Goal: Task Accomplishment & Management: Manage account settings

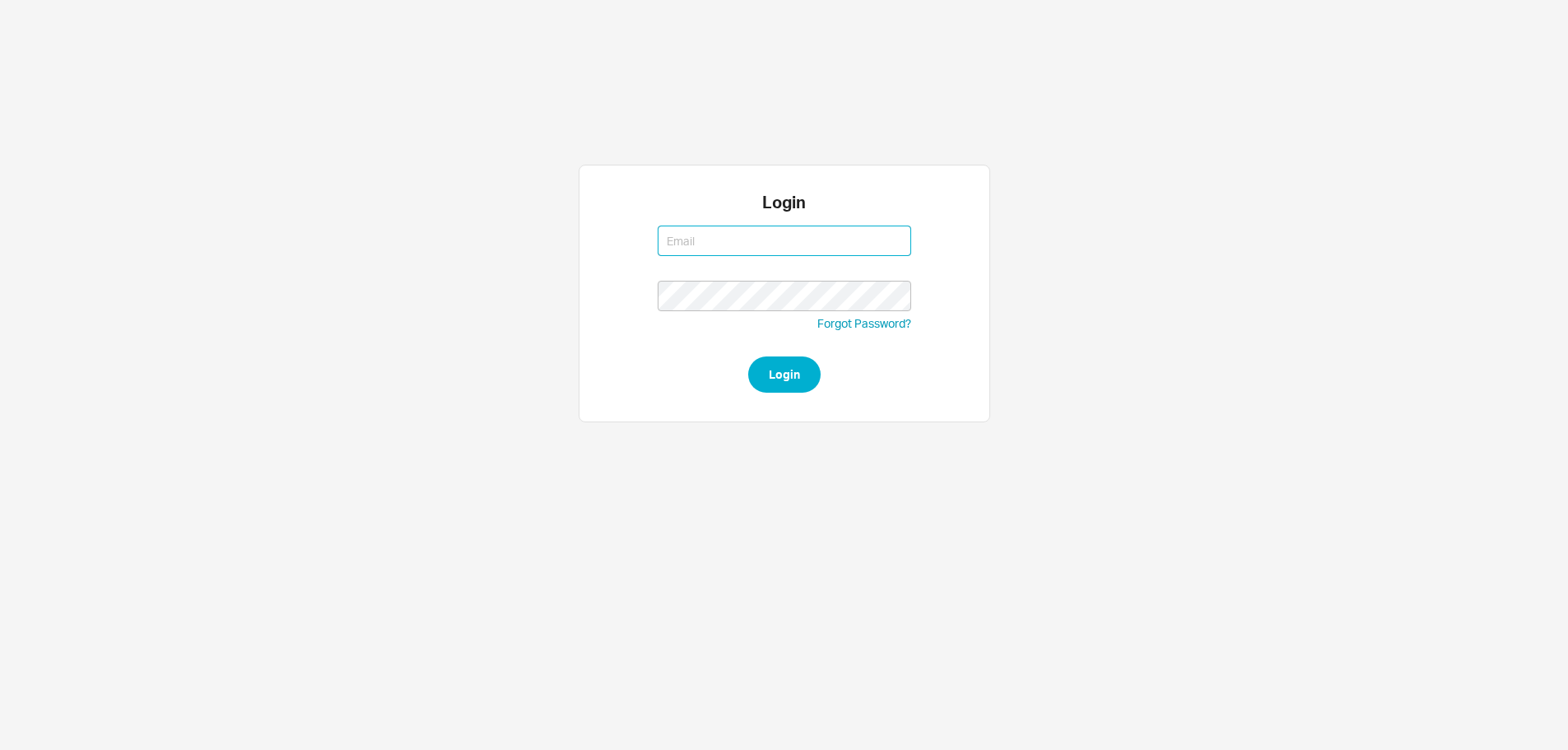
type input "[EMAIL_ADDRESS][DOMAIN_NAME]"
drag, startPoint x: 813, startPoint y: 402, endPoint x: 801, endPoint y: 398, distance: 12.6
click at [813, 402] on div "Login [EMAIL_ADDRESS][DOMAIN_NAME] [PERSON_NAME][EMAIL_ADDRESS][DOMAIN_NAME] Fo…" at bounding box center [784, 294] width 412 height 258
click at [788, 382] on button "Login" at bounding box center [784, 374] width 73 height 36
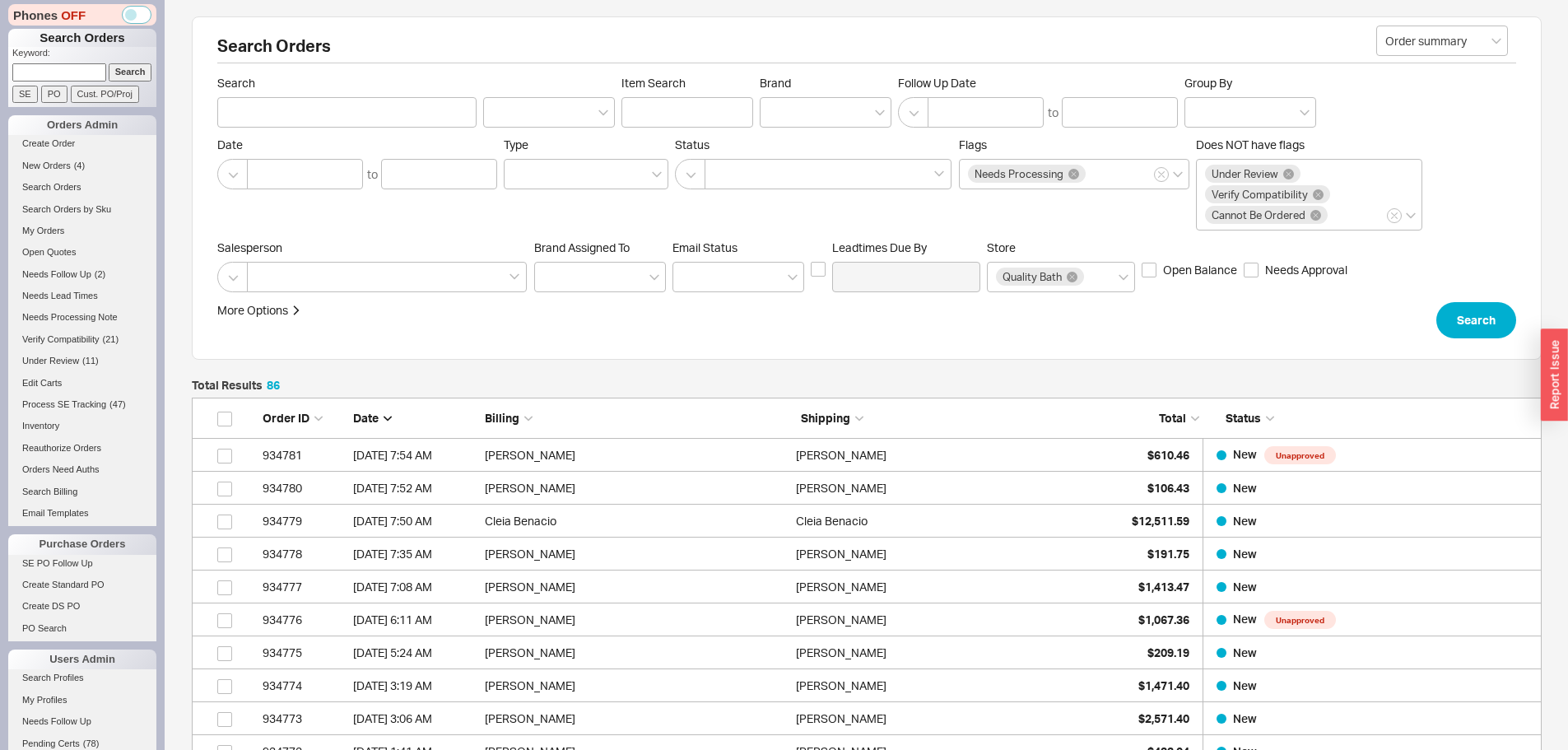
scroll to position [2861, 1337]
click at [72, 77] on input at bounding box center [59, 72] width 94 height 17
paste input "933685"
type input "933685"
click at [108, 63] on input "Search" at bounding box center [130, 72] width 44 height 17
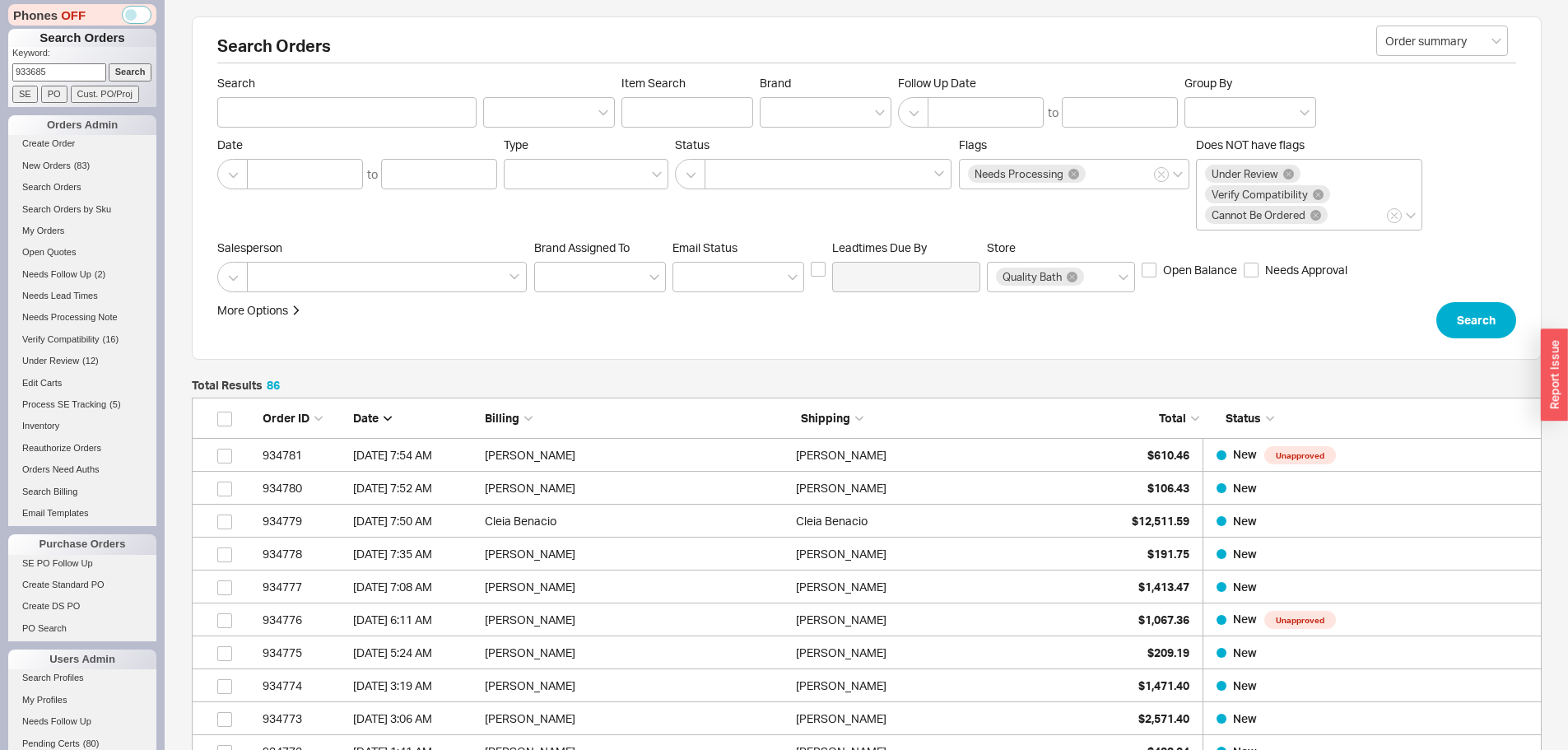
type input "933685"
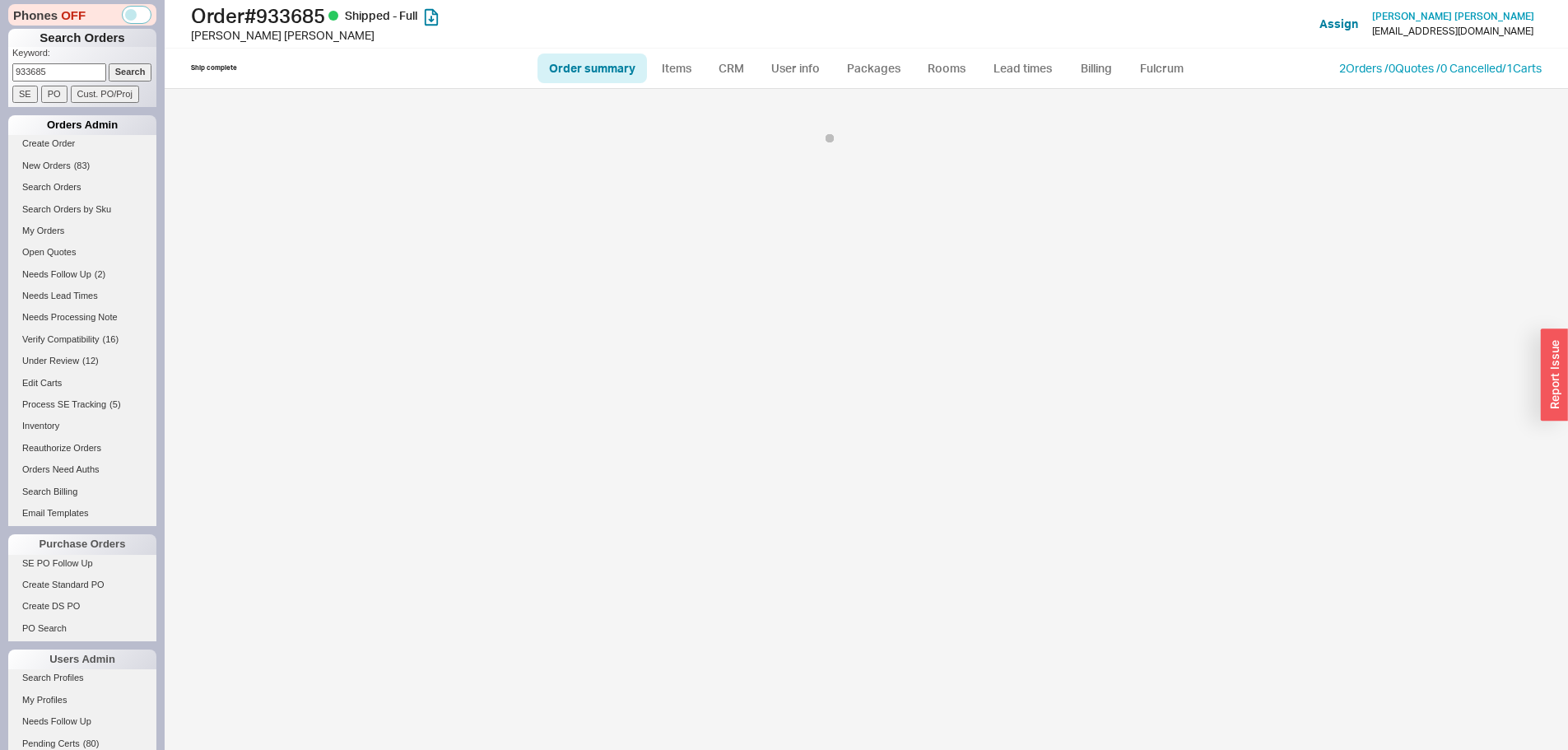
select select "*"
select select "LOW"
select select "3"
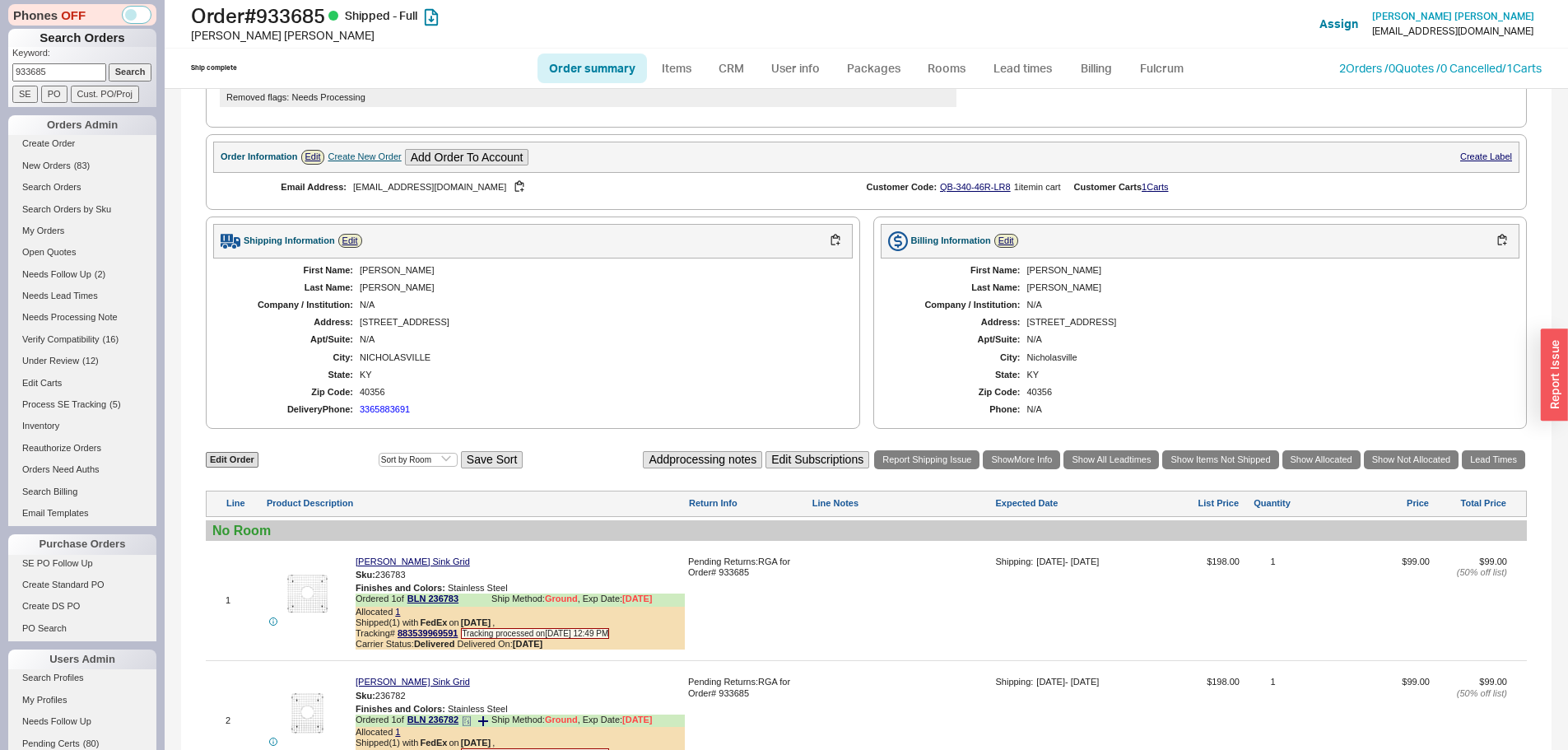
scroll to position [677, 0]
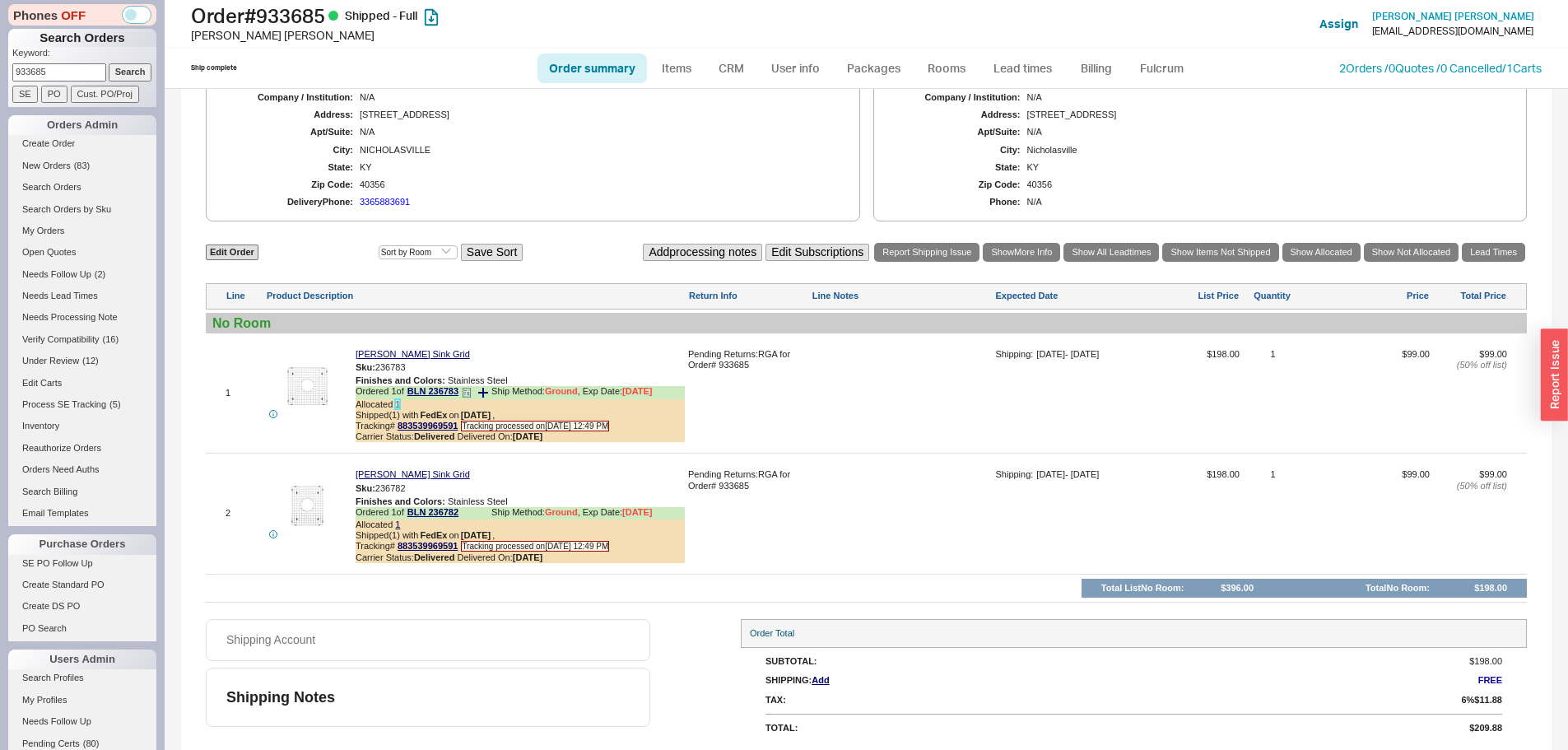
click at [399, 404] on link "1" at bounding box center [397, 404] width 5 height 10
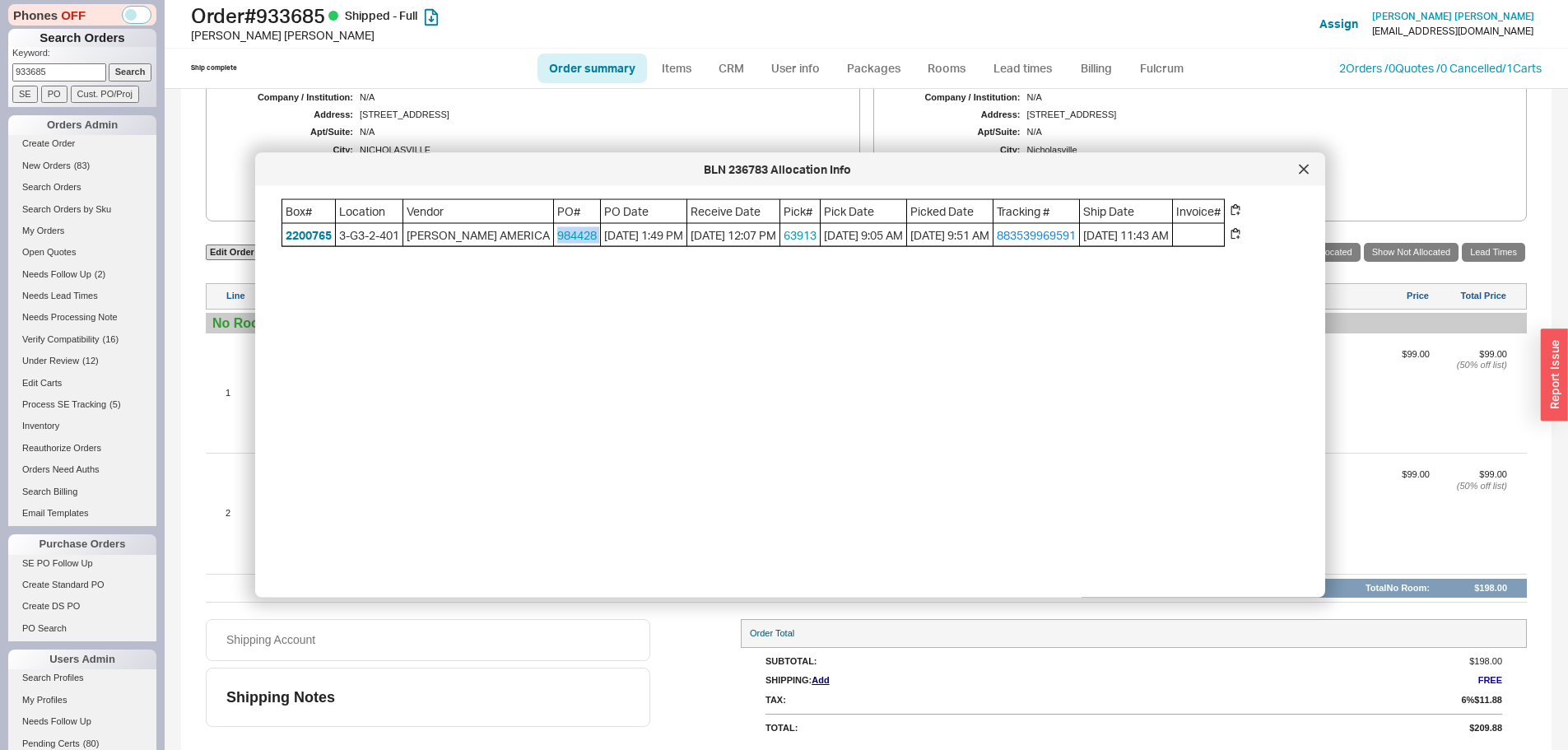
drag, startPoint x: 550, startPoint y: 237, endPoint x: 505, endPoint y: 232, distance: 45.3
click at [505, 232] on div "Box# Location Vendor PO# PO Date Receive Date Pick# Pick Date Picked Date Track…" at bounding box center [753, 223] width 943 height 47
copy link "984428"
click at [1312, 172] on div at bounding box center [1303, 169] width 26 height 26
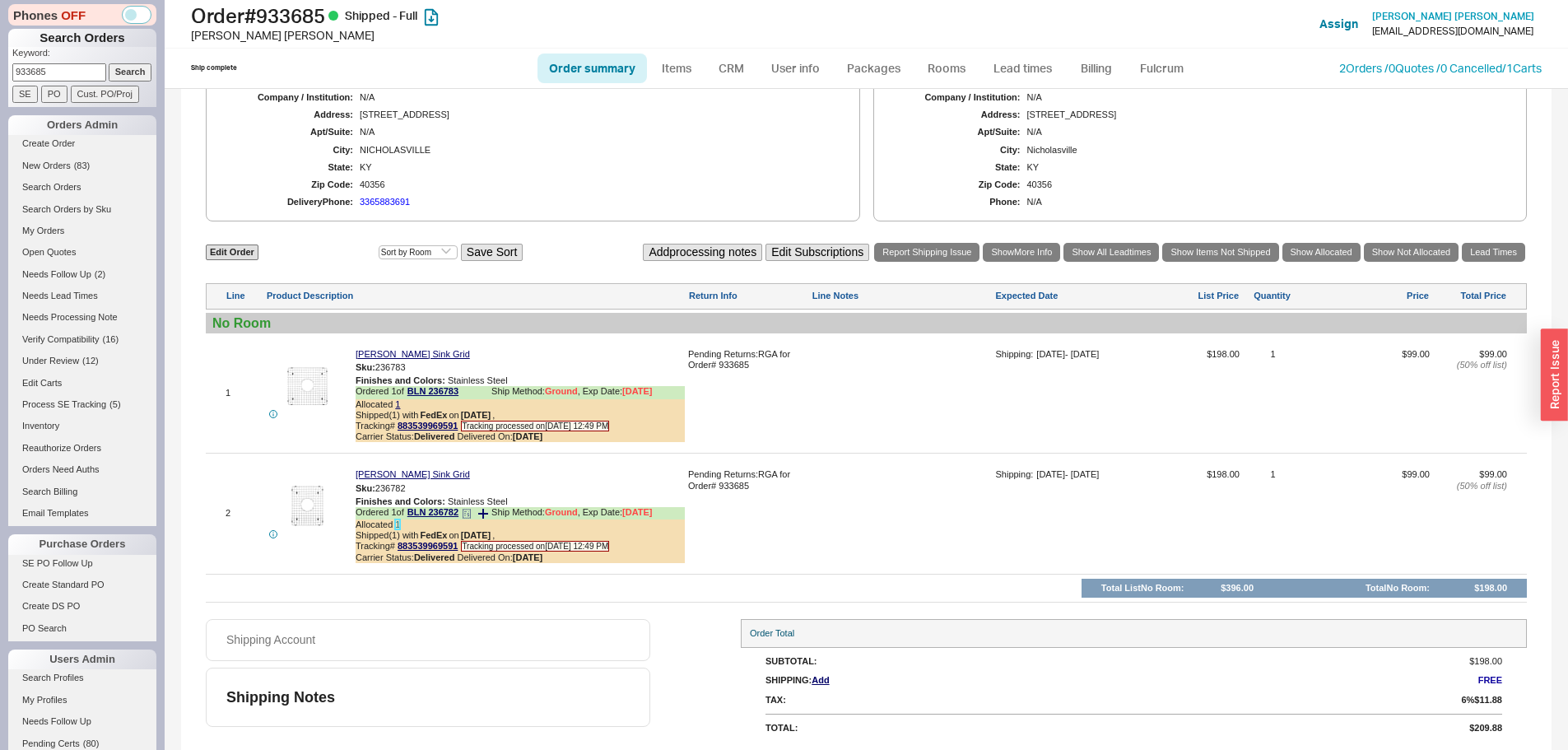
click at [397, 527] on link "1" at bounding box center [397, 524] width 5 height 10
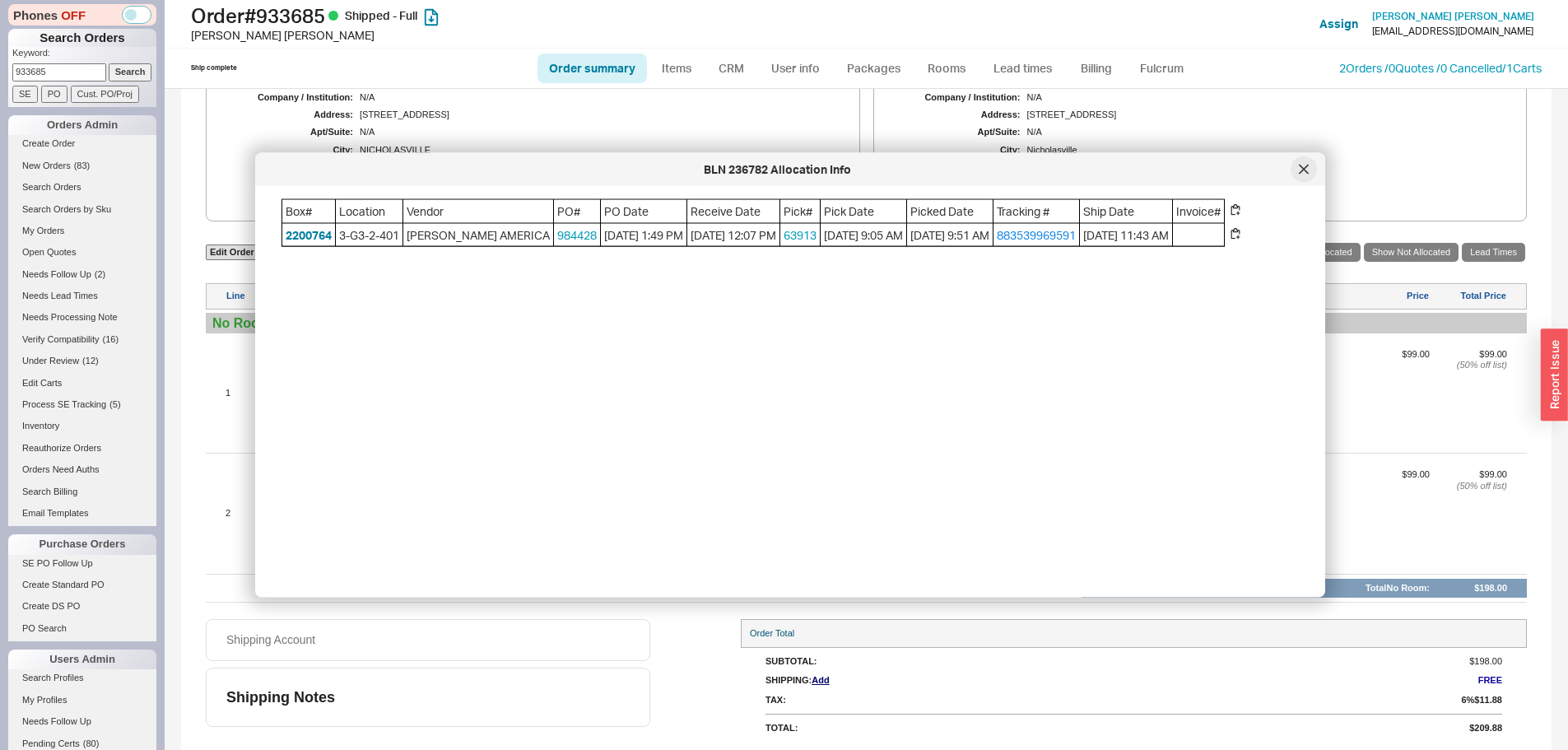
click at [1297, 171] on div at bounding box center [1303, 169] width 26 height 26
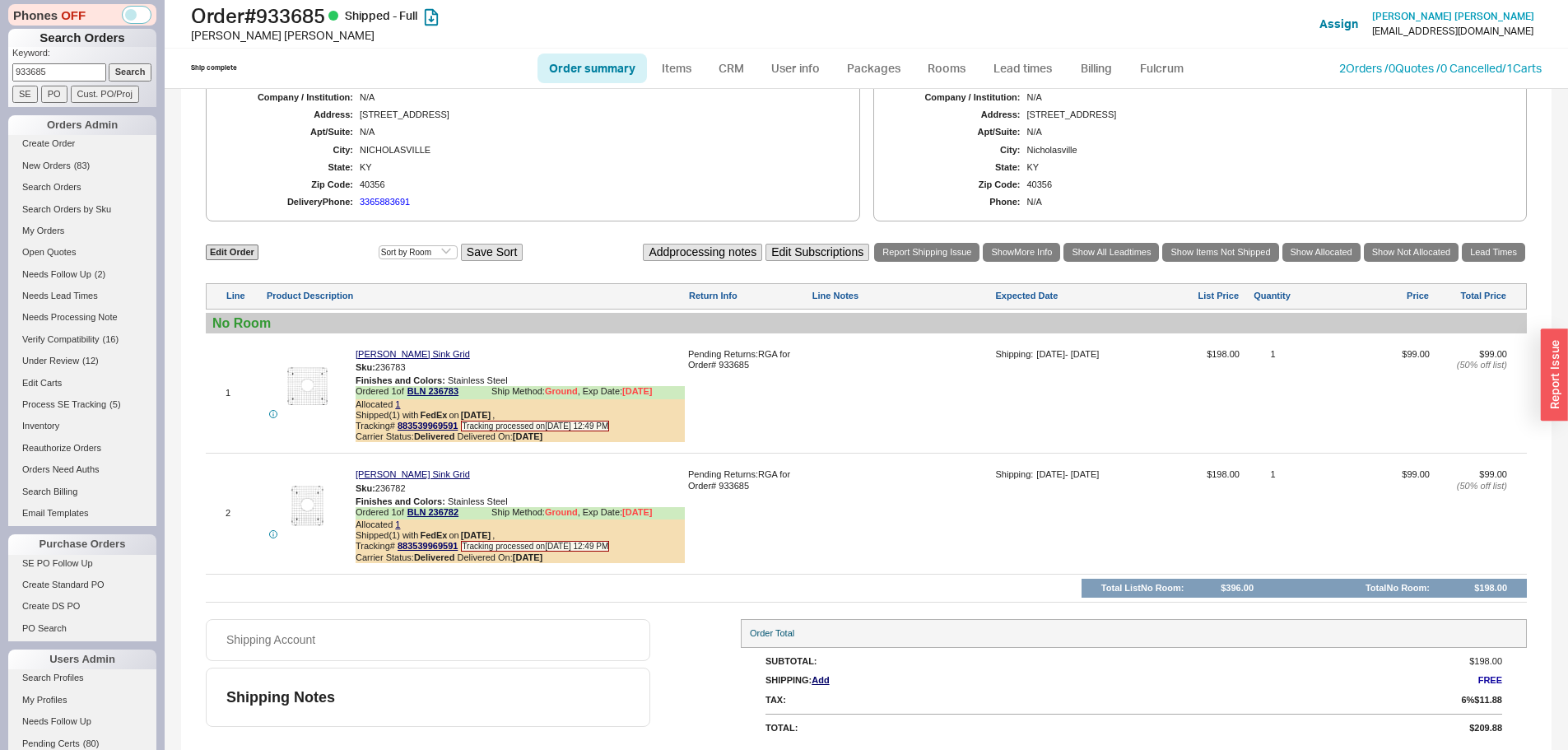
click at [68, 78] on input "933685" at bounding box center [59, 72] width 94 height 17
paste input "1146"
type input "911465"
click at [108, 63] on input "Search" at bounding box center [130, 72] width 44 height 17
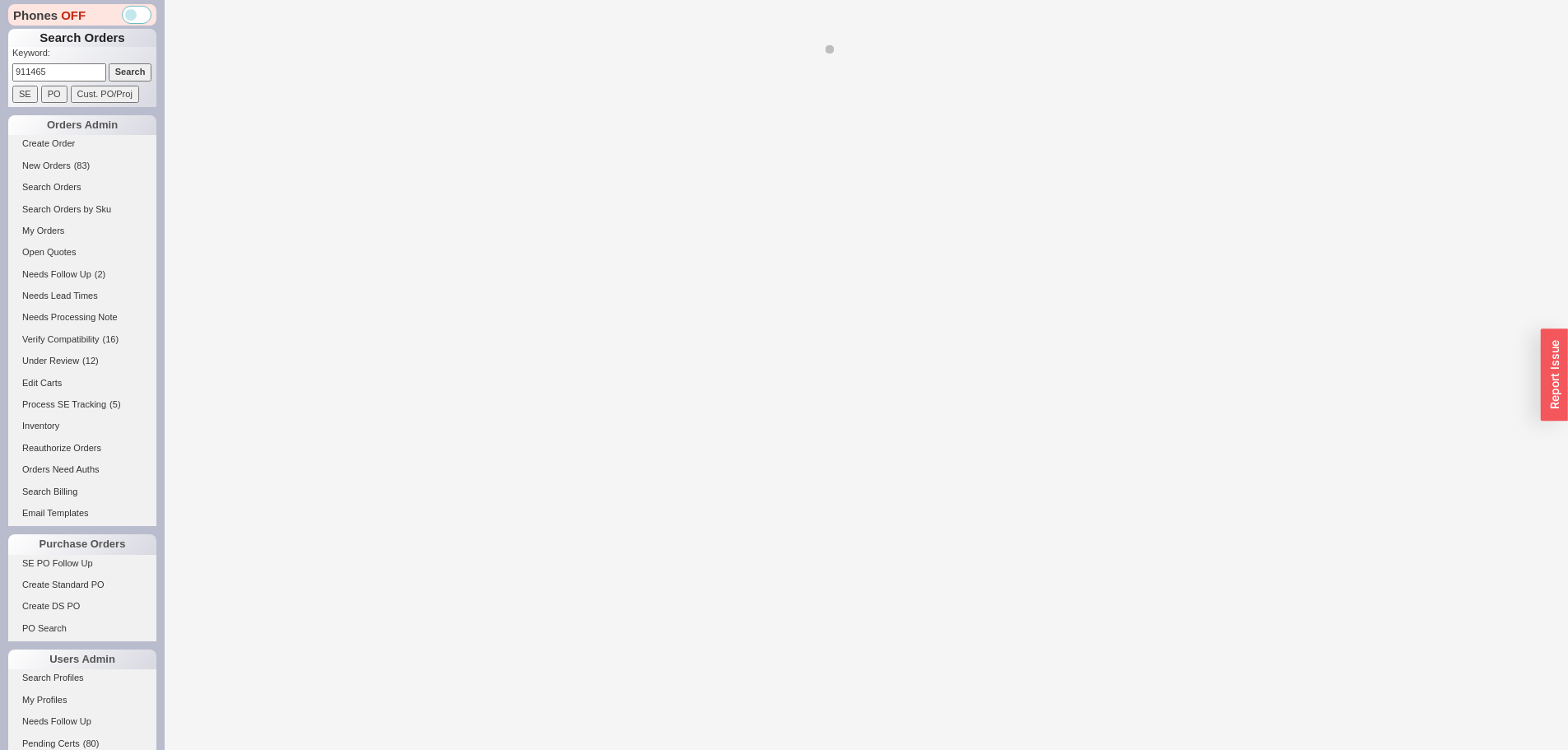
select select "*"
select select "LOW"
select select "3"
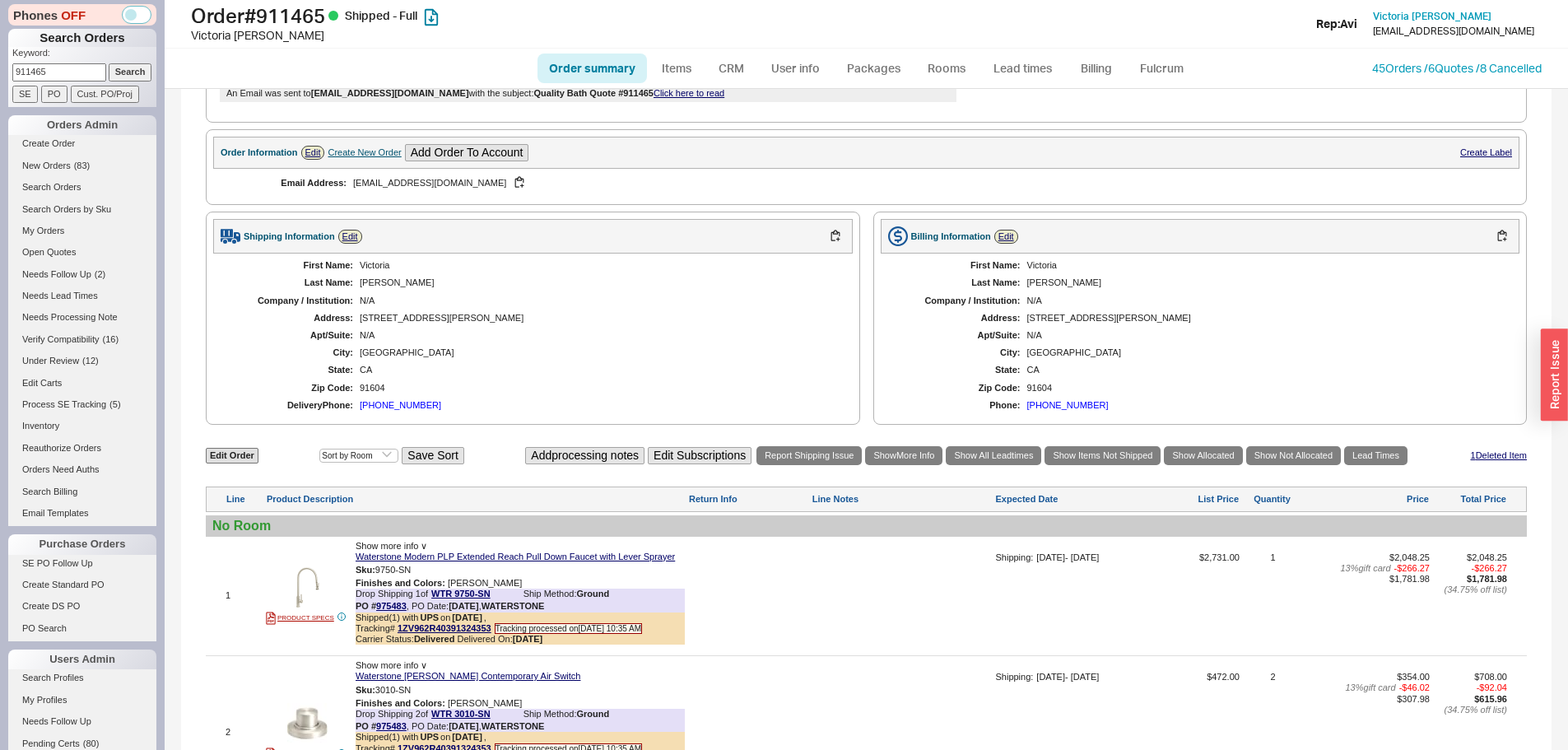
scroll to position [107, 0]
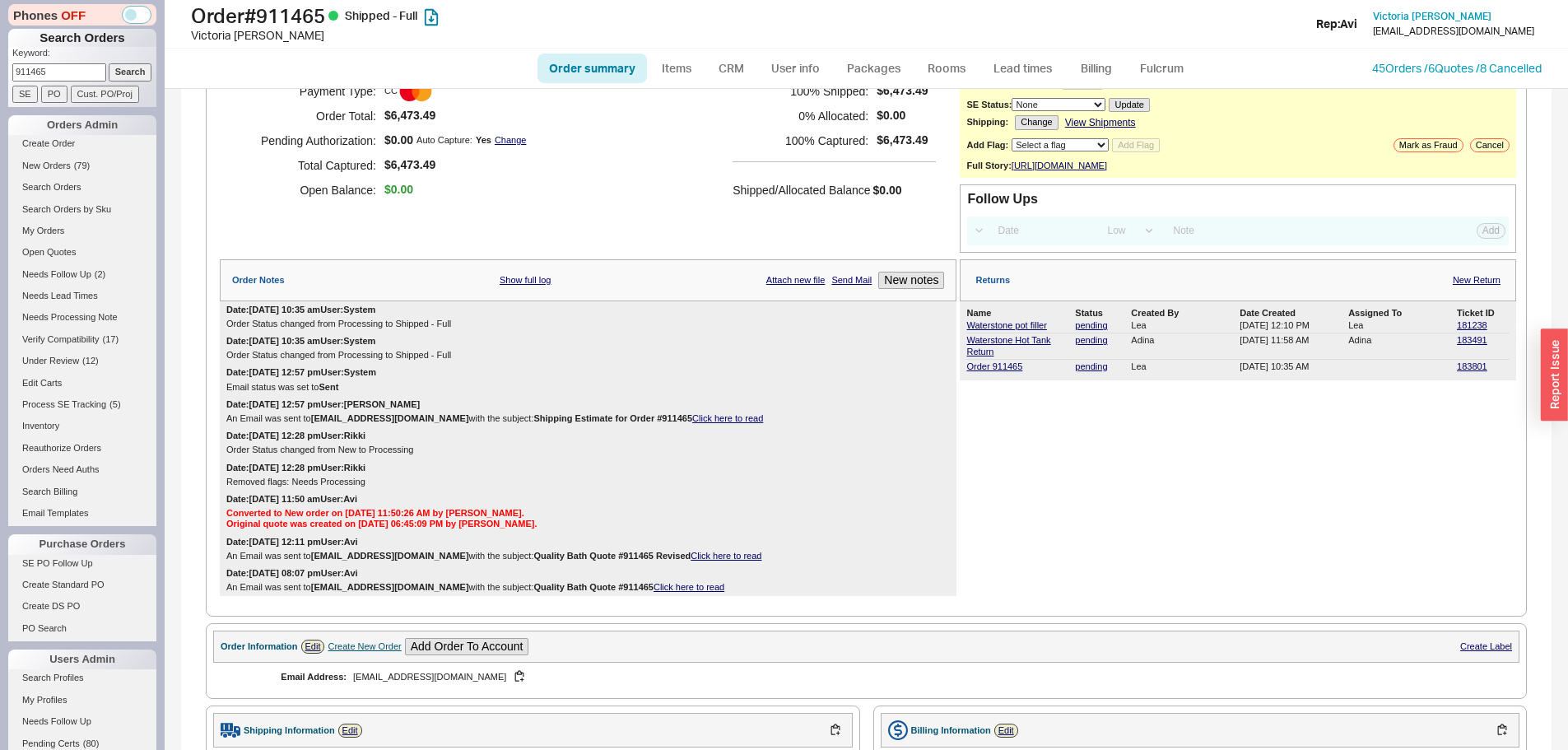
click at [39, 75] on input "911465" at bounding box center [59, 72] width 94 height 17
paste input "33667"
type input "933667"
click at [108, 63] on input "Search" at bounding box center [130, 72] width 44 height 17
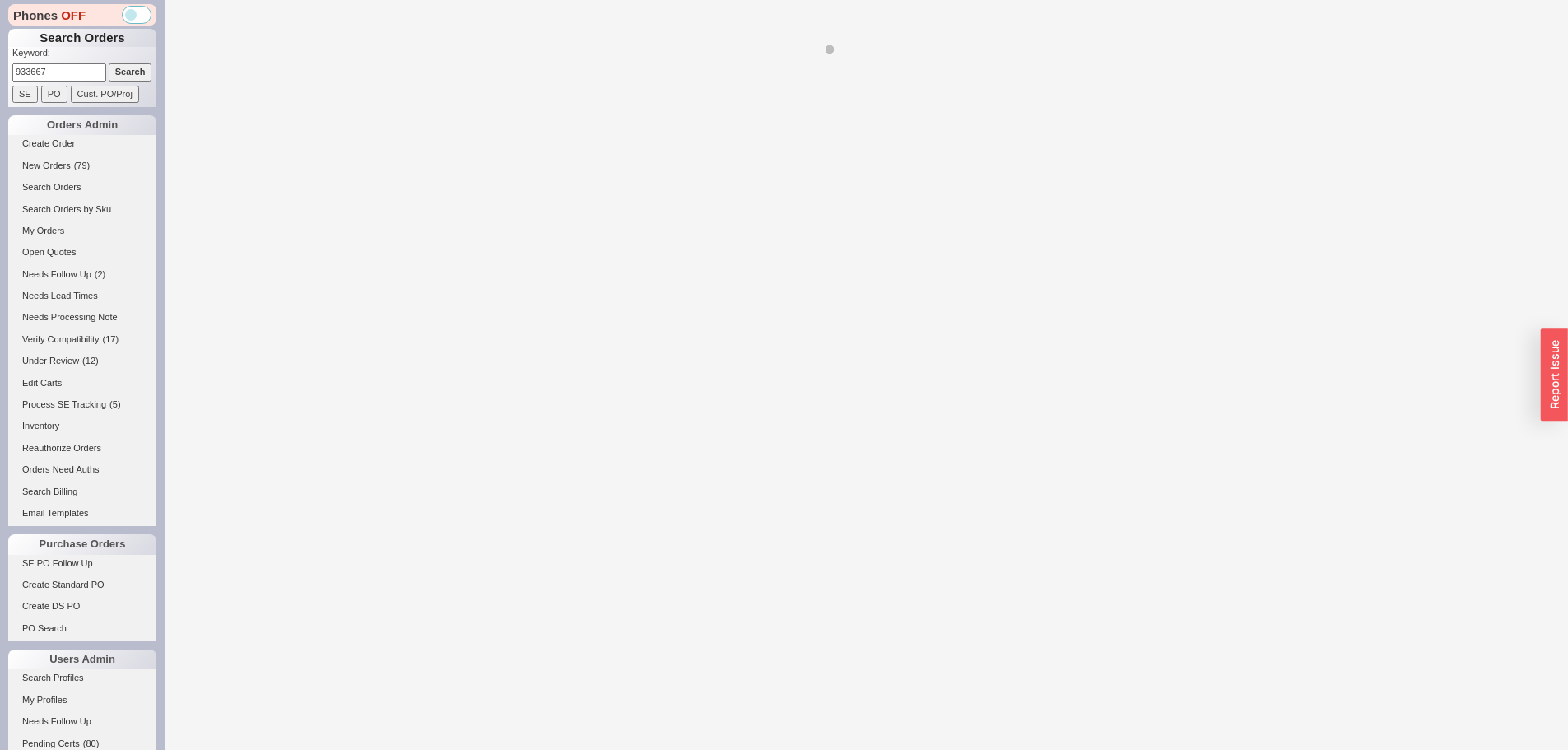
select select "*"
select select "LOW"
select select "3"
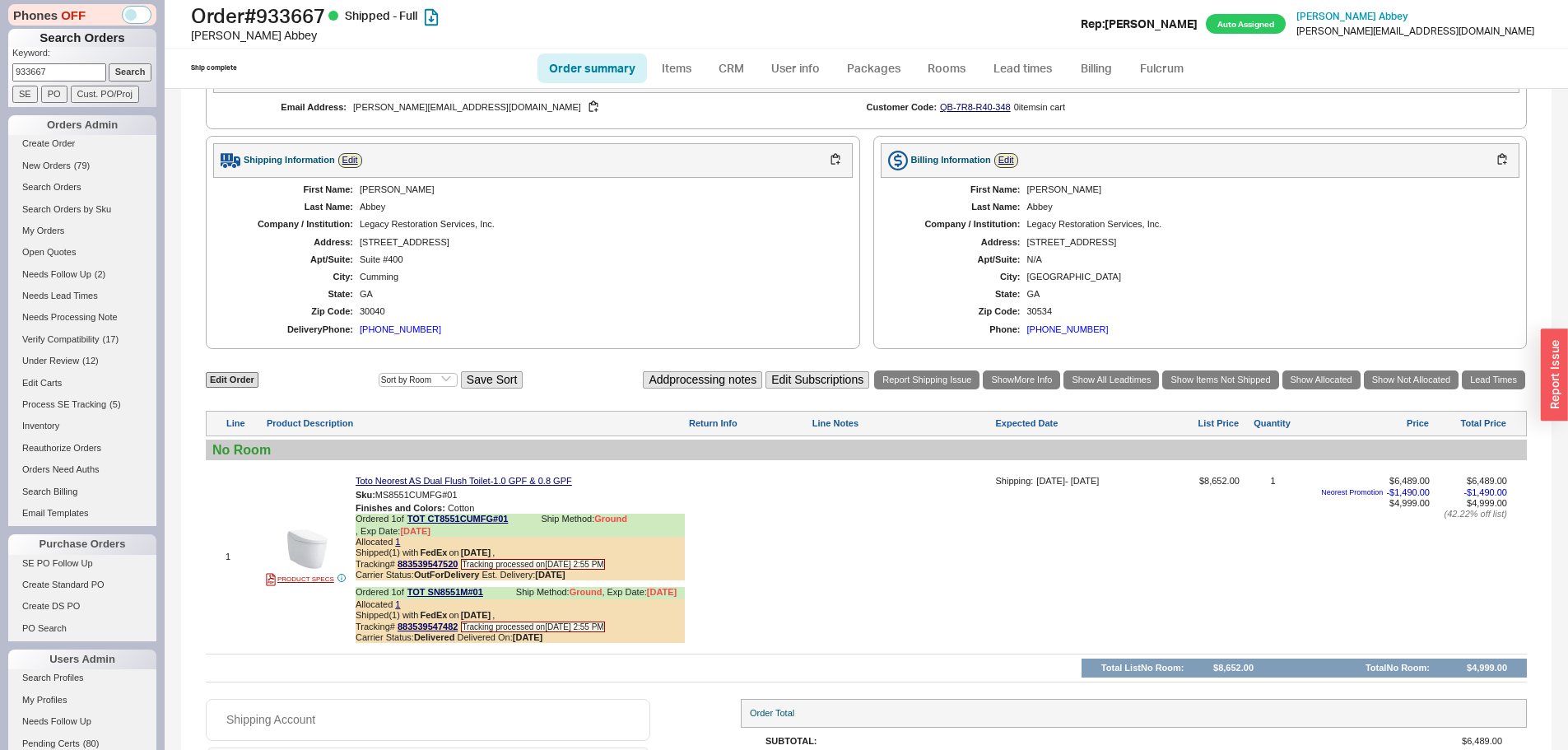
scroll to position [796, 0]
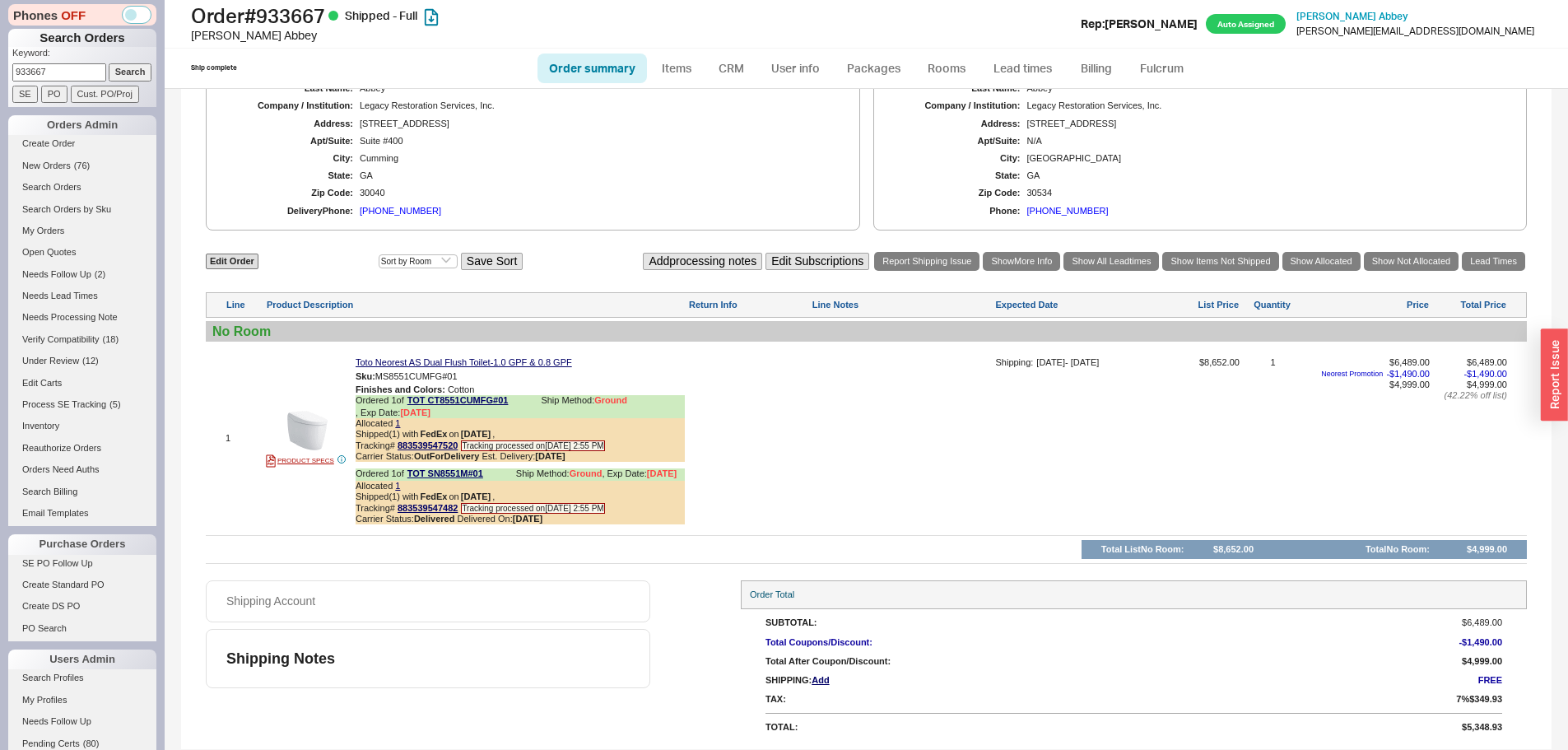
click at [79, 72] on input "933667" at bounding box center [59, 72] width 94 height 17
paste input "2383"
type input "932383"
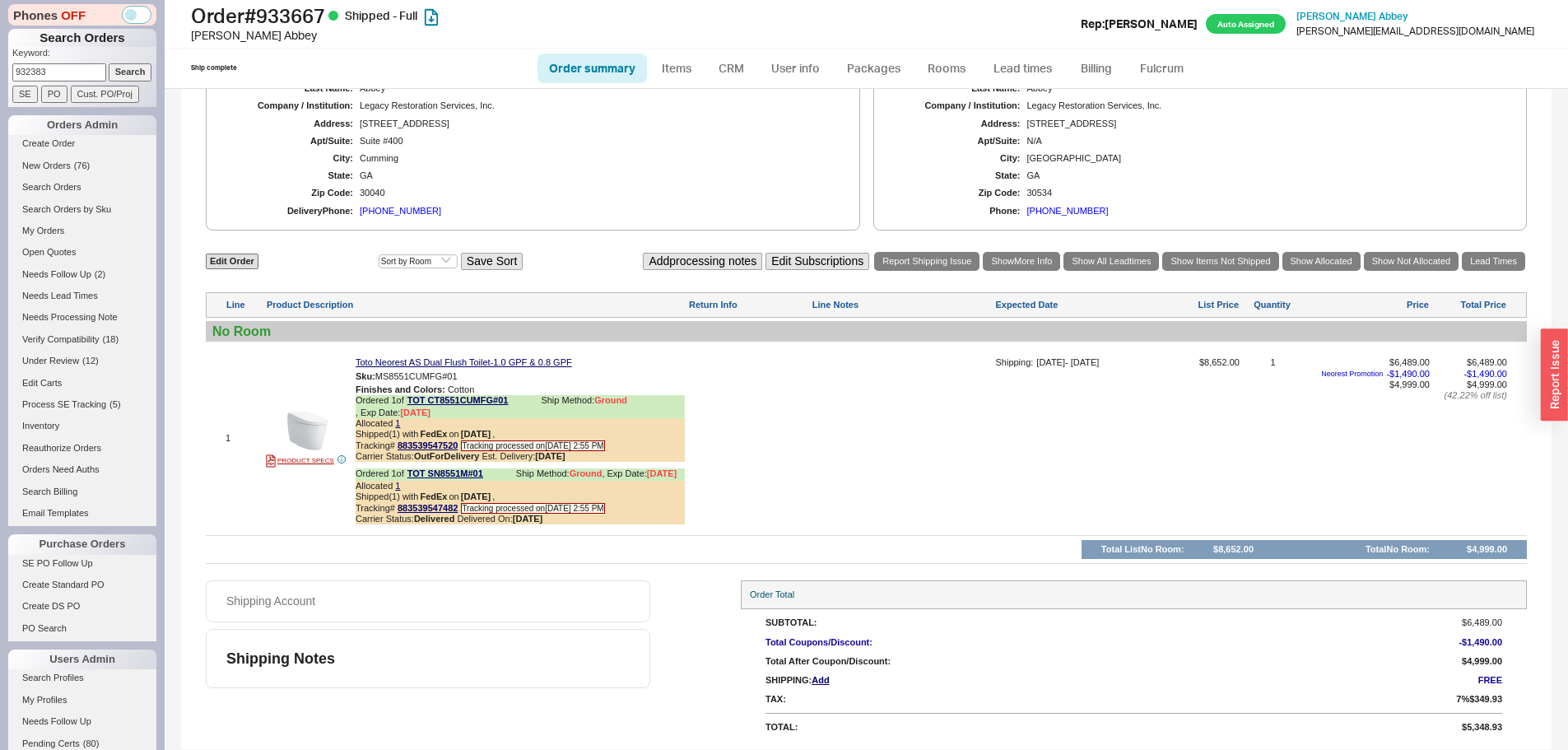
click at [108, 63] on input "Search" at bounding box center [130, 72] width 44 height 17
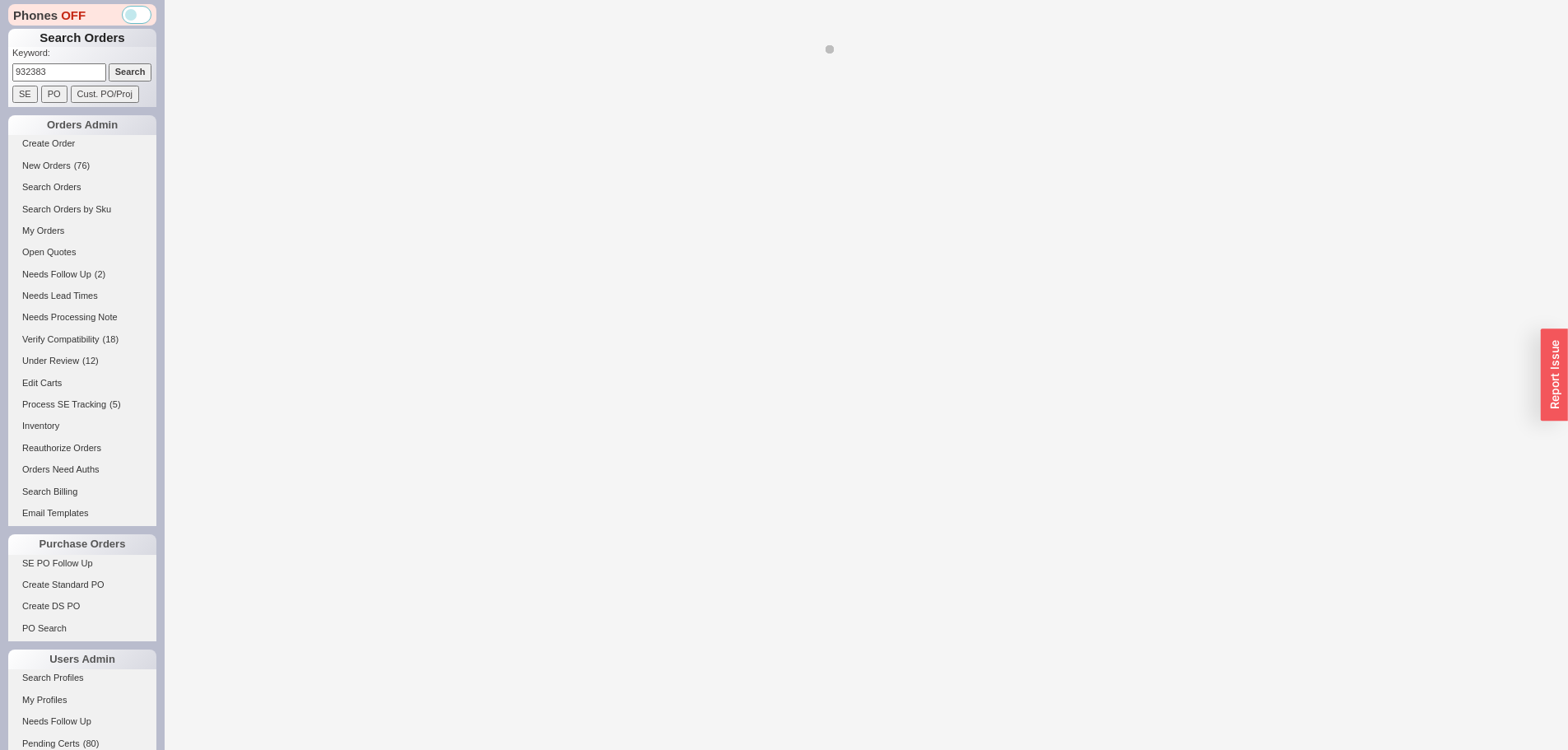
select select "*"
select select "LOW"
select select "3"
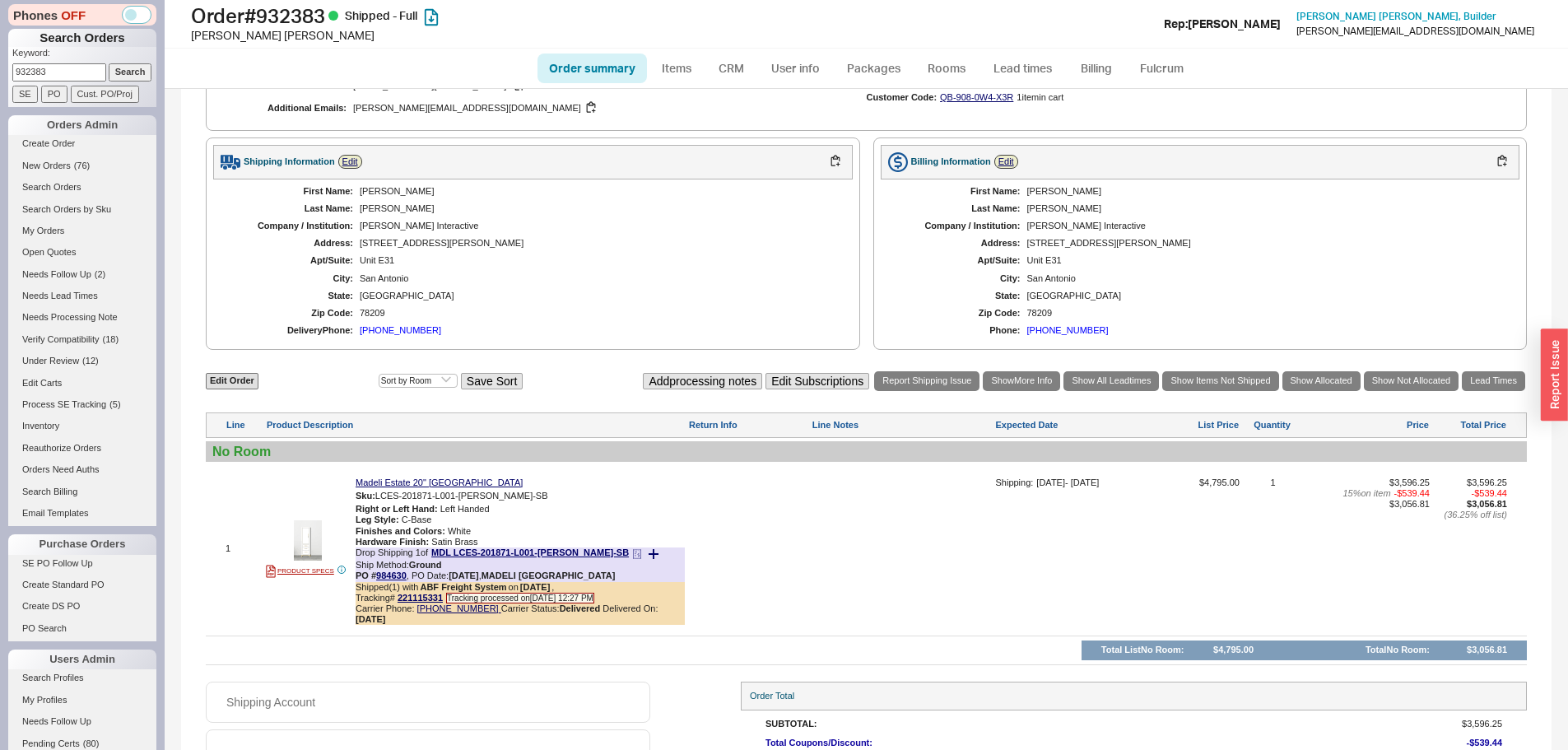
scroll to position [789, 0]
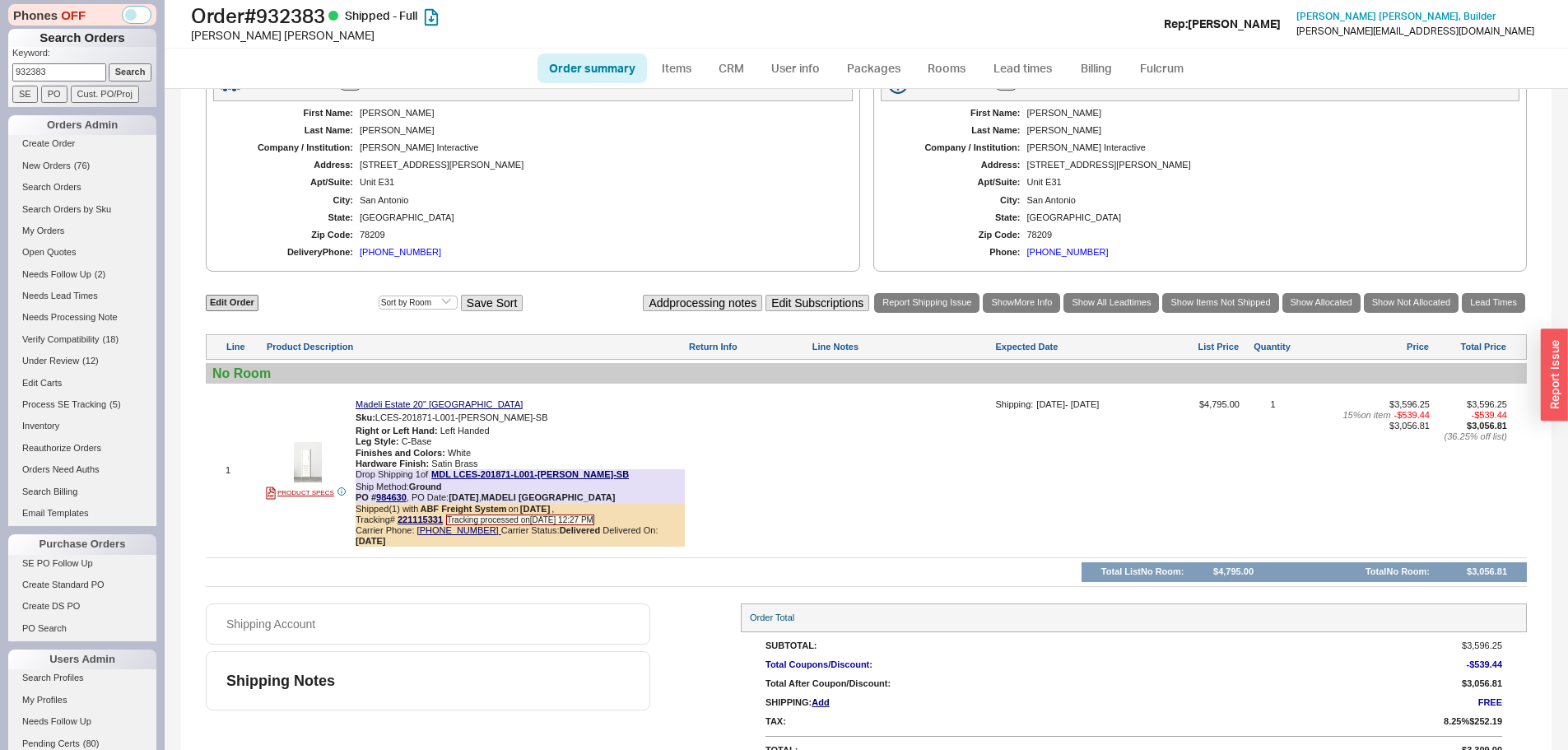
click at [46, 68] on input "932383" at bounding box center [59, 72] width 94 height 17
paste input "51278"
type input "951278"
click at [108, 63] on input "Search" at bounding box center [130, 72] width 44 height 17
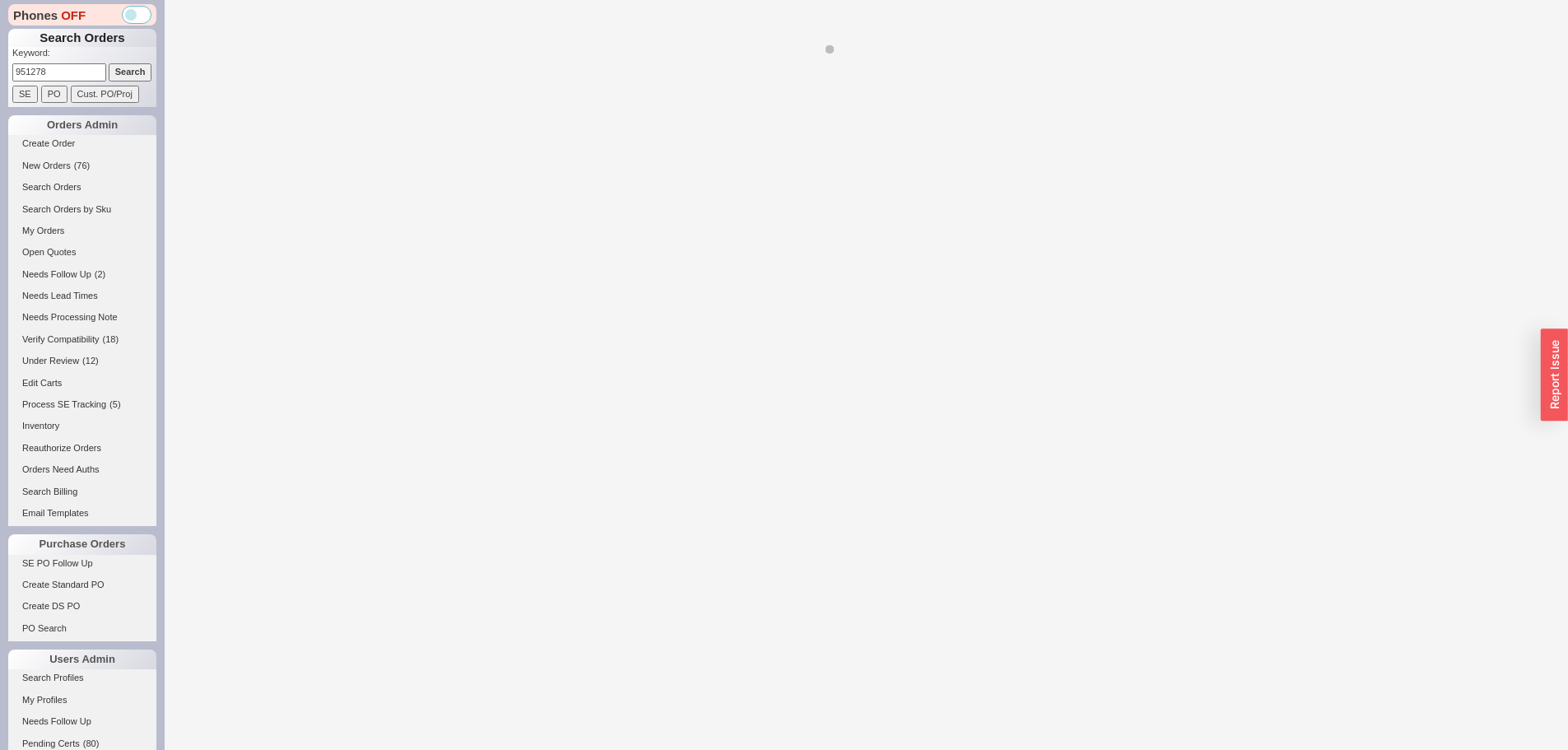
select select "**"
select select "*"
select select "LOW"
select select "3"
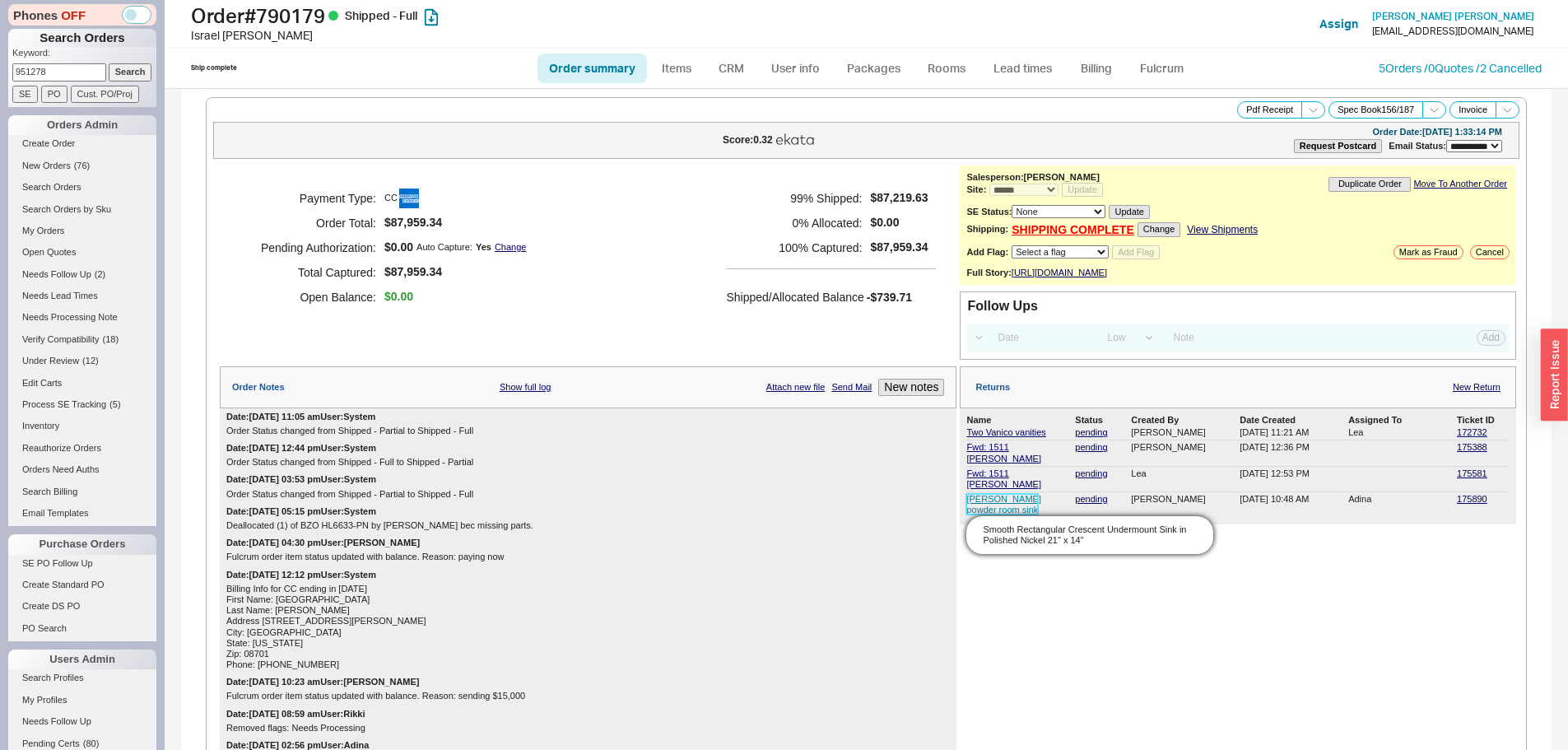
click at [975, 494] on link "Kanarek powder room sink" at bounding box center [1003, 504] width 74 height 20
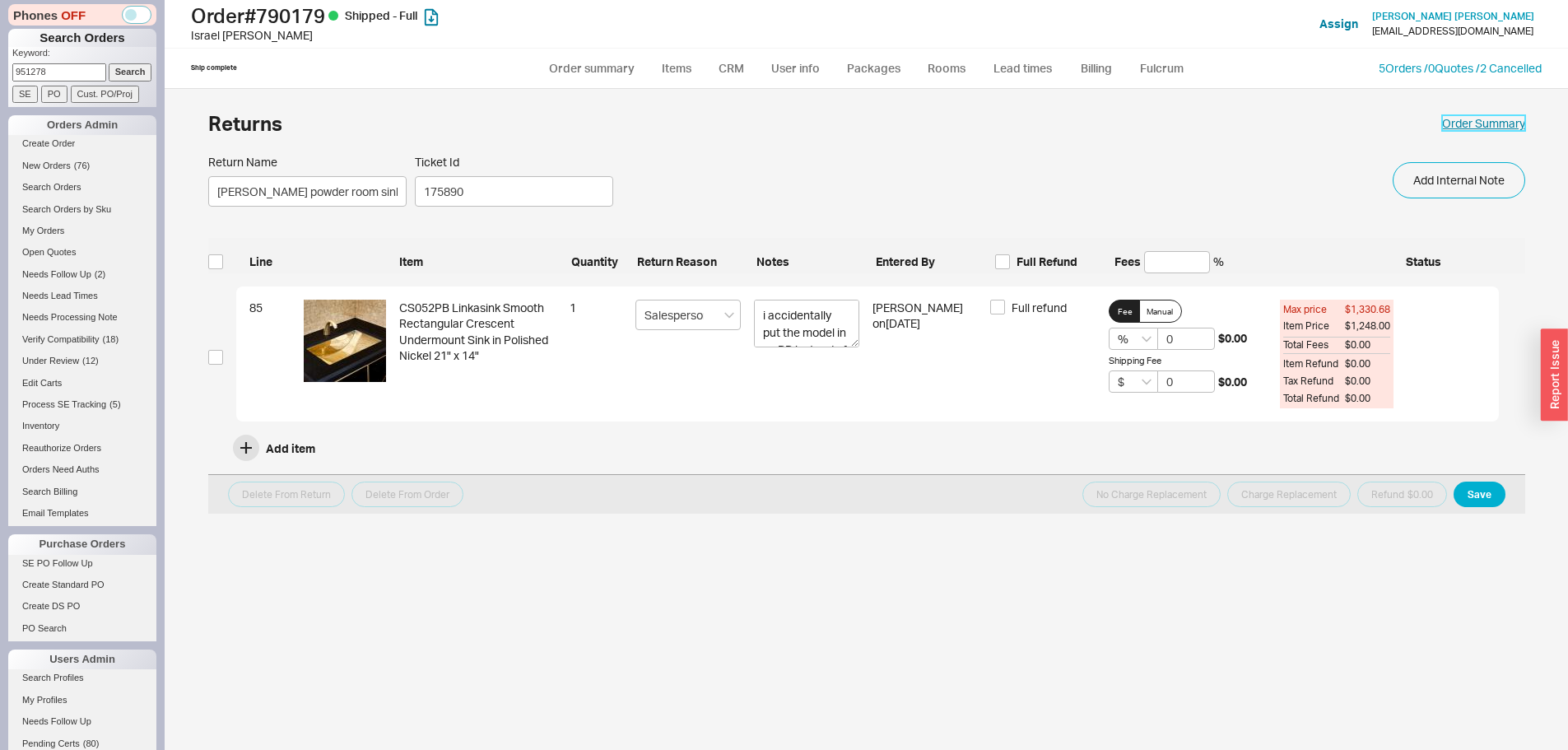
click at [1481, 123] on link "Order Summary" at bounding box center [1484, 123] width 83 height 16
select select "**"
select select "*"
select select "LOW"
select select "3"
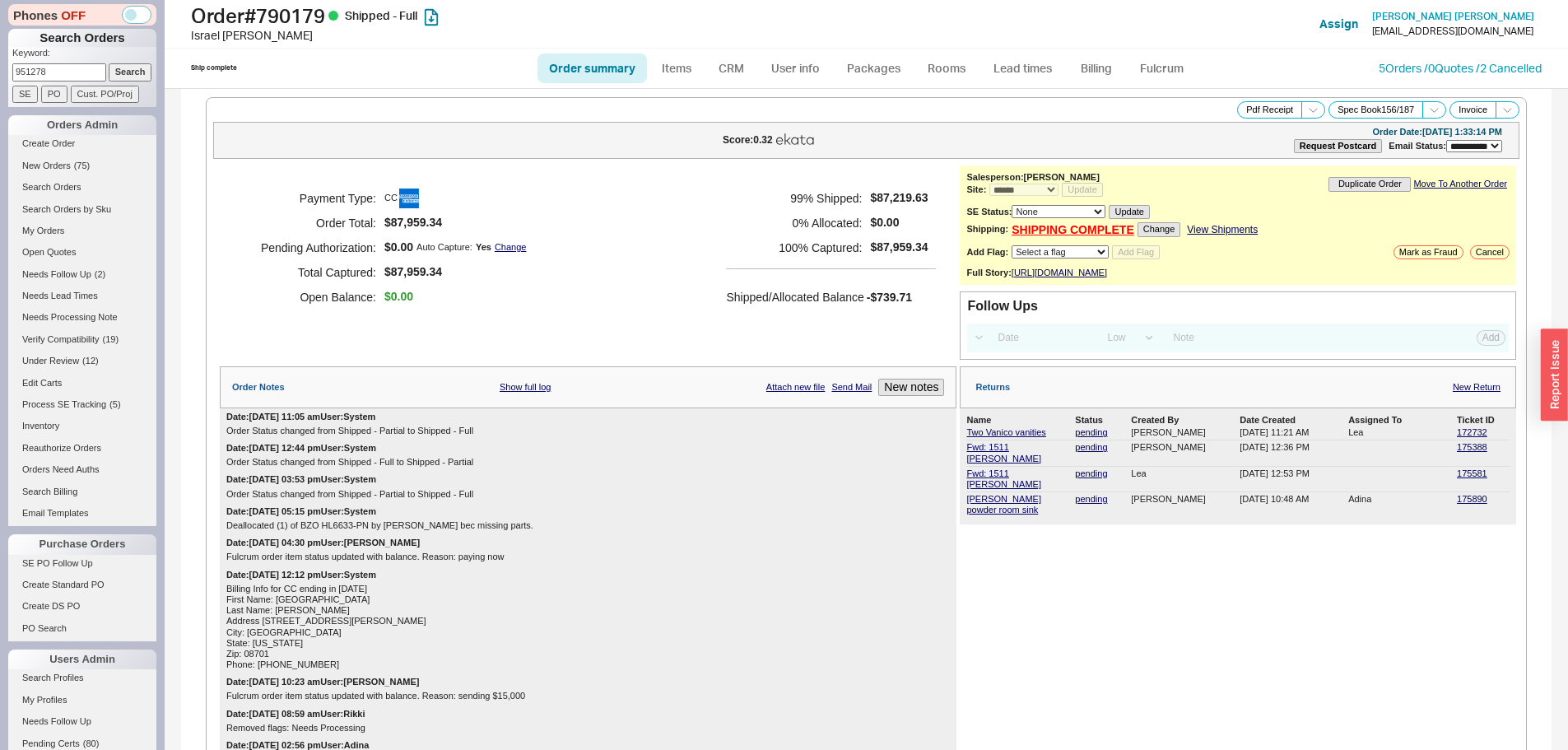
click at [50, 59] on p "Keyword:" at bounding box center [84, 54] width 144 height 16
drag, startPoint x: 50, startPoint y: 59, endPoint x: 46, endPoint y: 74, distance: 15.5
click at [46, 74] on form "Keyword: 951278 Search SE PO Cust. PO/Proj" at bounding box center [84, 75] width 144 height 56
click at [46, 74] on input "951278" at bounding box center [59, 72] width 94 height 17
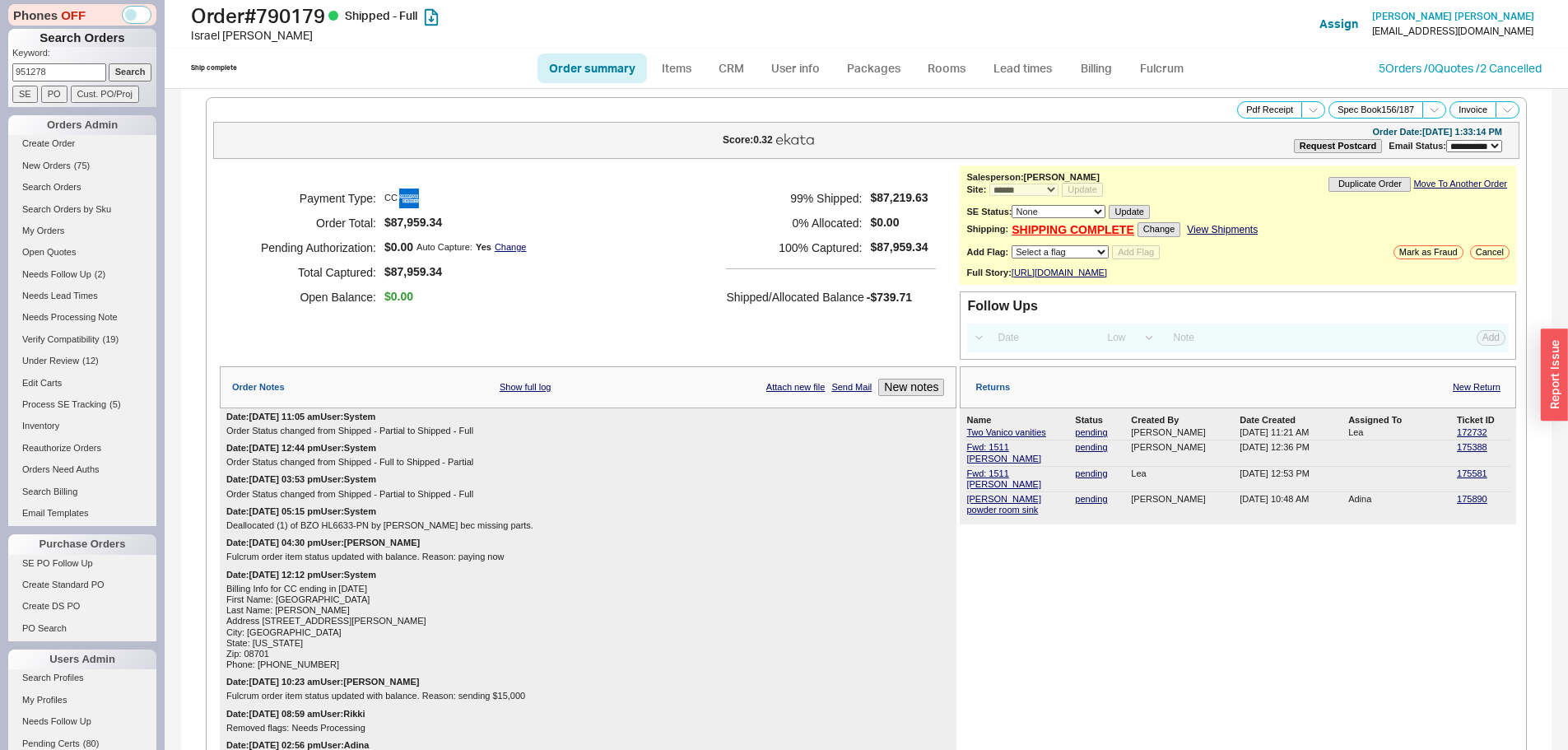
paste input "22161"
type input "922161"
click at [108, 63] on input "Search" at bounding box center [130, 72] width 44 height 17
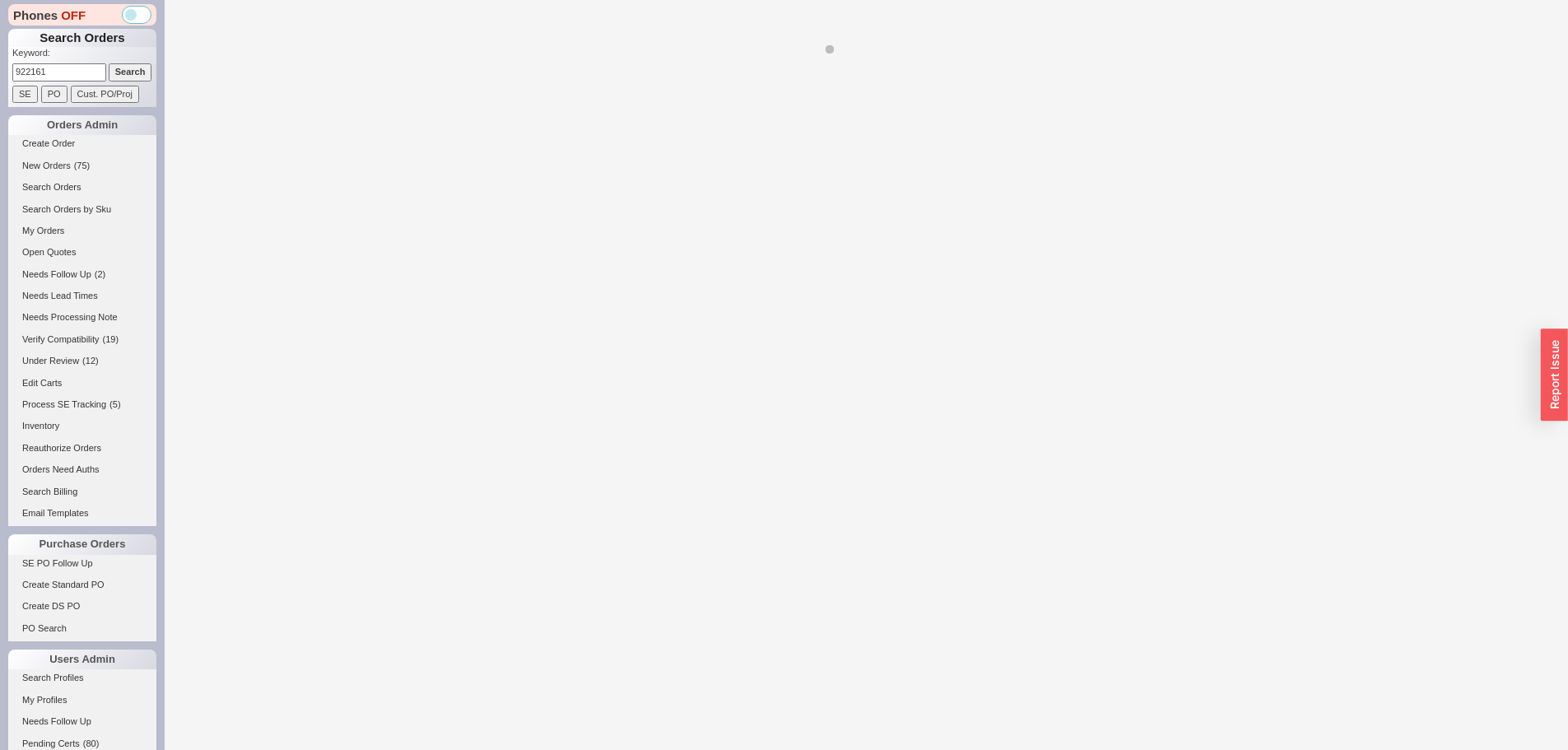
select select "*"
select select "LOW"
select select "3"
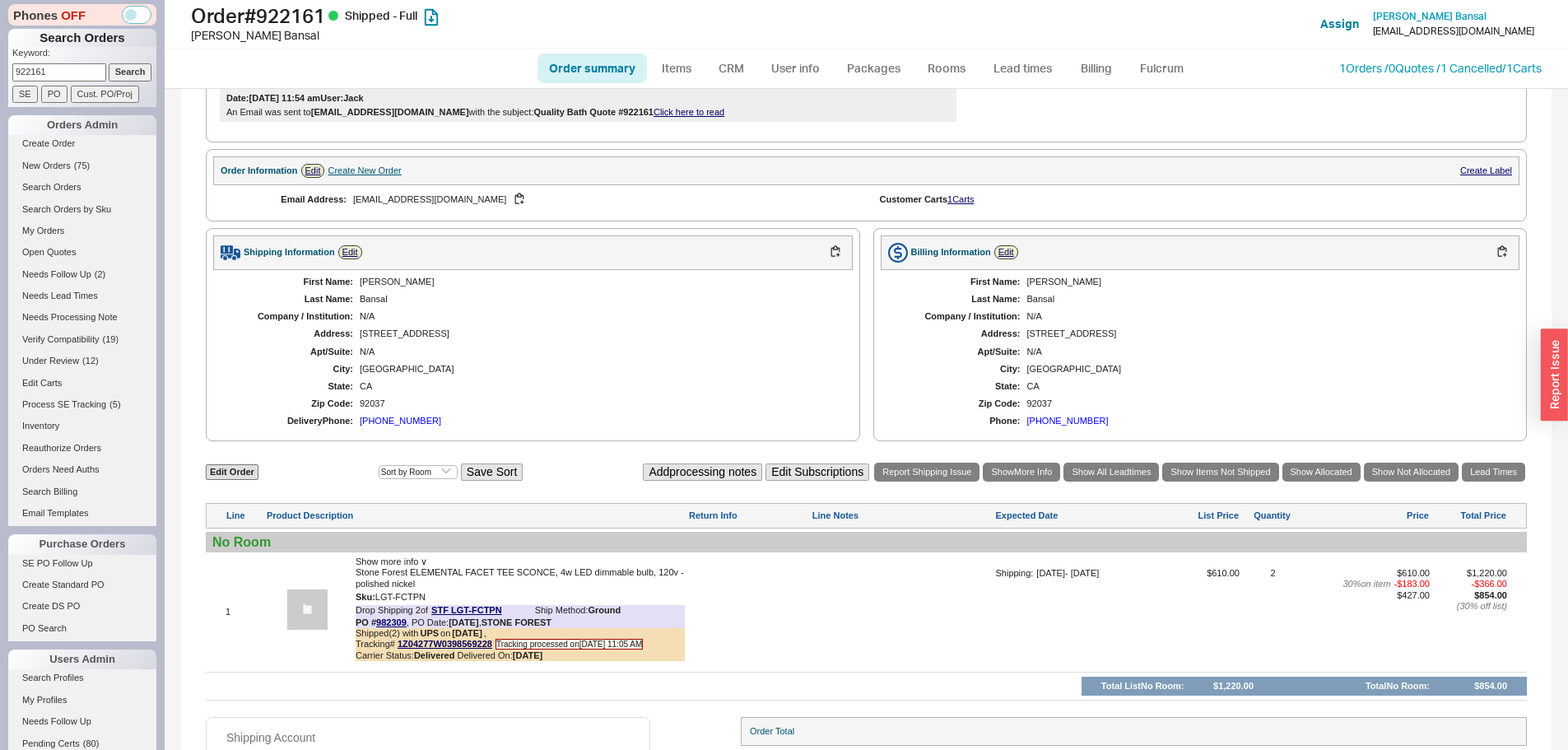
scroll to position [909, 0]
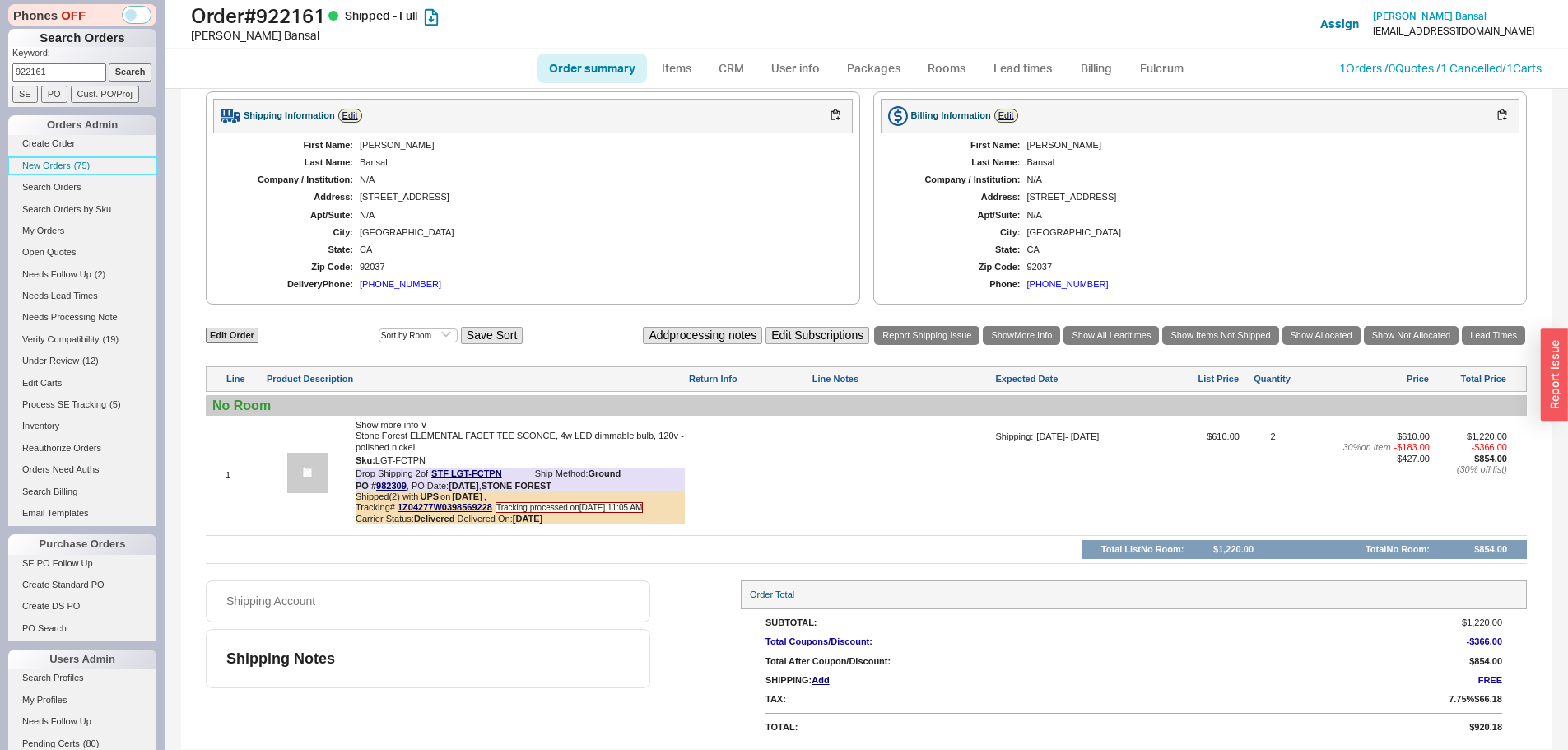
click at [44, 171] on link "New Orders ( 75 )" at bounding box center [81, 166] width 148 height 17
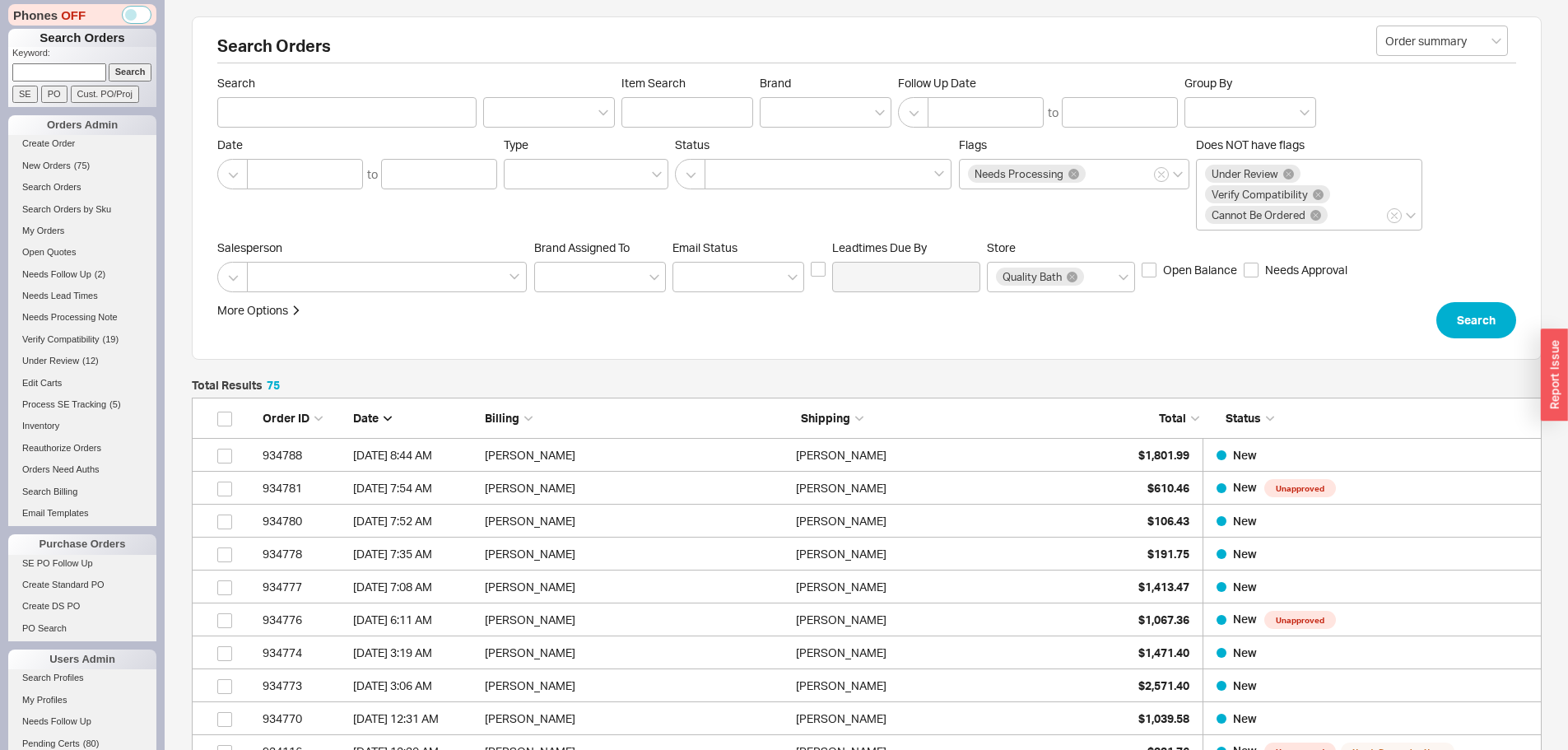
scroll to position [2499, 1337]
click at [35, 61] on p "Keyword:" at bounding box center [84, 54] width 144 height 16
click at [37, 69] on input at bounding box center [59, 72] width 94 height 17
paste input "846693"
type input "846693"
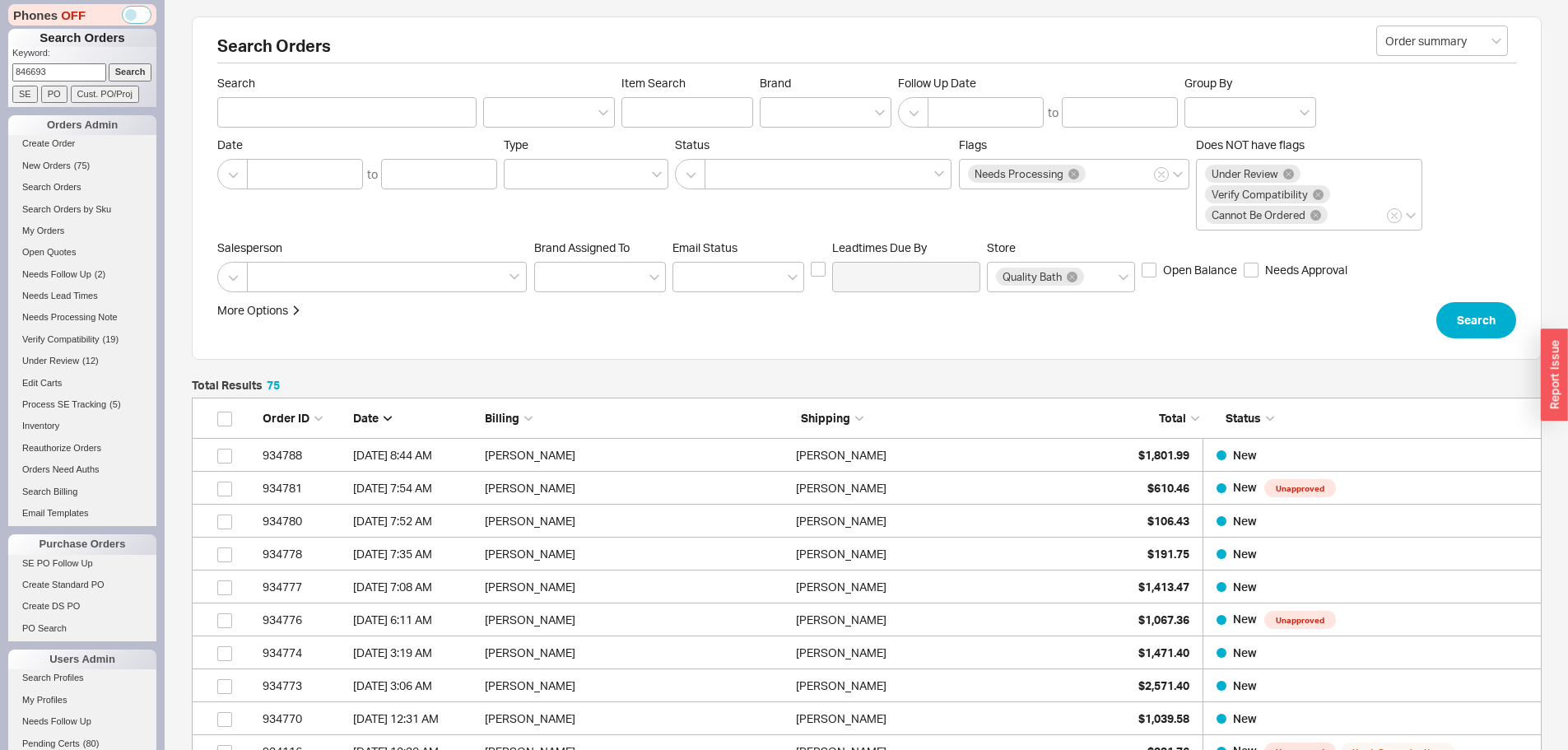
click at [108, 63] on input "Search" at bounding box center [130, 72] width 44 height 17
type input "846693"
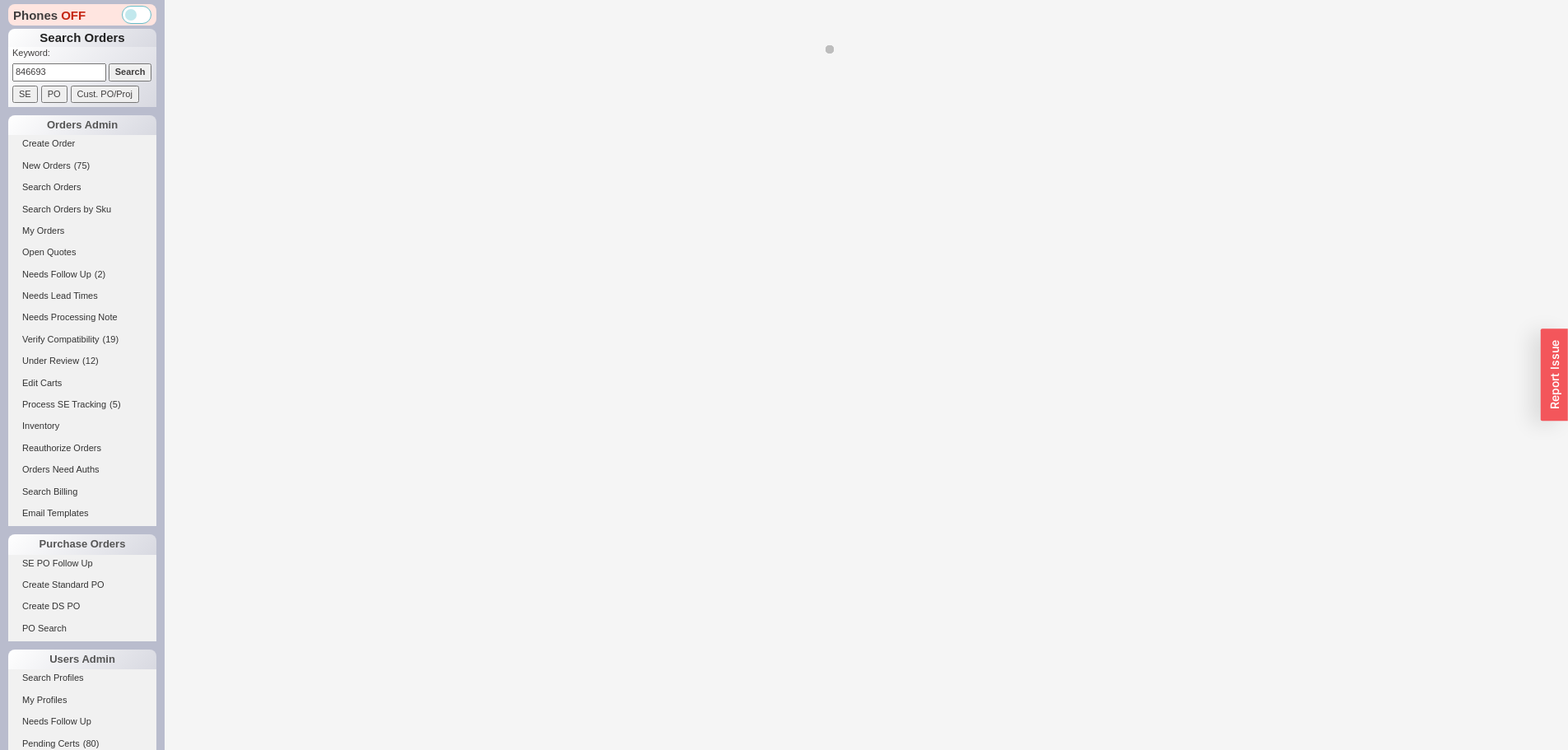
select select "*"
select select "LOW"
select select "3"
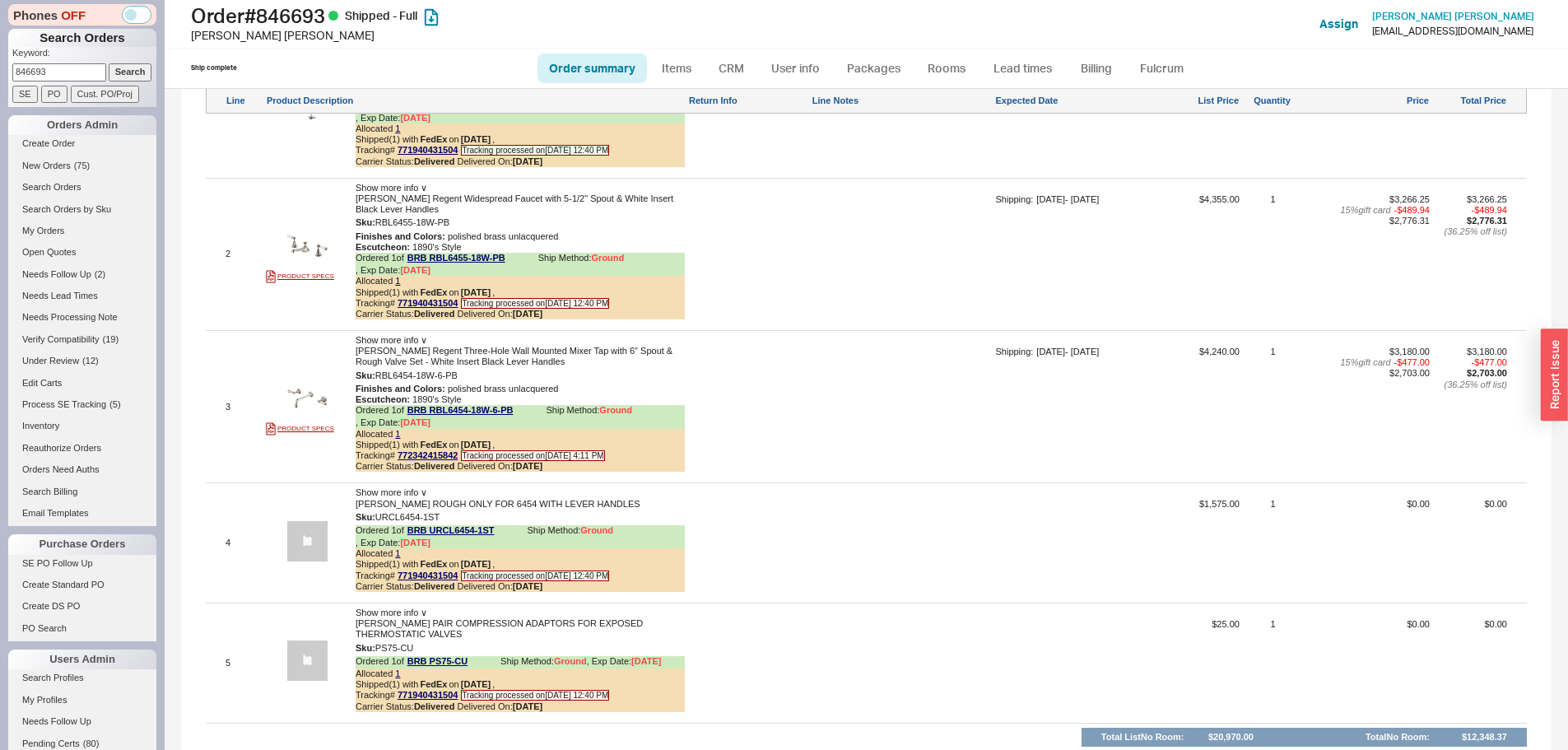
scroll to position [1482, 0]
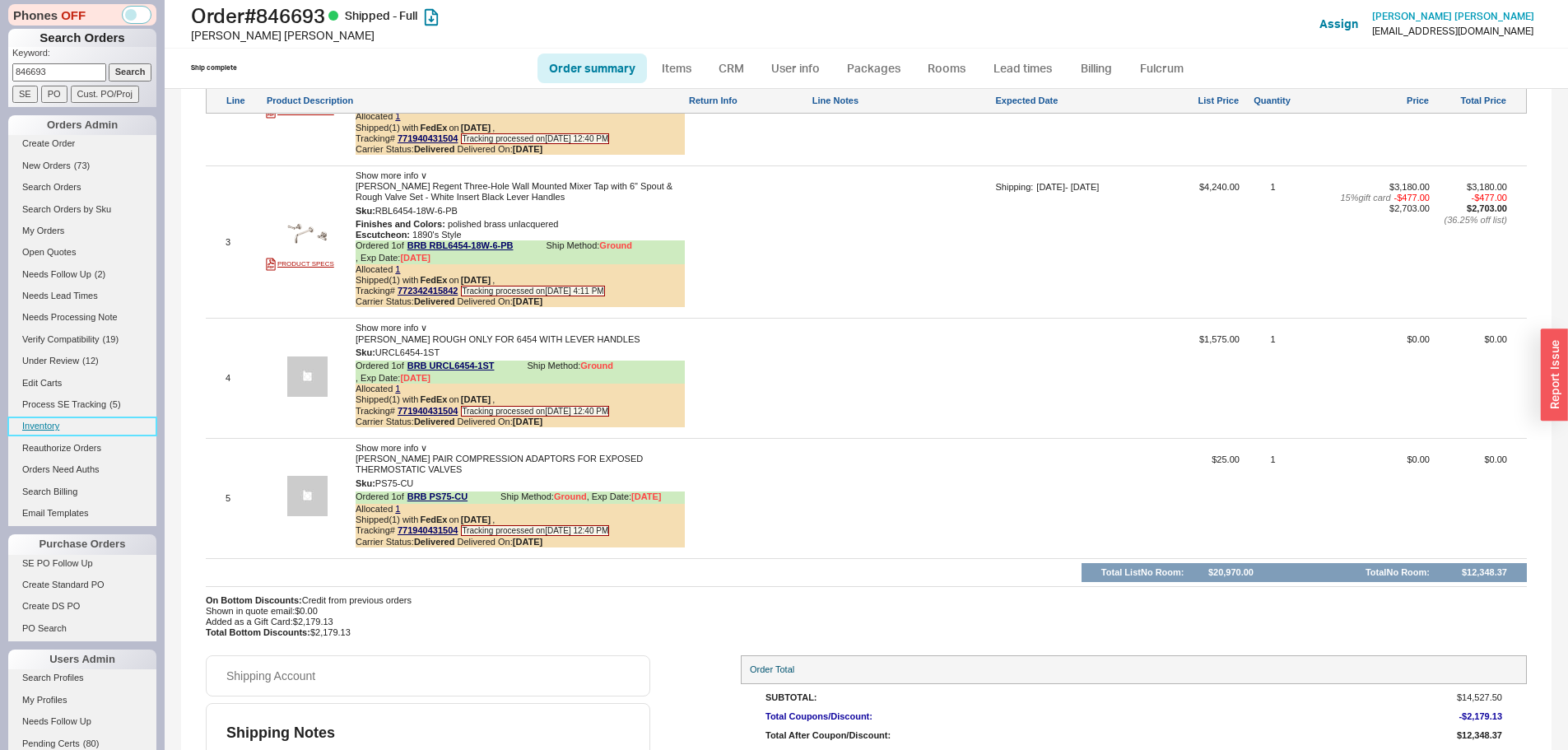
click at [41, 427] on link "Inventory" at bounding box center [81, 426] width 148 height 17
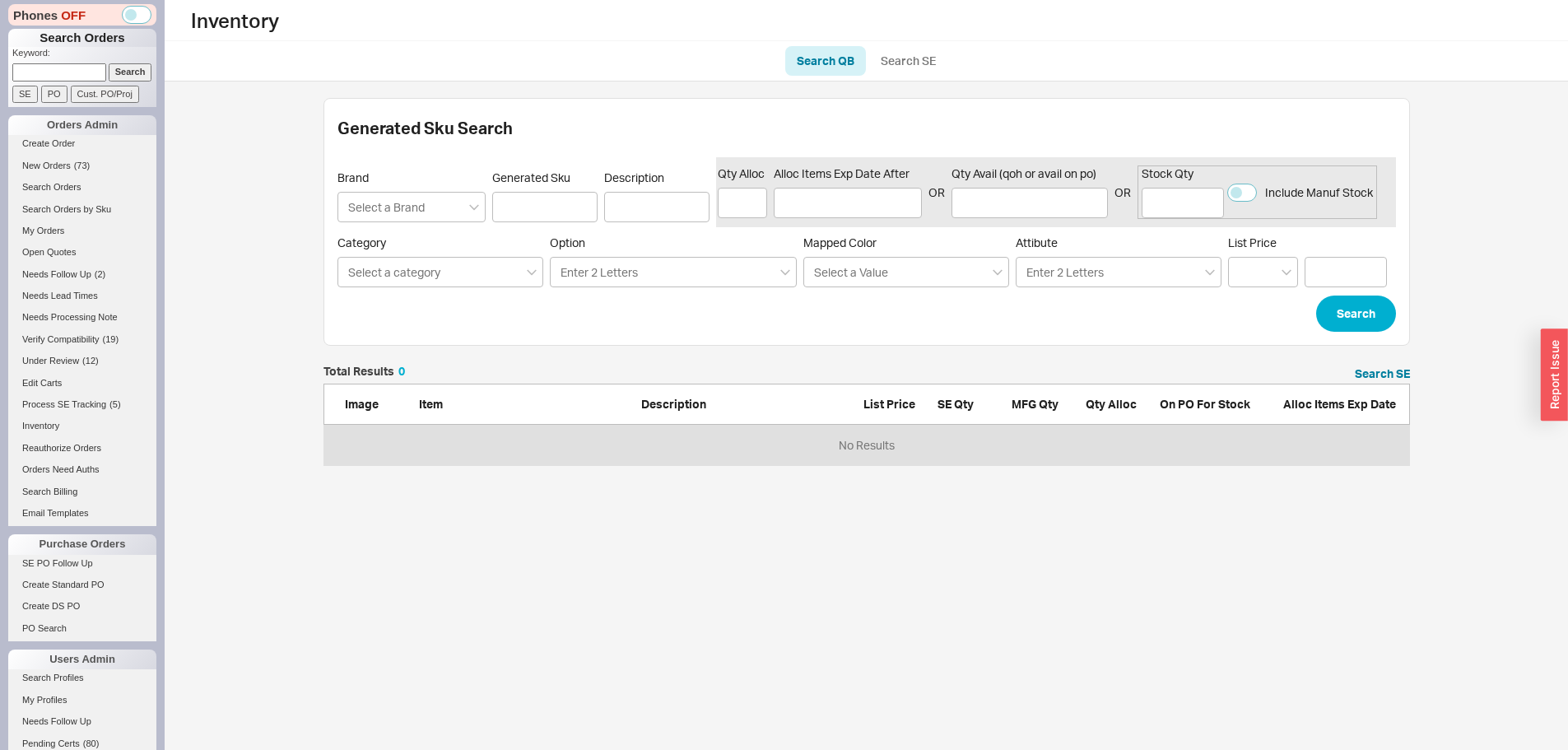
scroll to position [87, 1074]
click at [916, 65] on link "Search SE" at bounding box center [907, 61] width 78 height 30
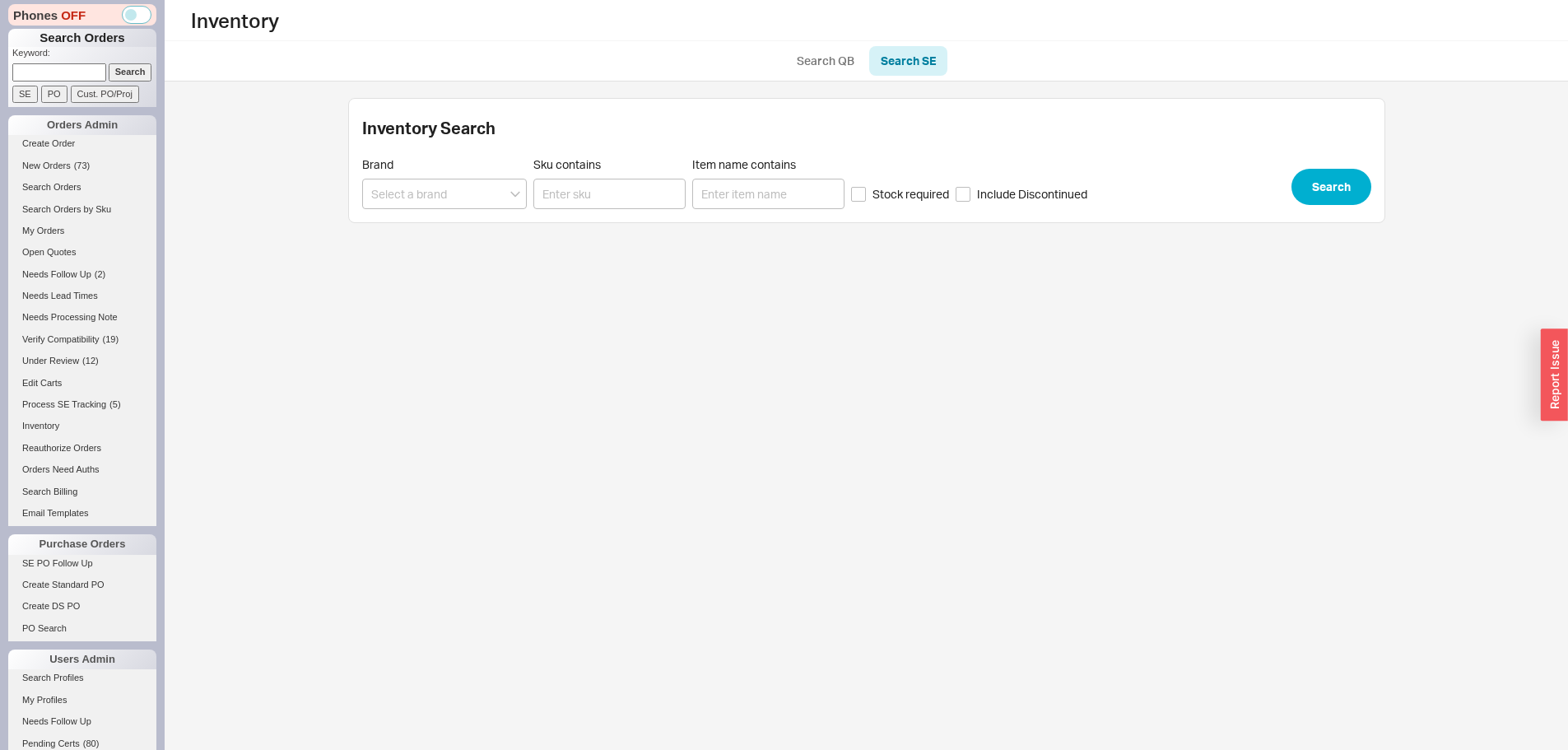
click at [595, 209] on div "Inventory Search Brand Sku contains Item name contains Stock required Include D…" at bounding box center [866, 160] width 1037 height 125
click at [612, 200] on input "Sku contains" at bounding box center [609, 193] width 152 height 30
paste input "316-L-72-PCH"
type input "316-L-72-PCH"
click at [1347, 198] on button "Search" at bounding box center [1331, 186] width 79 height 36
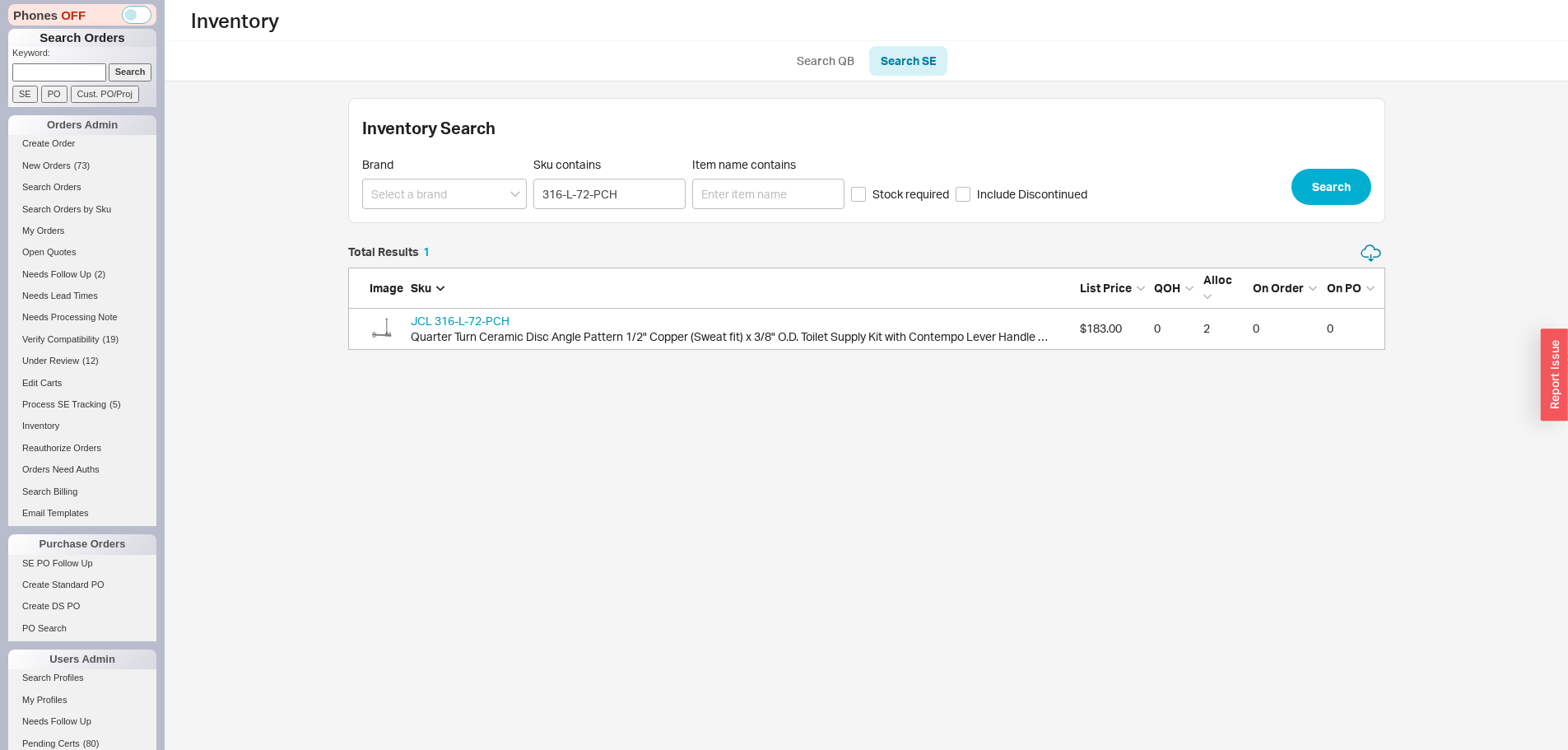
scroll to position [94, 1025]
click at [52, 170] on span "New Orders" at bounding box center [46, 166] width 48 height 10
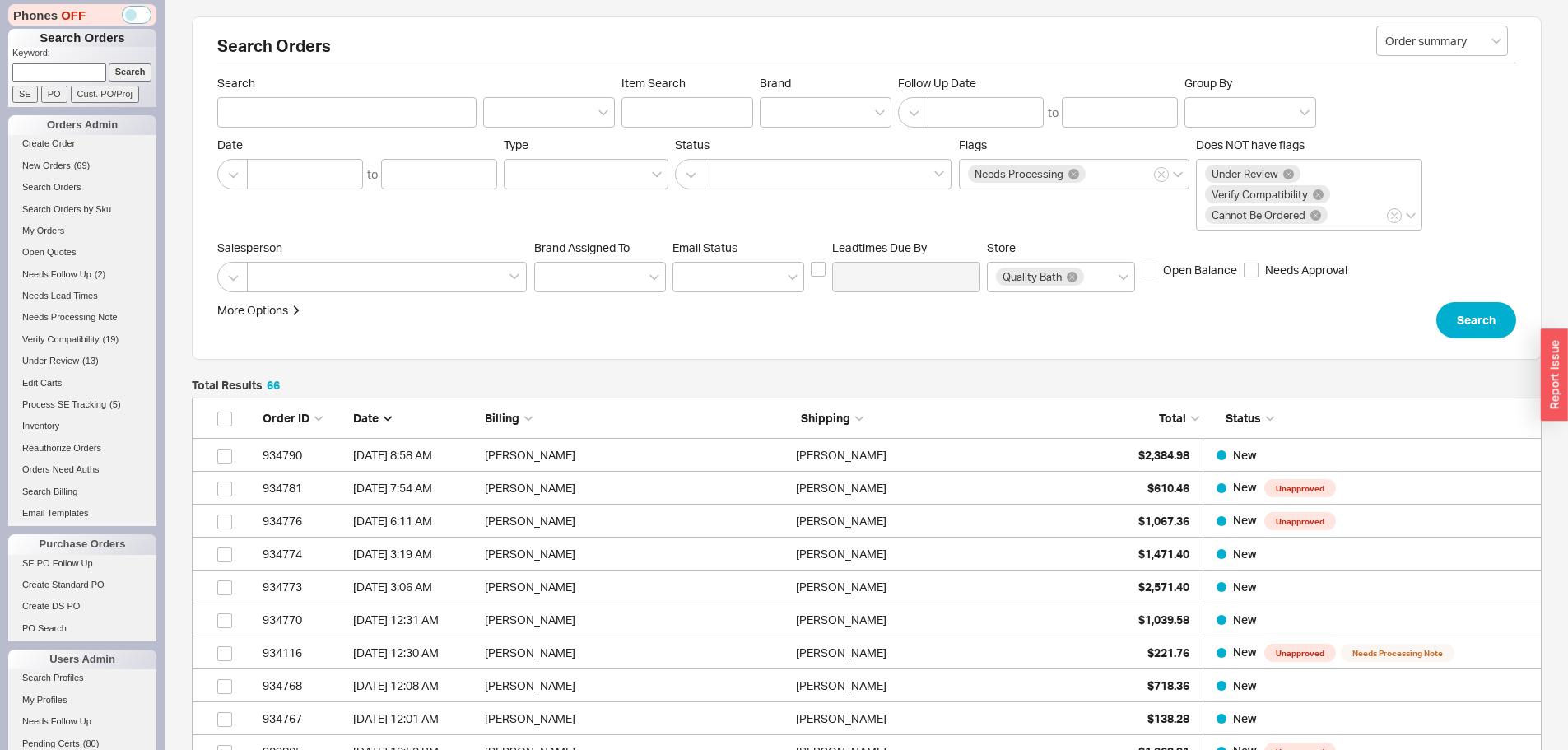
scroll to position [2203, 1337]
click at [72, 74] on input at bounding box center [59, 72] width 94 height 17
type input "933004"
click at [108, 63] on input "Search" at bounding box center [130, 72] width 44 height 17
type input "933004"
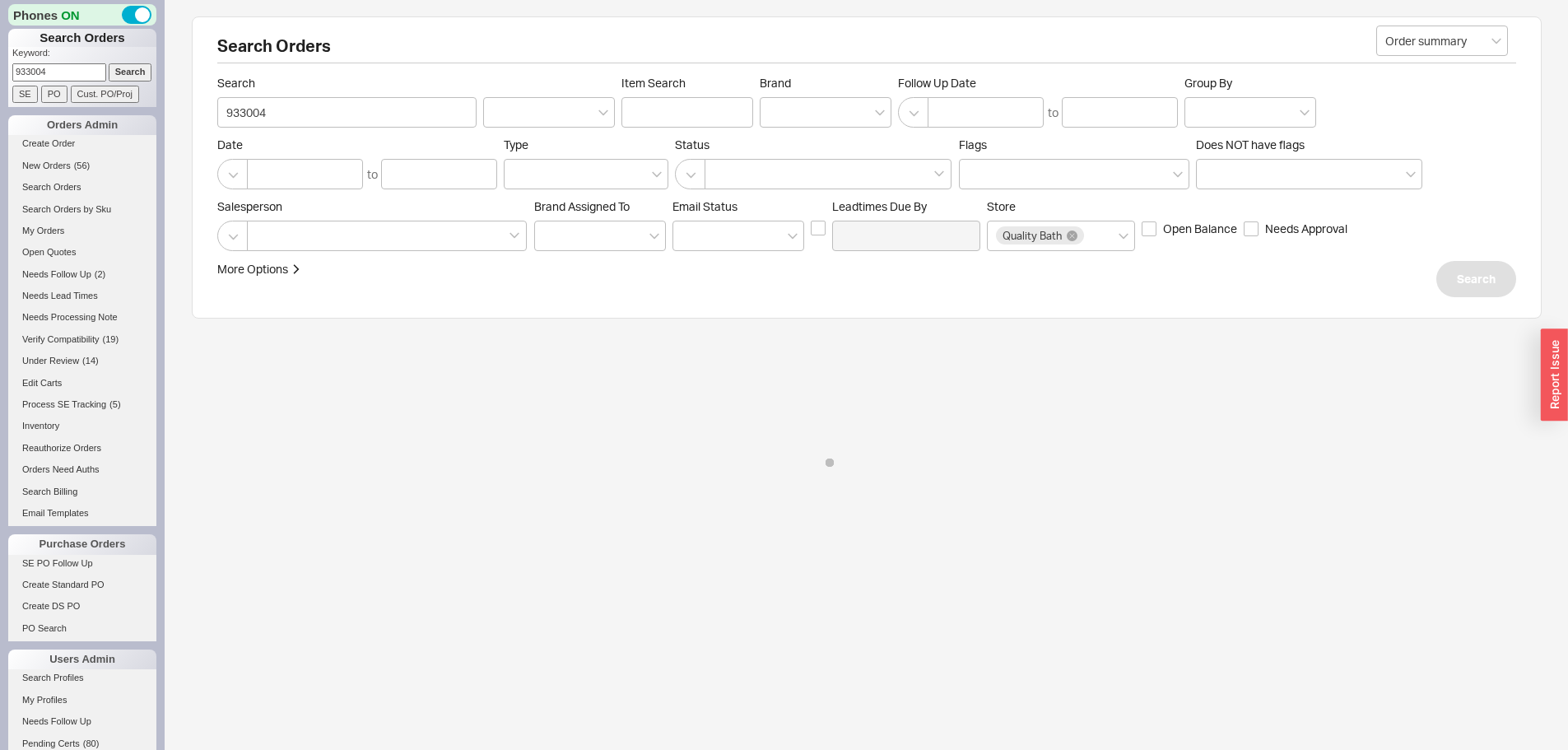
select select "*"
select select "LOW"
select select "3"
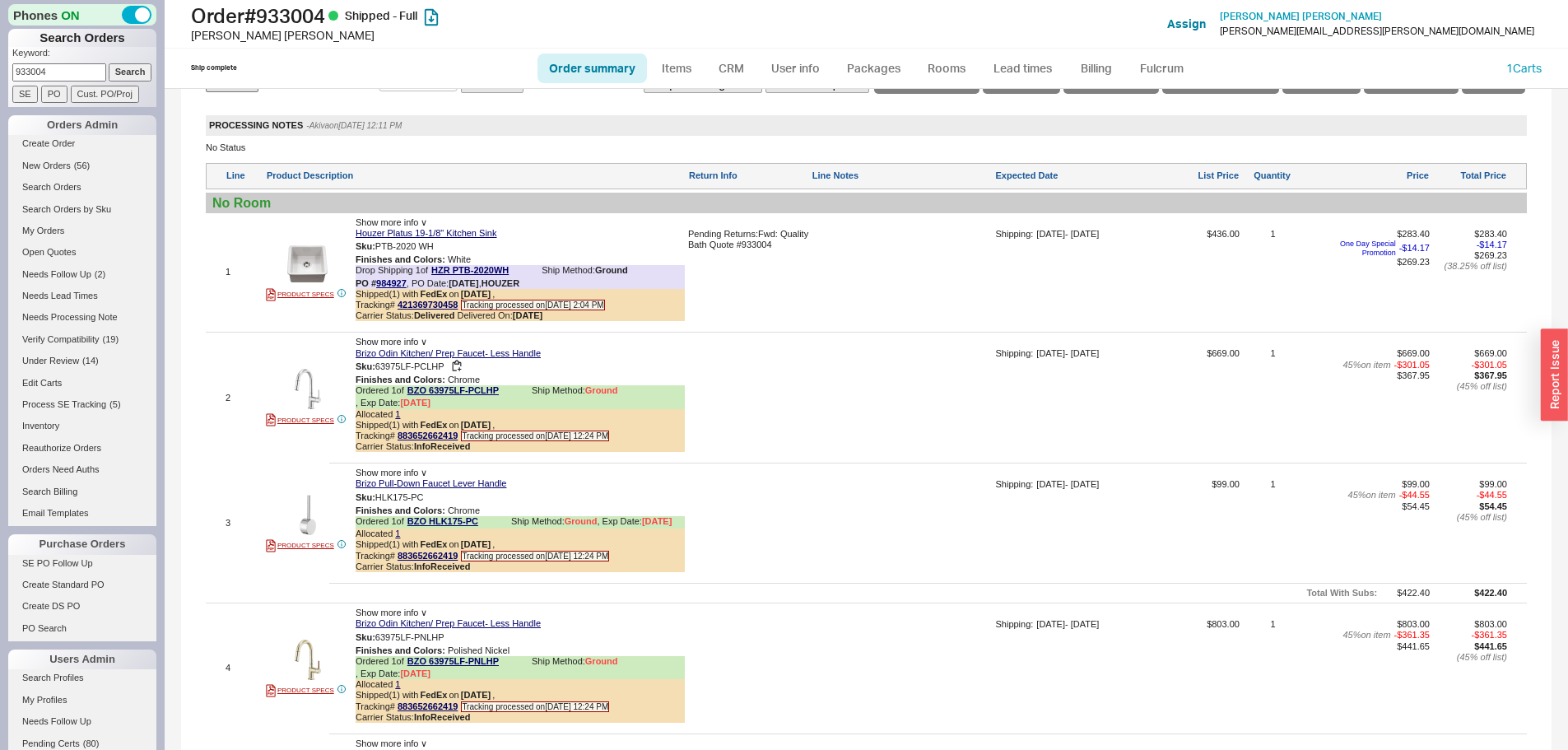
scroll to position [988, 0]
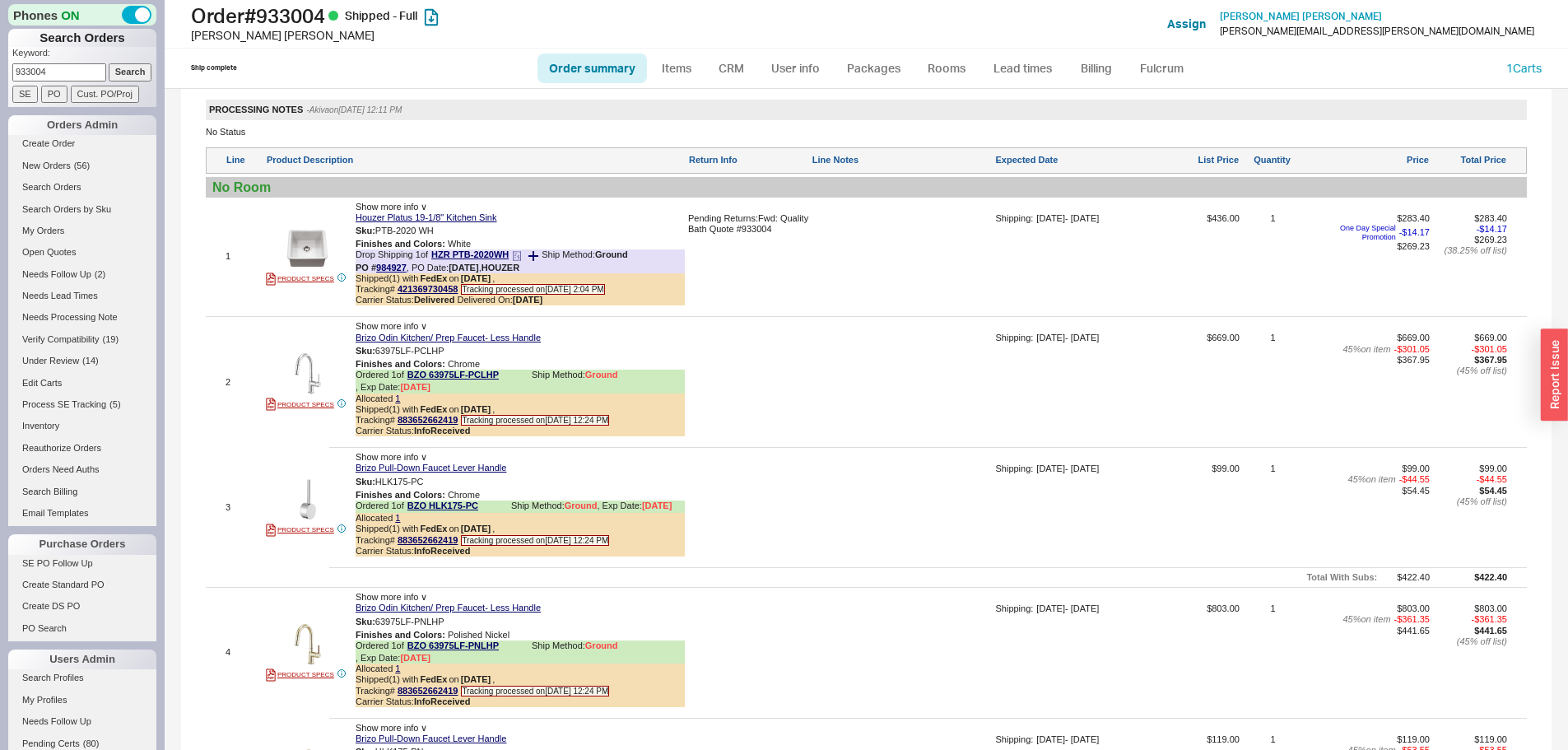
click at [526, 304] on b "8/14/25" at bounding box center [527, 299] width 30 height 10
click at [64, 68] on input "933004" at bounding box center [59, 72] width 94 height 17
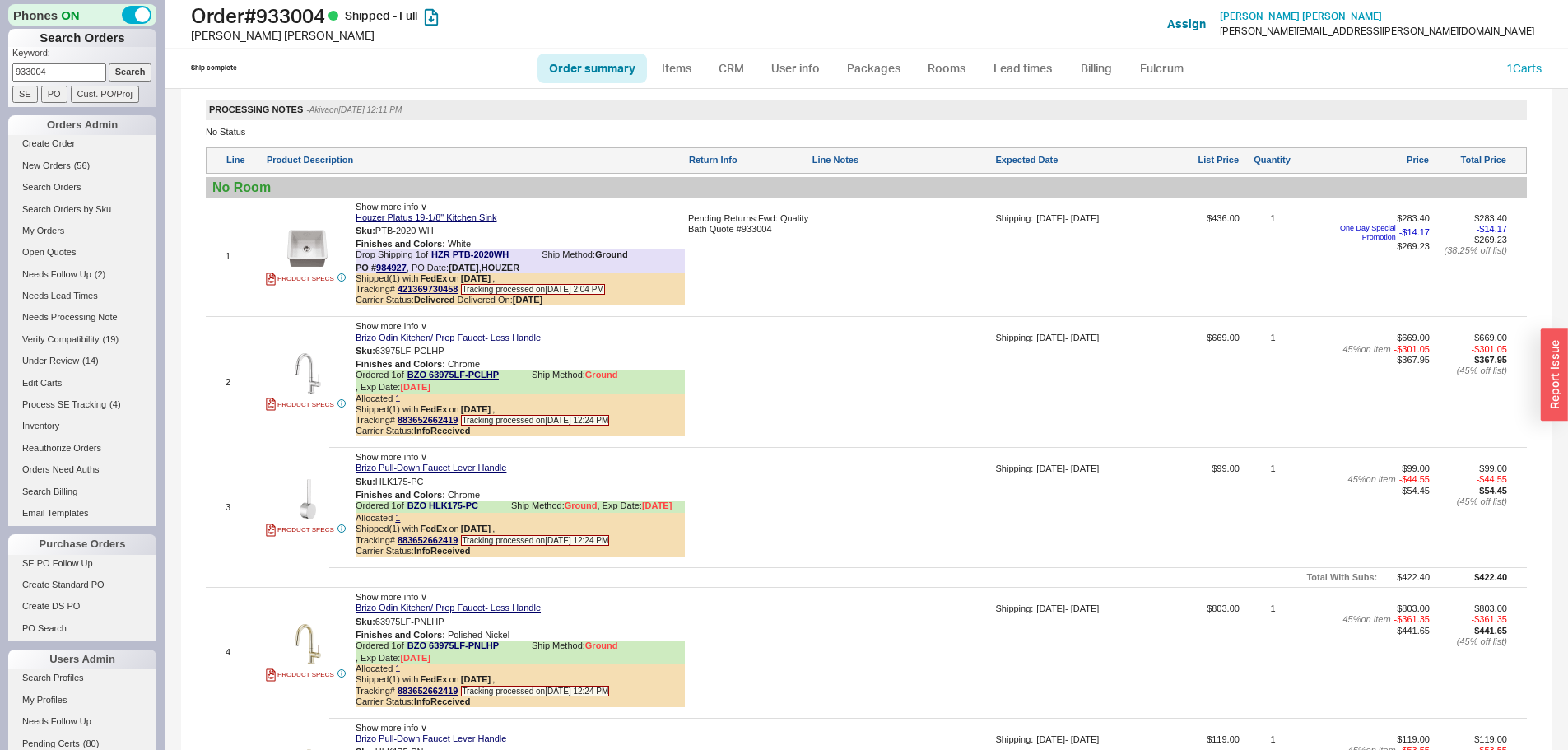
click at [64, 68] on input "933004" at bounding box center [59, 72] width 94 height 17
paste input "20768"
type input "920768"
click at [108, 63] on input "Search" at bounding box center [130, 72] width 44 height 17
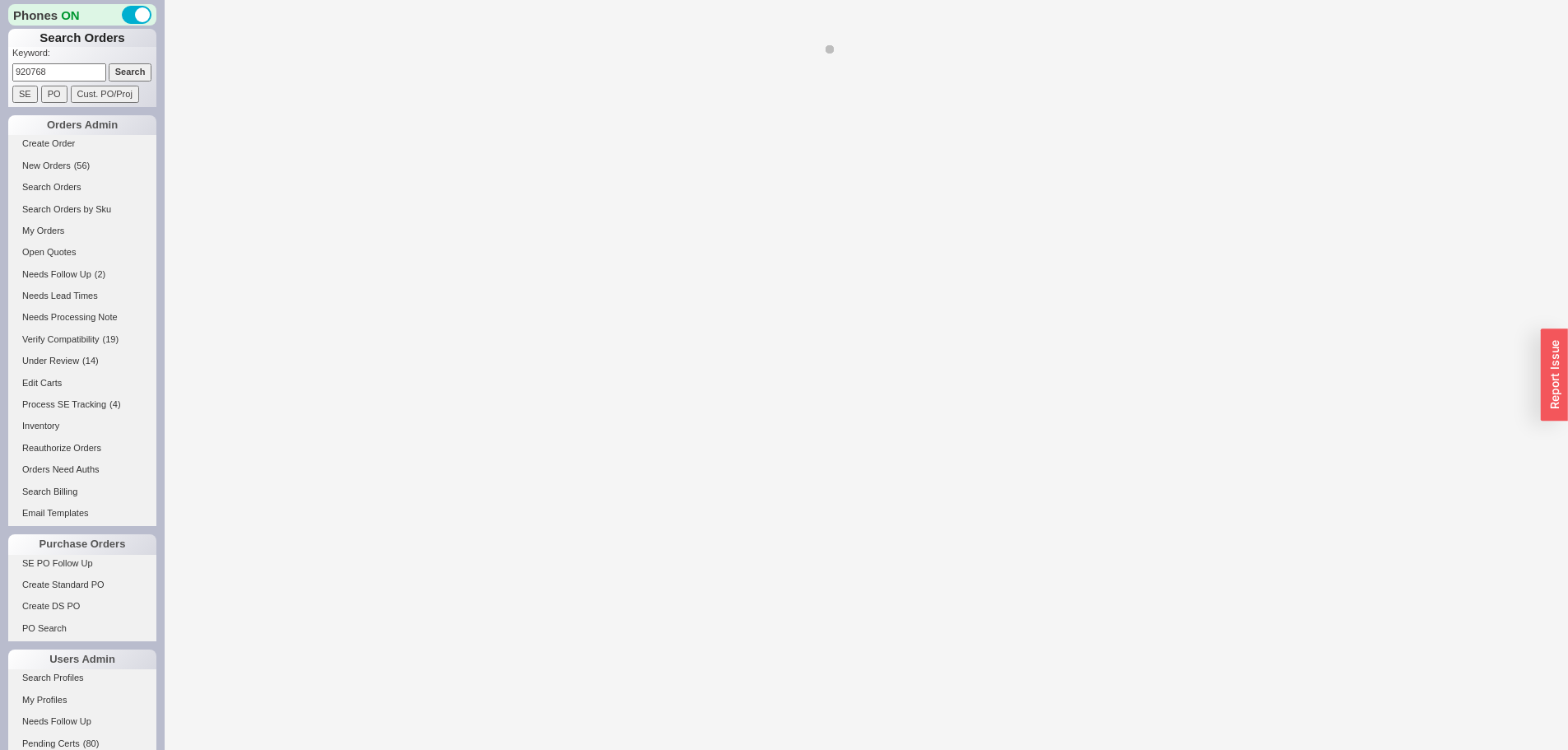
select select "*"
select select "LOW"
select select "3"
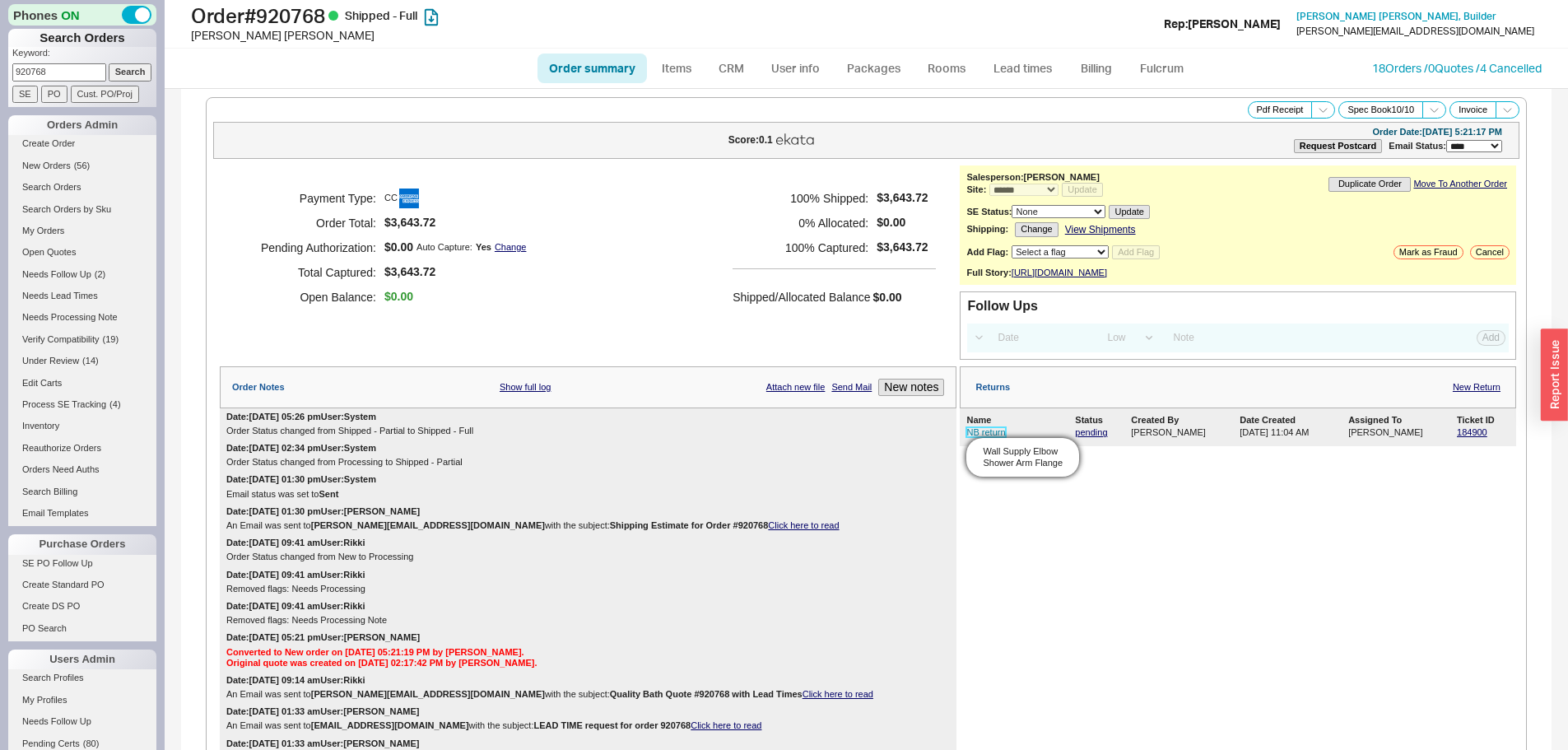
click at [977, 437] on link "NB return" at bounding box center [986, 432] width 39 height 10
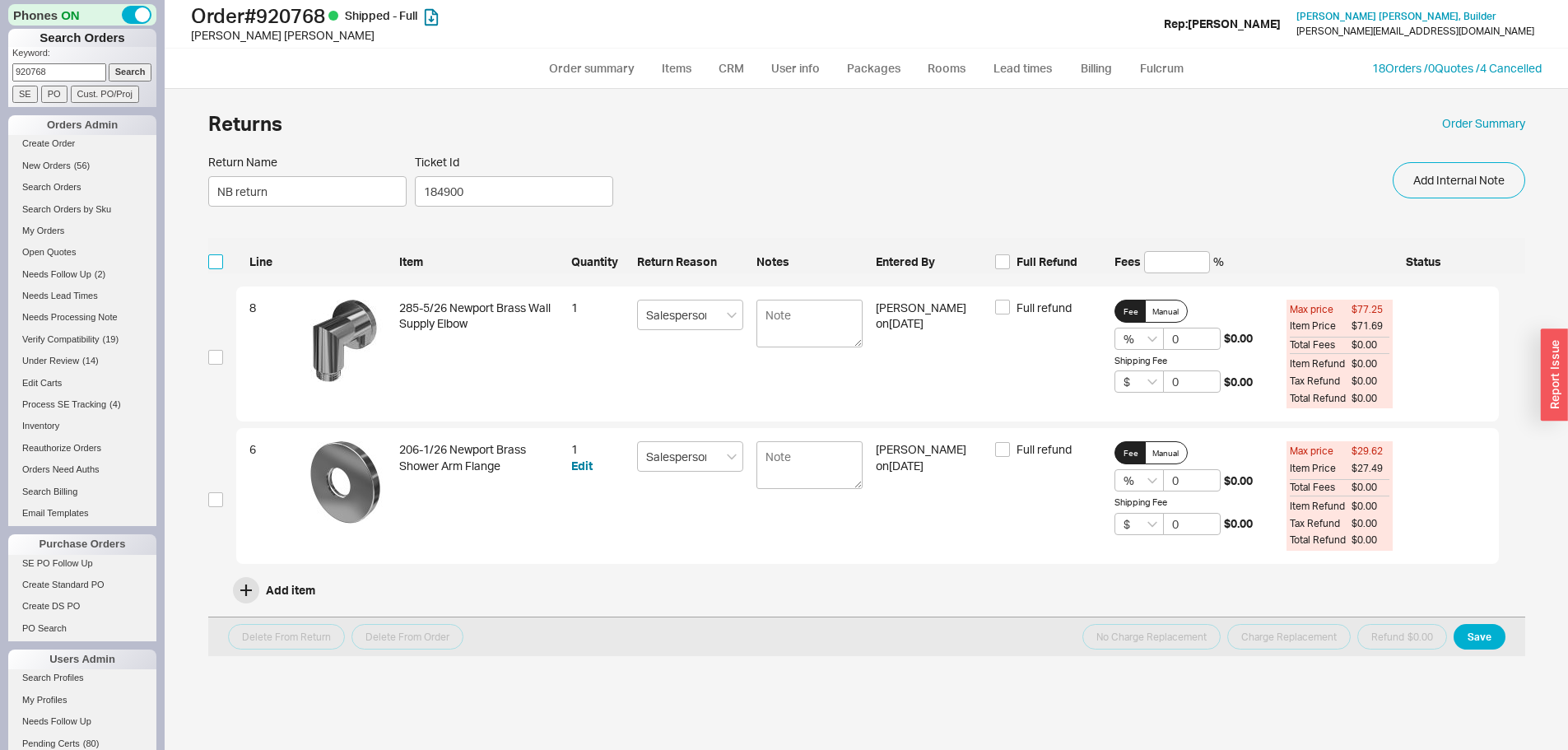
click at [213, 256] on input "checkbox" at bounding box center [215, 262] width 15 height 15
checkbox input "true"
click at [1037, 263] on span "Full Refund" at bounding box center [1046, 262] width 61 height 16
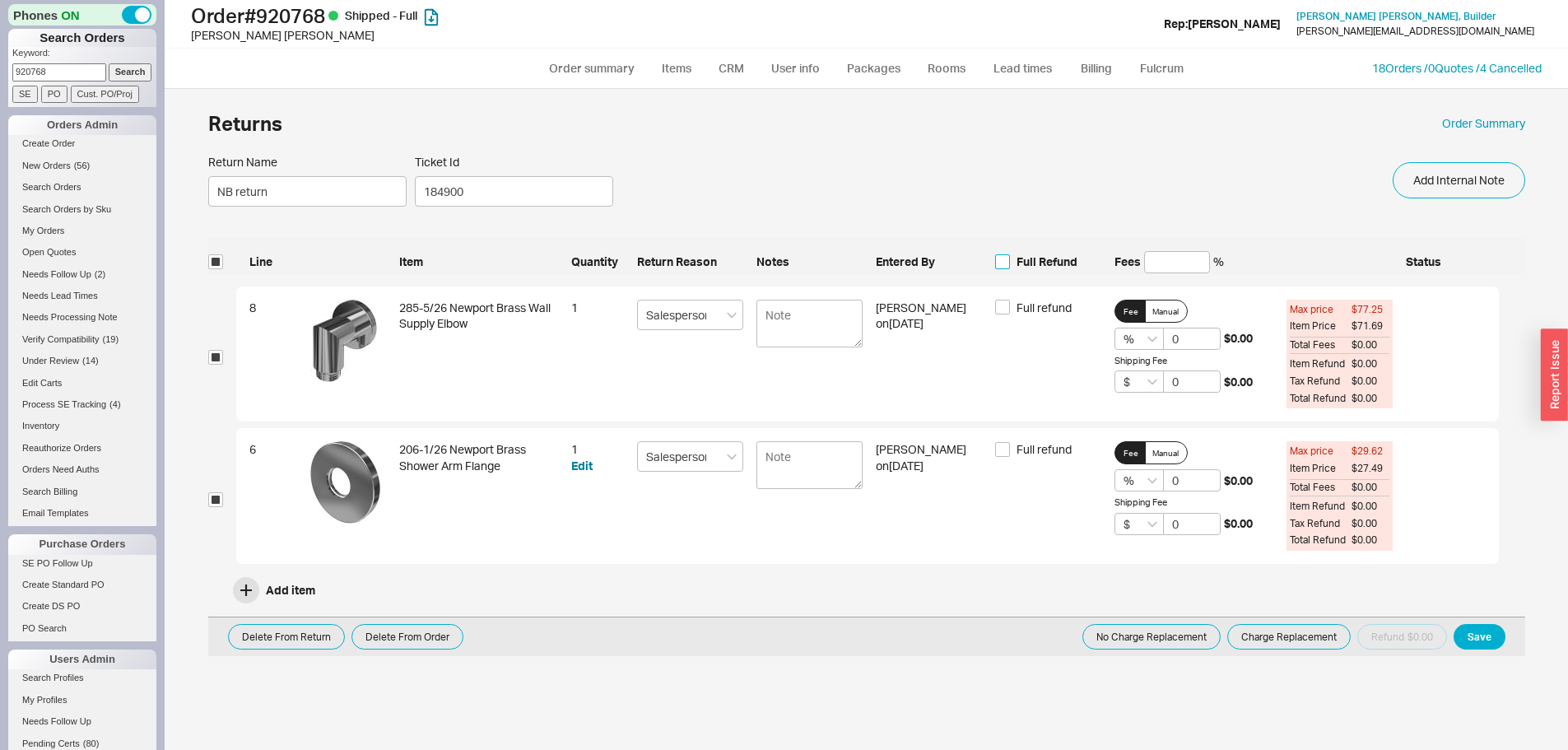
click at [1010, 263] on input "Full Refund" at bounding box center [1001, 262] width 15 height 15
checkbox input "true"
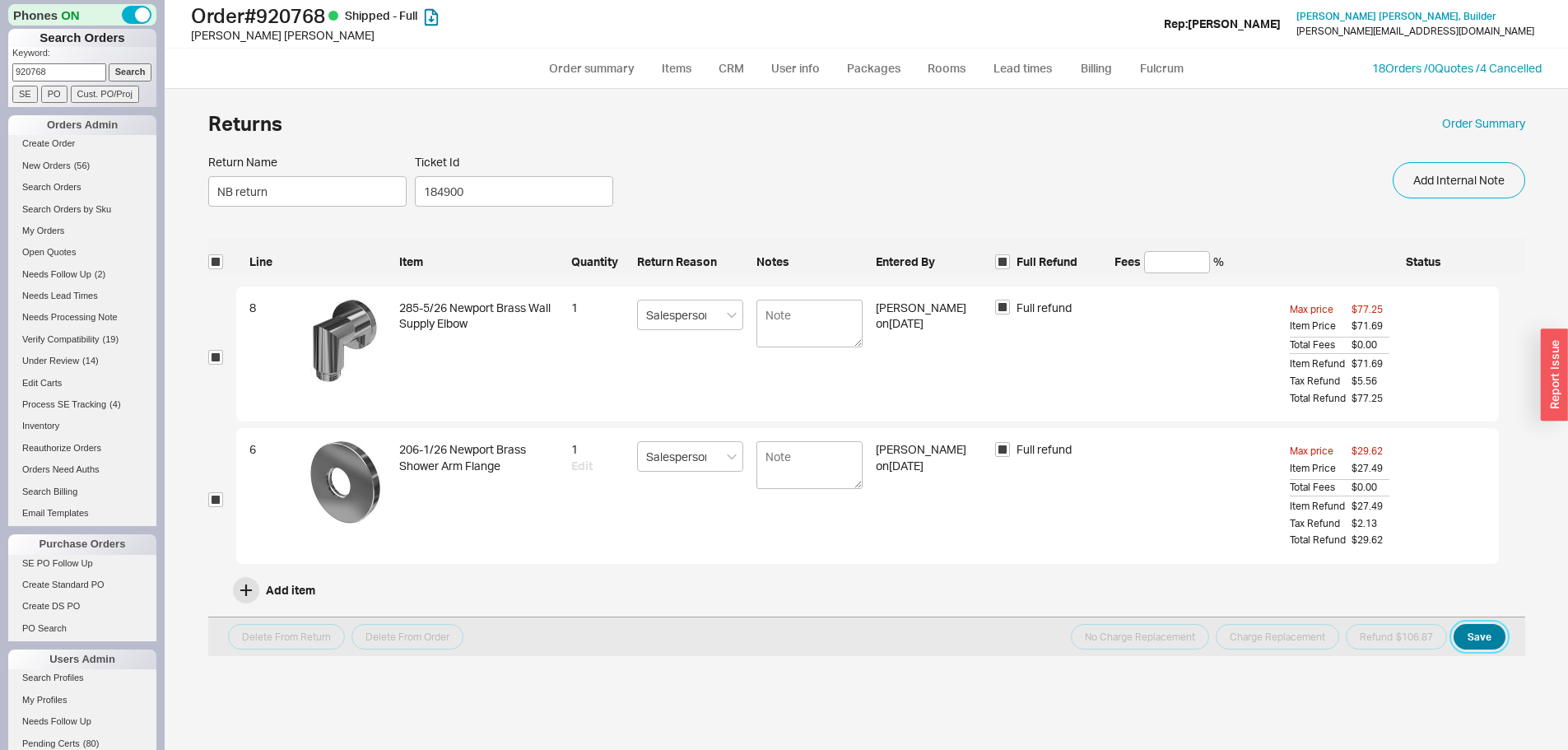
click at [1470, 636] on button "Save" at bounding box center [1480, 637] width 52 height 25
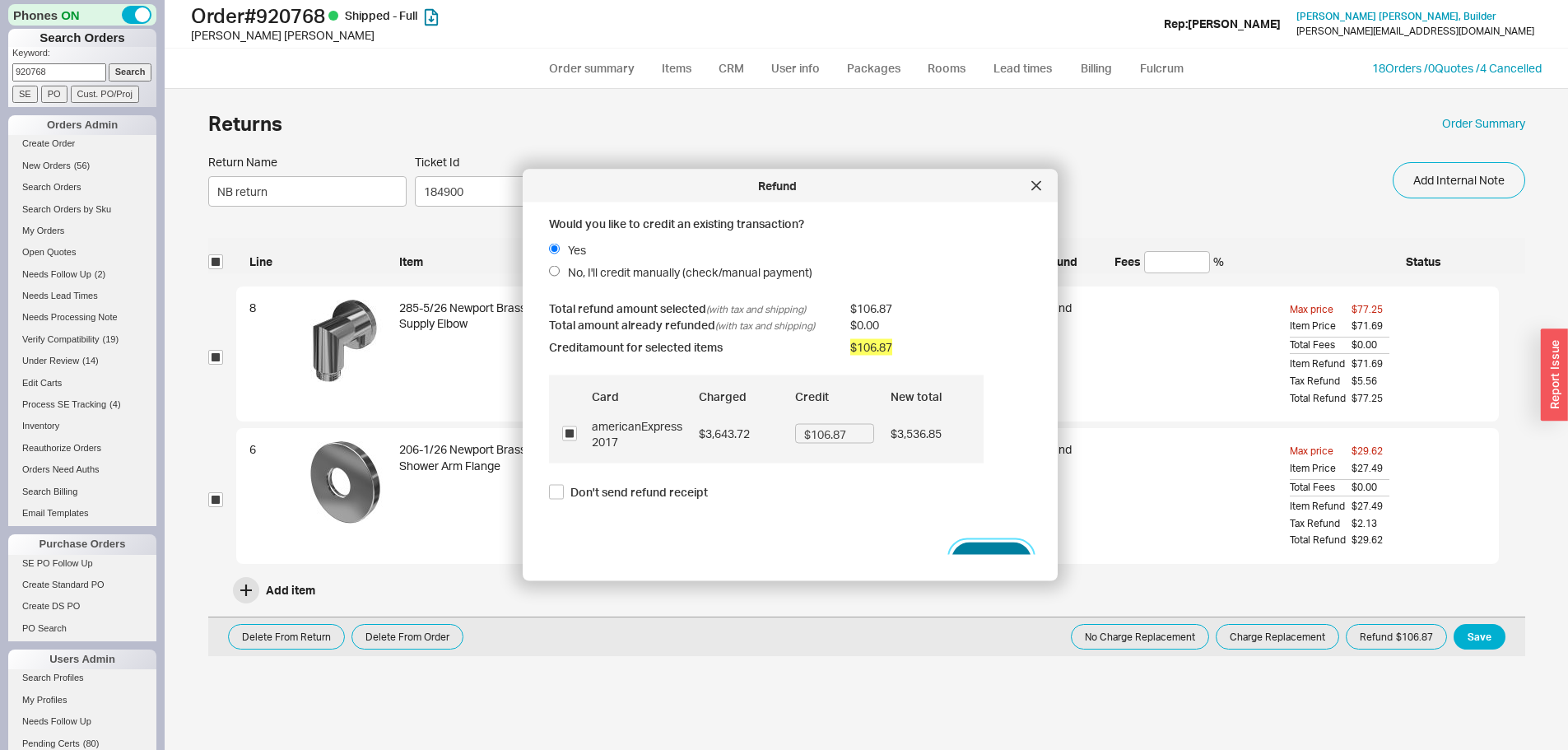
click at [994, 552] on button "Refund" at bounding box center [991, 560] width 79 height 36
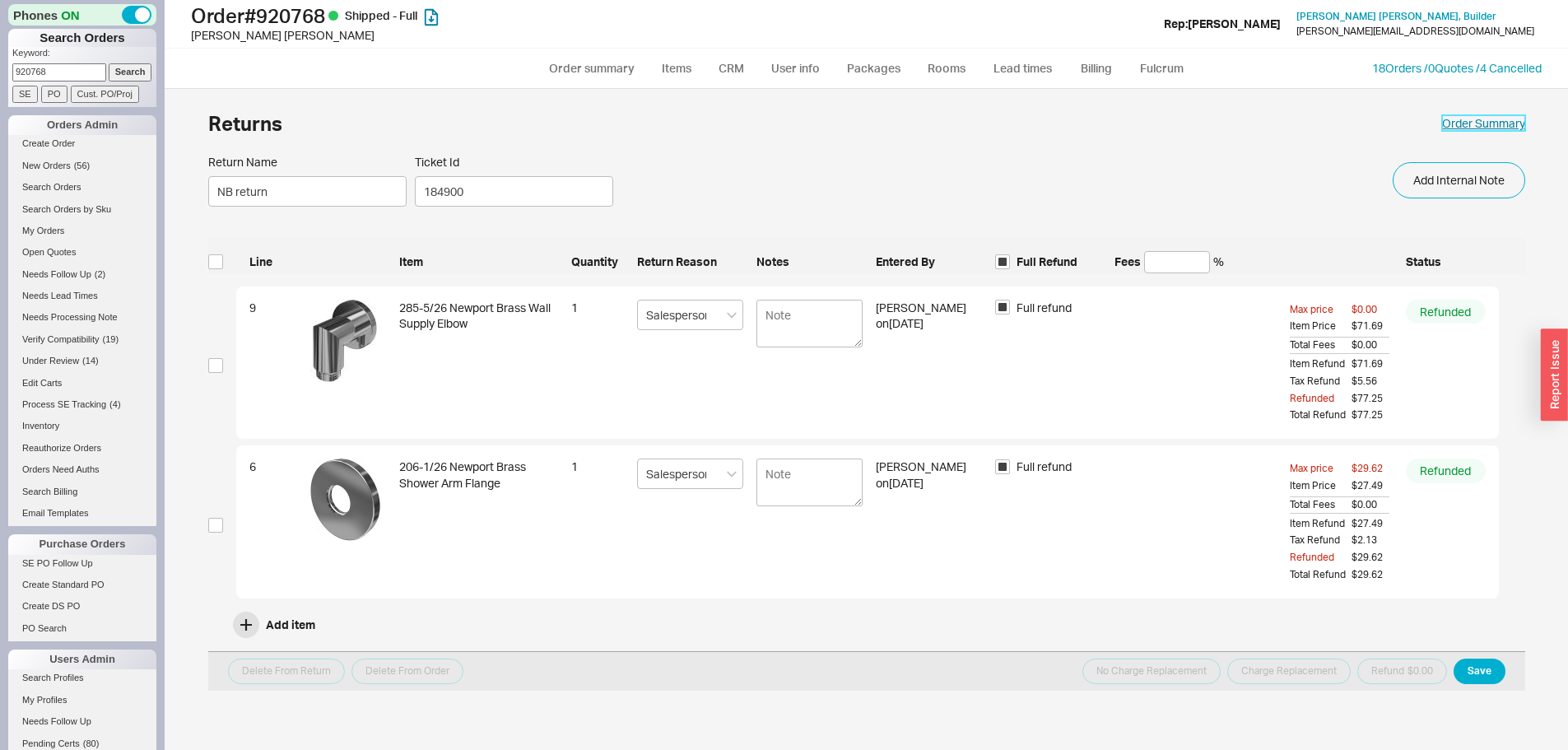
click at [1514, 124] on link "Order Summary" at bounding box center [1484, 123] width 83 height 16
select select "*"
select select "LOW"
select select "3"
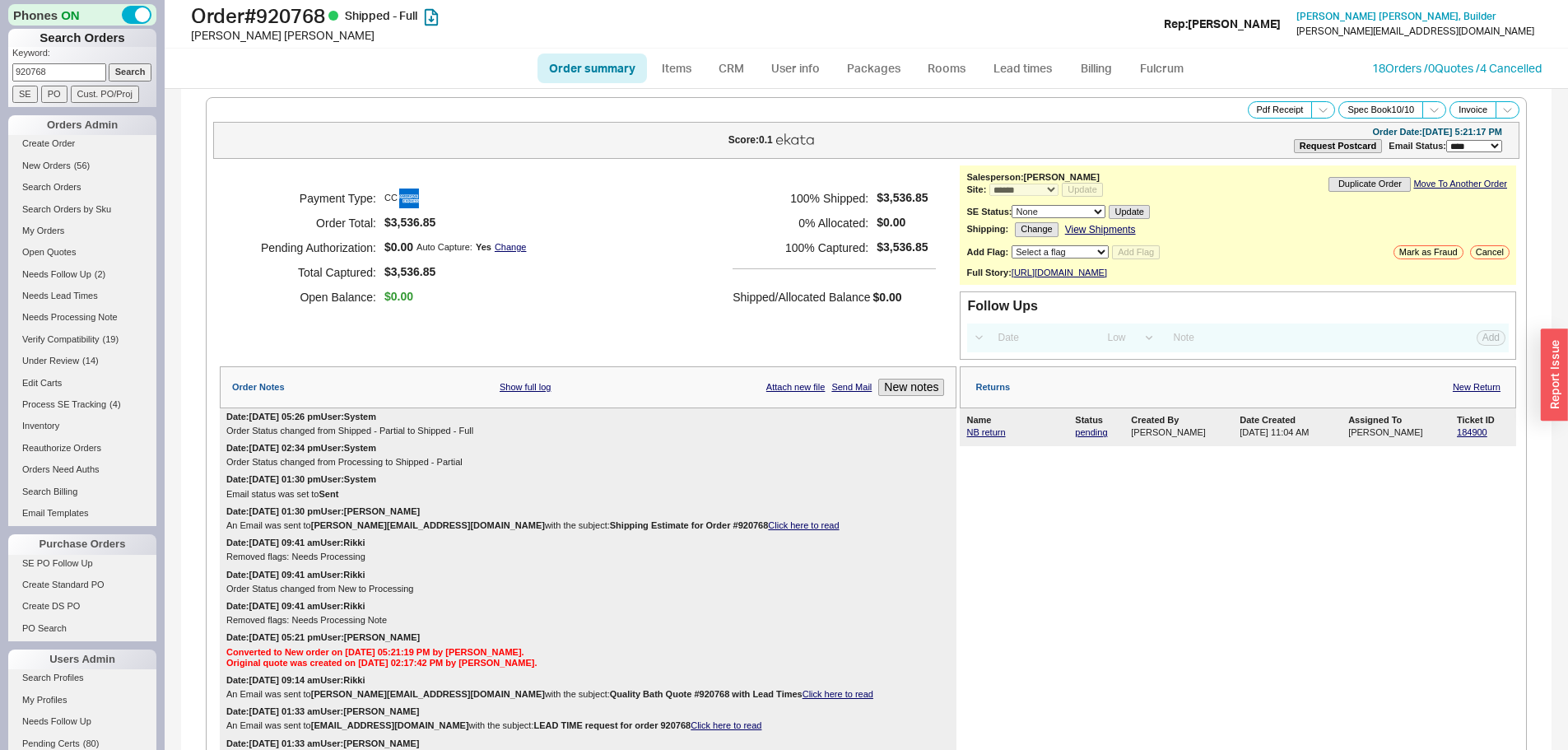
click at [86, 73] on input "920768" at bounding box center [59, 72] width 94 height 17
paste input "30545"
type input "930545"
click at [108, 63] on input "Search" at bounding box center [130, 72] width 44 height 17
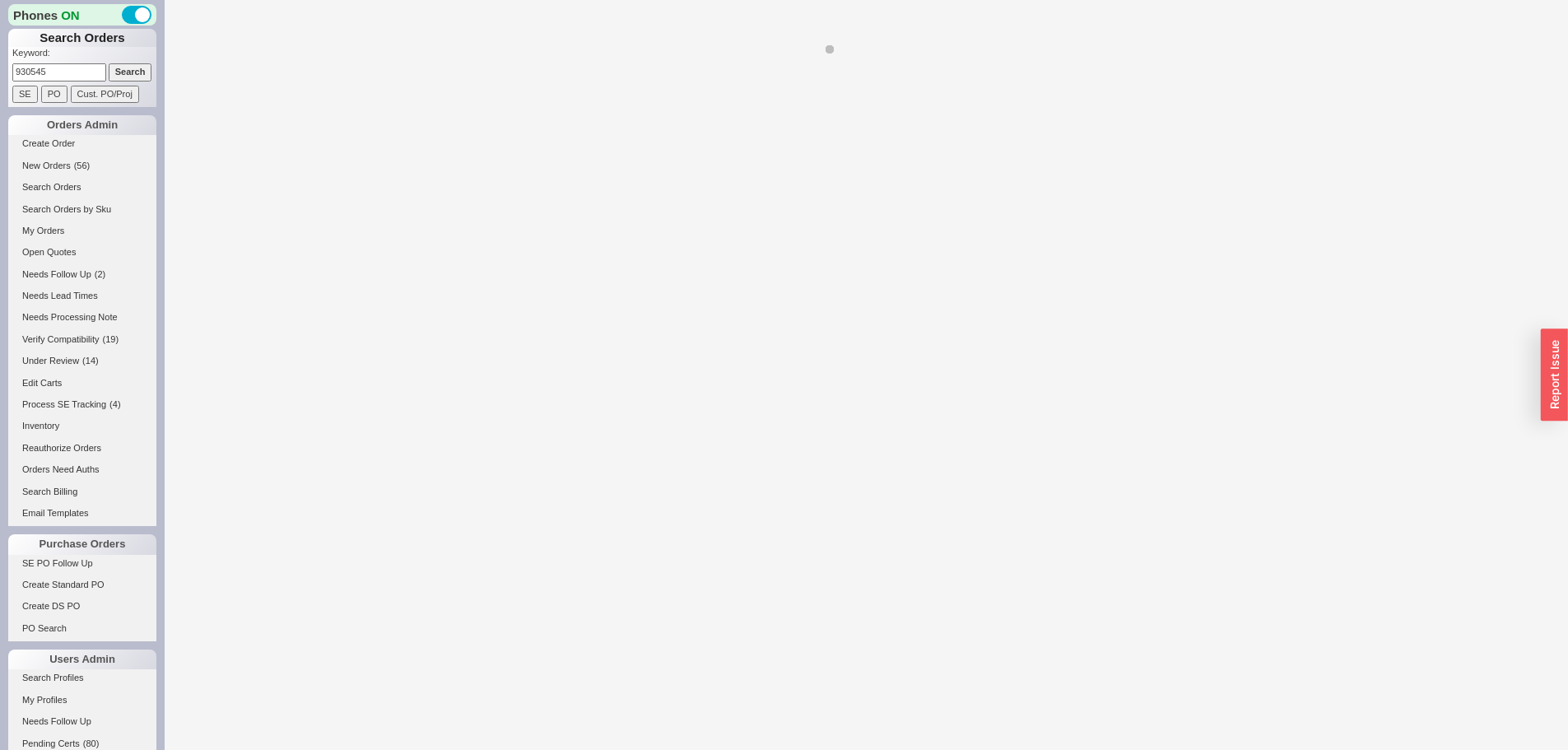
select select "*"
select select "LOW"
select select "3"
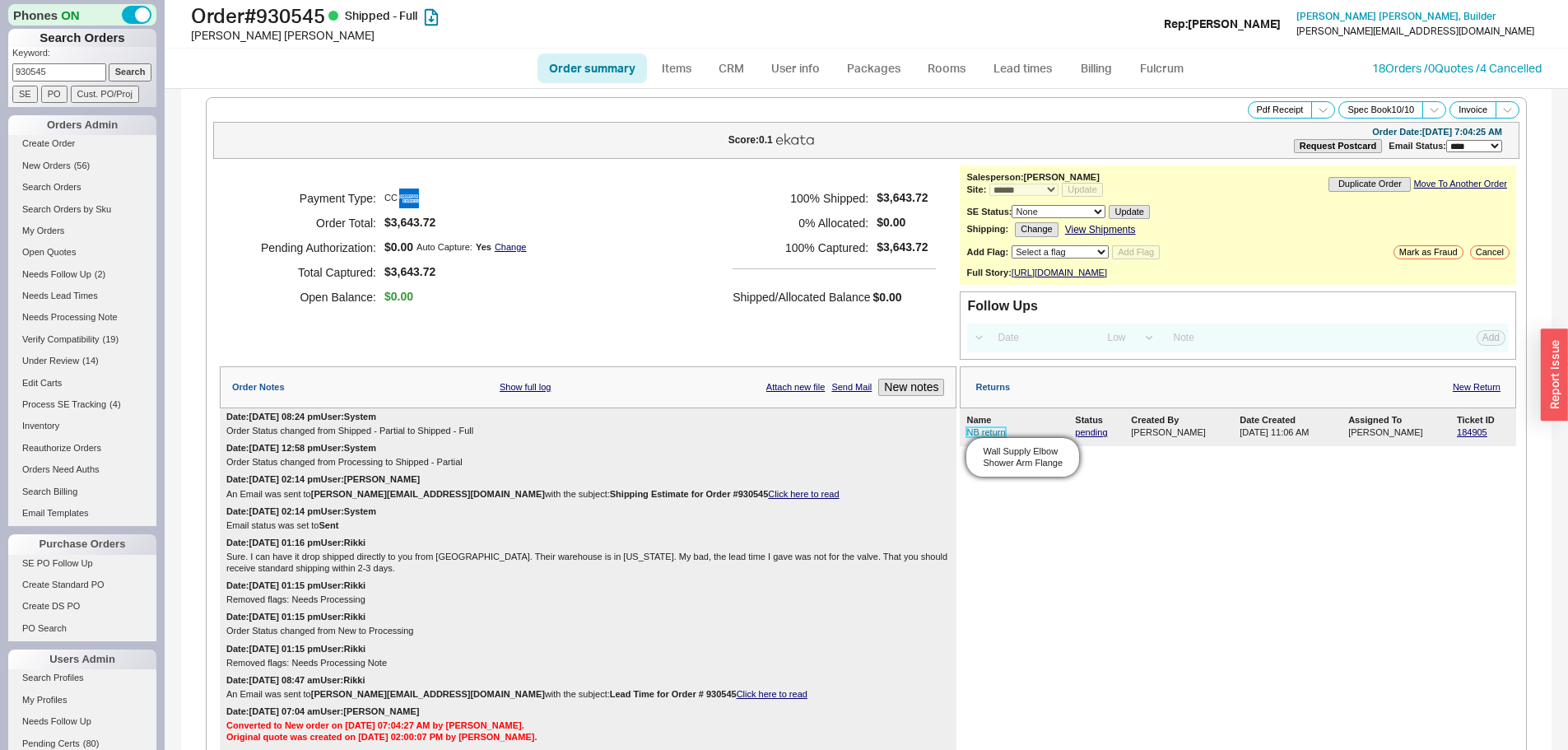
click at [974, 437] on link "NB return" at bounding box center [986, 432] width 39 height 10
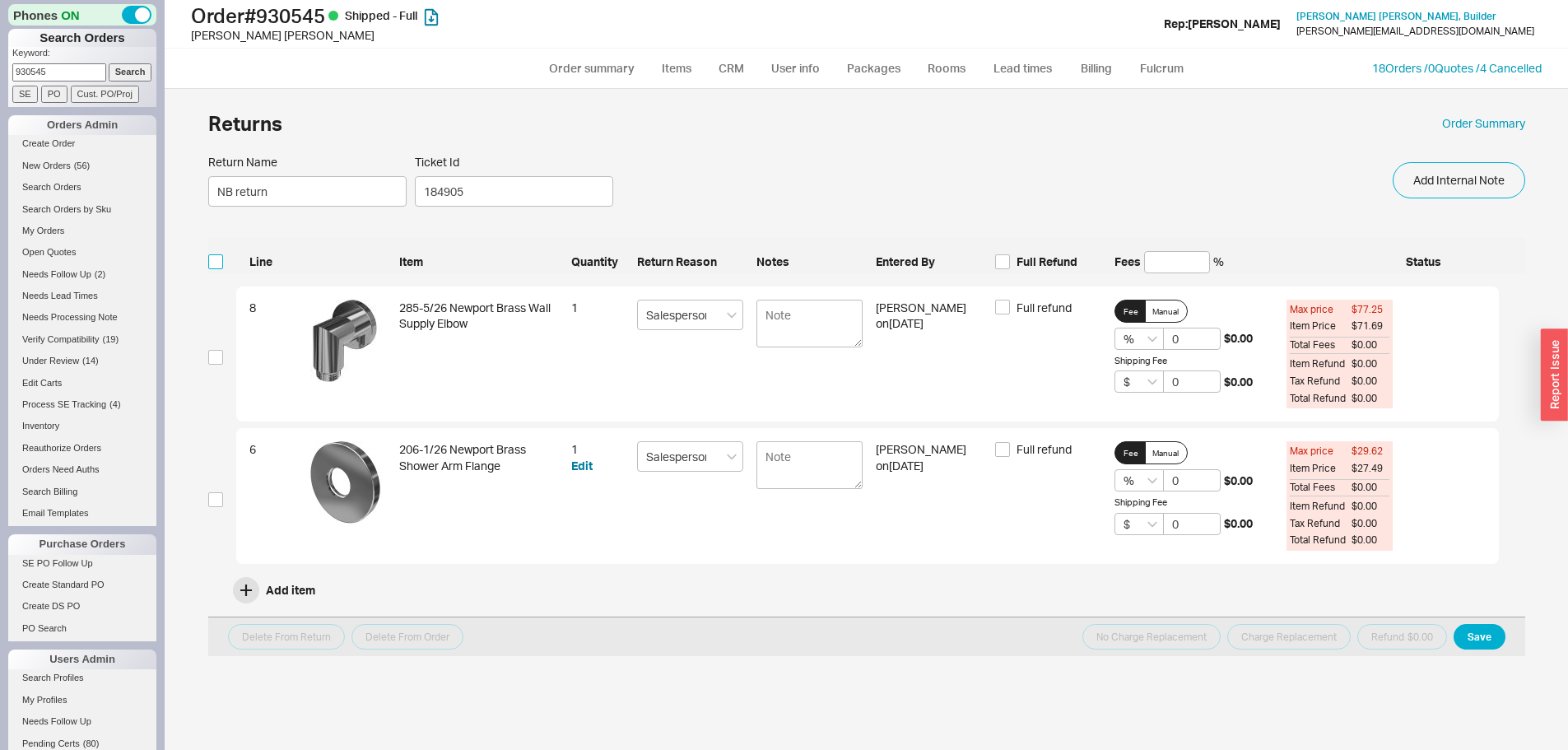
click at [216, 262] on input "checkbox" at bounding box center [215, 262] width 15 height 15
checkbox input "true"
click at [1066, 256] on span "Full Refund" at bounding box center [1046, 262] width 61 height 16
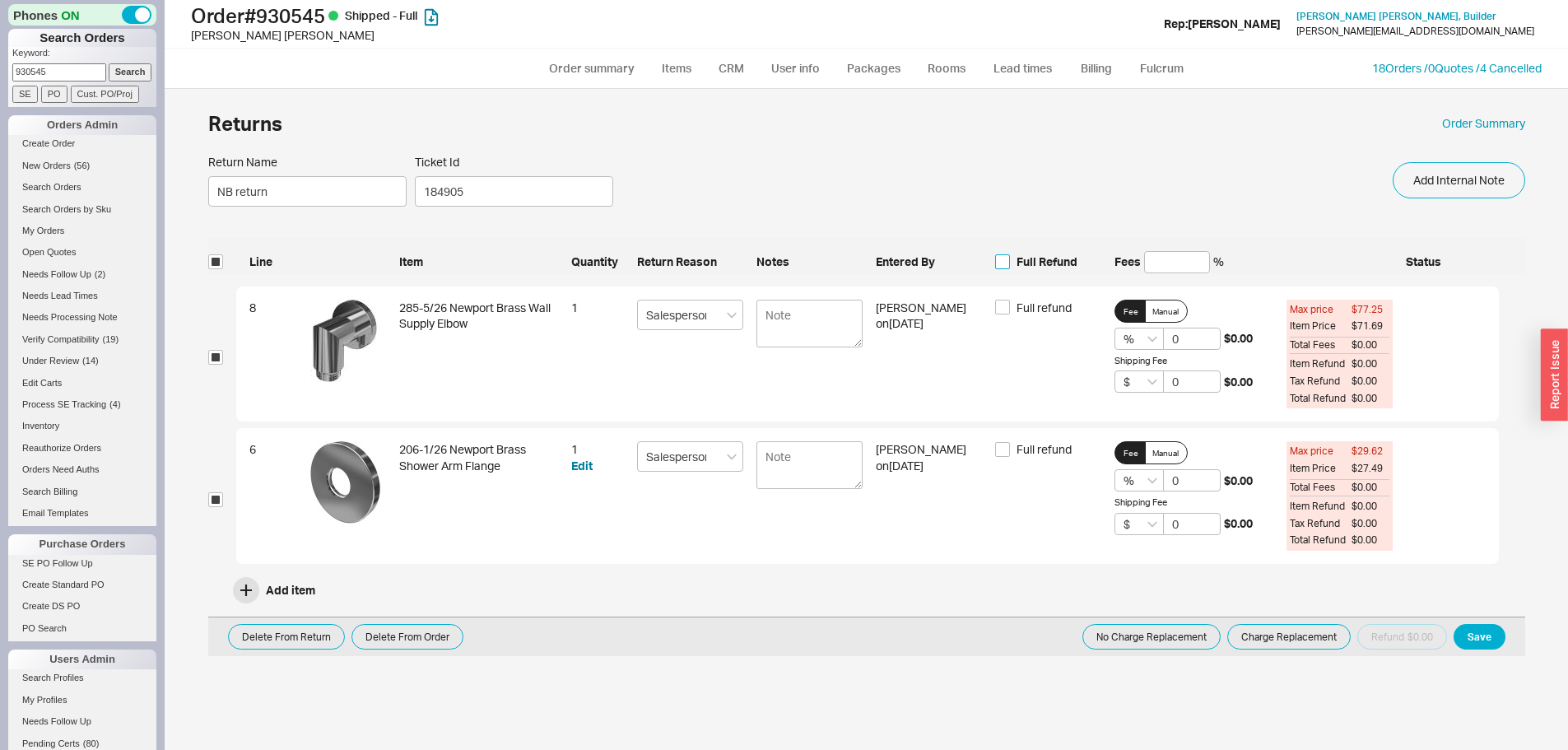
click at [1010, 256] on input "Full Refund" at bounding box center [1001, 262] width 15 height 15
checkbox input "true"
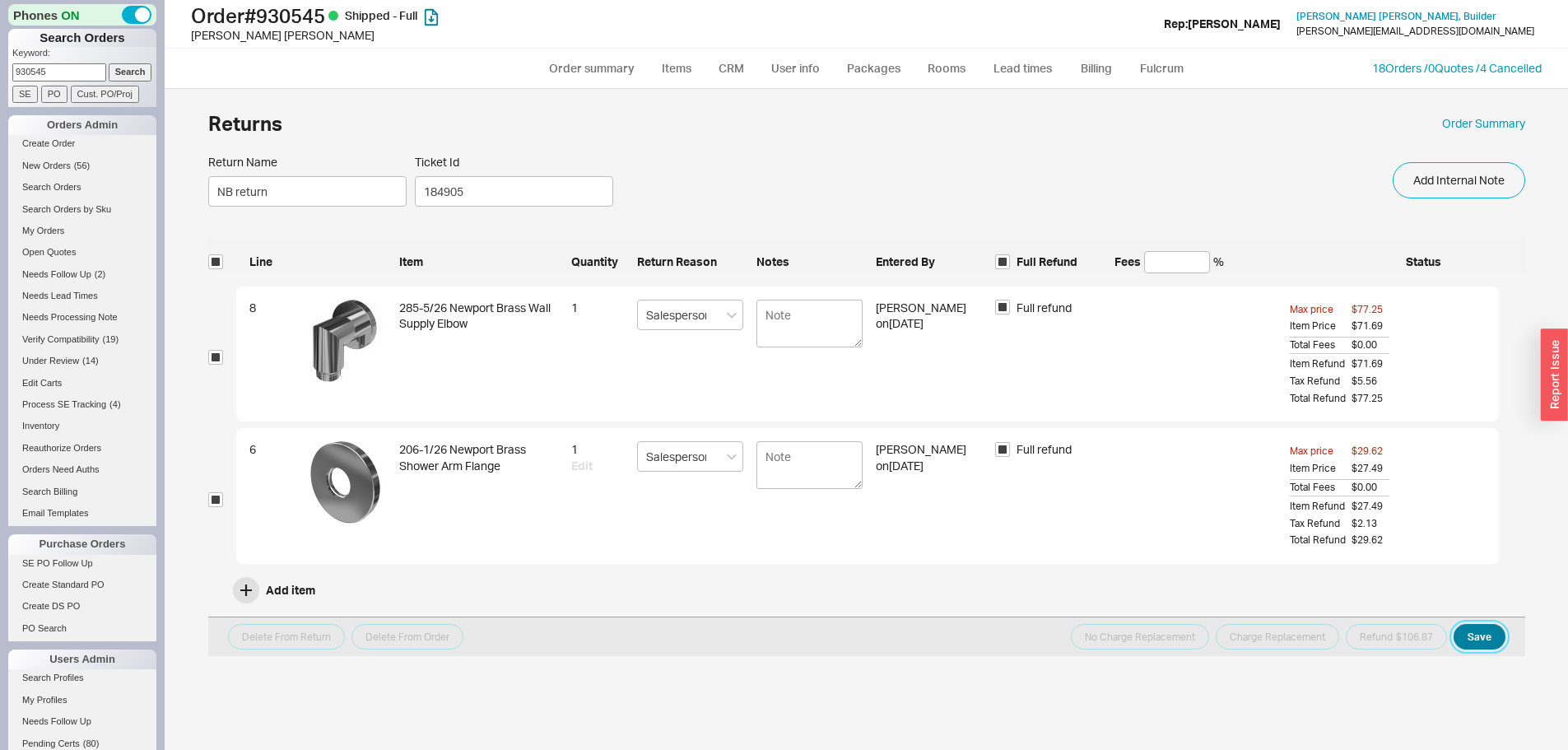
click at [1503, 641] on button "Save" at bounding box center [1480, 637] width 52 height 25
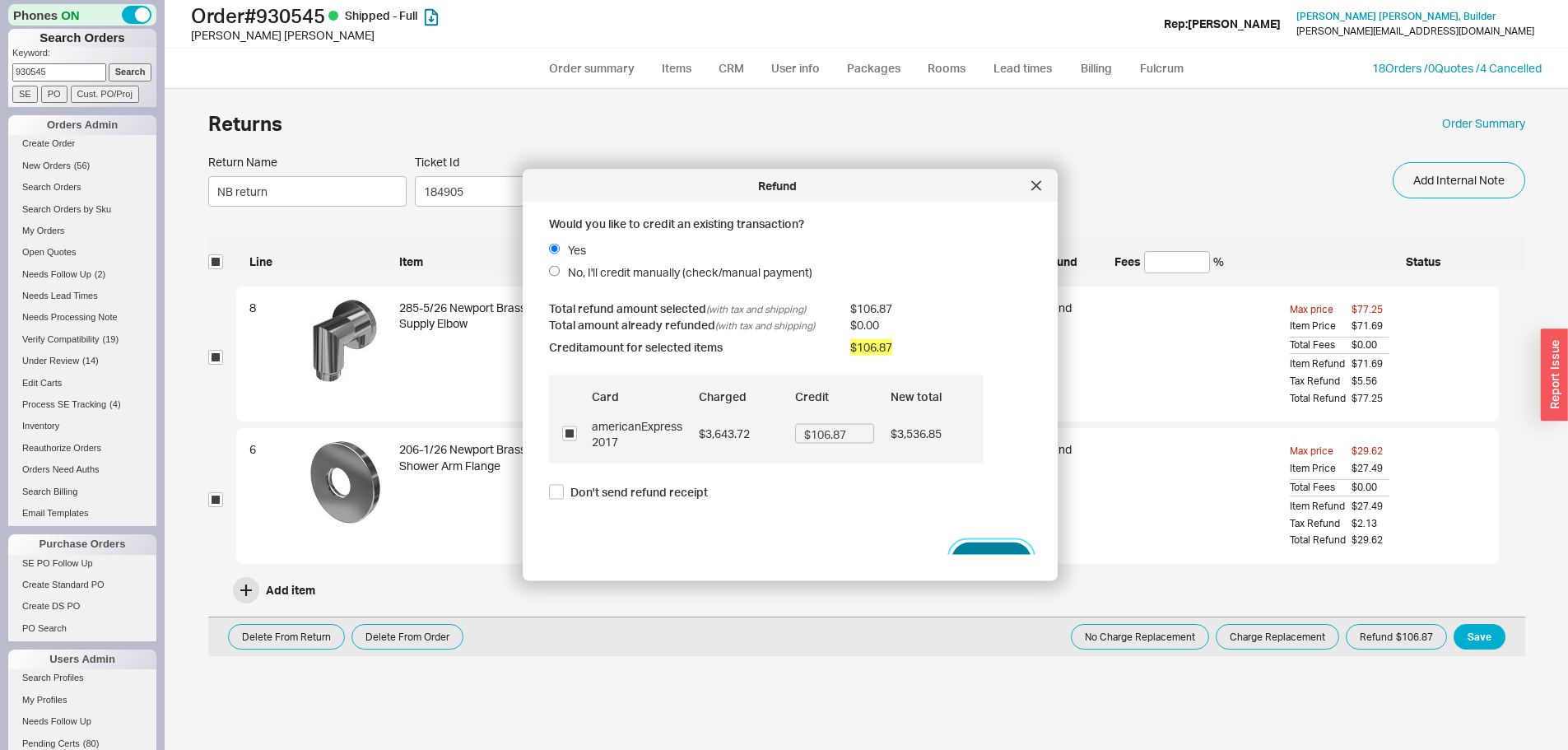
click at [955, 550] on button "Refund" at bounding box center [991, 560] width 79 height 36
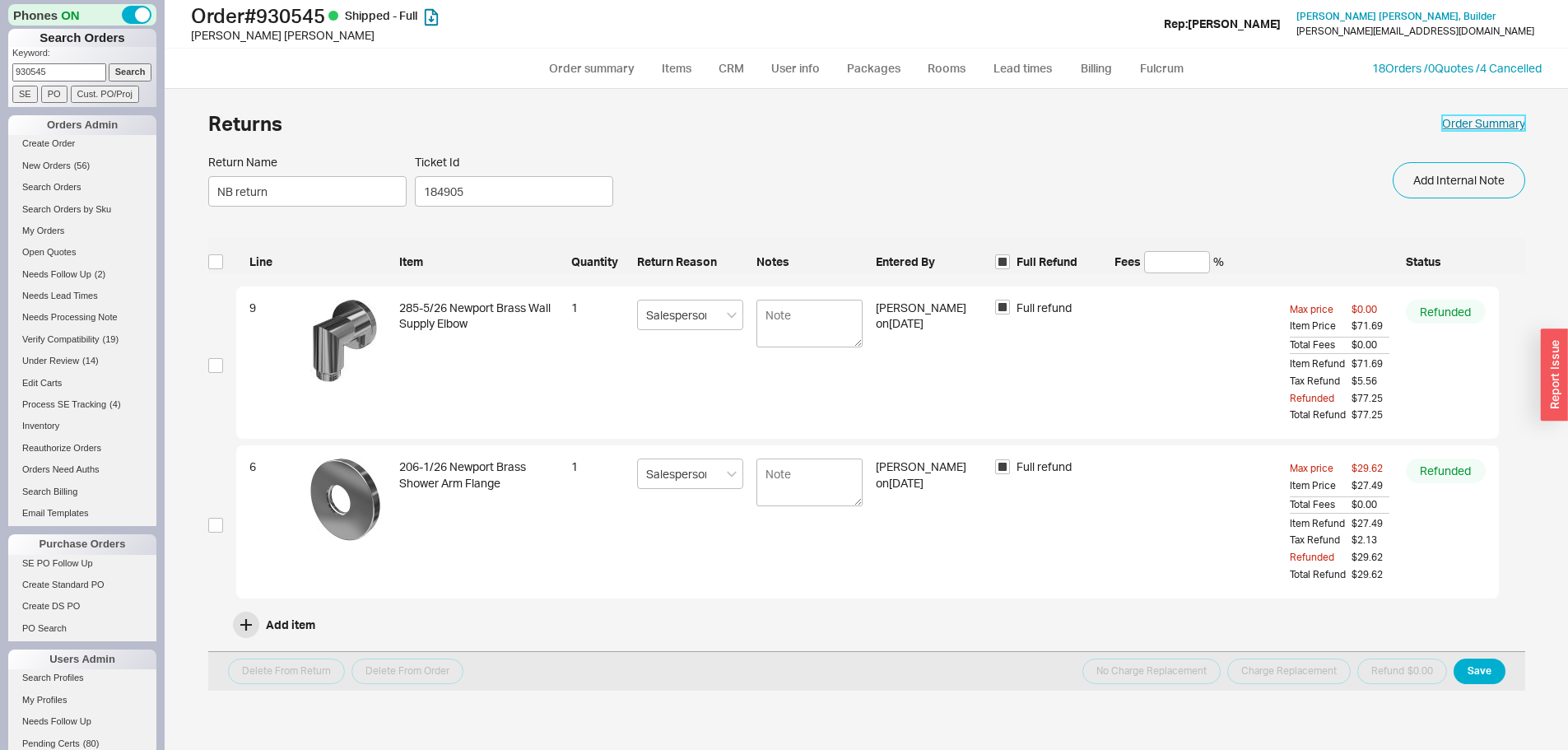
click at [1470, 129] on link "Order Summary" at bounding box center [1484, 123] width 83 height 16
select select "*"
select select "LOW"
select select "3"
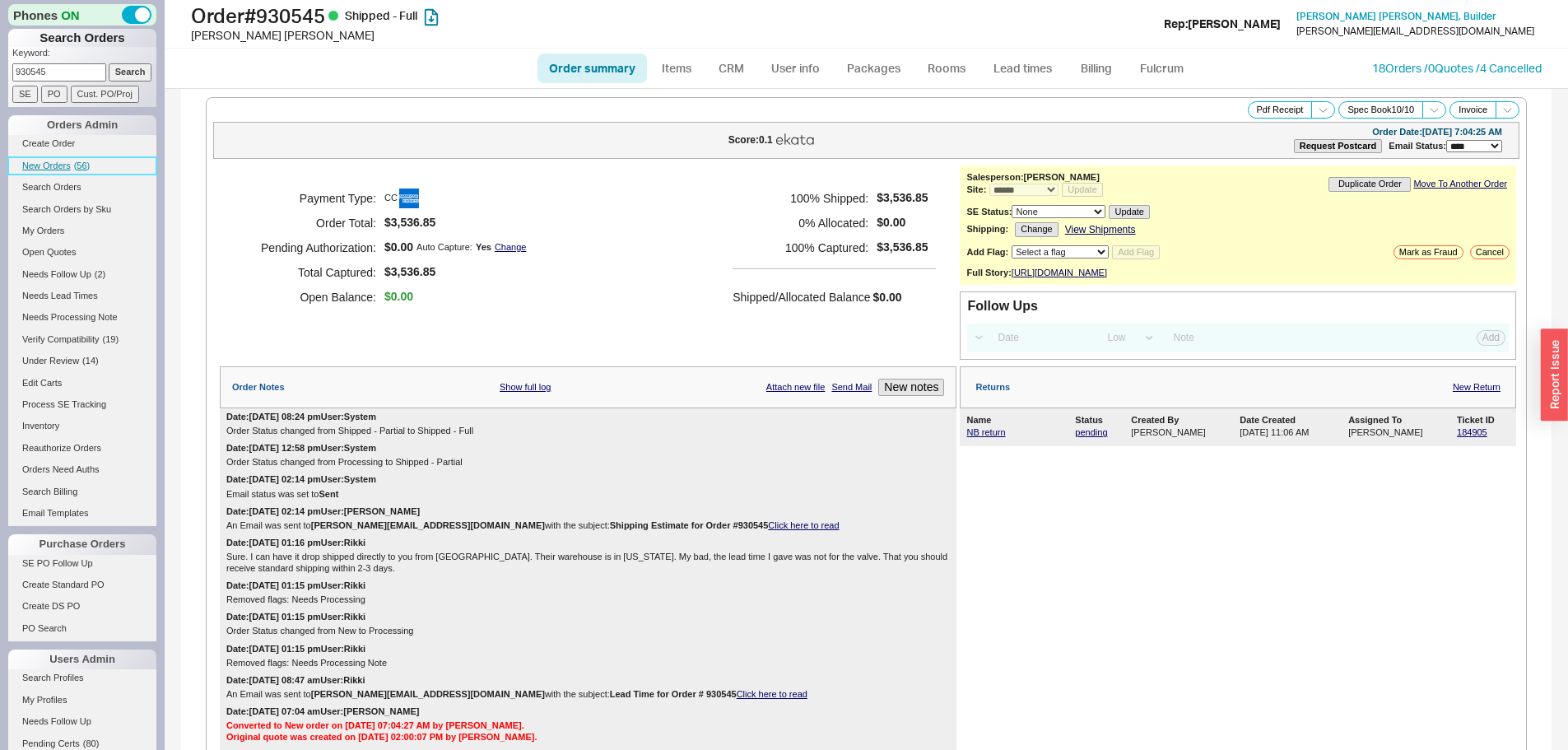
click at [80, 165] on span "( 56 )" at bounding box center [81, 166] width 16 height 10
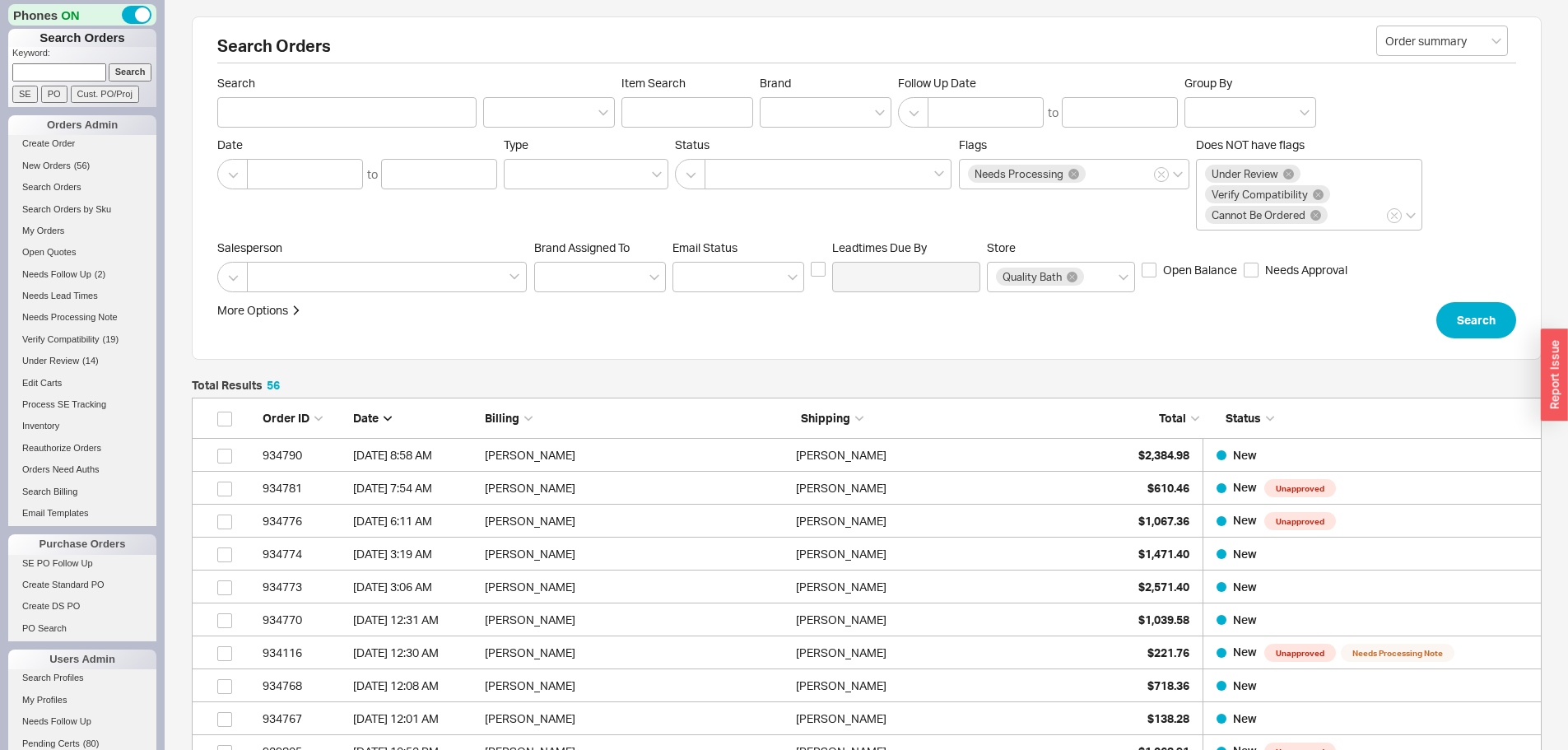
scroll to position [1873, 1337]
click at [51, 80] on input at bounding box center [59, 72] width 94 height 17
paste input "932219"
type input "932219"
click at [108, 63] on input "Search" at bounding box center [130, 72] width 44 height 17
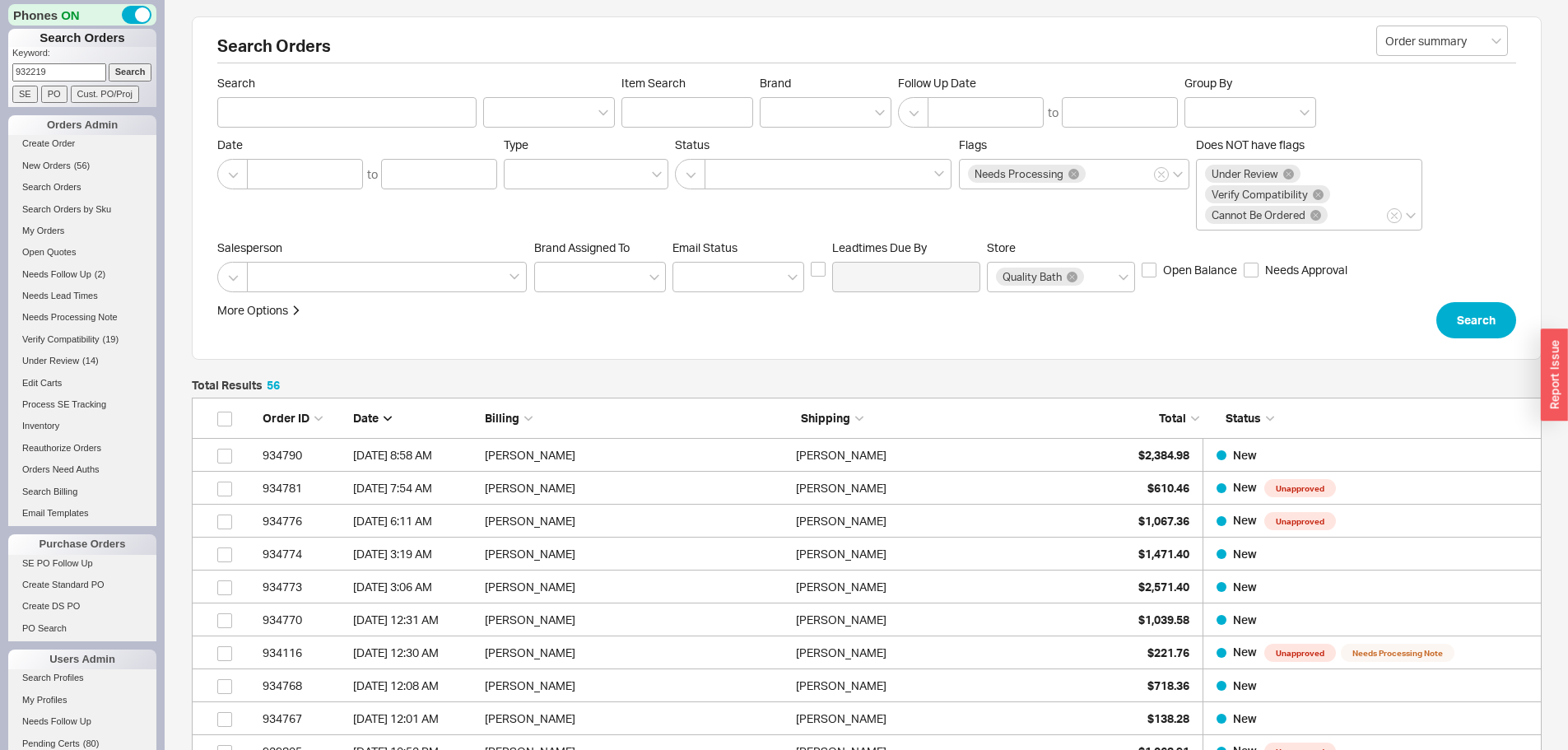
type input "932219"
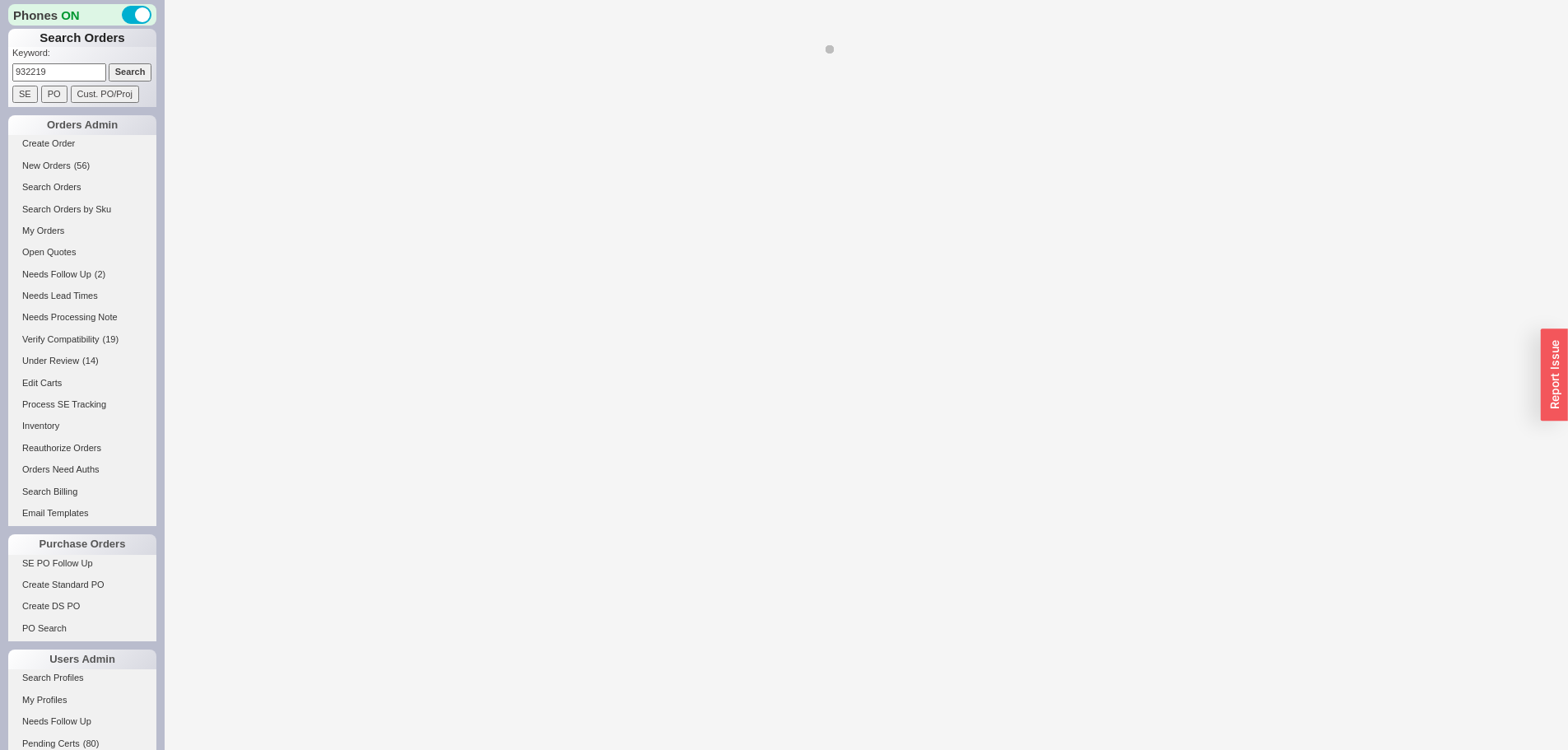
select select "*"
select select "LOW"
select select "3"
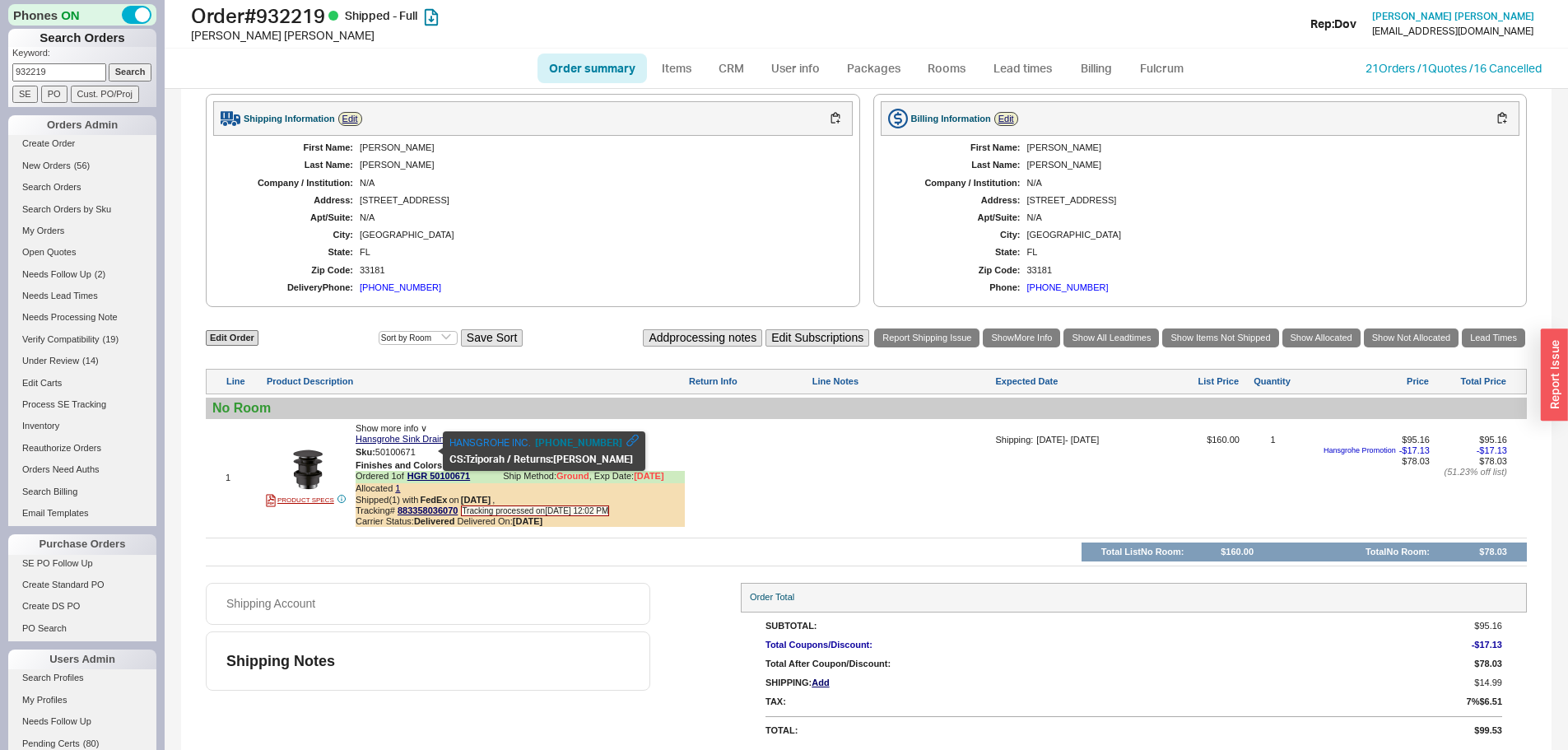
scroll to position [698, 0]
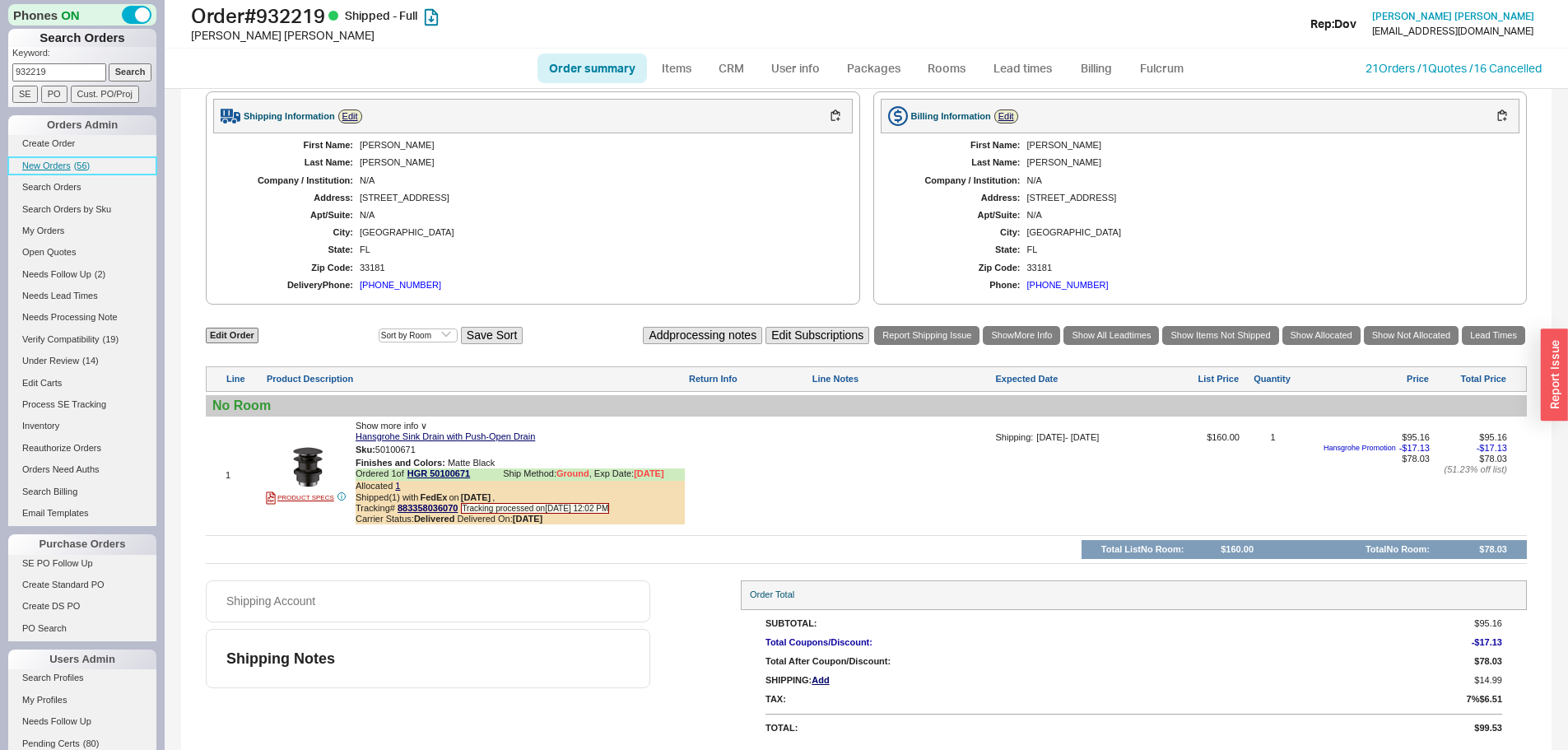
click at [82, 166] on span "( 56 )" at bounding box center [81, 166] width 16 height 10
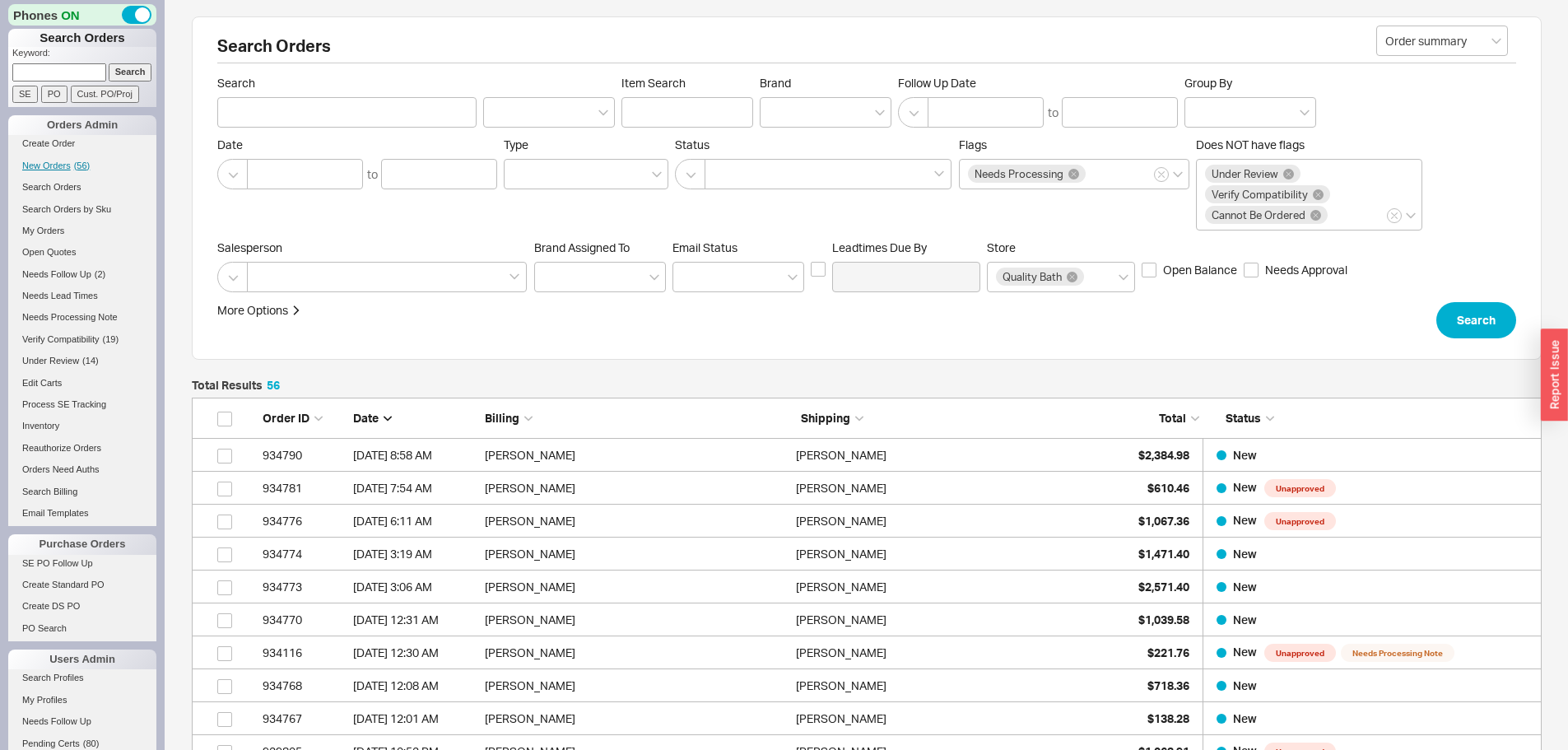
scroll to position [1873, 1337]
click at [31, 76] on input at bounding box center [59, 72] width 94 height 17
type input "934752"
click at [108, 63] on input "Search" at bounding box center [130, 72] width 44 height 17
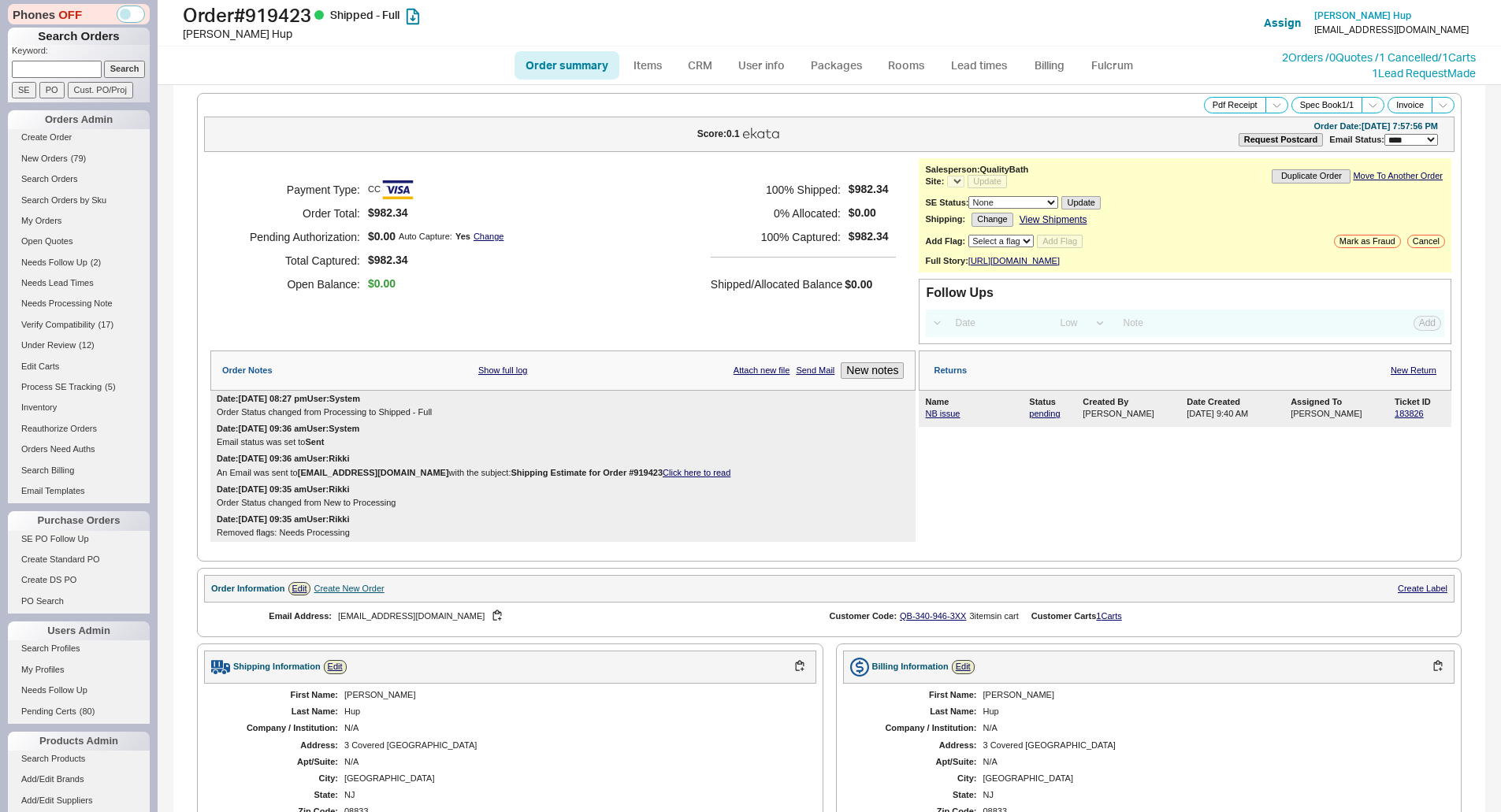
select select "LOW"
select select "3"
select select "*"
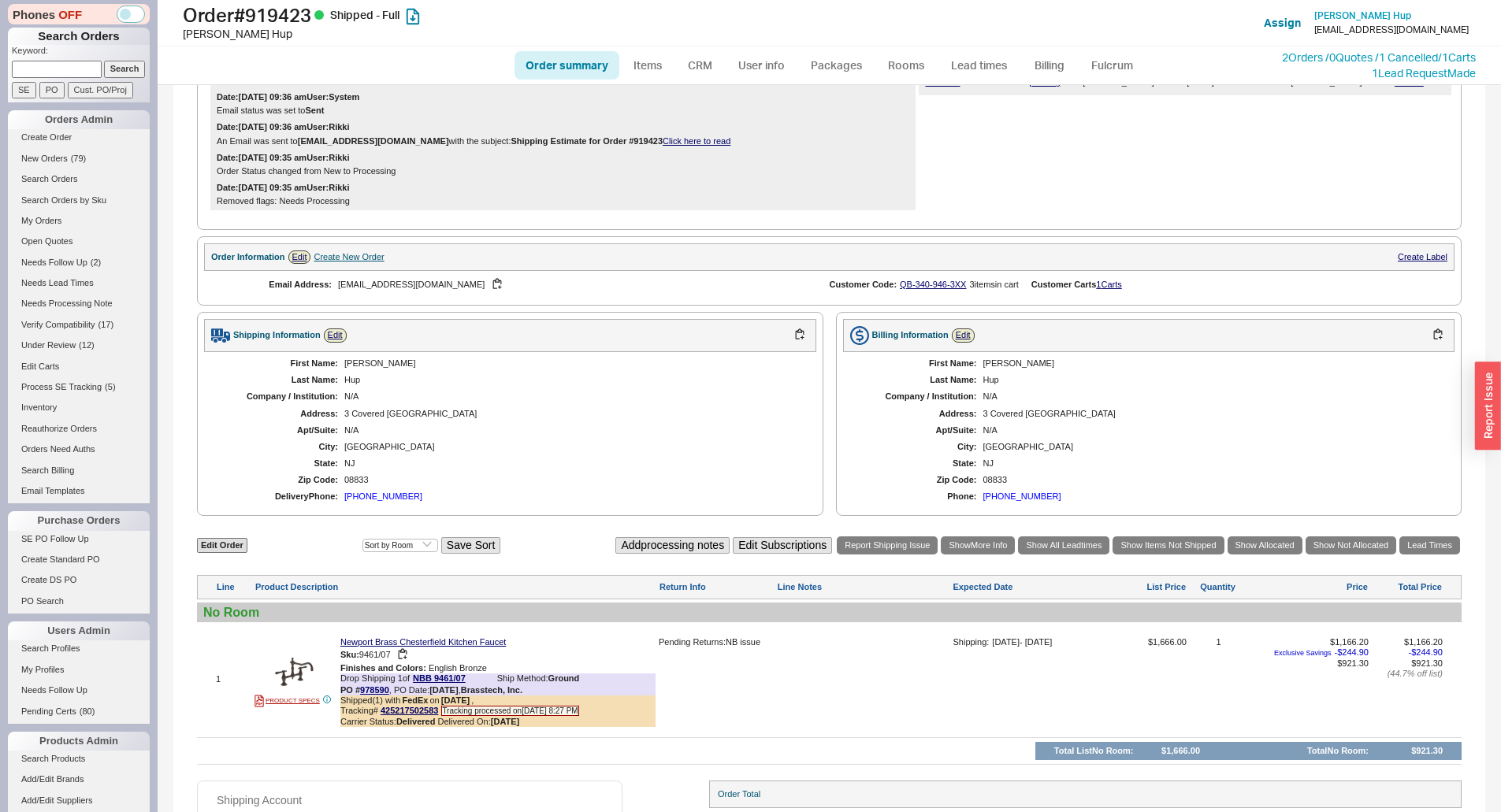
scroll to position [472, 0]
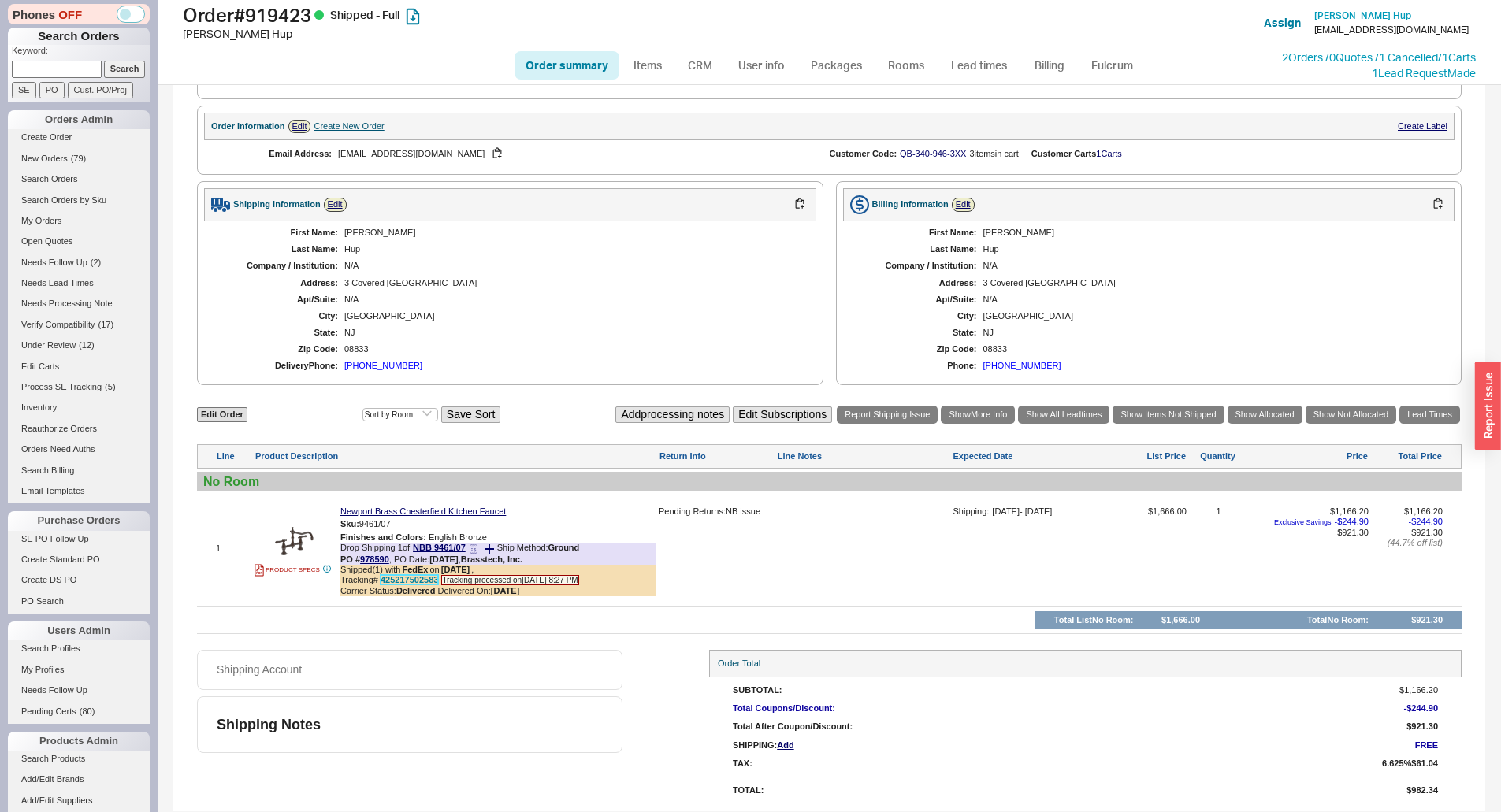
click at [421, 579] on link "425217502583" at bounding box center [409, 579] width 57 height 9
click at [557, 479] on div "No Room" at bounding box center [829, 482] width 1252 height 15
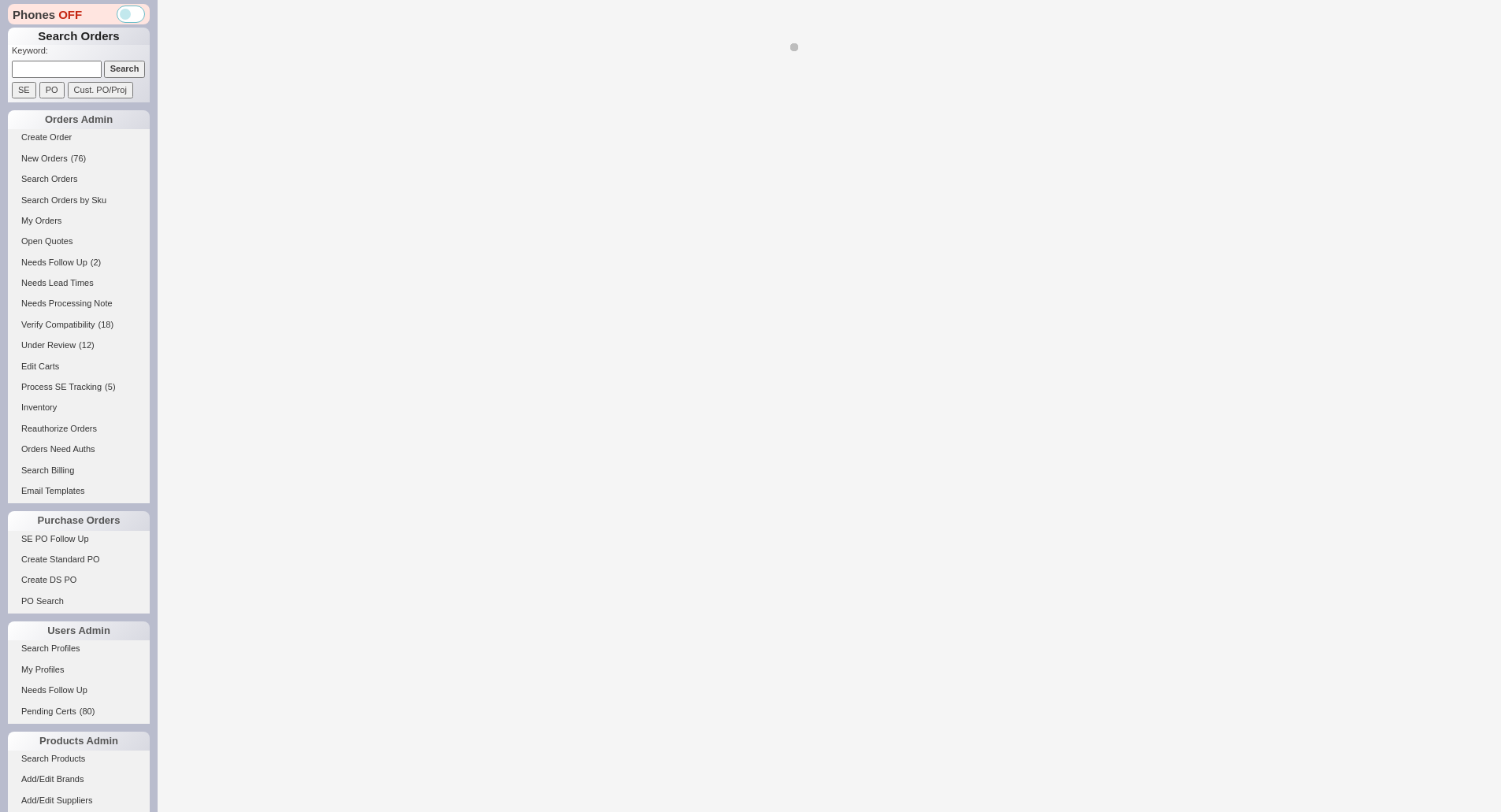
select select "*"
select select "LOW"
select select "3"
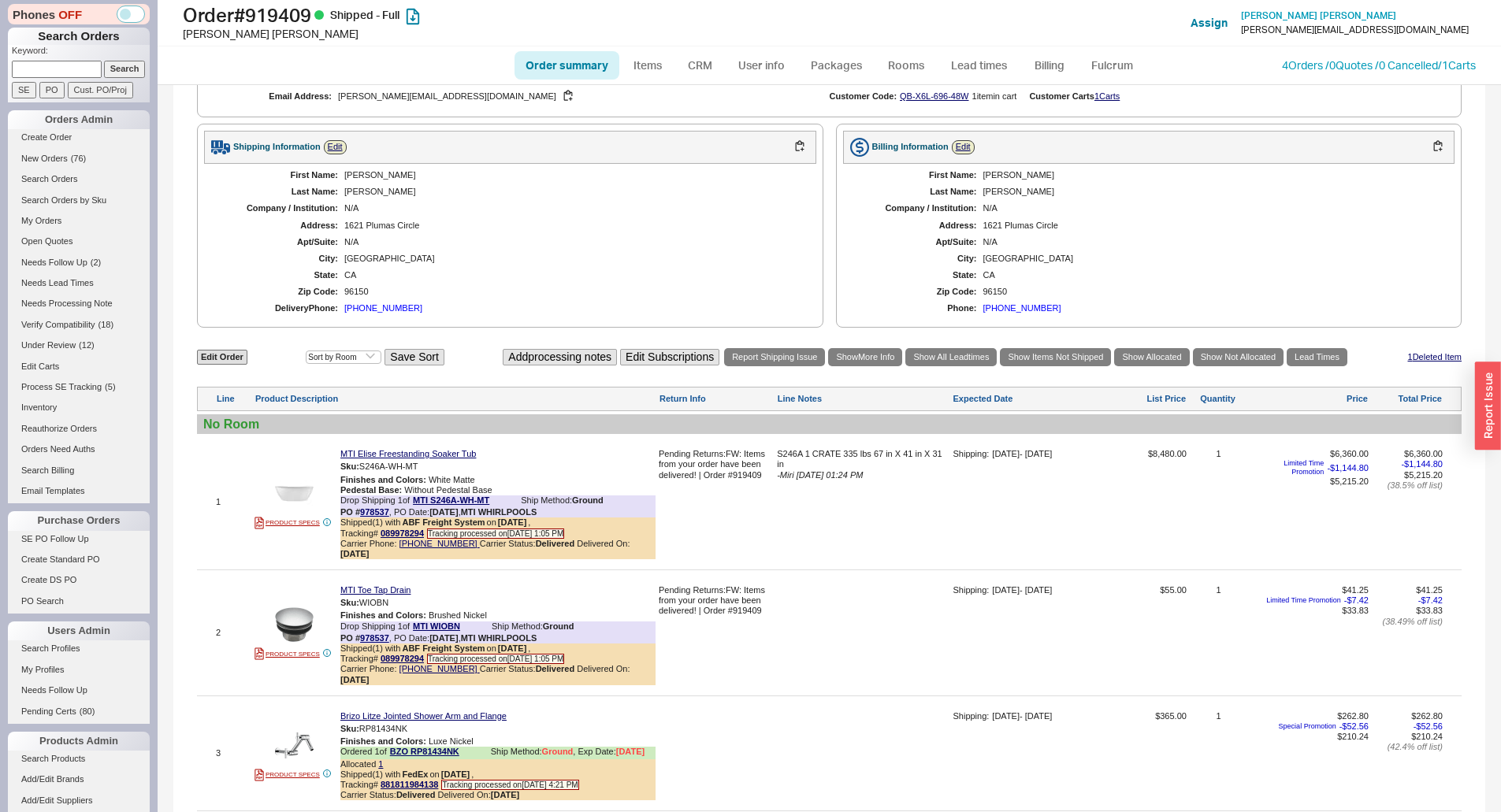
scroll to position [747, 0]
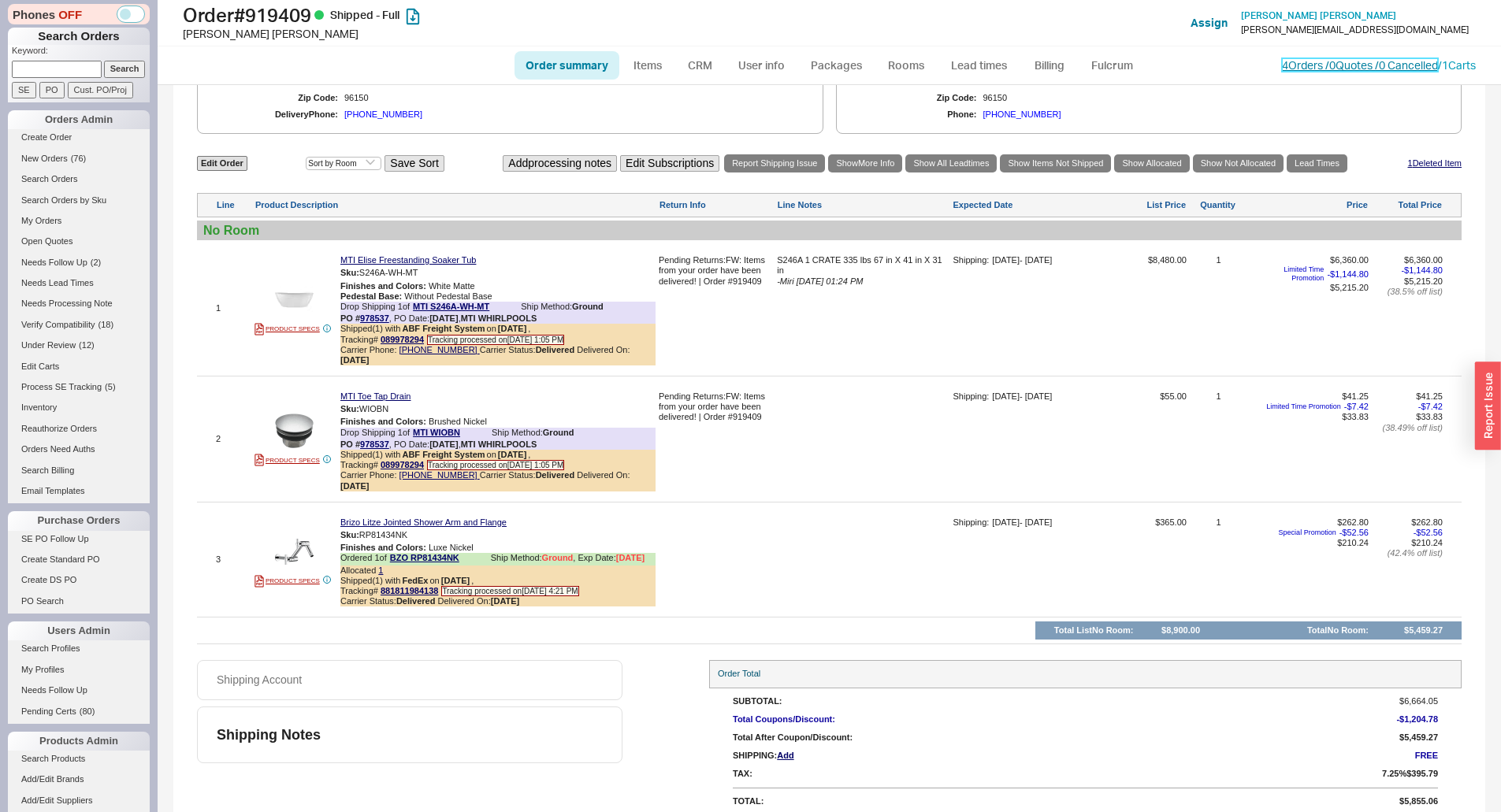
click at [1347, 70] on link "4 Orders / 0 Quotes / 0 Cancelled" at bounding box center [1359, 65] width 156 height 13
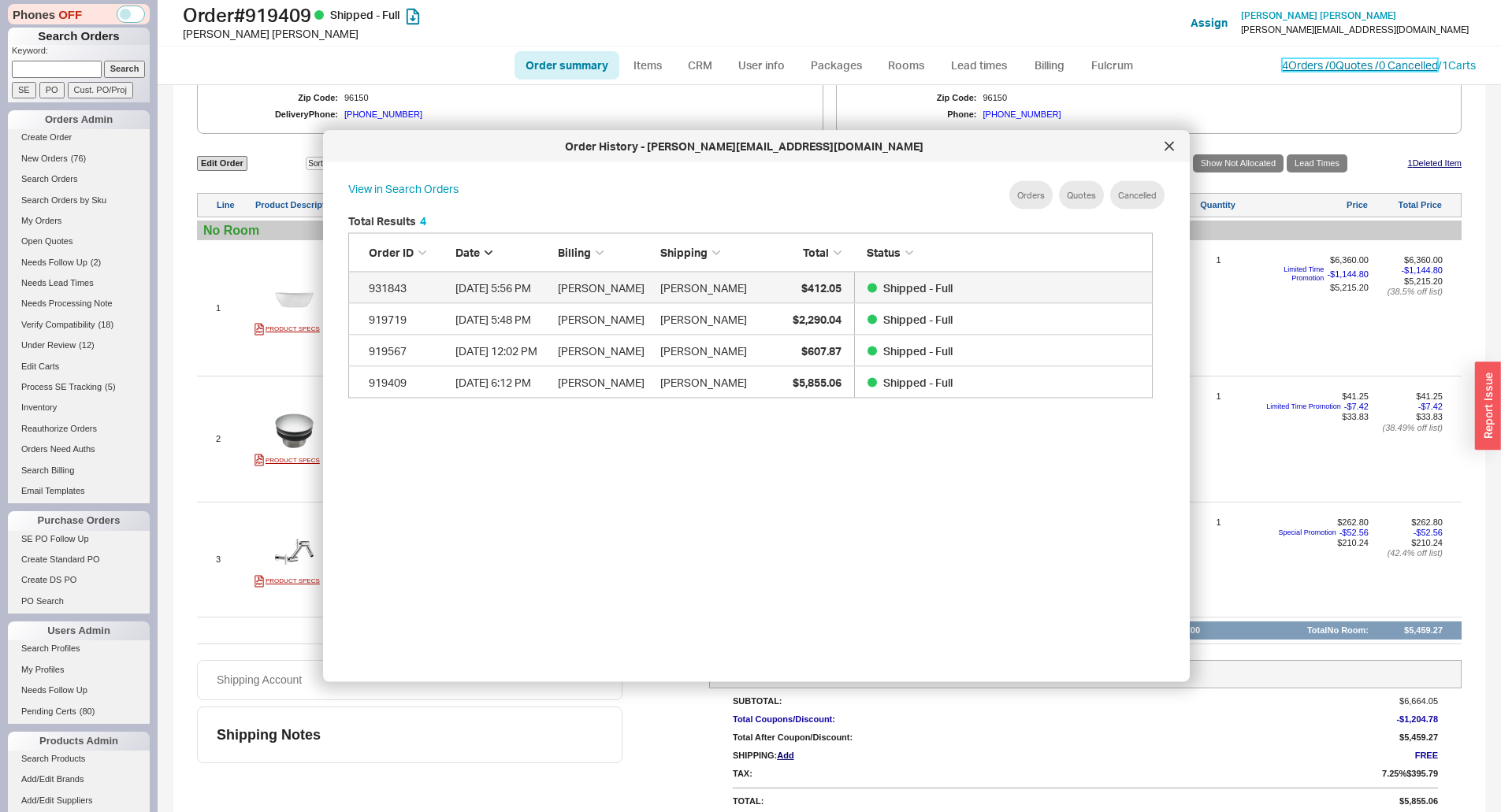
scroll to position [470, 818]
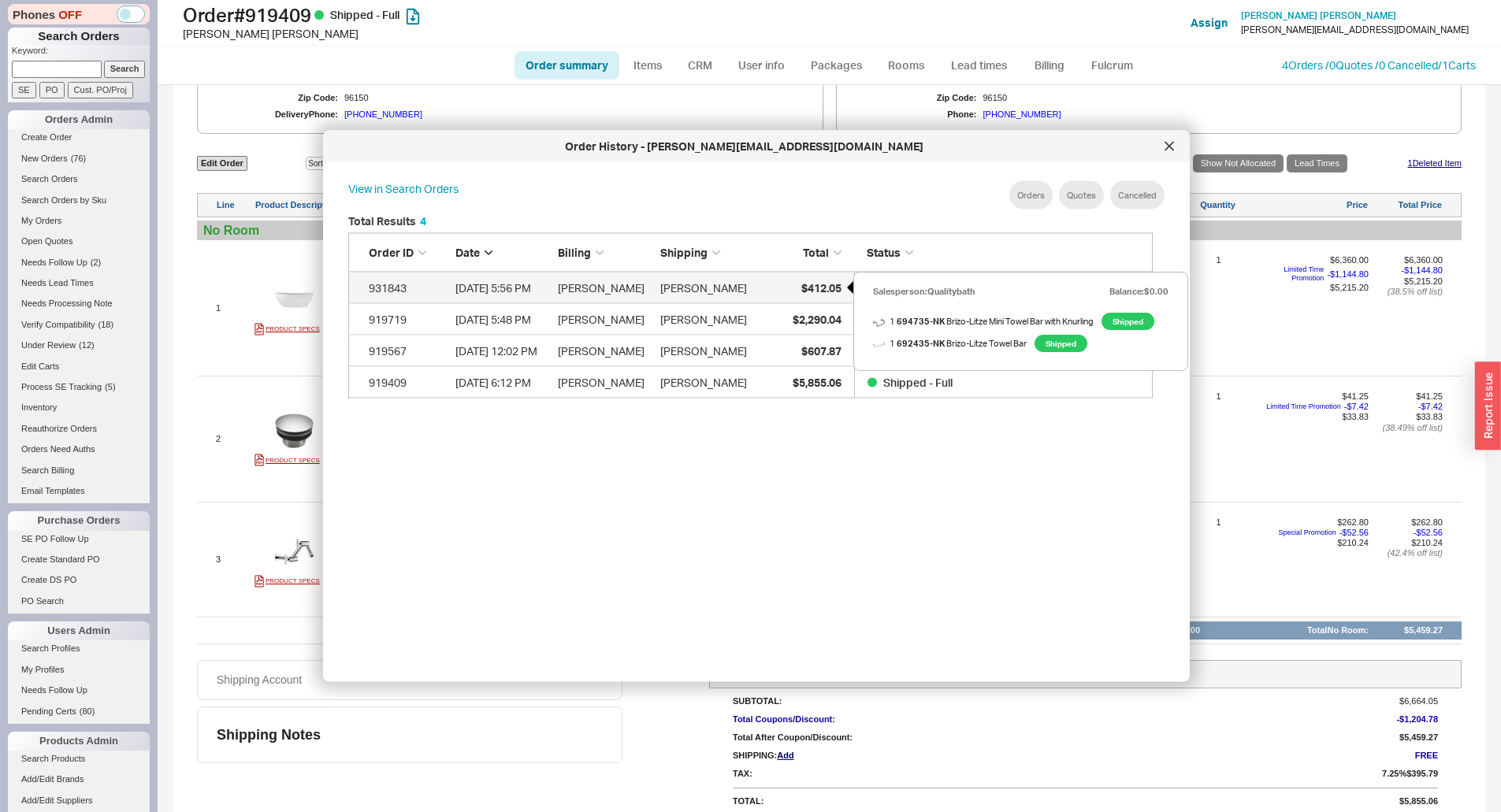
click at [820, 290] on span "$412.05" at bounding box center [820, 286] width 40 height 13
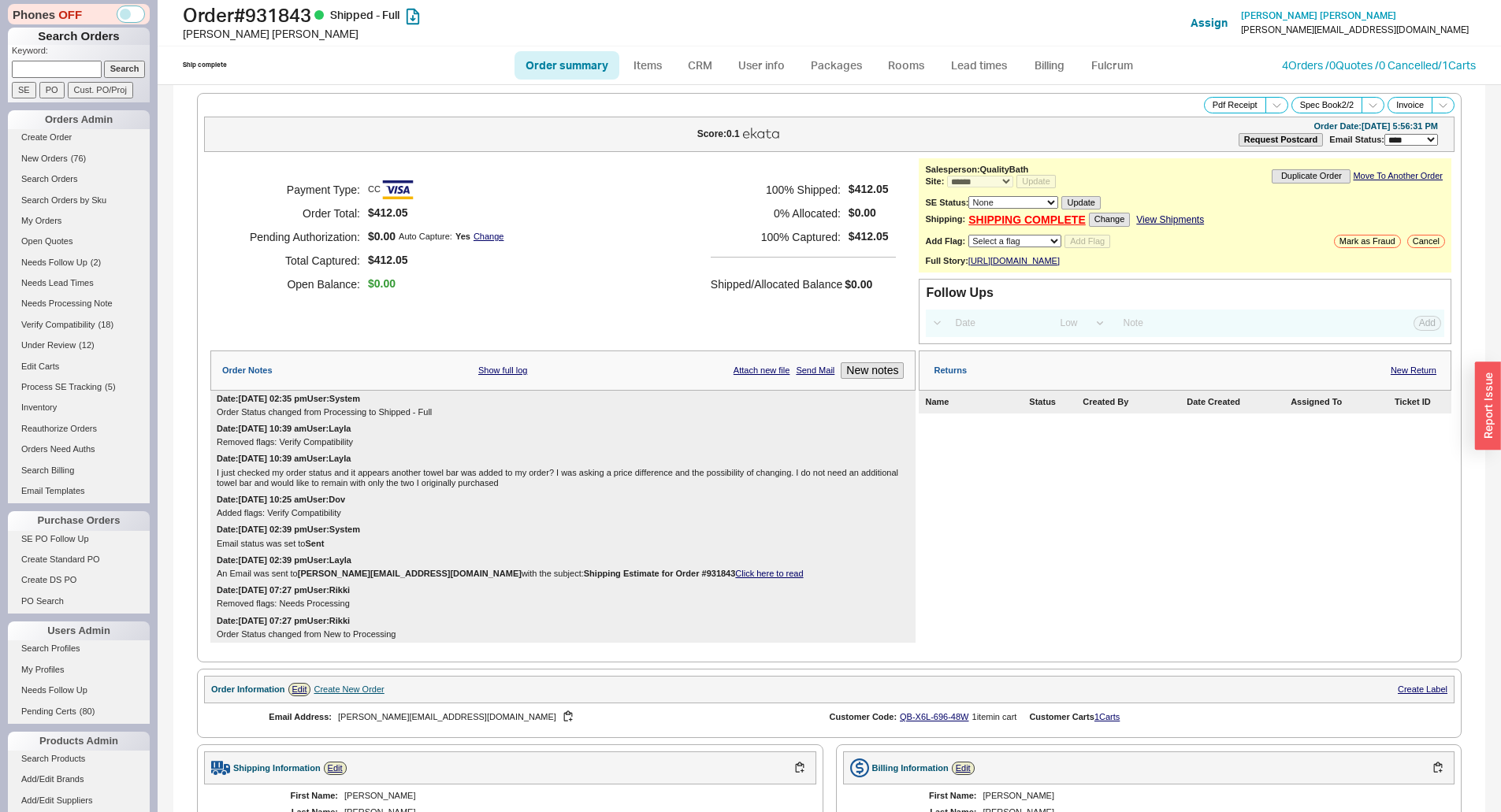
select select "*"
select select "LOW"
select select "3"
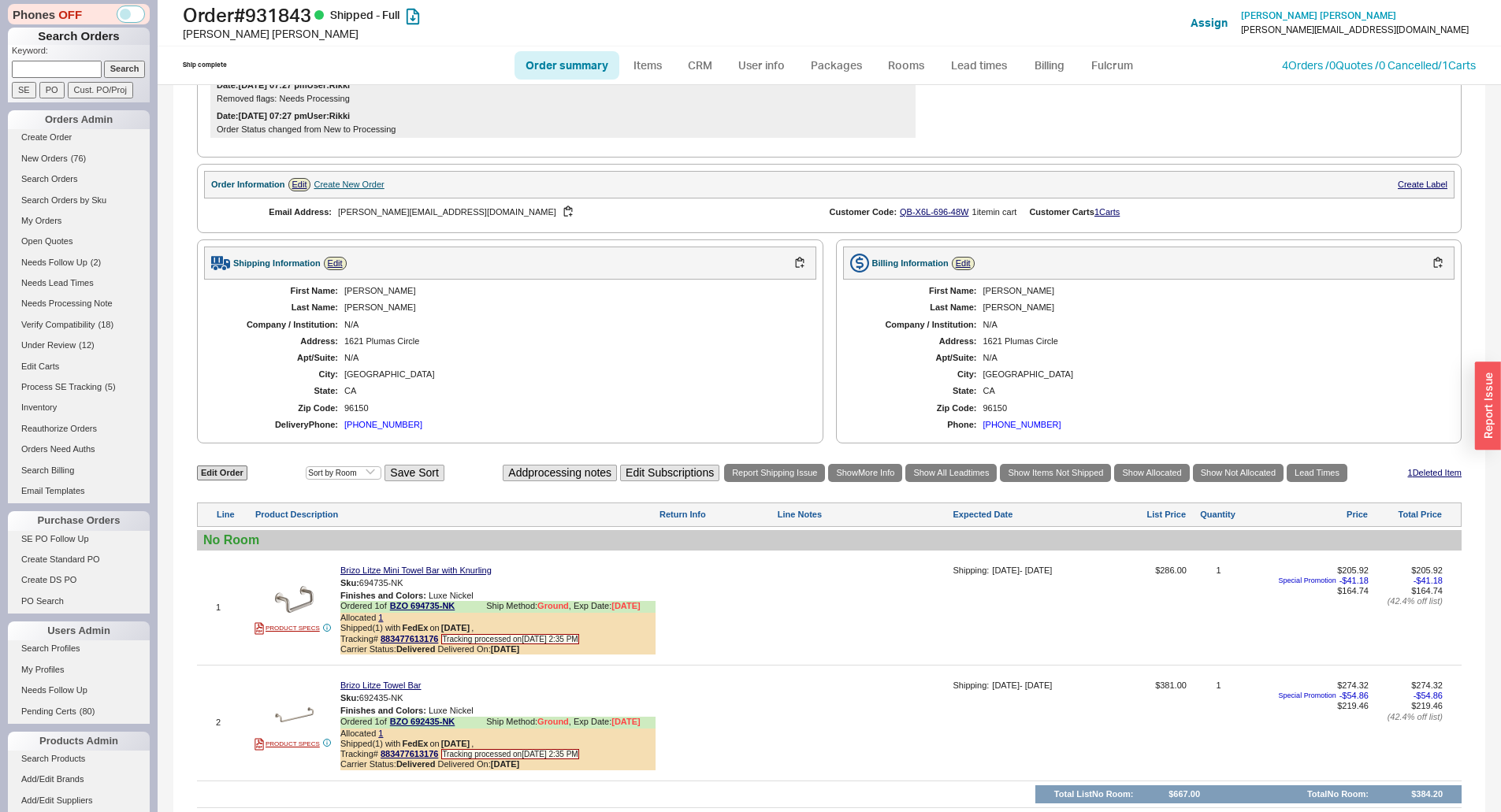
scroll to position [552, 0]
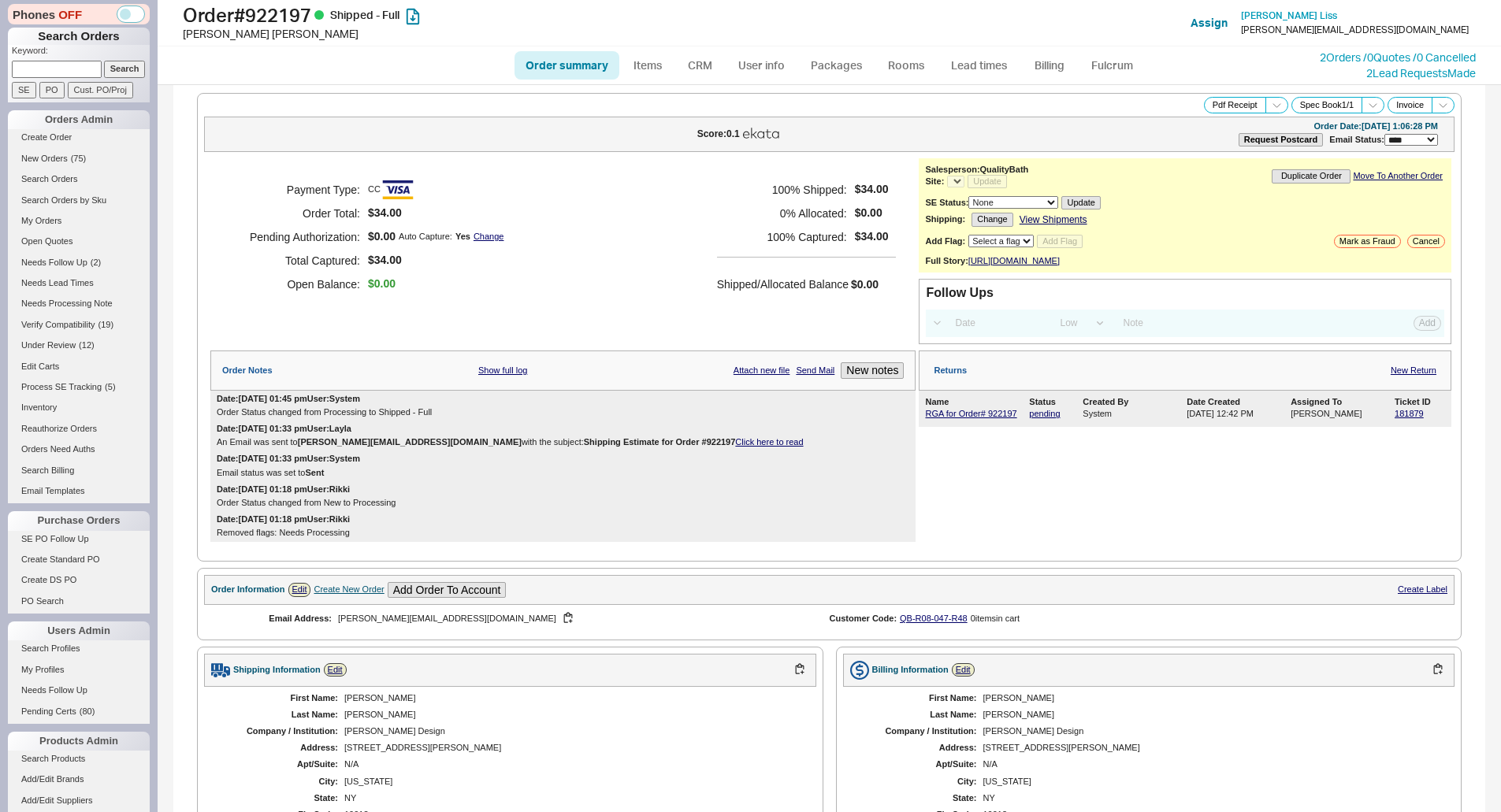
select select "LOW"
select select "3"
select select "*"
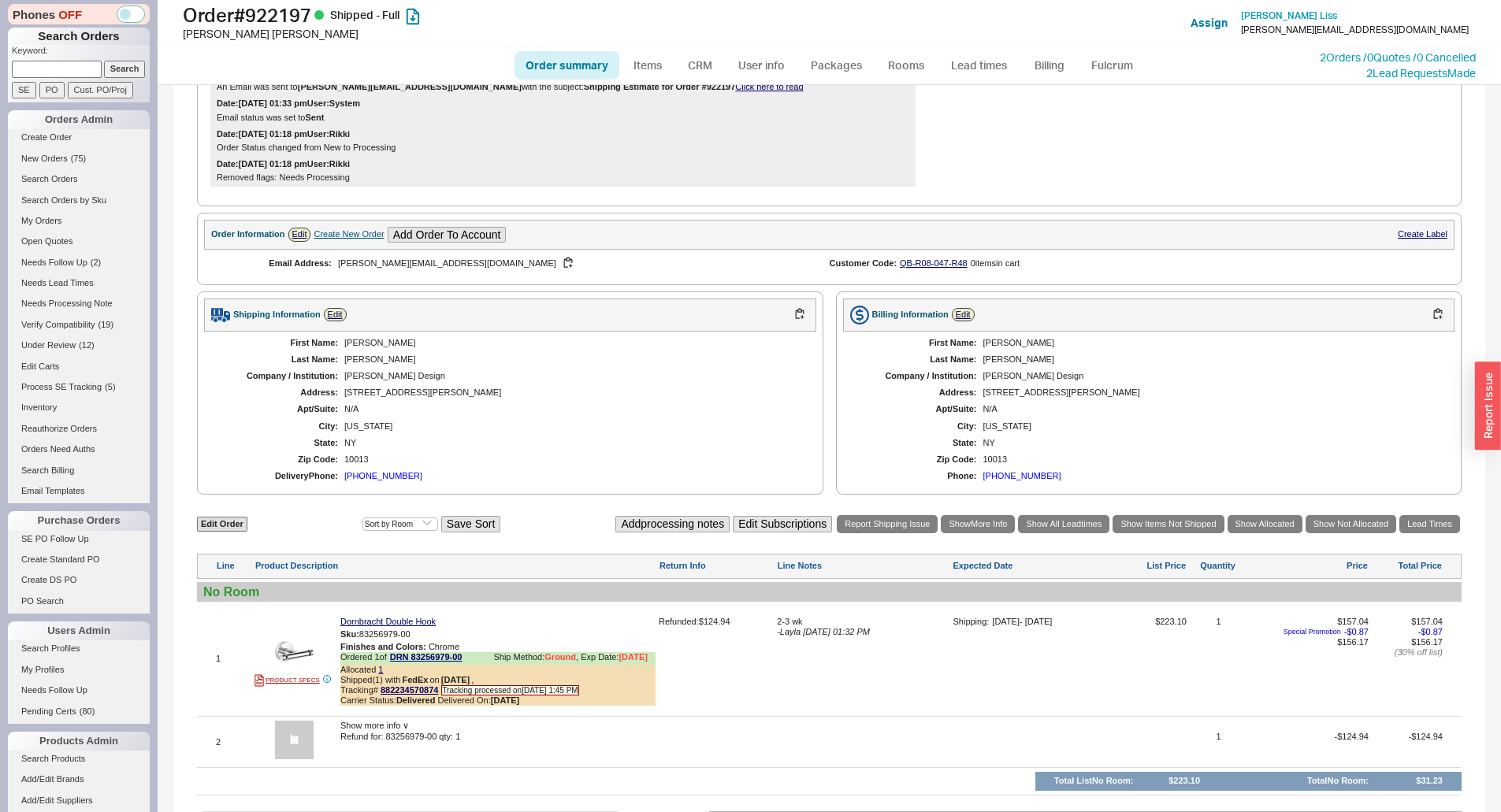
scroll to position [473, 0]
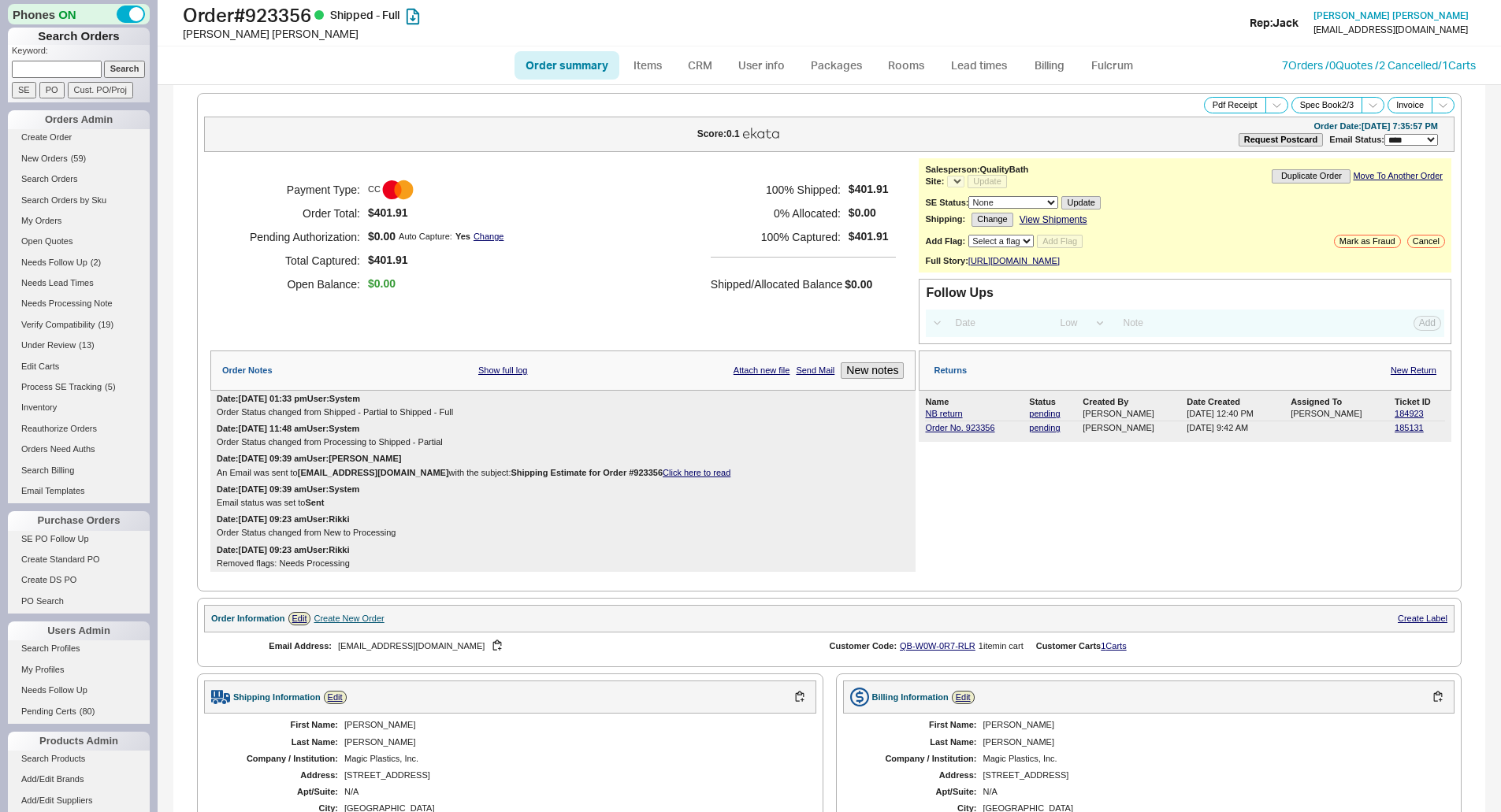
select select "LOW"
select select "3"
select select "*"
click at [941, 418] on link "NB return" at bounding box center [944, 413] width 37 height 9
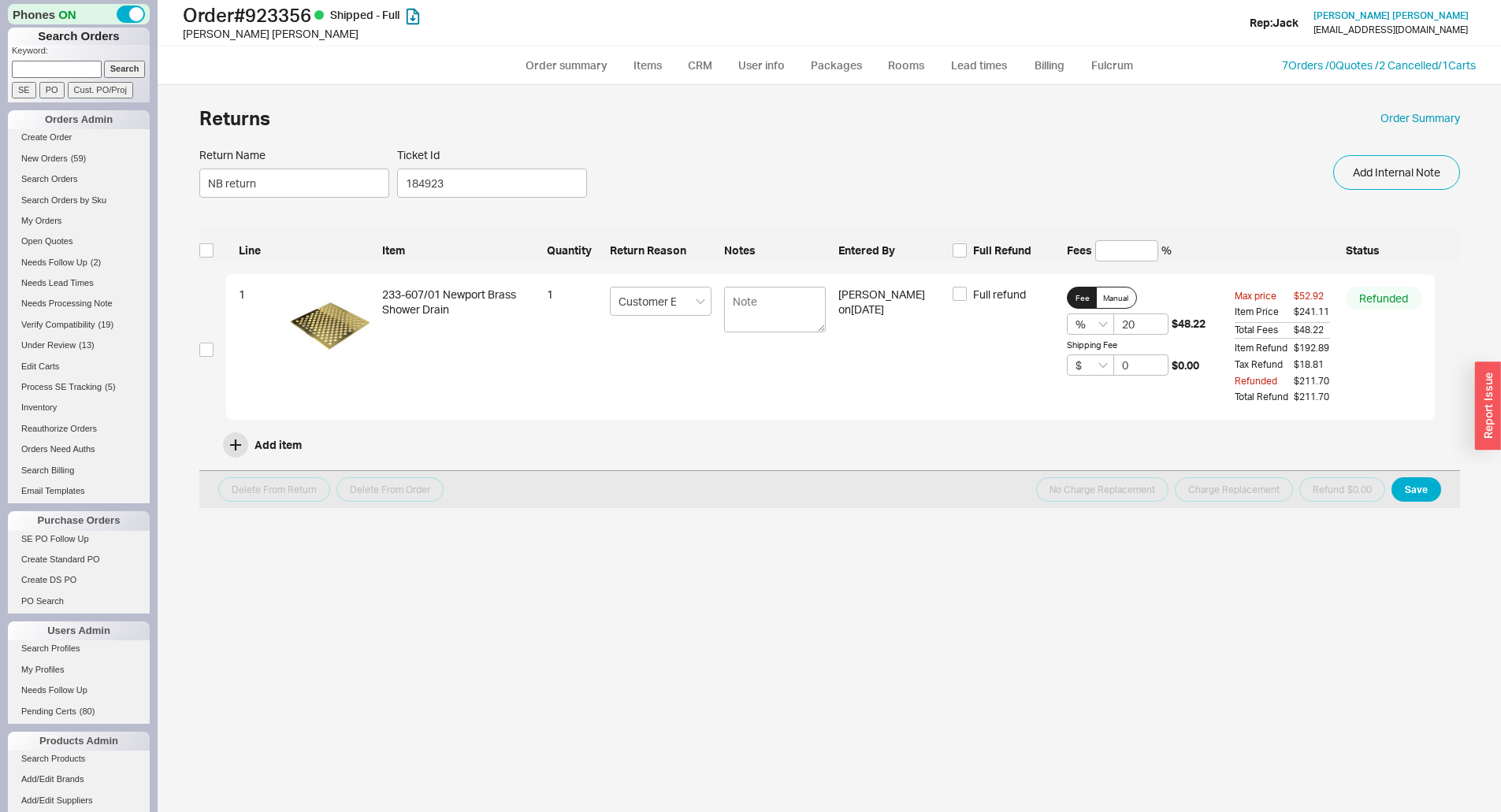
click at [1432, 131] on div "Returns Order Summary" at bounding box center [830, 118] width 1261 height 34
click at [1420, 128] on div "Returns Order Summary" at bounding box center [830, 118] width 1261 height 34
click at [1425, 115] on link "Order Summary" at bounding box center [1420, 118] width 80 height 16
select select "*"
select select "LOW"
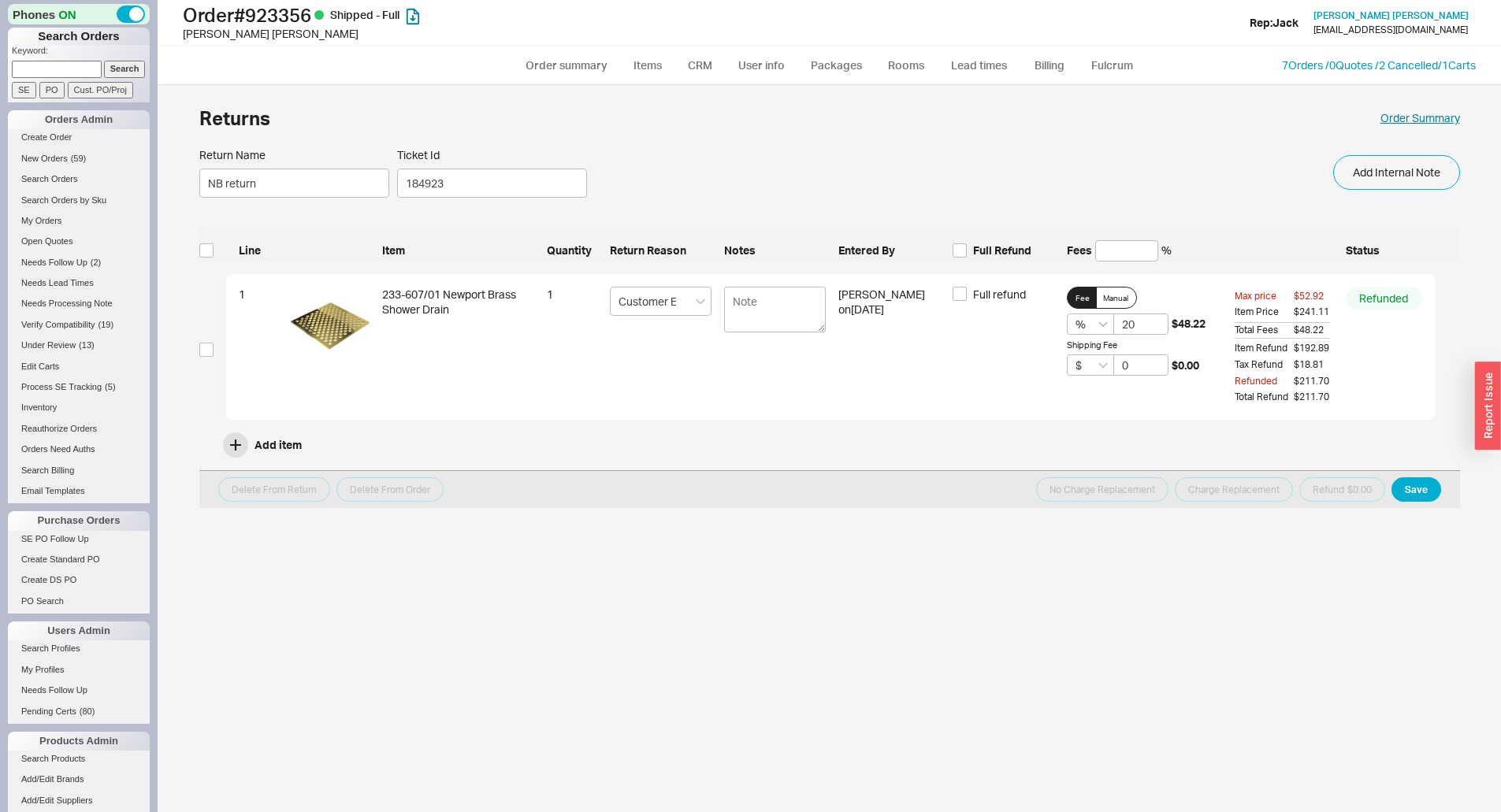
select select "3"
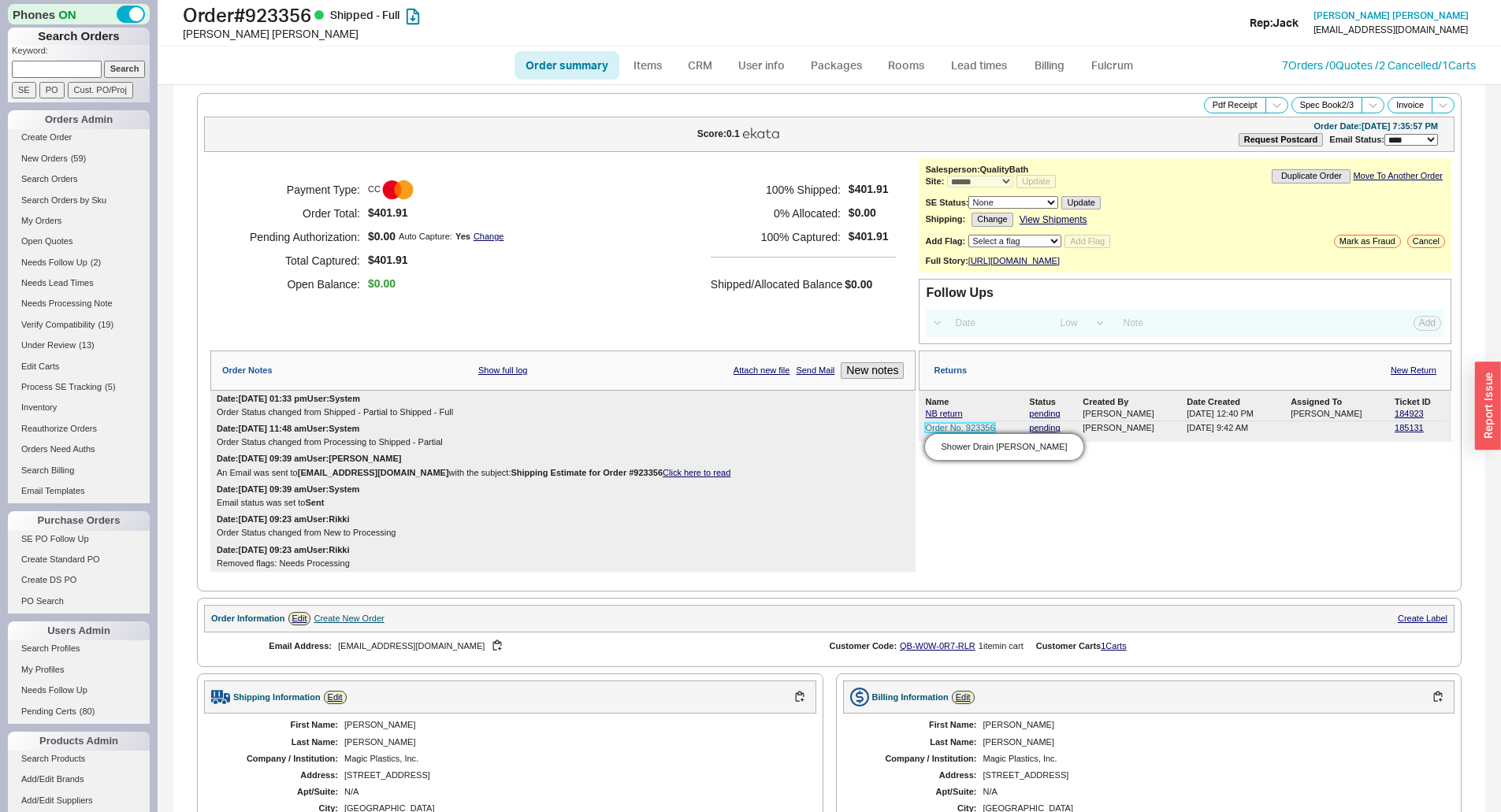
click at [952, 432] on link "Order No. 923356" at bounding box center [960, 427] width 70 height 9
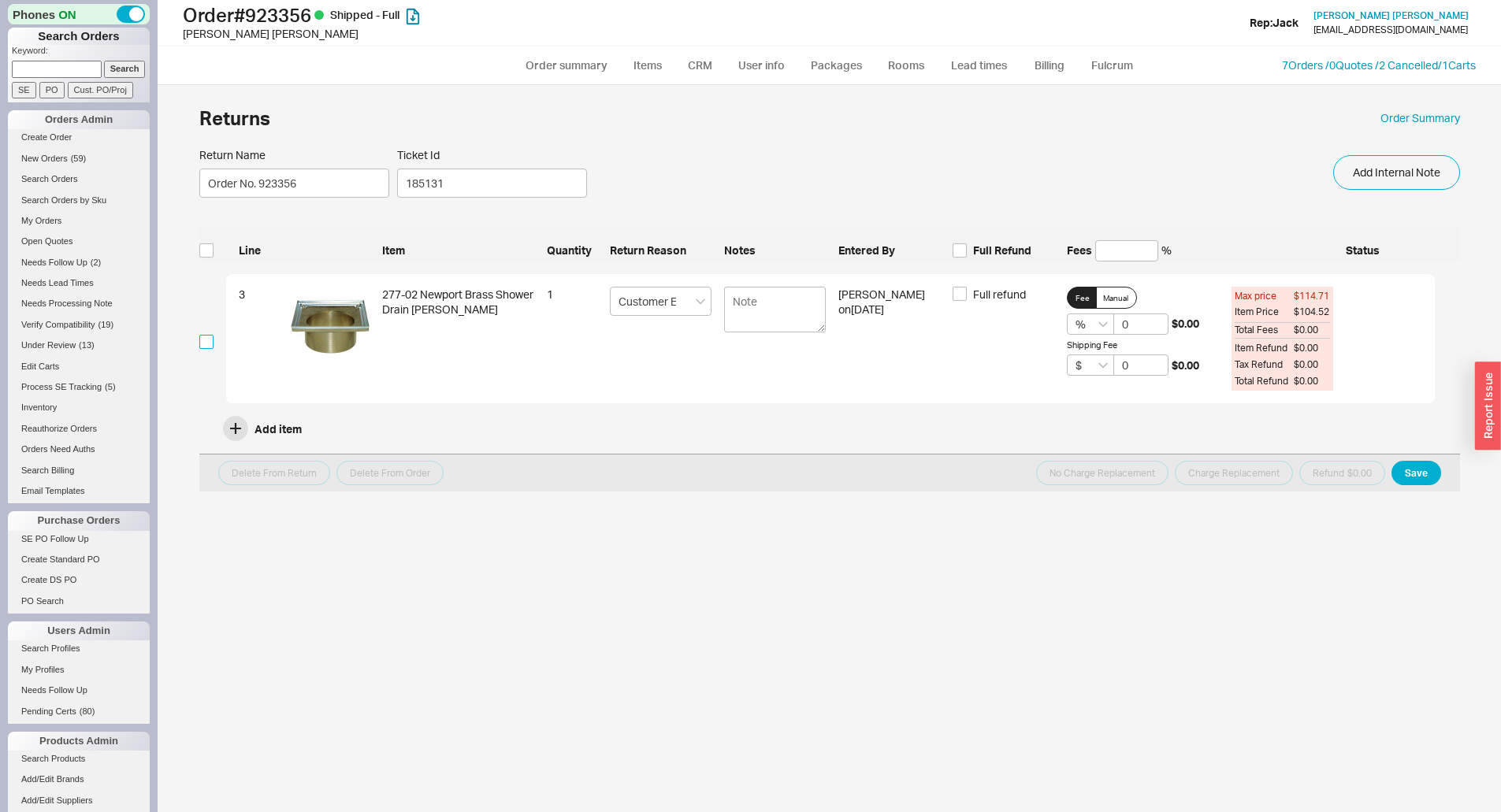
click at [200, 344] on input "checkbox" at bounding box center [206, 341] width 14 height 14
checkbox input "true"
click at [1014, 301] on span "Full refund" at bounding box center [999, 294] width 53 height 16
click at [967, 301] on input "Full refund" at bounding box center [959, 293] width 14 height 14
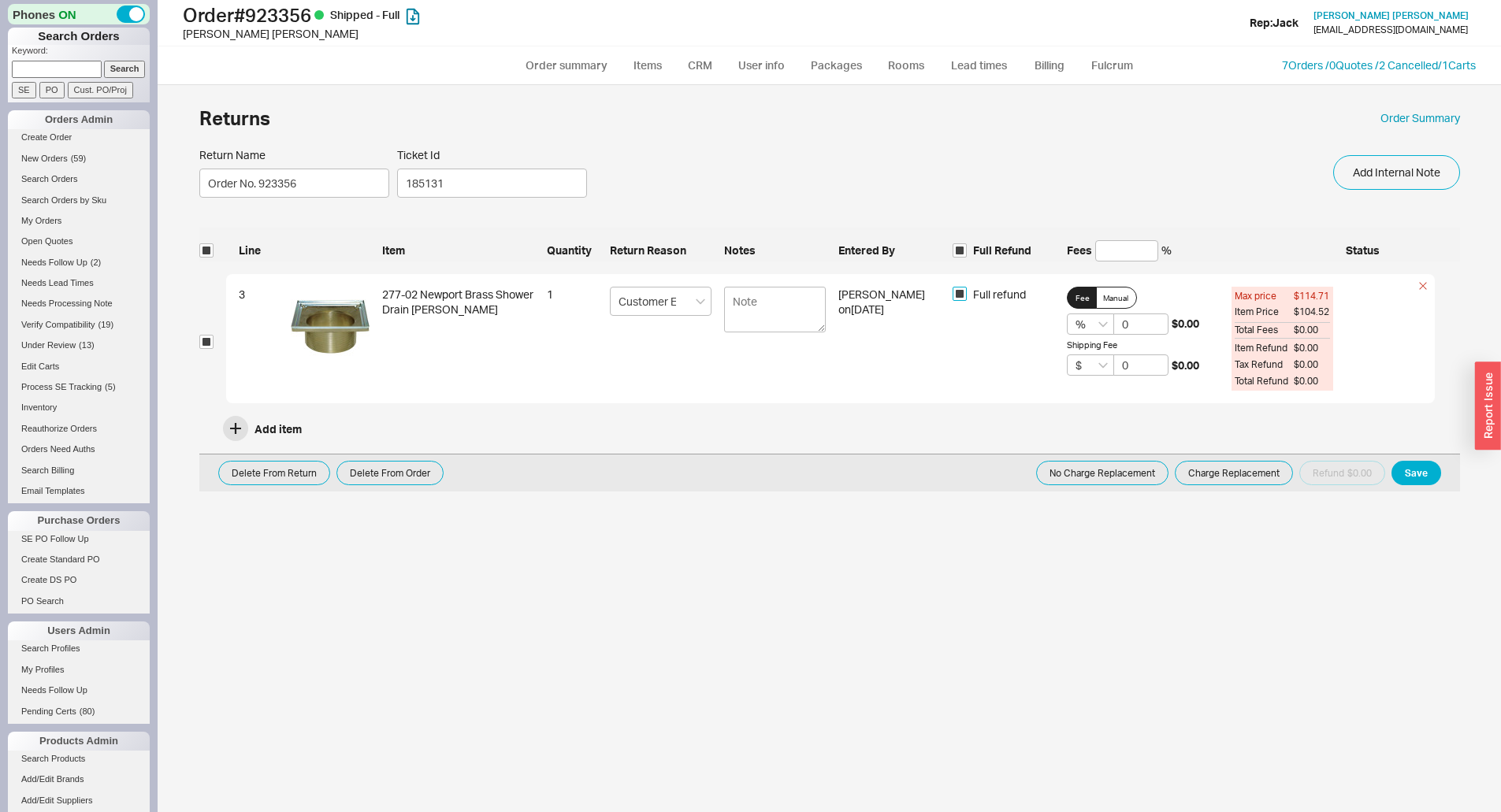
checkbox input "true"
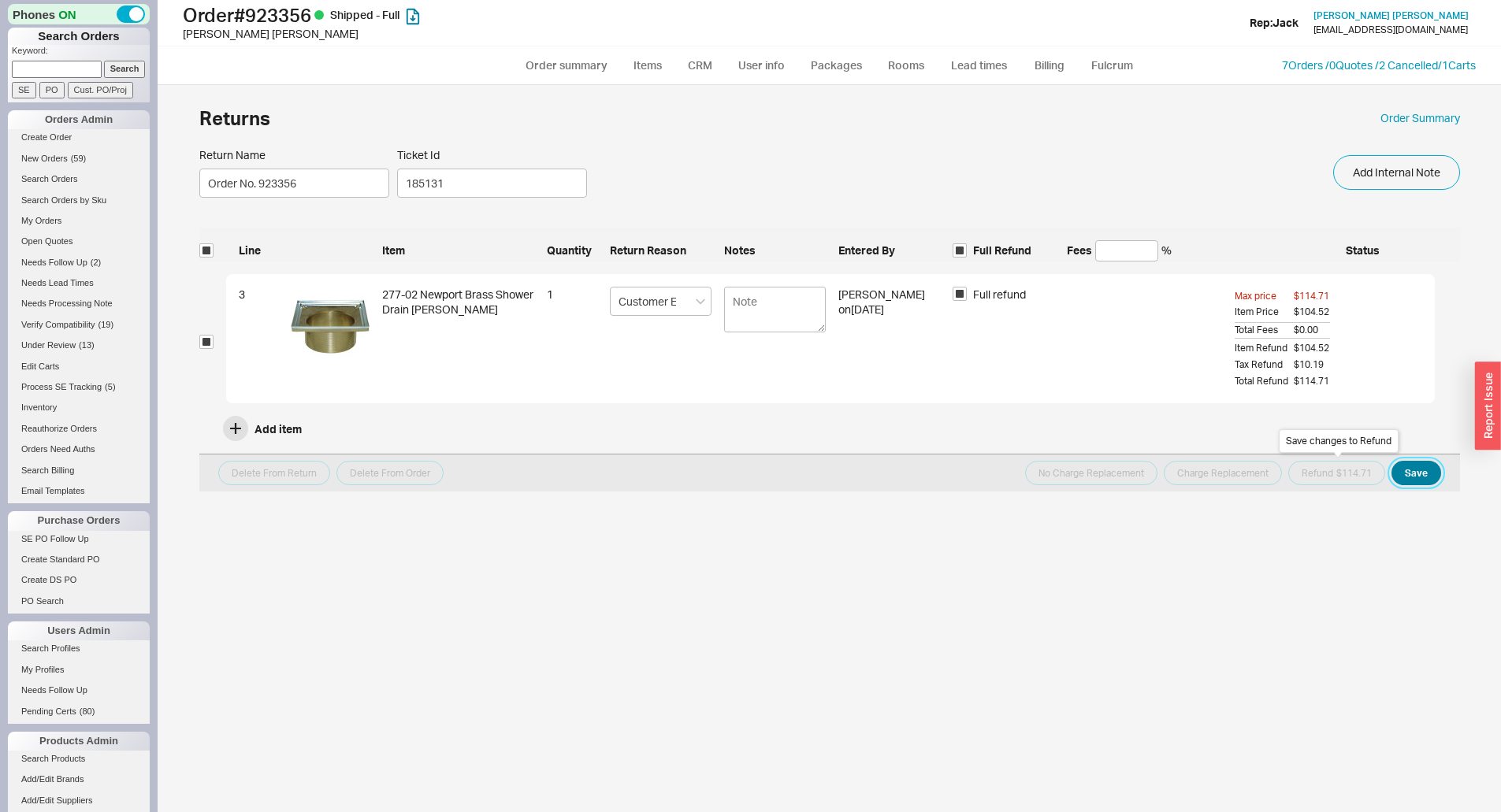
click at [1418, 472] on button "Save" at bounding box center [1417, 473] width 50 height 24
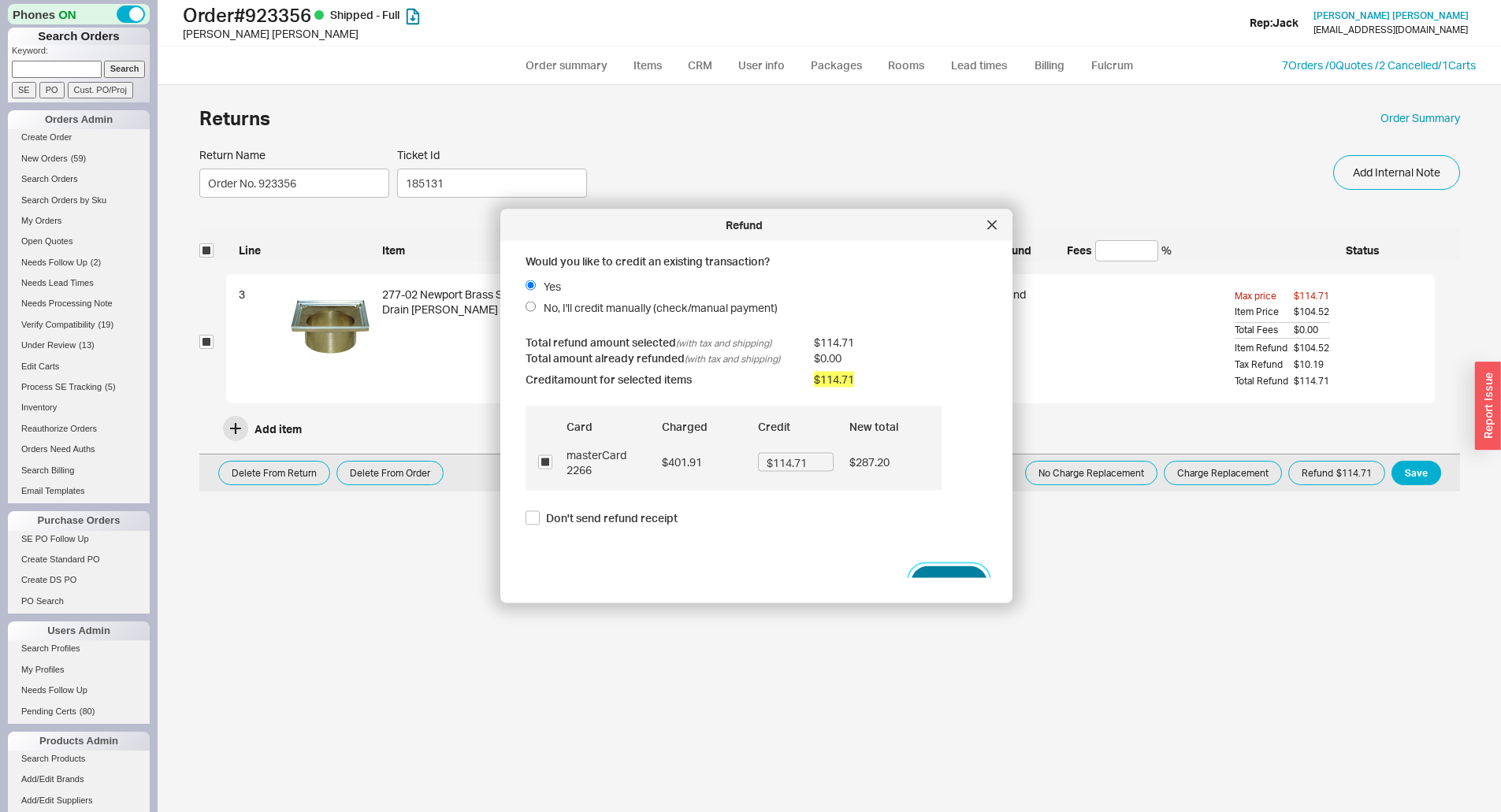
click at [938, 573] on button "Refund" at bounding box center [948, 583] width 76 height 34
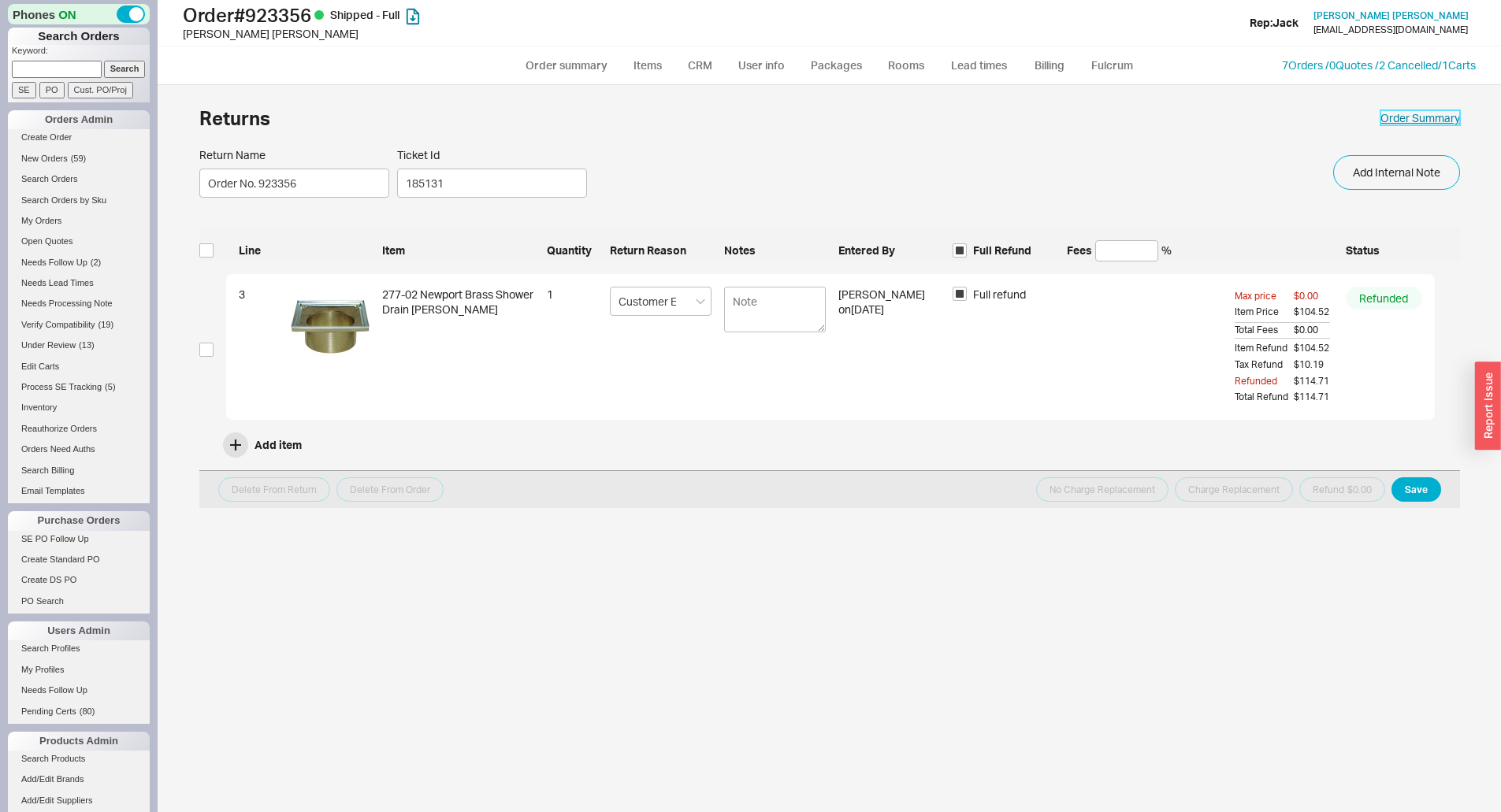
click at [1392, 120] on link "Order Summary" at bounding box center [1420, 118] width 80 height 16
select select "*"
select select "LOW"
select select "3"
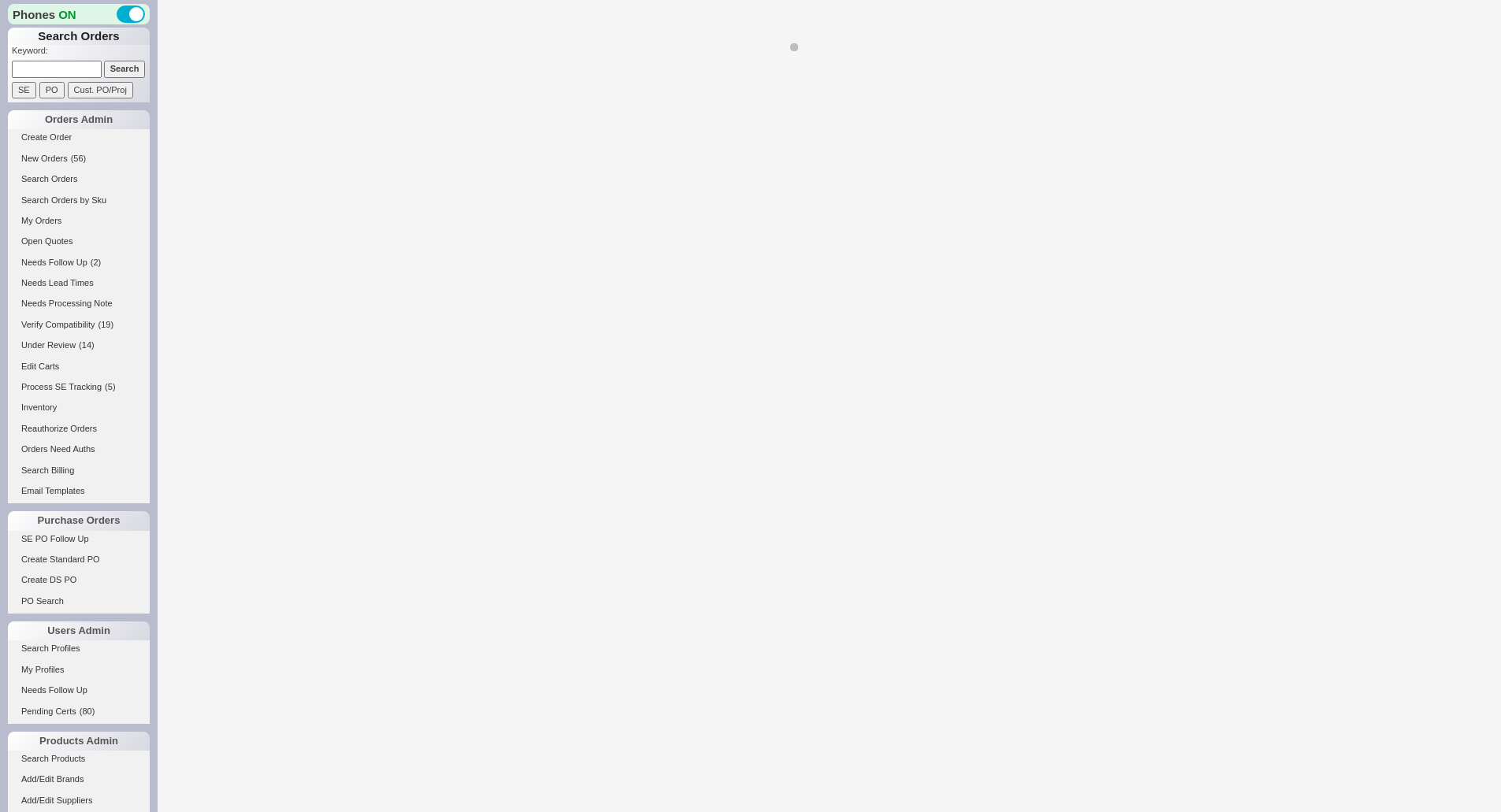
select select "*"
select select "LOW"
select select "3"
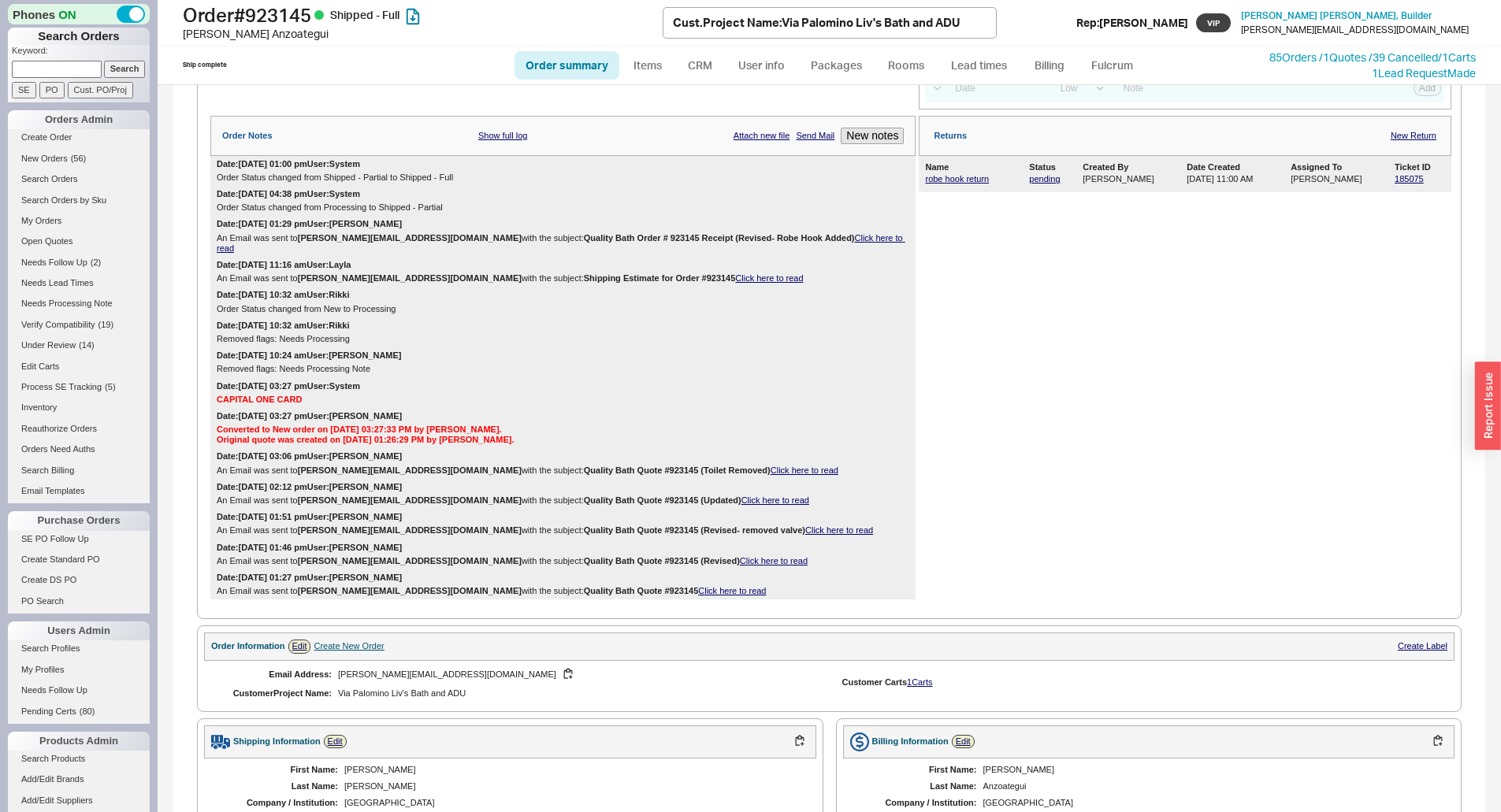
scroll to position [79, 0]
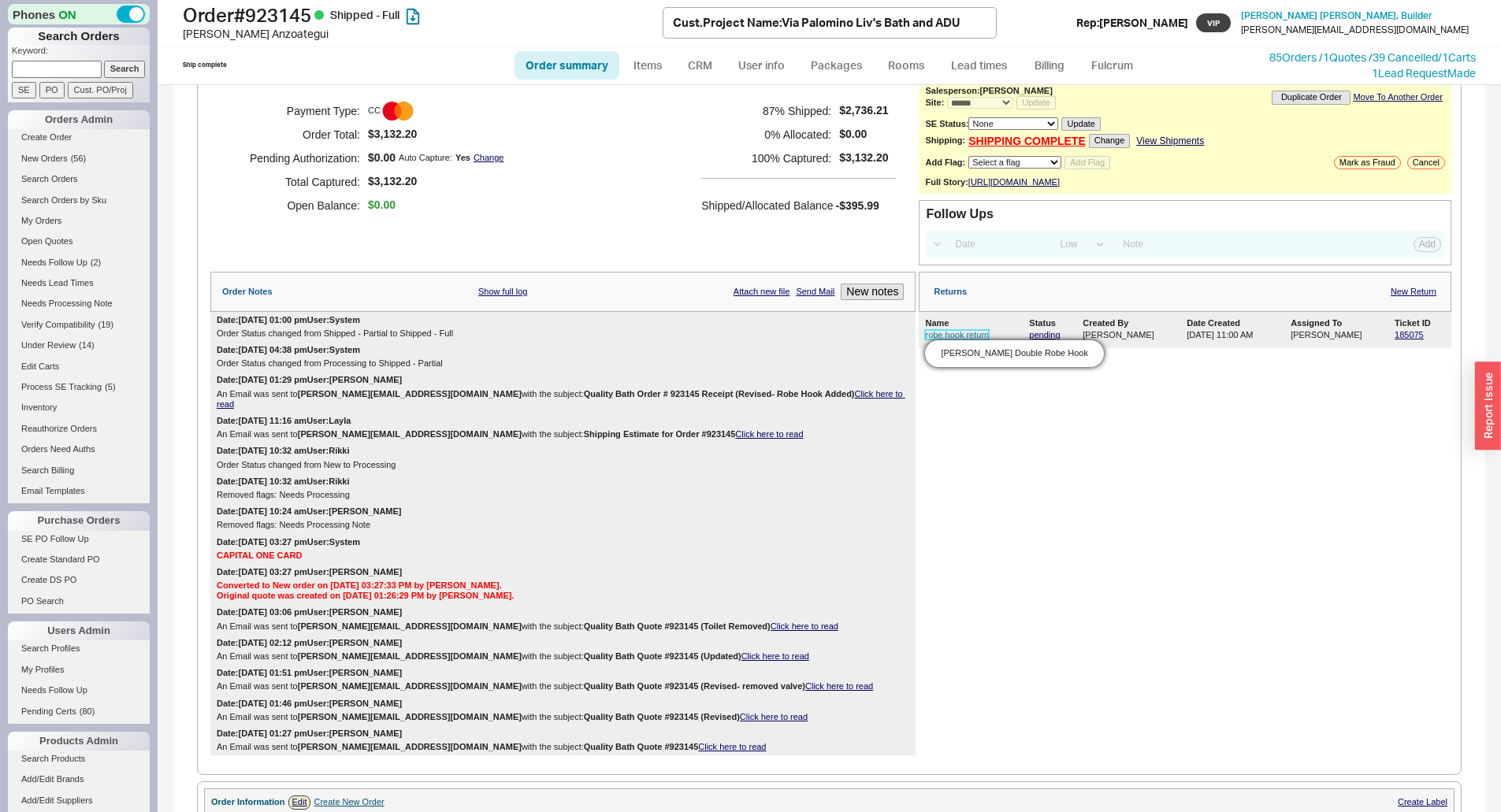
click at [948, 339] on link "robe hook return" at bounding box center [957, 335] width 64 height 9
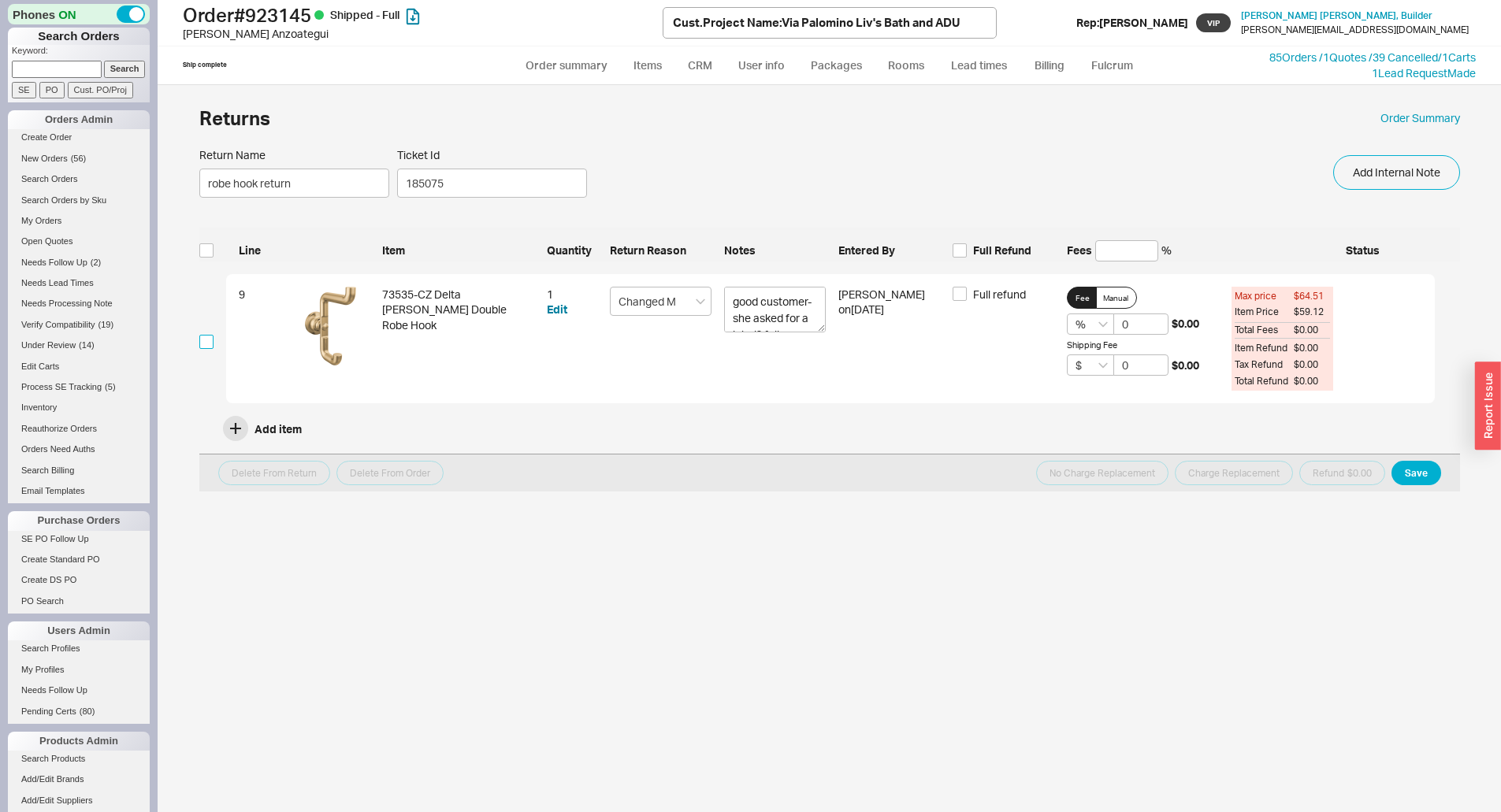
click at [209, 342] on input "checkbox" at bounding box center [206, 341] width 14 height 14
checkbox input "true"
click at [998, 298] on span "Full refund" at bounding box center [999, 294] width 53 height 16
click at [967, 298] on input "Full refund" at bounding box center [959, 293] width 14 height 14
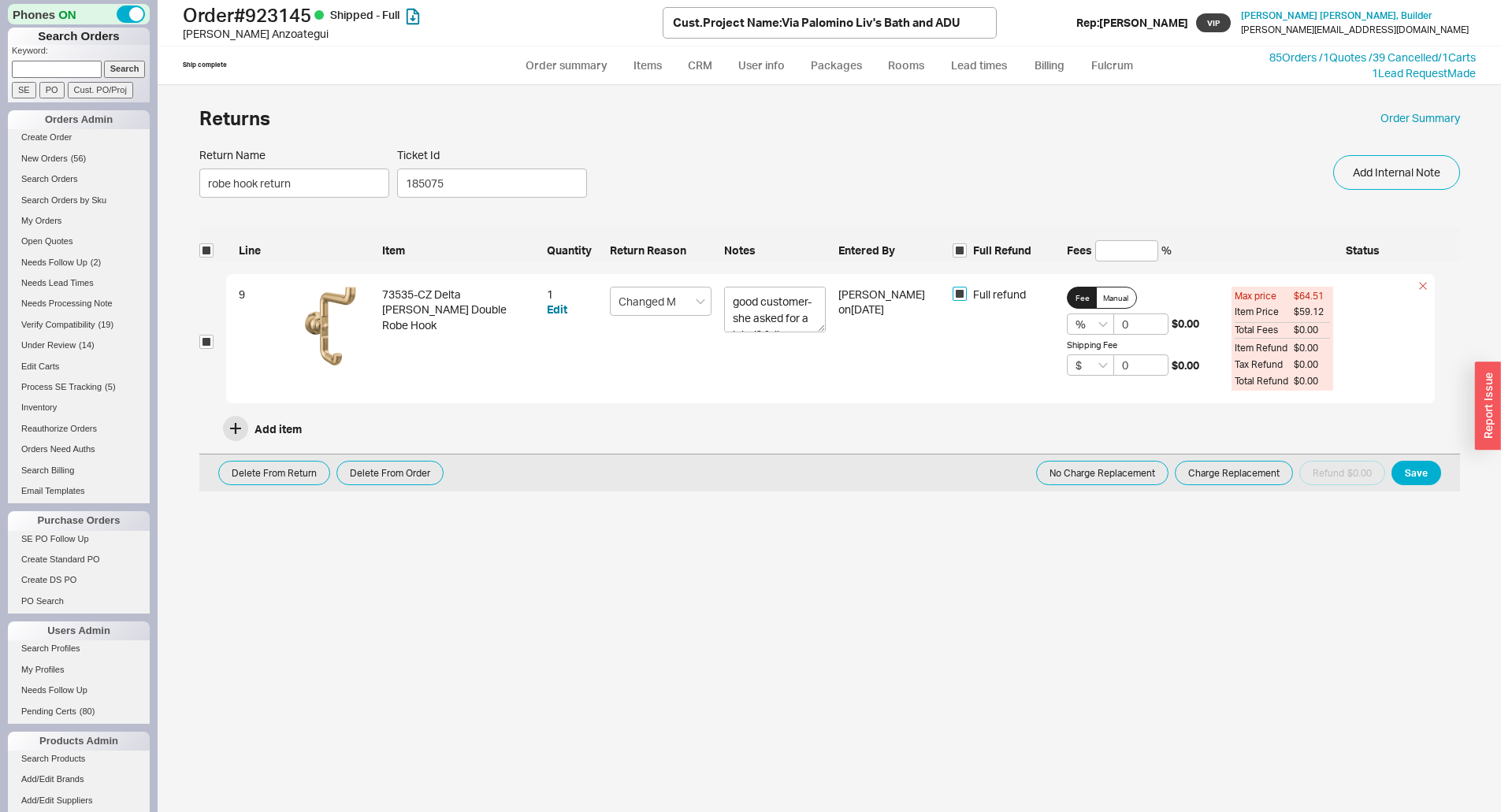
checkbox input "true"
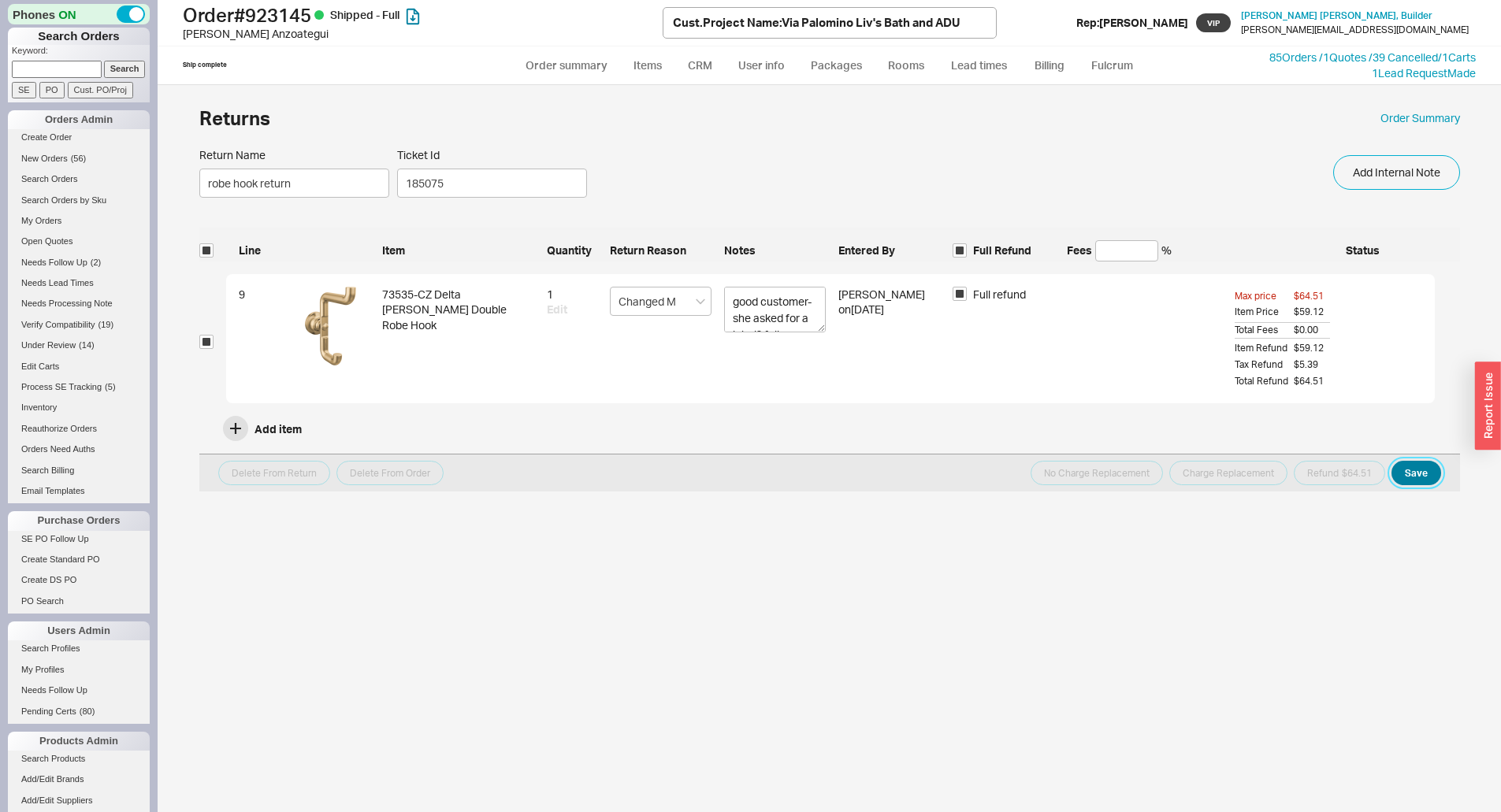
click at [1429, 470] on button "Save" at bounding box center [1417, 473] width 50 height 24
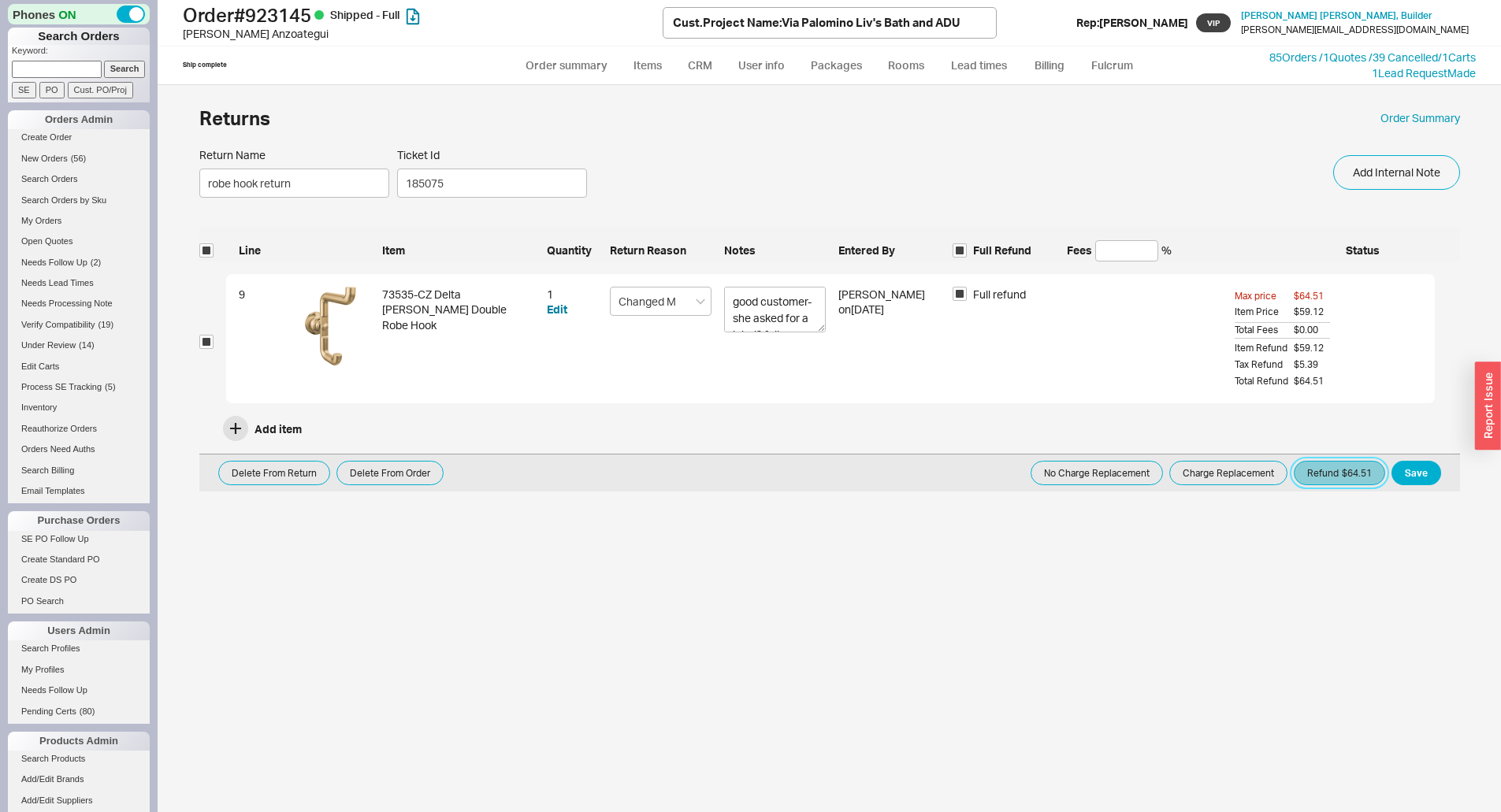
click at [1344, 482] on button "Refund $64.51" at bounding box center [1339, 473] width 92 height 24
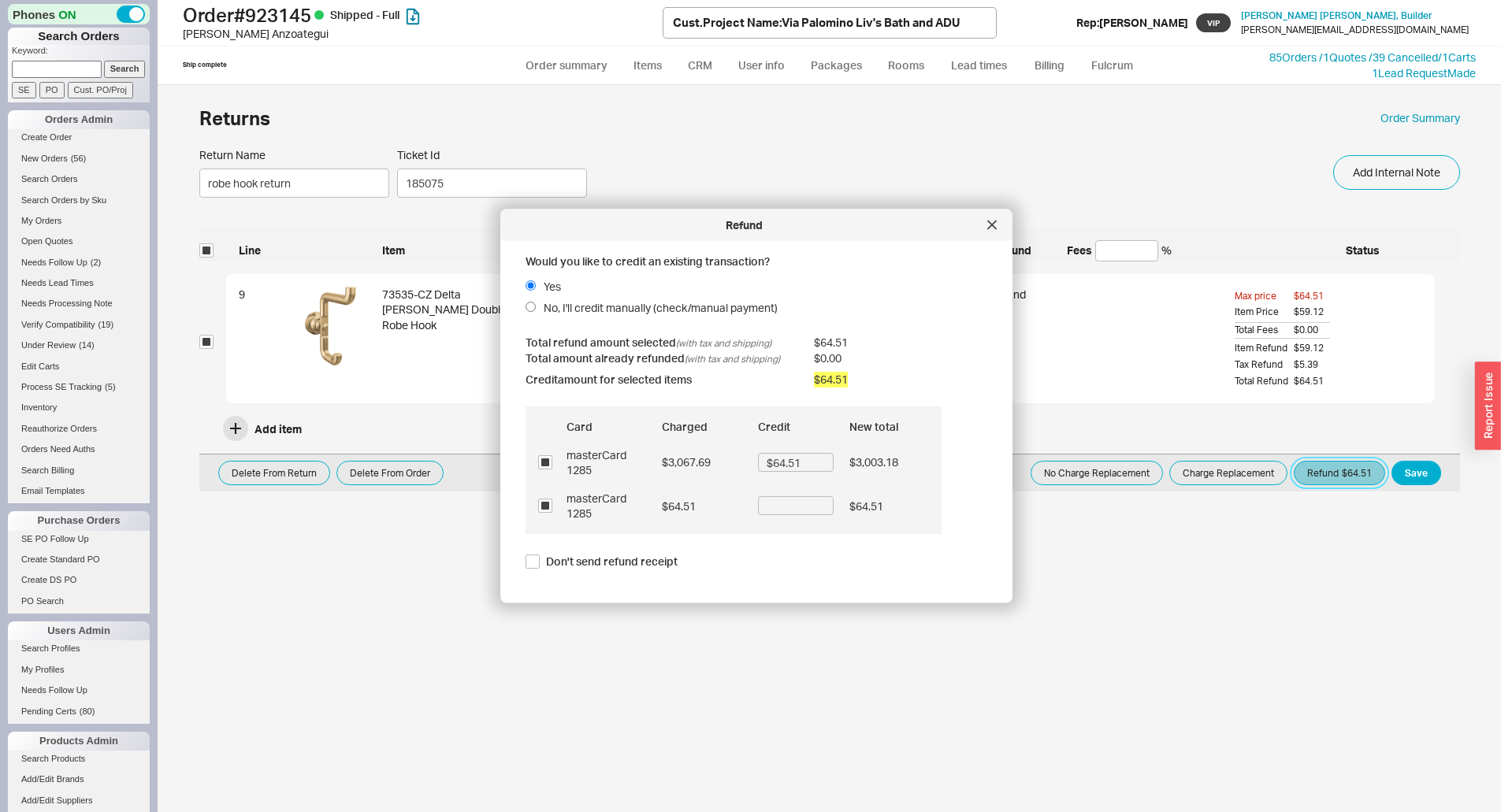
scroll to position [66, 0]
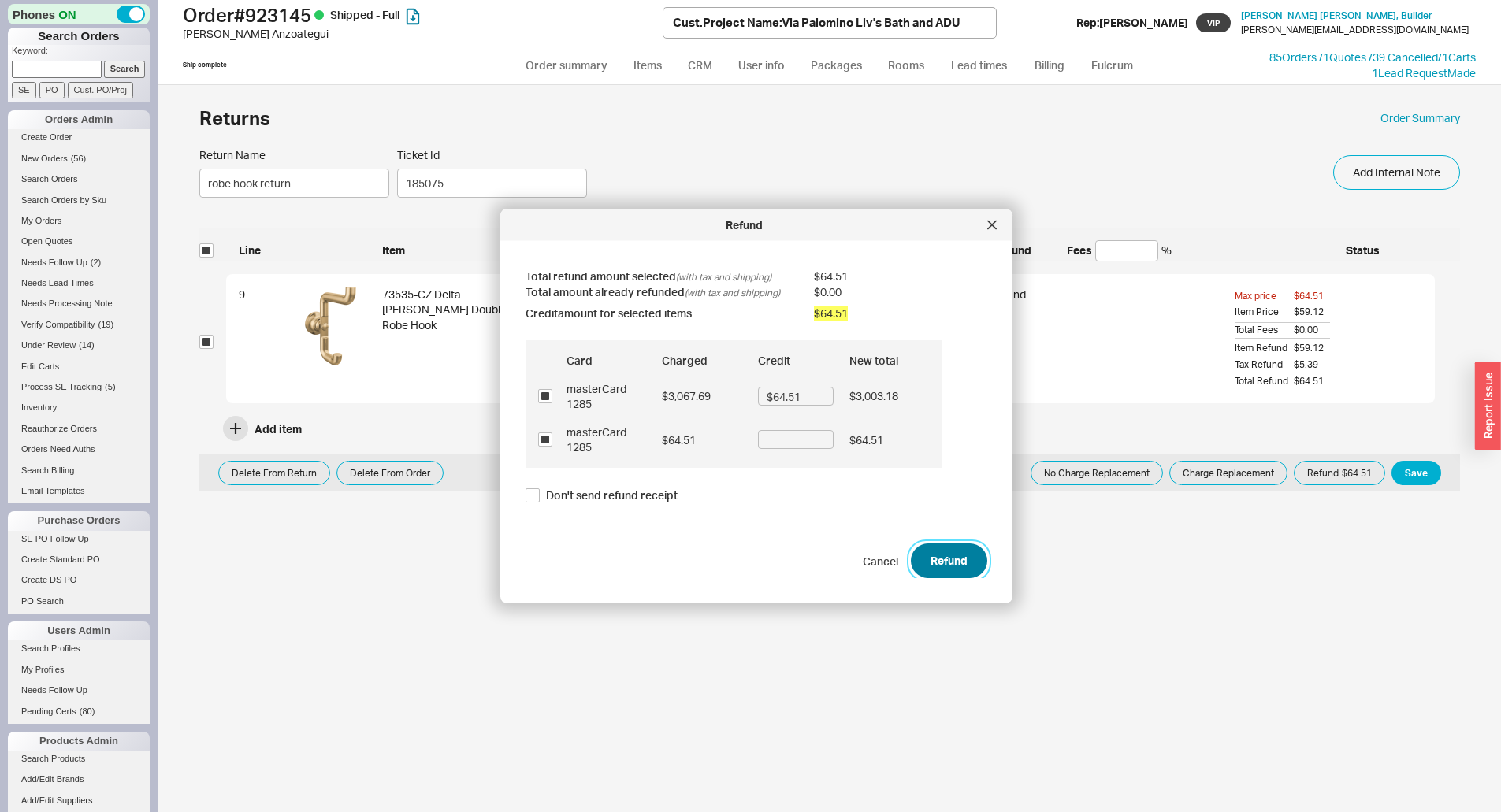
click at [938, 557] on button "Refund" at bounding box center [948, 560] width 76 height 34
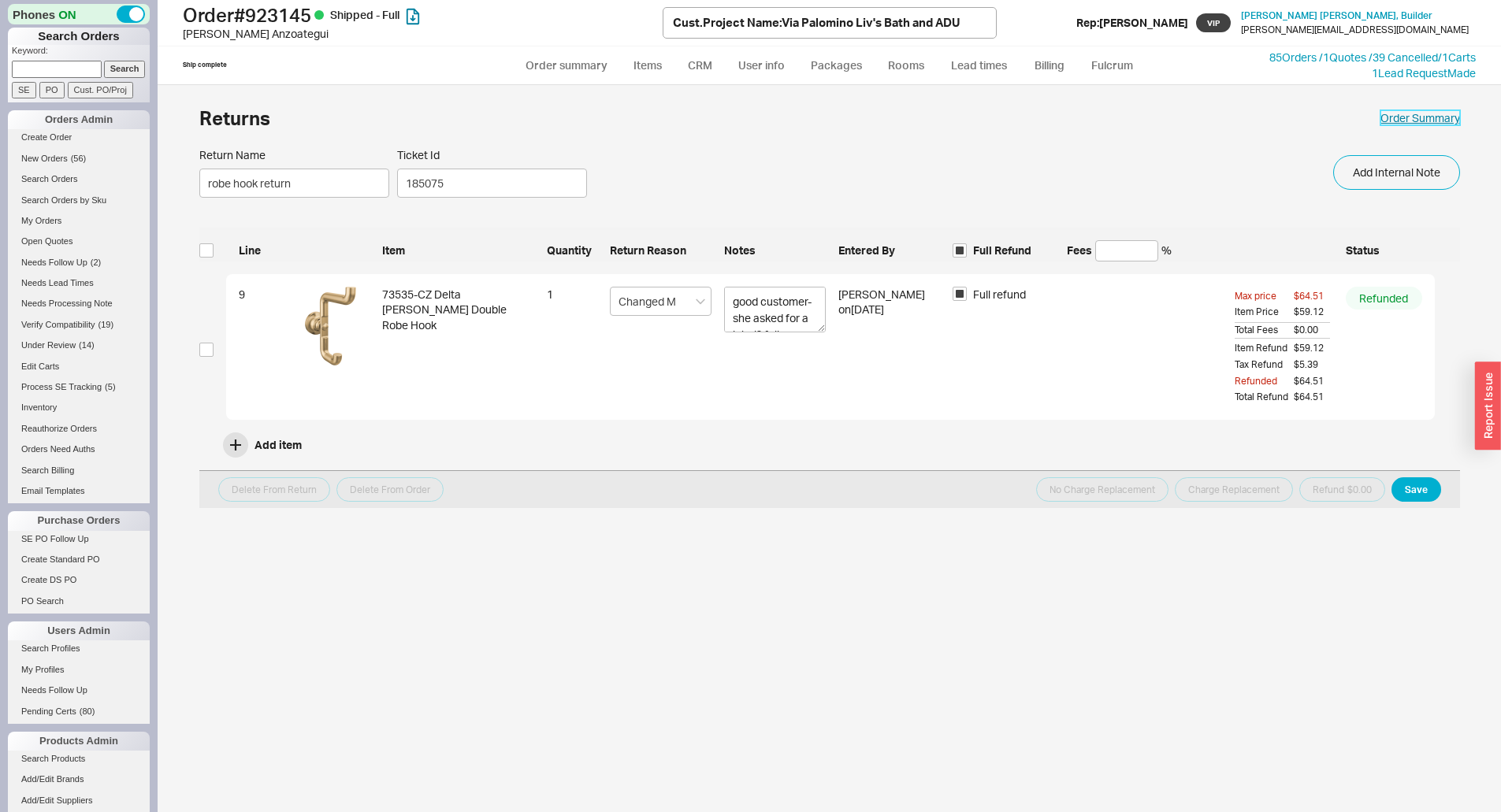
click at [1402, 116] on link "Order Summary" at bounding box center [1420, 118] width 80 height 16
select select "*"
select select "LOW"
select select "3"
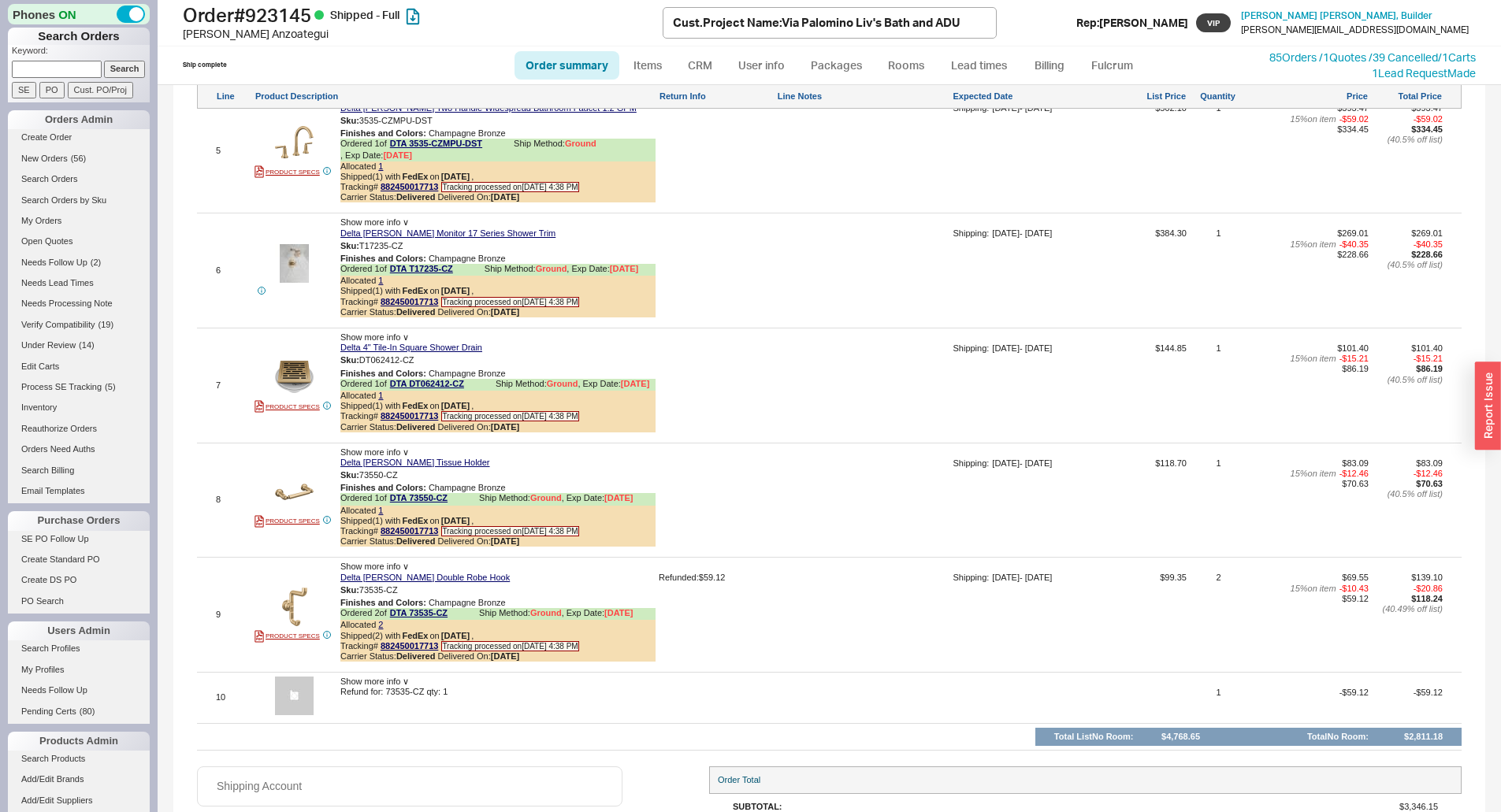
scroll to position [1696, 0]
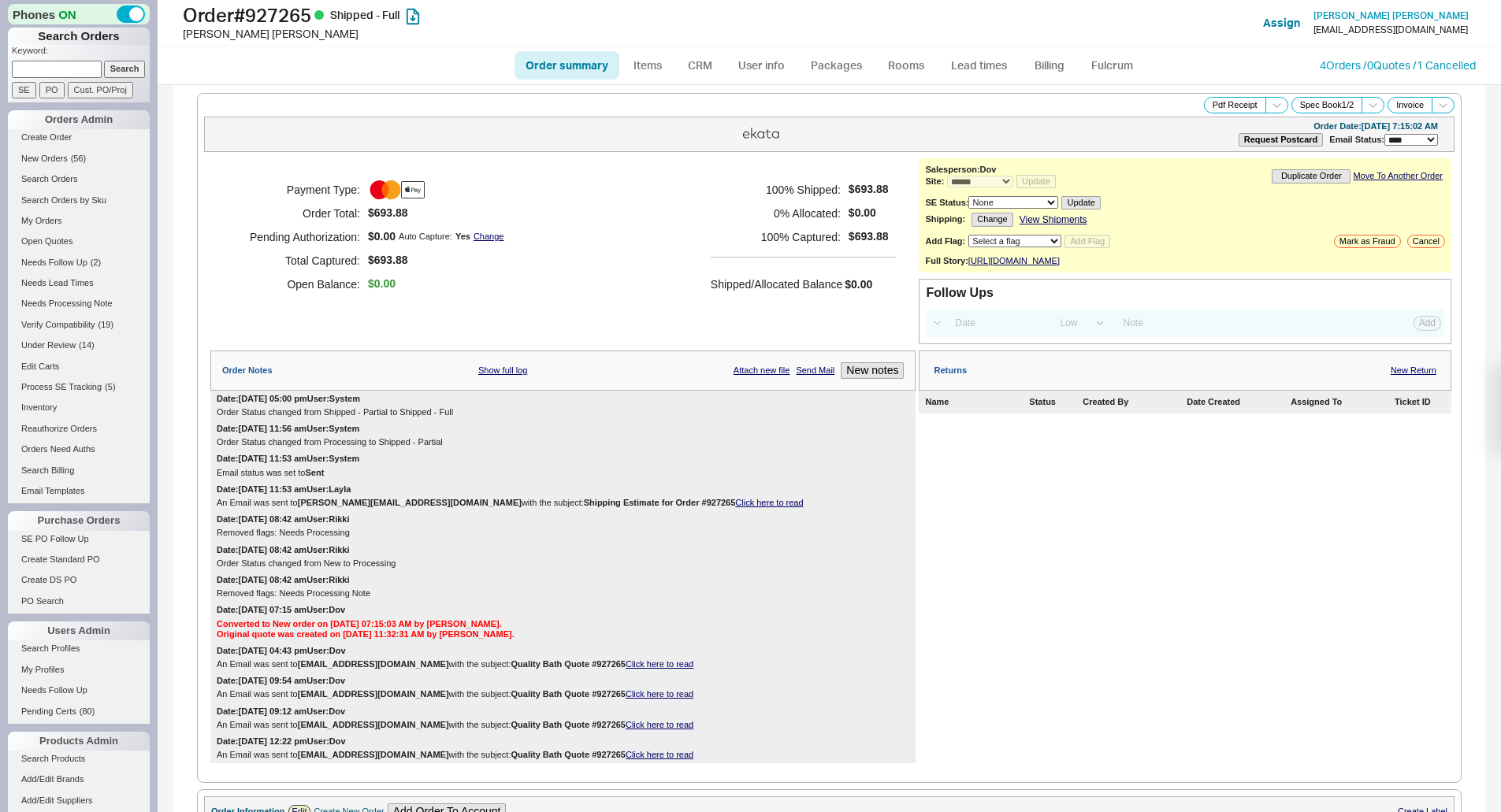
select select "*"
select select "LOW"
select select "3"
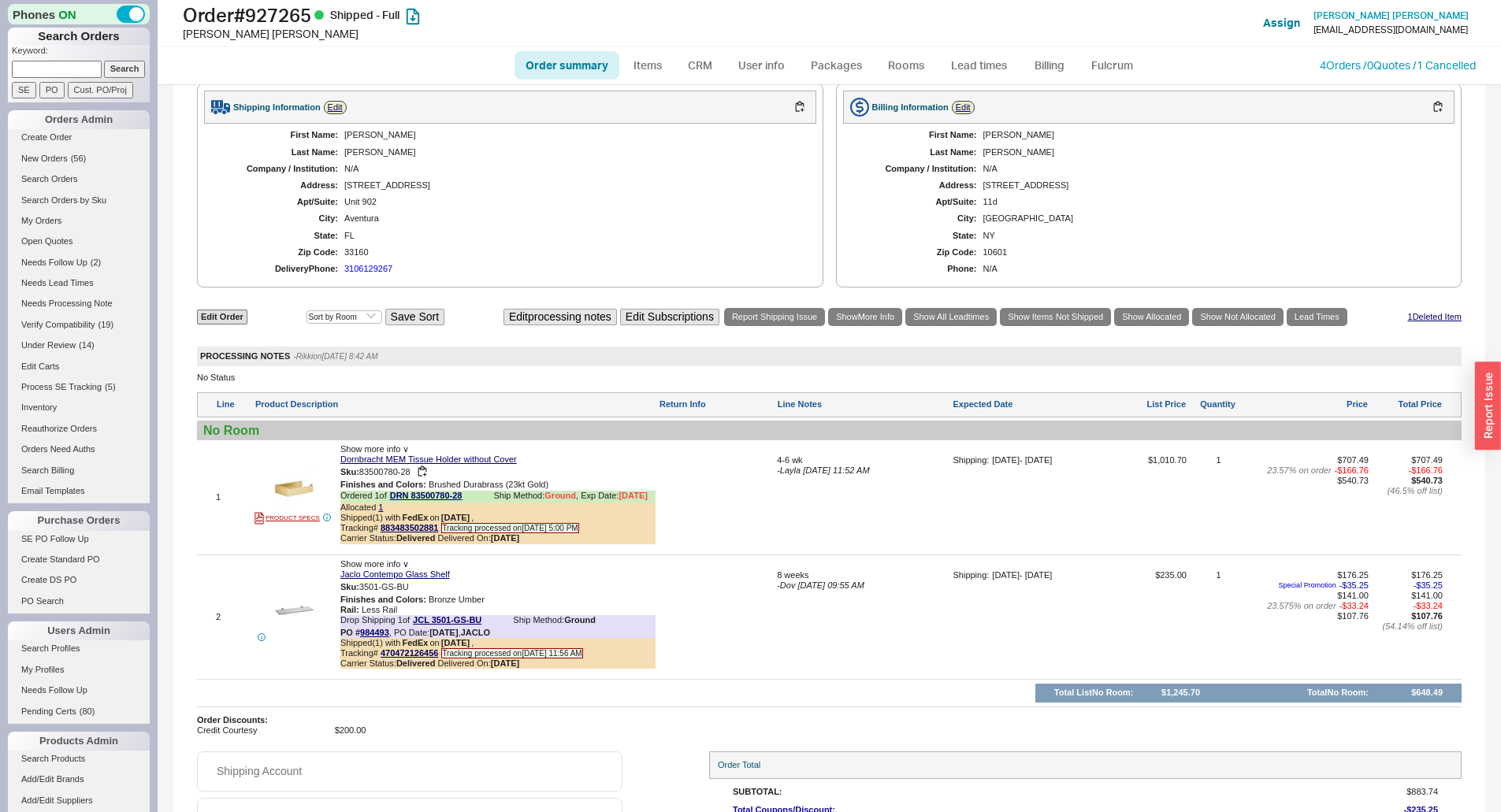
scroll to position [895, 0]
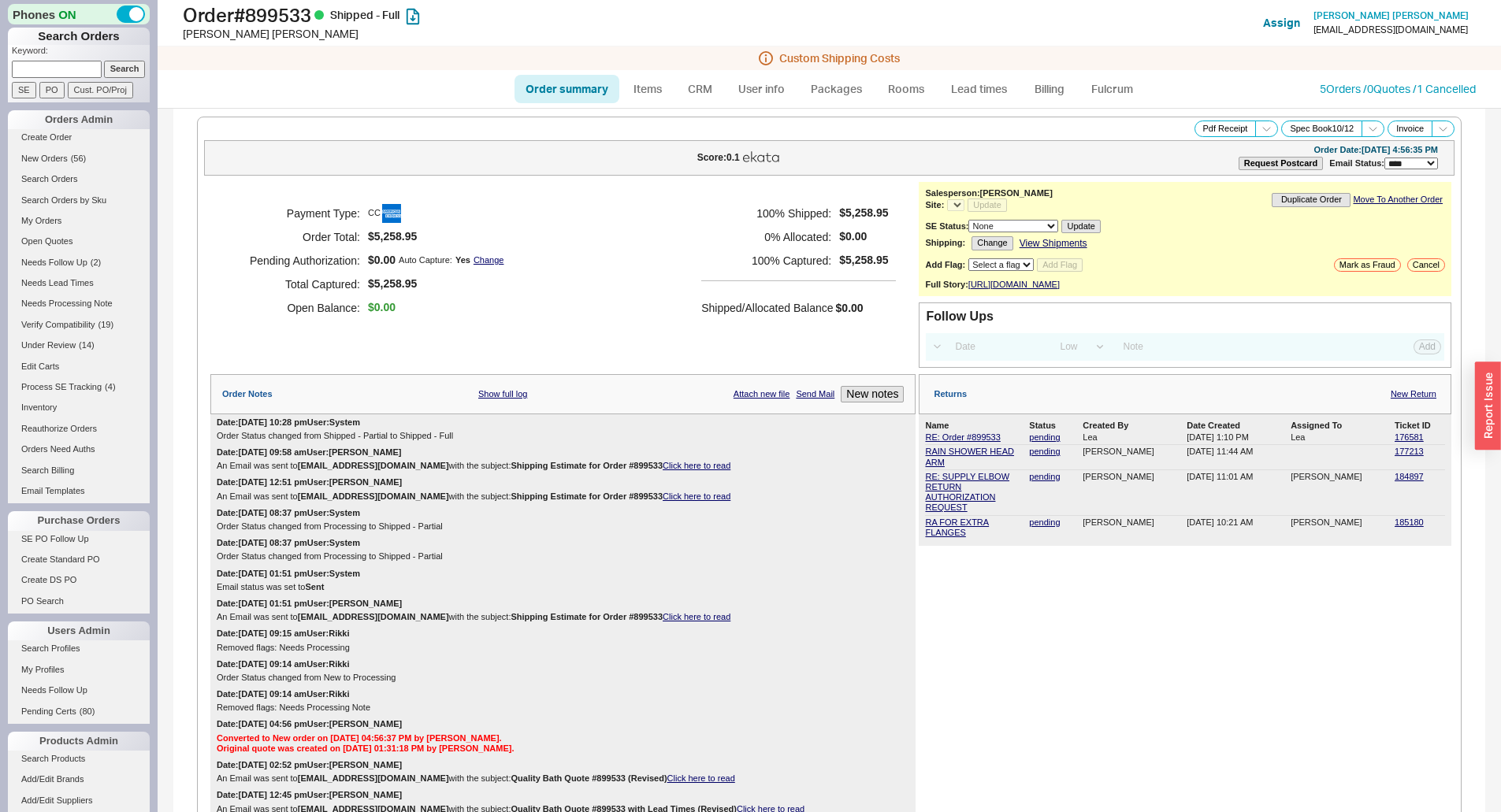
select select "LOW"
select select "2"
select select "*"
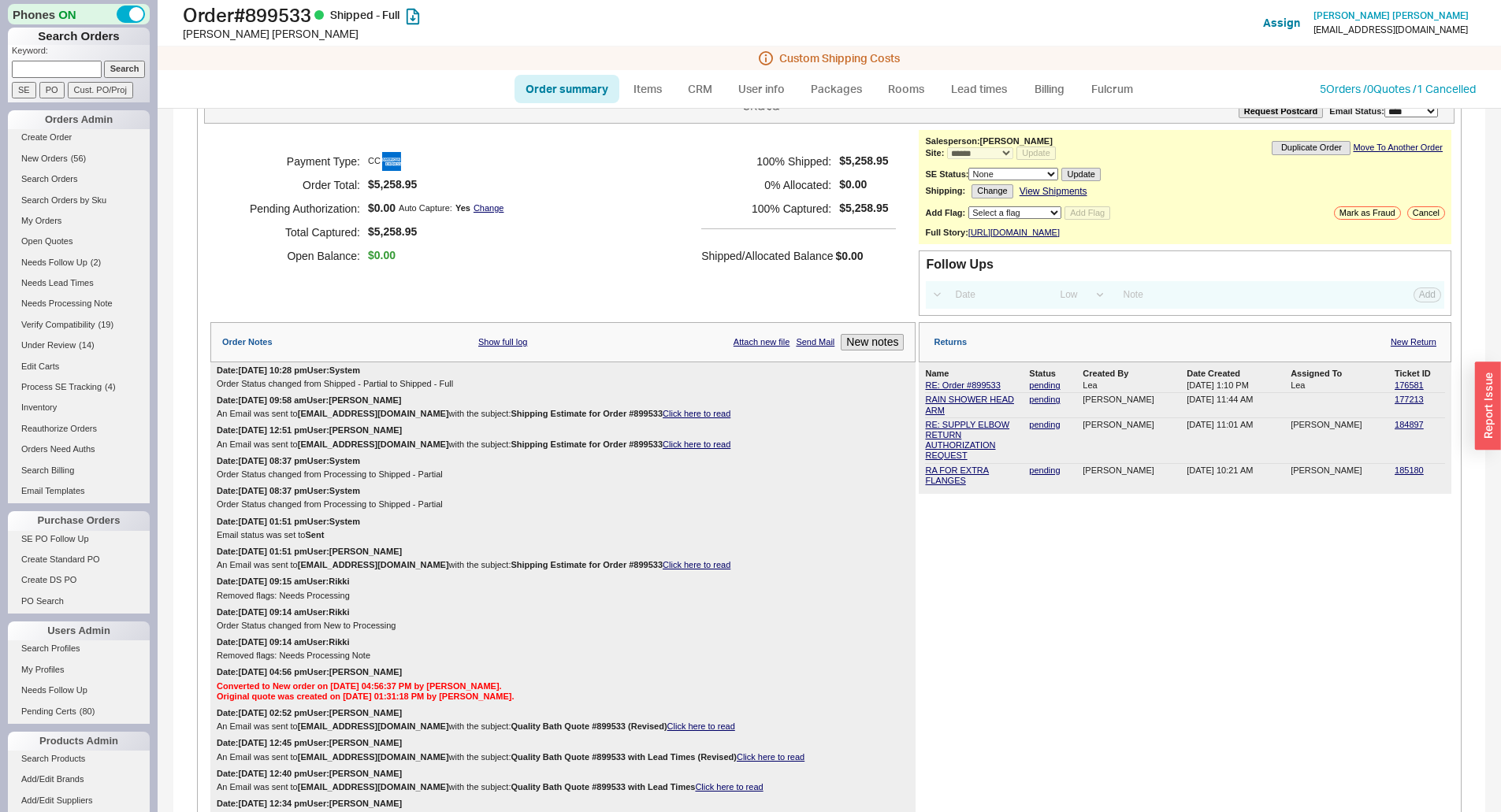
scroll to position [79, 0]
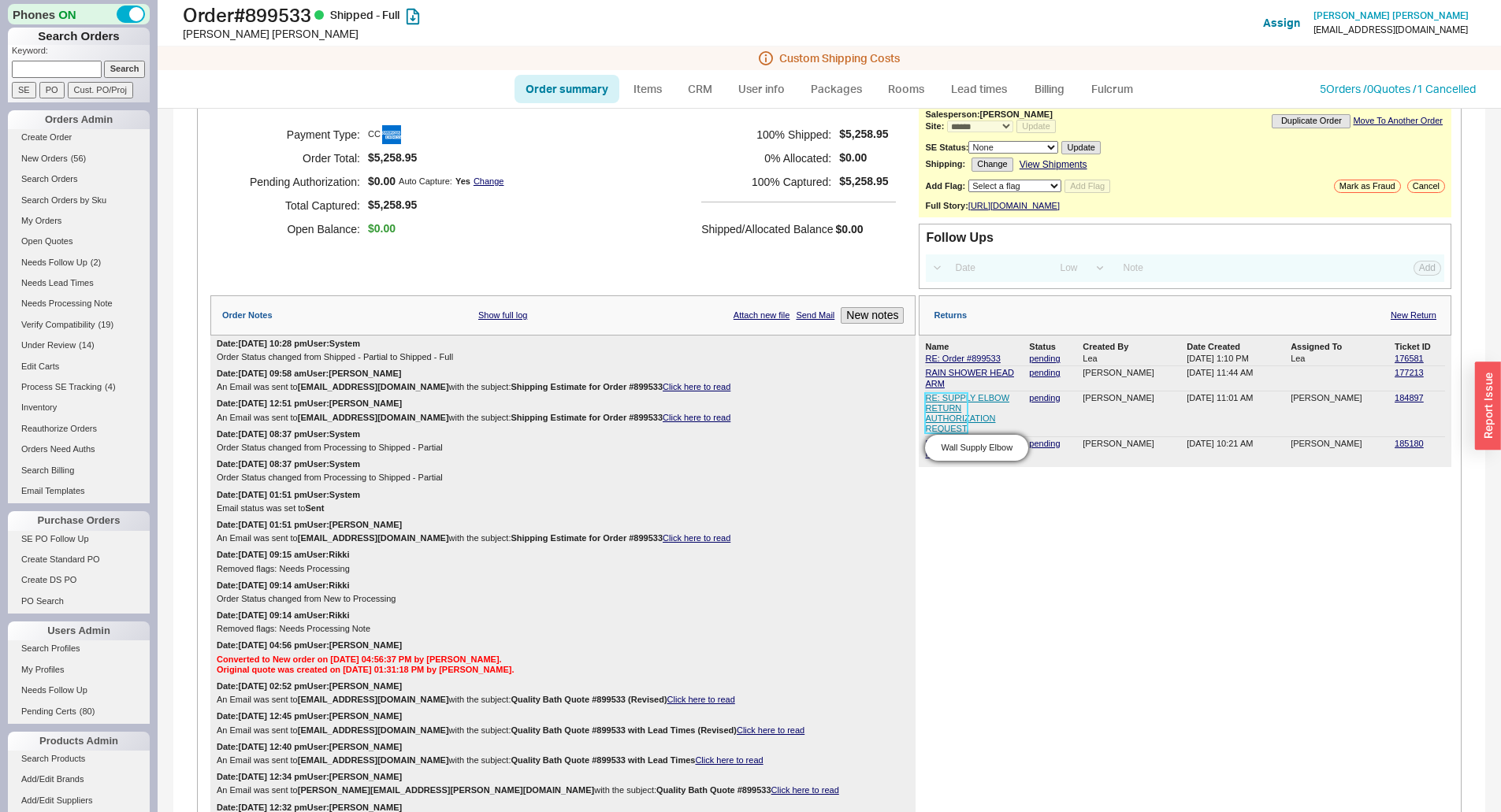
click at [948, 421] on link "RE: SUPPLY ELBOW RETURN AUTHORIZATION REQUEST" at bounding box center [967, 413] width 84 height 41
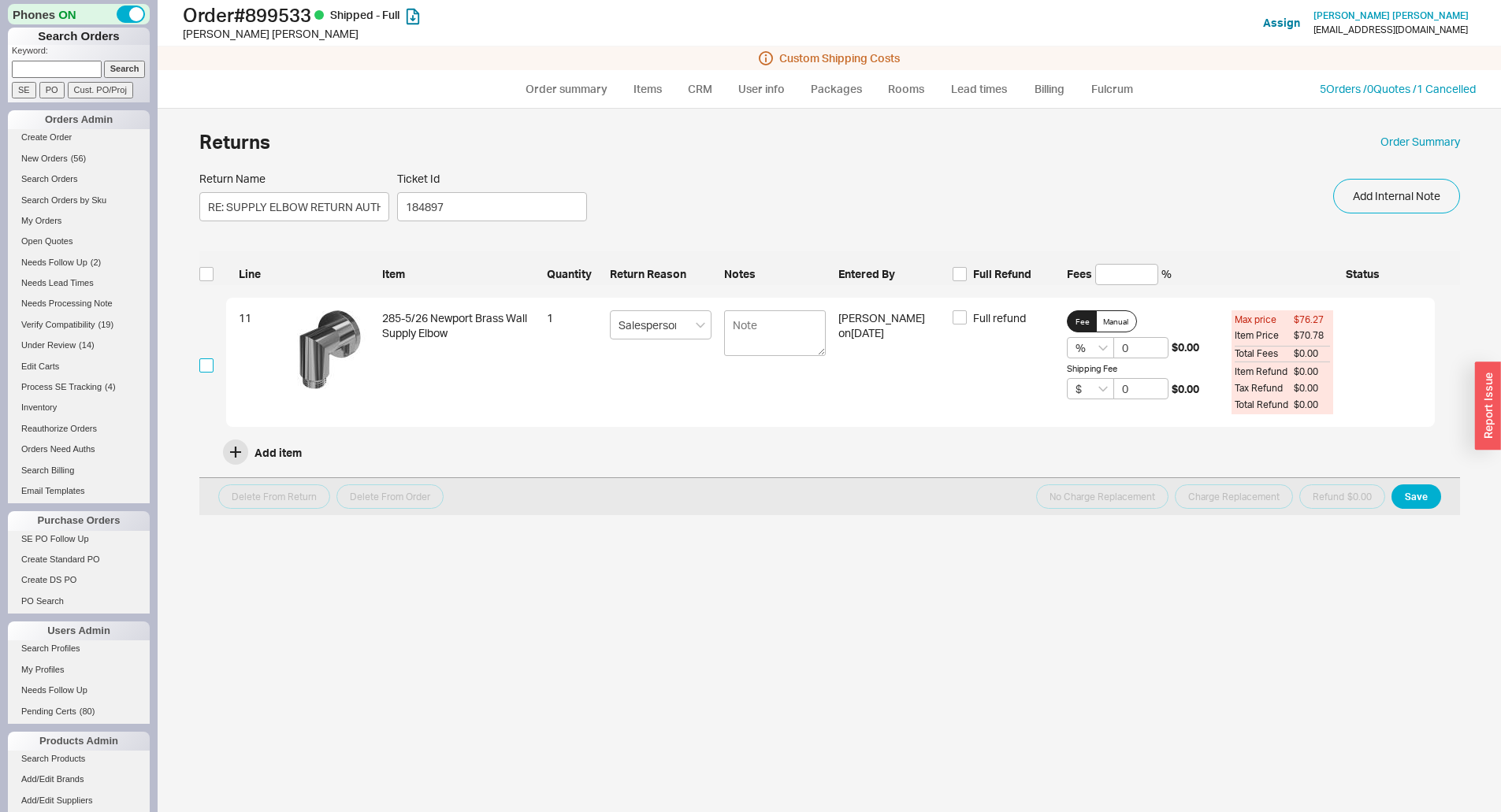
click at [208, 364] on input "checkbox" at bounding box center [206, 365] width 14 height 14
checkbox input "true"
click at [1004, 321] on span "Full refund" at bounding box center [999, 318] width 53 height 16
click at [967, 321] on input "Full refund" at bounding box center [959, 317] width 14 height 14
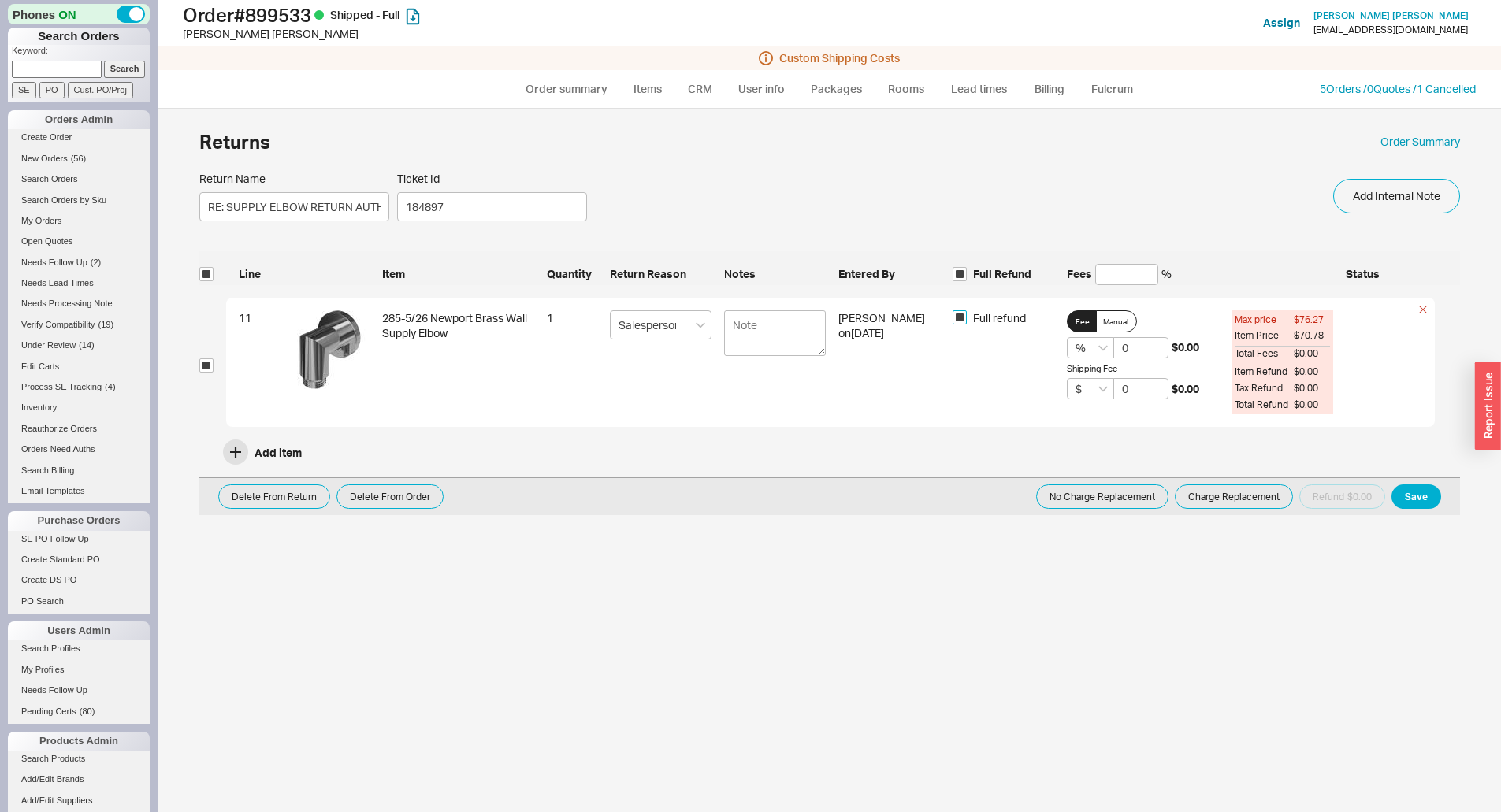
checkbox input "true"
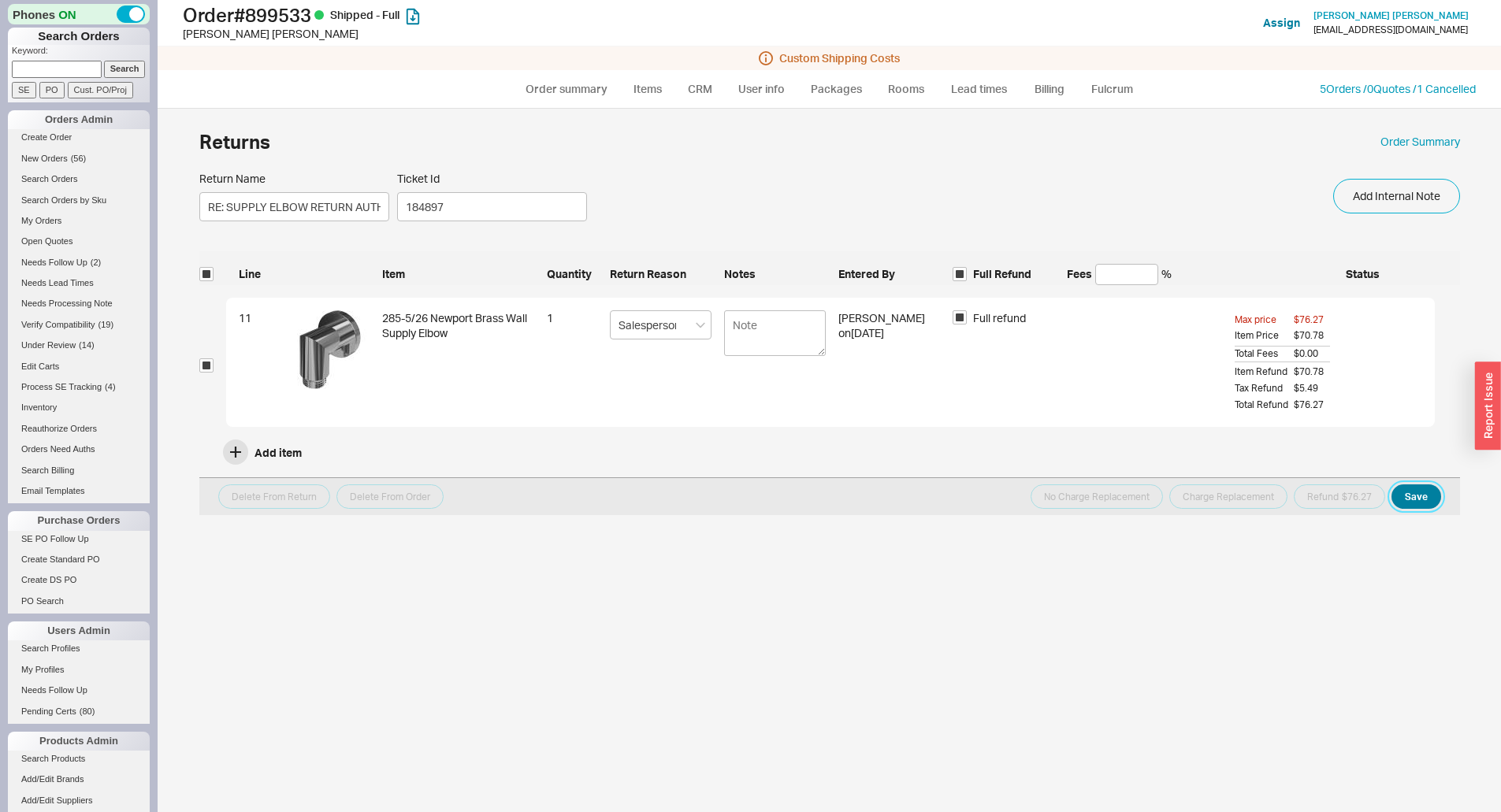
click at [1431, 500] on button "Save" at bounding box center [1417, 497] width 50 height 24
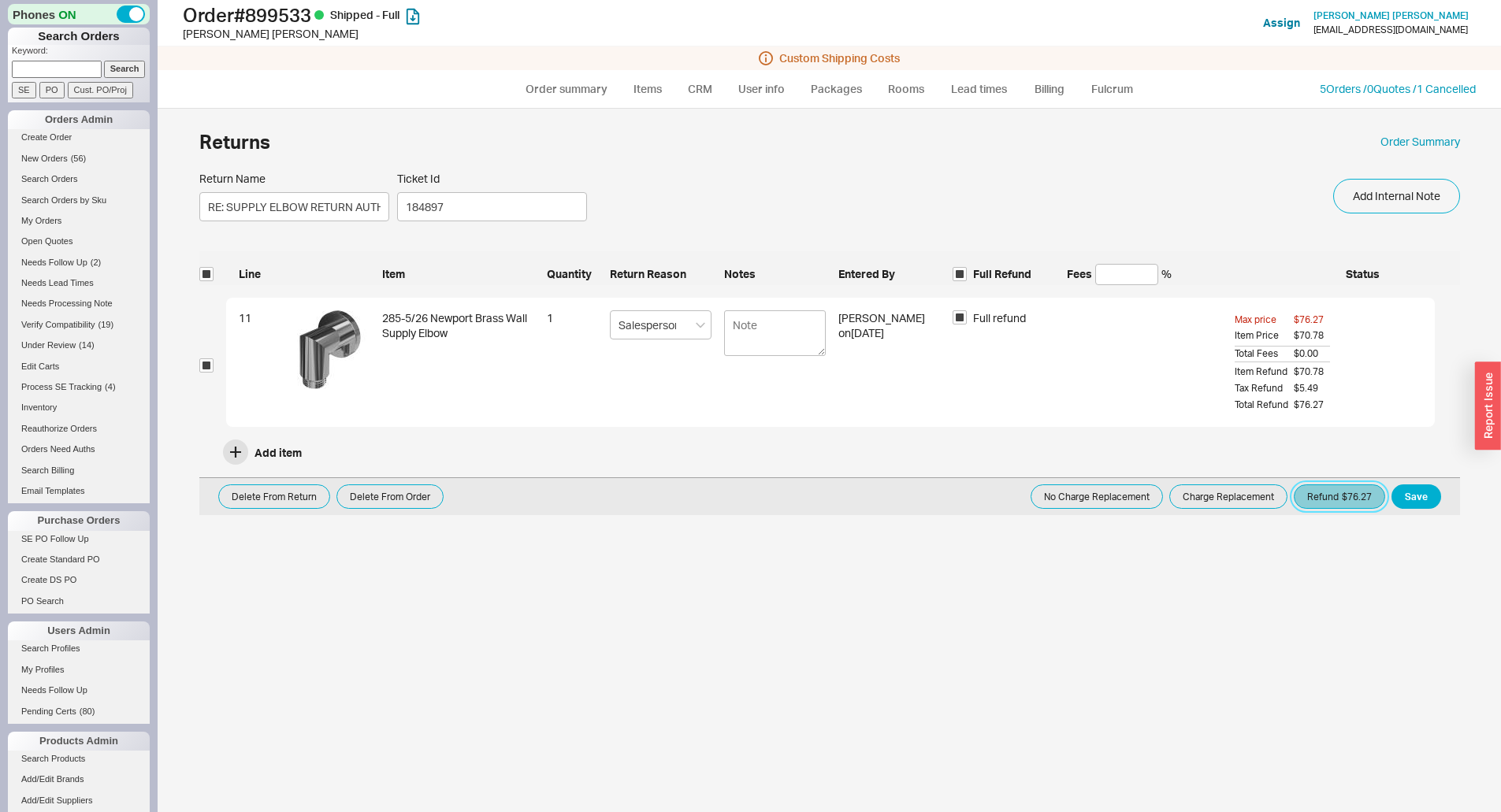
click at [1339, 501] on button "Refund $76.27" at bounding box center [1339, 497] width 92 height 24
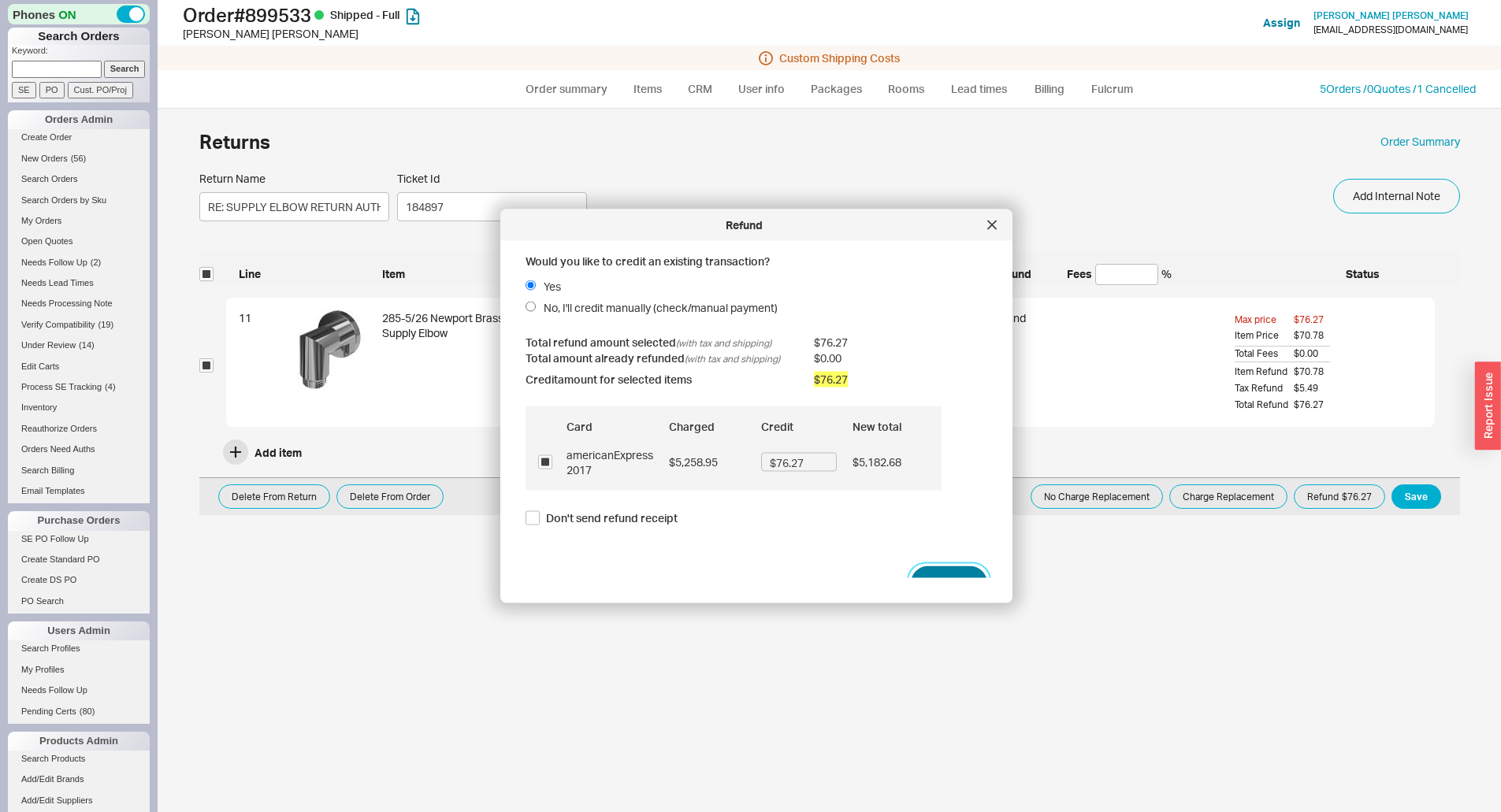
click at [935, 577] on button "Refund" at bounding box center [948, 583] width 76 height 34
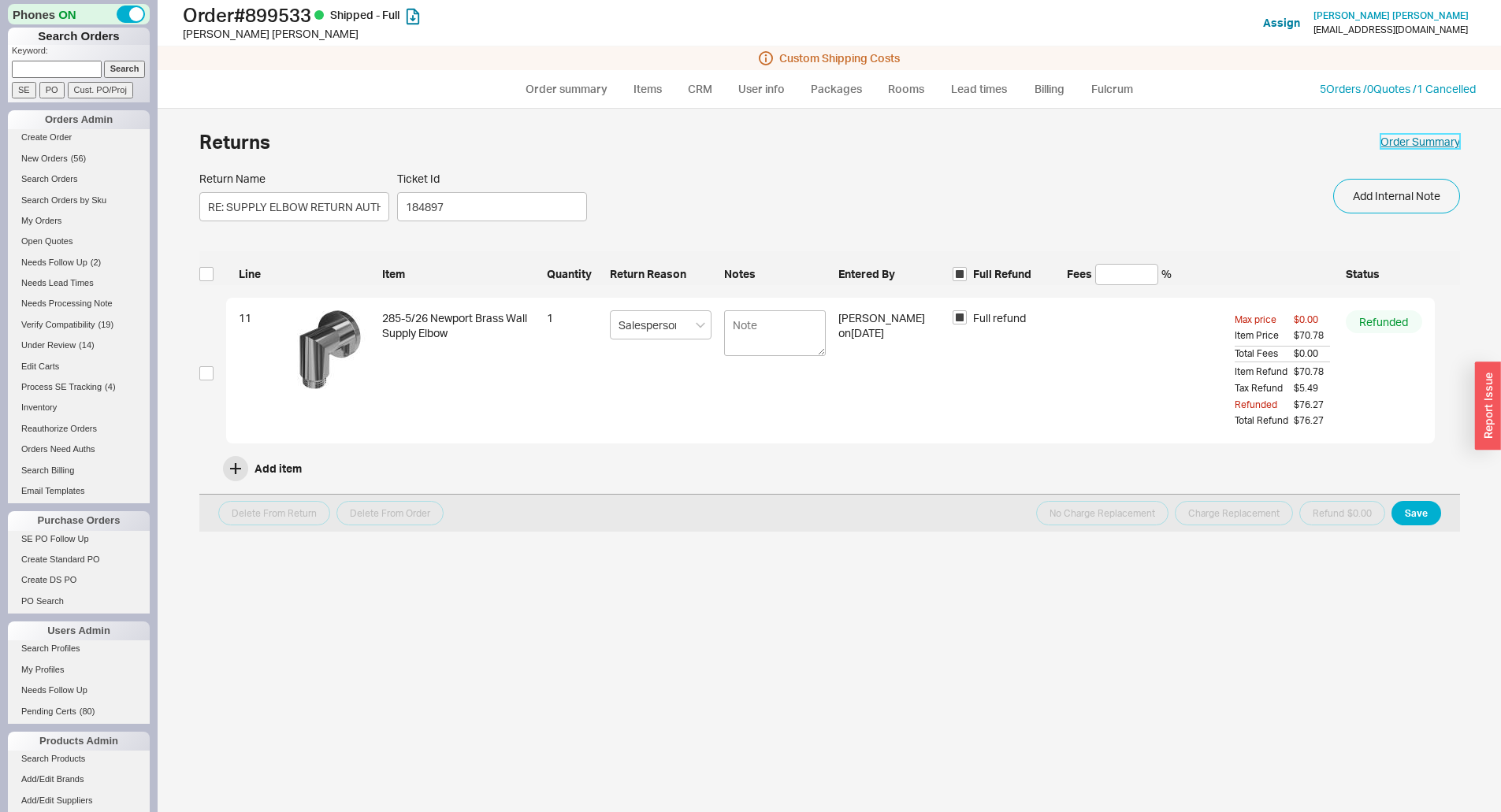
click at [1407, 142] on link "Order Summary" at bounding box center [1420, 141] width 80 height 16
select select "*"
select select "LOW"
select select "2"
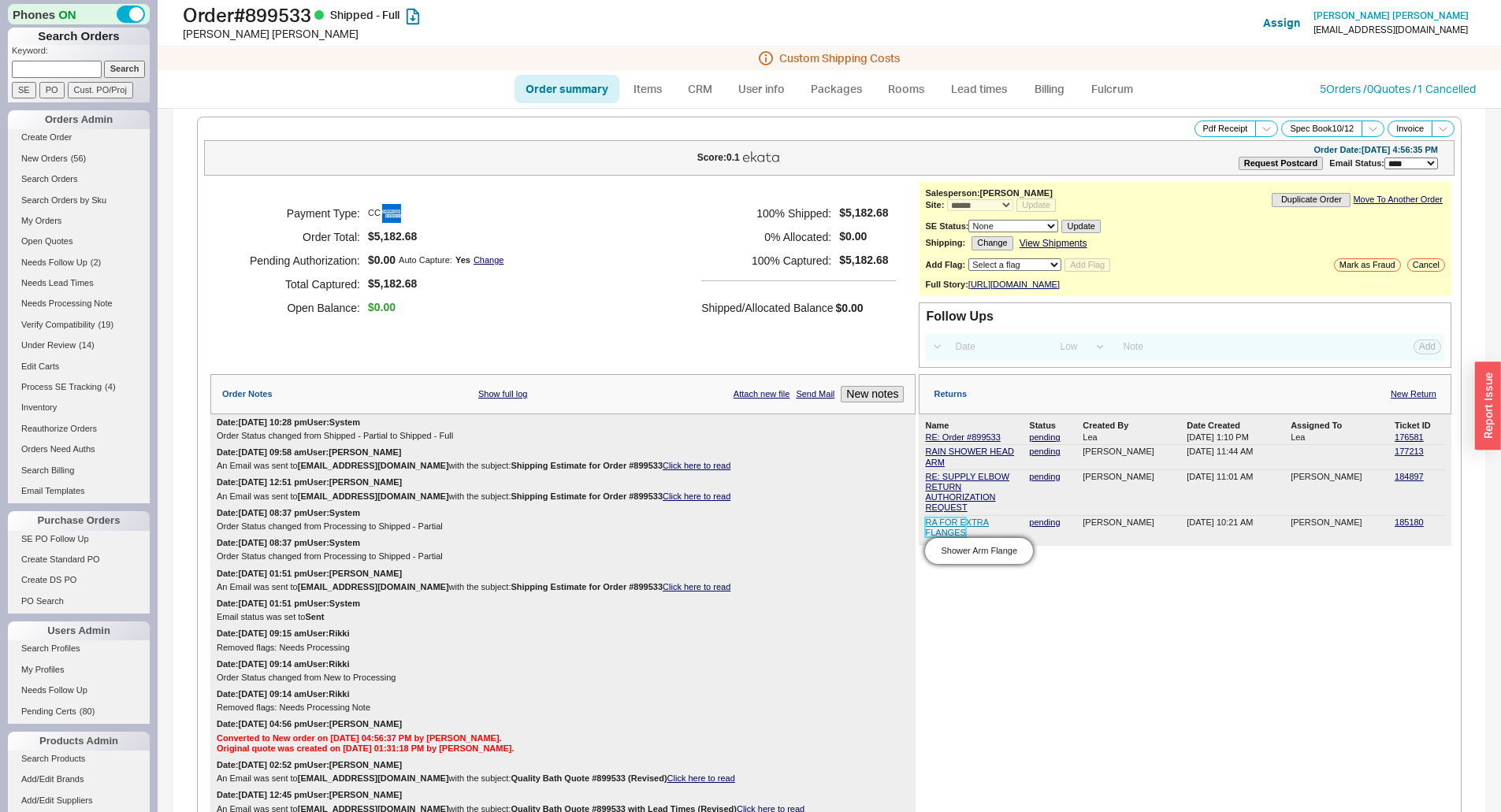
click at [935, 533] on link "RA FOR EXTRA FLANGES" at bounding box center [957, 527] width 64 height 19
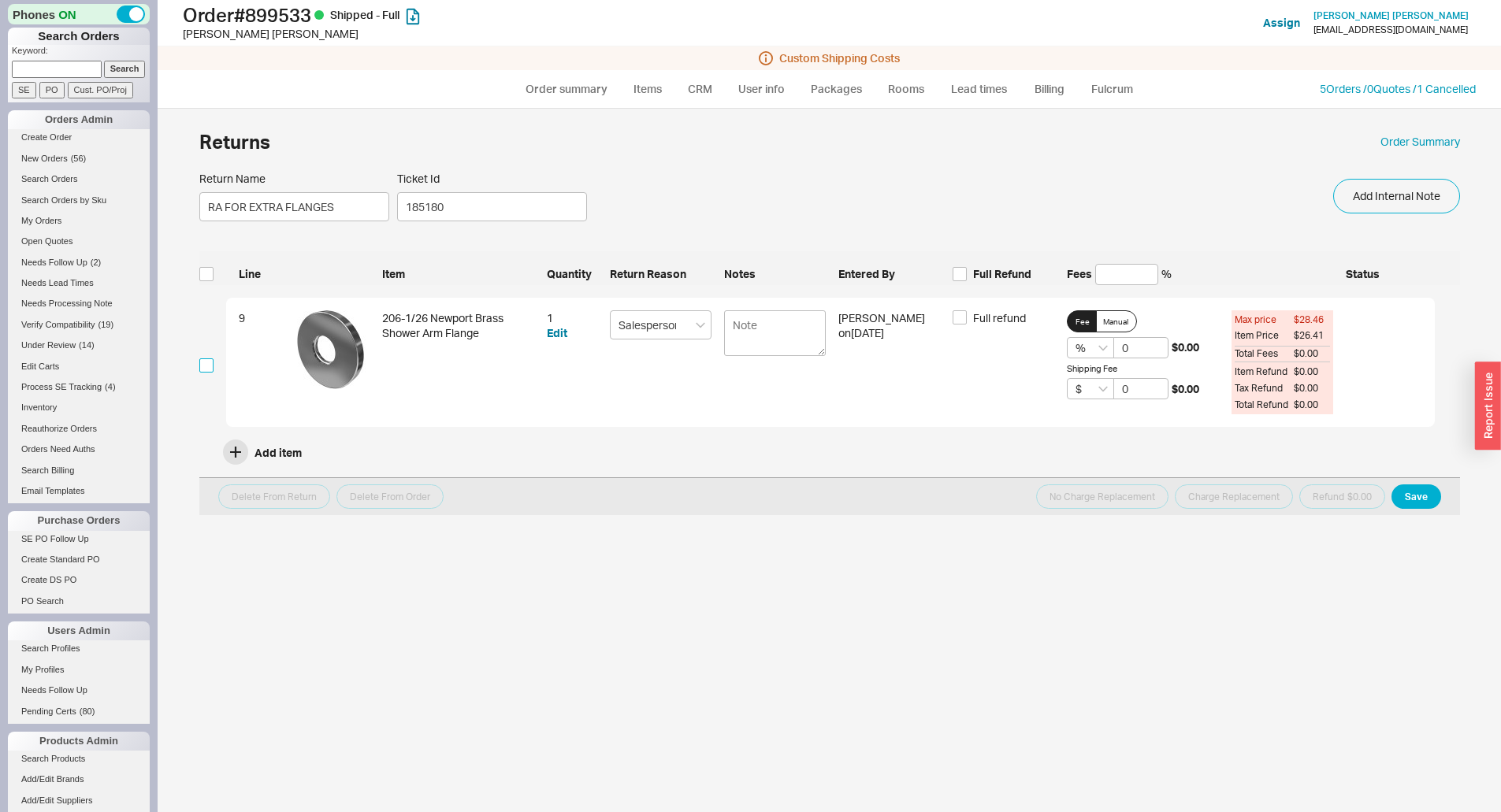
click at [207, 369] on input "checkbox" at bounding box center [206, 365] width 14 height 14
checkbox input "true"
click at [998, 323] on span "Full refund" at bounding box center [999, 318] width 53 height 16
click at [967, 323] on input "Full refund" at bounding box center [959, 317] width 14 height 14
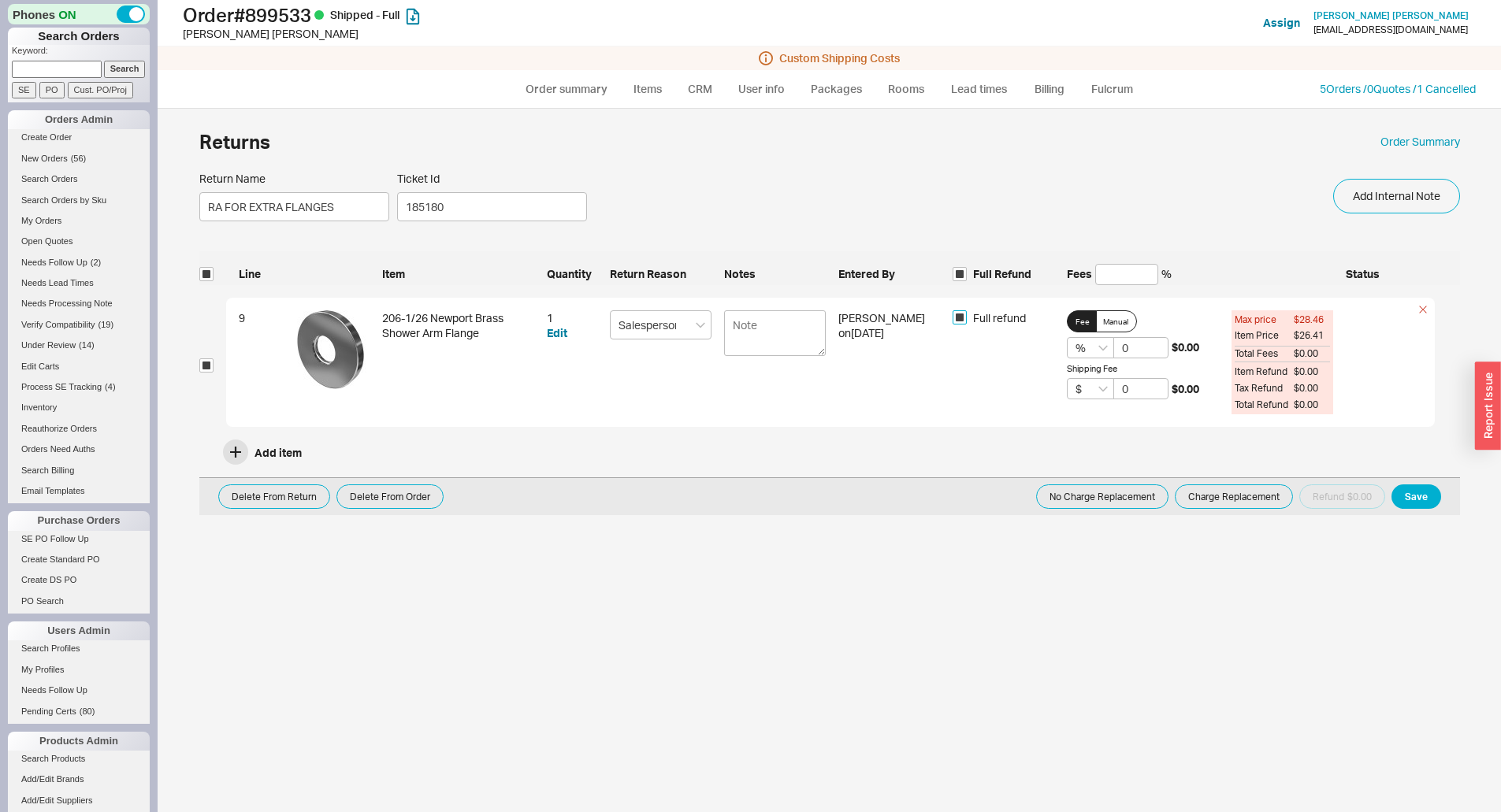
checkbox input "true"
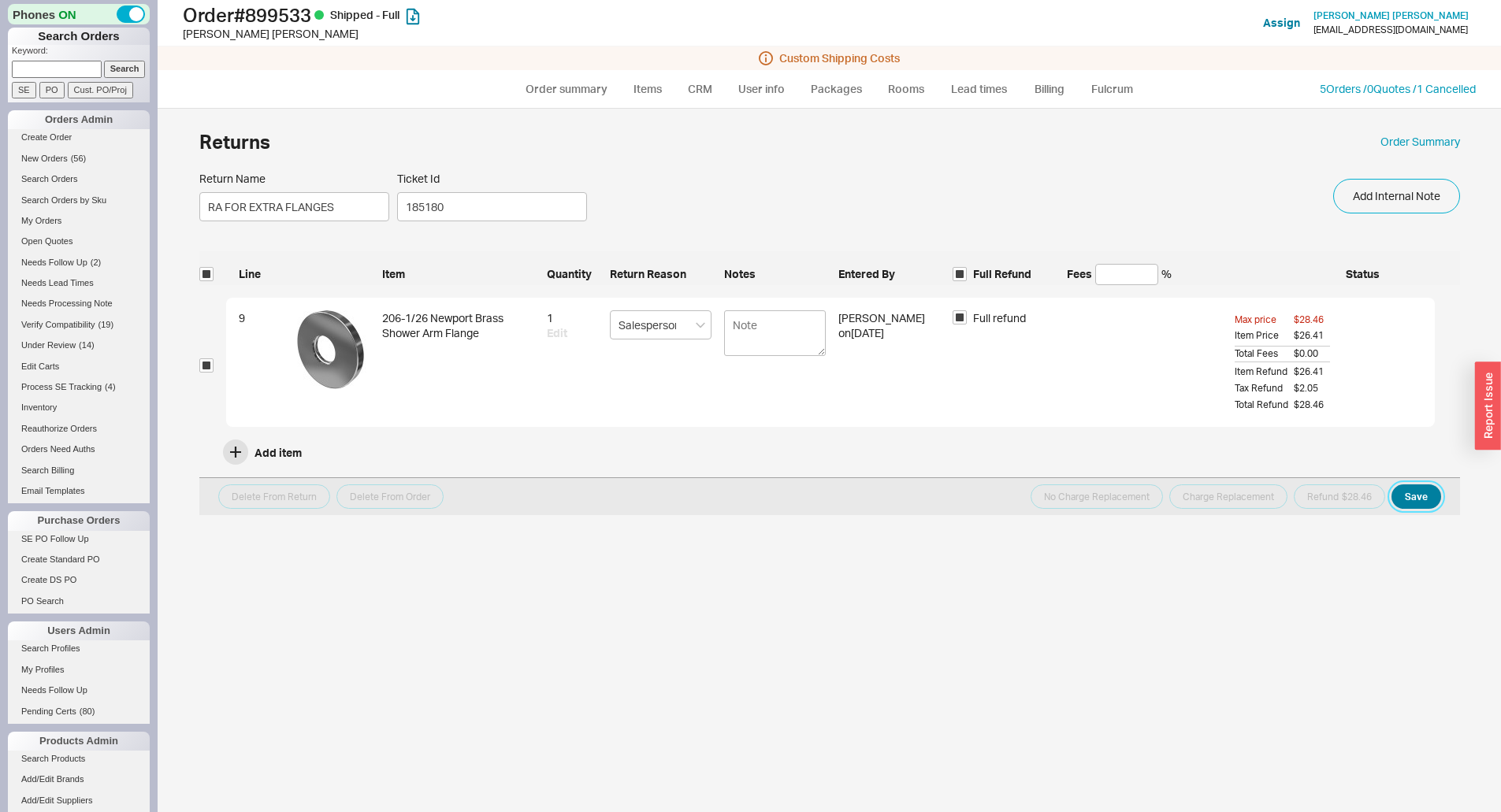
click at [1423, 501] on button "Save" at bounding box center [1417, 497] width 50 height 24
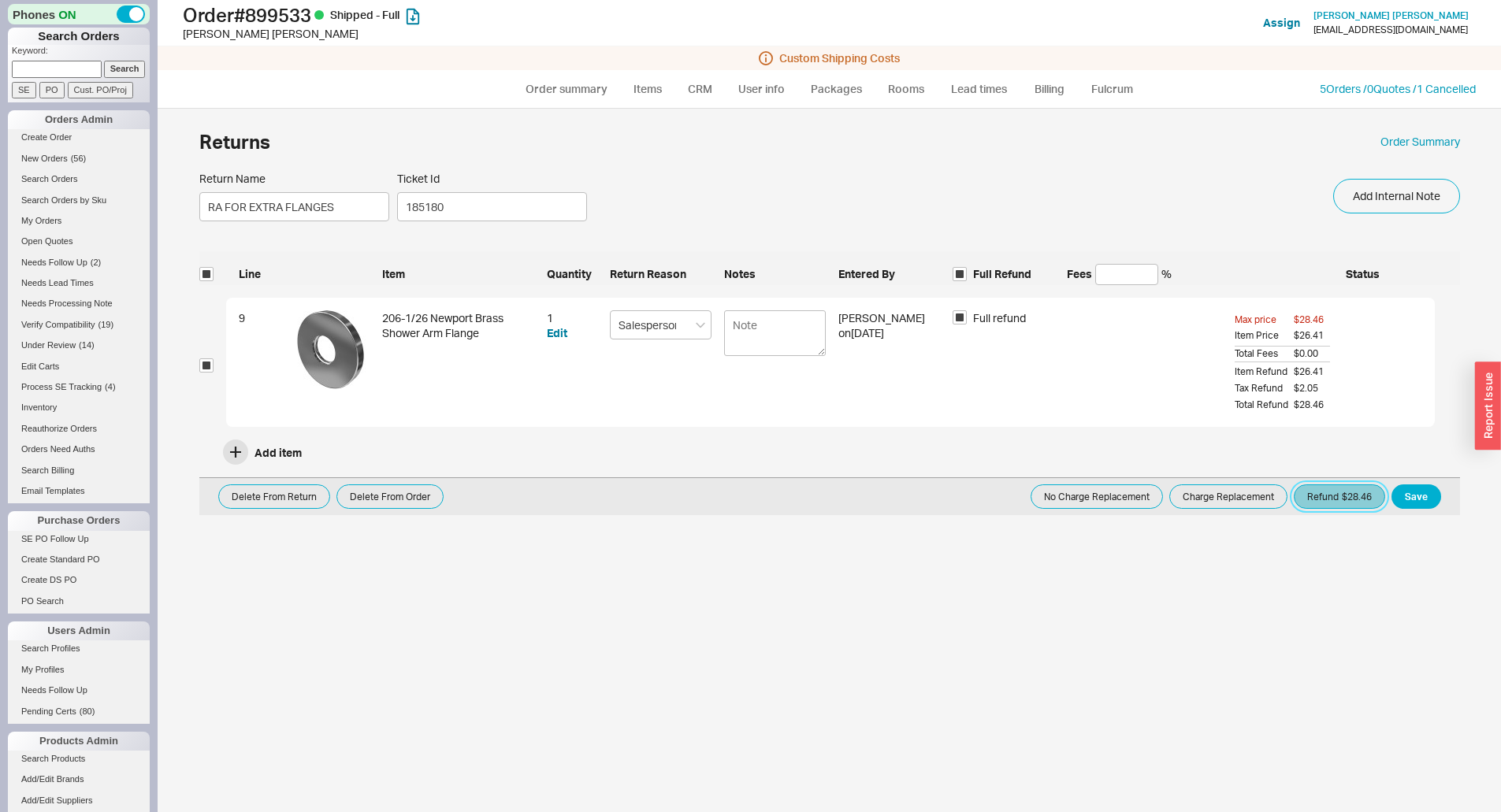
click at [1339, 498] on button "Refund $28.46" at bounding box center [1339, 497] width 92 height 24
click at [1344, 490] on button "Refund $28.46" at bounding box center [1339, 497] width 92 height 24
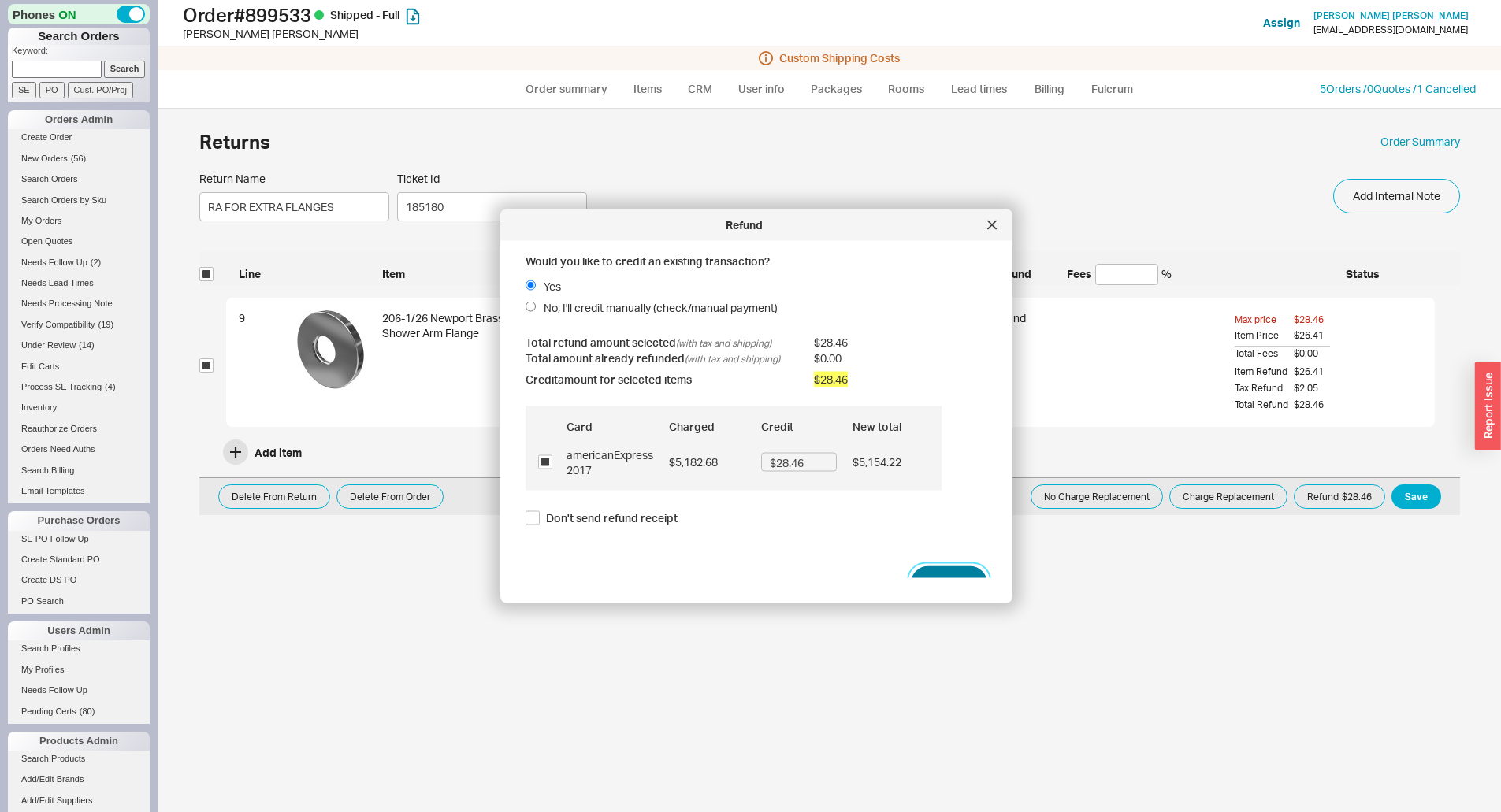
click at [930, 568] on button "Refund" at bounding box center [948, 583] width 76 height 34
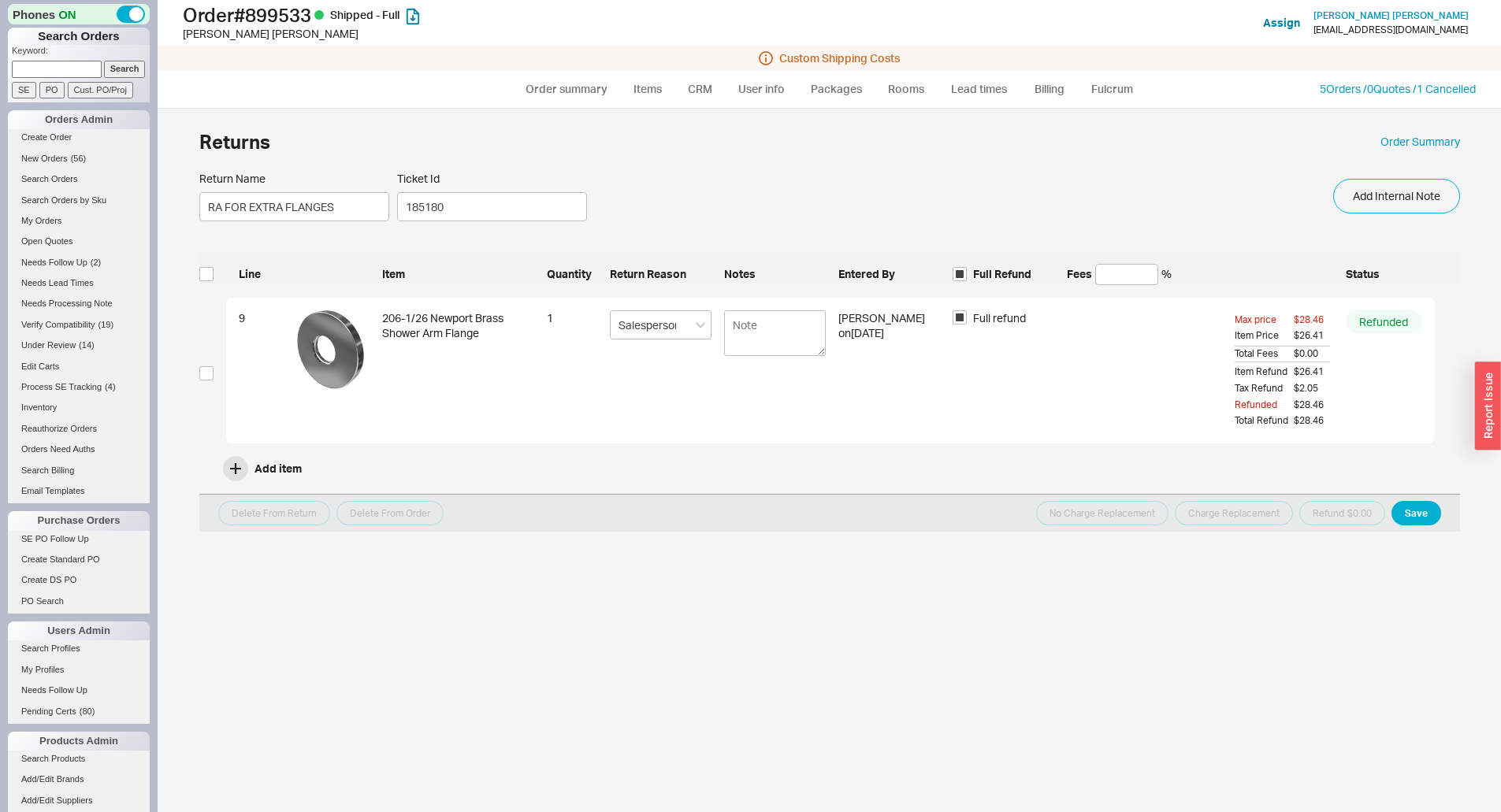
click at [1431, 129] on div "Returns Order Summary" at bounding box center [830, 141] width 1261 height 34
click at [1428, 138] on link "Order Summary" at bounding box center [1420, 141] width 80 height 16
select select "*"
select select "LOW"
select select "2"
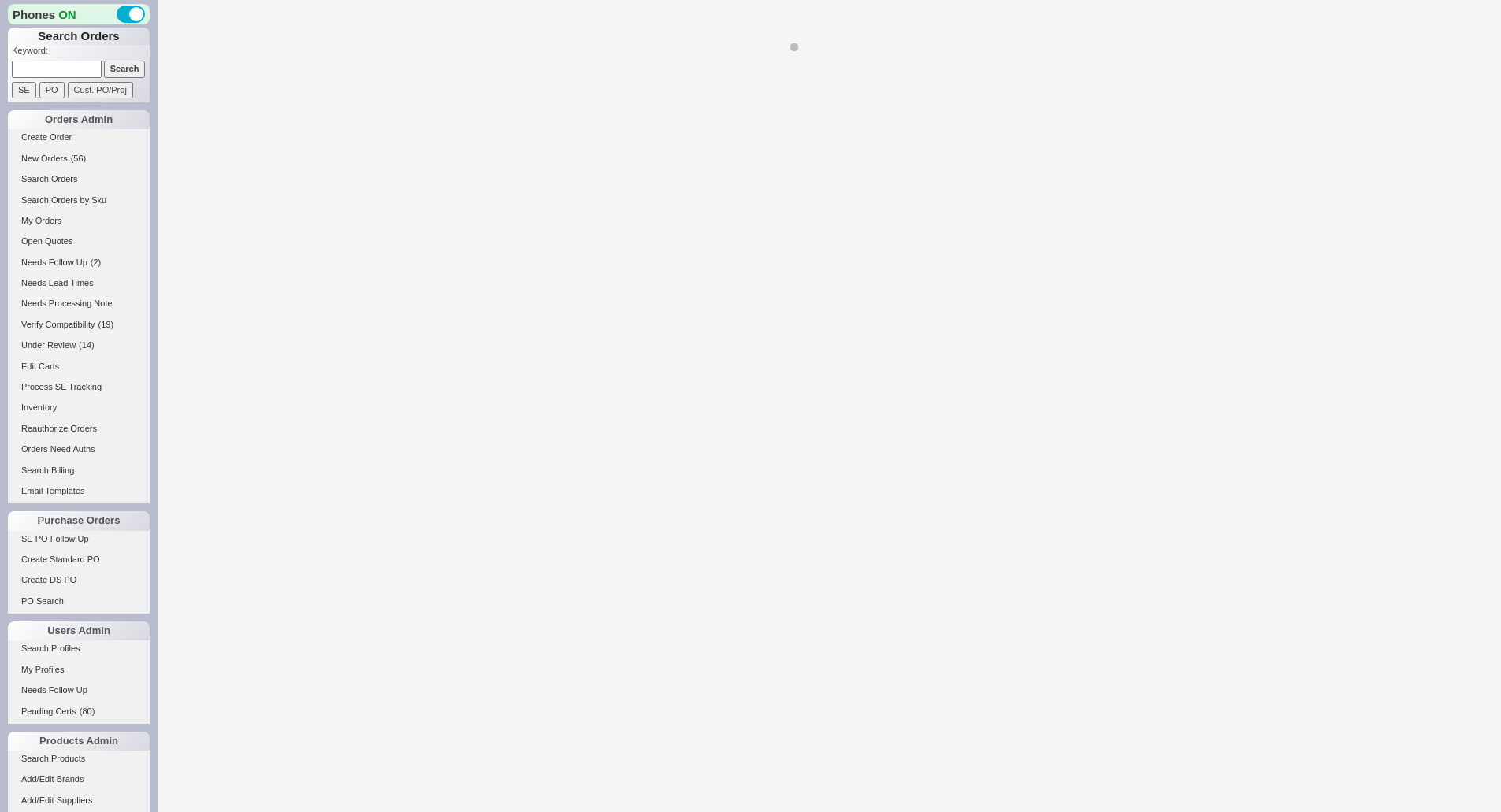
select select "*"
select select "LOW"
select select "3"
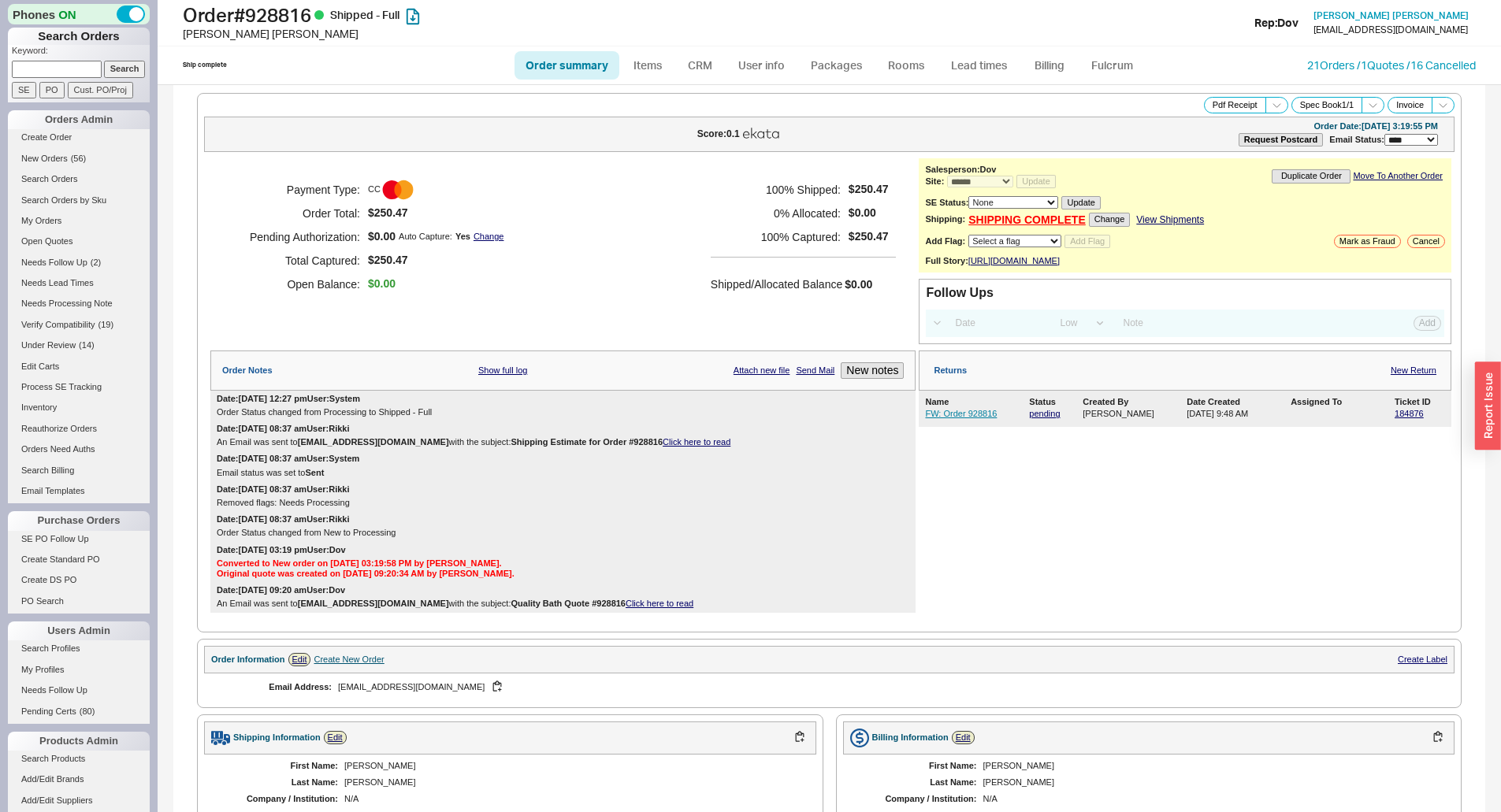
click at [953, 407] on div "Name" at bounding box center [975, 401] width 101 height 10
click at [951, 418] on link "FW: Order 928816" at bounding box center [960, 413] width 71 height 9
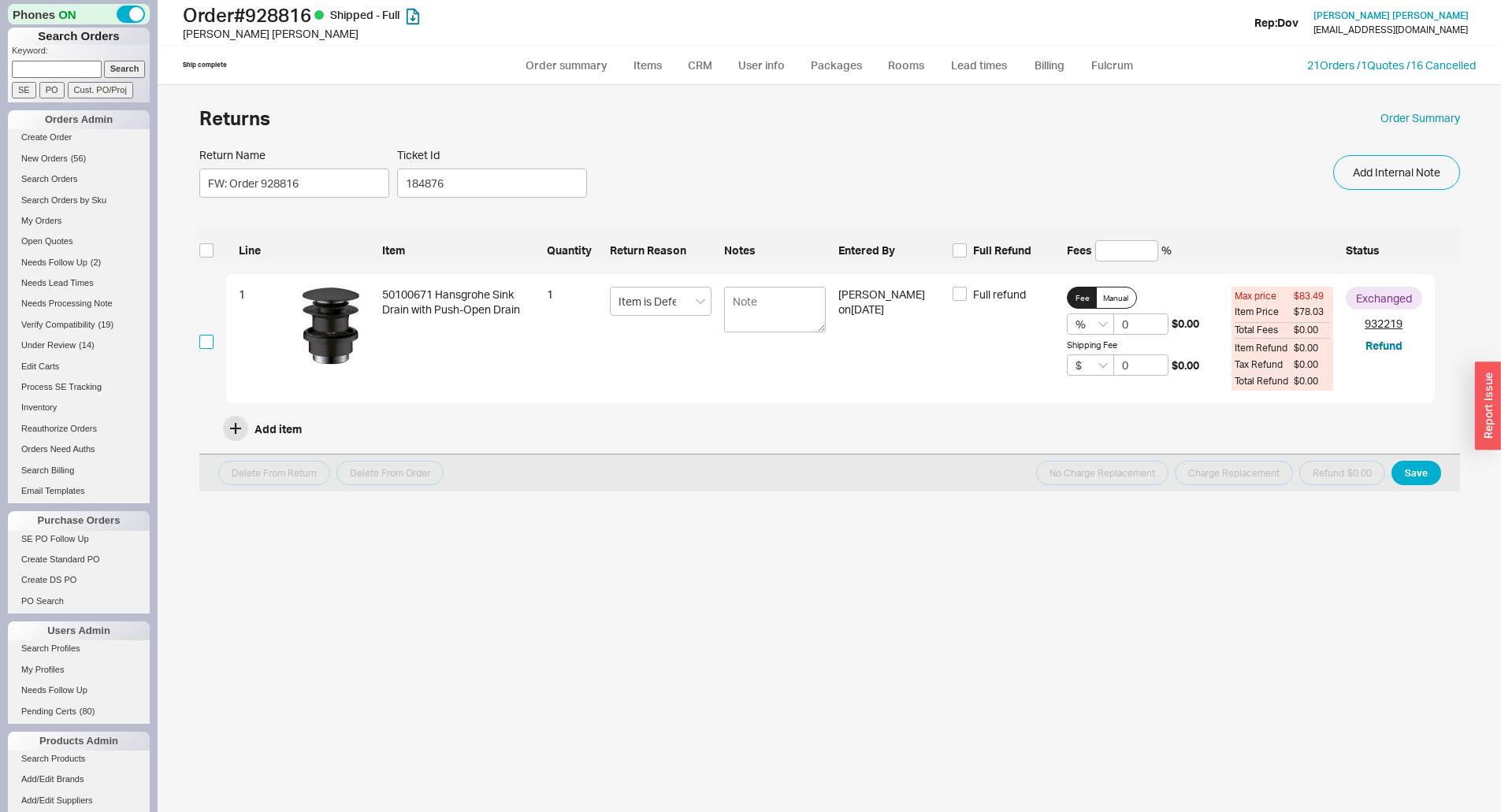
drag, startPoint x: 205, startPoint y: 338, endPoint x: 477, endPoint y: 327, distance: 272.2
click at [206, 338] on input "checkbox" at bounding box center [206, 341] width 14 height 14
checkbox input "true"
click at [997, 293] on span "Full refund" at bounding box center [999, 294] width 53 height 16
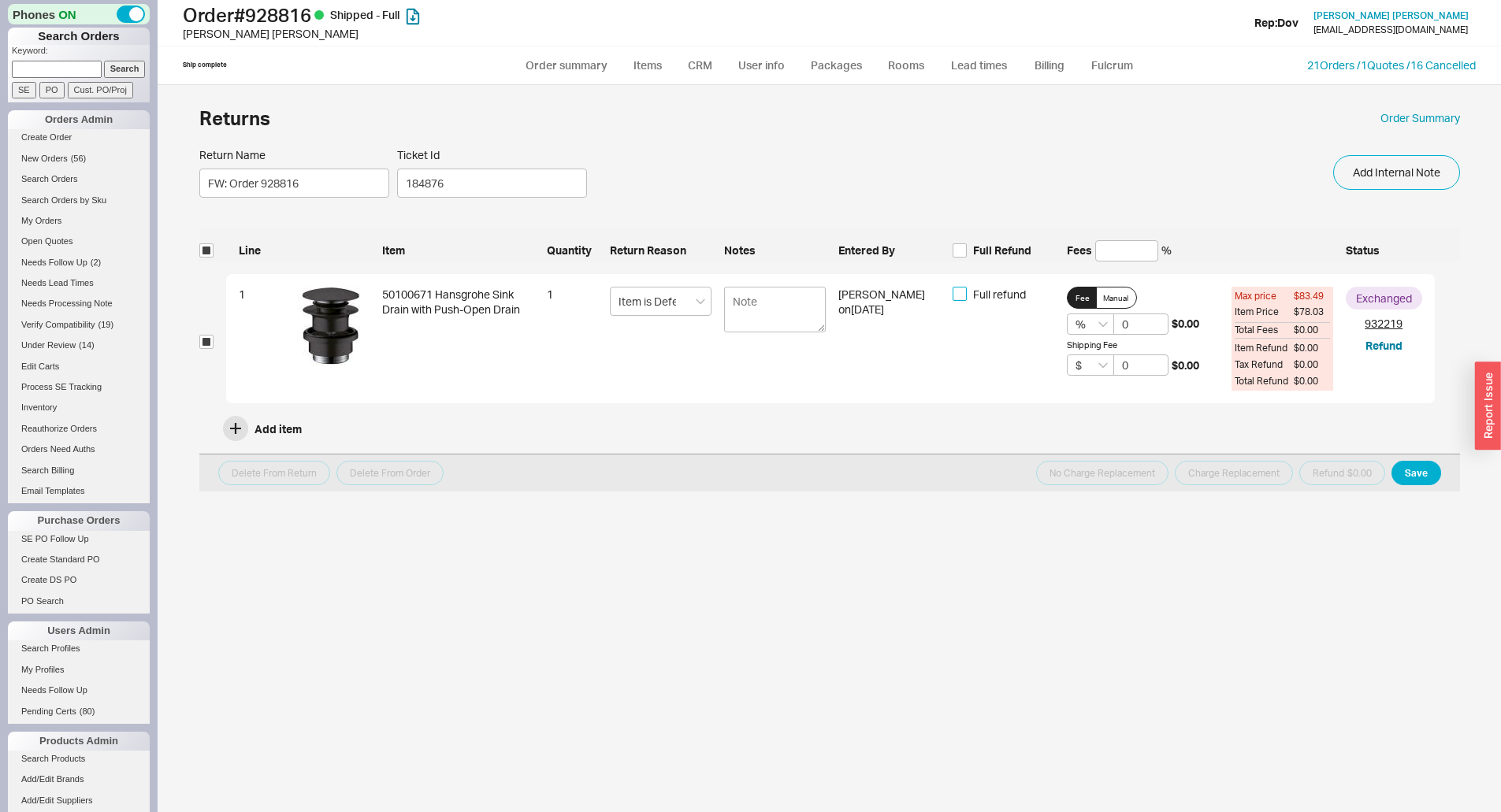
click at [967, 293] on input "Full refund" at bounding box center [959, 293] width 14 height 14
checkbox input "true"
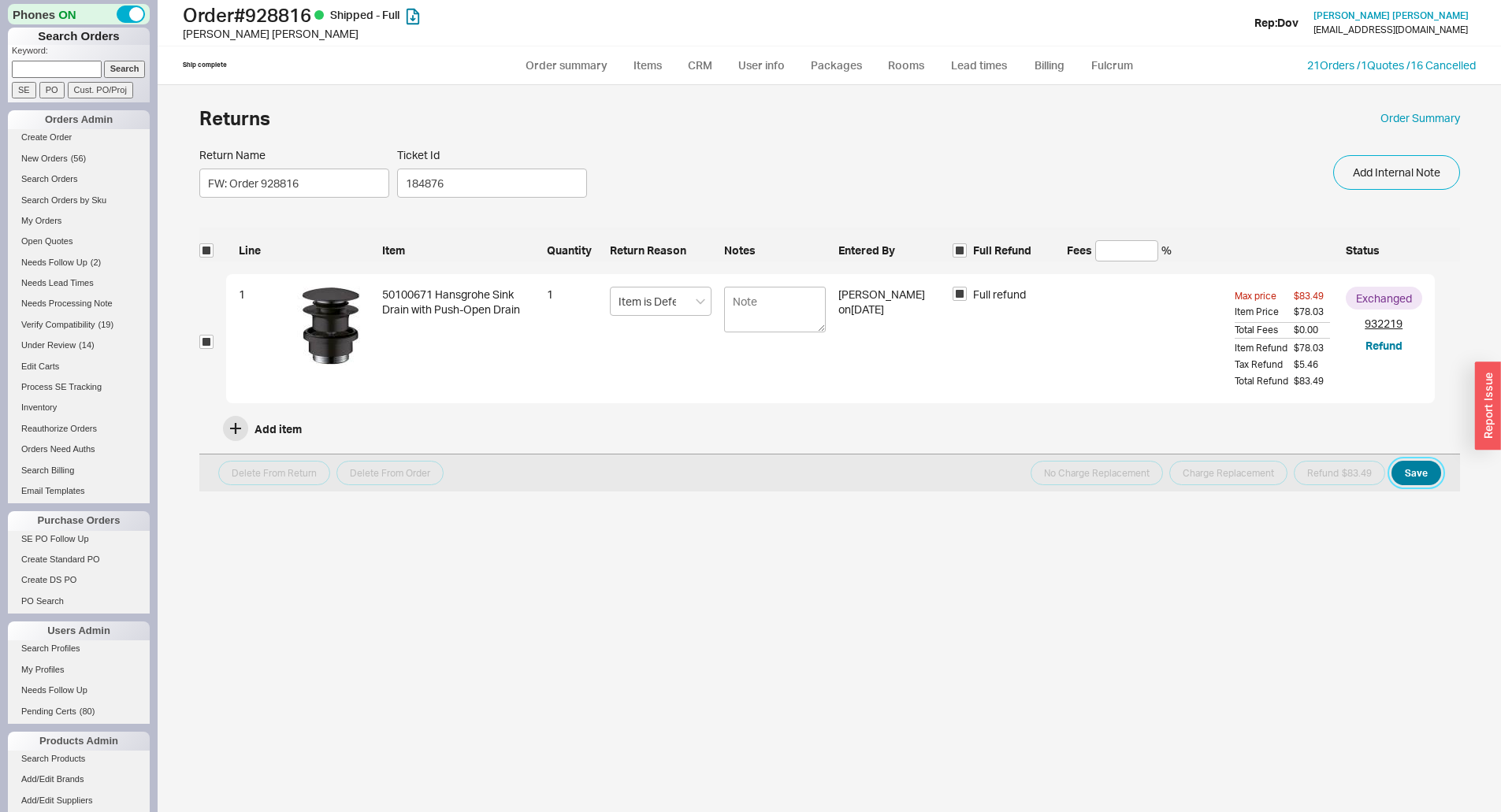
click at [1428, 472] on button "Save" at bounding box center [1417, 473] width 50 height 24
click at [1318, 475] on button "Refund $83.49" at bounding box center [1339, 473] width 92 height 24
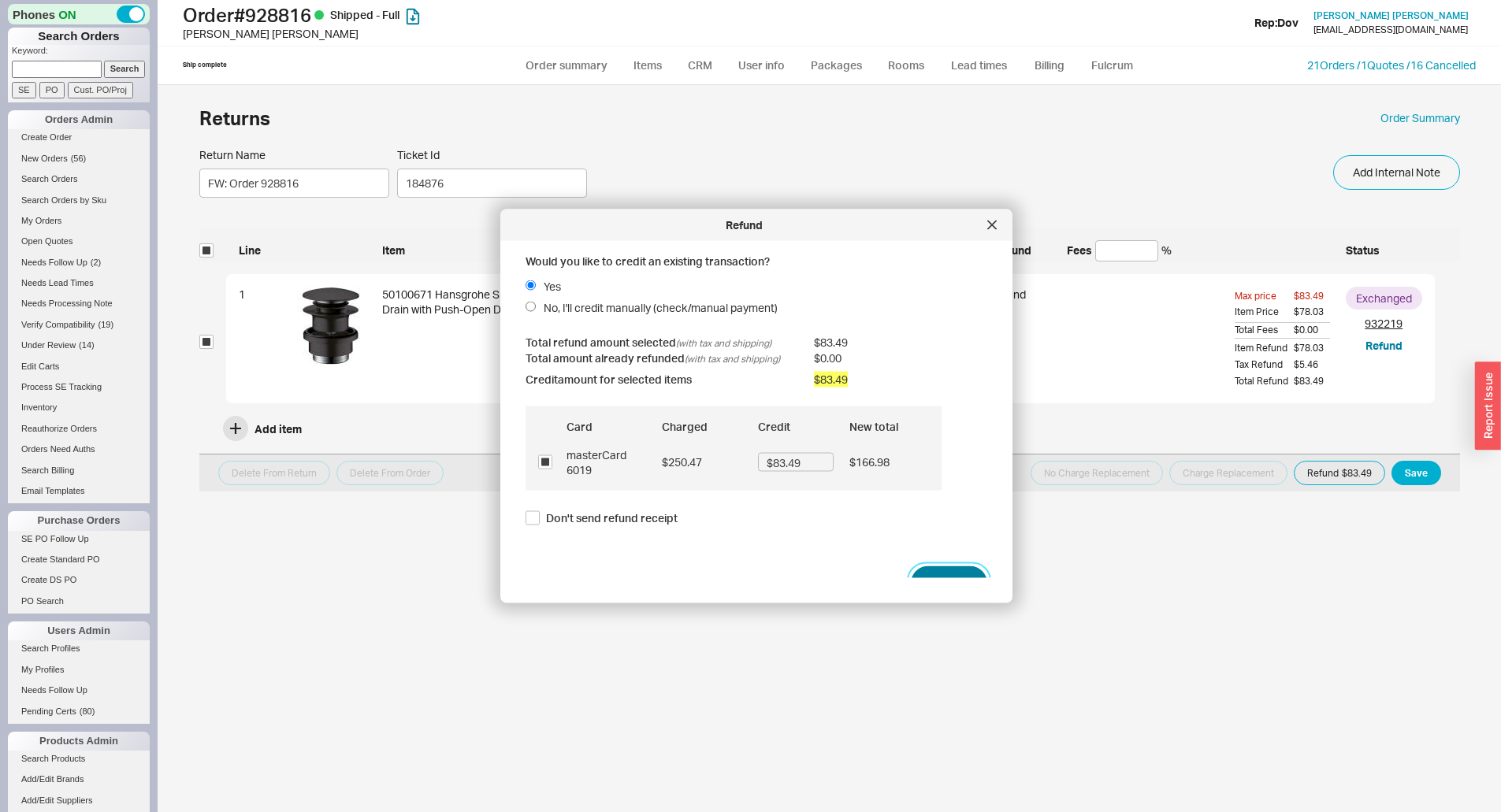
click at [949, 577] on button "Refund" at bounding box center [948, 583] width 76 height 34
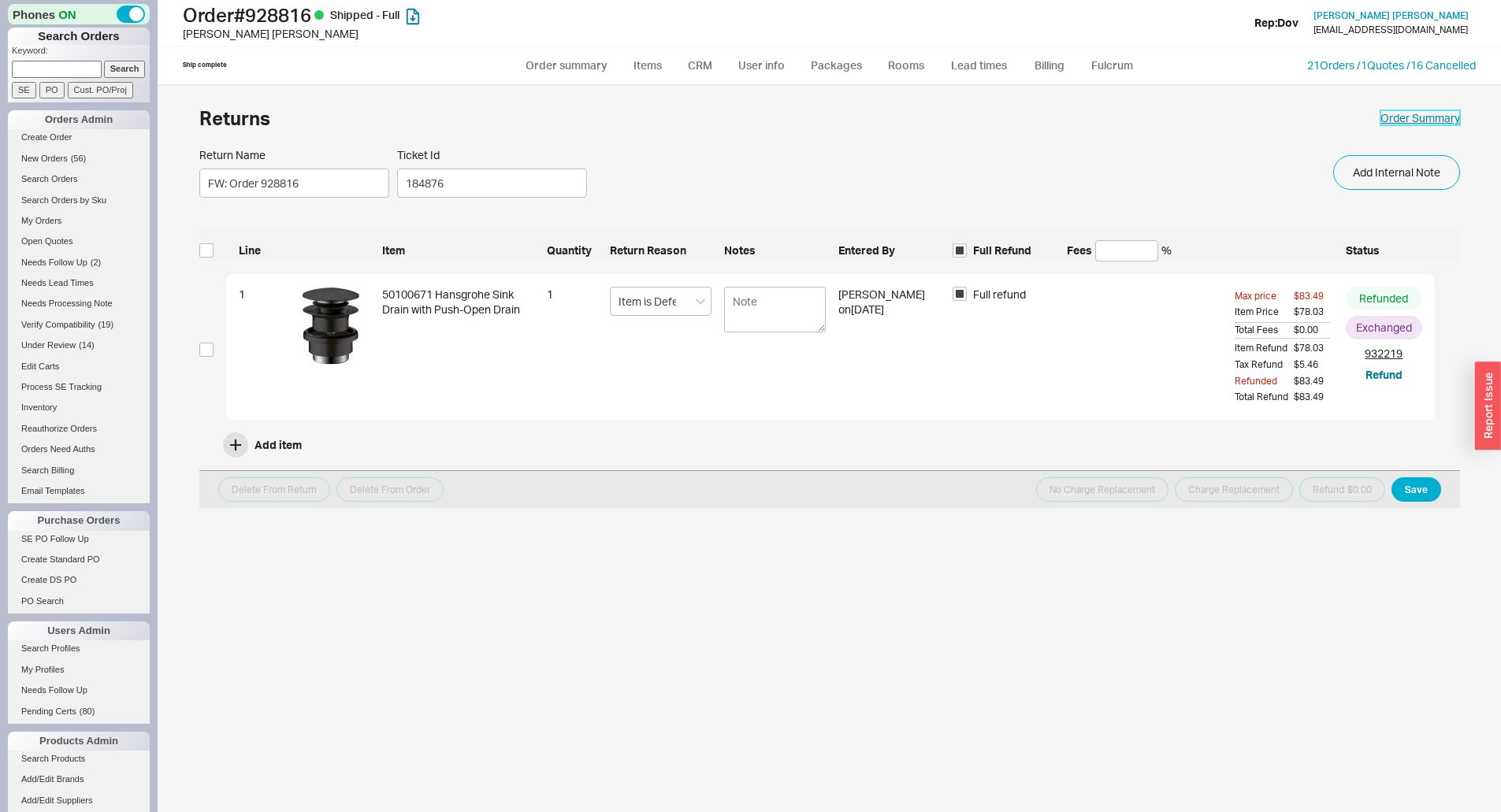
click at [1392, 117] on link "Order Summary" at bounding box center [1420, 118] width 80 height 16
select select "*"
select select "LOW"
select select "3"
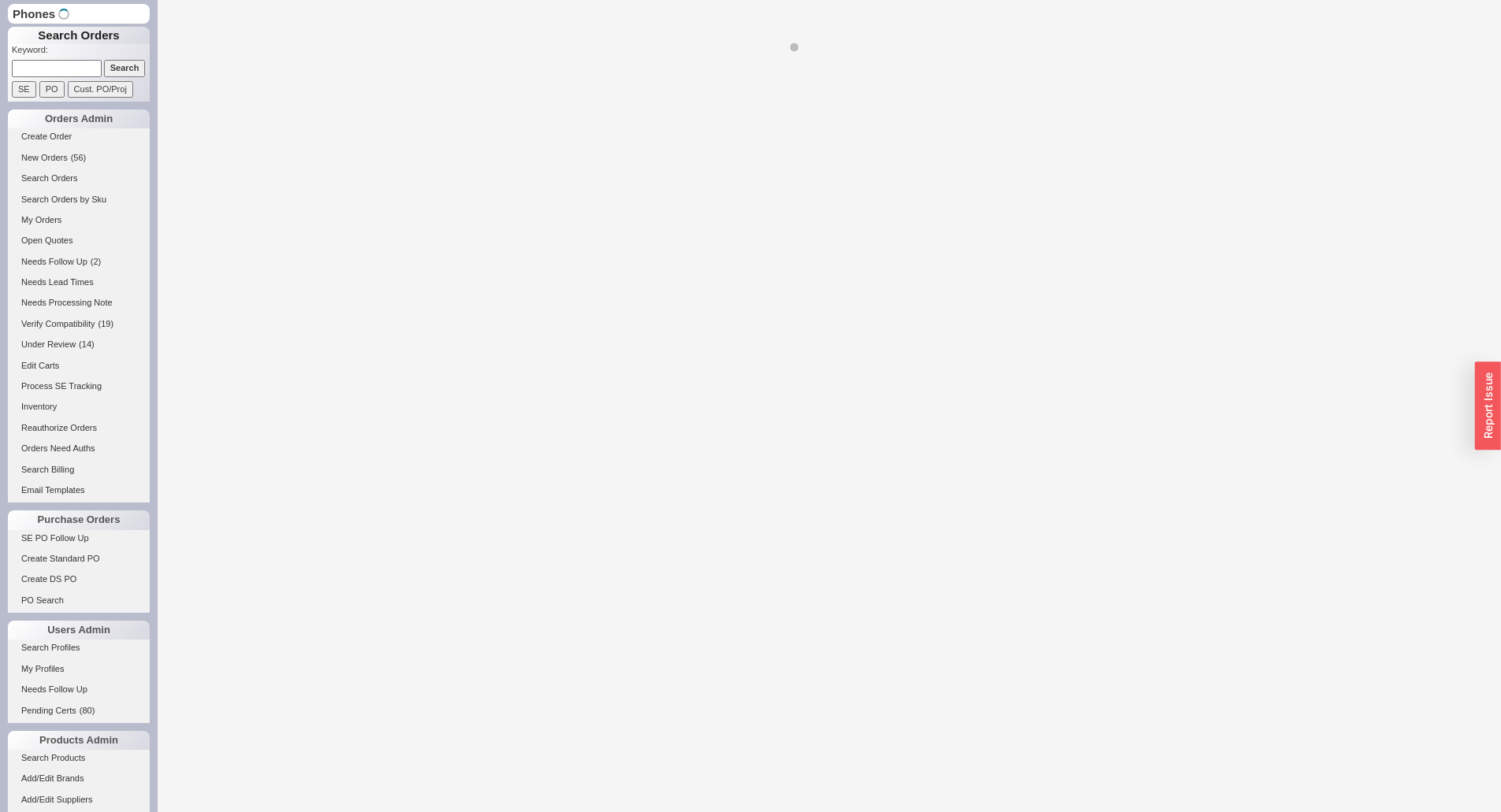
select select "*"
select select "LOW"
select select "3"
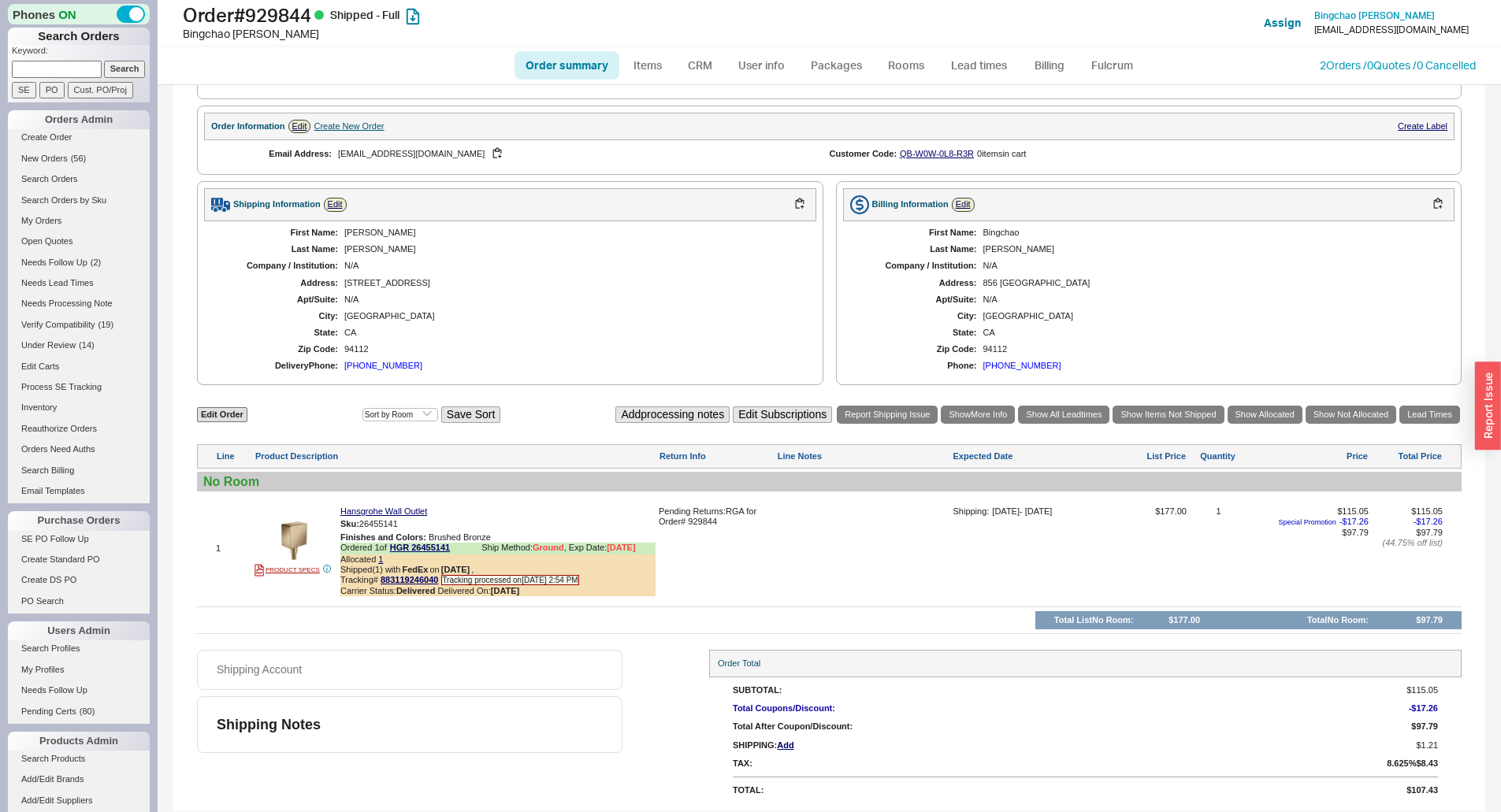
scroll to position [78, 0]
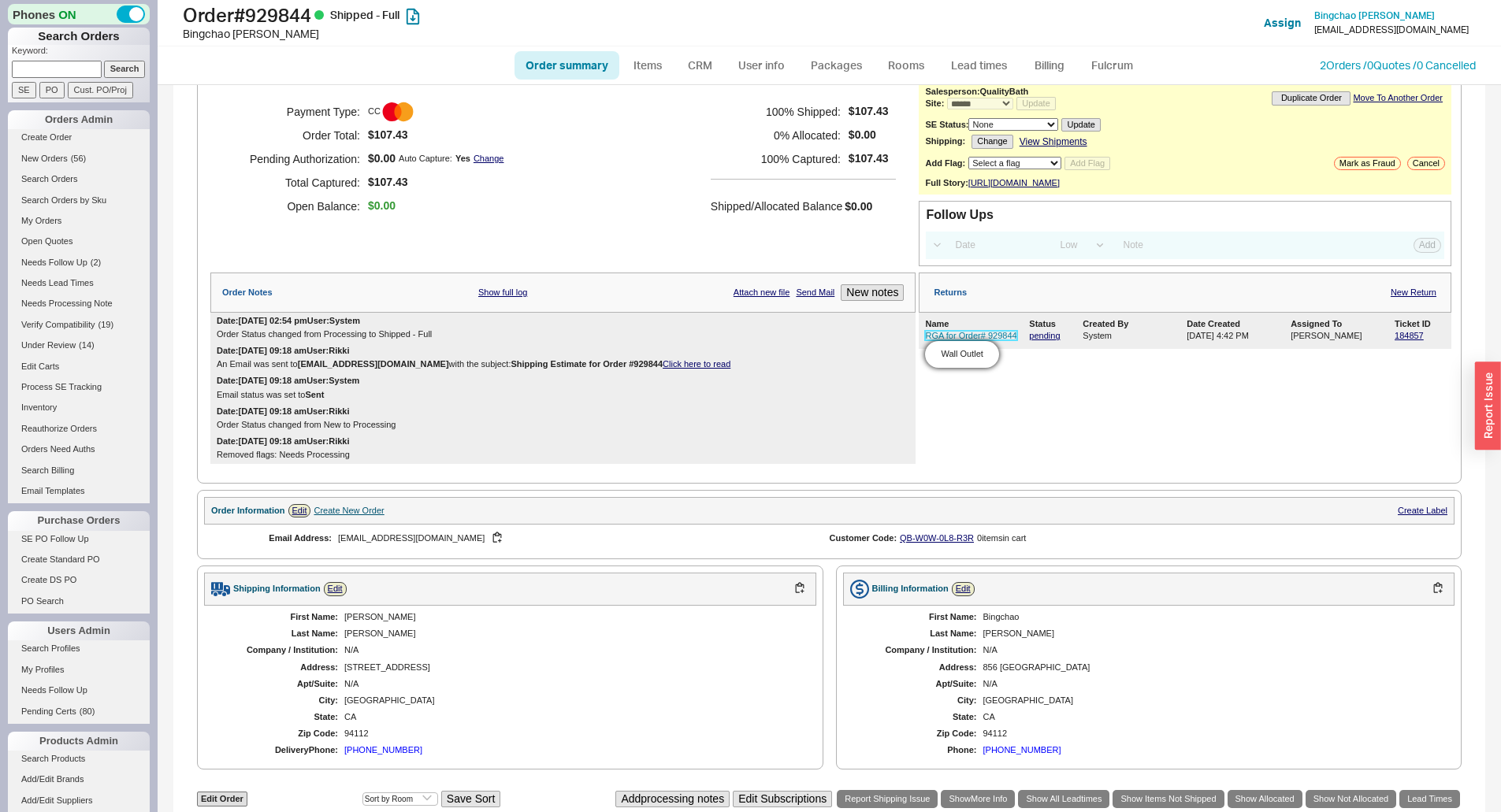
click at [986, 340] on link "RGA for Order# 929844" at bounding box center [971, 336] width 92 height 9
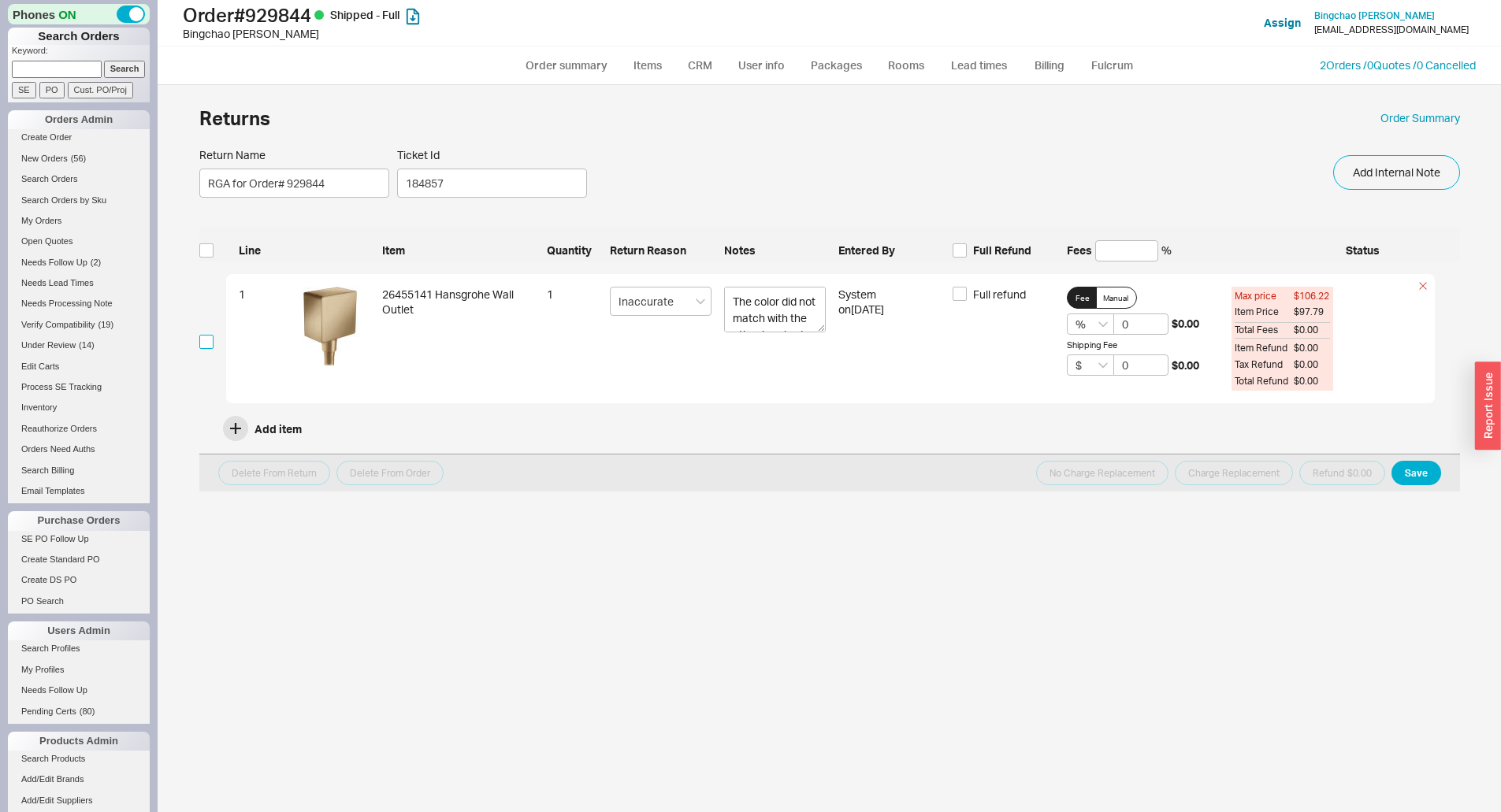
click at [206, 343] on input "checkbox" at bounding box center [206, 341] width 14 height 14
checkbox input "true"
click at [1011, 296] on span "Full refund" at bounding box center [999, 294] width 53 height 16
click at [967, 296] on input "Full refund" at bounding box center [959, 293] width 14 height 14
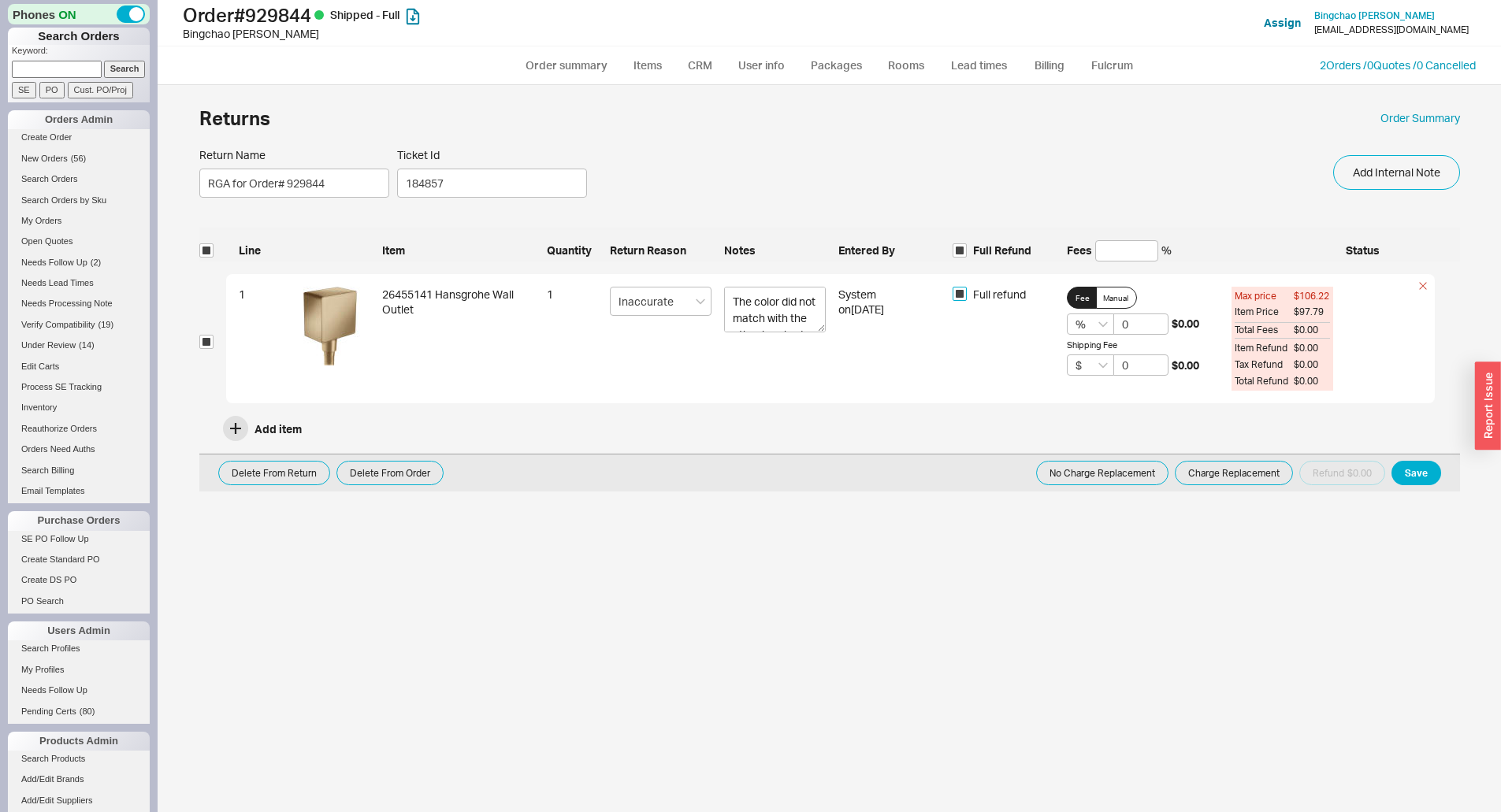
checkbox input "true"
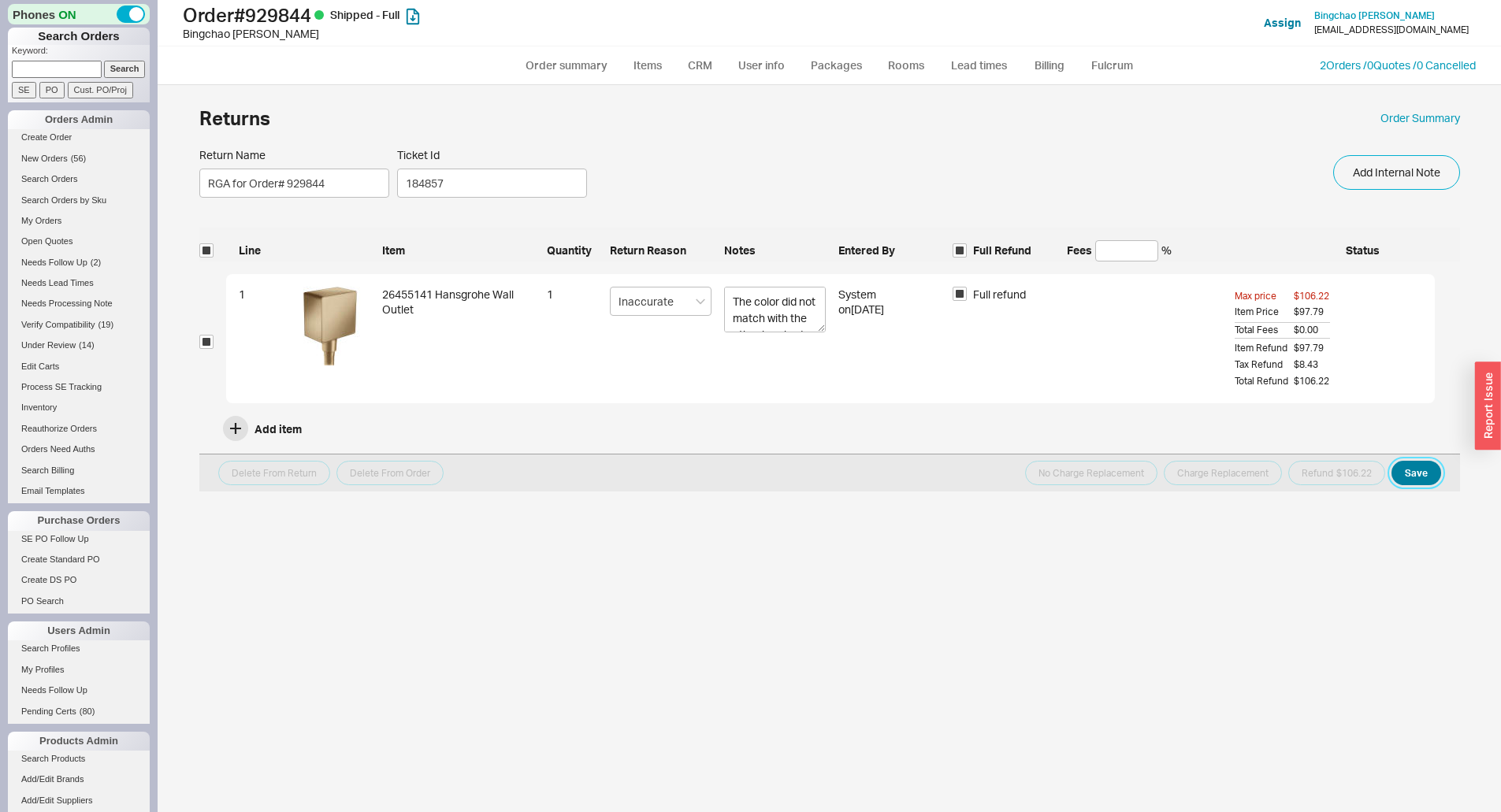
click at [1424, 469] on button "Save" at bounding box center [1417, 473] width 50 height 24
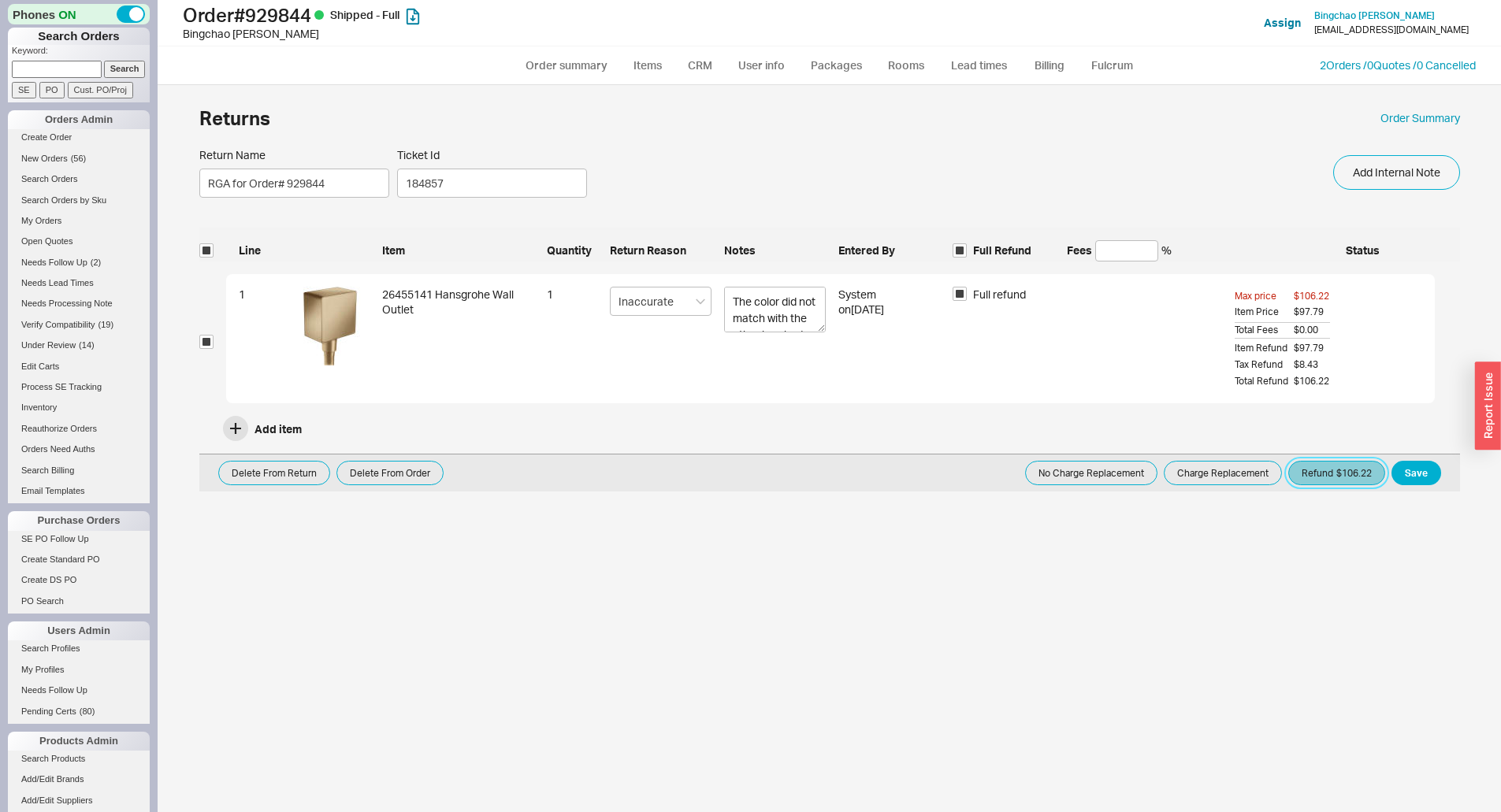
click at [1360, 475] on button "Refund $106.22" at bounding box center [1336, 473] width 97 height 24
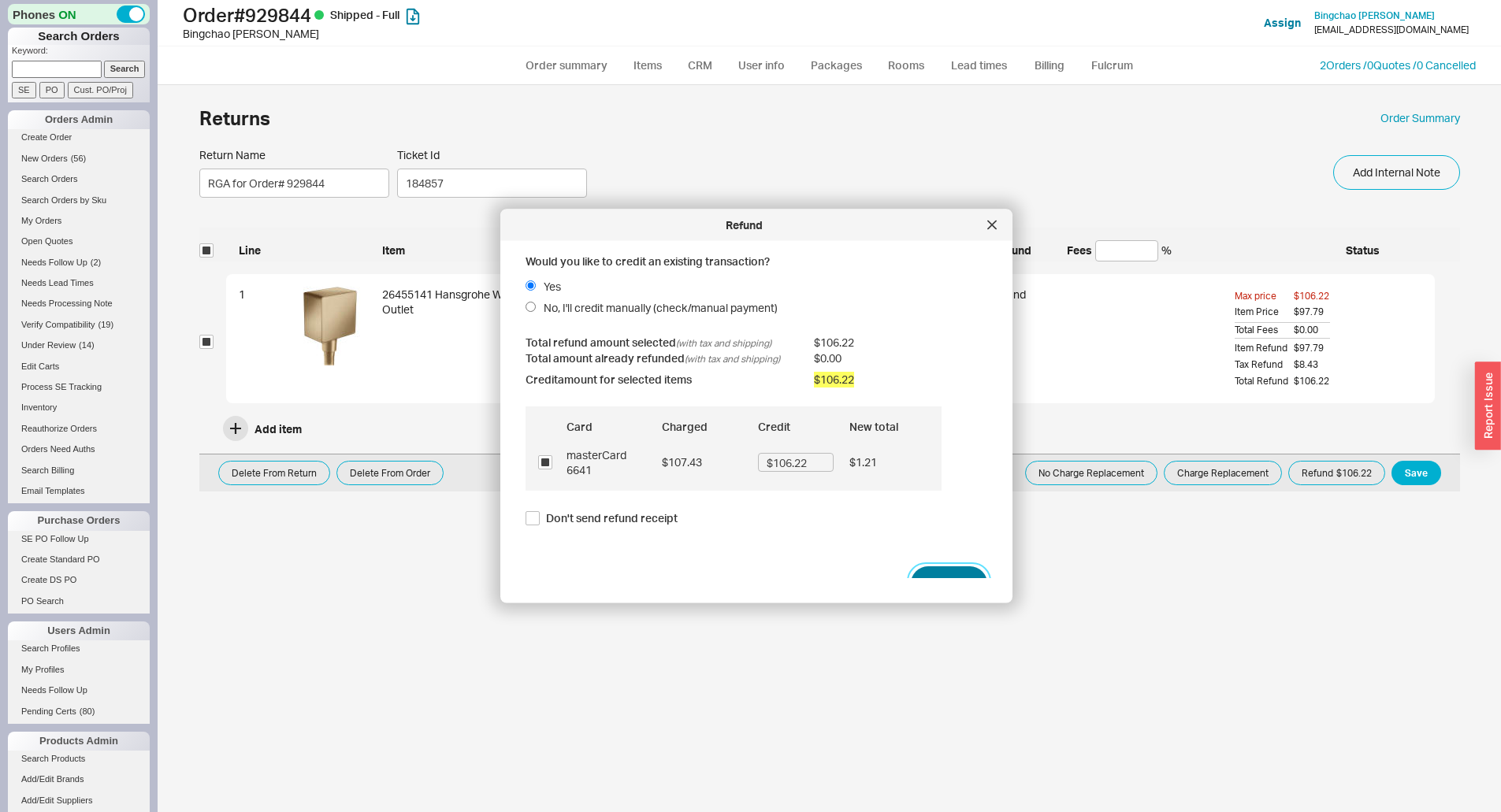
click at [942, 567] on button "Refund" at bounding box center [948, 583] width 76 height 34
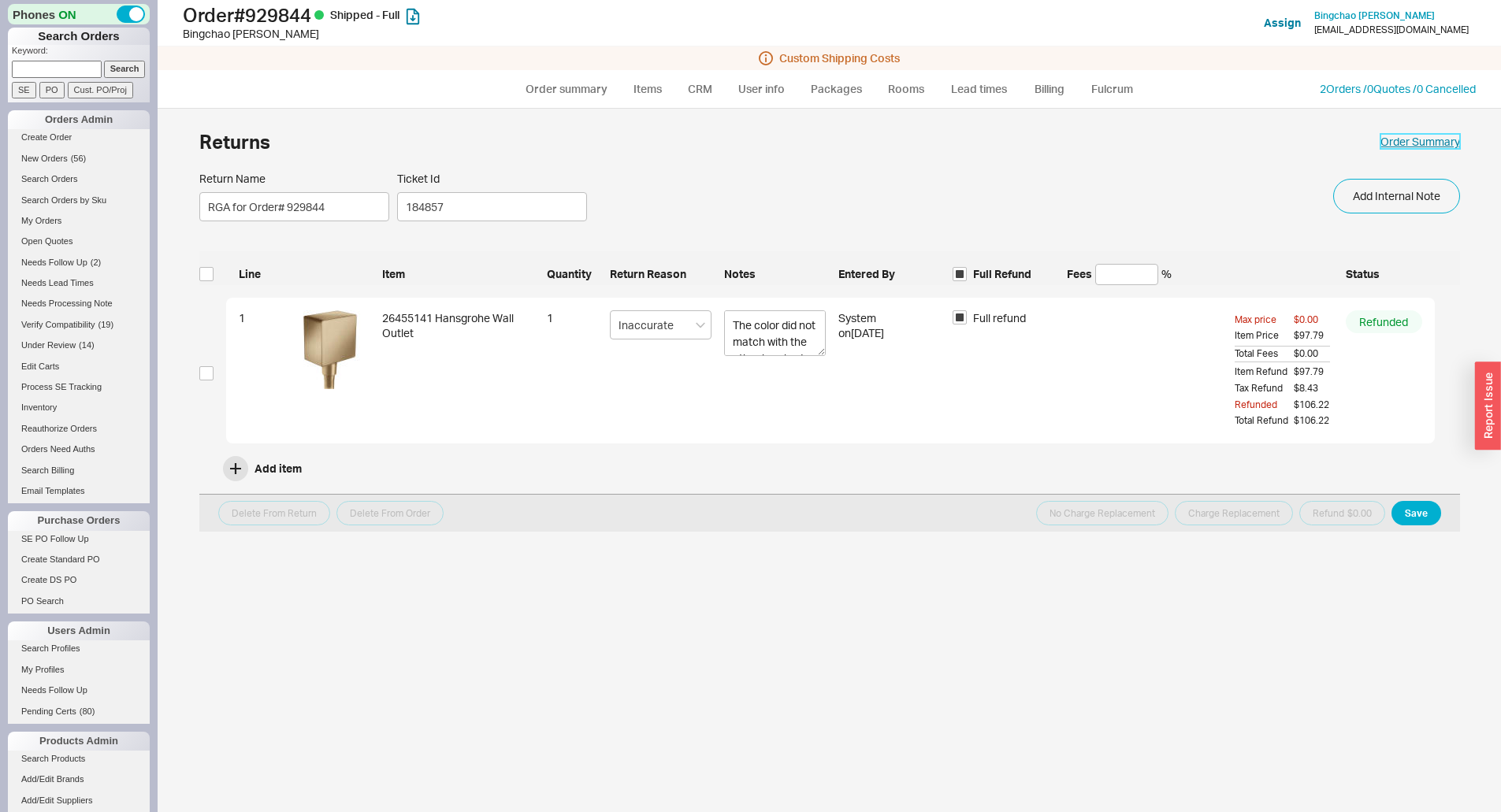
click at [1413, 141] on link "Order Summary" at bounding box center [1420, 141] width 80 height 16
select select "*"
select select "LOW"
select select "3"
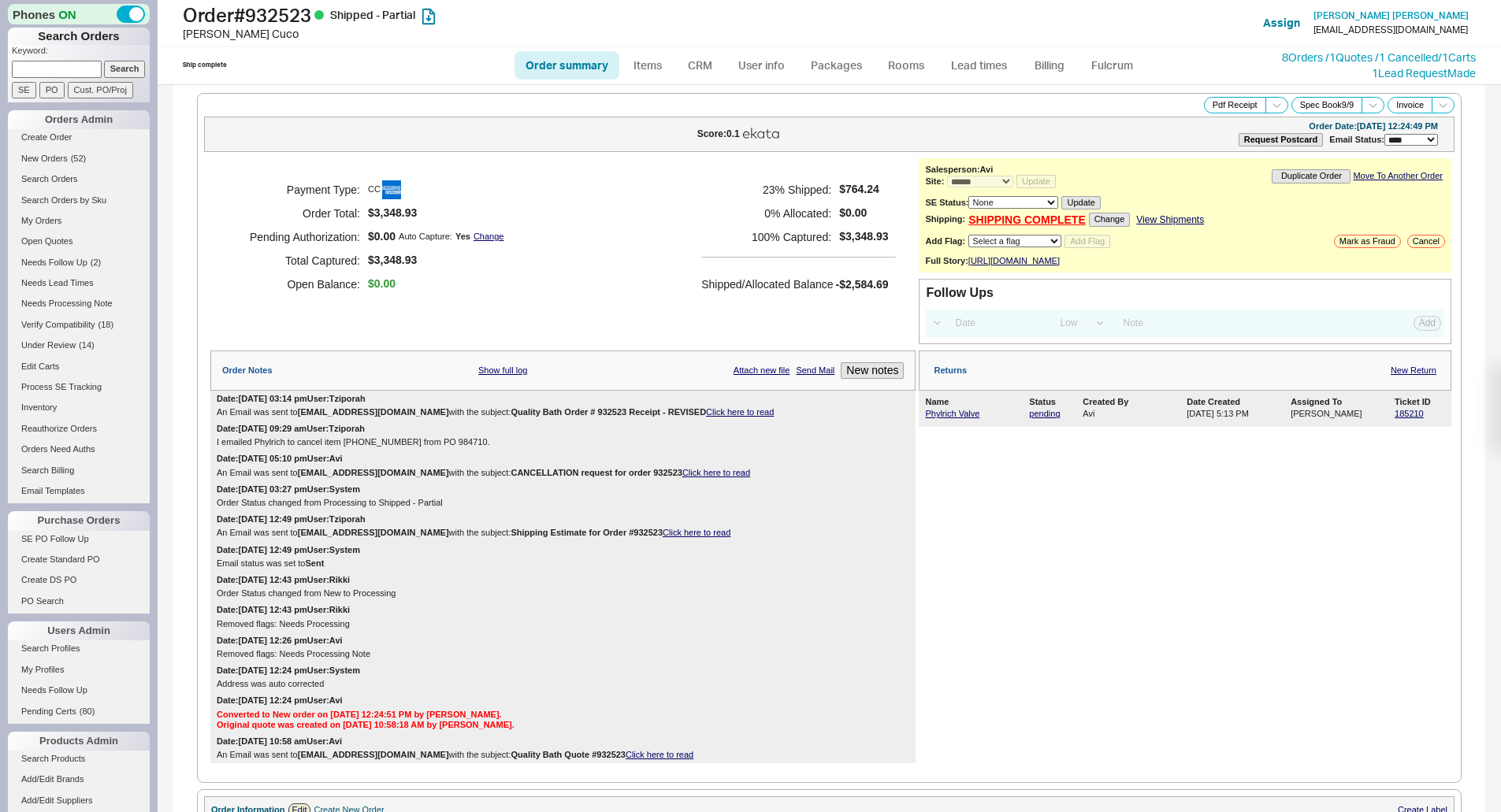
select select "*"
select select "LOW"
select select "3"
click at [947, 418] on link "Phylrich Valve" at bounding box center [952, 413] width 55 height 9
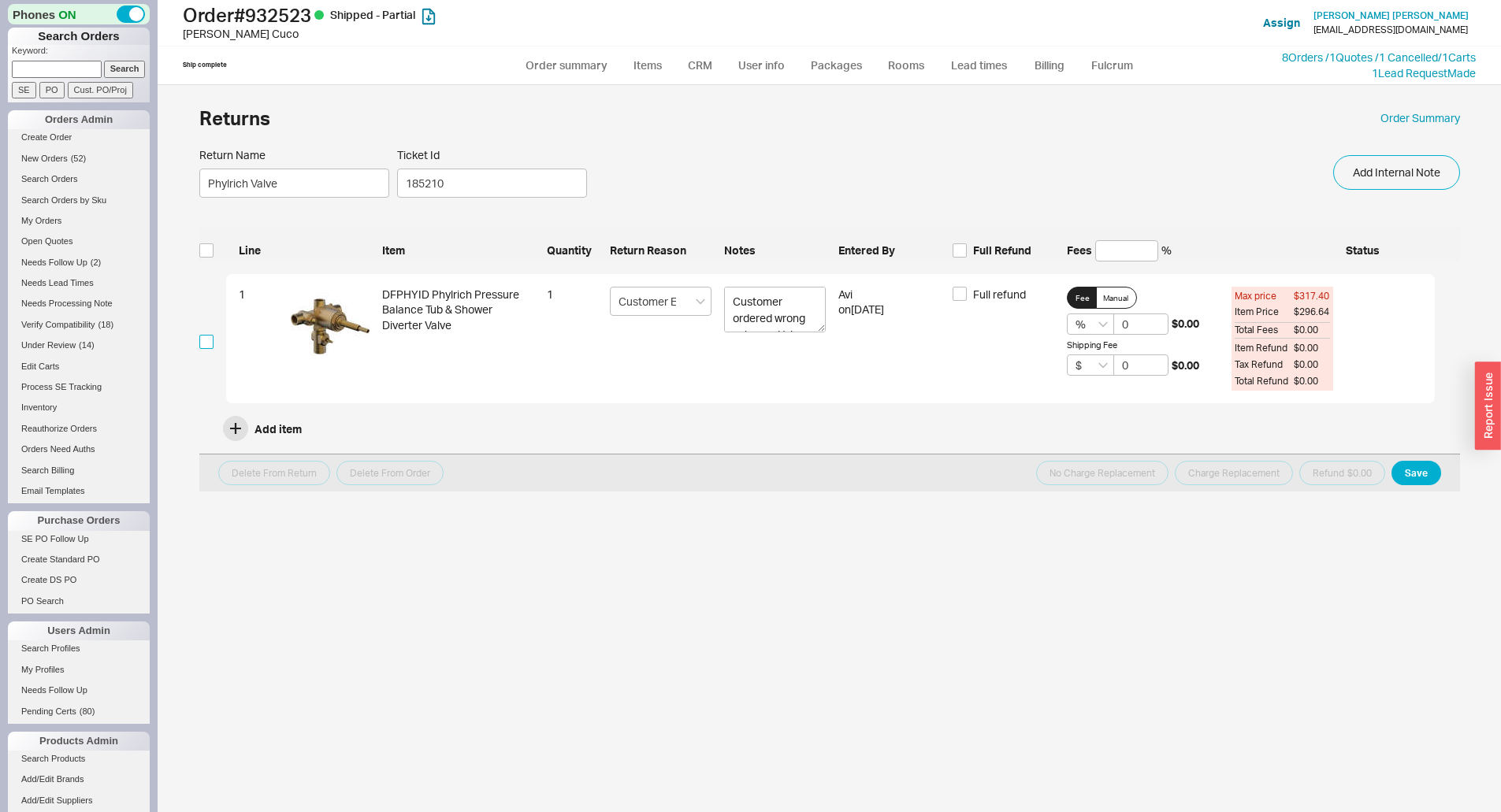
click at [209, 341] on input "checkbox" at bounding box center [206, 341] width 14 height 14
checkbox input "true"
click at [999, 291] on span "Full refund" at bounding box center [999, 294] width 53 height 16
click at [967, 291] on input "Full refund" at bounding box center [959, 293] width 14 height 14
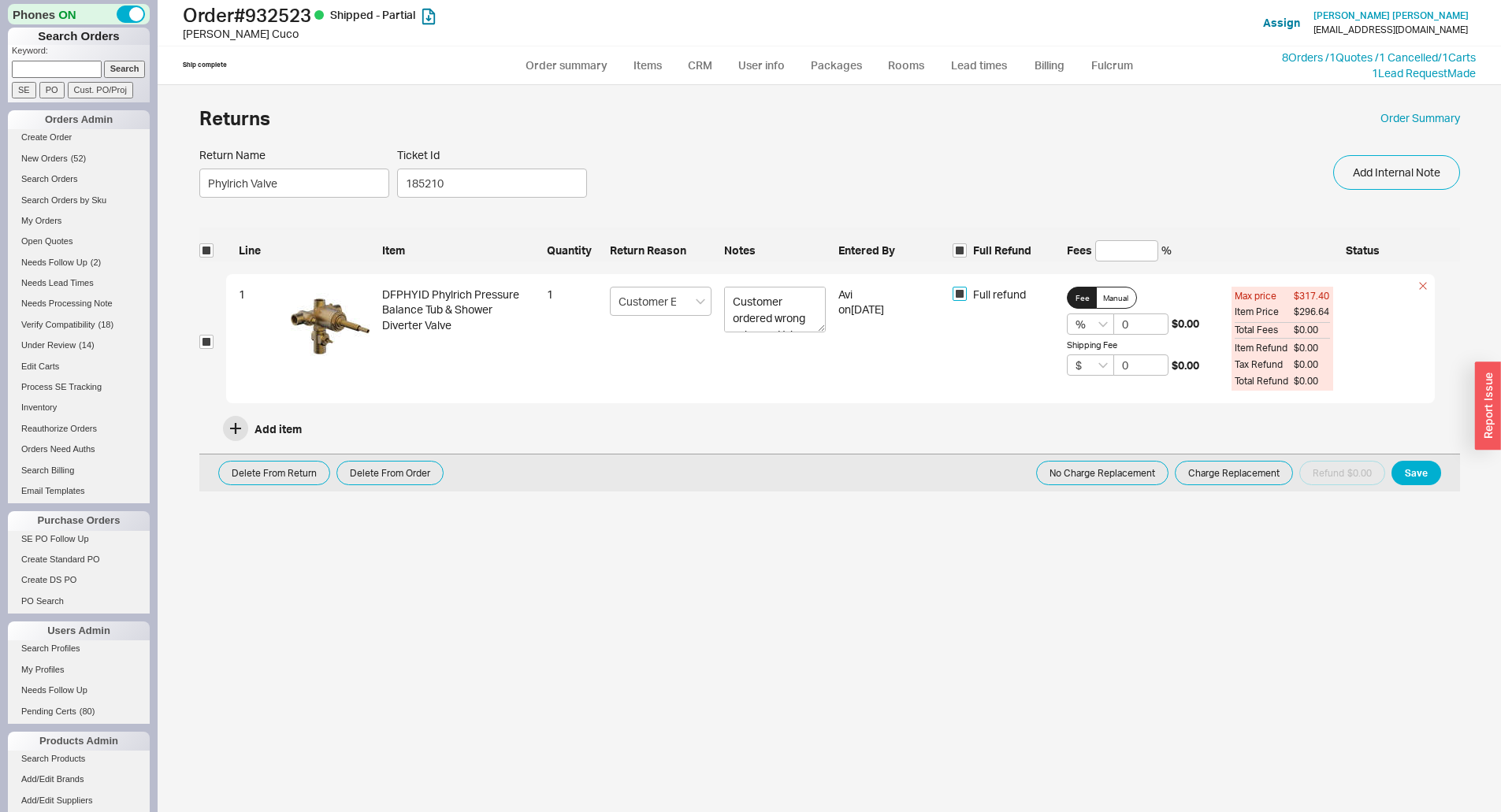
checkbox input "true"
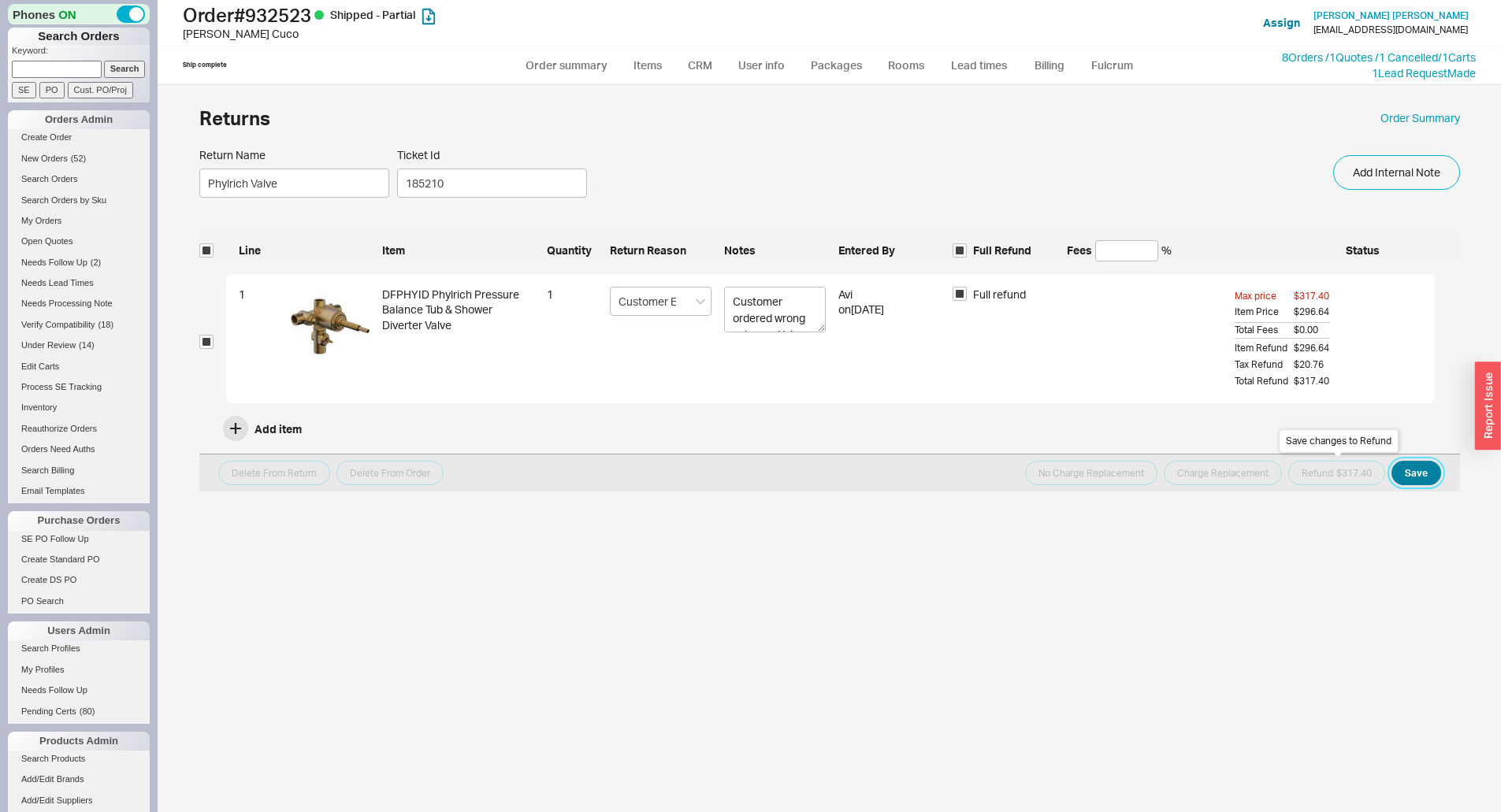
click at [1418, 477] on button "Save" at bounding box center [1417, 473] width 50 height 24
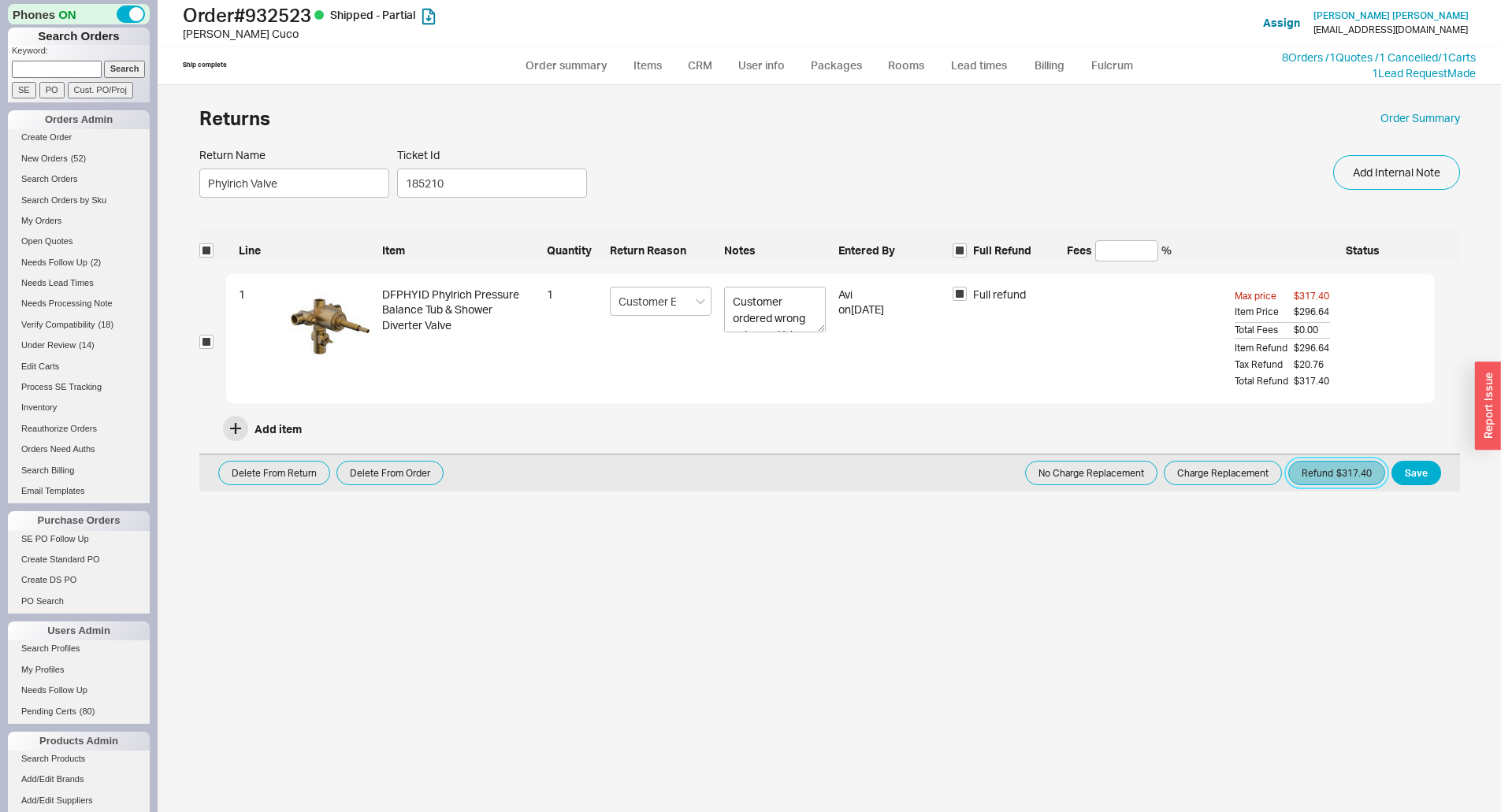
click at [1339, 473] on button "Refund $317.40" at bounding box center [1336, 473] width 97 height 24
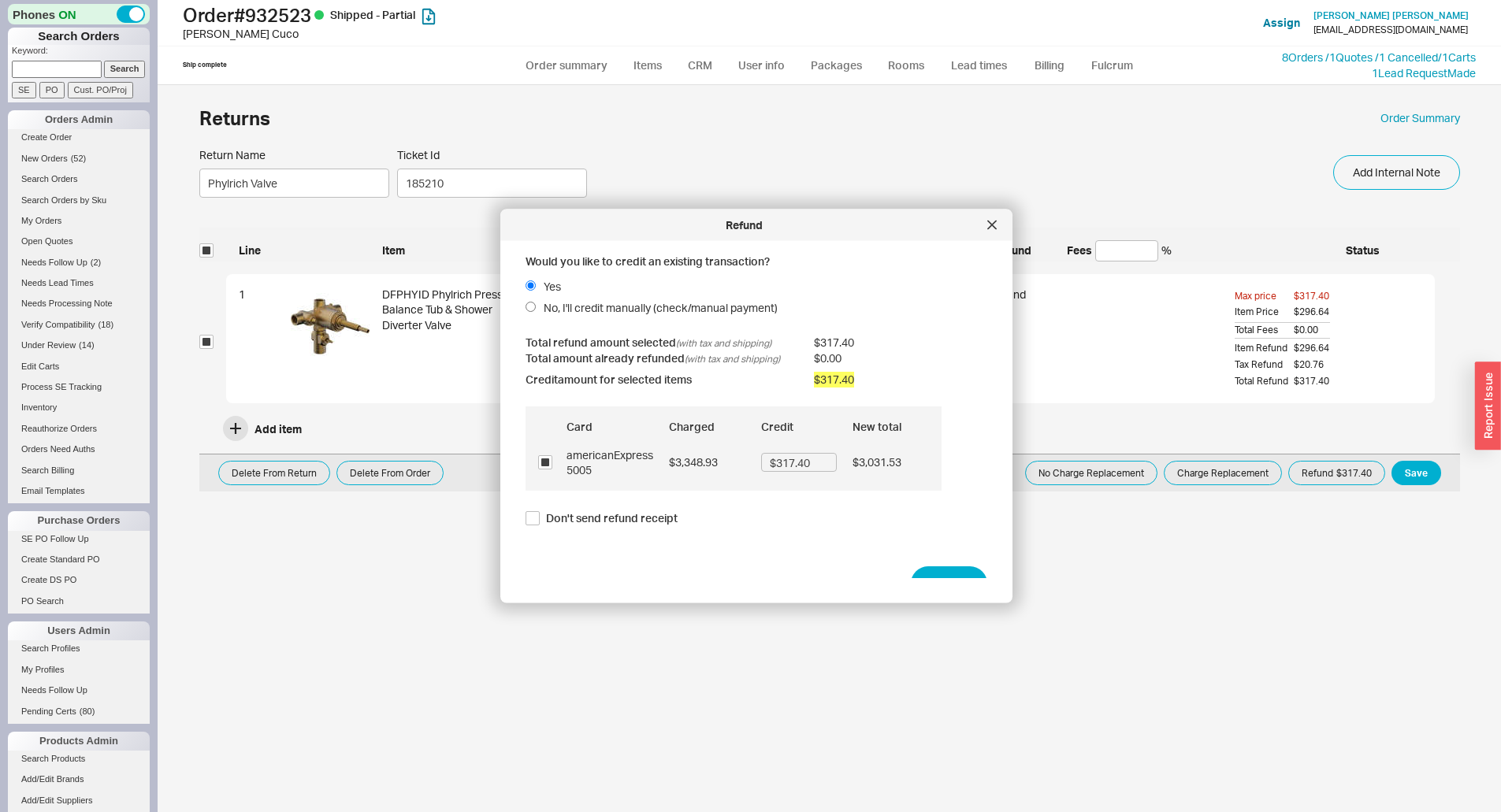
click at [935, 579] on div "Refund Would you like to credit an existing transaction? Yes No, I'll credit ma…" at bounding box center [757, 406] width 512 height 394
click at [936, 568] on button "Refund" at bounding box center [948, 583] width 76 height 34
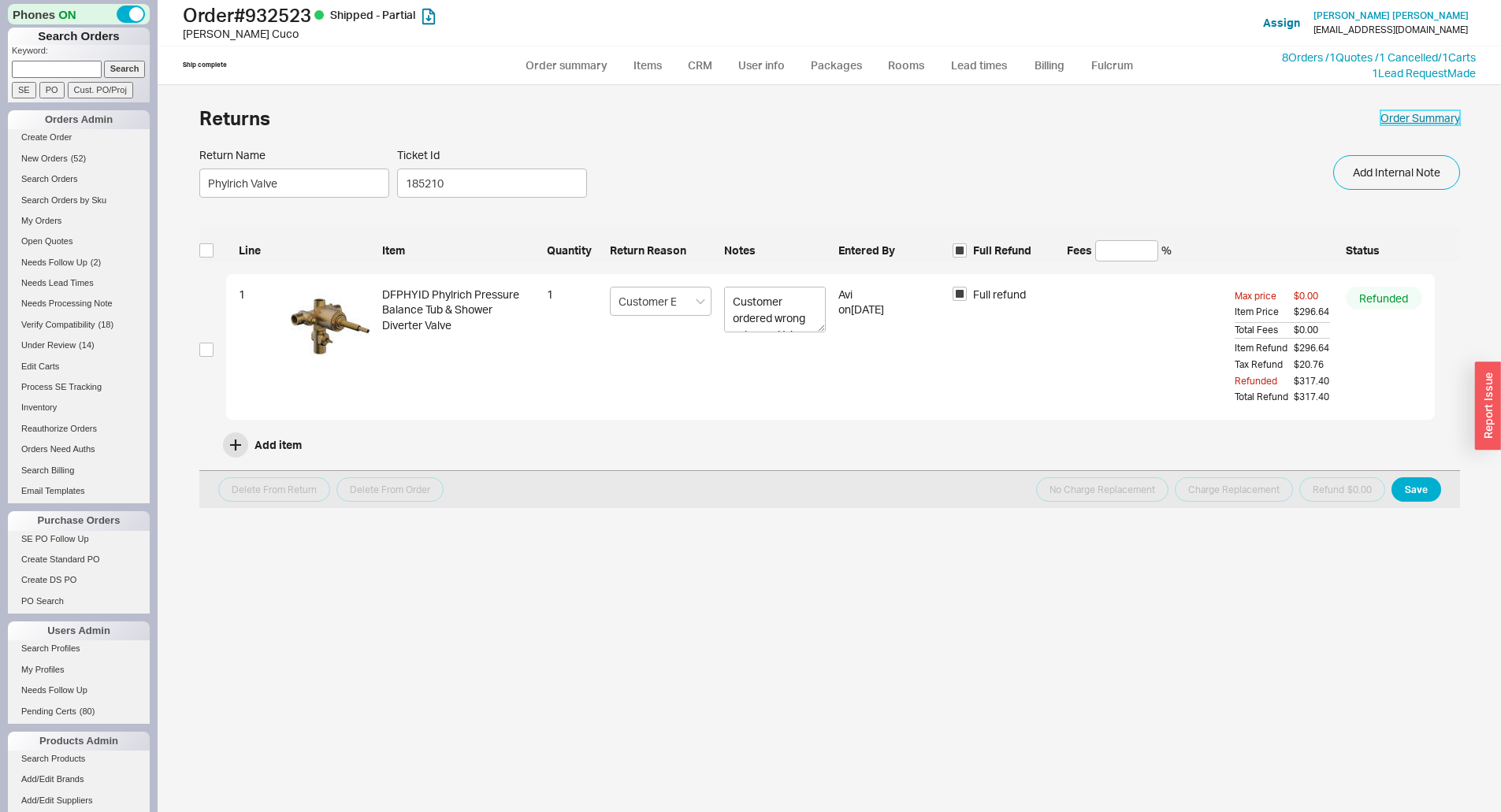
click at [1438, 119] on link "Order Summary" at bounding box center [1420, 118] width 80 height 16
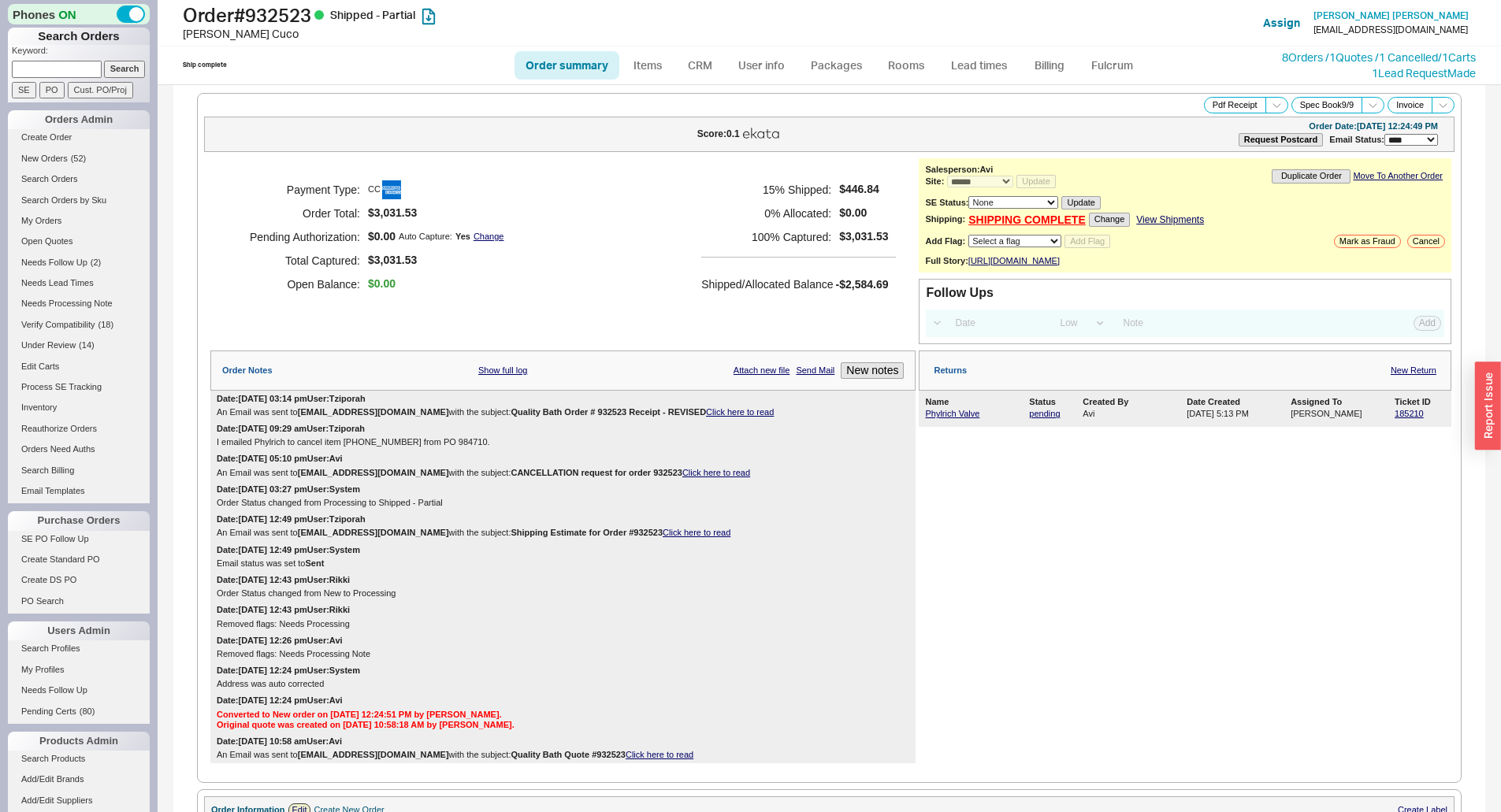
select select "*"
select select "LOW"
select select "3"
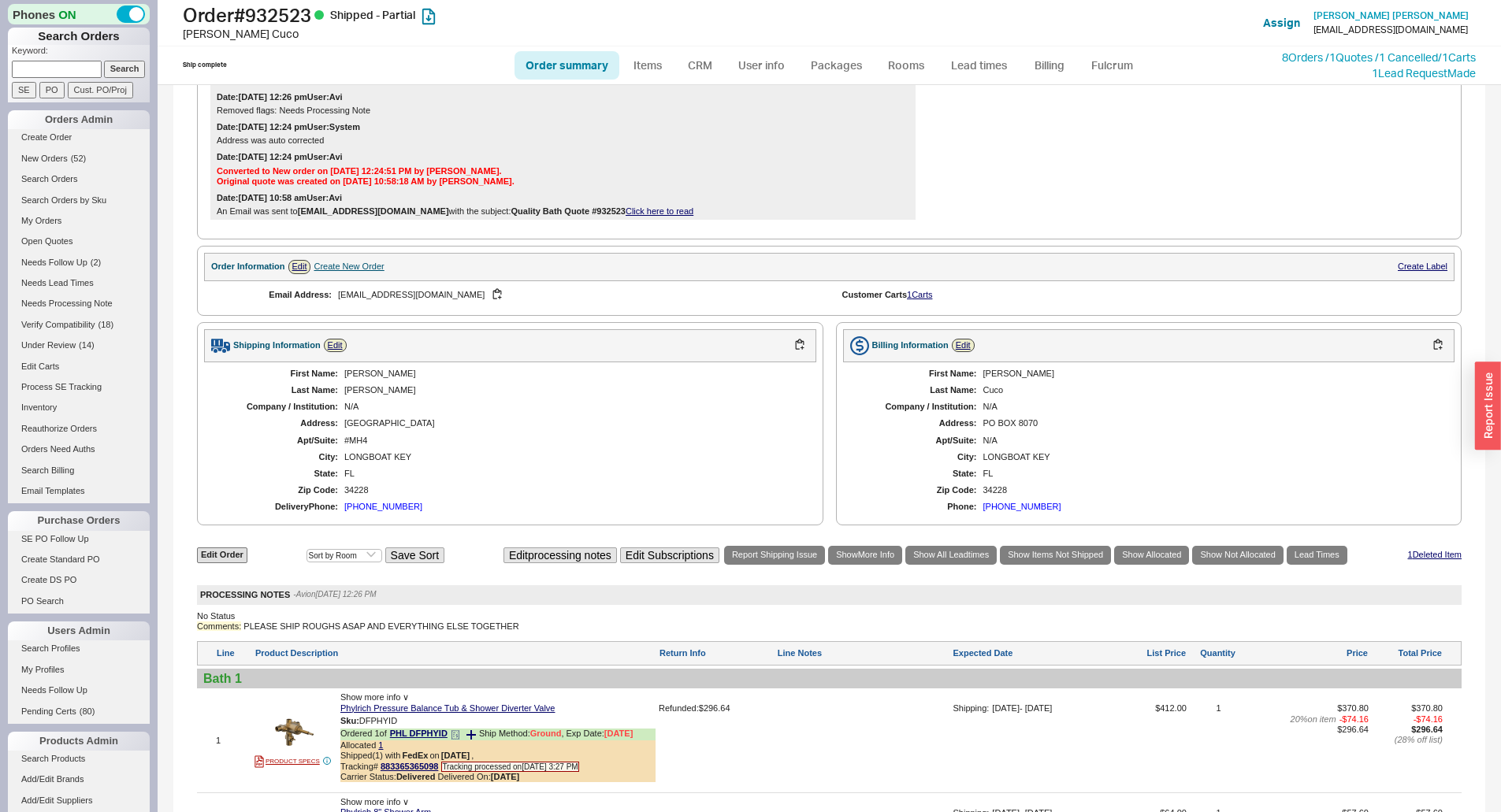
scroll to position [709, 0]
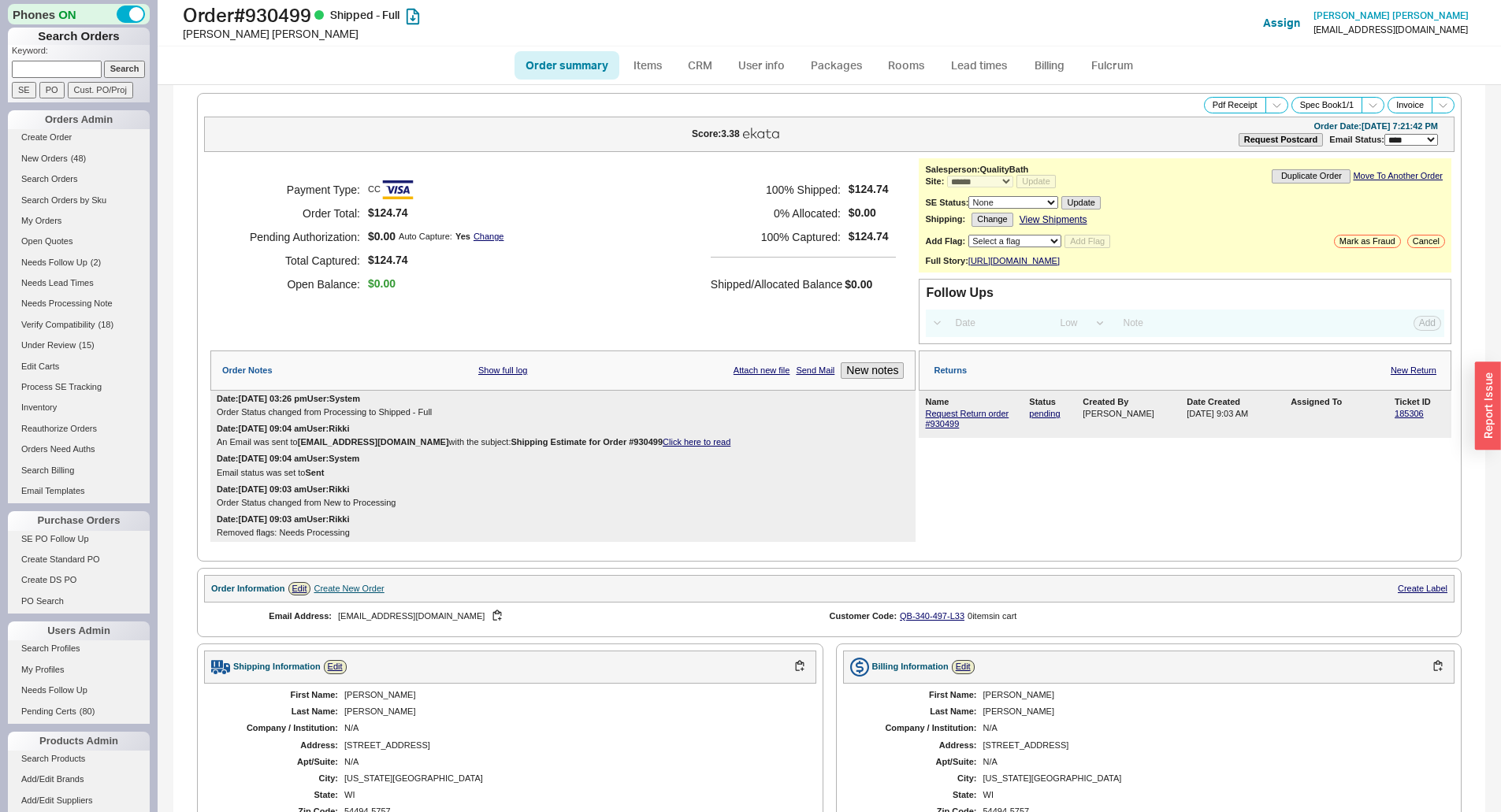
select select "*"
select select "LOW"
select select "3"
click at [971, 426] on link "Request Return order #930499" at bounding box center [967, 418] width 83 height 19
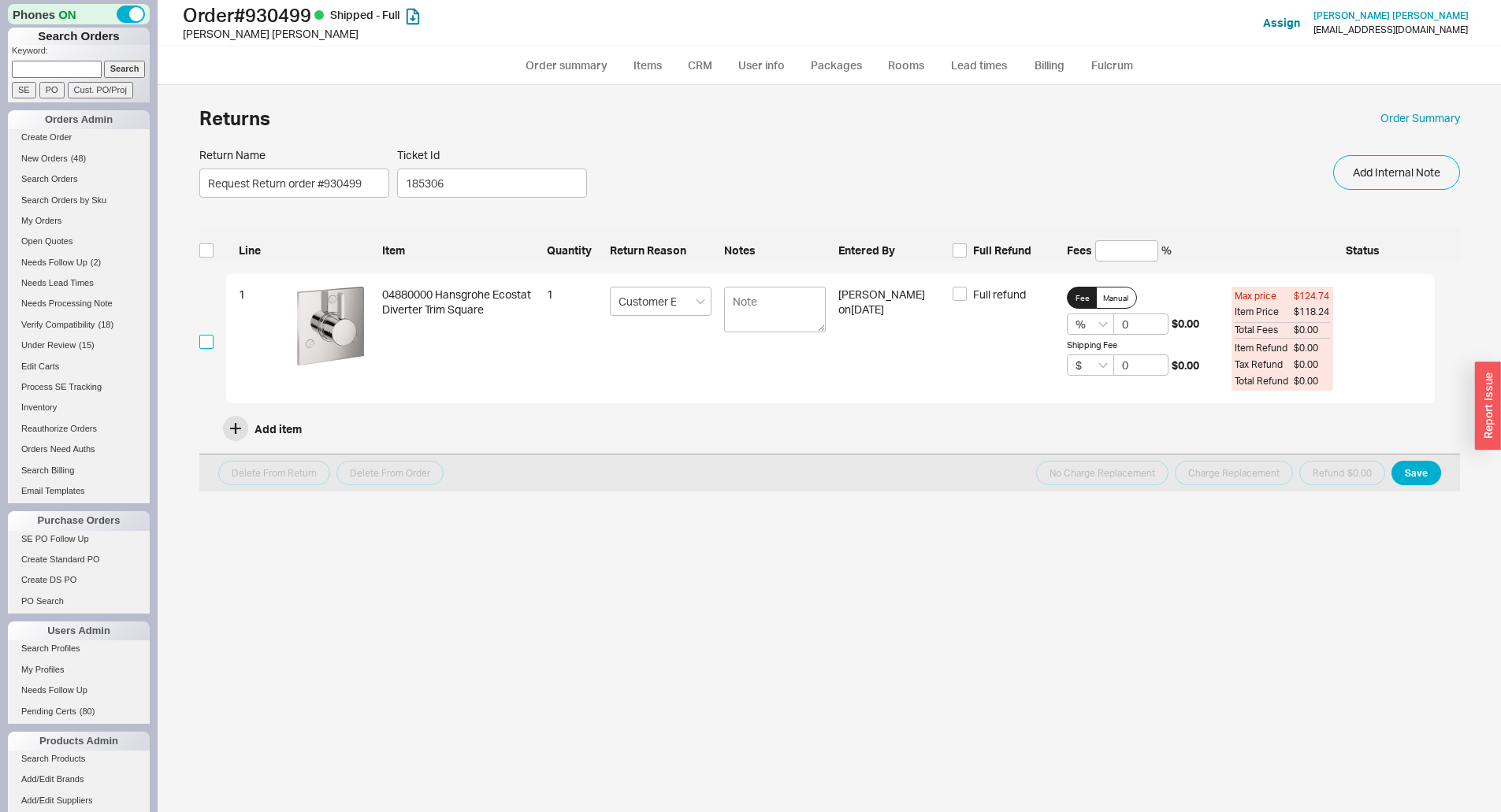
click at [209, 345] on input "checkbox" at bounding box center [206, 341] width 14 height 14
checkbox input "true"
click at [1001, 297] on span "Full refund" at bounding box center [999, 294] width 53 height 16
click at [967, 297] on input "Full refund" at bounding box center [959, 293] width 14 height 14
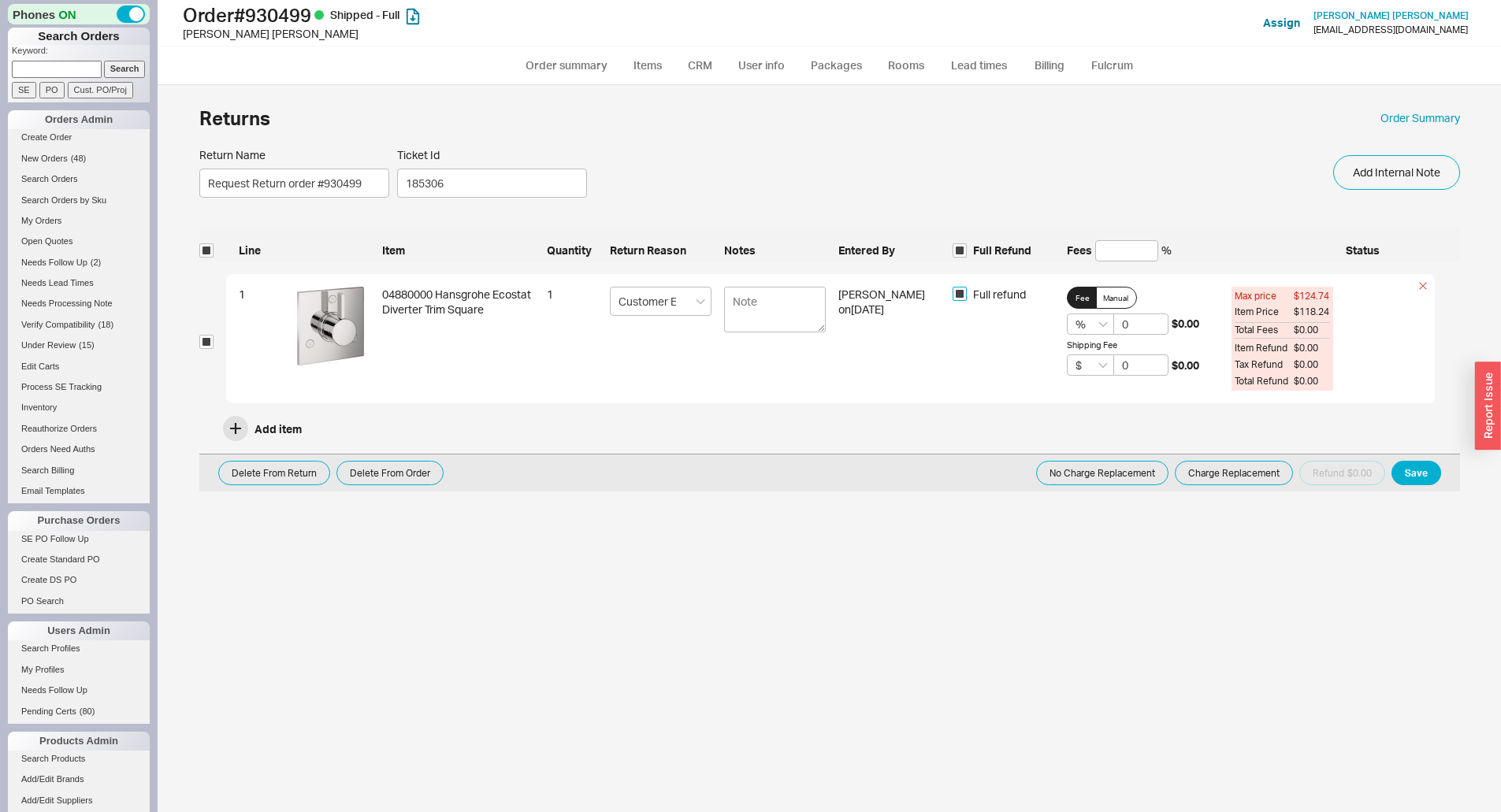
checkbox input "true"
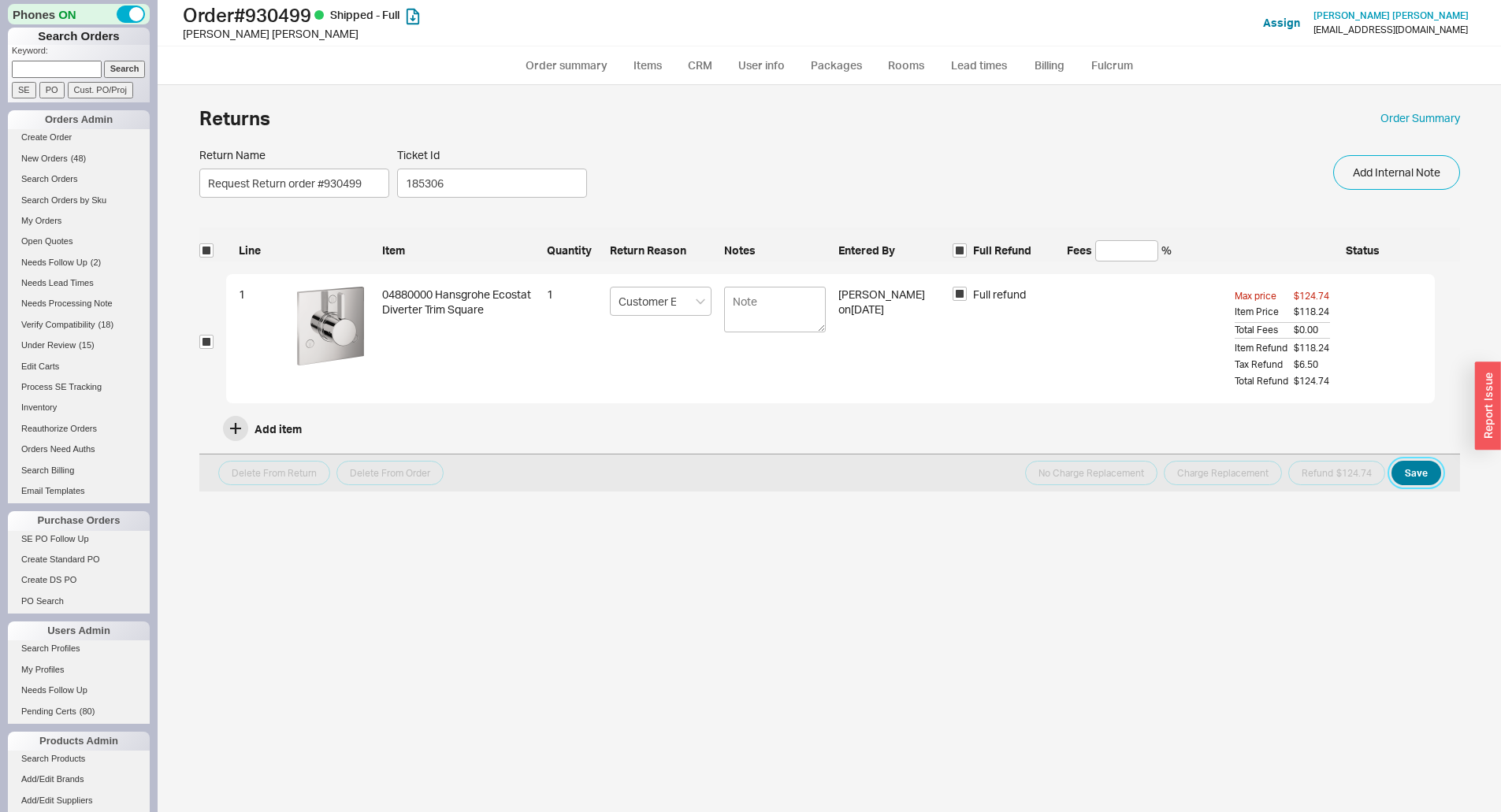
click at [1431, 478] on button "Save" at bounding box center [1417, 473] width 50 height 24
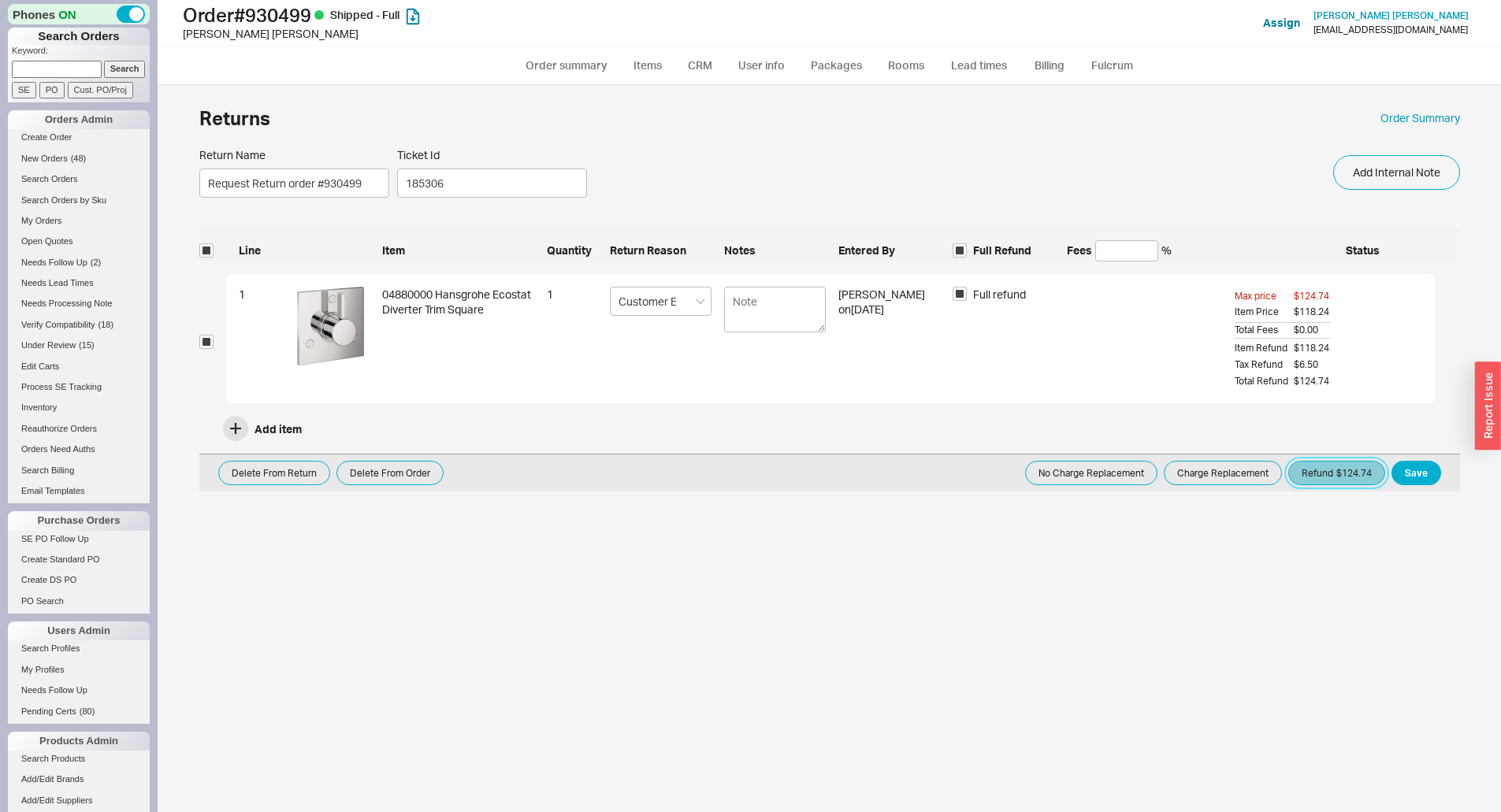
click at [1344, 476] on button "Refund $124.74" at bounding box center [1336, 473] width 97 height 24
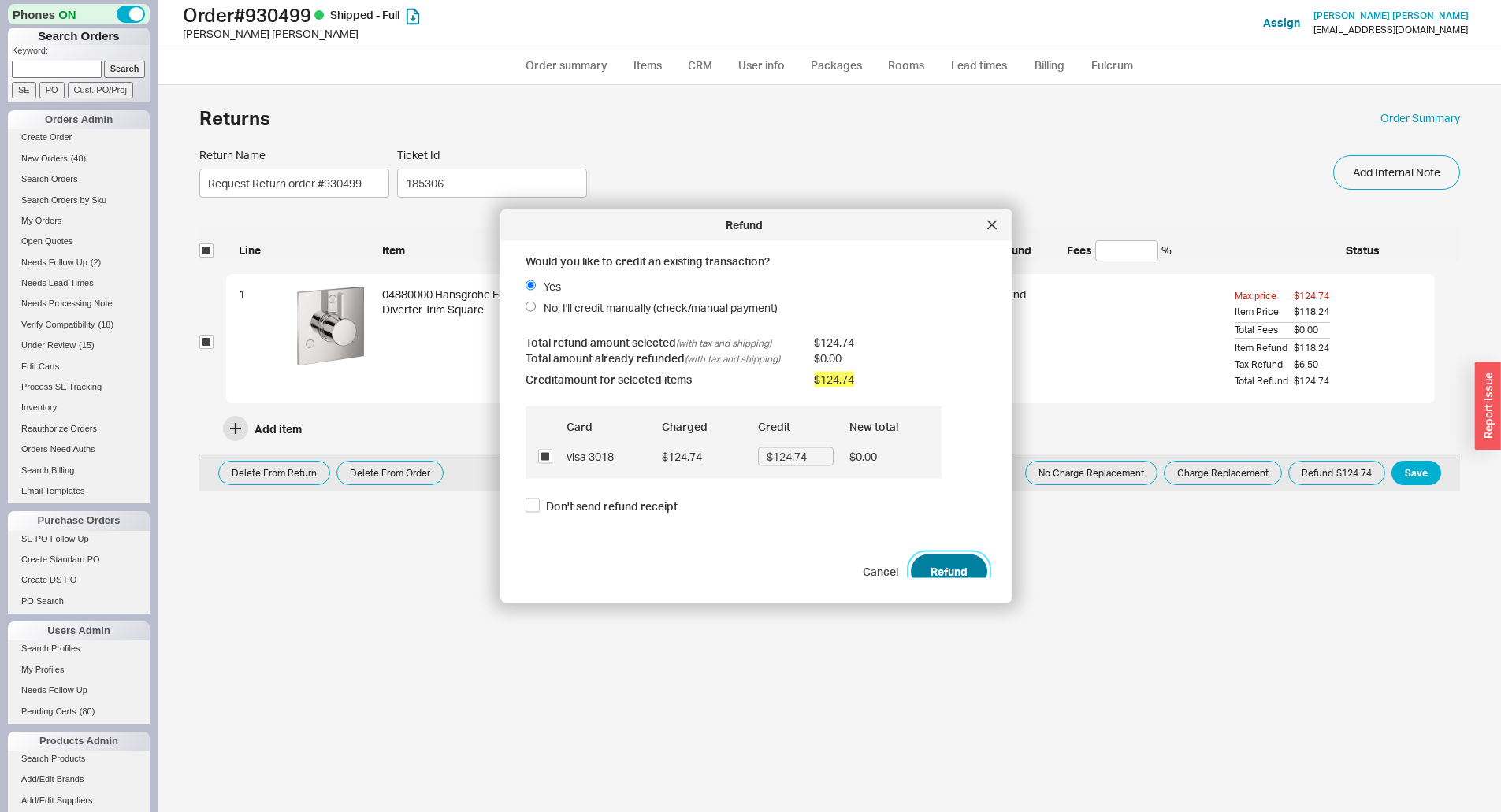
click at [965, 564] on button "Refund" at bounding box center [948, 570] width 76 height 34
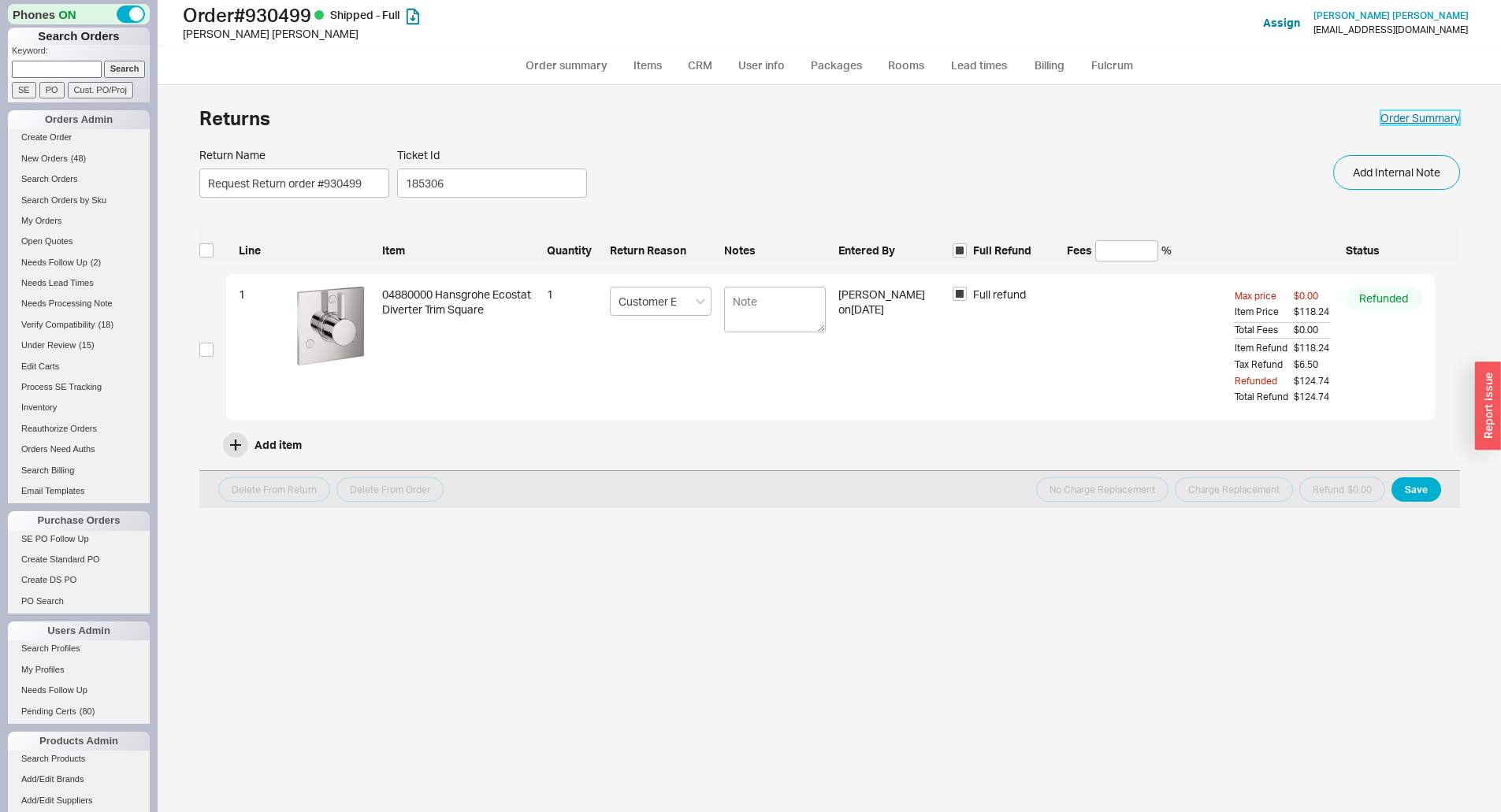
click at [1432, 114] on link "Order Summary" at bounding box center [1420, 118] width 80 height 16
select select "*"
select select "LOW"
select select "3"
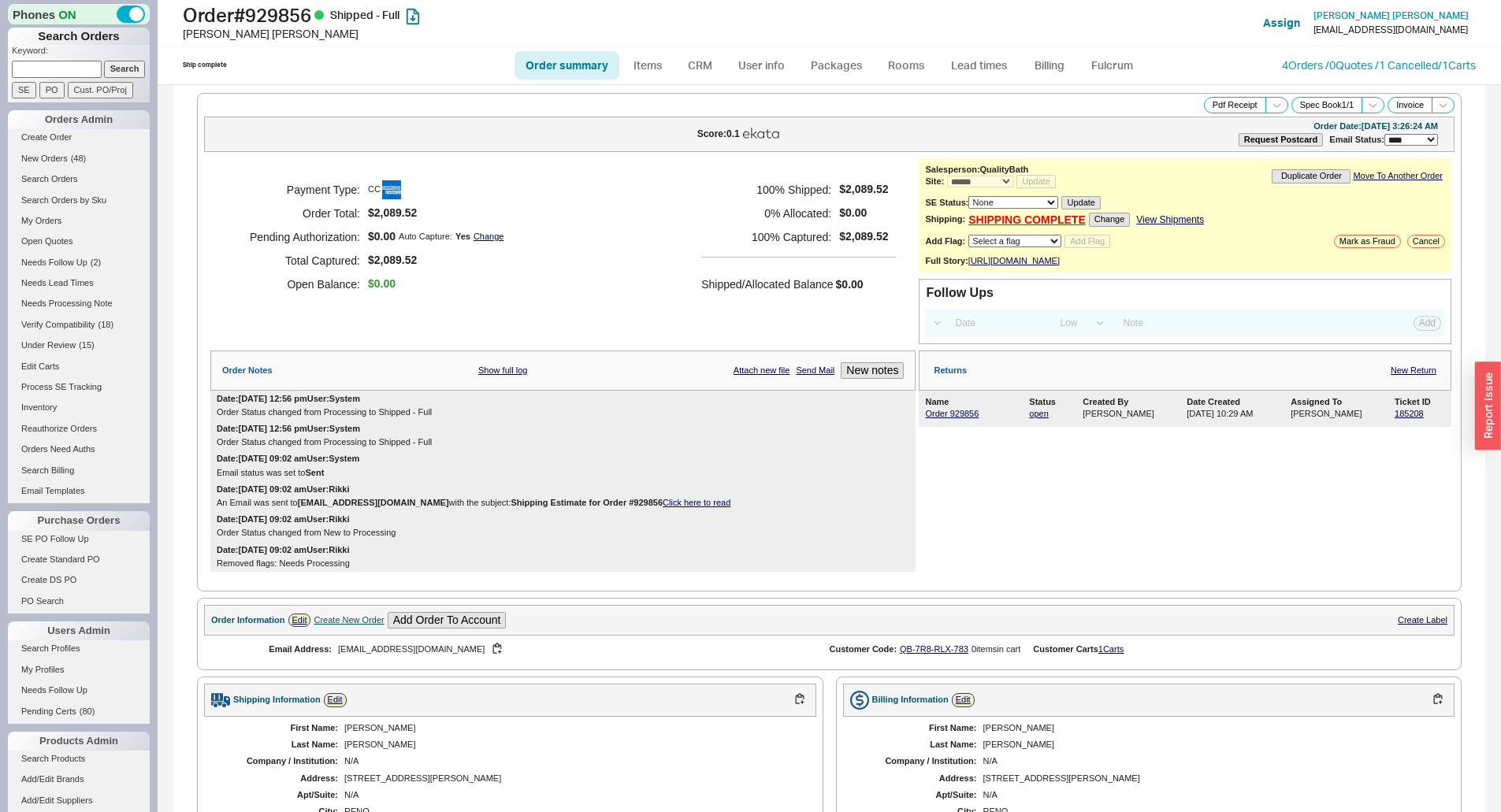
select select "*"
select select "LOW"
select select "3"
click at [1374, 66] on link "4 Orders / 0 Quotes / 1 Cancelled" at bounding box center [1359, 65] width 156 height 13
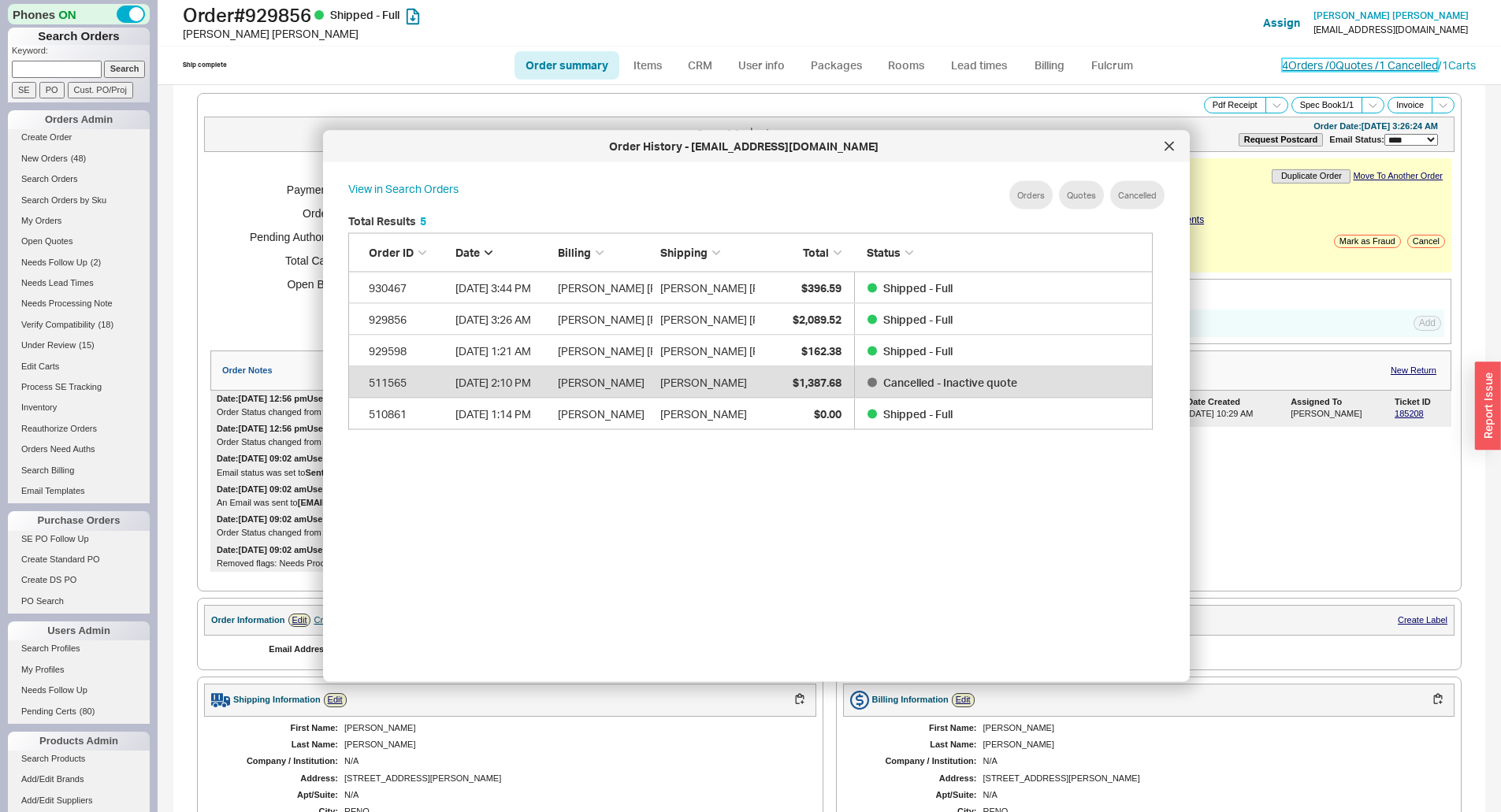
scroll to position [470, 818]
click at [1169, 149] on icon at bounding box center [1169, 146] width 9 height 9
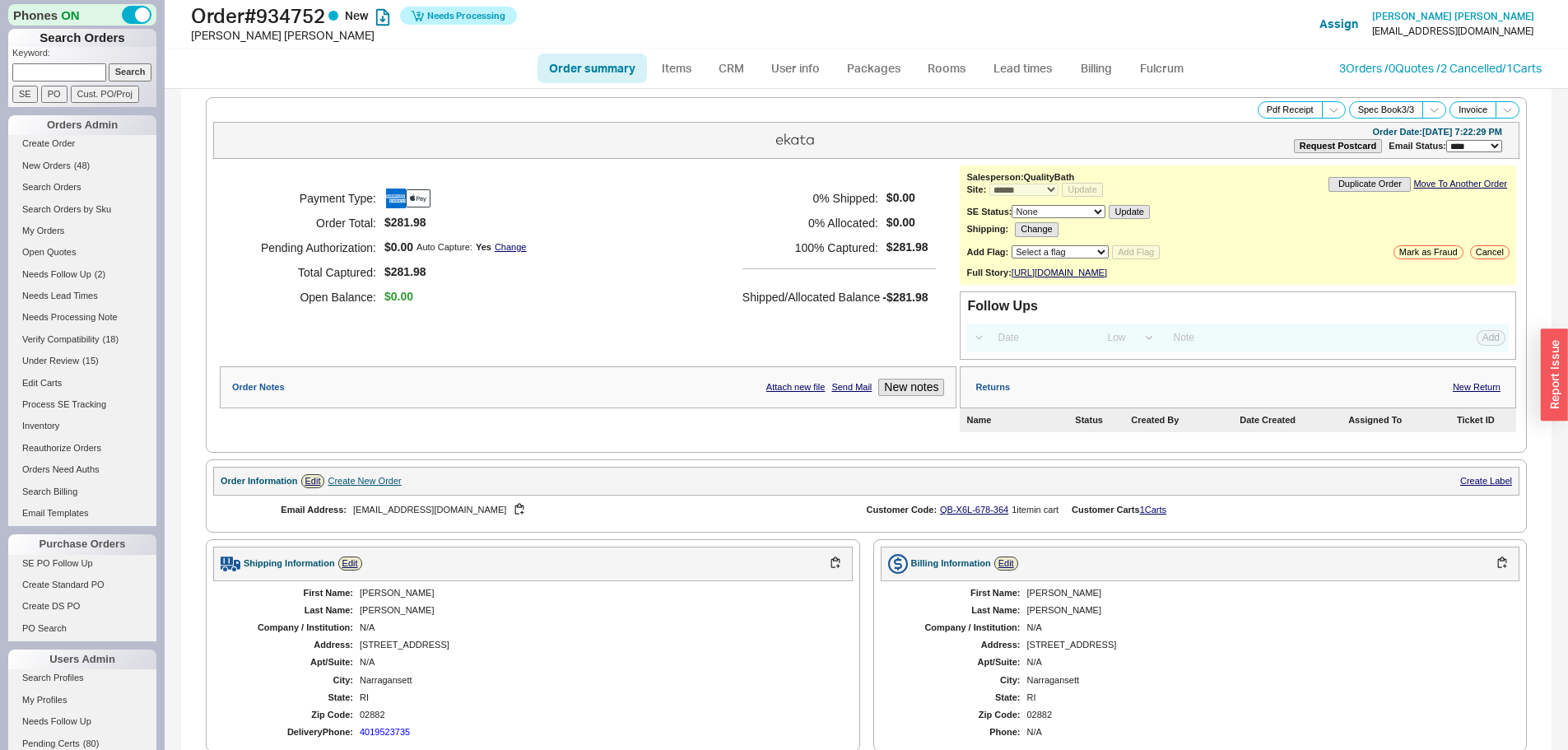
select select "*"
select select "LOW"
select select "3"
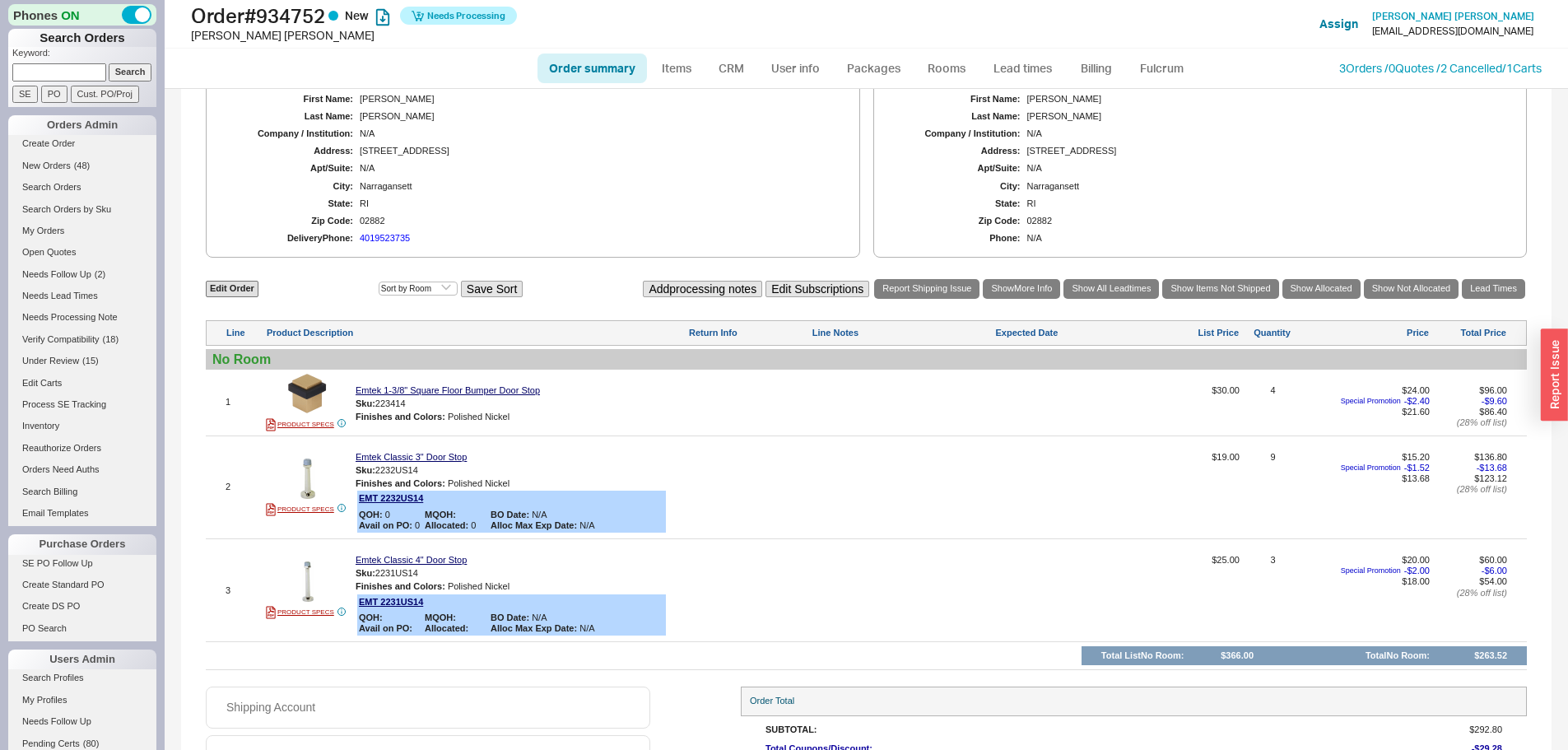
scroll to position [610, 0]
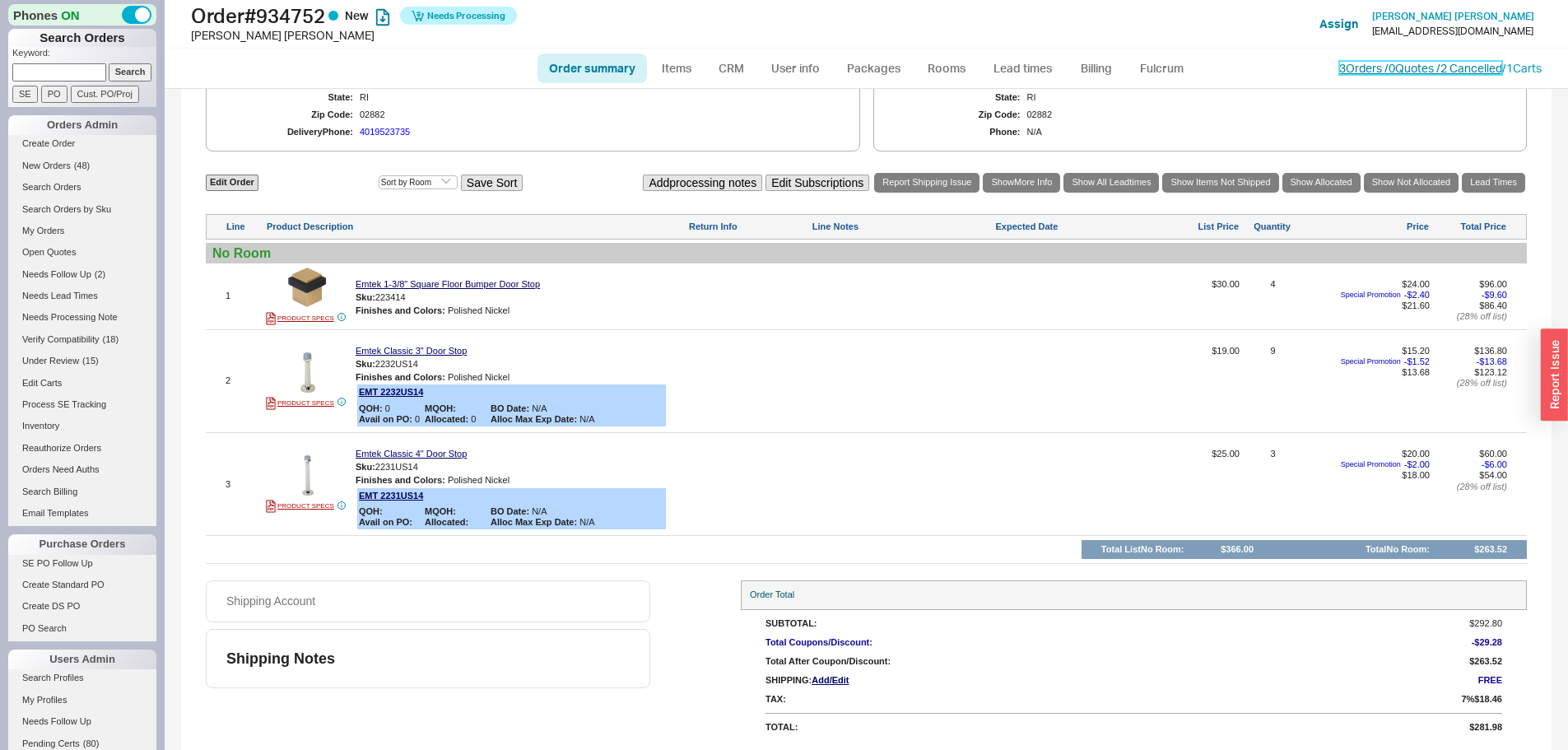
click at [1338, 69] on link "3 Orders / 0 Quotes / 2 Cancelled" at bounding box center [1420, 68] width 163 height 14
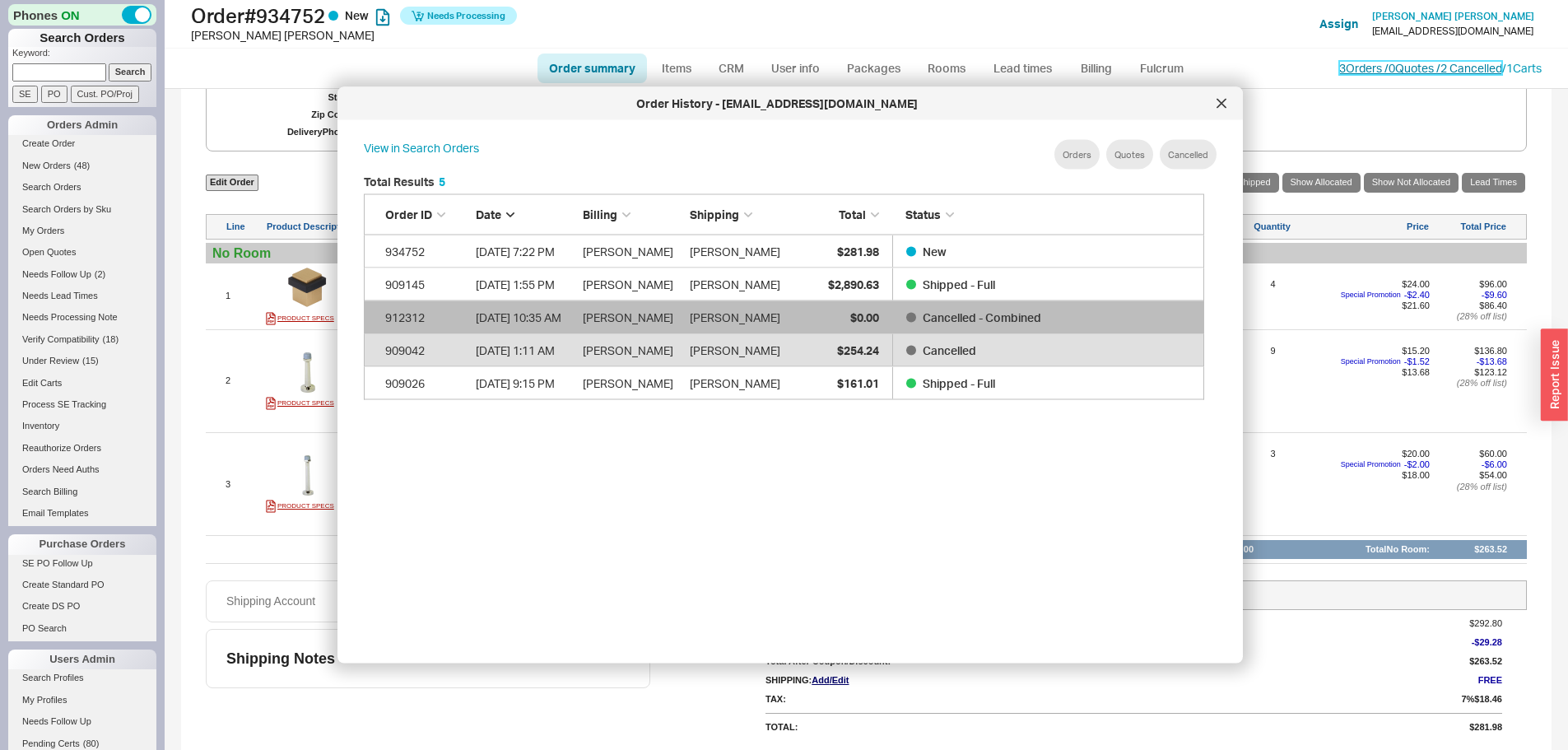
scroll to position [491, 854]
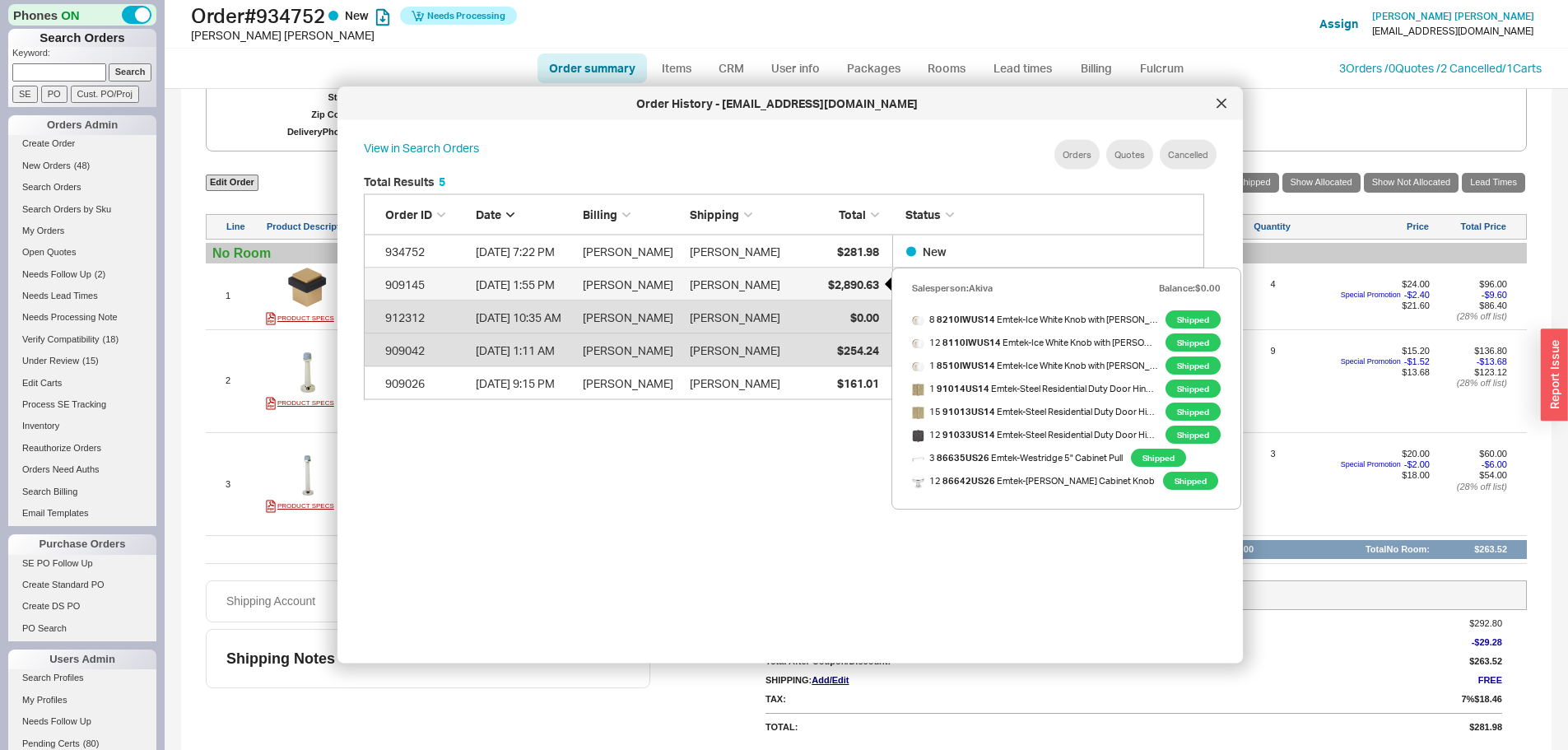
click at [851, 284] on span "$2,890.63" at bounding box center [853, 283] width 51 height 14
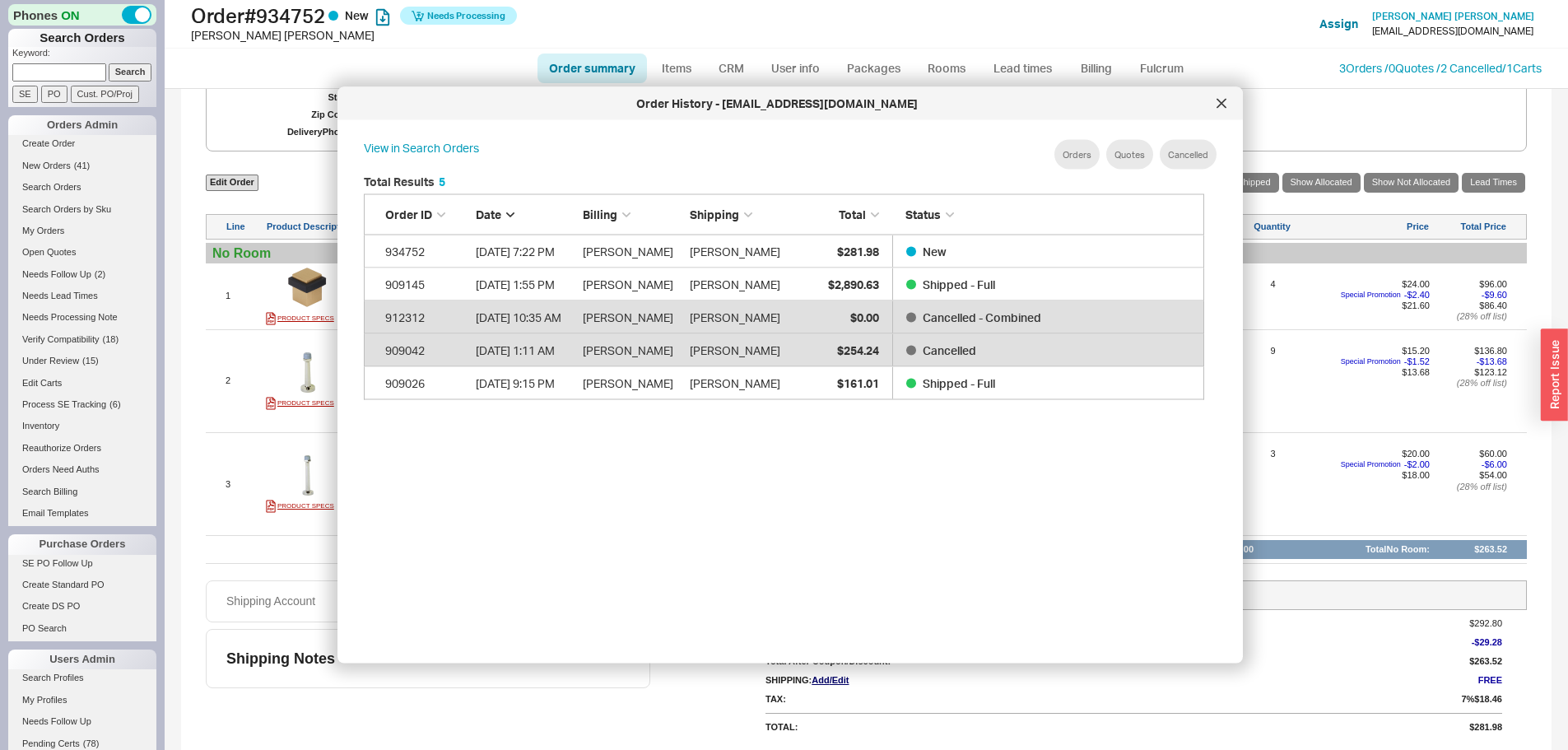
click at [1229, 108] on div at bounding box center [1220, 103] width 26 height 26
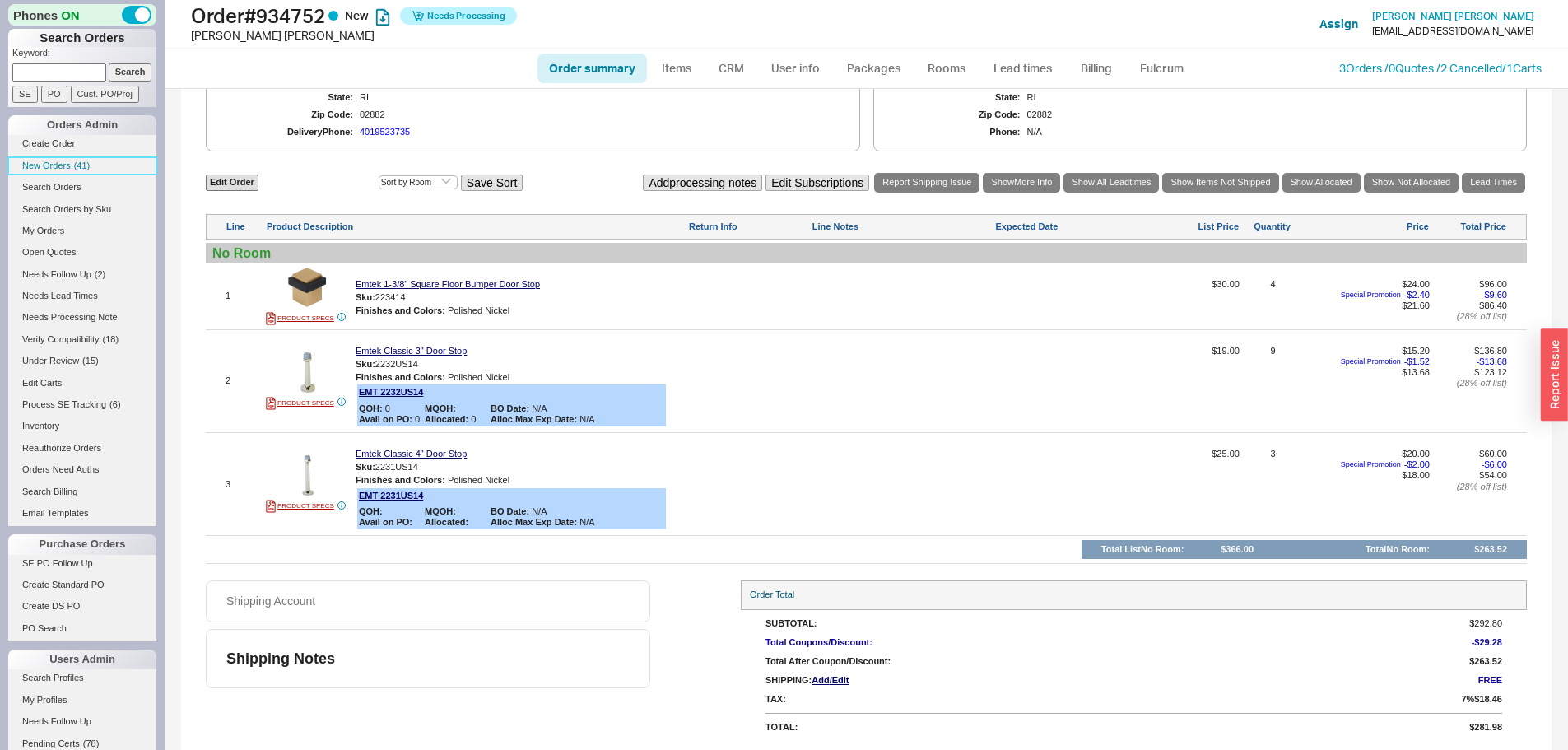
click at [40, 167] on span "New Orders" at bounding box center [46, 166] width 48 height 10
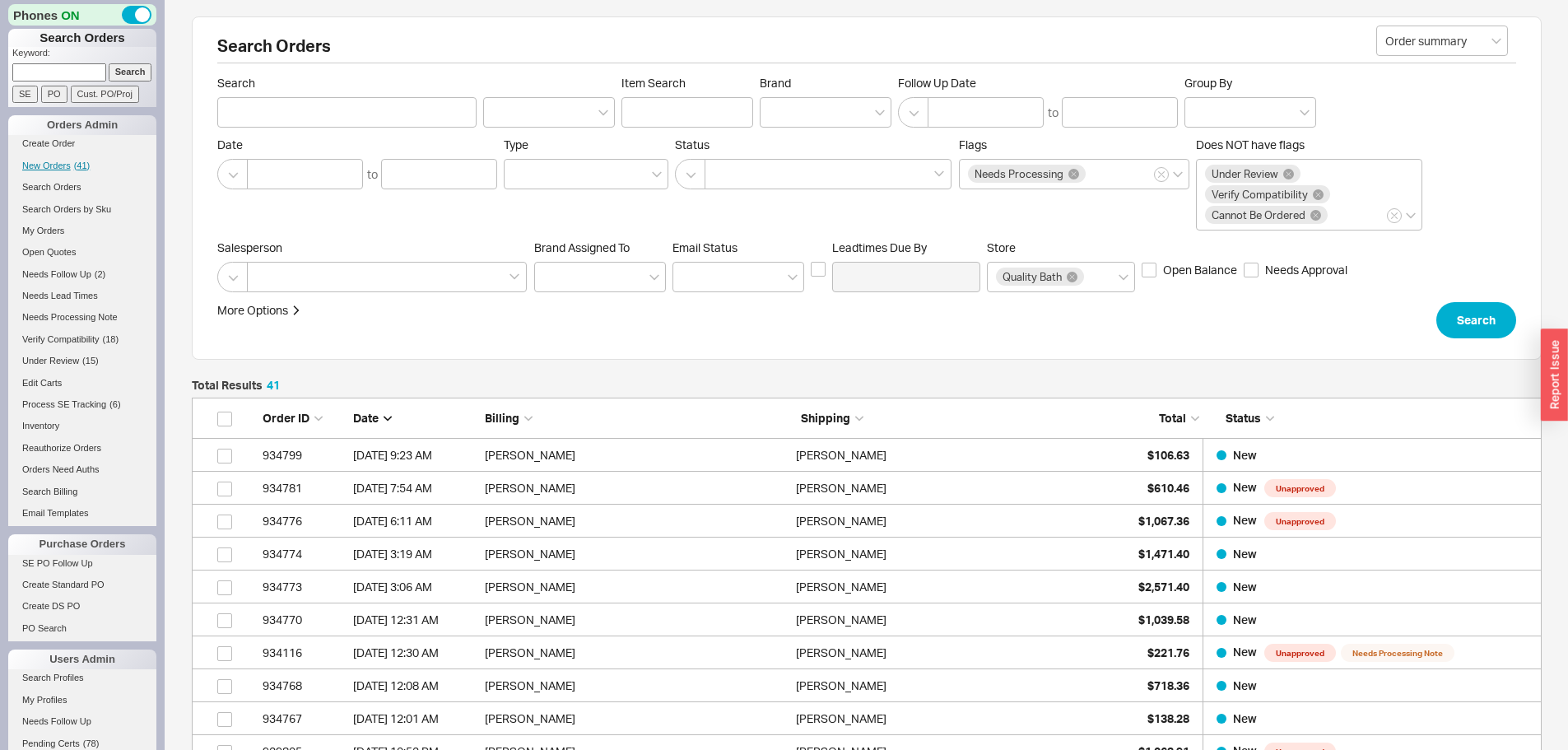
scroll to position [1379, 1337]
click at [76, 69] on input at bounding box center [59, 72] width 94 height 17
paste input "932910"
type input "932910"
click at [108, 63] on input "Search" at bounding box center [130, 72] width 44 height 17
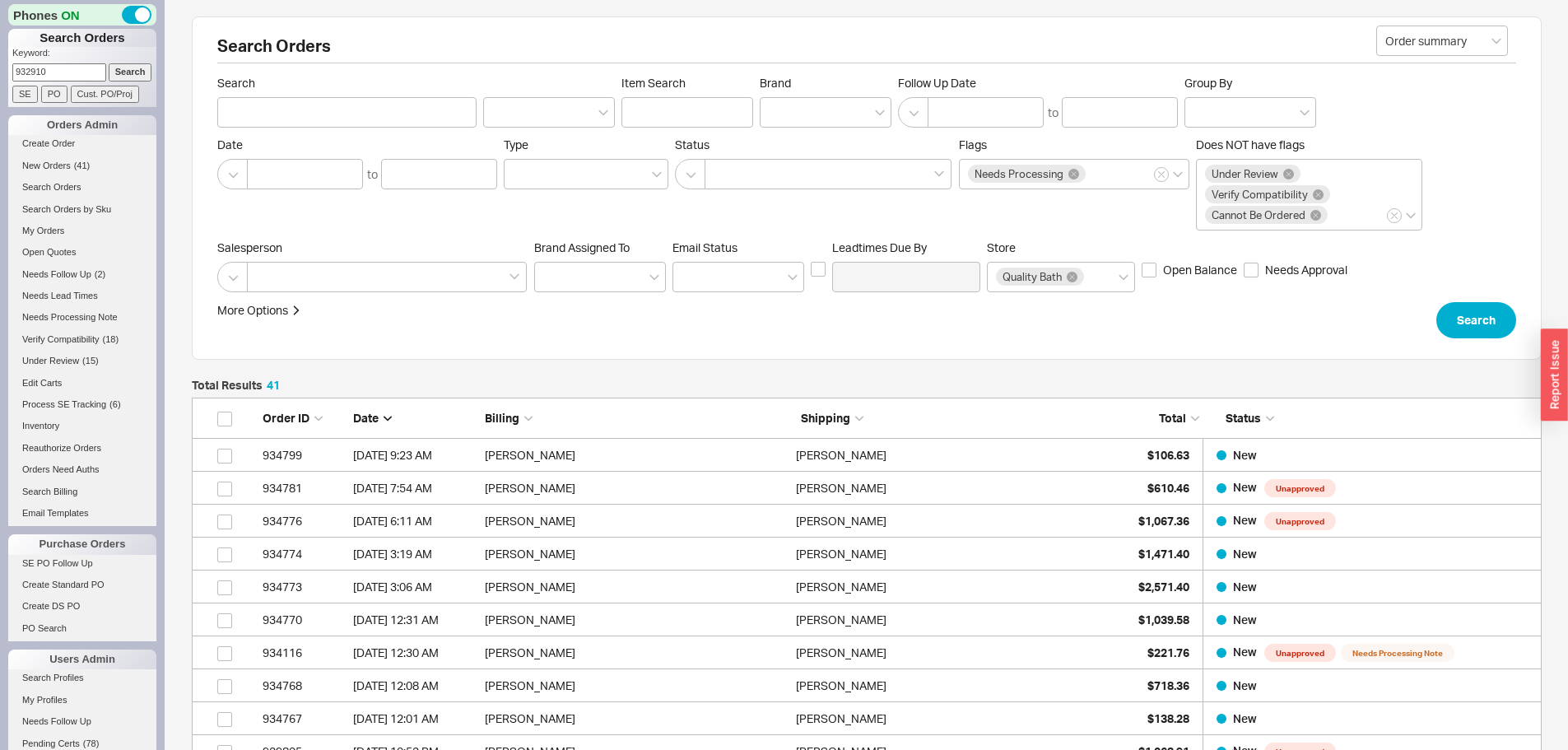
type input "932910"
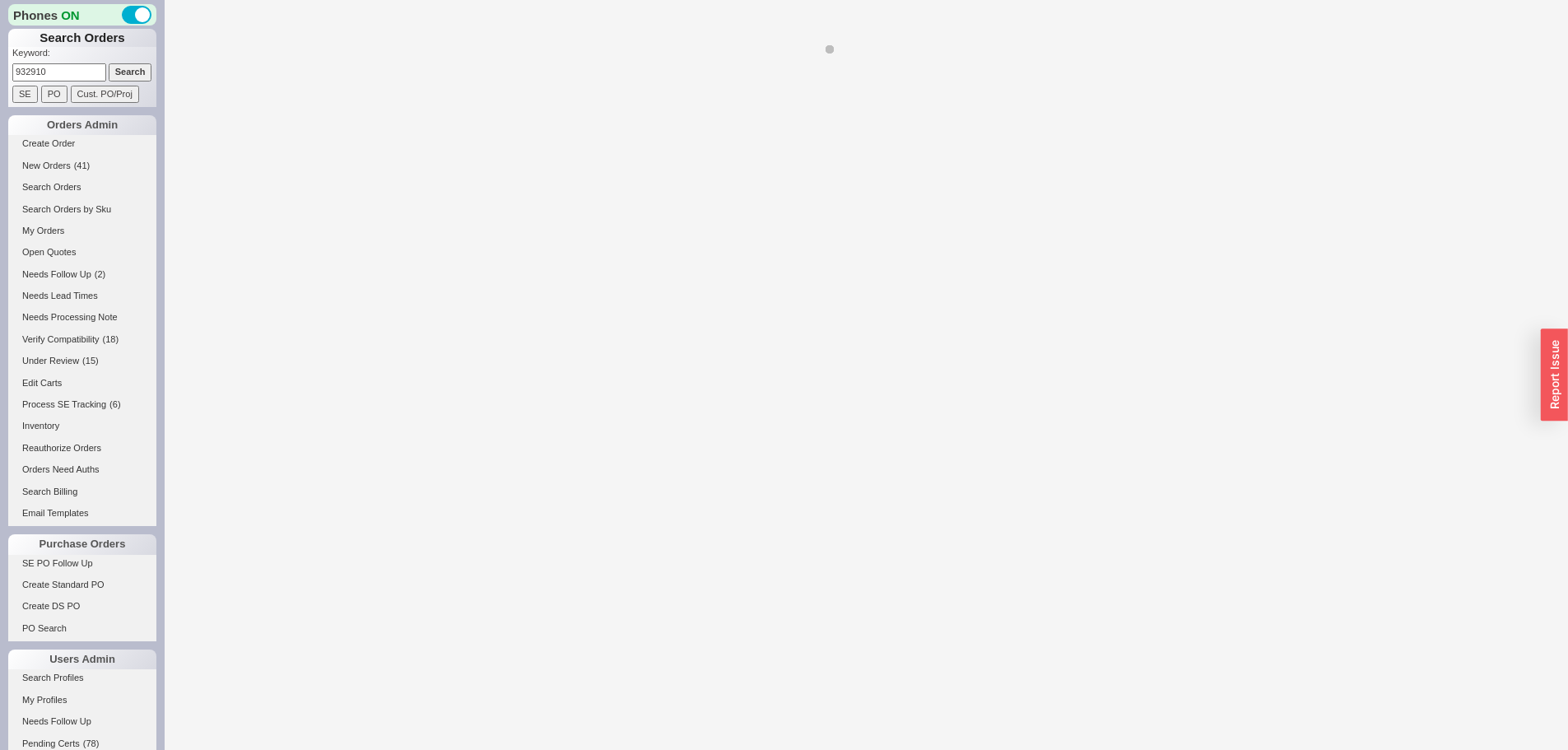
select select "*"
select select "LOW"
select select "3"
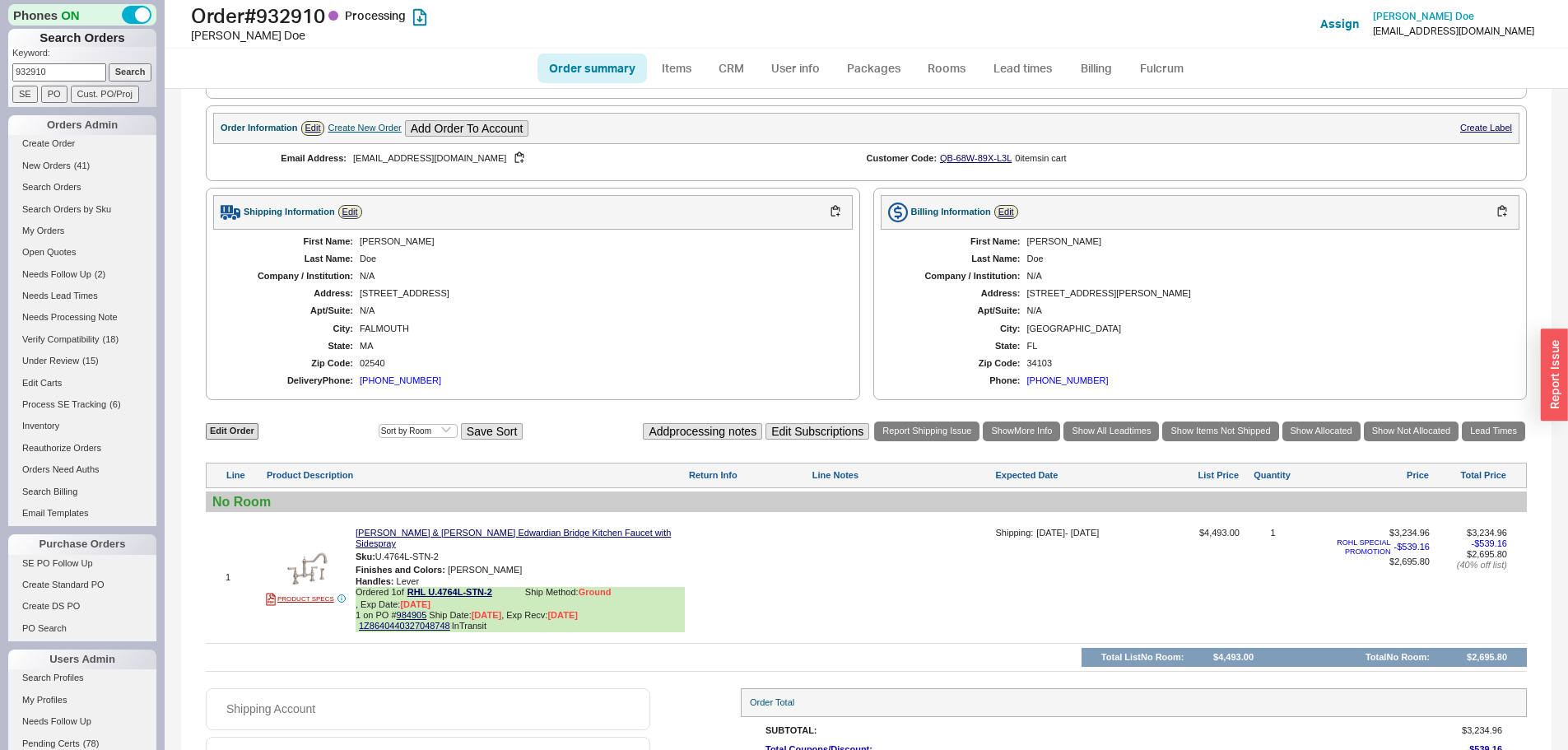
scroll to position [765, 0]
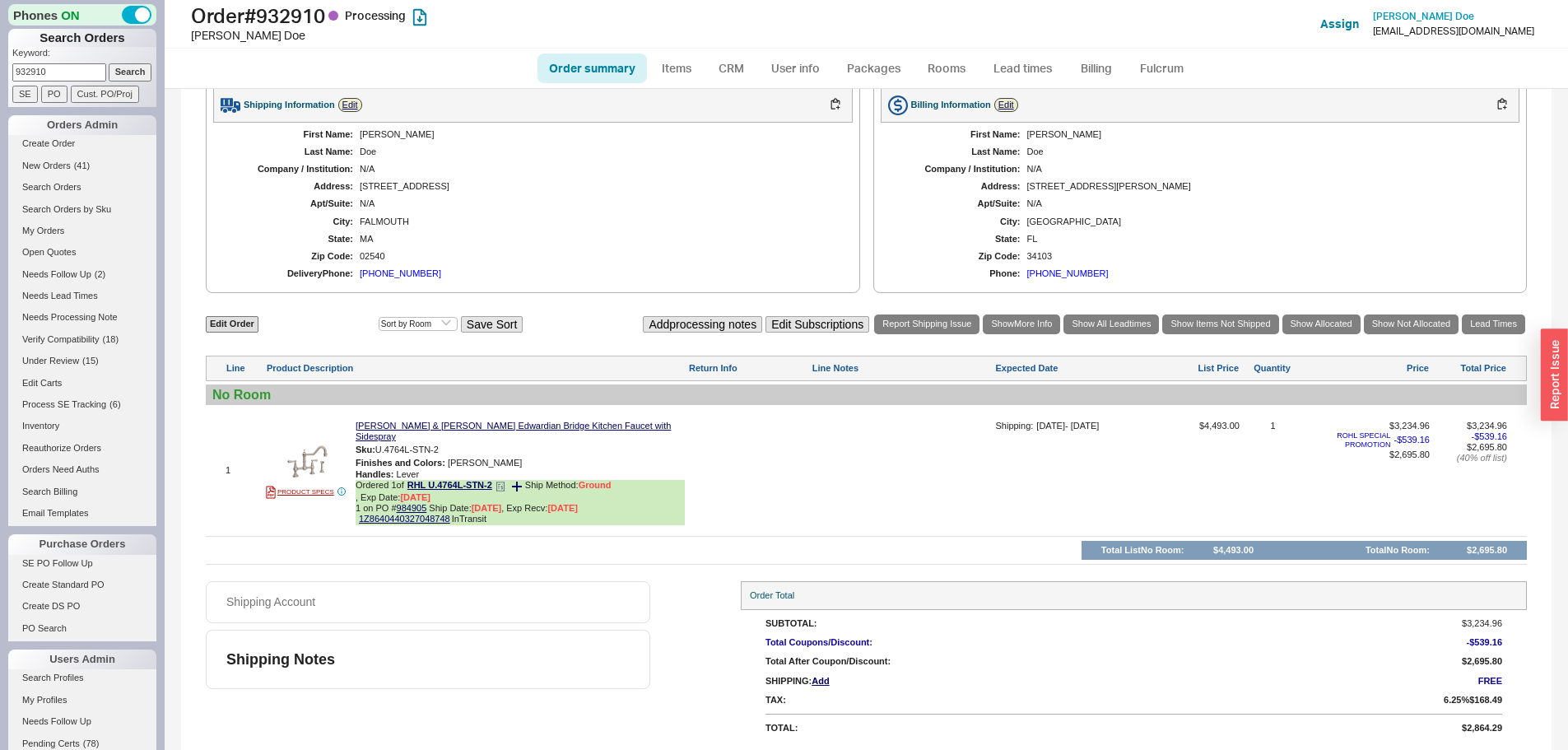
click at [501, 484] on icon at bounding box center [499, 484] width 3 height 0
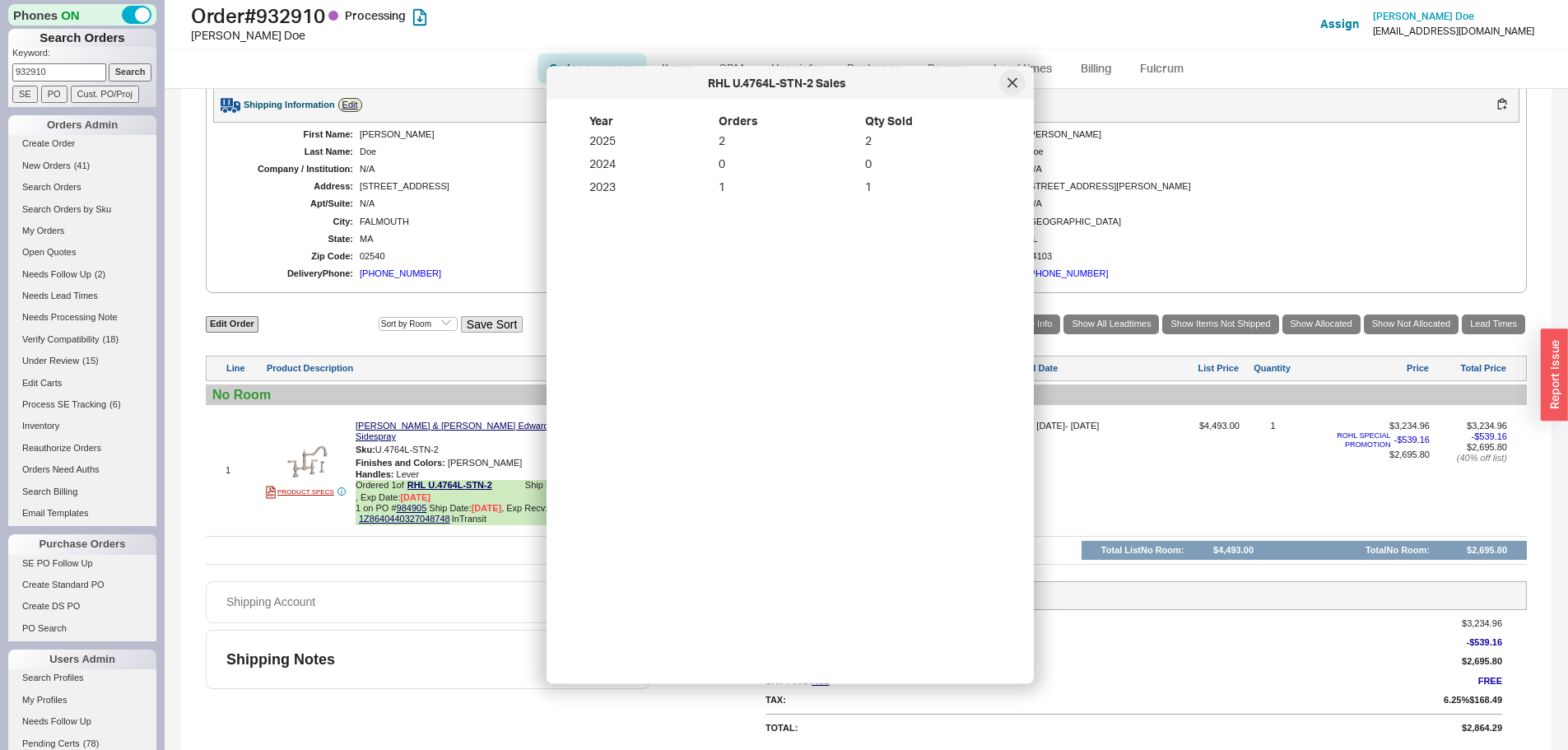
click at [1019, 82] on div at bounding box center [1012, 82] width 26 height 26
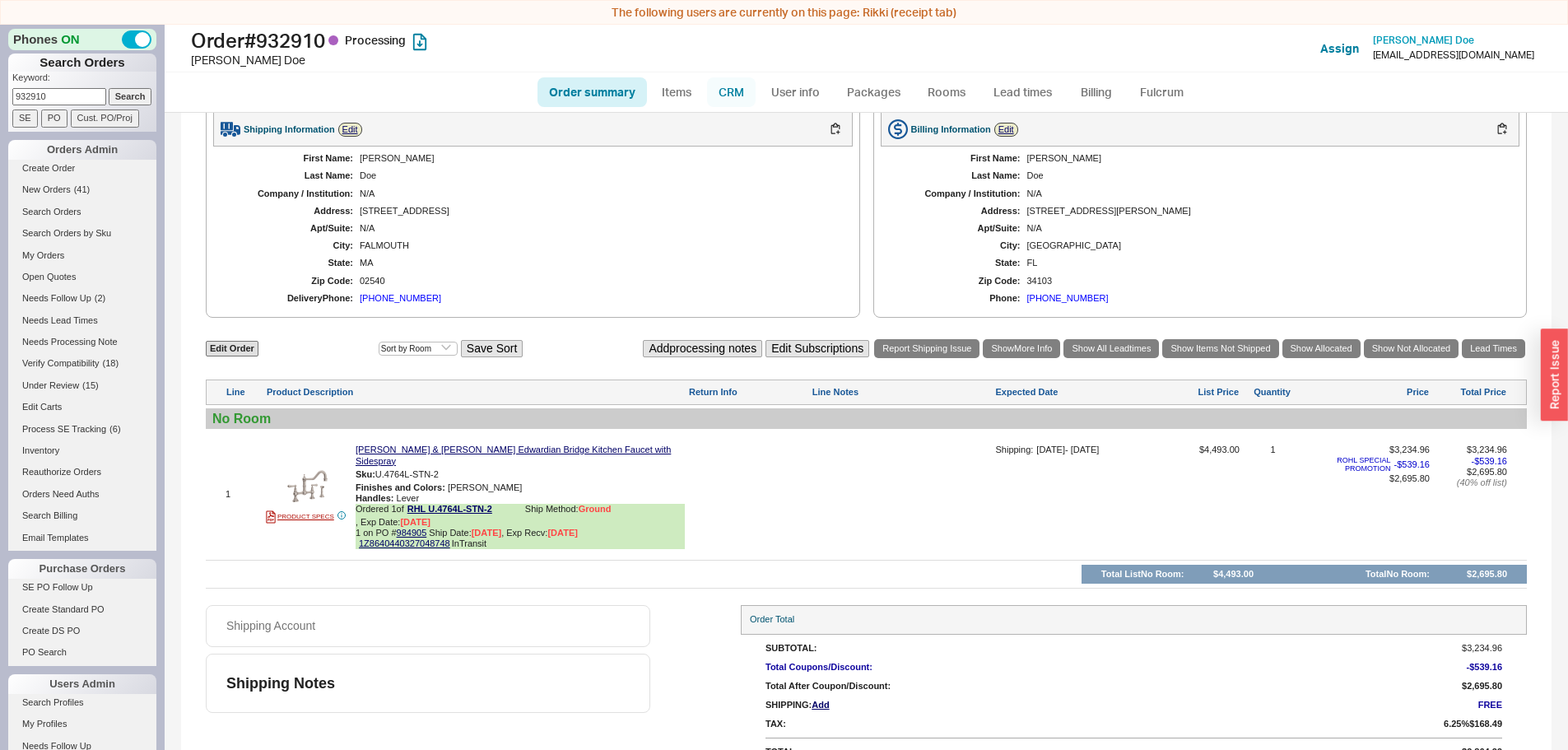
click at [747, 88] on link "CRM" at bounding box center [731, 92] width 48 height 30
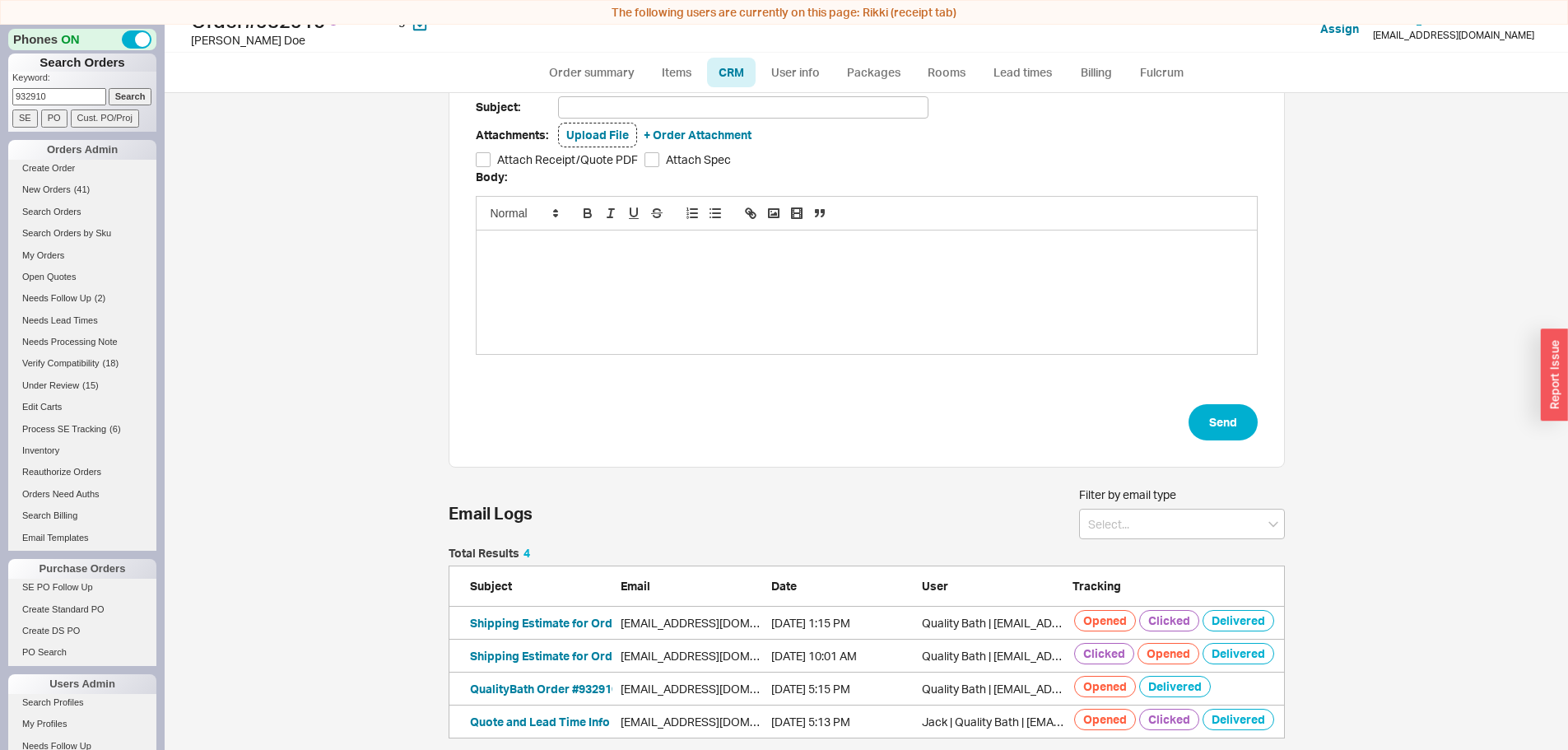
scroll to position [24, 0]
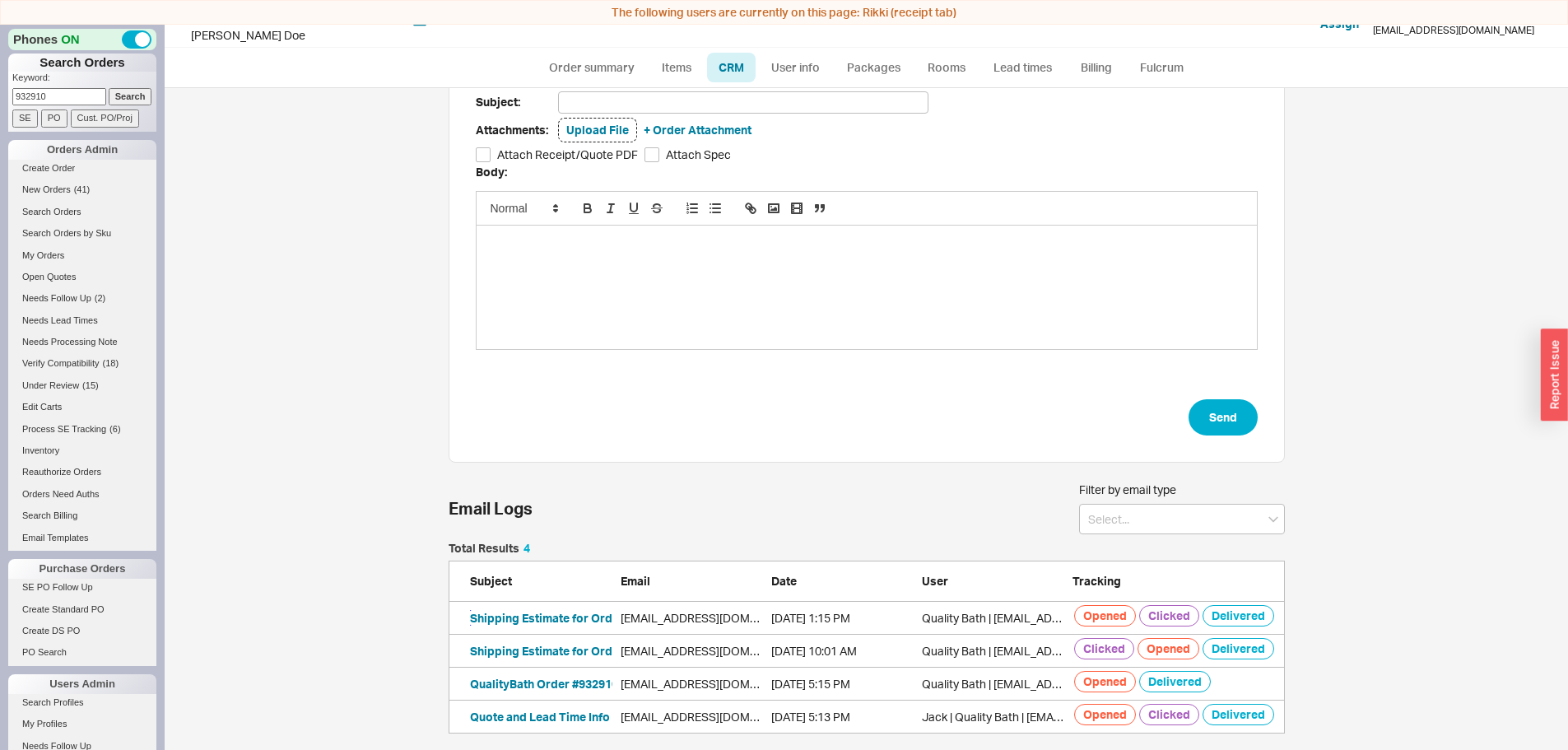
click at [561, 615] on button "Shipping Estimate for Order #932910" at bounding box center [570, 618] width 202 height 16
click at [586, 63] on link "Order summary" at bounding box center [592, 67] width 109 height 30
select select "*"
select select "LOW"
select select "3"
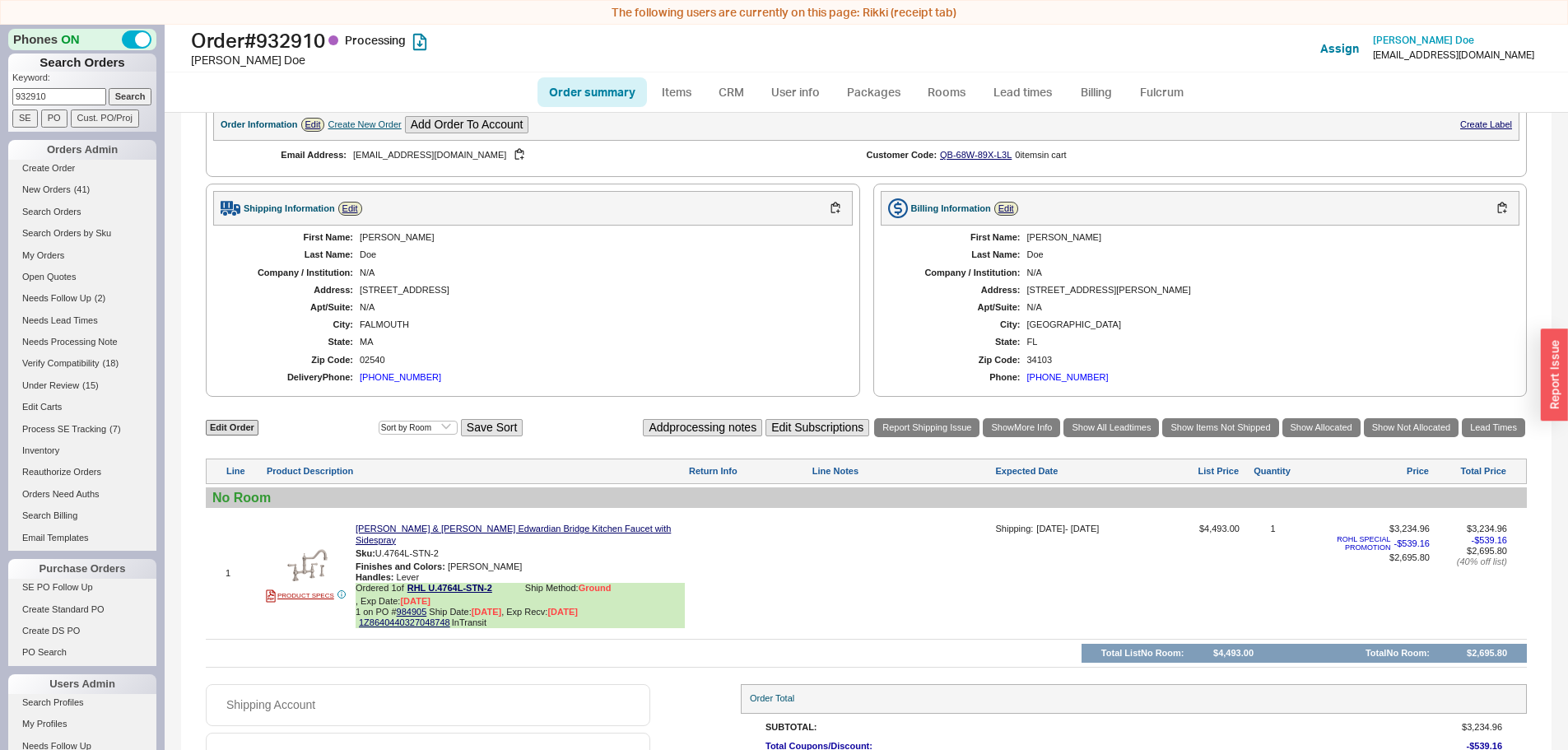
scroll to position [765, 0]
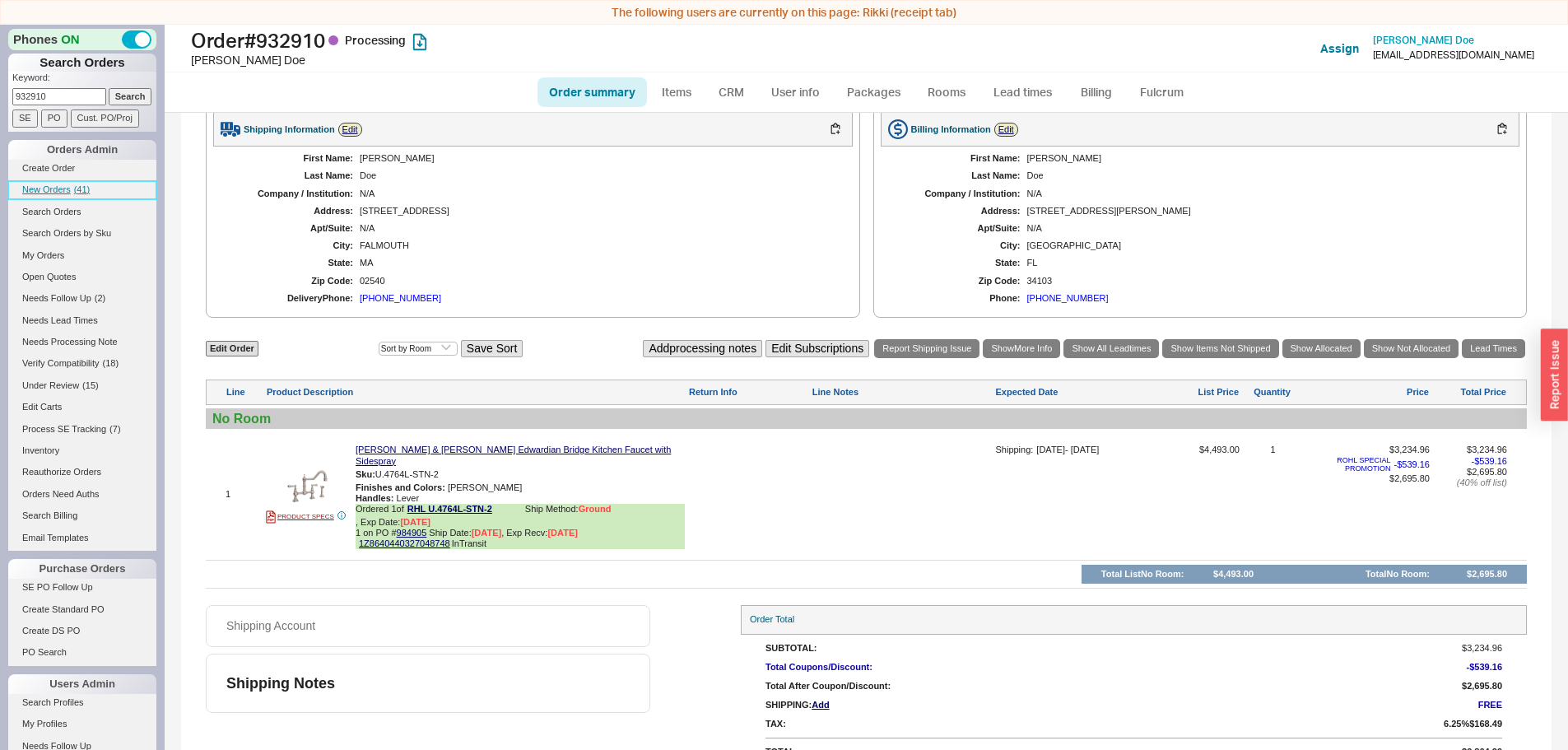
click at [76, 188] on span "( 41 )" at bounding box center [81, 189] width 16 height 10
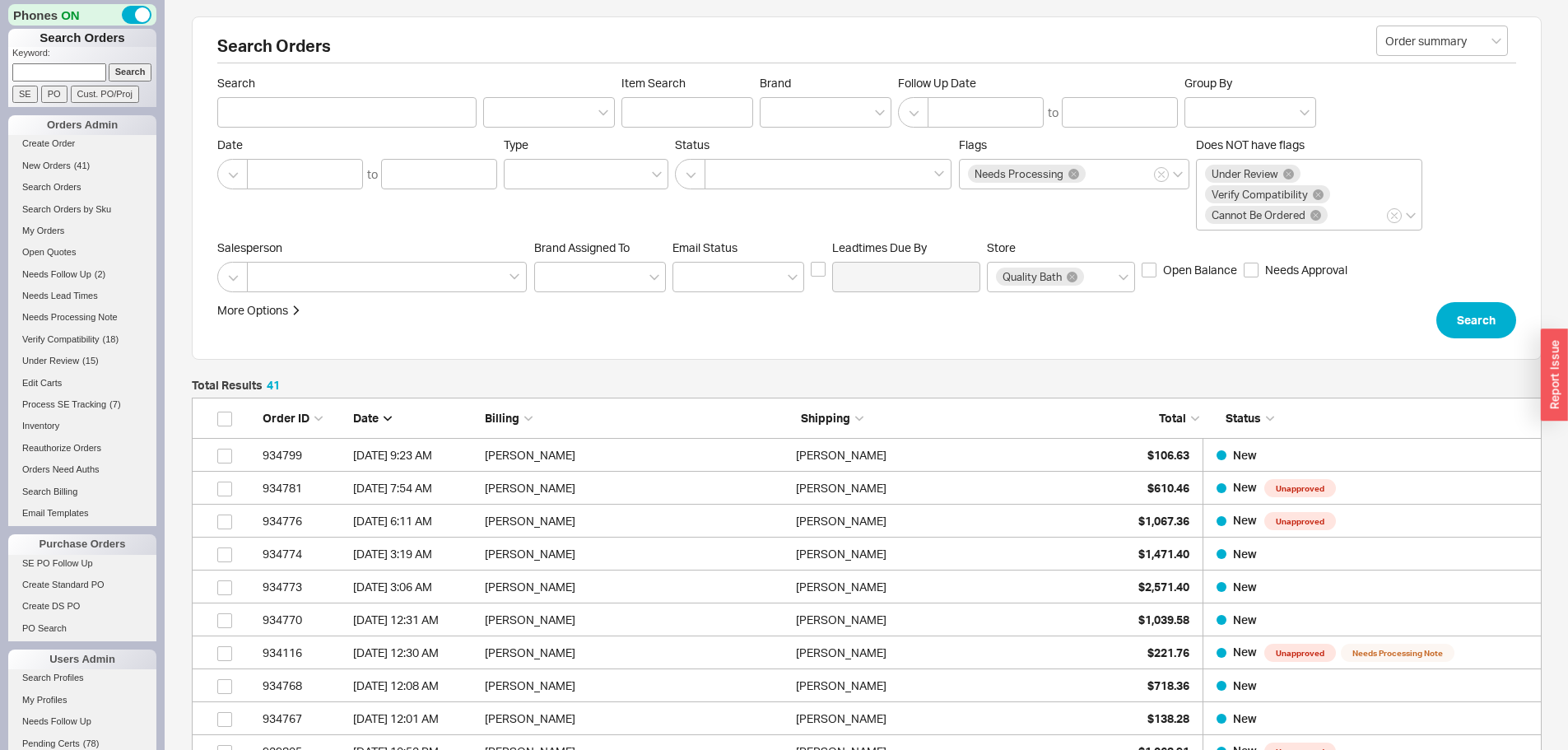
scroll to position [1379, 1337]
click at [70, 163] on span "New Orders" at bounding box center [46, 166] width 48 height 10
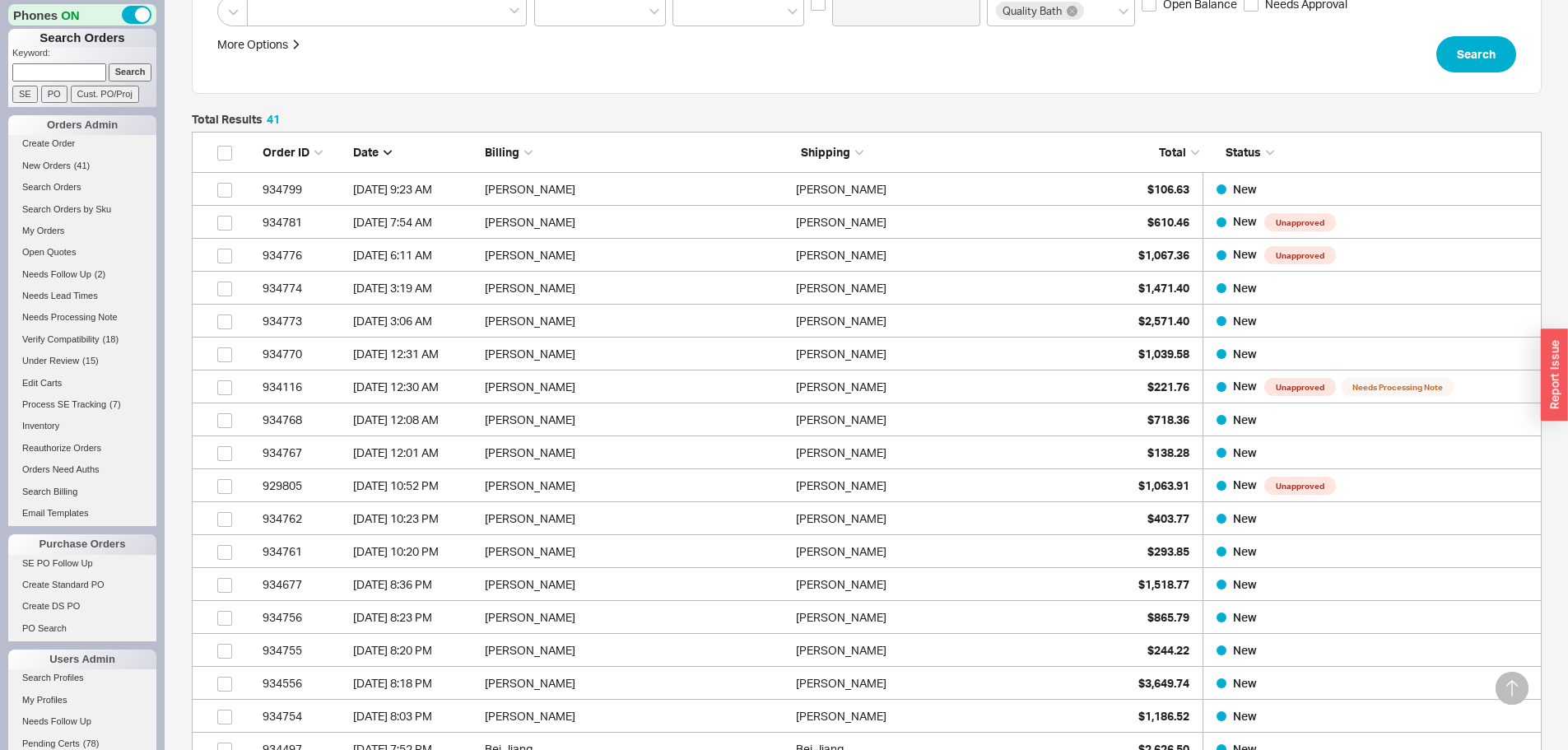
scroll to position [412, 0]
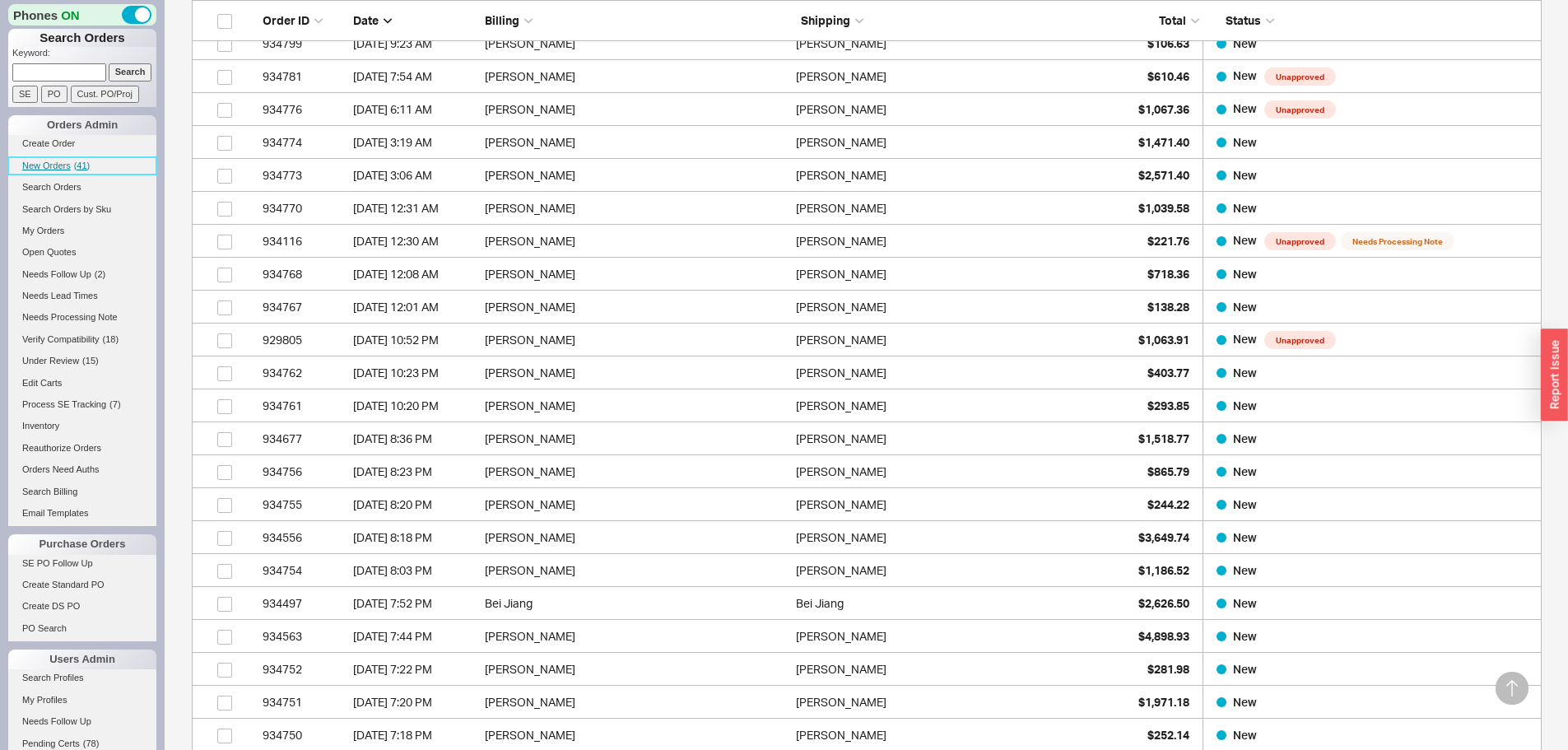
click at [81, 164] on span "( 41 )" at bounding box center [81, 166] width 16 height 10
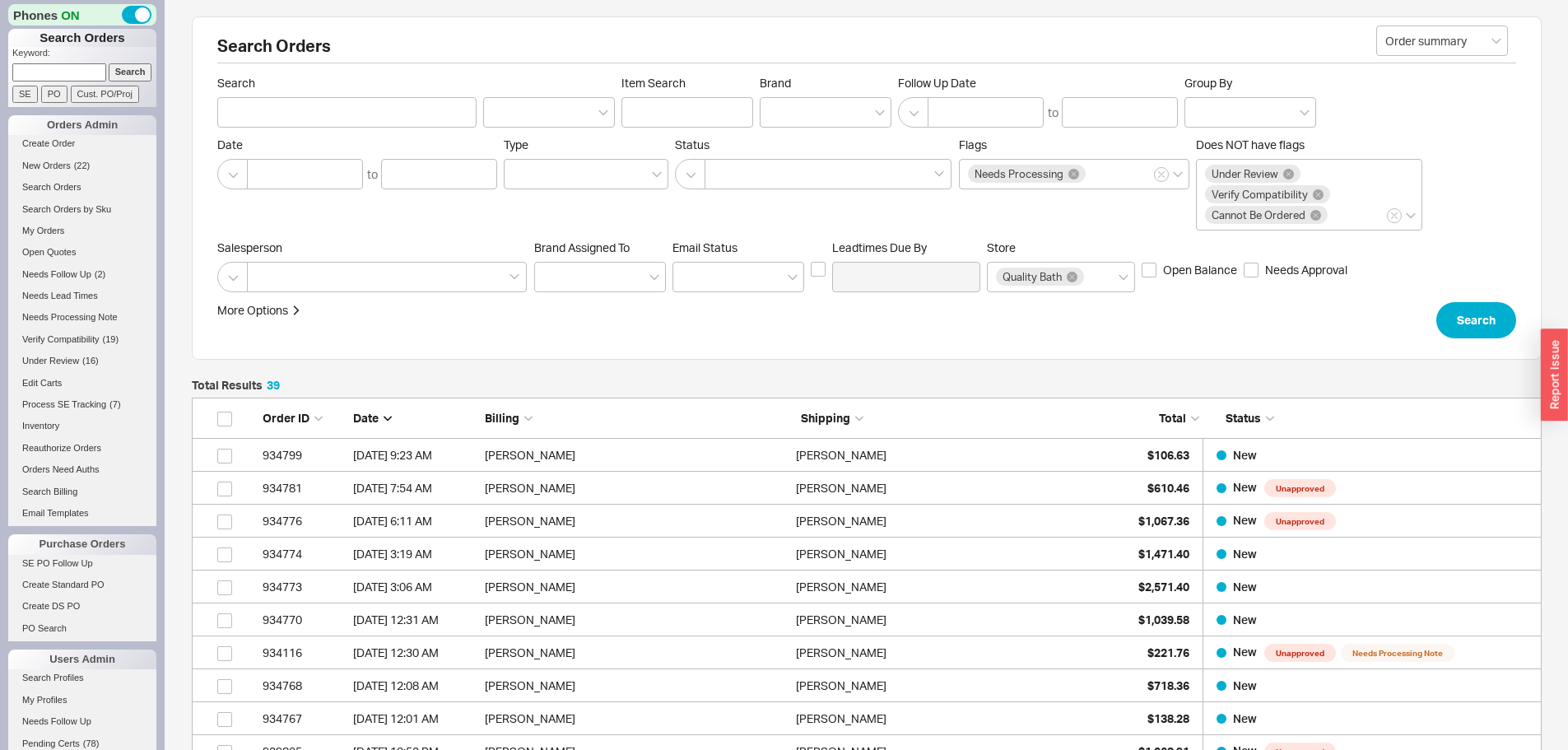
scroll to position [1313, 1337]
click at [69, 71] on input at bounding box center [59, 72] width 94 height 17
paste input "933116"
type input "933116"
click at [108, 63] on input "Search" at bounding box center [130, 72] width 44 height 17
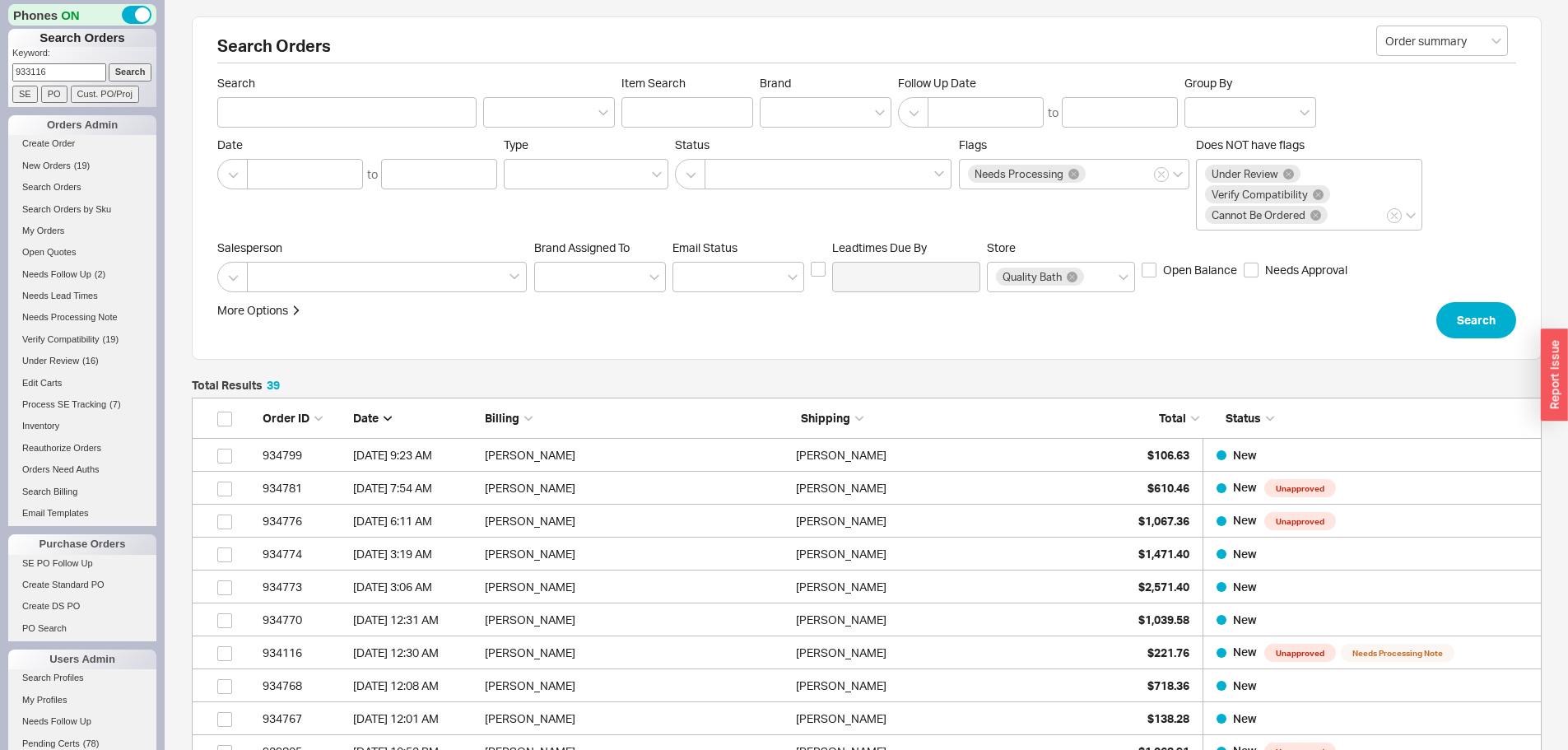
type input "933116"
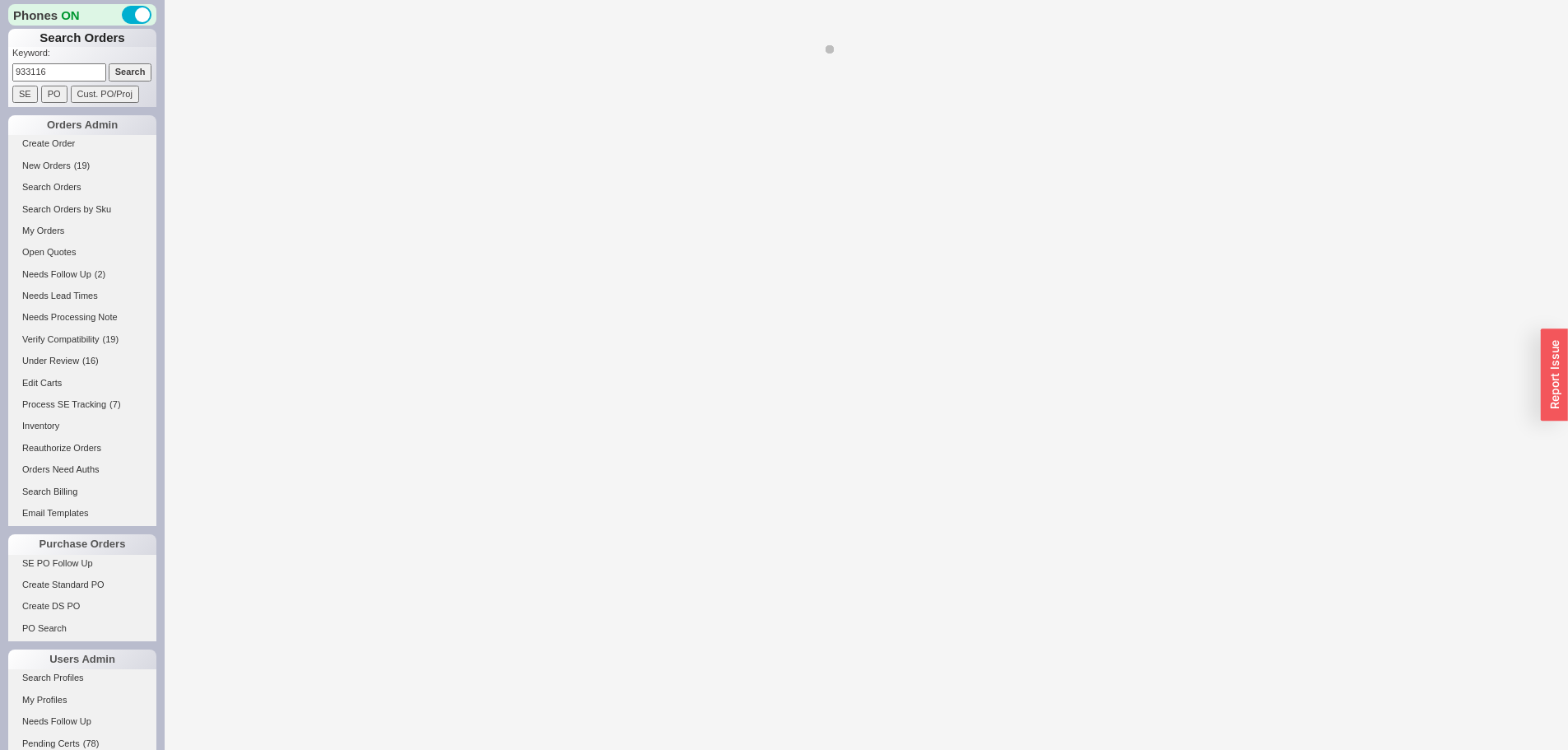
select select "*"
select select "LOW"
select select "3"
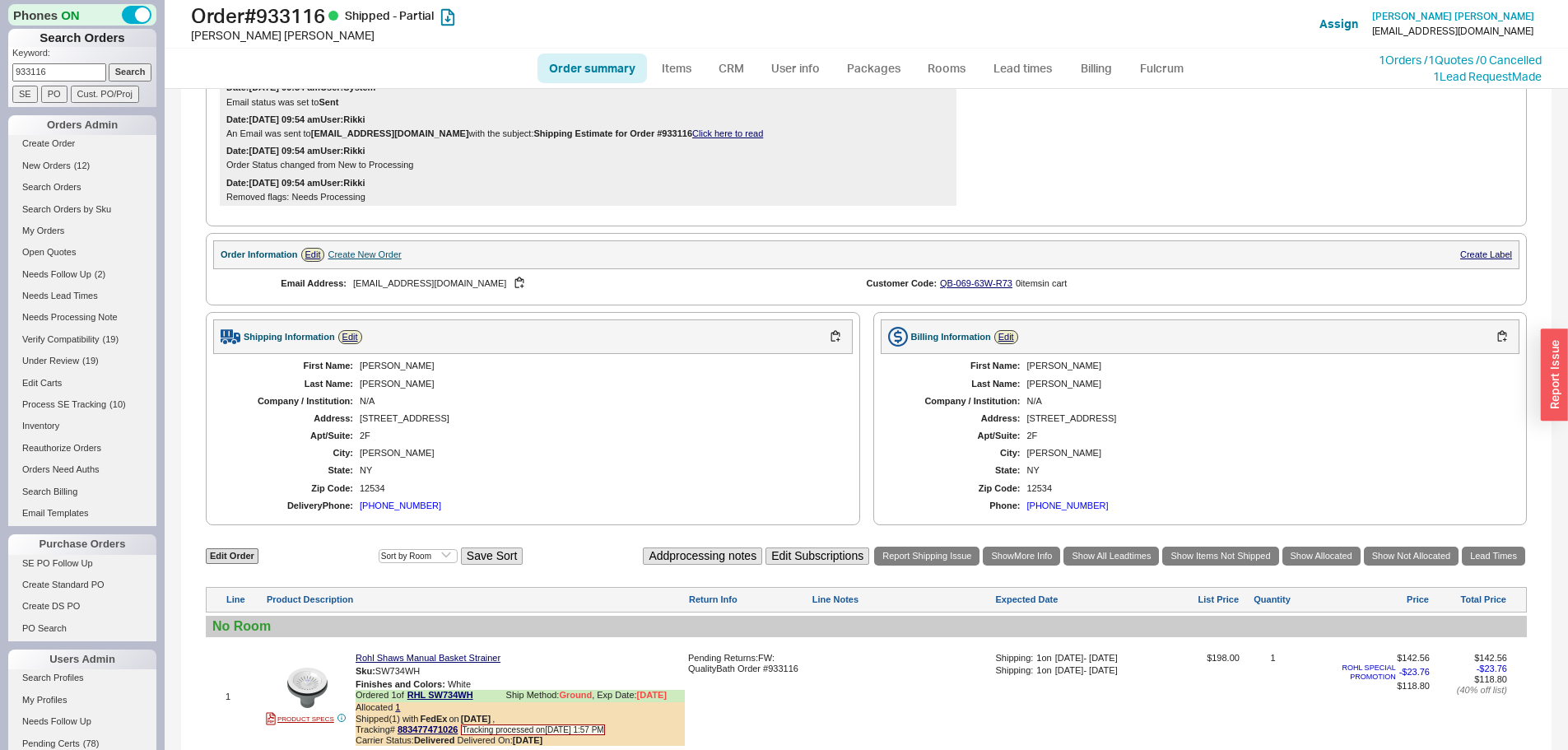
scroll to position [412, 0]
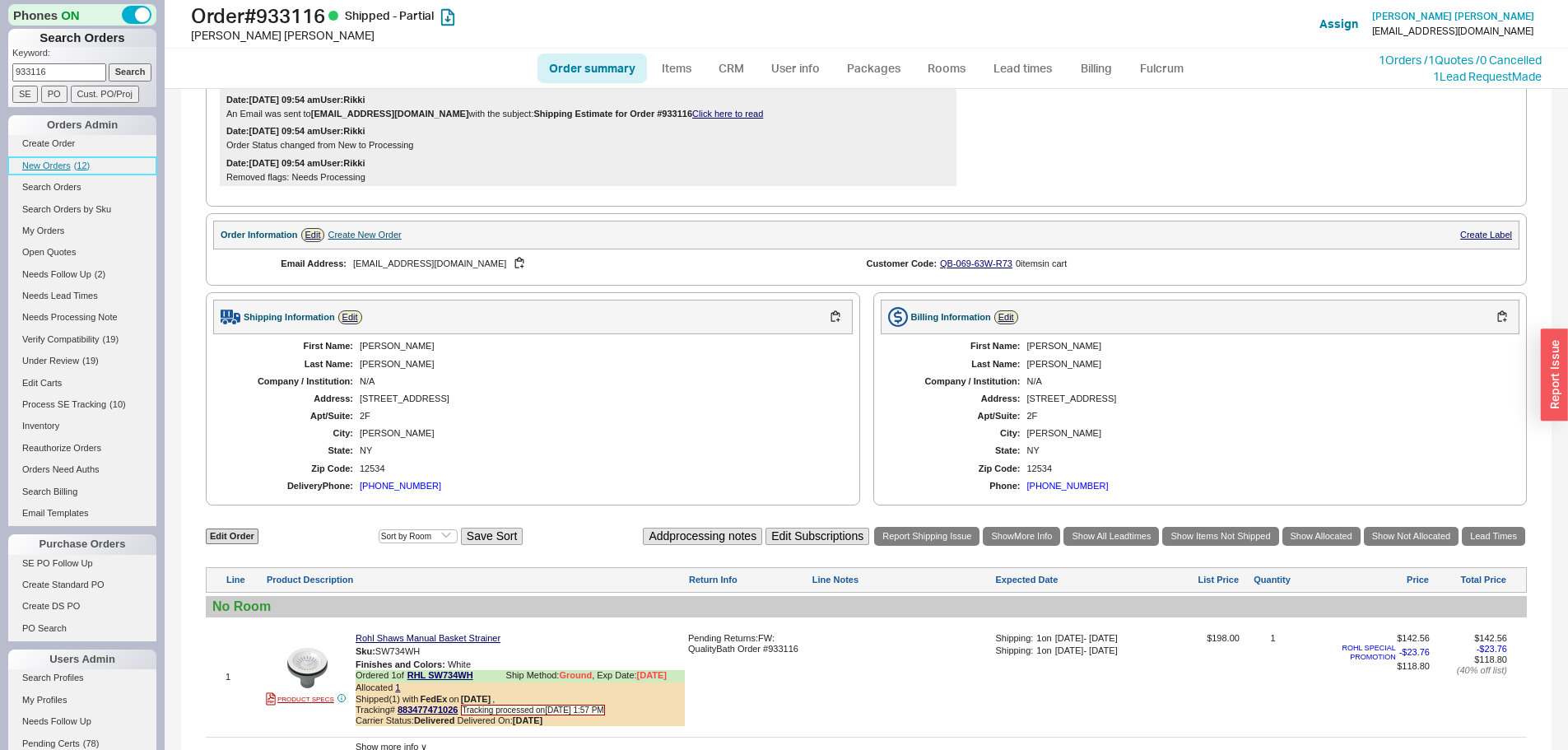
click at [66, 163] on span "New Orders" at bounding box center [46, 166] width 48 height 10
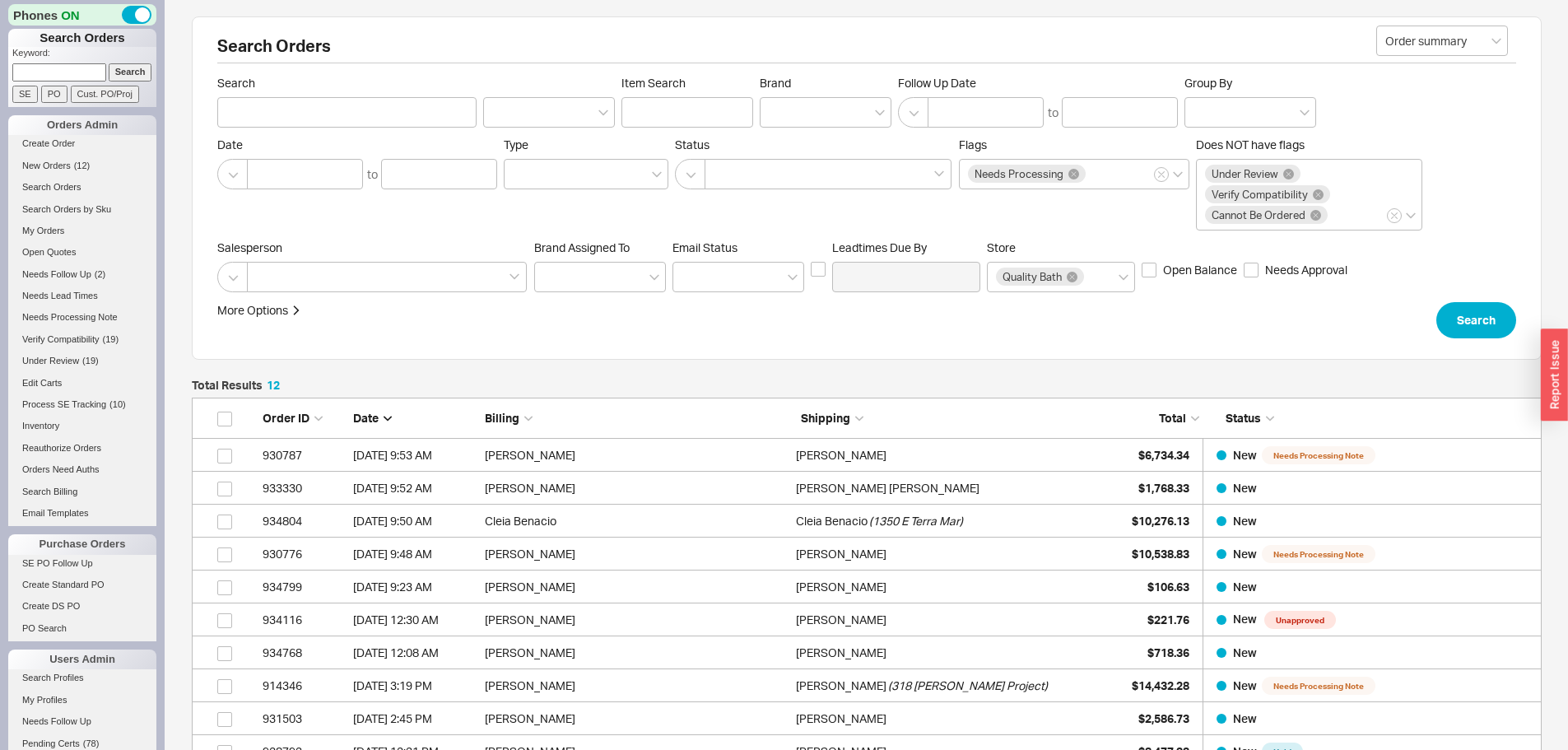
scroll to position [424, 1337]
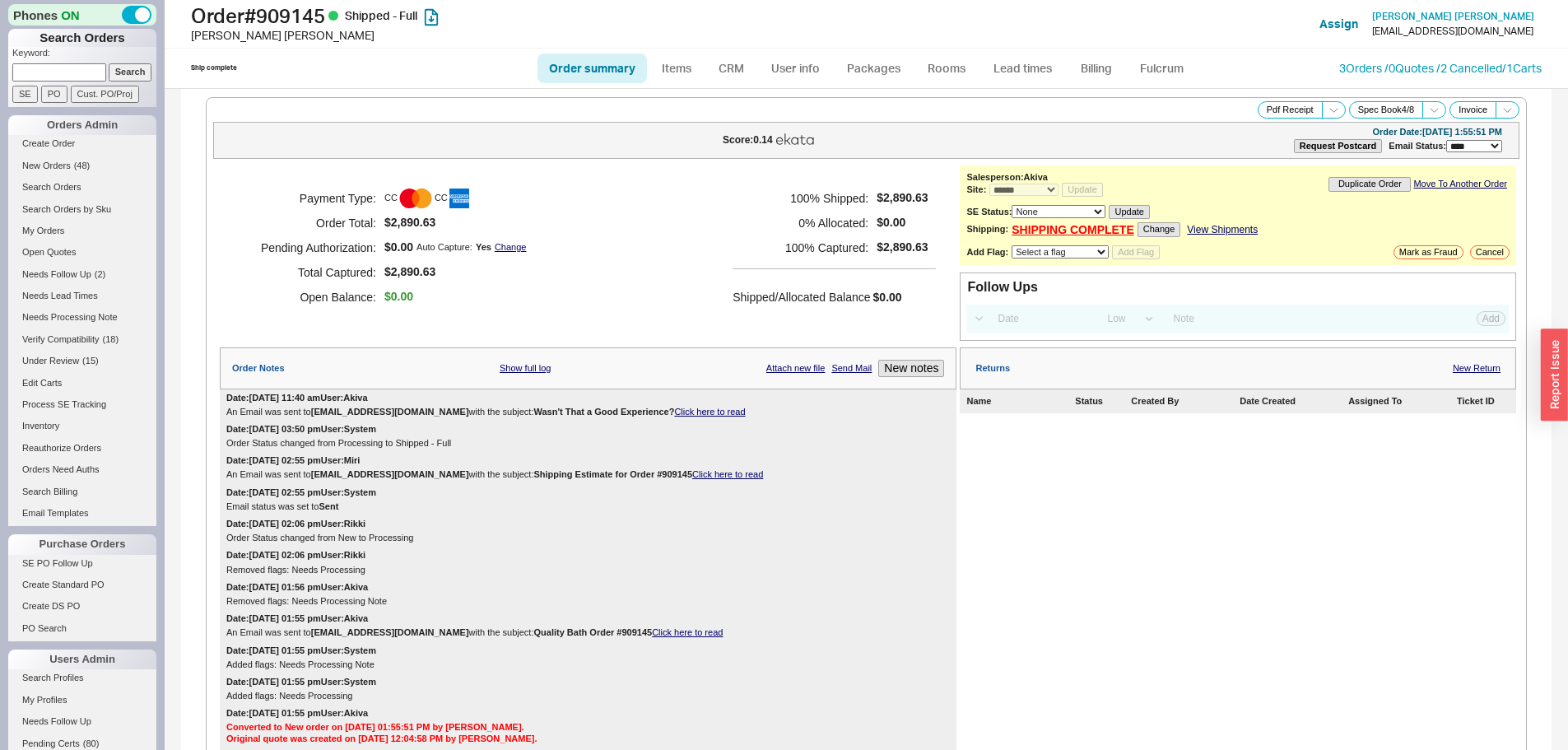
select select "*"
select select "LOW"
select select "3"
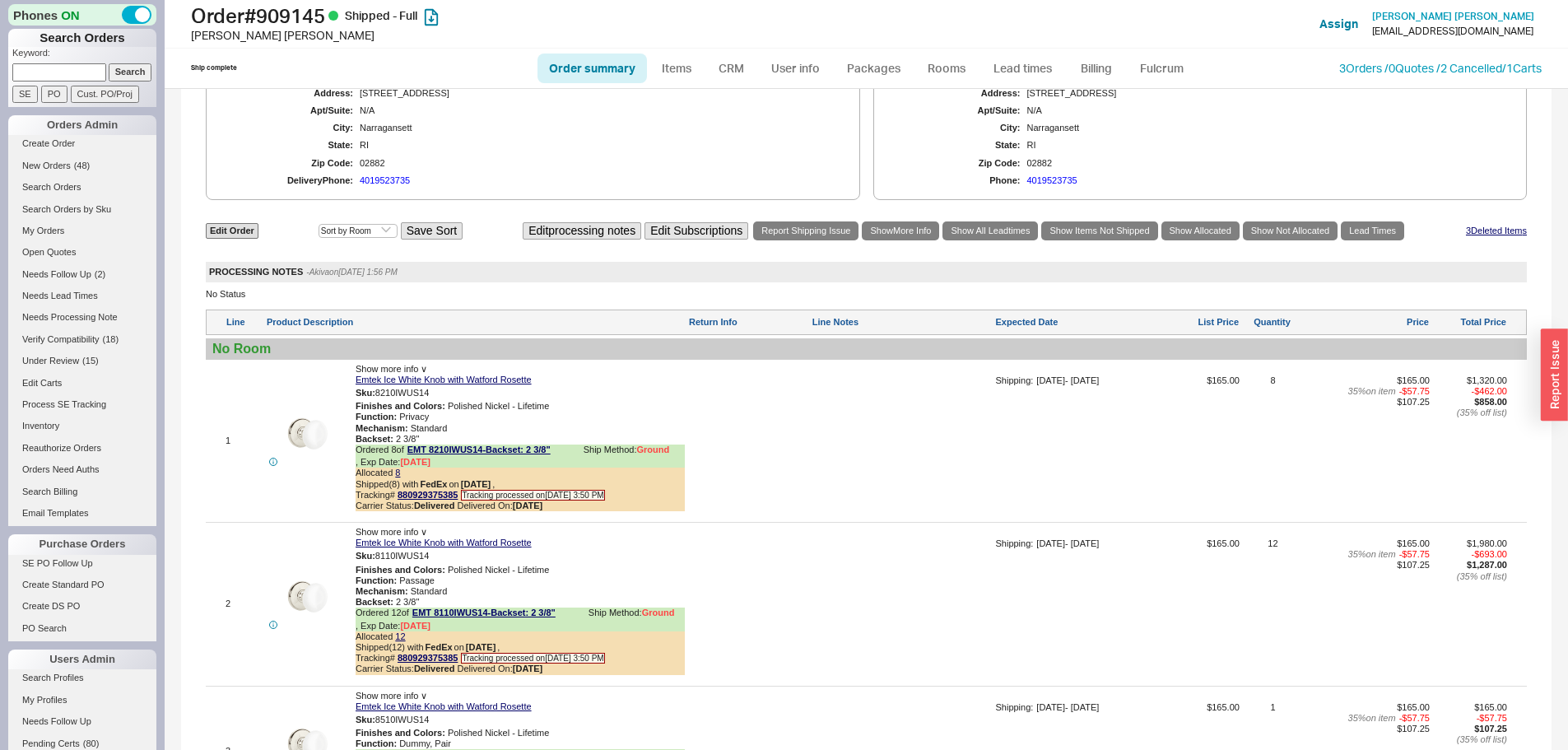
scroll to position [1094, 0]
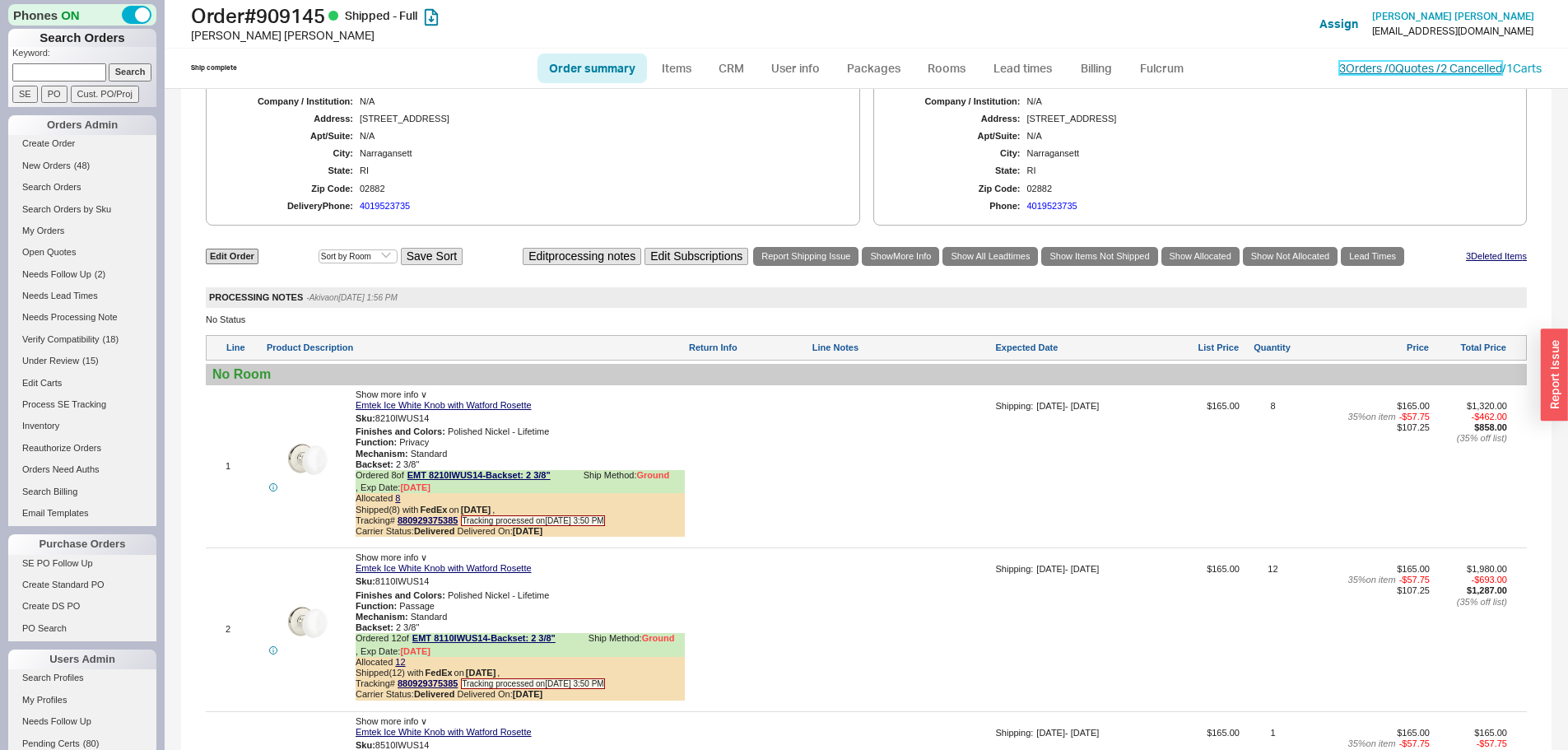
click at [1376, 71] on link "3 Orders / 0 Quotes / 2 Cancelled" at bounding box center [1420, 68] width 163 height 14
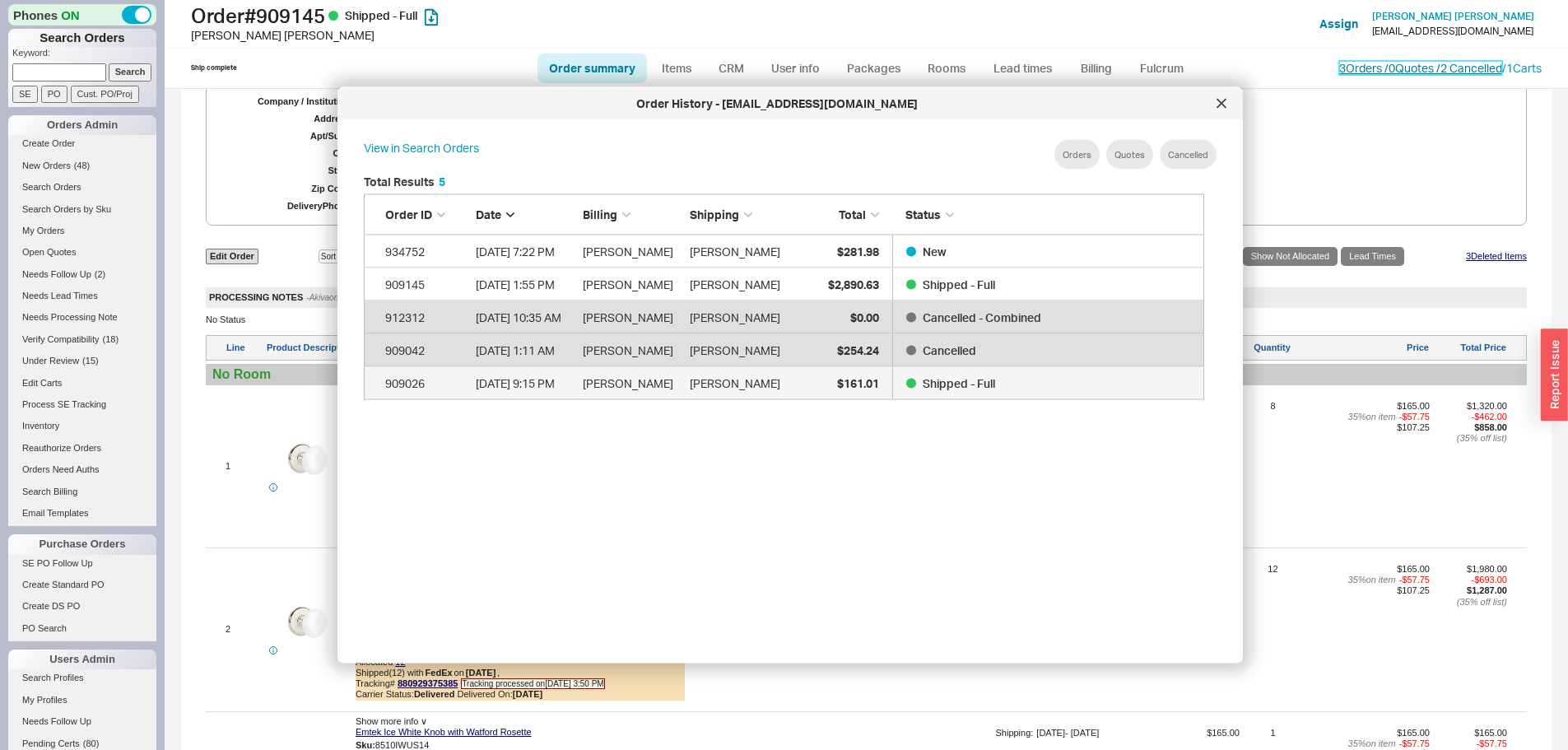
scroll to position [491, 854]
drag, startPoint x: 1221, startPoint y: 101, endPoint x: 1173, endPoint y: 145, distance: 65.1
click at [1221, 101] on icon at bounding box center [1221, 104] width 10 height 10
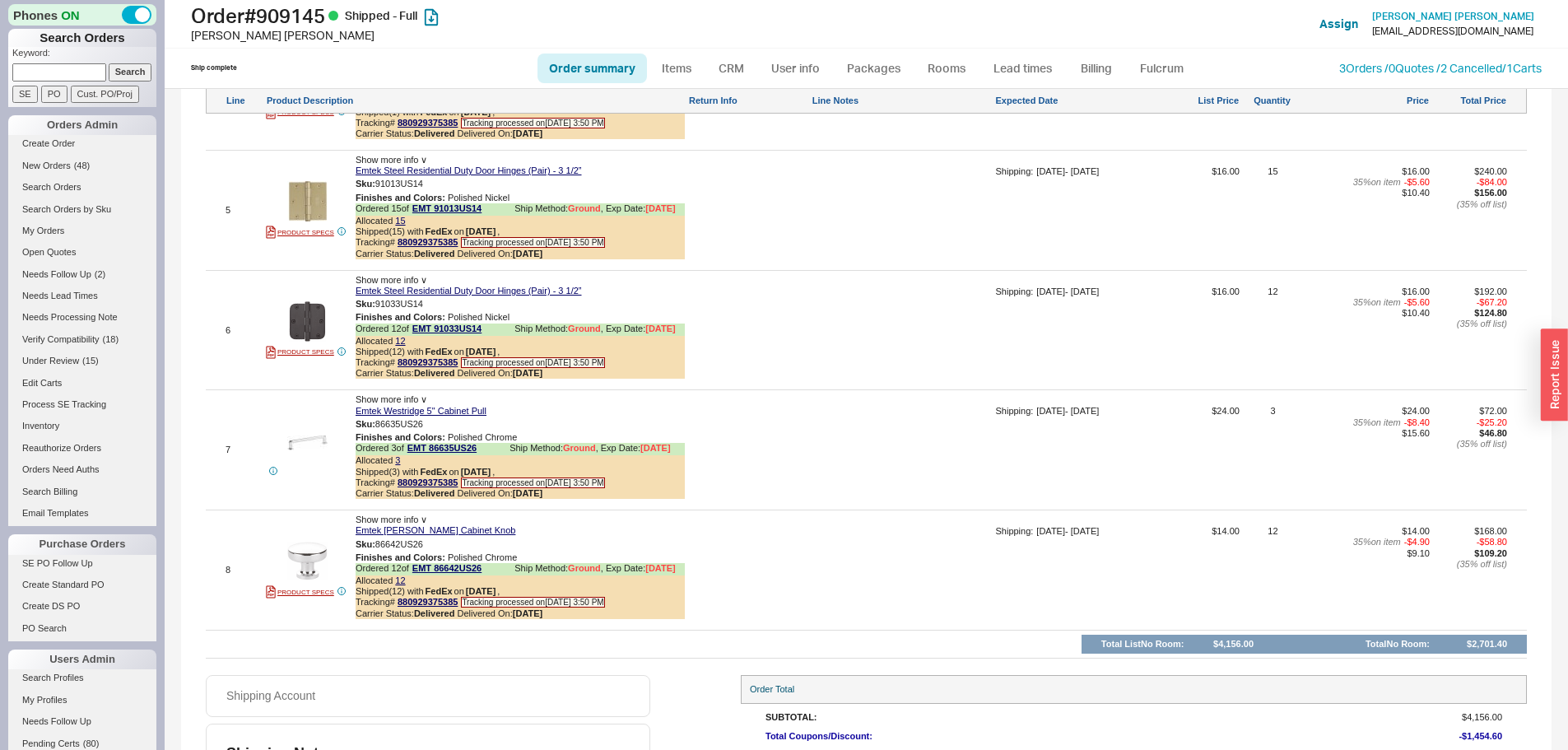
scroll to position [1918, 0]
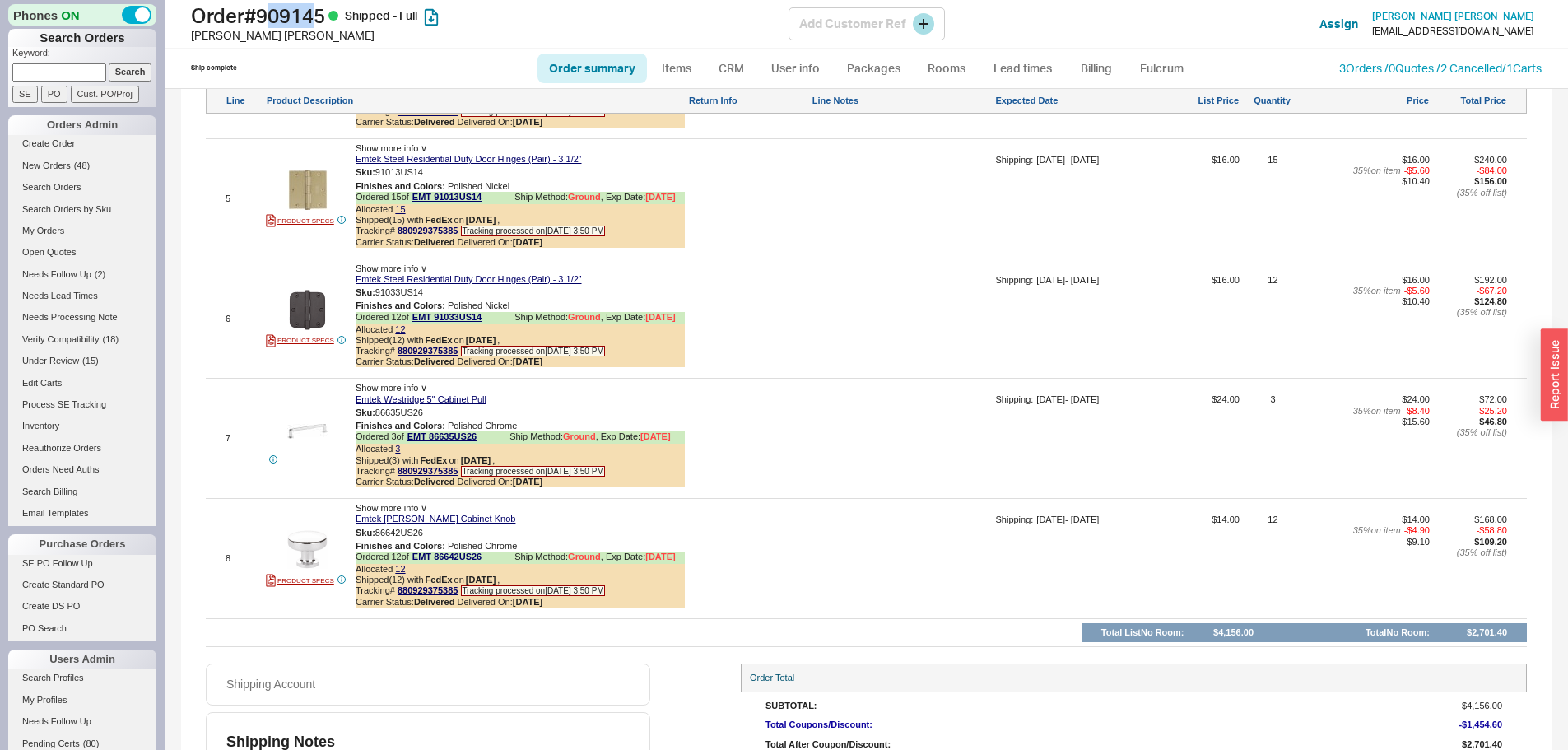
drag, startPoint x: 288, startPoint y: 11, endPoint x: 323, endPoint y: 12, distance: 35.0
click at [323, 12] on h1 "Order # 909145 Shipped - Full" at bounding box center [489, 16] width 598 height 23
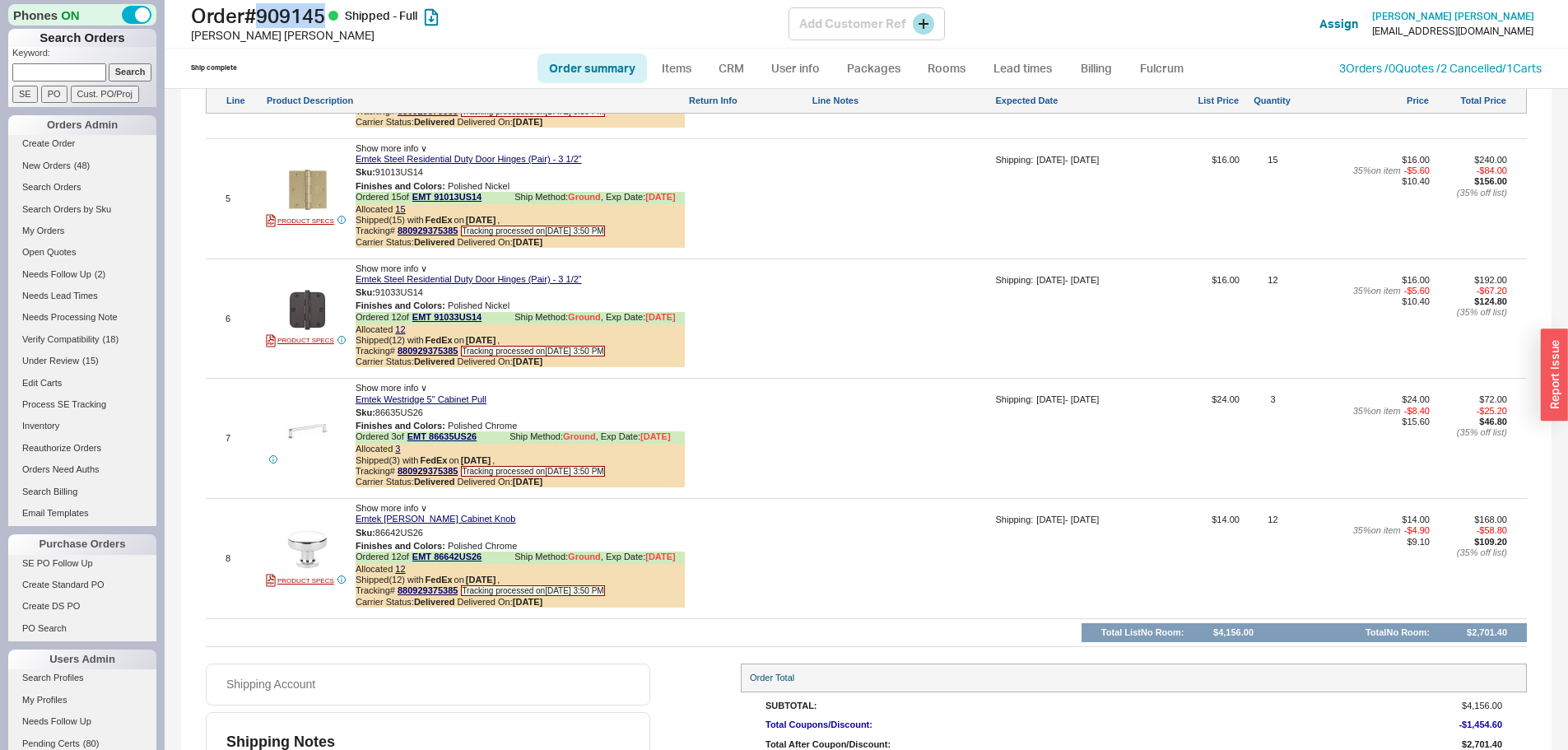
click at [282, 23] on h1 "Order # 909145 Shipped - Full" at bounding box center [489, 16] width 598 height 23
click at [282, 24] on h1 "Order # 909145 Shipped - Full" at bounding box center [489, 16] width 598 height 23
click at [278, 24] on h1 "Order # 909145 Shipped - Full" at bounding box center [489, 16] width 598 height 23
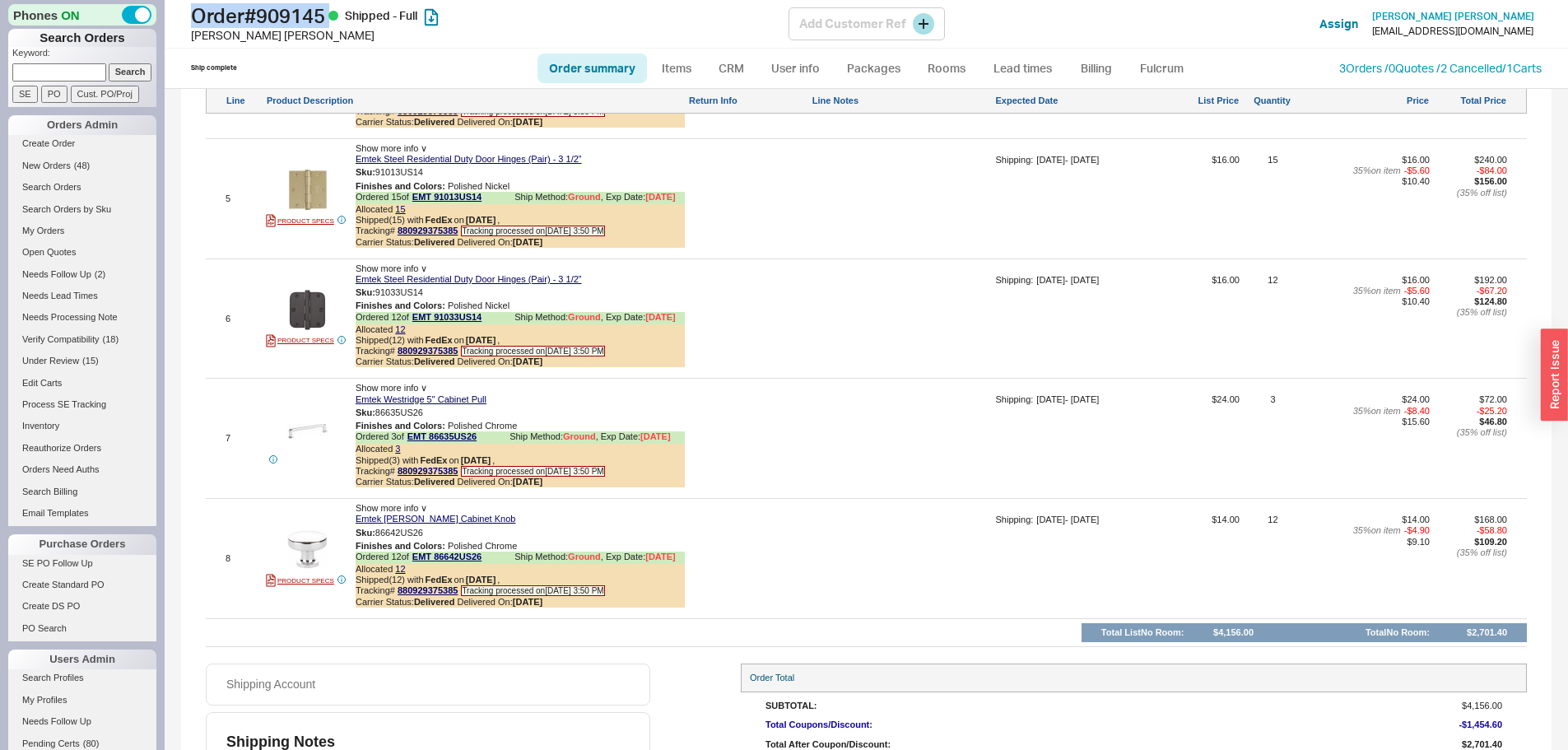
click at [288, 15] on h1 "Order # 909145 Shipped - Full" at bounding box center [489, 16] width 598 height 23
click at [313, 11] on h1 "Order # 909145 Shipped - Full" at bounding box center [489, 16] width 598 height 23
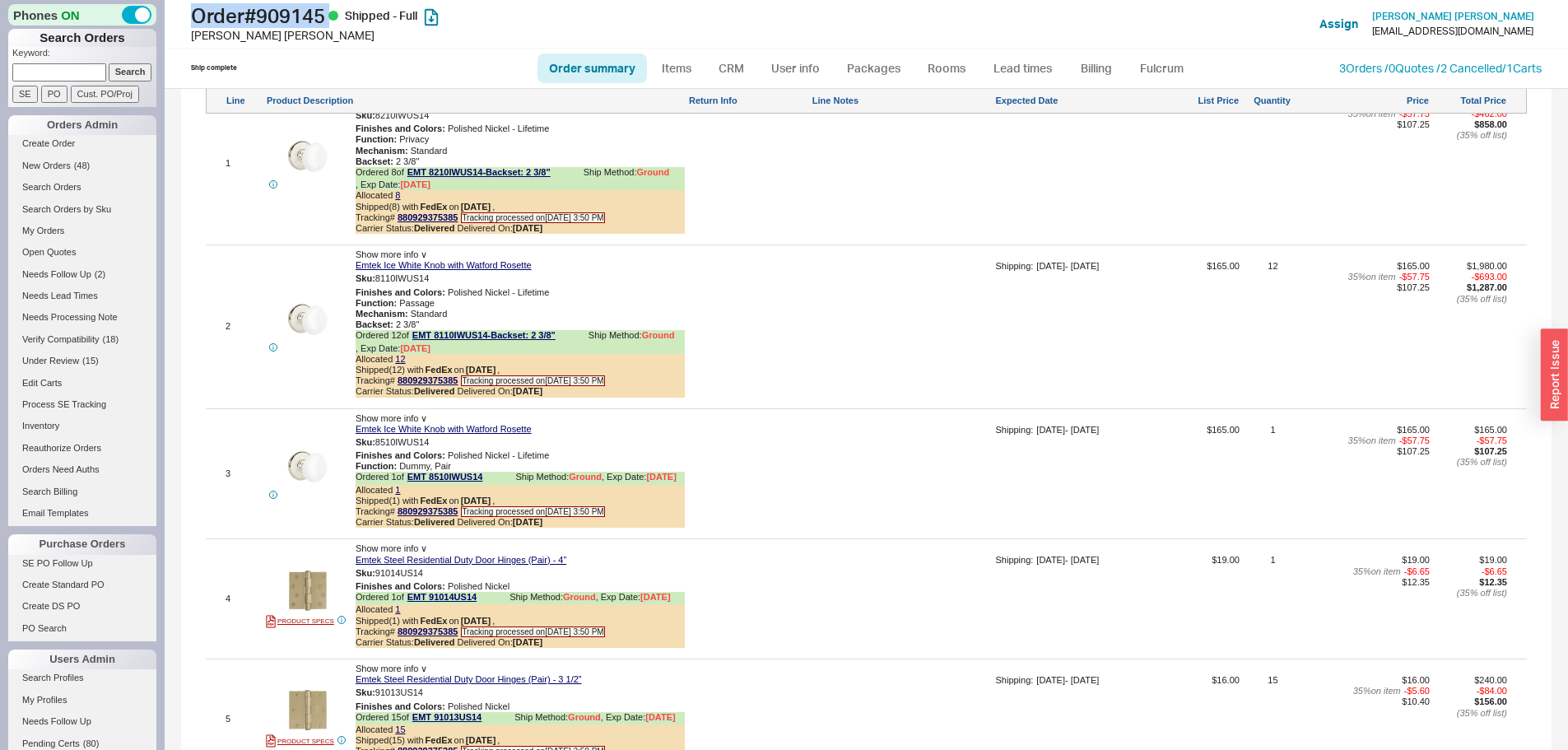
scroll to position [1423, 0]
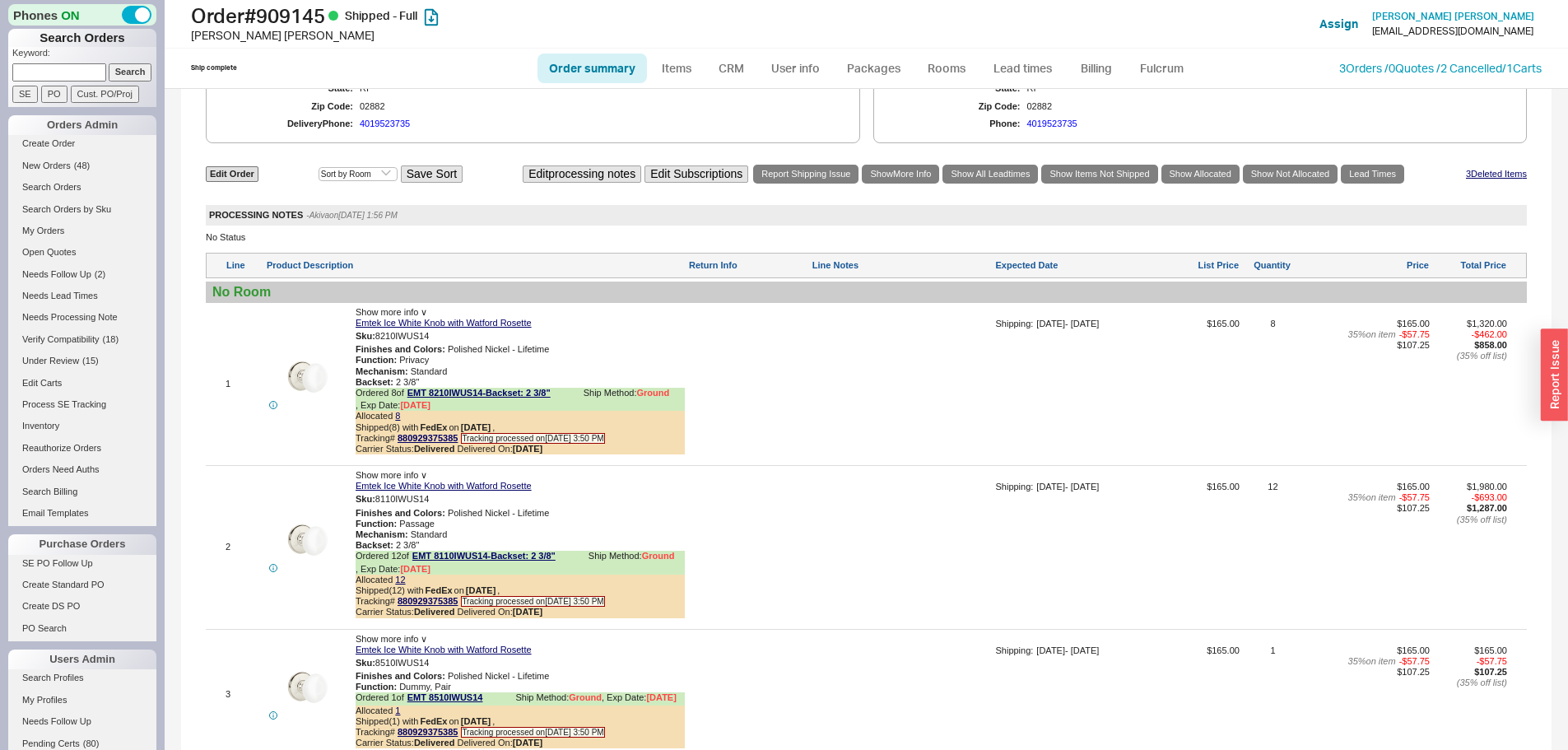
click at [797, 455] on div at bounding box center [748, 390] width 120 height 142
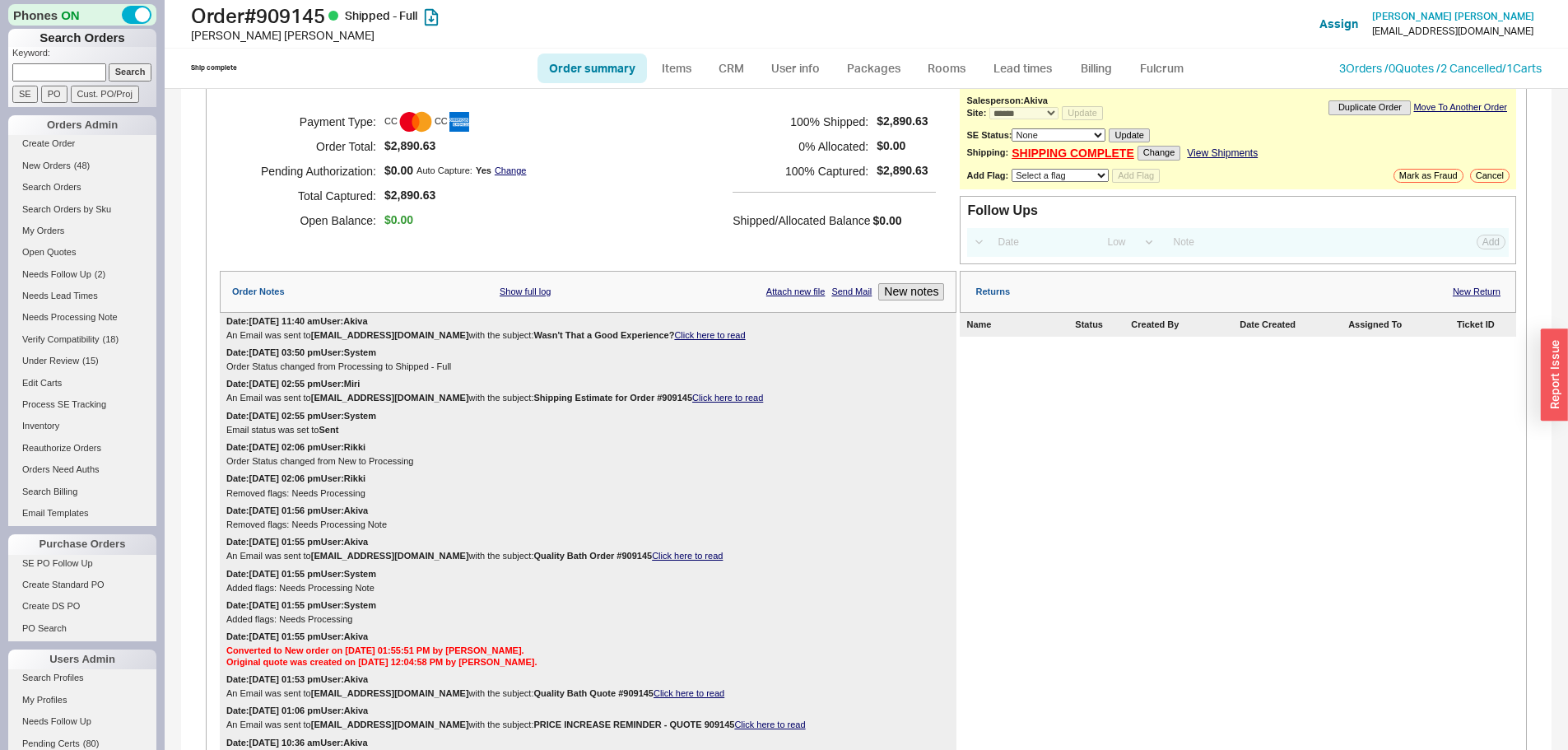
scroll to position [0, 0]
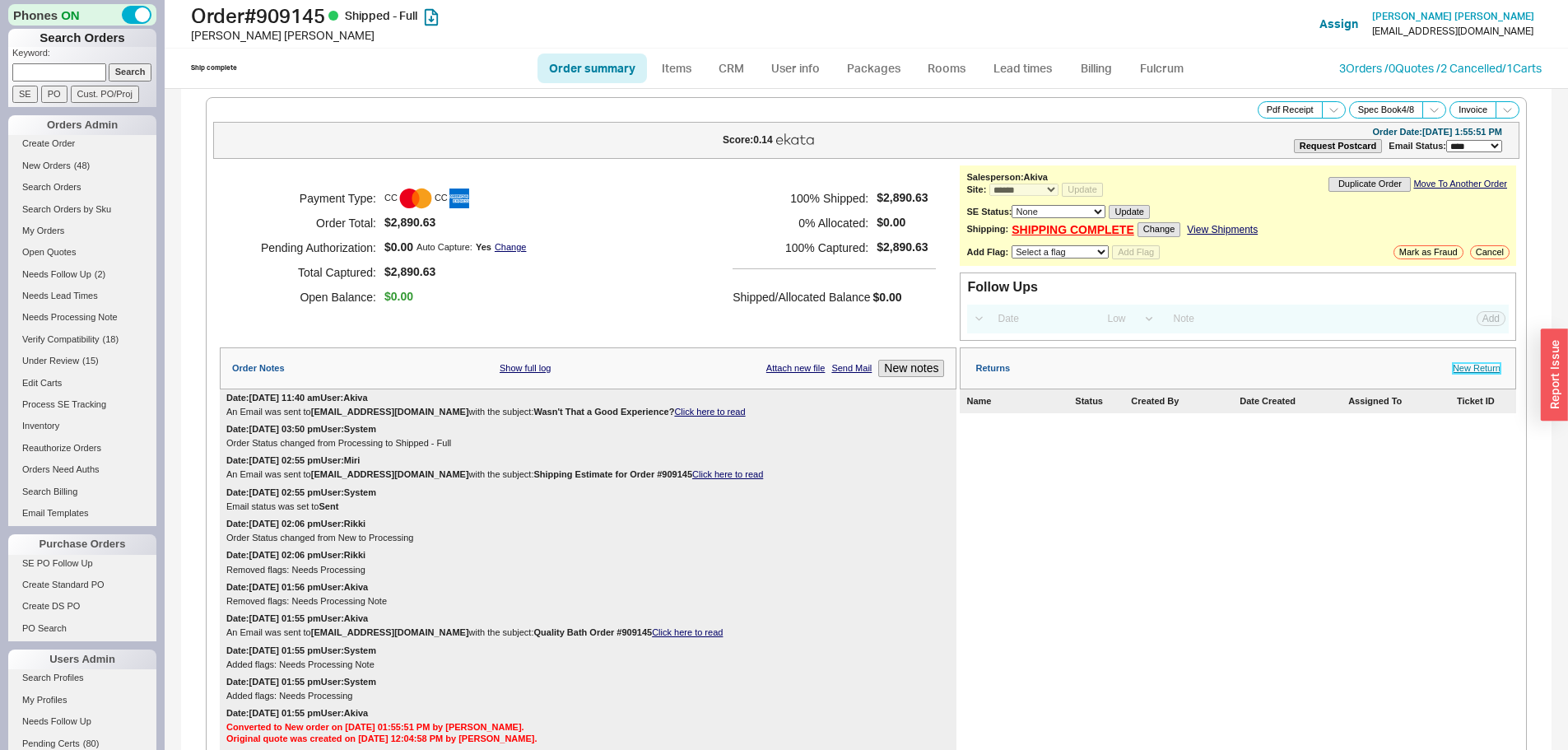
click at [1470, 372] on link "New Return" at bounding box center [1476, 368] width 47 height 11
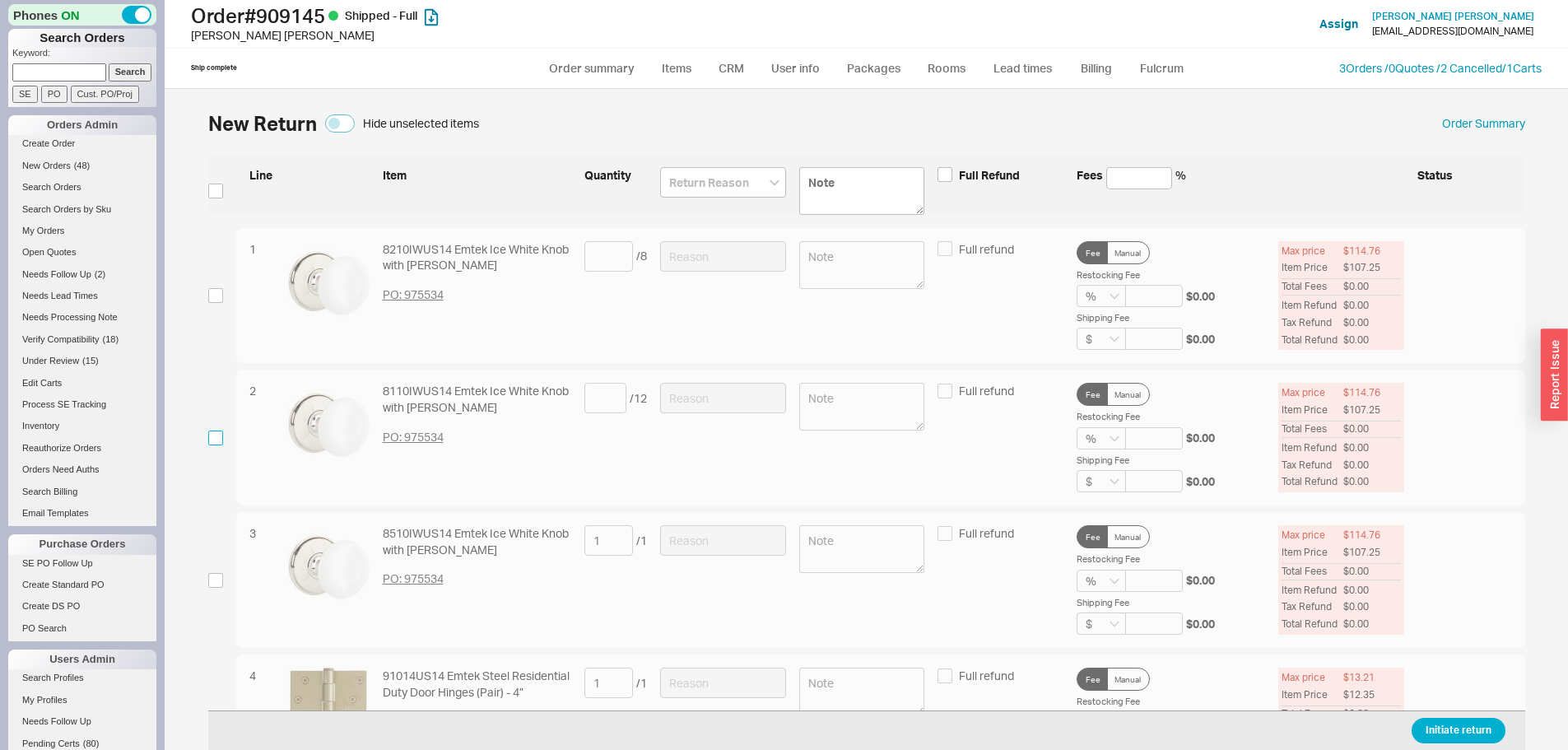
click at [215, 441] on input "checkbox" at bounding box center [215, 437] width 15 height 15
checkbox input "true"
click at [723, 404] on input at bounding box center [723, 397] width 126 height 30
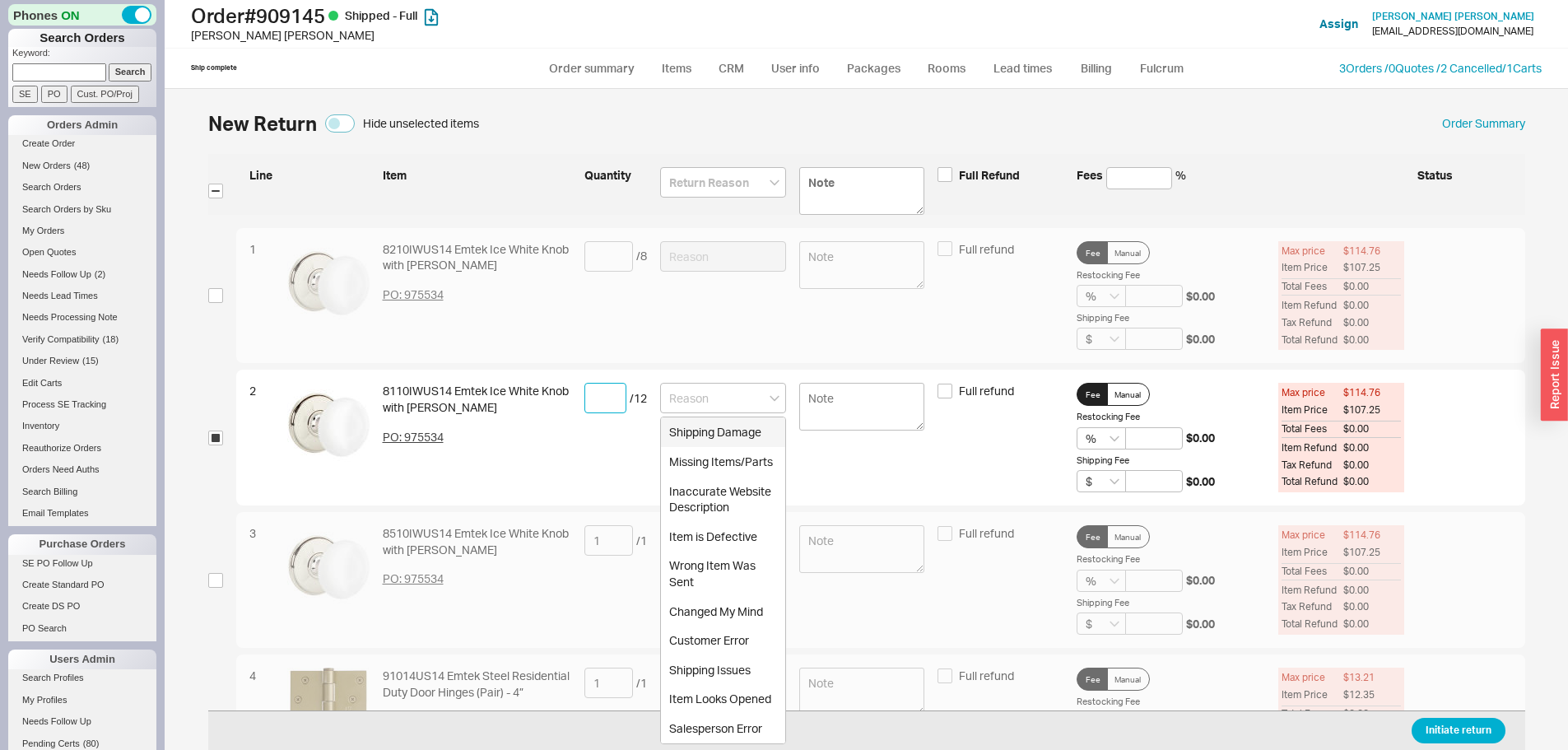
click at [600, 406] on input at bounding box center [604, 397] width 42 height 30
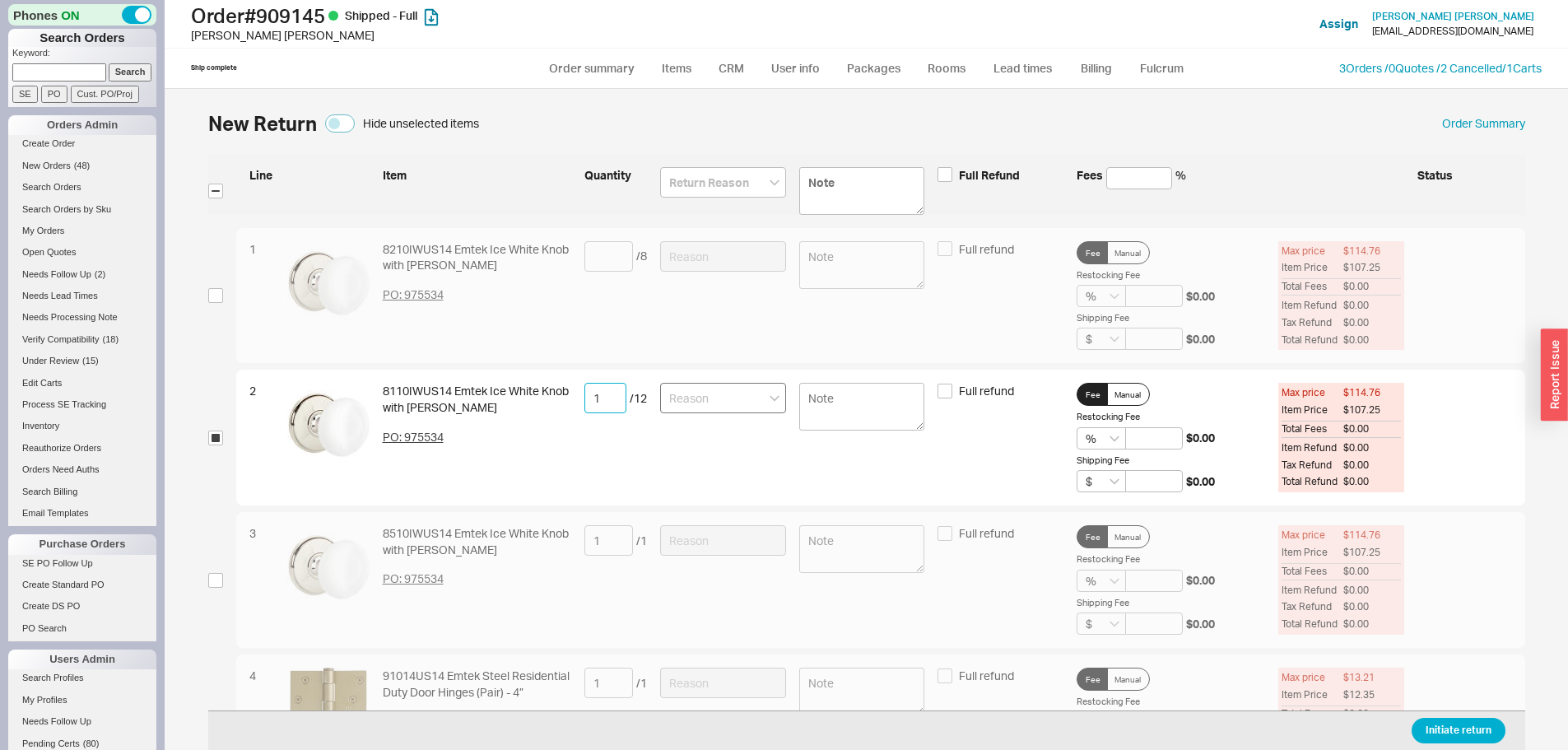
type input "1"
click at [687, 399] on input at bounding box center [723, 397] width 126 height 30
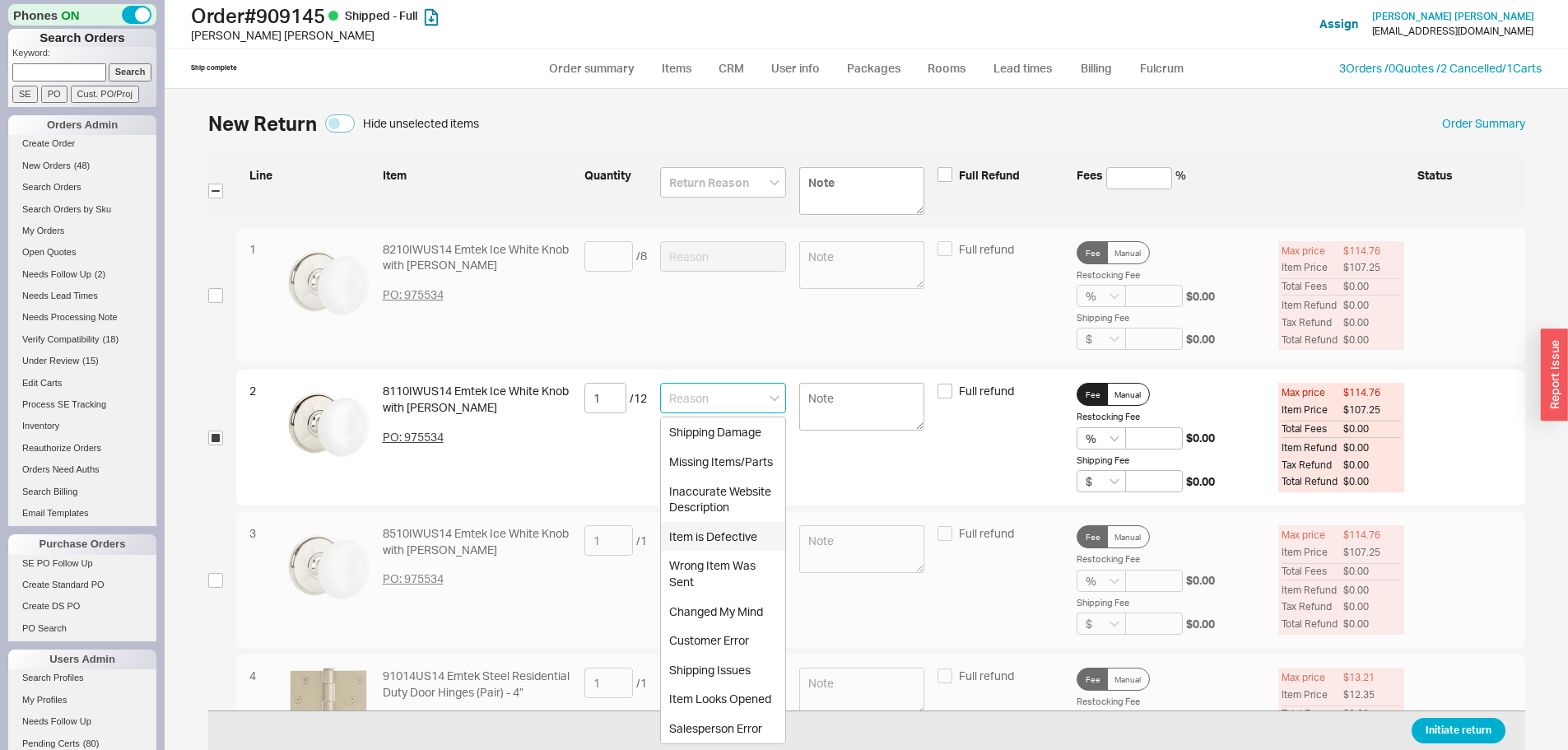
click at [762, 540] on div "Item is Defective" at bounding box center [723, 537] width 124 height 30
type input "Item is Defective"
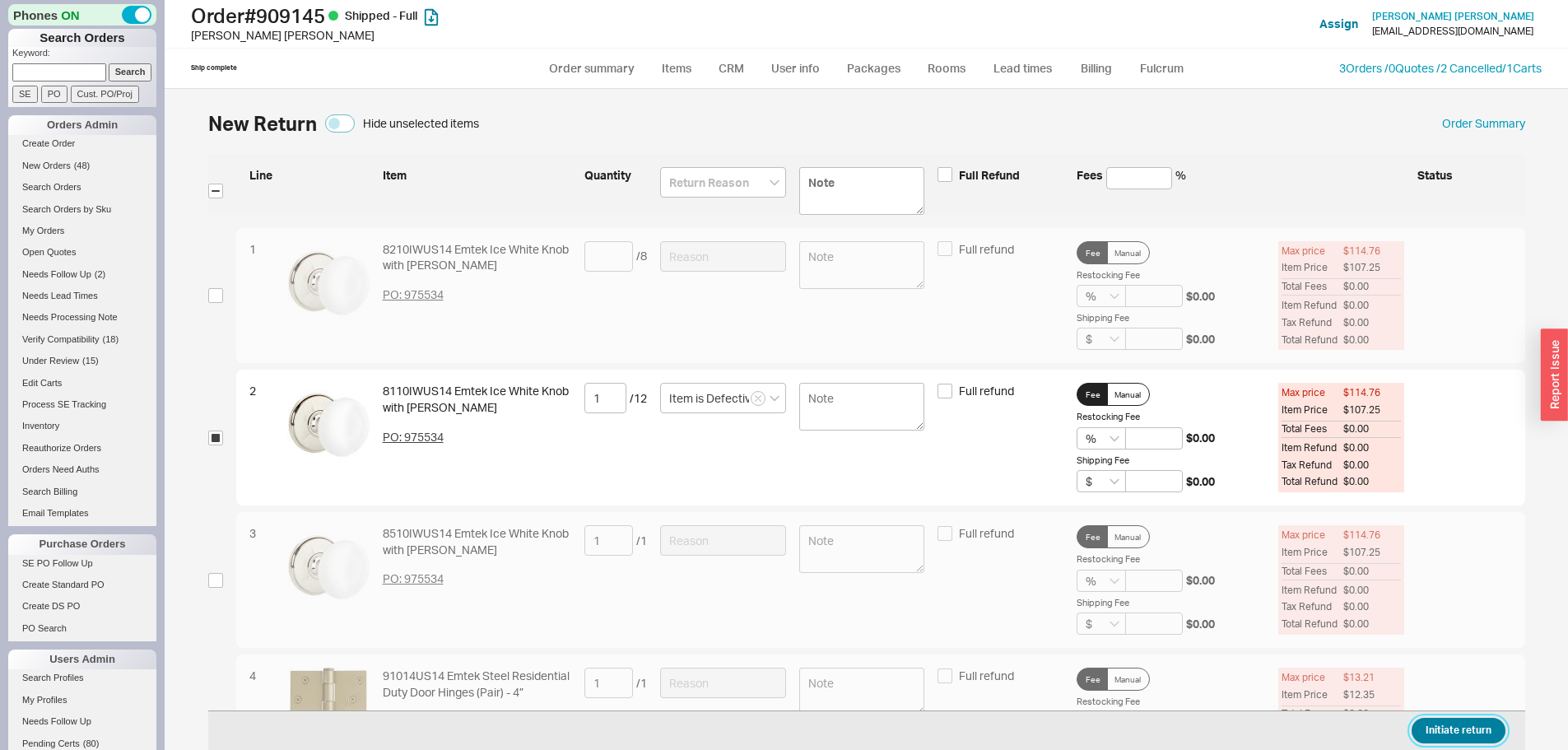
click at [1433, 722] on button "Initiate return" at bounding box center [1458, 731] width 94 height 25
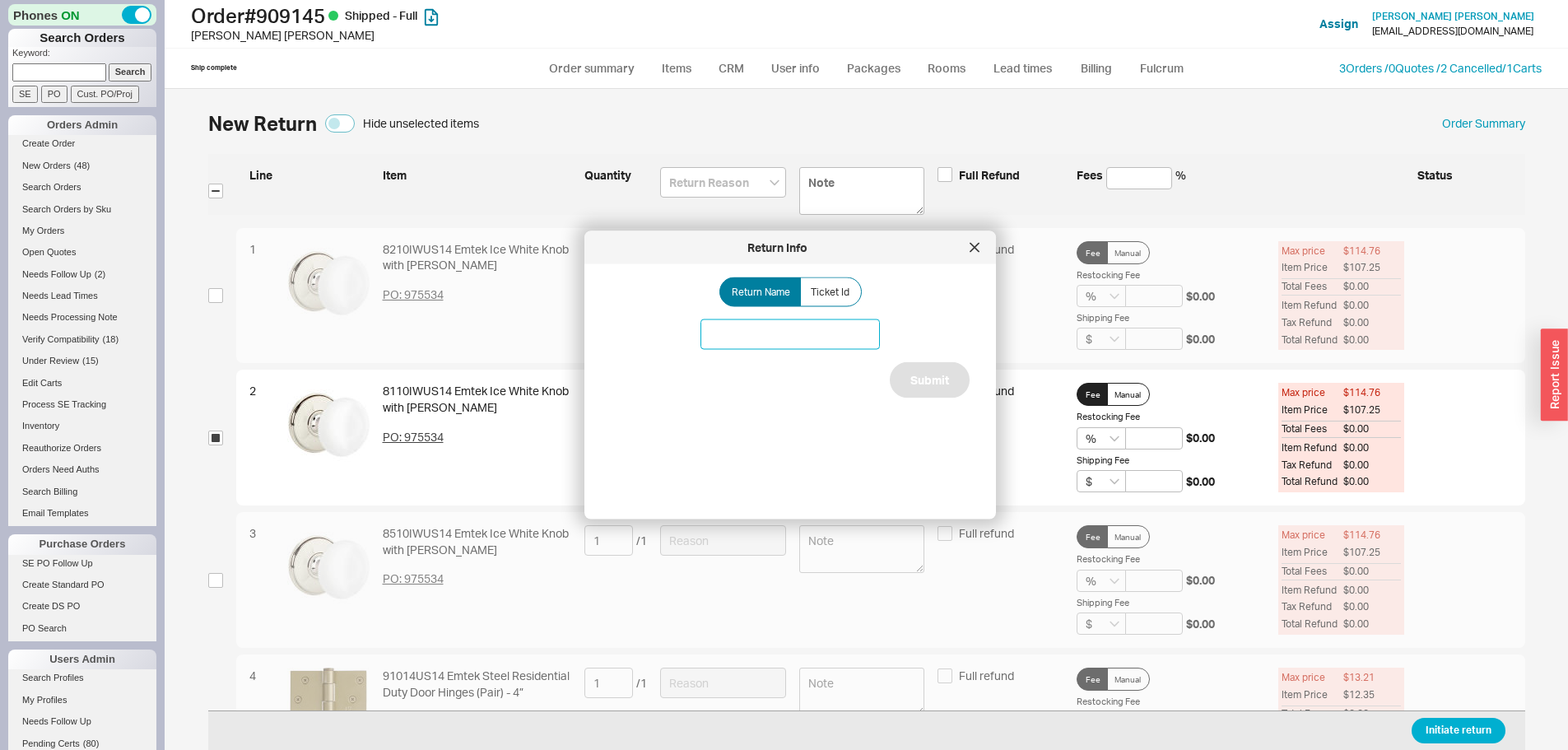
click at [786, 328] on input at bounding box center [789, 334] width 179 height 30
click at [727, 326] on input at bounding box center [789, 334] width 179 height 30
type input "Emtek issue"
click at [917, 376] on button "Submit" at bounding box center [930, 380] width 79 height 36
select select "*"
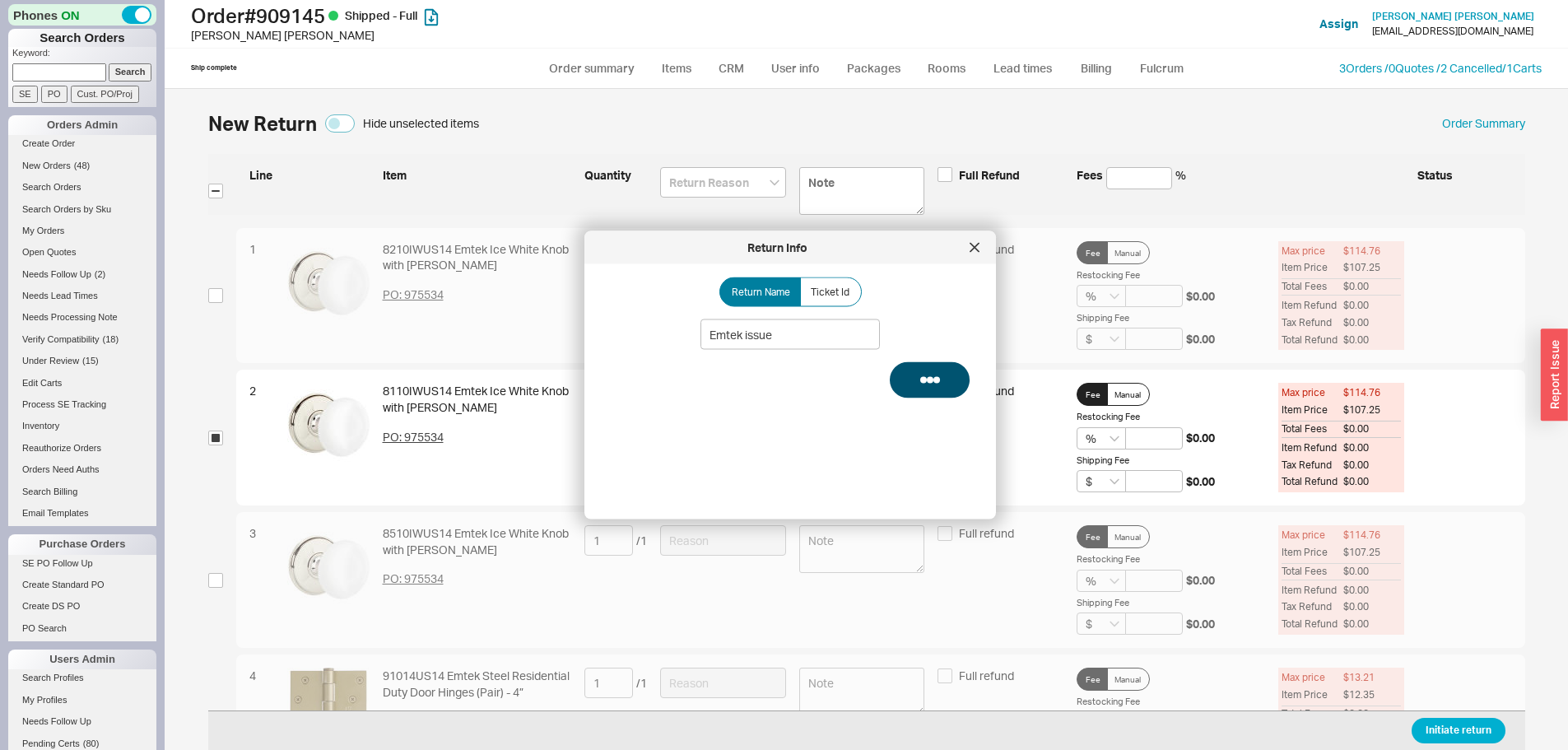
select select "LOW"
select select "3"
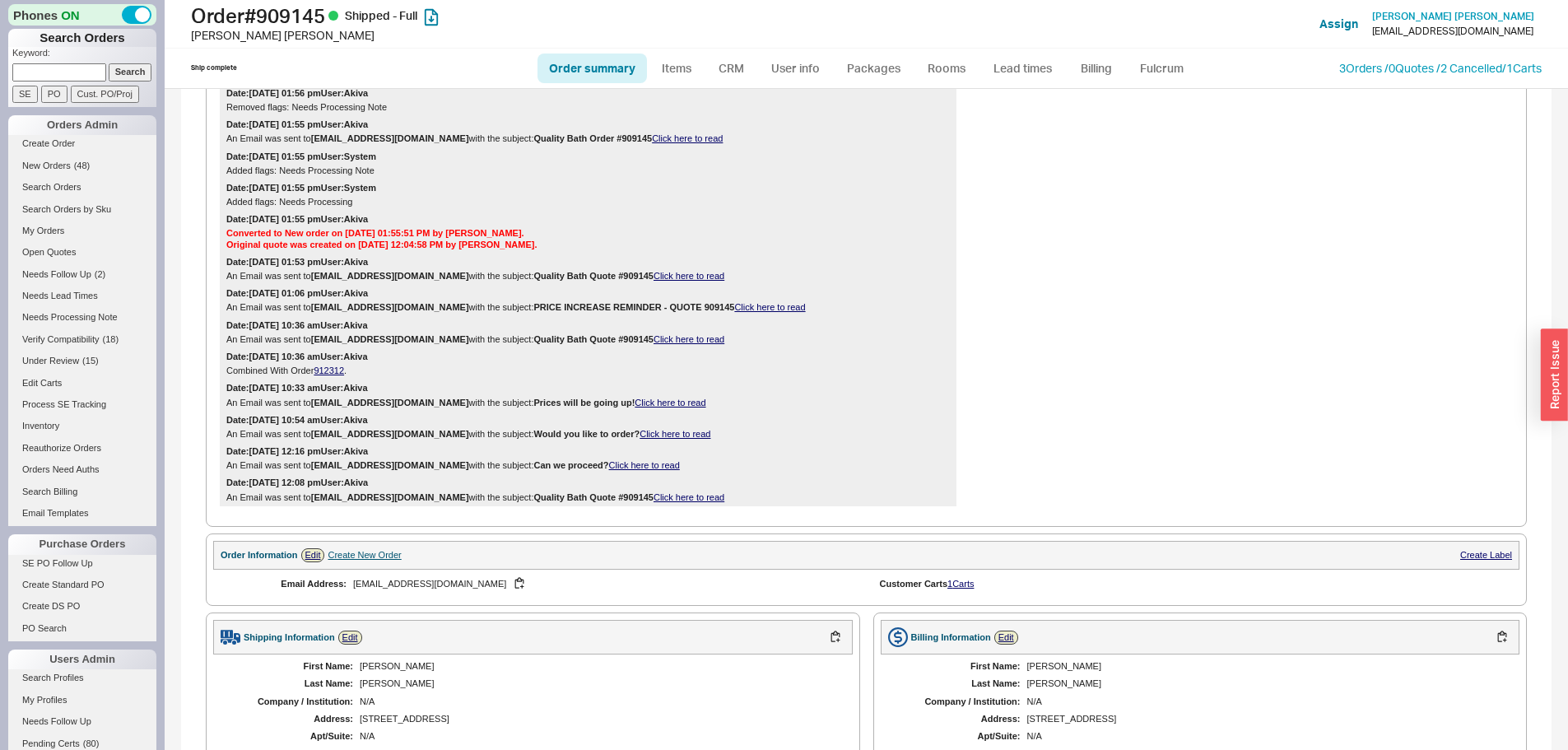
scroll to position [906, 0]
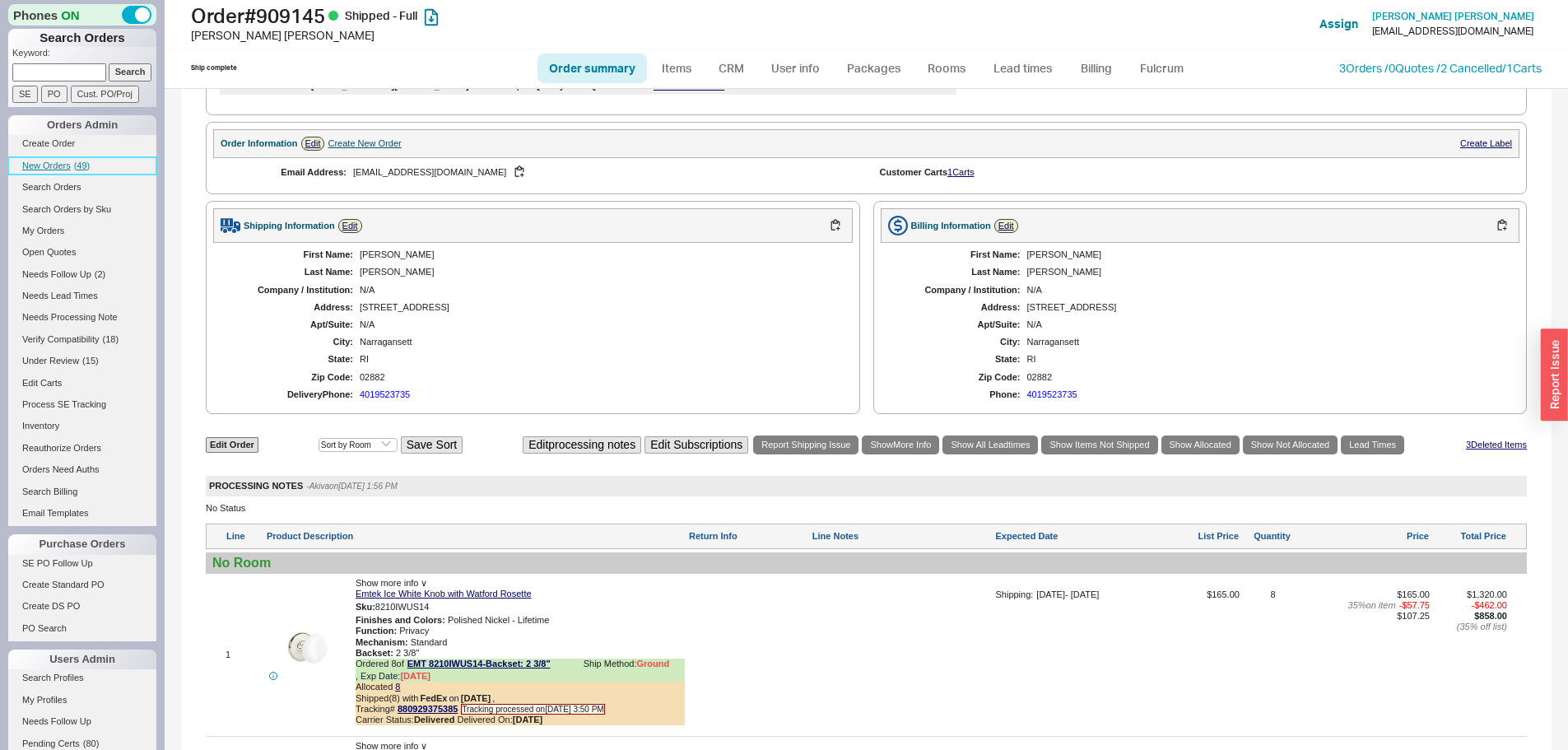
click at [87, 162] on span "( 49 )" at bounding box center [81, 166] width 16 height 10
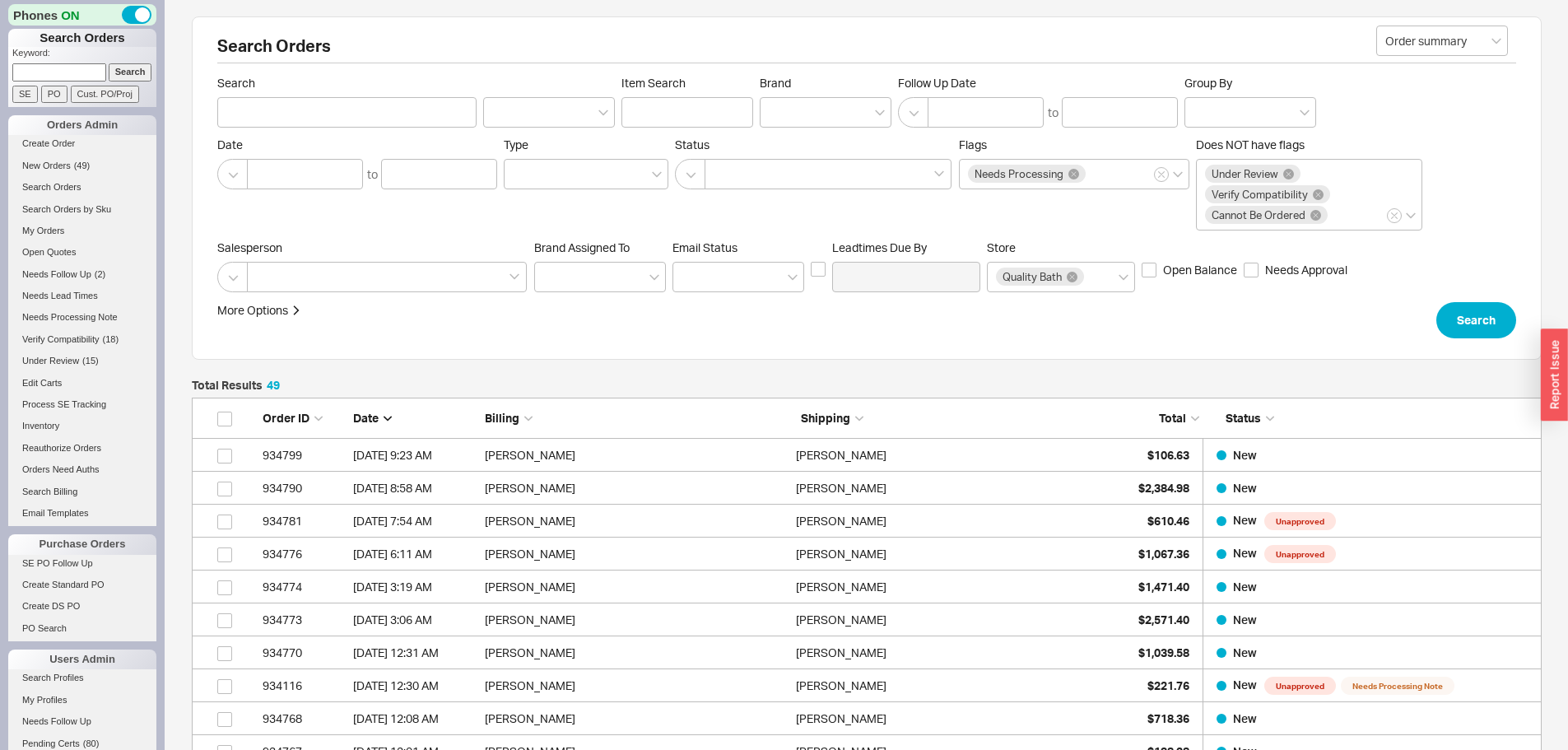
scroll to position [1642, 1337]
click at [84, 160] on link "New Orders ( 42 )" at bounding box center [81, 166] width 148 height 17
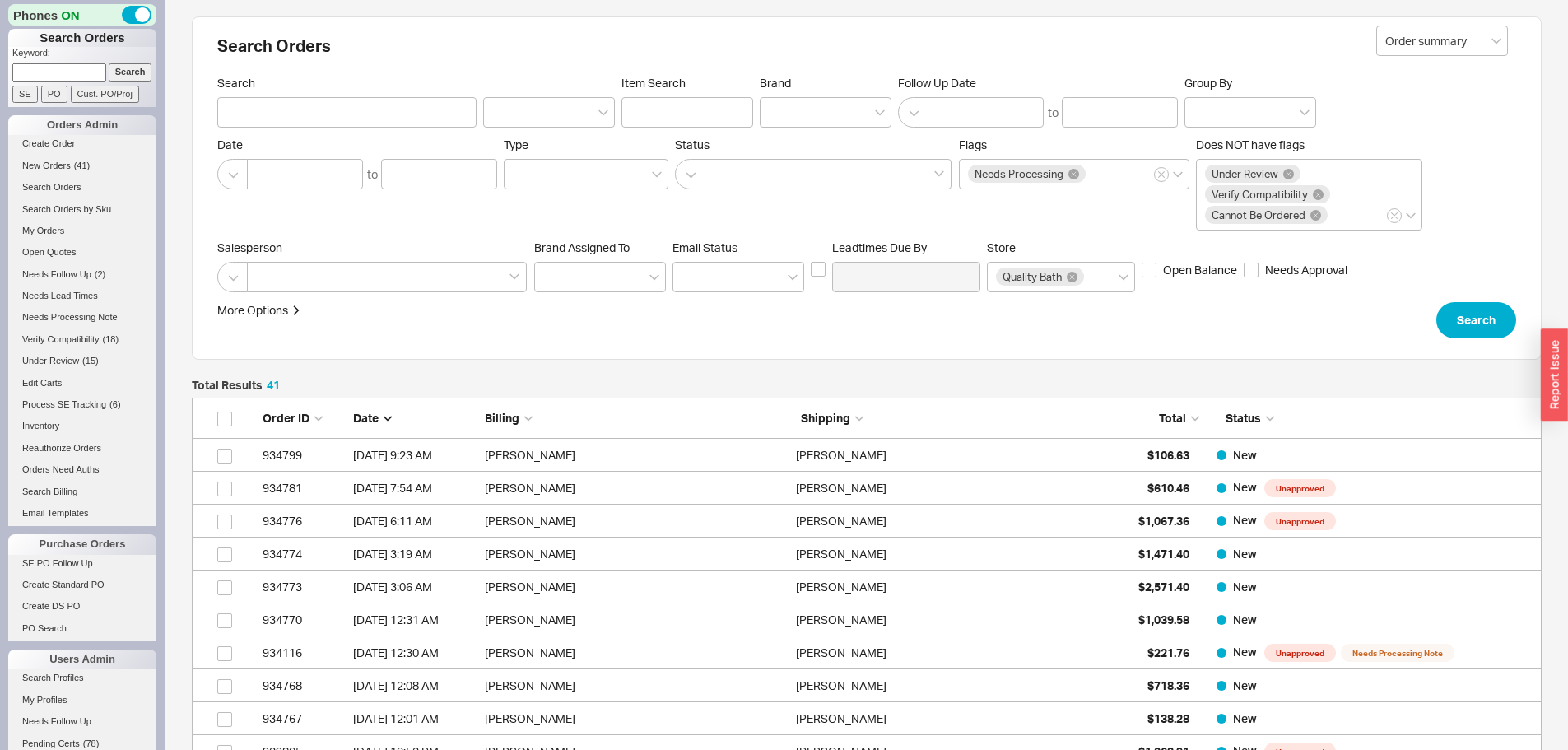
scroll to position [1379, 1337]
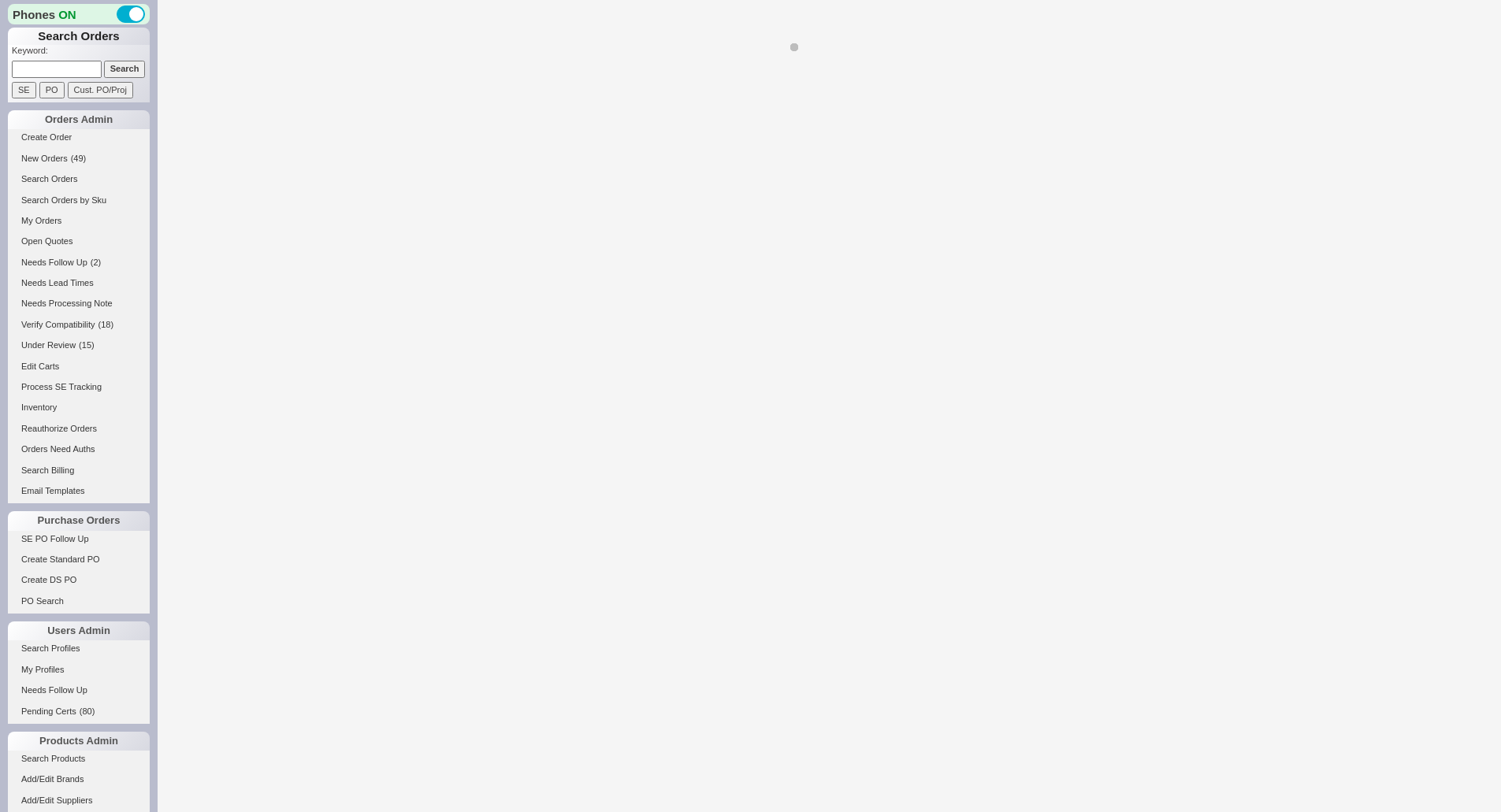
select select "*"
select select "LOW"
select select "3"
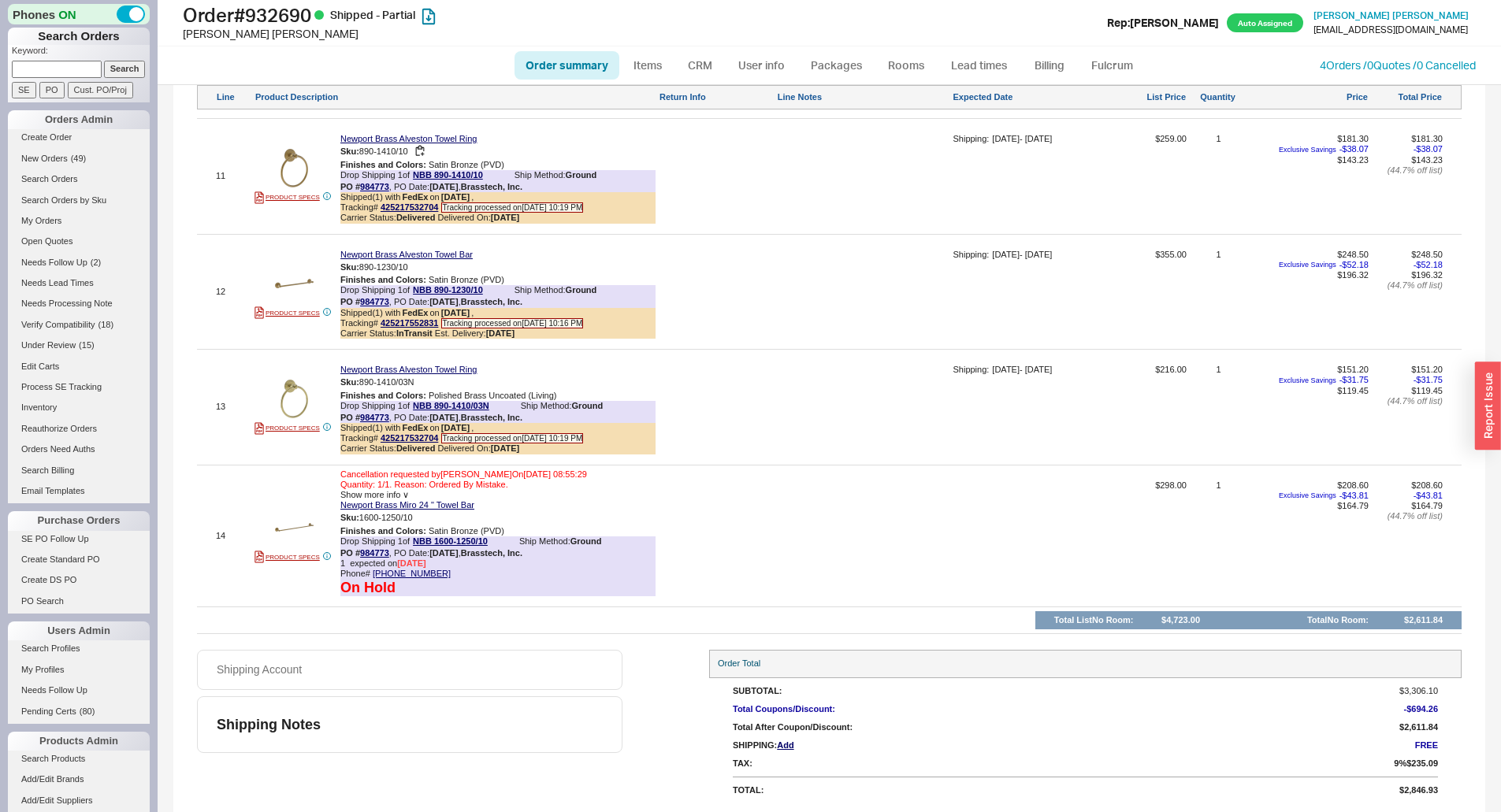
scroll to position [2111, 0]
click at [696, 69] on link "CRM" at bounding box center [700, 65] width 46 height 29
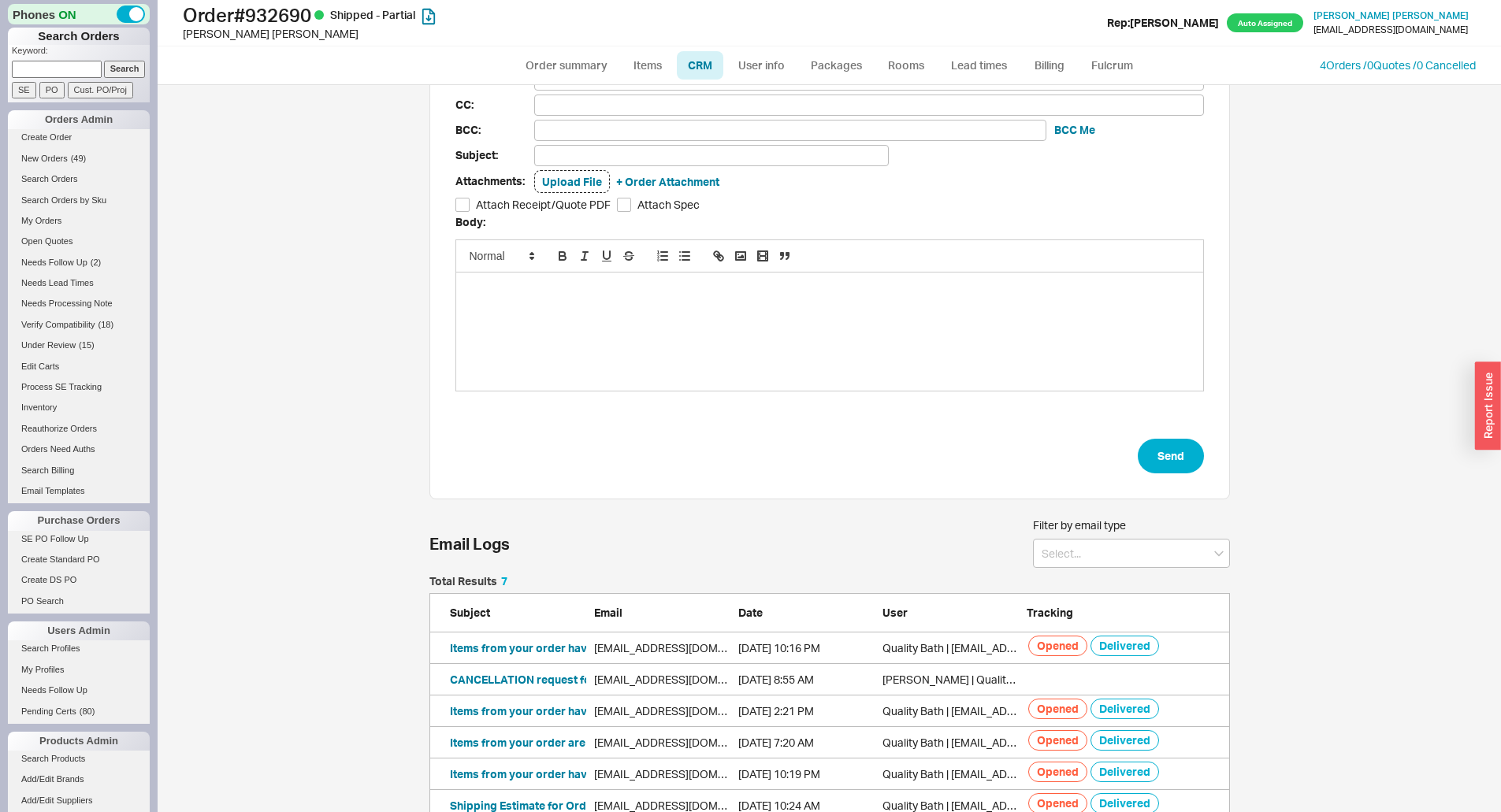
scroll to position [151, 0]
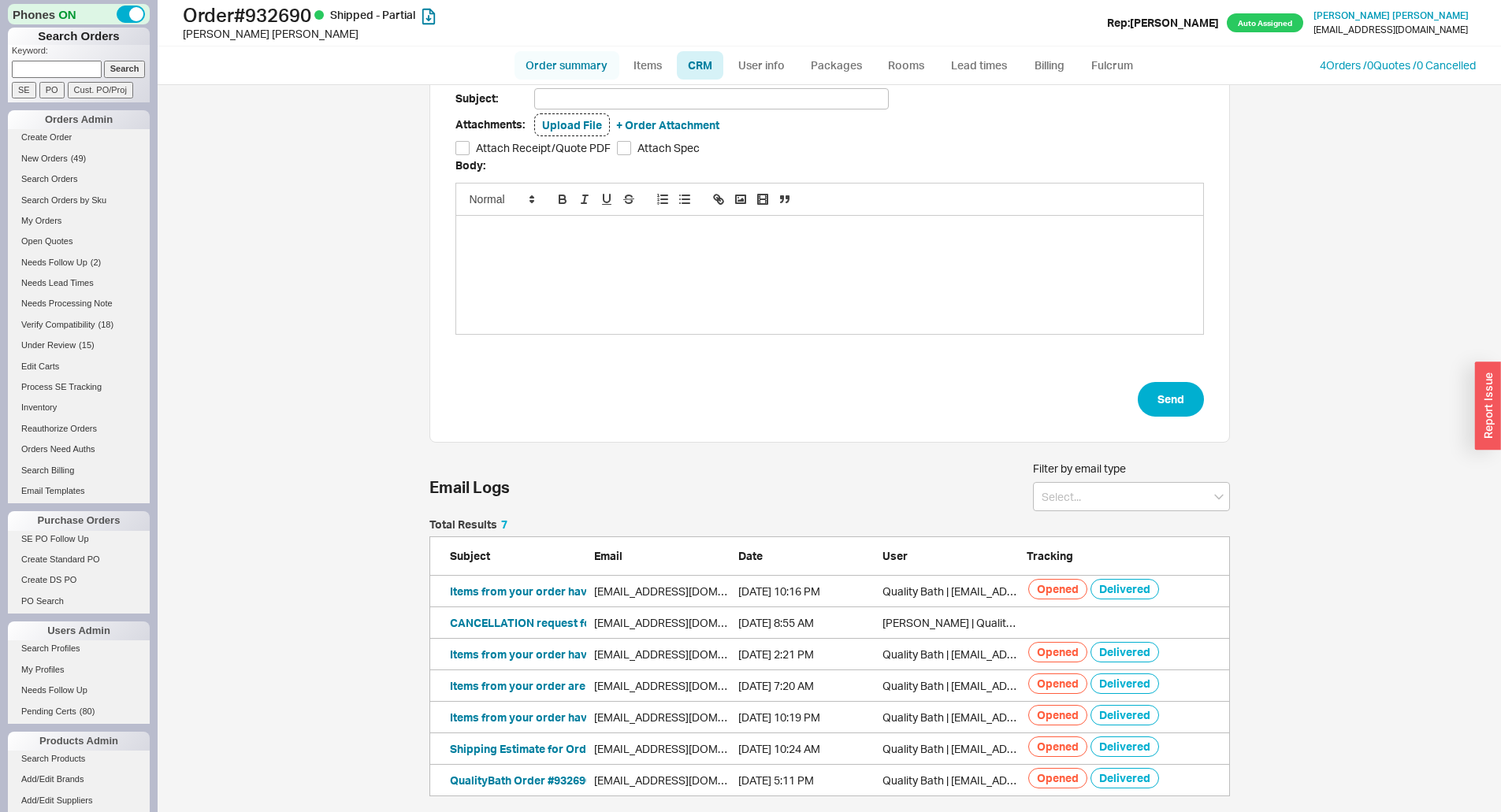
click at [585, 71] on link "Order summary" at bounding box center [566, 65] width 105 height 29
select select "*"
select select "LOW"
select select "3"
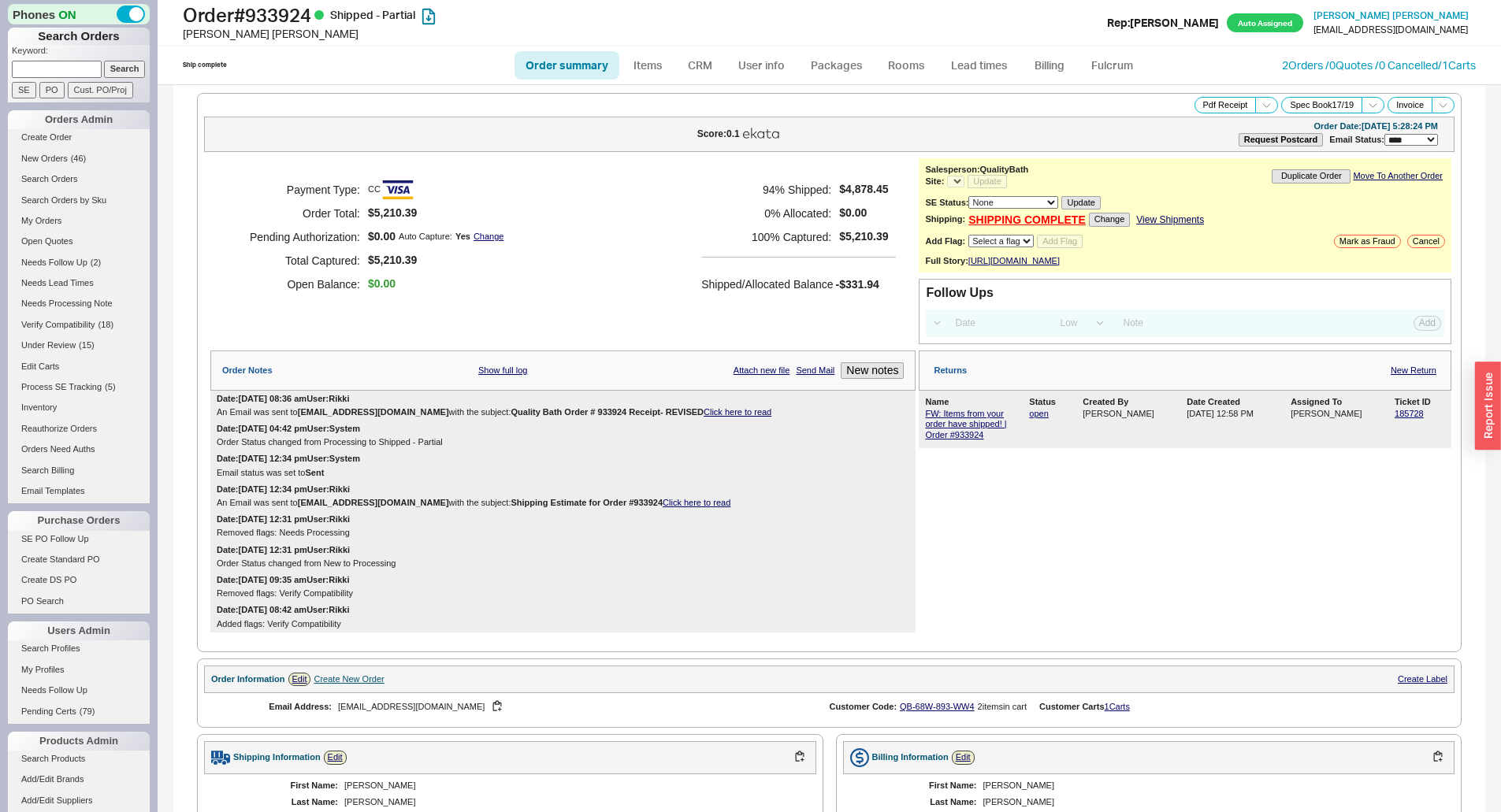
select select "LOW"
select select "3"
select select "*"
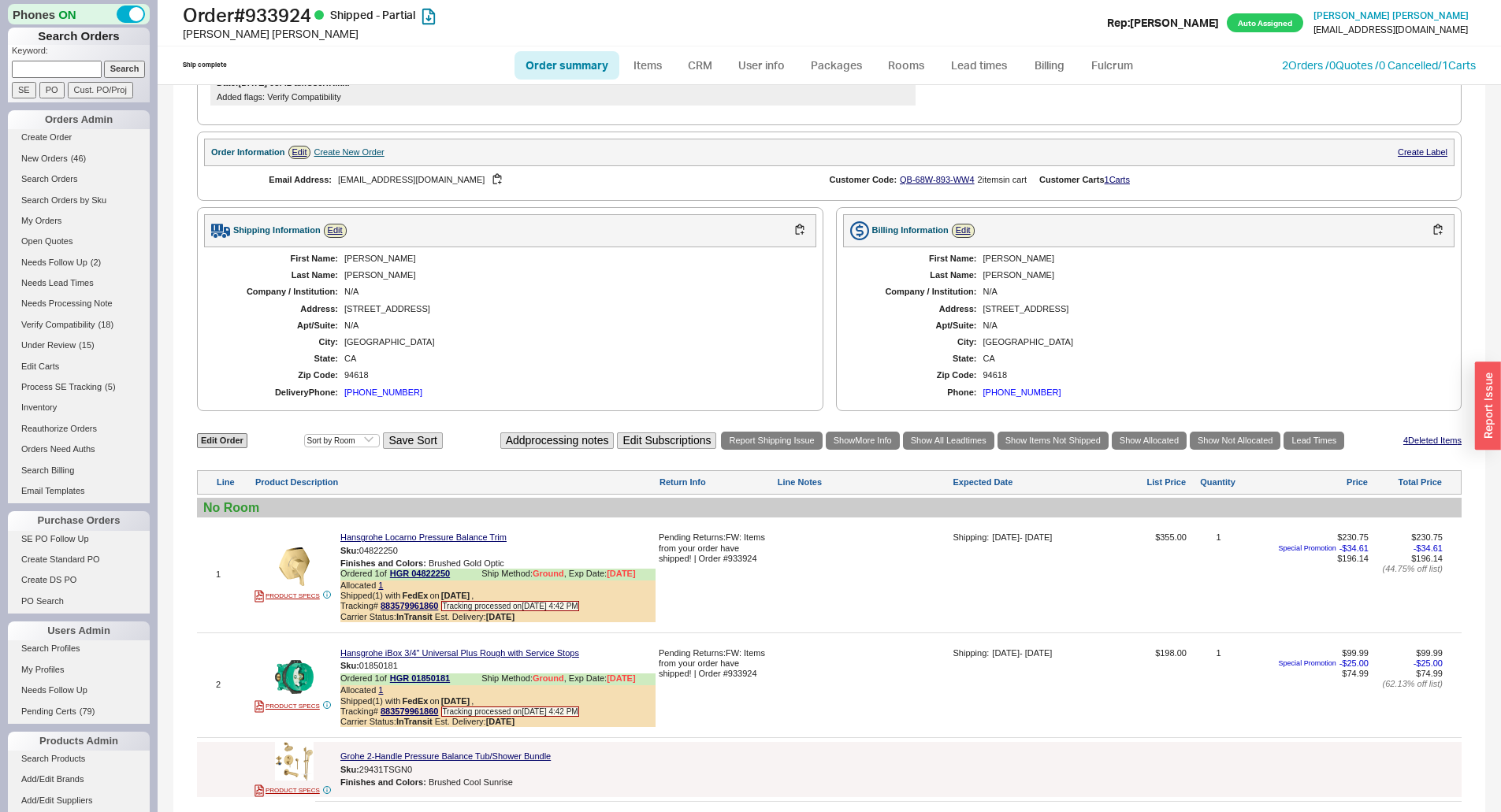
scroll to position [552, 0]
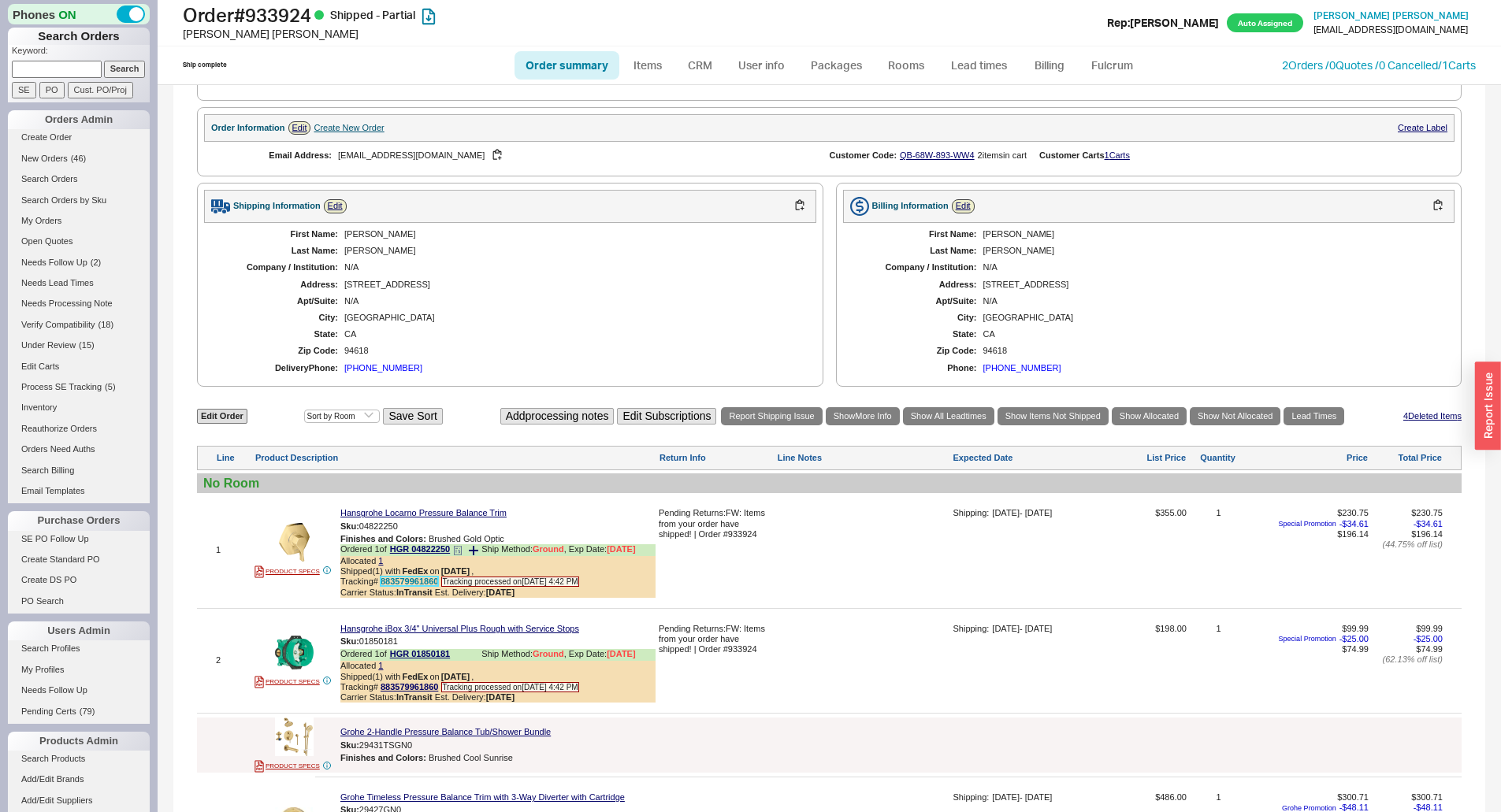
click at [429, 586] on link "883579961860" at bounding box center [409, 581] width 57 height 9
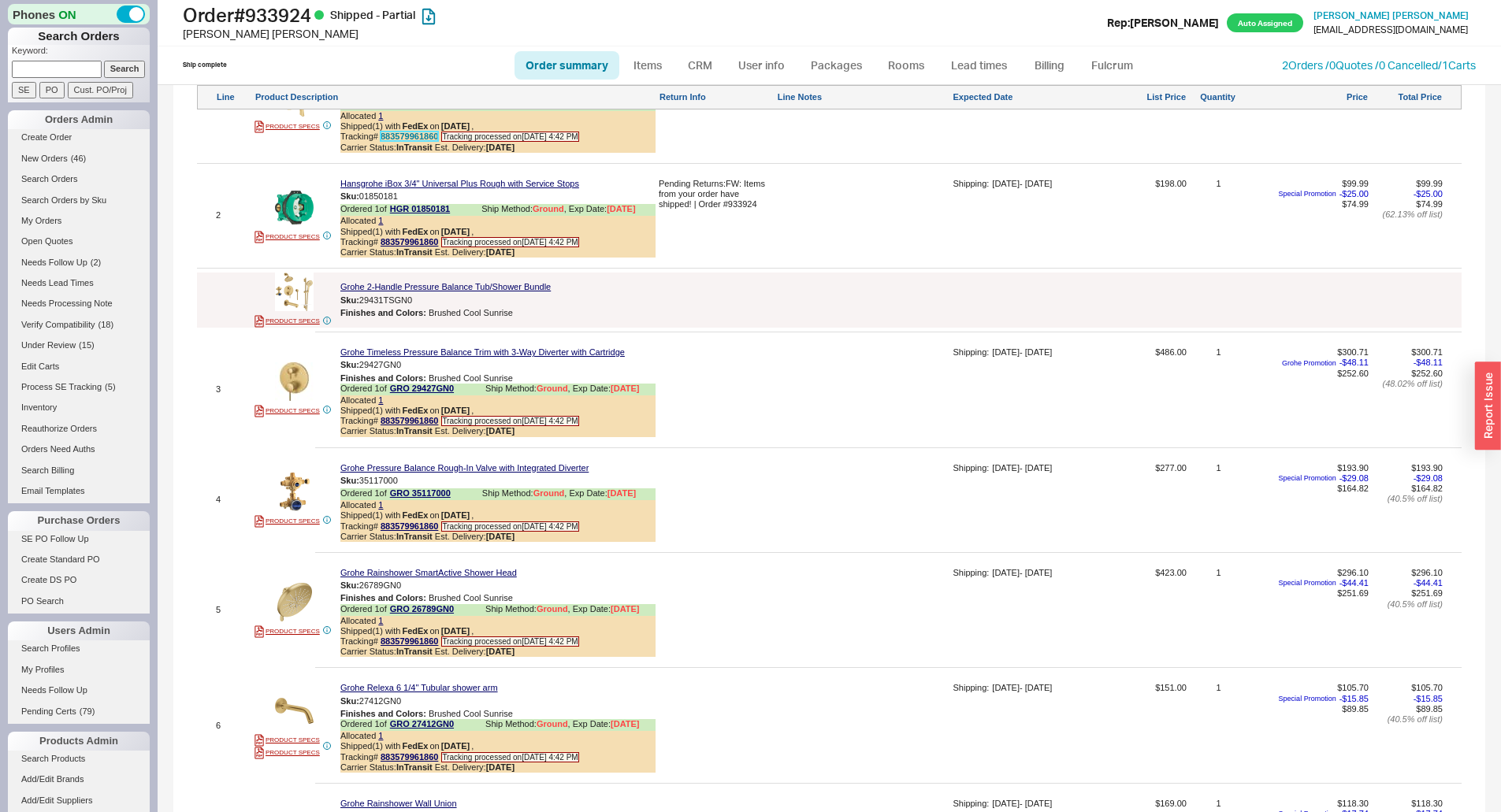
scroll to position [1024, 0]
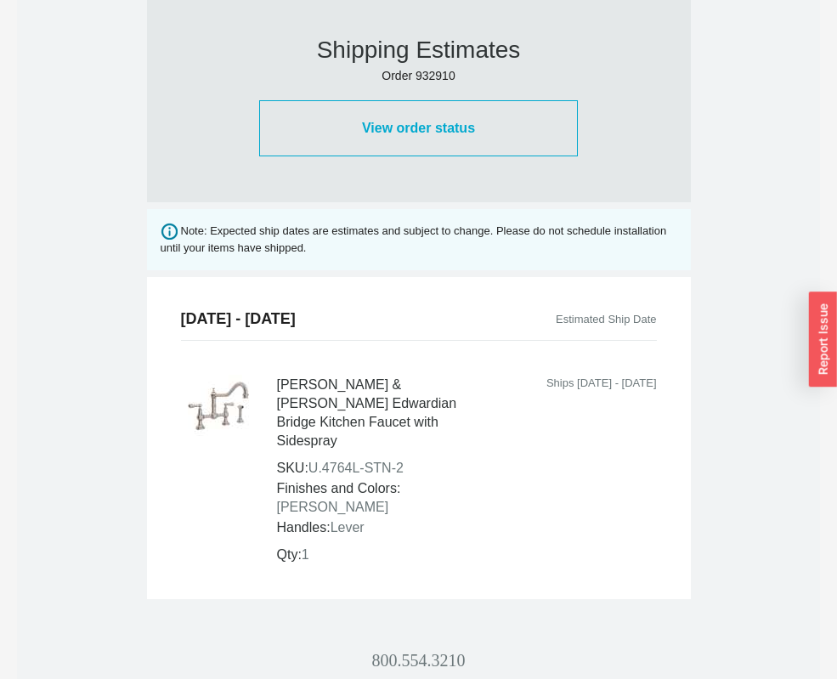
scroll to position [935, 0]
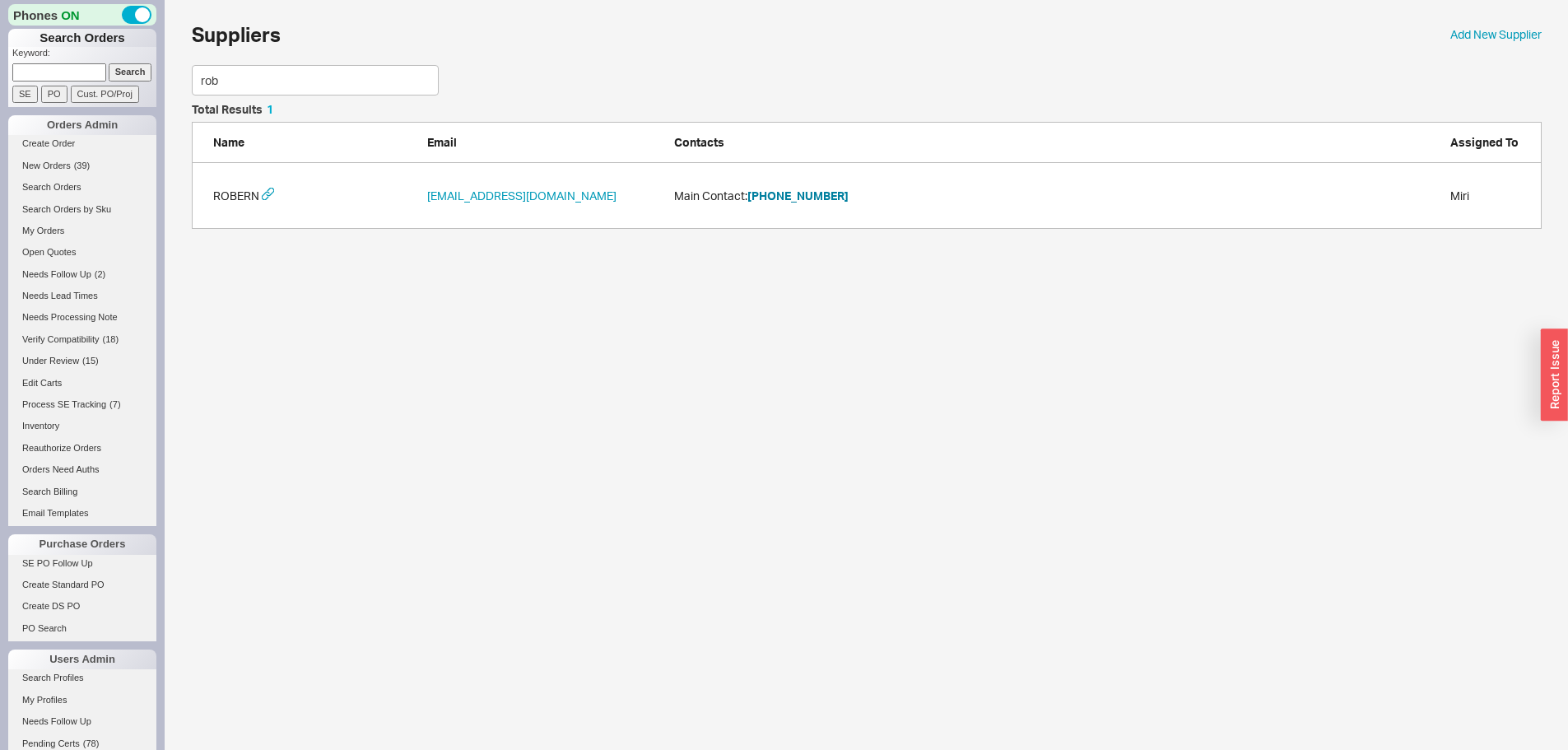
click at [166, 90] on div "Suppliers Add New Supplier rob Total Results 1 Name Email Contacts Assigned To …" at bounding box center [866, 122] width 1403 height 245
click at [812, 195] on button "[PHONE_NUMBER]" at bounding box center [798, 196] width 102 height 16
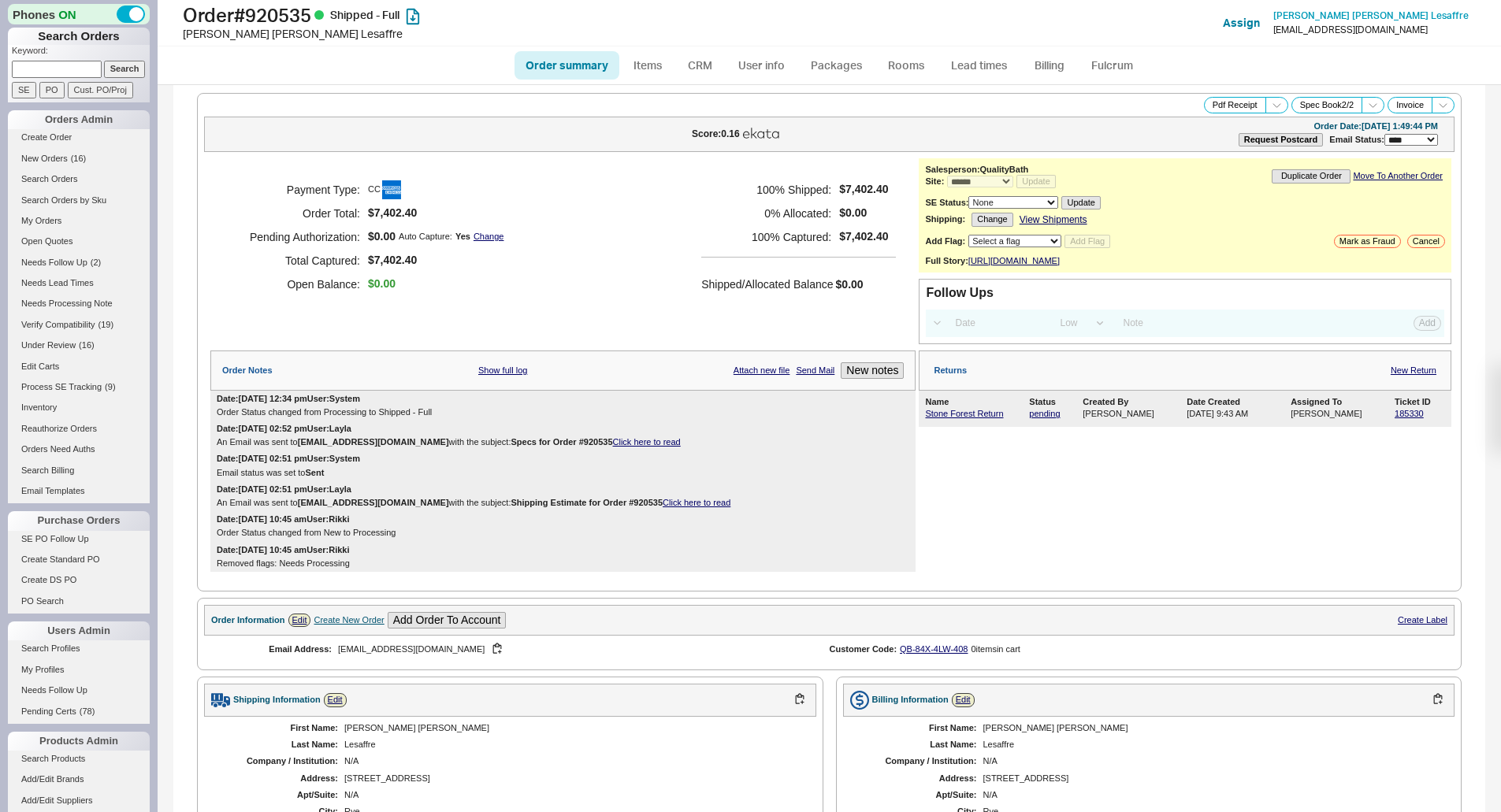
select select "*"
select select "LOW"
select select "3"
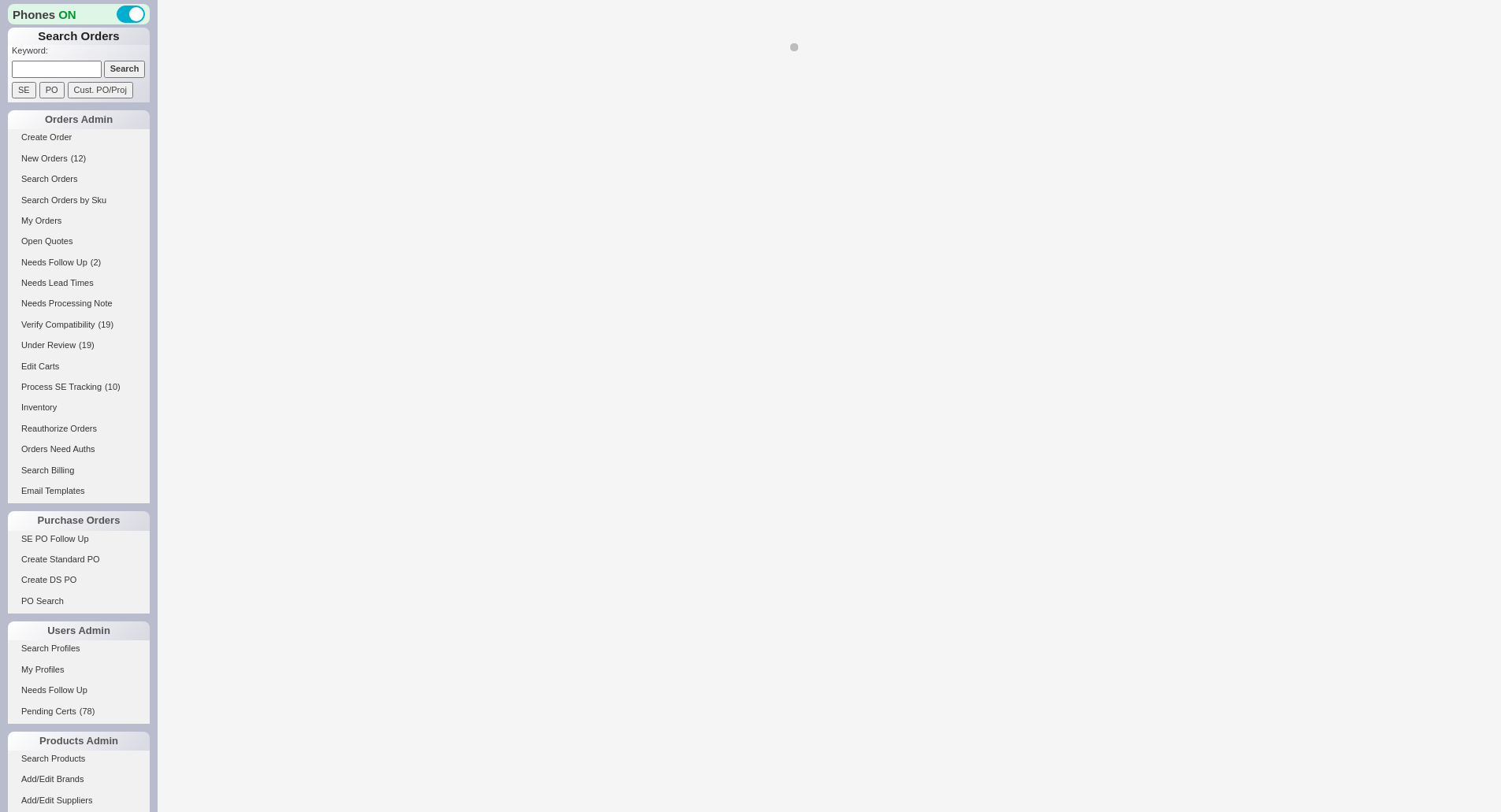
select select "LOW"
select select "3"
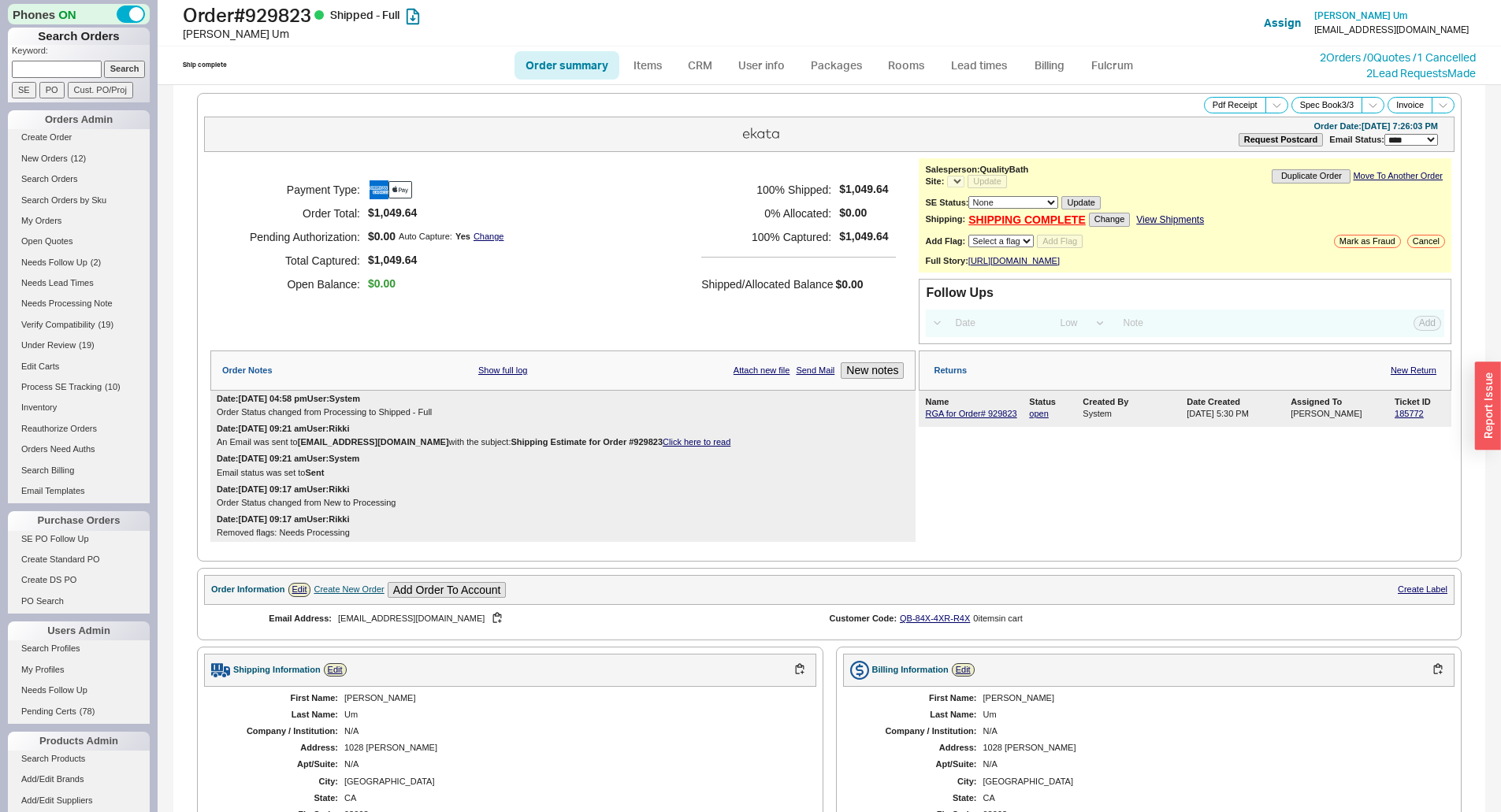
select select "*"
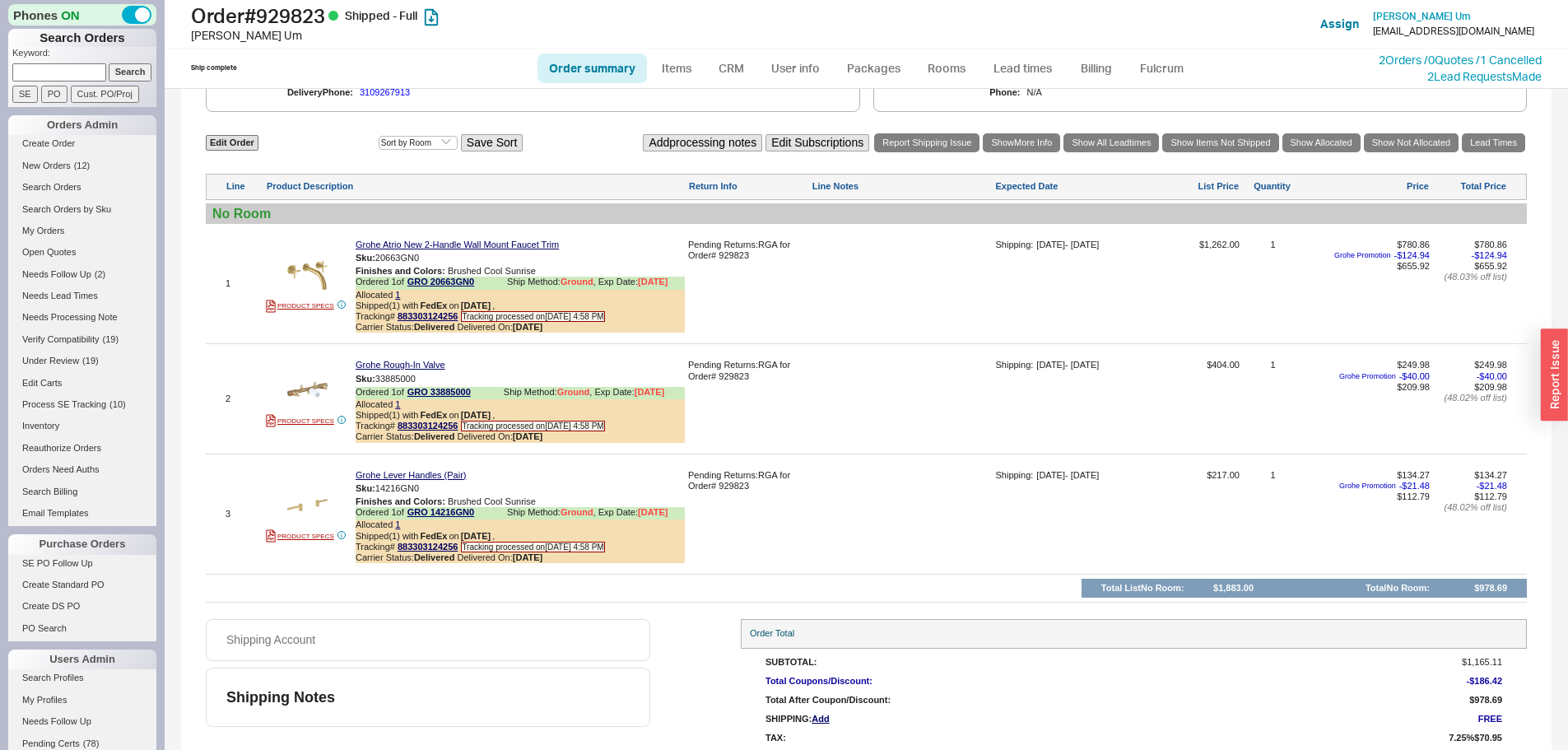
scroll to position [826, 0]
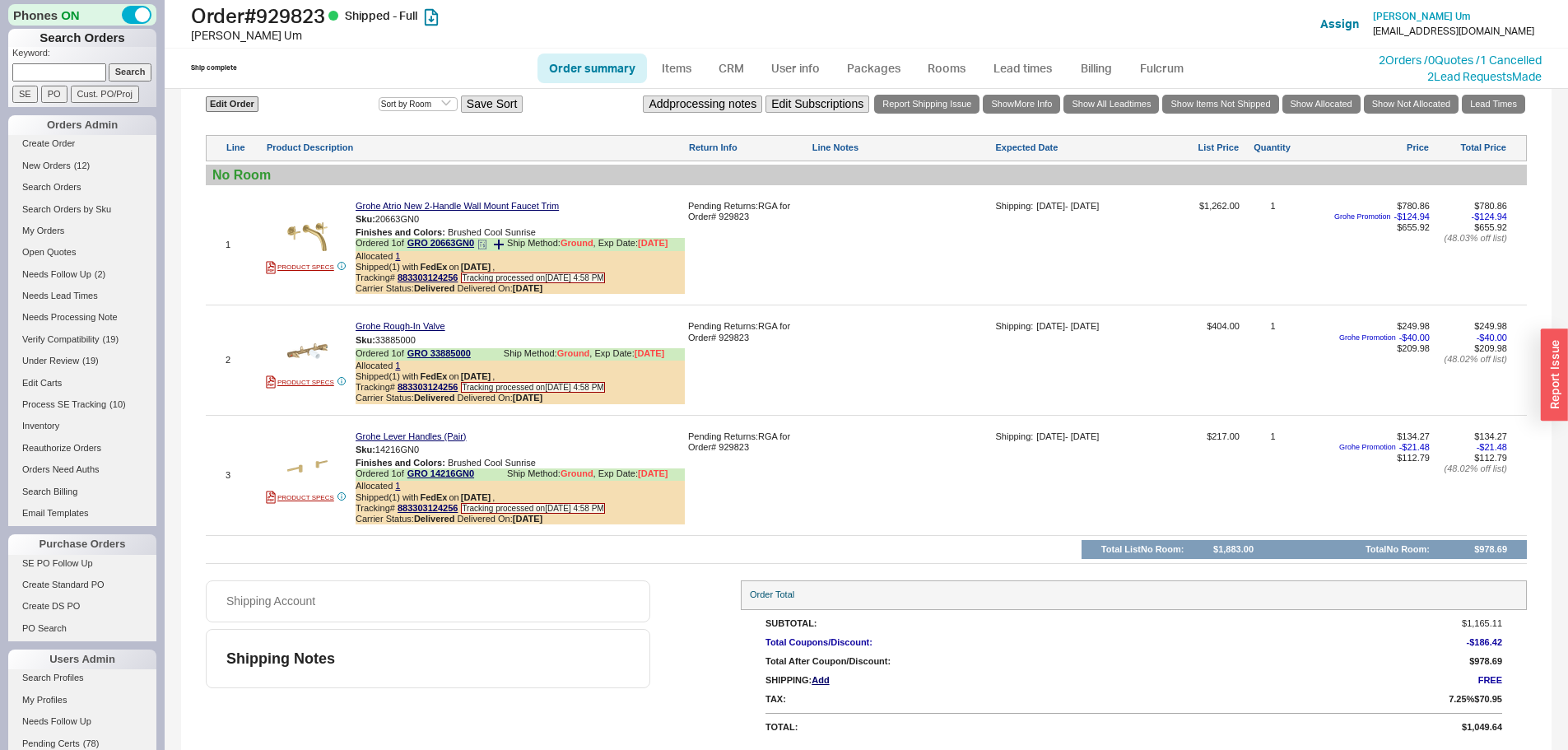
click at [484, 245] on icon at bounding box center [482, 244] width 10 height 10
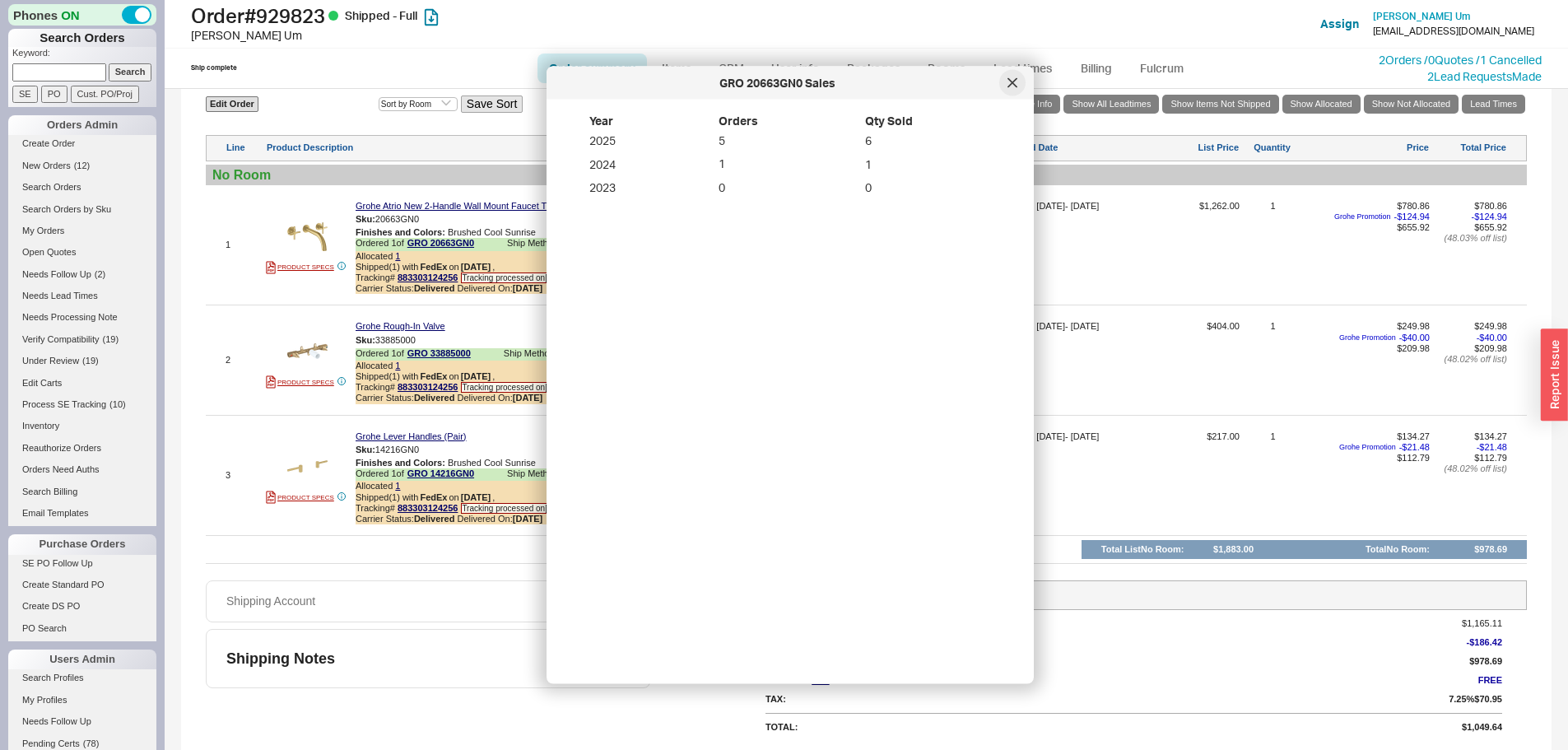
click at [1016, 79] on icon at bounding box center [1012, 83] width 10 height 10
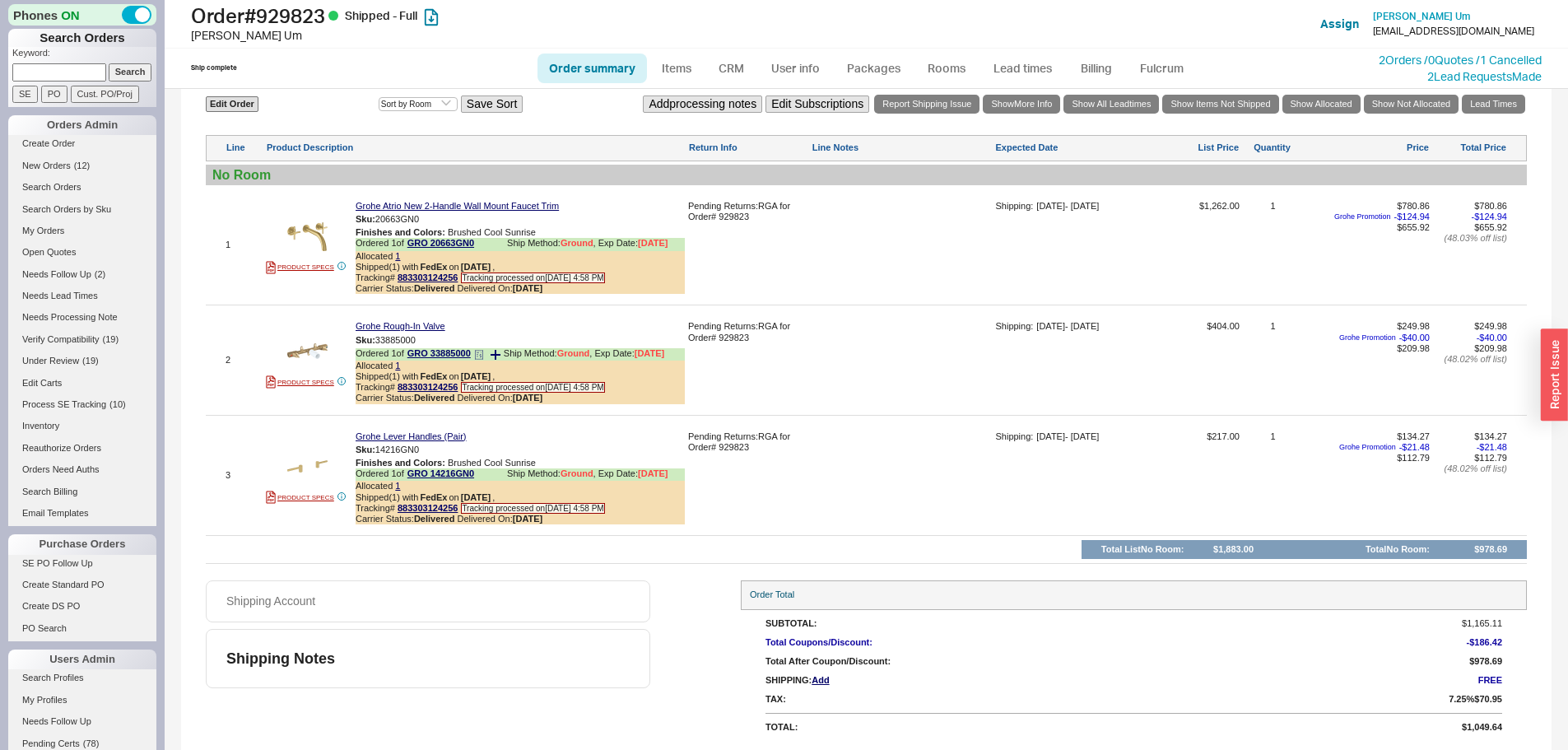
click at [481, 356] on icon at bounding box center [478, 355] width 10 height 10
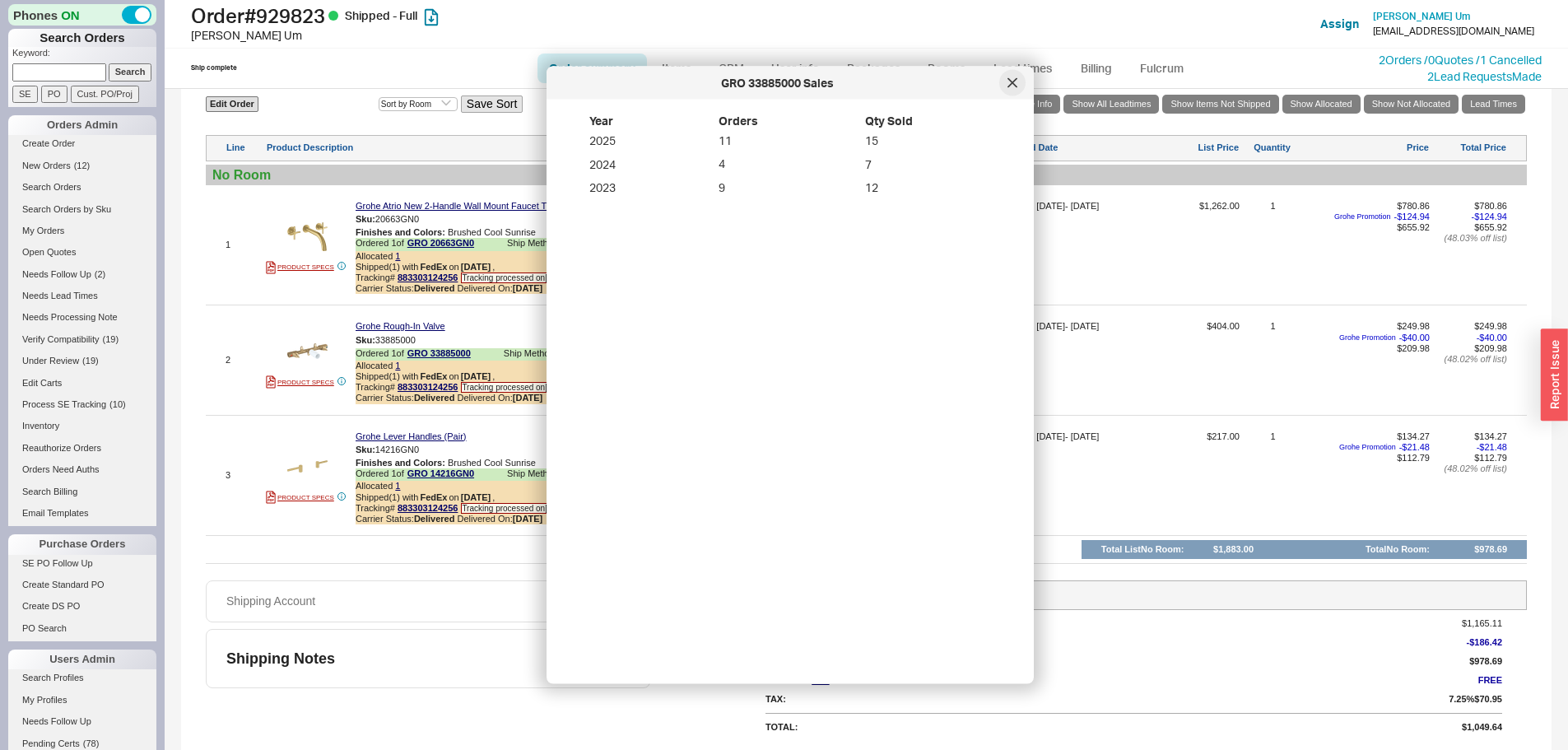
click at [1016, 82] on icon at bounding box center [1012, 83] width 10 height 10
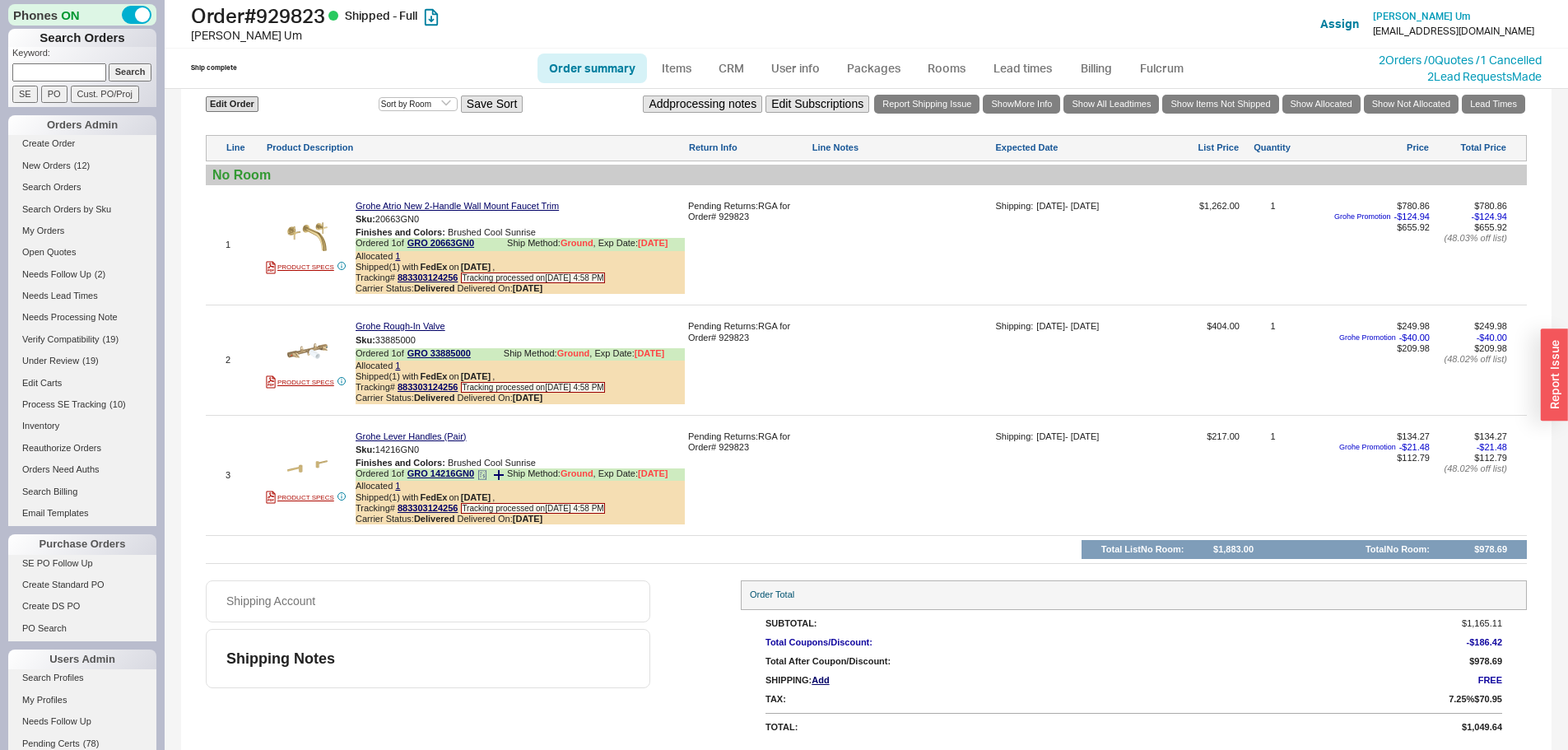
click at [485, 479] on icon at bounding box center [482, 475] width 10 height 10
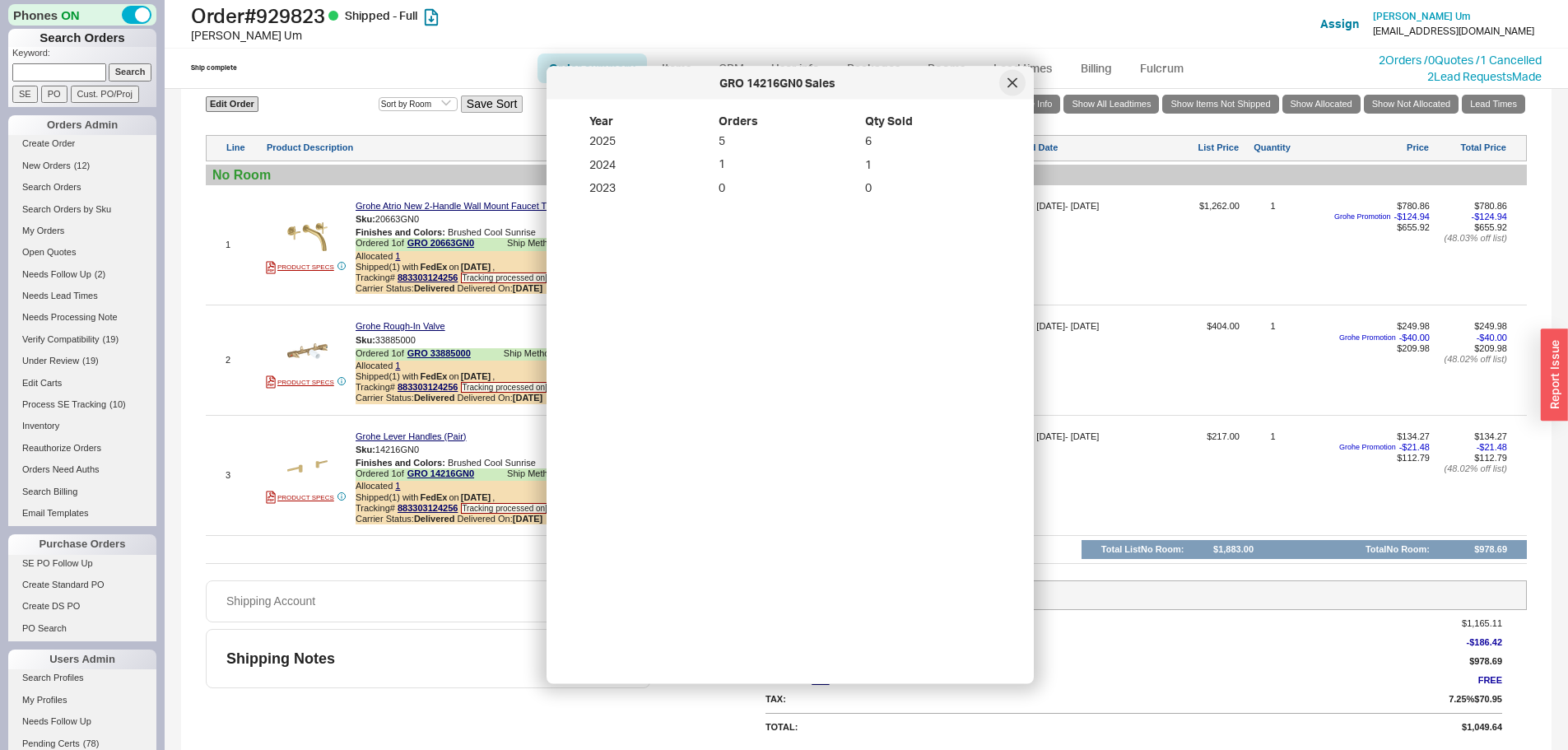
click at [1010, 90] on div at bounding box center [1012, 82] width 26 height 26
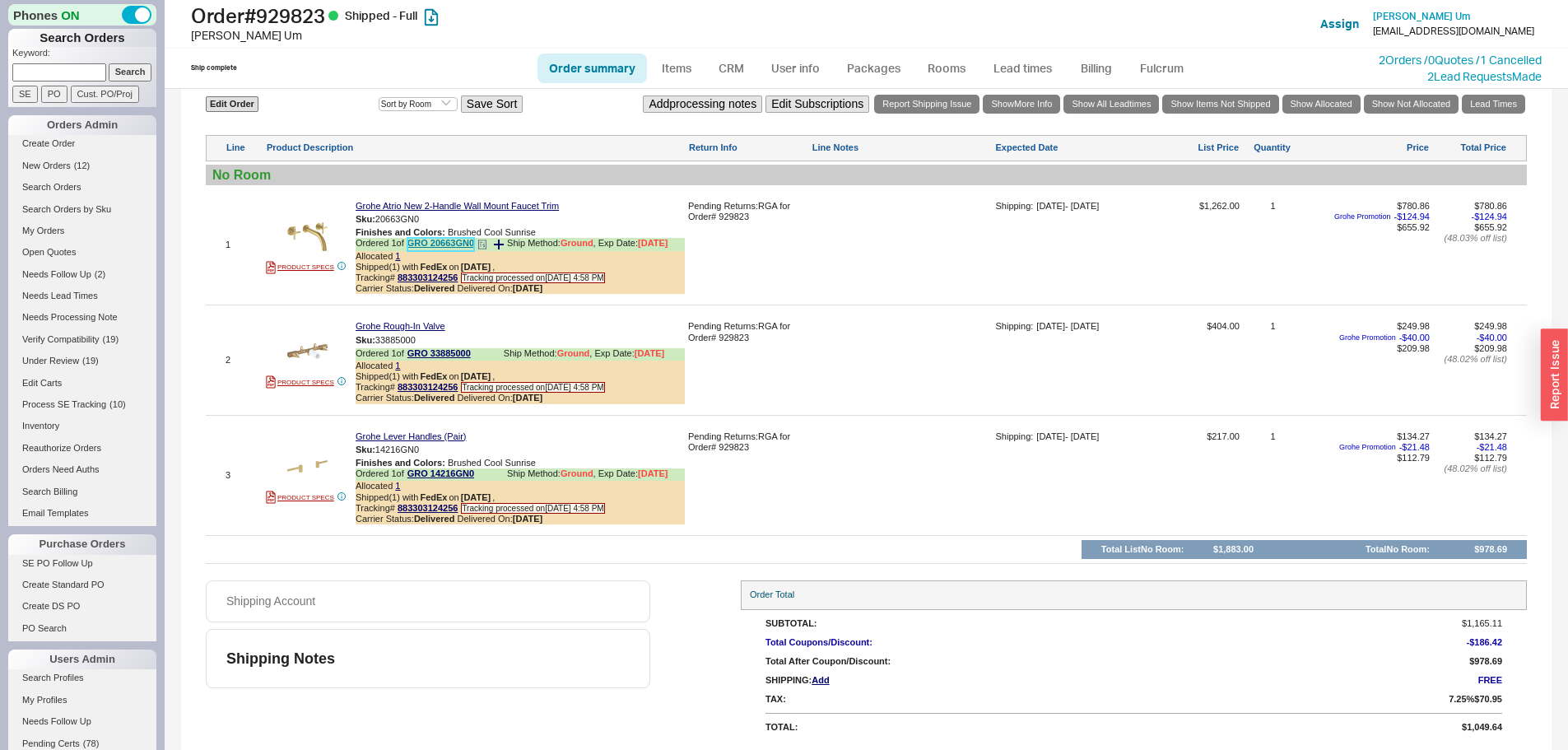
click at [462, 244] on link "GRO 20663GN0" at bounding box center [441, 244] width 67 height 13
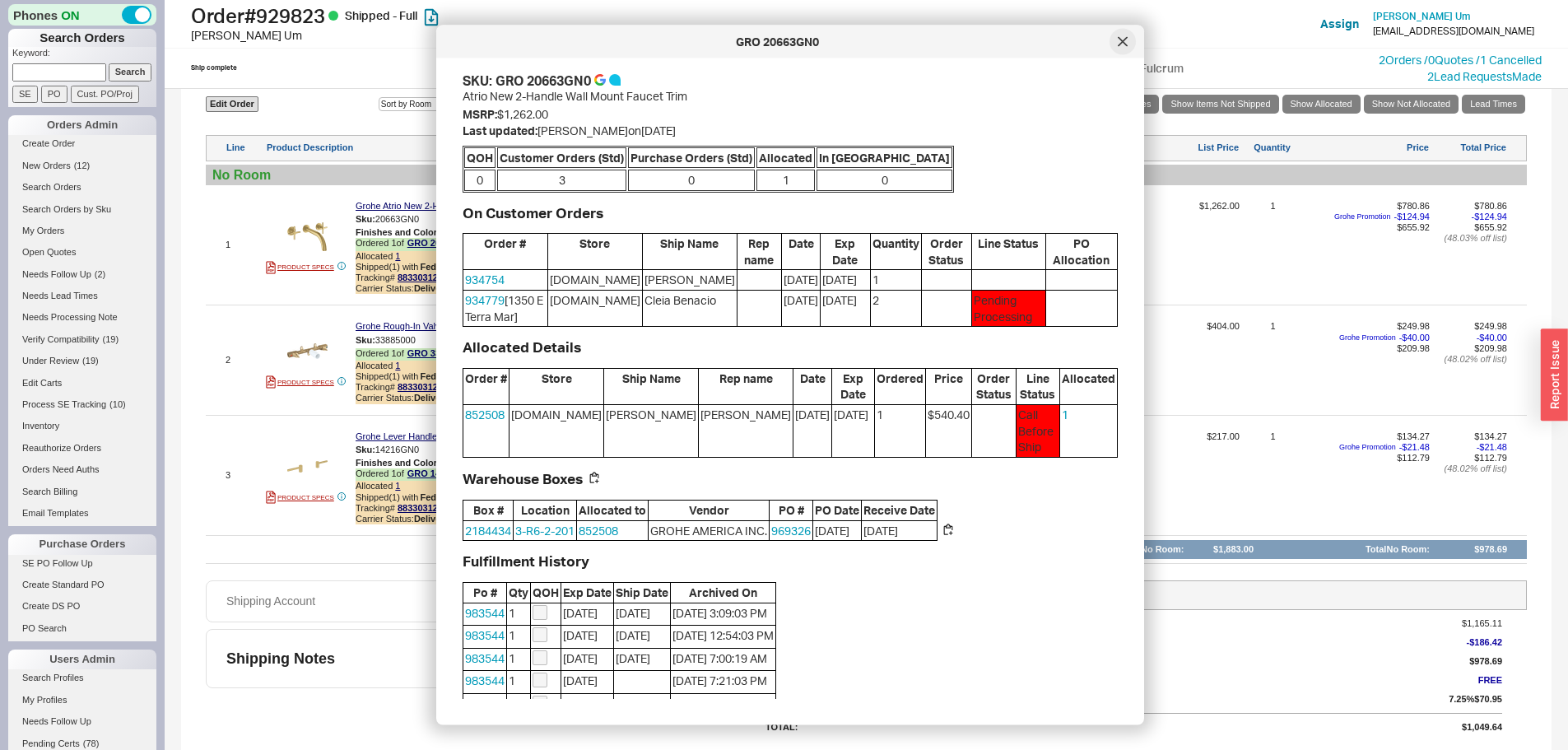
click at [1118, 48] on div at bounding box center [1122, 42] width 26 height 26
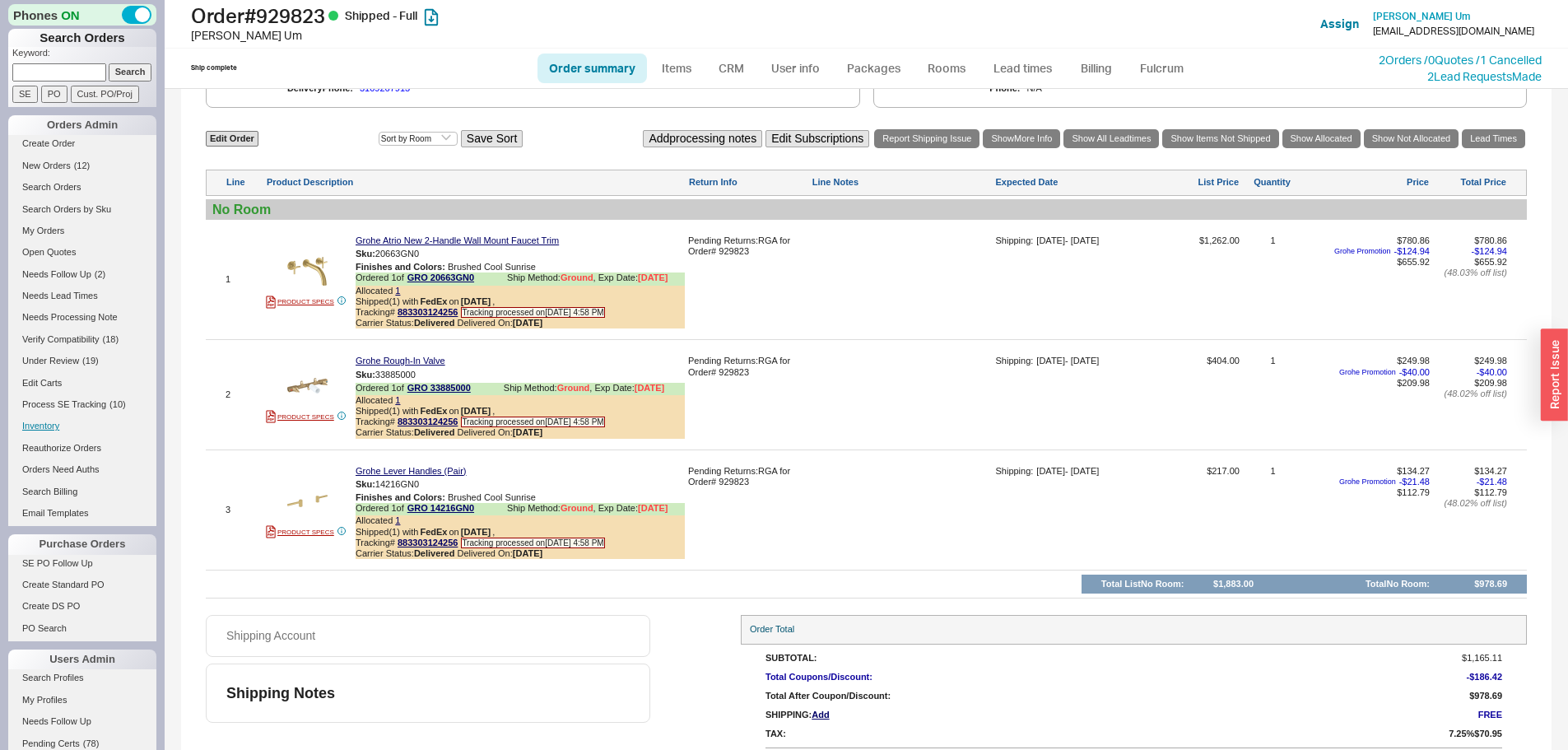
scroll to position [661, 0]
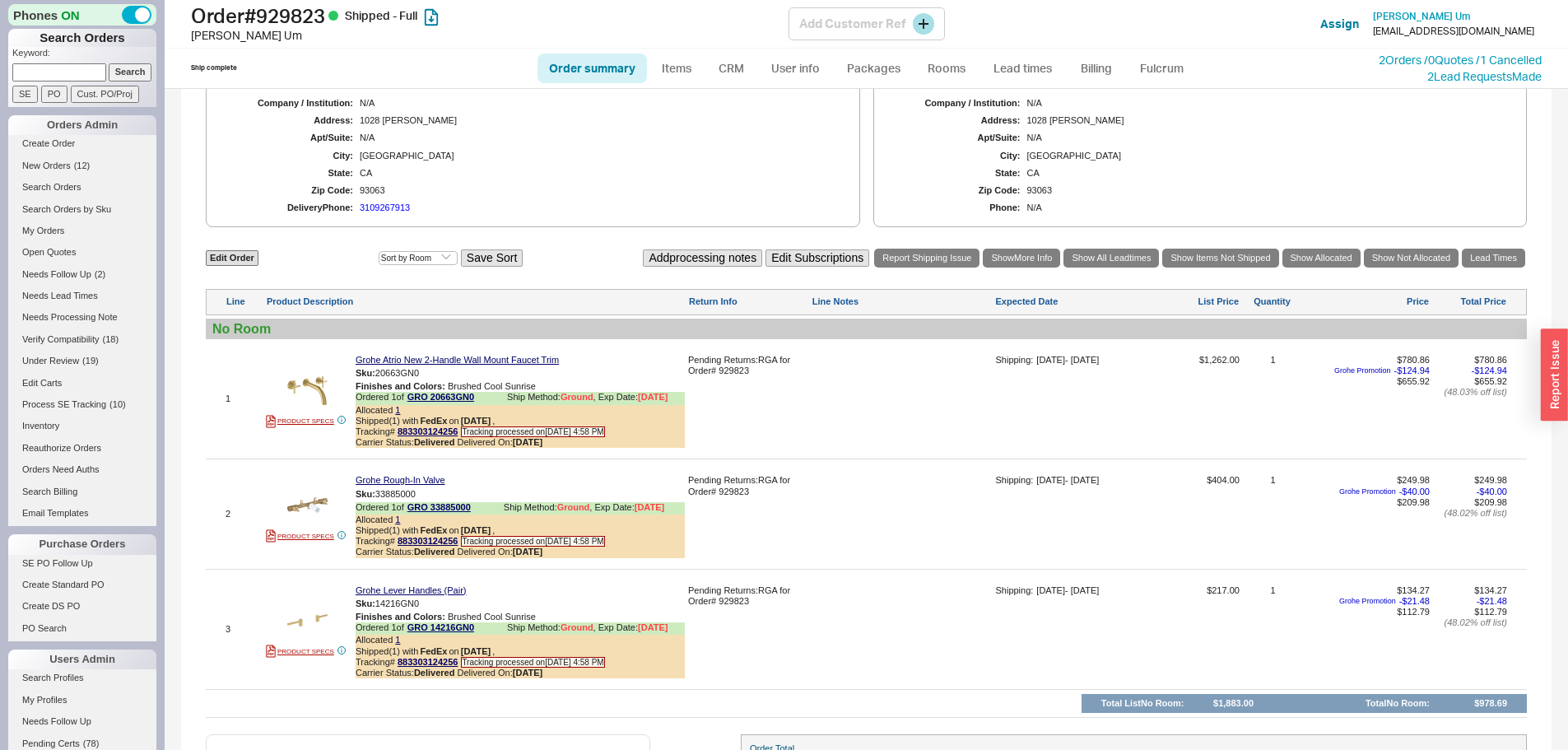
click at [302, 20] on h1 "Order # 929823 Shipped - Full" at bounding box center [489, 16] width 598 height 23
click at [397, 415] on link "1" at bounding box center [397, 410] width 5 height 10
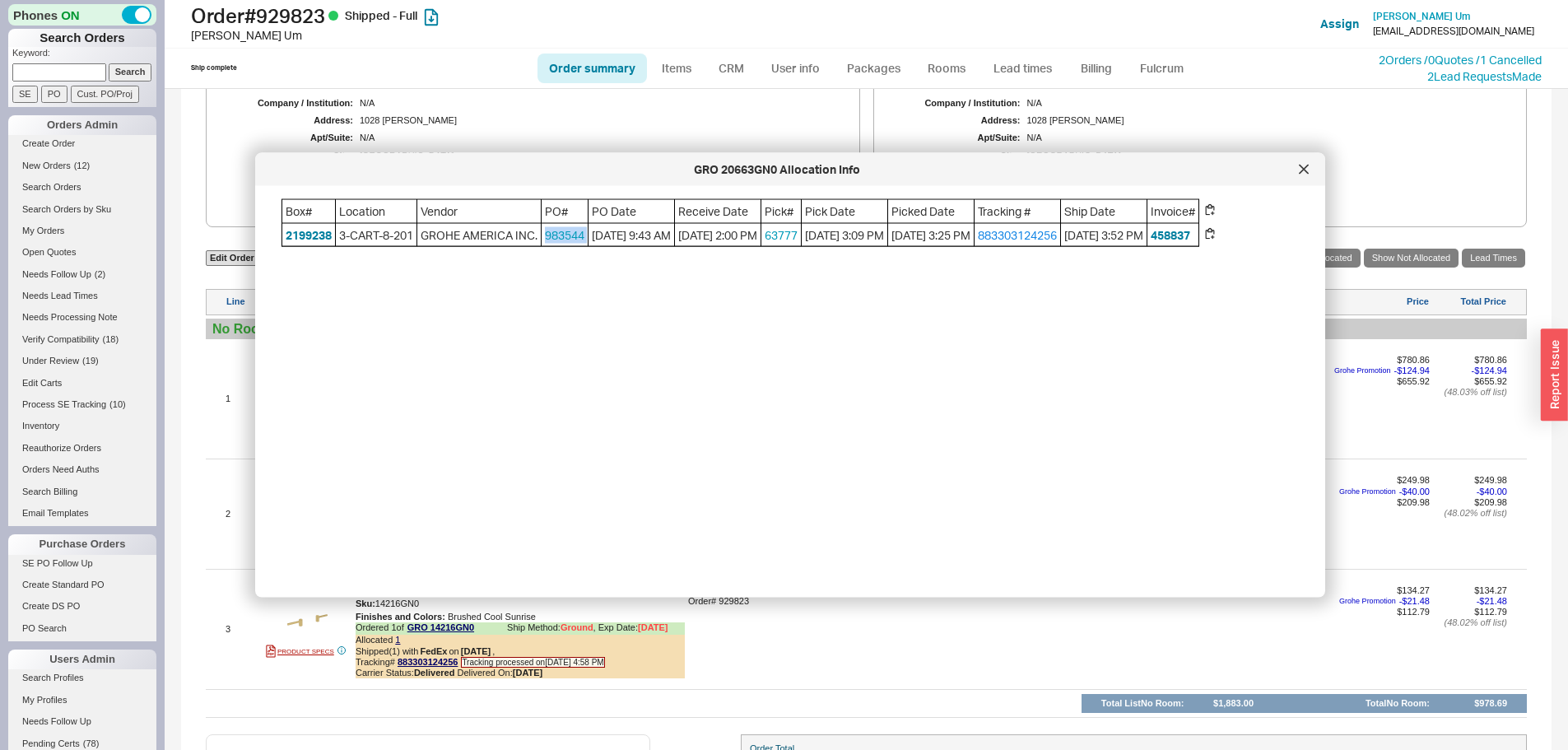
drag, startPoint x: 565, startPoint y: 234, endPoint x: 517, endPoint y: 237, distance: 48.1
click at [517, 237] on div "Box# Location Vendor PO# PO Date Receive Date Pick# Pick Date Picked Date Track…" at bounding box center [740, 223] width 917 height 47
copy link "983544"
drag, startPoint x: 1311, startPoint y: 171, endPoint x: 1113, endPoint y: 227, distance: 205.8
click at [1311, 171] on div at bounding box center [1303, 169] width 26 height 26
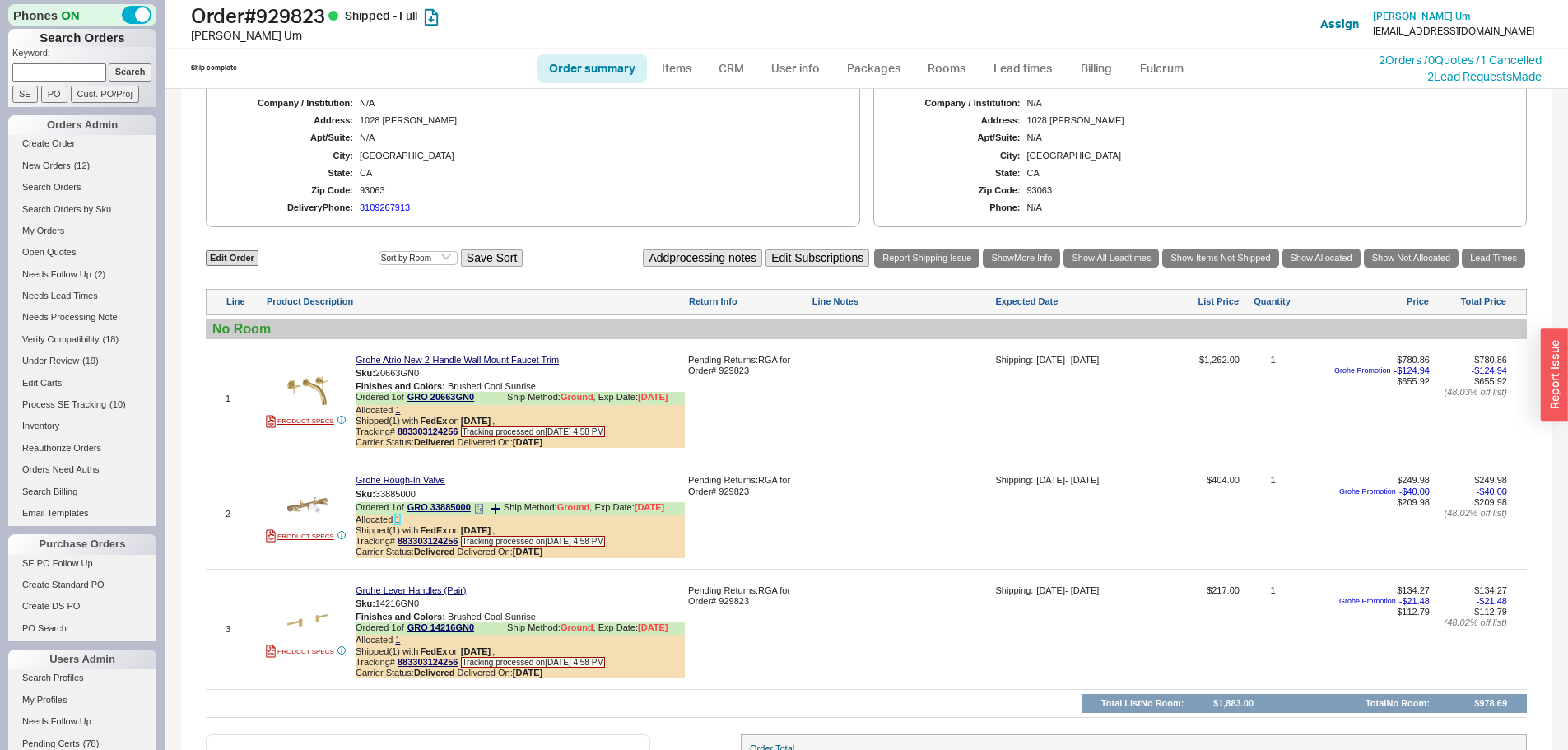
click at [397, 524] on link "1" at bounding box center [397, 519] width 5 height 10
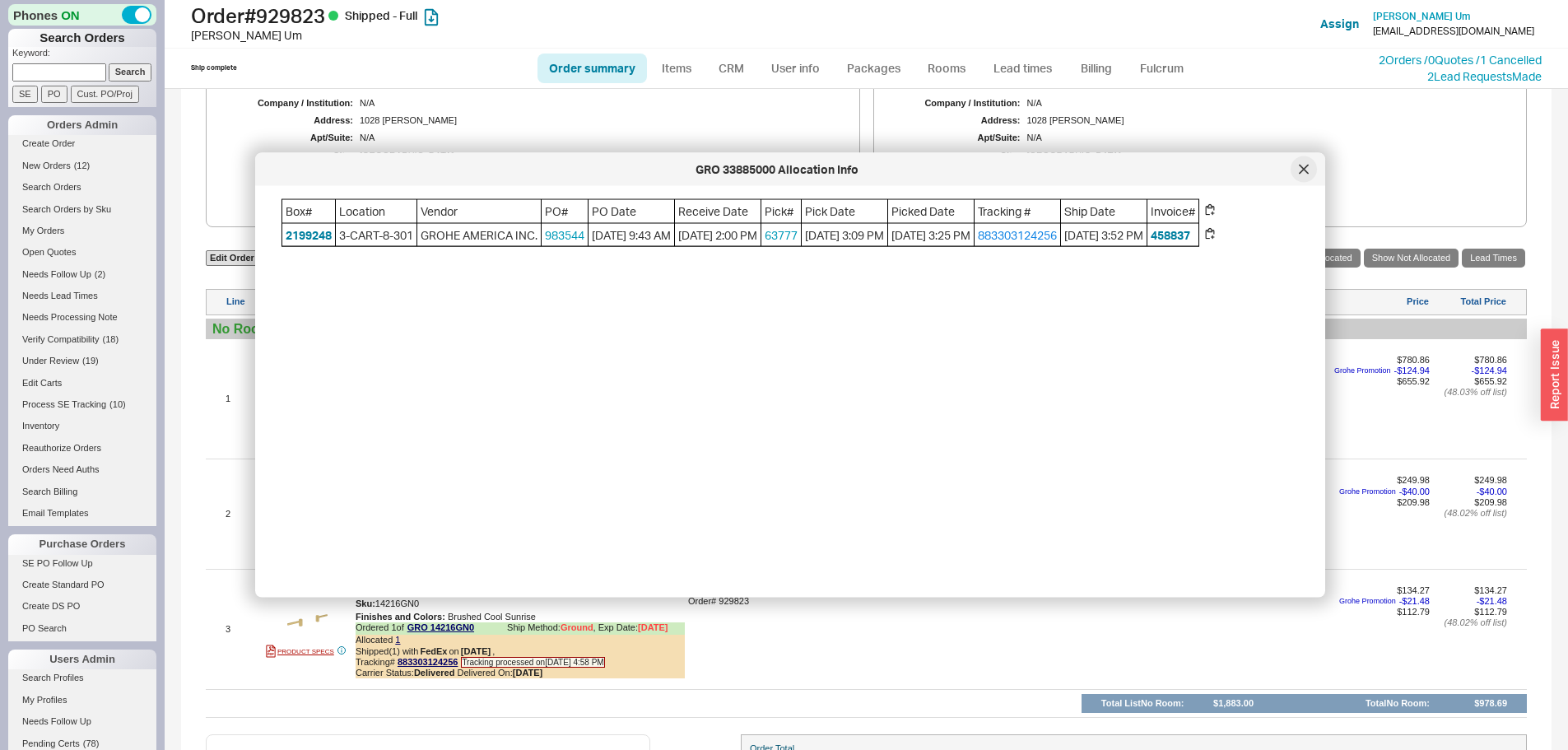
click at [1295, 167] on div at bounding box center [1303, 169] width 26 height 26
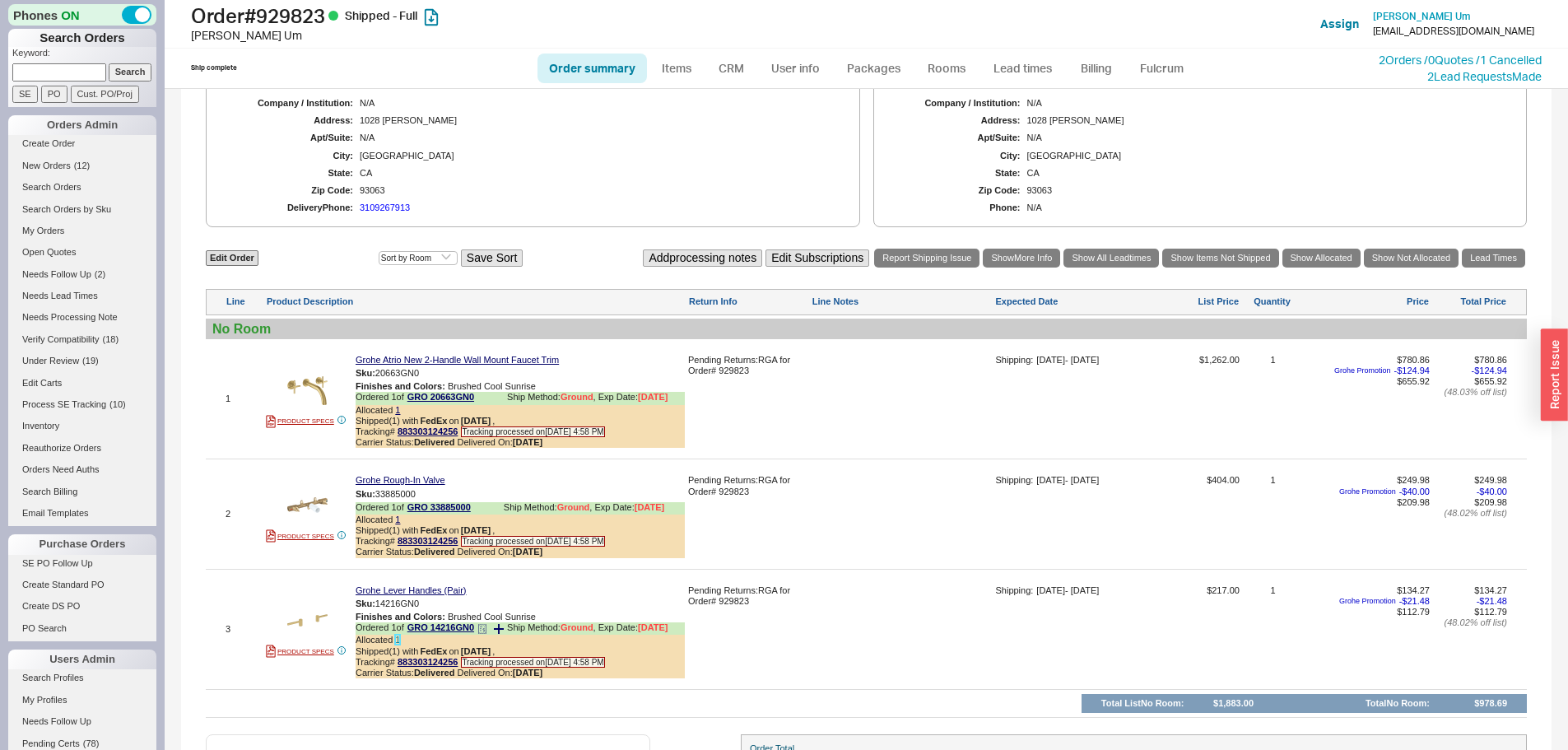
click at [399, 644] on link "1" at bounding box center [397, 640] width 5 height 10
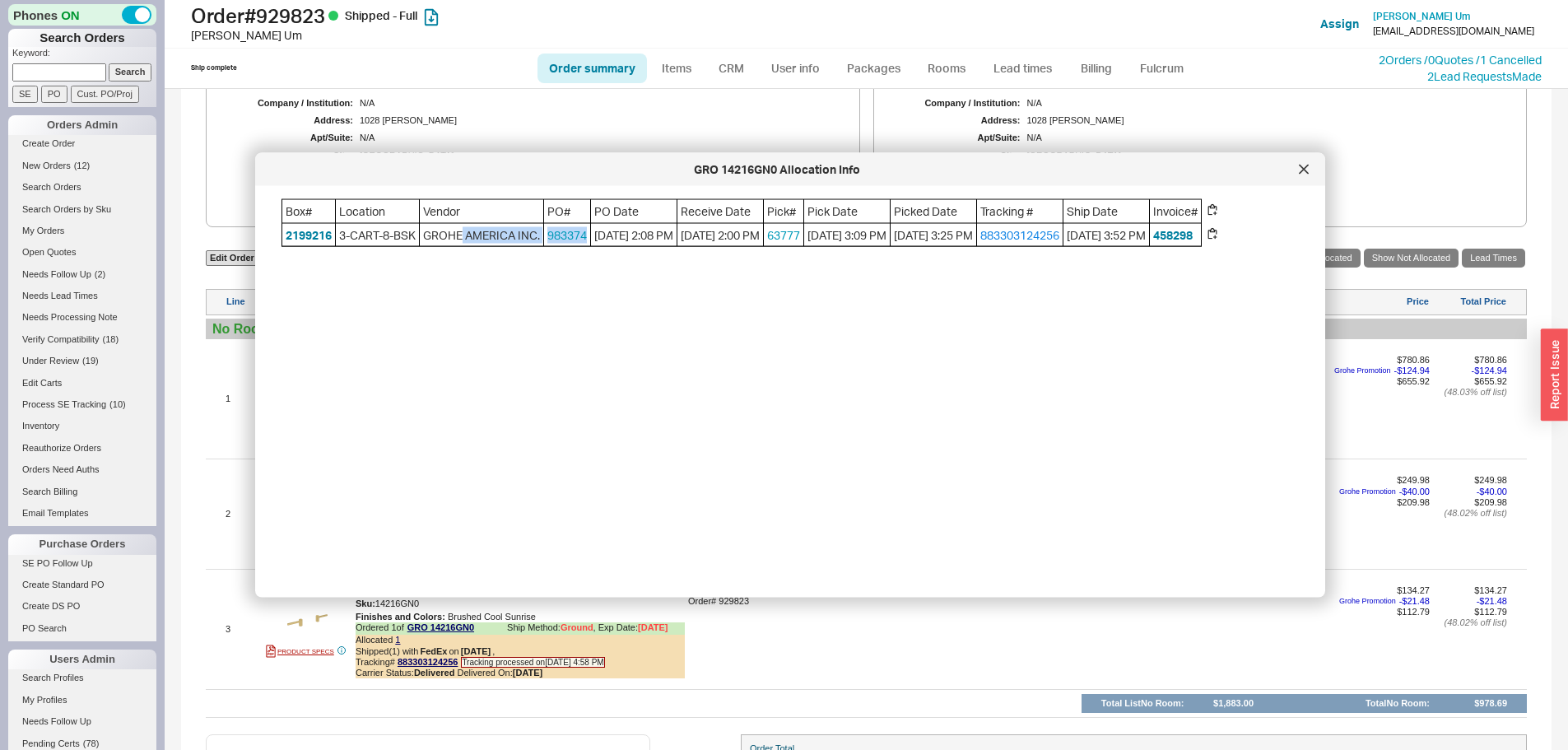
drag, startPoint x: 561, startPoint y: 233, endPoint x: 512, endPoint y: 233, distance: 49.0
click at [512, 233] on div "Box# Location Vendor PO# PO Date Receive Date Pick# Pick Date Picked Date Track…" at bounding box center [742, 223] width 920 height 47
click at [546, 299] on div "Box# Location Vendor PO# PO Date Receive Date Pick# Pick Date Picked Date Track…" at bounding box center [803, 386] width 1043 height 372
drag, startPoint x: 566, startPoint y: 235, endPoint x: 517, endPoint y: 234, distance: 49.0
click at [517, 234] on div "Box# Location Vendor PO# PO Date Receive Date Pick# Pick Date Picked Date Track…" at bounding box center [742, 223] width 920 height 47
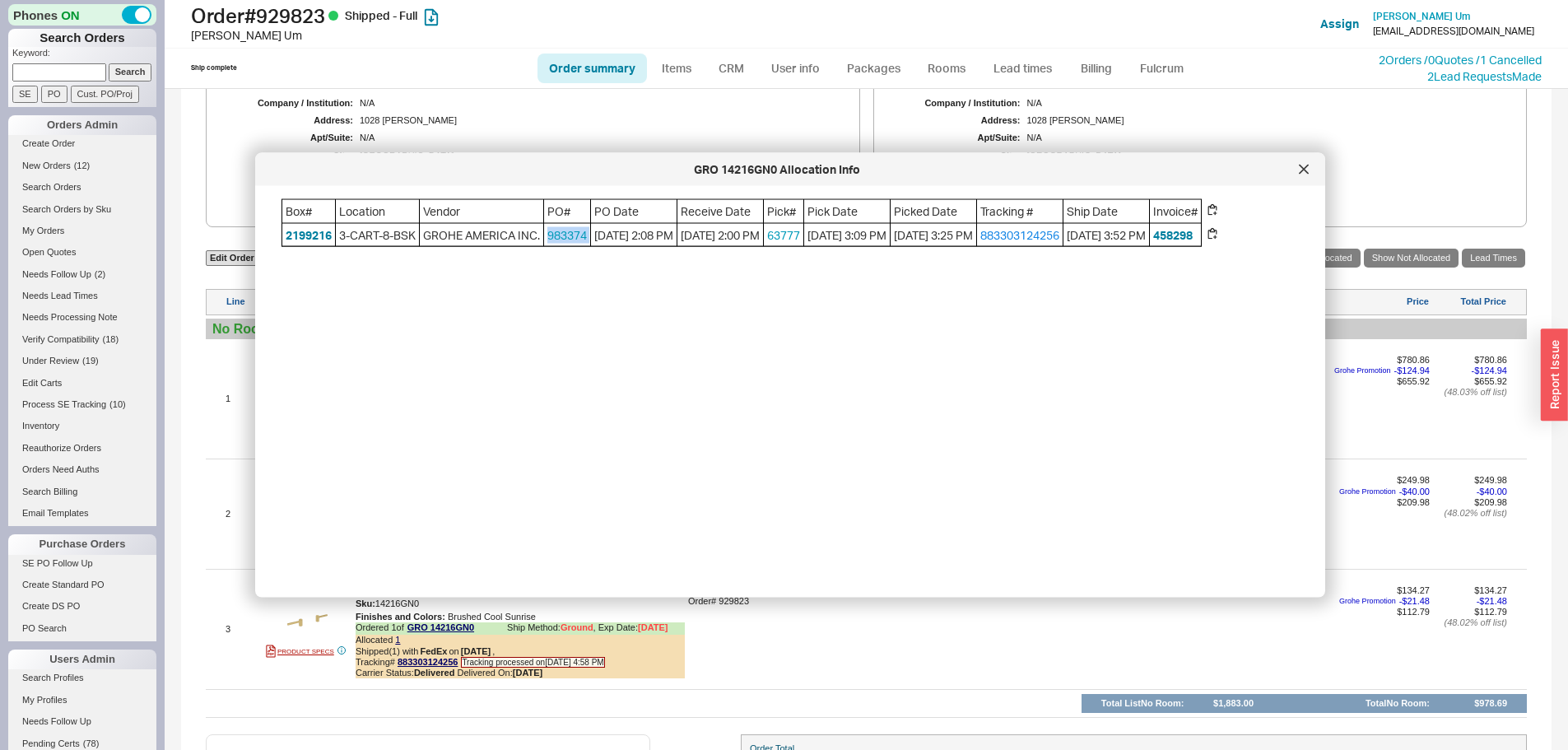
copy link "983374"
drag, startPoint x: 1308, startPoint y: 169, endPoint x: 1158, endPoint y: 269, distance: 180.3
click at [1308, 169] on div at bounding box center [1303, 169] width 26 height 26
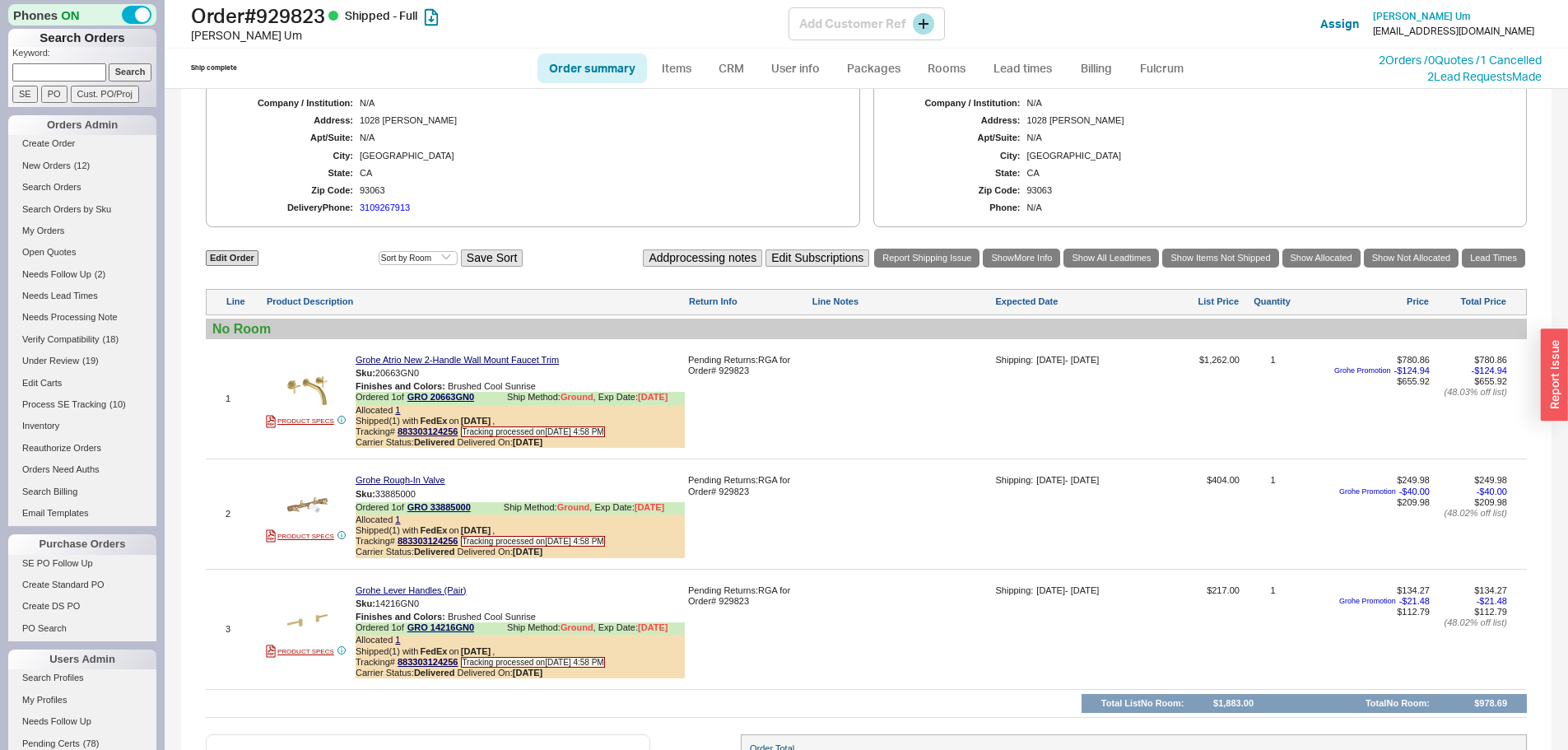
click at [321, 16] on h1 "Order # 929823 Shipped - Full" at bounding box center [489, 16] width 598 height 23
copy h1 "929823"
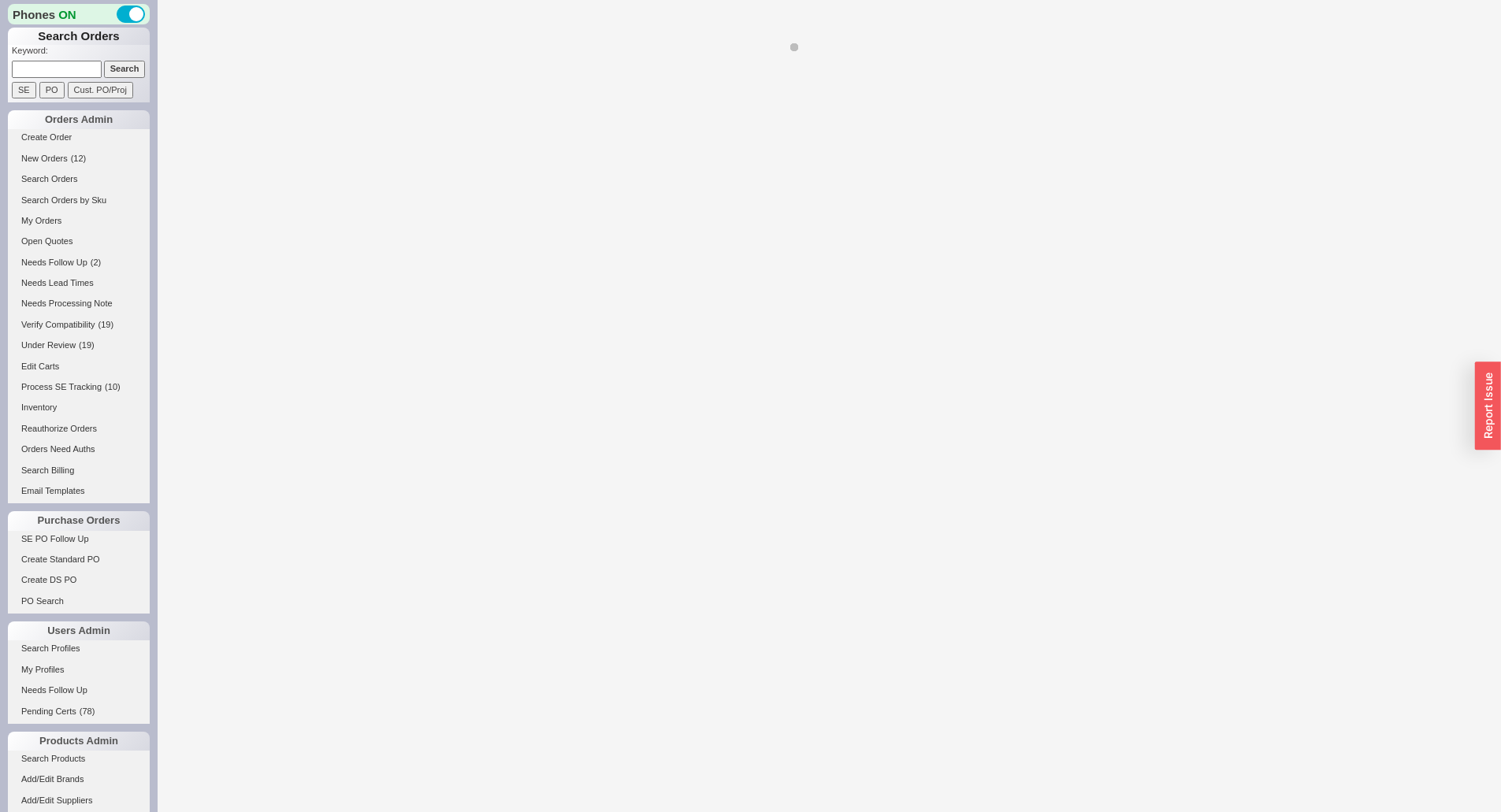
select select "*"
select select "LOW"
select select "3"
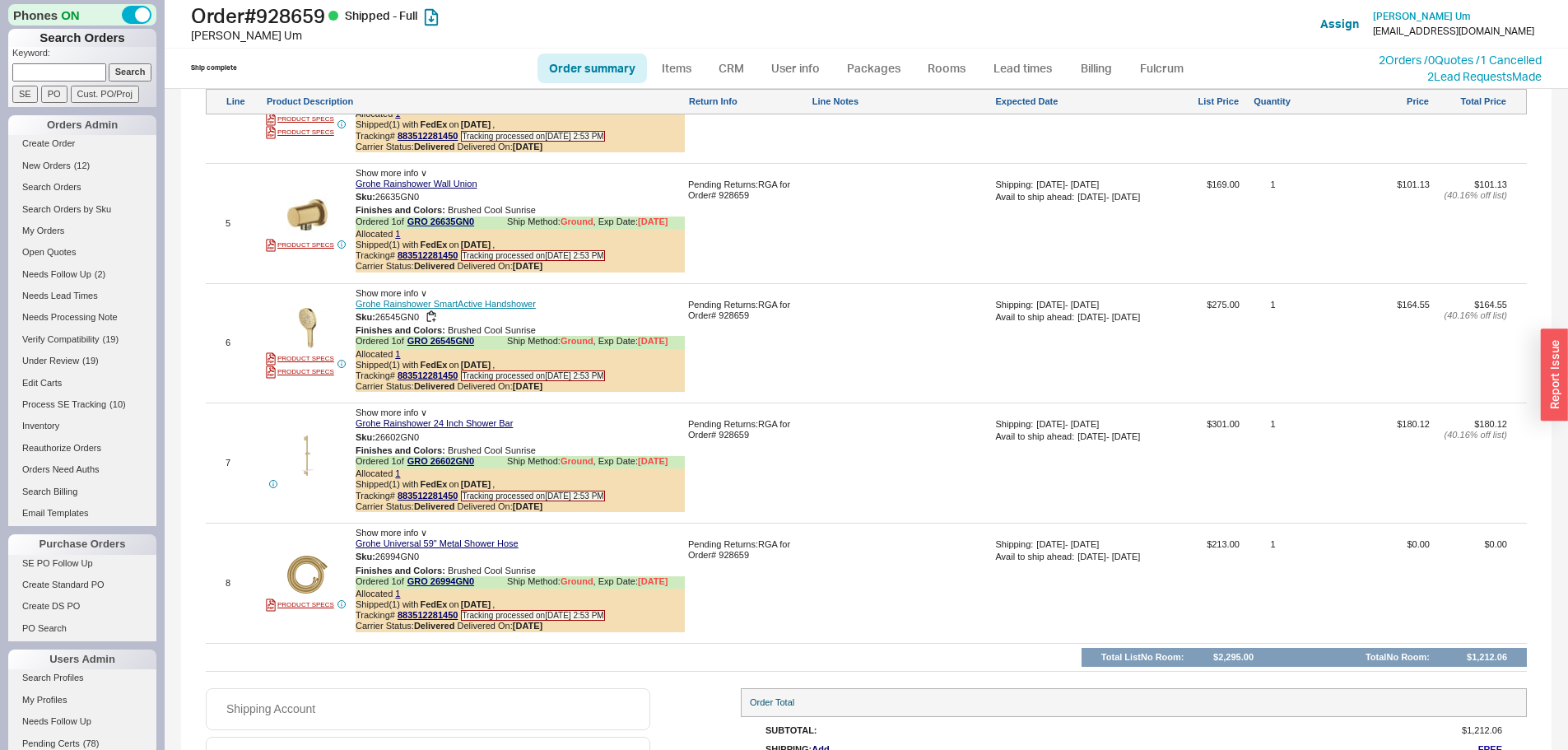
scroll to position [1512, 0]
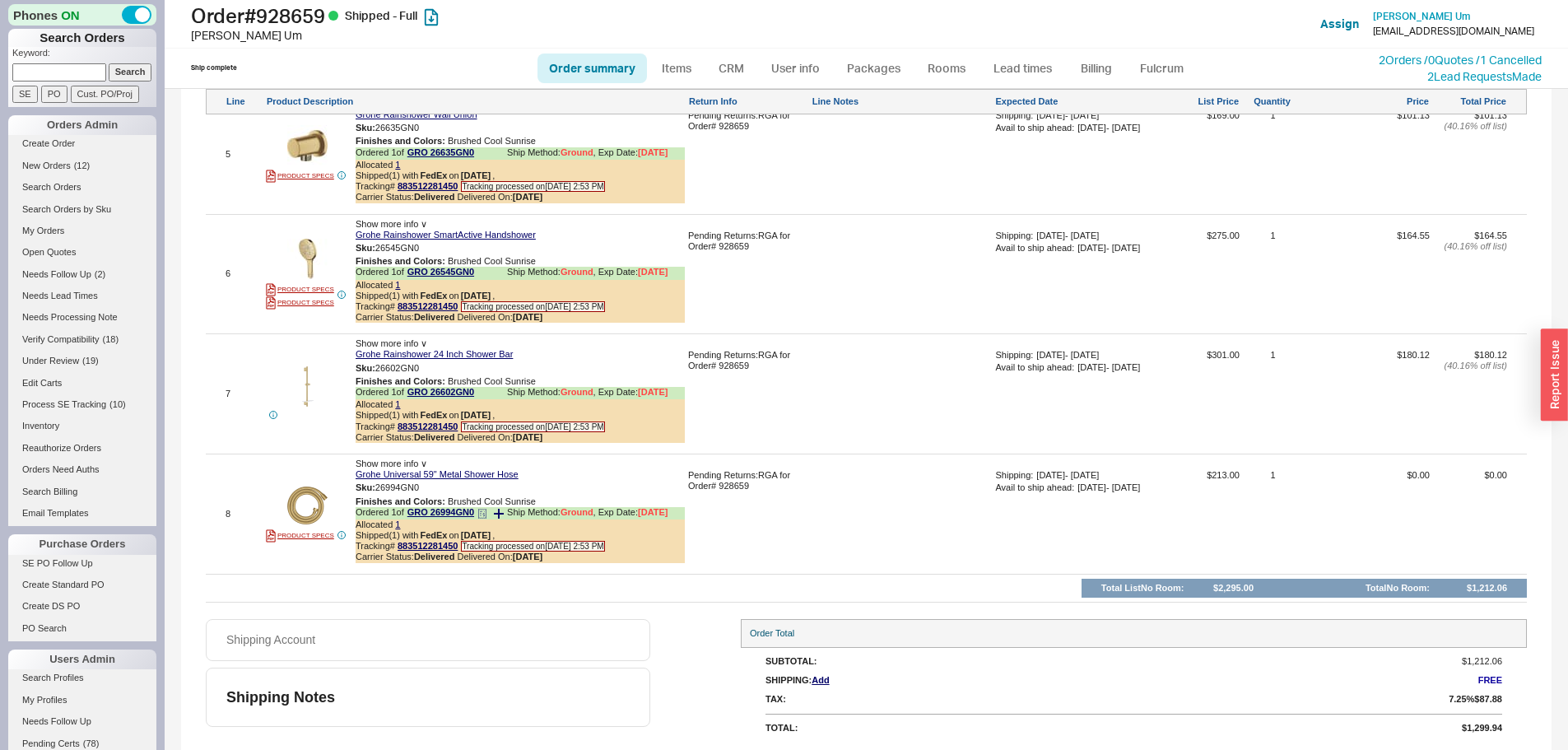
click at [484, 513] on icon at bounding box center [482, 514] width 10 height 10
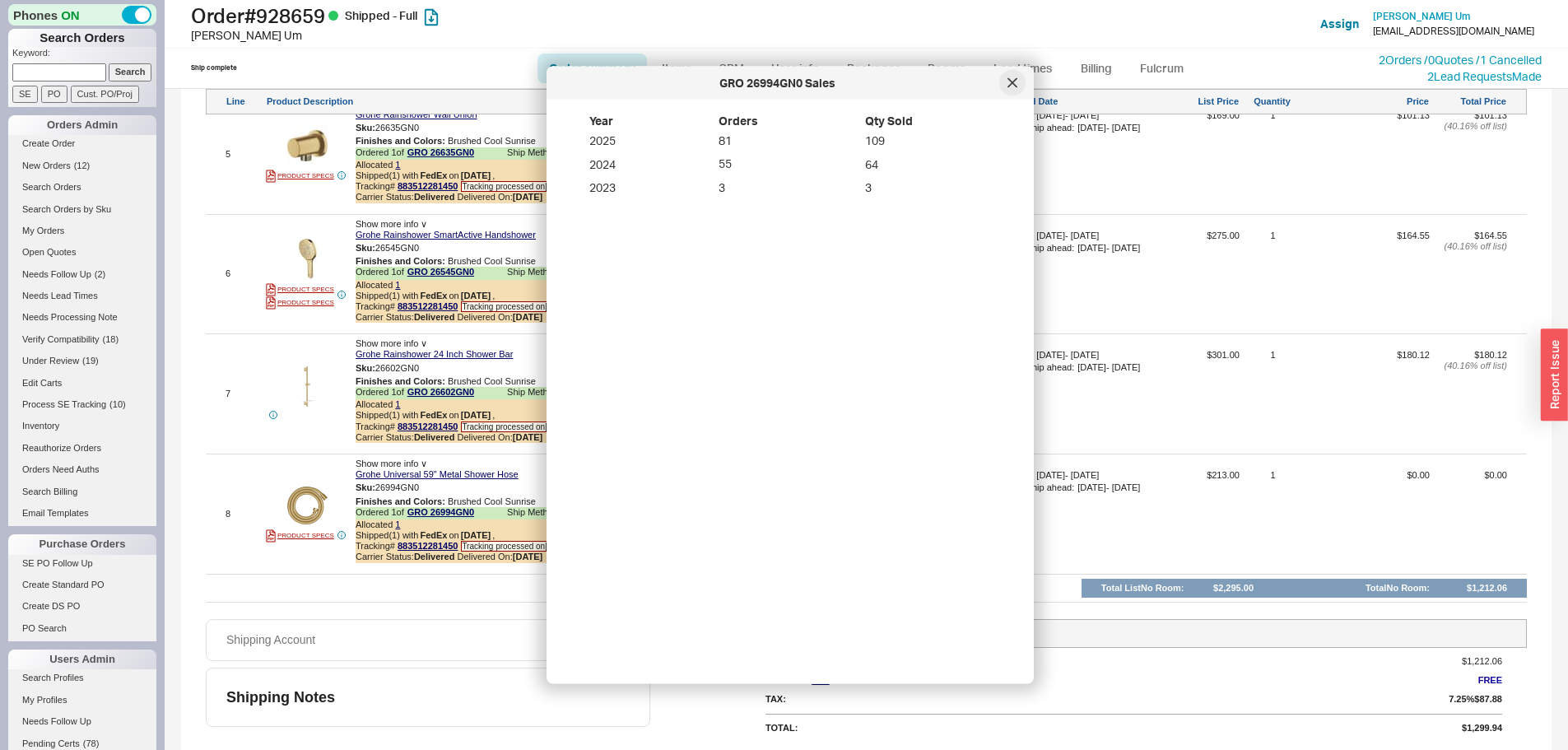
click at [1013, 85] on icon at bounding box center [1012, 83] width 10 height 10
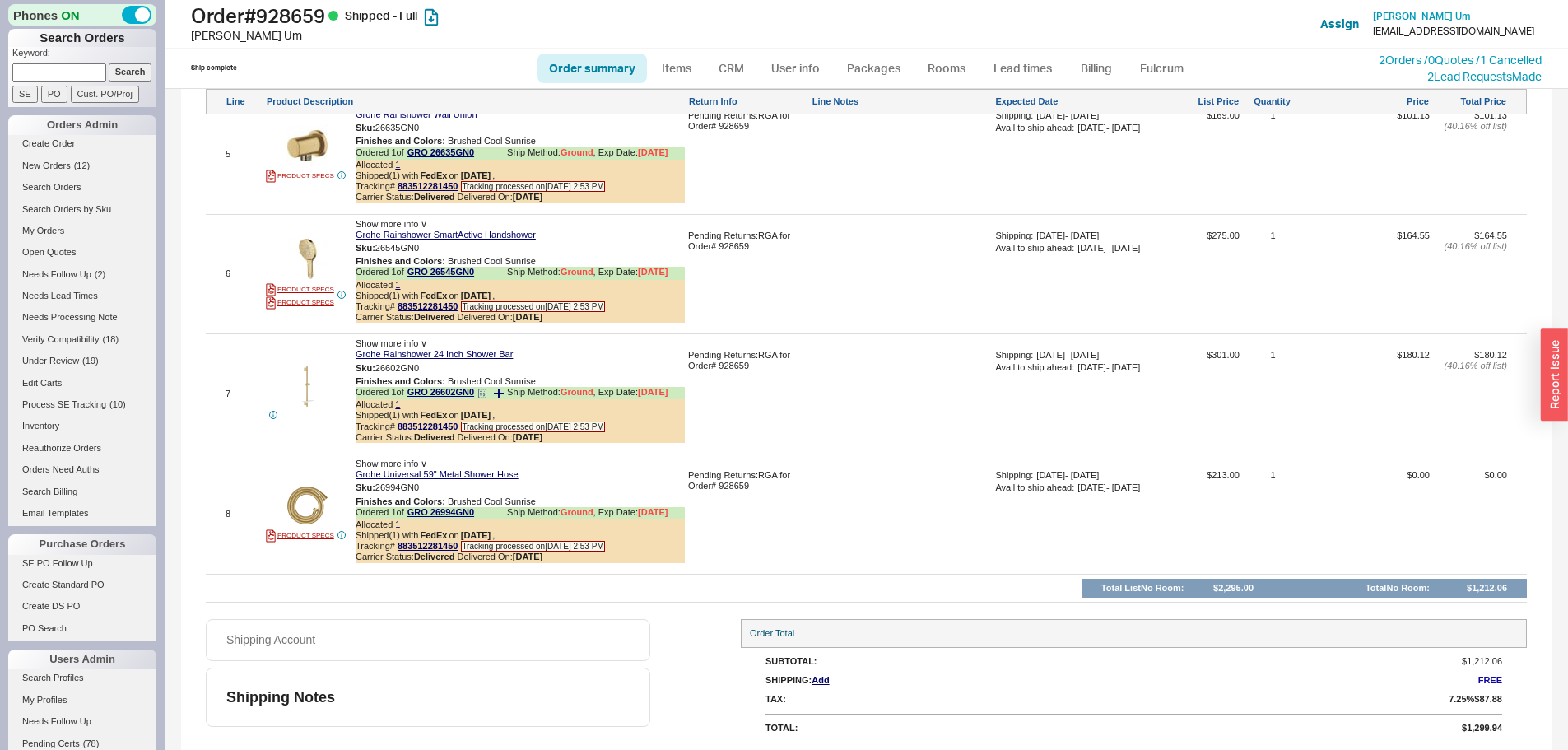
click at [482, 393] on icon at bounding box center [482, 393] width 10 height 10
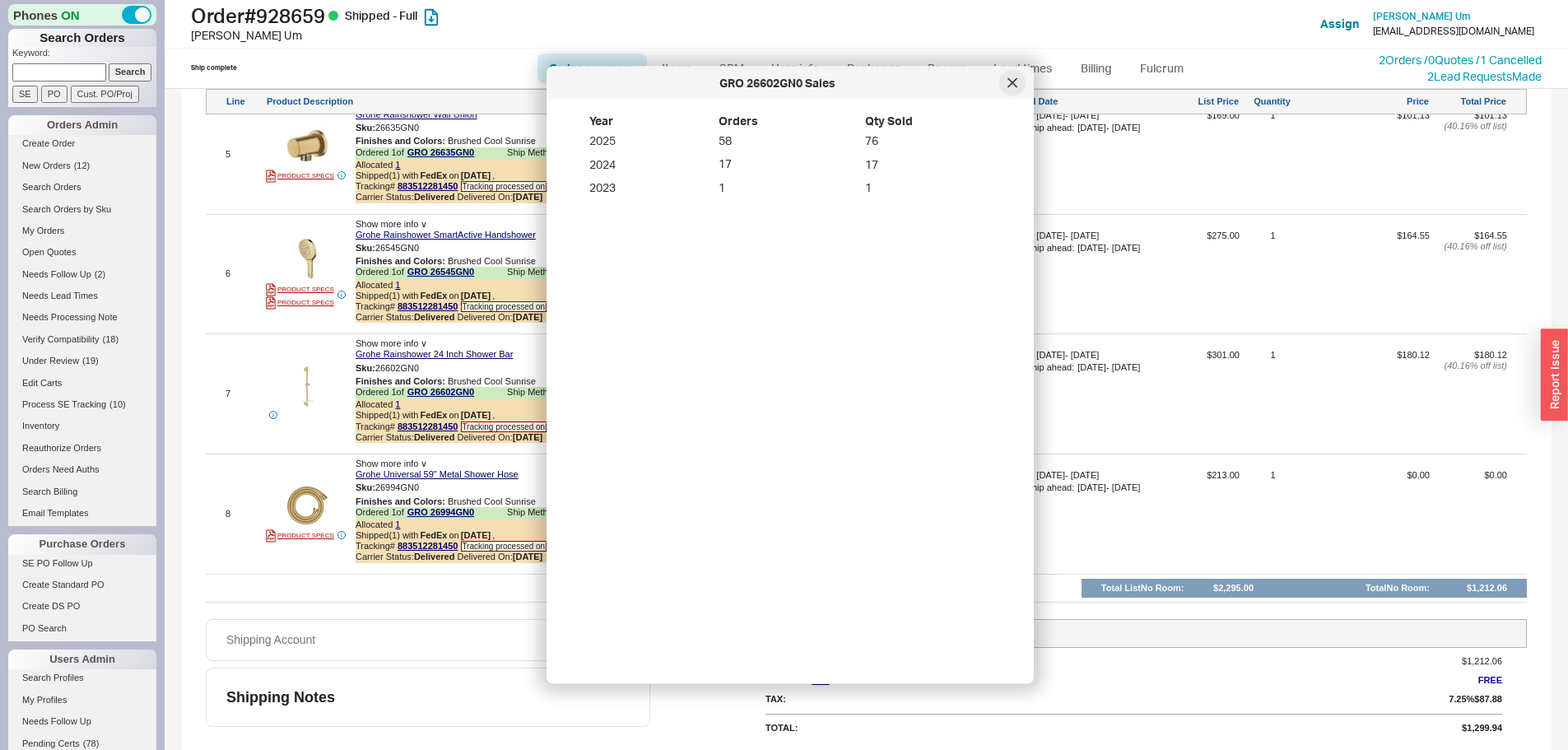
click at [1007, 88] on div at bounding box center [1012, 82] width 26 height 26
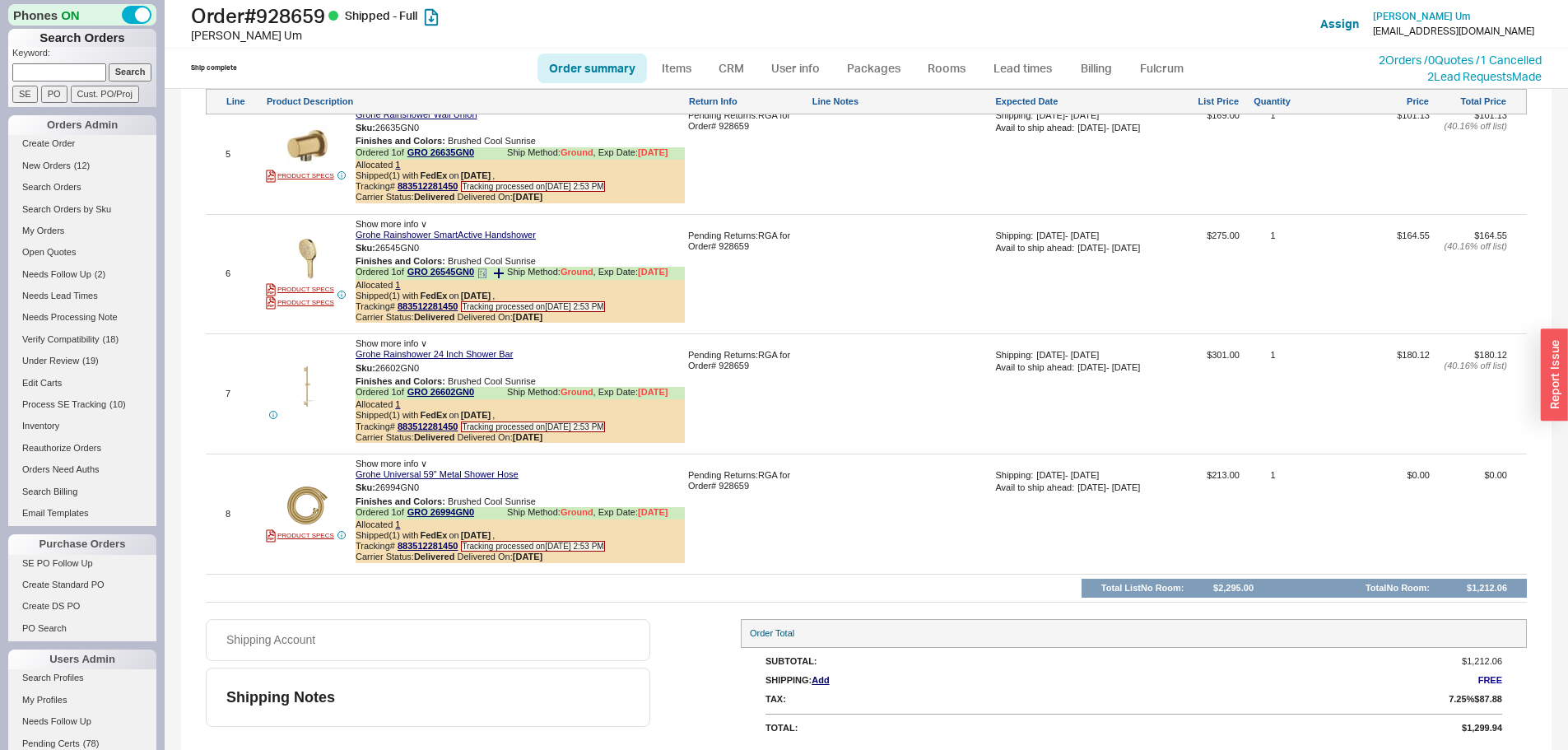
click at [484, 276] on icon at bounding box center [482, 273] width 10 height 10
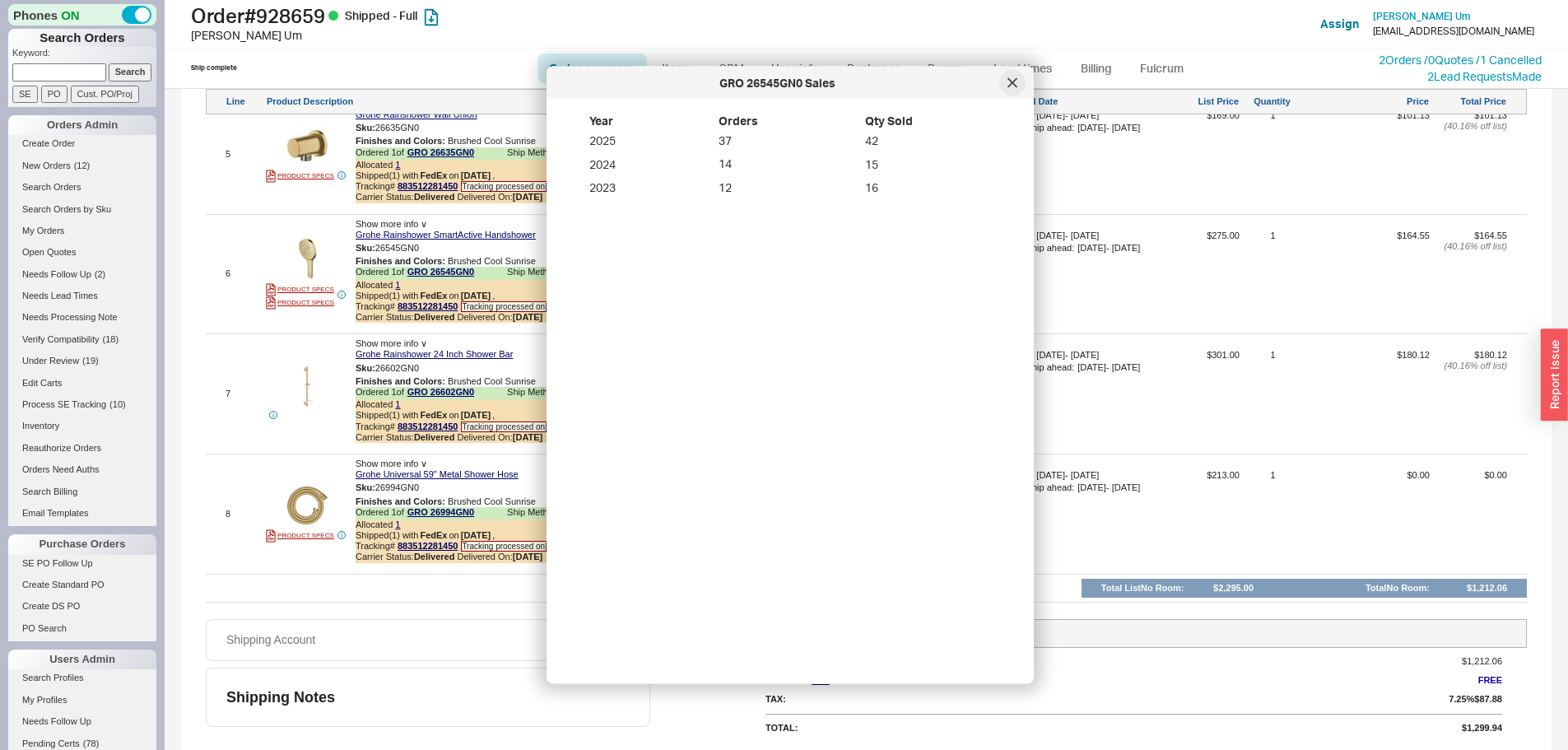
click at [1003, 88] on div at bounding box center [1012, 82] width 26 height 26
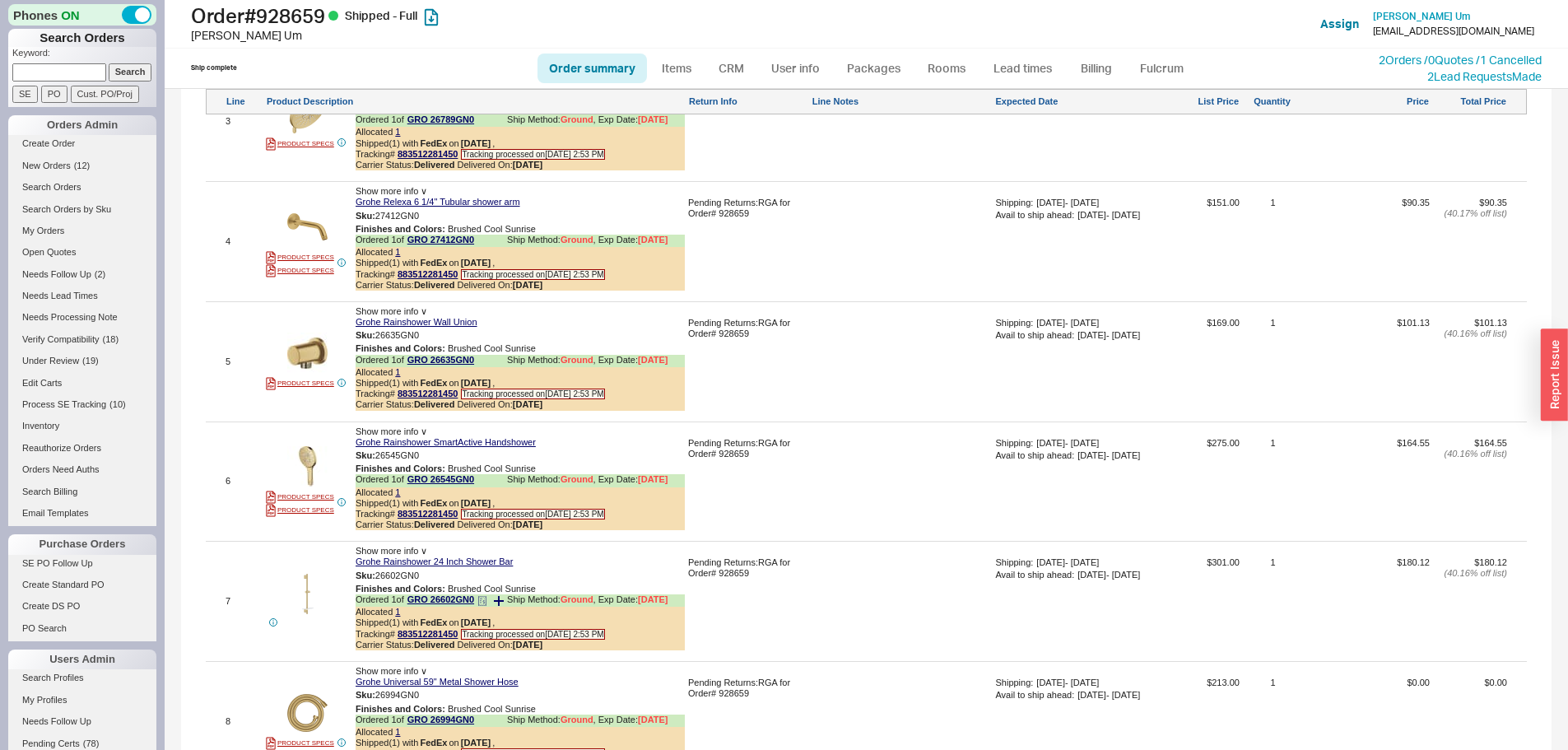
scroll to position [1265, 0]
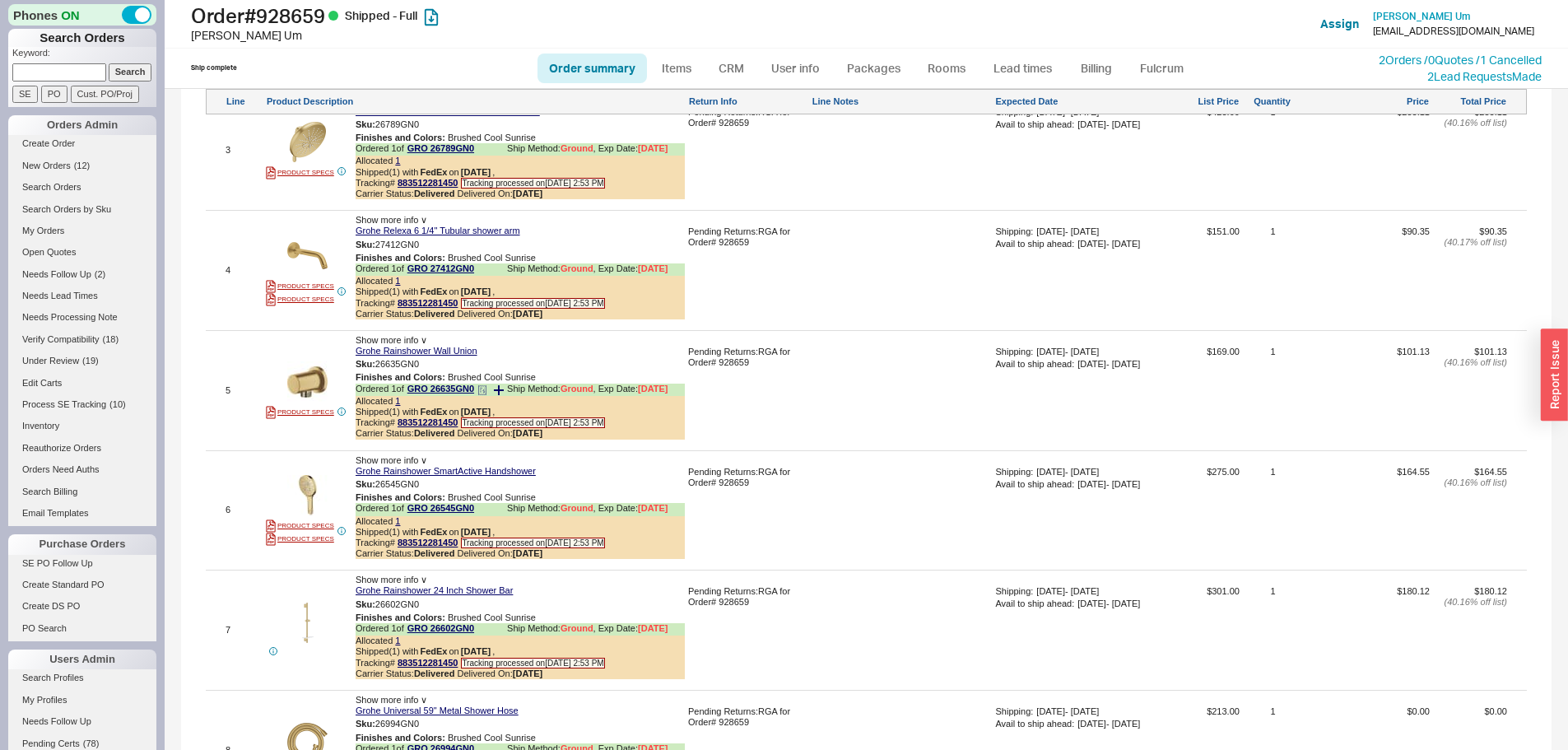
click at [482, 388] on icon at bounding box center [480, 388] width 3 height 0
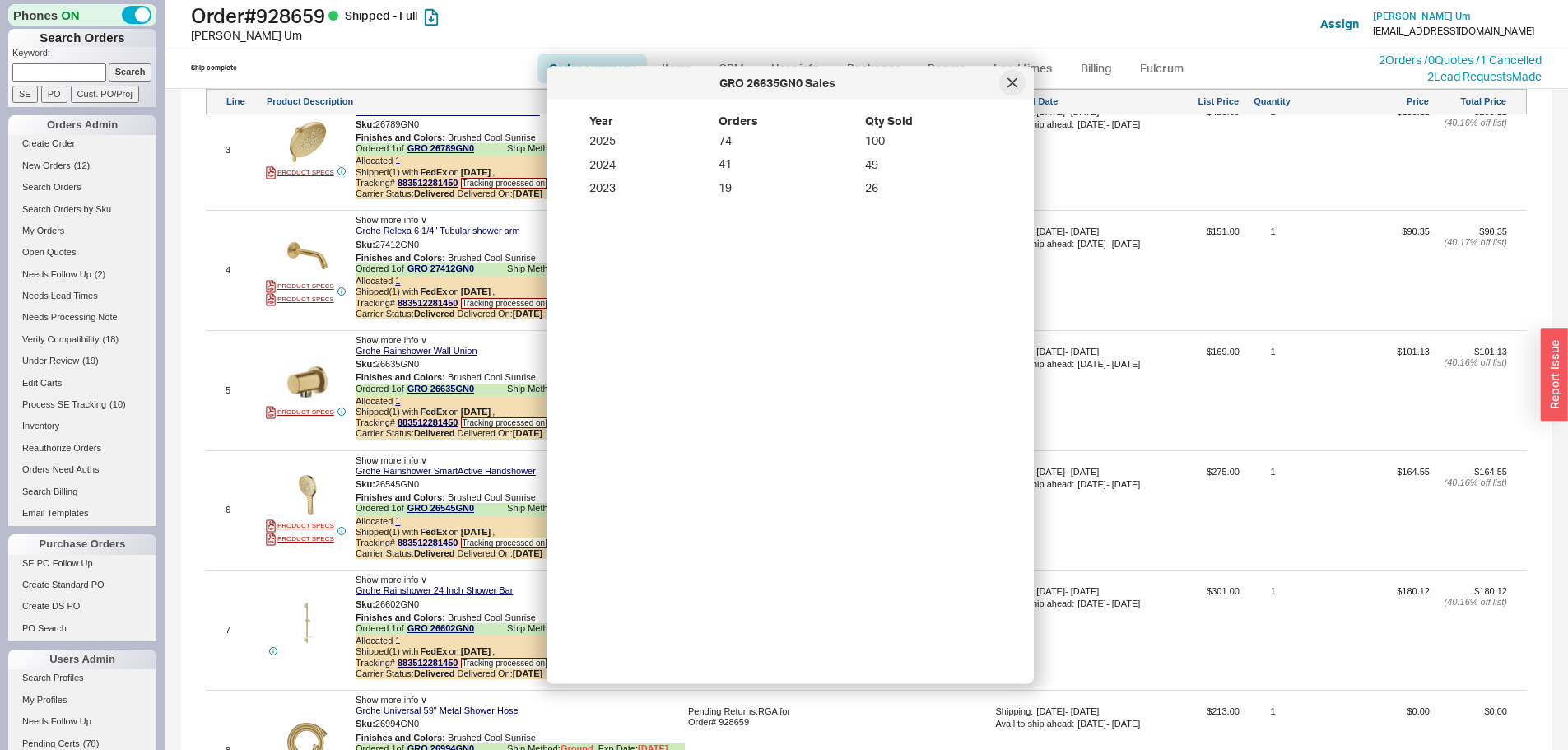
click at [1007, 85] on icon at bounding box center [1012, 83] width 10 height 10
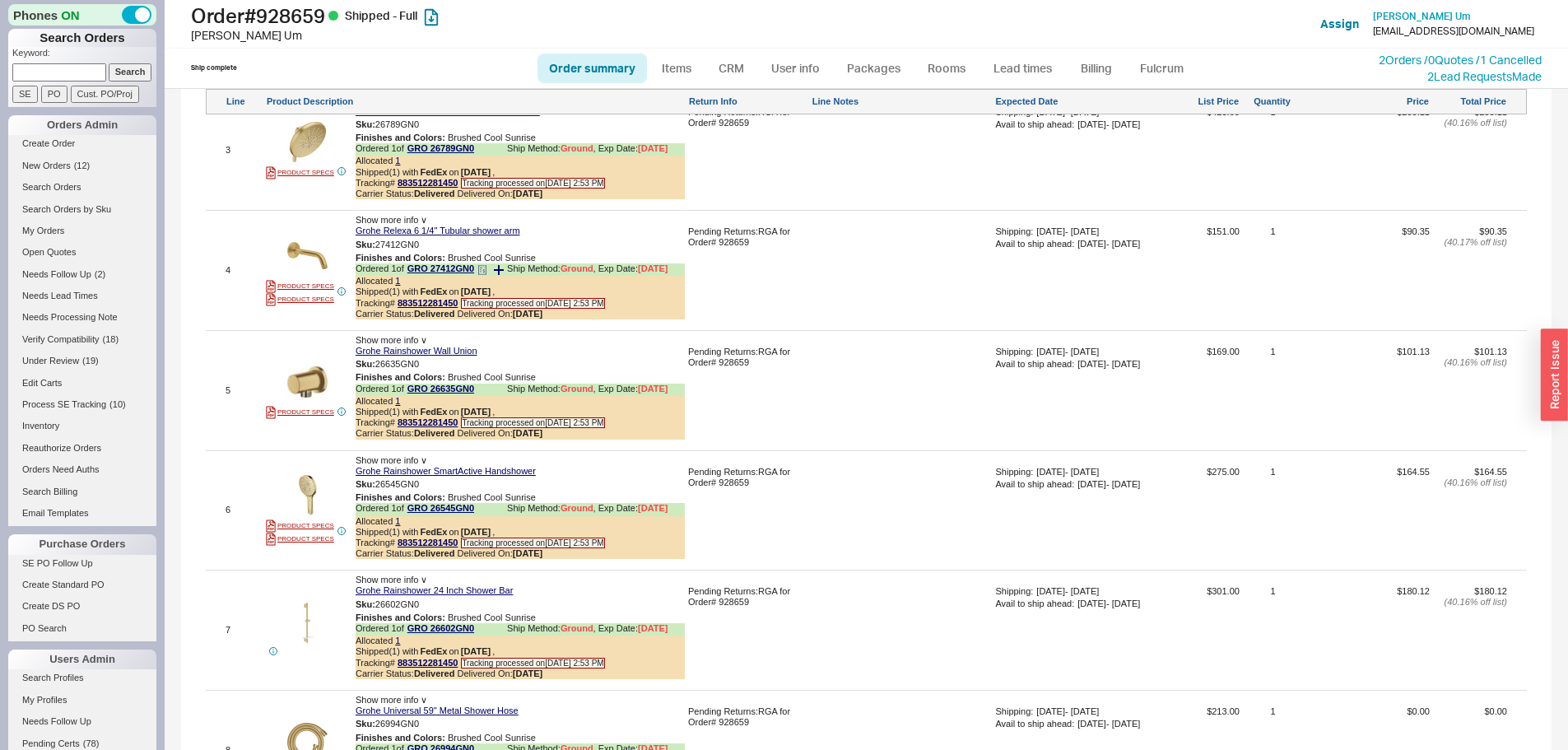
click at [485, 275] on icon at bounding box center [482, 270] width 10 height 10
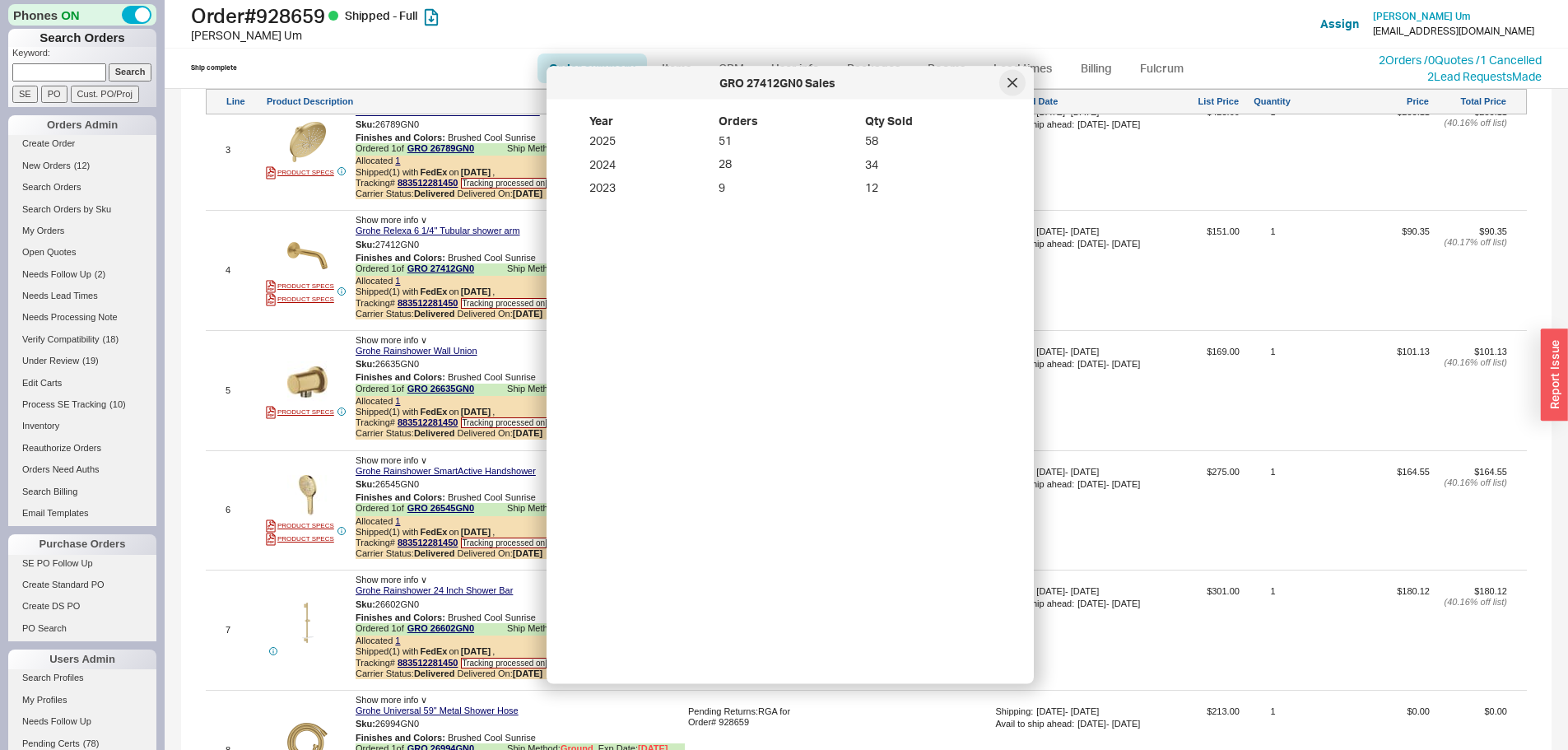
click at [1001, 88] on div at bounding box center [1012, 82] width 26 height 26
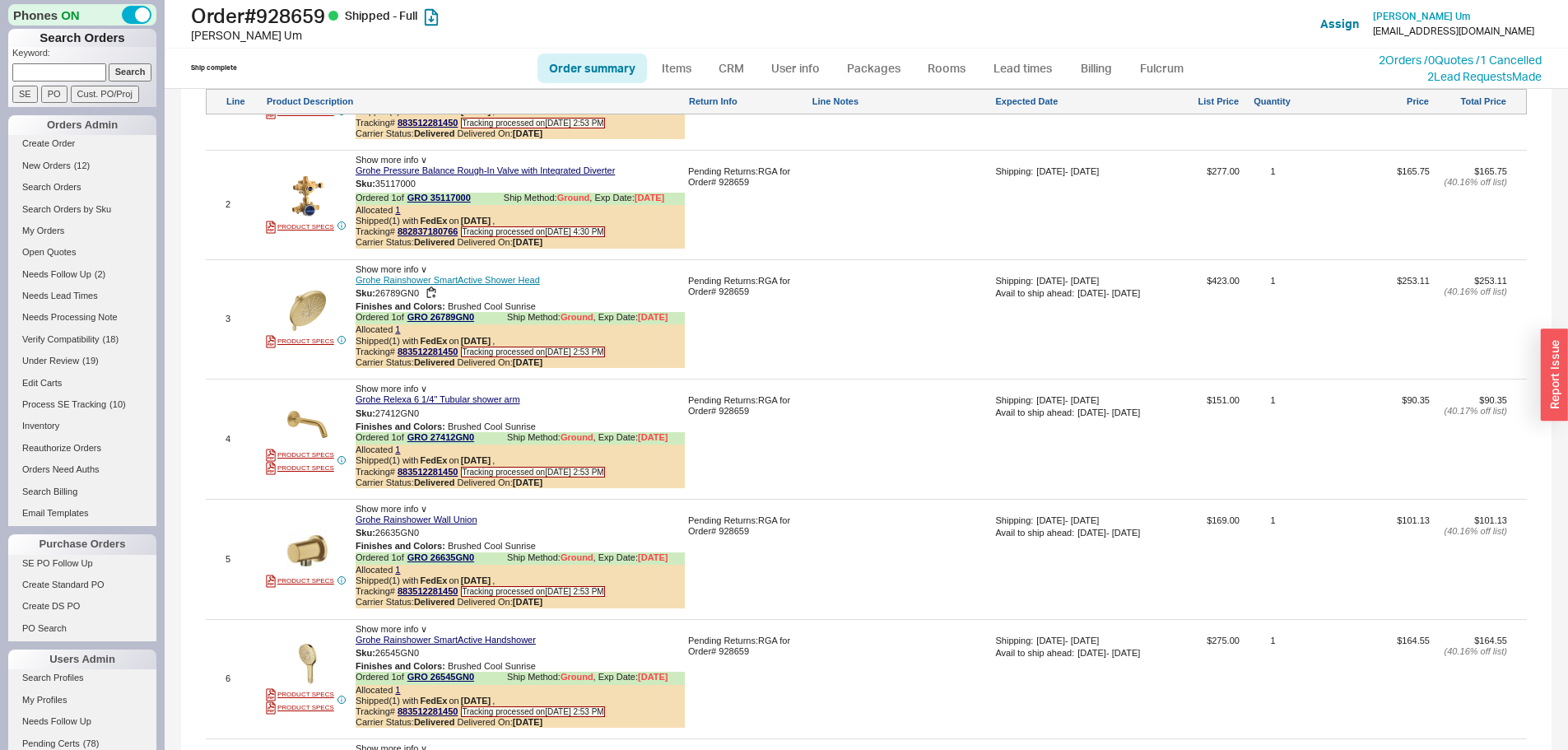
scroll to position [1017, 0]
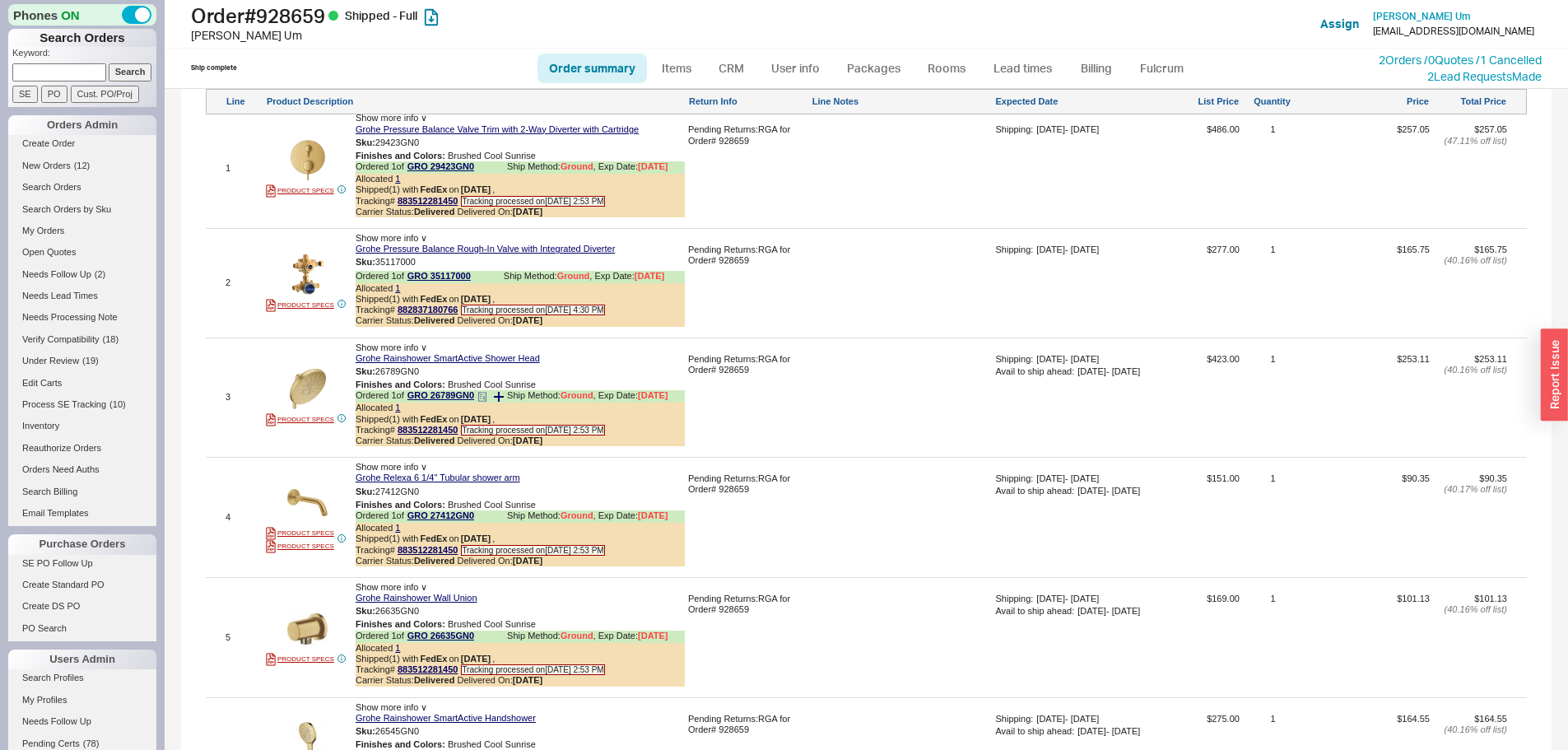
click at [481, 397] on icon at bounding box center [480, 397] width 2 height 0
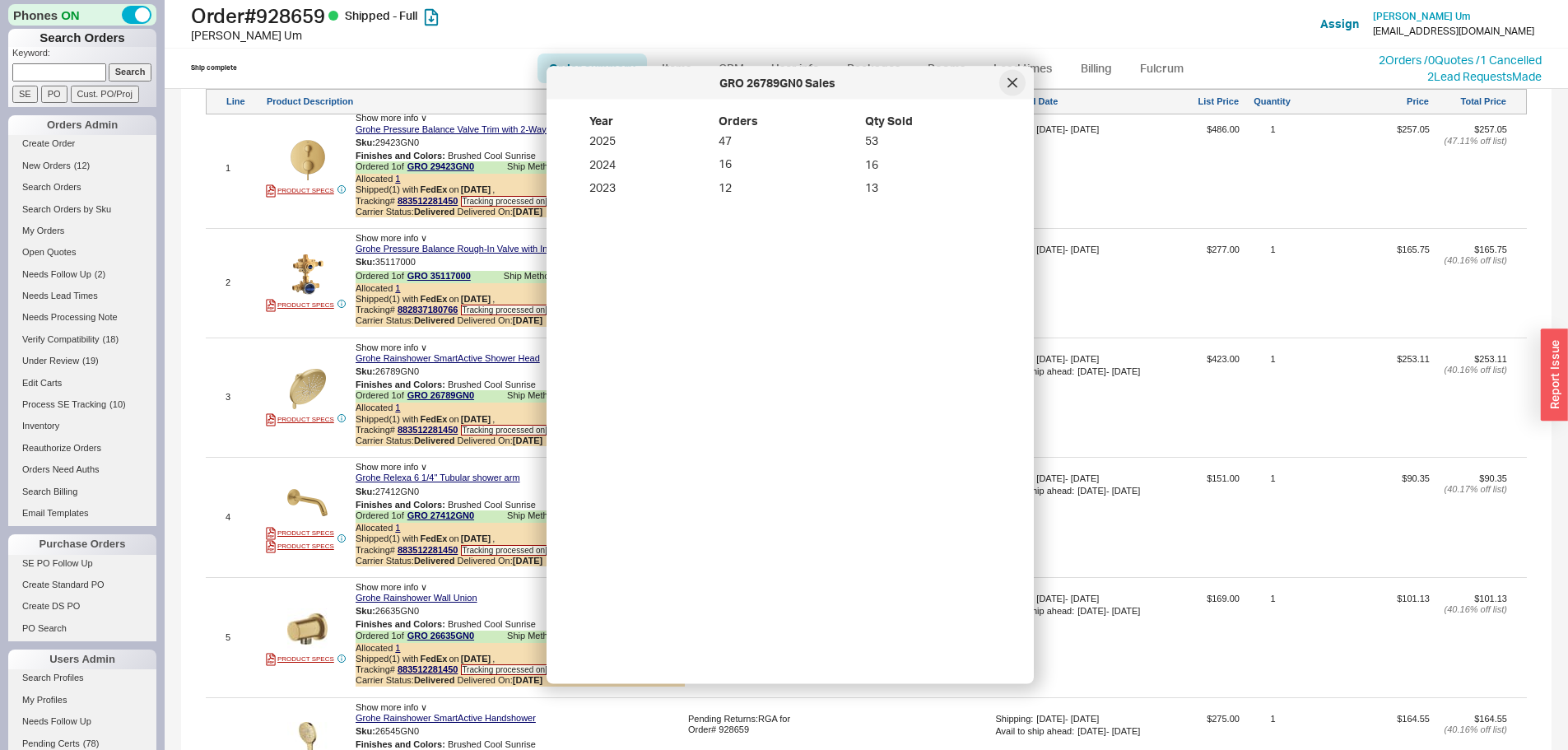
click at [1015, 96] on div at bounding box center [1012, 82] width 26 height 26
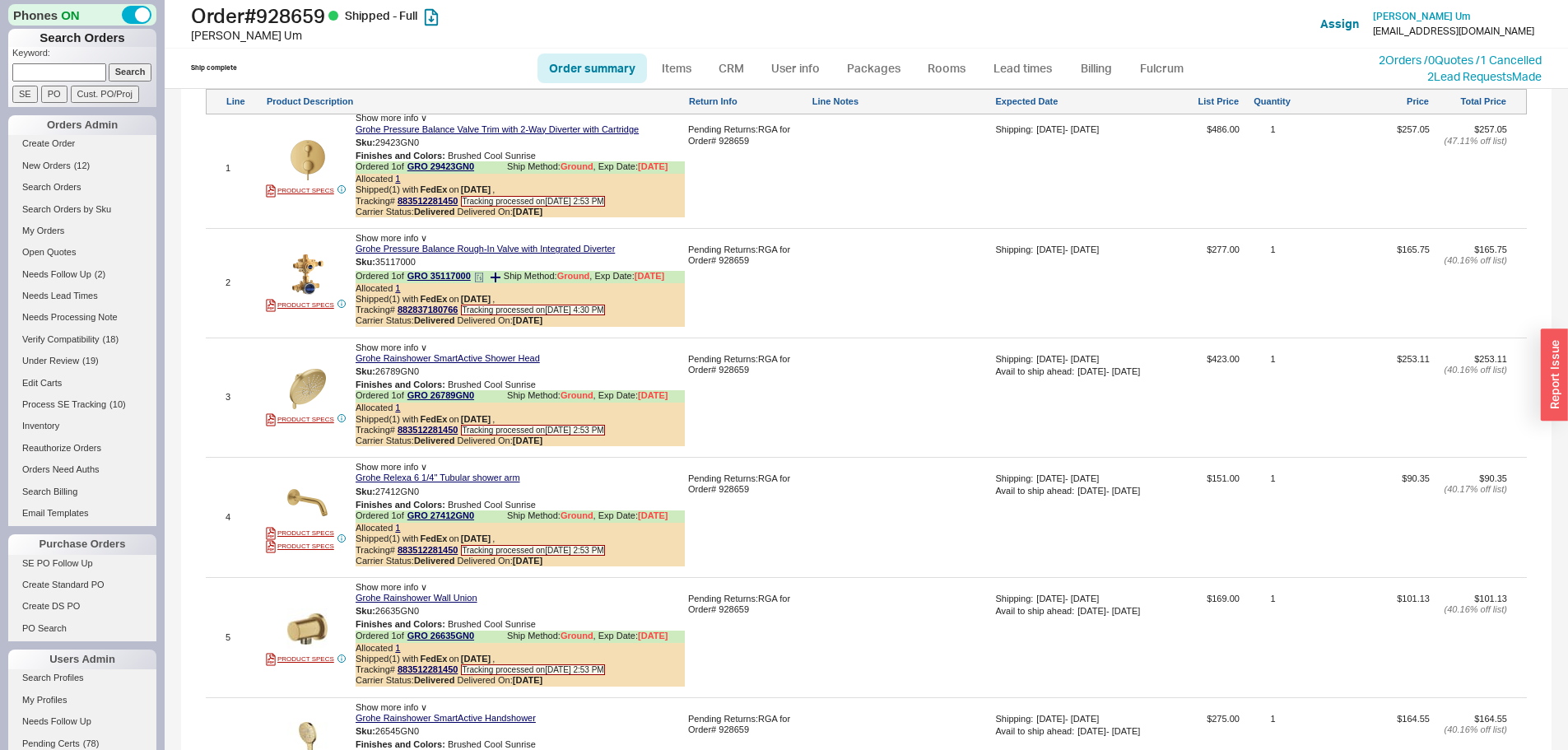
click at [484, 282] on icon at bounding box center [478, 277] width 10 height 10
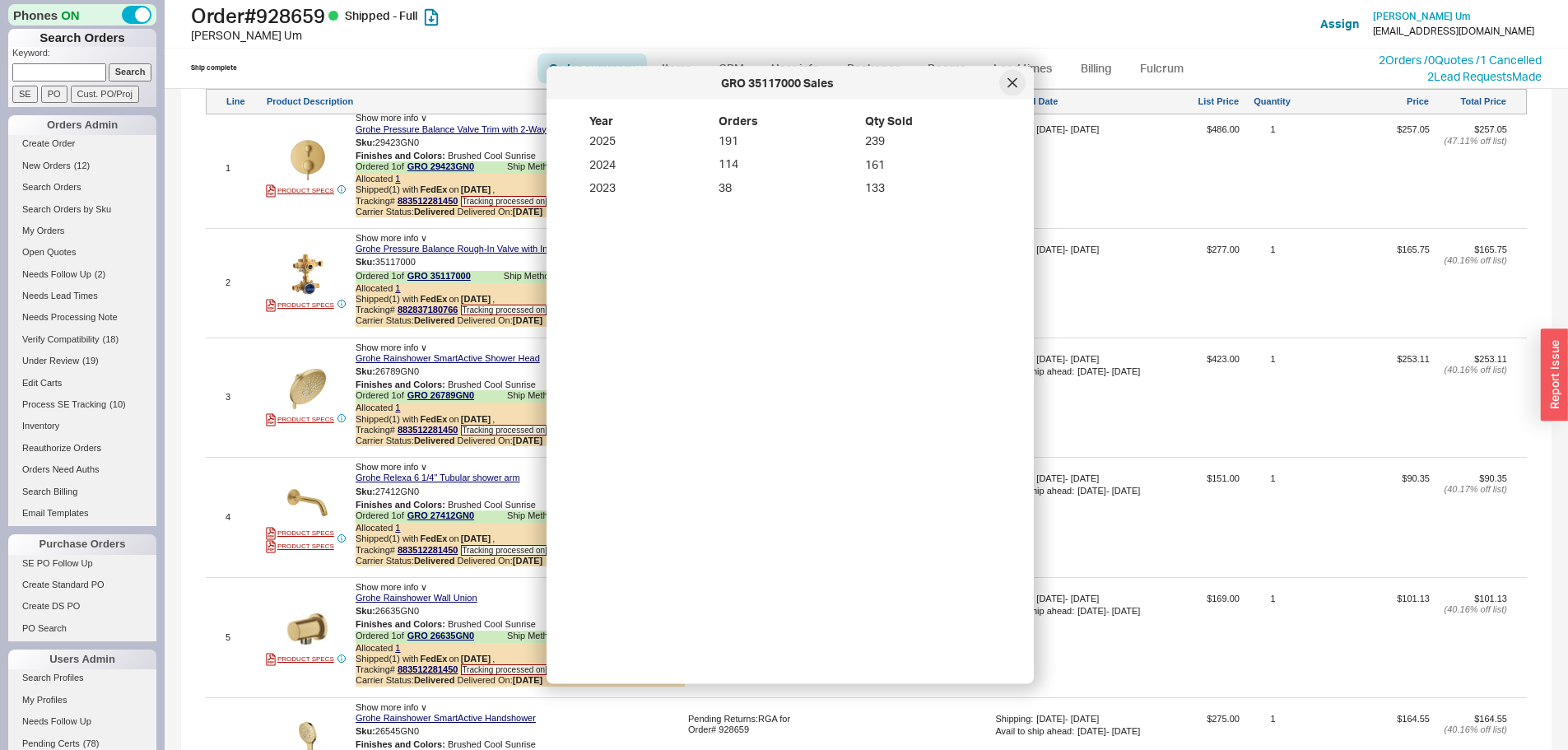
click at [1004, 88] on div at bounding box center [1012, 82] width 26 height 26
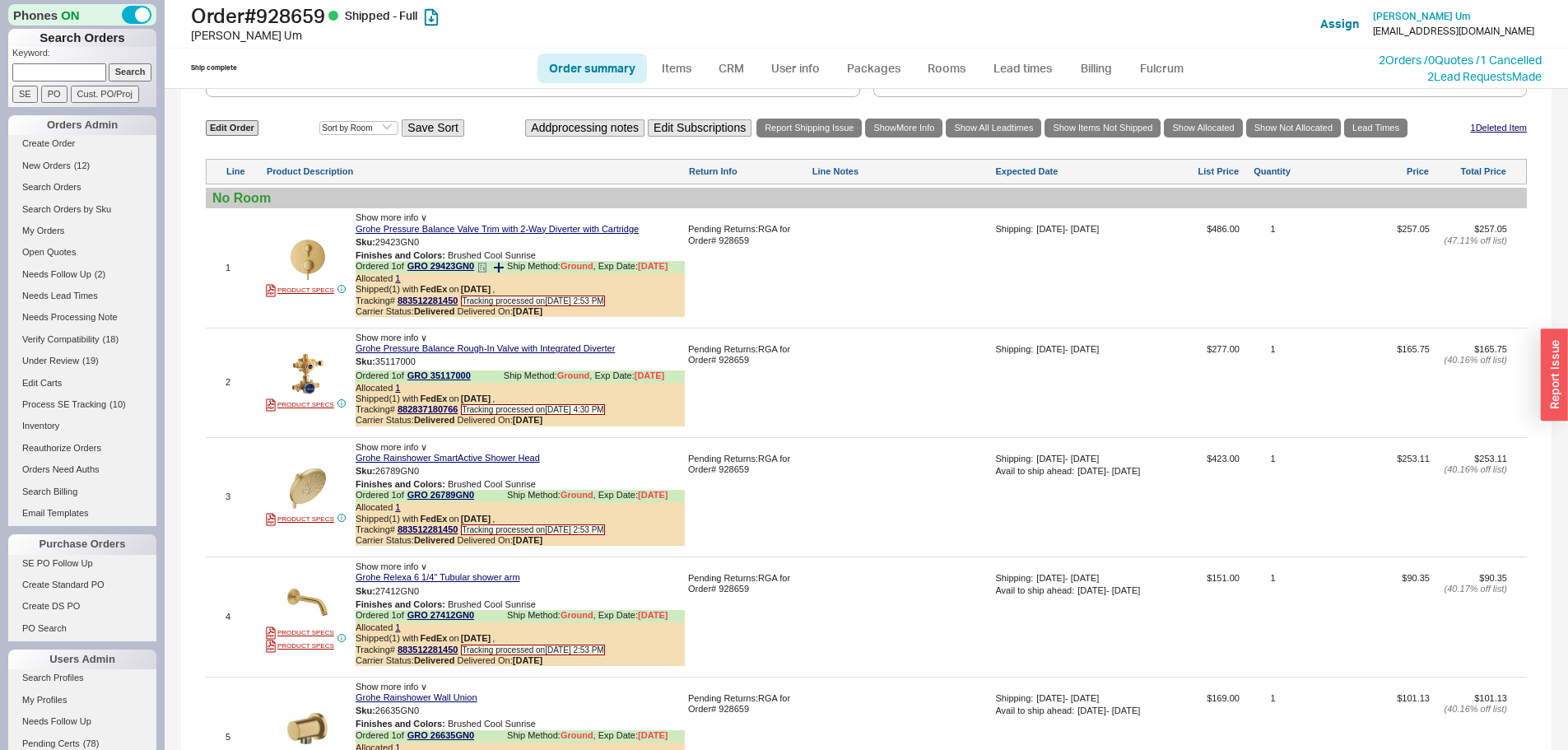
scroll to position [770, 0]
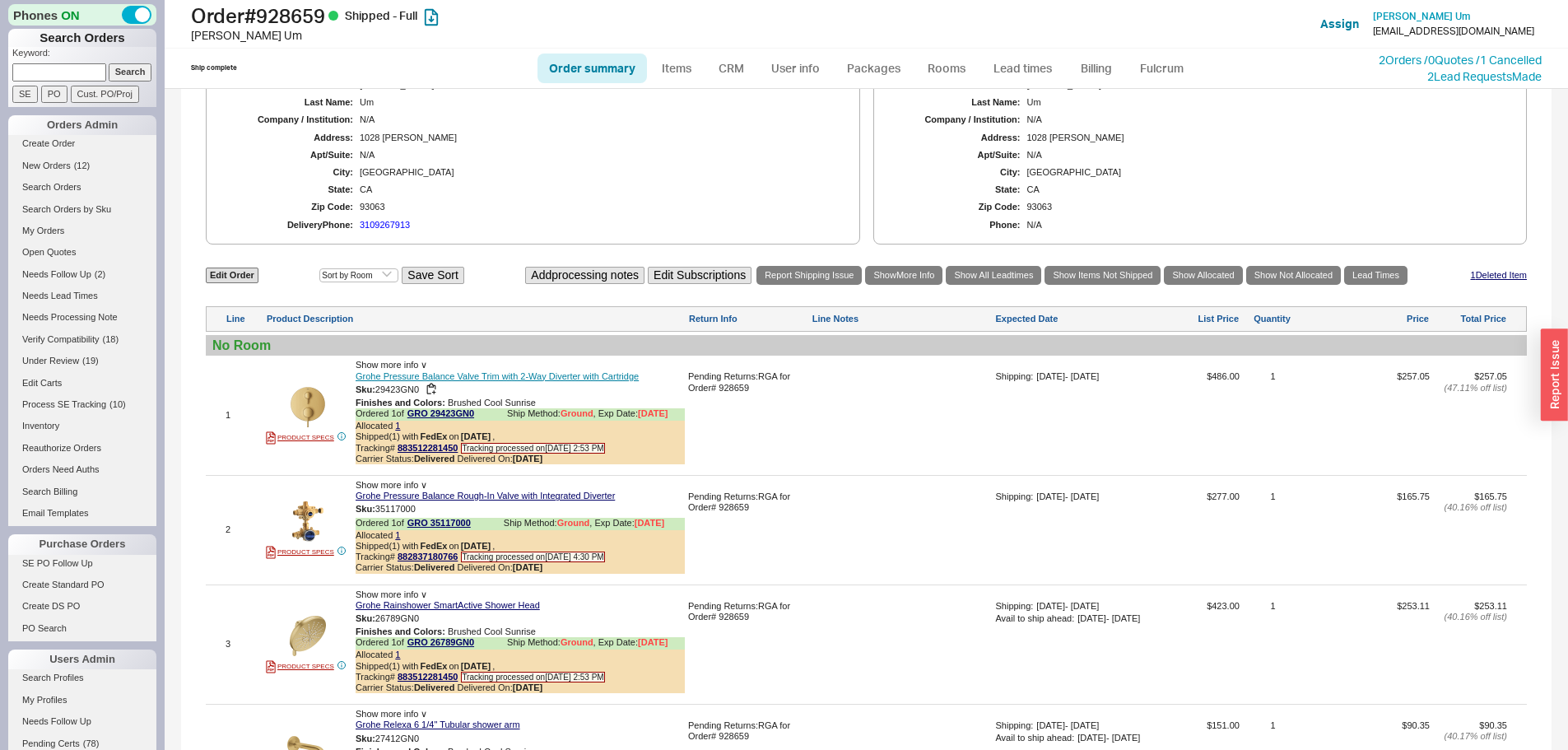
drag, startPoint x: 485, startPoint y: 425, endPoint x: 492, endPoint y: 391, distance: 34.7
click at [484, 418] on icon at bounding box center [484, 416] width 2 height 3
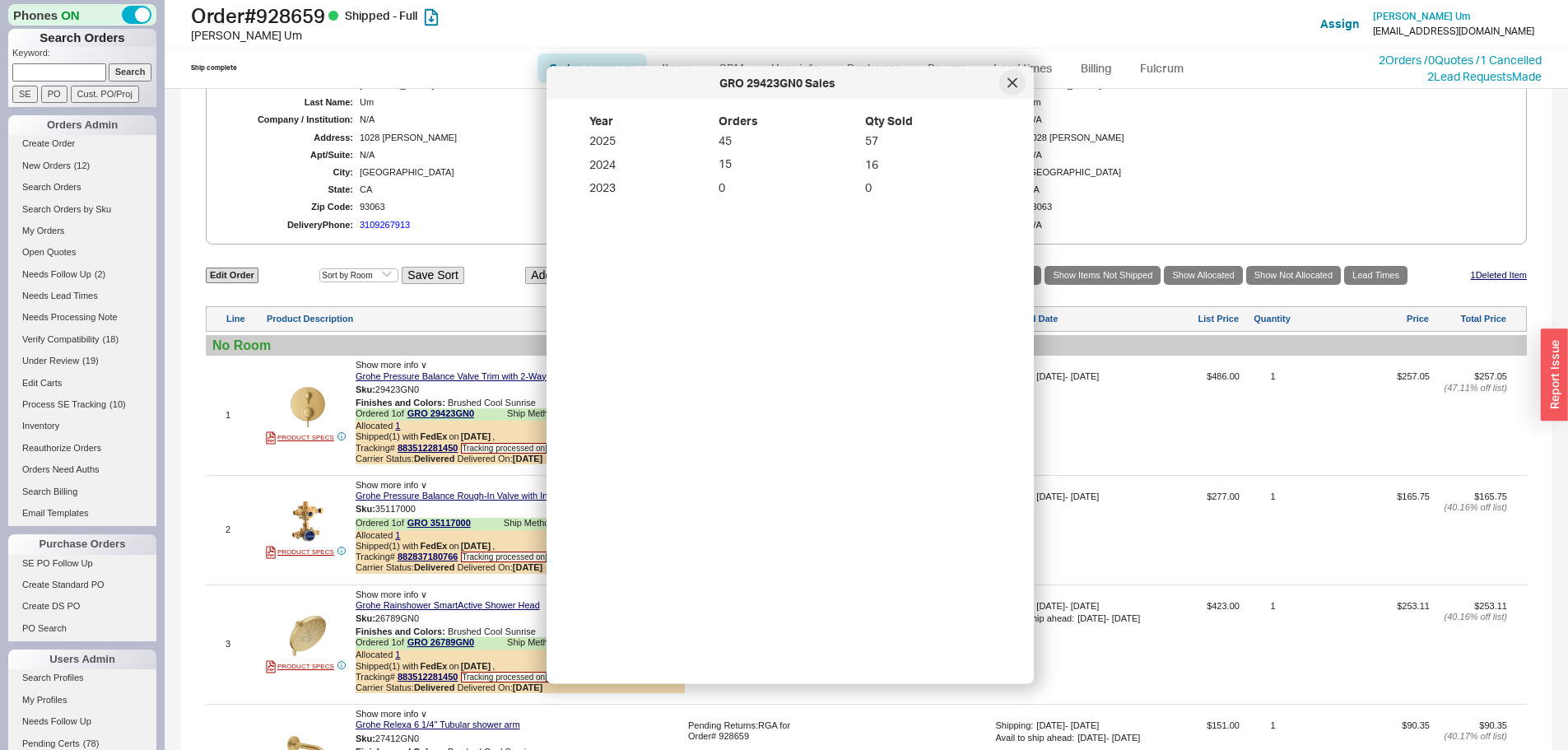
click at [1008, 76] on div at bounding box center [1012, 82] width 26 height 26
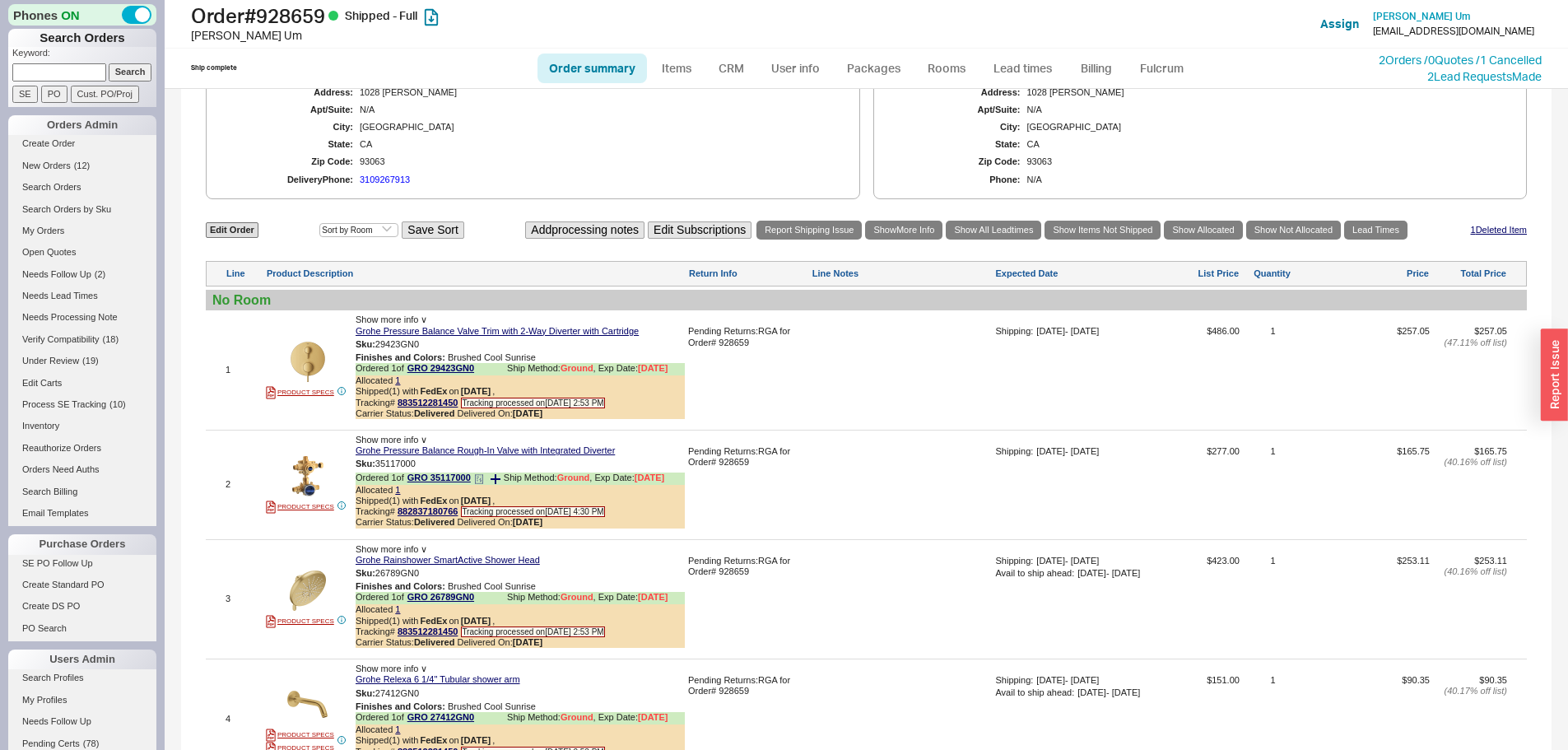
scroll to position [935, 0]
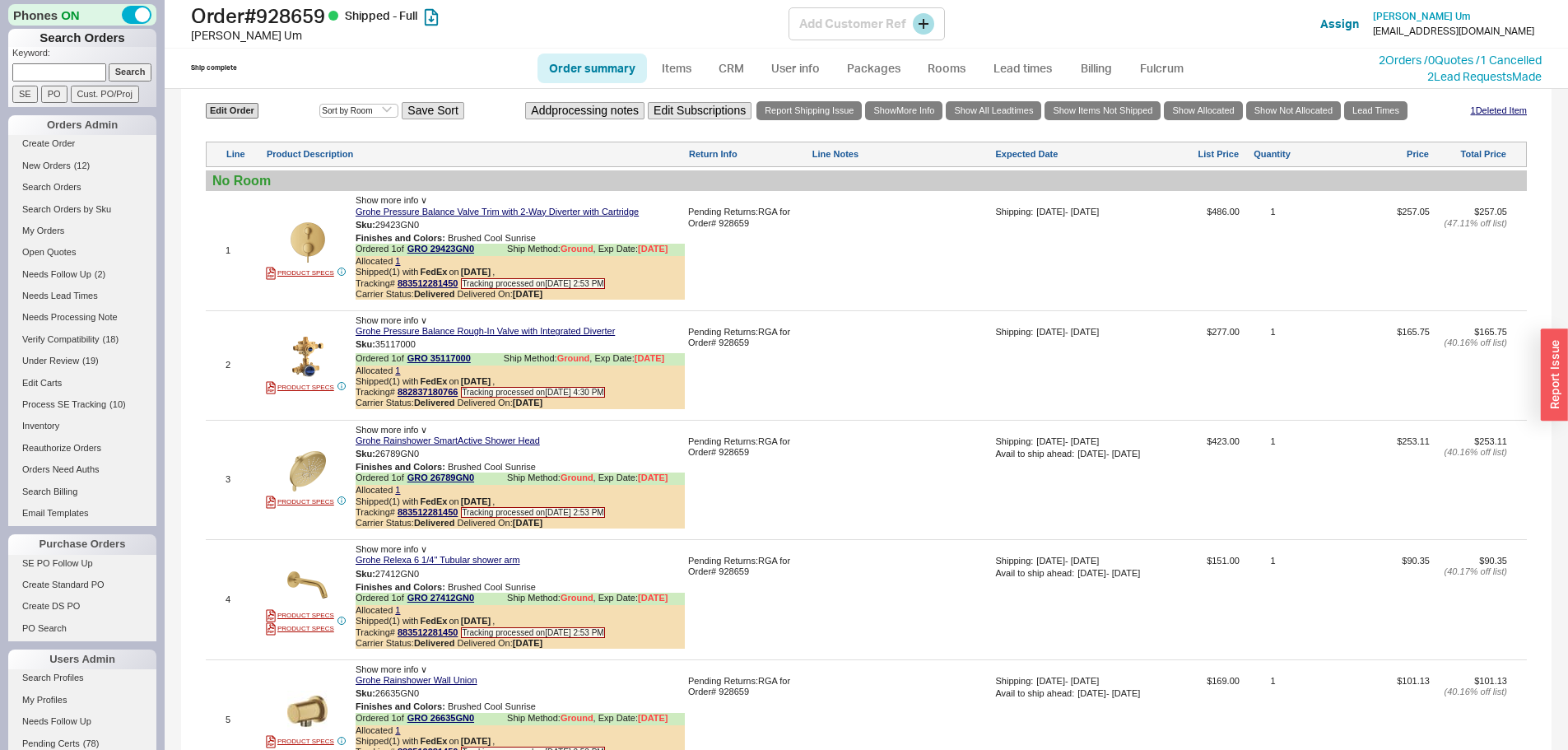
click at [306, 20] on h1 "Order # 928659 Shipped - Full" at bounding box center [489, 16] width 598 height 23
copy h1 "928659"
click at [397, 266] on link "1" at bounding box center [397, 261] width 5 height 10
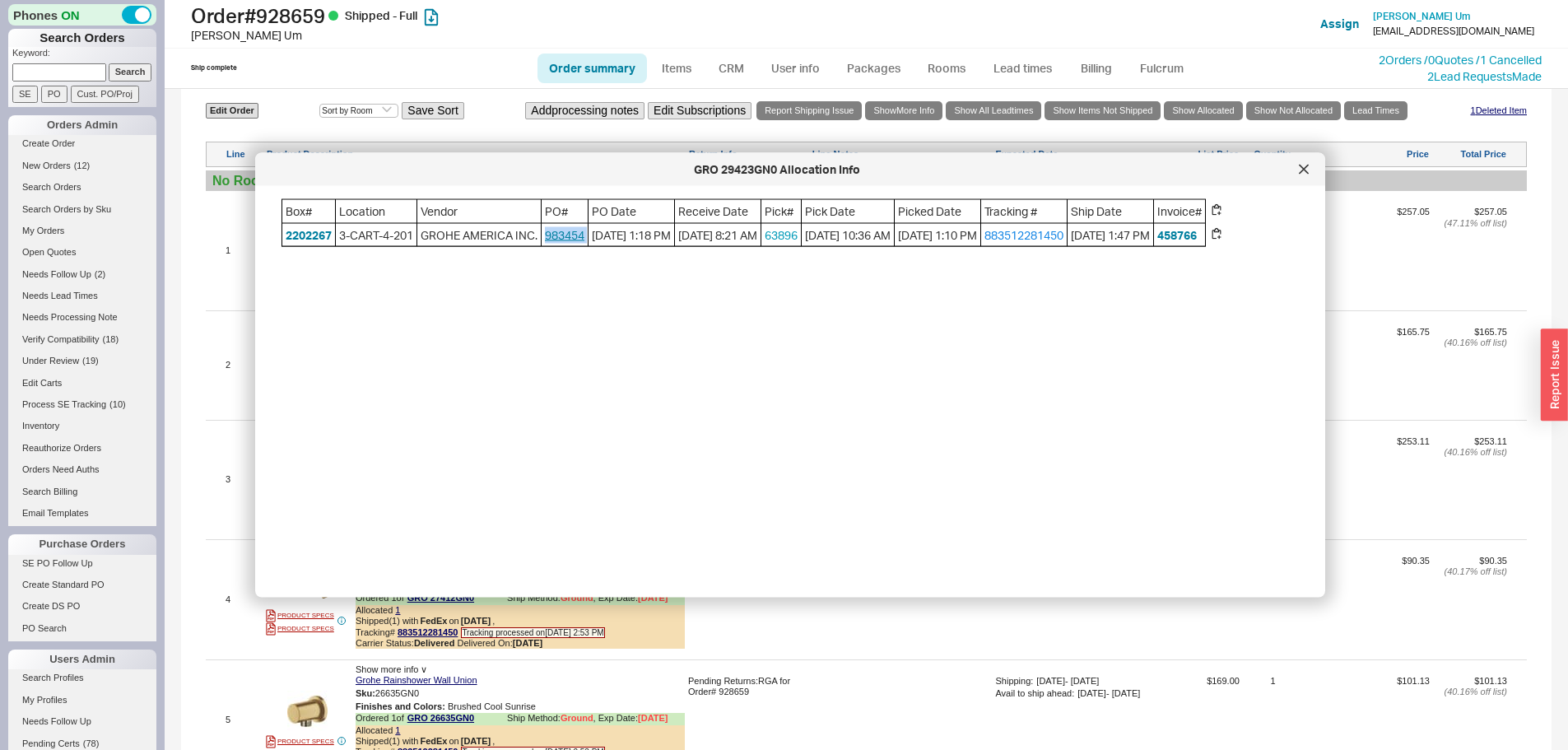
drag, startPoint x: 562, startPoint y: 232, endPoint x: 520, endPoint y: 233, distance: 42.0
click at [520, 233] on div "Box# Location Vendor PO# PO Date Receive Date Pick# Pick Date Picked Date Track…" at bounding box center [744, 223] width 924 height 47
copy link "983454"
click at [1300, 172] on icon at bounding box center [1304, 170] width 10 height 10
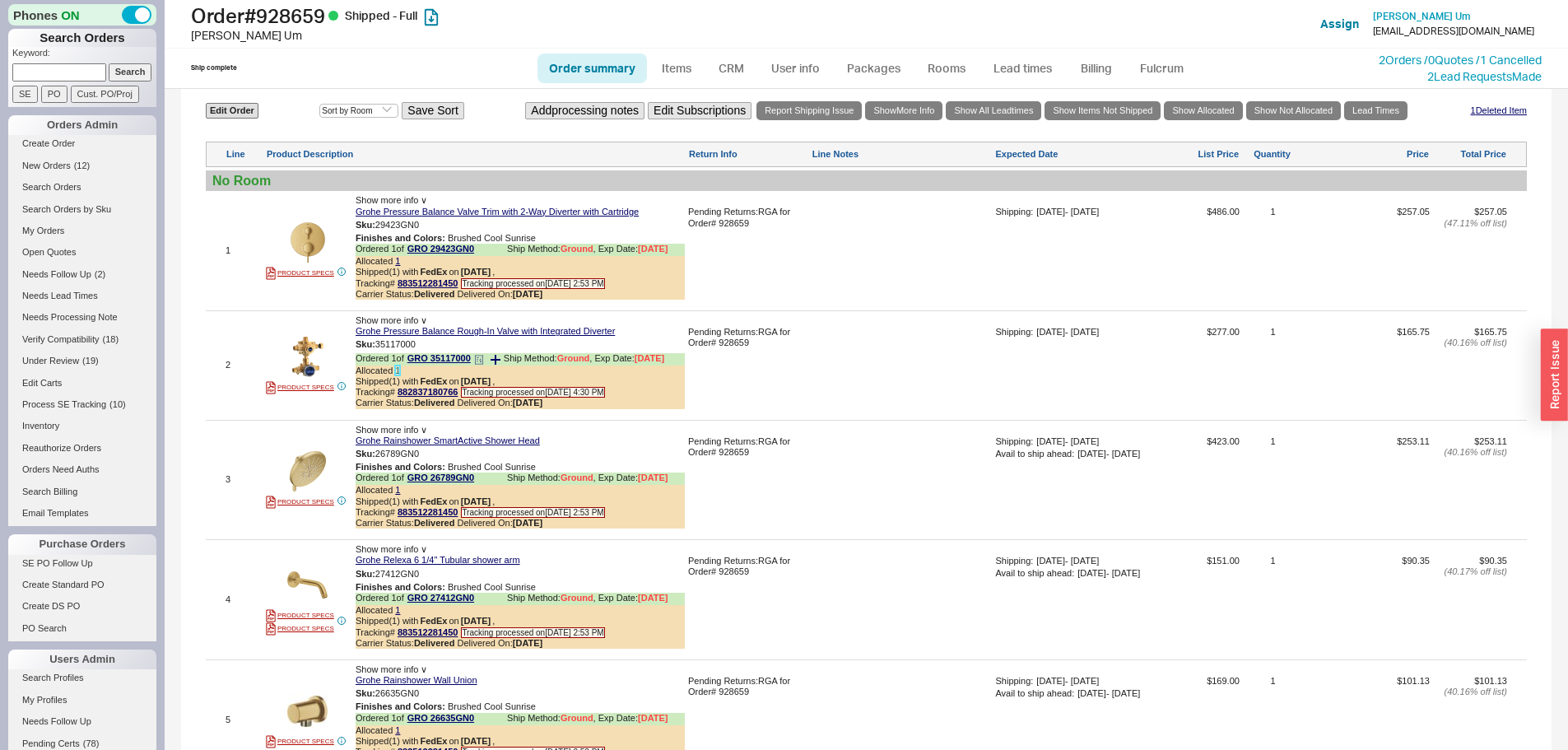
click at [398, 375] on link "1" at bounding box center [397, 370] width 5 height 10
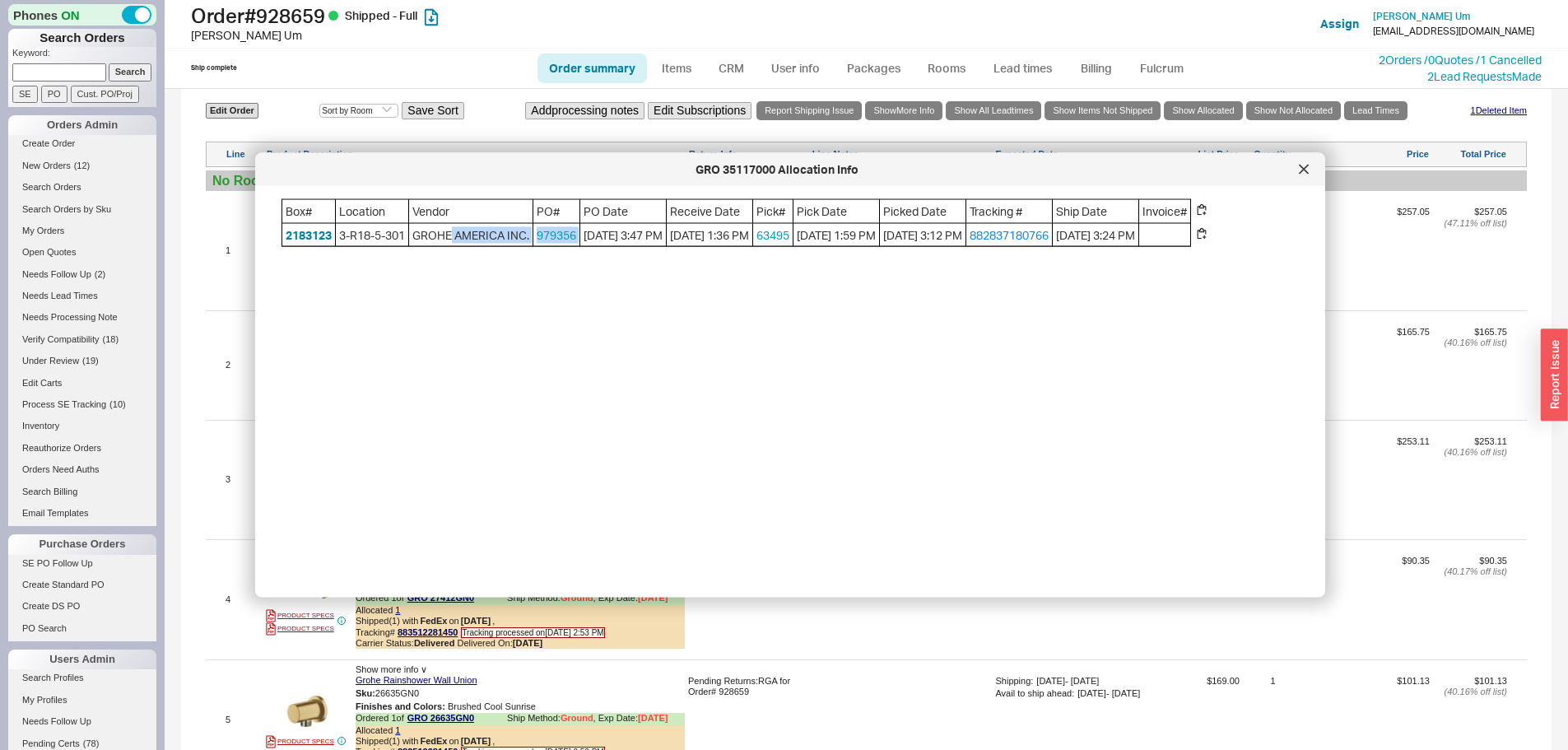
drag, startPoint x: 558, startPoint y: 233, endPoint x: 507, endPoint y: 238, distance: 51.2
click at [507, 238] on div "Box# Location Vendor PO# PO Date Receive Date Pick# Pick Date Picked Date Track…" at bounding box center [736, 223] width 909 height 47
click at [538, 275] on div "Box# Location Vendor PO# PO Date Receive Date Pick# Pick Date Picked Date Track…" at bounding box center [803, 386] width 1043 height 372
drag, startPoint x: 556, startPoint y: 234, endPoint x: 512, endPoint y: 236, distance: 44.0
click at [512, 236] on div "Box# Location Vendor PO# PO Date Receive Date Pick# Pick Date Picked Date Track…" at bounding box center [736, 223] width 909 height 47
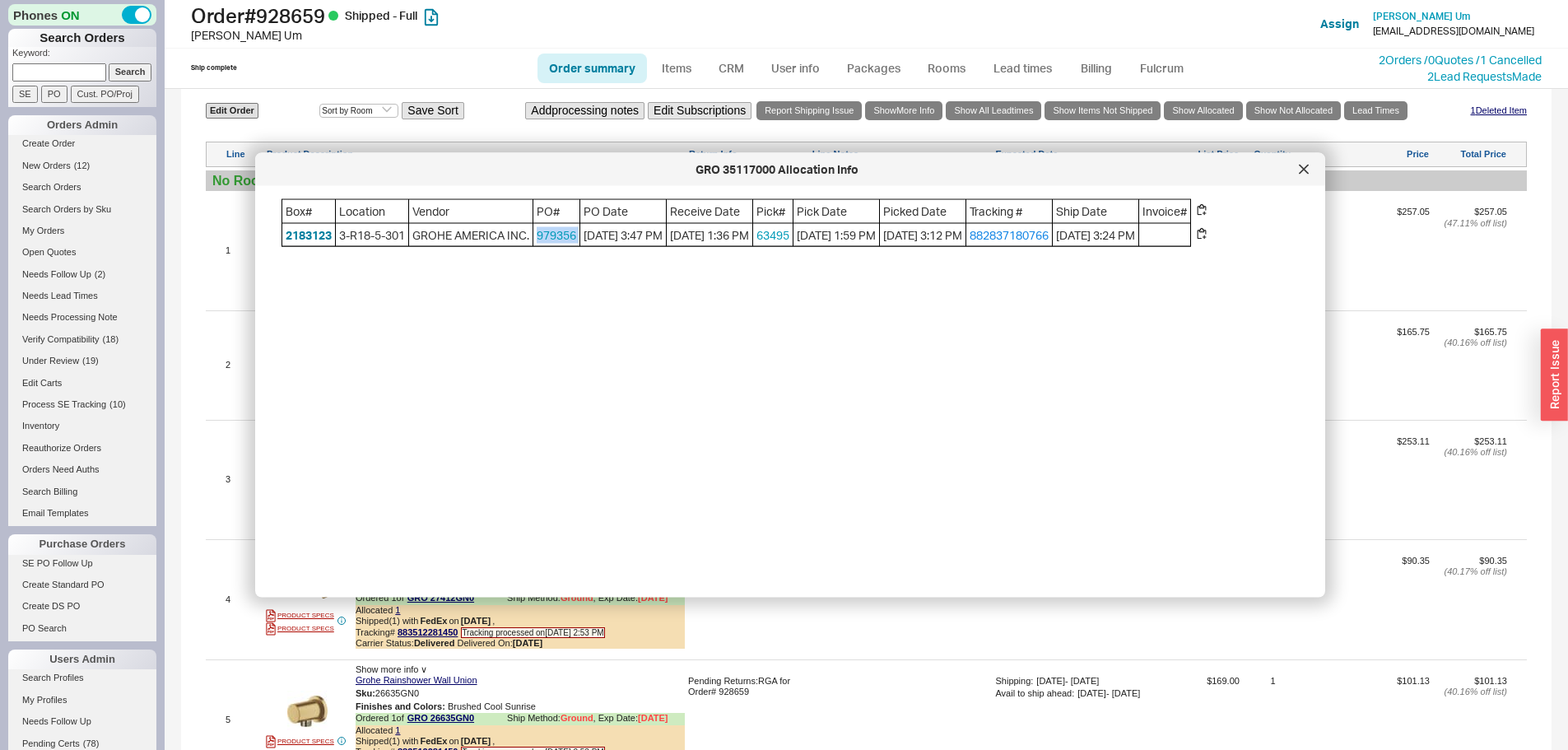
copy link "979356"
click at [1309, 168] on div at bounding box center [1303, 169] width 26 height 26
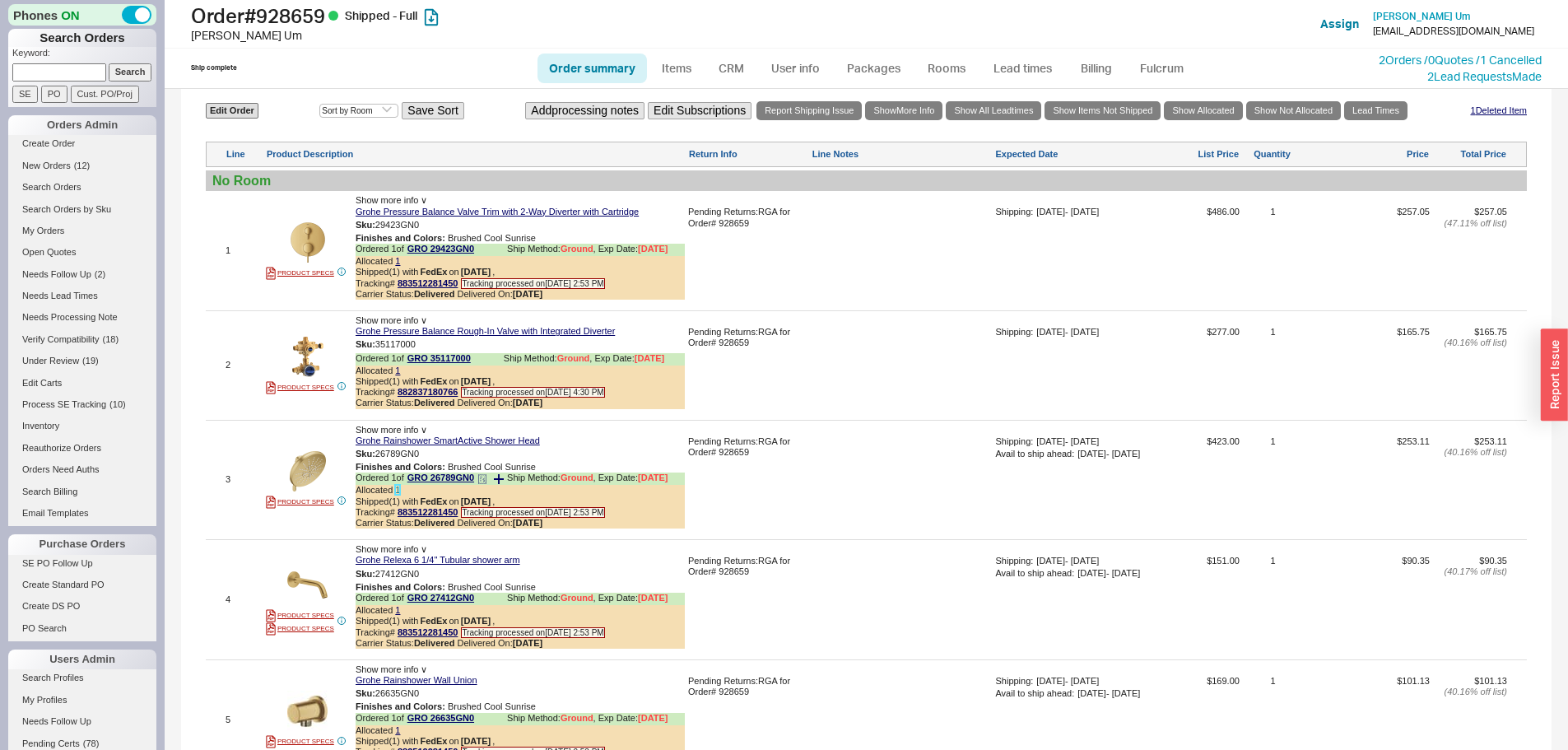
click at [396, 495] on link "1" at bounding box center [397, 489] width 5 height 10
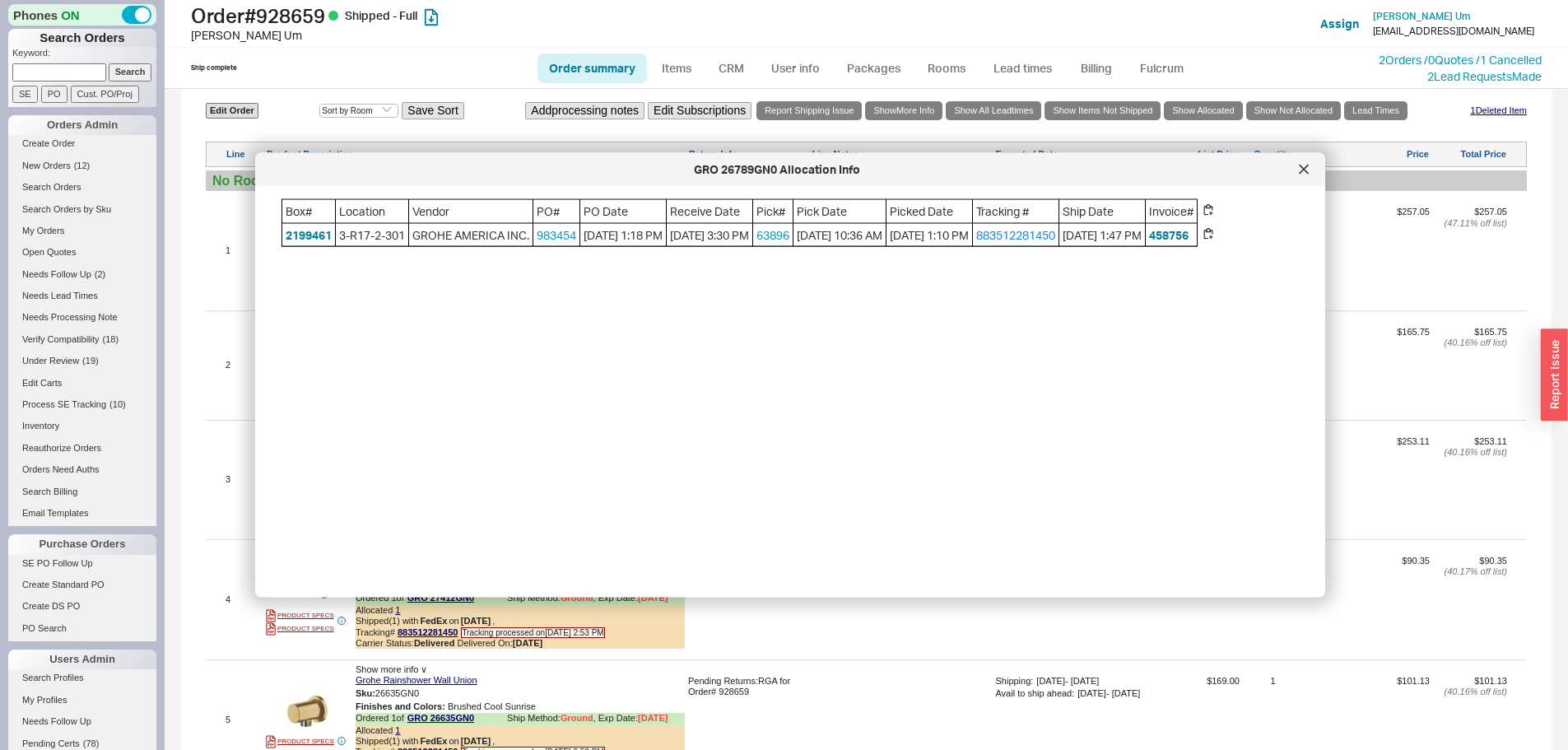
click at [1315, 162] on div "GRO 26789GN0 Allocation Info" at bounding box center [789, 170] width 1070 height 33
click at [1309, 167] on div at bounding box center [1303, 169] width 26 height 26
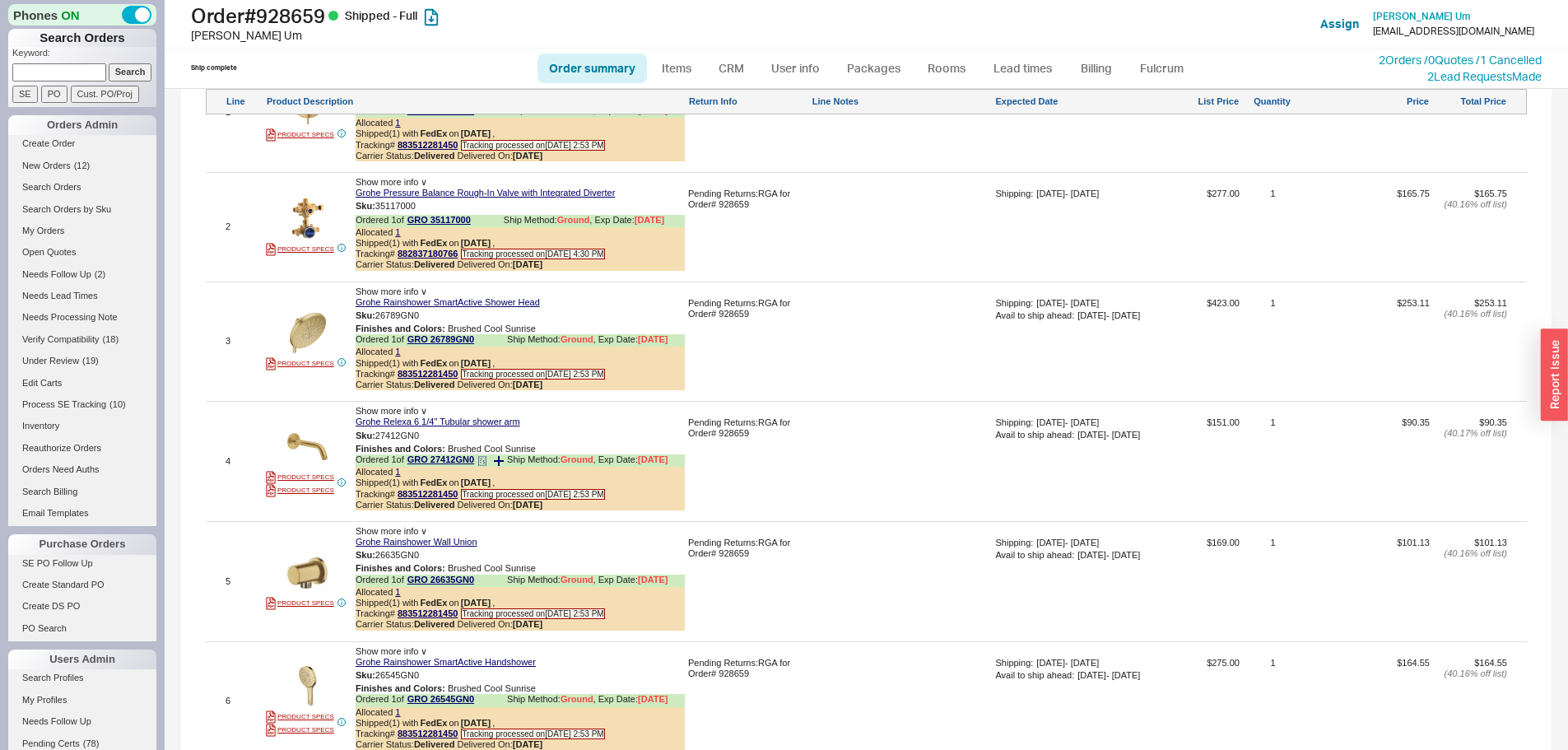
scroll to position [1100, 0]
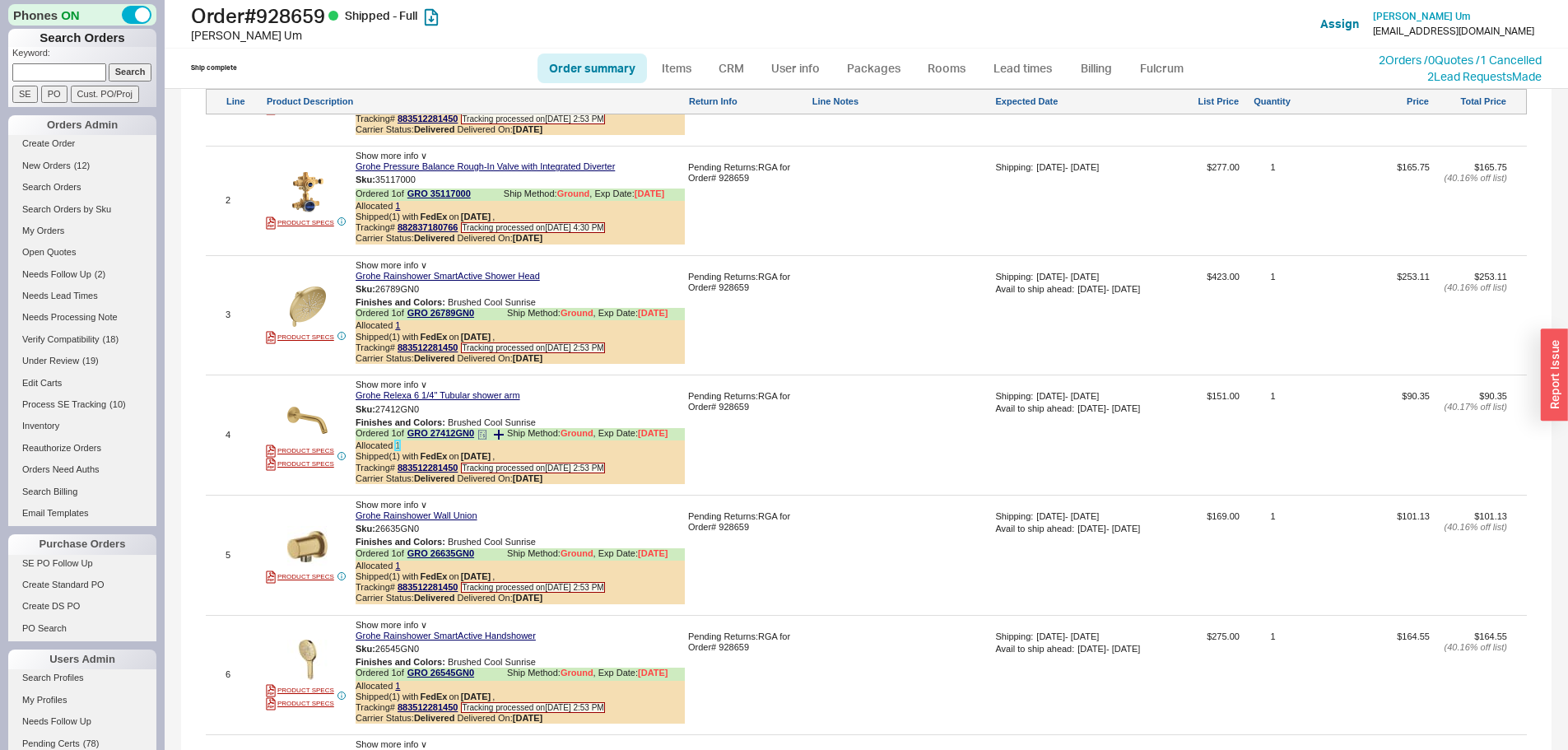
click at [399, 451] on link "1" at bounding box center [397, 446] width 5 height 10
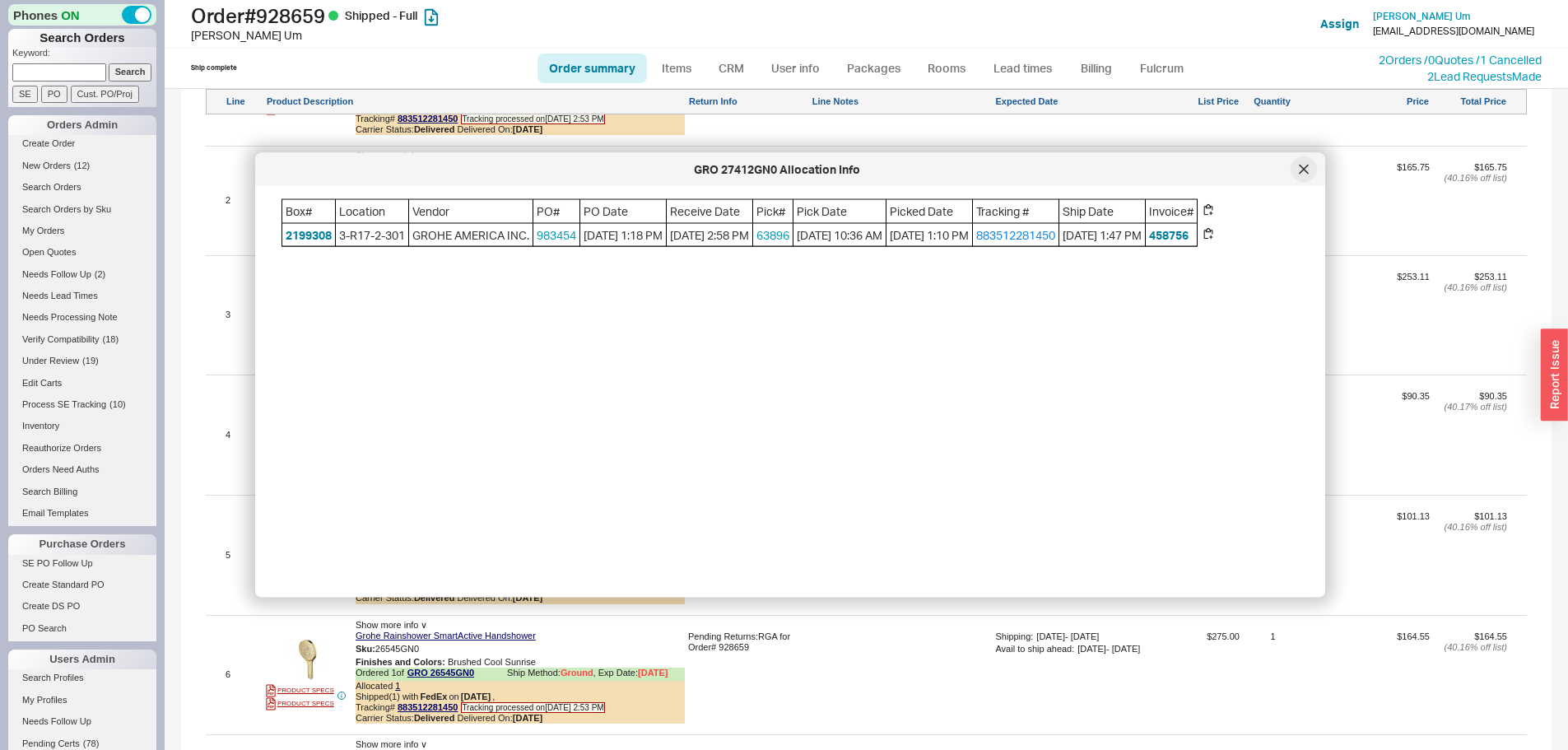
click at [1309, 169] on div at bounding box center [1303, 169] width 26 height 26
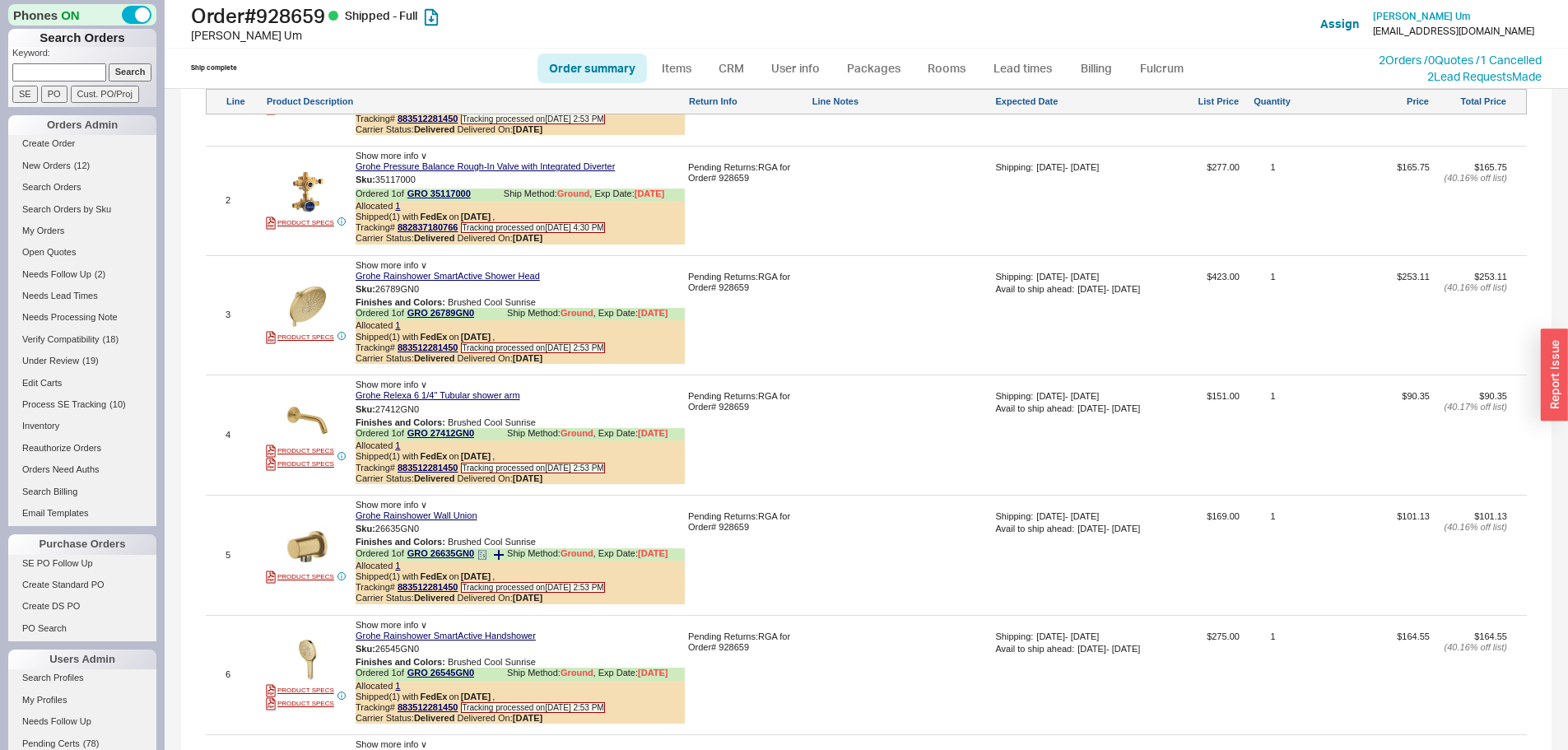
click at [401, 572] on div "Allocated 1" at bounding box center [520, 566] width 329 height 11
click at [397, 571] on link "1" at bounding box center [397, 566] width 5 height 10
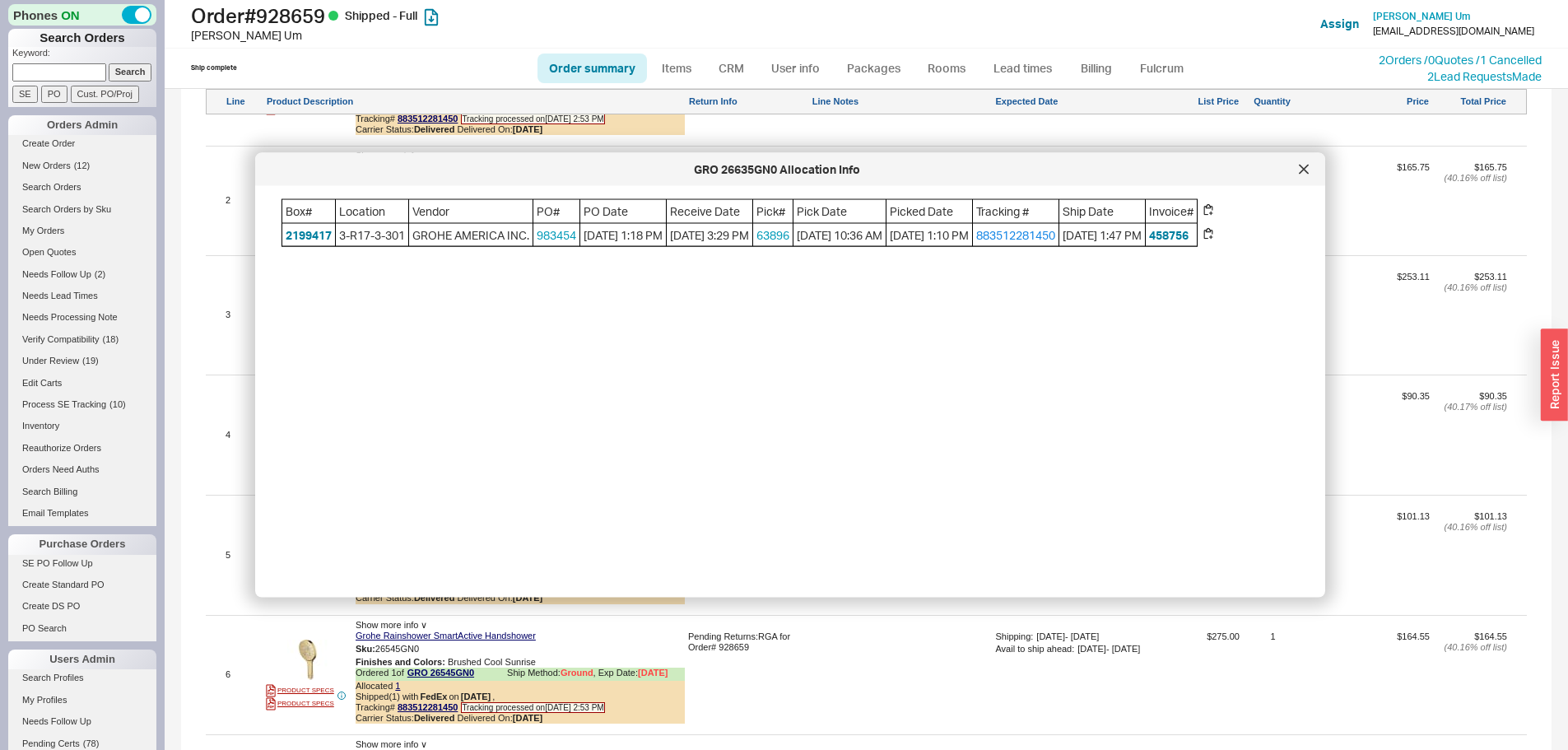
drag, startPoint x: 1298, startPoint y: 168, endPoint x: 1268, endPoint y: 189, distance: 36.6
click at [1299, 168] on div at bounding box center [1303, 169] width 26 height 26
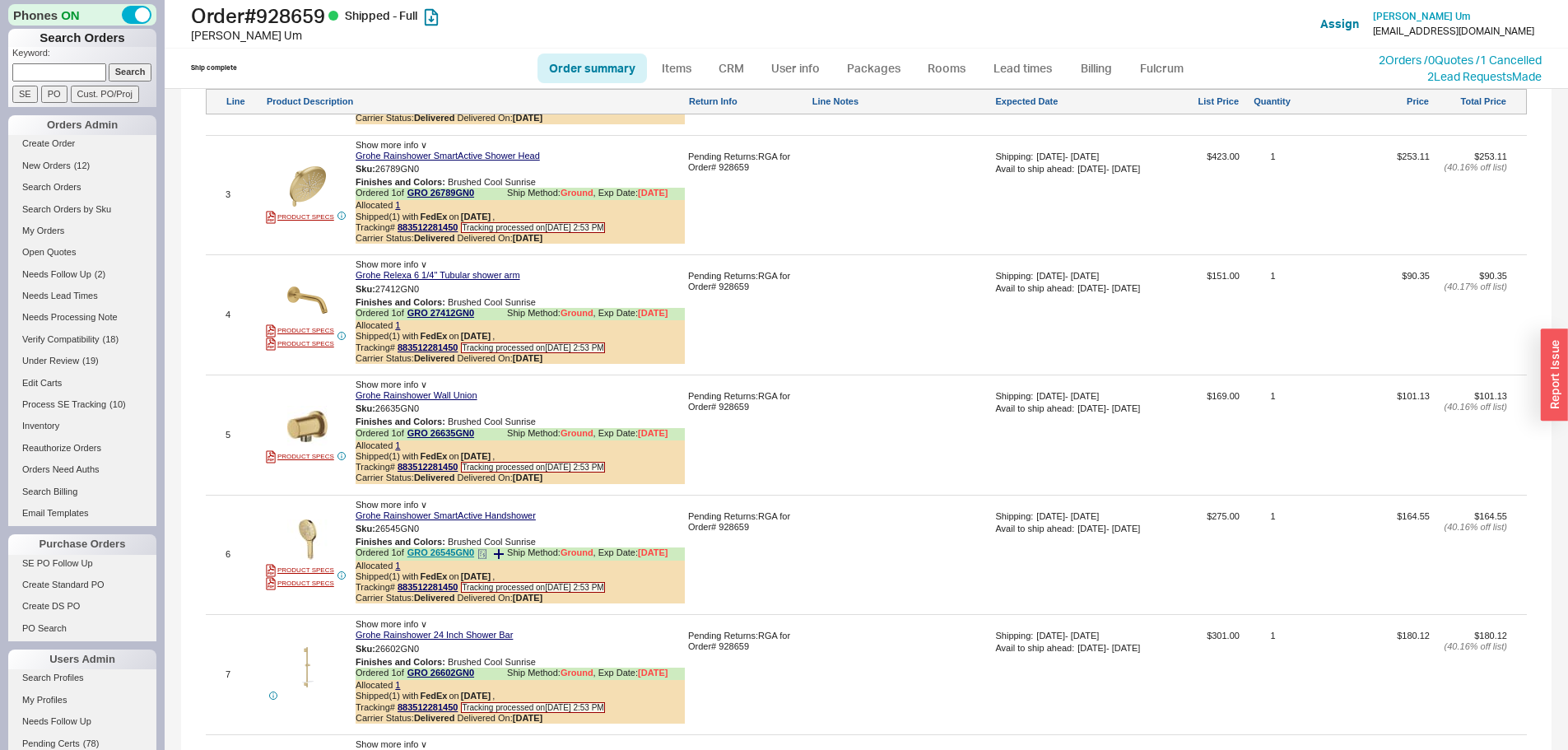
scroll to position [1347, 0]
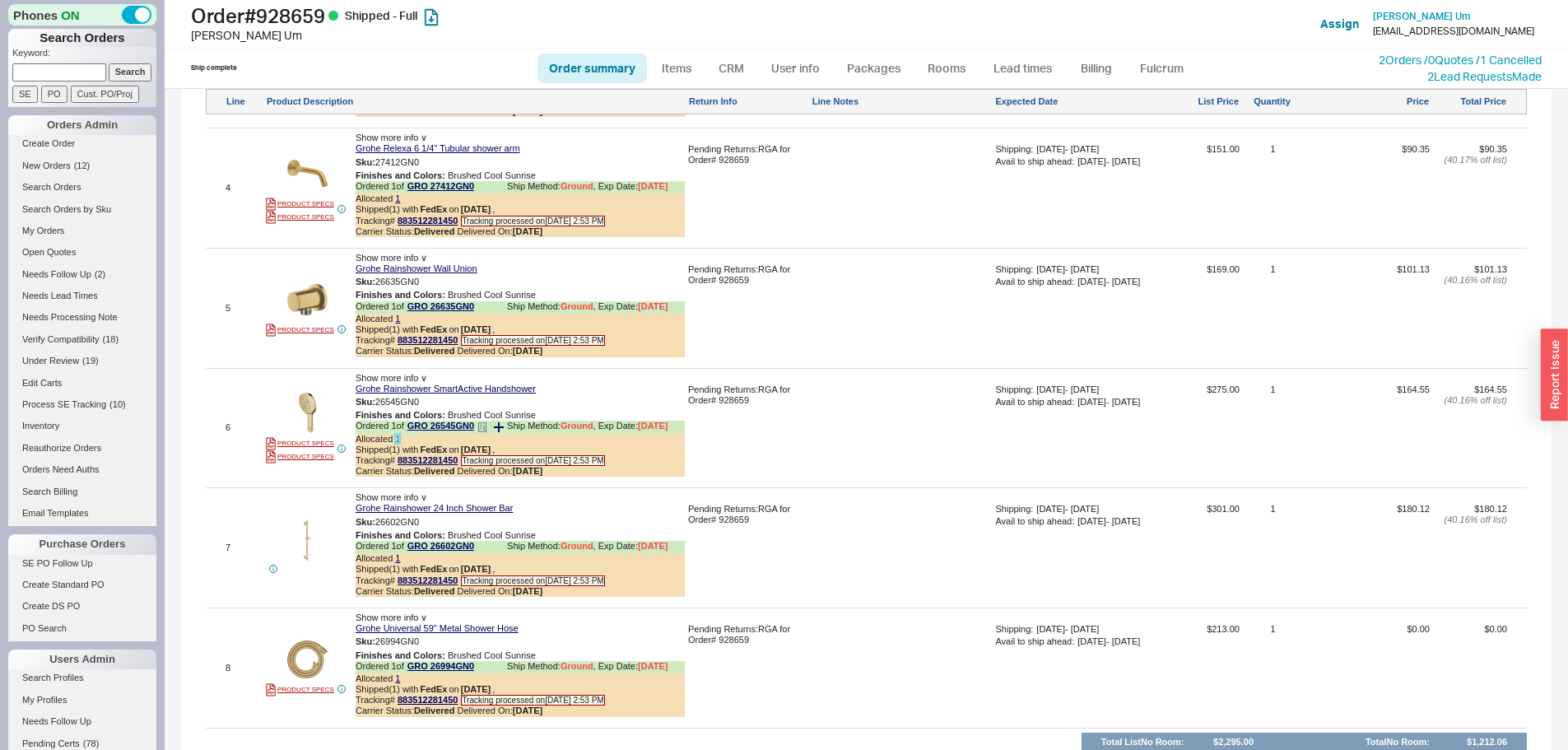
click at [397, 444] on link "1" at bounding box center [397, 439] width 5 height 10
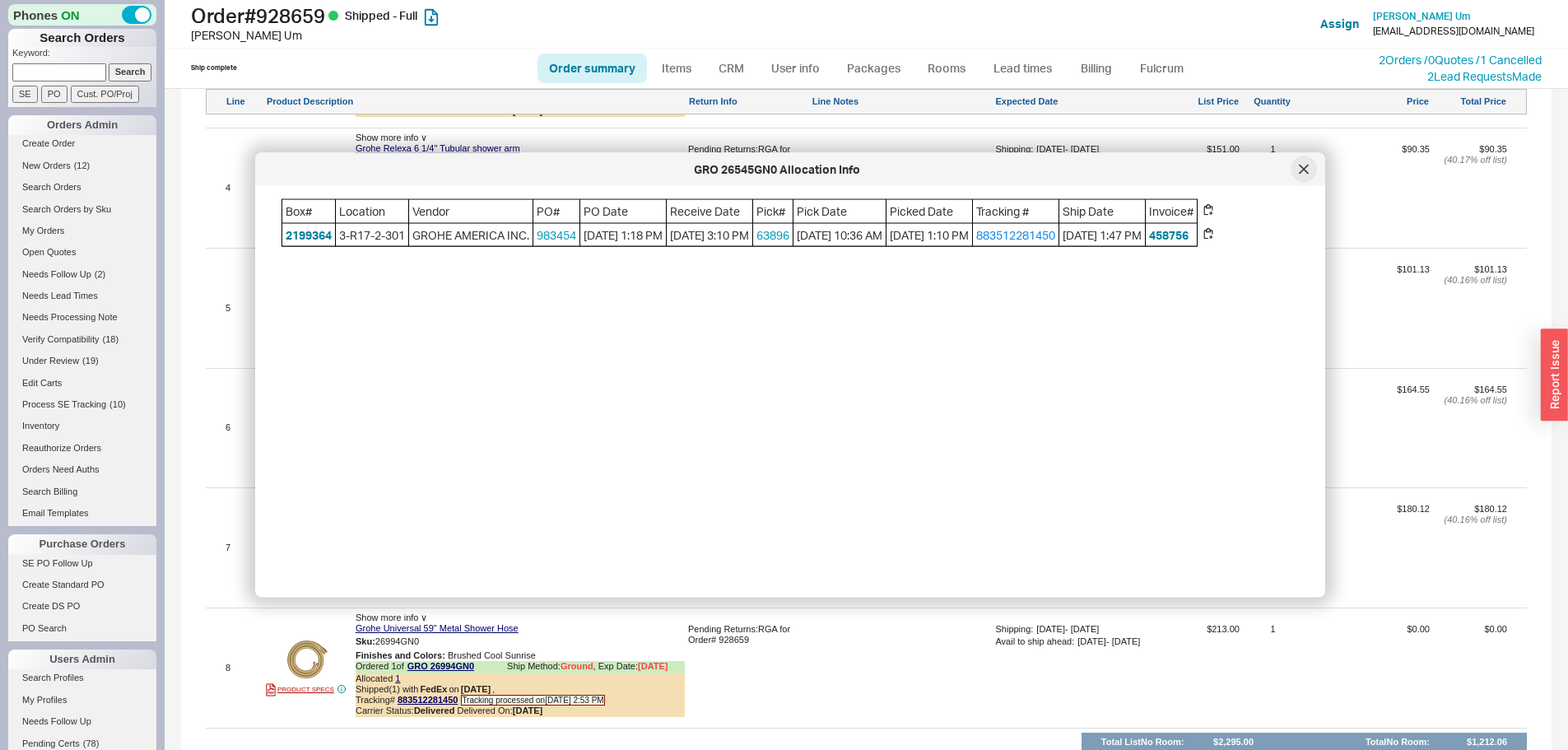
click at [1306, 163] on div at bounding box center [1303, 169] width 26 height 26
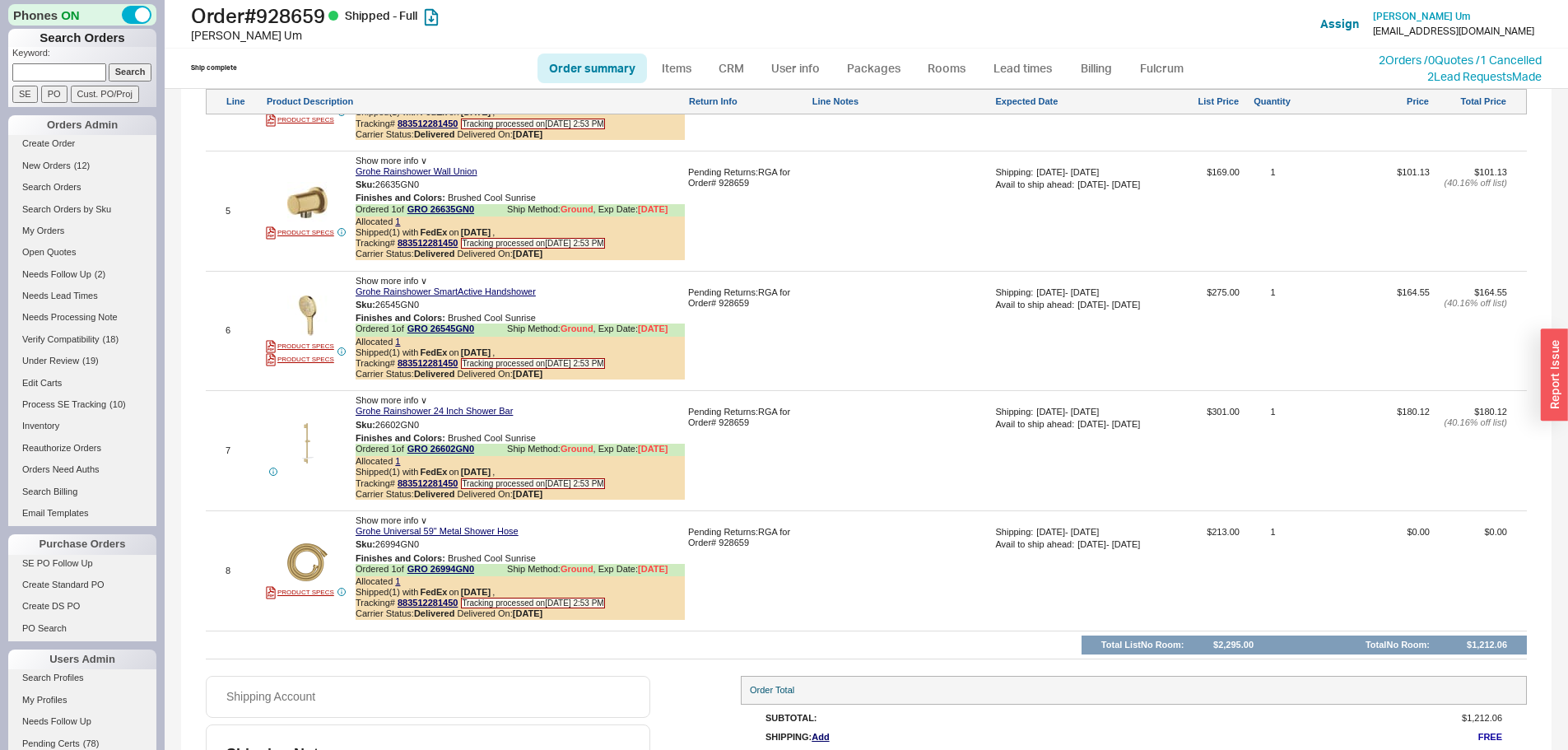
scroll to position [1512, 0]
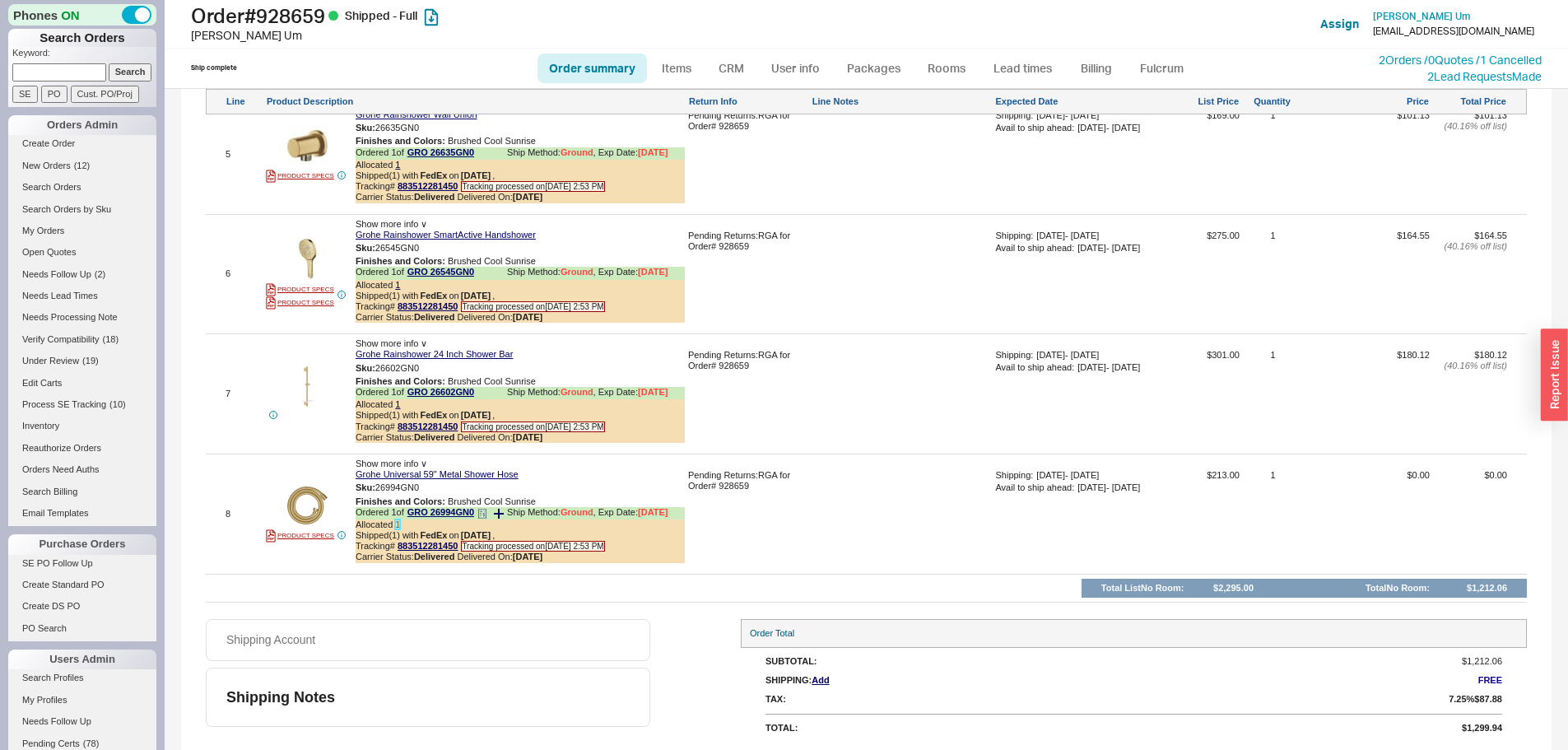
click at [398, 523] on link "1" at bounding box center [397, 524] width 5 height 10
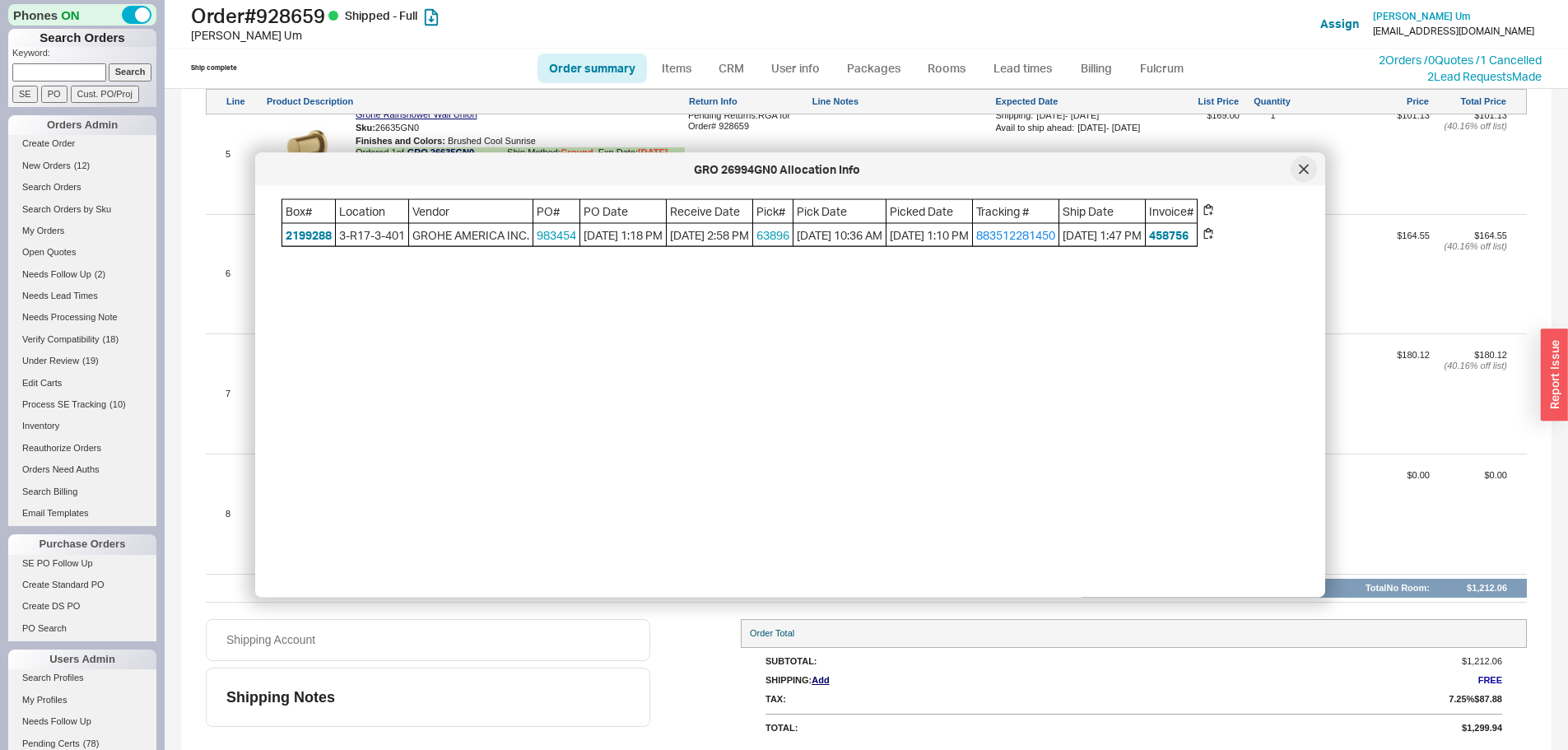
click at [1311, 169] on div at bounding box center [1303, 169] width 26 height 26
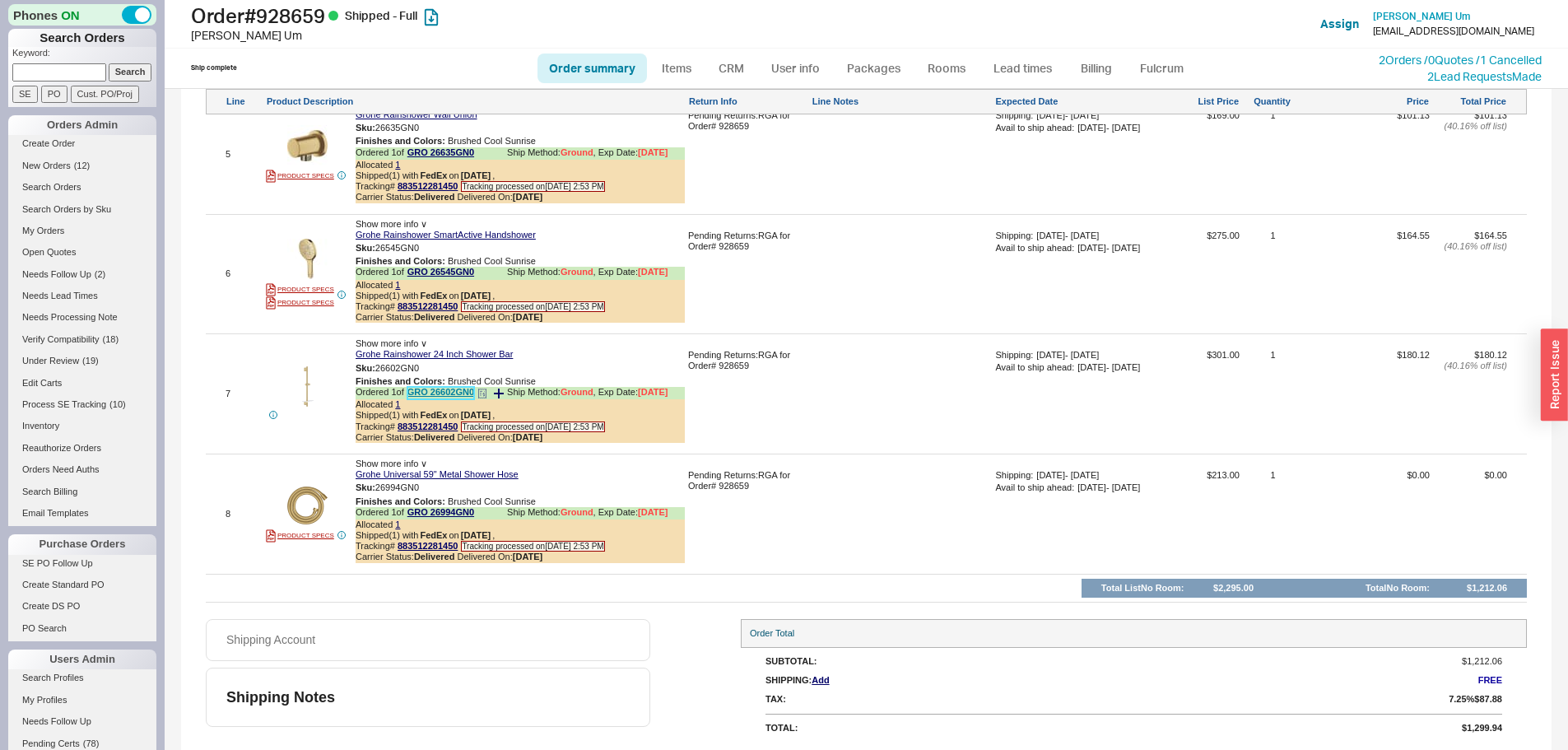
click at [448, 390] on link "GRO 26602GN0" at bounding box center [441, 392] width 67 height 13
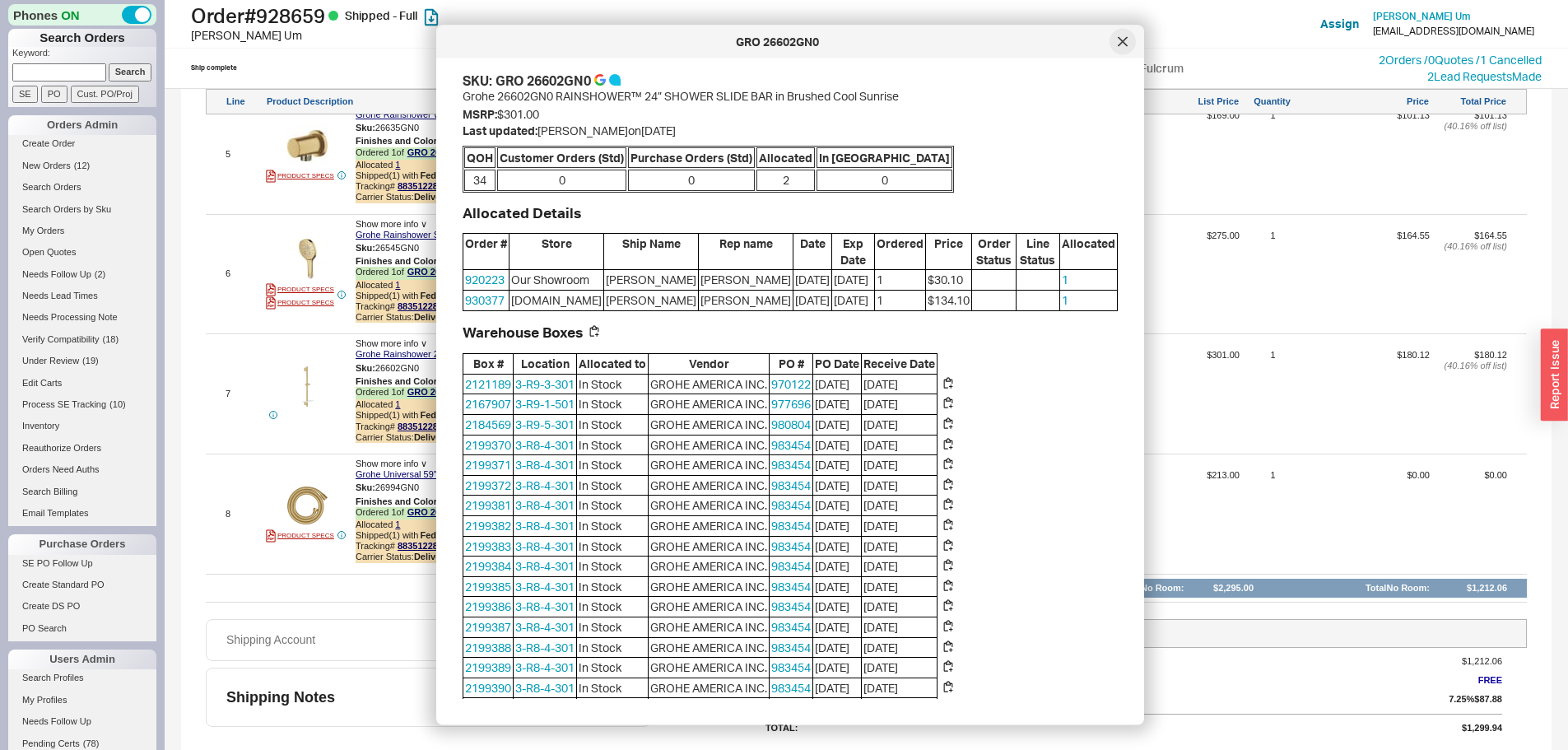
click at [1119, 43] on icon at bounding box center [1122, 42] width 10 height 10
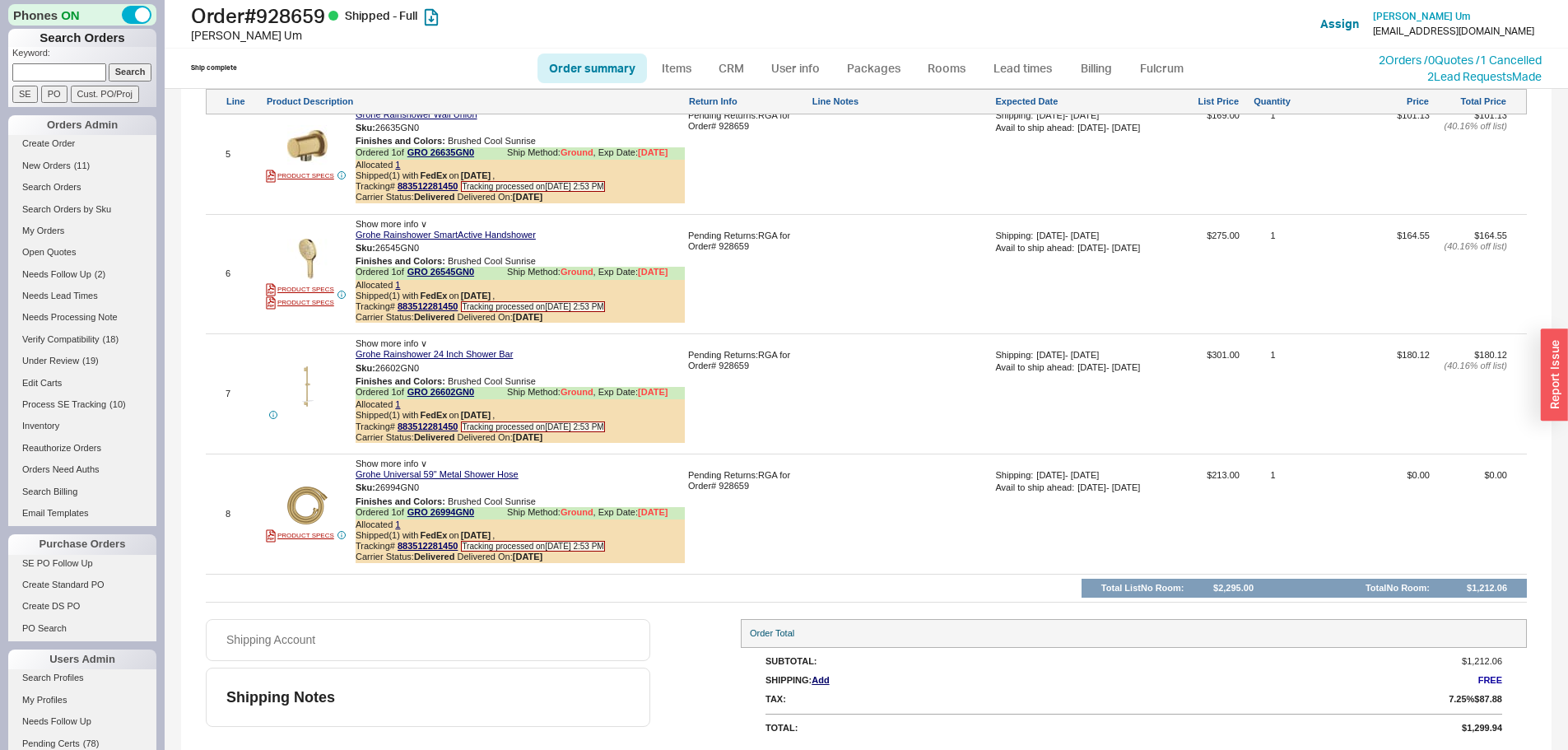
click at [71, 79] on input at bounding box center [59, 72] width 94 height 17
paste input "931461"
type input "931461"
click at [108, 63] on input "Search" at bounding box center [130, 72] width 44 height 17
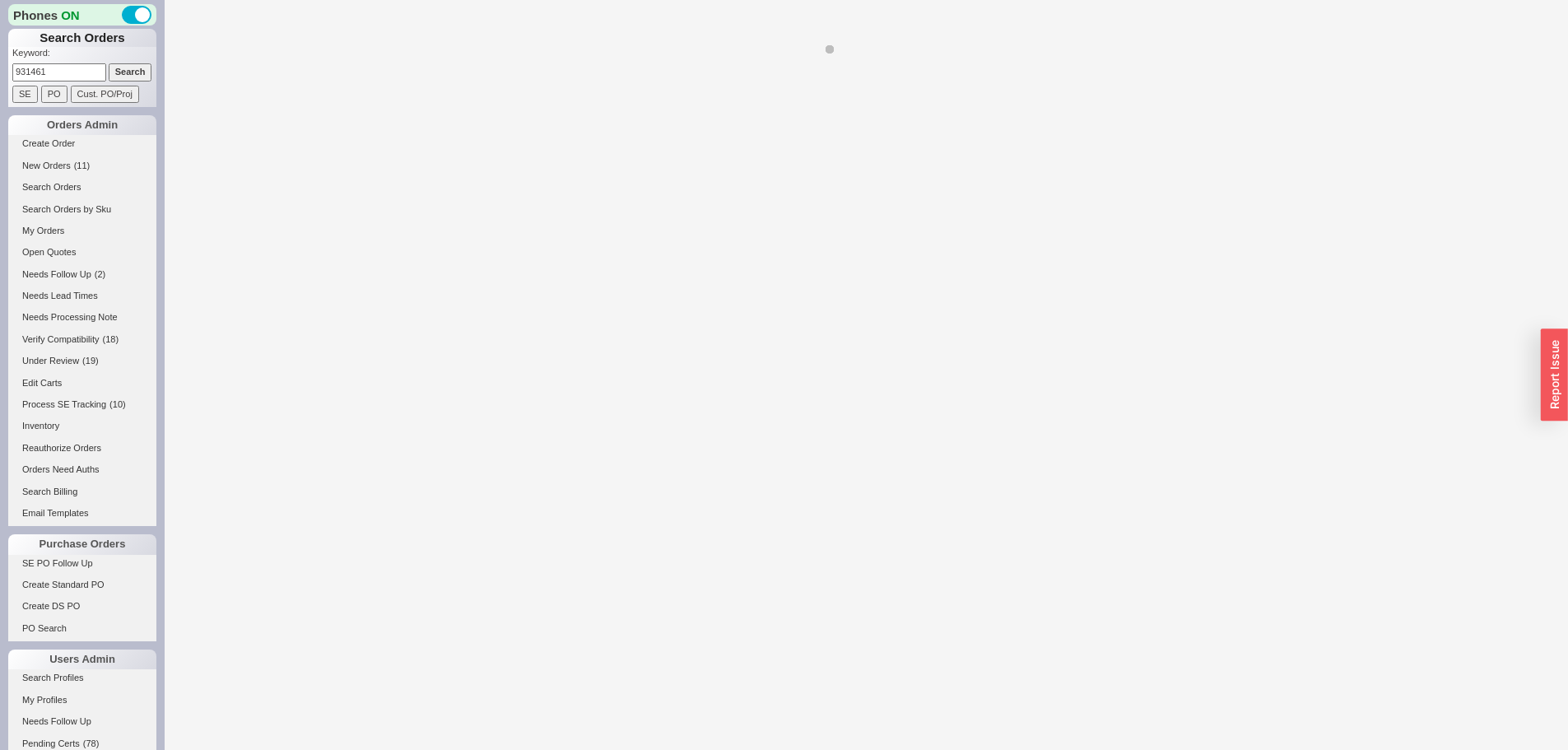
select select "*"
select select "LOW"
select select "3"
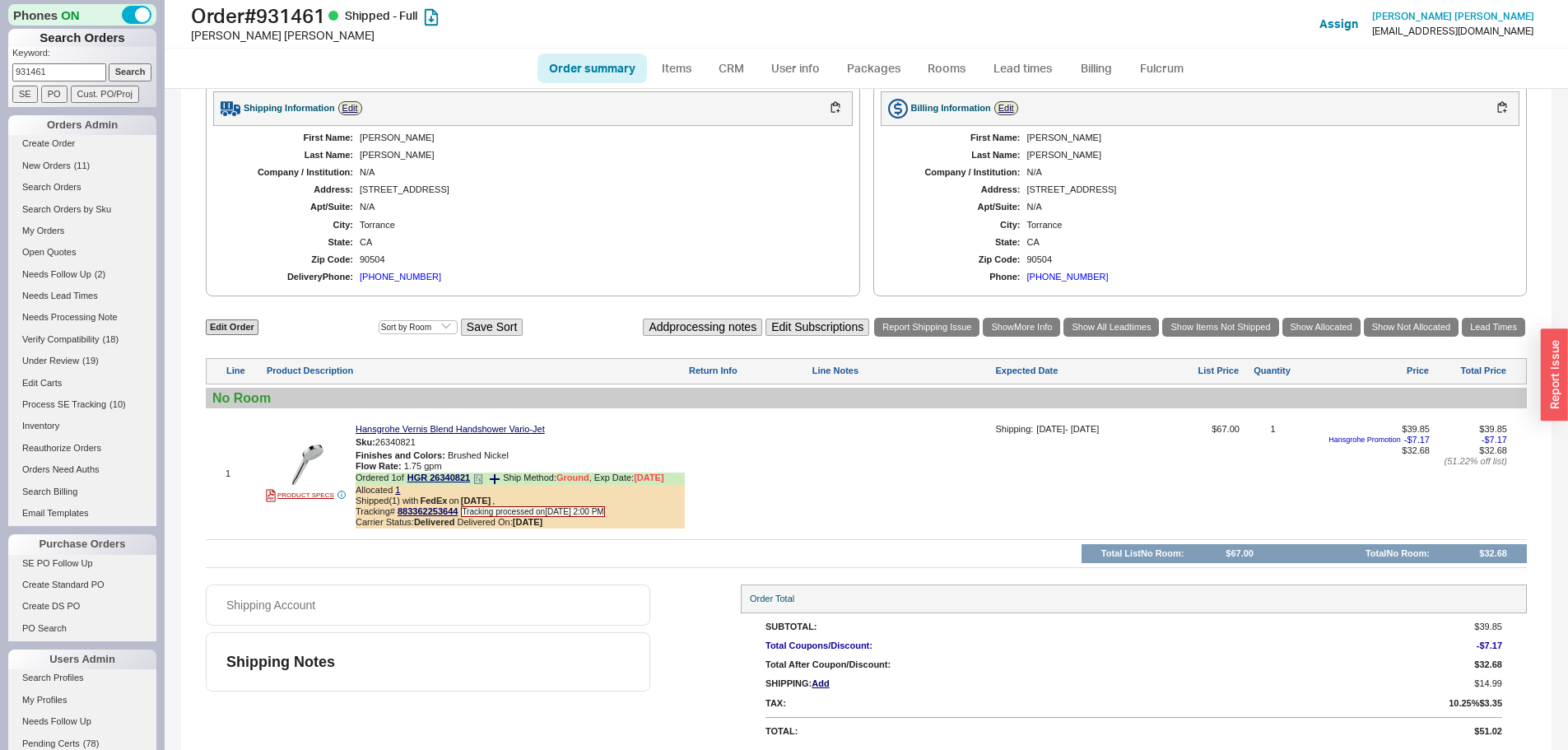
scroll to position [606, 0]
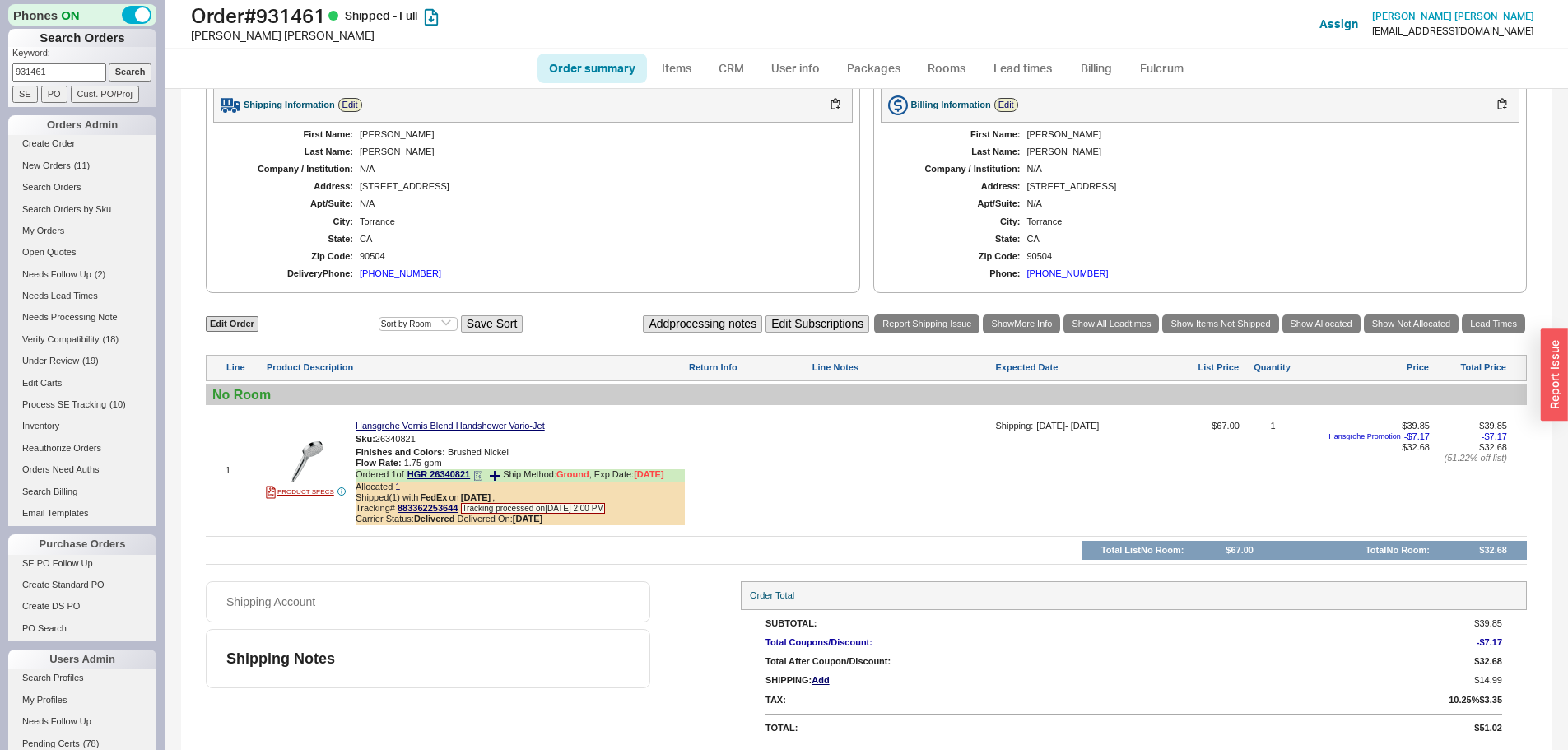
click at [482, 476] on icon at bounding box center [478, 476] width 10 height 10
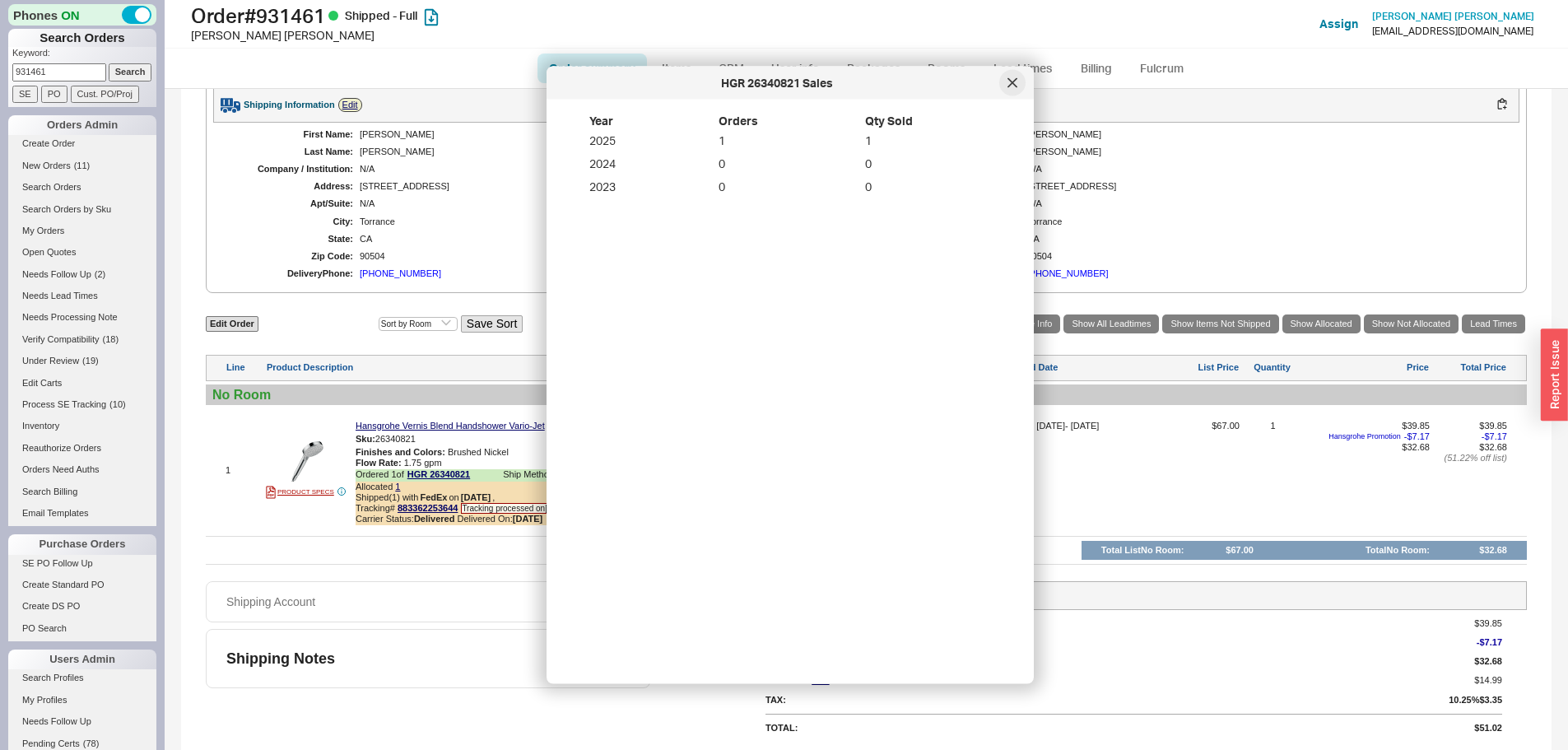
click at [1016, 80] on icon at bounding box center [1012, 83] width 10 height 10
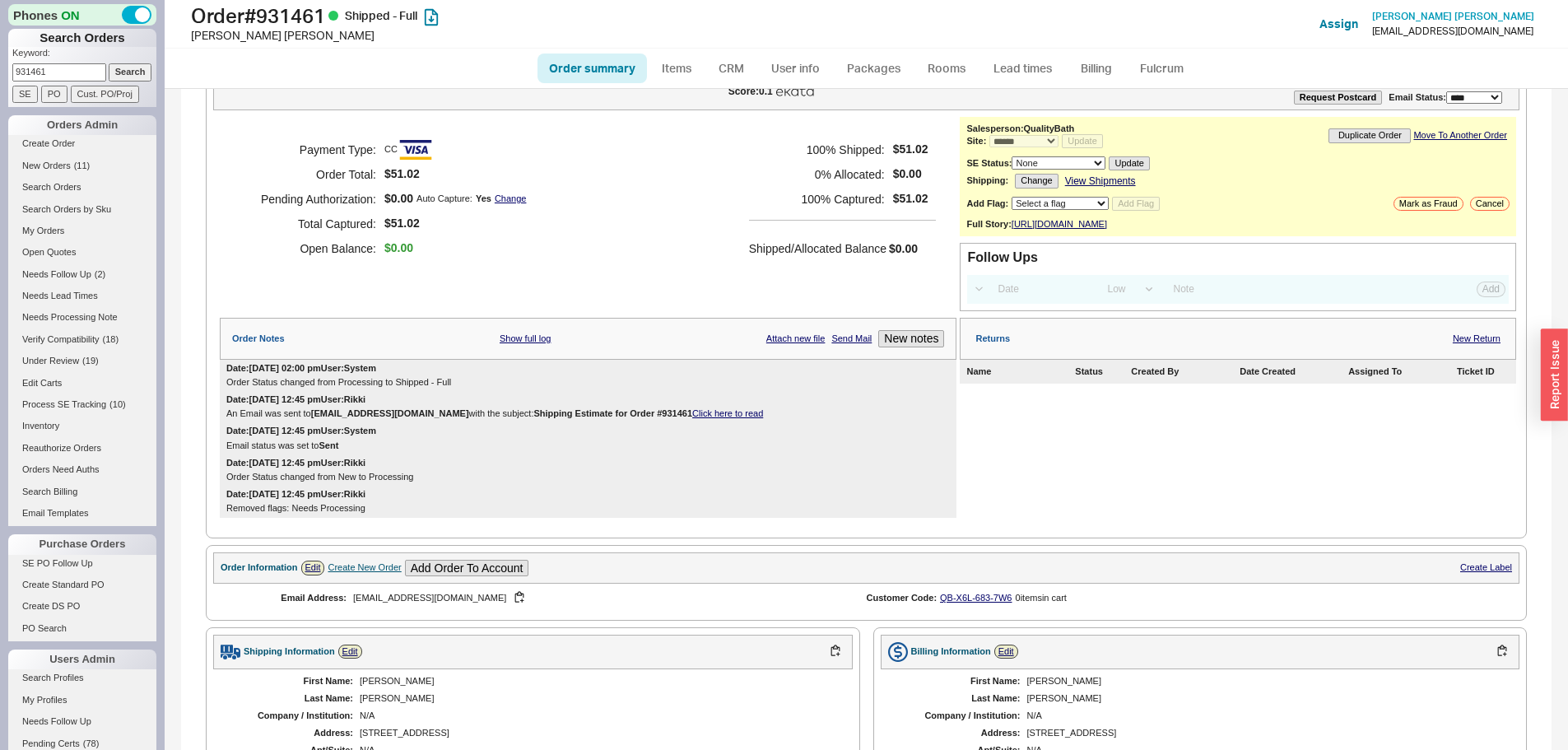
scroll to position [0, 0]
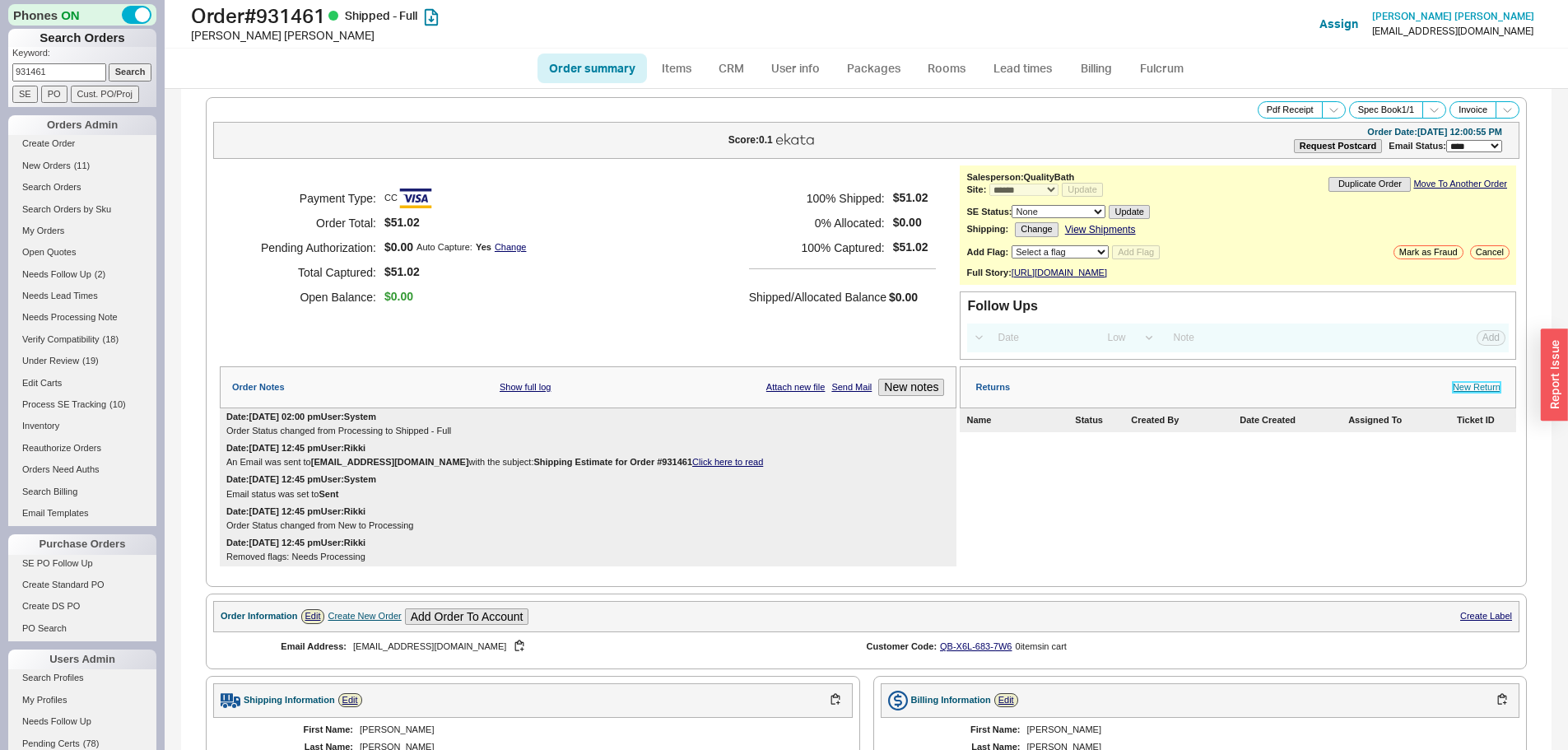
click at [1470, 392] on link "New Return" at bounding box center [1476, 387] width 47 height 11
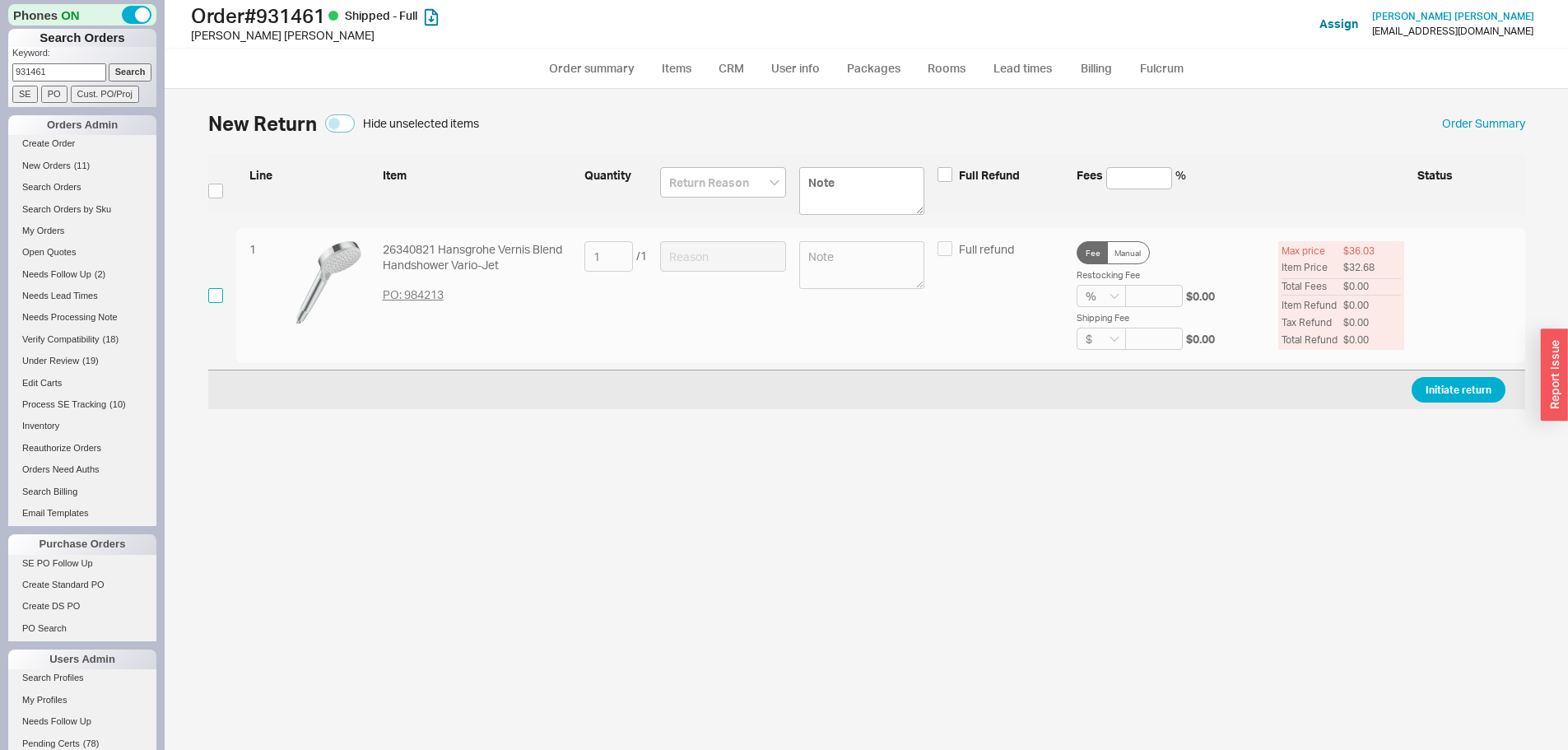
click at [218, 292] on input "checkbox" at bounding box center [215, 295] width 15 height 15
checkbox input "true"
click at [742, 250] on input at bounding box center [723, 256] width 126 height 30
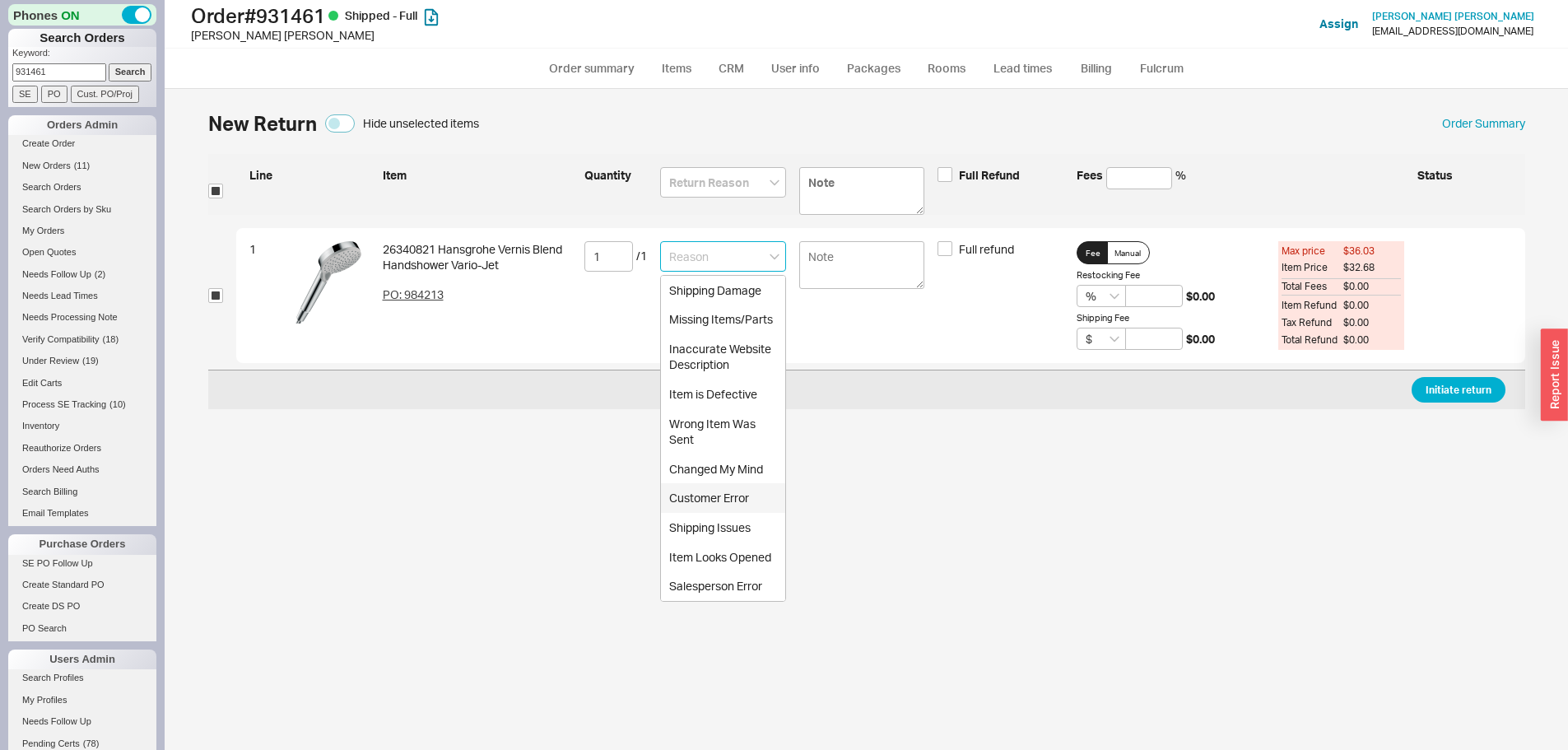
click at [740, 500] on div "Customer Error" at bounding box center [723, 498] width 124 height 30
type input "Customer Error"
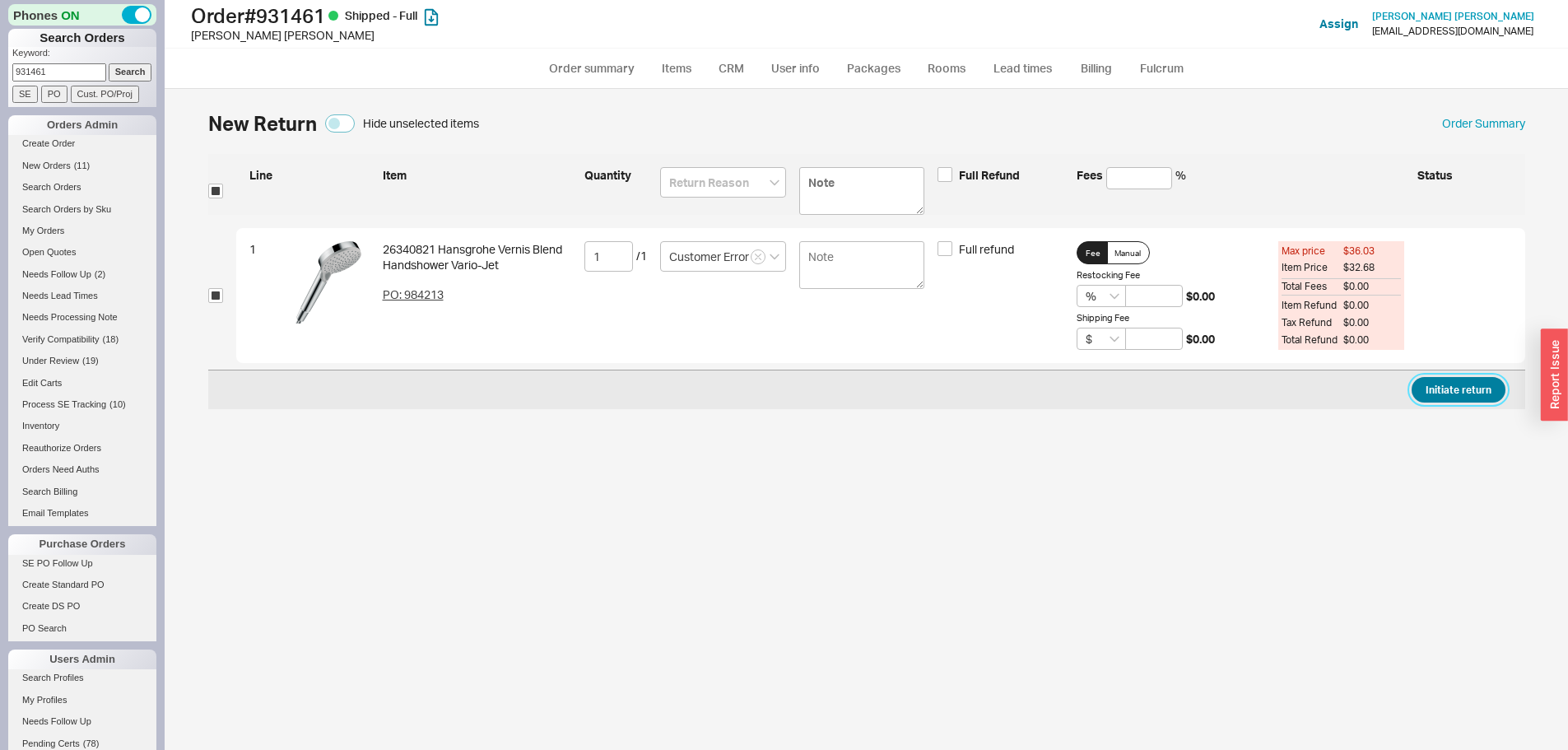
click at [1452, 377] on button "Initiate return" at bounding box center [1458, 390] width 94 height 25
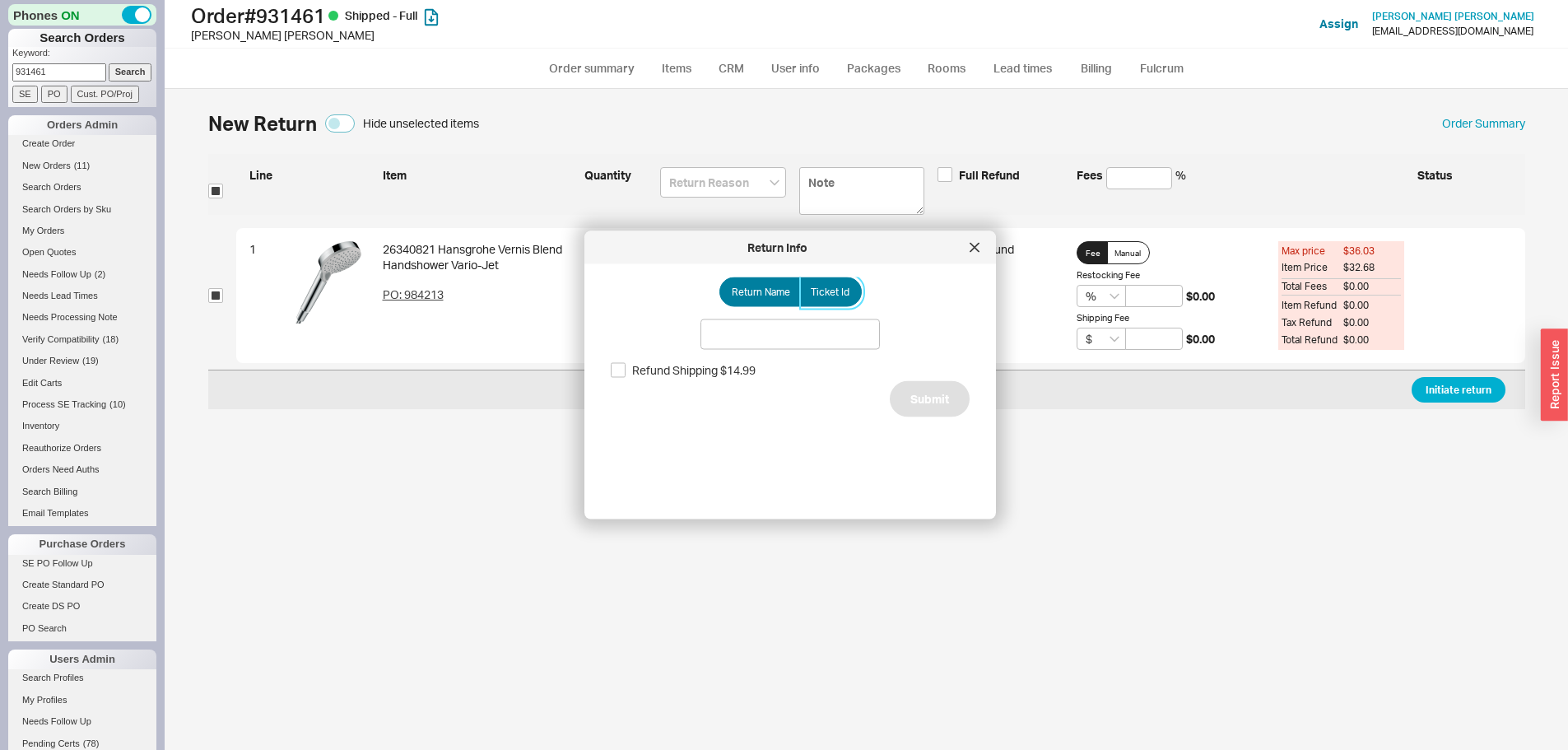
click at [837, 295] on span "Ticket Id" at bounding box center [830, 293] width 39 height 14
click at [0, 0] on input "Ticket Id" at bounding box center [0, 0] width 0 height 0
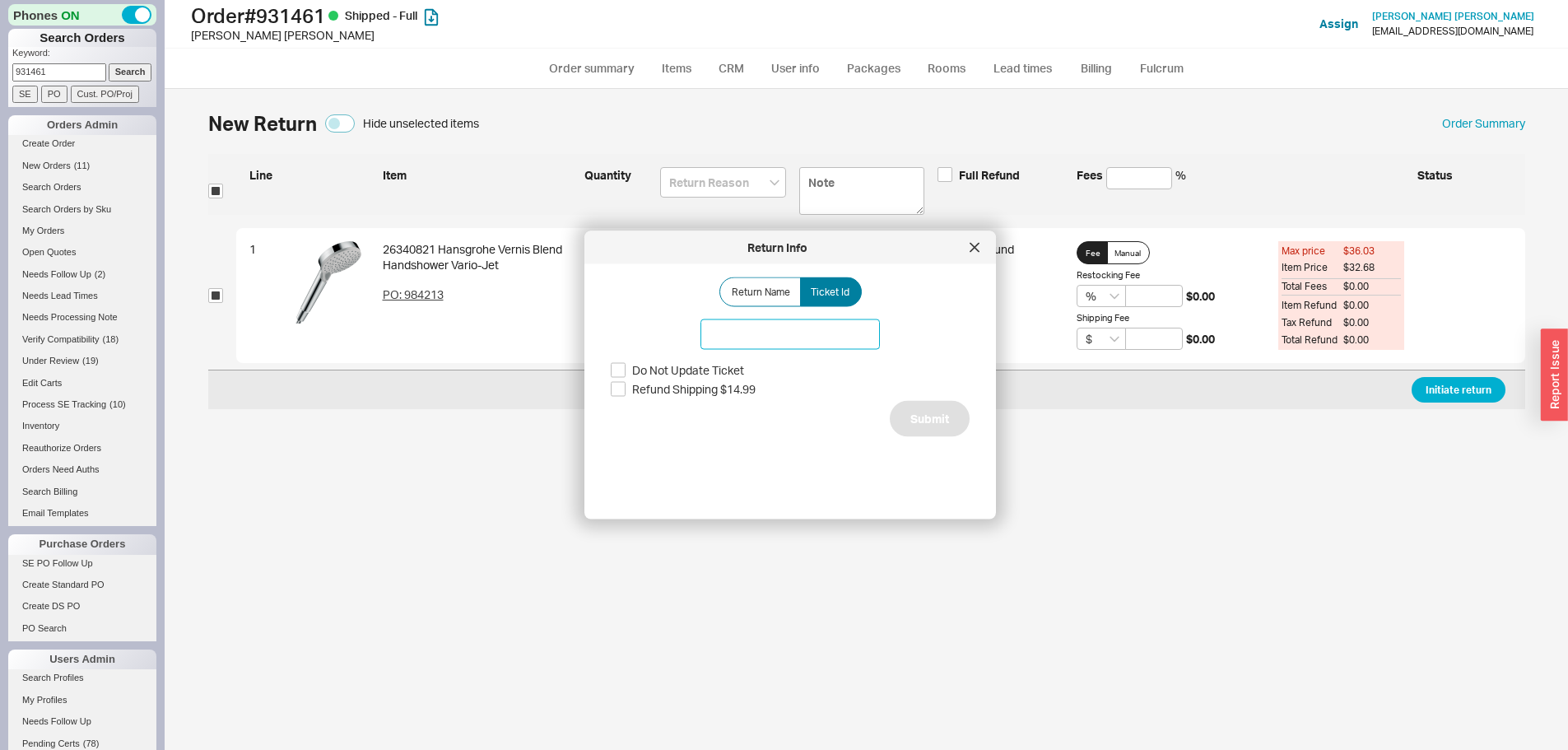
click at [813, 342] on input at bounding box center [789, 334] width 179 height 30
type input "185780"
click at [927, 423] on button "Submit" at bounding box center [930, 418] width 79 height 36
select select "*"
select select "LOW"
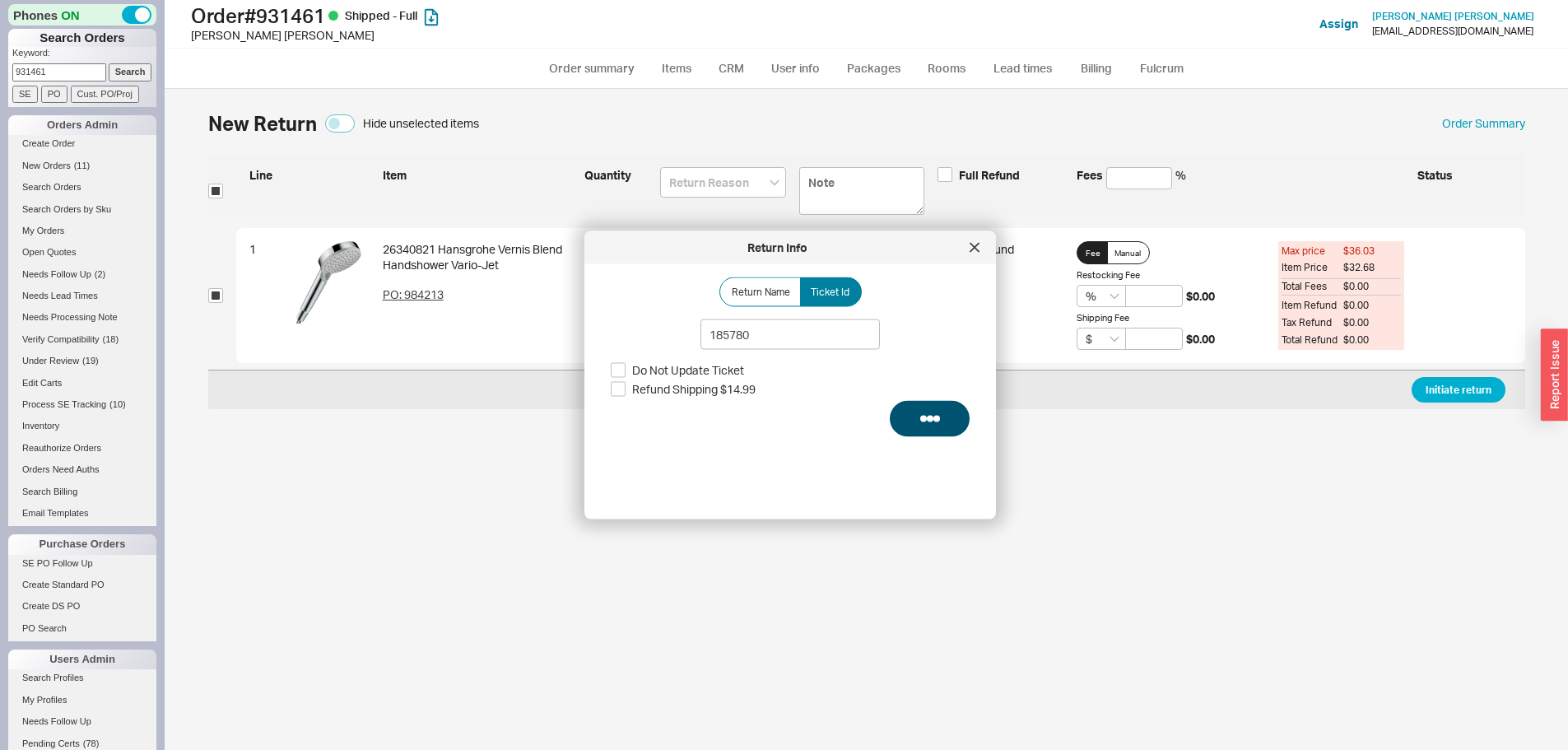
select select "3"
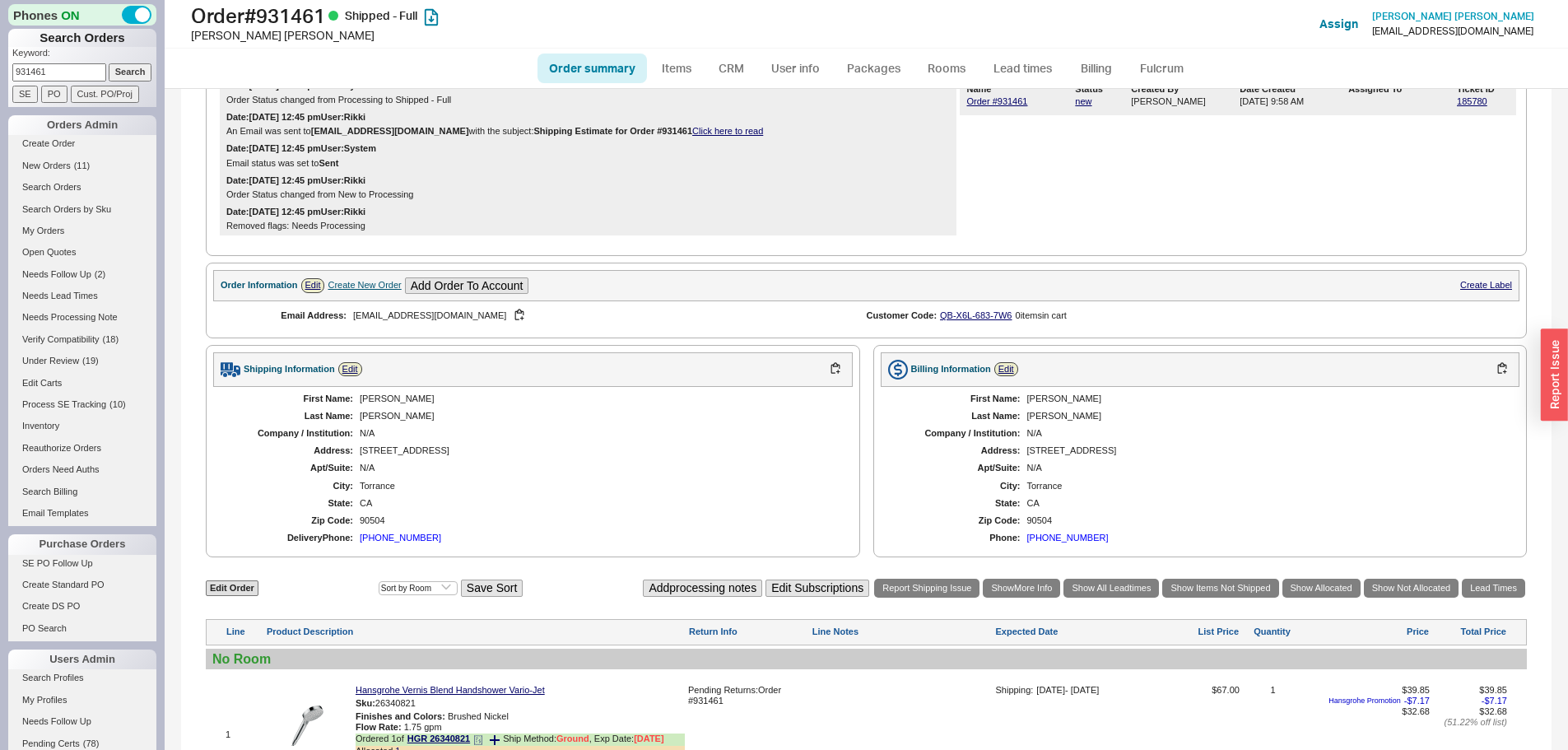
scroll to position [494, 0]
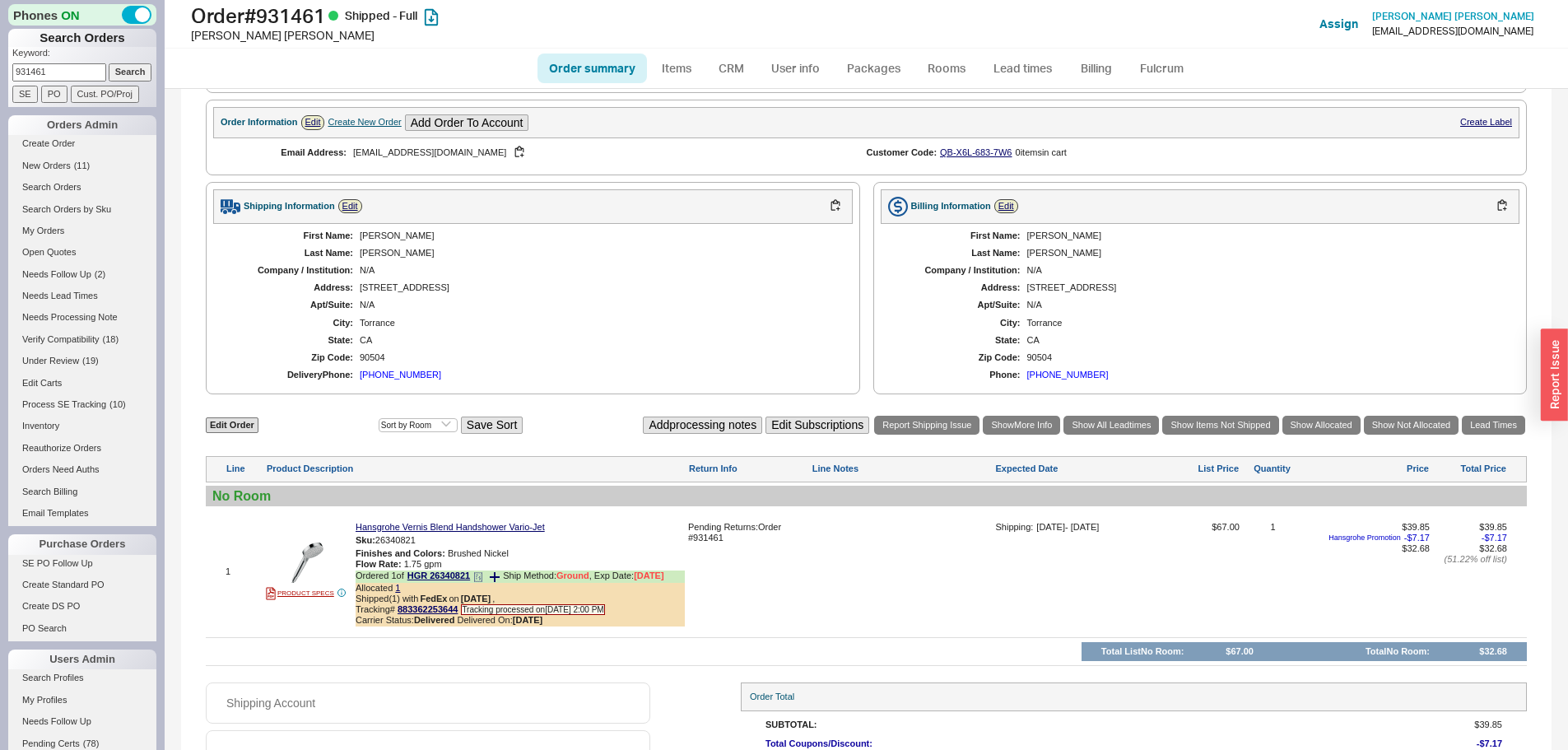
click at [482, 582] on icon at bounding box center [478, 578] width 10 height 10
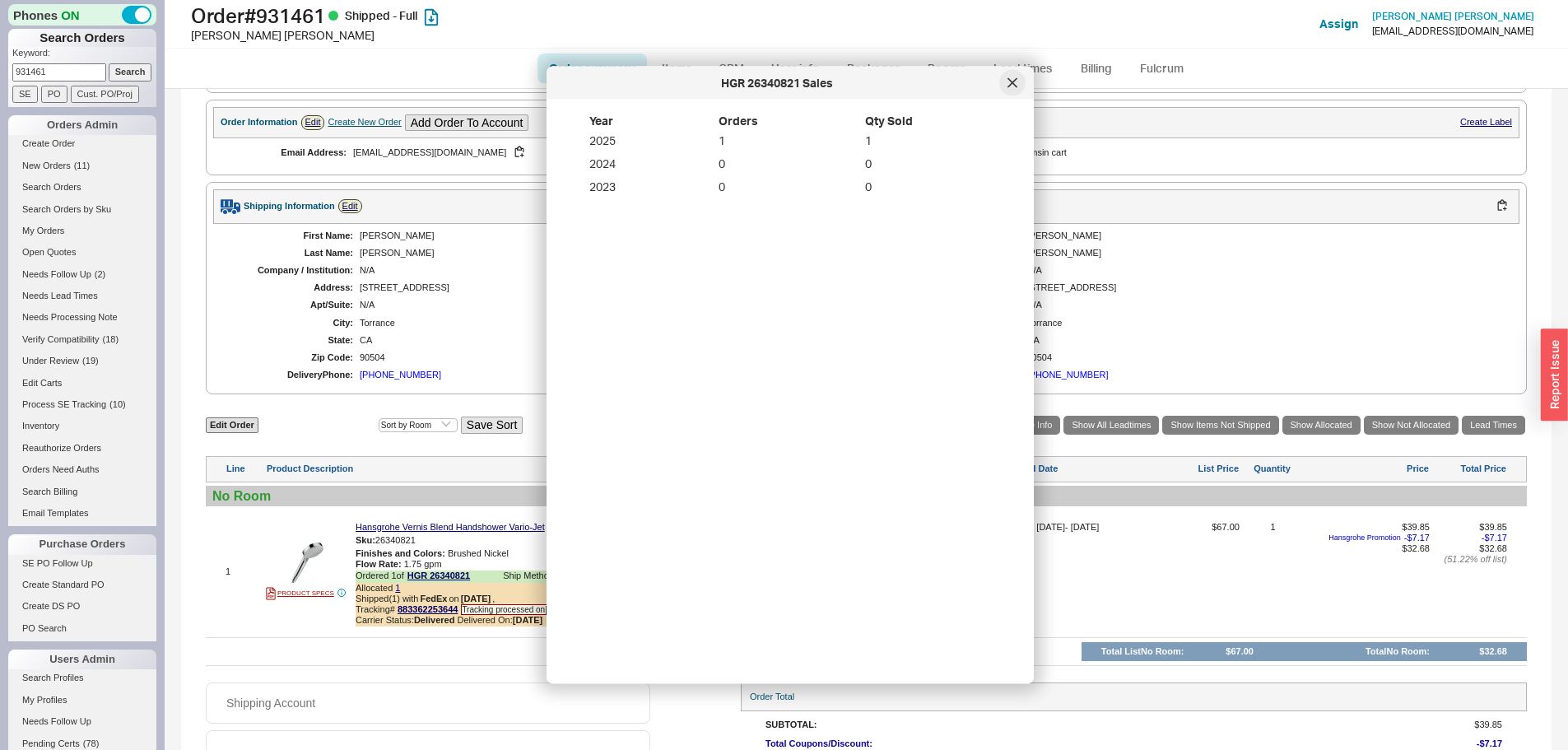
click at [1019, 79] on div at bounding box center [1012, 82] width 26 height 26
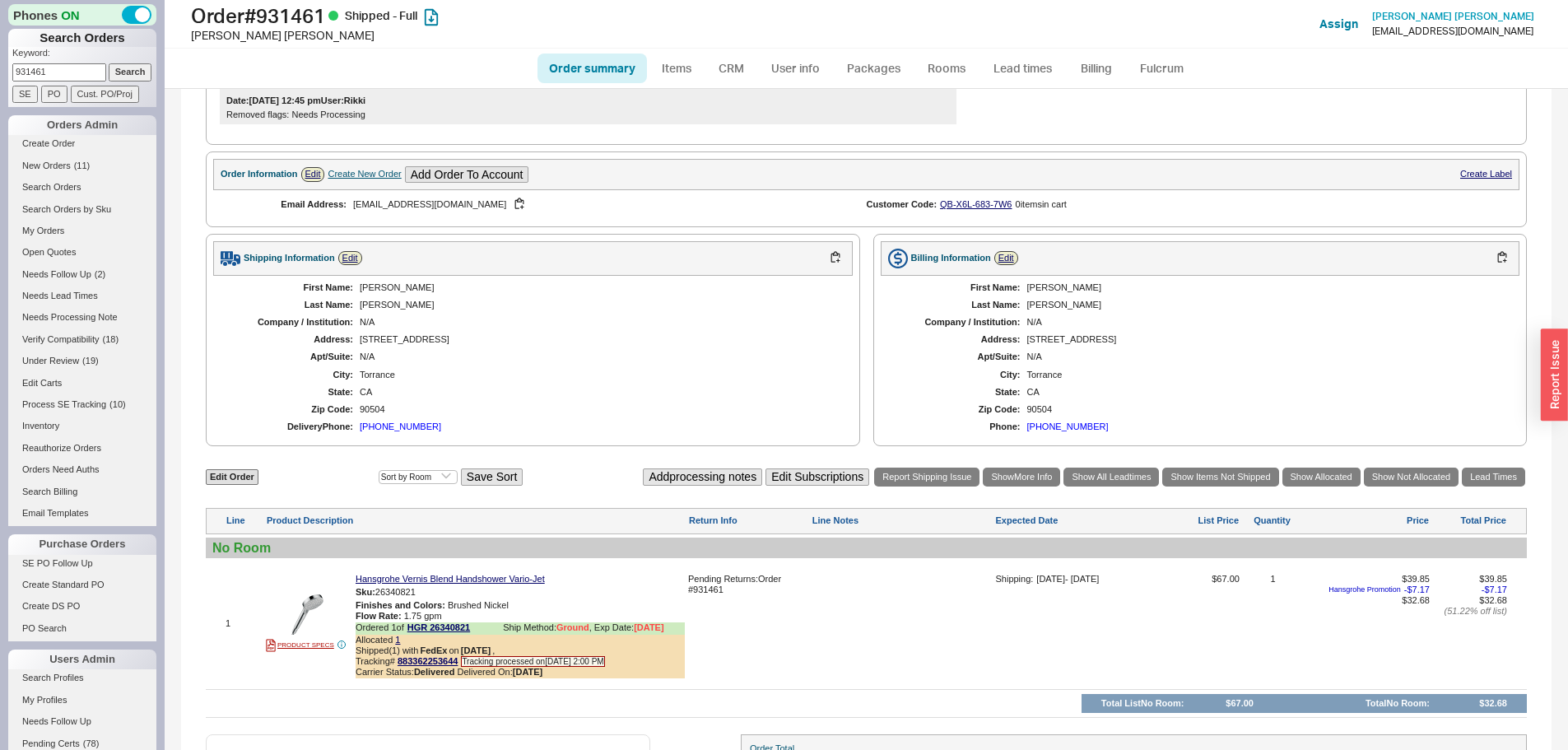
scroll to position [441, 0]
click at [38, 75] on input "931461" at bounding box center [59, 72] width 94 height 17
paste input "387"
type input "931387"
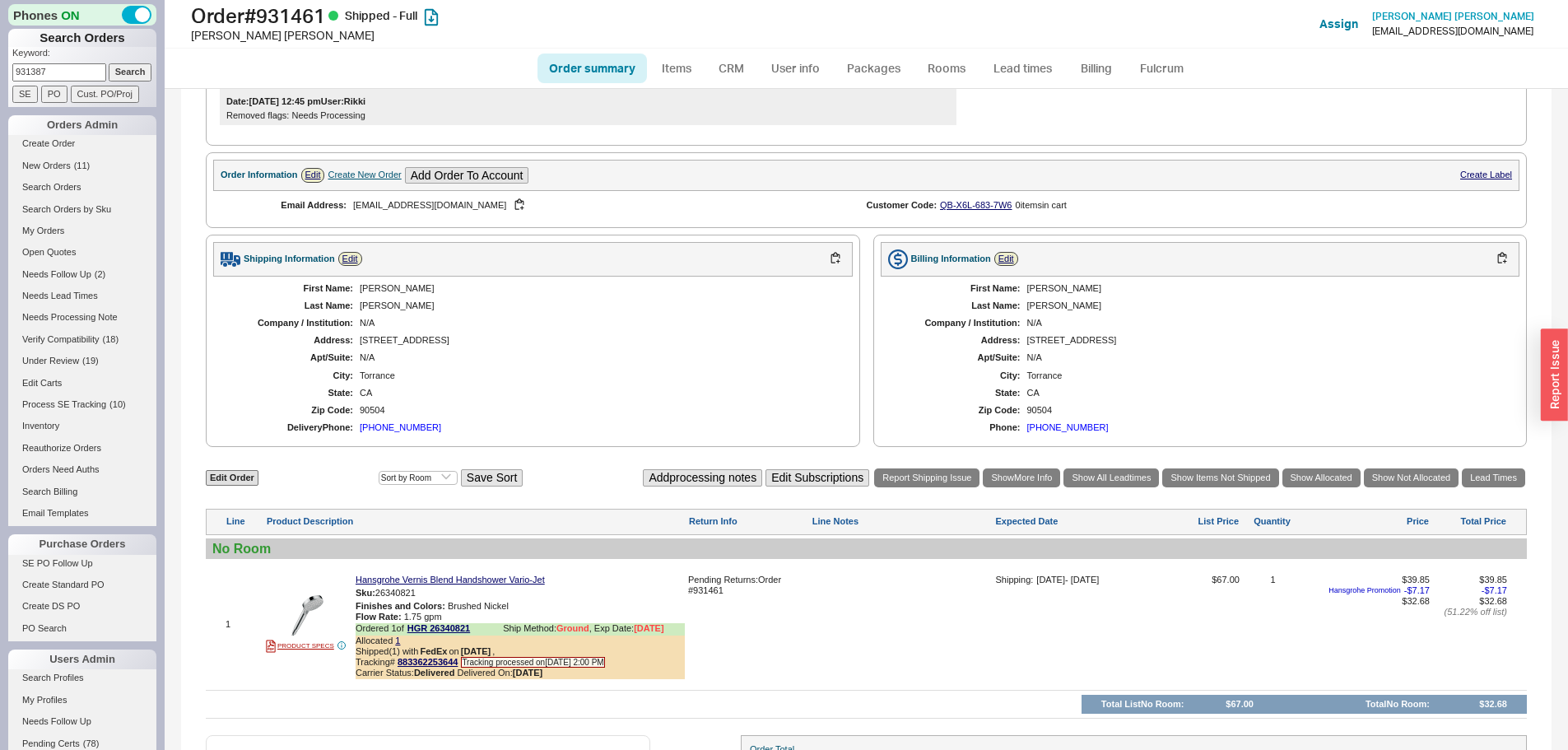
click at [108, 63] on input "Search" at bounding box center [130, 72] width 44 height 17
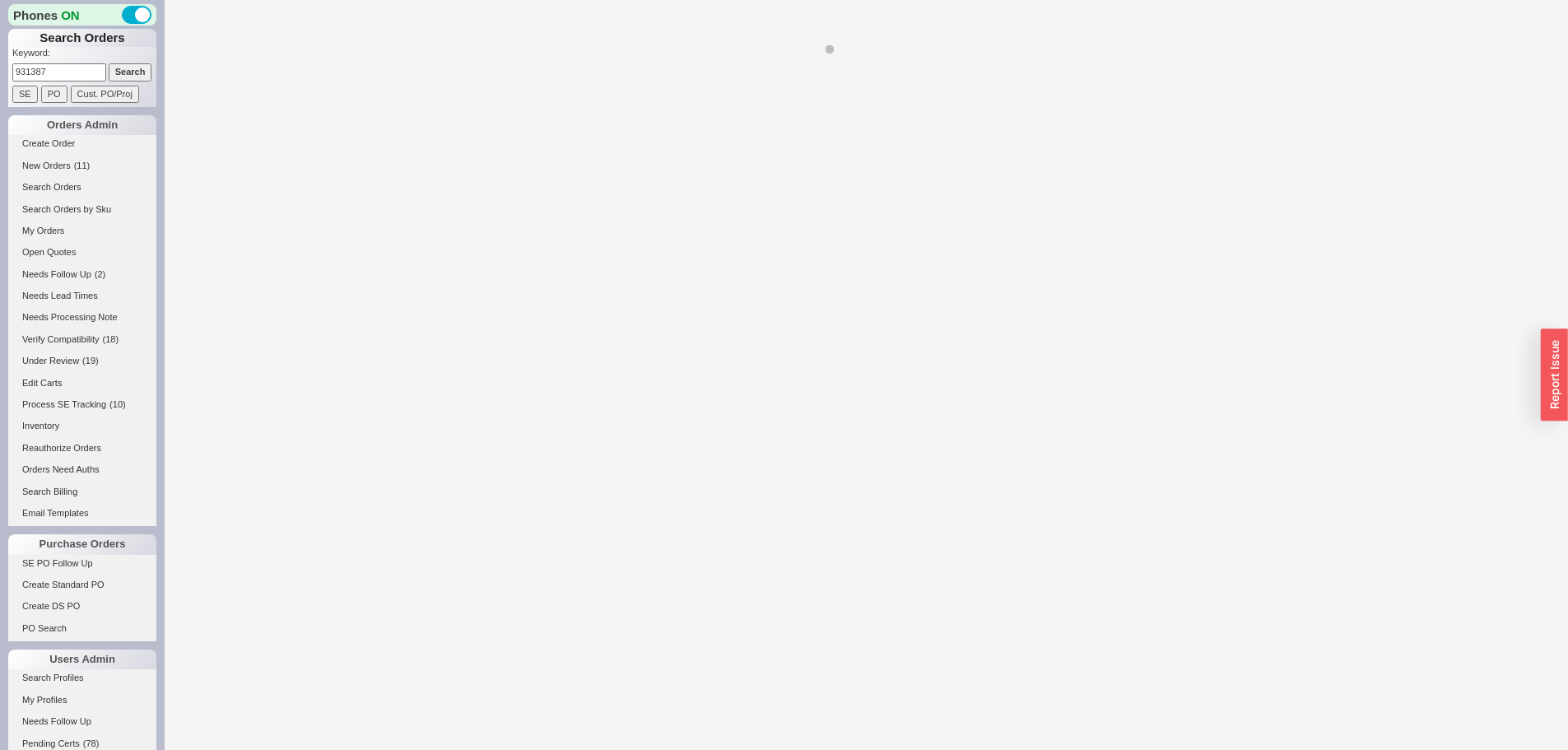
select select "*"
select select "LOW"
select select "3"
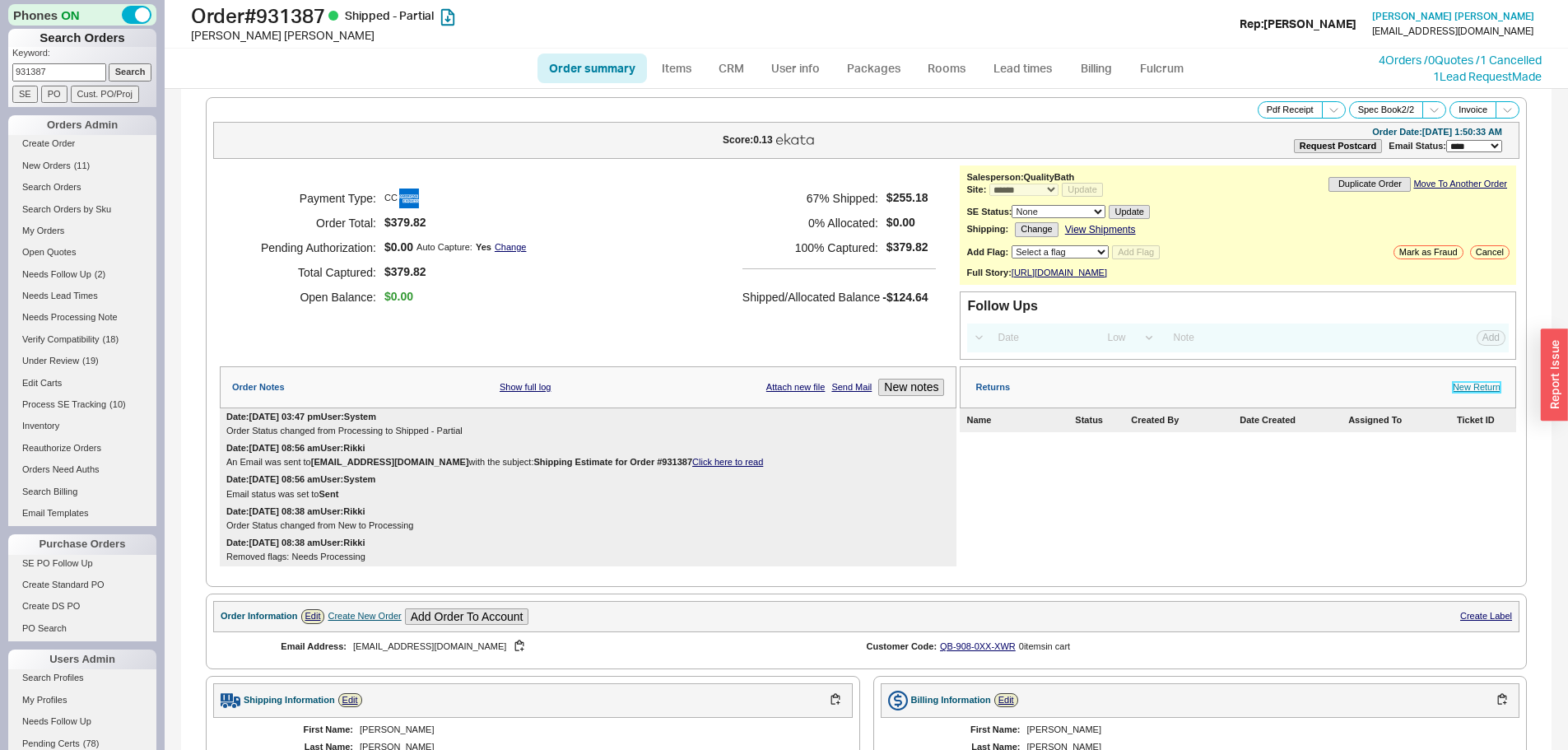
click at [1479, 392] on link "New Return" at bounding box center [1476, 387] width 47 height 11
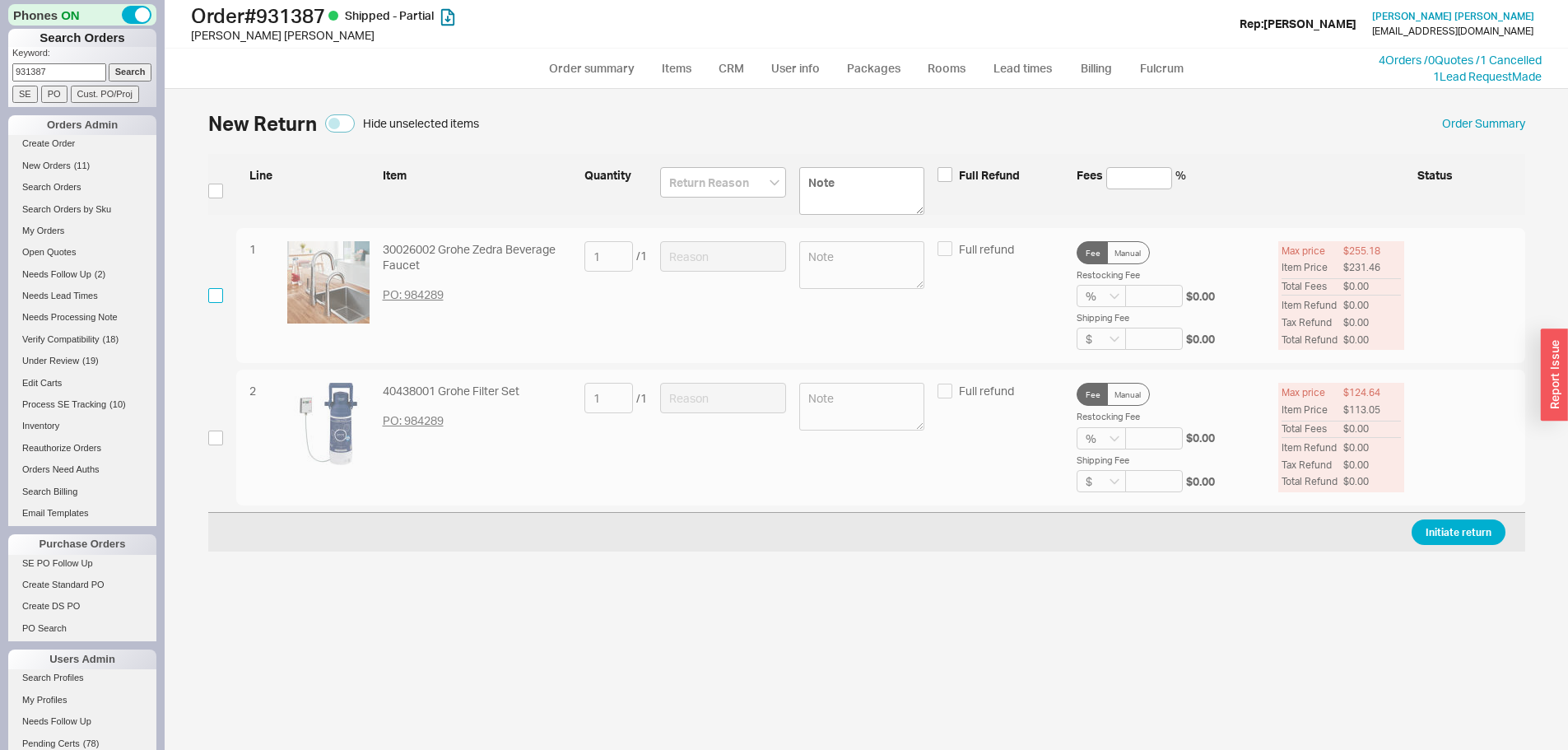
click at [221, 297] on input "checkbox" at bounding box center [215, 295] width 15 height 15
checkbox input "true"
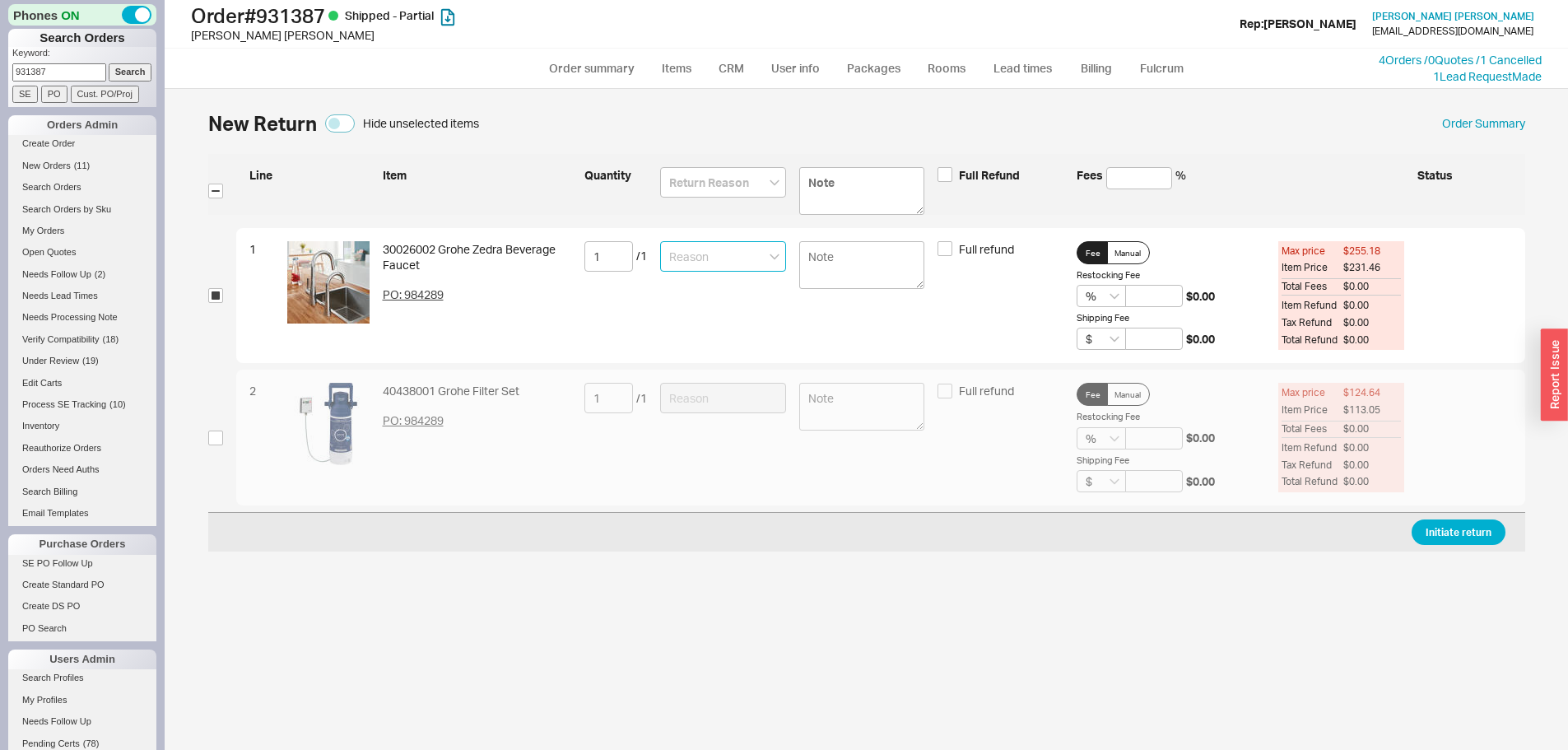
click at [734, 264] on input at bounding box center [723, 256] width 126 height 30
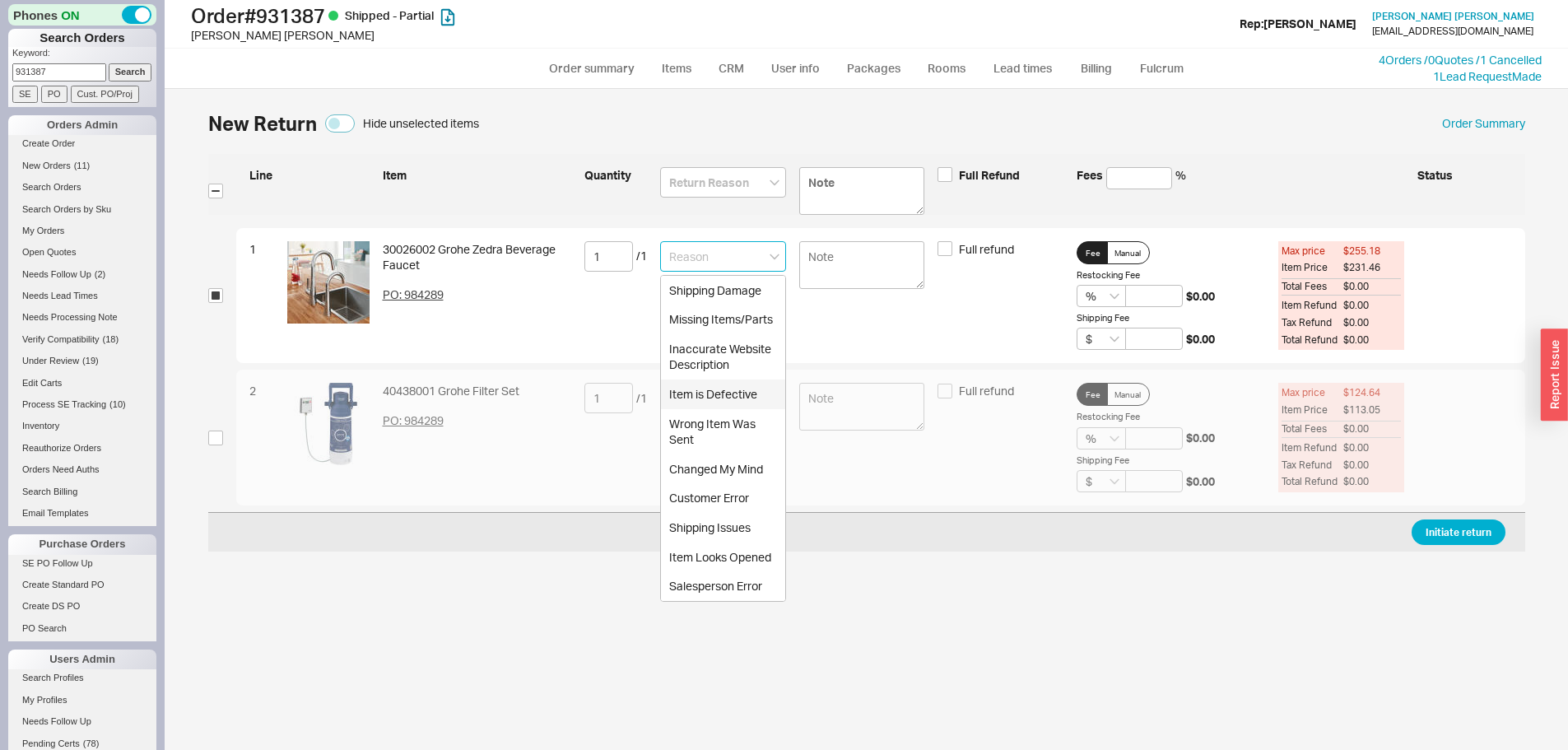
click at [741, 392] on div "Item is Defective" at bounding box center [723, 394] width 124 height 30
type input "Item is Defective"
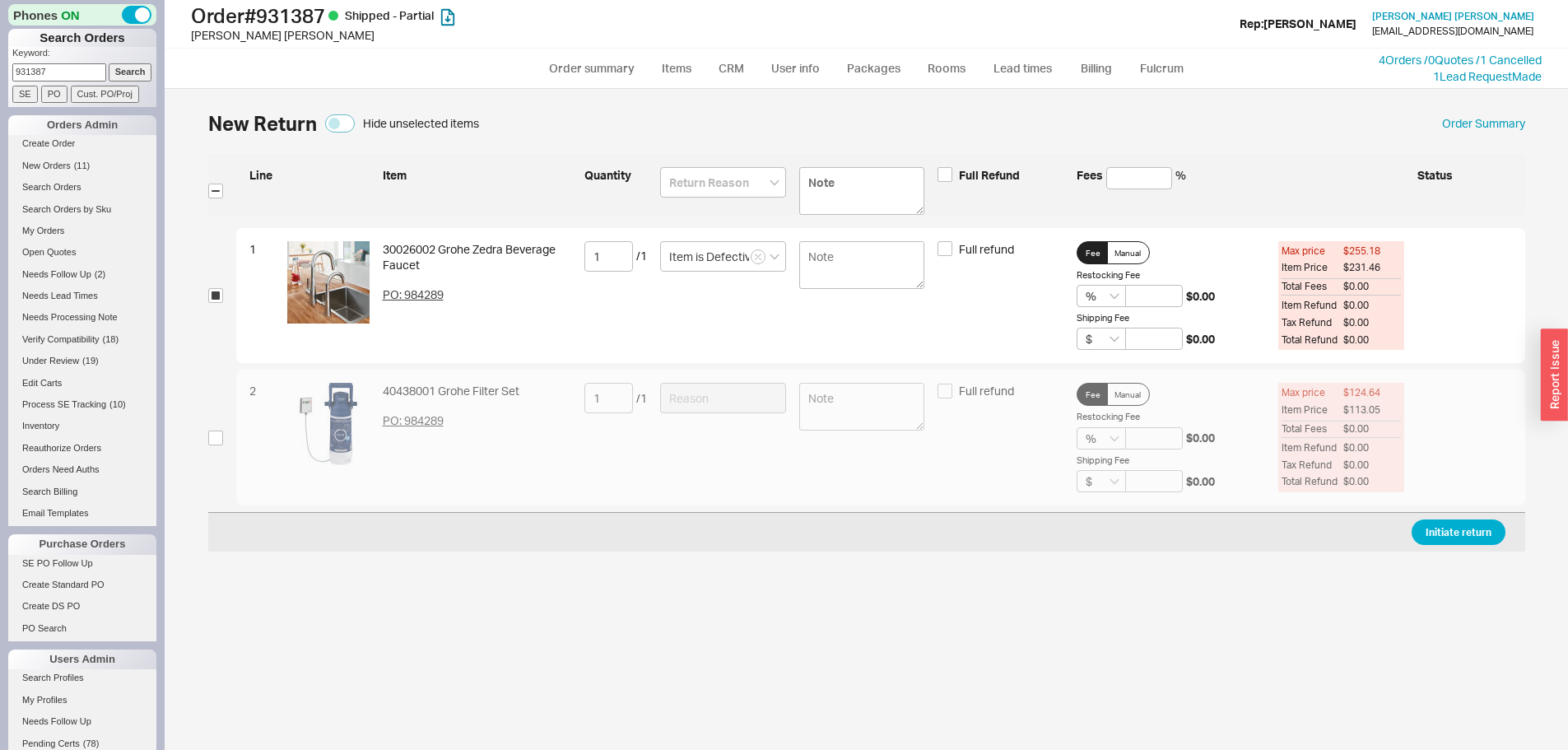
click at [1466, 517] on div "Initiate return" at bounding box center [867, 532] width 1317 height 40
click at [1430, 526] on button "Initiate return" at bounding box center [1458, 532] width 94 height 25
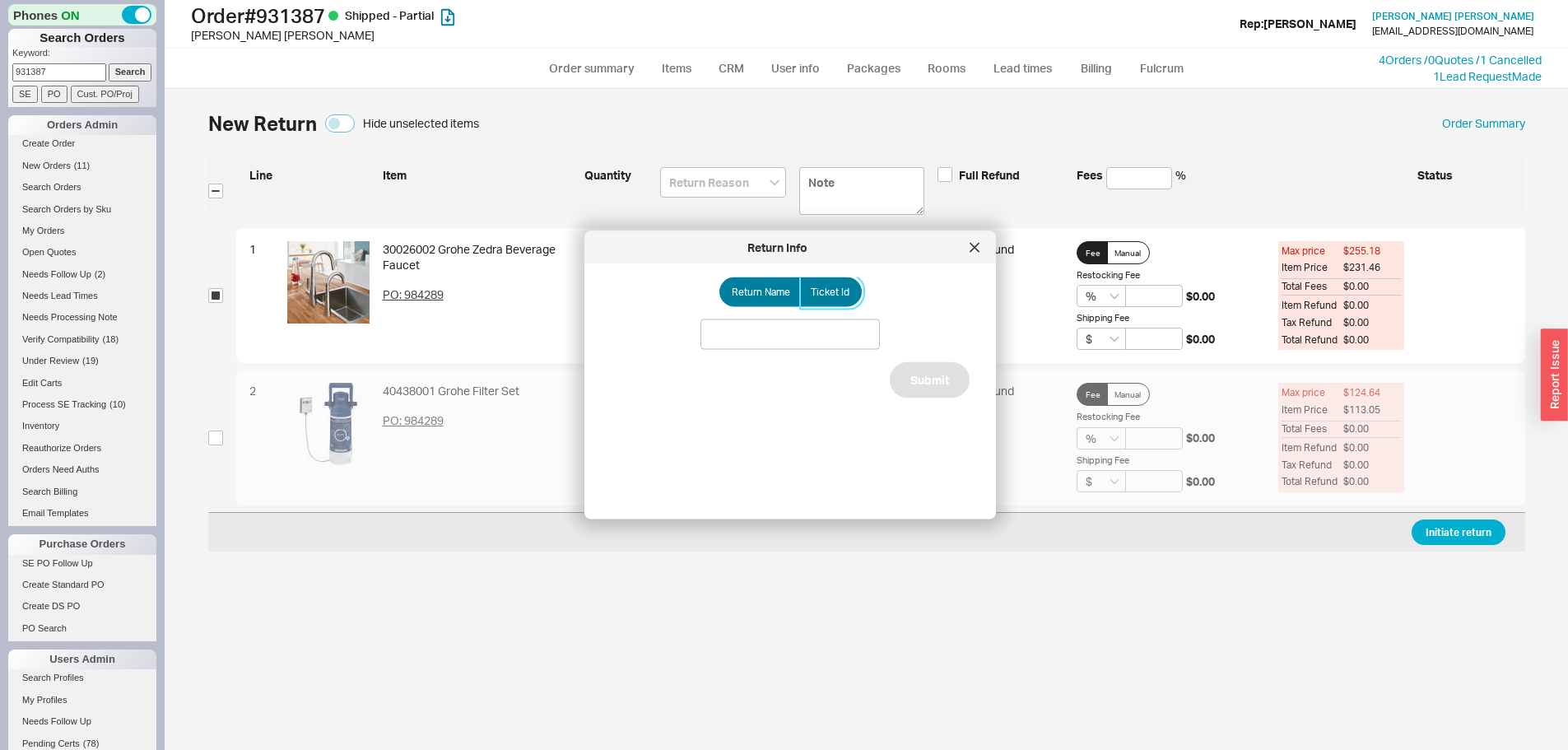
click at [832, 288] on span "Ticket Id" at bounding box center [830, 293] width 39 height 14
click at [0, 0] on input "Ticket Id" at bounding box center [0, 0] width 0 height 0
click at [802, 336] on input at bounding box center [789, 334] width 179 height 30
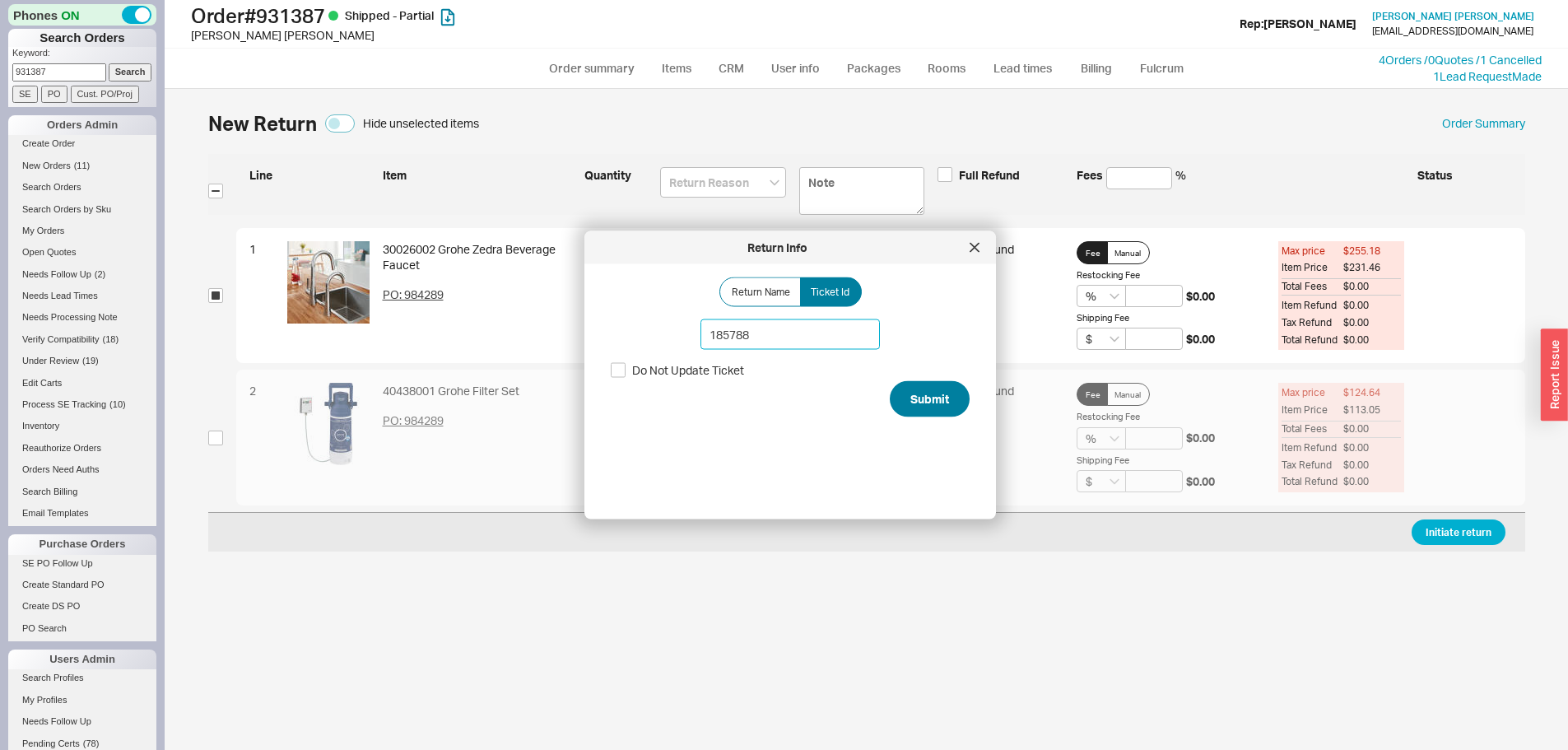
type input "185788"
click at [934, 397] on button "Submit" at bounding box center [930, 398] width 79 height 36
select select "*"
select select "LOW"
select select "3"
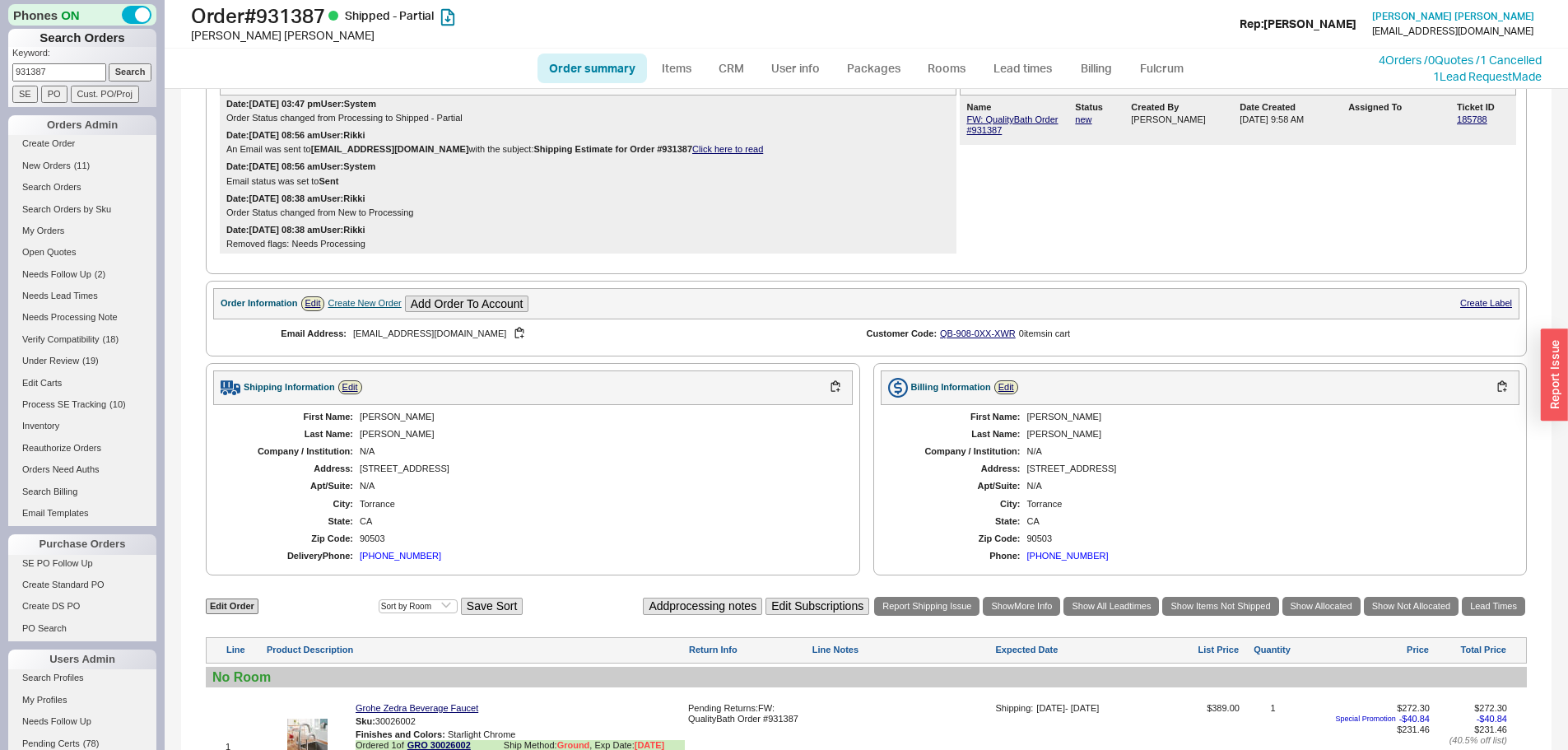
scroll to position [494, 0]
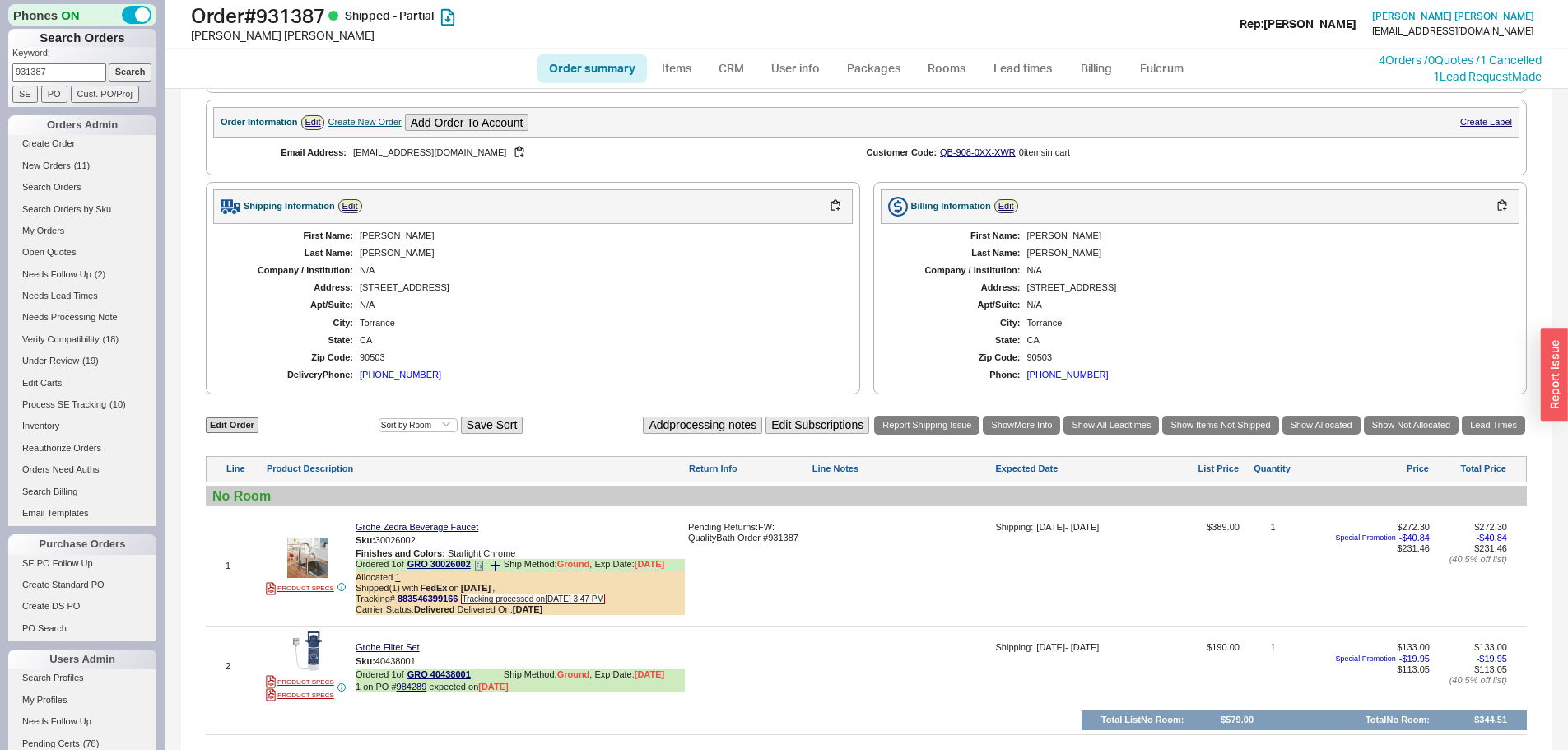
click at [480, 571] on icon at bounding box center [478, 566] width 10 height 10
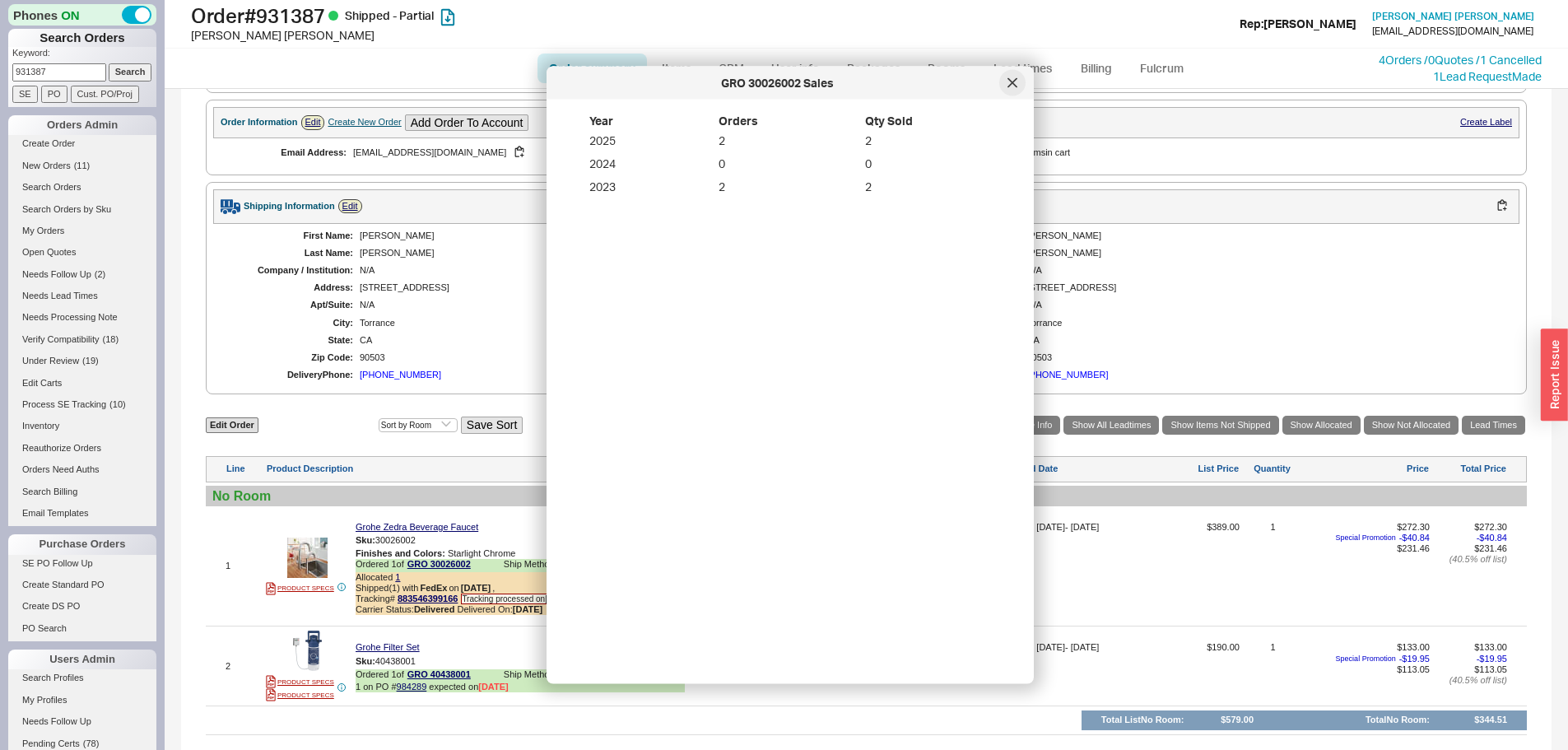
click at [1010, 89] on div at bounding box center [1012, 82] width 26 height 26
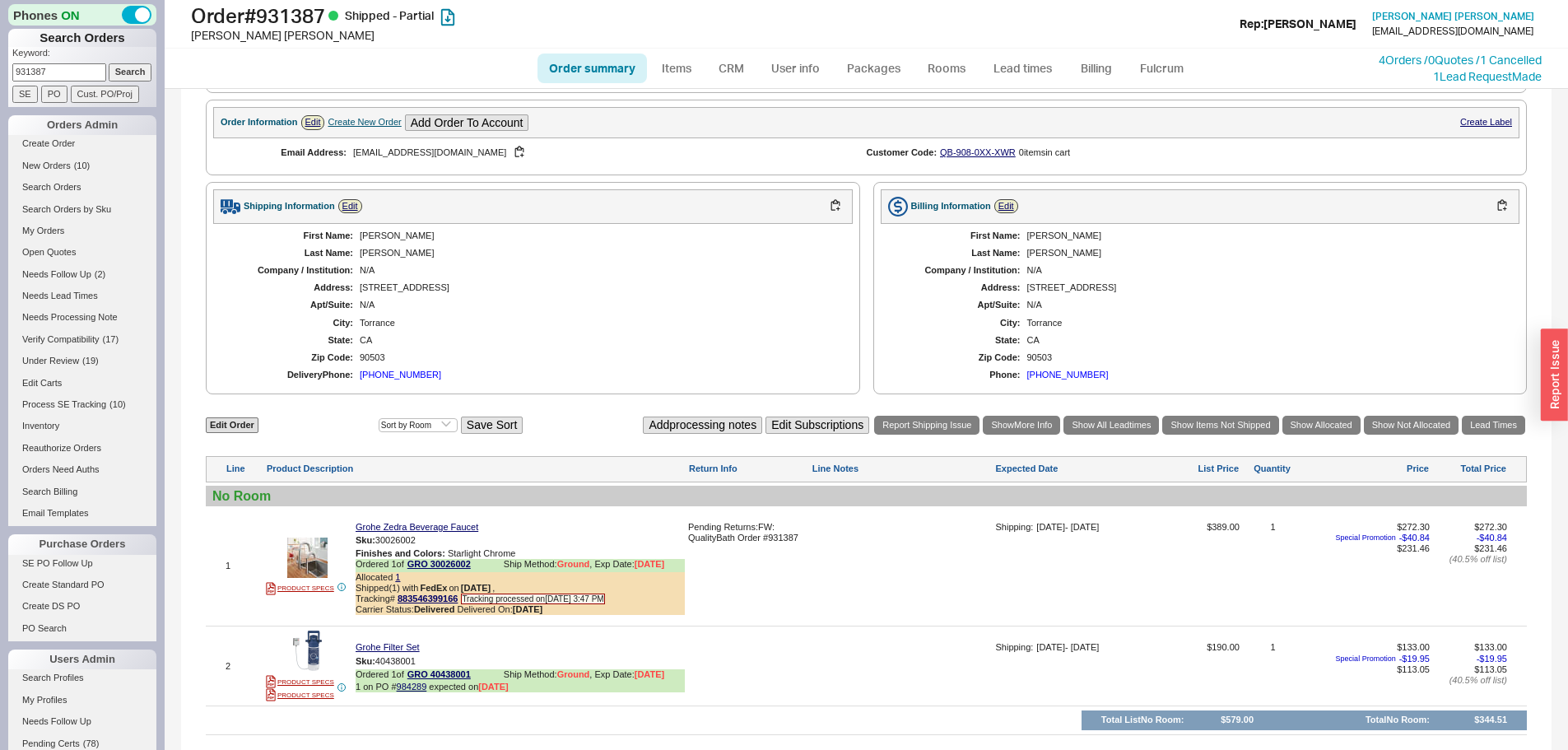
click at [59, 77] on input "931387" at bounding box center [59, 72] width 94 height 17
click at [57, 74] on input "931387" at bounding box center [59, 72] width 94 height 17
paste input "925528"
click at [69, 75] on input "931387925528" at bounding box center [59, 72] width 94 height 17
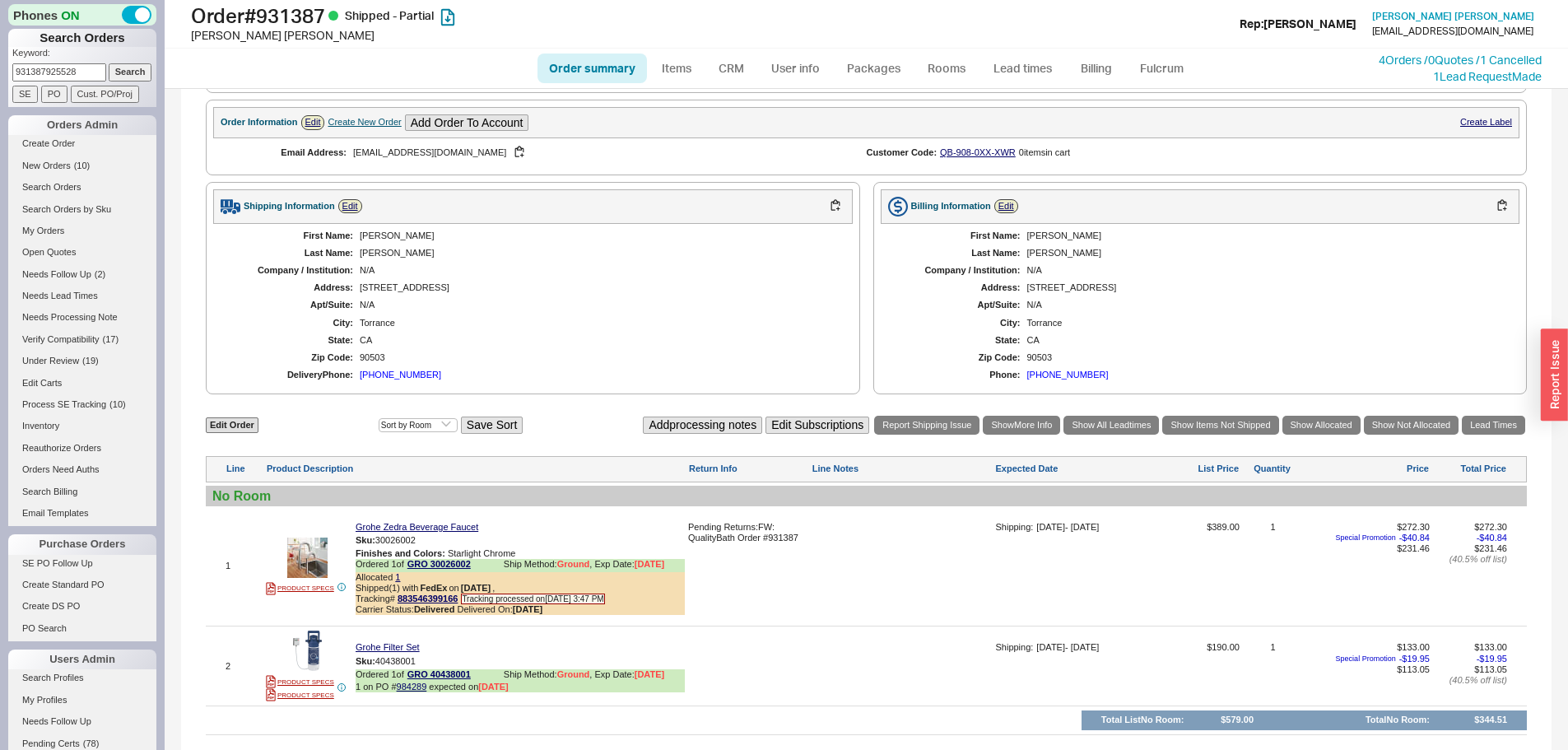
paste input
type input "925528"
click at [108, 63] on input "Search" at bounding box center [130, 72] width 44 height 17
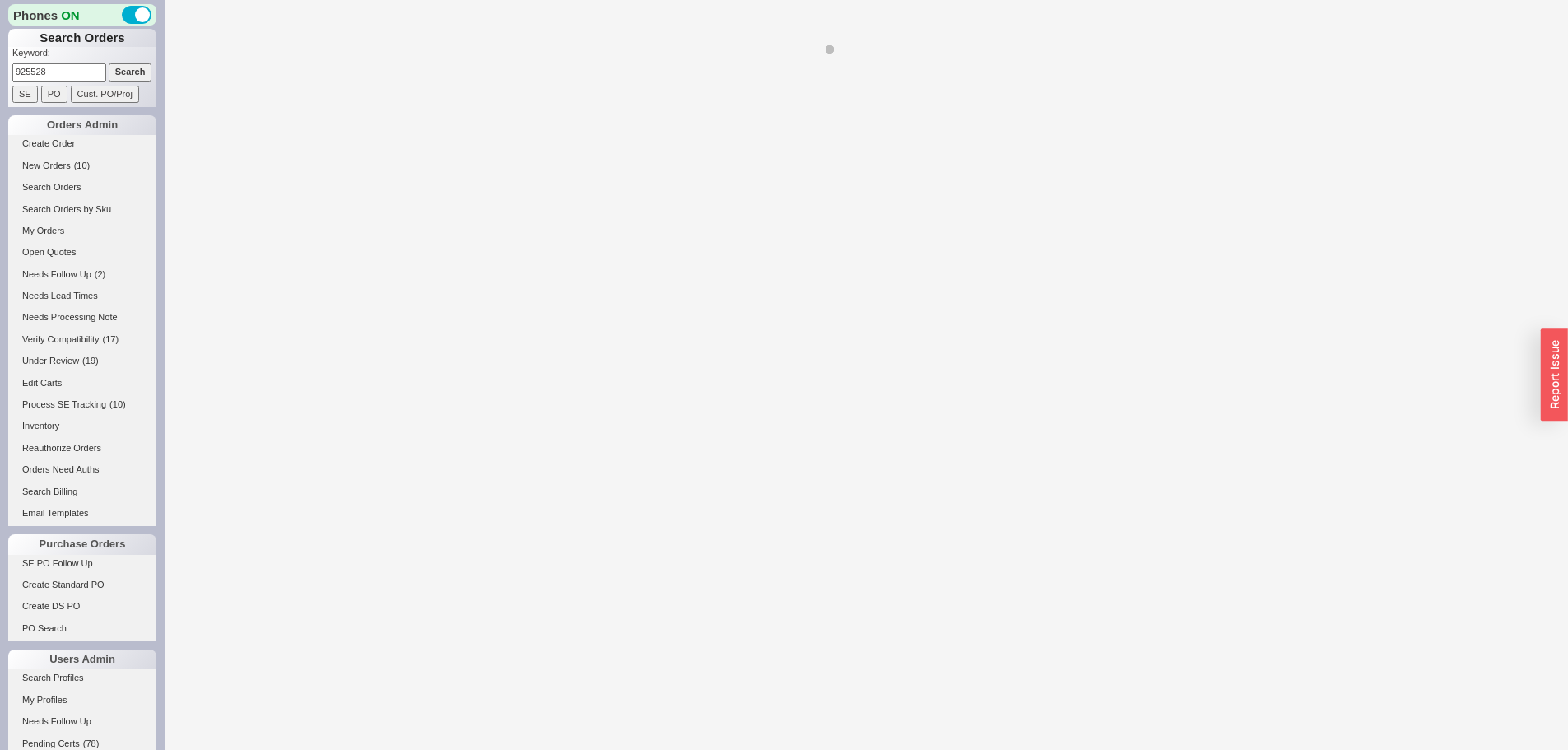
select select "*"
select select "LOW"
select select "3"
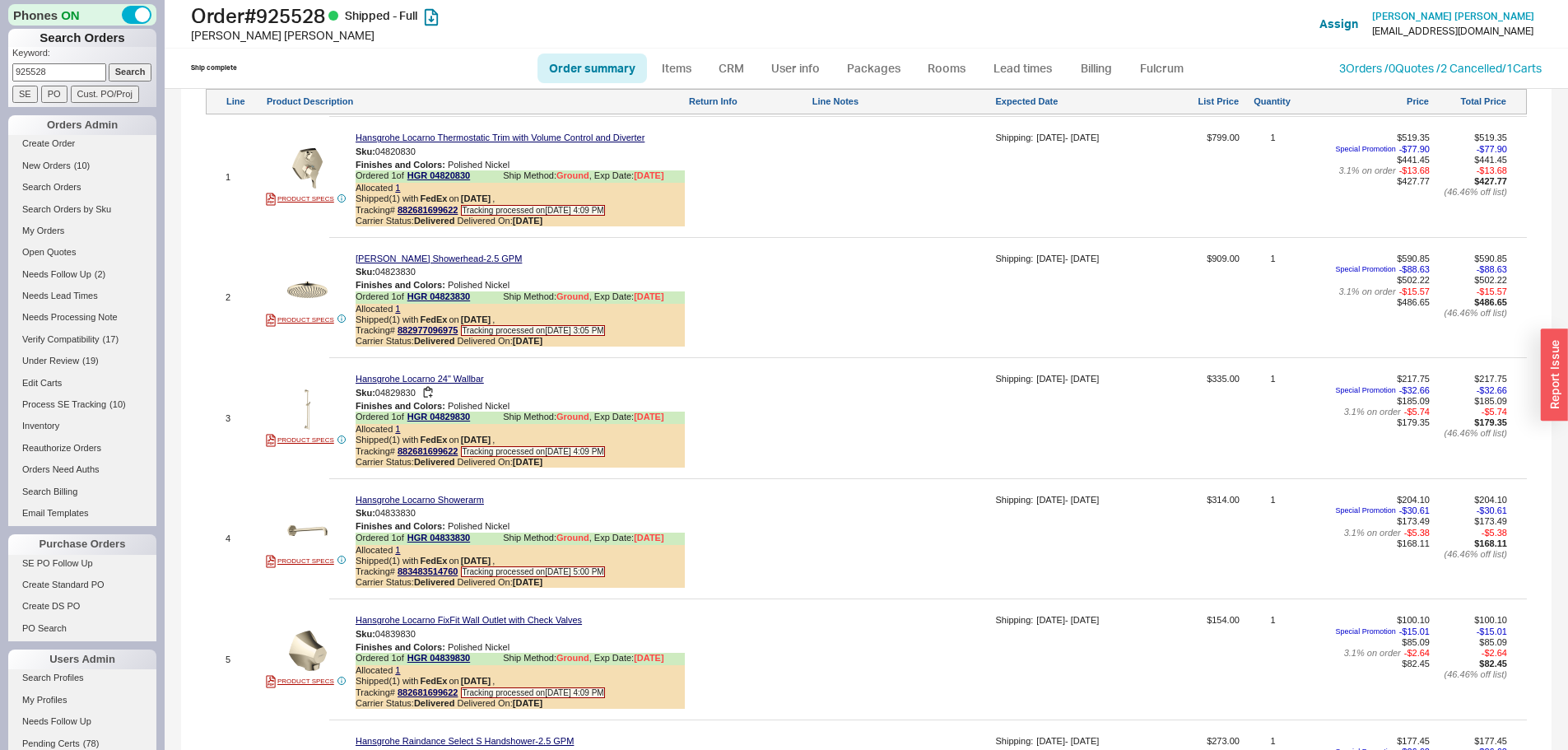
scroll to position [1235, 0]
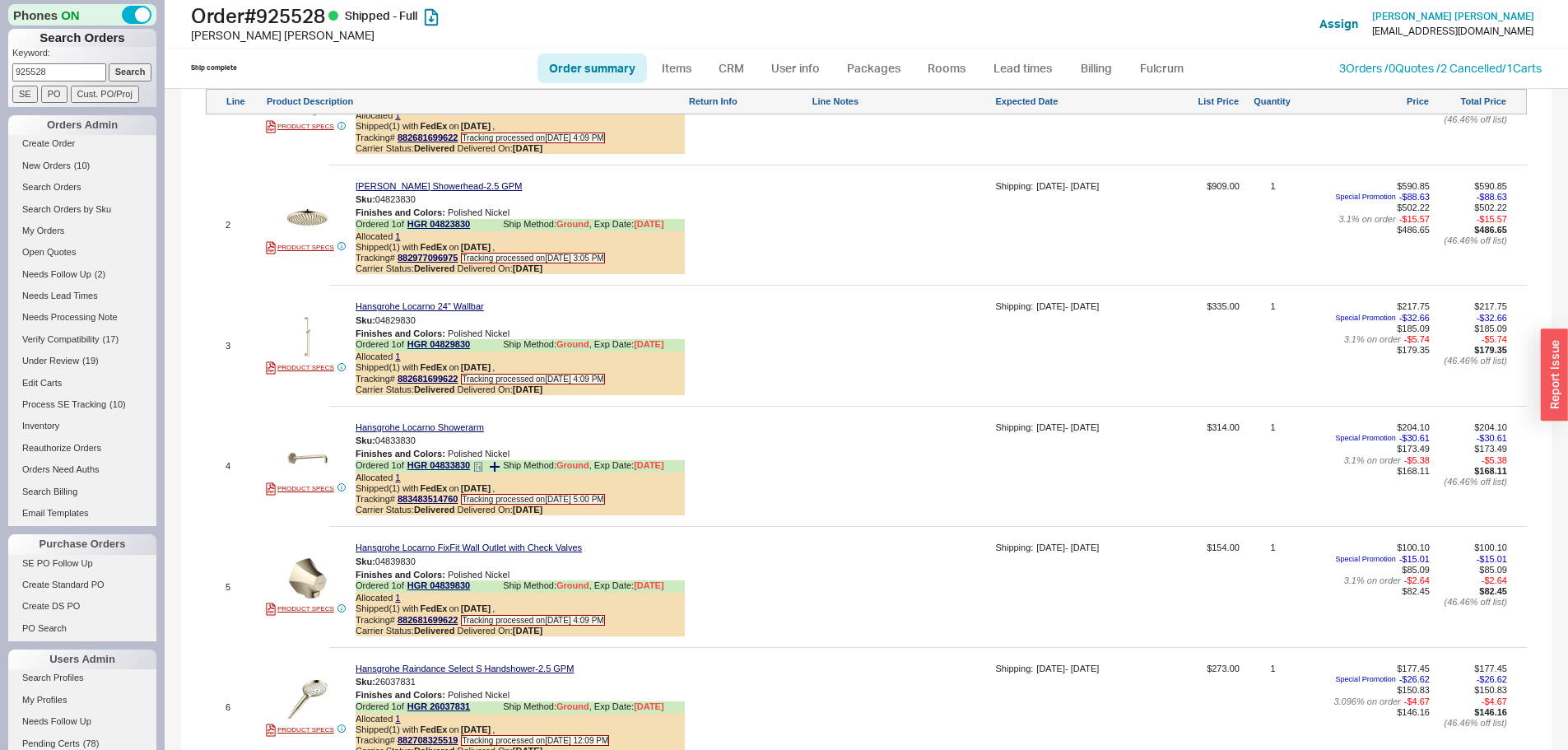
click at [536, 515] on b "8/14/25" at bounding box center [527, 510] width 30 height 10
click at [536, 515] on b "[DATE]" at bounding box center [527, 510] width 30 height 10
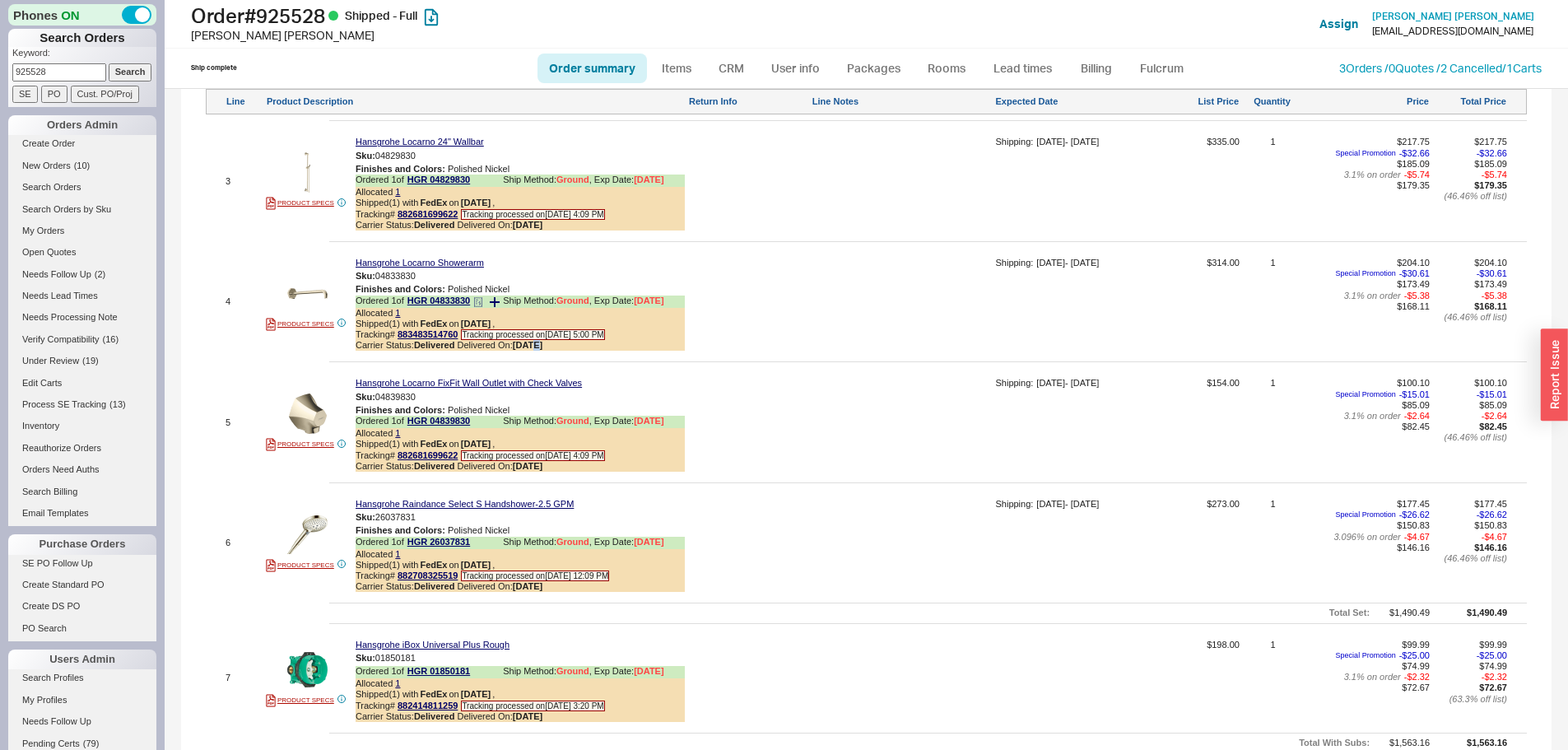
click at [539, 342] on b "[DATE]" at bounding box center [527, 345] width 30 height 10
click at [826, 325] on div at bounding box center [902, 308] width 180 height 101
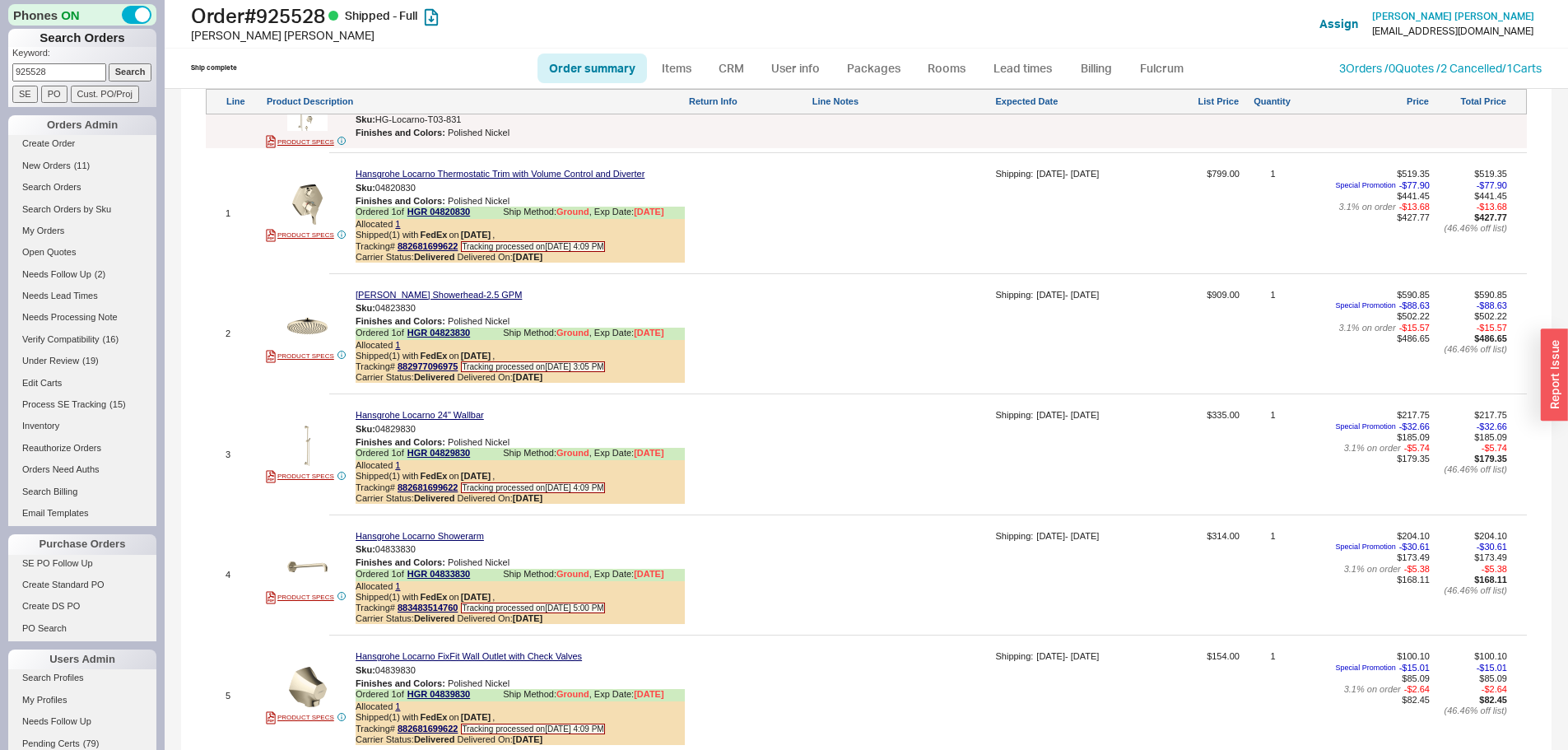
scroll to position [1153, 0]
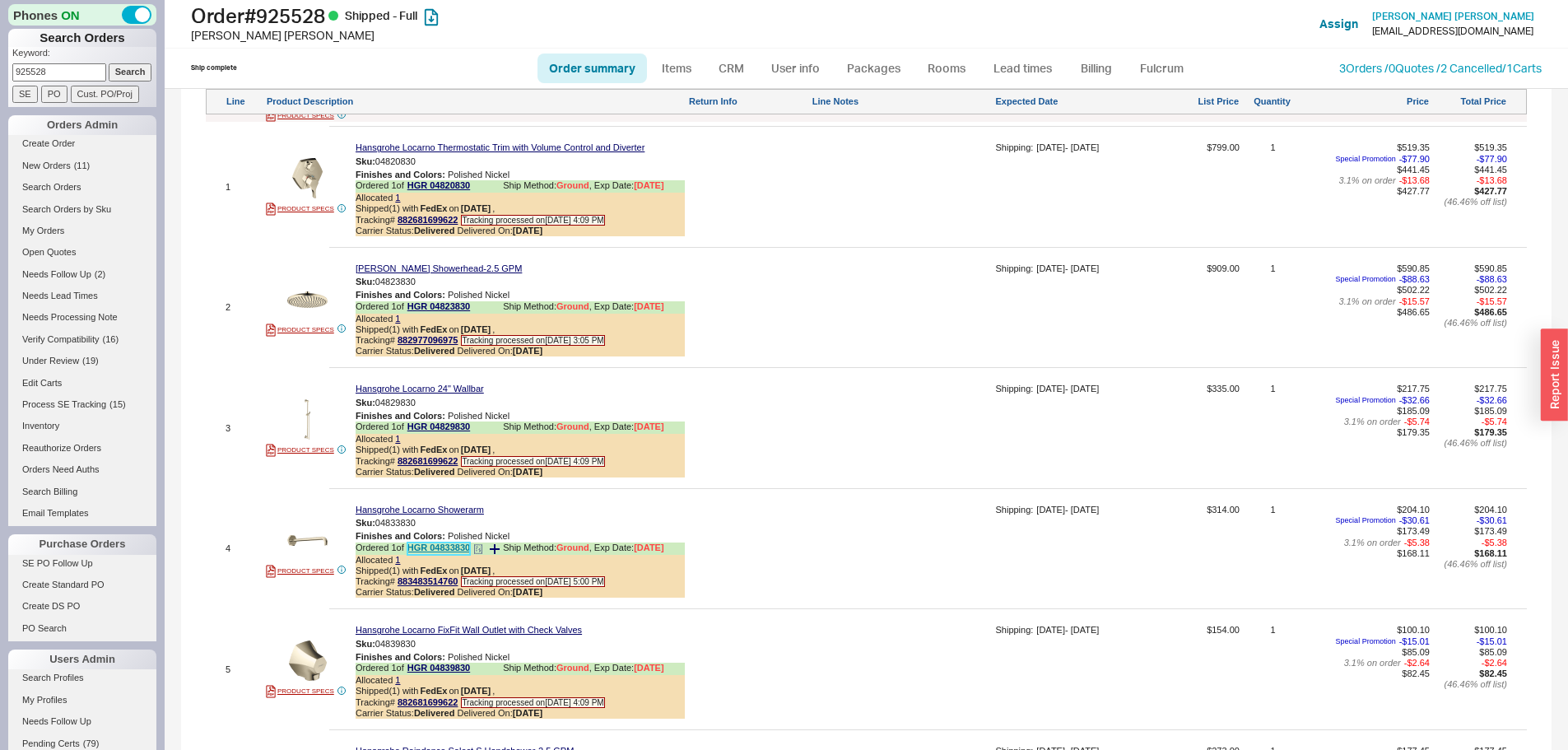
click at [454, 549] on link "HGR 04833830" at bounding box center [439, 548] width 63 height 13
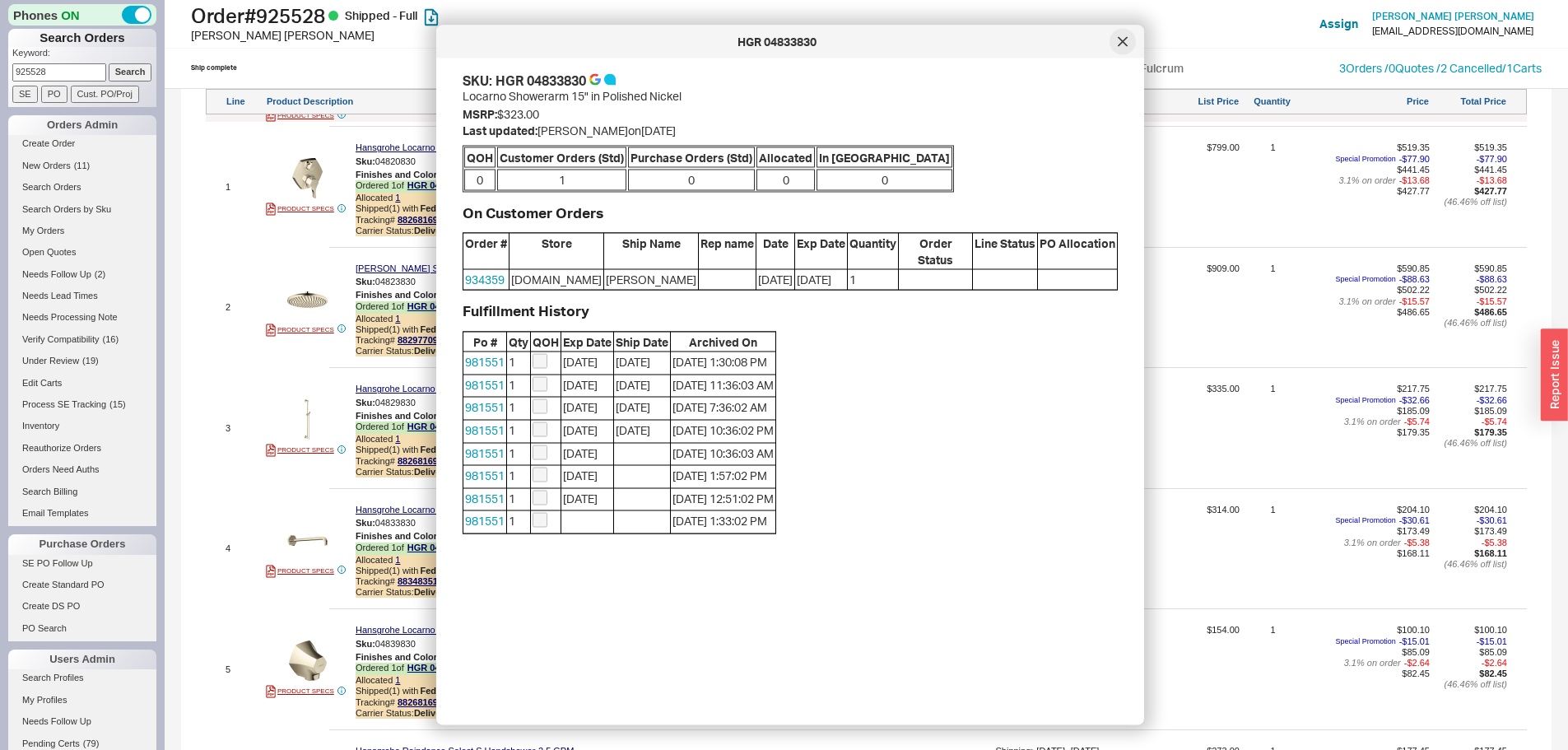
click at [1118, 41] on icon at bounding box center [1122, 42] width 10 height 10
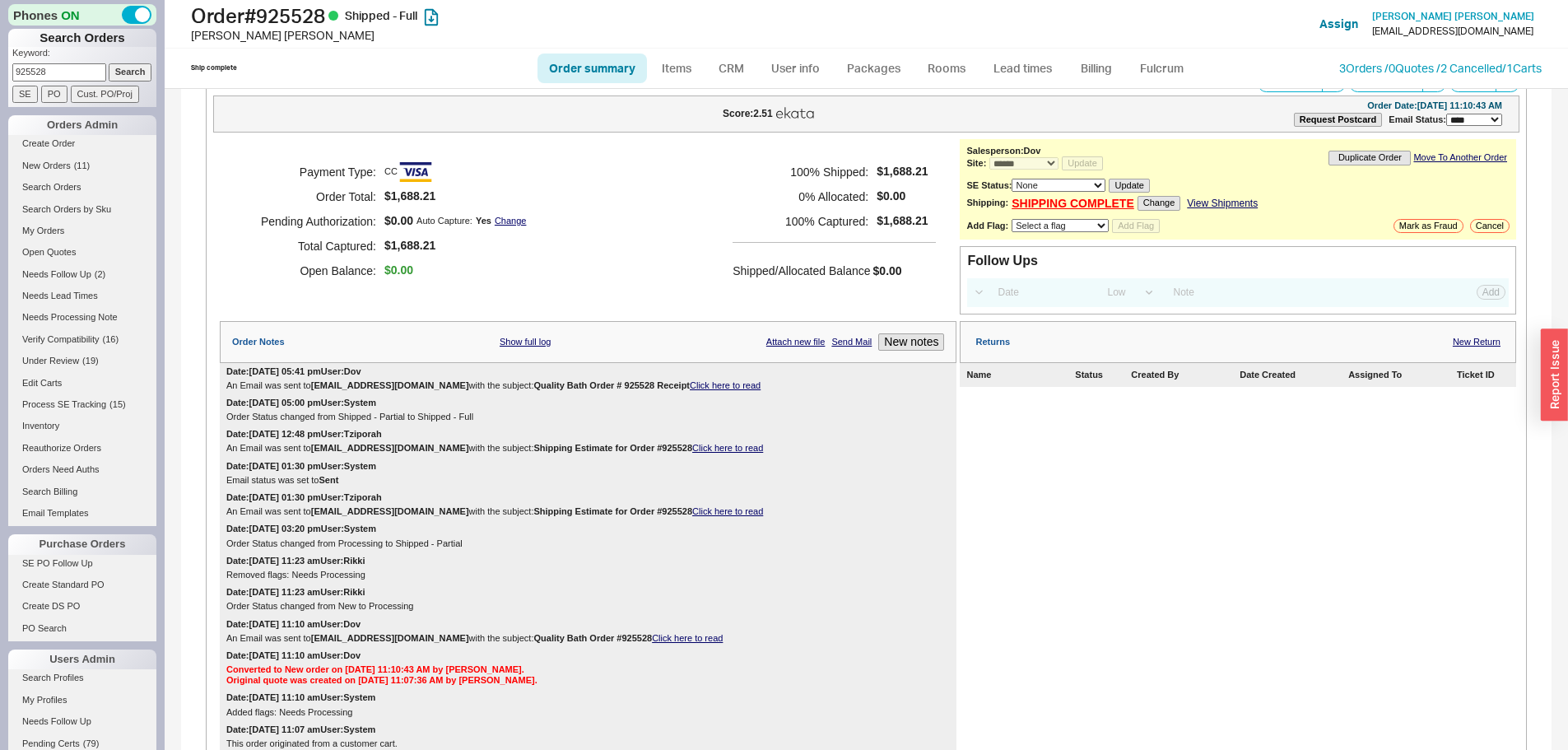
scroll to position [0, 0]
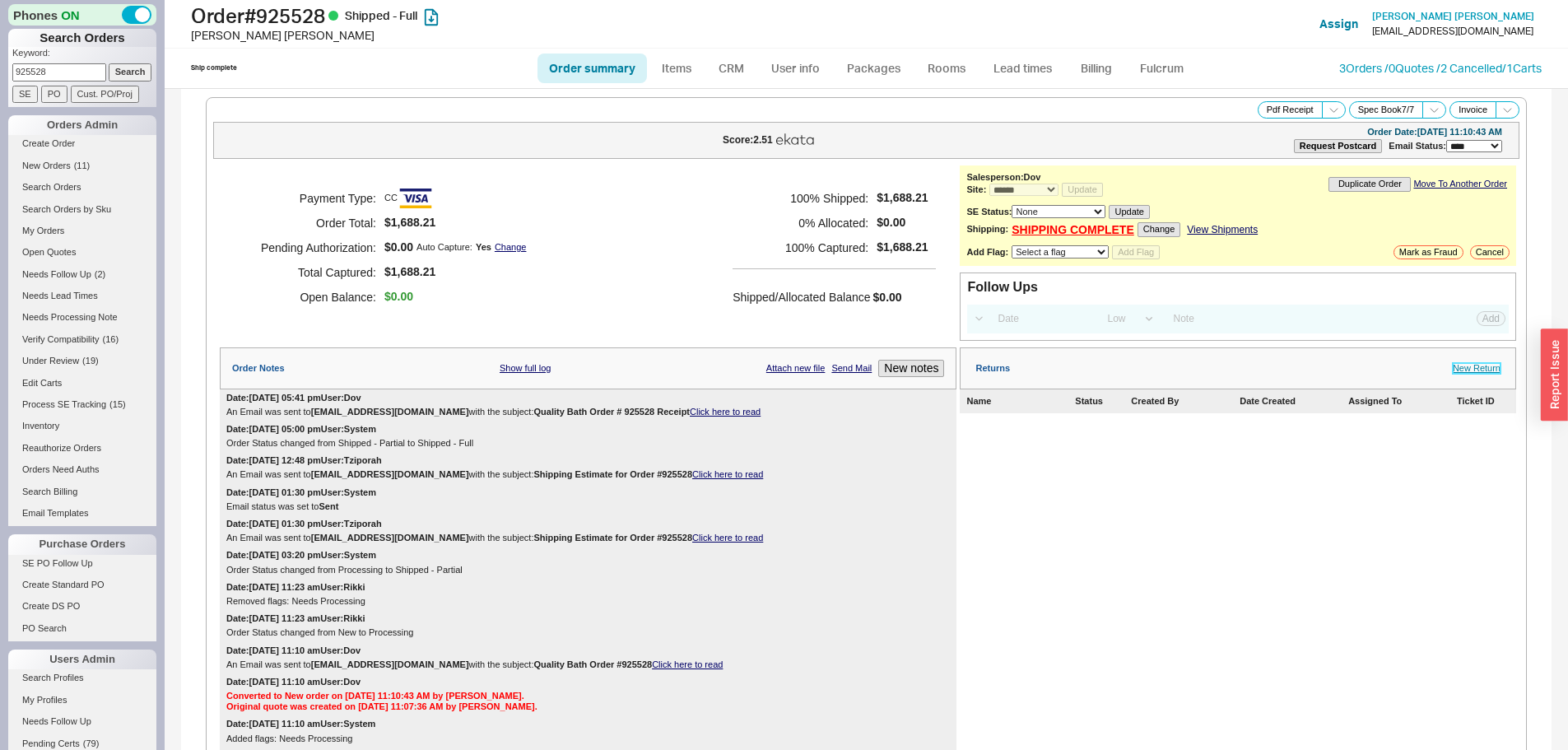
click at [1465, 365] on link "New Return" at bounding box center [1476, 368] width 47 height 11
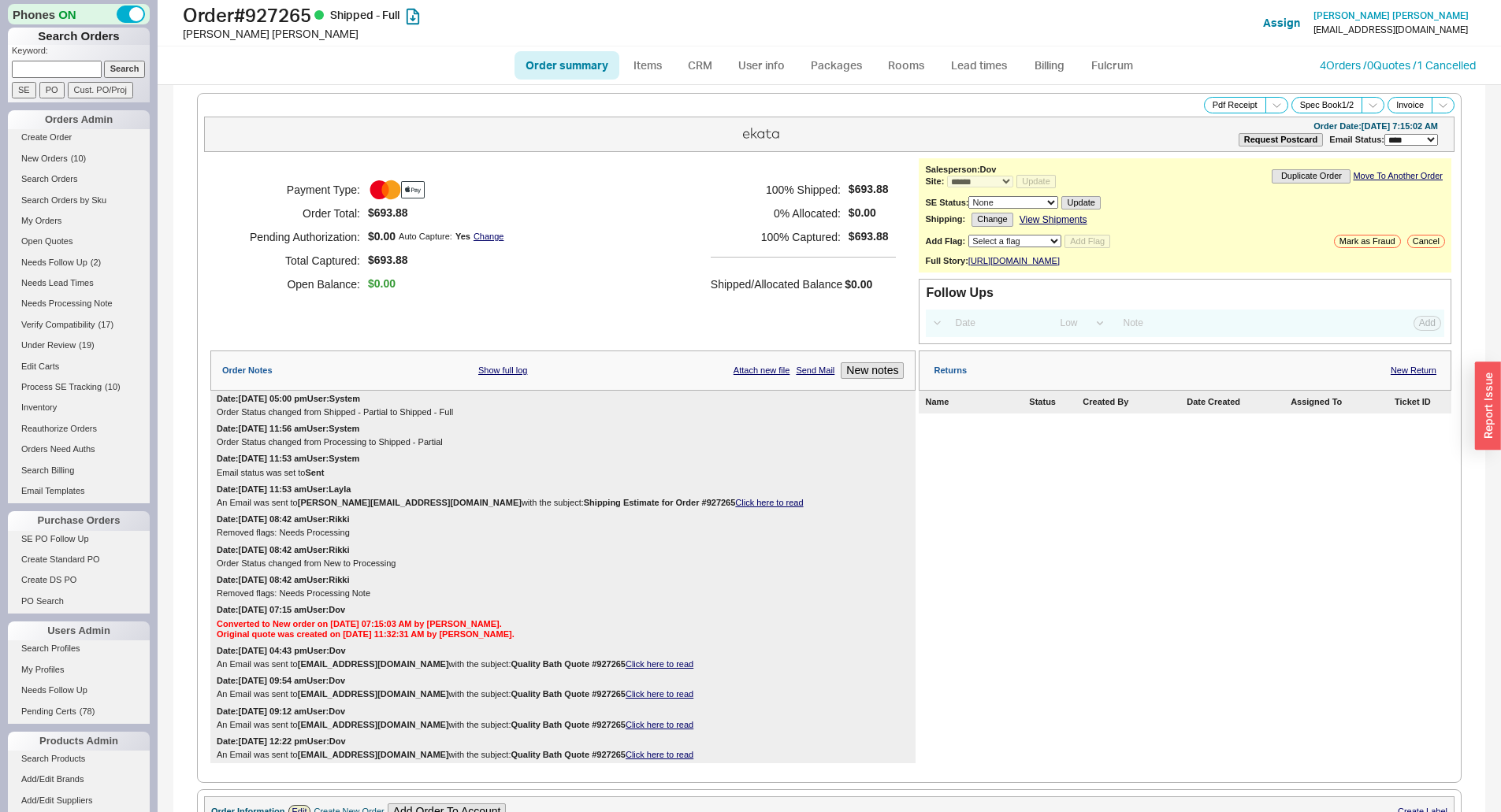
select select "*"
select select "LOW"
select select "3"
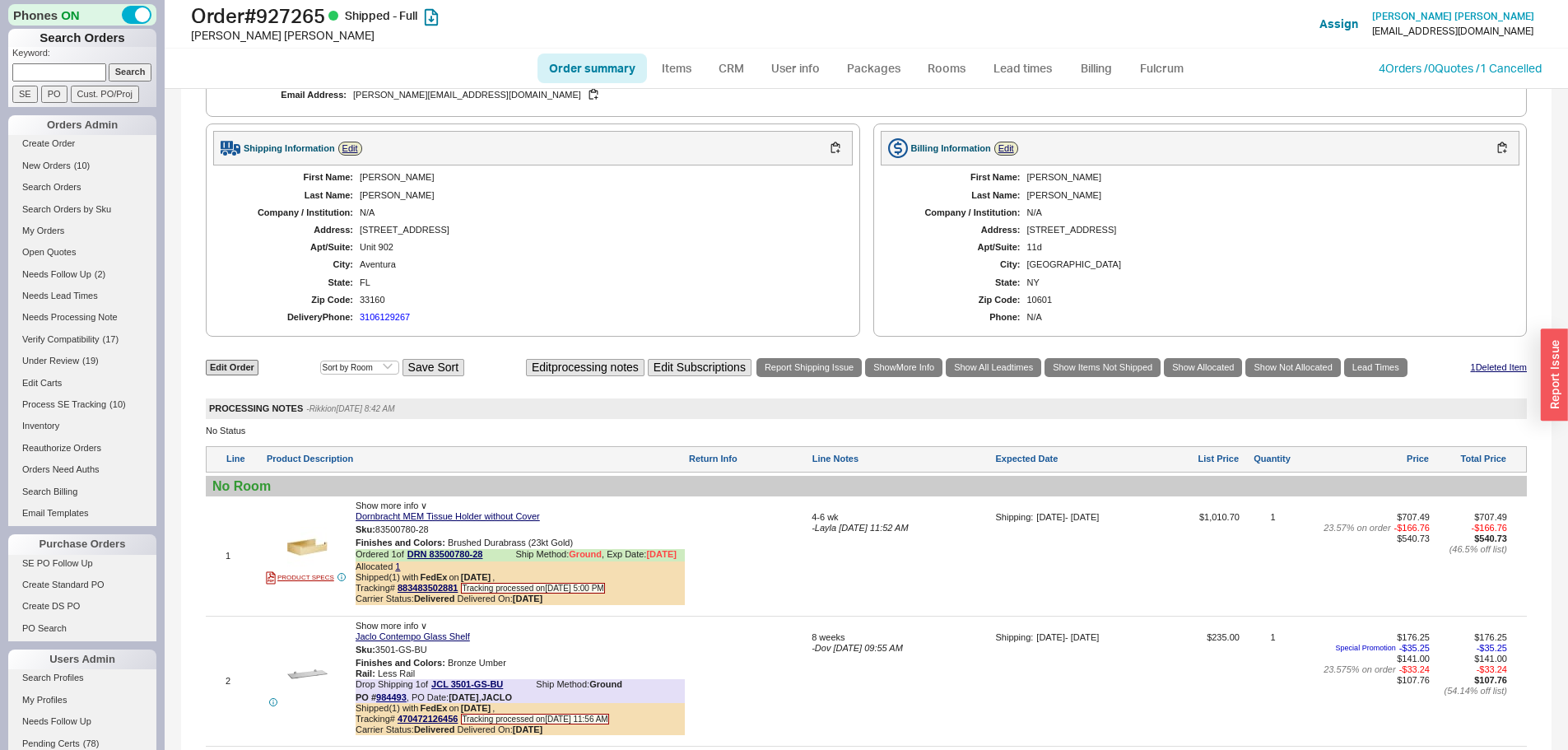
scroll to position [1035, 0]
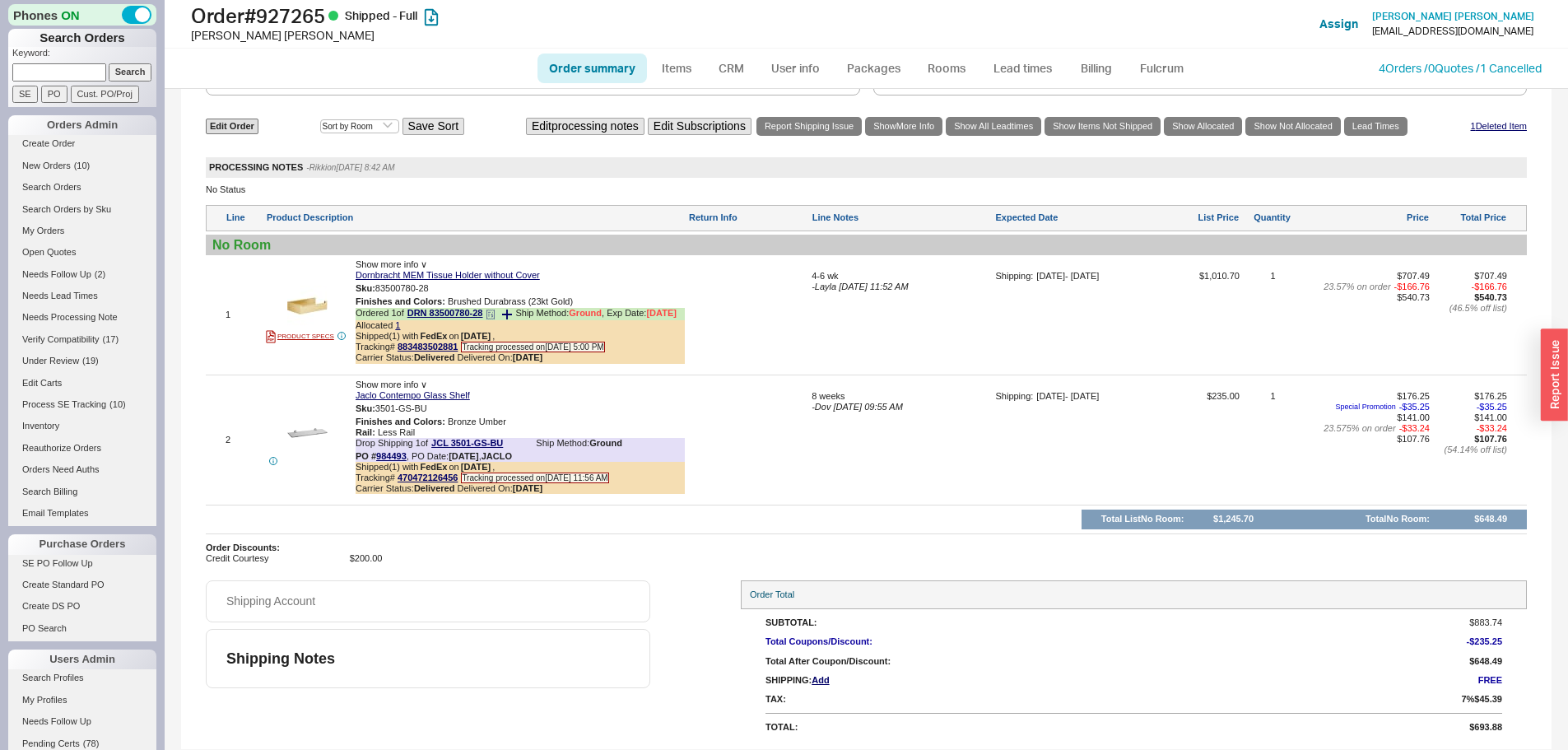
click at [534, 359] on b "[DATE]" at bounding box center [527, 358] width 30 height 10
click at [534, 359] on b "8/14/25" at bounding box center [527, 358] width 30 height 10
click at [757, 325] on div at bounding box center [748, 321] width 120 height 100
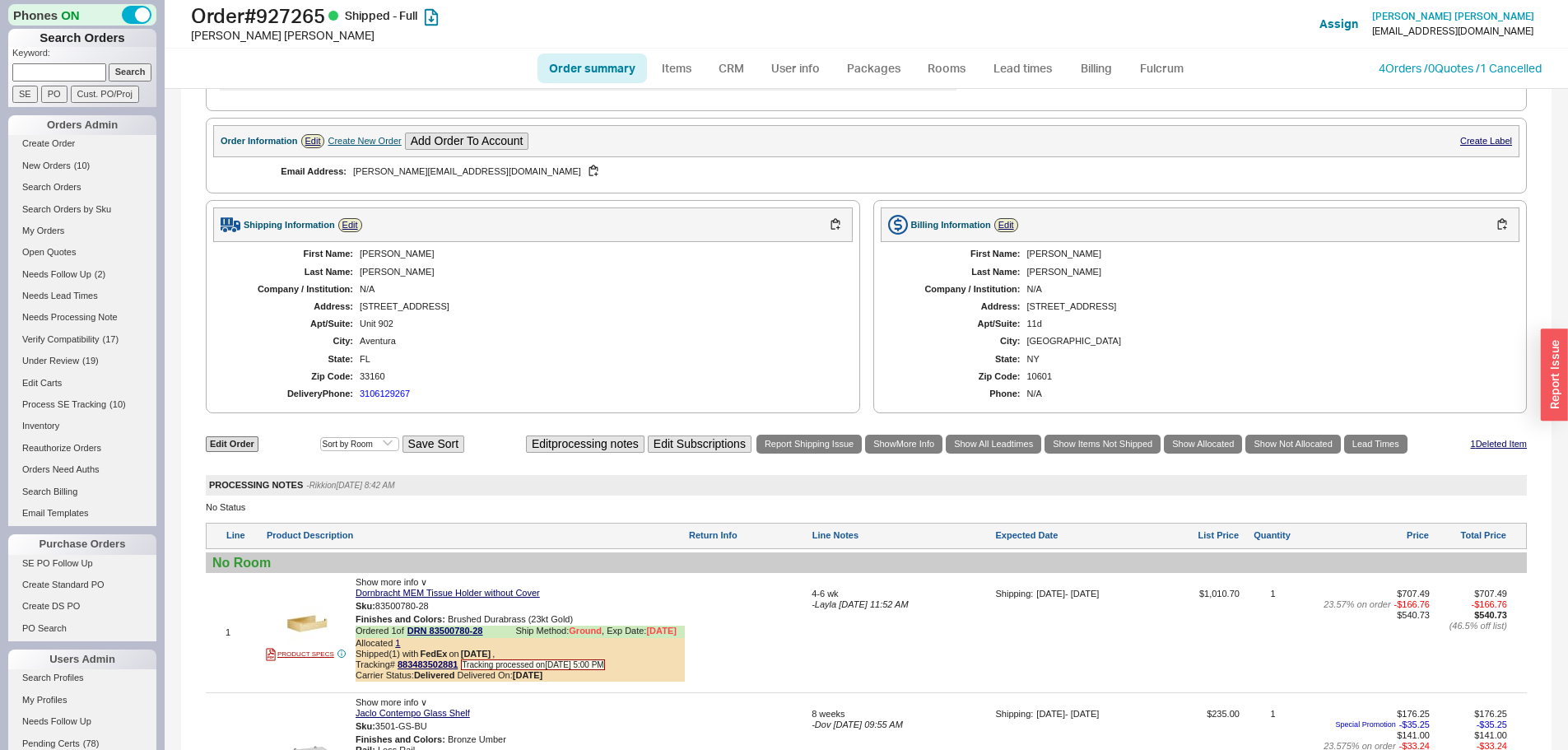
scroll to position [705, 0]
click at [383, 279] on div "Linder" at bounding box center [598, 273] width 477 height 11
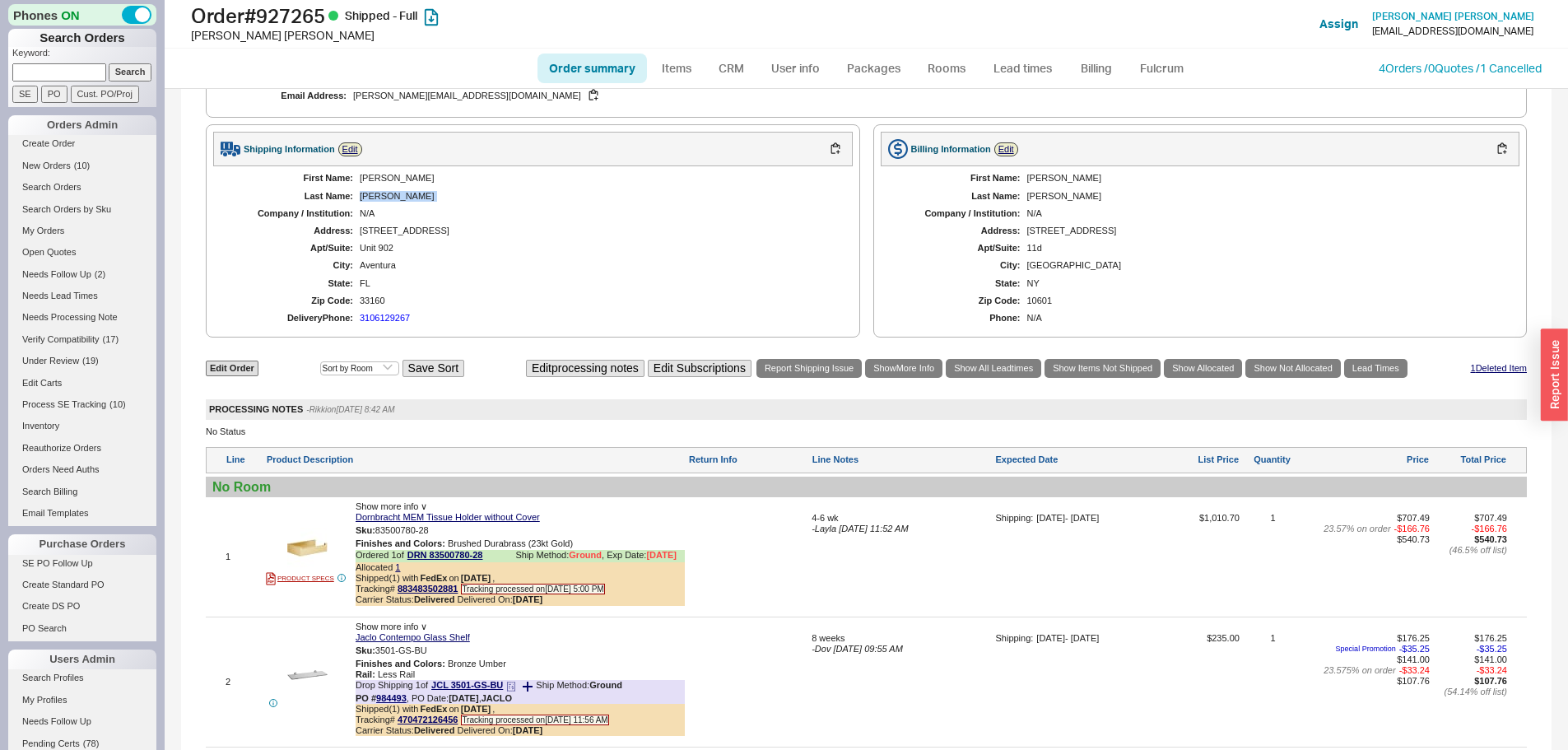
scroll to position [953, 0]
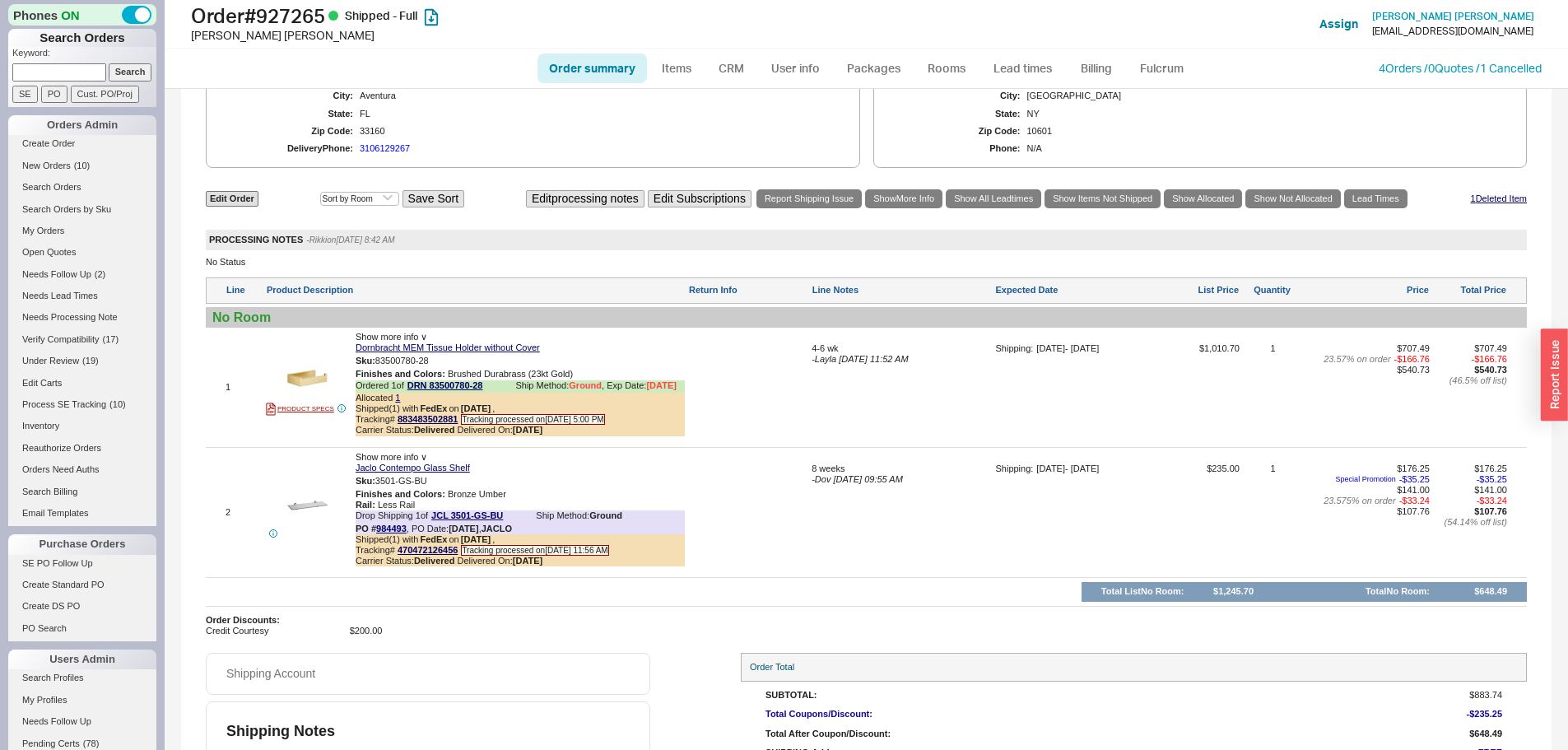
click at [745, 430] on div at bounding box center [748, 392] width 120 height 100
click at [70, 172] on link "New Orders ( 10 )" at bounding box center [81, 166] width 148 height 17
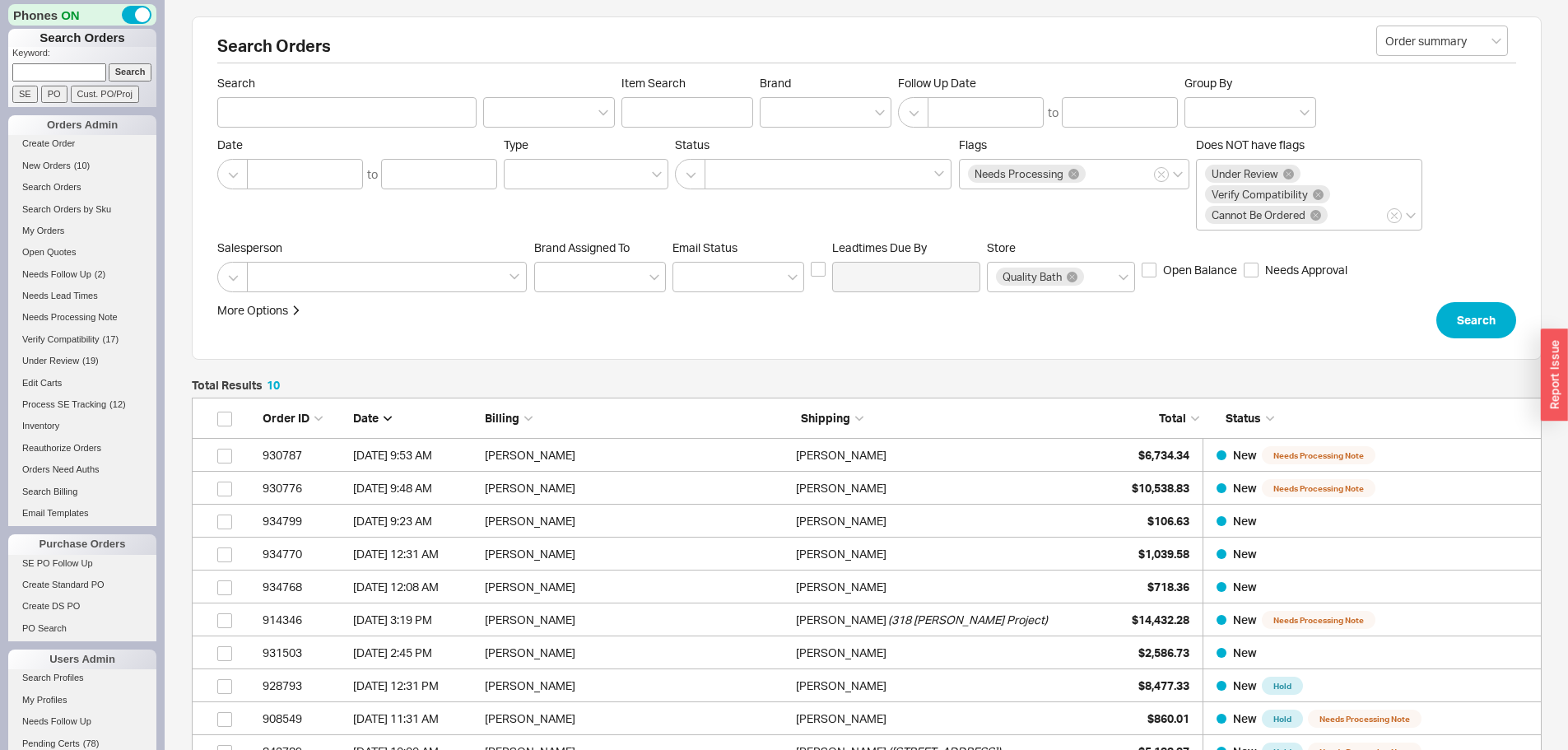
scroll to position [359, 1337]
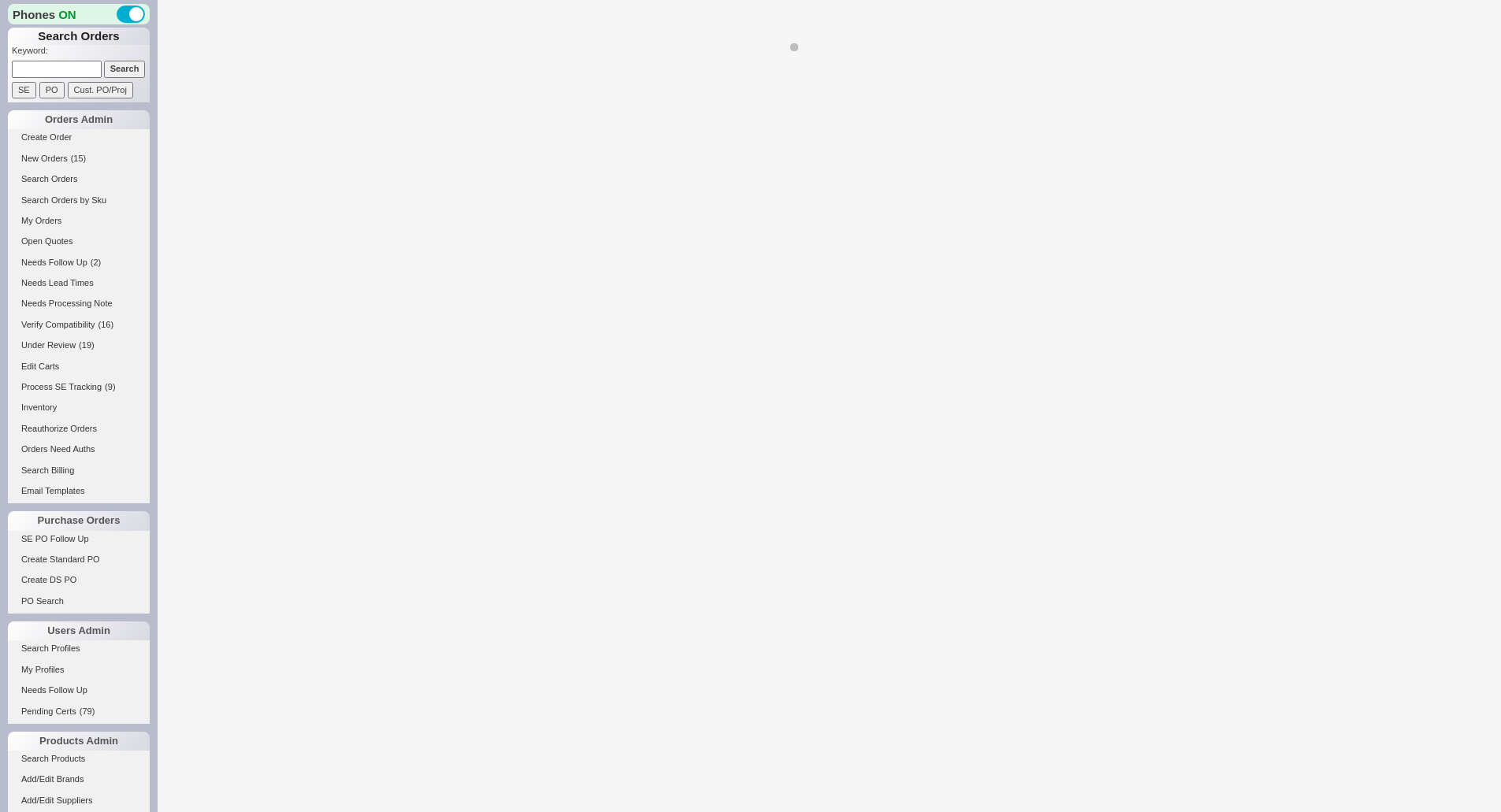
select select "*"
select select "LOW"
select select "3"
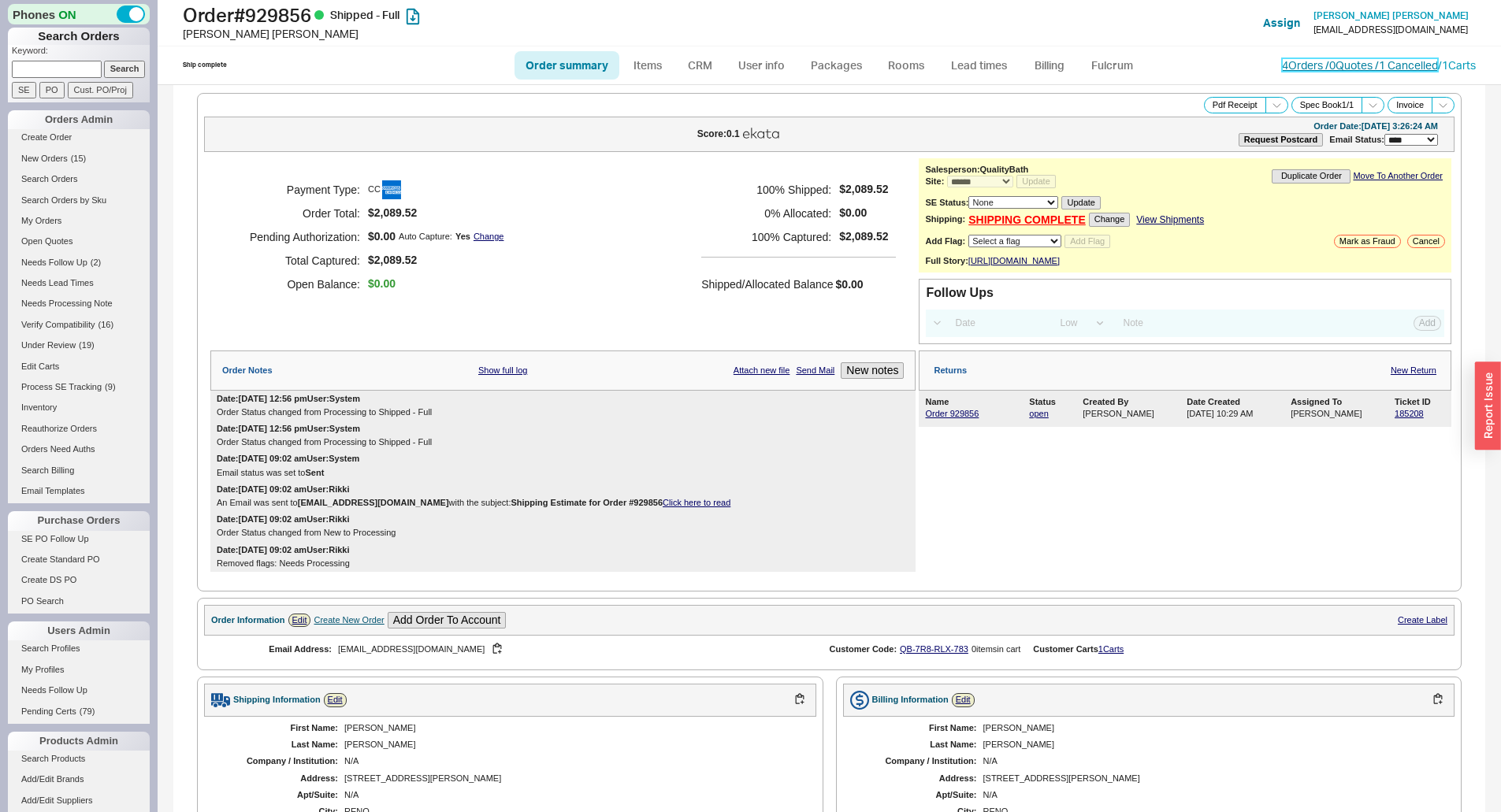
click at [1303, 60] on link "4 Orders / 0 Quotes / 1 Cancelled" at bounding box center [1359, 65] width 156 height 13
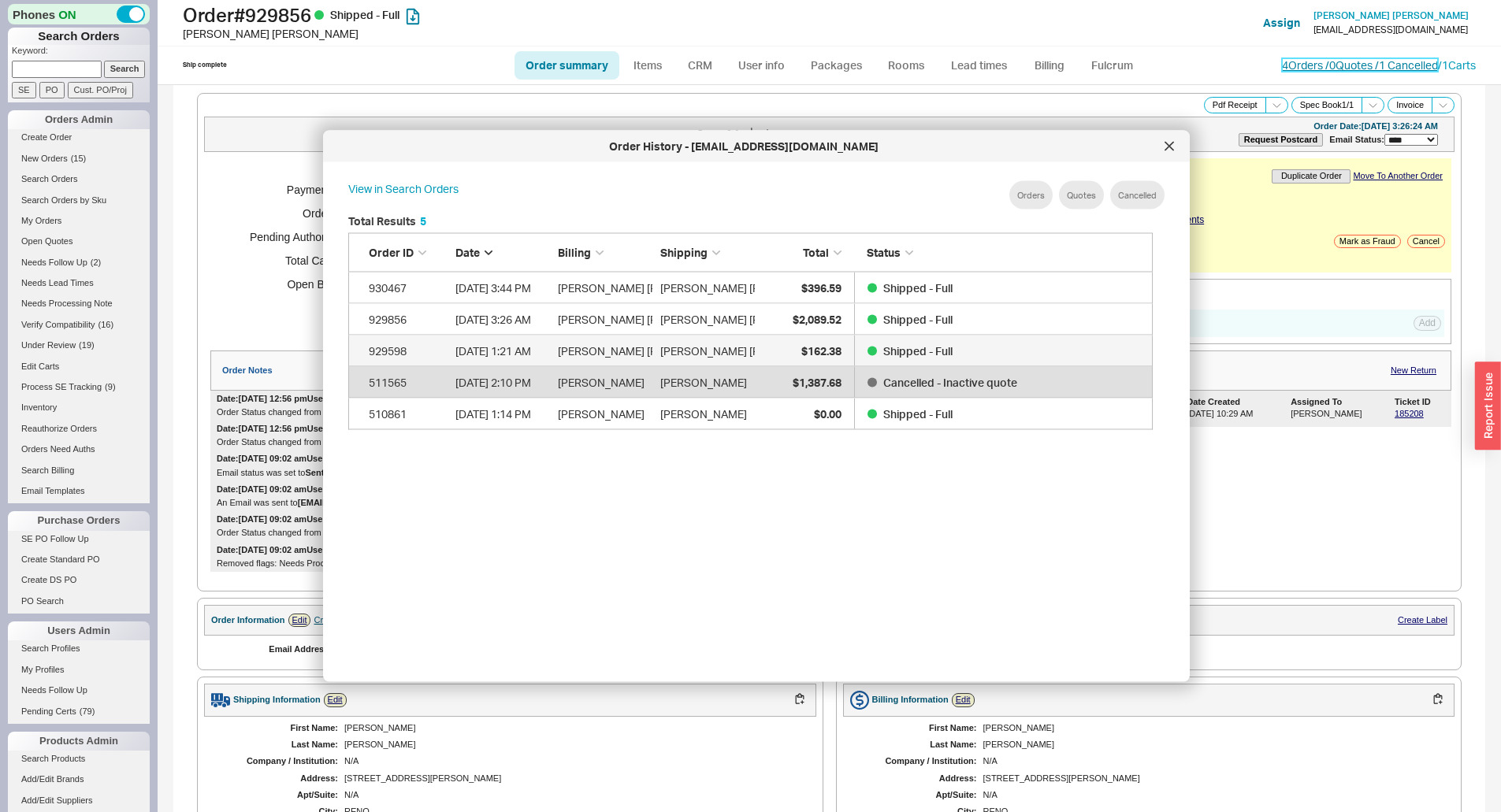
scroll to position [470, 818]
click at [1169, 135] on div at bounding box center [1168, 146] width 25 height 25
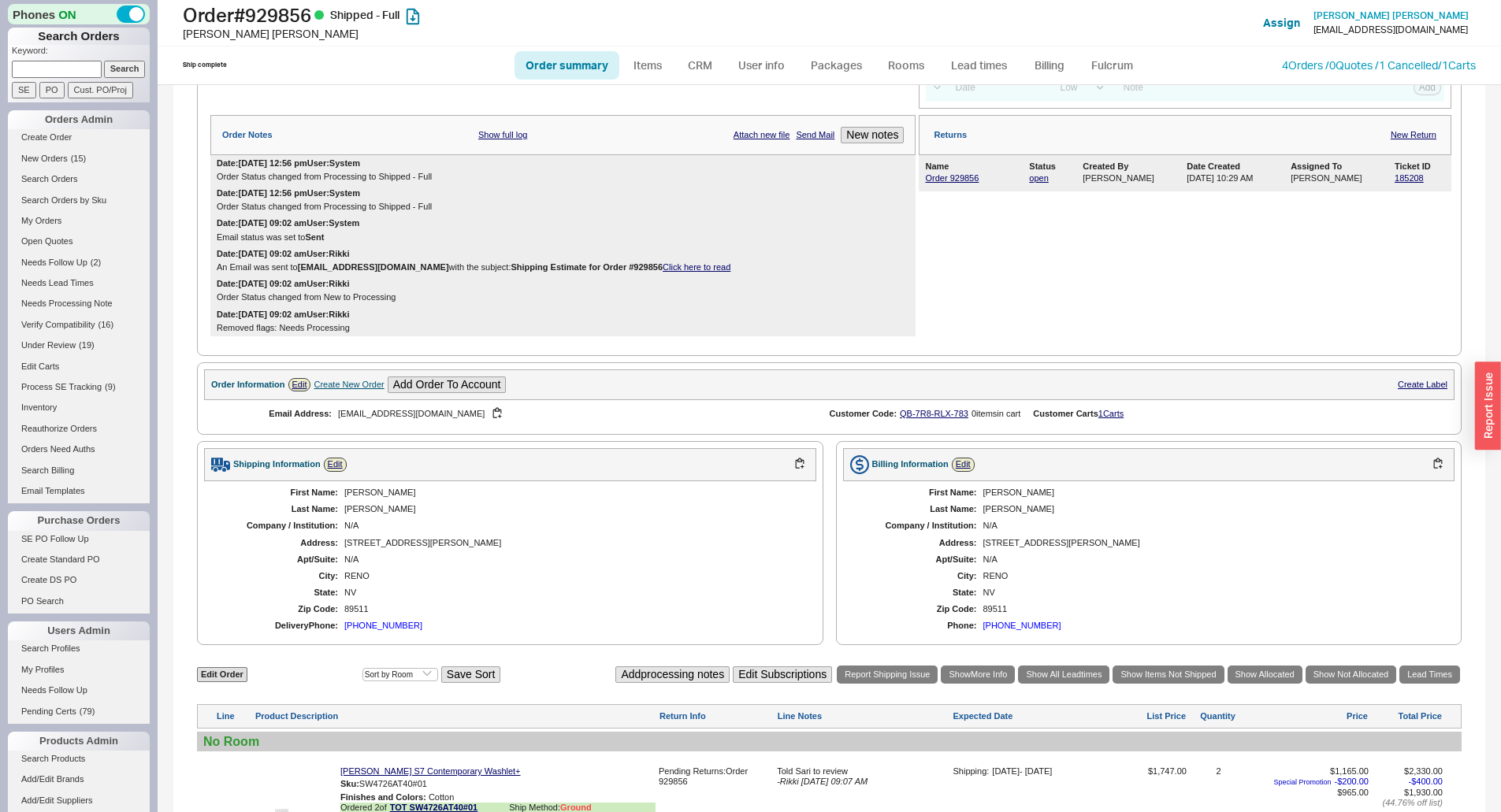
scroll to position [394, 0]
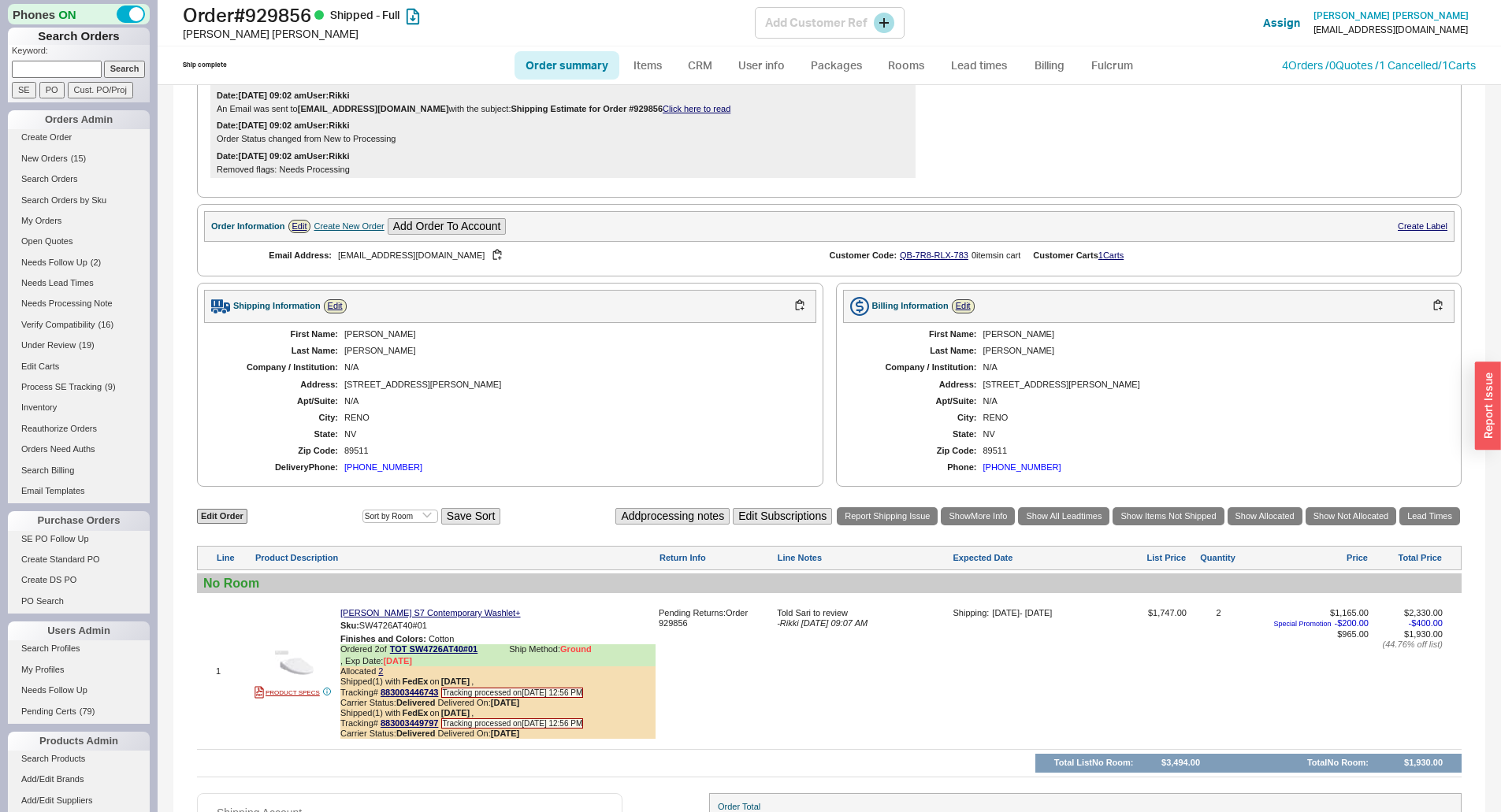
click at [277, 3] on div "Order # 929856 Shipped - Full [PERSON_NAME] [PERSON_NAME] Add Customer Ref Assi…" at bounding box center [829, 23] width 1343 height 46
copy h1 "929856"
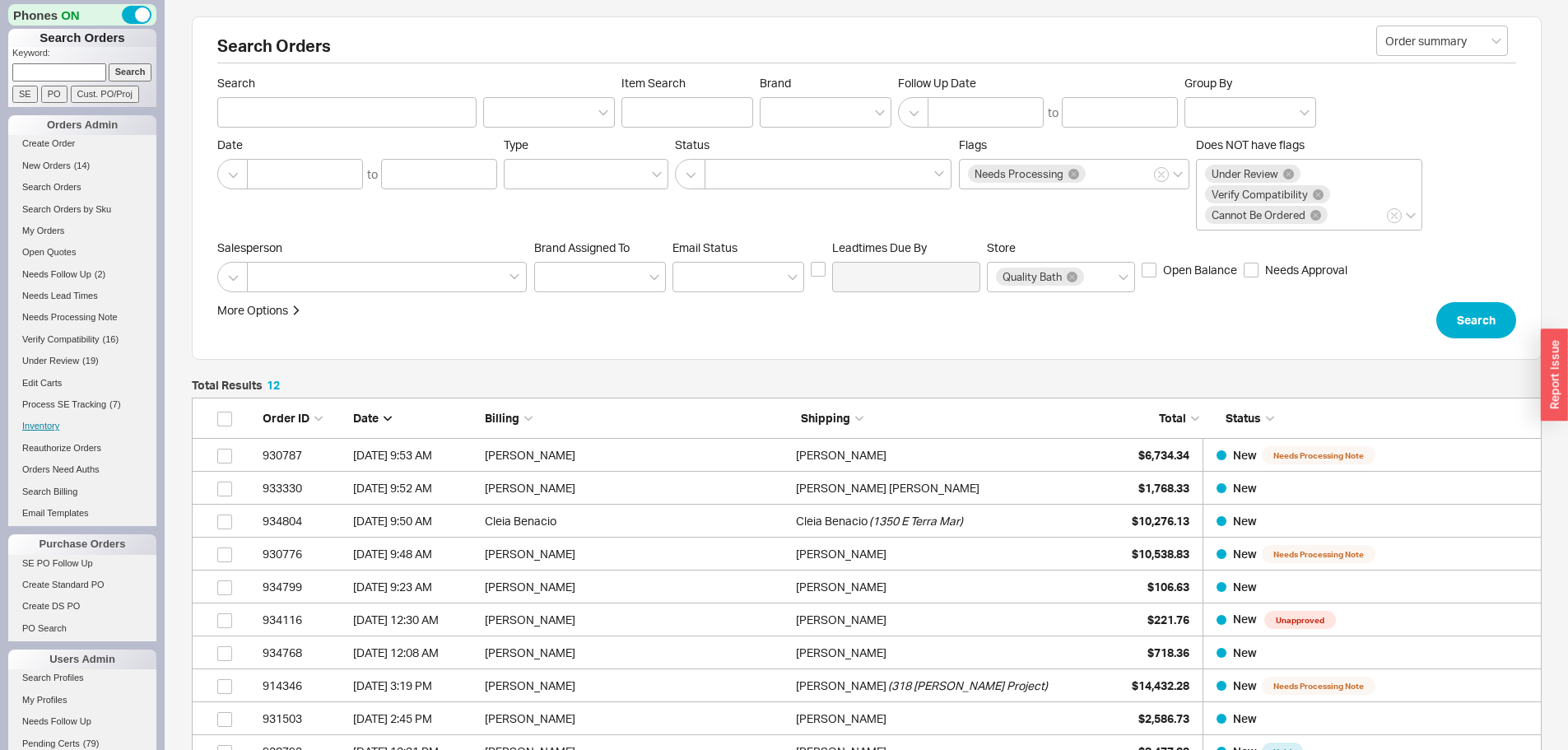
scroll to position [424, 1337]
click at [77, 164] on span "( 15 )" at bounding box center [81, 166] width 16 height 10
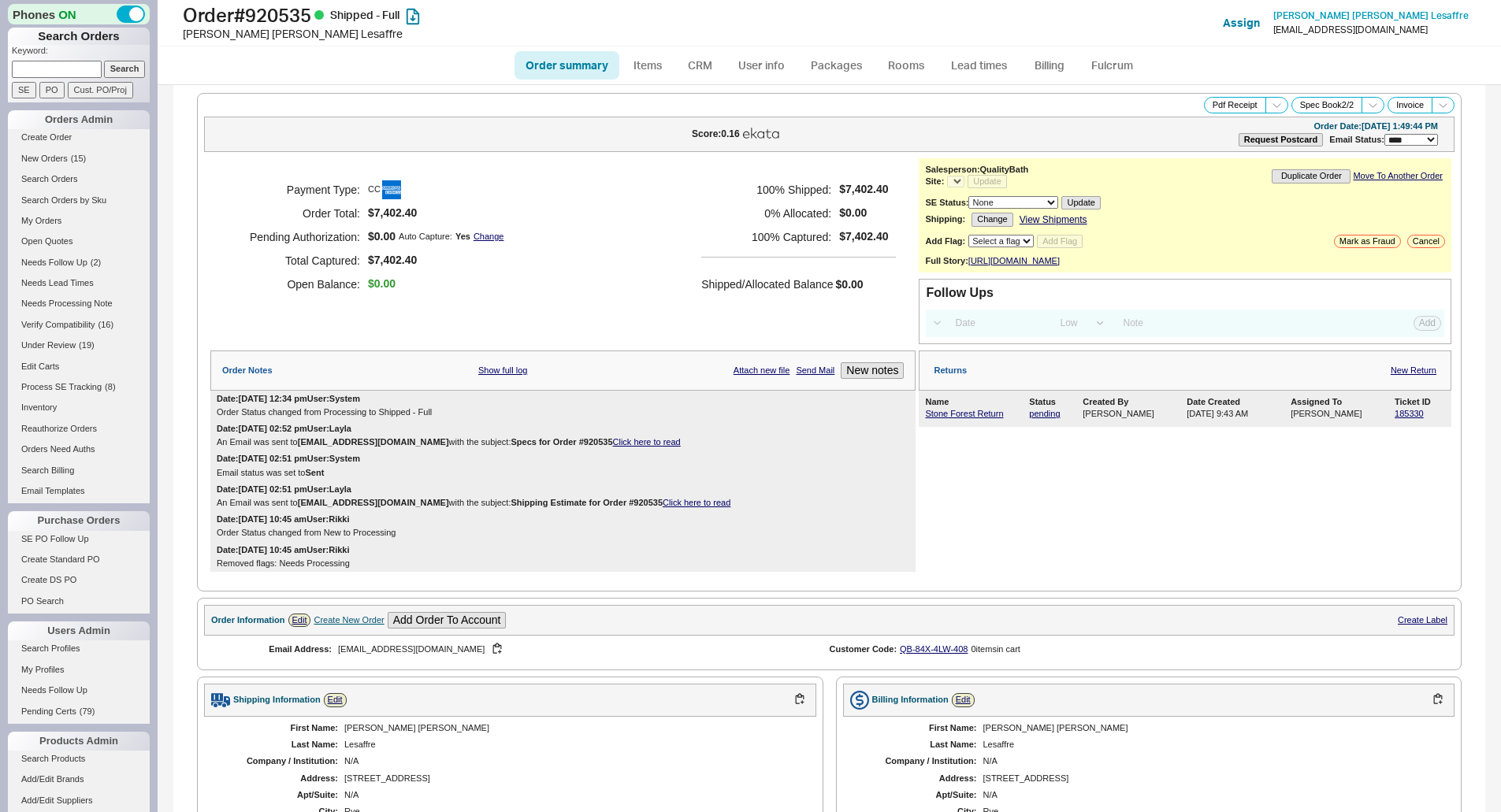
select select "LOW"
select select "3"
select select "*"
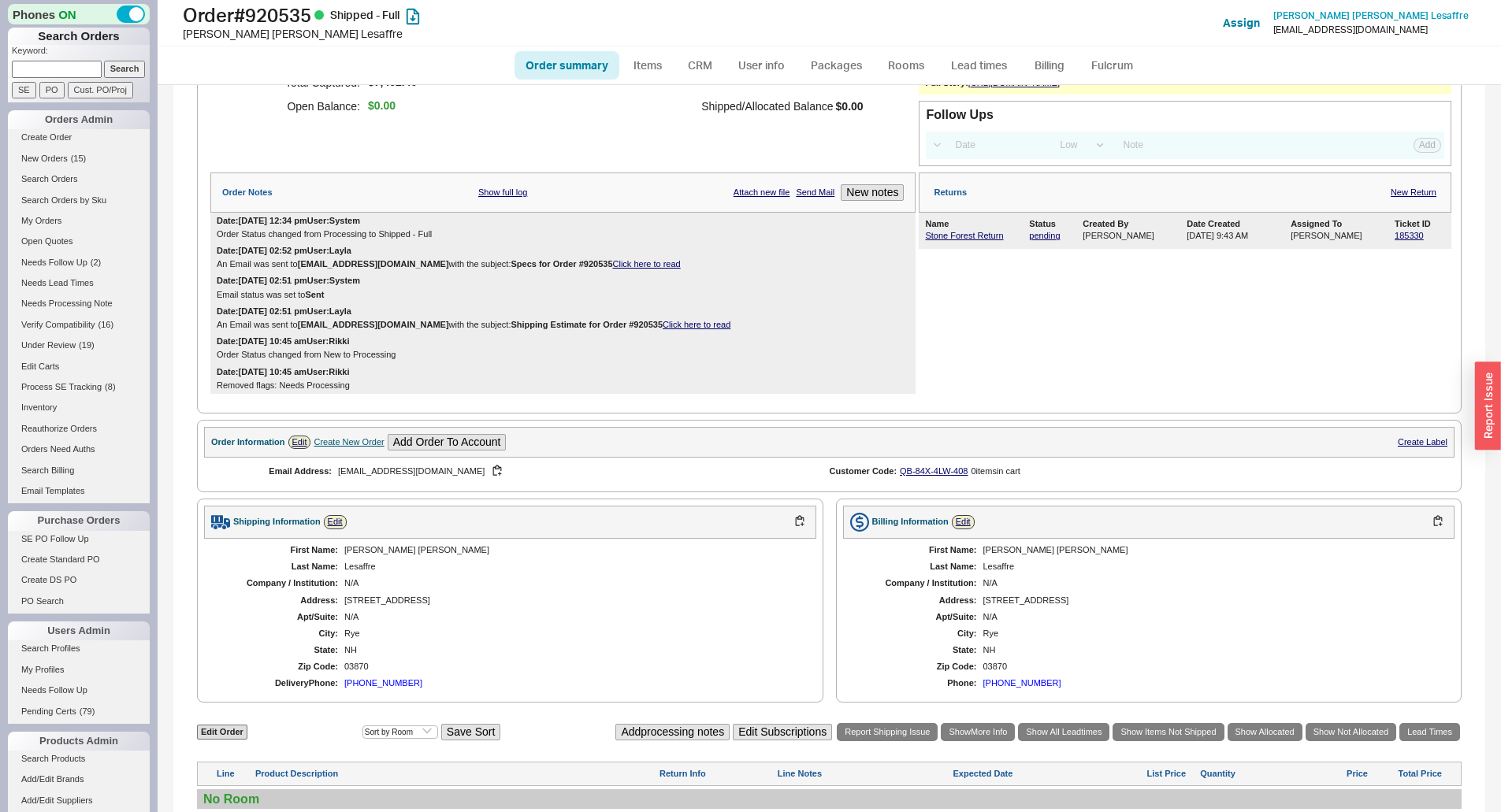
scroll to position [394, 0]
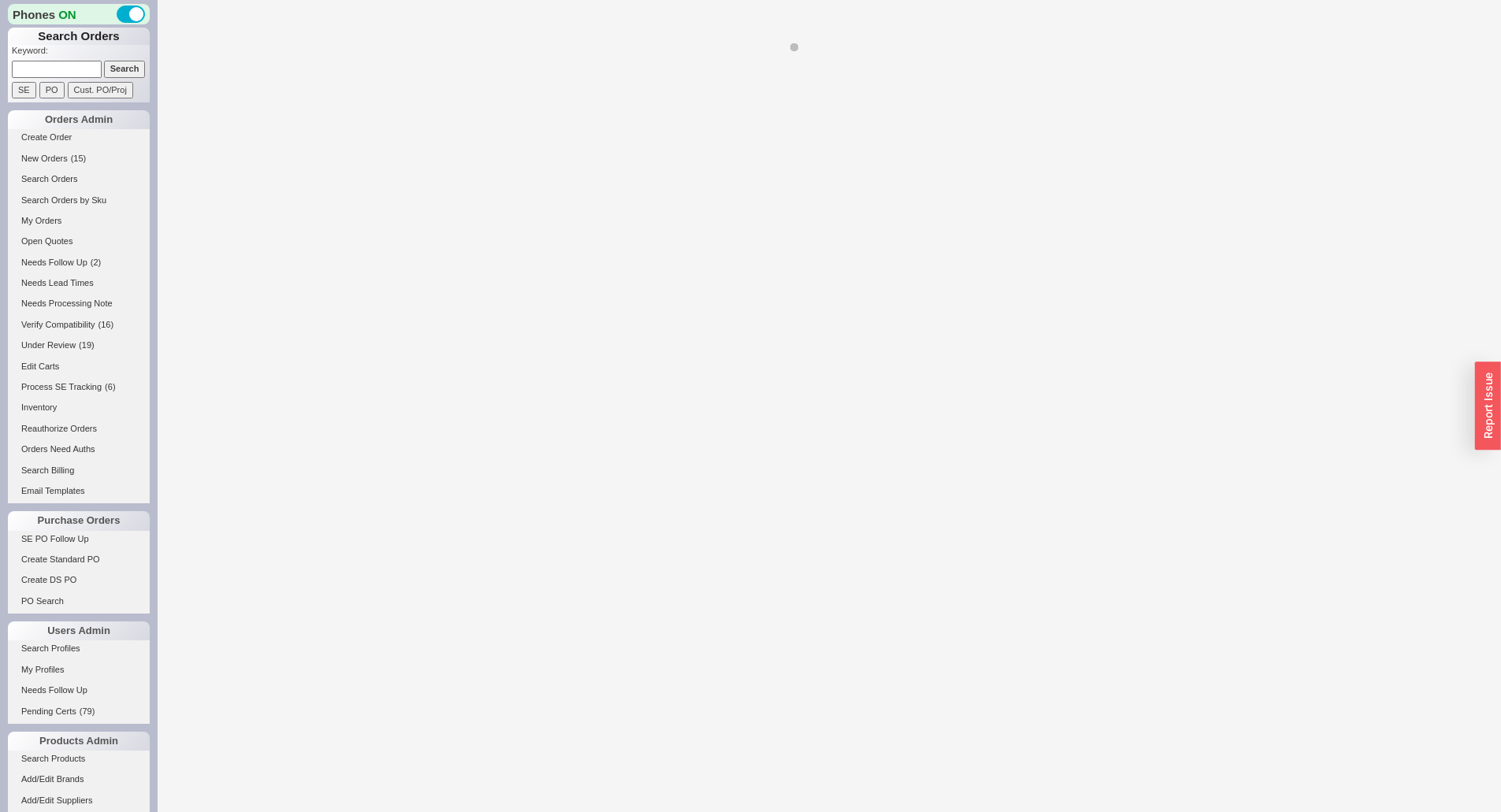
select select "*"
select select "LOW"
select select "3"
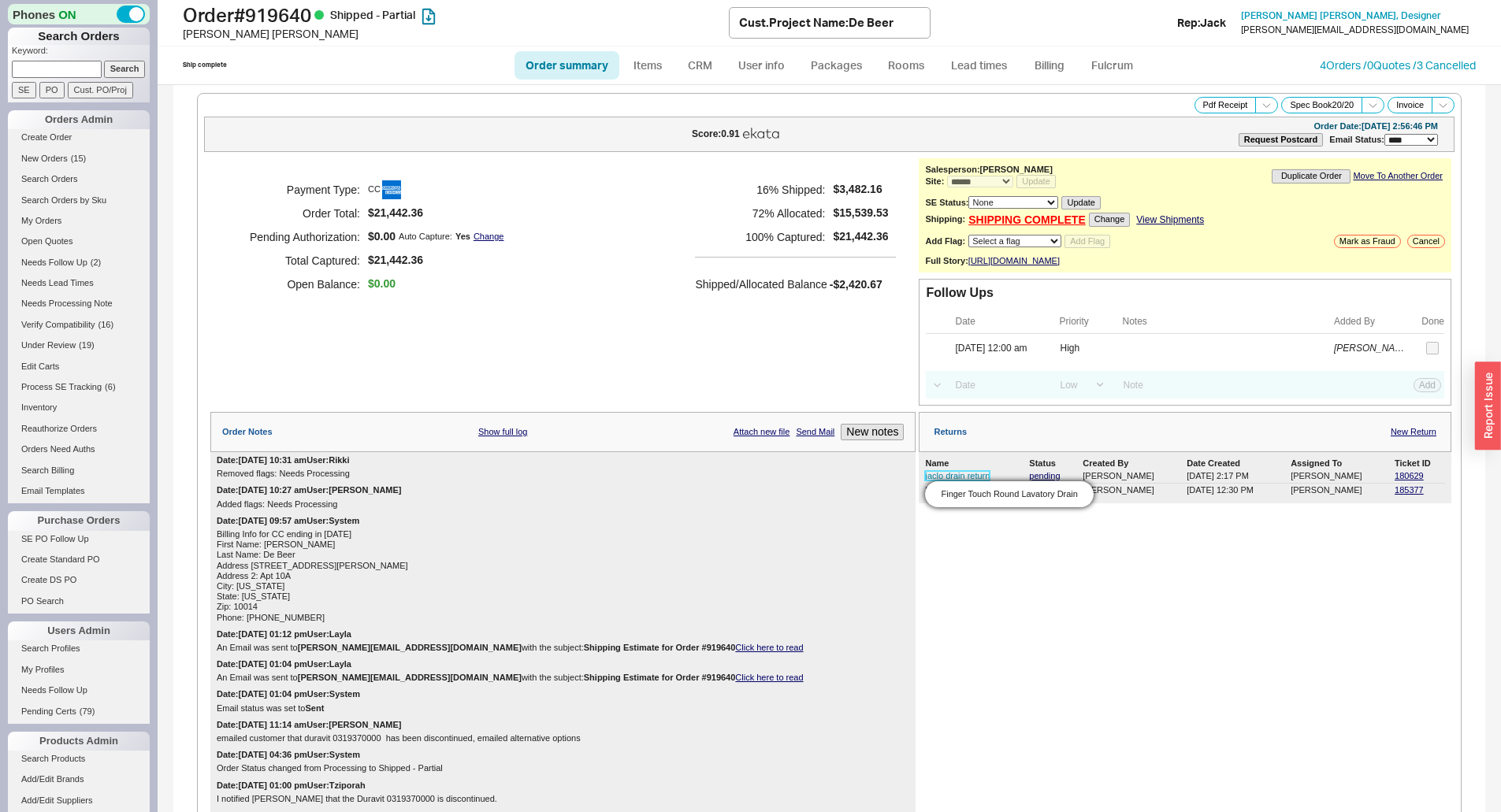
click at [951, 480] on link "jaclo drain return" at bounding box center [958, 476] width 65 height 9
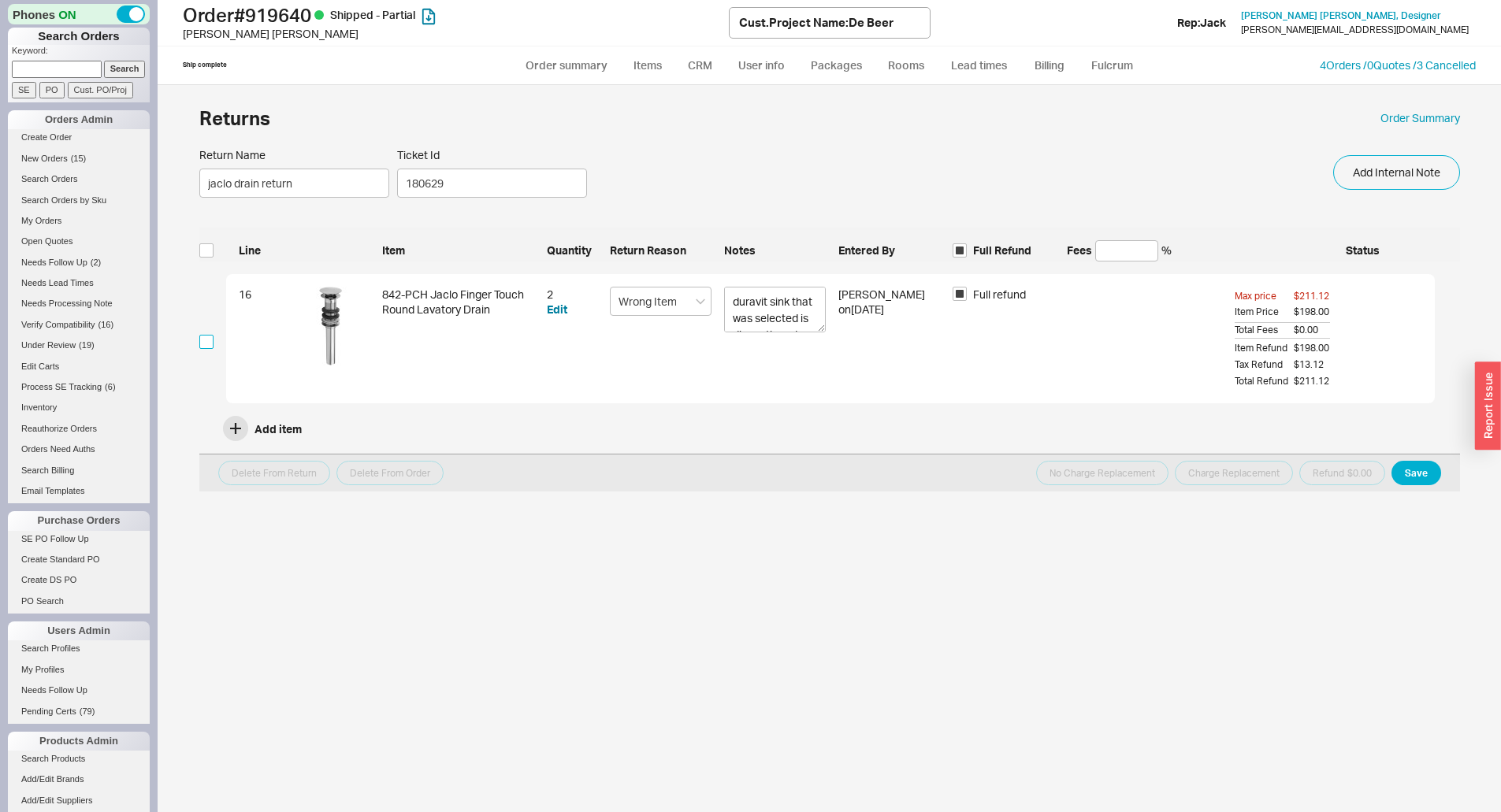
click at [208, 339] on input "checkbox" at bounding box center [206, 341] width 14 height 14
checkbox input "true"
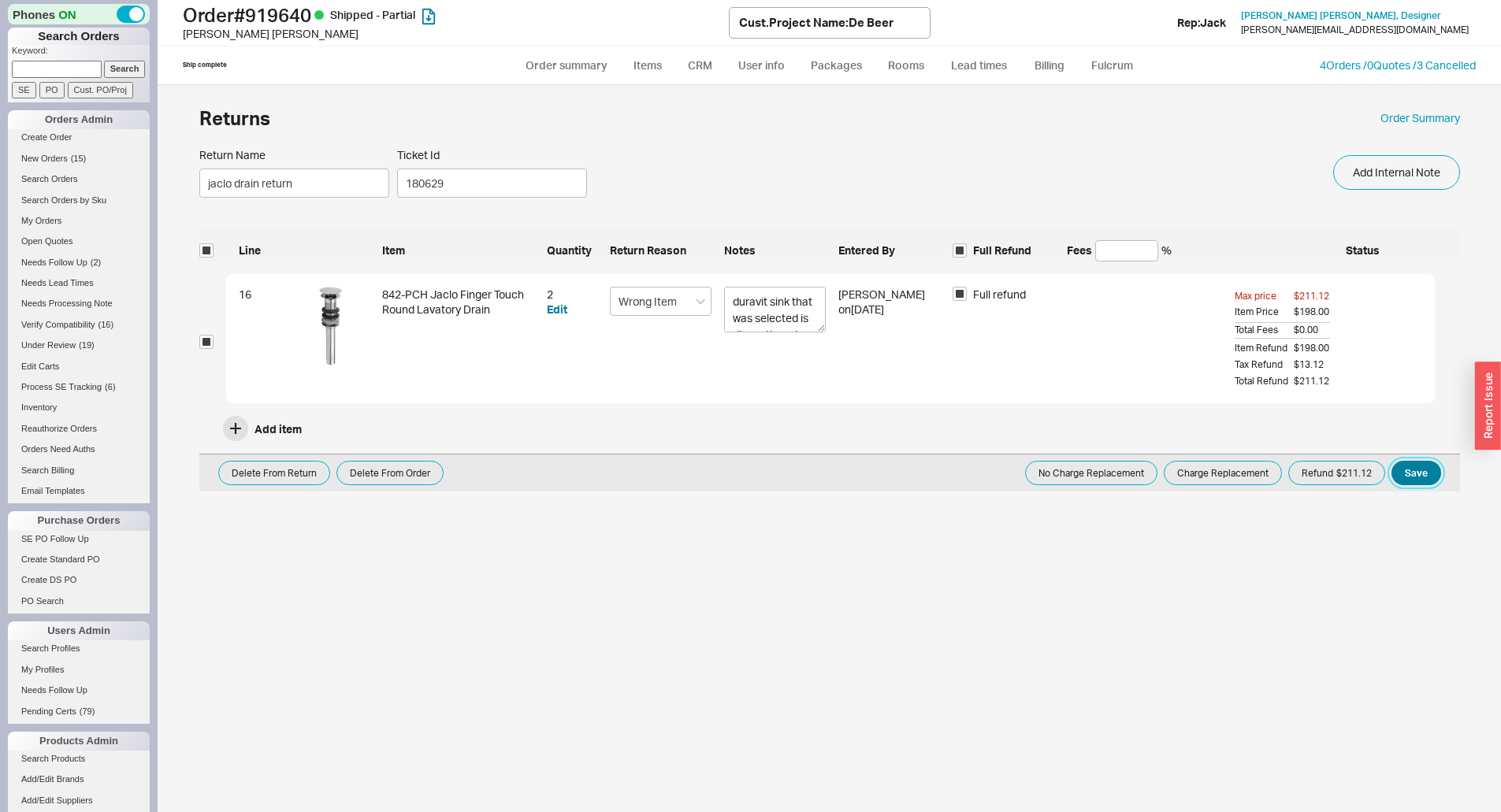
click at [1419, 471] on button "Save" at bounding box center [1417, 473] width 50 height 24
click at [1352, 482] on button "Refund $211.12" at bounding box center [1336, 473] width 97 height 24
click at [1350, 464] on button "Refund $211.12" at bounding box center [1336, 473] width 97 height 24
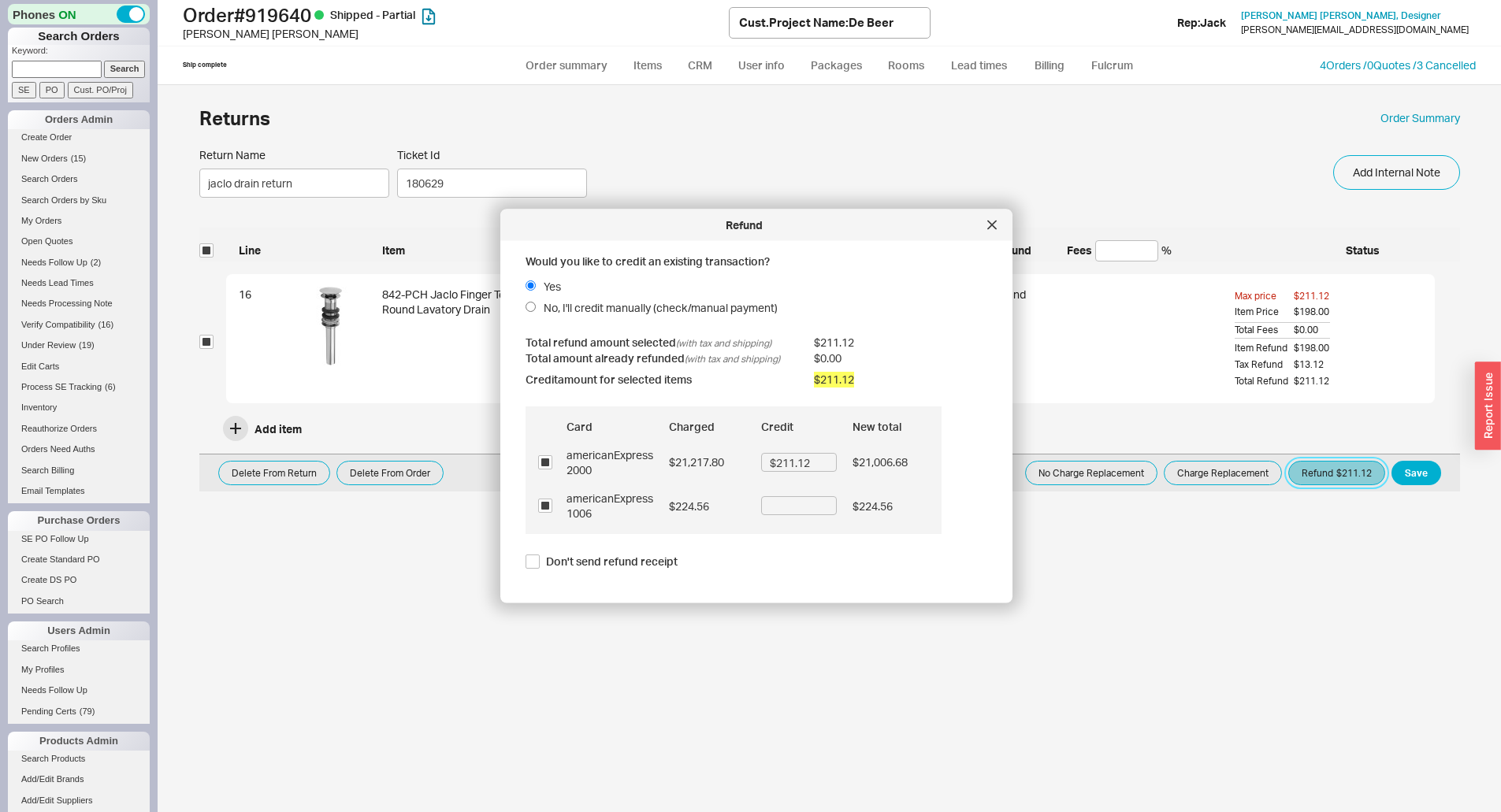
scroll to position [66, 0]
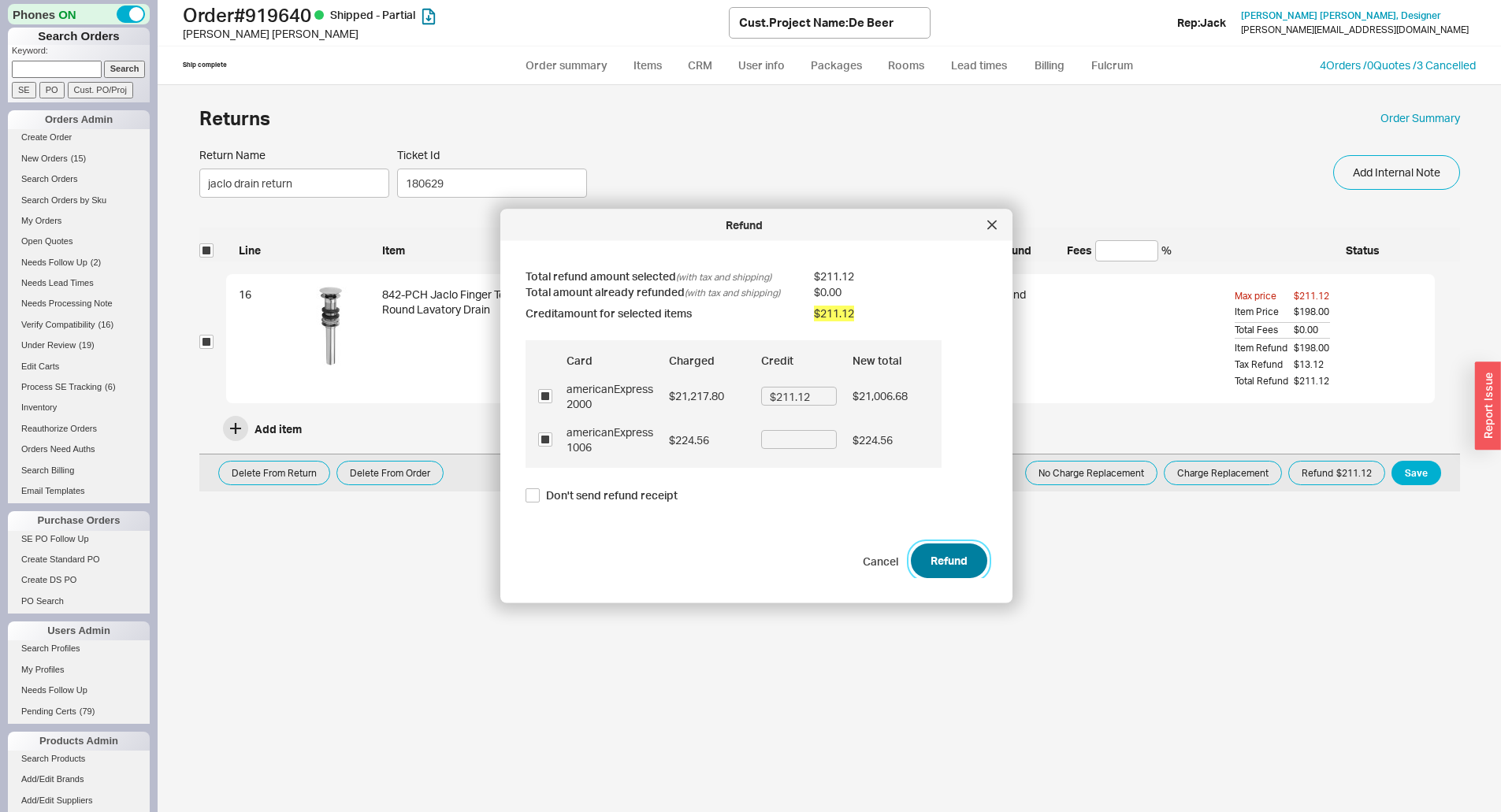
click at [913, 554] on button "Refund" at bounding box center [948, 560] width 76 height 34
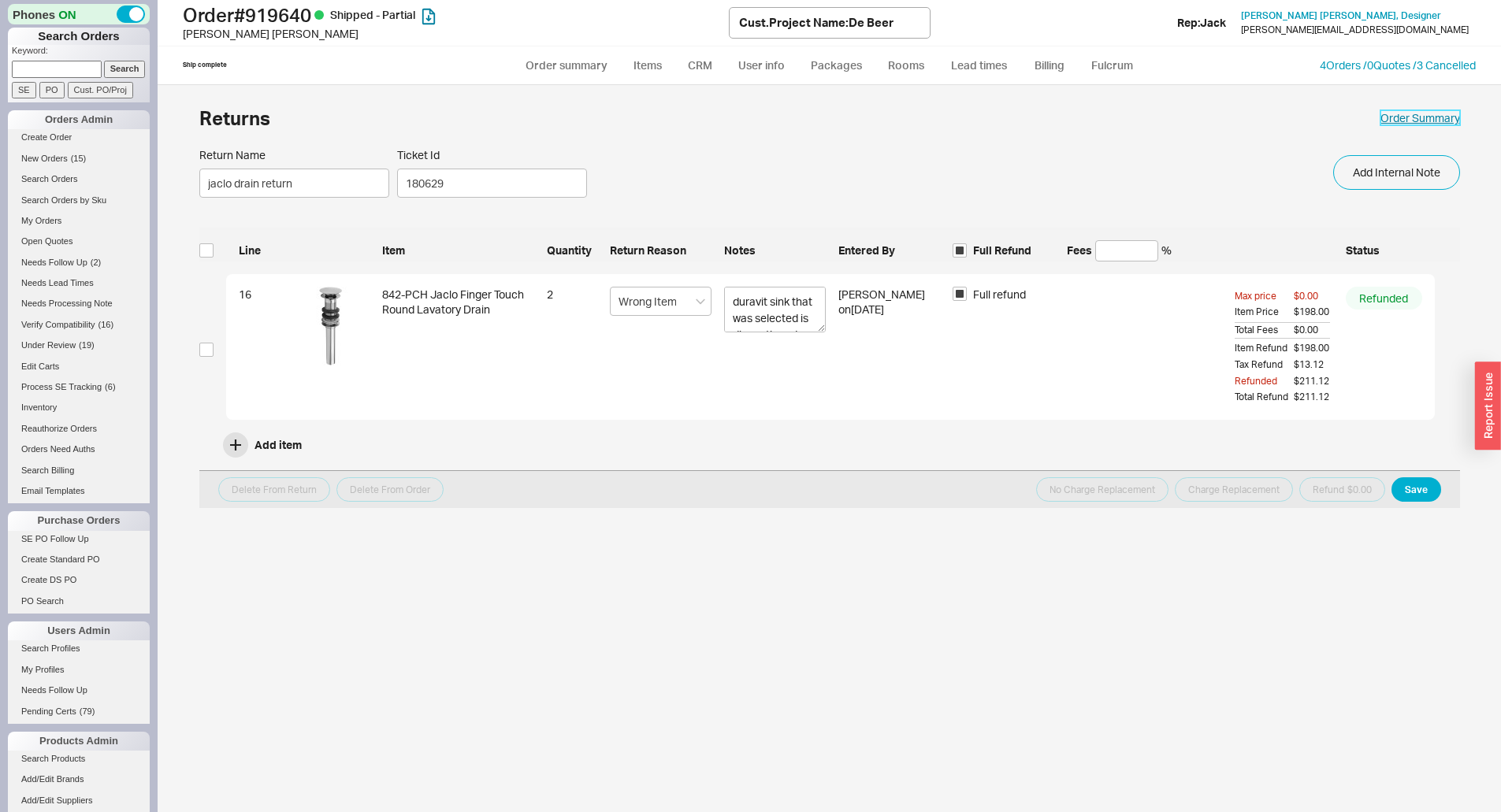
click at [1440, 116] on link "Order Summary" at bounding box center [1420, 118] width 80 height 16
select select "*"
select select "LOW"
select select "3"
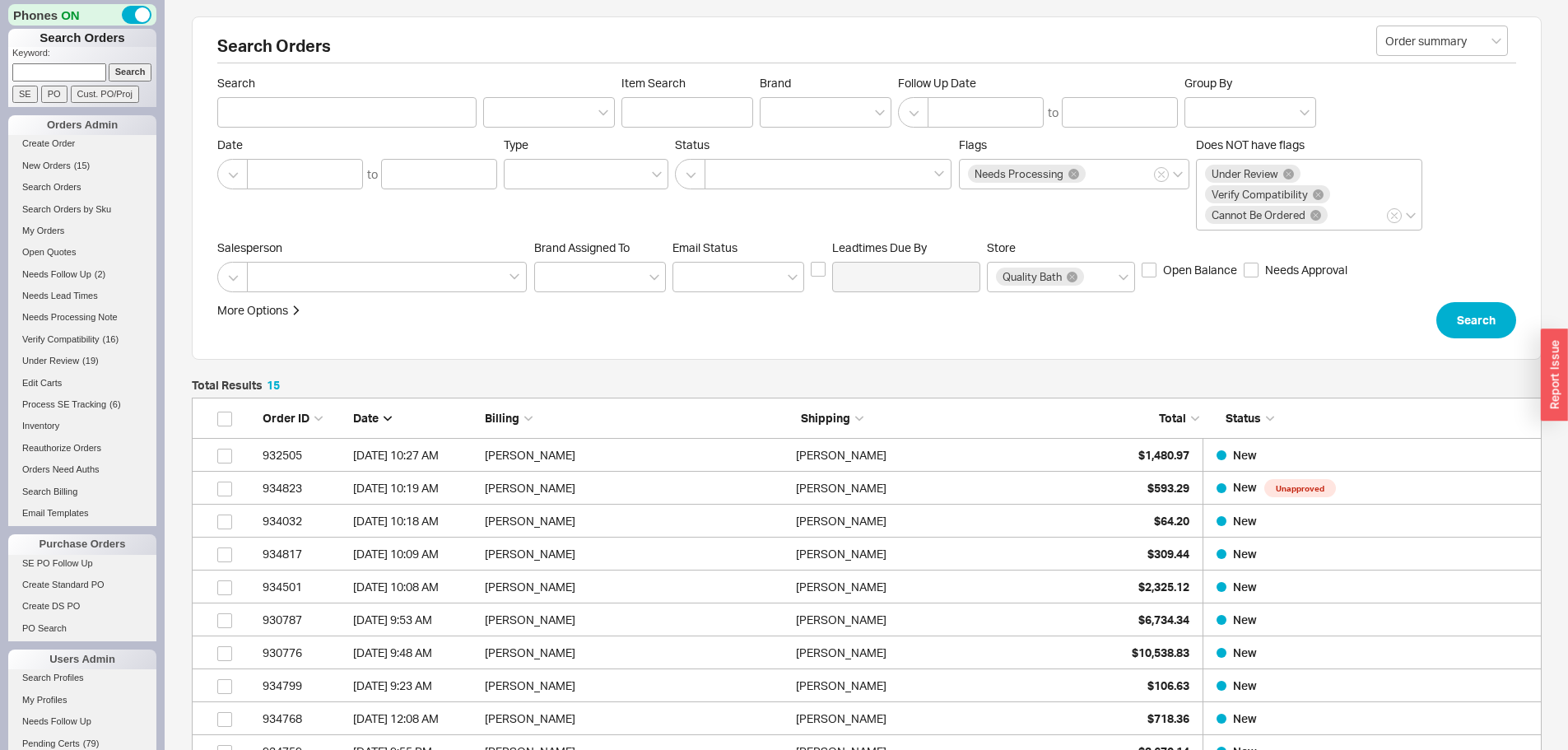
scroll to position [523, 1337]
click at [59, 66] on input at bounding box center [59, 72] width 94 height 17
type input "v"
paste input "[EMAIL_ADDRESS][DOMAIN_NAME]"
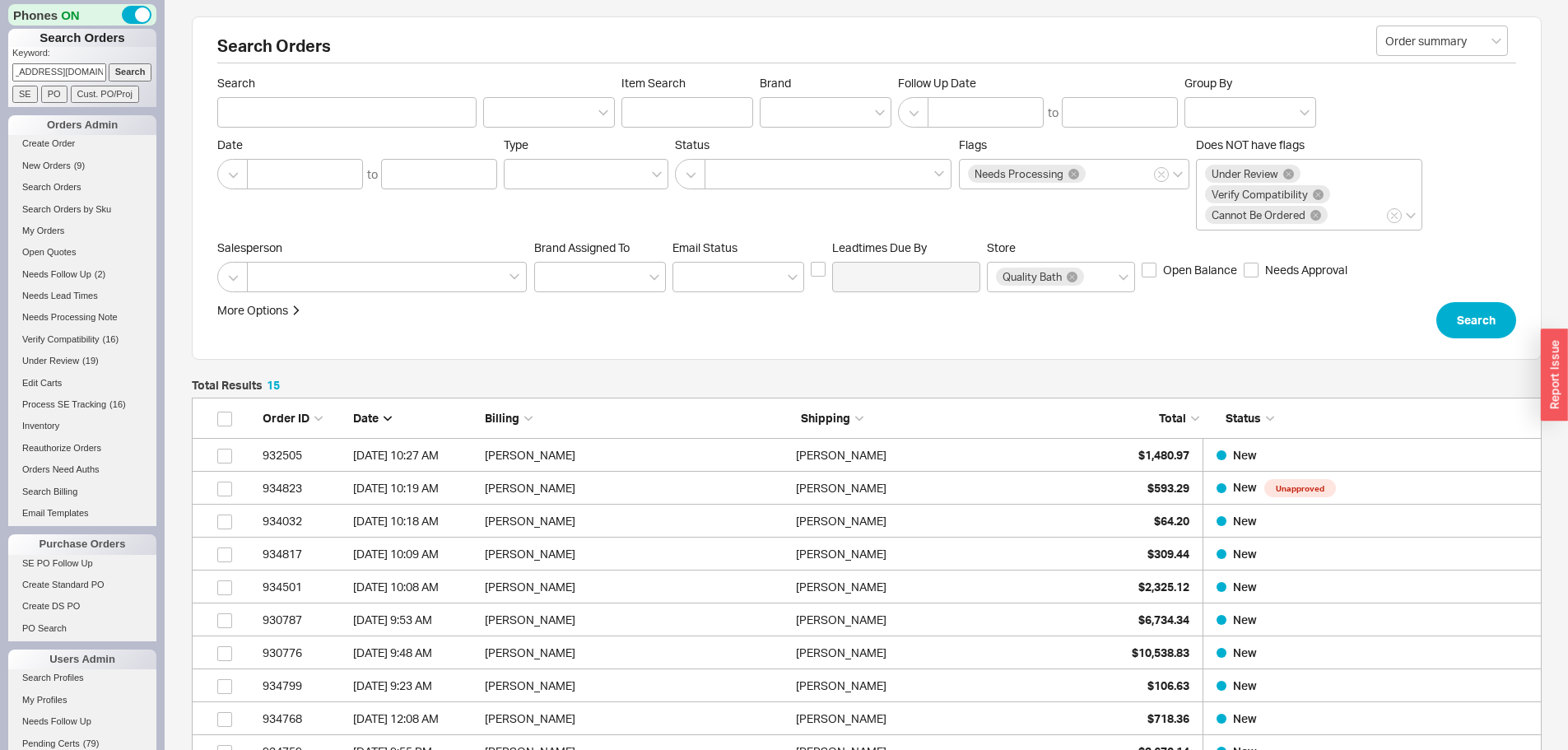
type input "[EMAIL_ADDRESS][DOMAIN_NAME]"
click at [108, 63] on input "Search" at bounding box center [130, 72] width 44 height 17
type input "[EMAIL_ADDRESS][DOMAIN_NAME]"
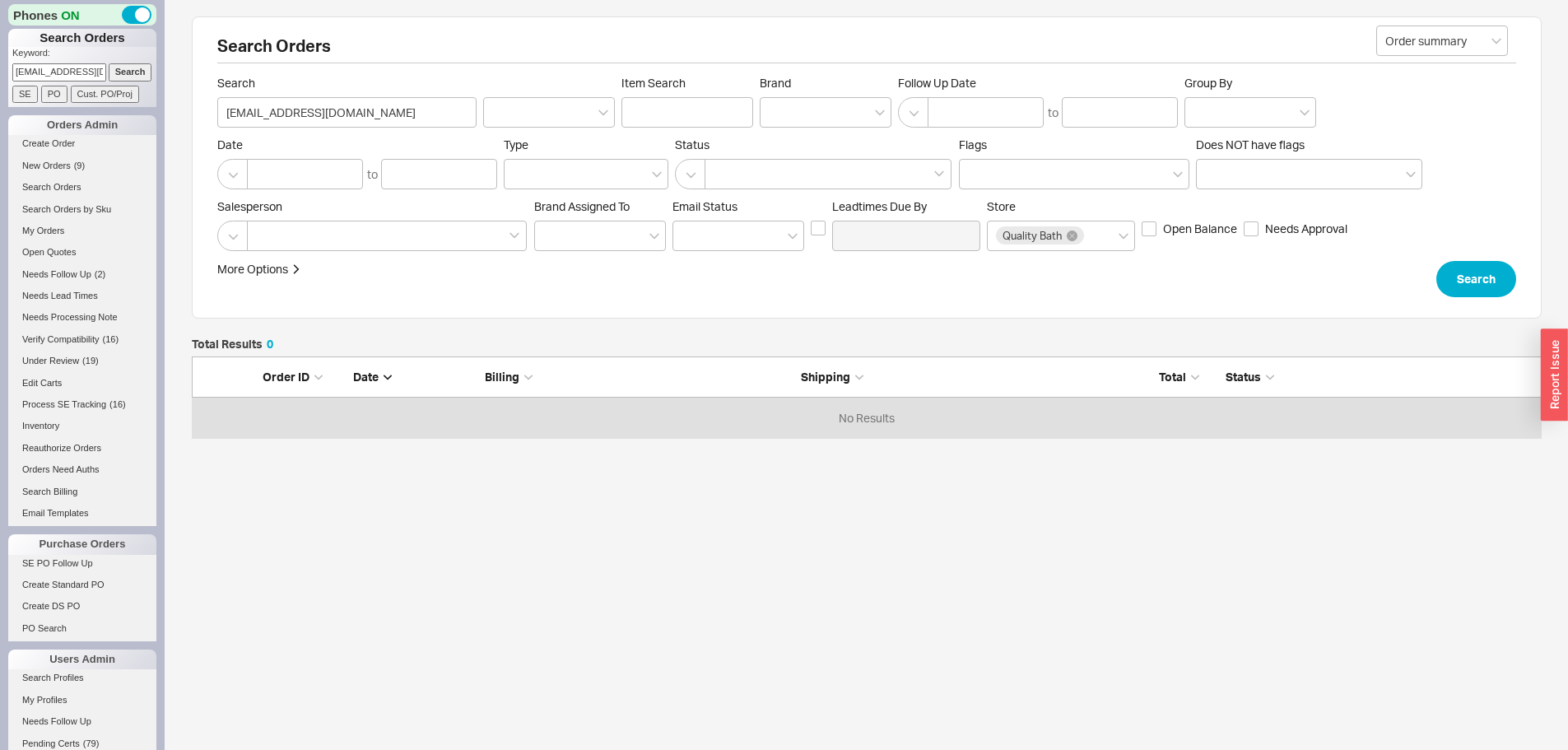
scroll to position [69, 1337]
click at [77, 60] on p "Keyword:" at bounding box center [84, 54] width 144 height 16
click at [77, 67] on input "[EMAIL_ADDRESS][DOMAIN_NAME]" at bounding box center [59, 72] width 94 height 17
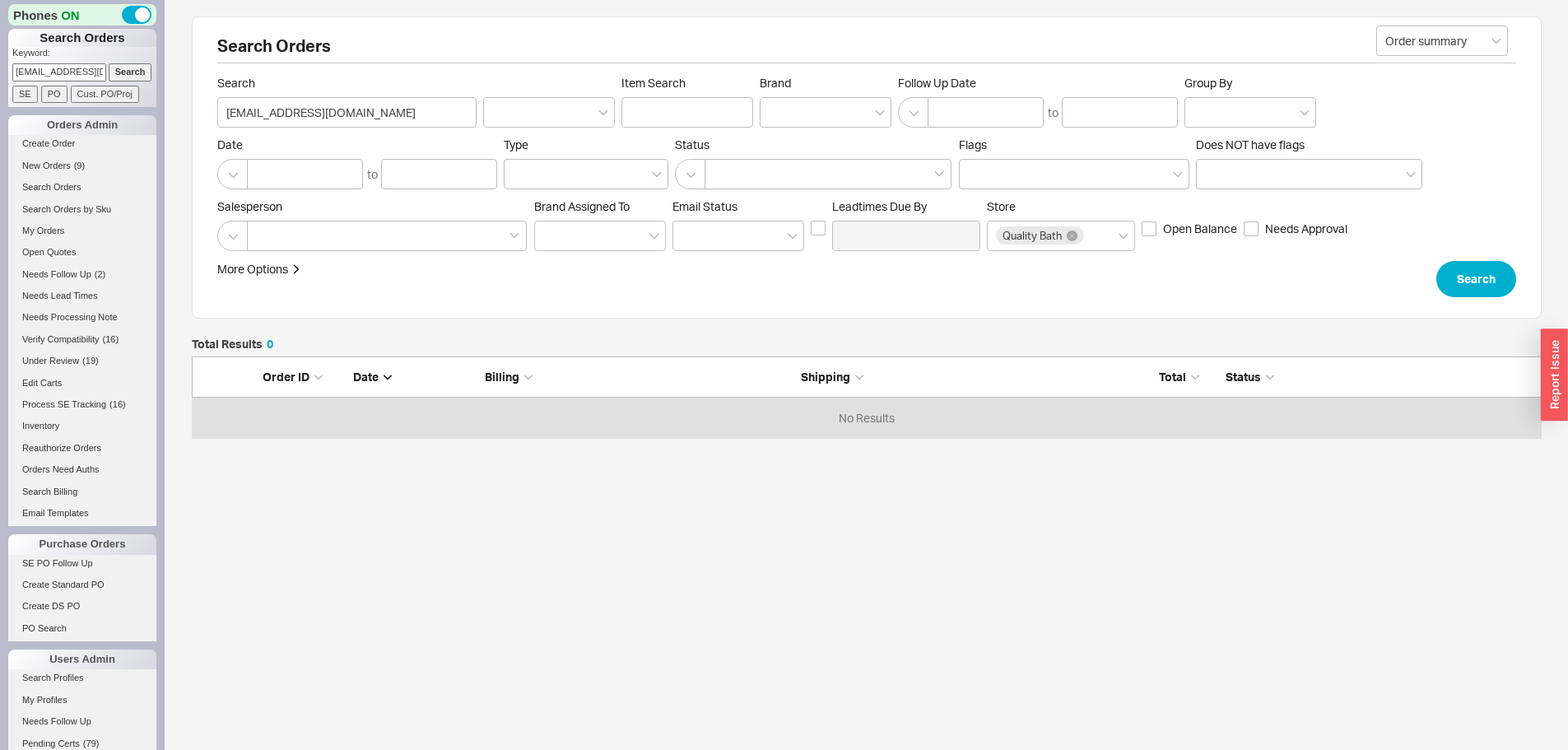
paste input "[PERSON_NAME]"
type input "[PERSON_NAME]"
click at [108, 63] on input "Search" at bounding box center [130, 72] width 44 height 17
type input "[PERSON_NAME]"
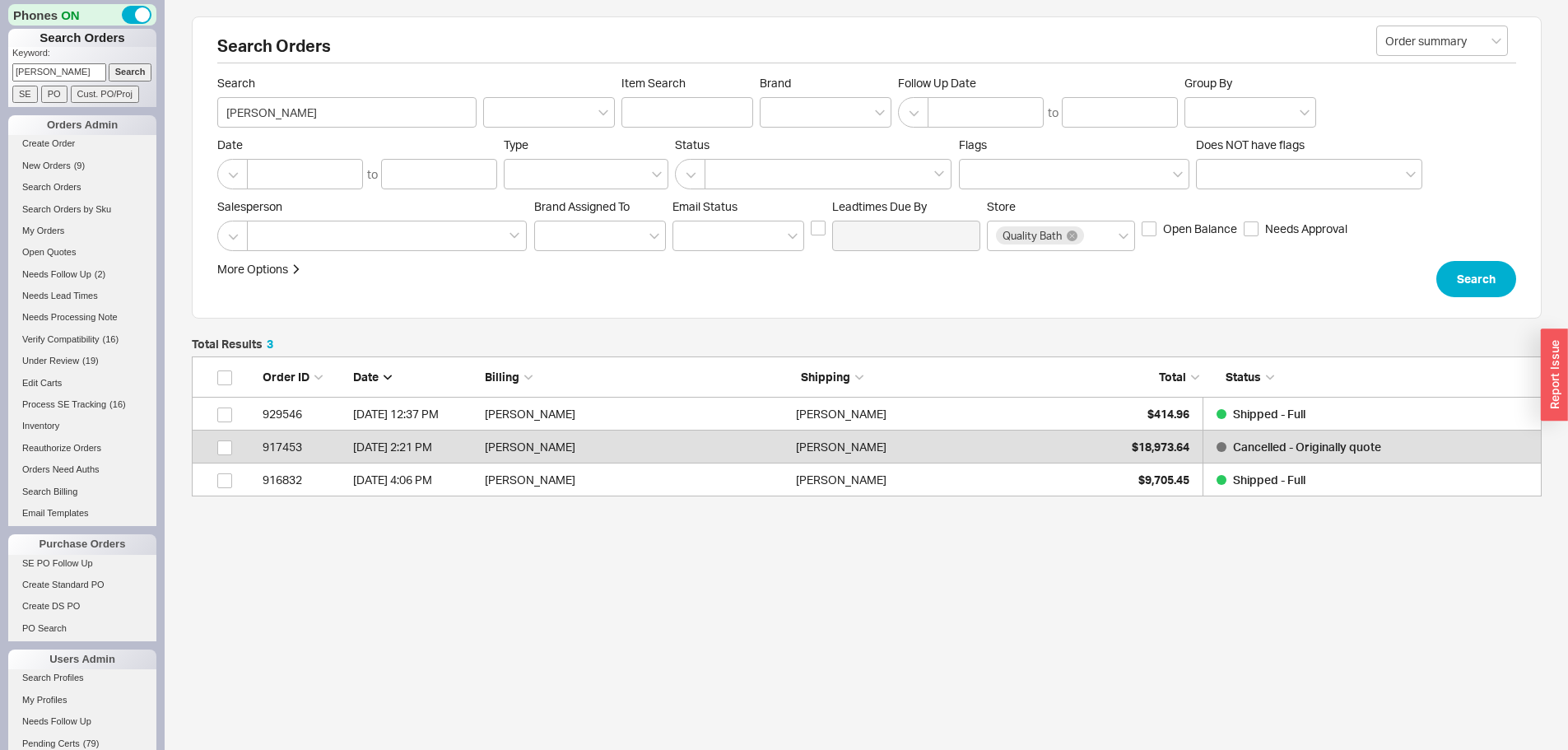
scroll to position [128, 1337]
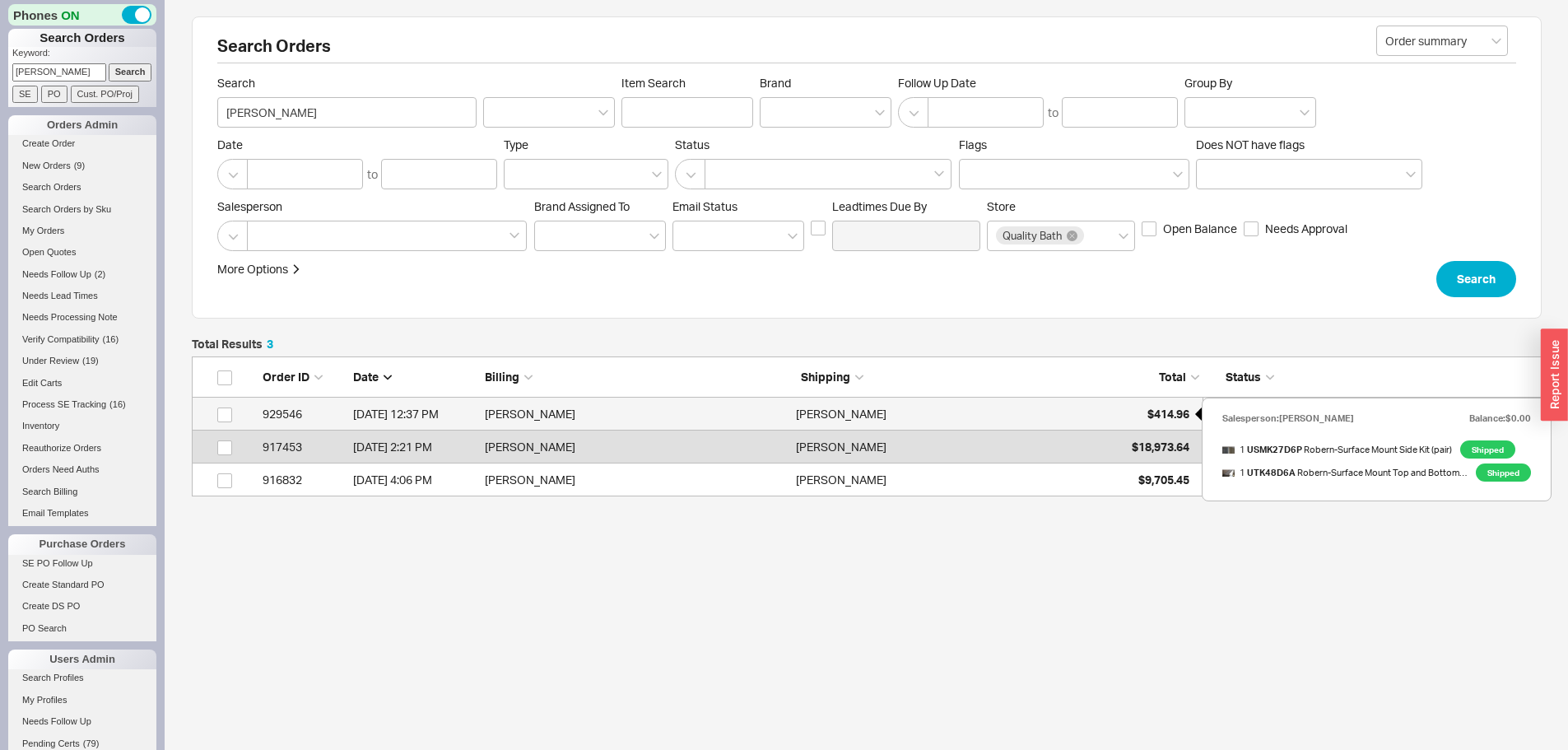
click at [1163, 415] on span "$414.96" at bounding box center [1167, 414] width 42 height 14
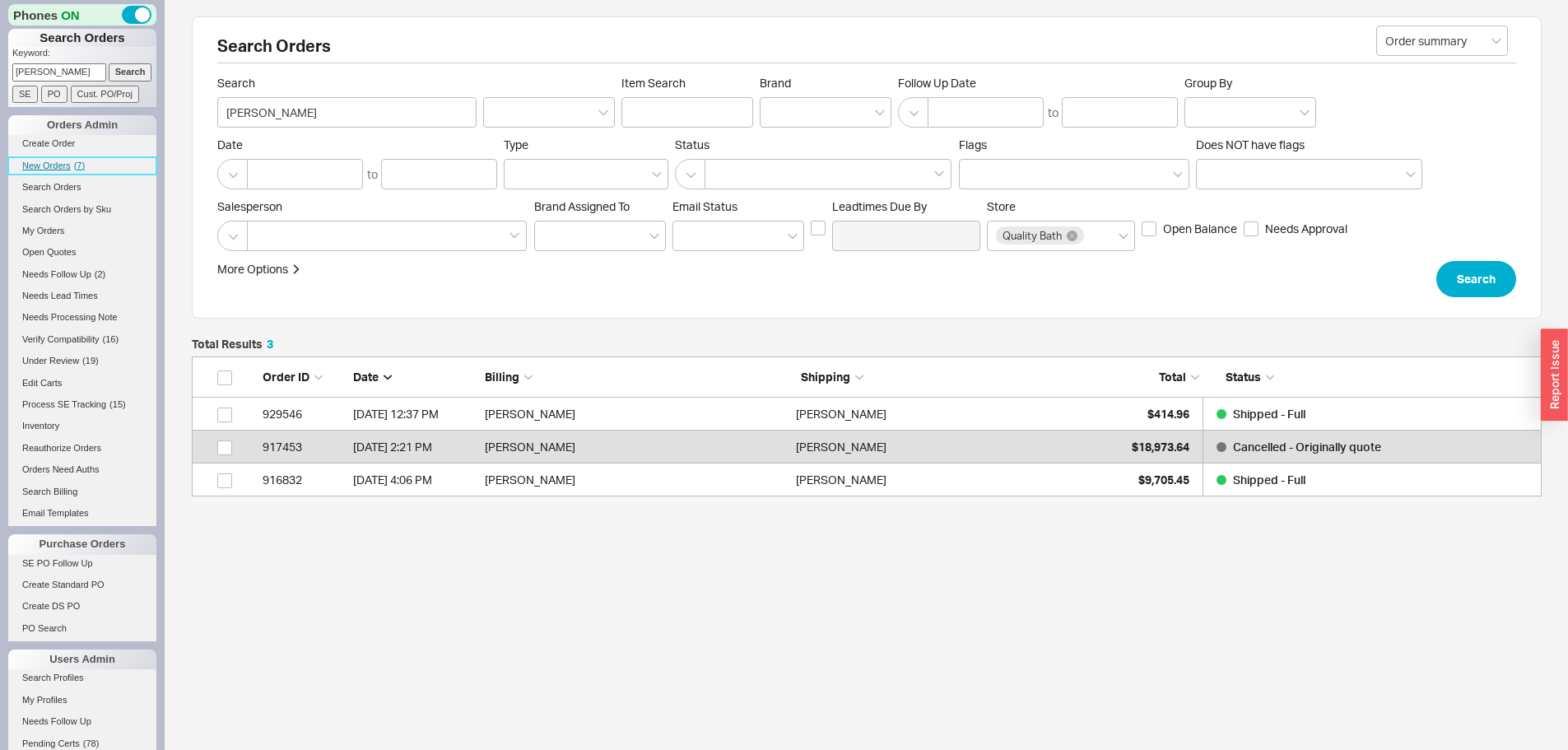
click at [73, 169] on link "New Orders ( 7 )" at bounding box center [81, 166] width 148 height 17
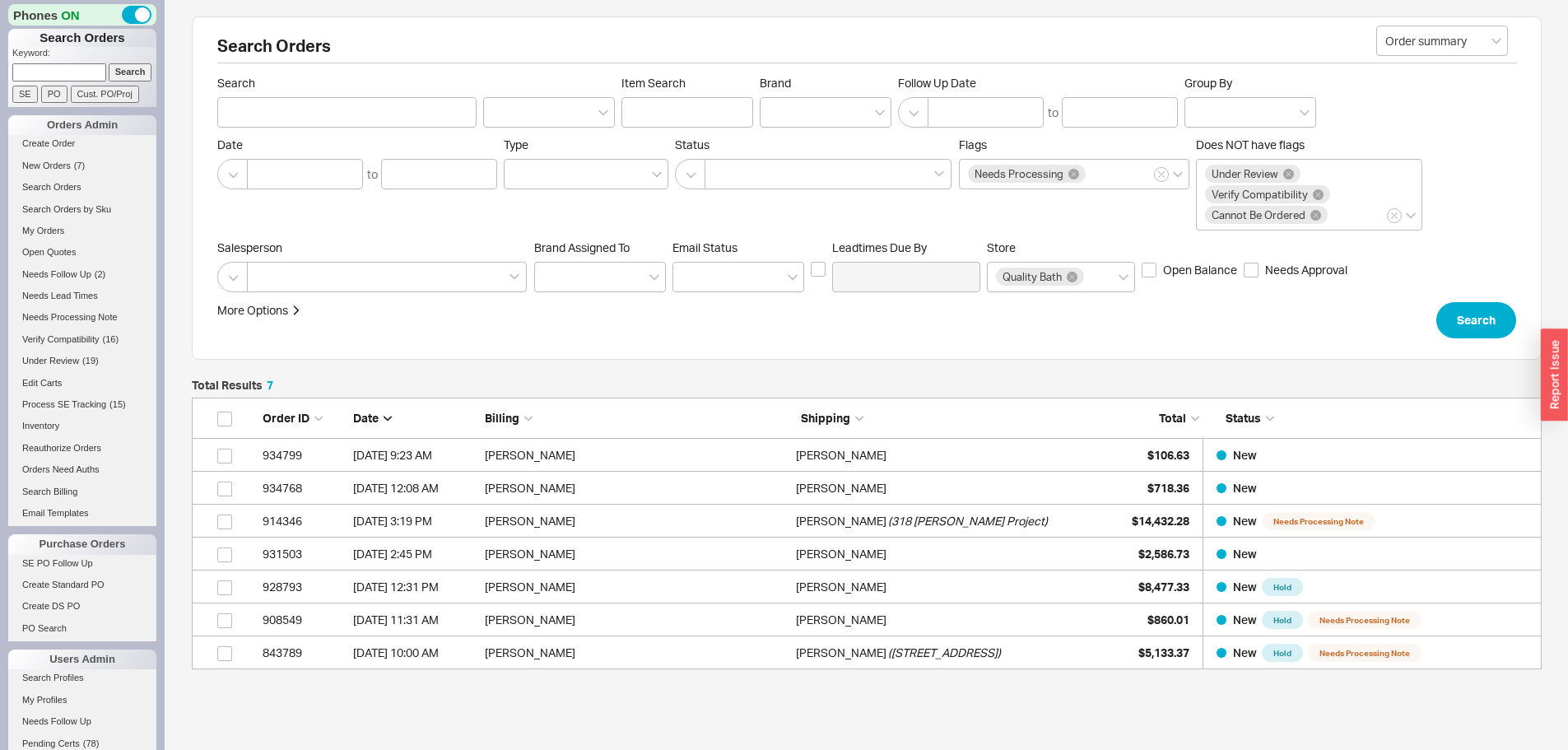
scroll to position [260, 1337]
click at [83, 75] on input at bounding box center [59, 72] width 94 height 17
paste input "925528"
type input "925528"
click at [108, 63] on input "Search" at bounding box center [130, 72] width 44 height 17
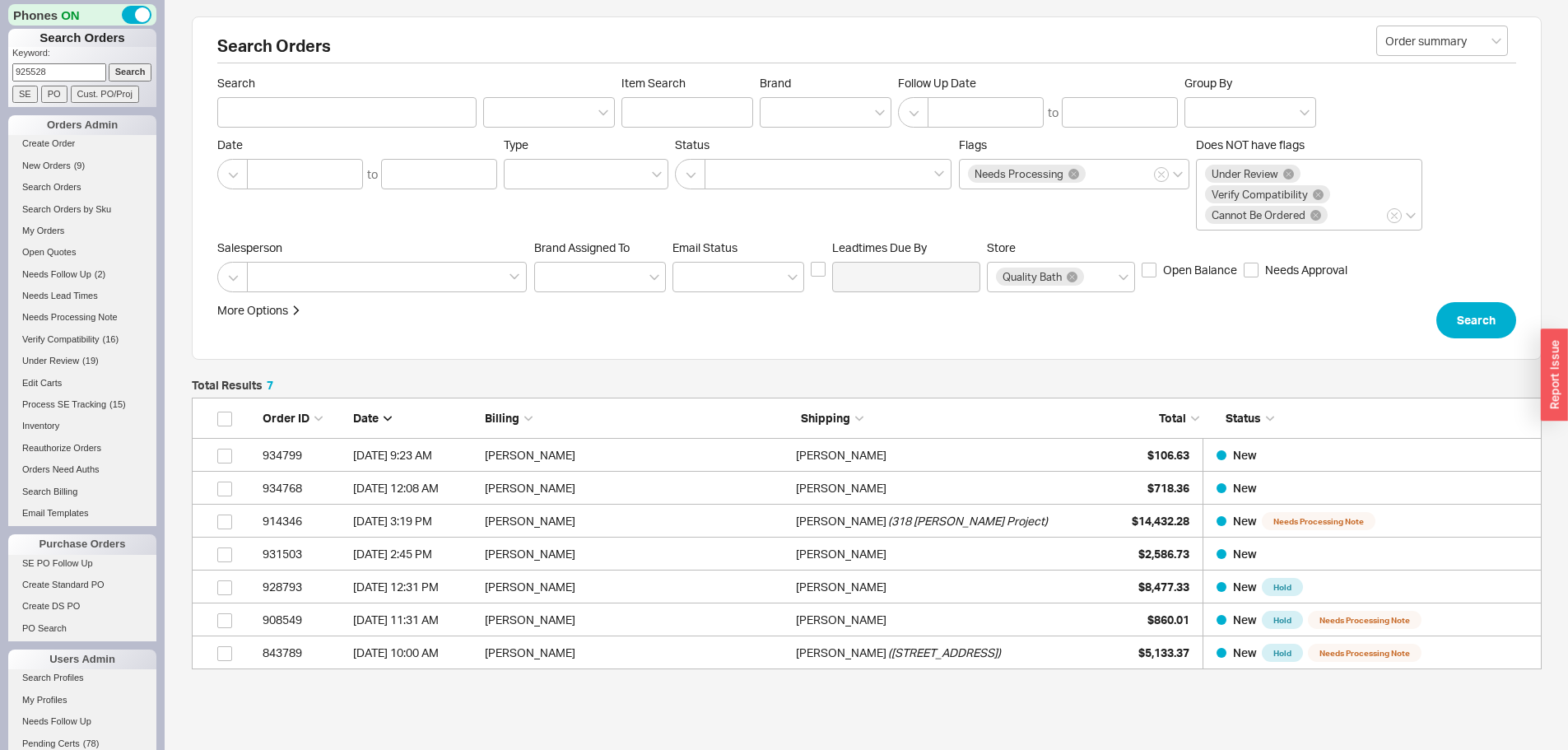
type input "925528"
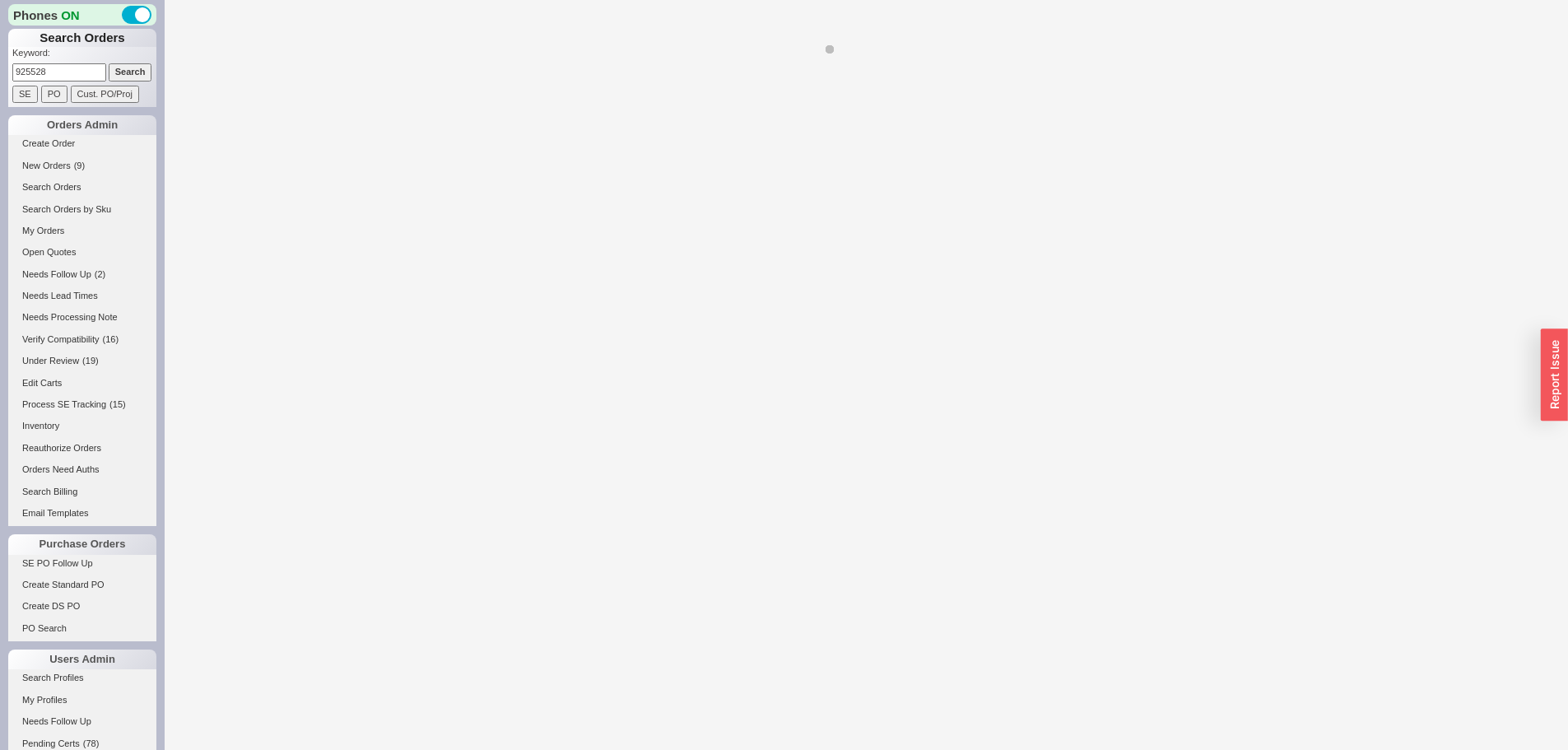
select select "*"
select select "LOW"
select select "3"
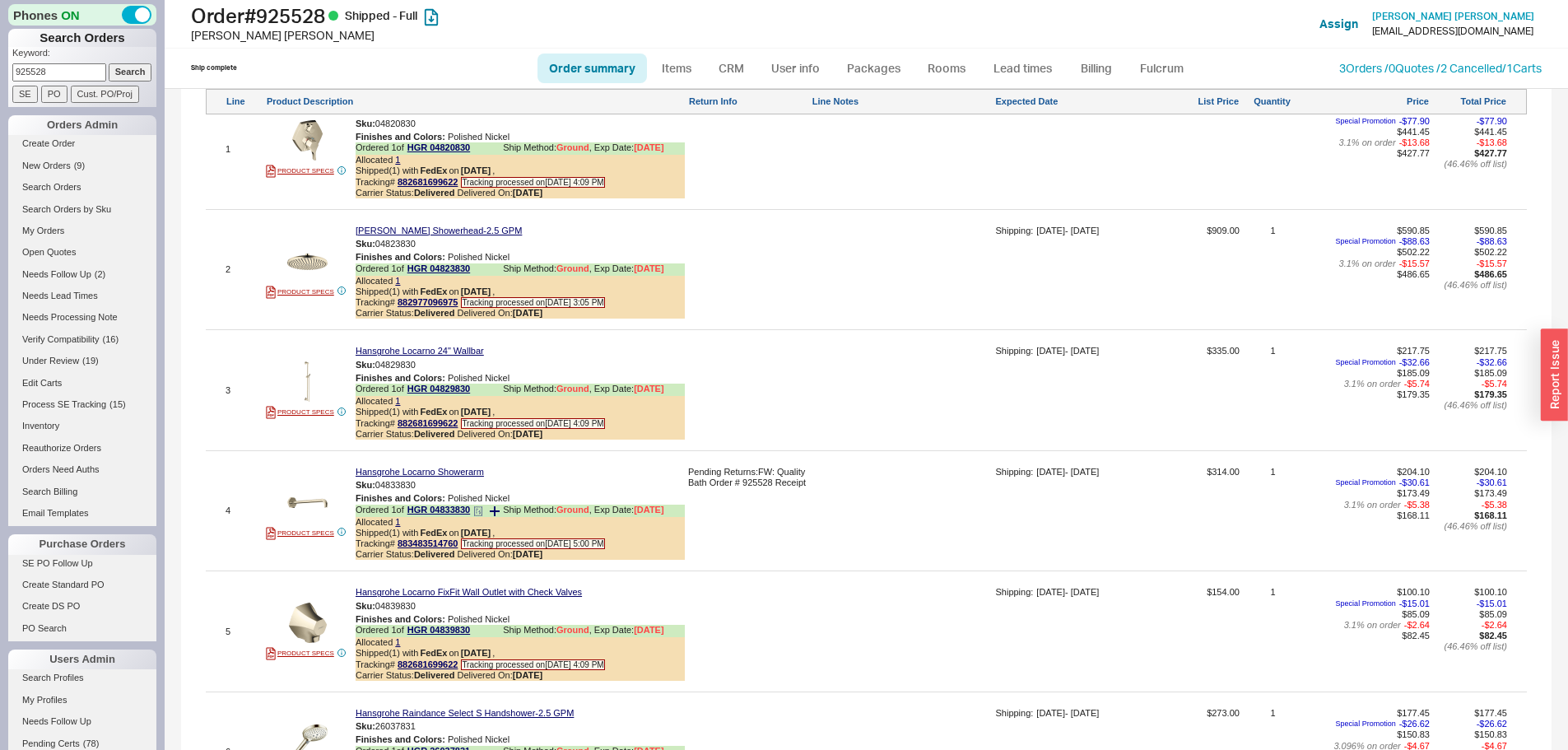
scroll to position [1153, 0]
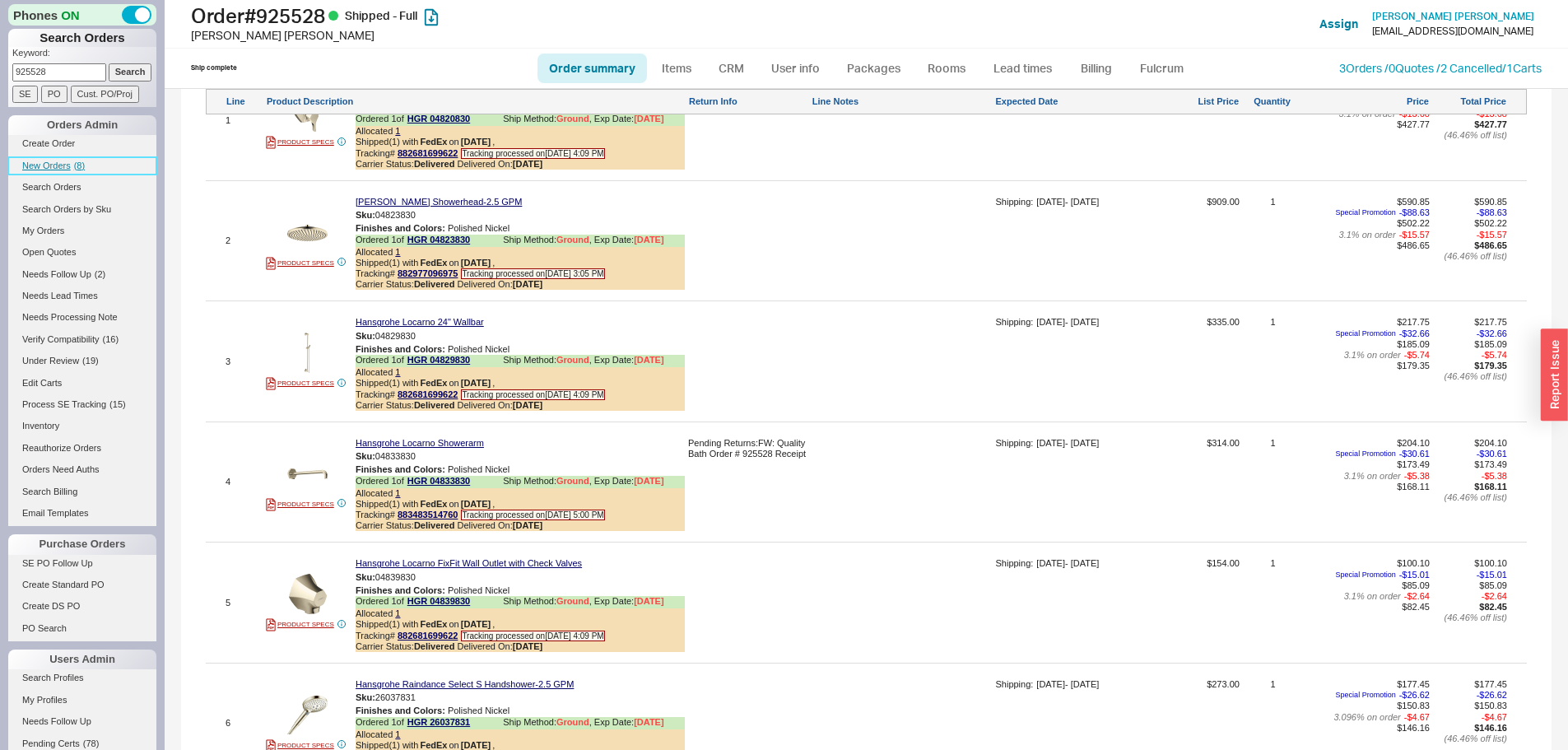
click at [78, 166] on span "( 8 )" at bounding box center [78, 166] width 11 height 10
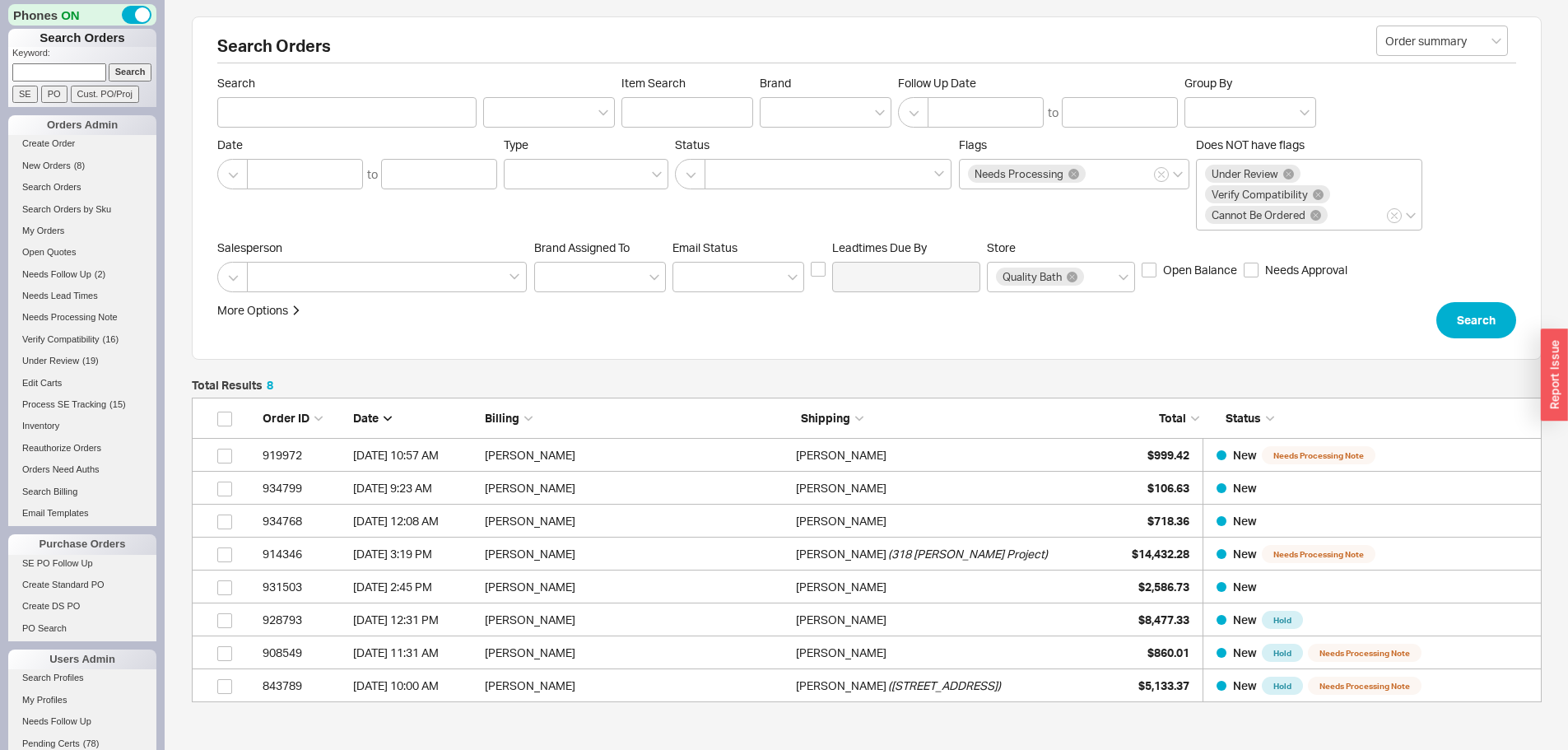
scroll to position [293, 1337]
click at [73, 170] on link "New Orders ( 7 )" at bounding box center [81, 166] width 148 height 17
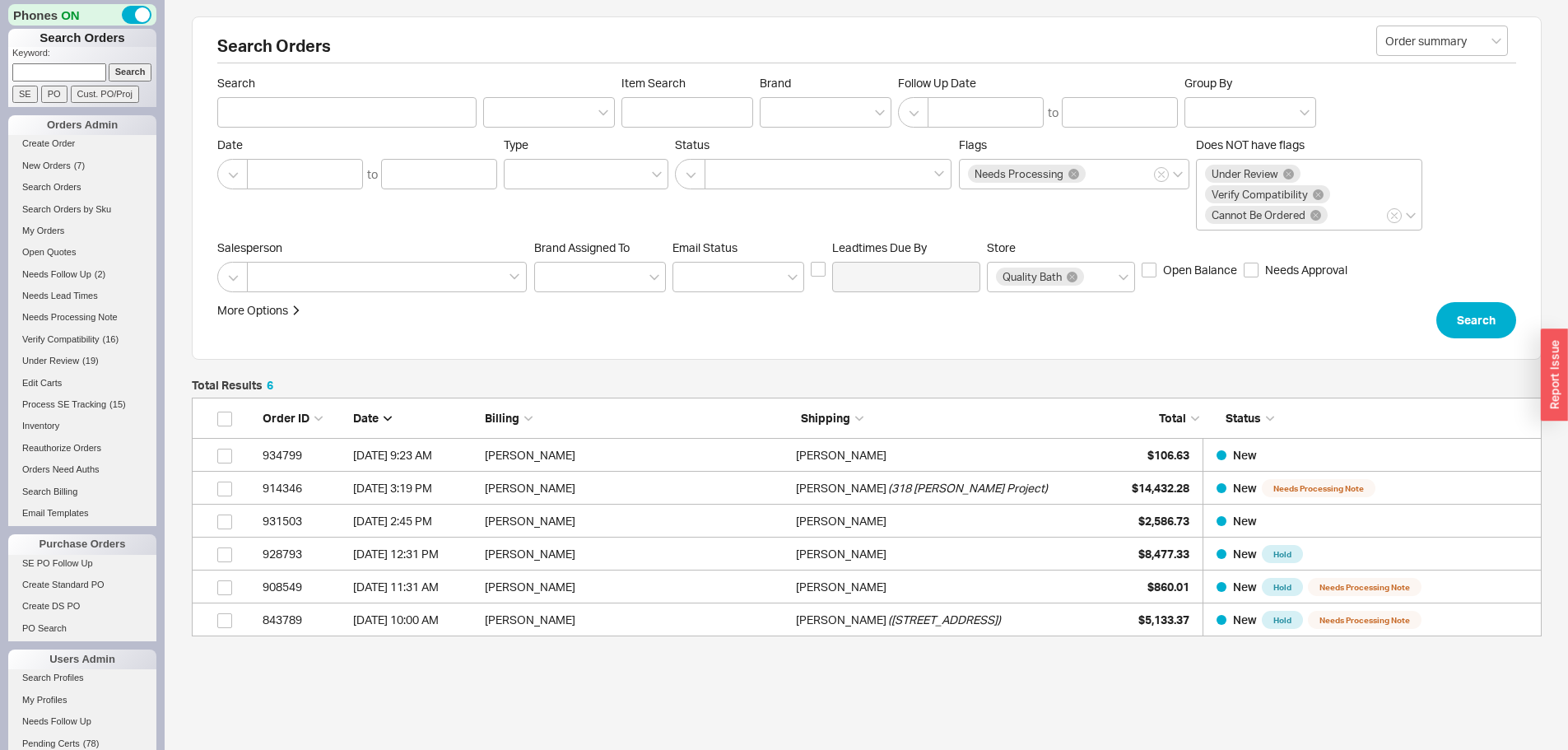
scroll to position [227, 1337]
click at [41, 73] on input at bounding box center [59, 72] width 94 height 17
paste input "934702"
type input "934702"
click at [108, 63] on input "Search" at bounding box center [130, 72] width 44 height 17
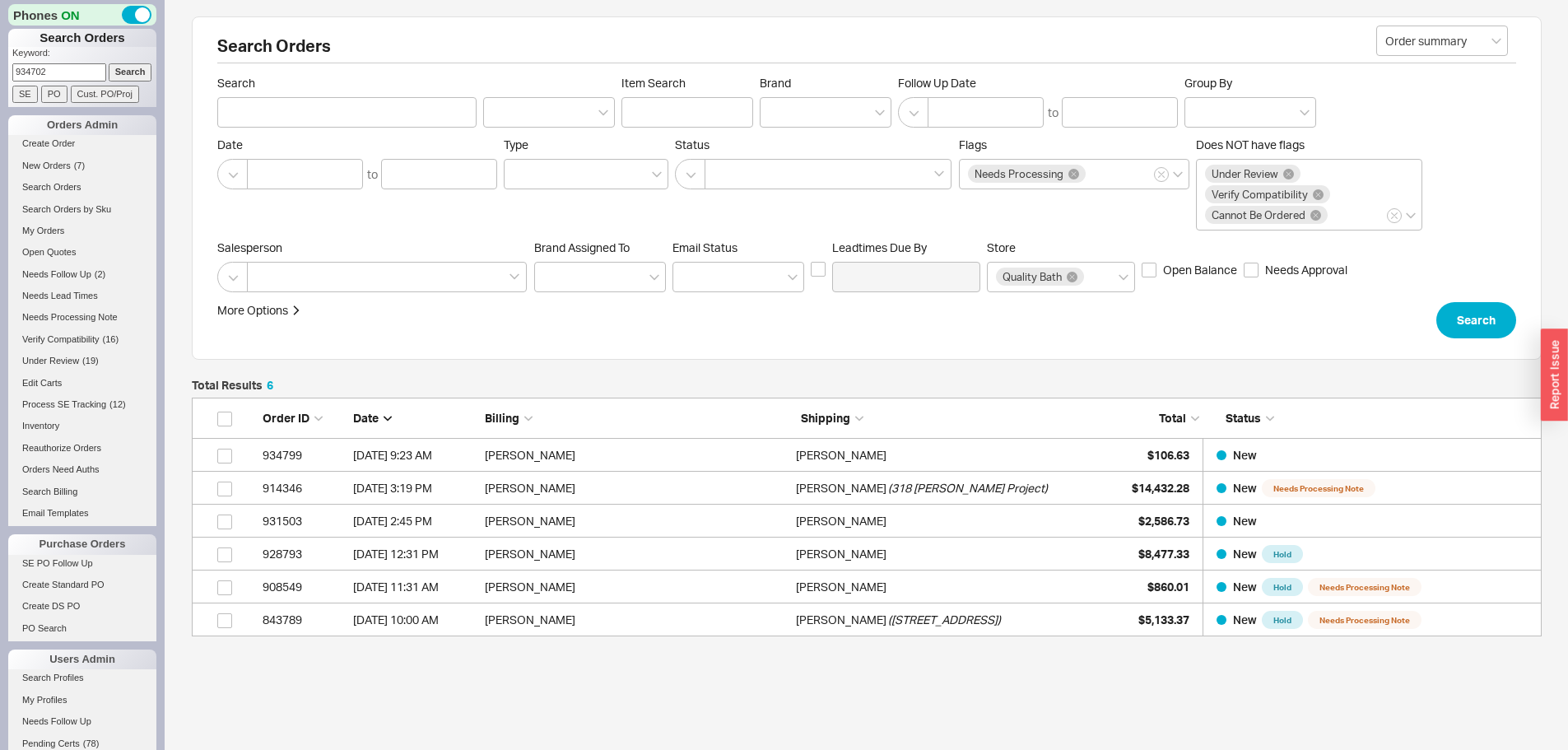
type input "934702"
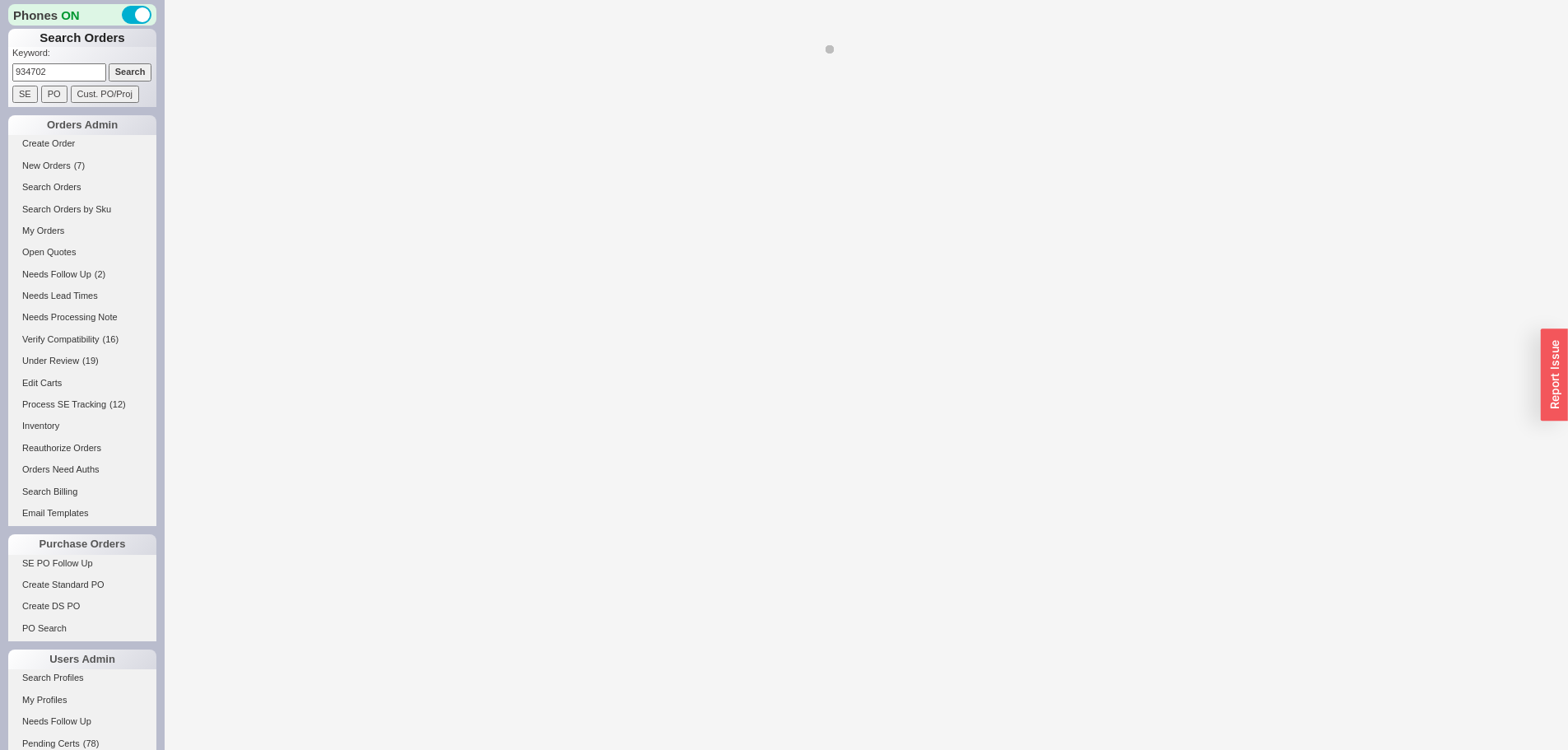
select select "*"
select select "LOW"
select select "3"
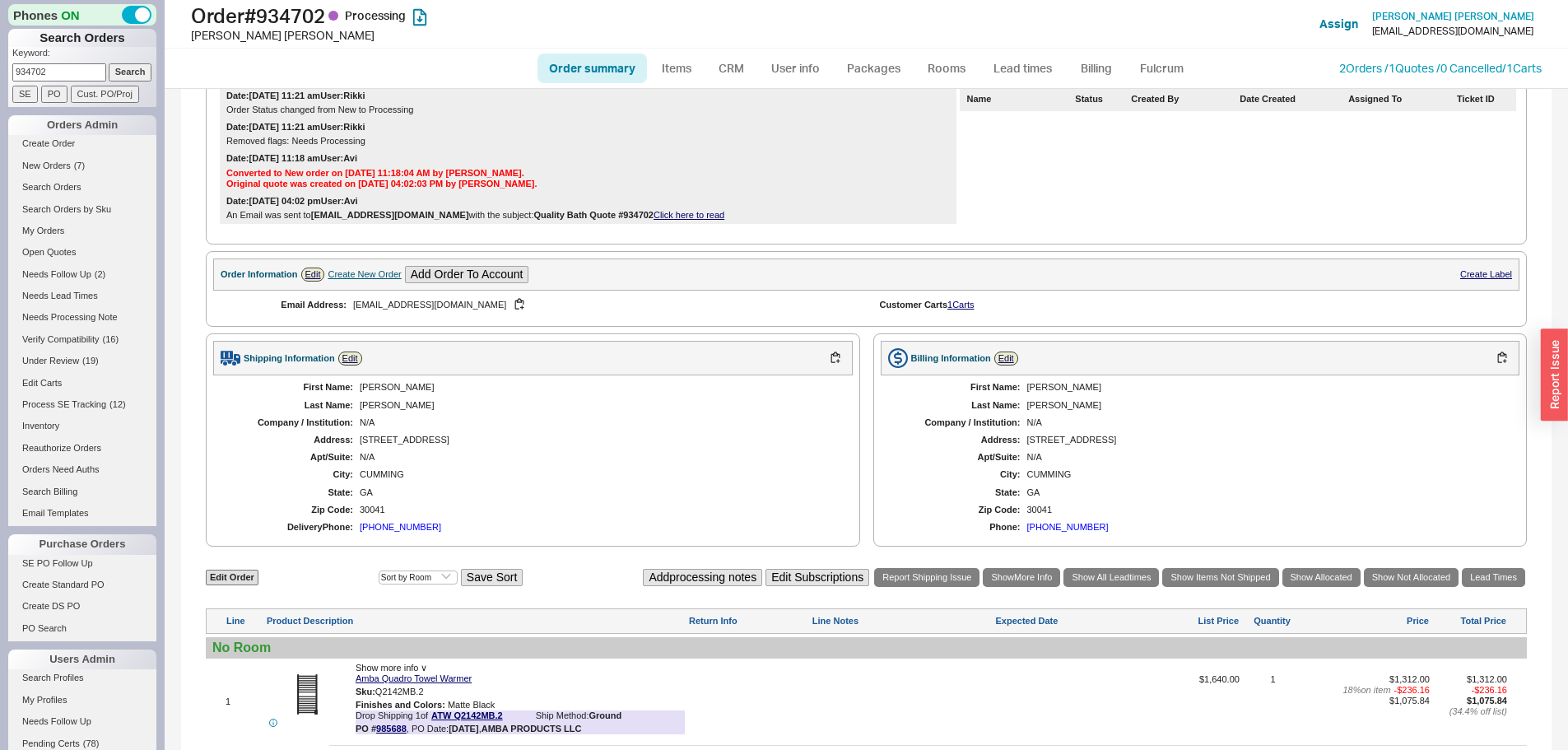
scroll to position [73, 0]
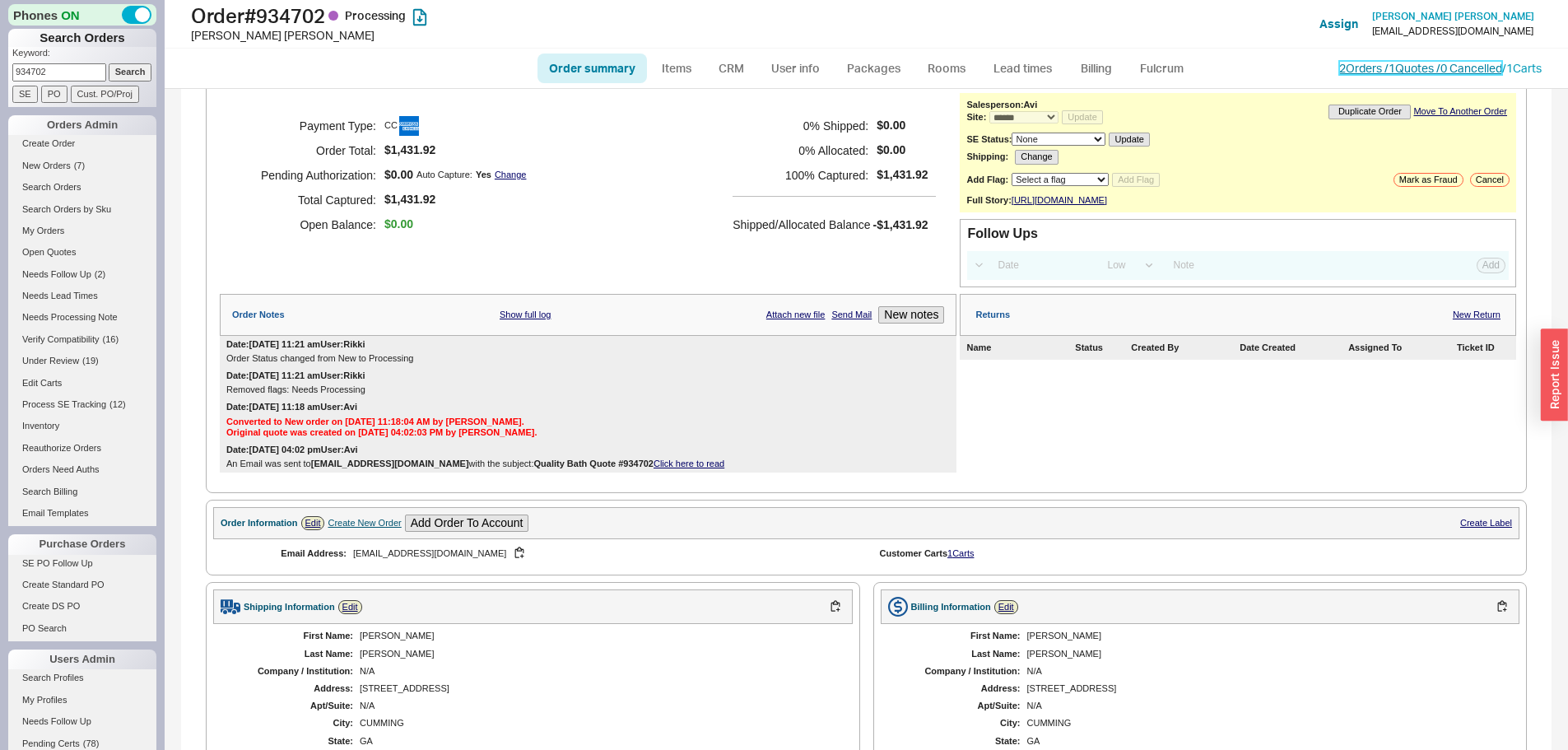
click at [1380, 69] on link "2 Orders / 1 Quotes / 0 Cancelled" at bounding box center [1420, 68] width 163 height 14
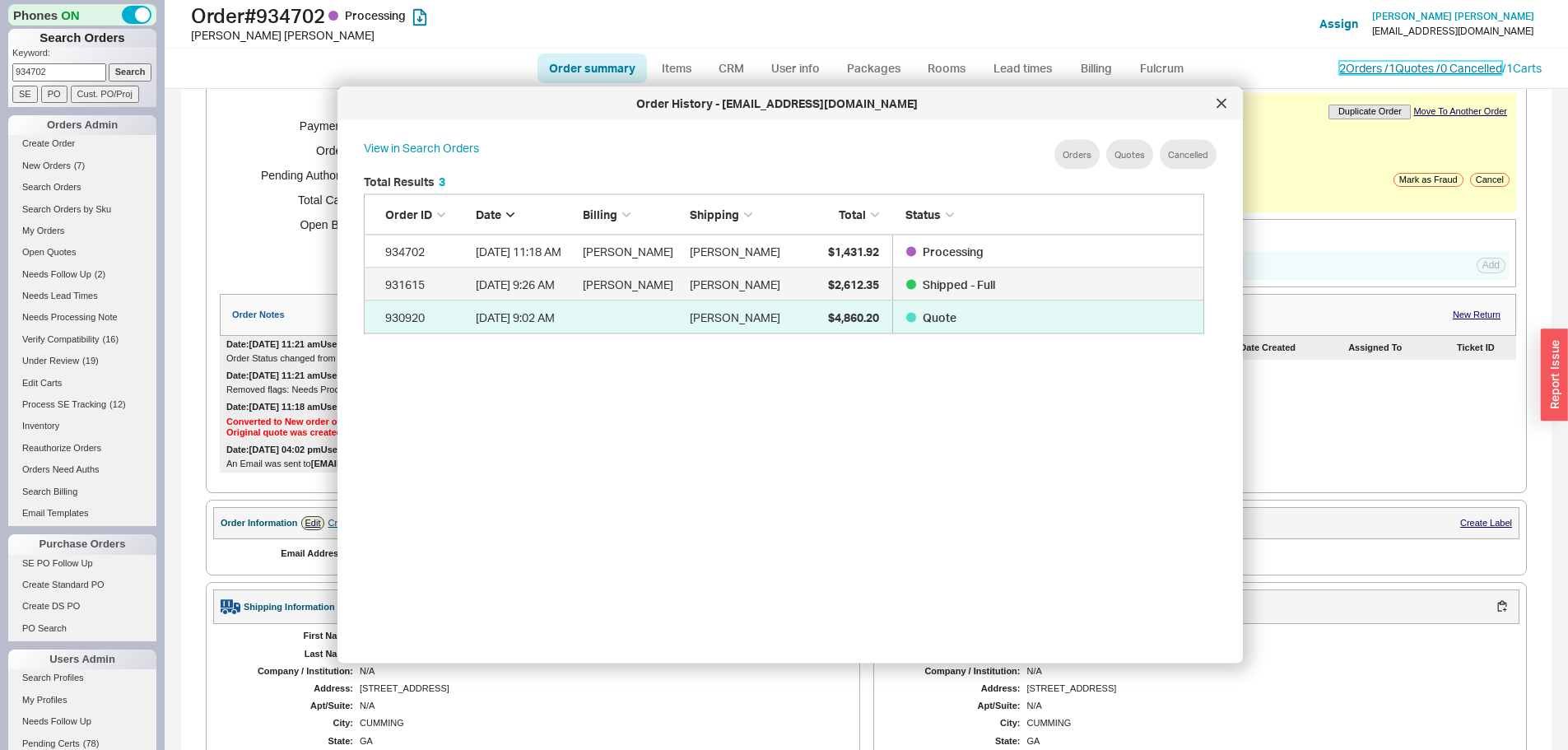
scroll to position [491, 854]
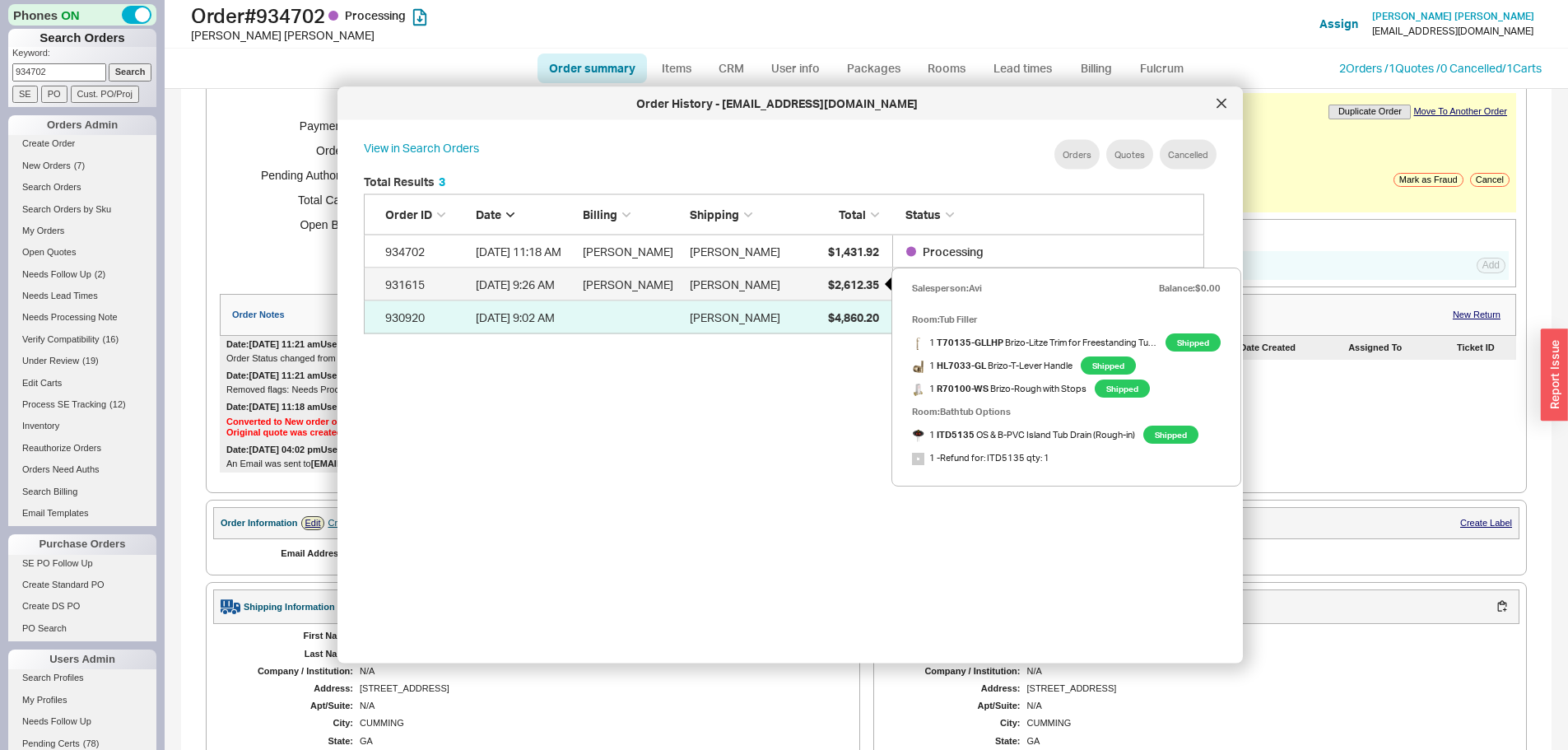
click at [845, 281] on span "$2,612.35" at bounding box center [853, 283] width 51 height 14
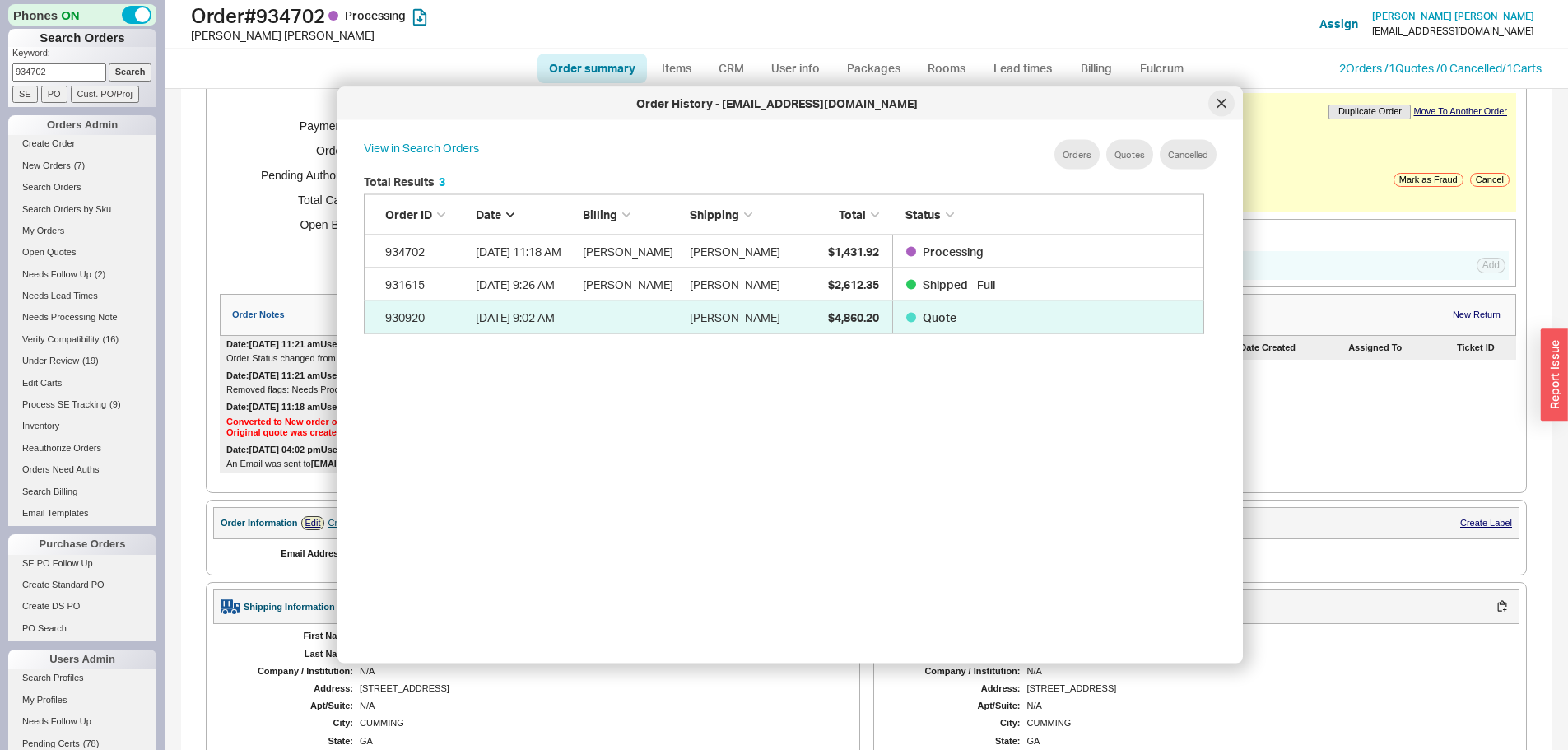
click at [1229, 108] on div at bounding box center [1220, 103] width 26 height 26
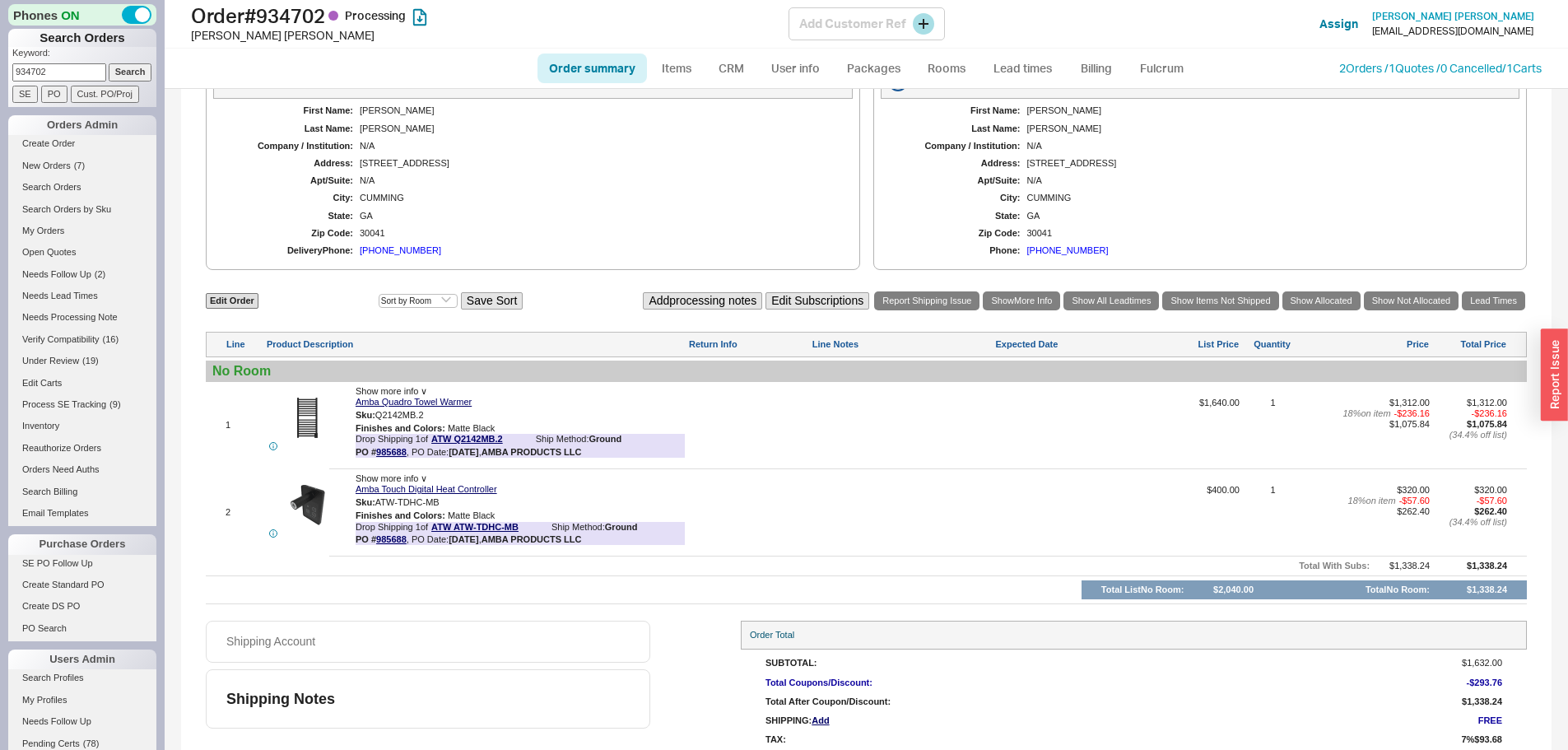
scroll to position [649, 0]
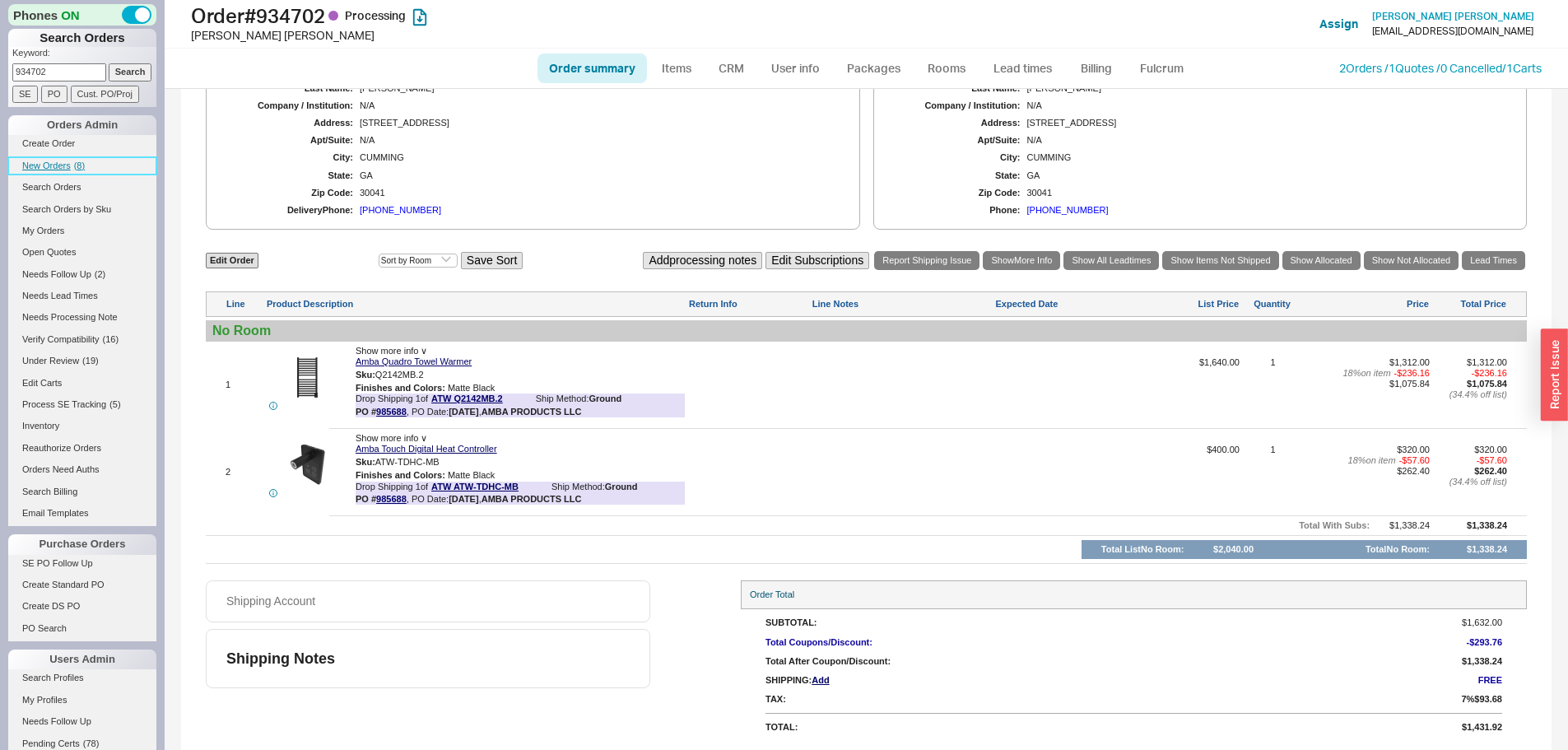
click at [71, 168] on link "New Orders ( 8 )" at bounding box center [81, 166] width 148 height 17
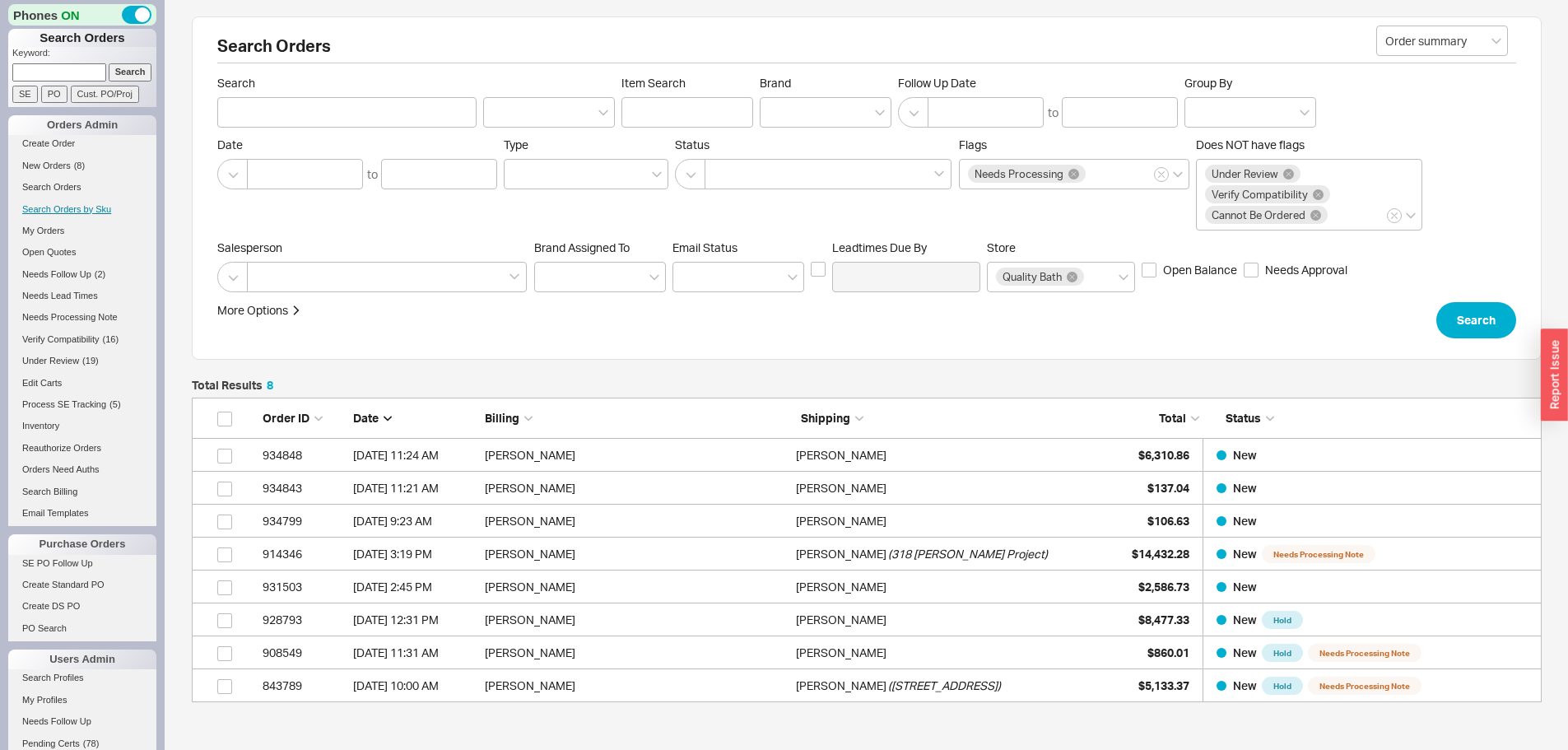
scroll to position [293, 1337]
click at [58, 162] on span "New Orders" at bounding box center [46, 166] width 48 height 10
click at [63, 69] on input at bounding box center [59, 72] width 94 height 17
type input "928817"
click at [108, 63] on input "Search" at bounding box center [130, 72] width 44 height 17
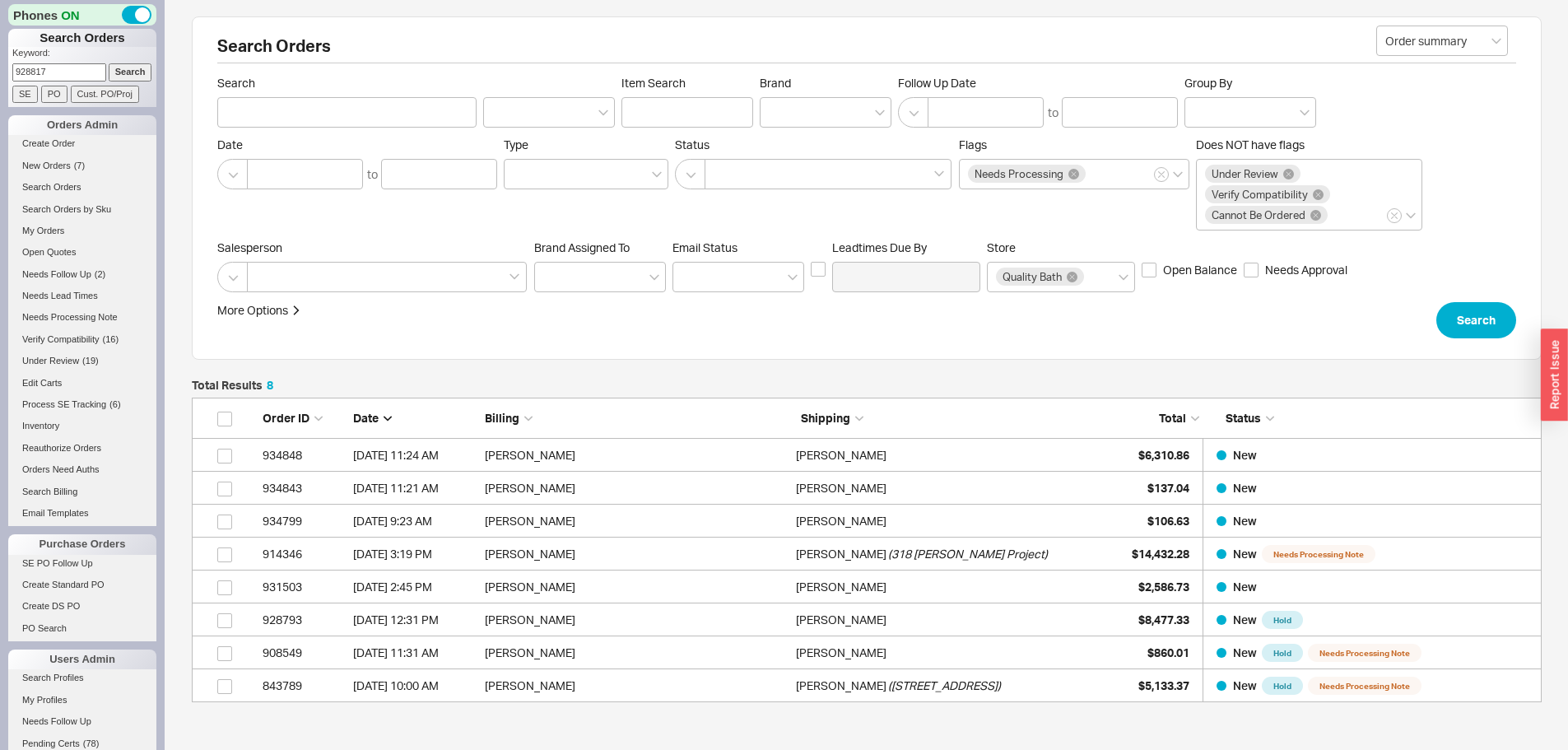
type input "928817"
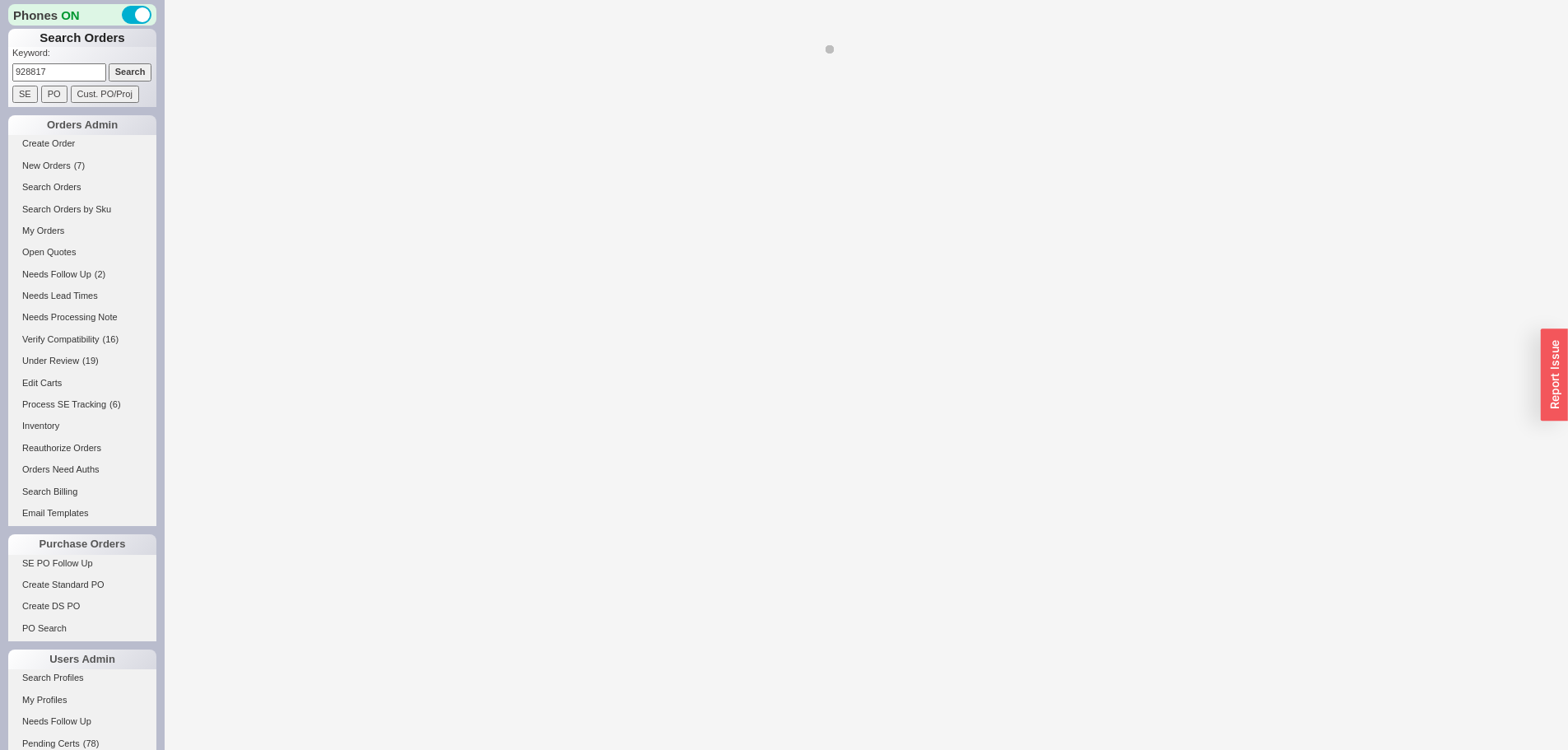
select select "*"
select select "LOW"
select select "3"
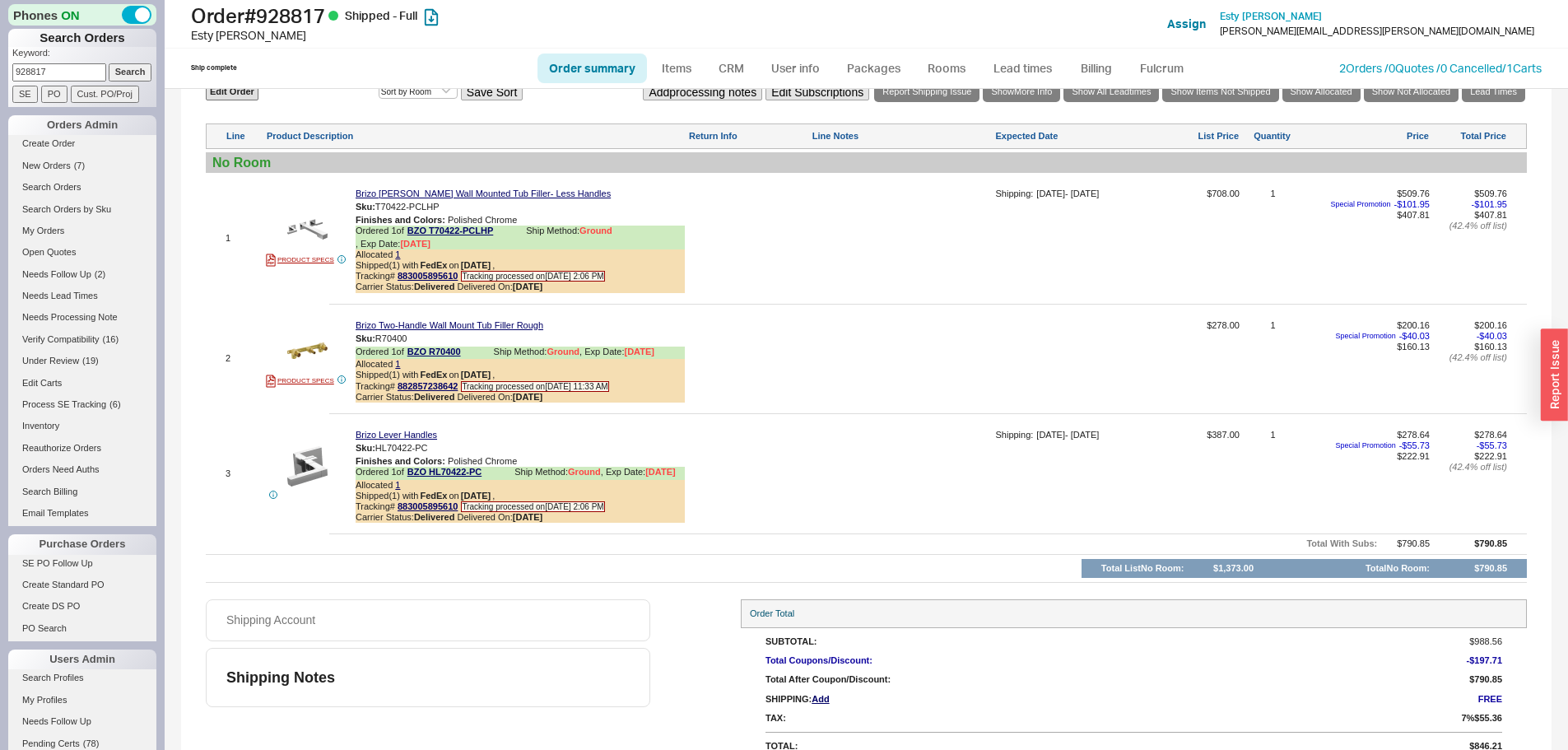
scroll to position [1006, 0]
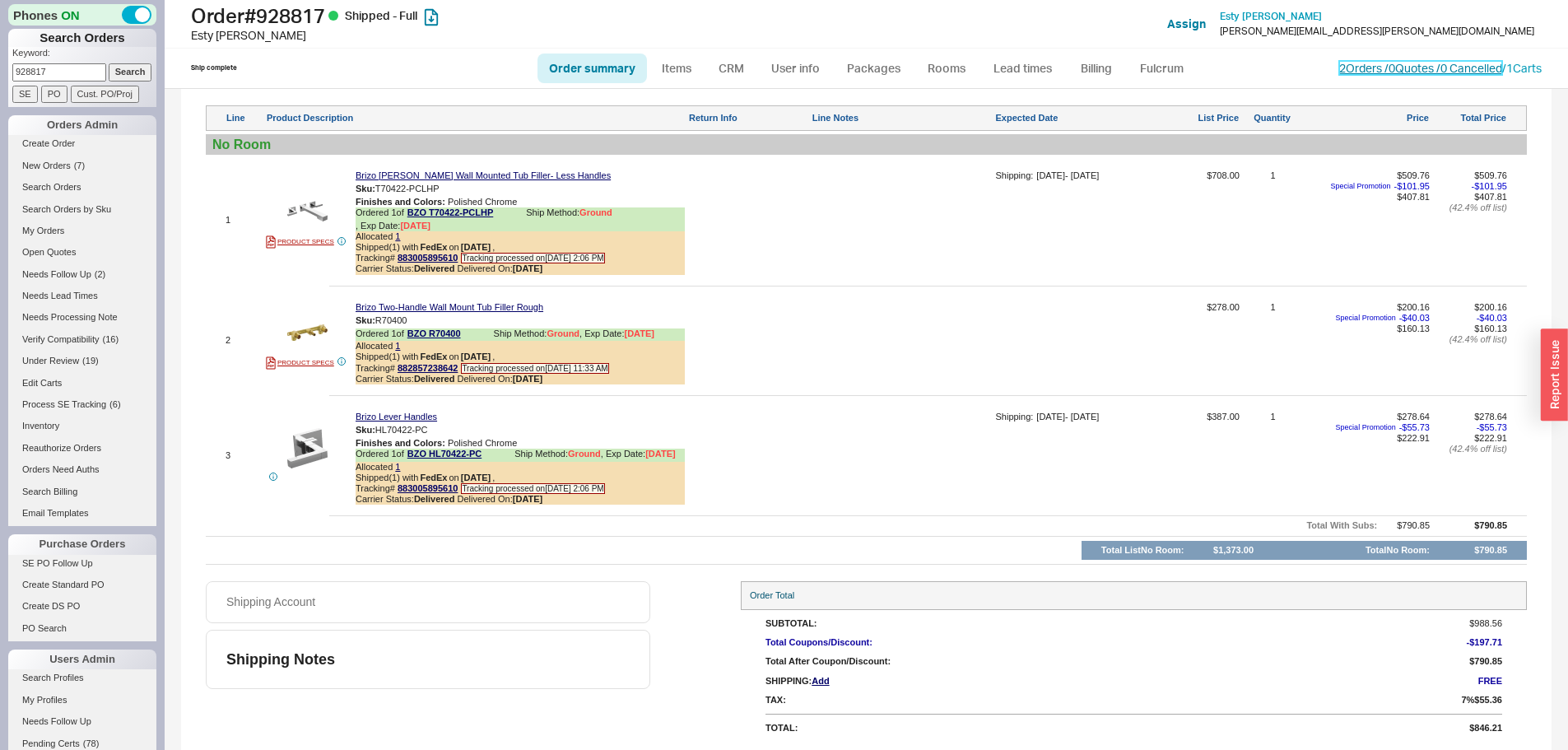
click at [1401, 67] on link "2 Orders / 0 Quotes / 0 Cancelled" at bounding box center [1420, 68] width 163 height 14
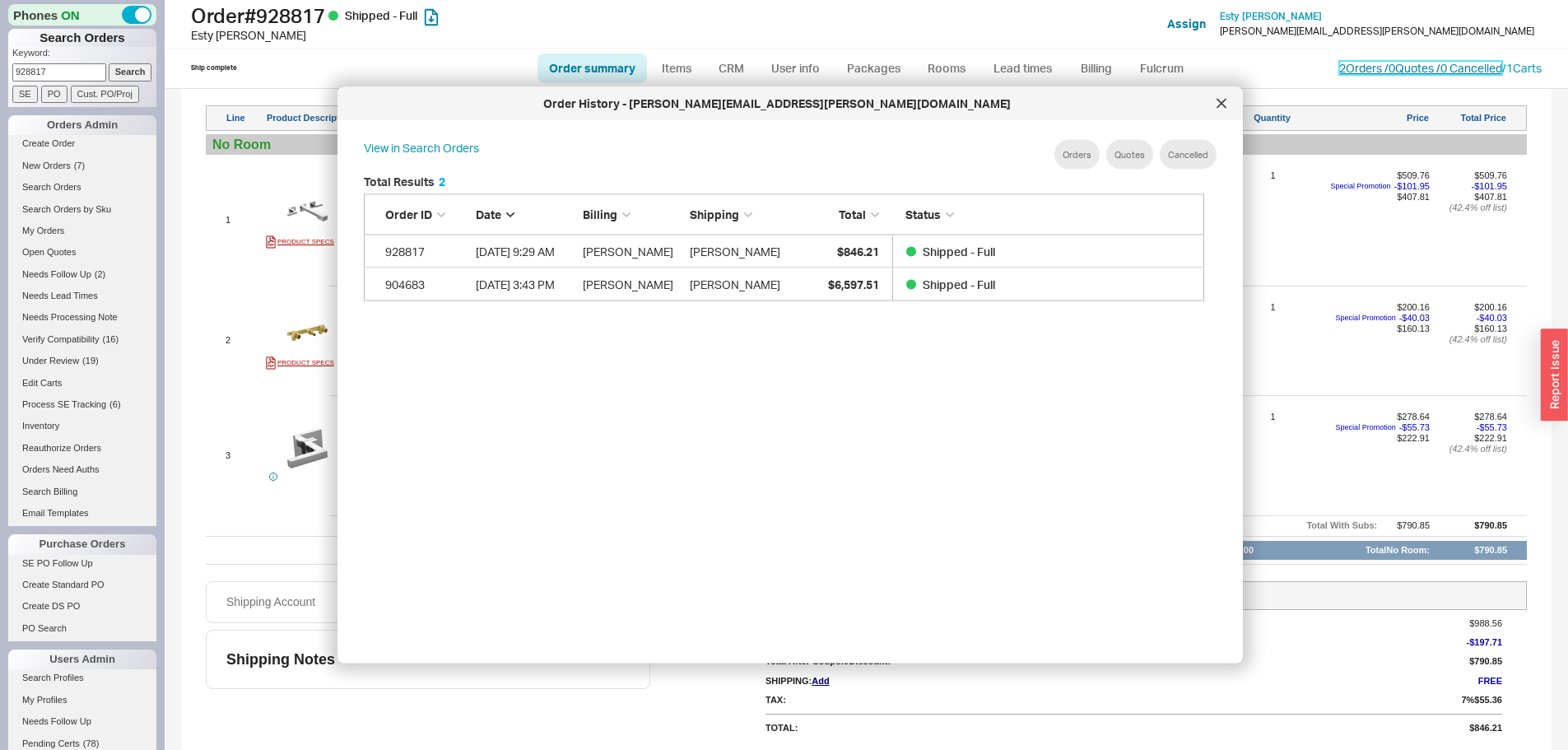
scroll to position [491, 854]
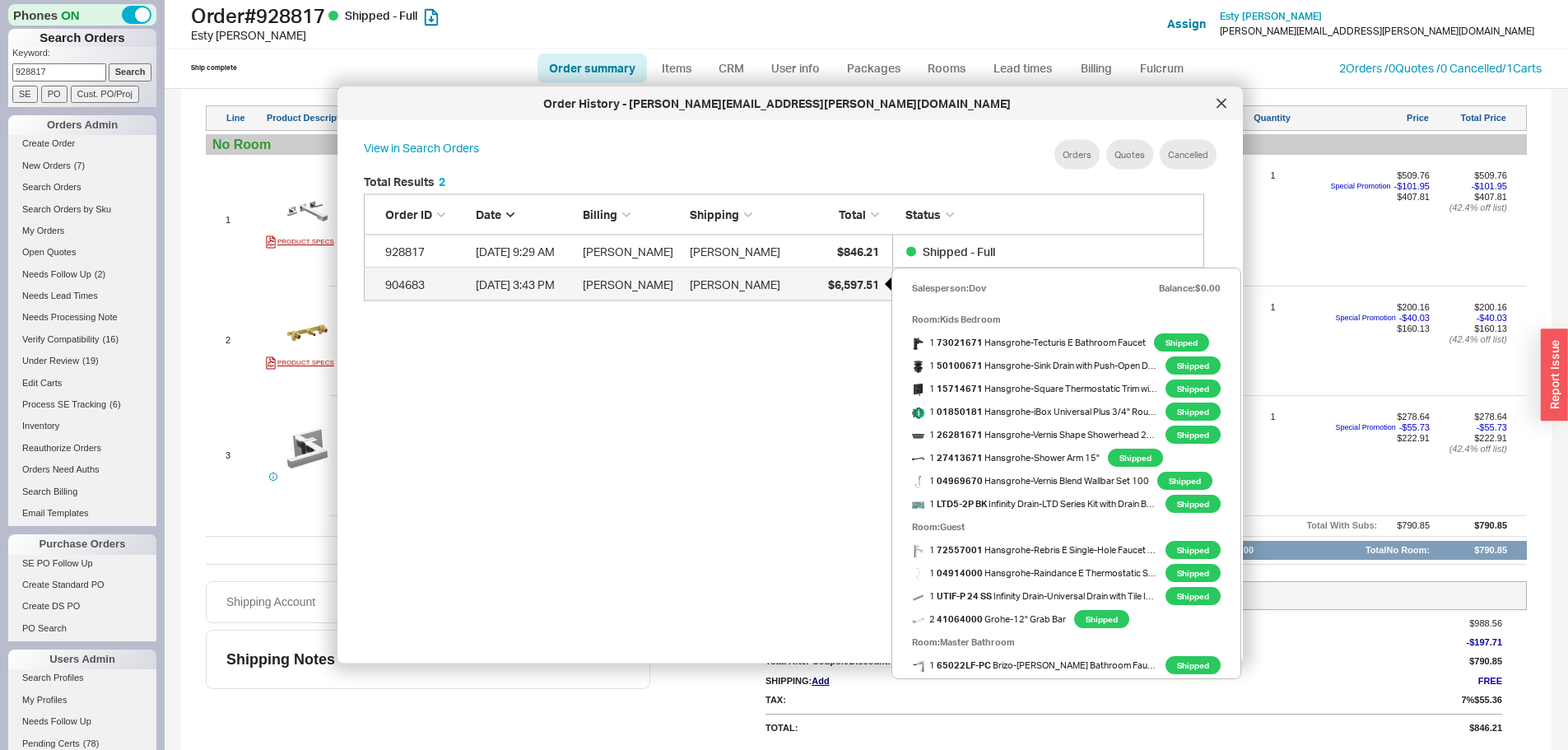
click at [828, 280] on span "$6,597.51" at bounding box center [853, 283] width 51 height 14
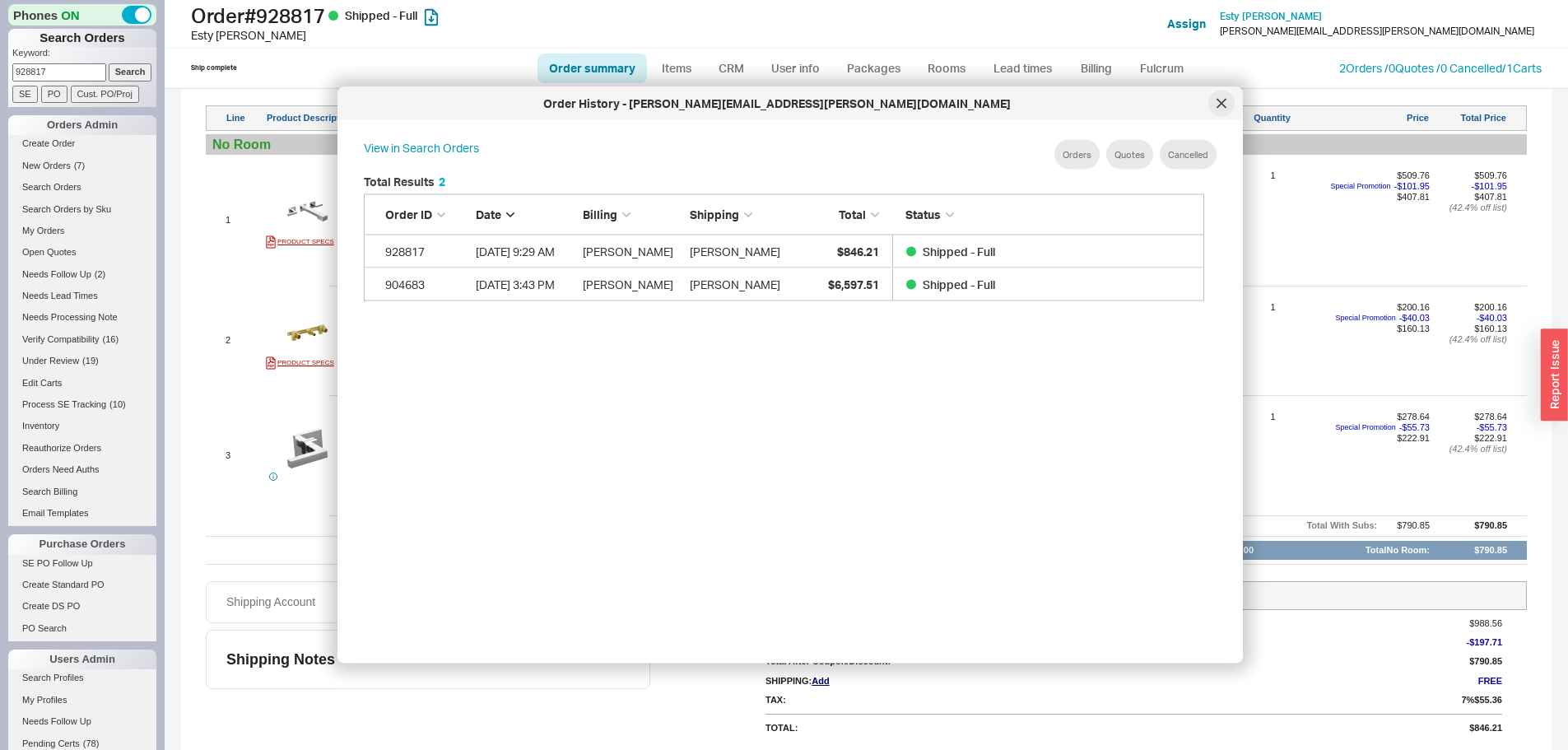
drag, startPoint x: 1215, startPoint y: 105, endPoint x: 861, endPoint y: 6, distance: 367.6
click at [1214, 105] on div at bounding box center [1220, 103] width 26 height 26
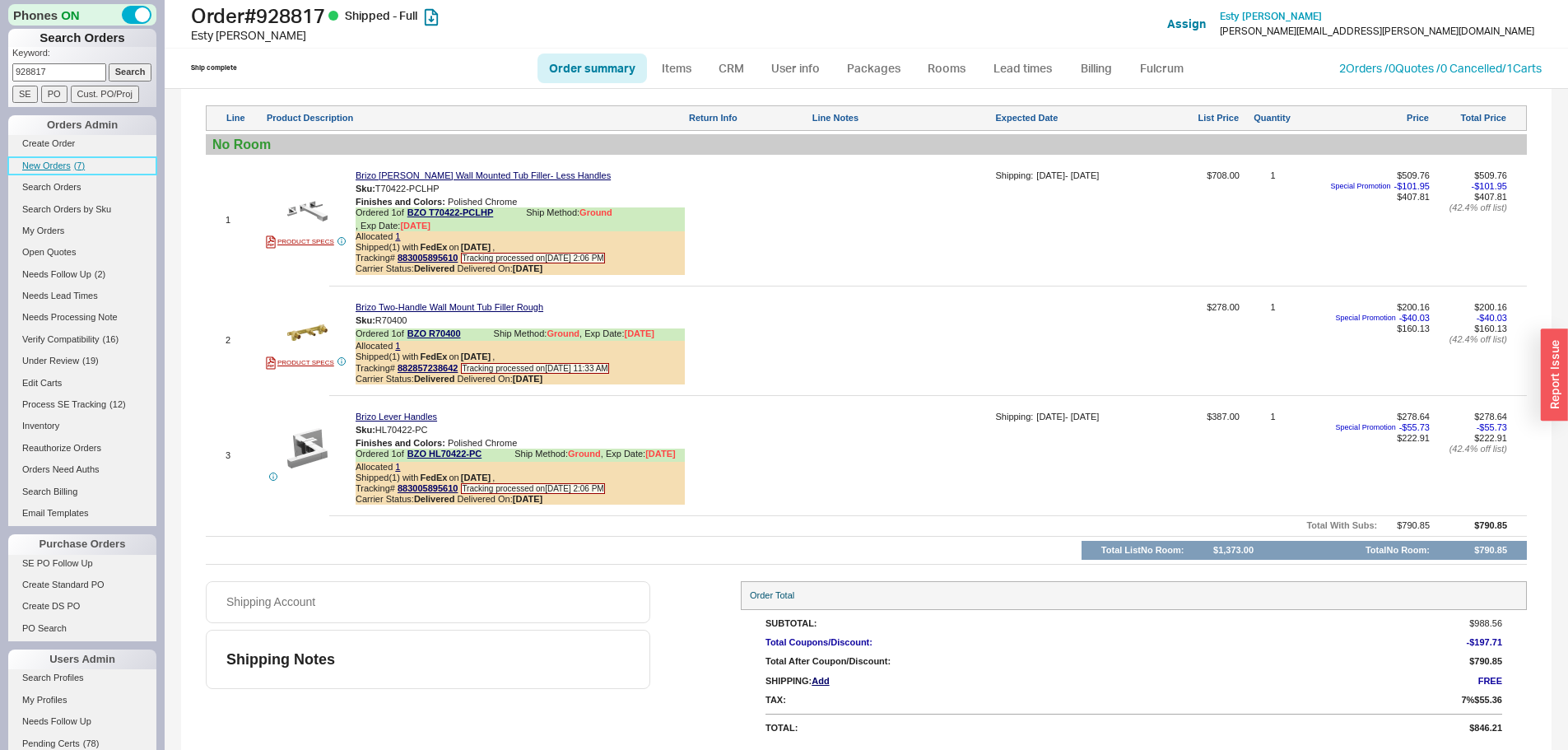
click at [64, 167] on span "New Orders" at bounding box center [46, 166] width 48 height 10
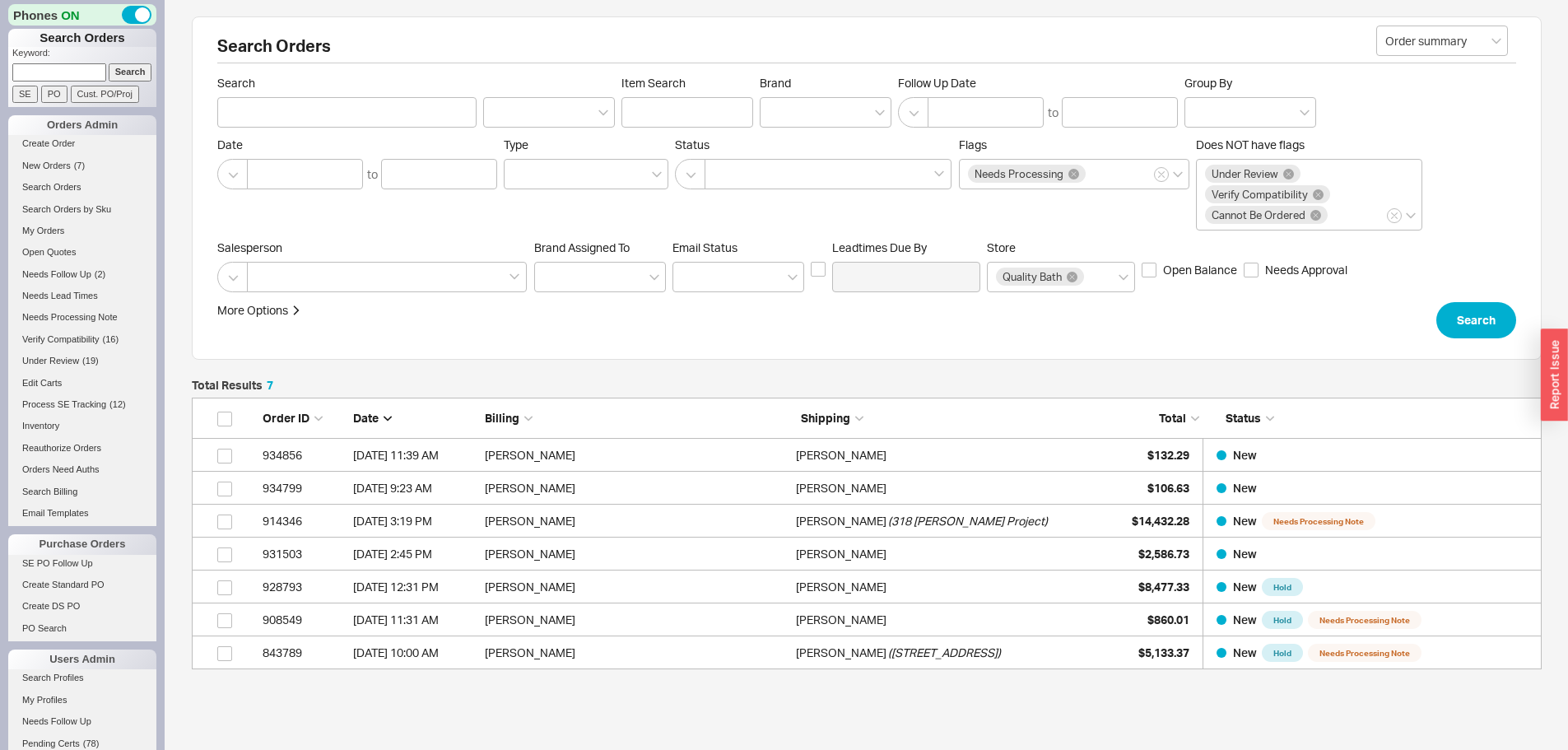
scroll to position [260, 1337]
click at [61, 162] on span "New Orders" at bounding box center [46, 166] width 48 height 10
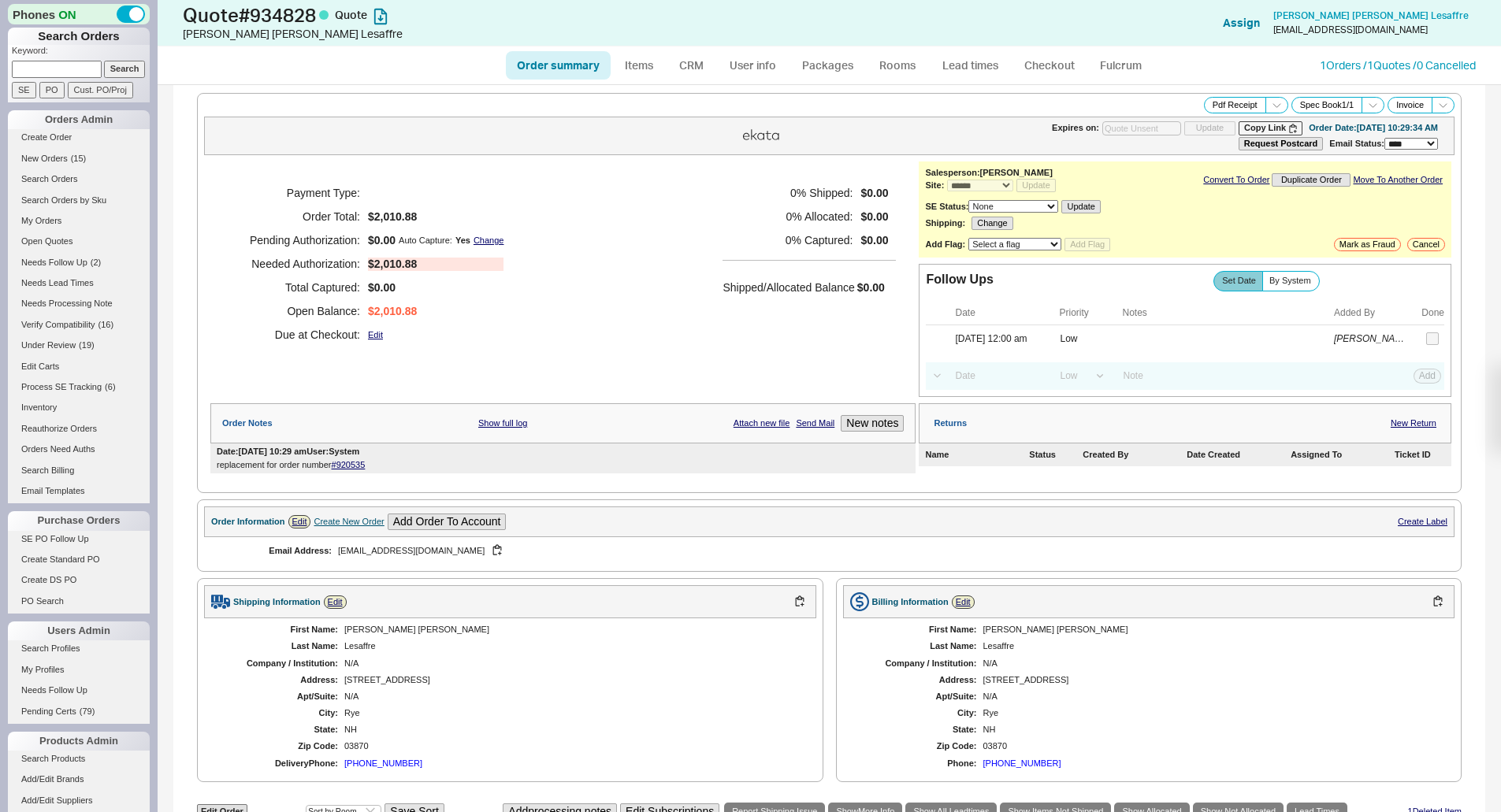
select select "*"
select select "LOW"
select select "3"
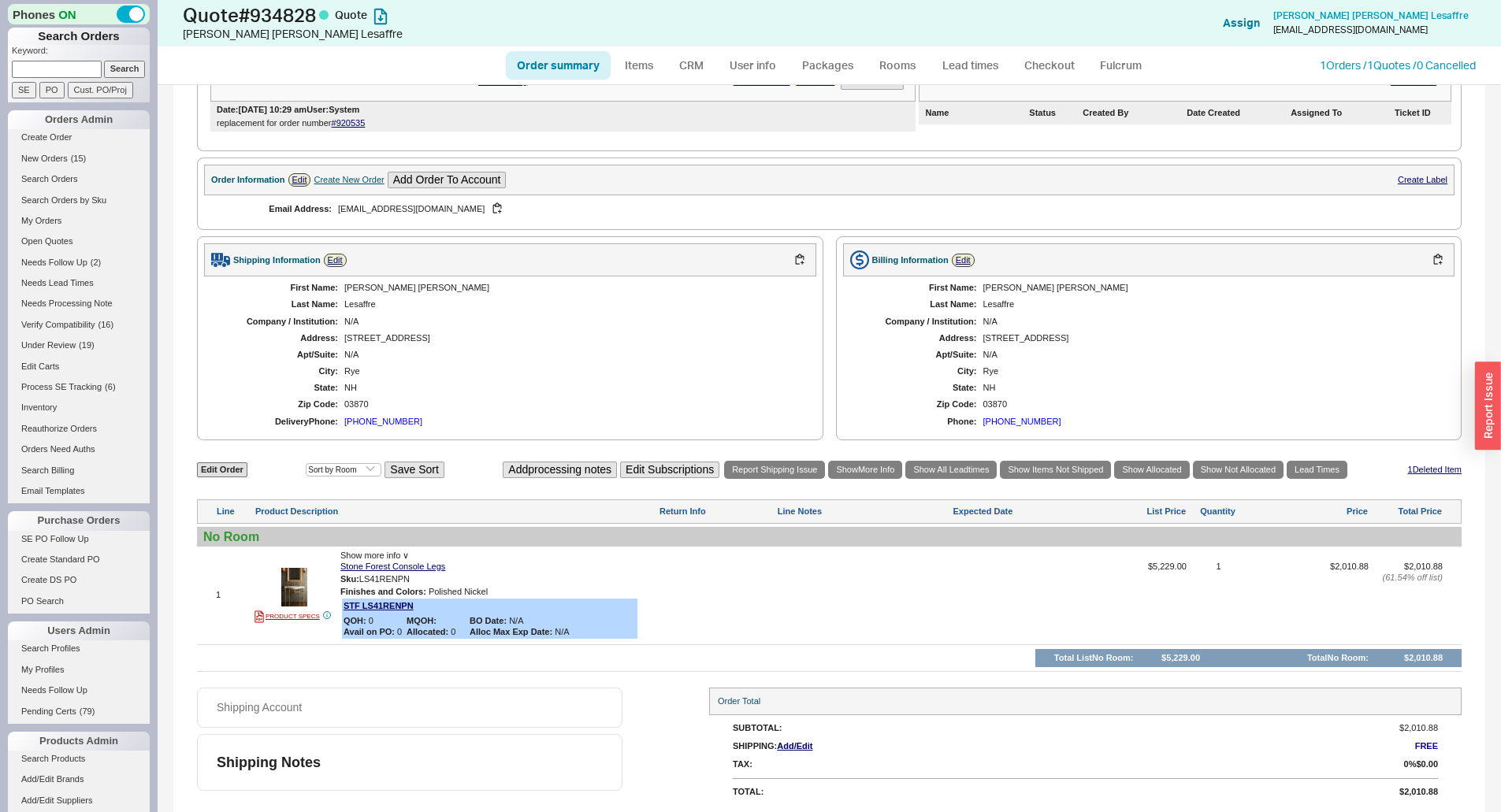
click at [218, 402] on div "First Name: [PERSON_NAME] [PERSON_NAME] Last Name: Lesaffre Company / Instituti…" at bounding box center [510, 354] width 612 height 157
click at [421, 579] on button "button" at bounding box center [421, 579] width 19 height 15
click at [1394, 64] on link "1 Orders / 1 Quotes / 0 Cancelled" at bounding box center [1397, 65] width 156 height 13
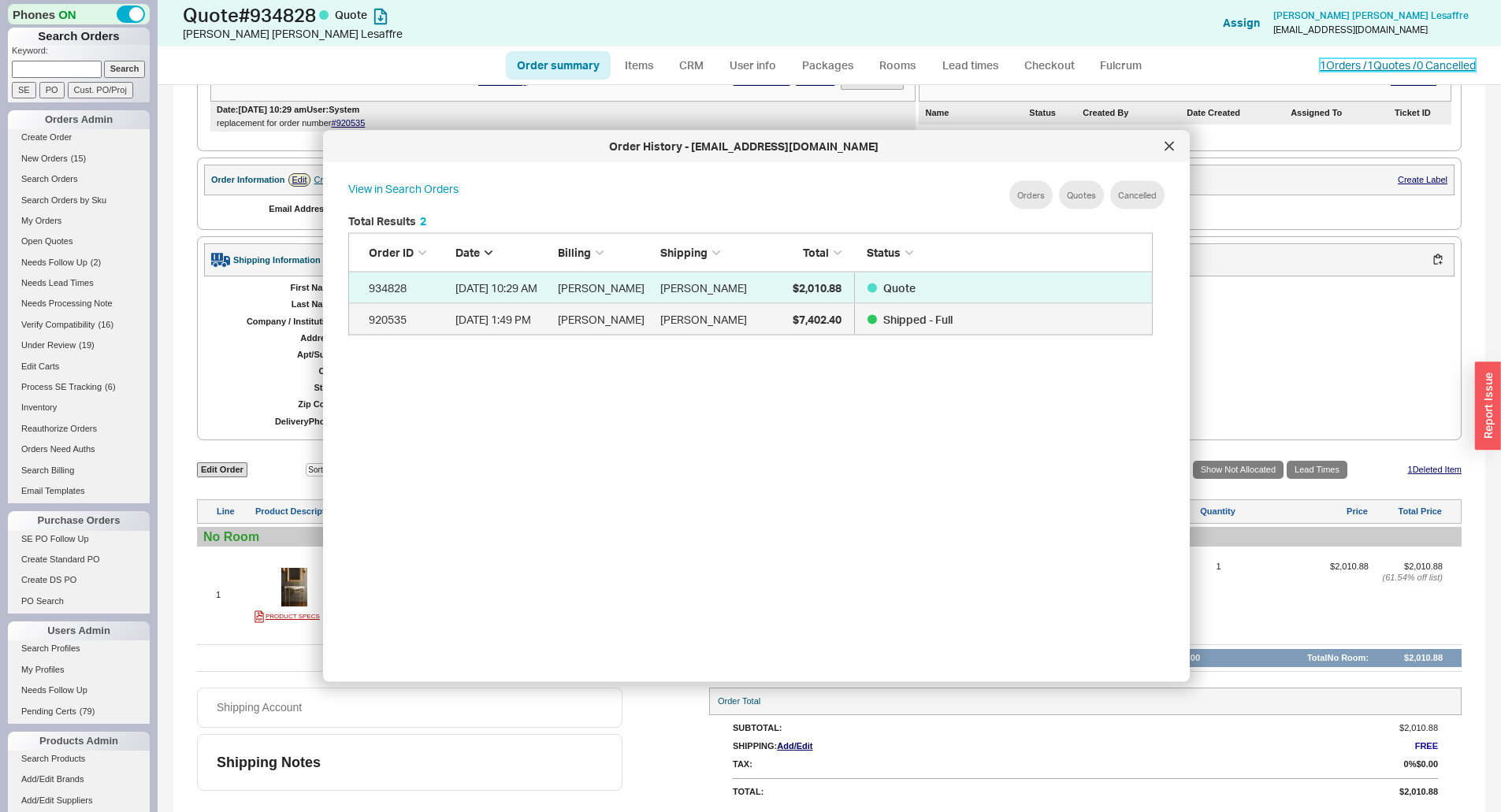
scroll to position [470, 818]
click at [833, 315] on span "$7,402.40" at bounding box center [817, 318] width 49 height 13
click at [1166, 150] on icon at bounding box center [1169, 146] width 9 height 9
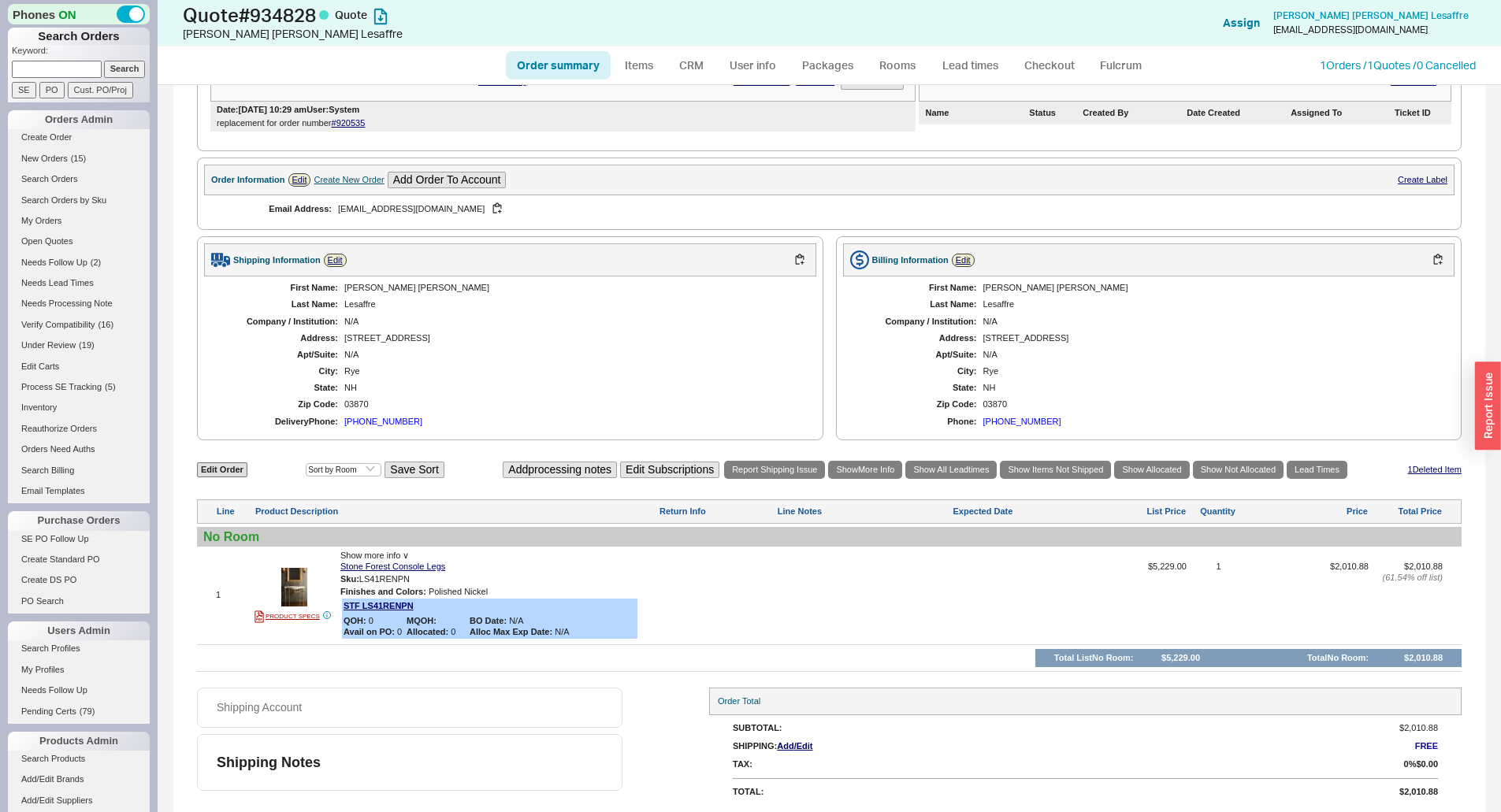
click at [771, 565] on div at bounding box center [716, 601] width 115 height 78
click at [773, 565] on div "1 PRODUCT SPECS Show more info ∨ Stone Forest Console Legs Sku: LS41RENPN Finis…" at bounding box center [829, 595] width 1265 height 89
click at [782, 571] on div at bounding box center [863, 601] width 172 height 78
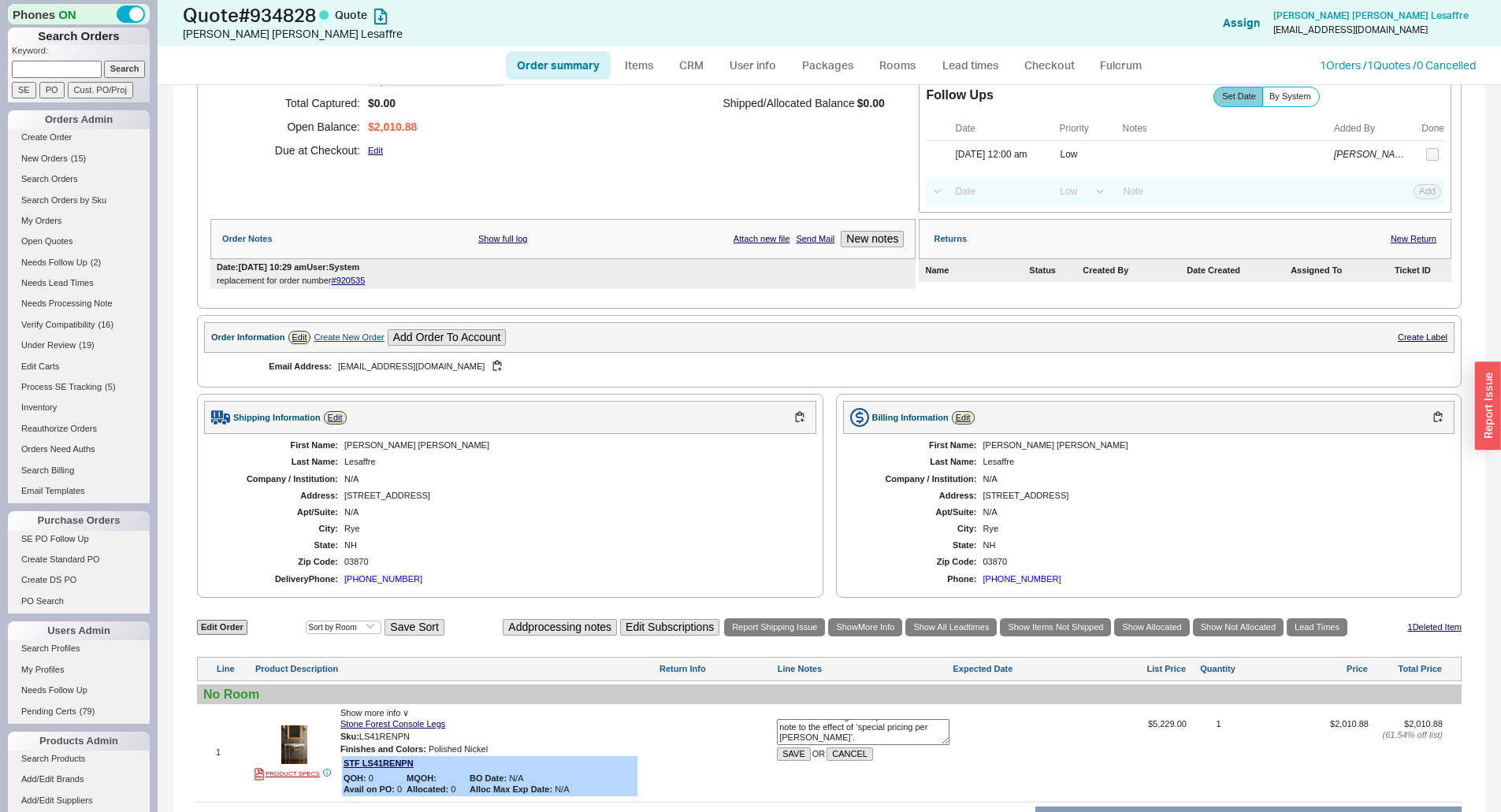
scroll to position [0, 0]
drag, startPoint x: 910, startPoint y: 726, endPoint x: 834, endPoint y: 731, distance: 76.2
click at [834, 731] on textarea ".375 multiplier (for this order only), your cost would be $1,960.88. When you g…" at bounding box center [863, 731] width 172 height 25
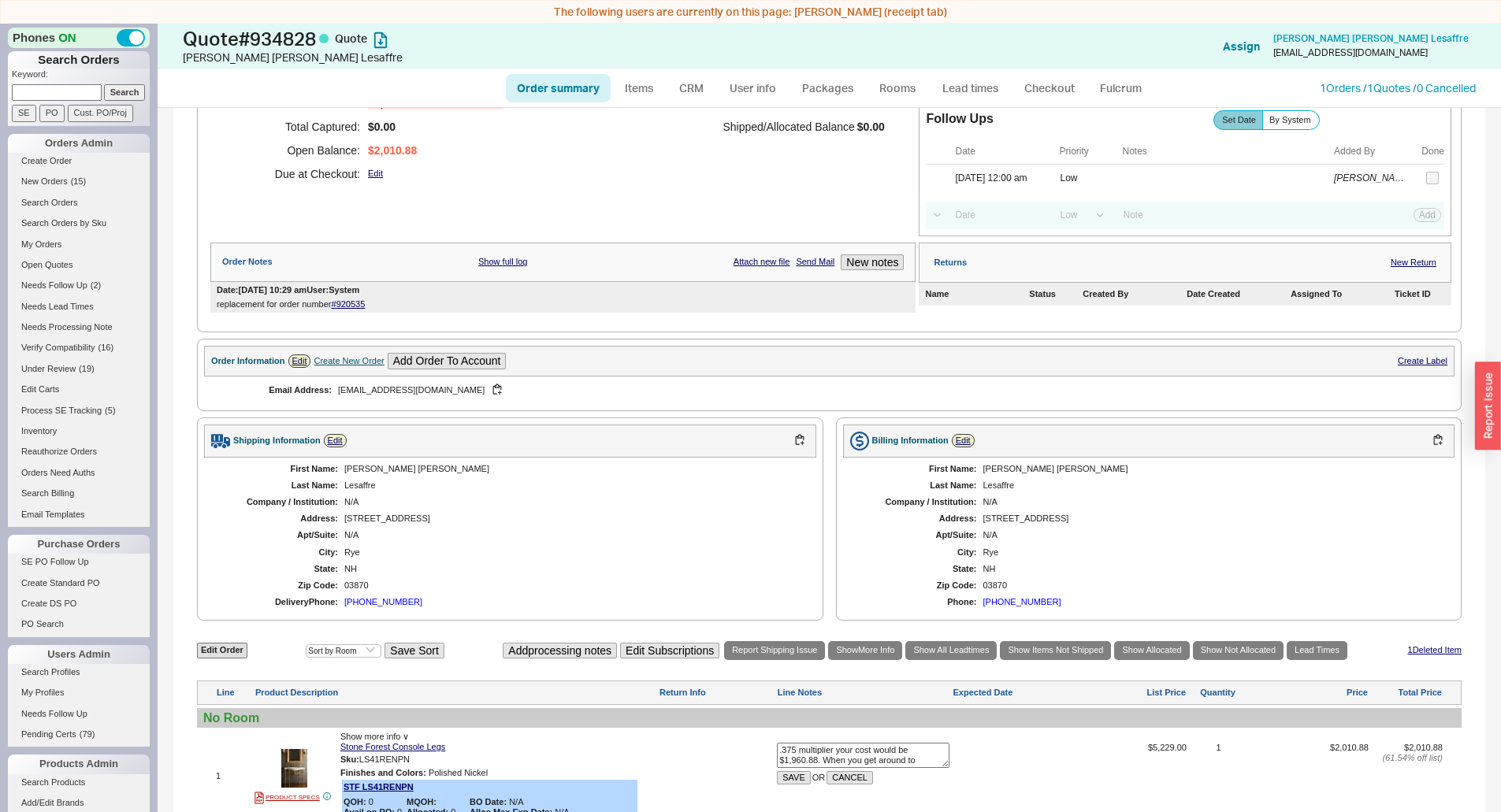
drag, startPoint x: 820, startPoint y: 735, endPoint x: 904, endPoint y: 756, distance: 86.6
click at [904, 756] on textarea ".375 multiplier your cost would be $1,960.88. When you get around to sending a …" at bounding box center [863, 755] width 172 height 25
drag, startPoint x: 817, startPoint y: 756, endPoint x: 884, endPoint y: 758, distance: 67.0
click at [884, 758] on textarea ".375 multiplier your cost would be $1,960.88. to sending a PO, please include a…" at bounding box center [863, 755] width 172 height 25
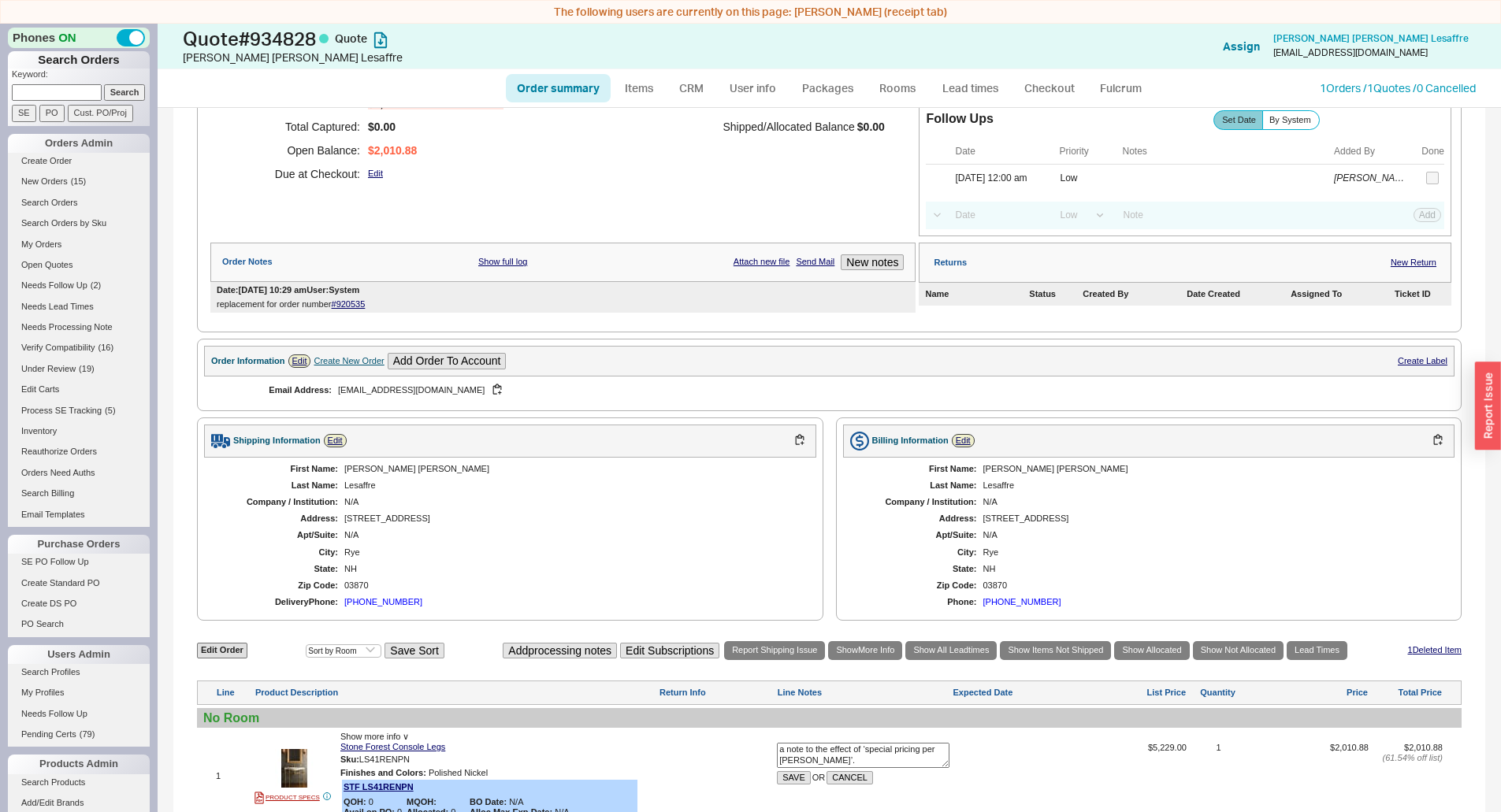
scroll to position [0, 0]
click at [883, 757] on textarea ".375 multiplier your cost would be $1,960.88. to sending a PO, please include a…" at bounding box center [863, 755] width 172 height 25
click at [901, 759] on textarea ".375 multiplier your cost would be $1,960.88. to sending a PO, please include a…" at bounding box center [863, 755] width 172 height 25
click at [901, 758] on textarea ".375 multiplier your cost would be $1,960.88. to sending a PO, please include a…" at bounding box center [863, 755] width 172 height 25
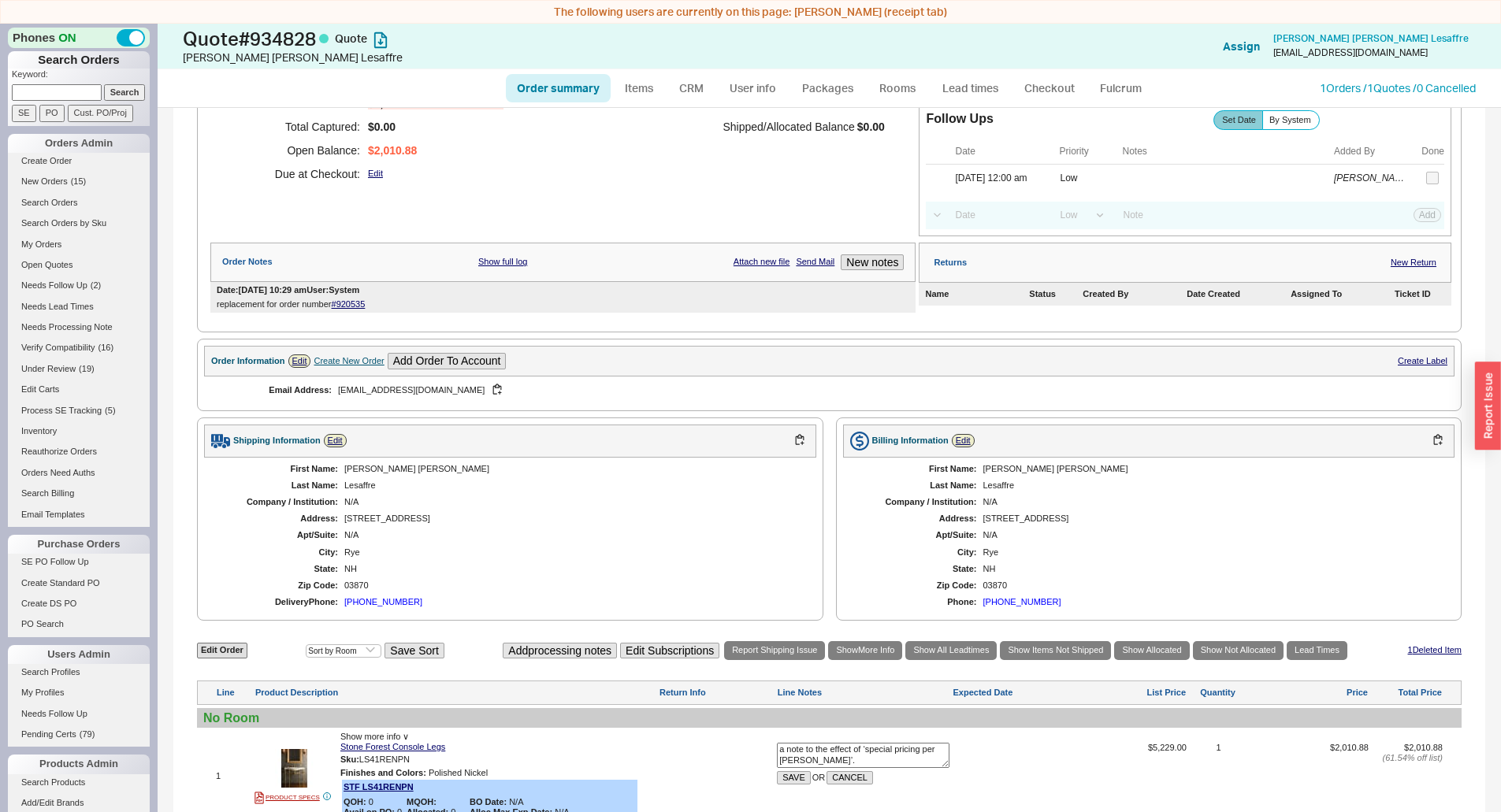
click at [849, 756] on textarea ".375 multiplier your cost would be $1,960.88. to sending a PO, please include a…" at bounding box center [863, 755] width 172 height 25
drag, startPoint x: 820, startPoint y: 757, endPoint x: 881, endPoint y: 757, distance: 61.0
click at [881, 757] on textarea ".375 multiplier your cost would be $1,960.88. to sending a PO, please include a…" at bounding box center [863, 755] width 172 height 25
click at [851, 756] on textarea ".375 multiplier your cost would be $1,960.88. , please include a note to the ef…" at bounding box center [863, 755] width 172 height 25
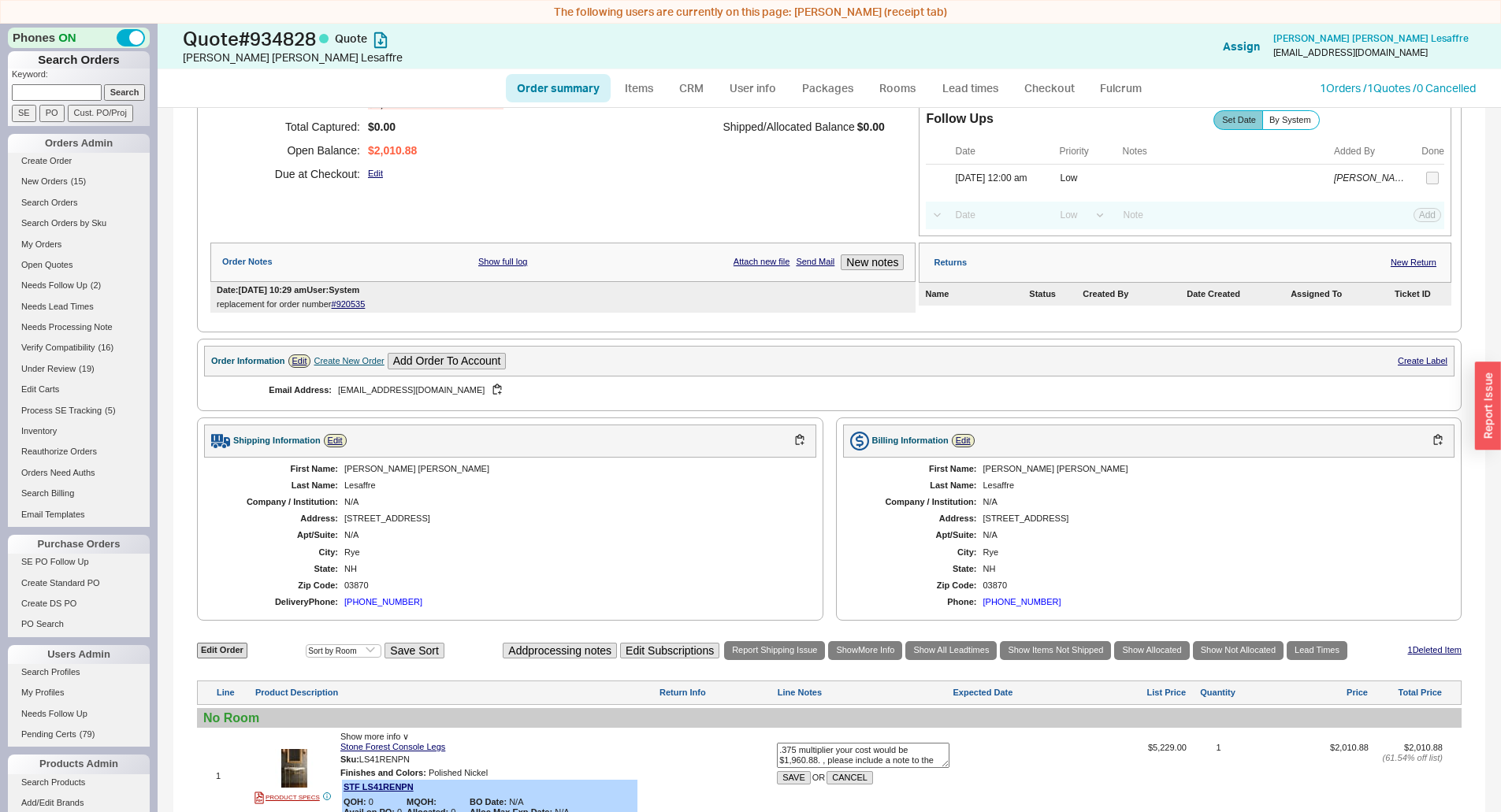
click at [878, 756] on textarea ".375 multiplier your cost would be $1,960.88. , please include a note to the ef…" at bounding box center [863, 755] width 172 height 25
click at [826, 757] on textarea ".375 multiplier your cost would be $1,960.88. , please include a note to the ef…" at bounding box center [863, 755] width 172 height 25
click at [823, 759] on textarea ".375 multiplier your cost would be $1,960.88. , please include a note to the ef…" at bounding box center [863, 755] width 172 height 25
drag, startPoint x: 906, startPoint y: 749, endPoint x: 922, endPoint y: 755, distance: 17.1
click at [924, 753] on textarea ".375 multiplier your cost would be $1,960.88. please include a note to the effe…" at bounding box center [863, 755] width 172 height 25
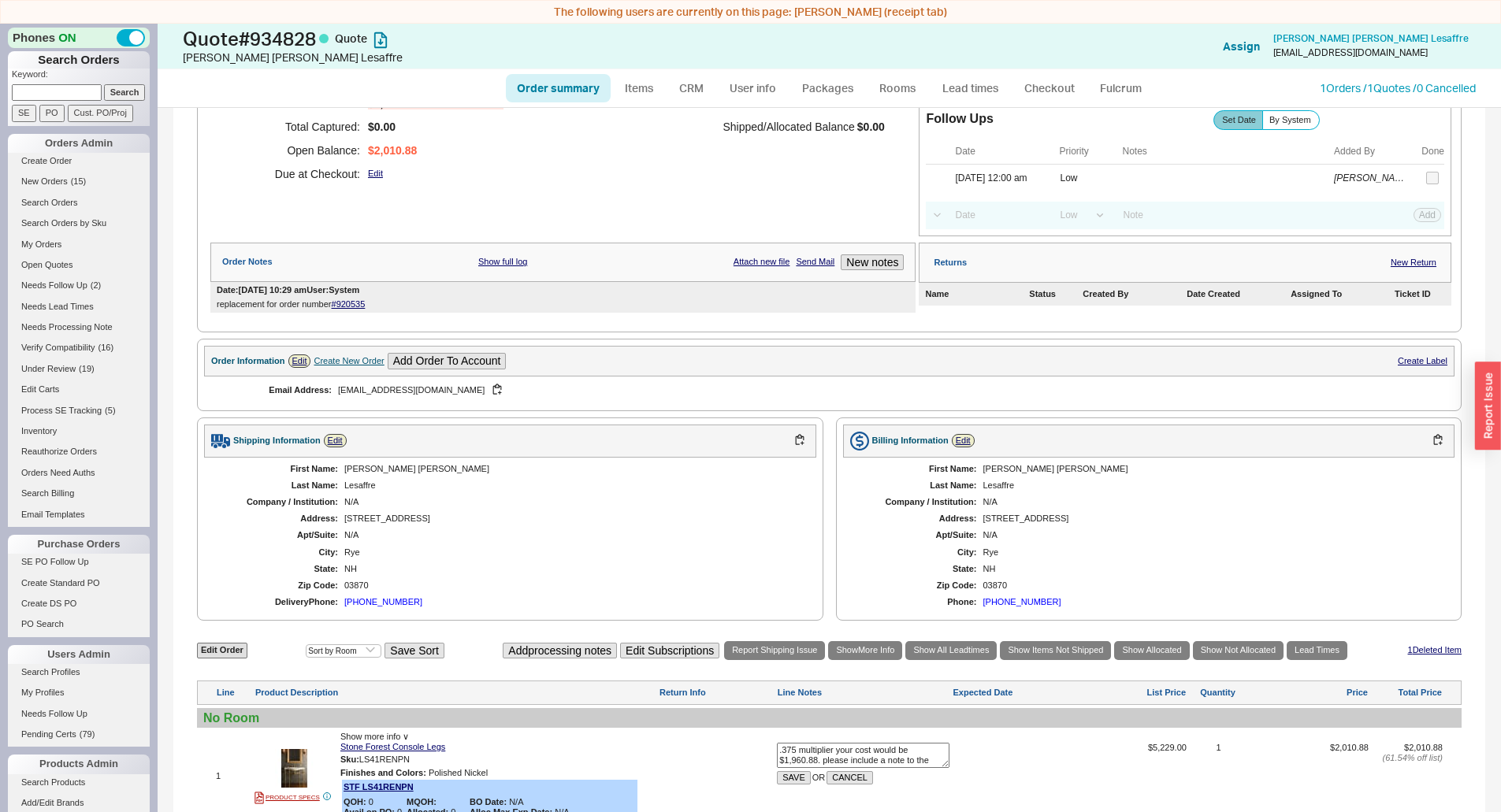
click at [908, 763] on textarea ".375 multiplier your cost would be $1,960.88. please include a note to the effe…" at bounding box center [863, 755] width 172 height 25
drag, startPoint x: 904, startPoint y: 761, endPoint x: 928, endPoint y: 752, distance: 25.6
click at [928, 752] on textarea ".375 multiplier your cost would be $1,960.88. please include a note to the effe…" at bounding box center [863, 755] width 172 height 25
click at [924, 756] on textarea ".375 multiplier your cost would be $1,960.88. please include a note to the effe…" at bounding box center [863, 755] width 172 height 25
click at [913, 758] on textarea ".375 multiplier your cost would be $1,960.88. please include a note effect of ‘…" at bounding box center [863, 755] width 172 height 25
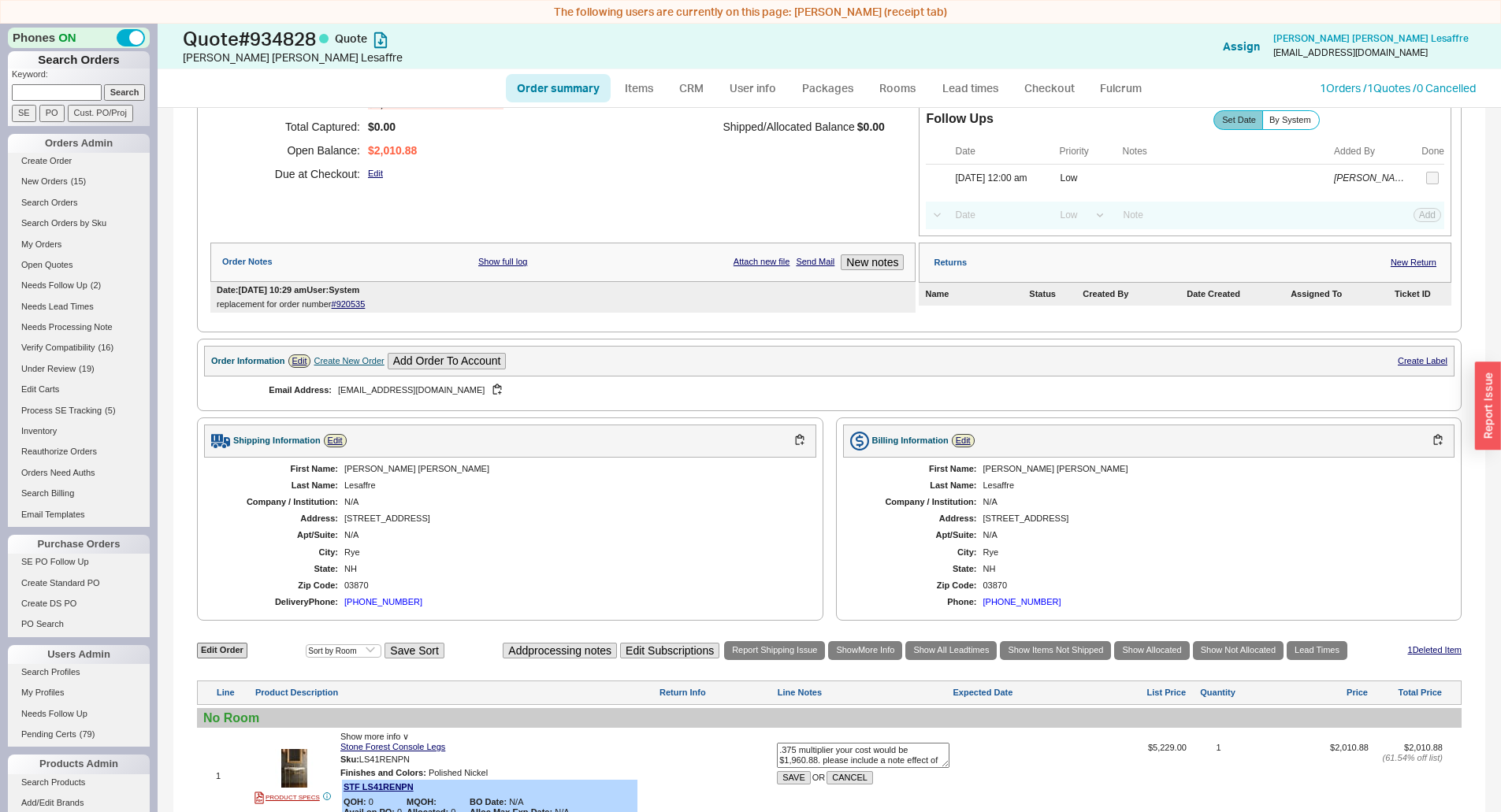
click at [913, 758] on textarea ".375 multiplier your cost would be $1,960.88. please include a note effect of ‘…" at bounding box center [863, 755] width 172 height 25
click at [904, 752] on textarea ".375 multiplier your cost would be $1,960.88. please include a note of ‘special…" at bounding box center [863, 755] width 172 height 25
click at [908, 752] on textarea ".375 multiplier your cost would be $1,960.88. please include a note of ‘special…" at bounding box center [863, 755] width 172 height 25
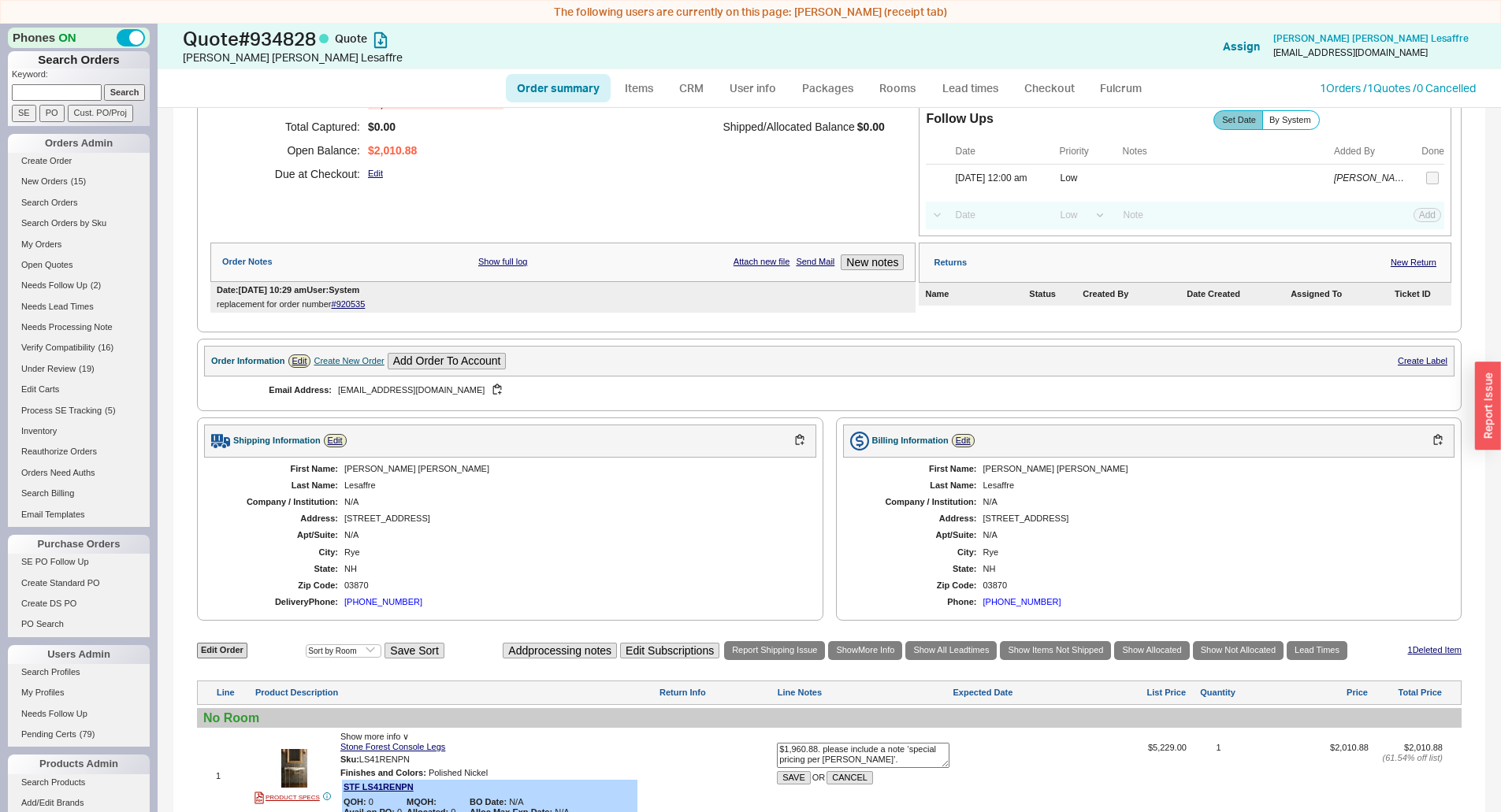
click at [891, 759] on textarea ".375 multiplier your cost would be $1,960.88. please include a note ‘special pr…" at bounding box center [863, 755] width 172 height 25
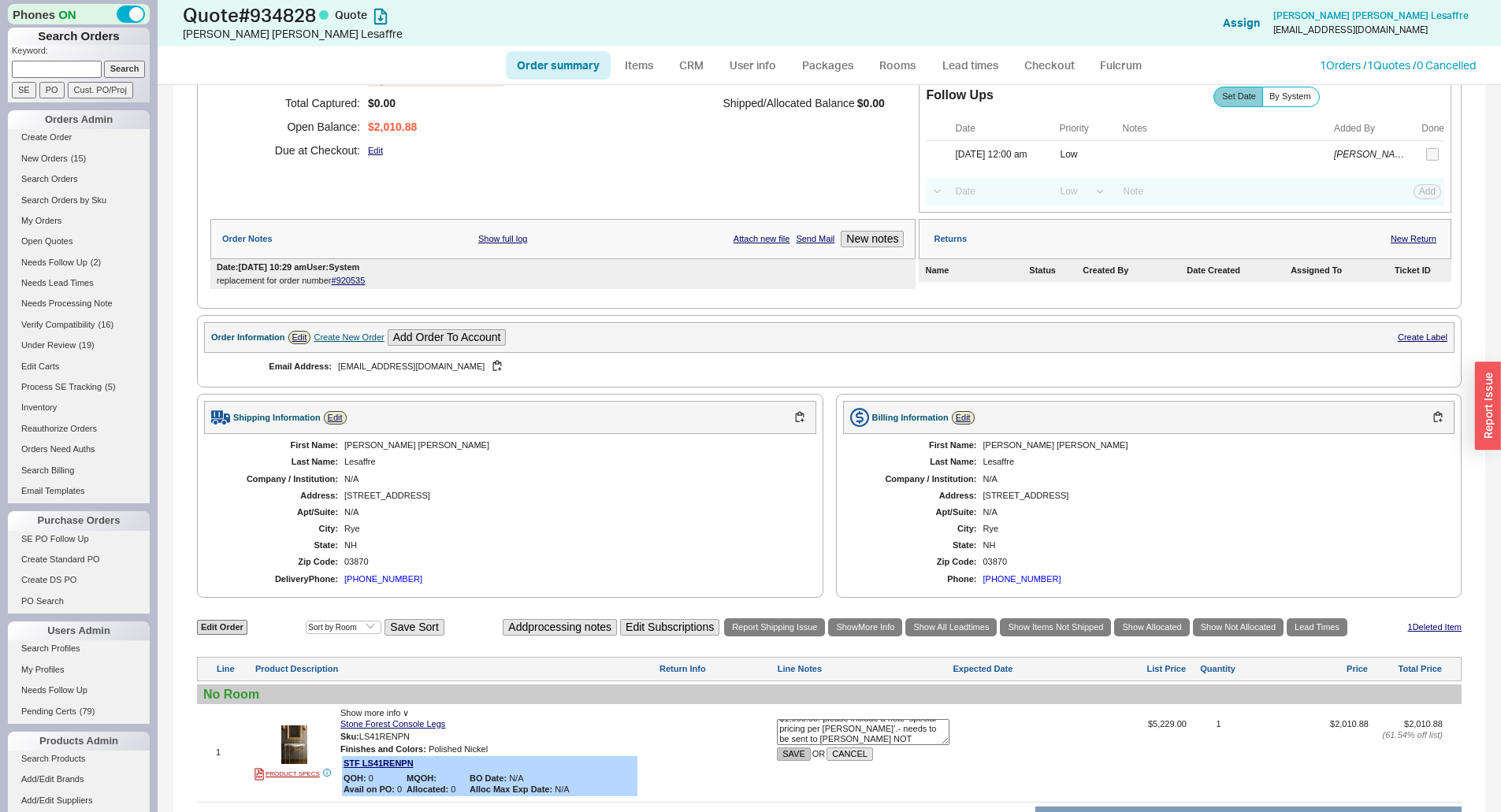
type textarea ".375 multiplier your cost would be $1,960.88. please include a note ‘special pr…"
click at [794, 752] on button "SAVE" at bounding box center [794, 754] width 34 height 13
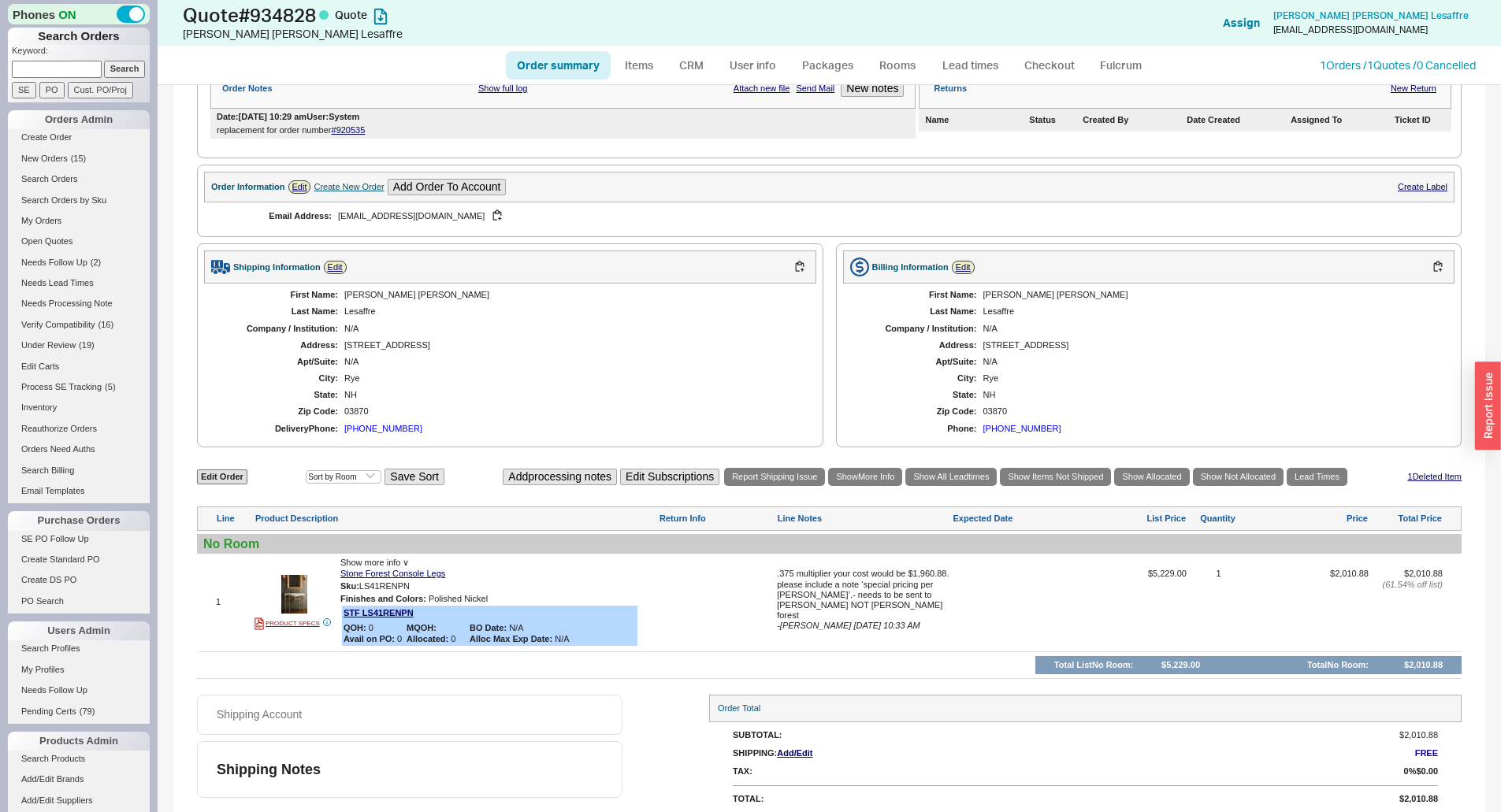
scroll to position [342, 0]
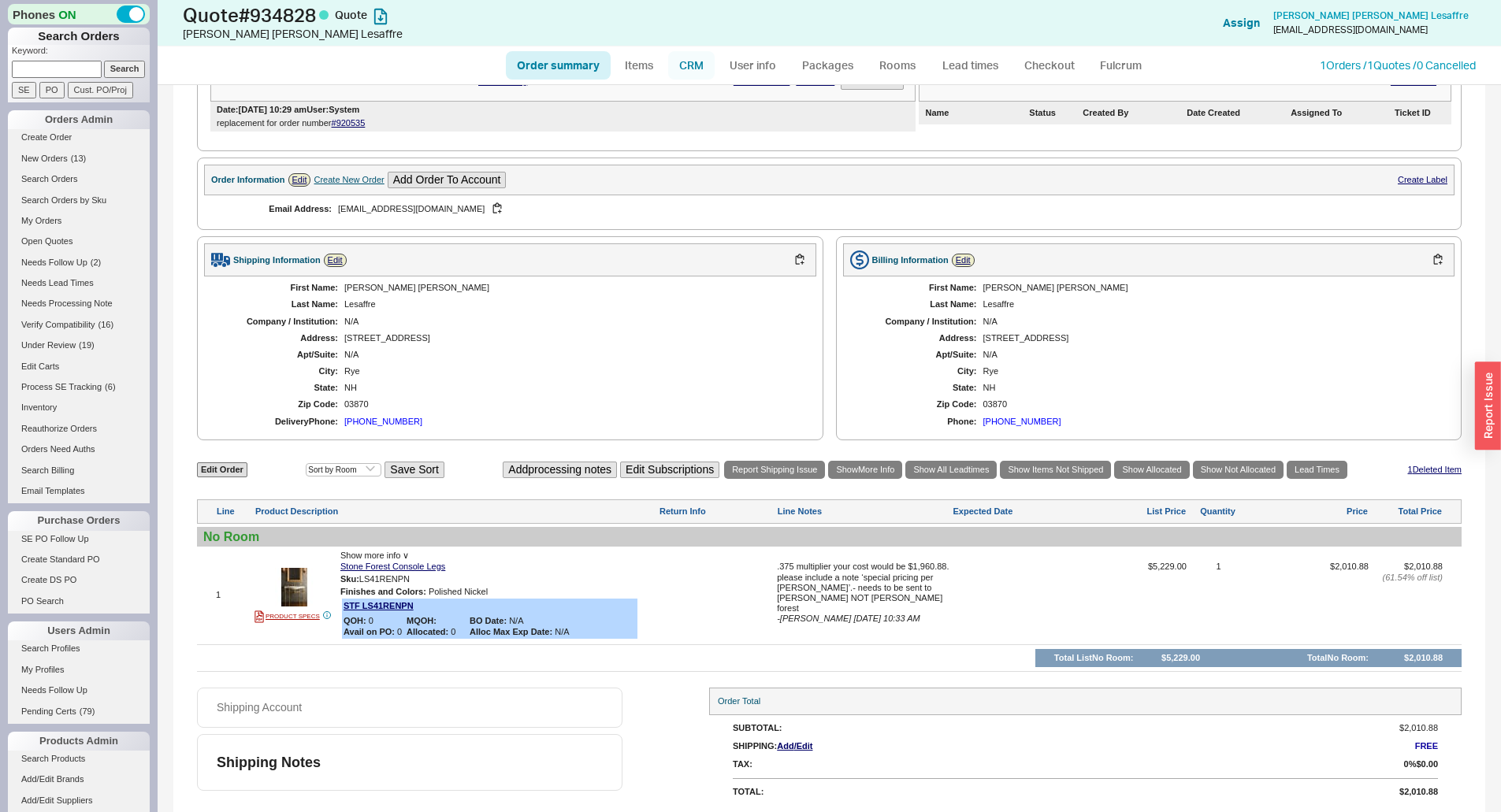
click at [693, 60] on link "CRM" at bounding box center [692, 65] width 46 height 29
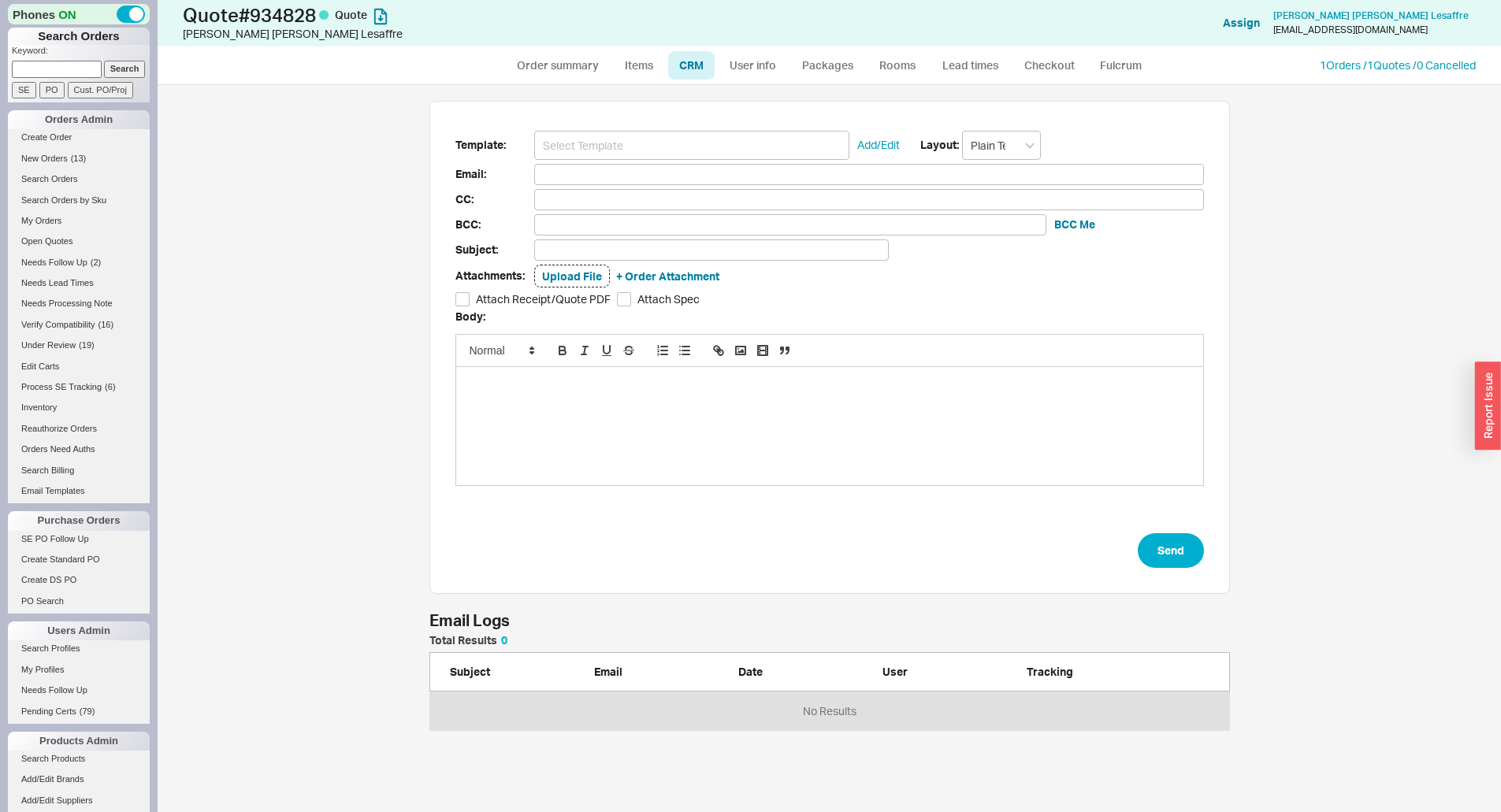
scroll to position [716, 1331]
click at [572, 62] on link "Order summary" at bounding box center [558, 65] width 105 height 29
select select "*"
select select "LOW"
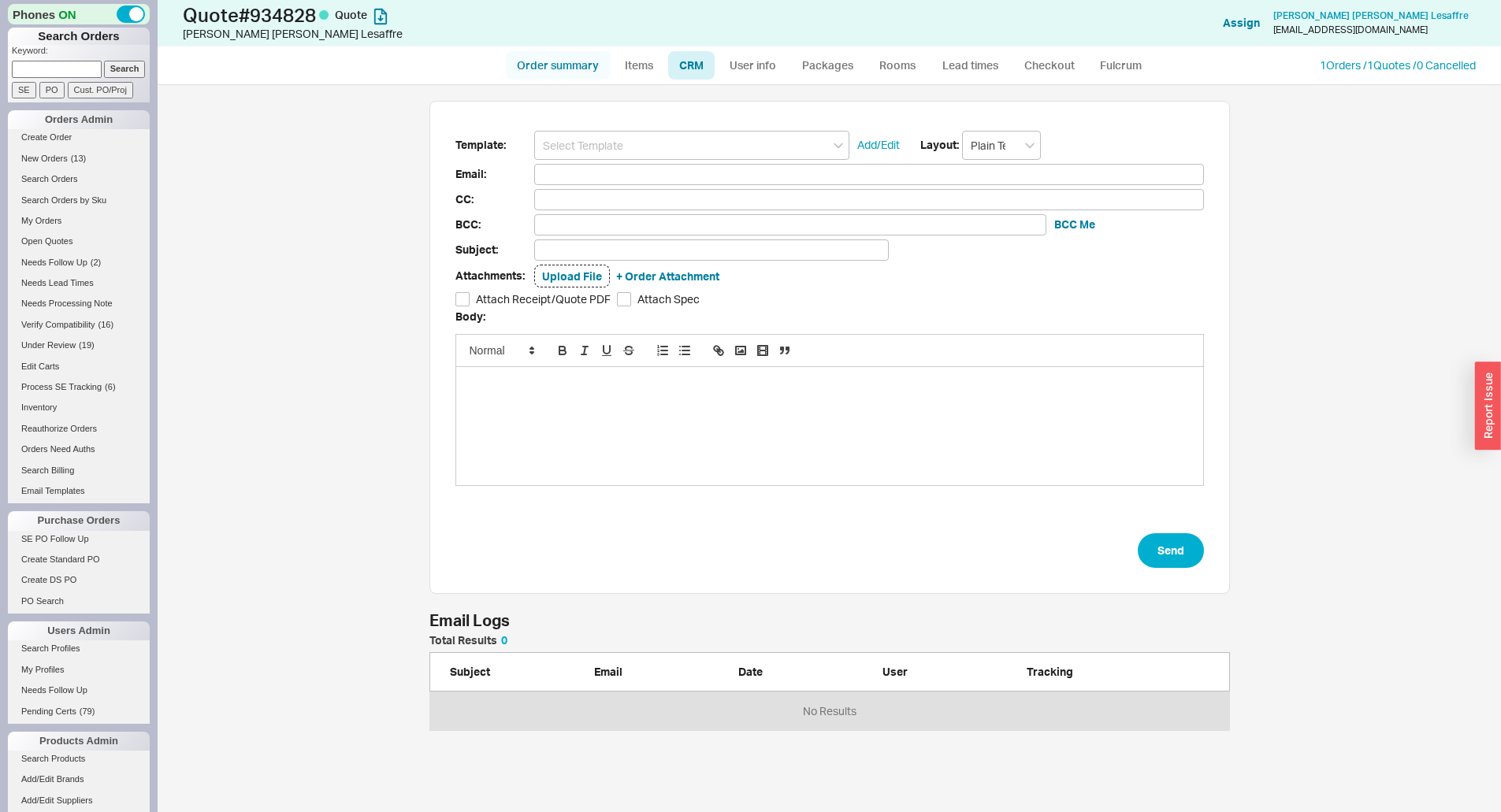
select select "3"
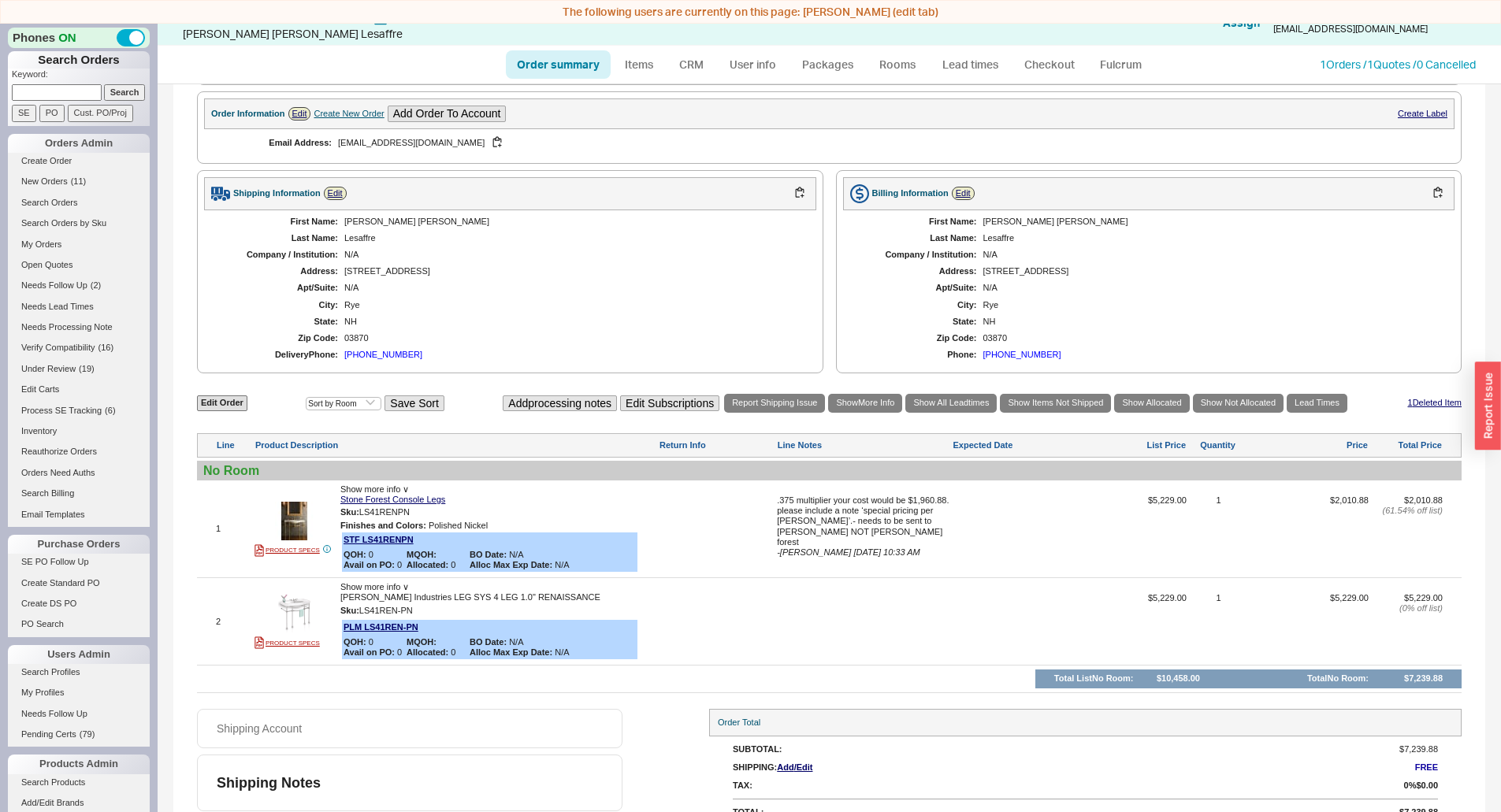
scroll to position [430, 0]
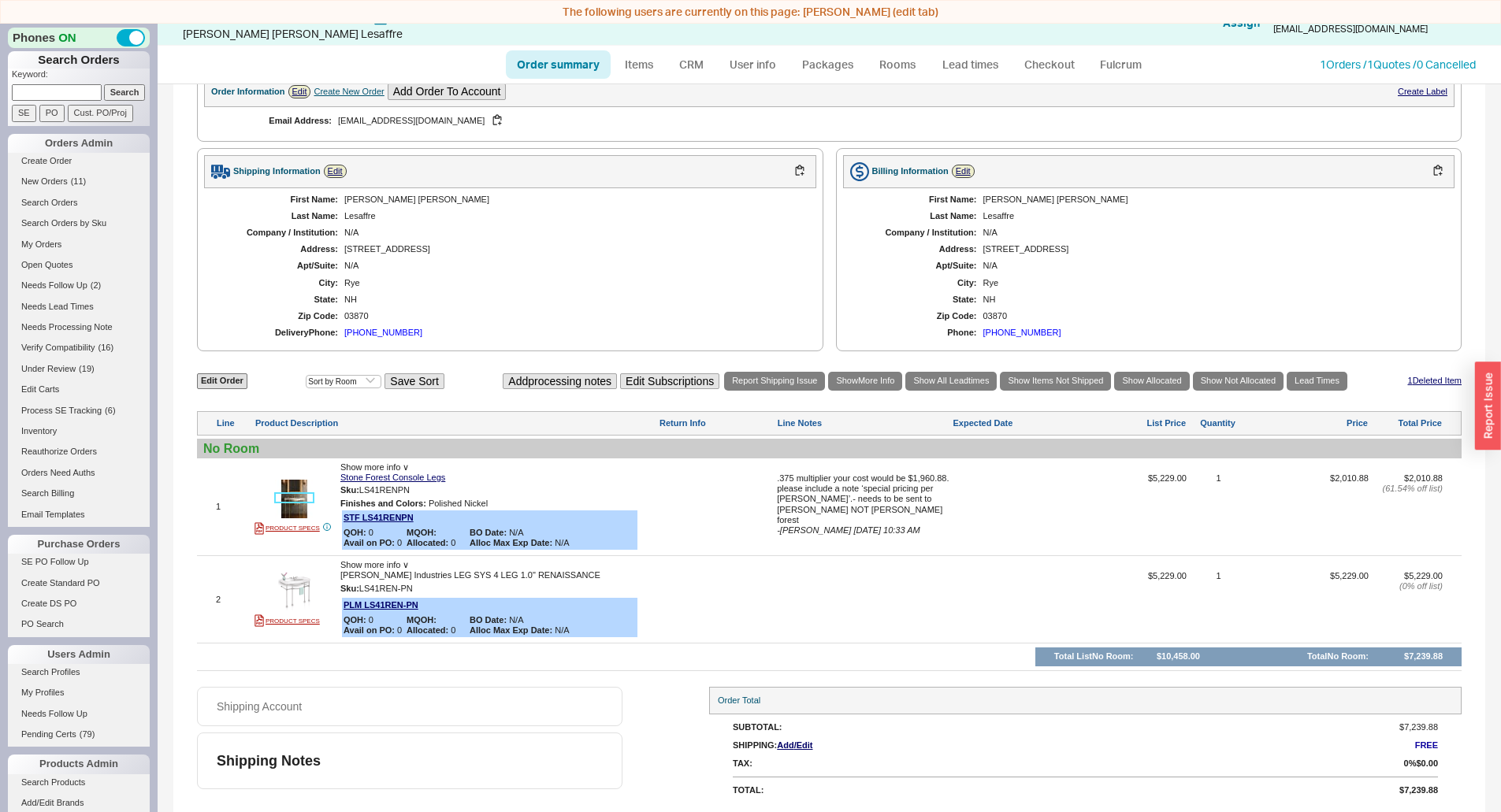
click at [299, 496] on img at bounding box center [295, 499] width 39 height 39
click at [695, 480] on div at bounding box center [716, 513] width 115 height 78
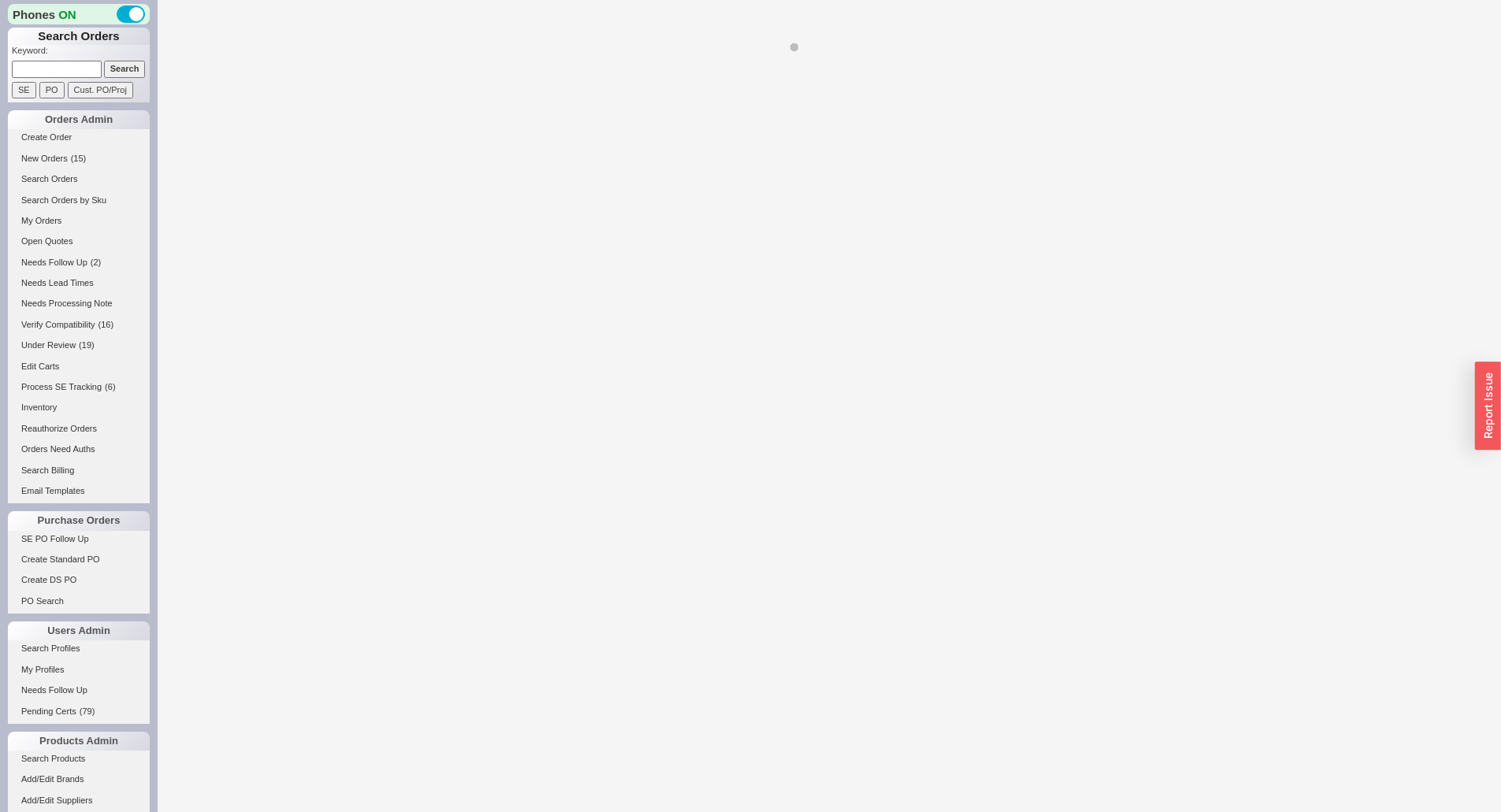
select select "*"
select select "LOW"
select select "3"
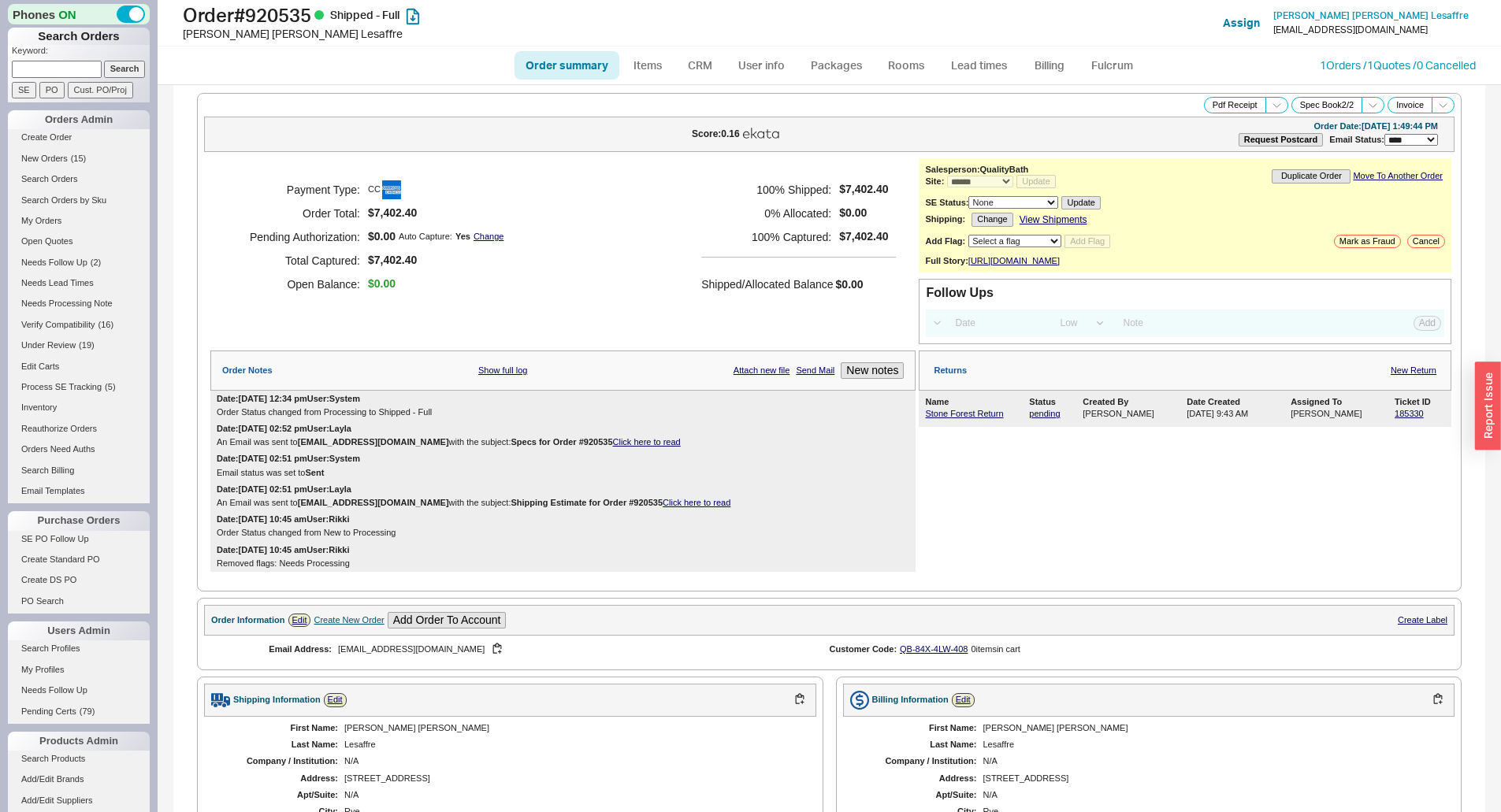
click at [590, 279] on div "Payment Type: CC Order Total: $7,402.40 Pending Authorization: $0.00 Auto Captu…" at bounding box center [563, 237] width 705 height 158
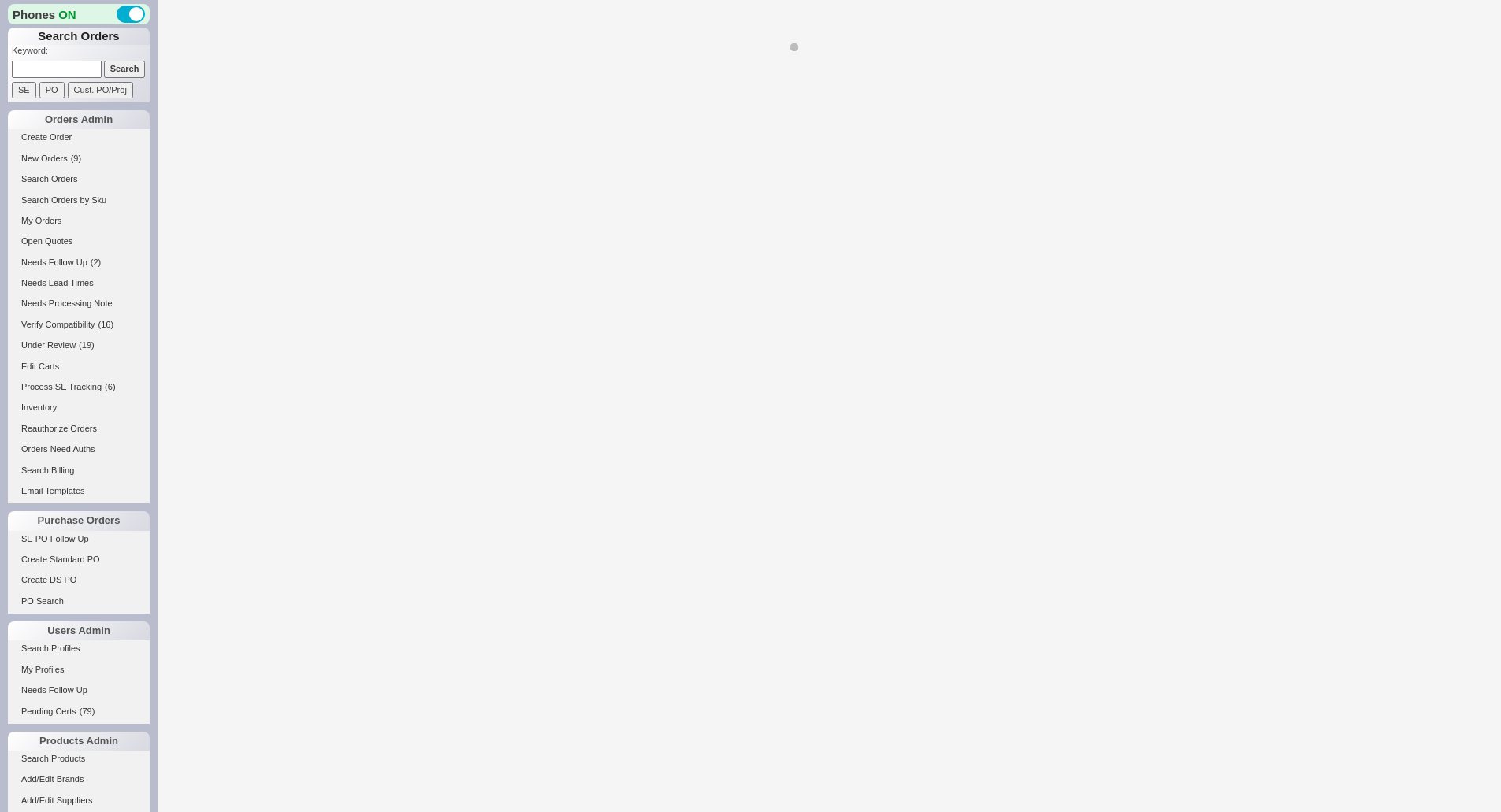
select select "*"
select select "LOW"
select select "3"
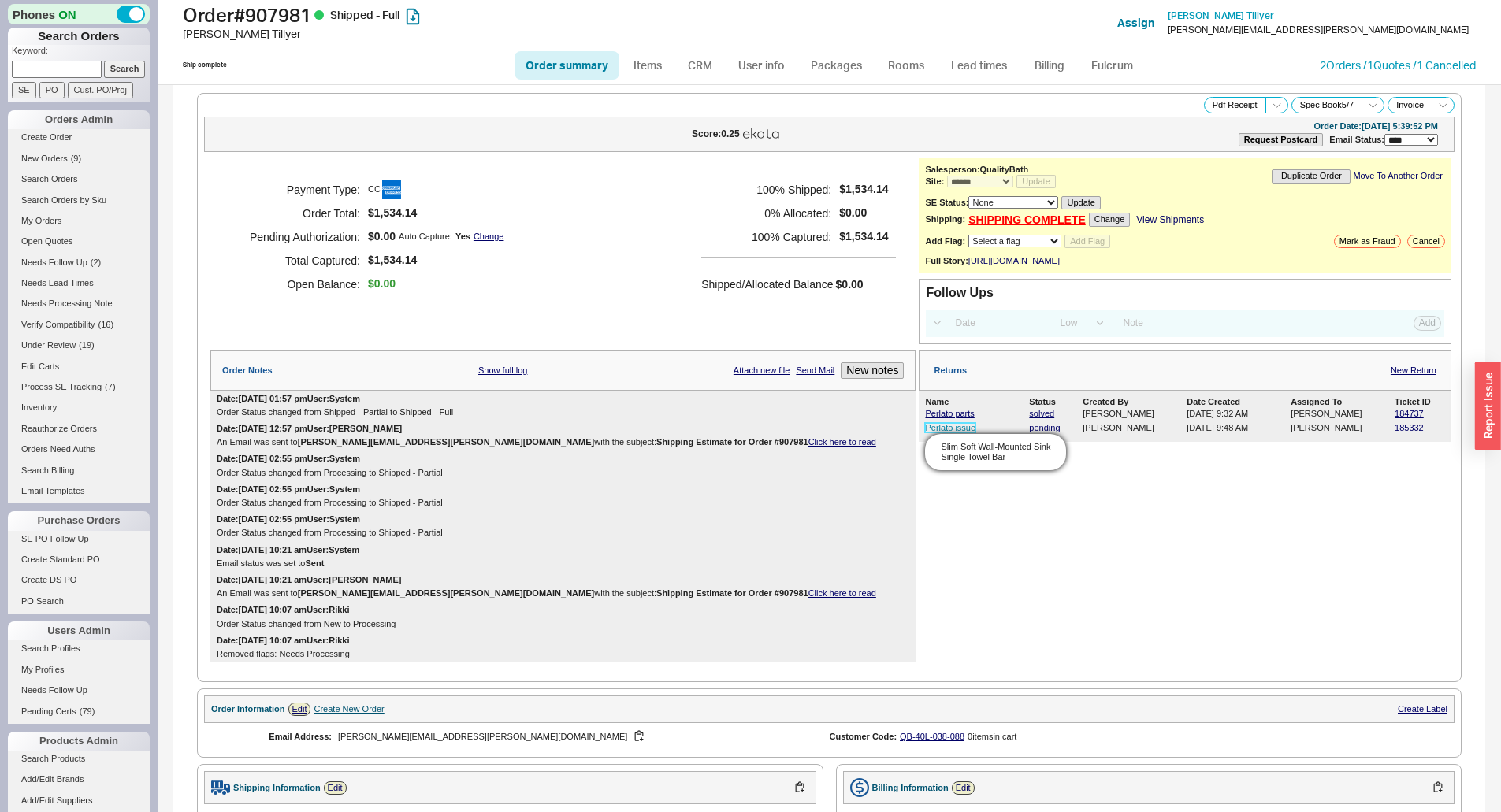
click at [925, 432] on link "Perlato issue" at bounding box center [950, 427] width 50 height 9
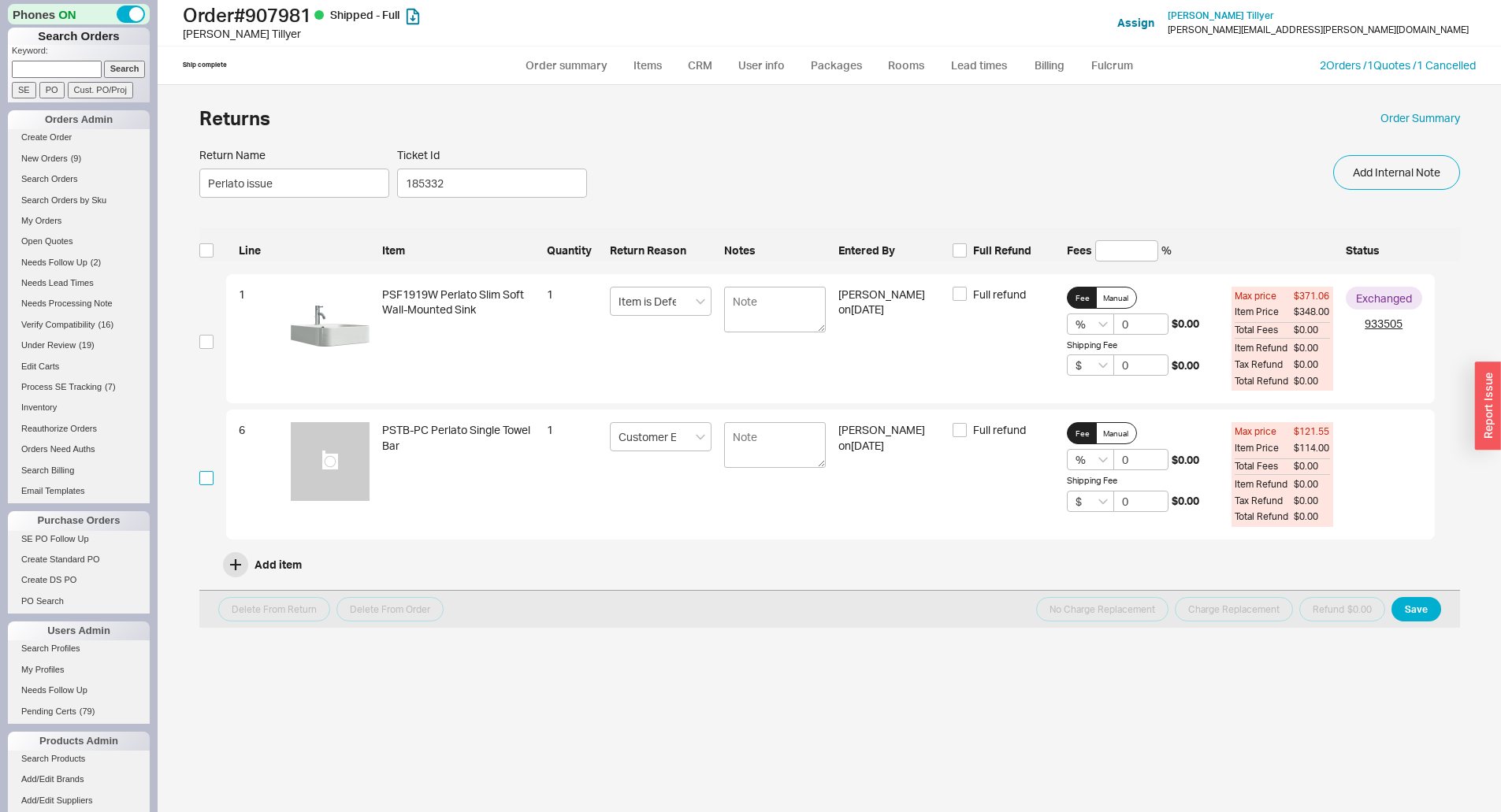
click at [207, 475] on input "checkbox" at bounding box center [206, 477] width 14 height 14
checkbox input "true"
click at [997, 433] on span "Full refund" at bounding box center [999, 429] width 53 height 16
click at [967, 433] on input "Full refund" at bounding box center [959, 429] width 14 height 14
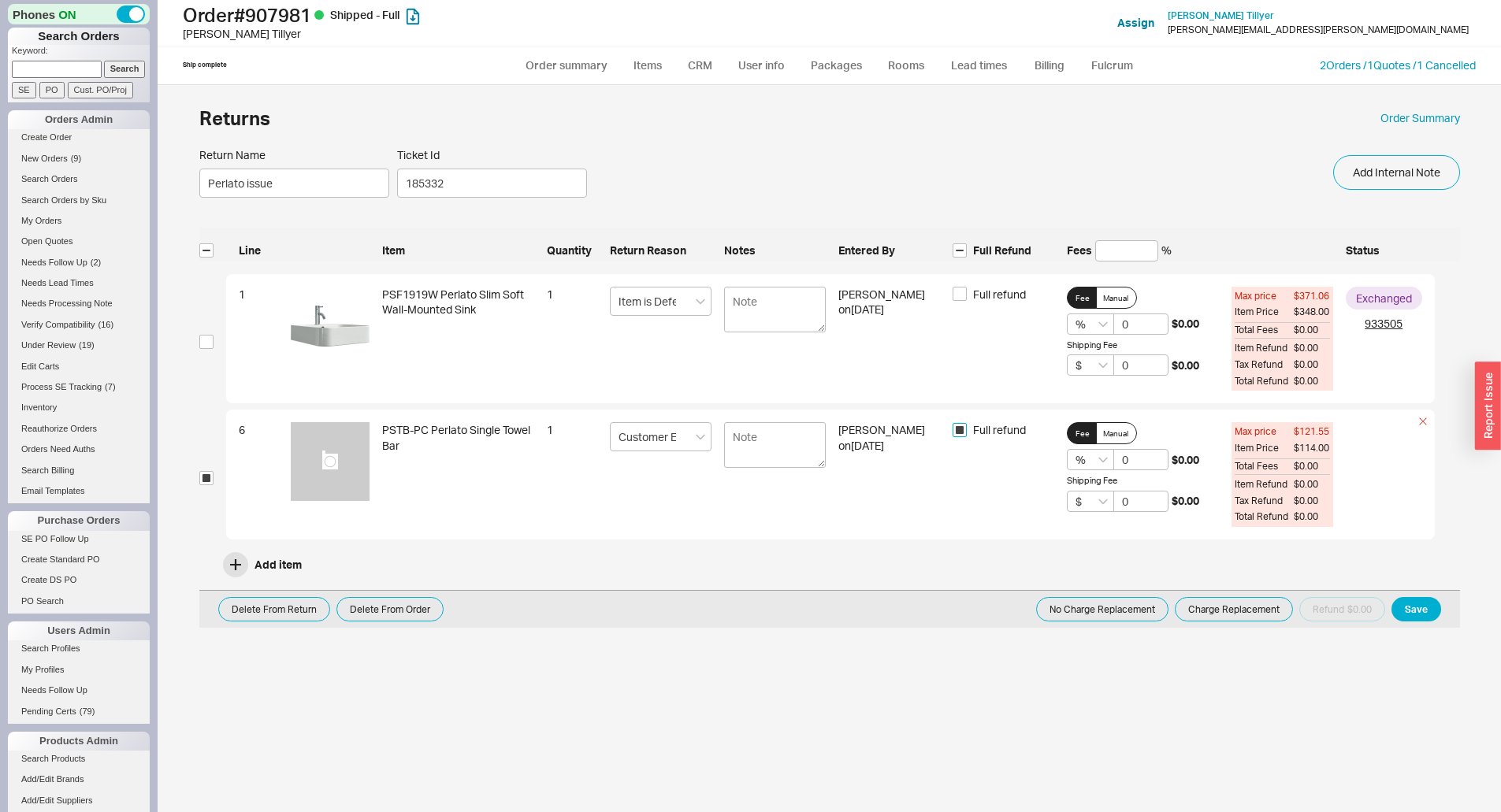
checkbox input "true"
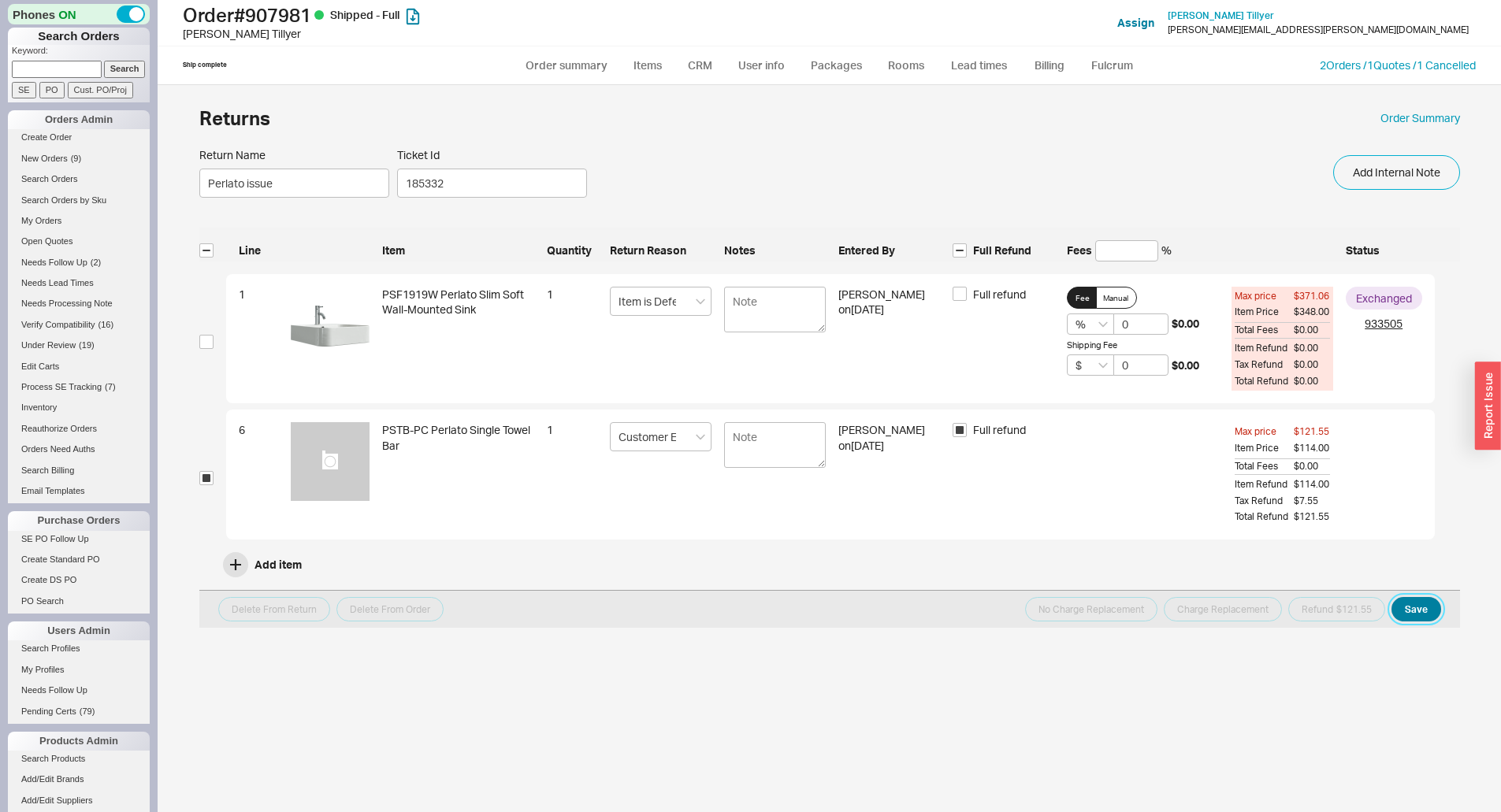
click at [1432, 605] on button "Save" at bounding box center [1417, 609] width 50 height 24
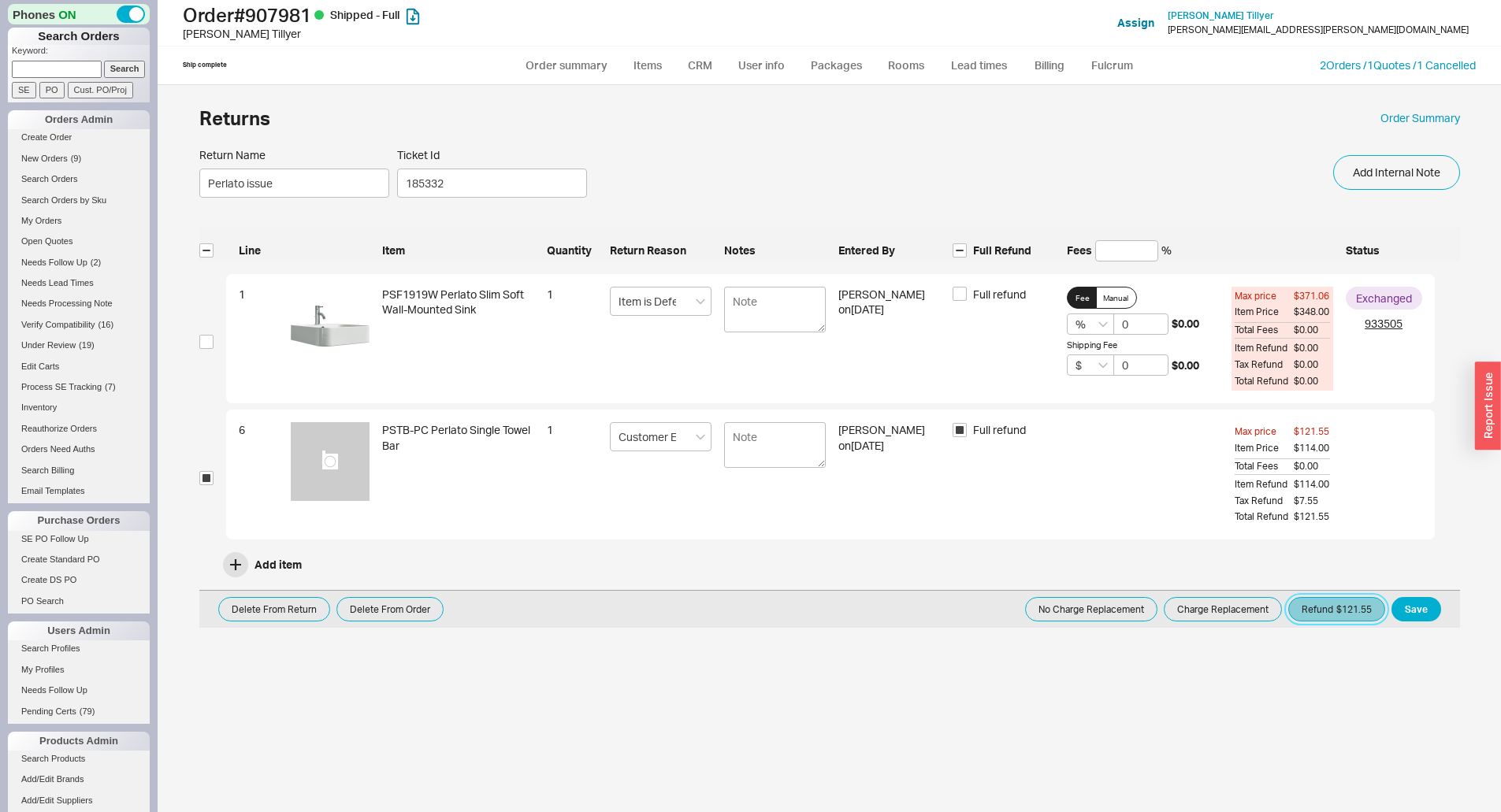
click at [1345, 610] on button "Refund $121.55" at bounding box center [1336, 609] width 97 height 24
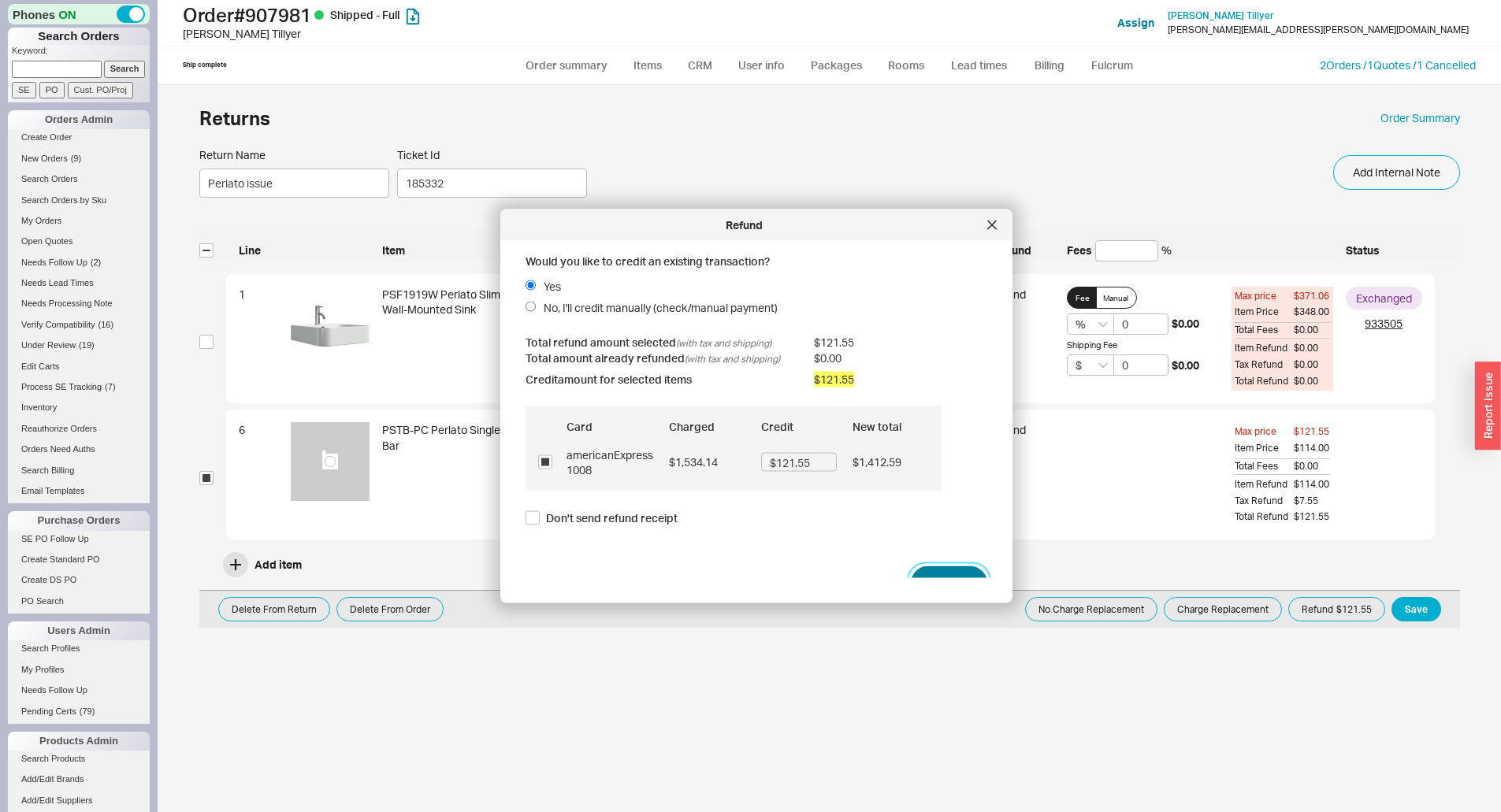
click at [935, 566] on button "Refund" at bounding box center [948, 583] width 76 height 34
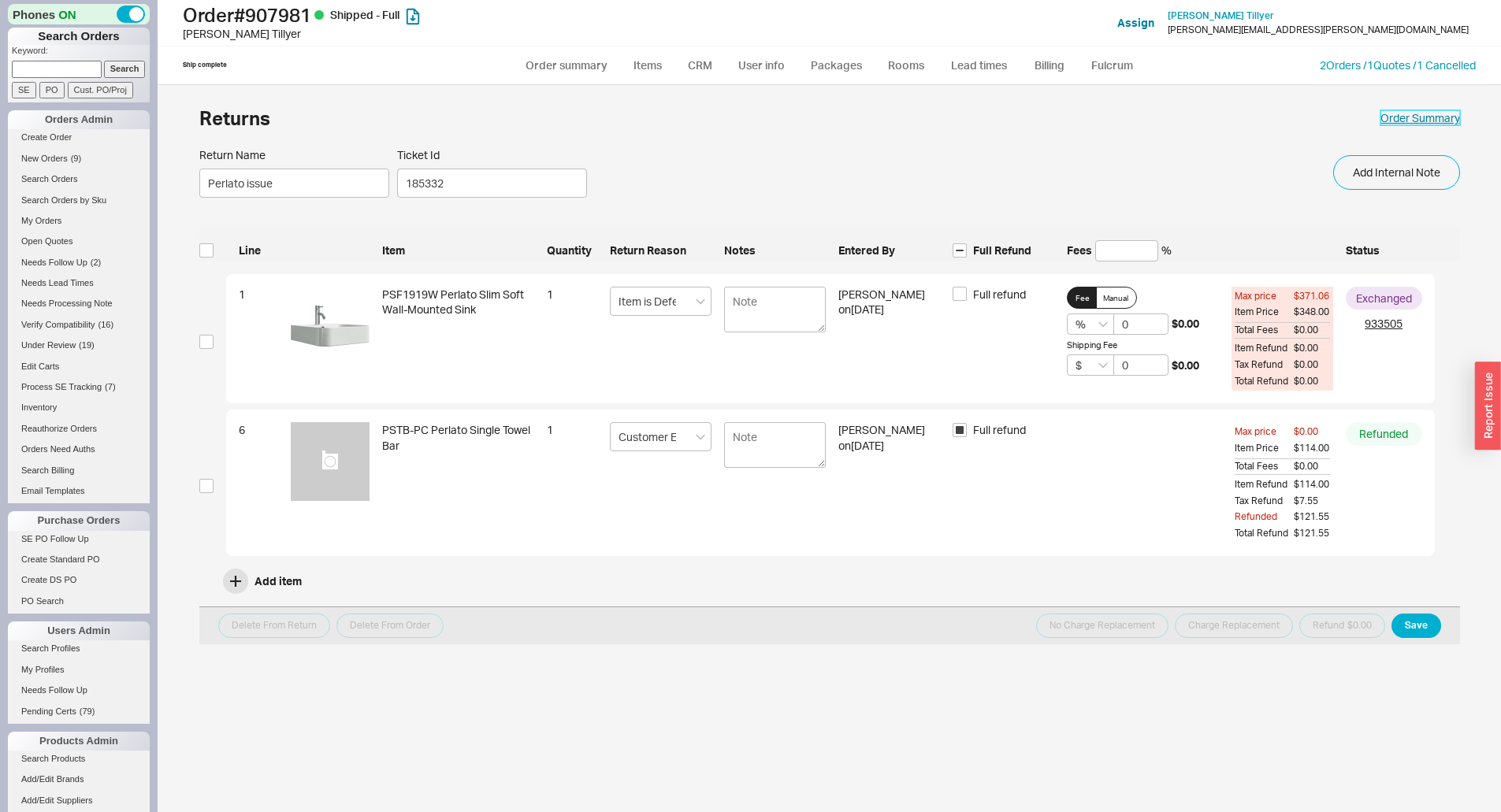
click at [1424, 120] on link "Order Summary" at bounding box center [1420, 118] width 80 height 16
select select "*"
select select "LOW"
select select "3"
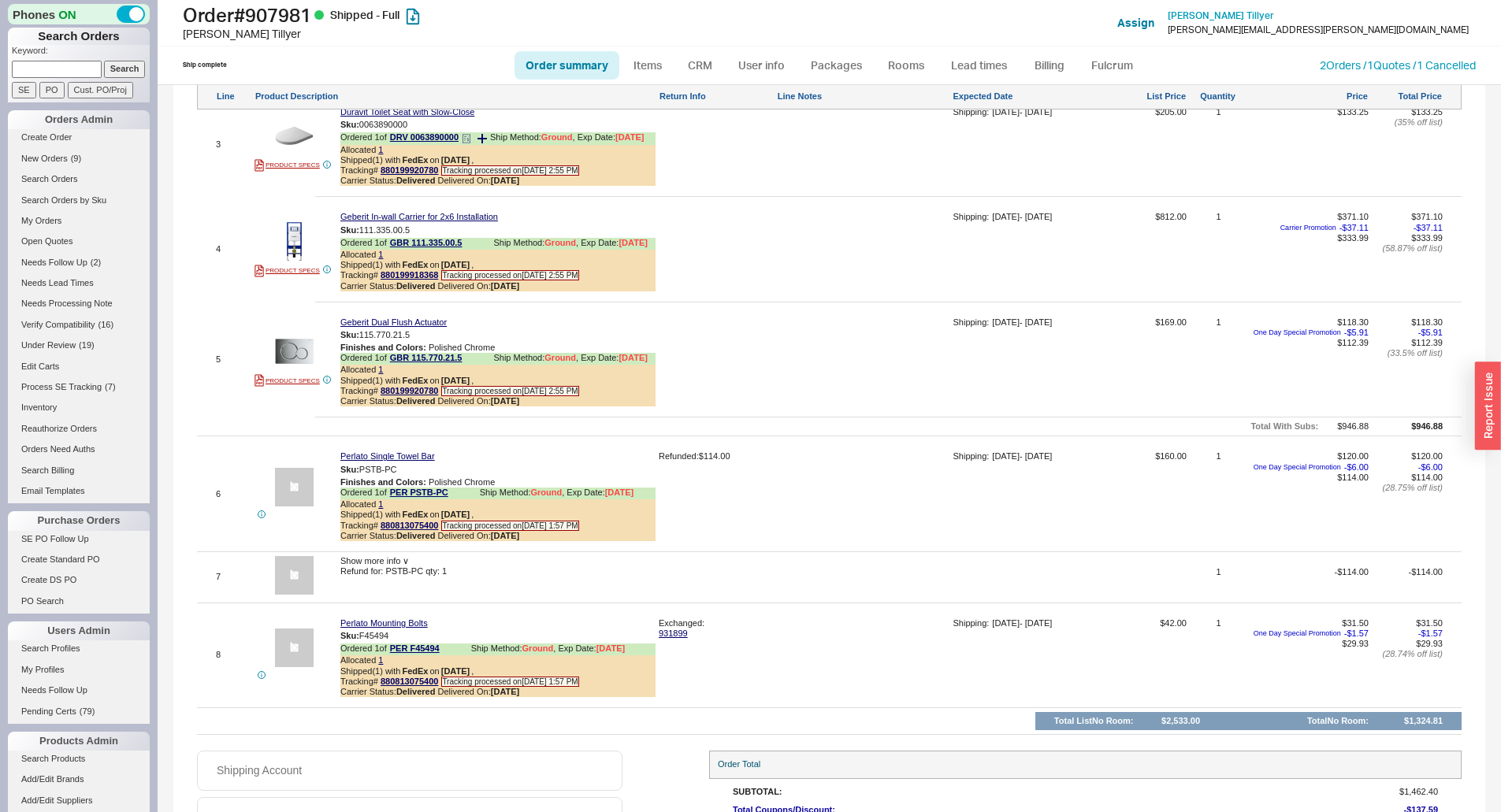
scroll to position [1345, 0]
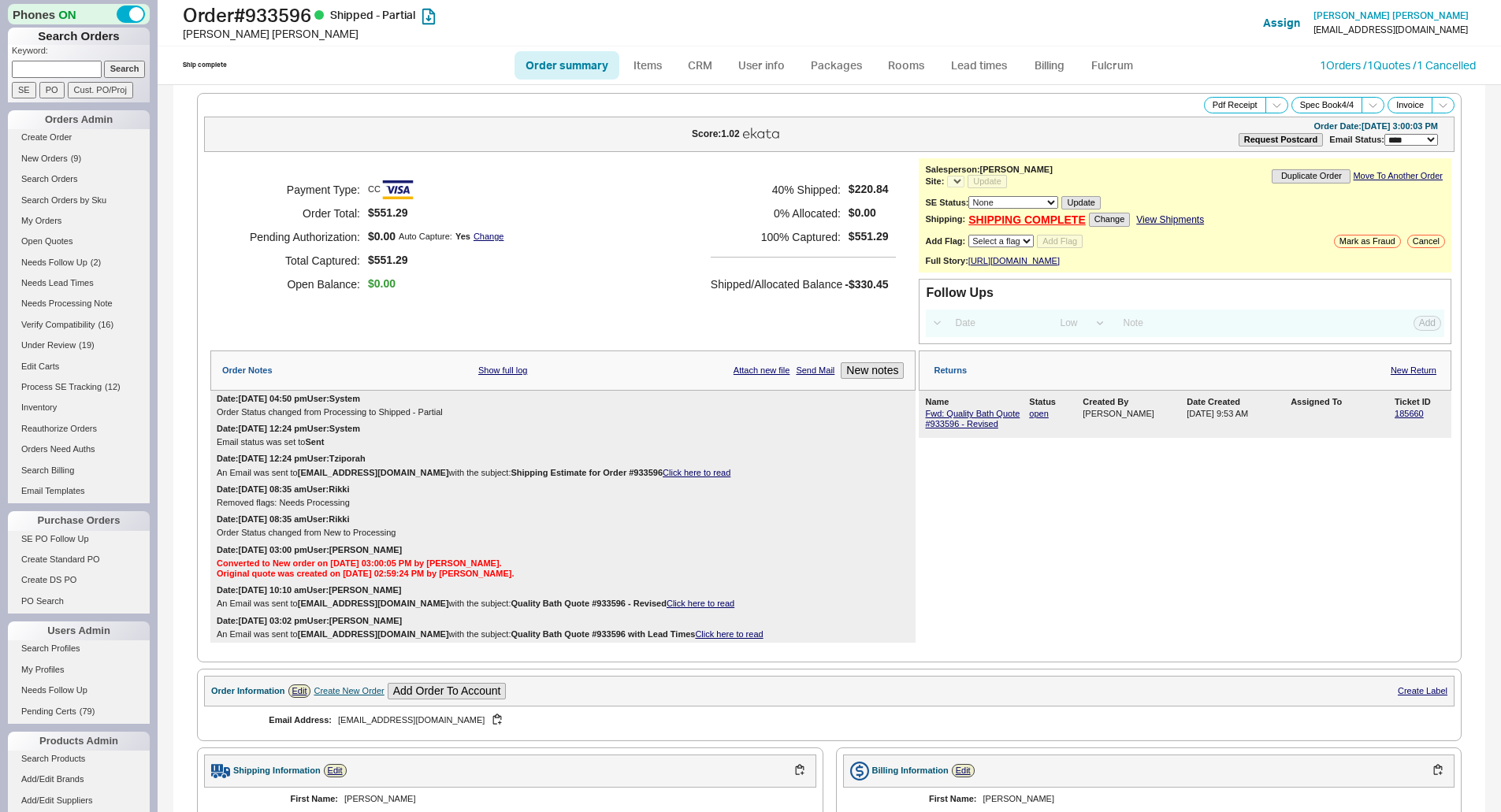
select select "LOW"
select select "3"
select select "*"
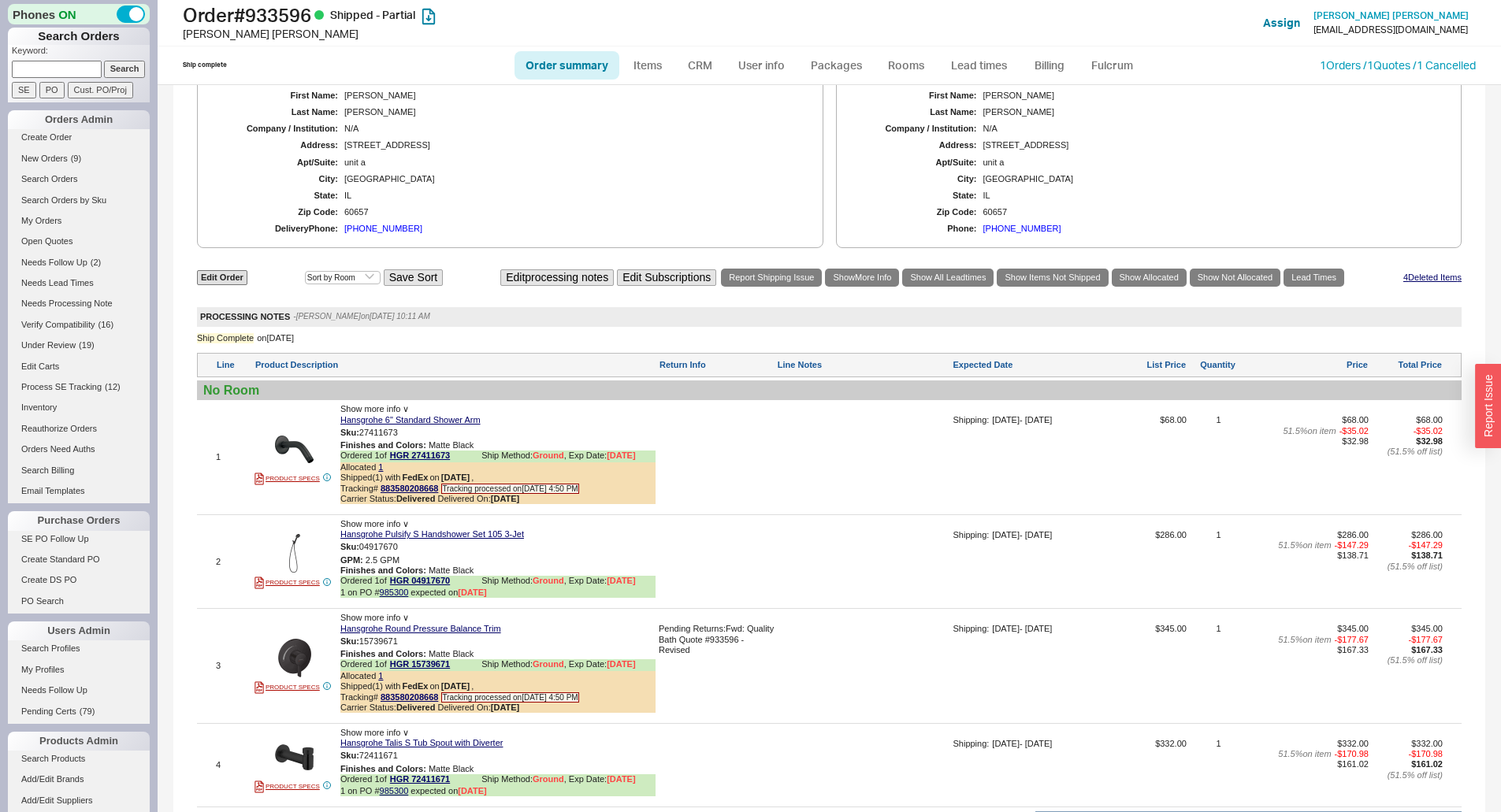
scroll to position [867, 0]
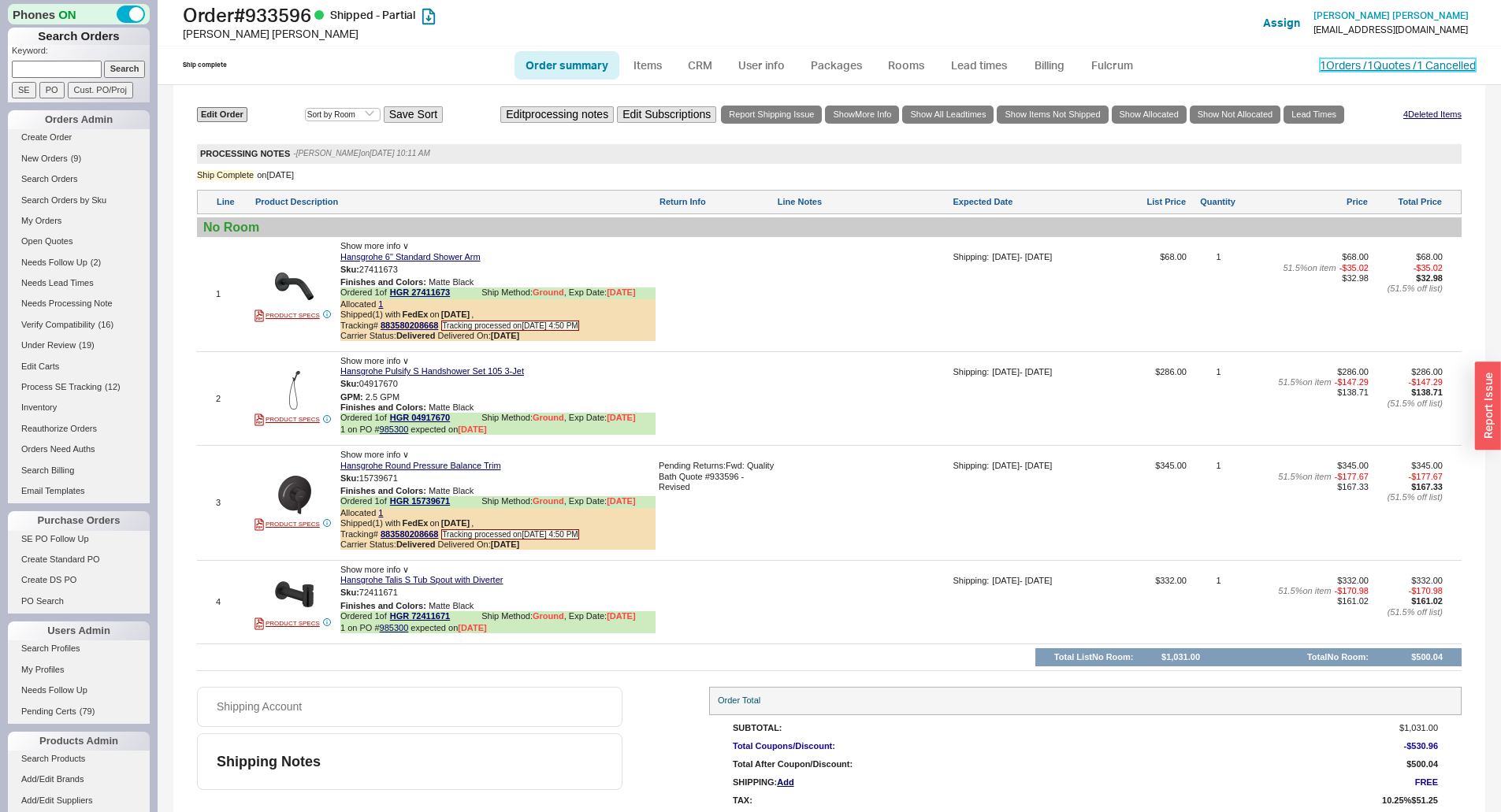
click at [1340, 67] on link "1 Orders / 1 Quotes / 1 Cancelled" at bounding box center [1397, 65] width 156 height 13
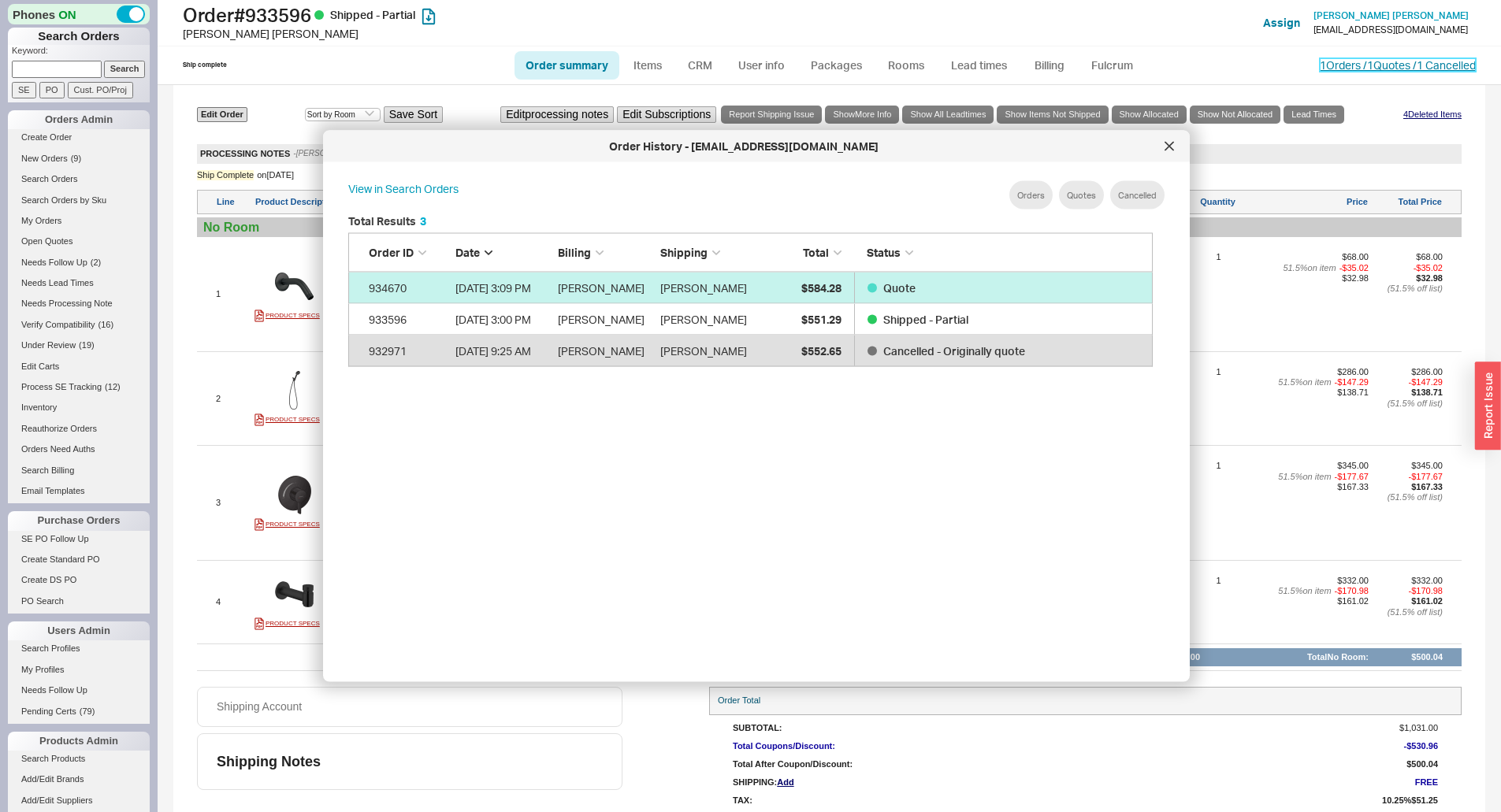
scroll to position [470, 818]
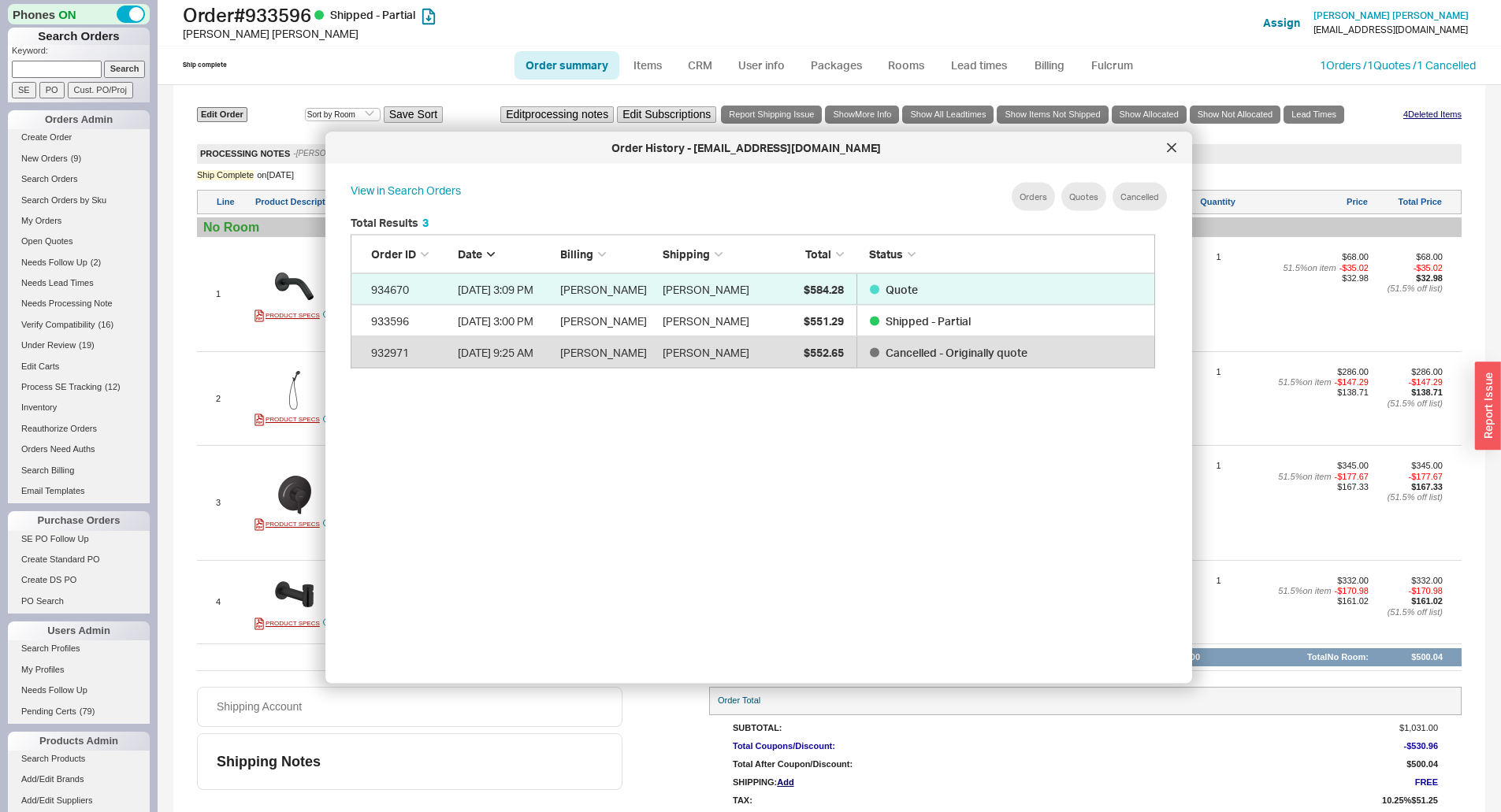
drag, startPoint x: 839, startPoint y: 134, endPoint x: 846, endPoint y: 139, distance: 8.6
click at [846, 139] on div "Order History - [EMAIL_ADDRESS][DOMAIN_NAME]" at bounding box center [758, 148] width 867 height 32
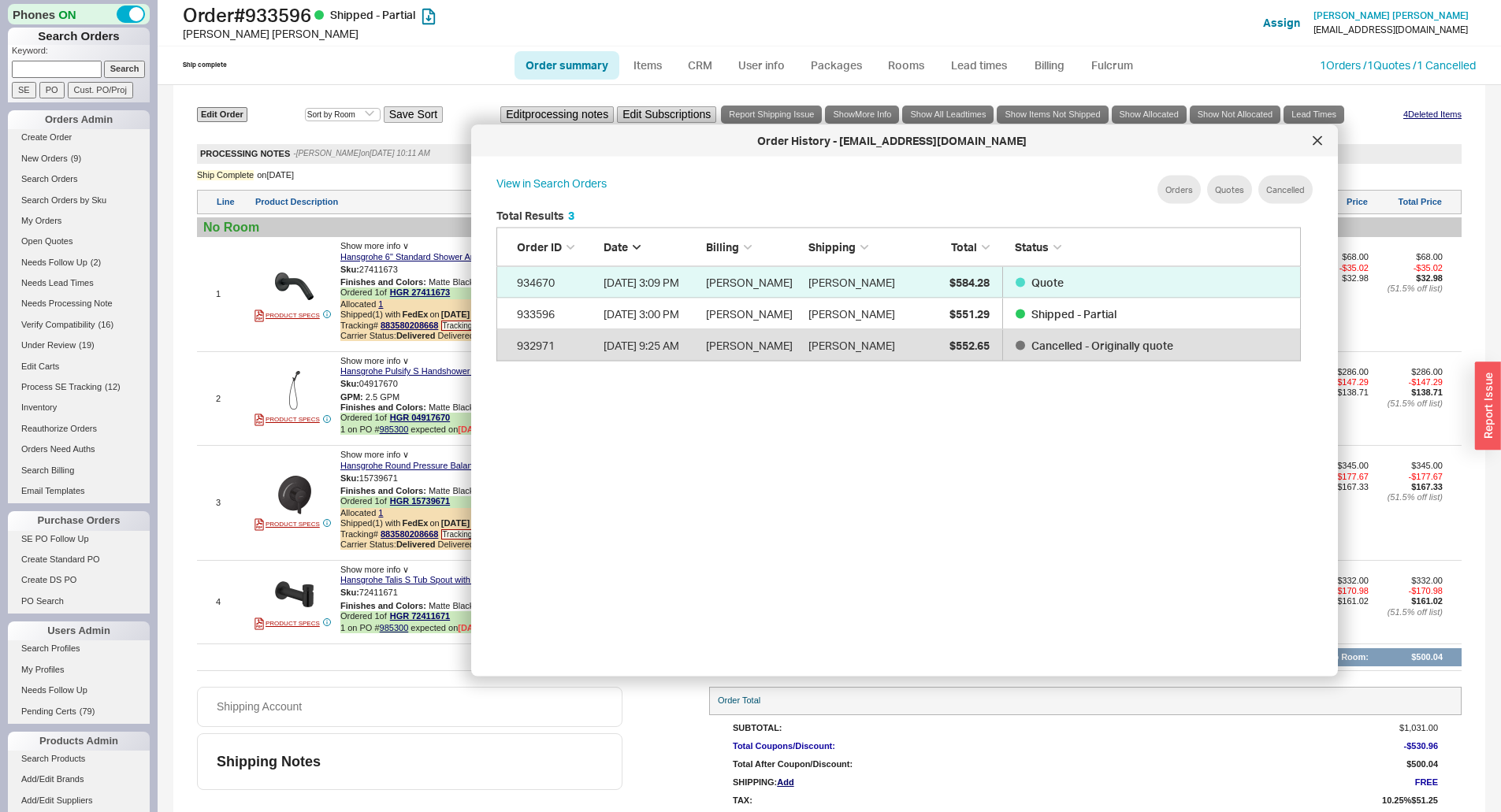
drag, startPoint x: 854, startPoint y: 139, endPoint x: 987, endPoint y: 129, distance: 133.4
click at [987, 129] on div "Order History - [EMAIL_ADDRESS][DOMAIN_NAME]" at bounding box center [904, 141] width 867 height 32
click at [1315, 140] on icon at bounding box center [1317, 141] width 9 height 9
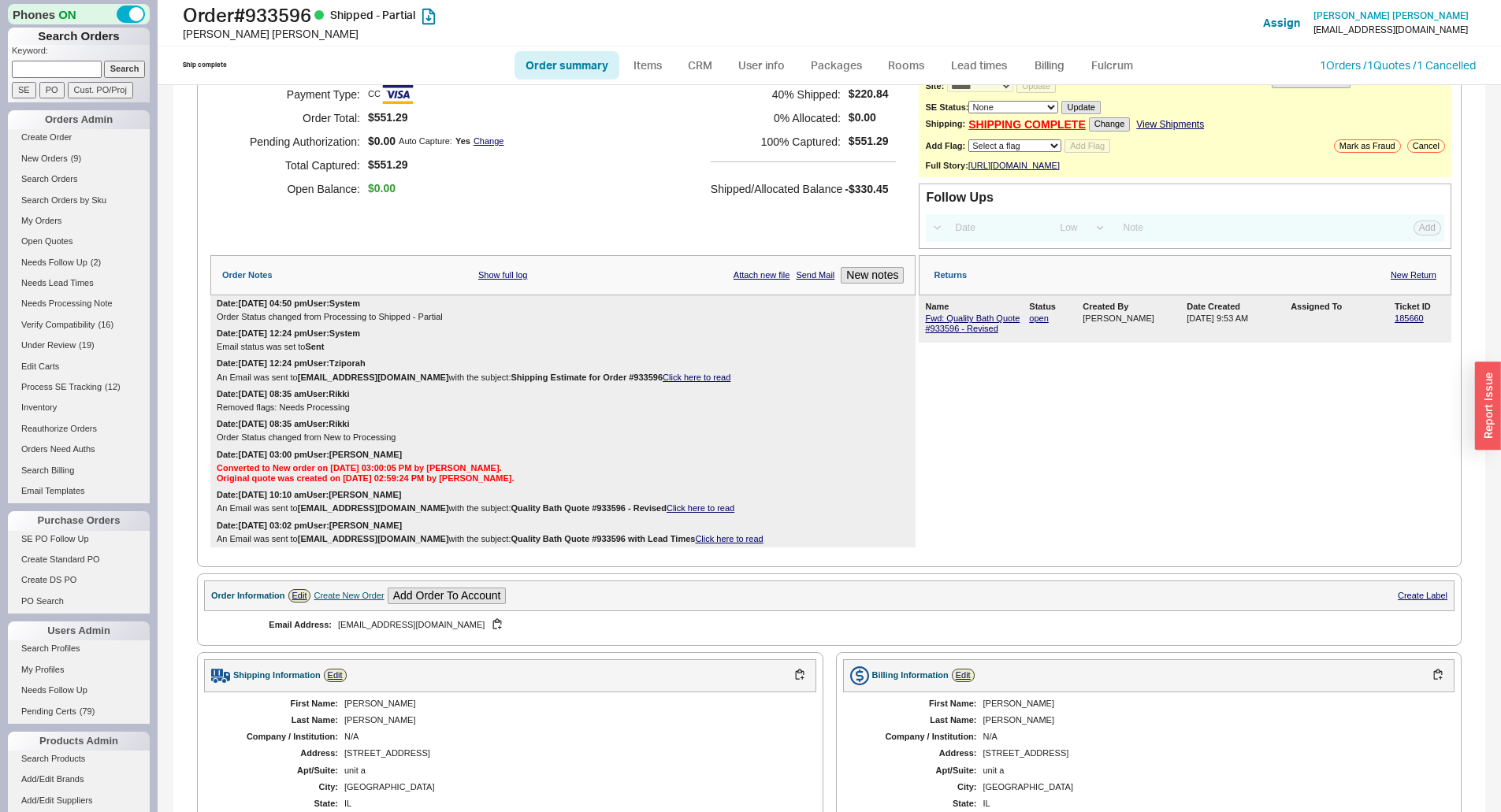
scroll to position [0, 0]
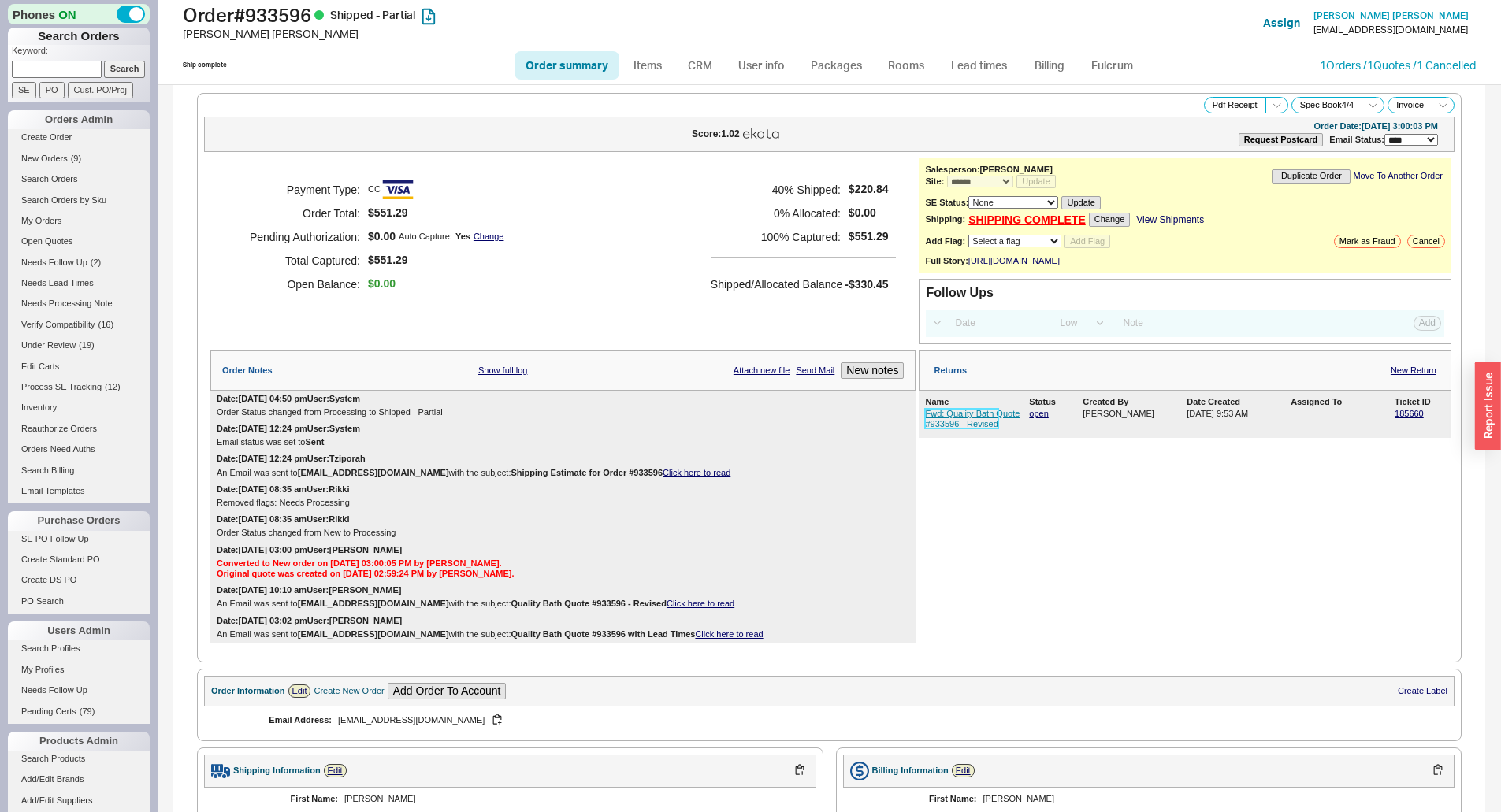
click at [967, 428] on link "Fwd: Quality Bath Quote #933596 - Revised" at bounding box center [973, 418] width 95 height 19
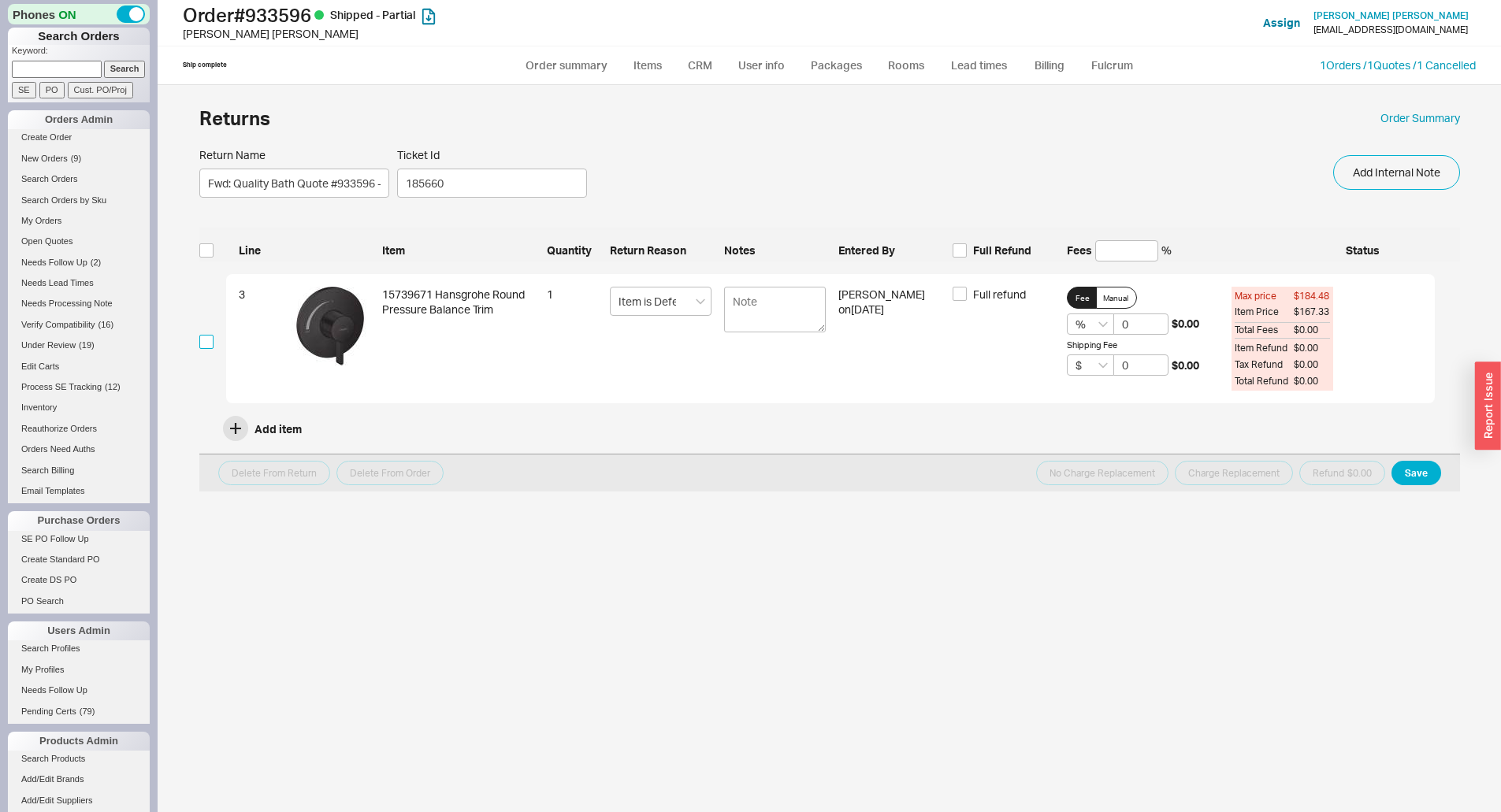
click at [206, 337] on input "checkbox" at bounding box center [206, 341] width 14 height 14
checkbox input "true"
click at [1239, 474] on button "Charge Replacement" at bounding box center [1233, 473] width 118 height 24
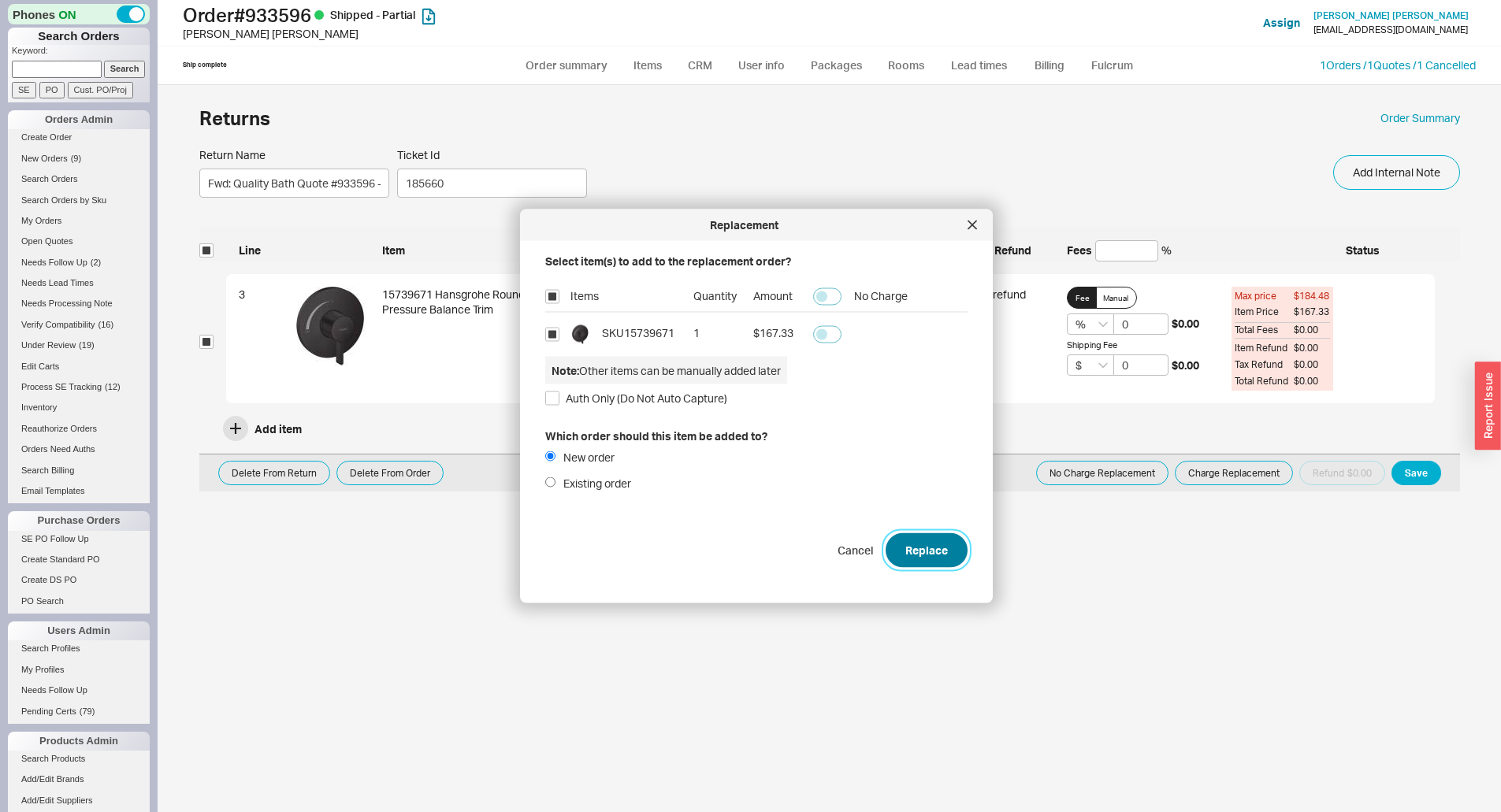
click at [914, 538] on button "Replace" at bounding box center [926, 549] width 82 height 34
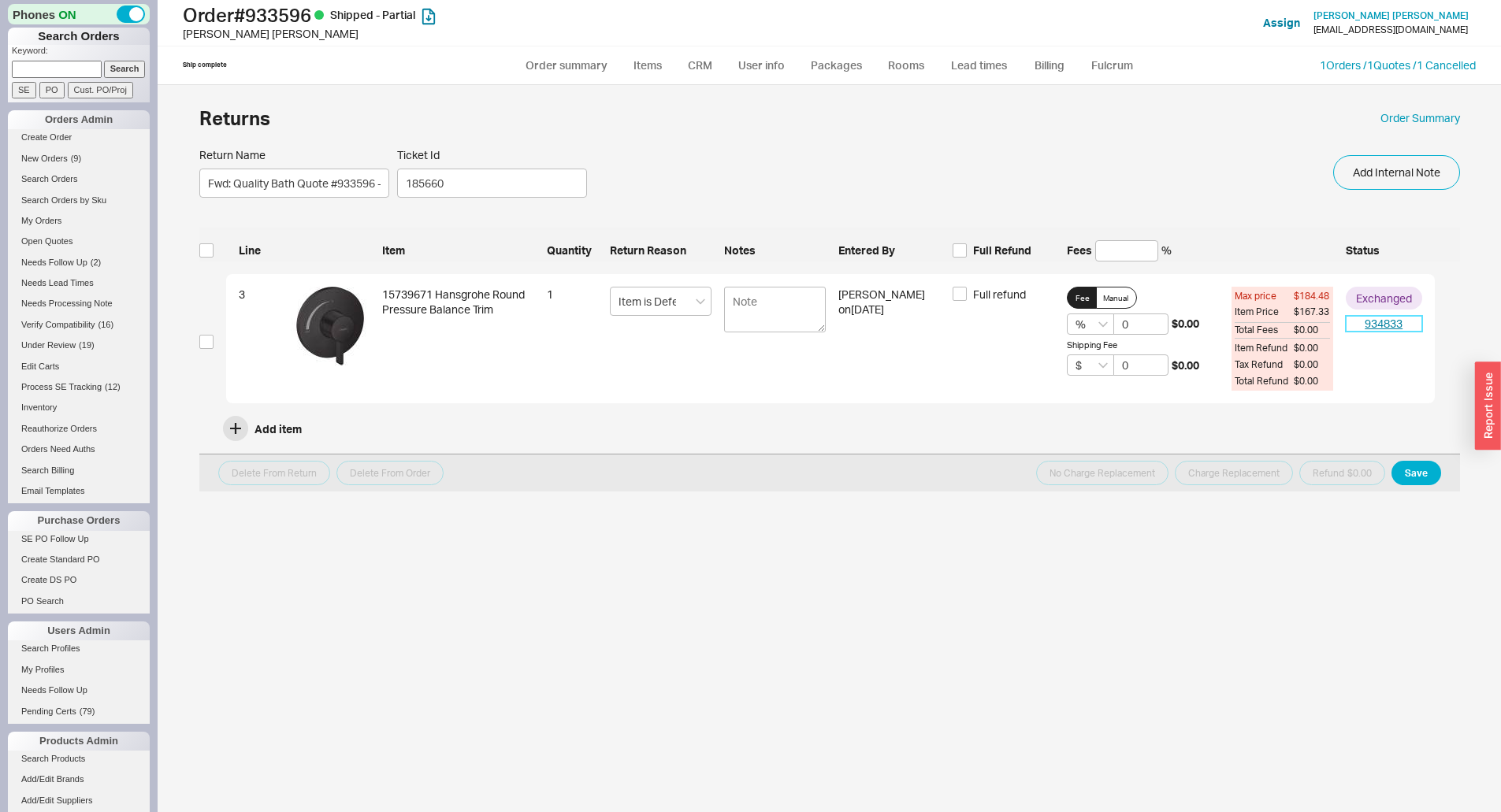
click at [1391, 323] on link "934833" at bounding box center [1383, 324] width 76 height 16
select select "*"
select select "LOW"
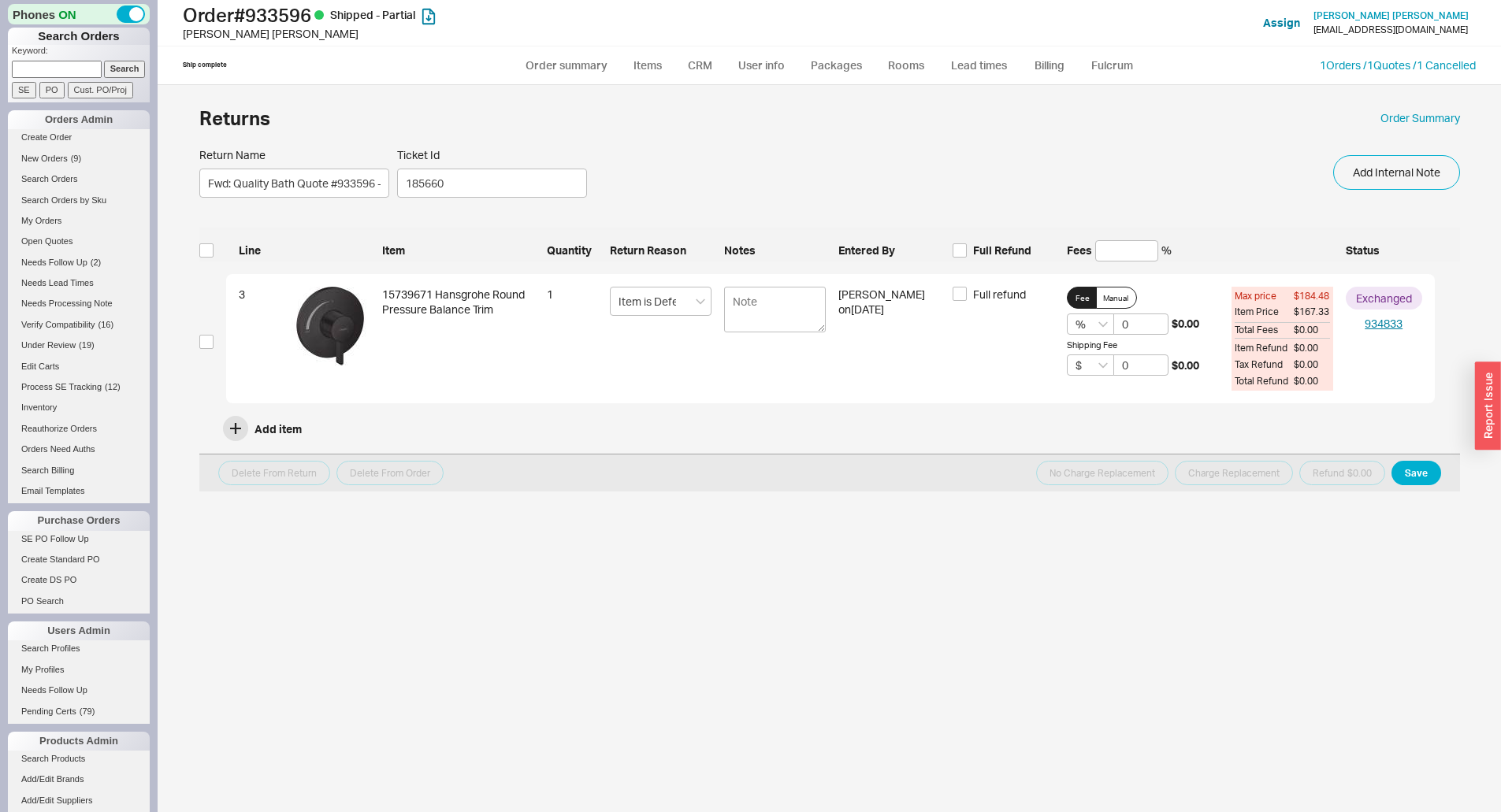
select select "3"
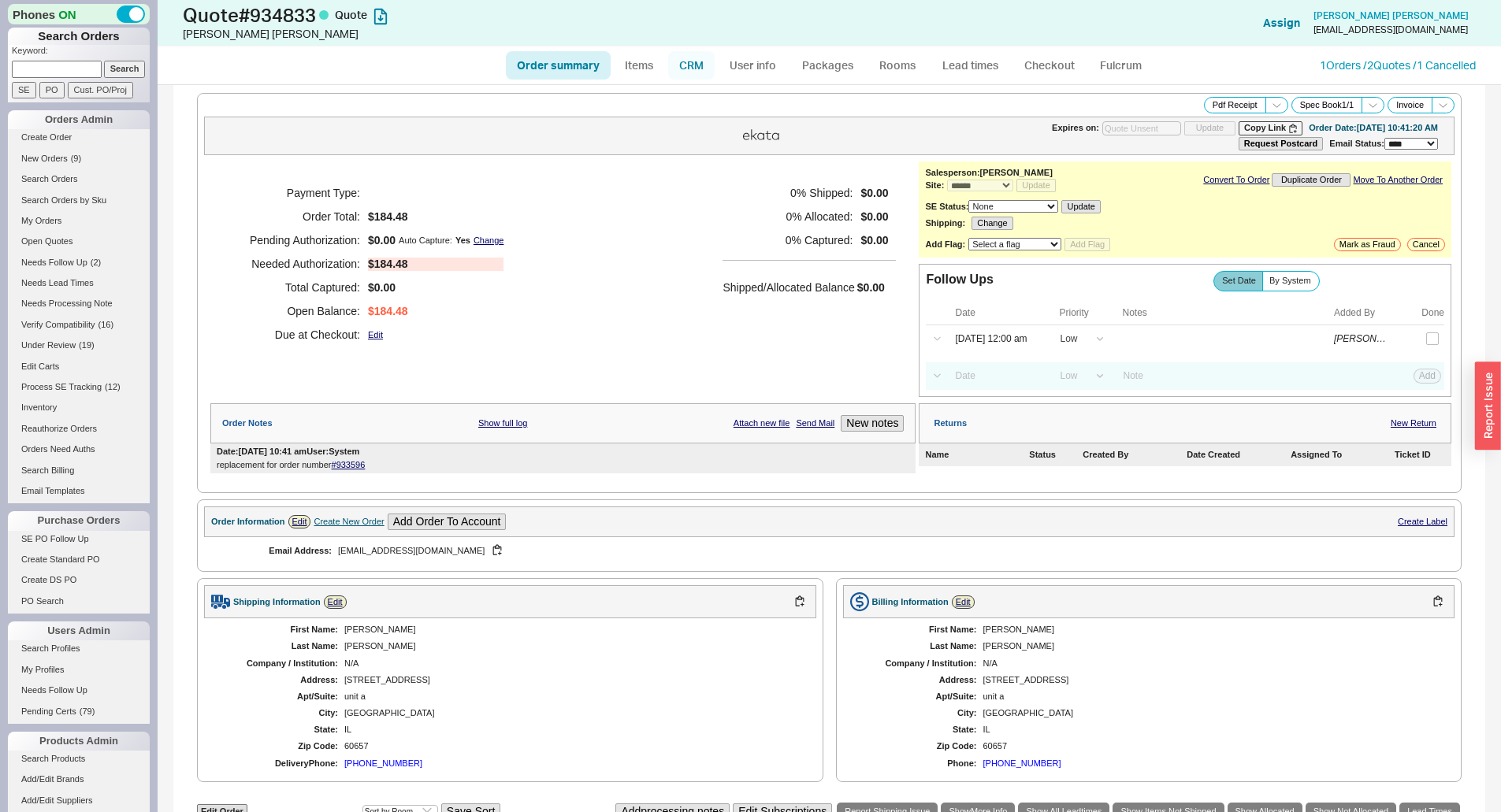
click at [688, 57] on link "CRM" at bounding box center [692, 65] width 46 height 29
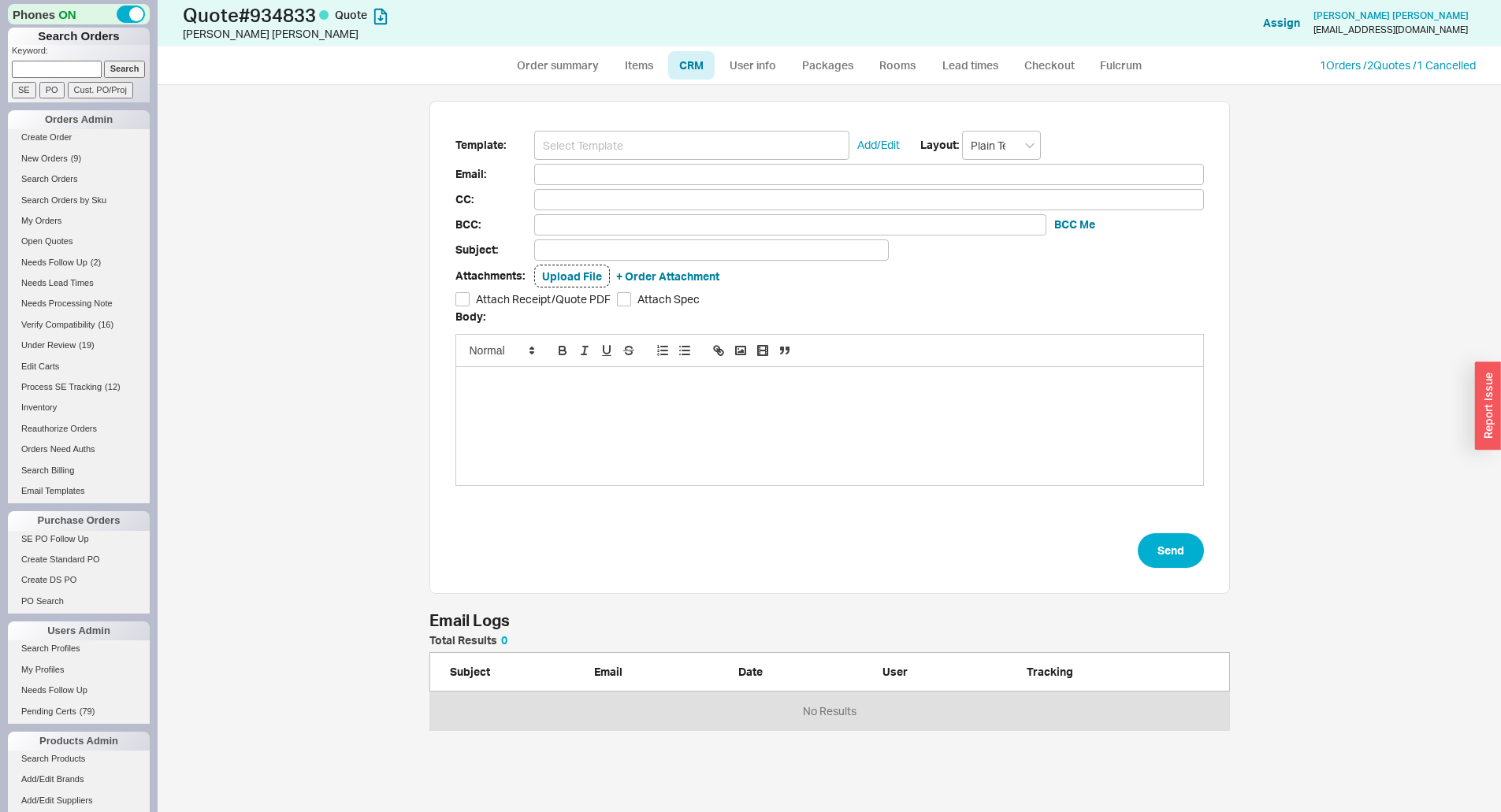
scroll to position [716, 1331]
click at [616, 135] on input at bounding box center [692, 145] width 315 height 29
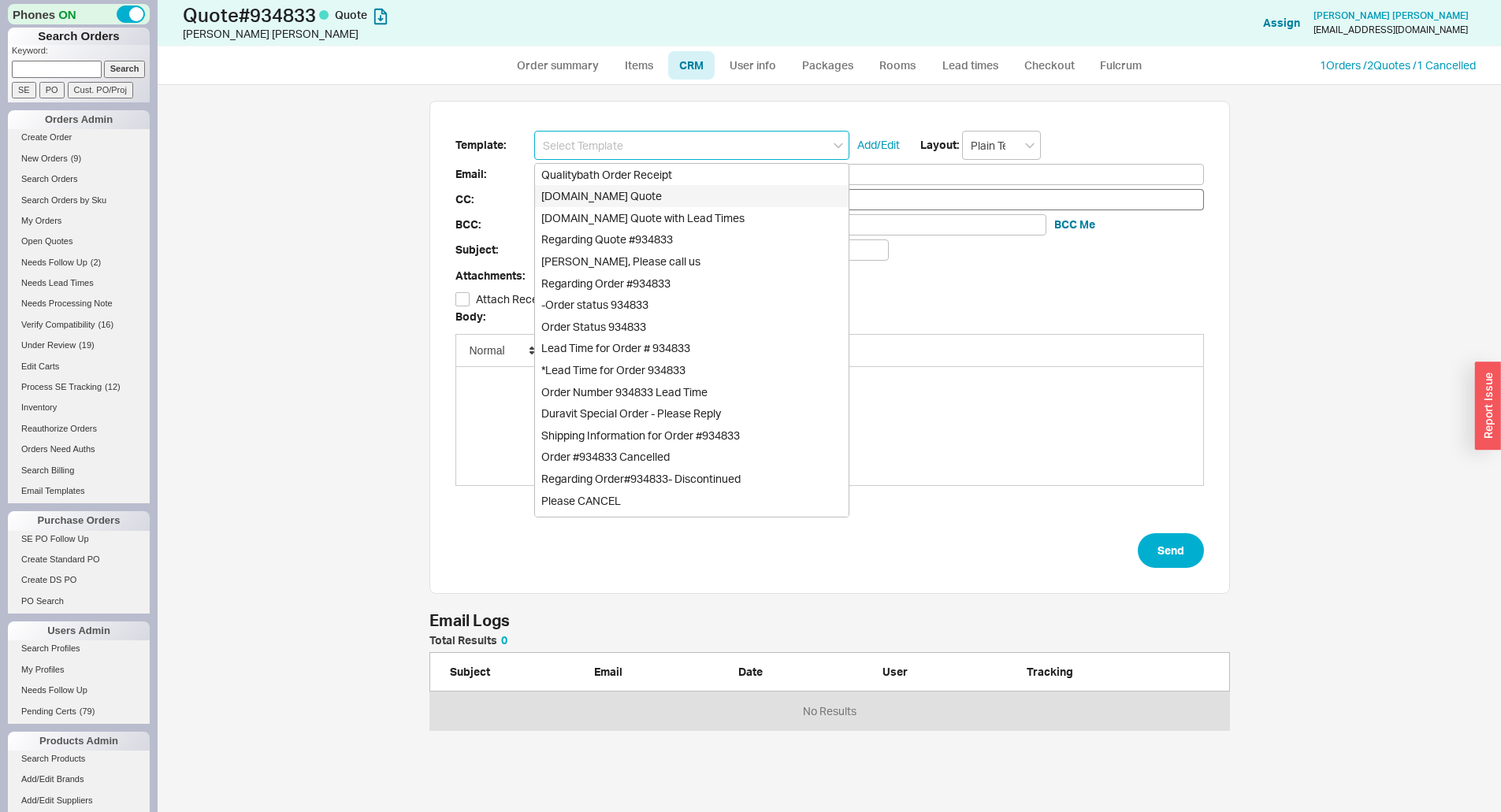
click at [603, 197] on div "Qualitybath.com Quote" at bounding box center [692, 197] width 313 height 22
type input "Receipt"
type input "yuendonna@yahoo.com"
type input "Quality Bath Quote #934833"
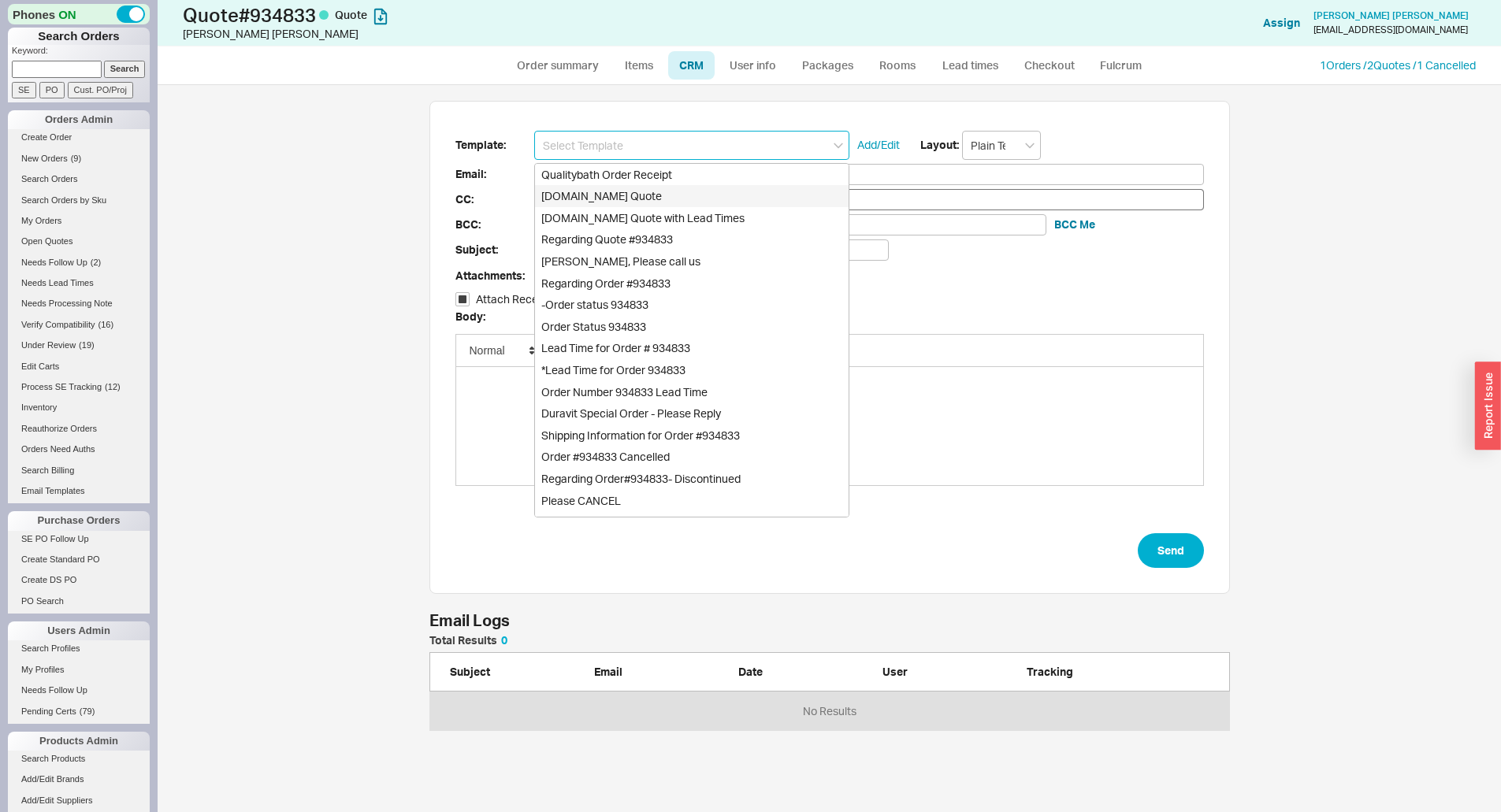
checkbox input "true"
type input "Qualitybath.com Quote"
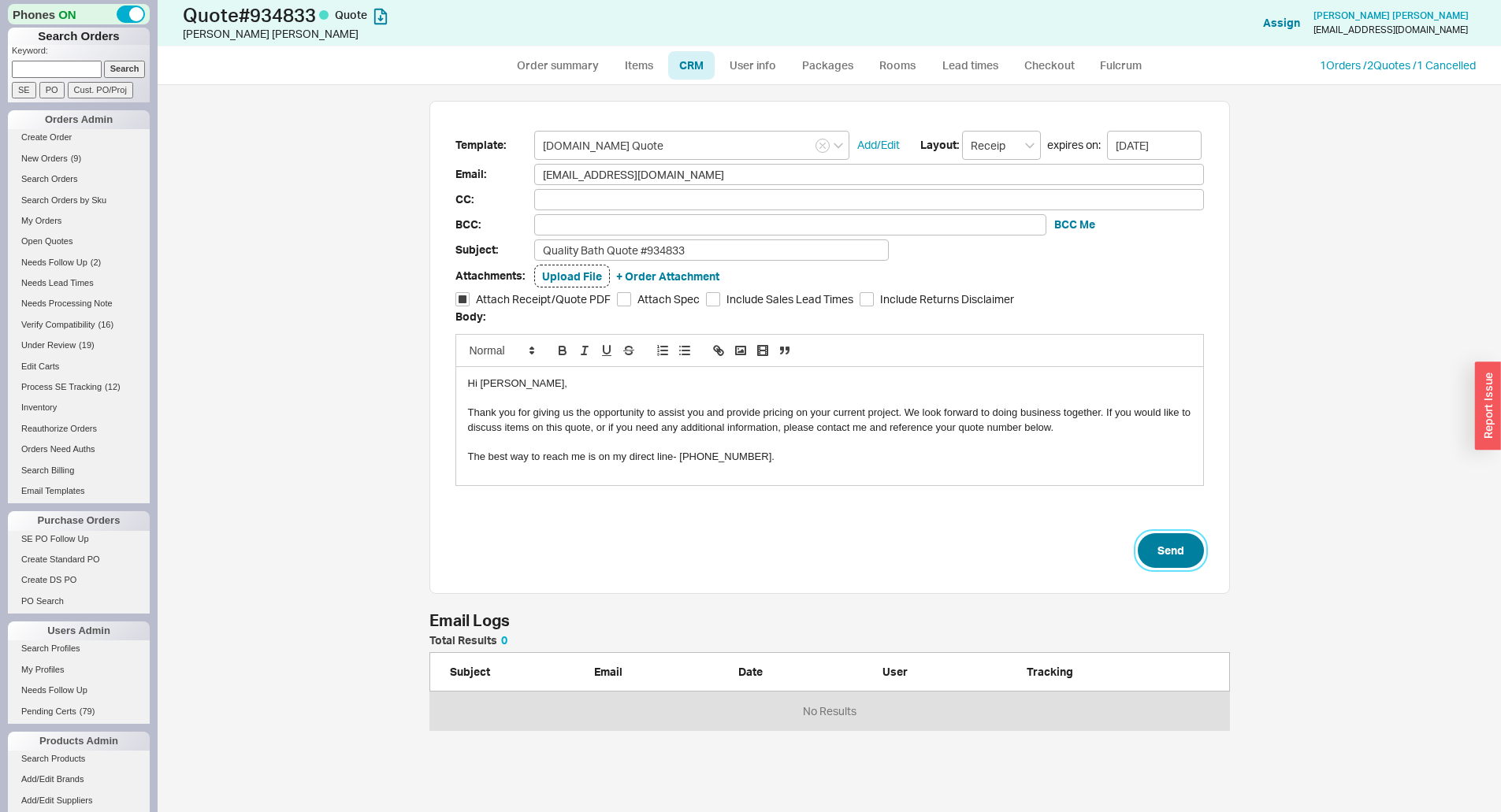
click at [1168, 548] on button "Send" at bounding box center [1170, 550] width 66 height 34
select select "*"
select select "LOW"
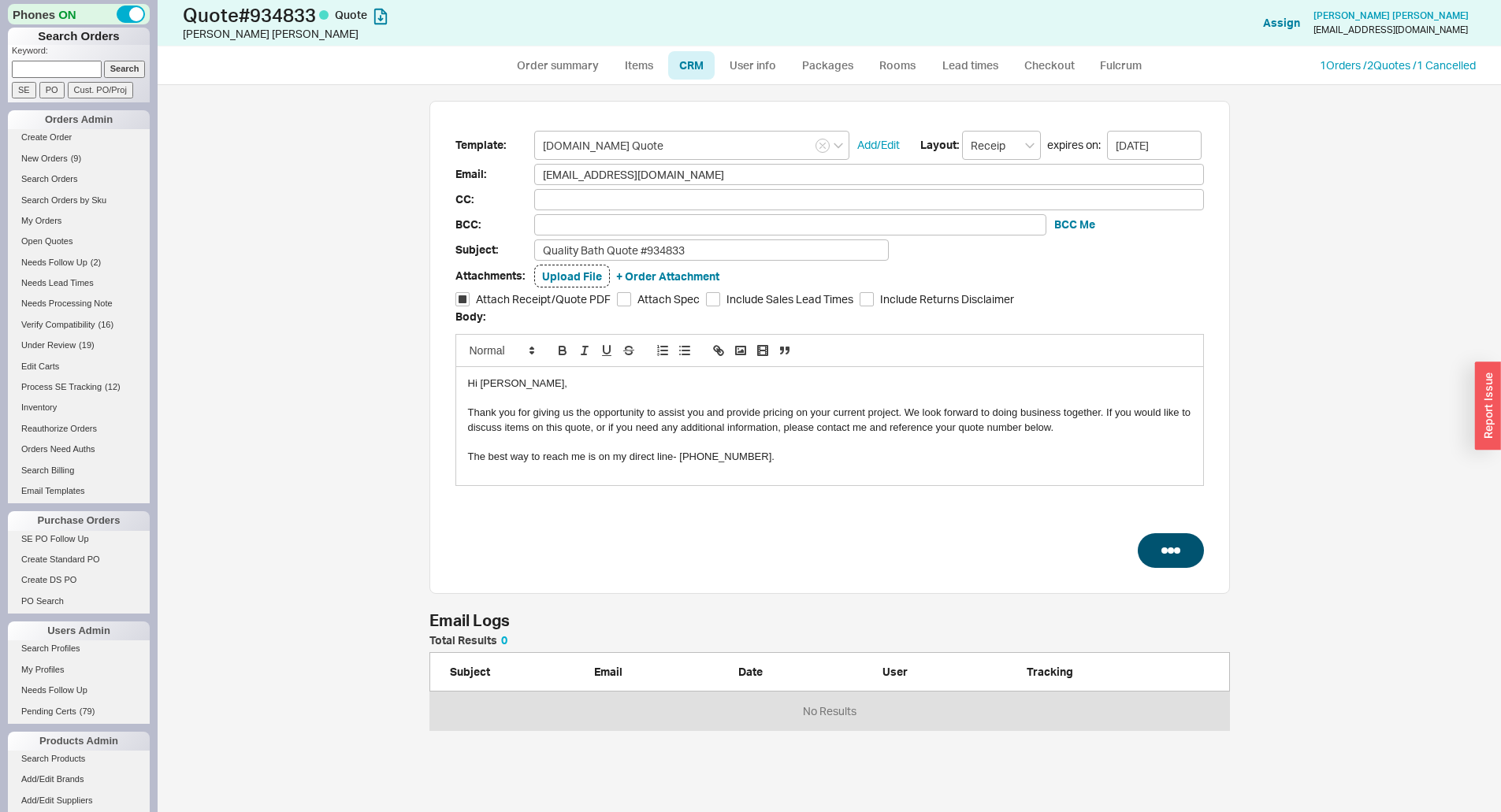
select select "3"
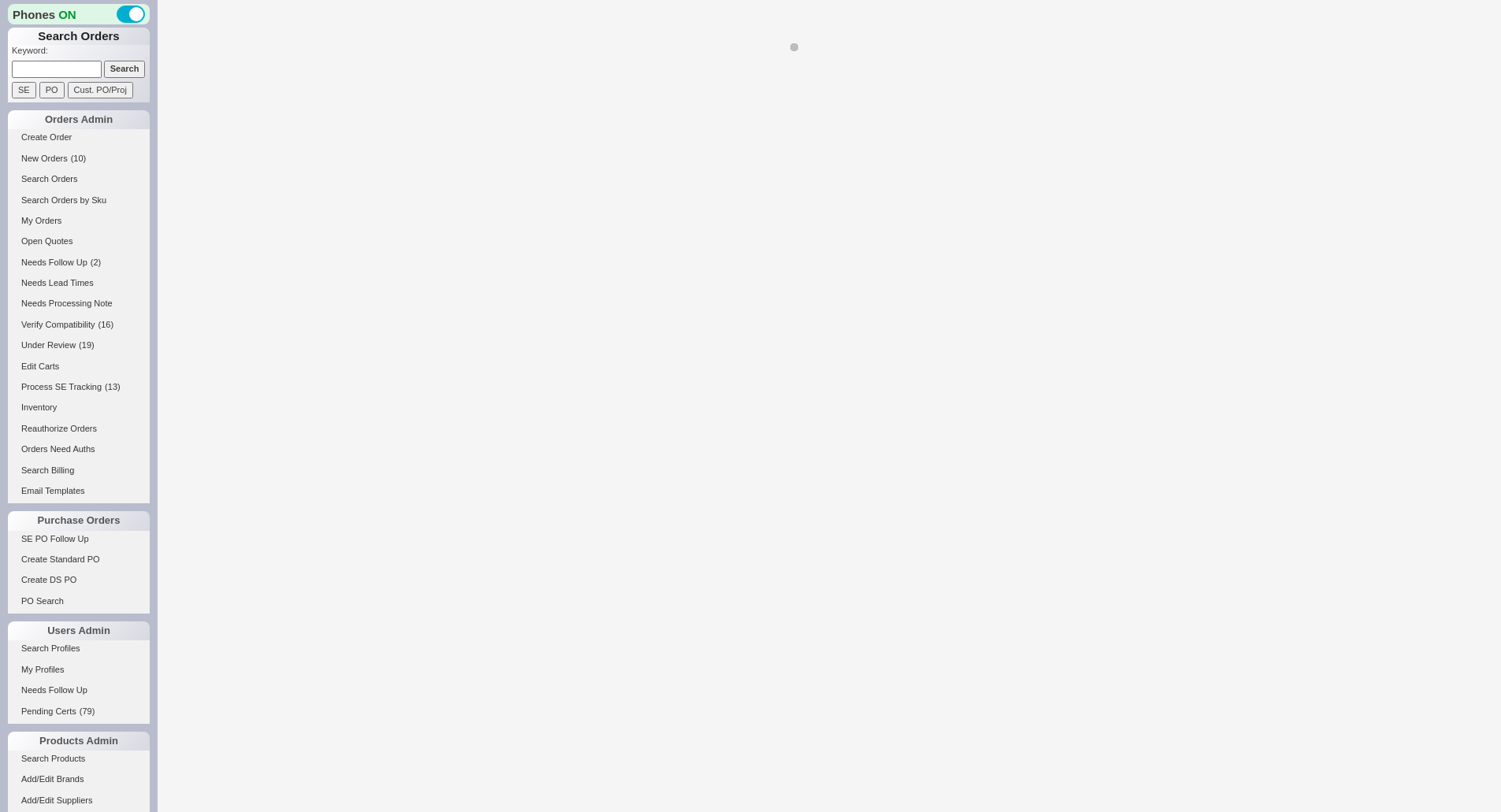
select select "*"
select select "LOW"
select select "3"
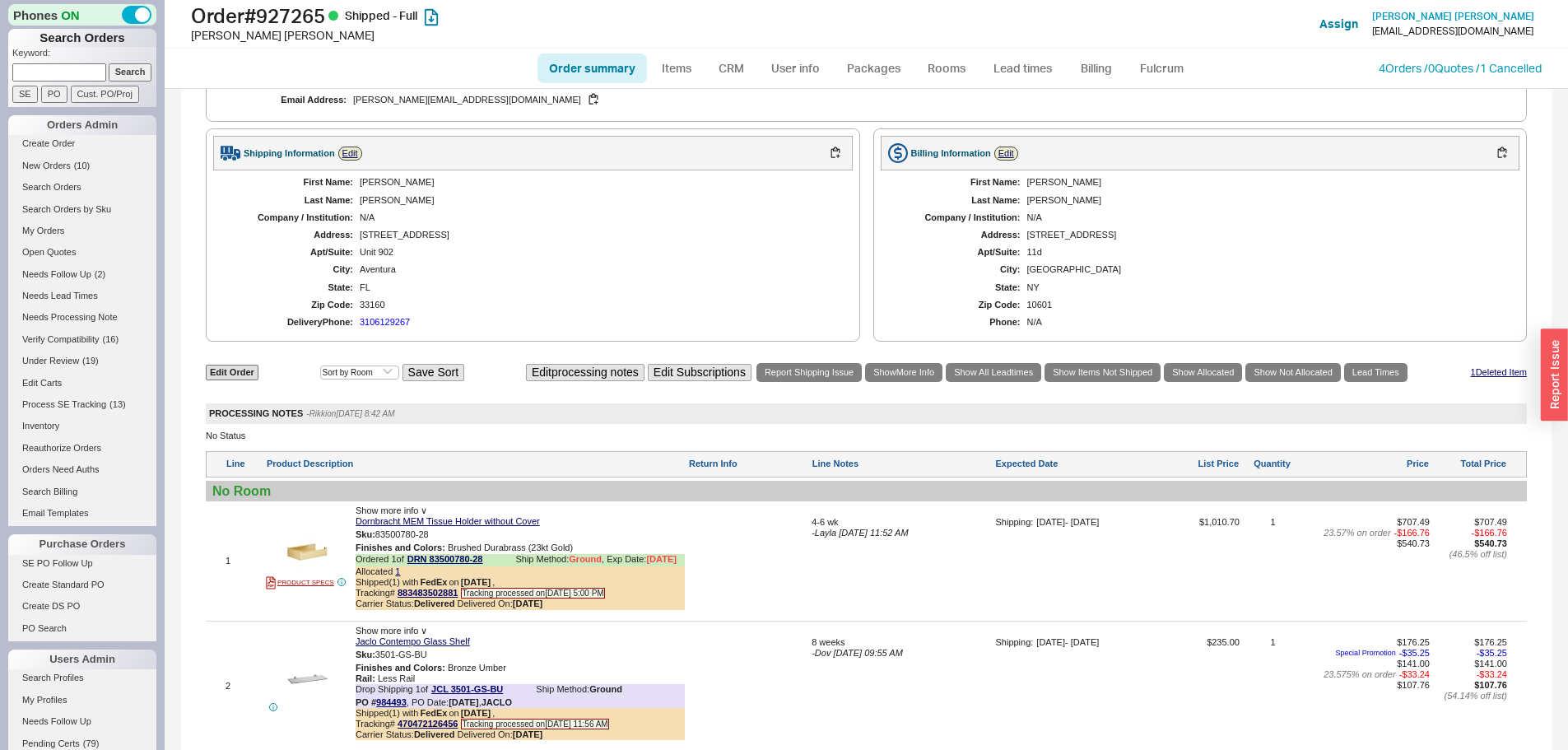
scroll to position [705, 0]
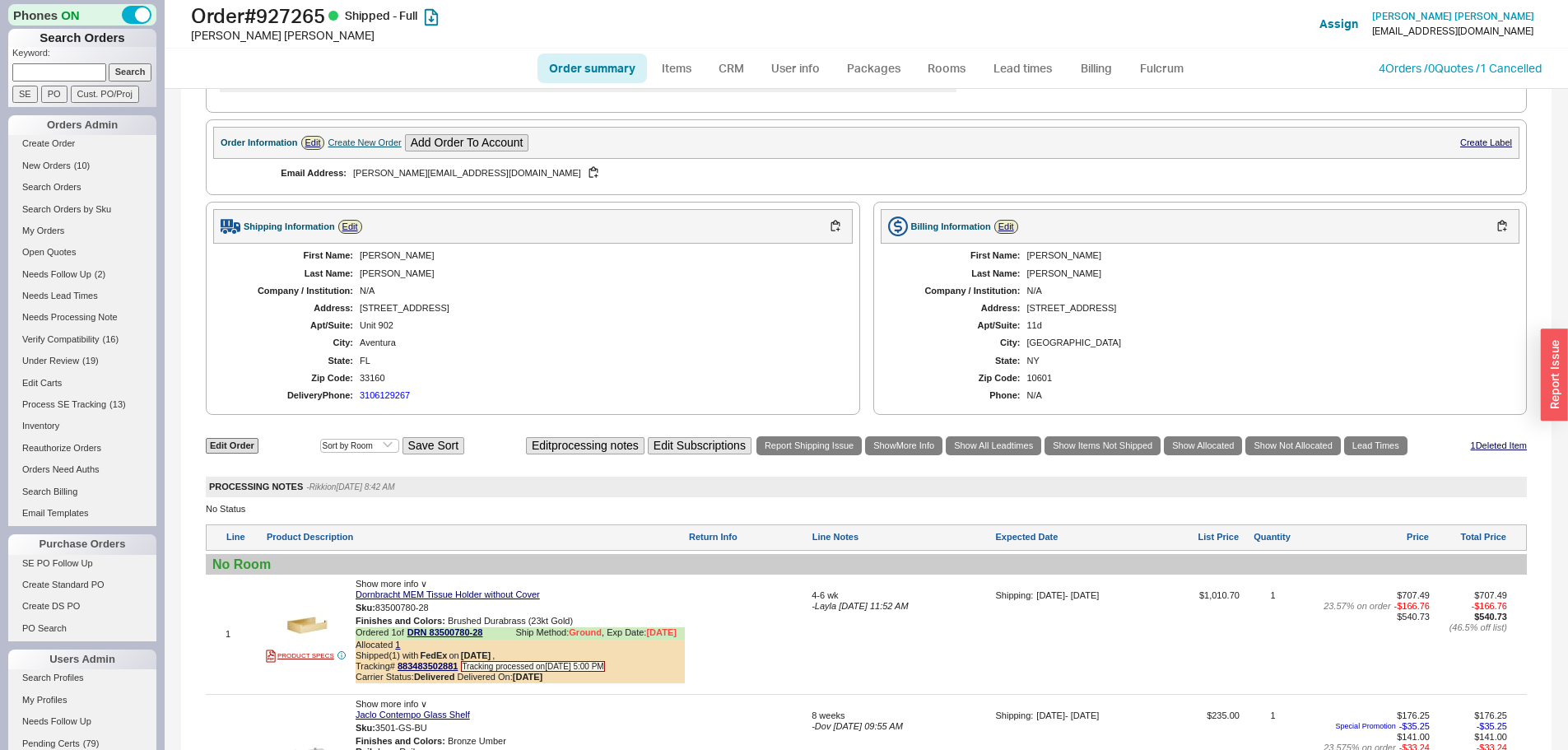
click at [392, 401] on div "3106129267" at bounding box center [384, 395] width 50 height 11
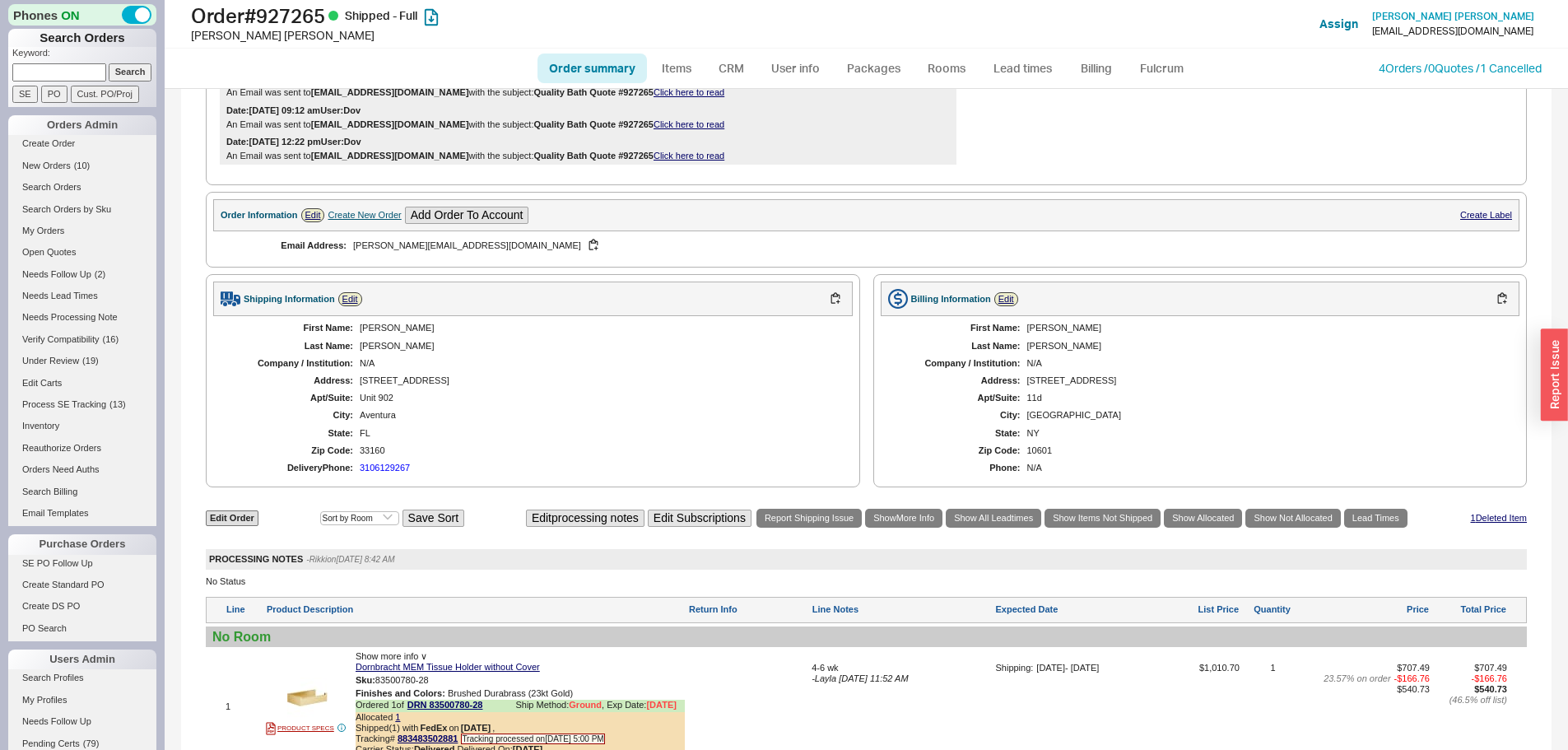
scroll to position [623, 0]
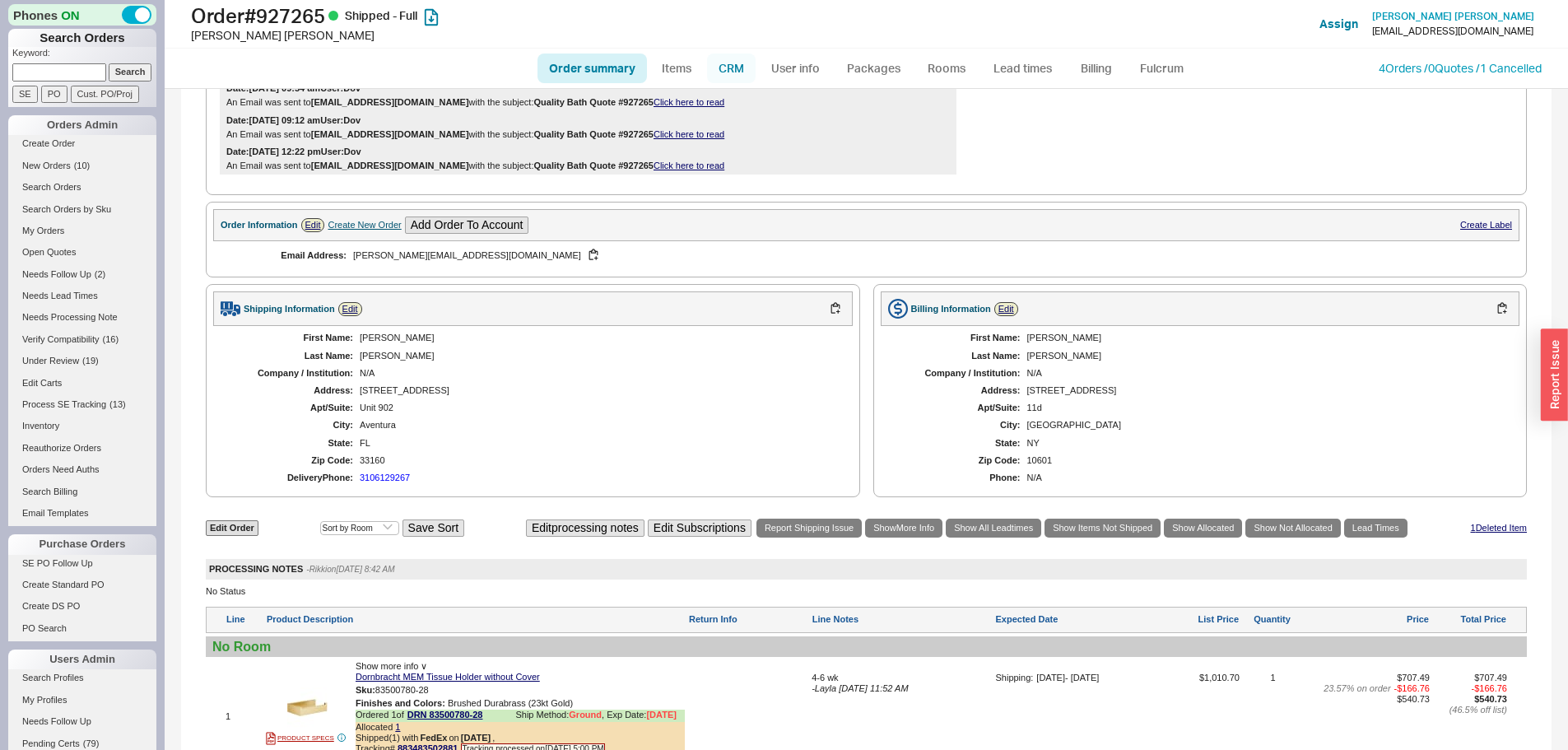
click at [744, 69] on link "CRM" at bounding box center [731, 68] width 48 height 30
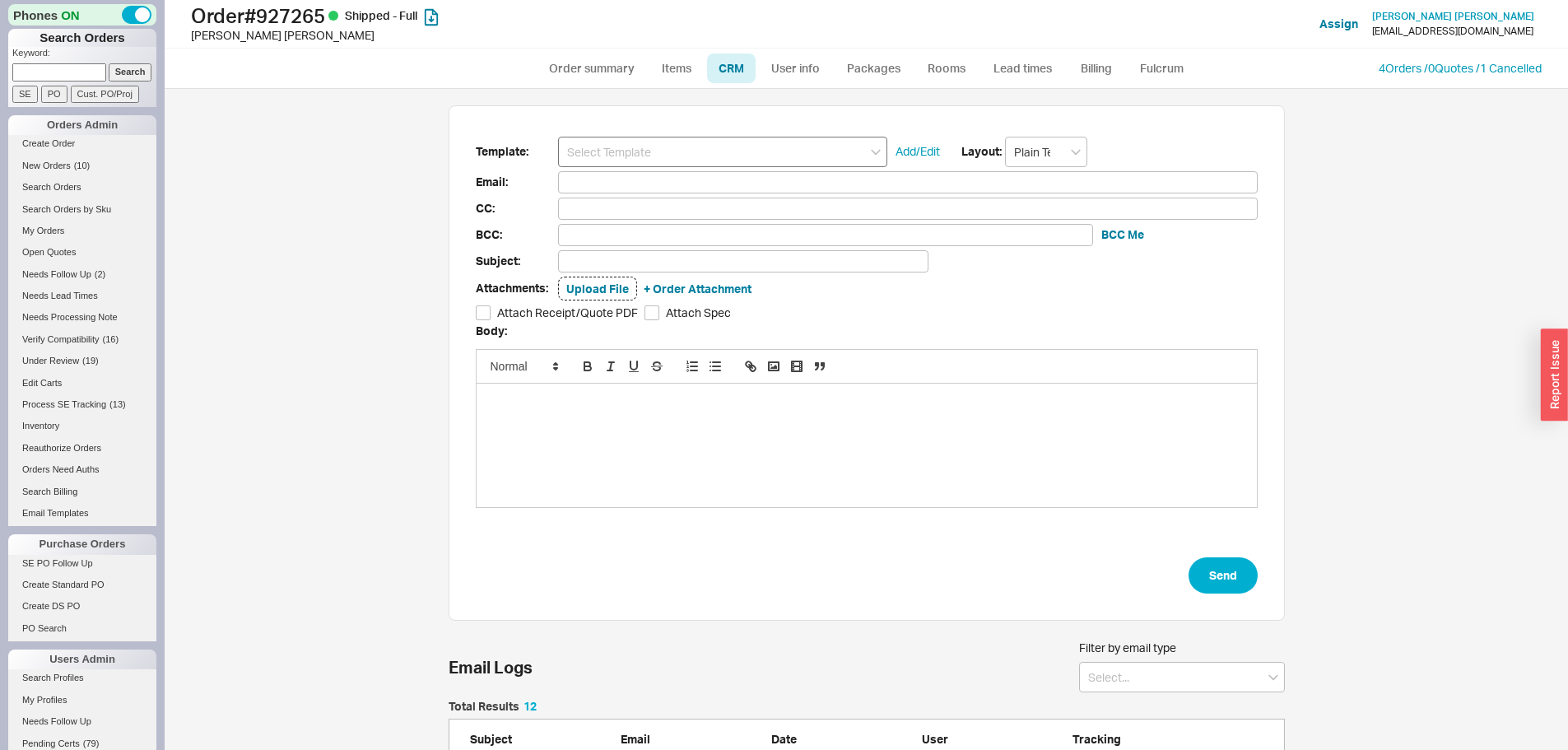
scroll to position [442, 824]
click at [651, 145] on input at bounding box center [723, 151] width 329 height 30
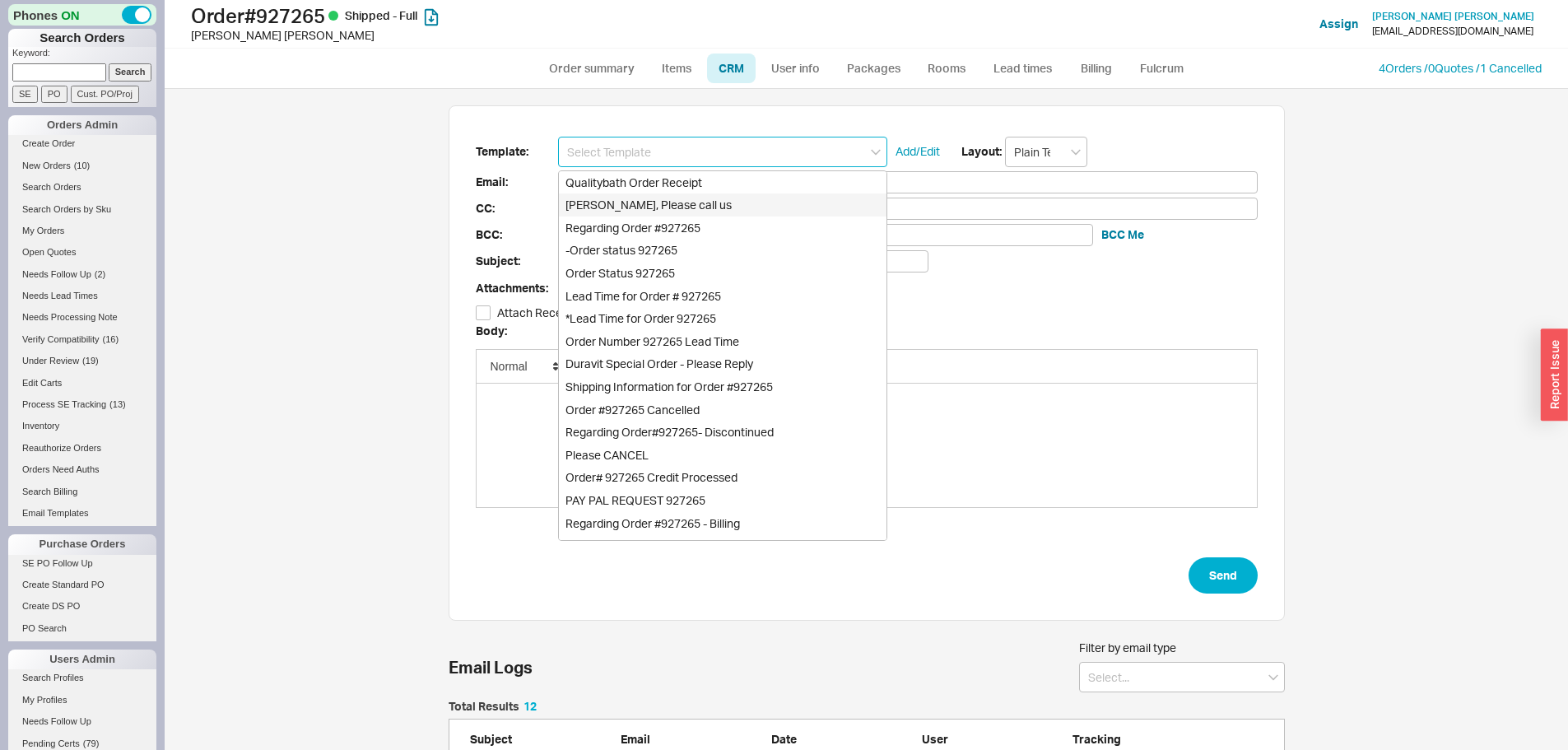
click at [655, 203] on div "Steven, Please call us" at bounding box center [723, 205] width 327 height 23
type input "steve.linder1@gmail.com"
type input "Steven, Please call us"
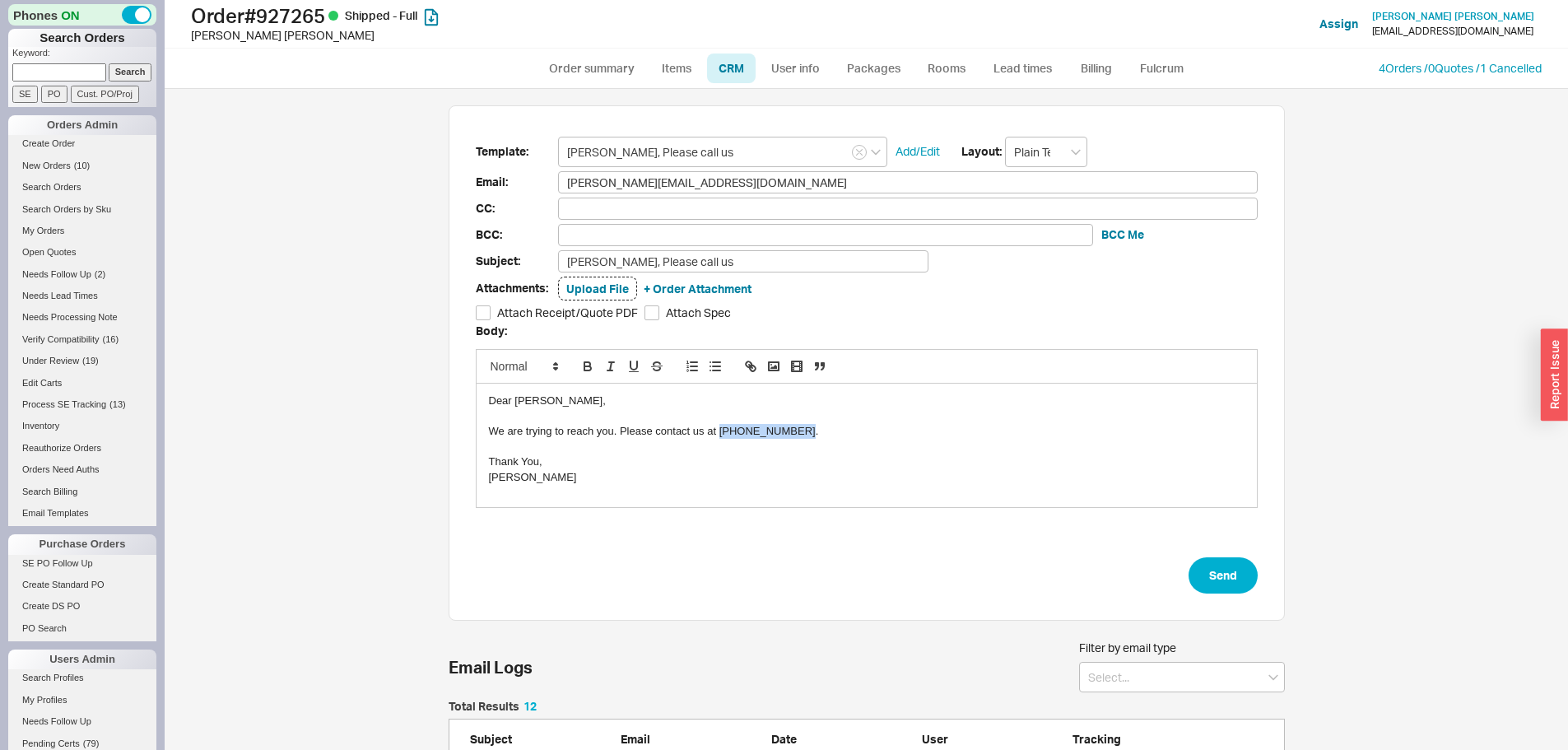
drag, startPoint x: 715, startPoint y: 431, endPoint x: 787, endPoint y: 429, distance: 72.0
click at [787, 429] on div "We are trying to reach you. Please contact us at 1-877-234-1199." at bounding box center [867, 431] width 755 height 15
click at [805, 429] on div "We are trying to reach you. Please contact us at 732-534-8859." at bounding box center [867, 431] width 755 height 15
click at [1220, 587] on button "Send" at bounding box center [1222, 575] width 69 height 36
select select "*"
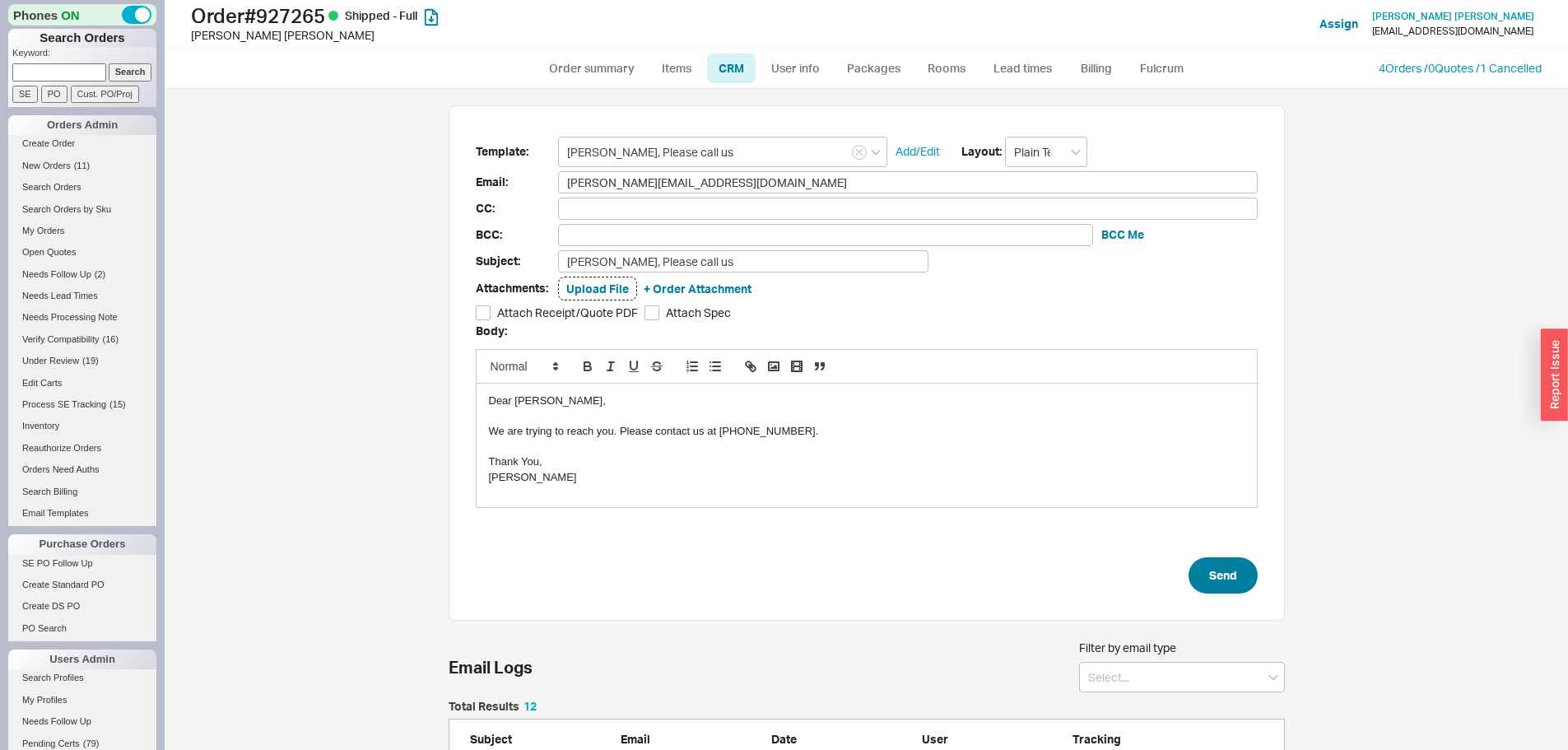
select select "LOW"
select select "3"
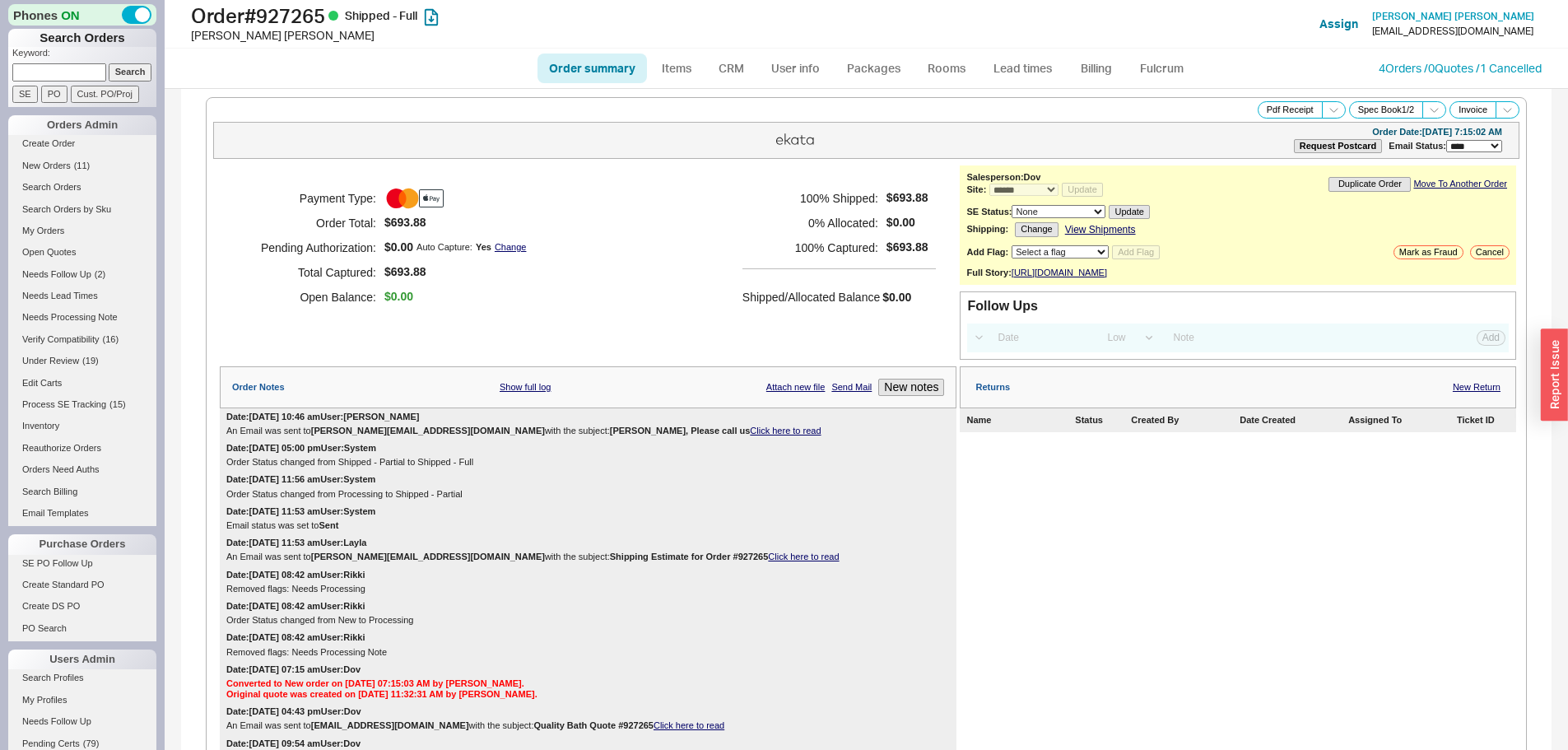
click at [1465, 391] on div "Returns New Return" at bounding box center [1238, 387] width 556 height 42
click at [1465, 392] on link "New Return" at bounding box center [1476, 387] width 47 height 11
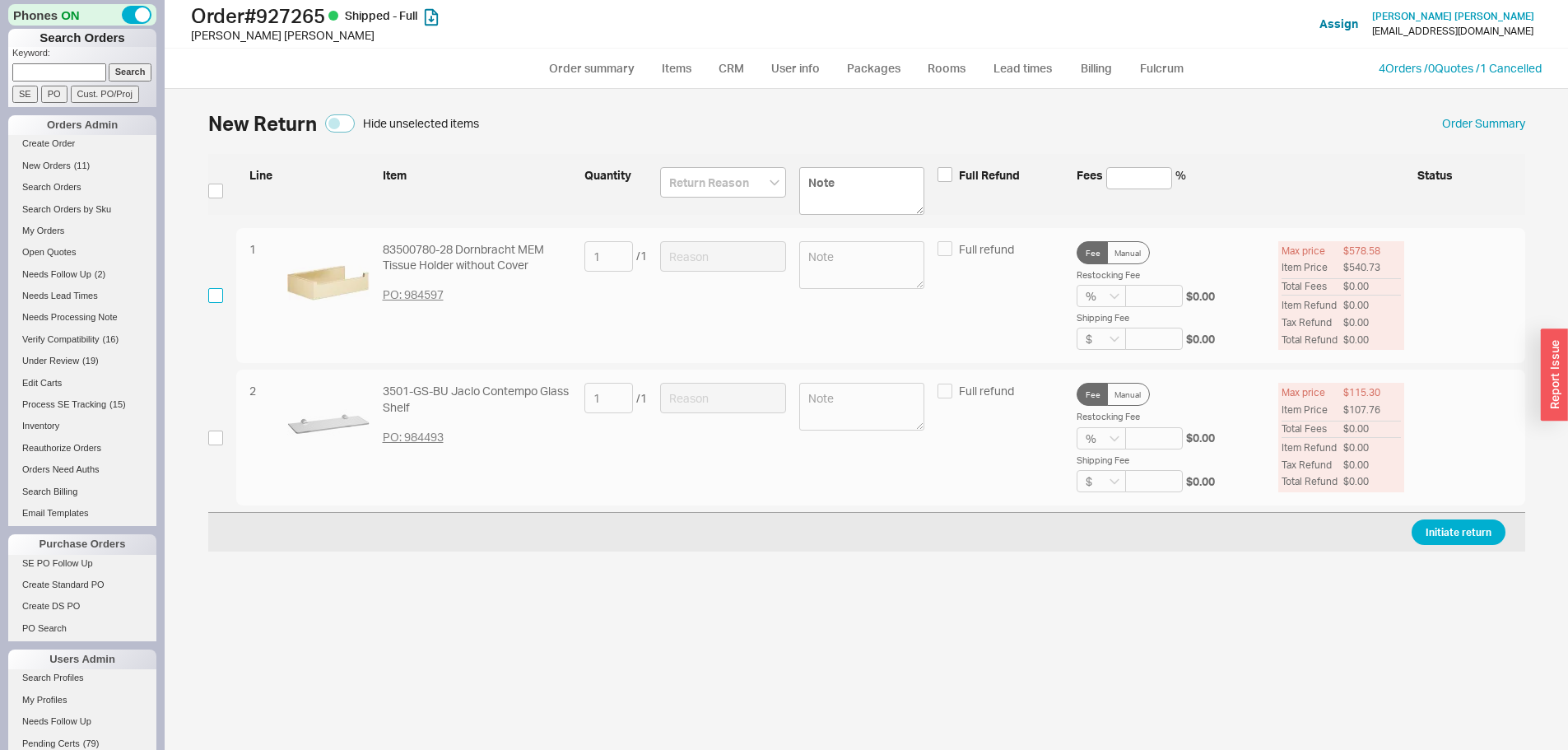
click at [221, 296] on input "checkbox" at bounding box center [215, 295] width 15 height 15
checkbox input "true"
click at [718, 261] on input at bounding box center [723, 256] width 126 height 30
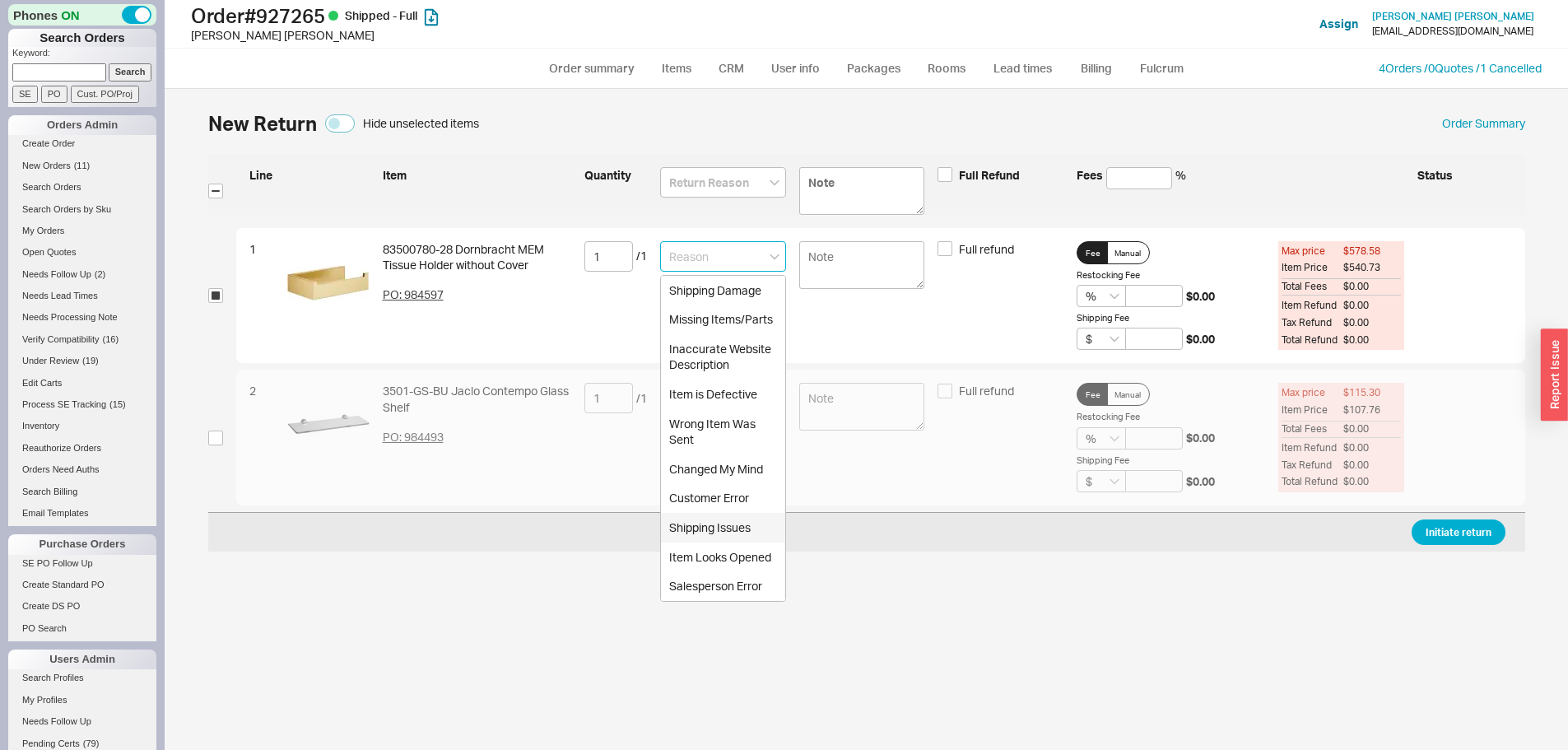
click at [736, 525] on div "Shipping Issues" at bounding box center [723, 527] width 124 height 30
type input "Shipping Issues"
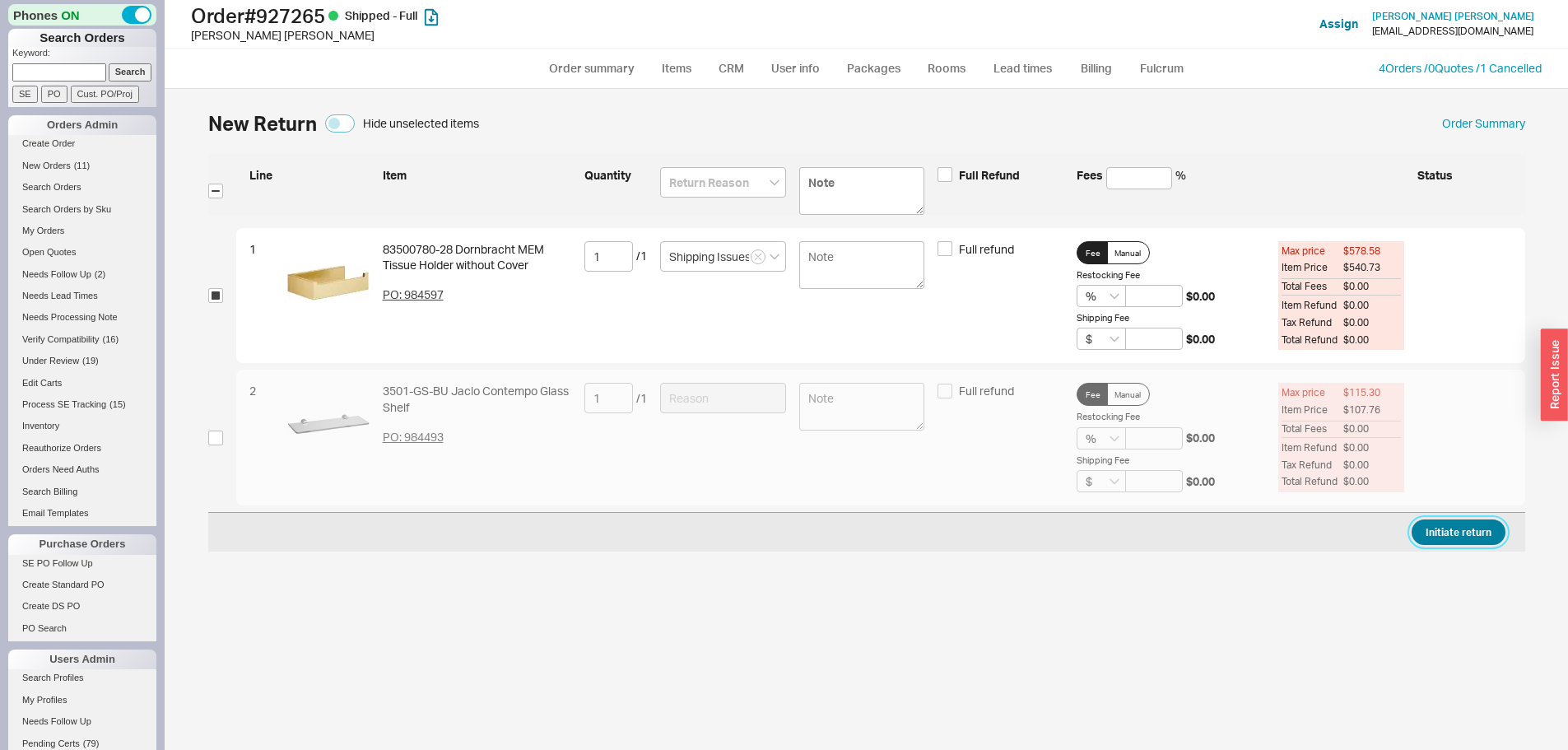
click at [1484, 544] on button "Initiate return" at bounding box center [1458, 532] width 94 height 25
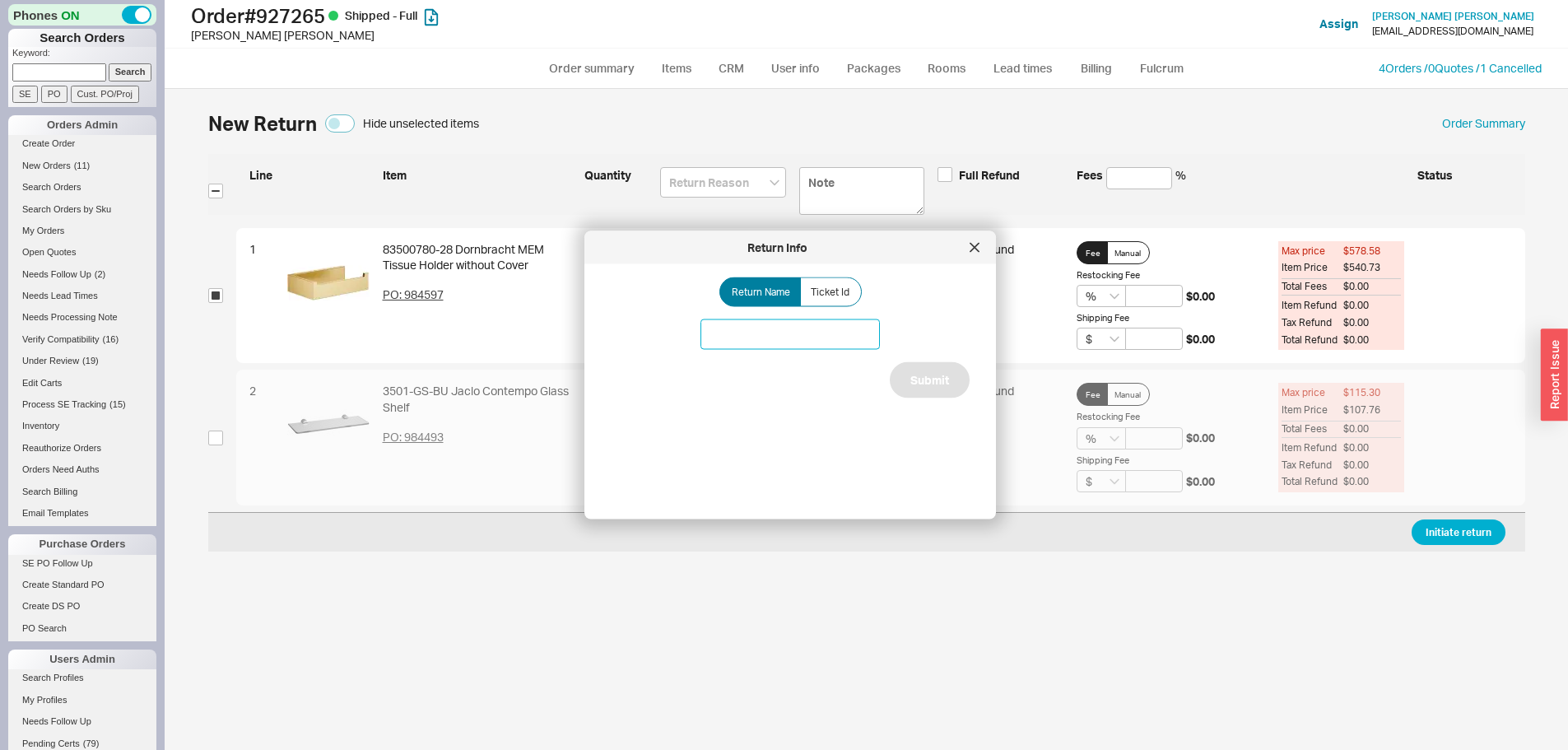
click at [817, 332] on input at bounding box center [789, 334] width 179 height 30
click at [799, 333] on input "Wrong item sent" at bounding box center [789, 334] width 179 height 30
click at [769, 329] on input "Wrong item sent" at bounding box center [789, 334] width 179 height 30
type input "Wrong item shipped"
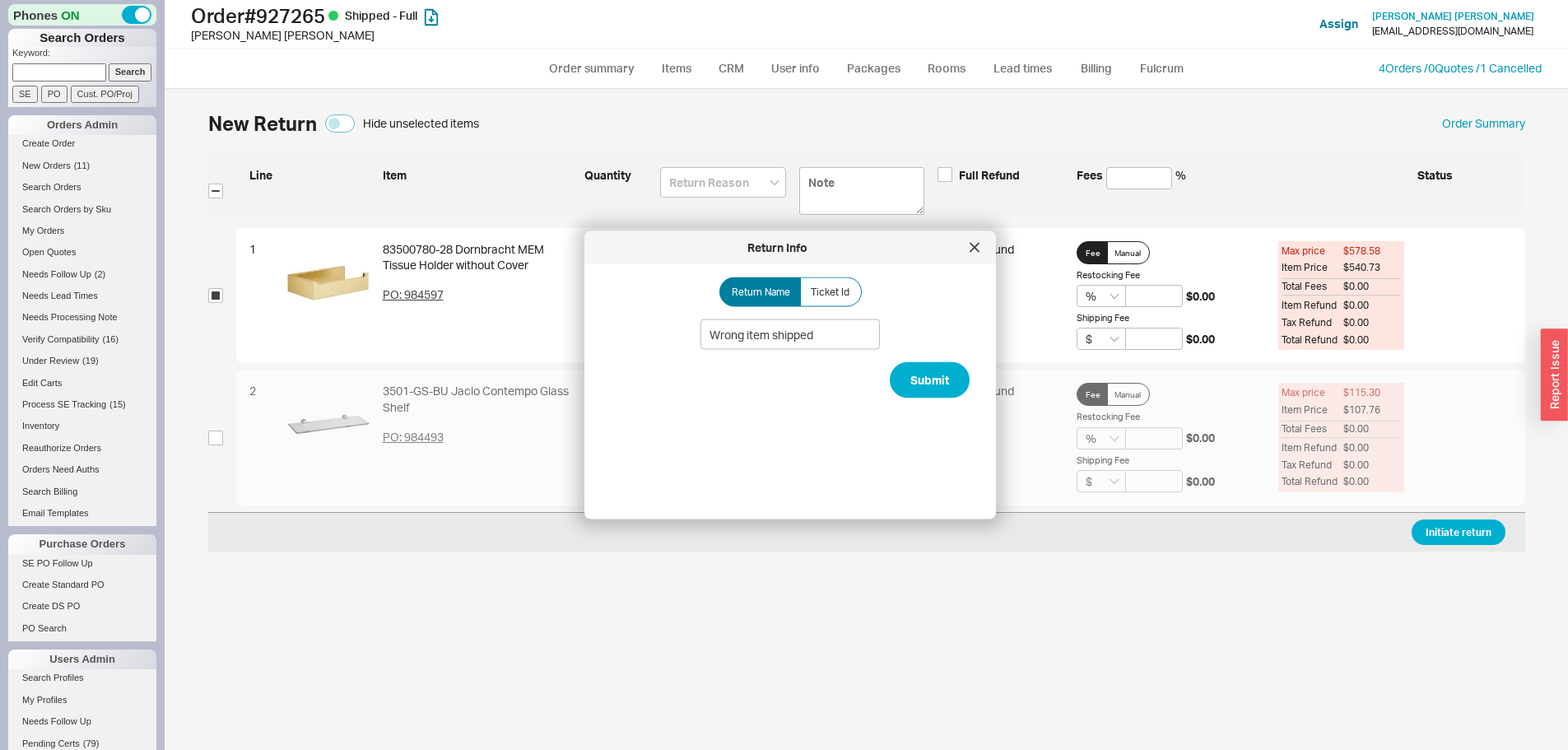
click at [952, 395] on div "Return Name Ticket Id Wrong item shipped Submit" at bounding box center [803, 385] width 385 height 216
click at [935, 390] on button "Submit" at bounding box center [930, 380] width 79 height 36
select select "*"
select select "LOW"
select select "3"
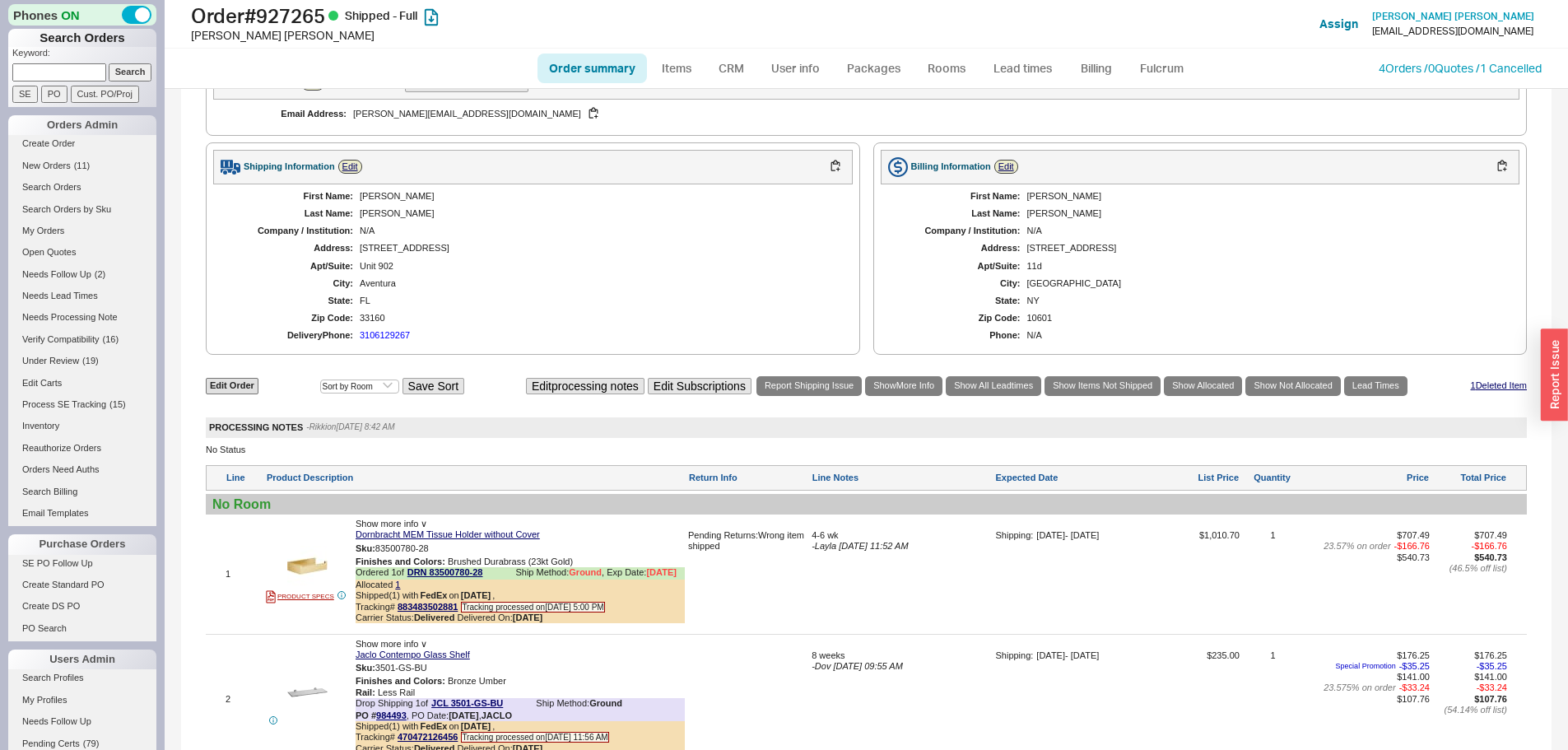
scroll to position [1067, 0]
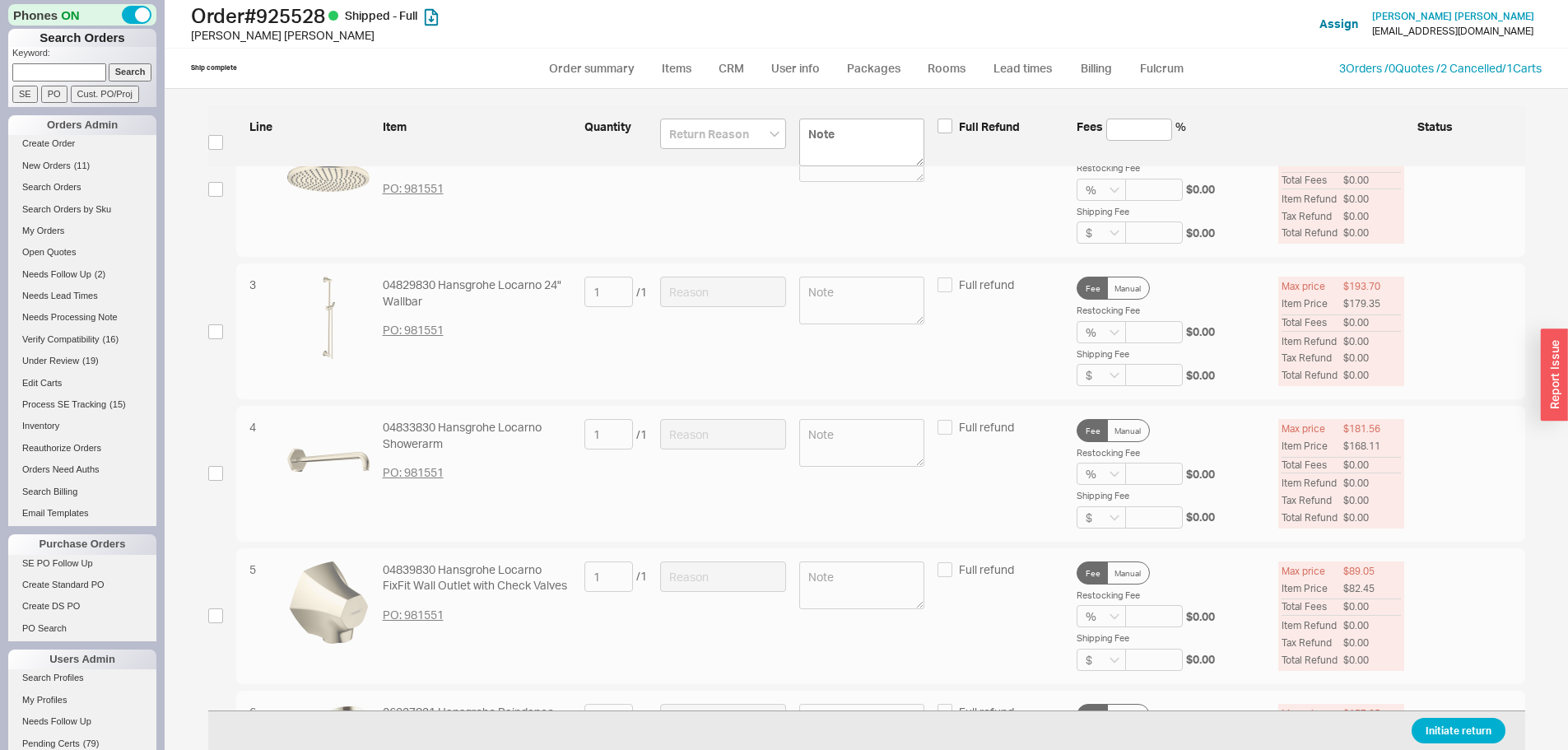
scroll to position [247, 0]
click at [212, 472] on input "checkbox" at bounding box center [215, 475] width 15 height 15
checkbox input "true"
click at [647, 431] on div "4 04833830 Hansgrohe Locarno Showerarm PO: 981551 1 / 1 Full refund Fee Manual …" at bounding box center [880, 476] width 1289 height 136
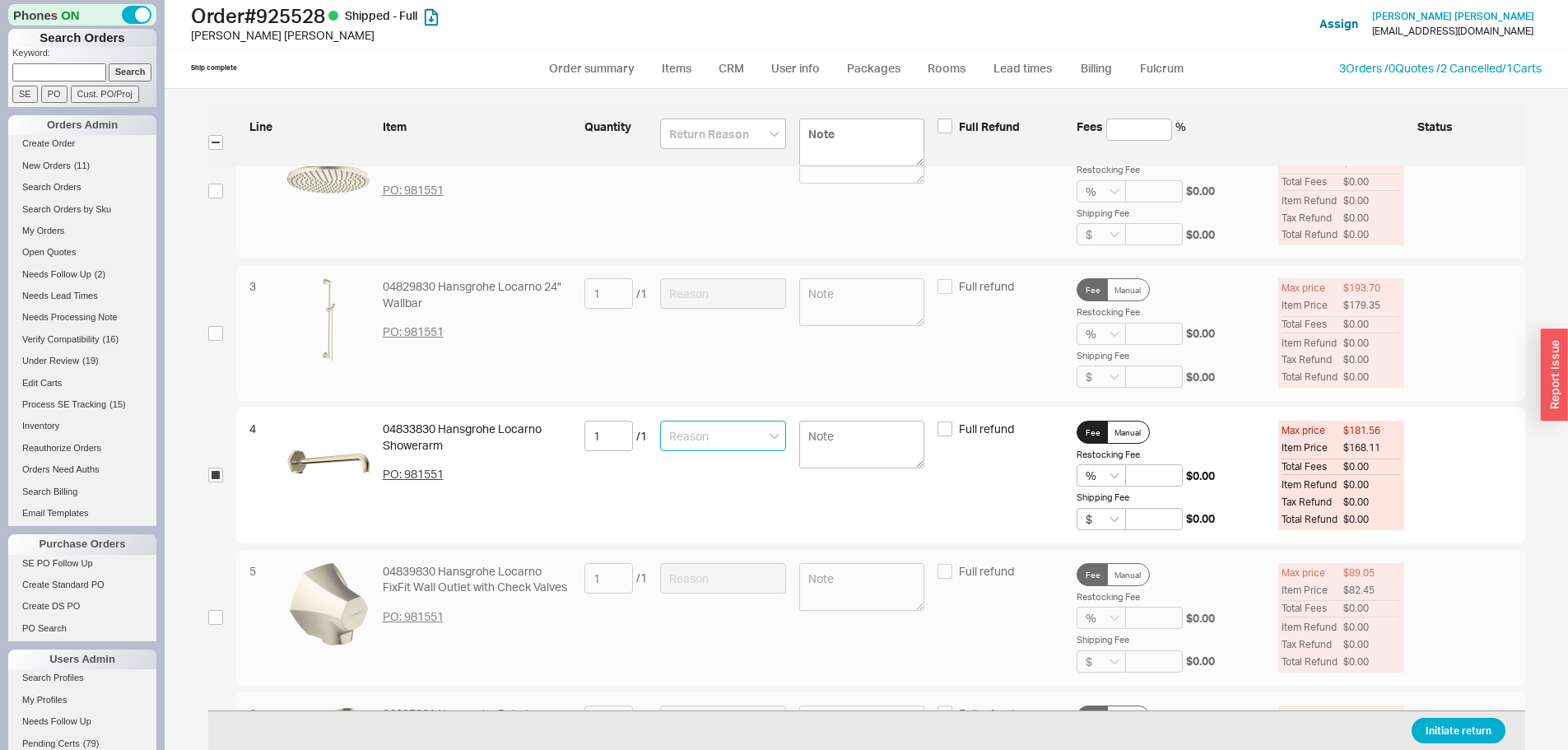
click at [690, 439] on input at bounding box center [723, 435] width 126 height 30
click at [737, 704] on div "Shipping Issues" at bounding box center [723, 707] width 124 height 30
type input "Shipping Issues"
click at [1457, 726] on button "Initiate return" at bounding box center [1458, 731] width 94 height 25
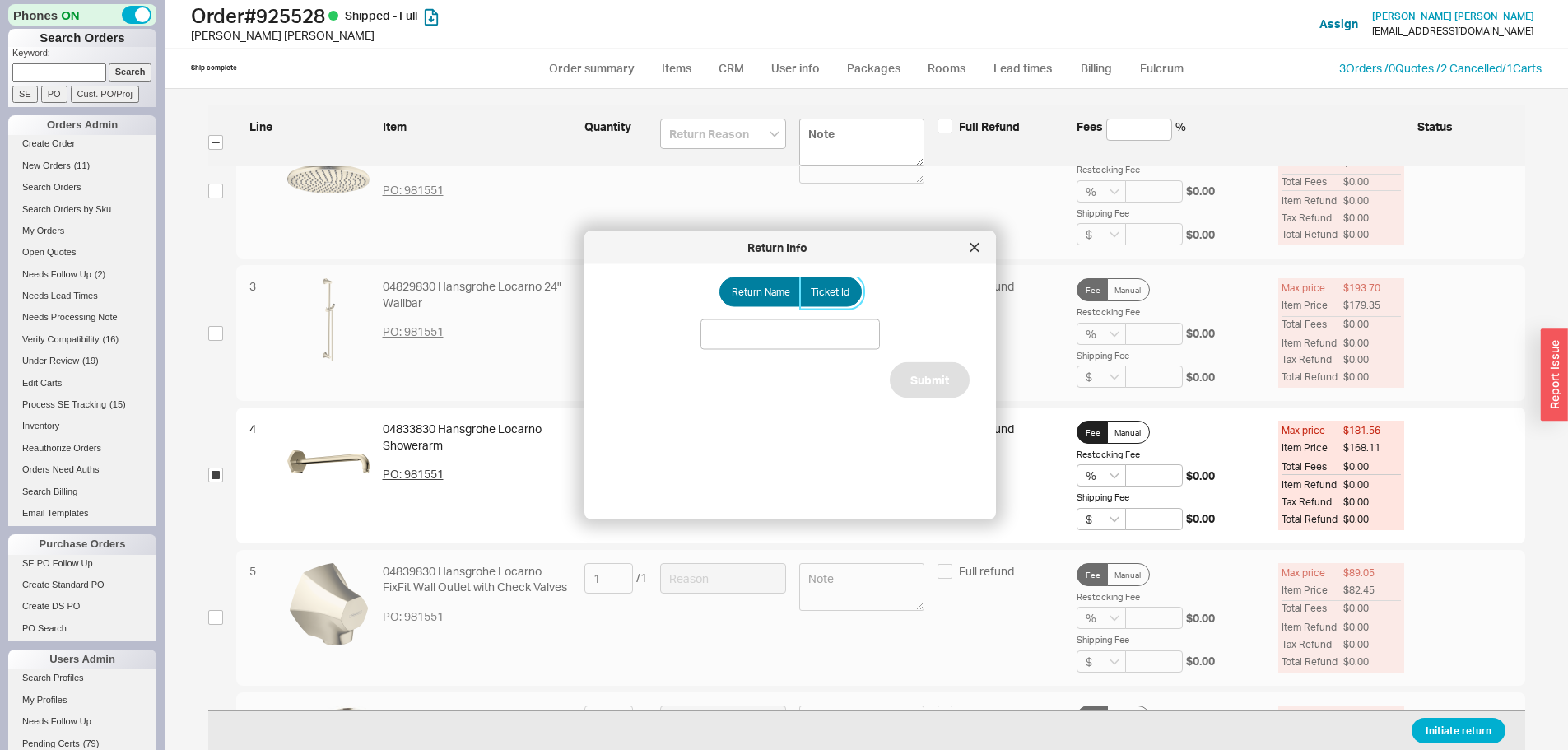
click at [832, 286] on span "Ticket Id" at bounding box center [830, 293] width 39 height 14
click at [0, 0] on input "Ticket Id" at bounding box center [0, 0] width 0 height 0
click at [817, 325] on input at bounding box center [789, 334] width 179 height 30
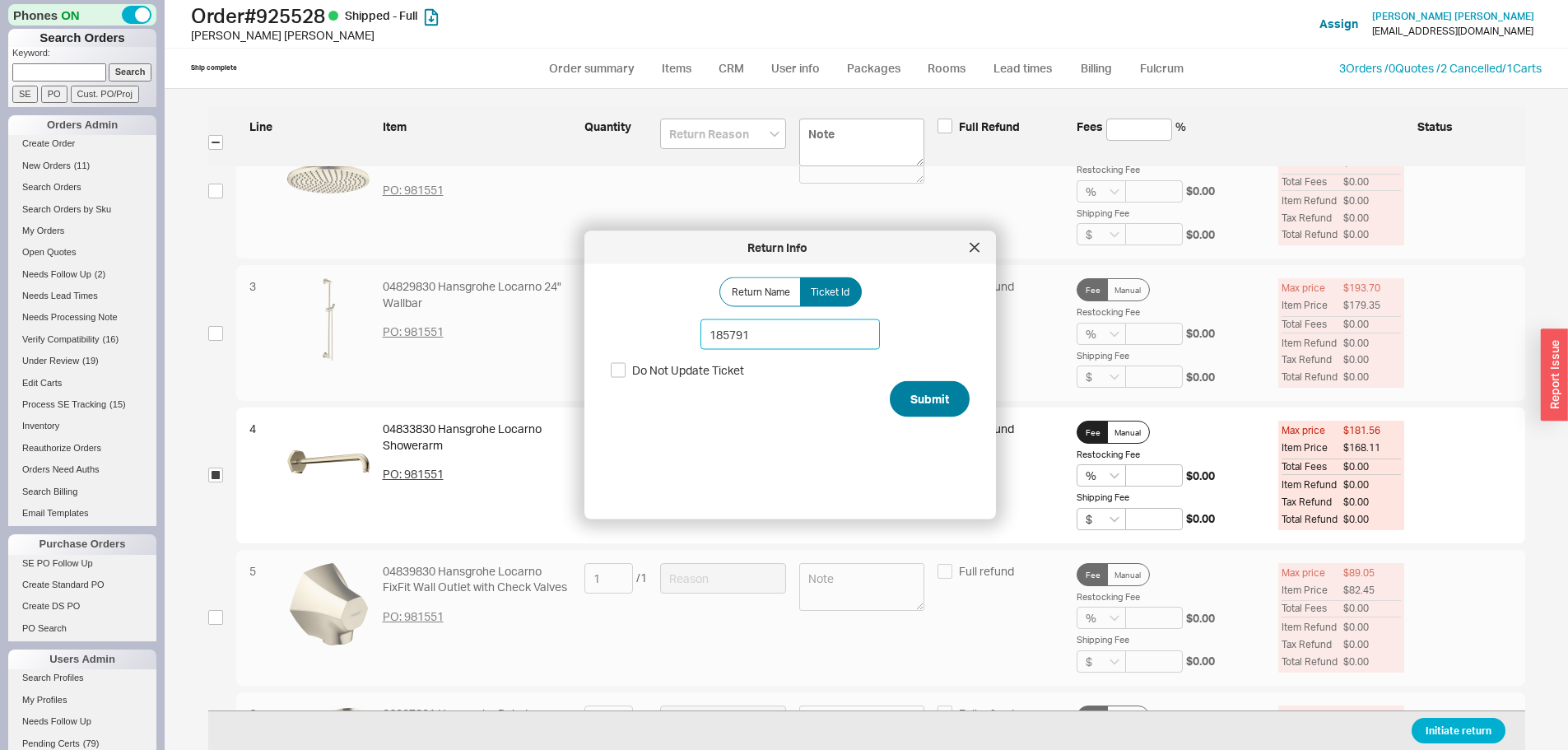
type input "185791"
click at [918, 381] on div "Return Name Ticket Id 185791 Do Not Update Ticket Submit" at bounding box center [803, 385] width 385 height 216
click at [921, 387] on button "Submit" at bounding box center [930, 398] width 79 height 36
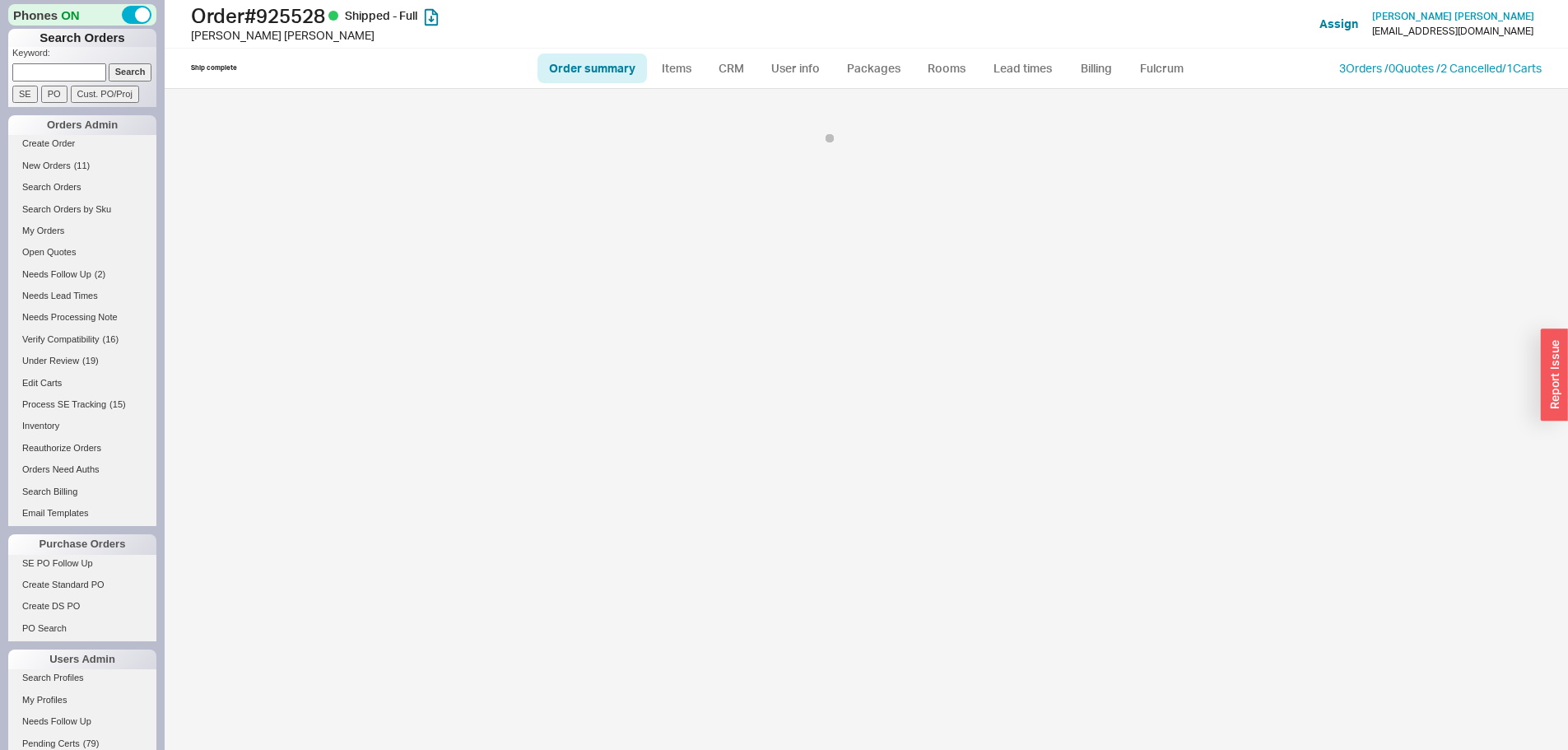
select select "*"
select select "LOW"
select select "3"
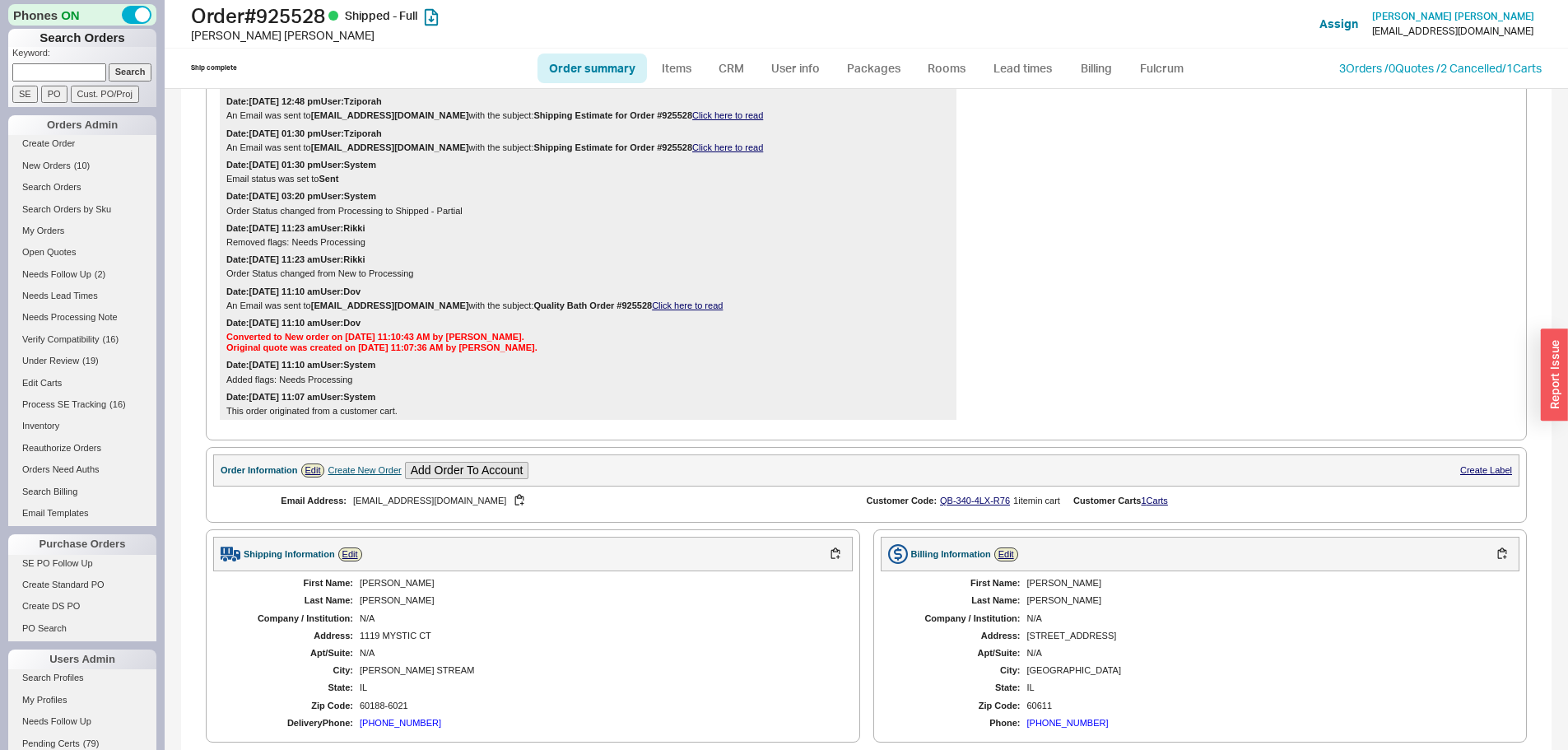
scroll to position [494, 0]
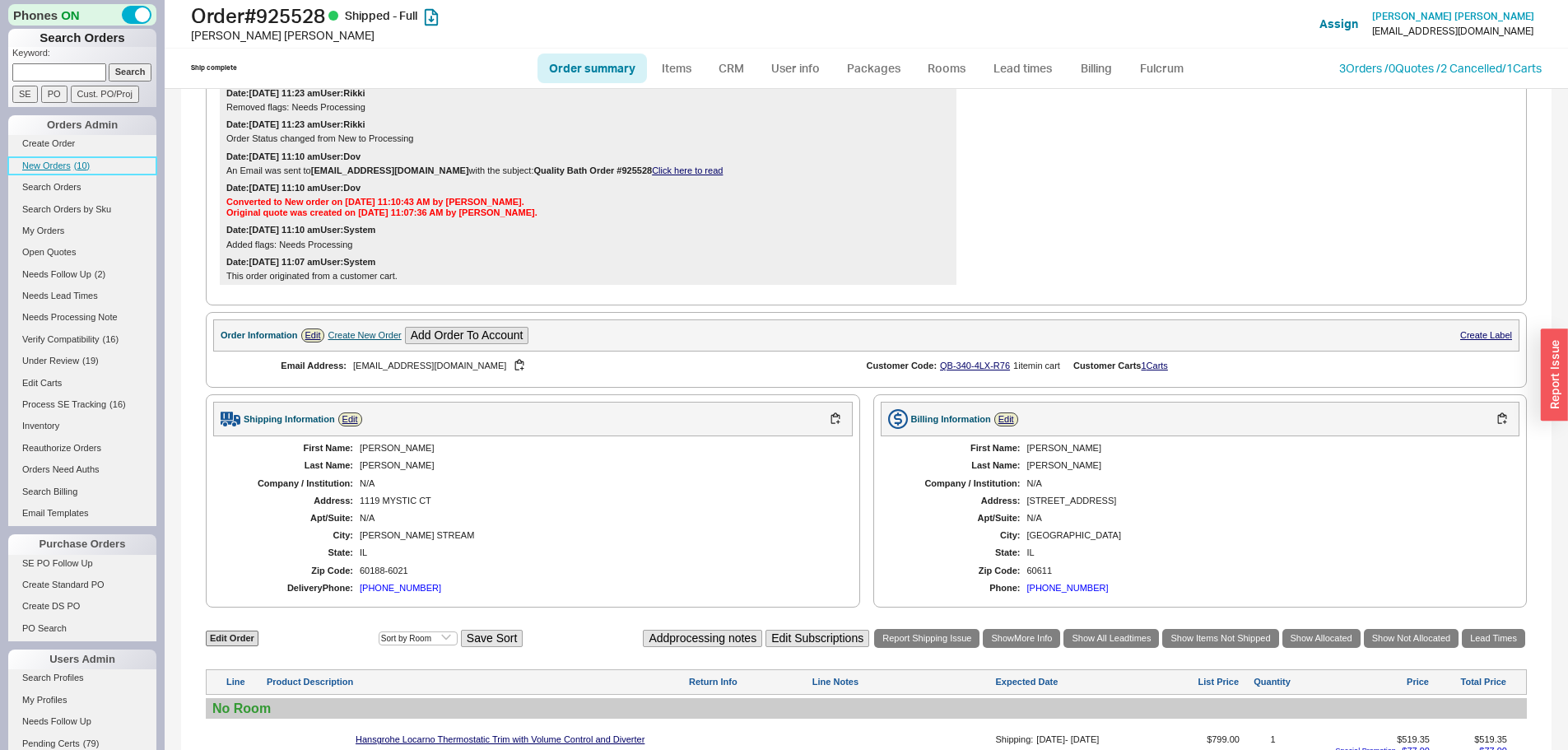
click at [73, 166] on link "New Orders ( 10 )" at bounding box center [81, 166] width 148 height 17
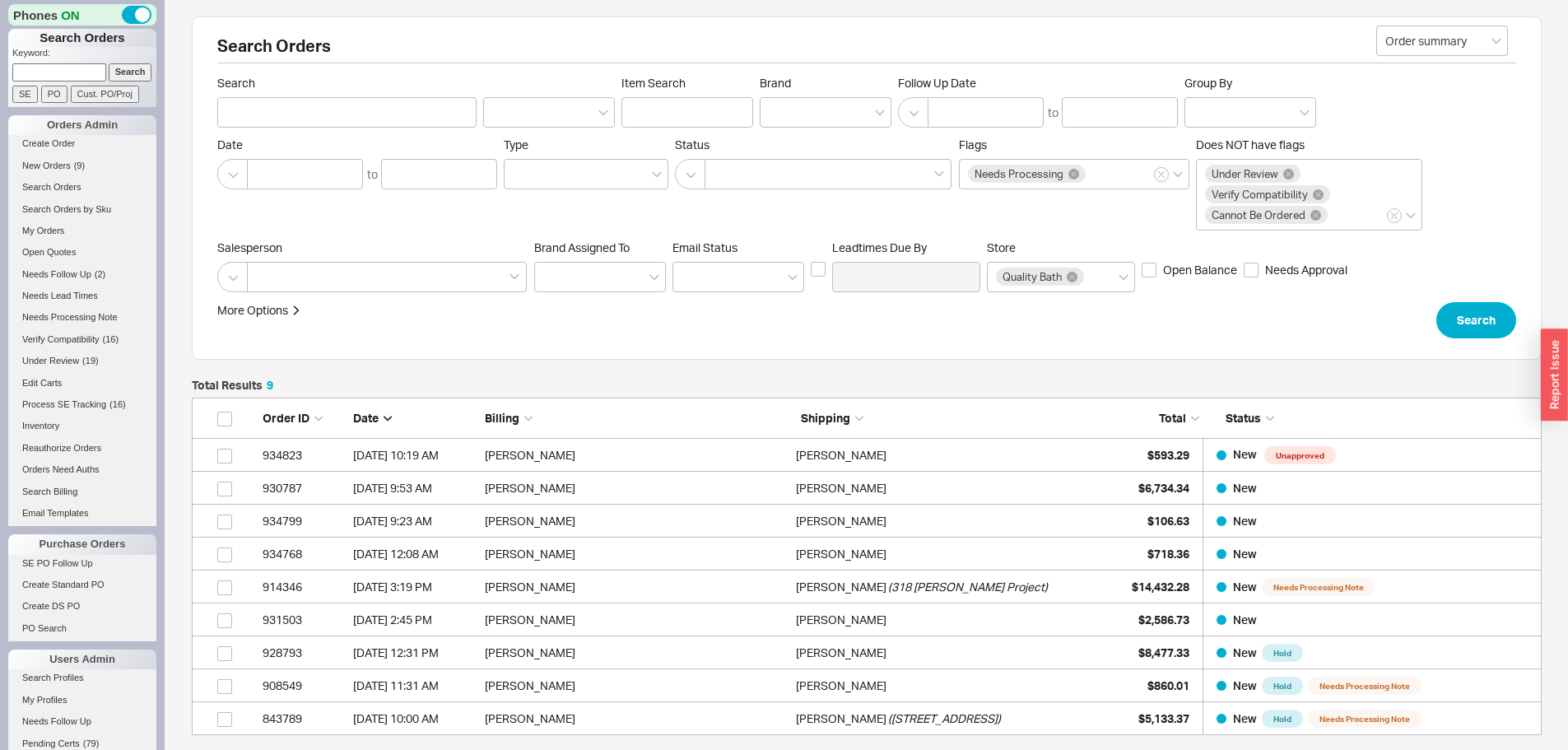
scroll to position [326, 1337]
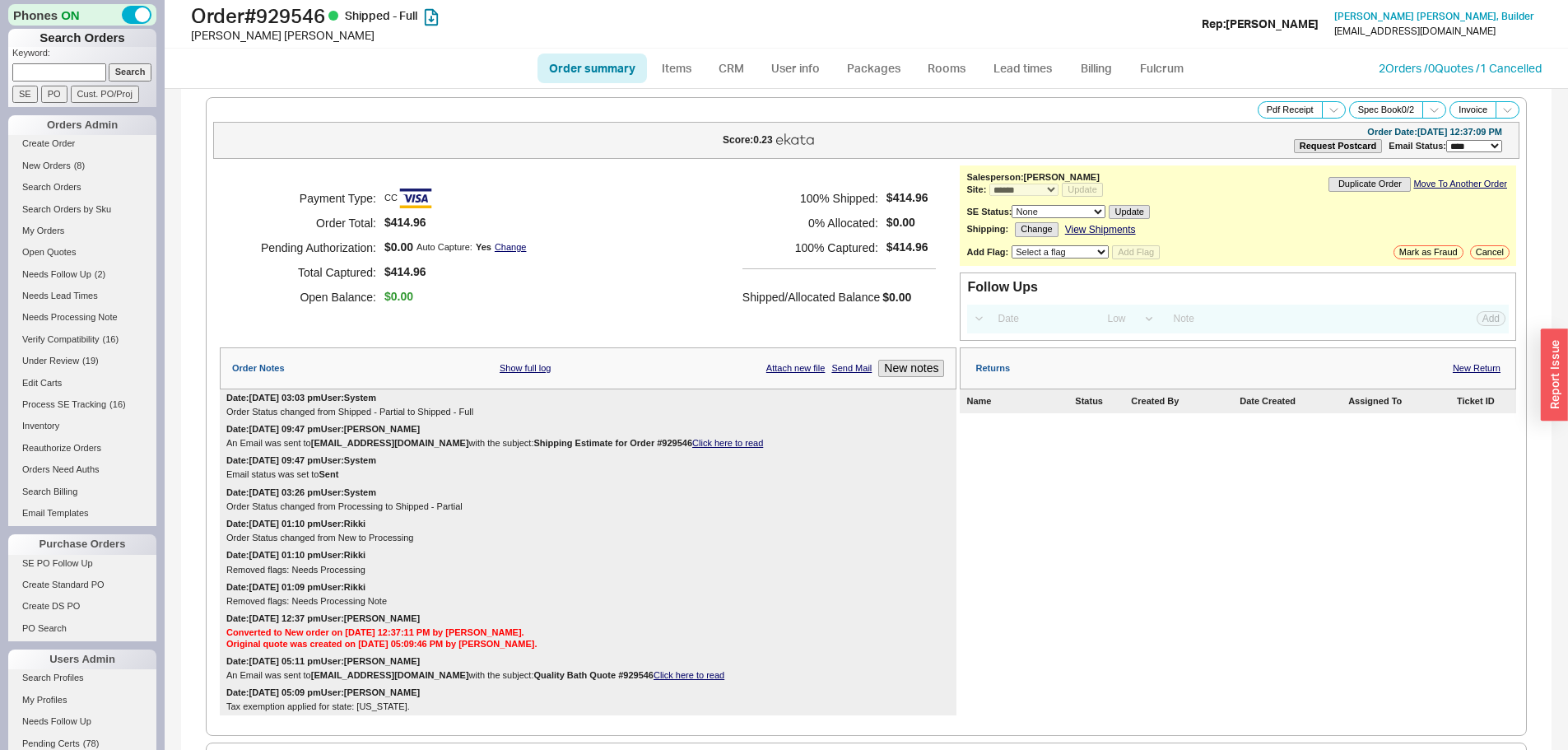
select select "*"
select select "LOW"
select select "3"
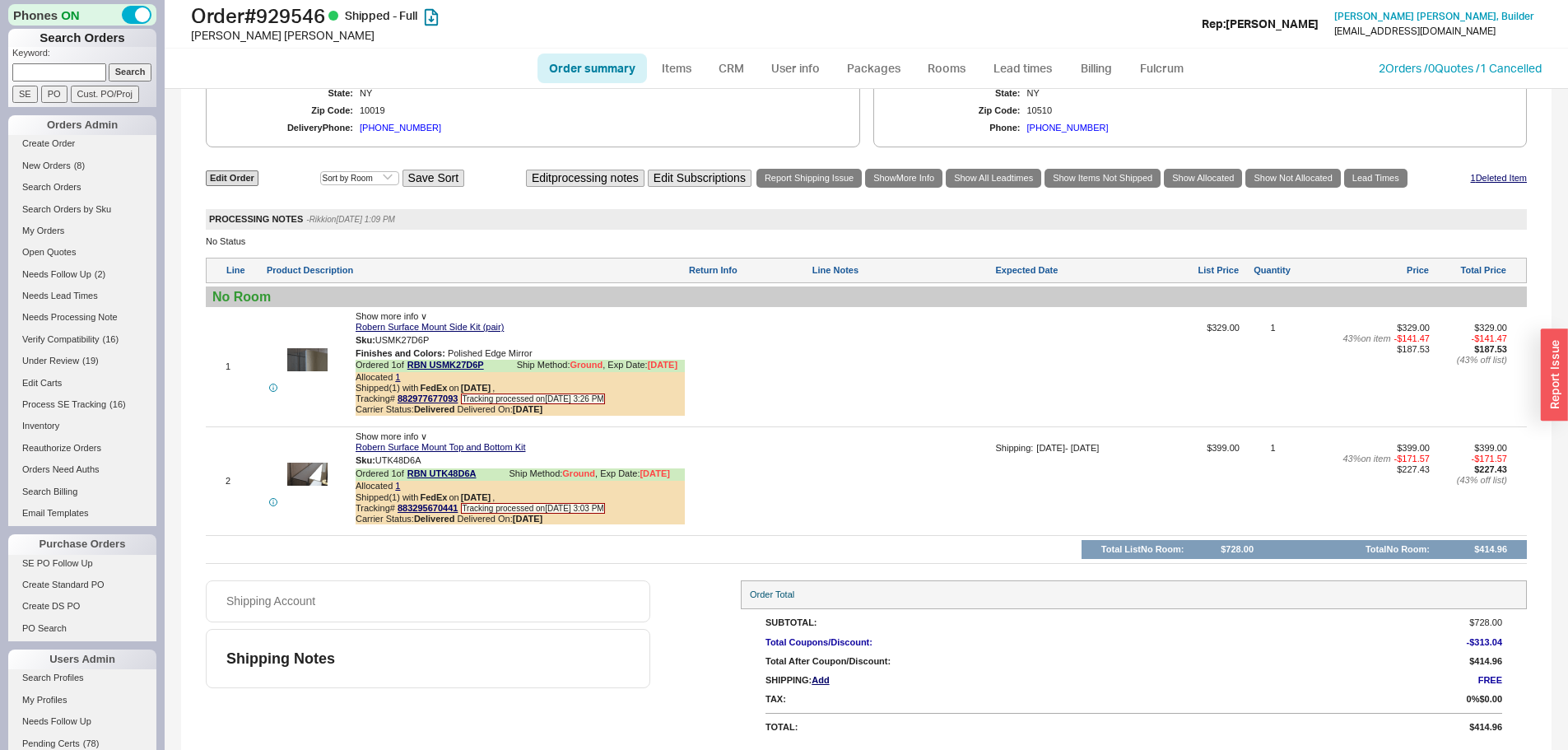
scroll to position [901, 0]
click at [1413, 63] on link "2 Orders / 0 Quotes / 1 Cancelled" at bounding box center [1460, 68] width 163 height 14
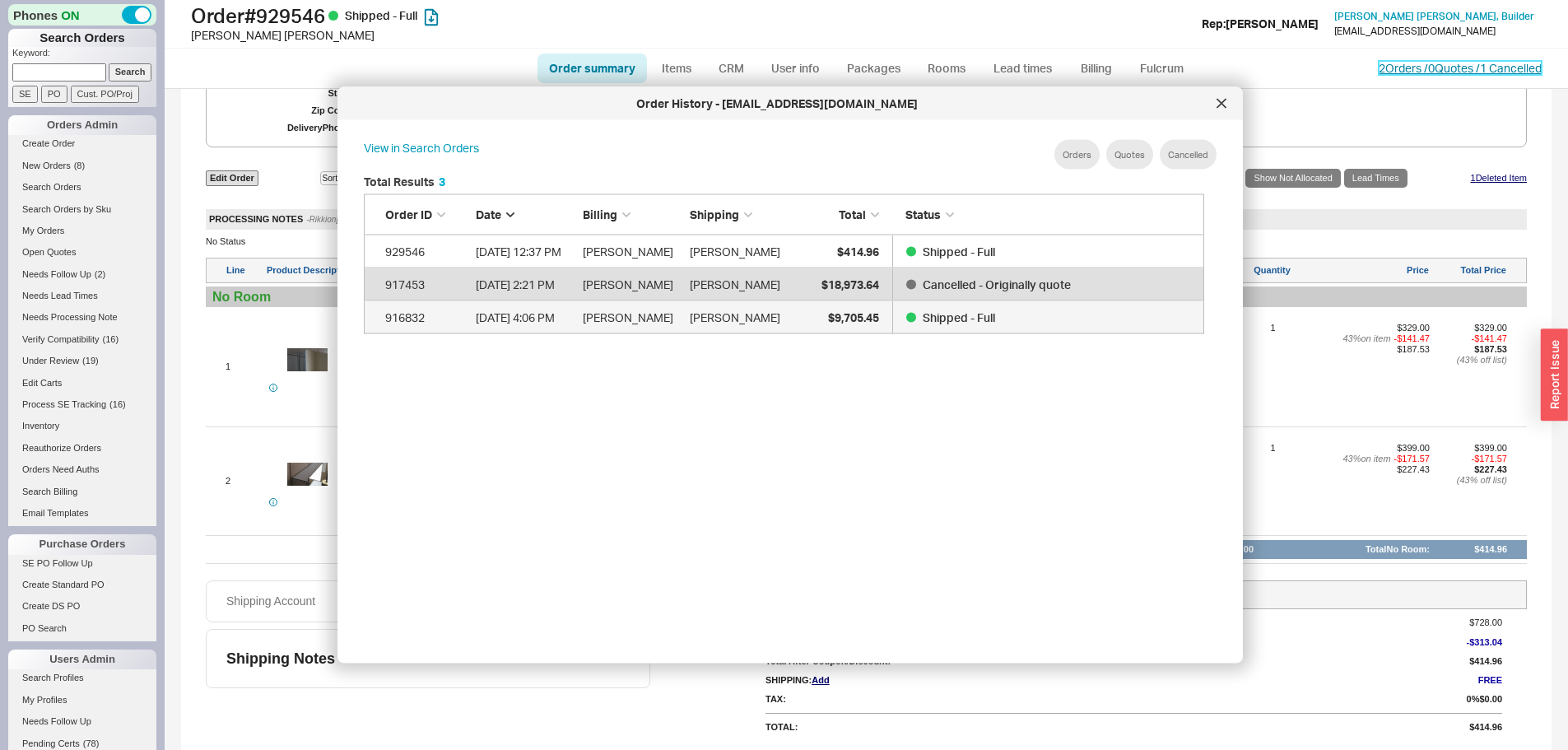
scroll to position [491, 854]
click at [852, 315] on span "$9,705.45" at bounding box center [853, 316] width 51 height 14
drag, startPoint x: 1221, startPoint y: 110, endPoint x: 907, endPoint y: 69, distance: 316.7
click at [1221, 110] on div at bounding box center [1220, 103] width 26 height 26
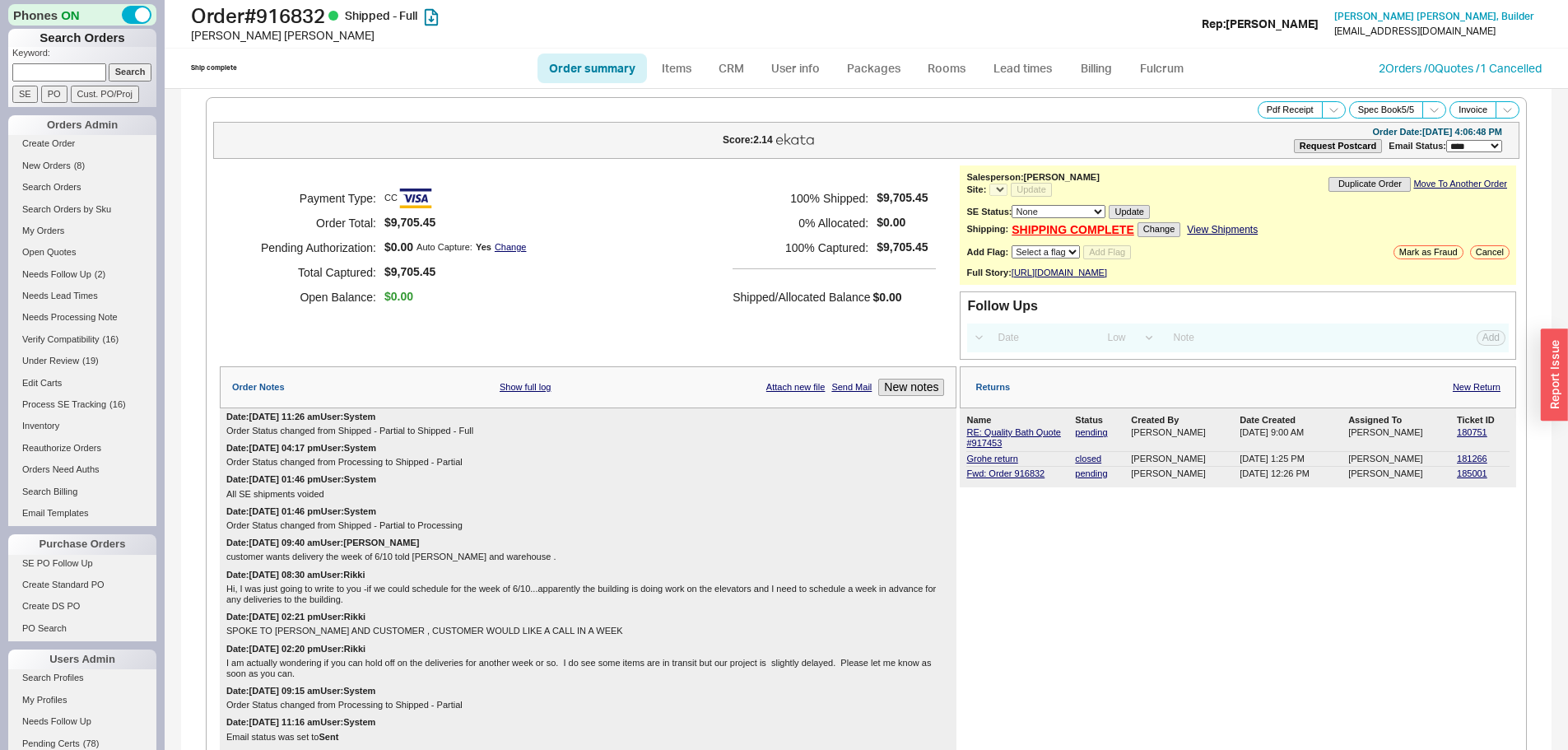
select select "LOW"
select select "3"
select select "*"
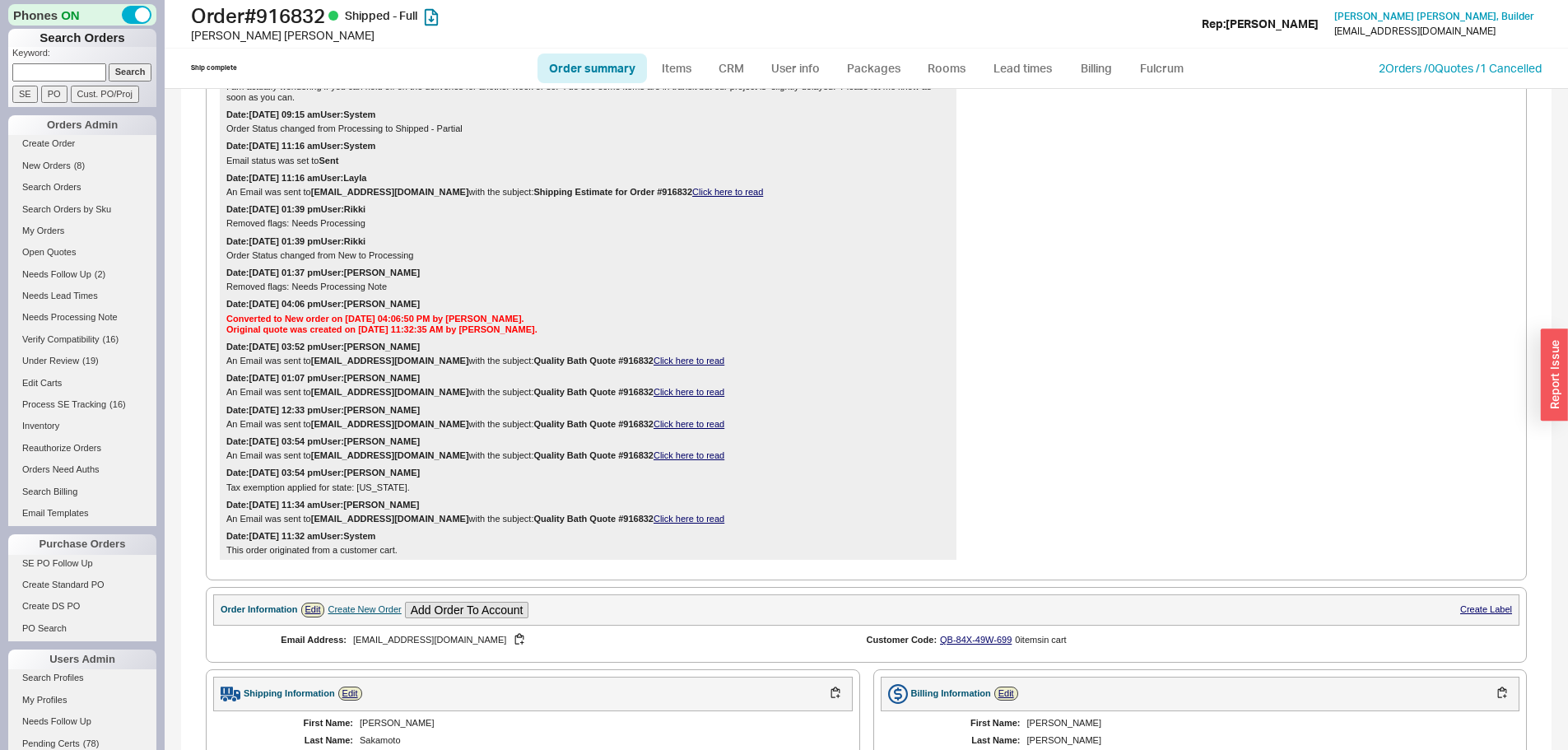
scroll to position [82, 0]
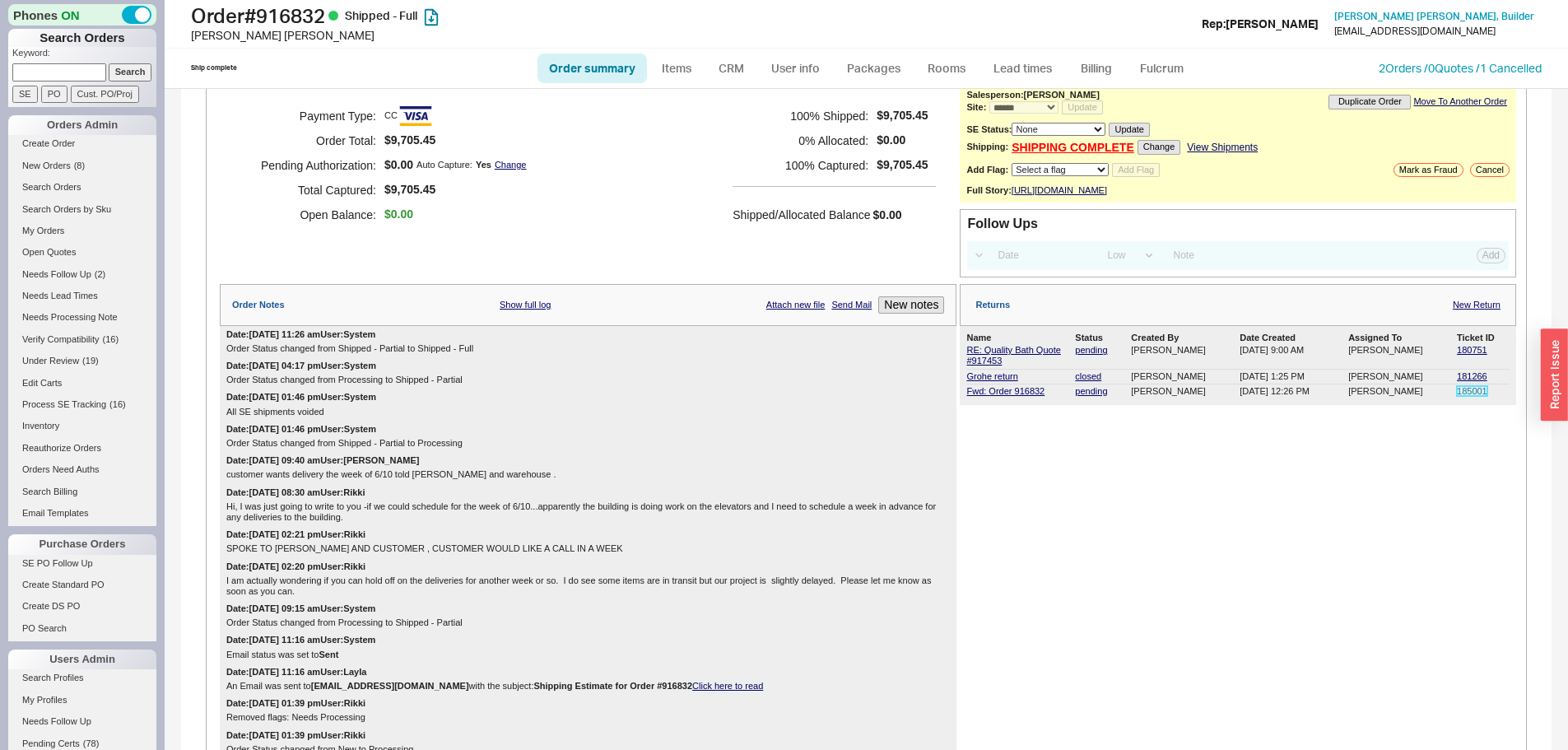
click at [1457, 396] on link "185001" at bounding box center [1471, 391] width 30 height 10
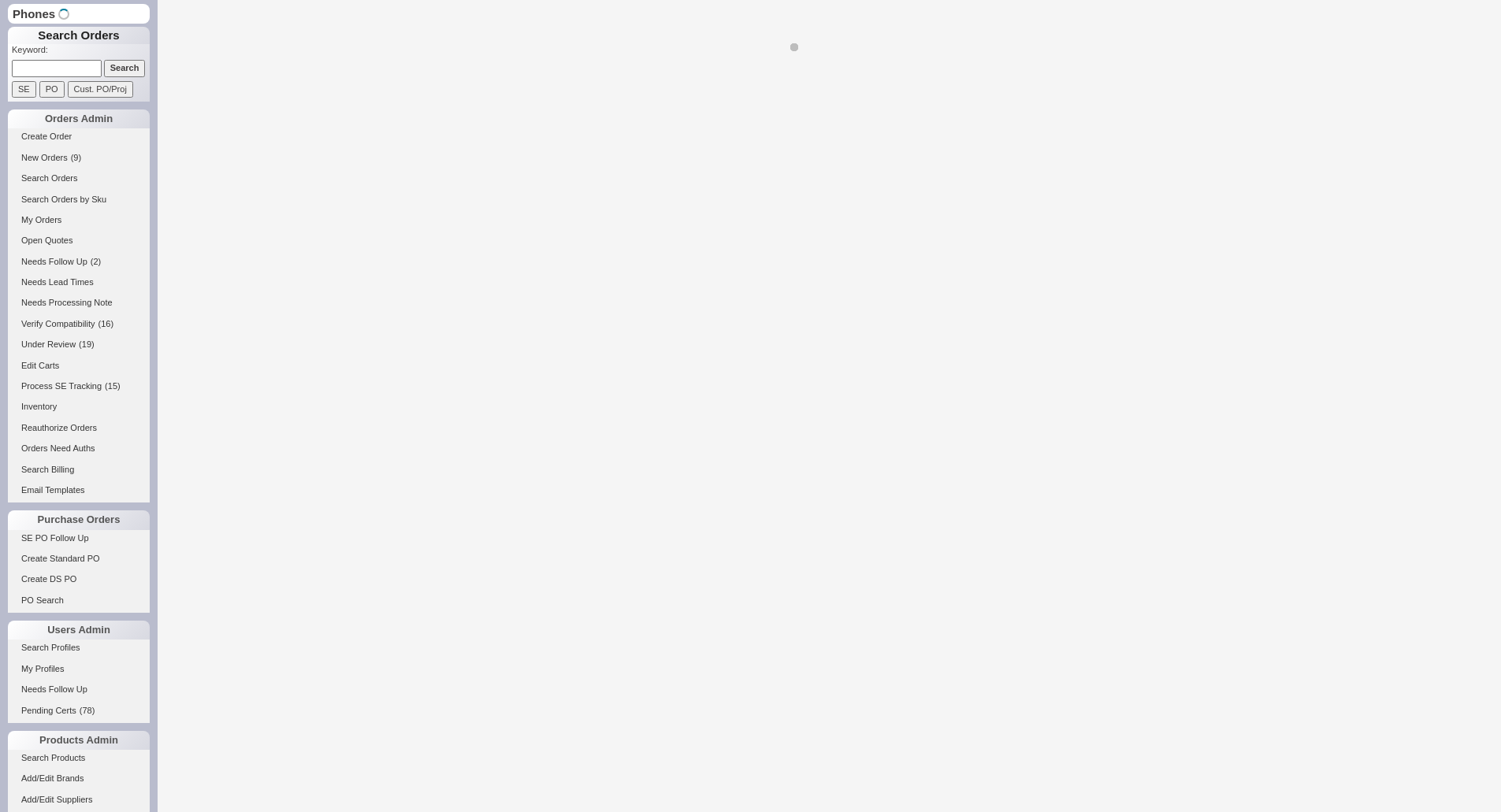
select select "LOW"
select select "3"
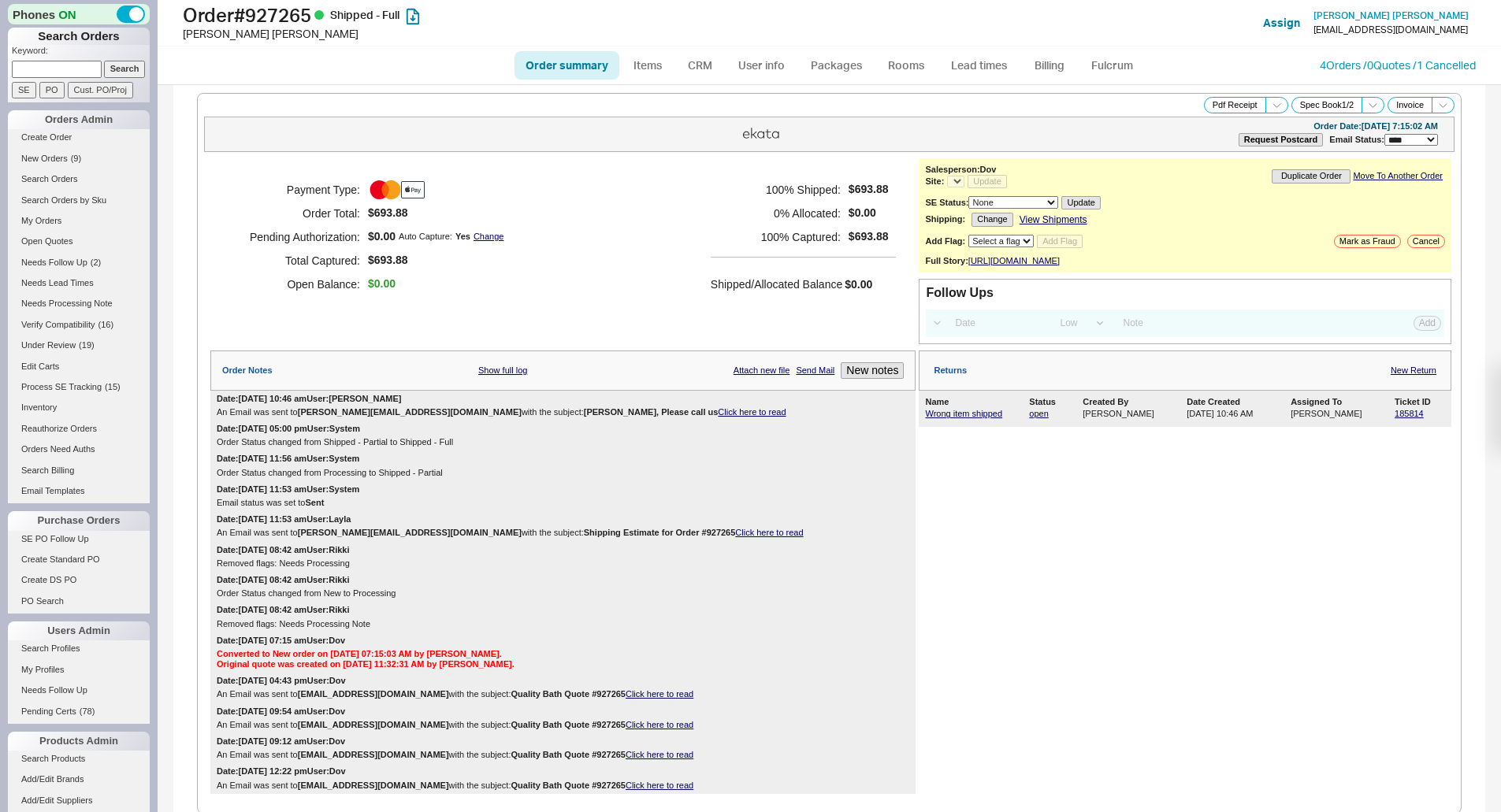
select select "*"
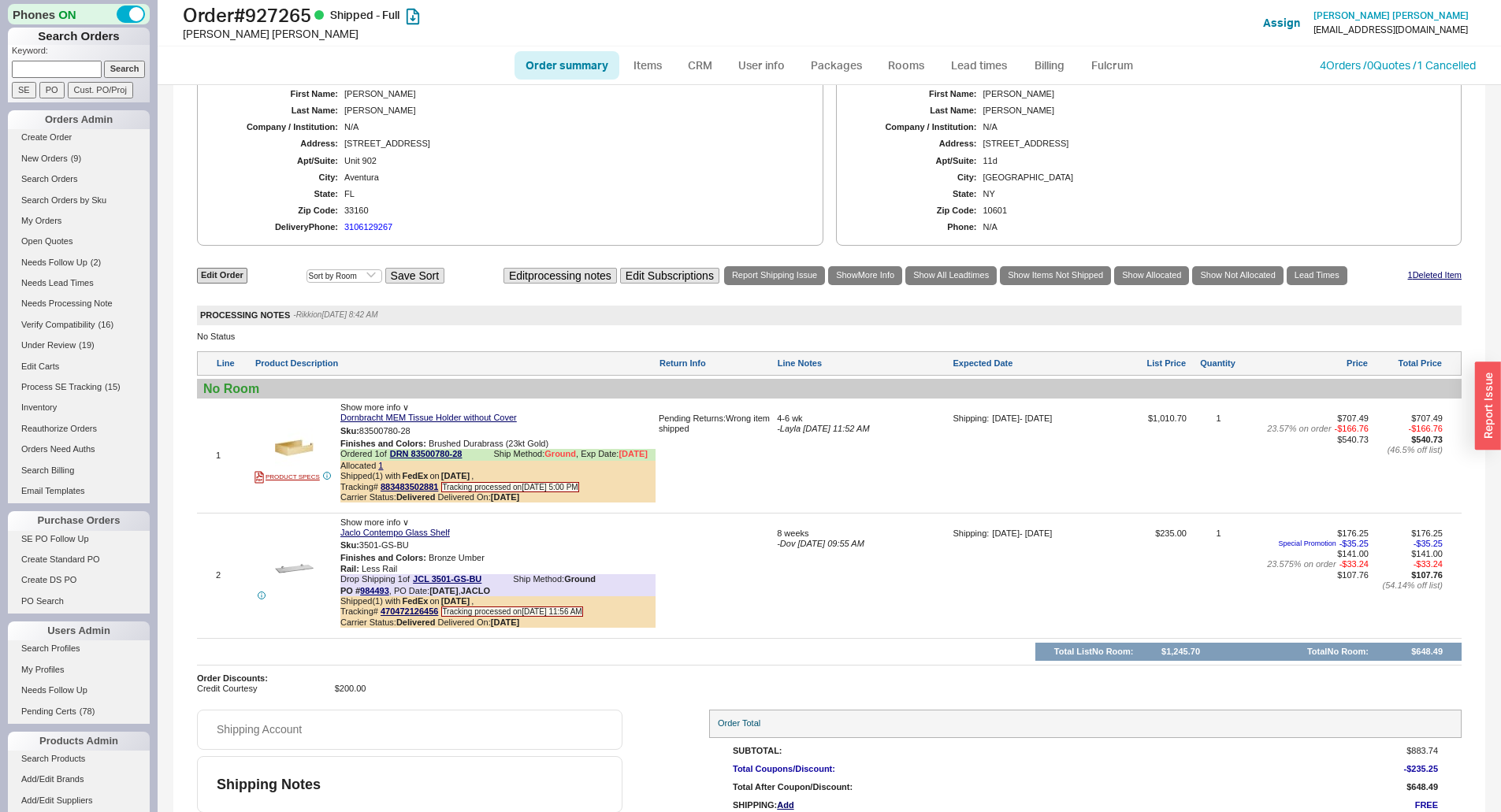
scroll to position [926, 0]
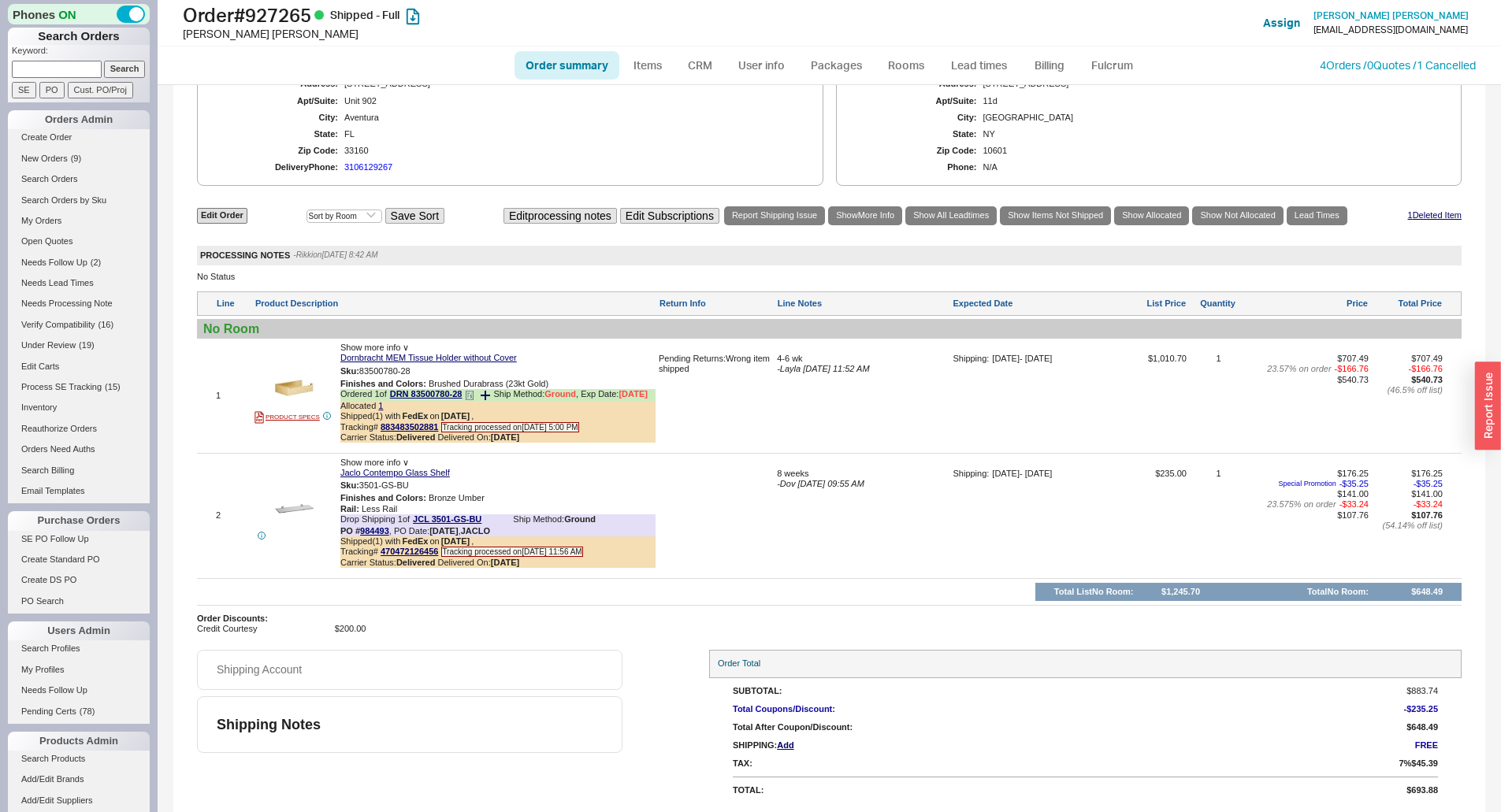
click at [510, 438] on b "8/14/25" at bounding box center [504, 437] width 29 height 9
click at [838, 443] on div "4-6 wk - Layla 08/05/2025 11:52 AM" at bounding box center [863, 401] width 172 height 95
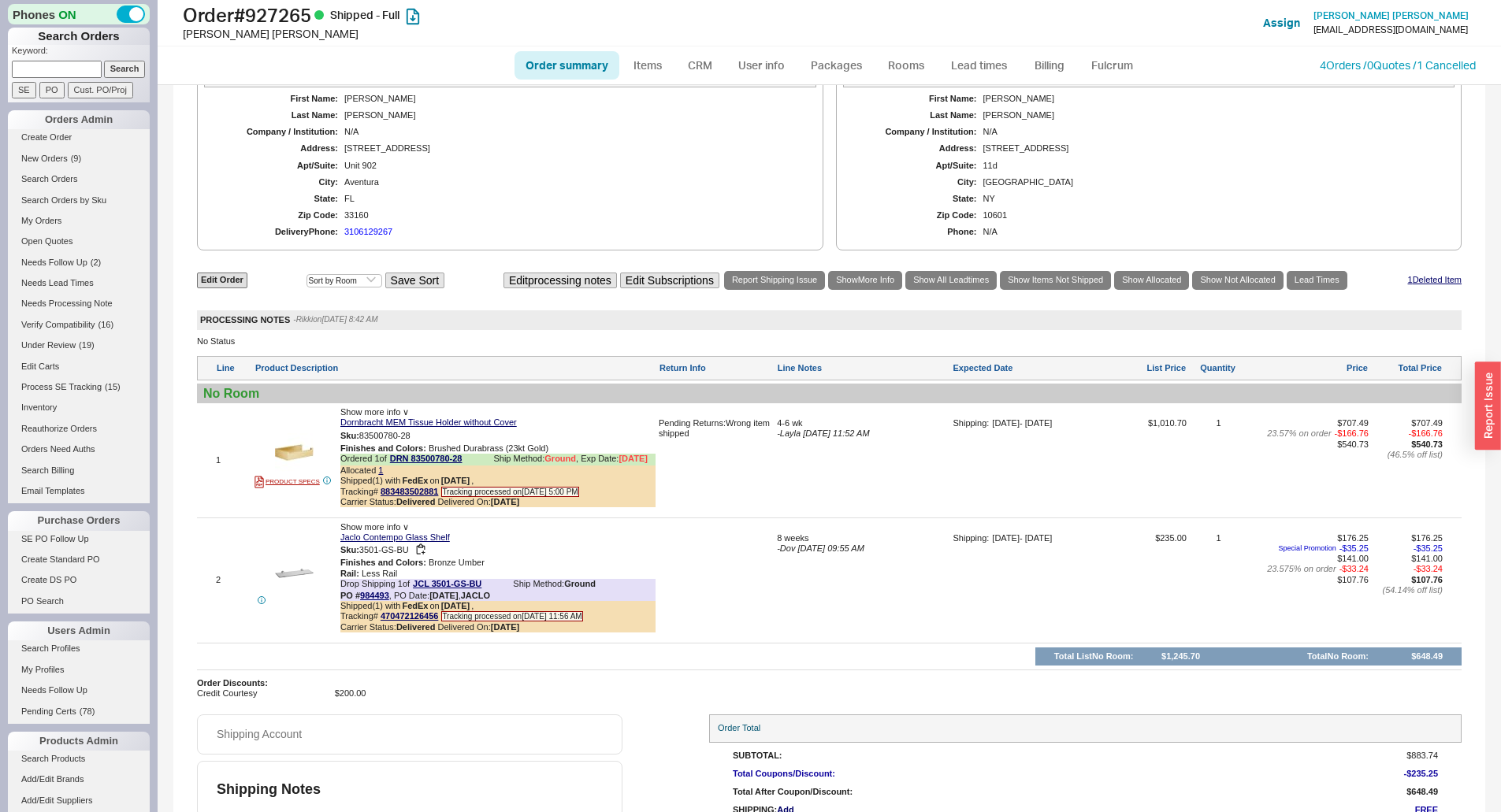
scroll to position [768, 0]
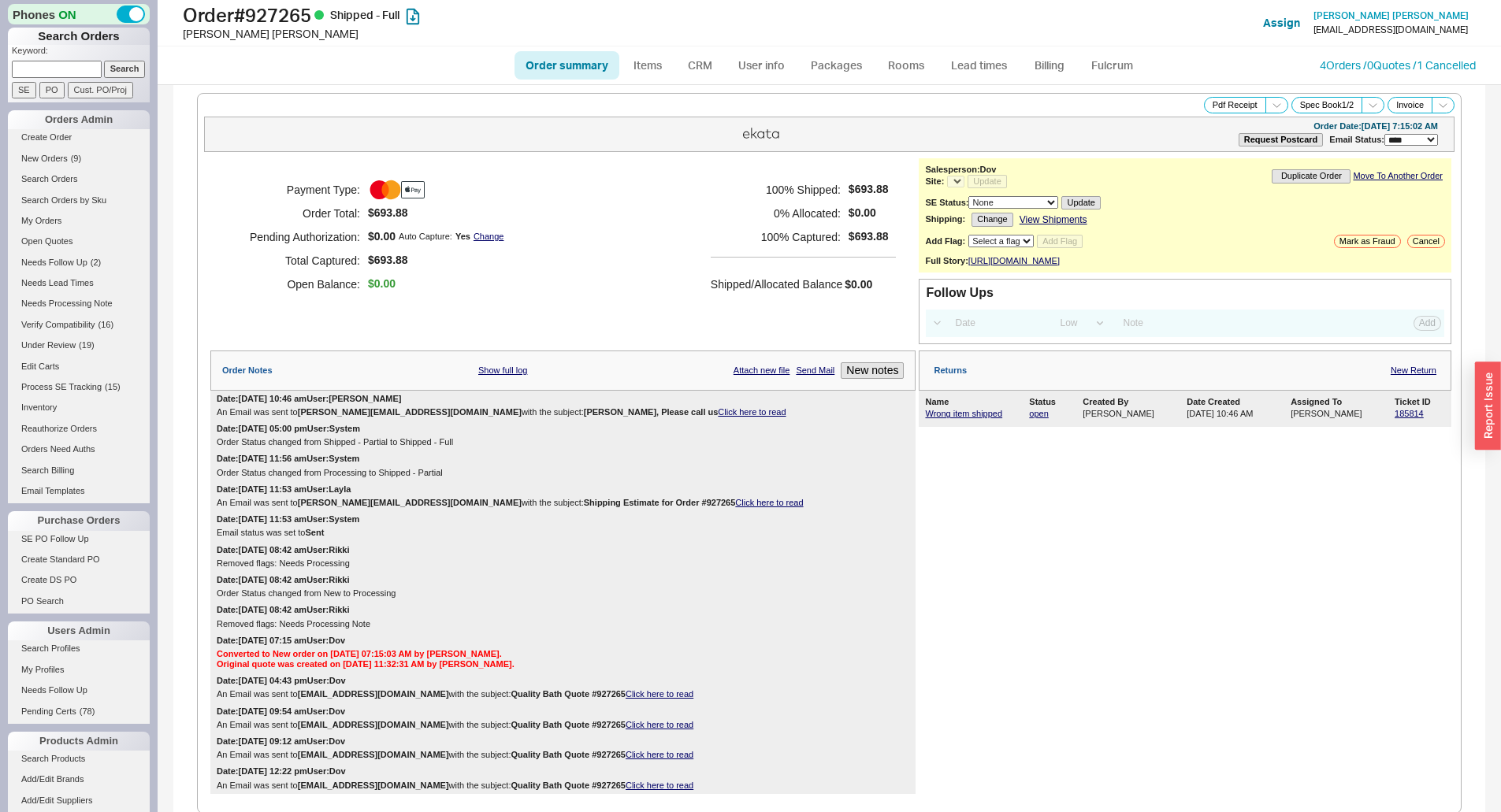
select select "LOW"
select select "3"
select select "*"
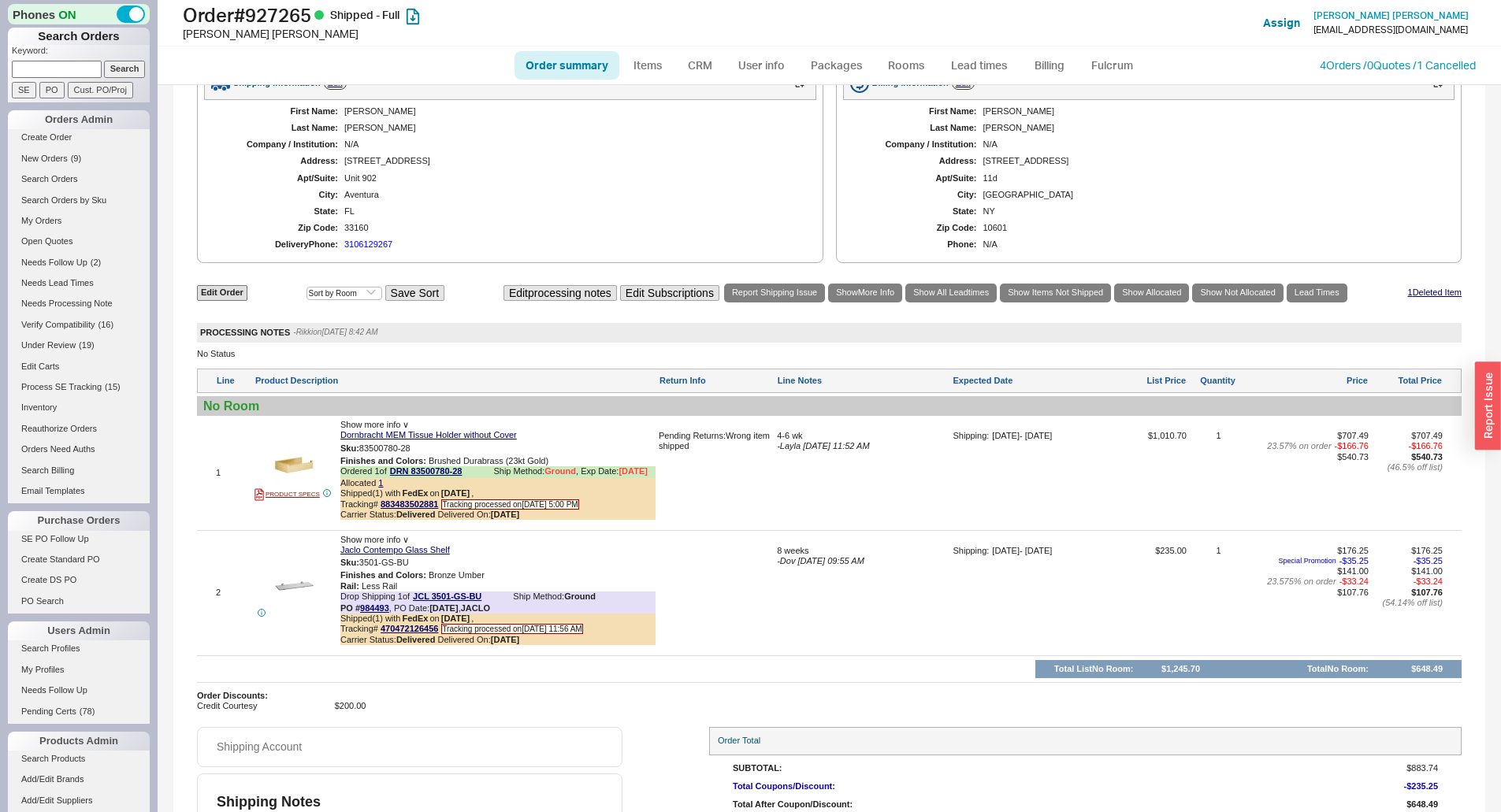
scroll to position [926, 0]
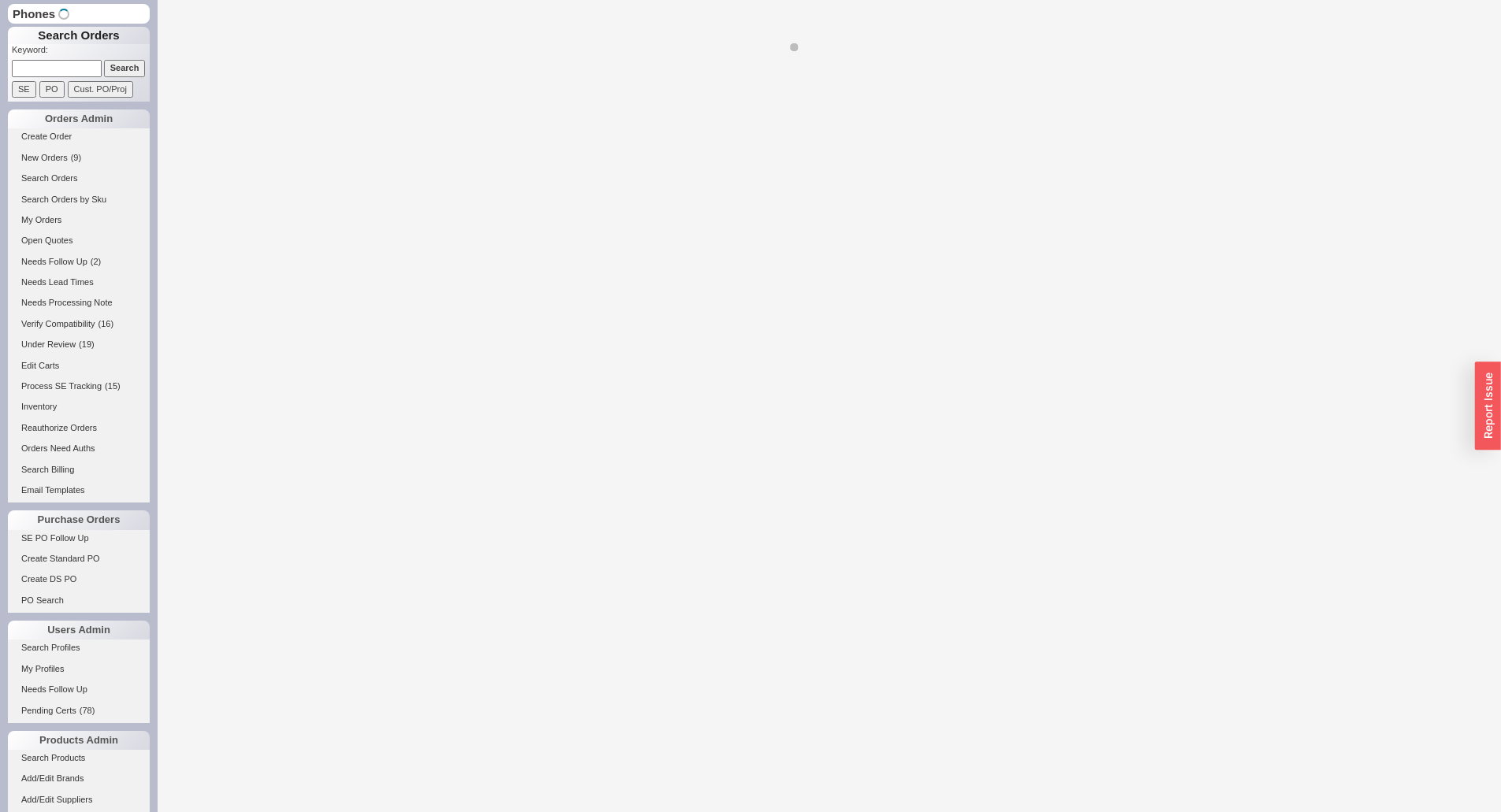
select select "LOW"
select select "3"
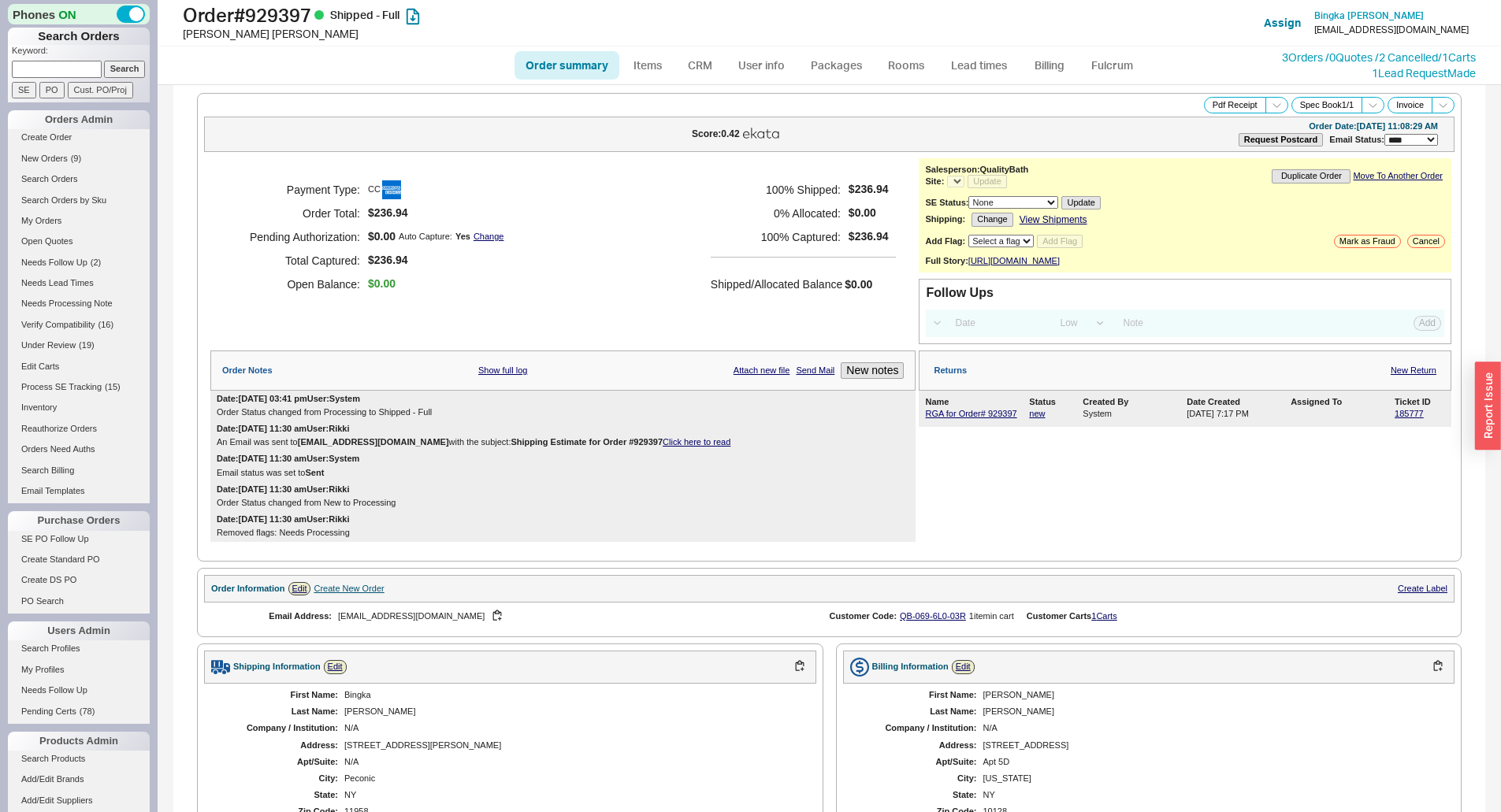
select select "*"
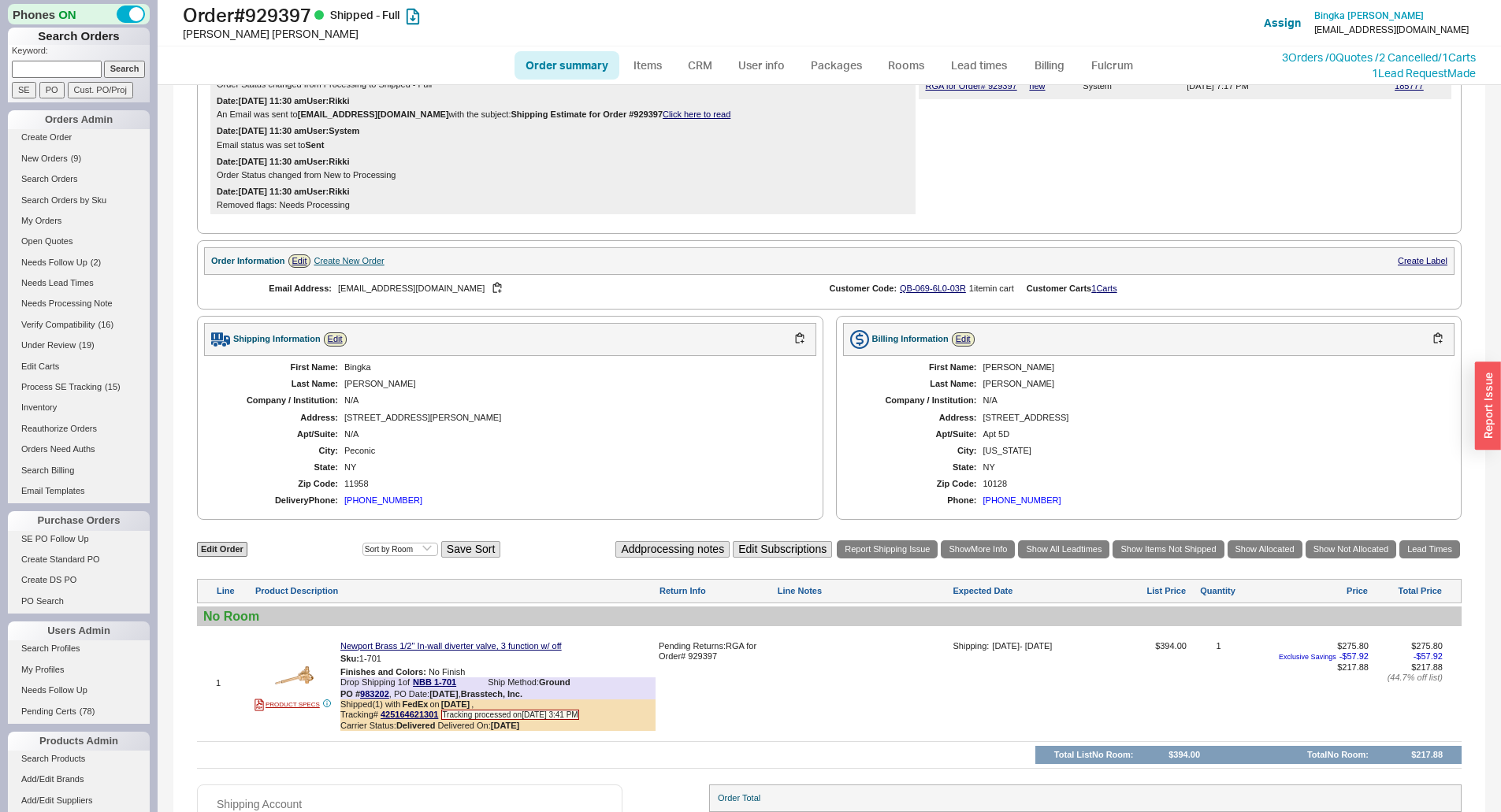
scroll to position [472, 0]
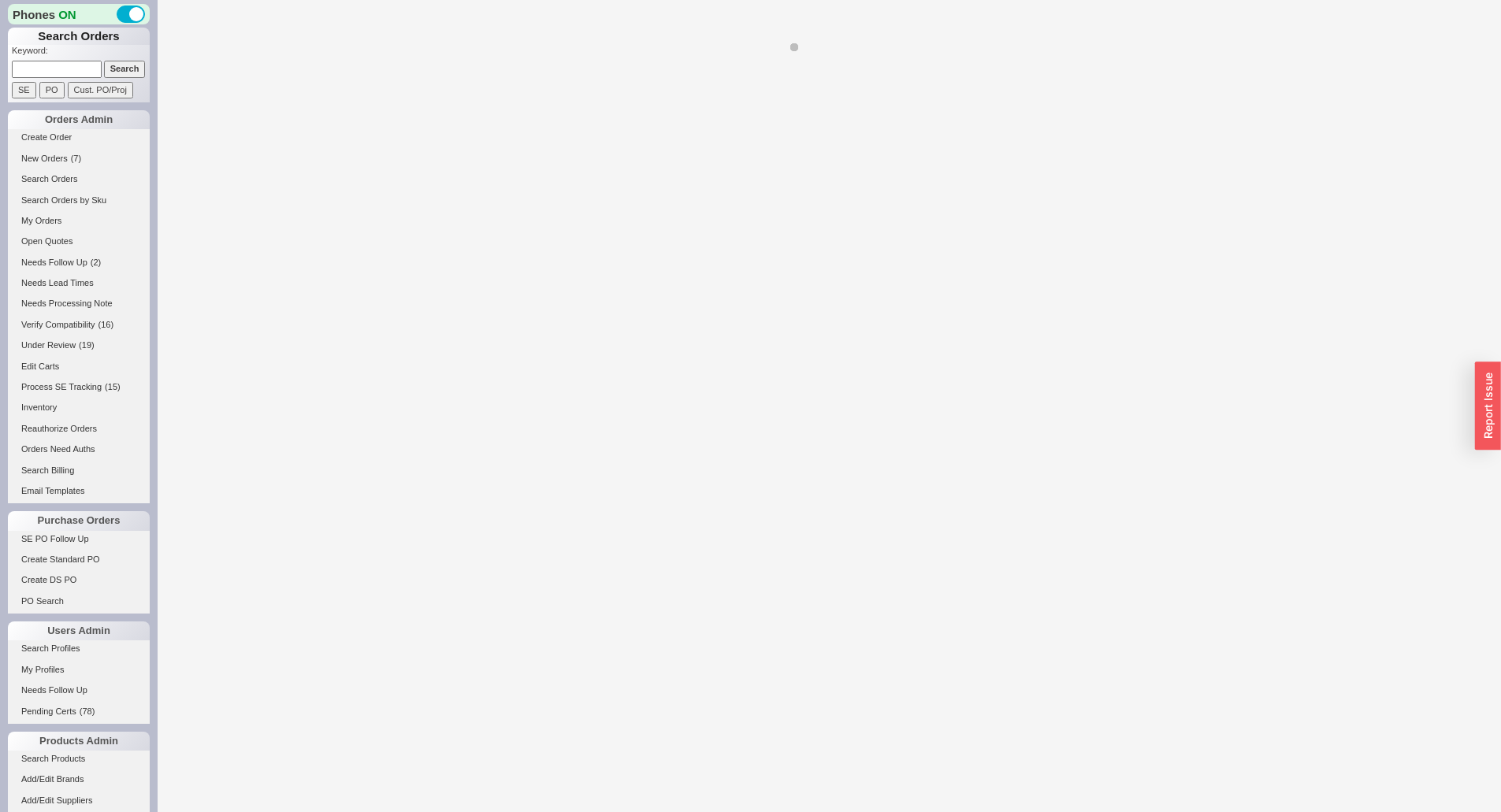
select select "LOW"
select select "3"
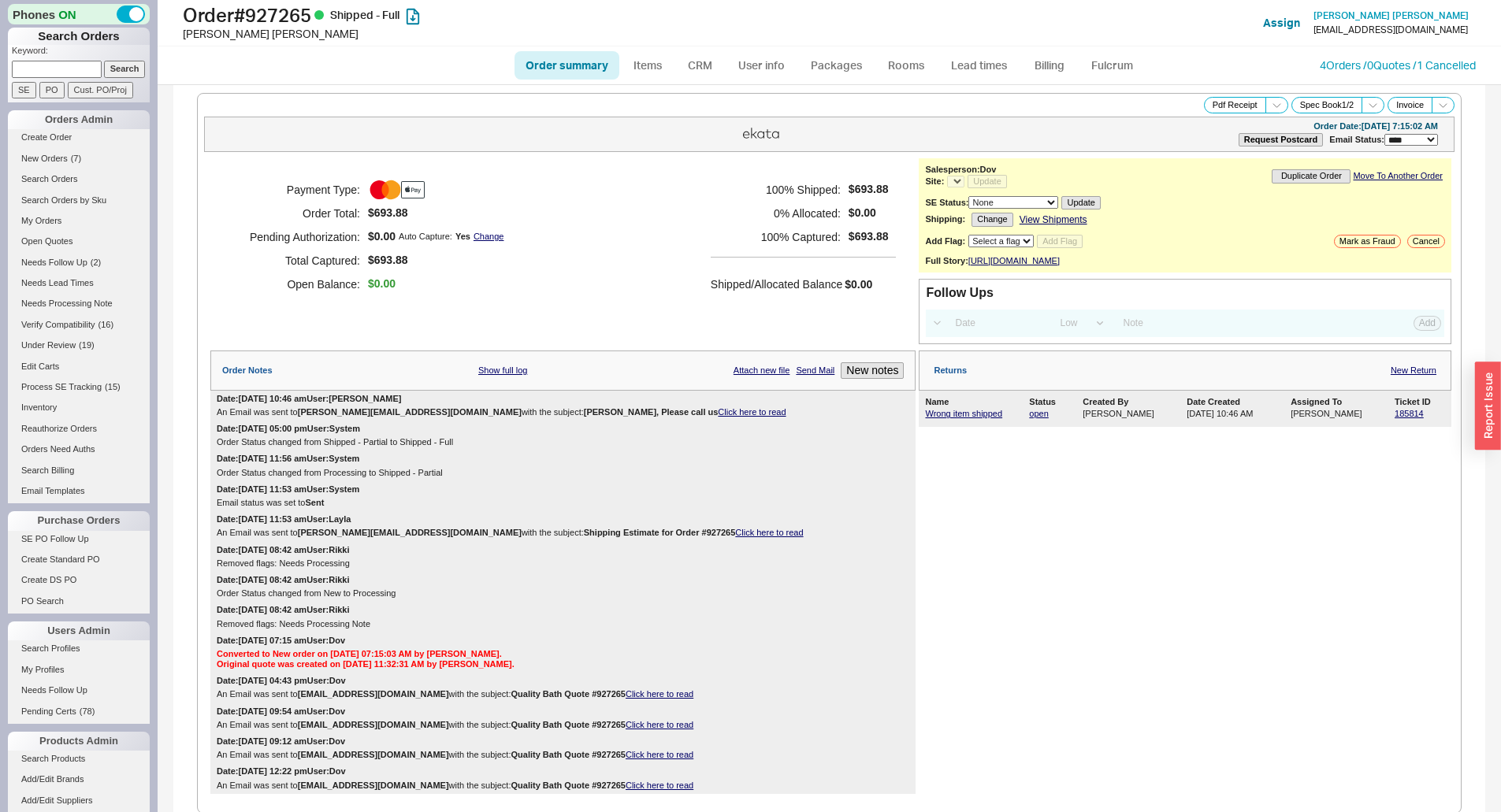
select select "*"
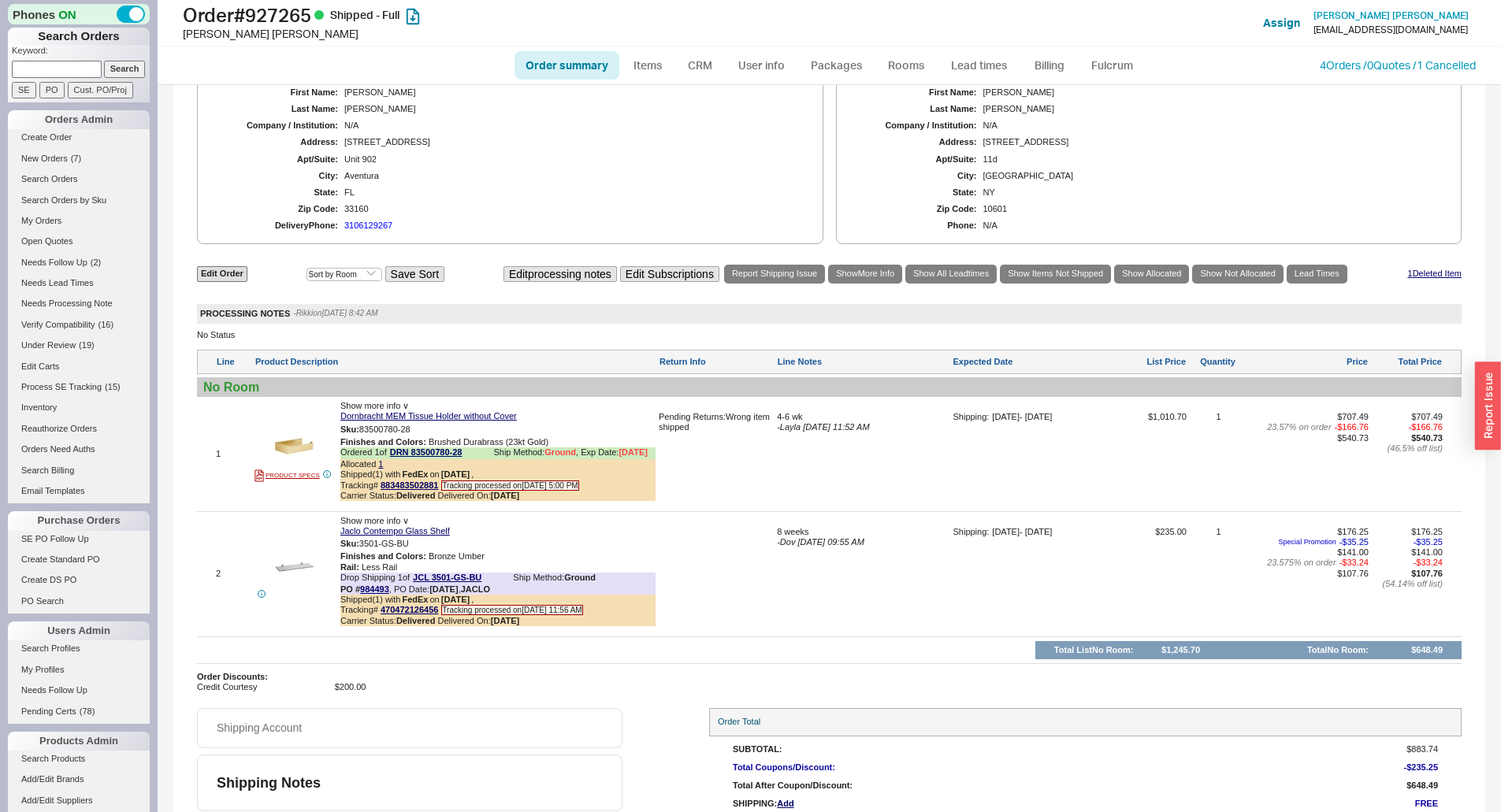
scroll to position [768, 0]
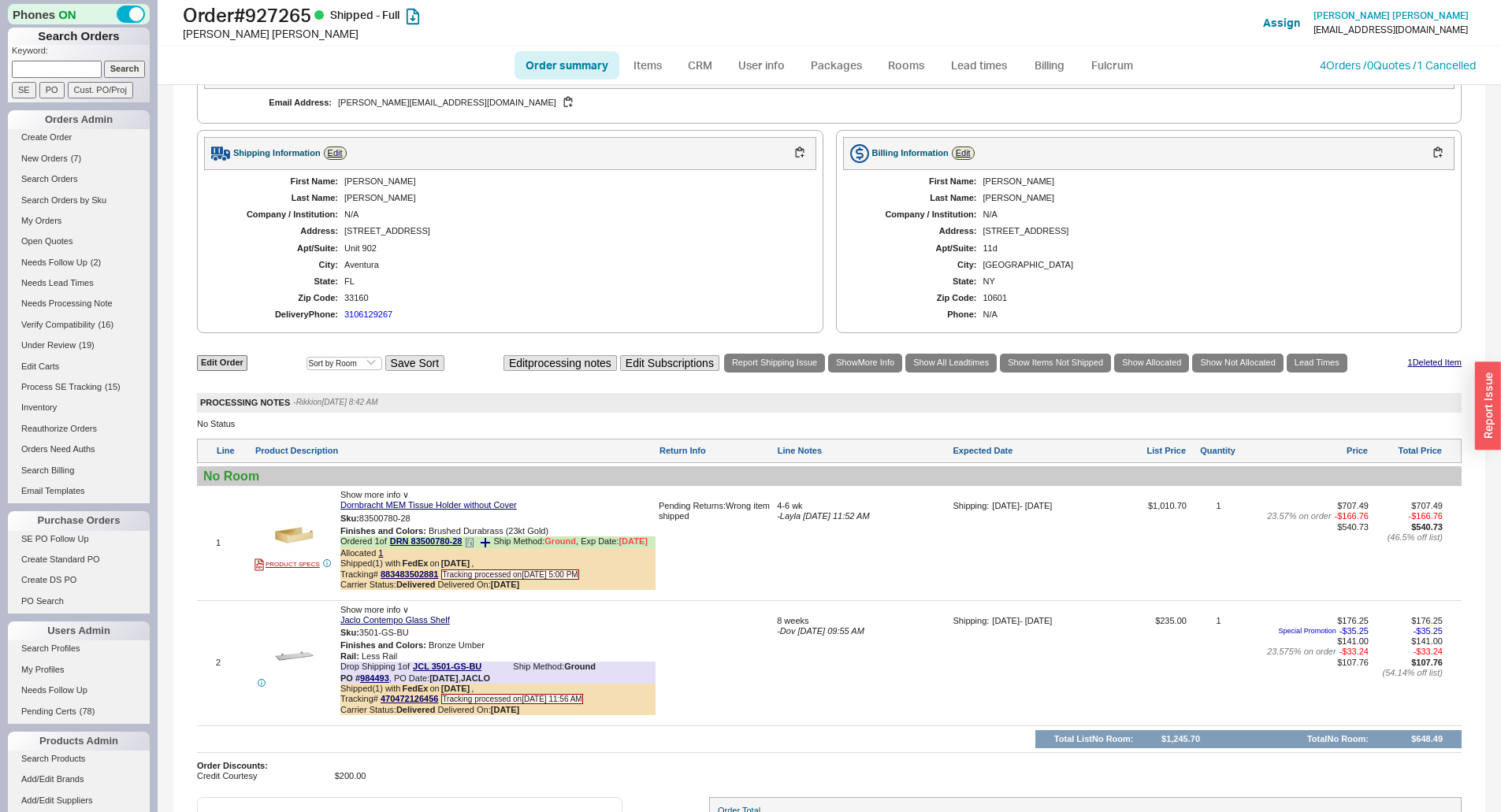
click at [496, 590] on b "8/14/25" at bounding box center [504, 584] width 29 height 9
click at [640, 254] on div "Unit 902" at bounding box center [572, 248] width 456 height 10
click at [519, 590] on b "8/14/25" at bounding box center [504, 584] width 29 height 9
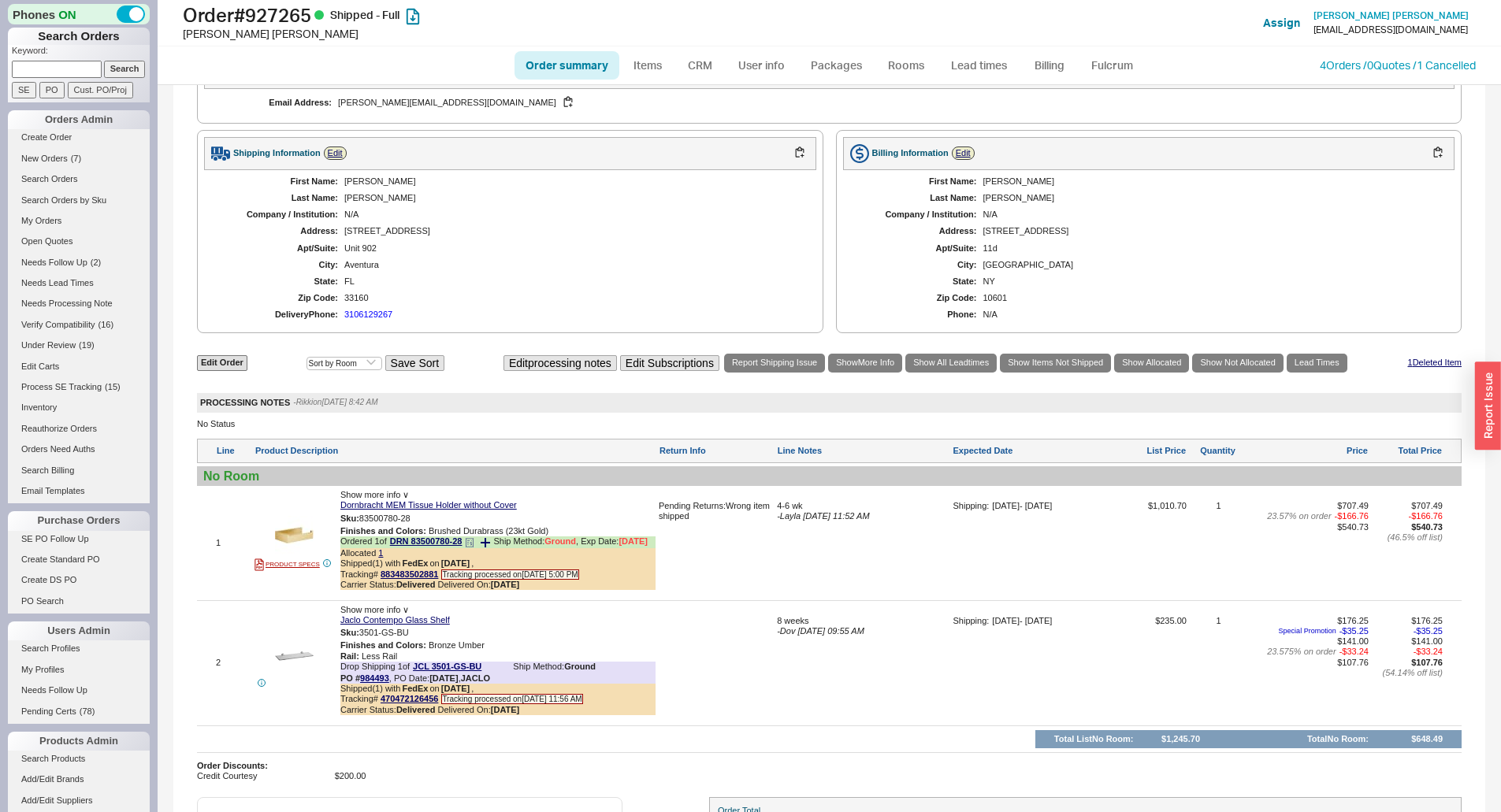
click at [521, 590] on div "Carrier Status: Delivered Delivered On: 8/14/25" at bounding box center [498, 584] width 315 height 10
click at [520, 596] on div "Show more info ∨ Dornbracht MEM Tissue Holder without Cover Sku: 83500780-28 Fi…" at bounding box center [498, 543] width 315 height 107
click at [506, 590] on b "[DATE]" at bounding box center [504, 584] width 29 height 9
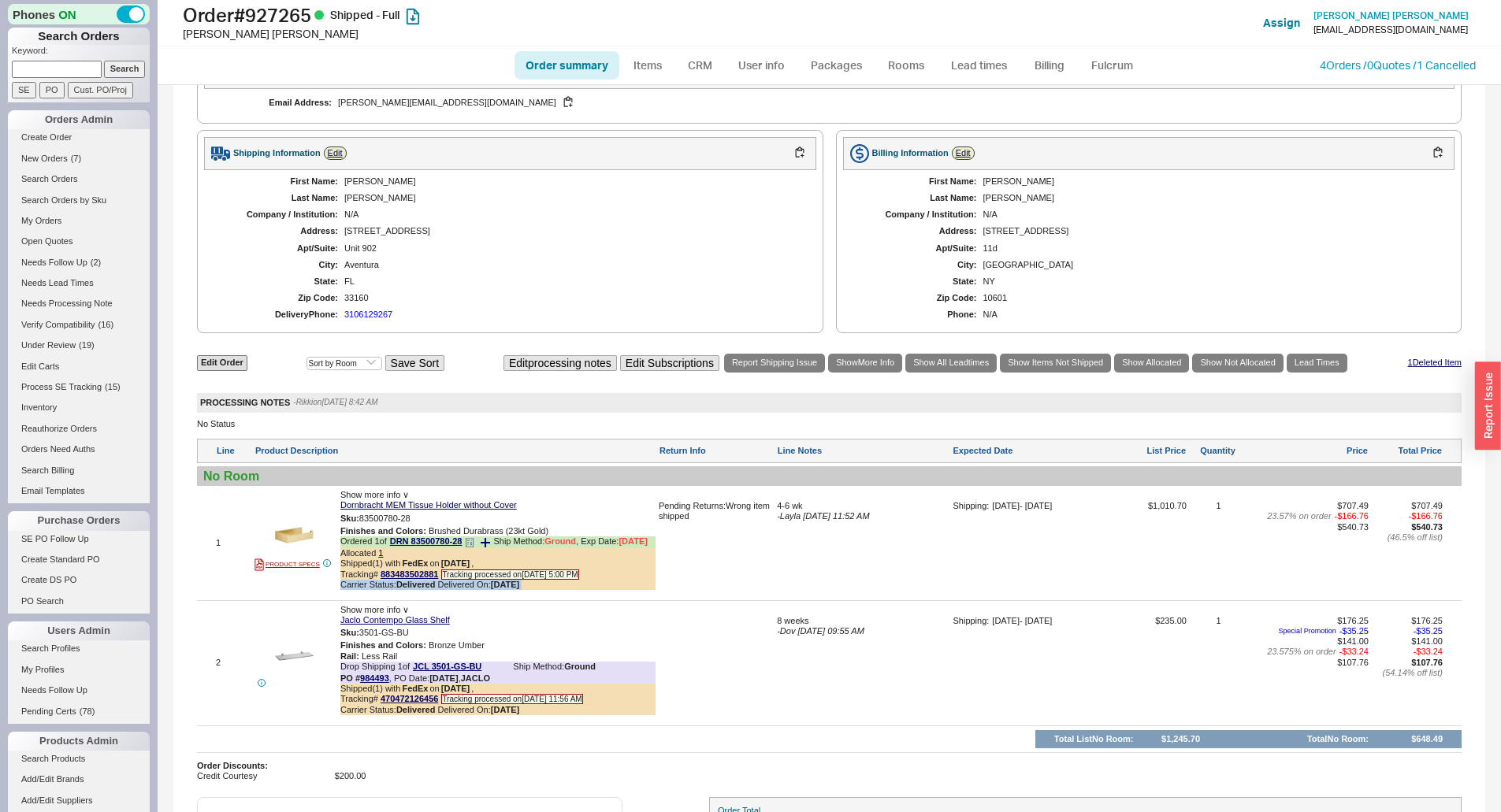
click at [506, 590] on b "[DATE]" at bounding box center [504, 584] width 29 height 9
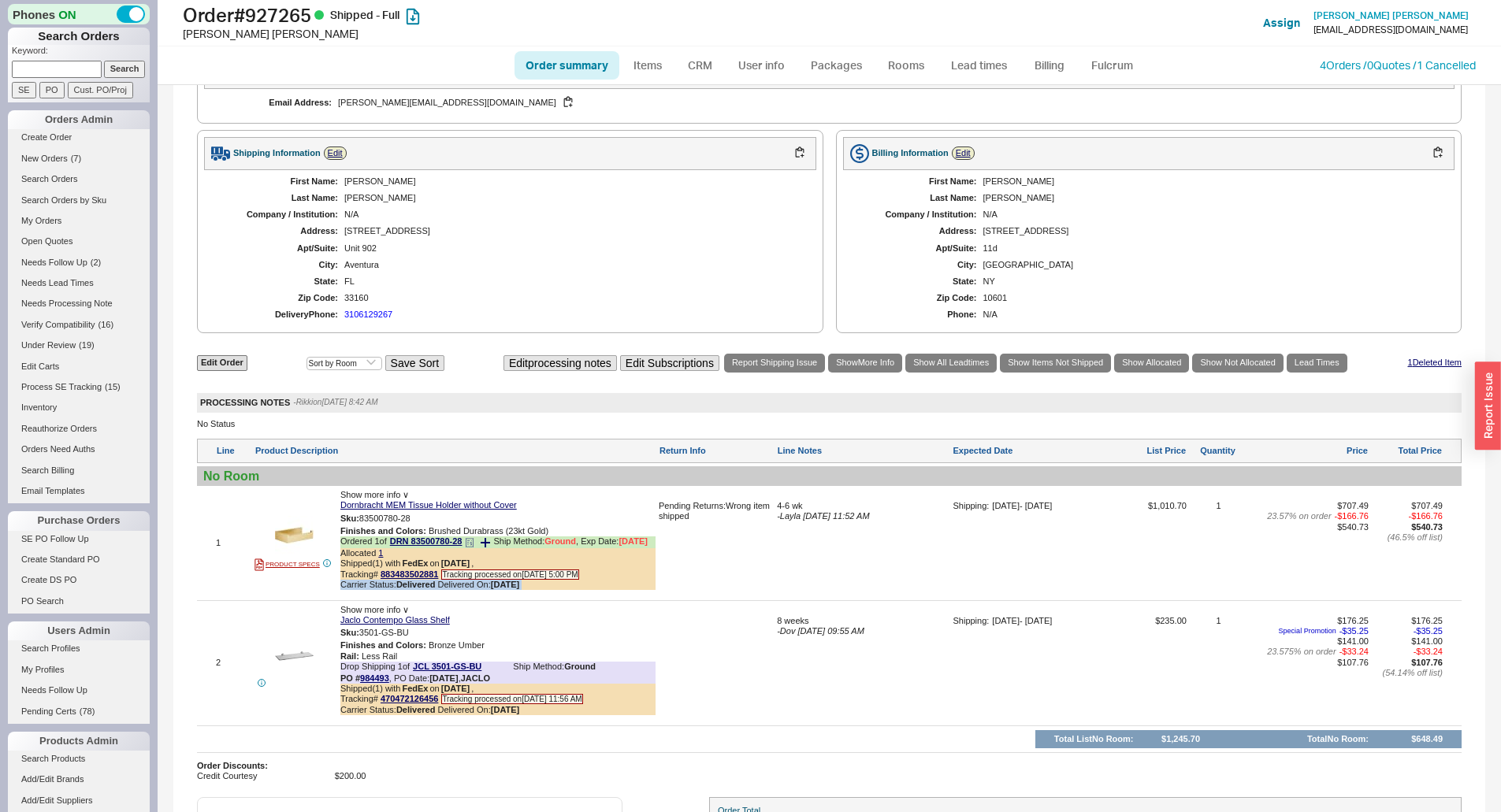
click at [506, 590] on b "[DATE]" at bounding box center [504, 584] width 29 height 9
click at [645, 590] on div "Carrier Status: Delivered Delivered On: 8/14/25" at bounding box center [498, 584] width 315 height 10
click at [434, 579] on link "883483502881" at bounding box center [409, 574] width 57 height 9
click at [609, 747] on div "Edit Order Select an option Sort by Brand Sort by Room Save Sort Edit processin…" at bounding box center [829, 566] width 1265 height 429
click at [632, 286] on div "FL" at bounding box center [572, 281] width 456 height 10
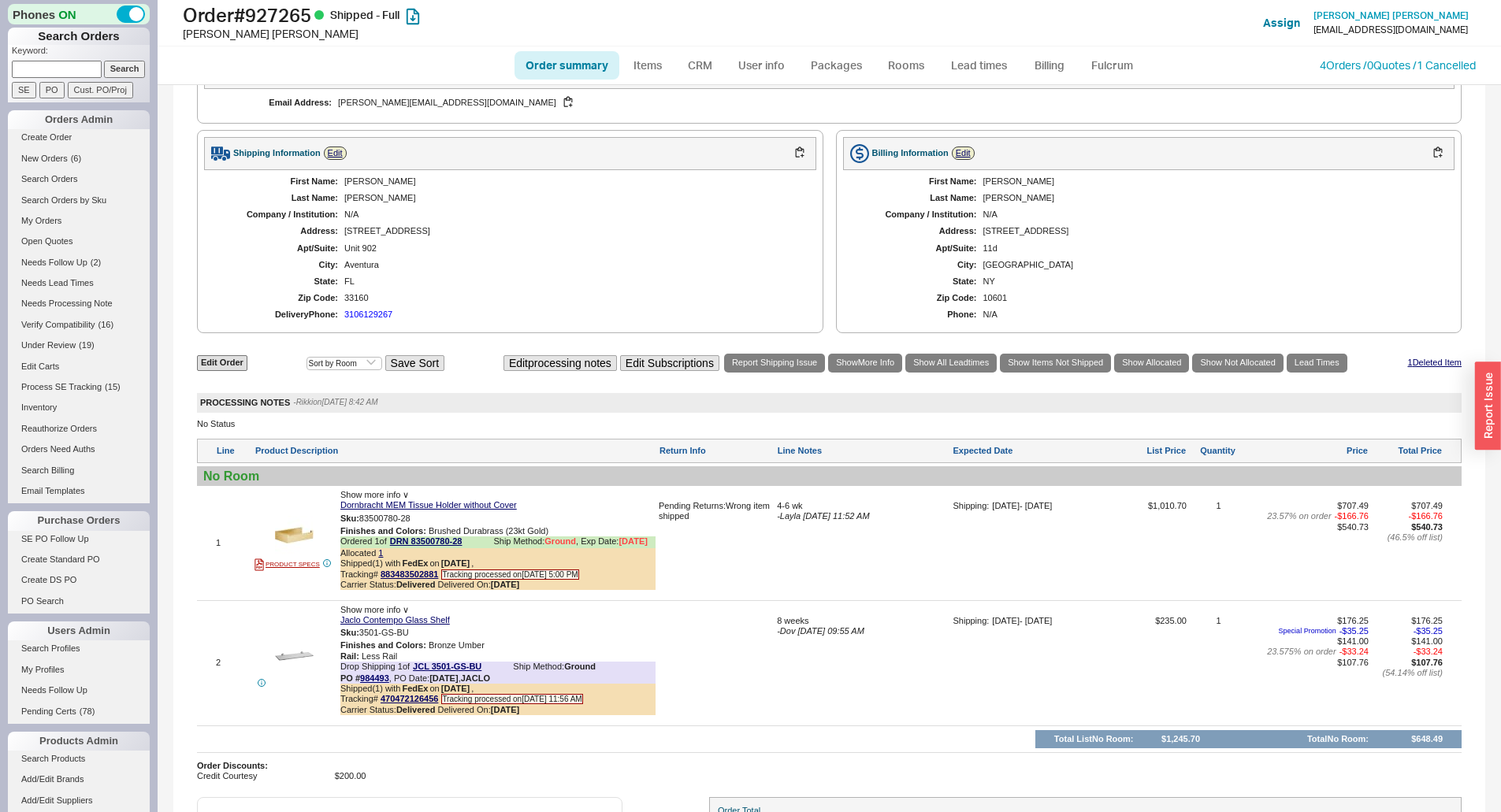
click at [1319, 71] on div "4 Orders / 0 Quotes / 1 Cancelled" at bounding box center [1397, 65] width 156 height 16
click at [1319, 65] on link "4 Orders / 0 Quotes / 1 Cancelled" at bounding box center [1397, 65] width 156 height 13
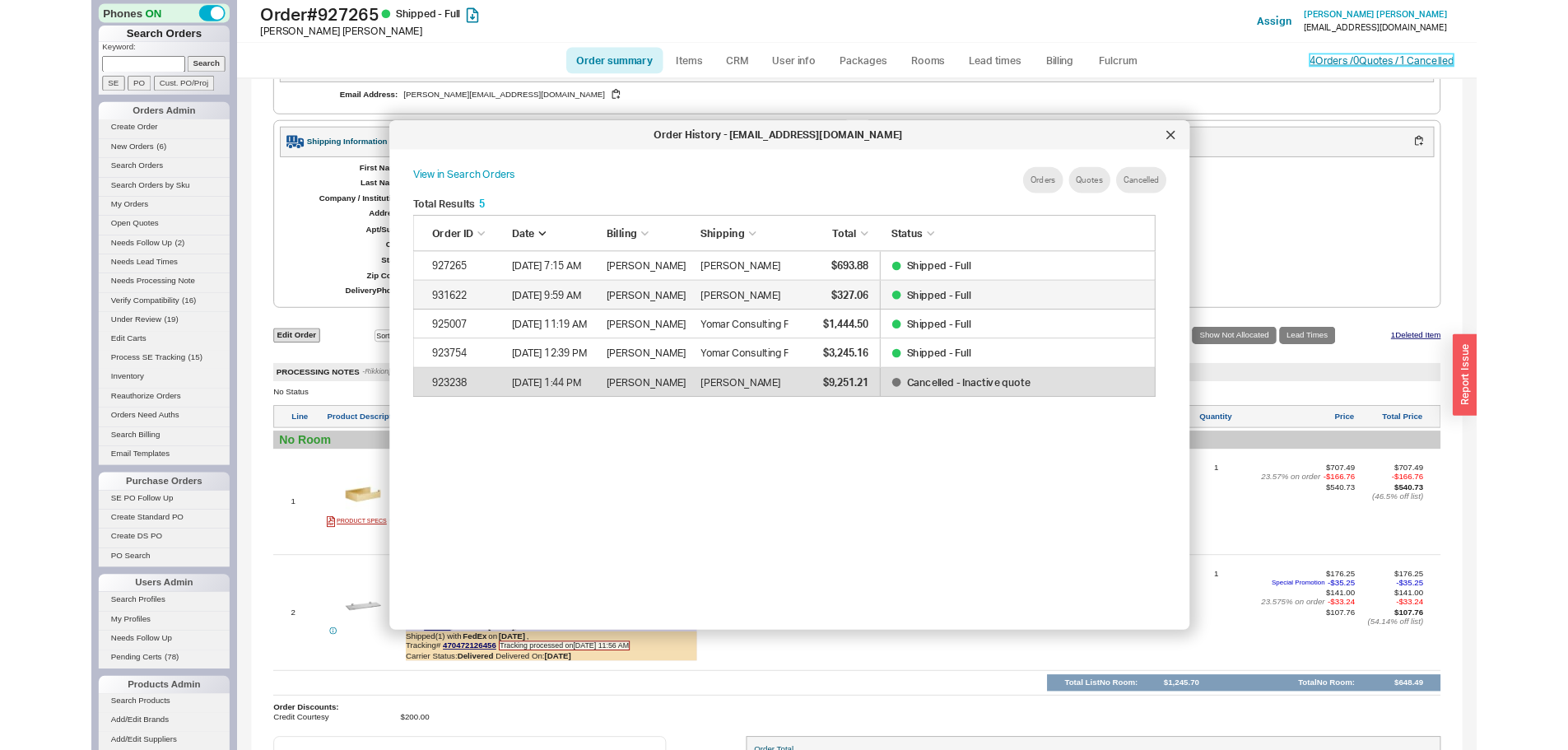
scroll to position [491, 854]
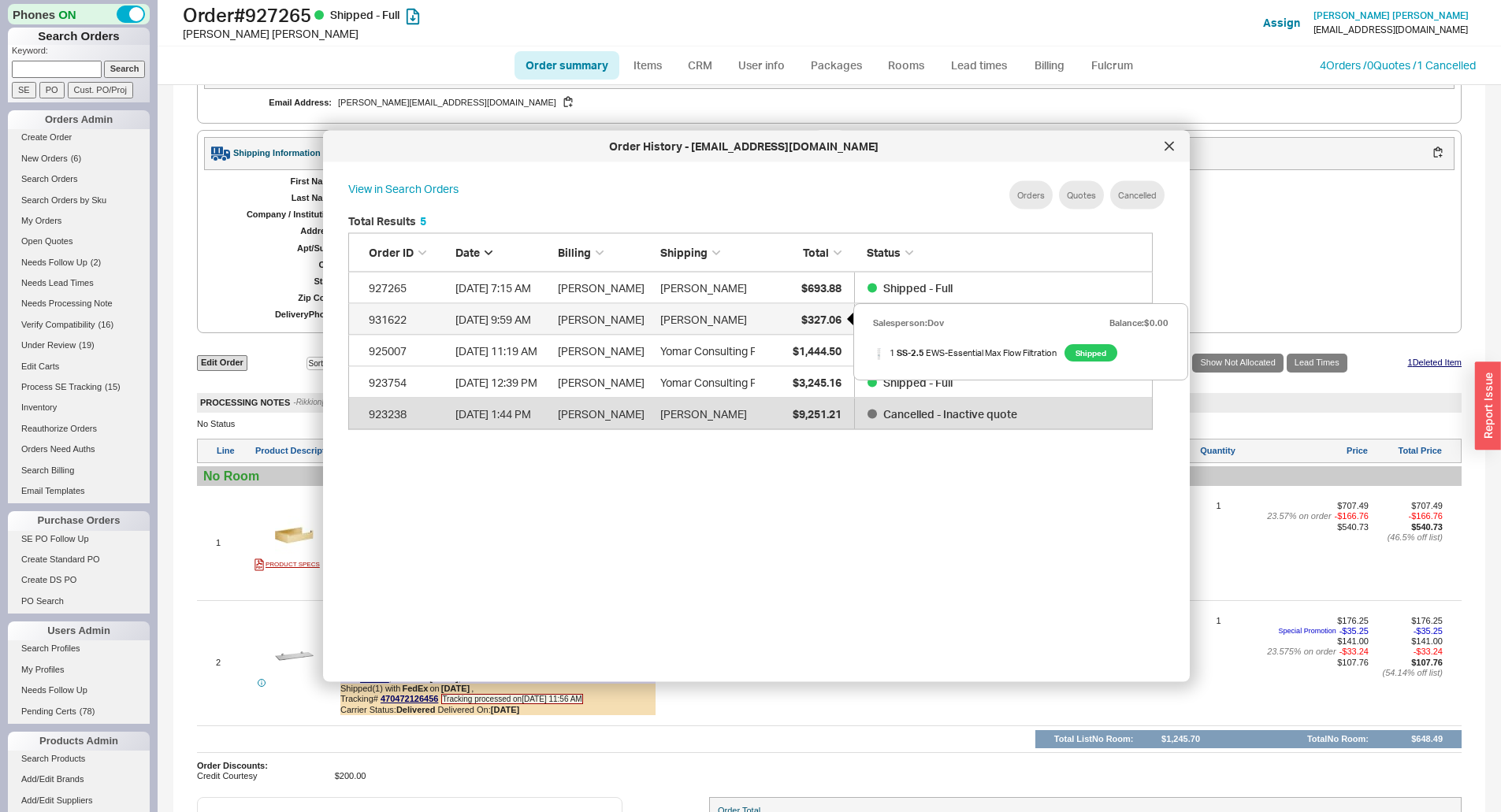
click at [802, 319] on span "$327.06" at bounding box center [820, 318] width 40 height 13
click at [1166, 144] on icon at bounding box center [1169, 146] width 7 height 7
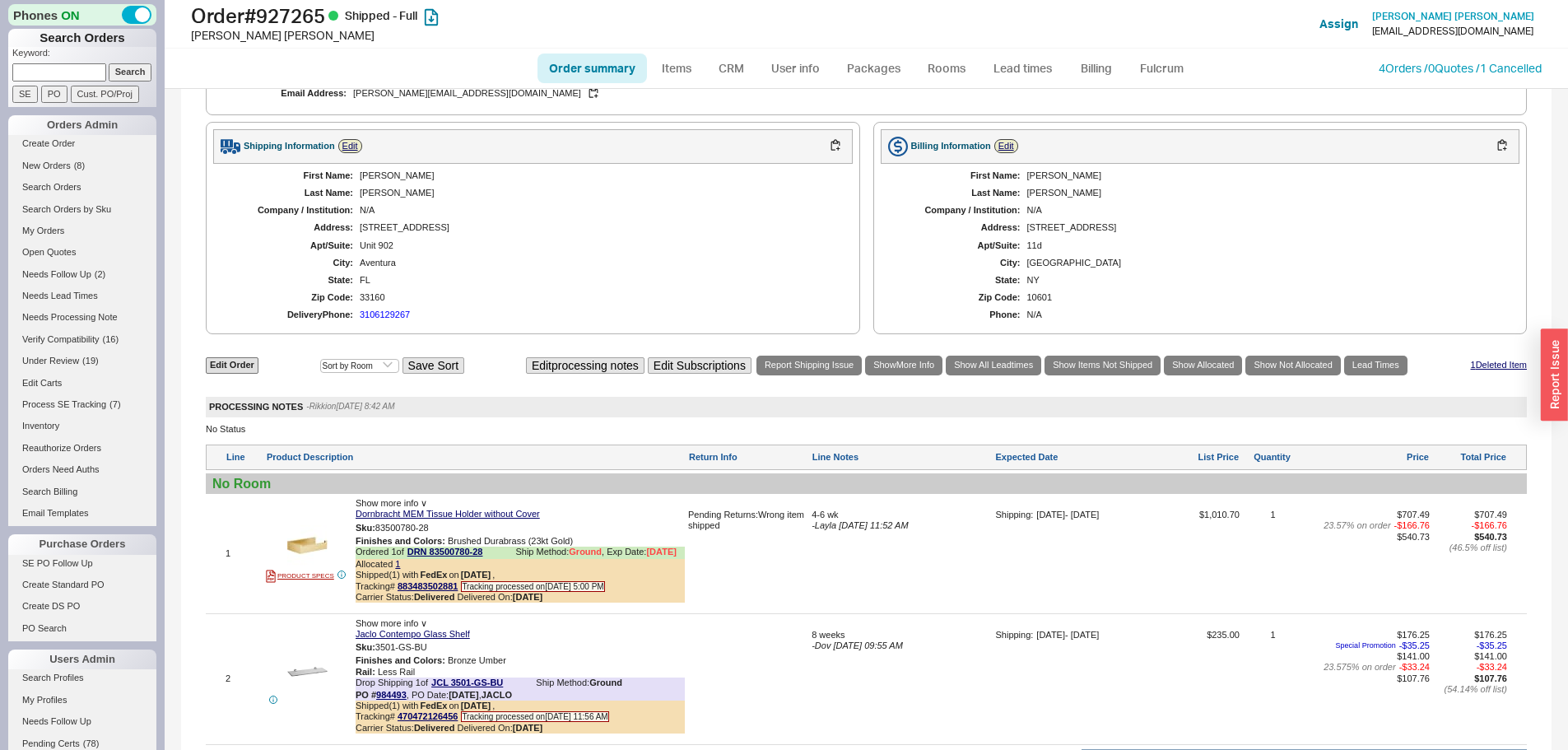
scroll to position [803, 0]
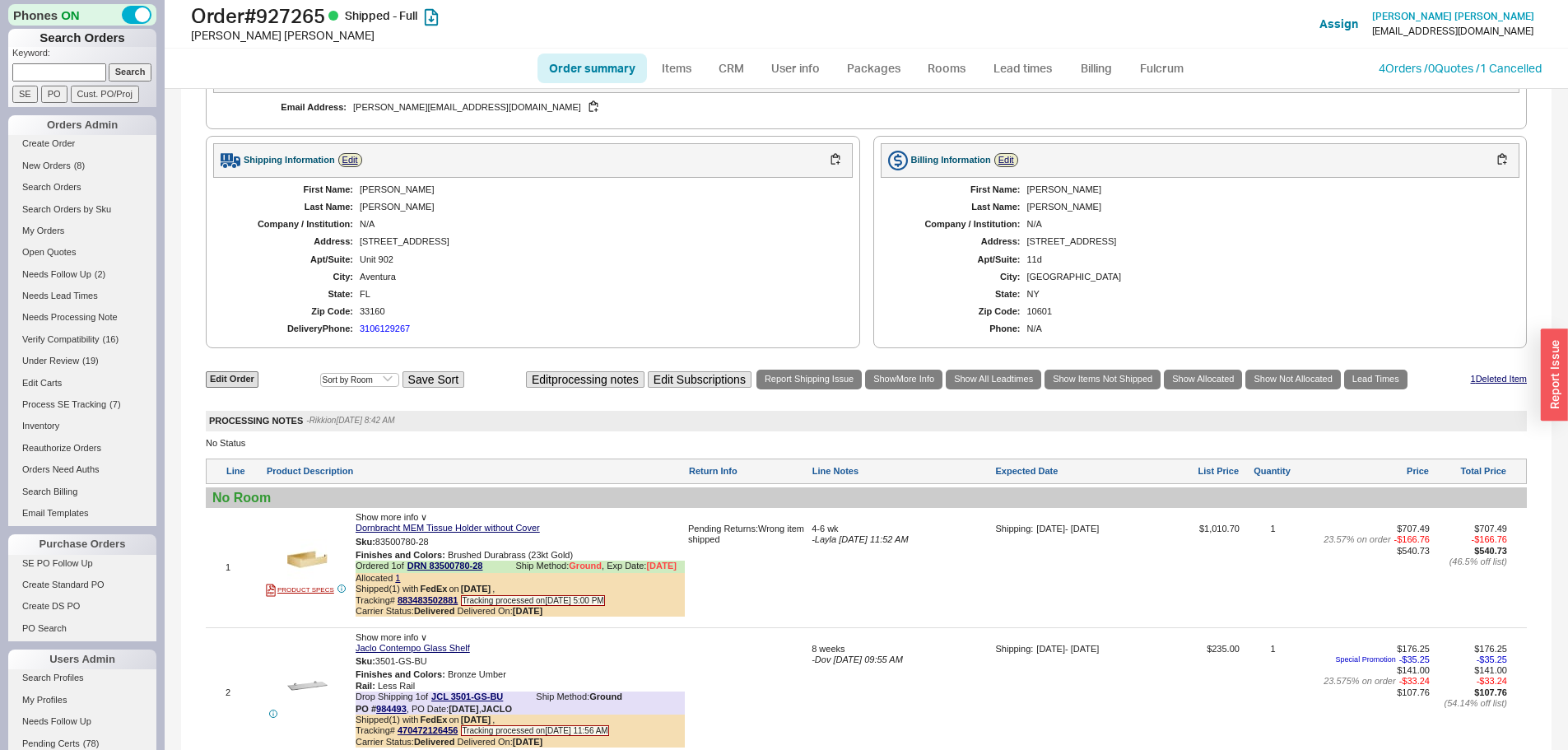
click at [374, 206] on div "First Name: Steven Last Name: Linder Company / Institution: N/A Address: 1000 I…" at bounding box center [533, 260] width 639 height 164
copy div "Steven"
click at [371, 212] on div "Linder" at bounding box center [598, 206] width 477 height 11
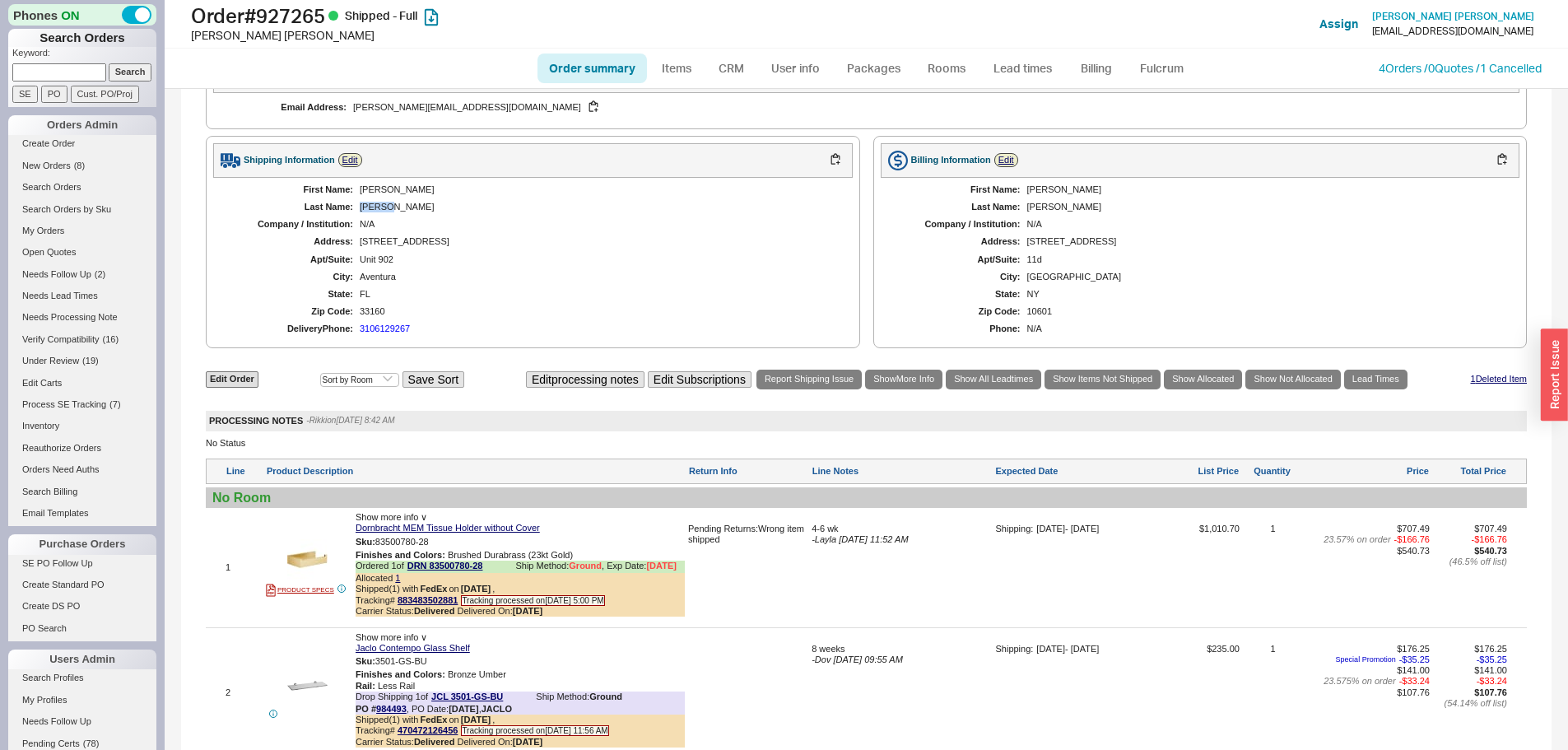
copy div "Linder"
click at [436, 259] on div "First Name: Steven Last Name: Linder Company / Institution: N/A Address: 1000 I…" at bounding box center [533, 260] width 639 height 164
click at [435, 259] on div "First Name: Steven Last Name: Linder Company / Institution: N/A Address: 1000 I…" at bounding box center [533, 260] width 639 height 164
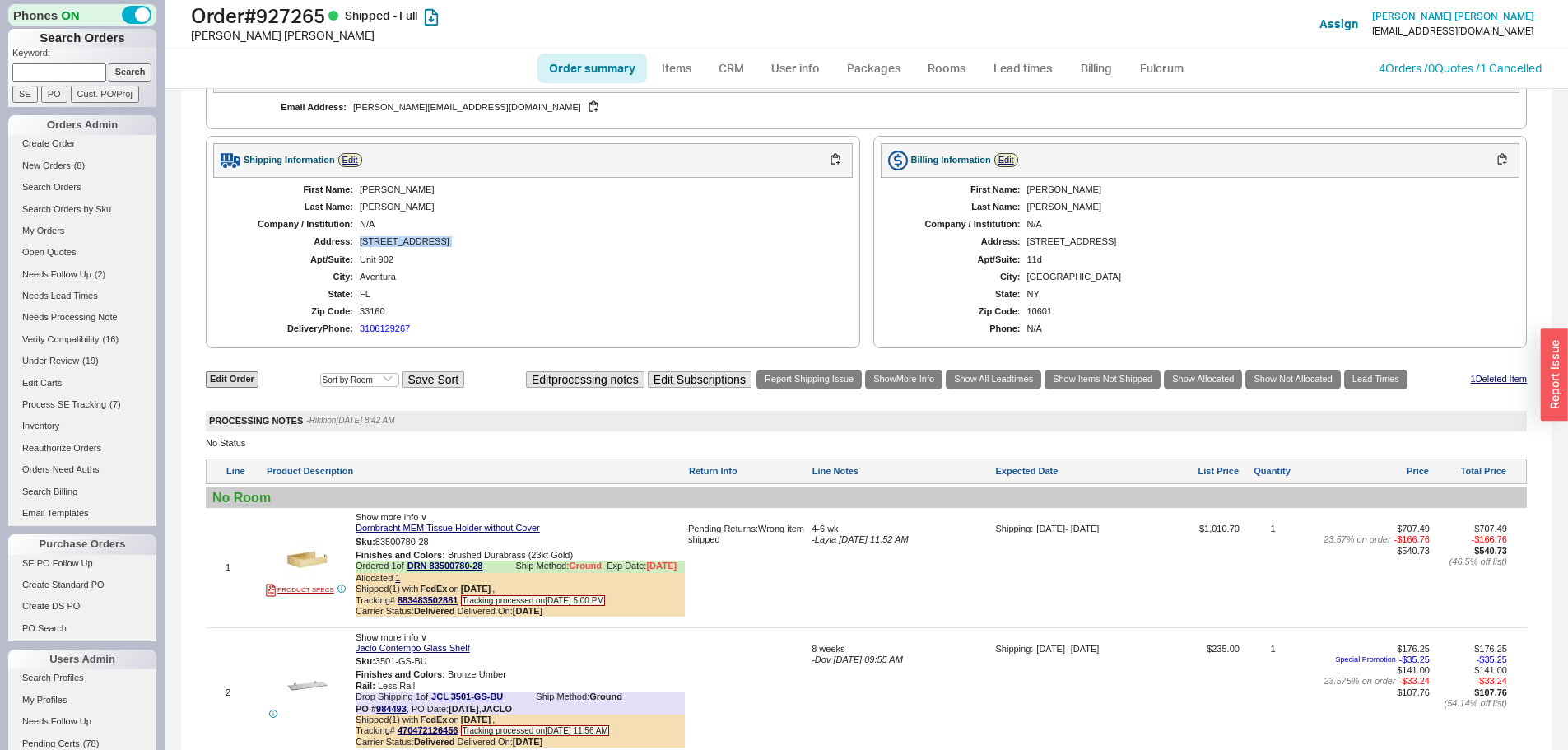
copy div "1000 Island Boulevard"
click at [381, 266] on div "Unit 902" at bounding box center [598, 260] width 477 height 11
copy div "Unit 902"
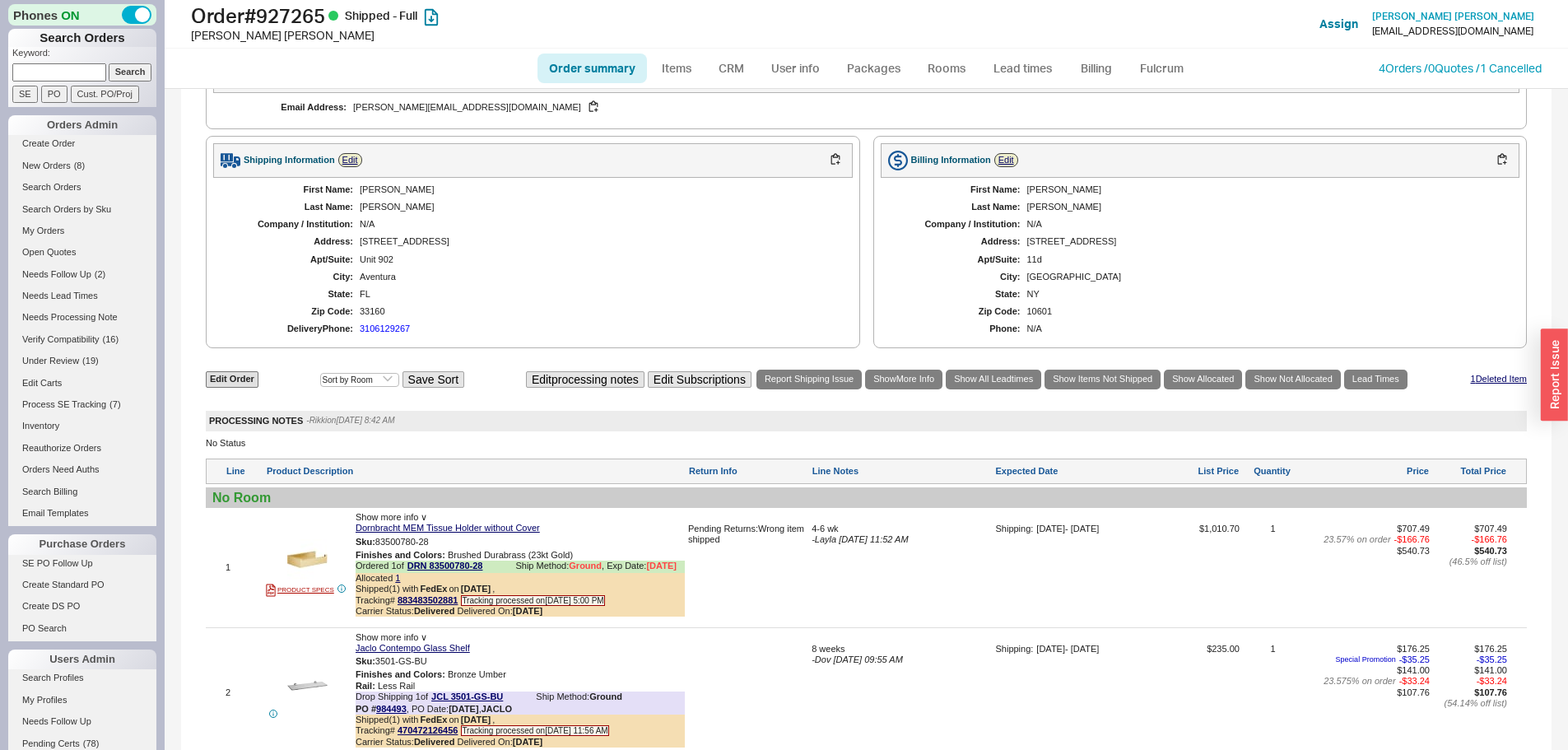
click at [384, 330] on div "First Name: Steven Last Name: Linder Company / Institution: N/A Address: 1000 I…" at bounding box center [533, 260] width 639 height 164
click at [377, 317] on div "33160" at bounding box center [598, 311] width 477 height 11
copy div "33160"
click at [377, 282] on div "Aventura" at bounding box center [598, 276] width 477 height 11
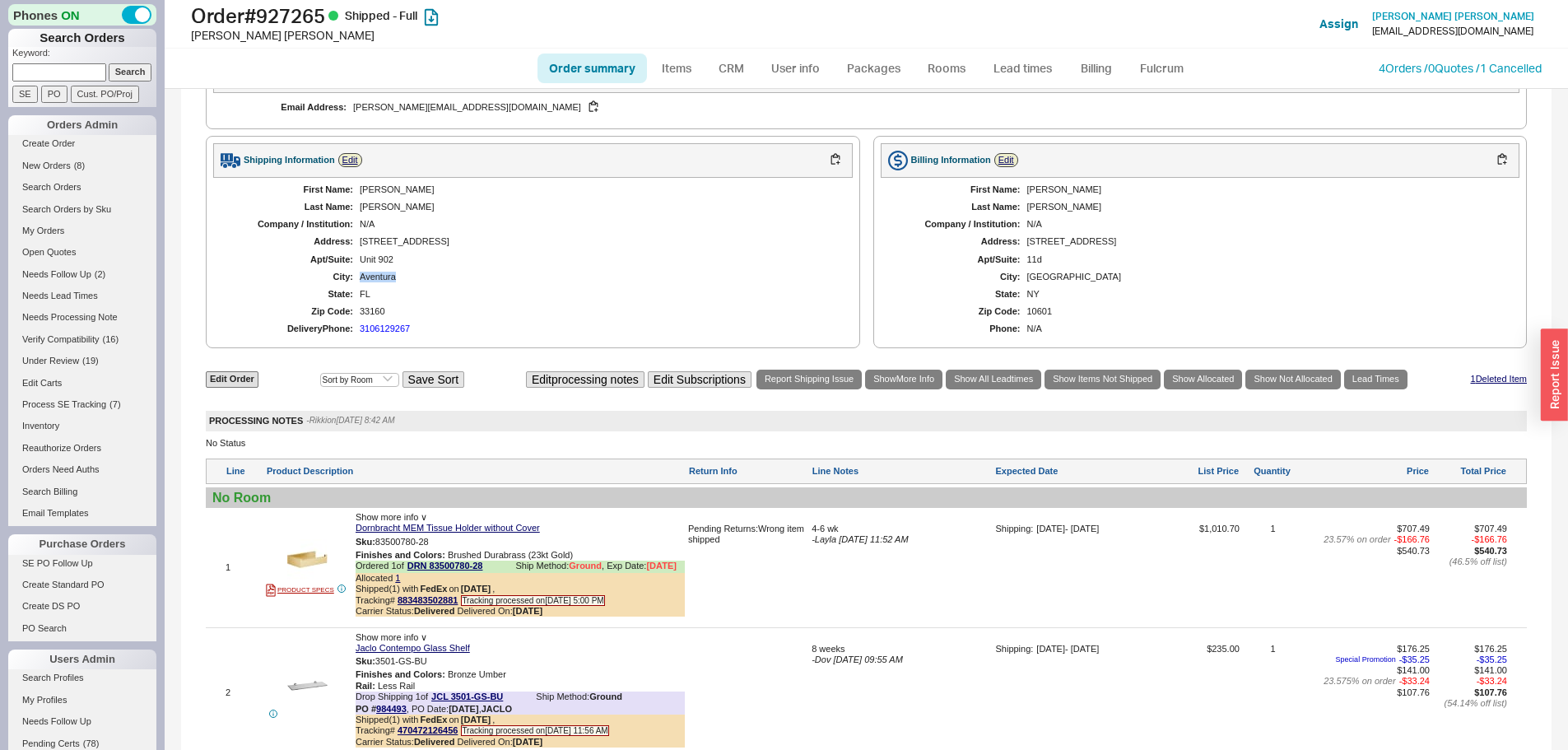
click at [377, 282] on div "Aventura" at bounding box center [598, 276] width 477 height 11
copy div "Aventura"
click at [285, 17] on h1 "Order # 927265 Shipped - Full" at bounding box center [489, 16] width 598 height 23
copy h1 "927265"
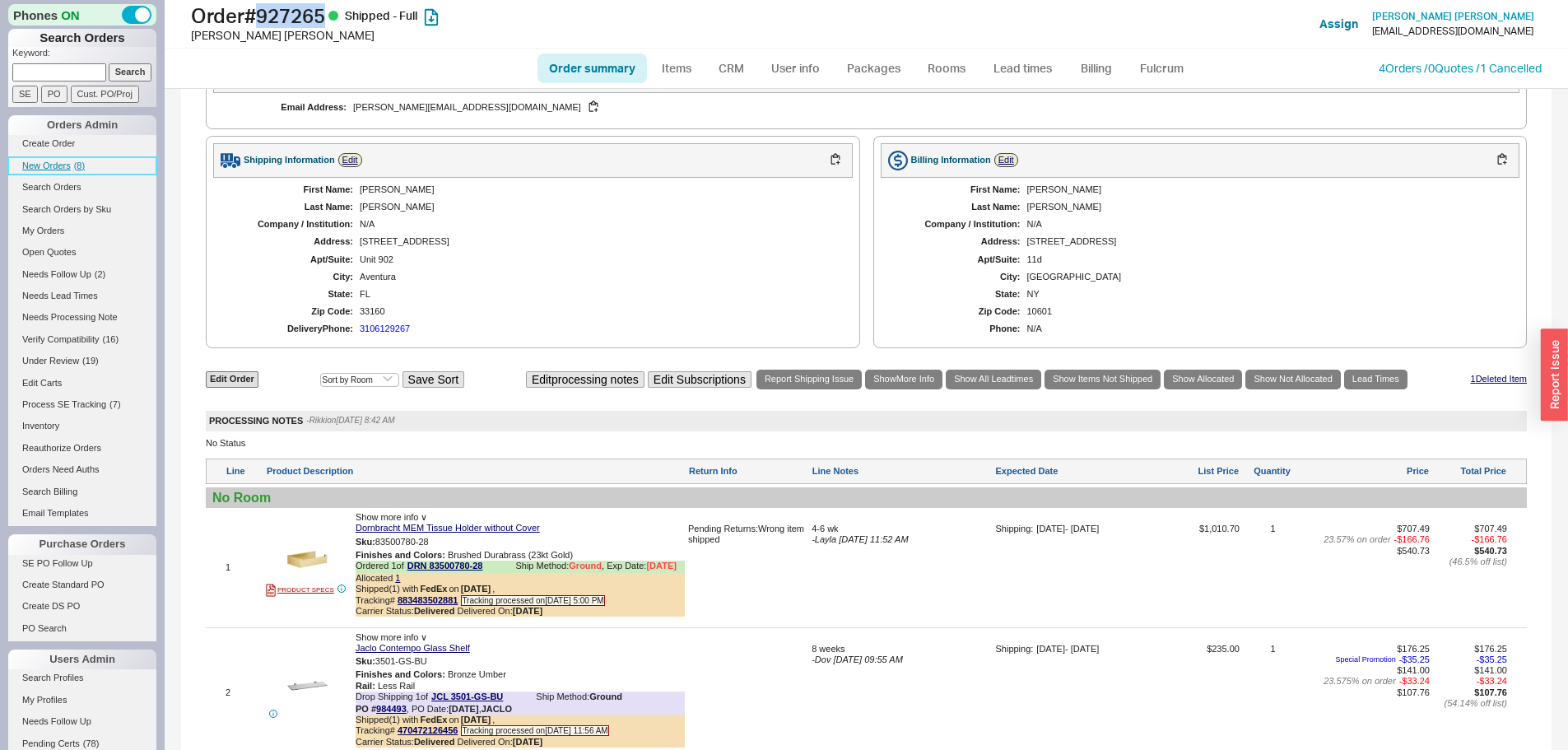
click at [74, 162] on span "( 8 )" at bounding box center [78, 166] width 11 height 10
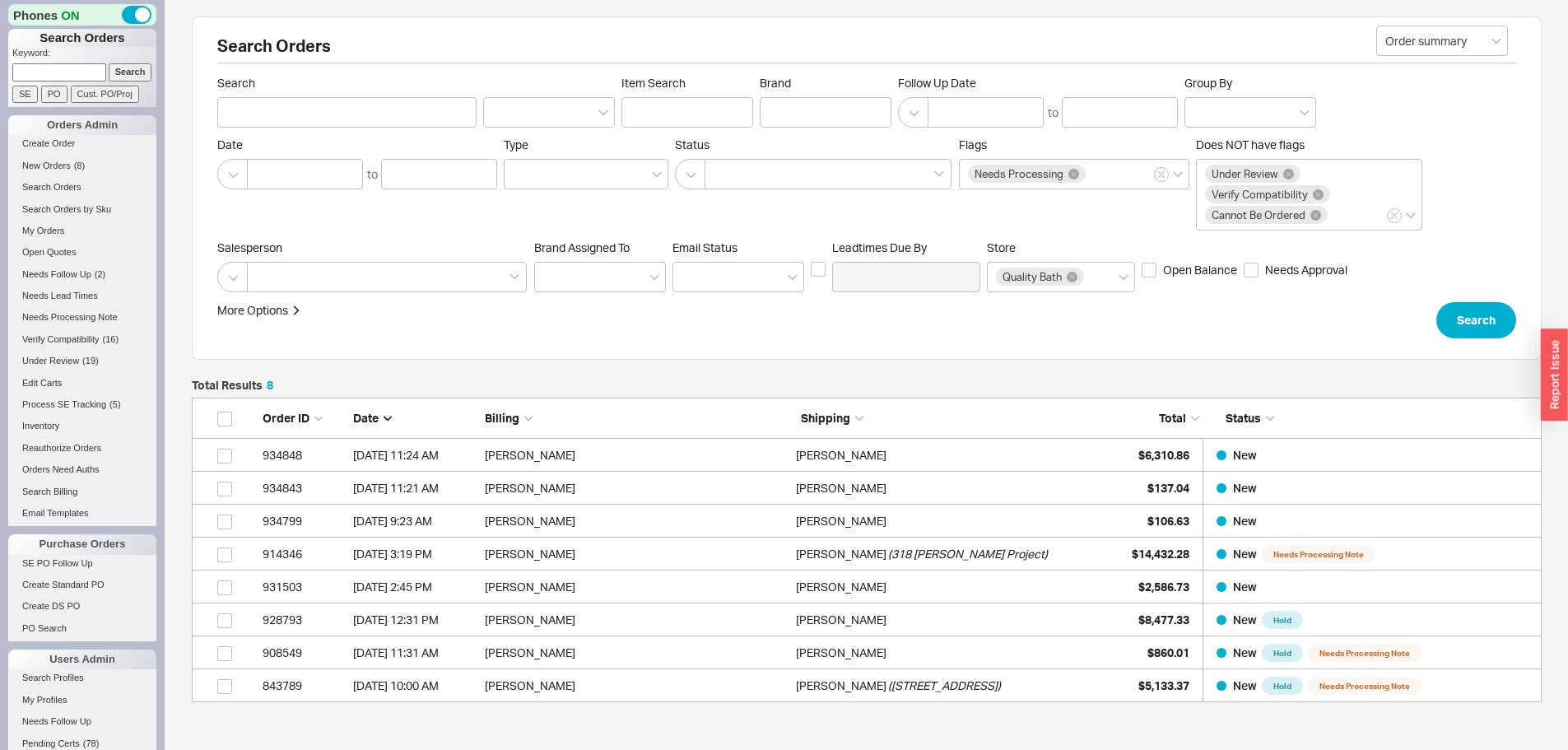
scroll to position [293, 1337]
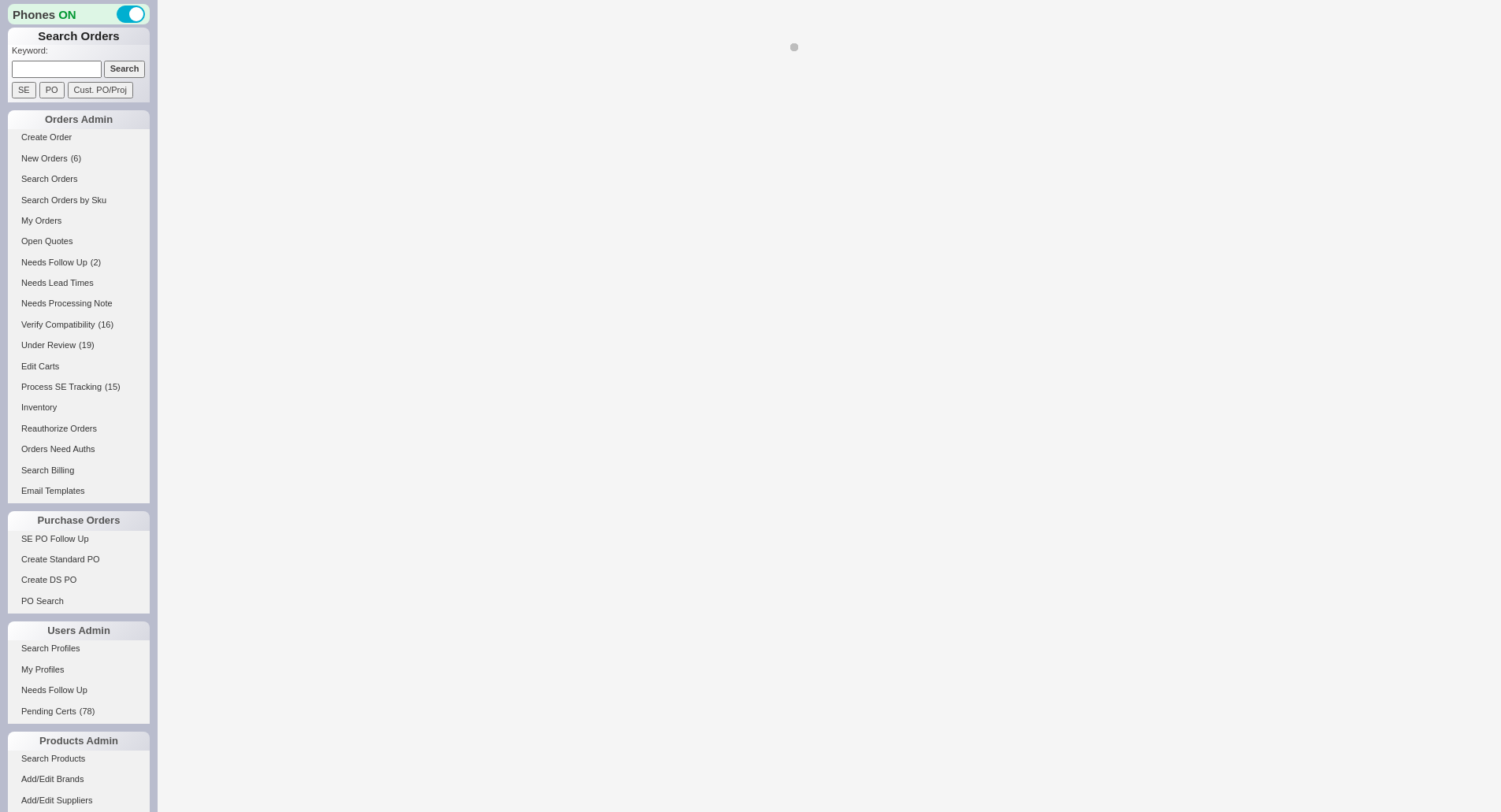
select select "*"
select select "LOW"
select select "3"
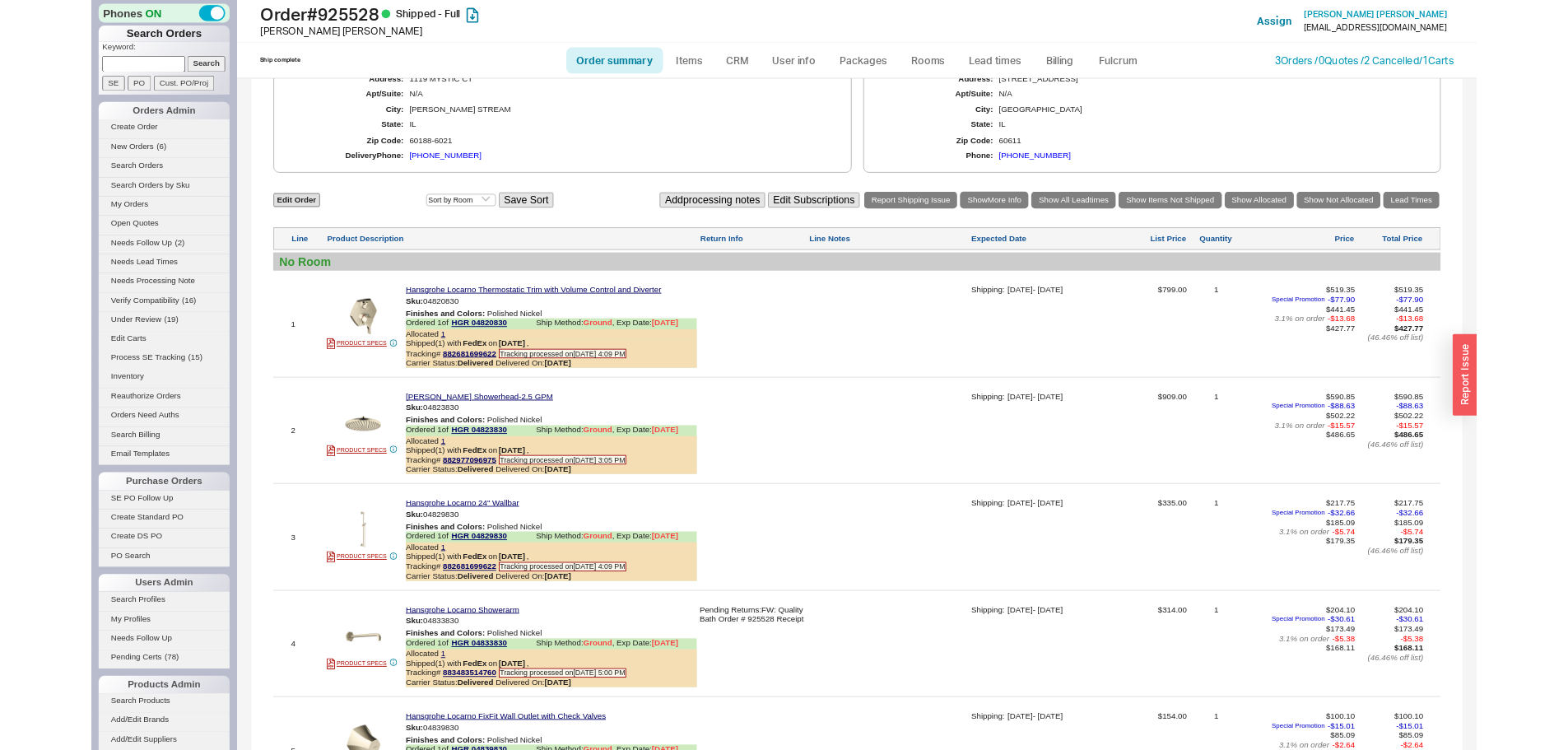
scroll to position [1071, 0]
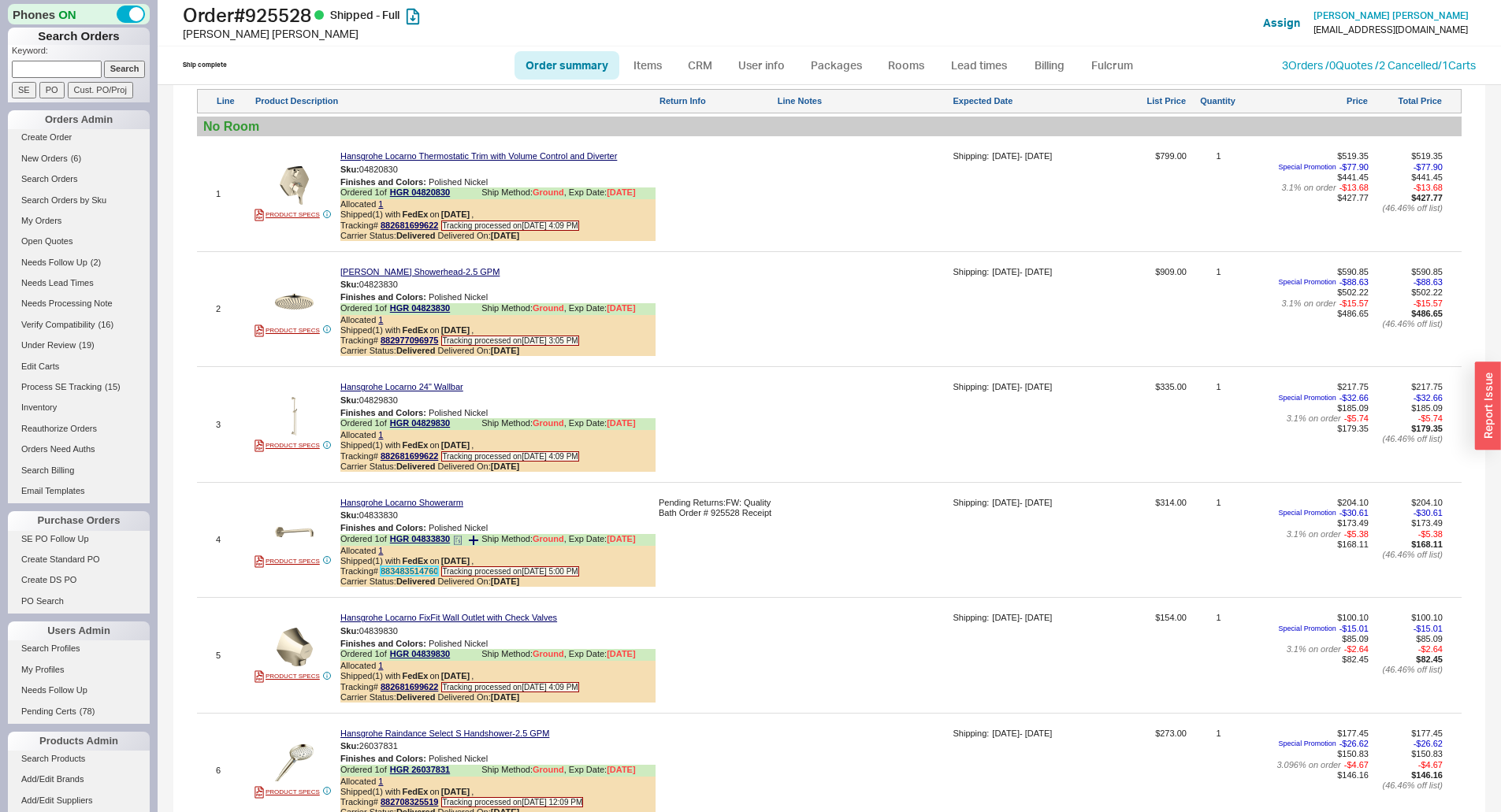
click at [403, 568] on link "883483514760" at bounding box center [409, 571] width 57 height 9
click at [798, 506] on div at bounding box center [863, 546] width 172 height 96
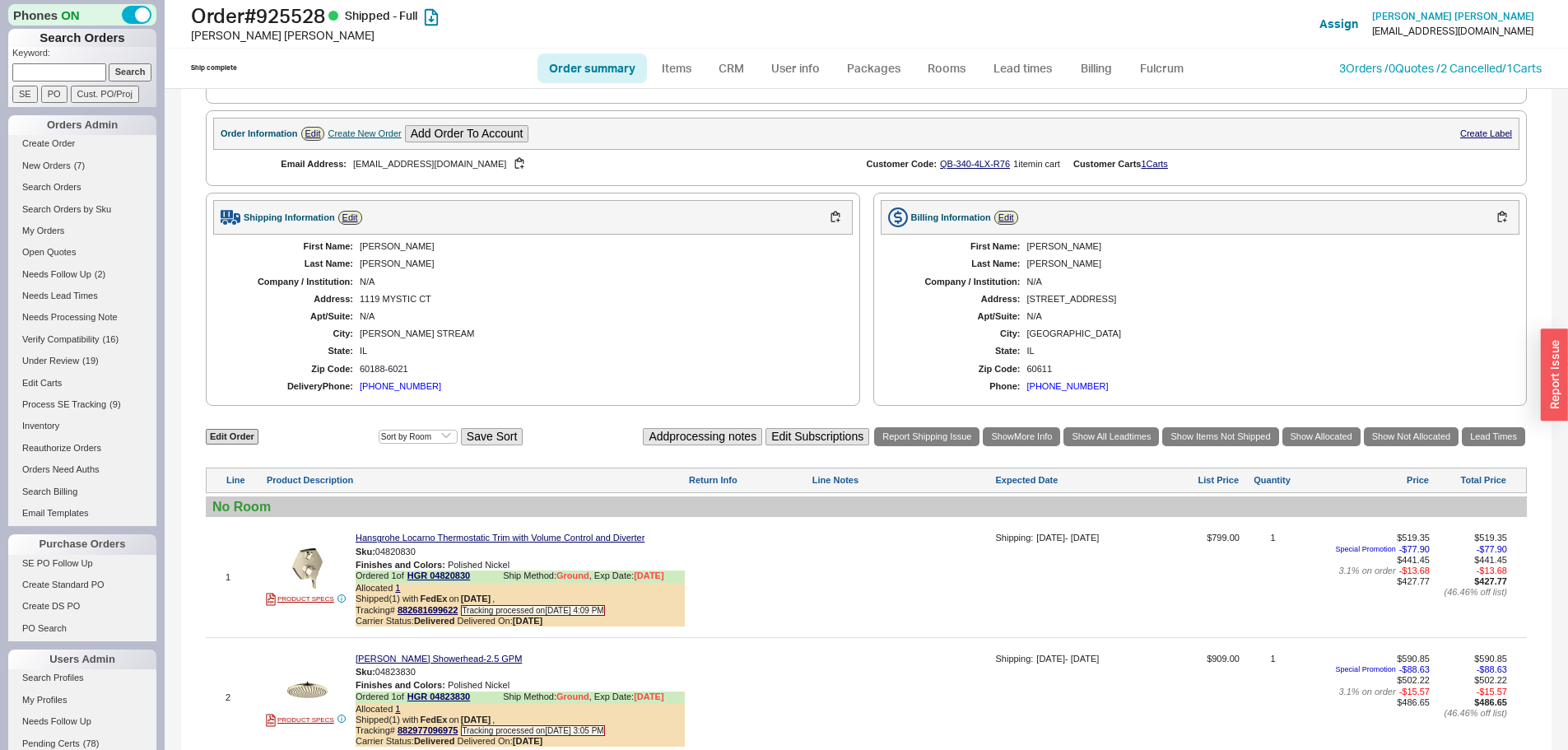
scroll to position [659, 0]
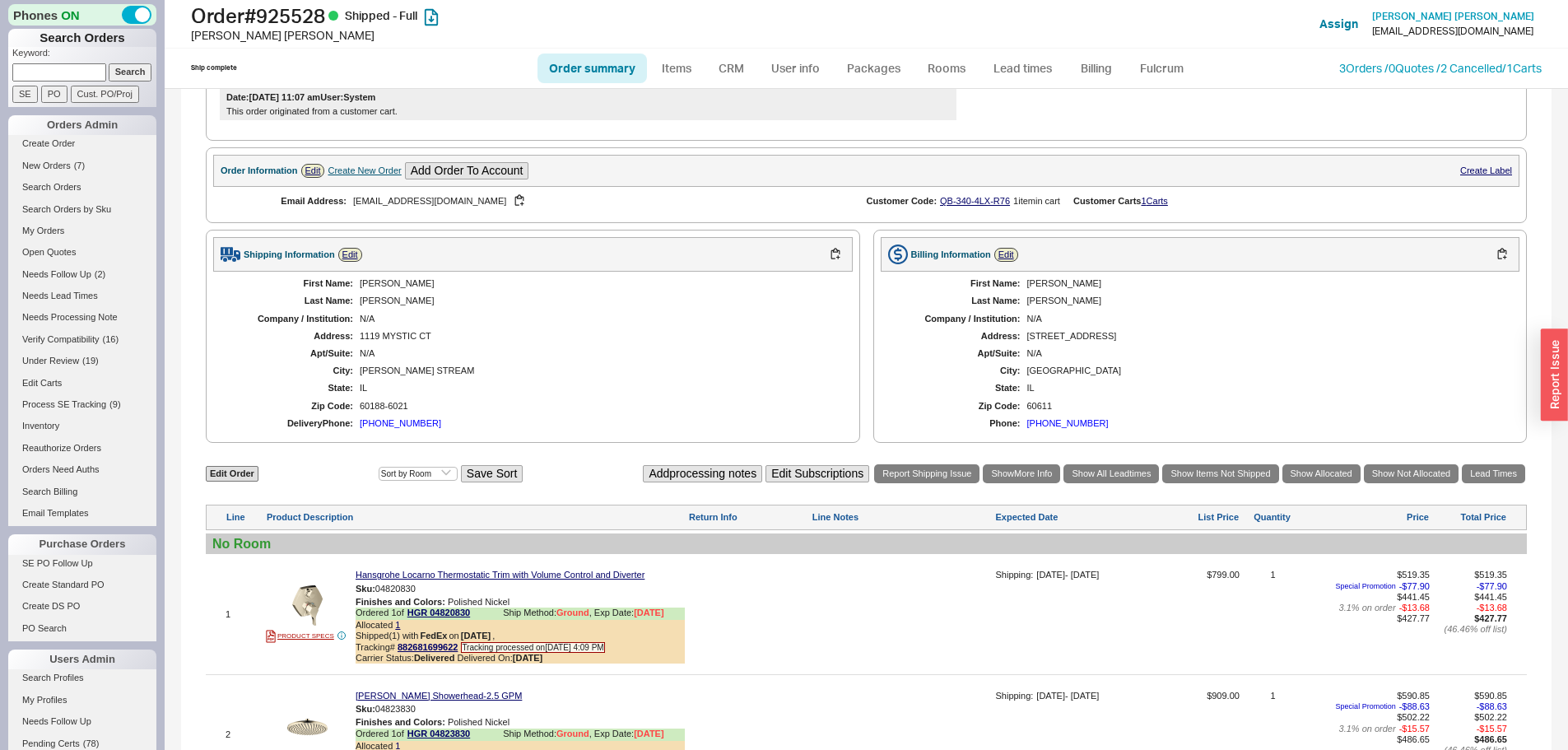
click at [371, 301] on div "[PERSON_NAME]" at bounding box center [598, 300] width 477 height 11
copy div "[PERSON_NAME]"
click at [384, 329] on div "First Name: [PERSON_NAME] Name: [PERSON_NAME] Company / Institution: N/A Addres…" at bounding box center [533, 353] width 639 height 164
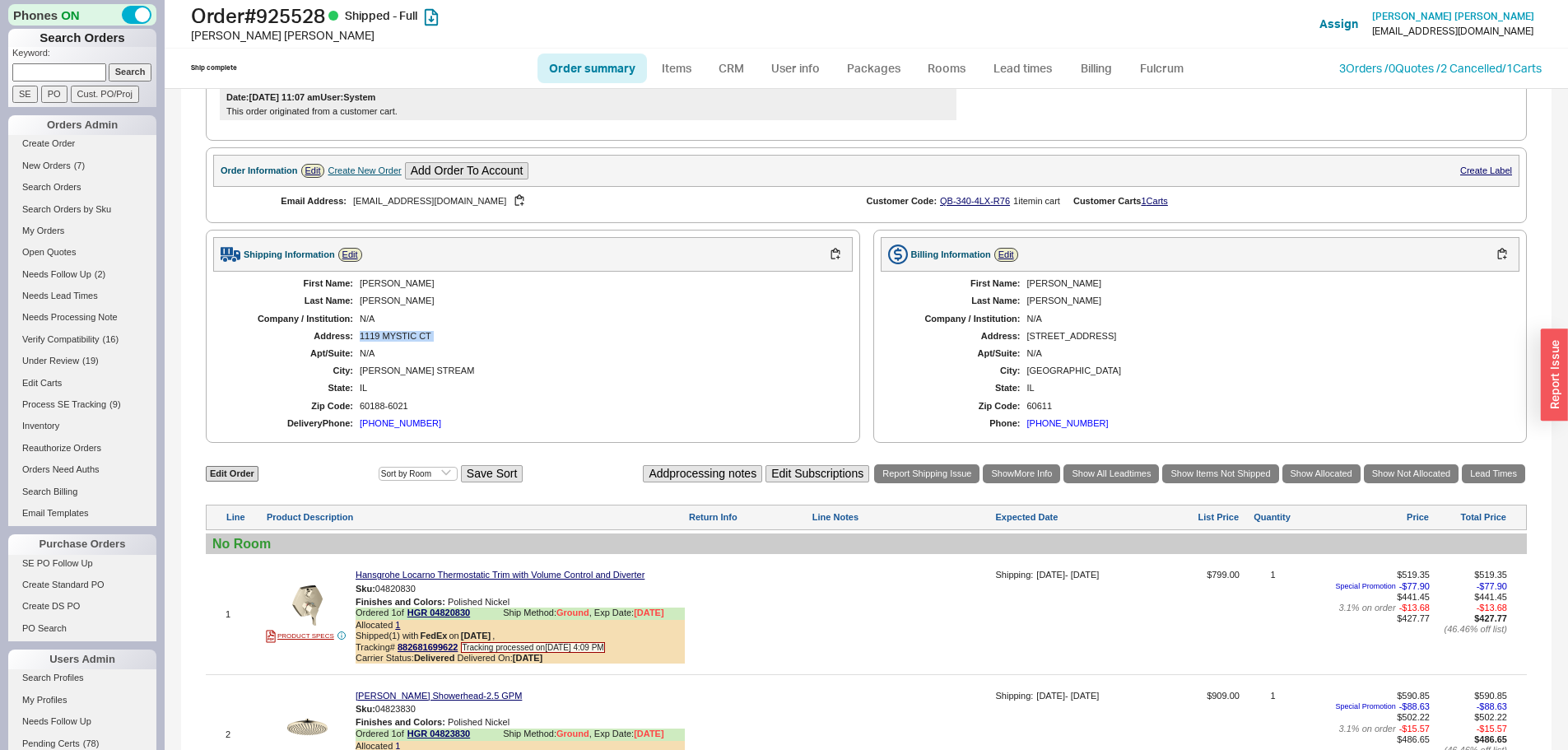
click at [384, 329] on div "First Name: [PERSON_NAME] Name: [PERSON_NAME] Company / Institution: N/A Addres…" at bounding box center [533, 353] width 639 height 164
copy div "1119 MYSTIC CT"
click at [375, 369] on div "[PERSON_NAME] STREAM" at bounding box center [598, 370] width 477 height 11
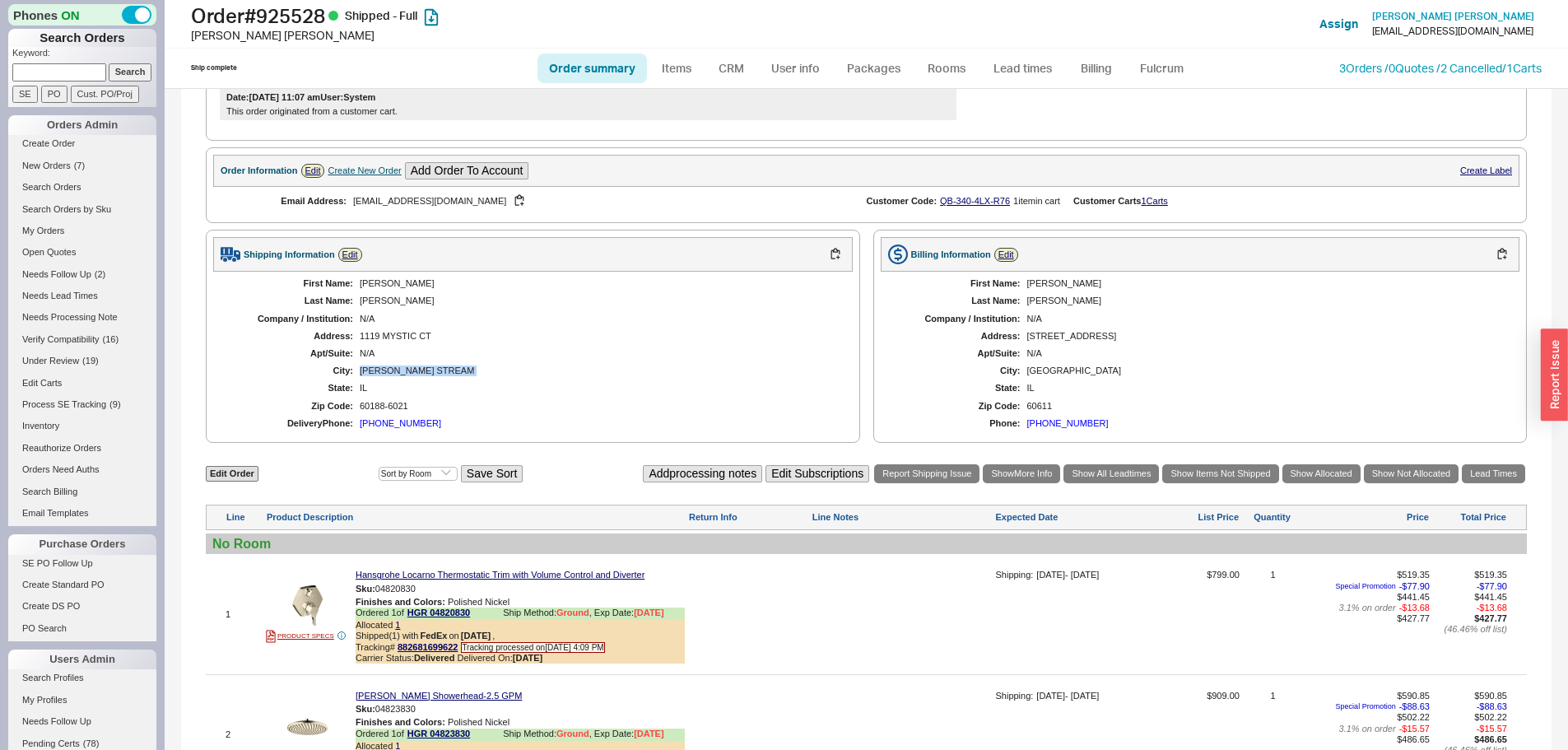
click at [375, 369] on div "[PERSON_NAME] STREAM" at bounding box center [598, 370] width 477 height 11
copy div "CAROL STREAM"
click at [1371, 74] on link "3 Orders / 0 Quotes / 2 Cancelled" at bounding box center [1420, 68] width 163 height 14
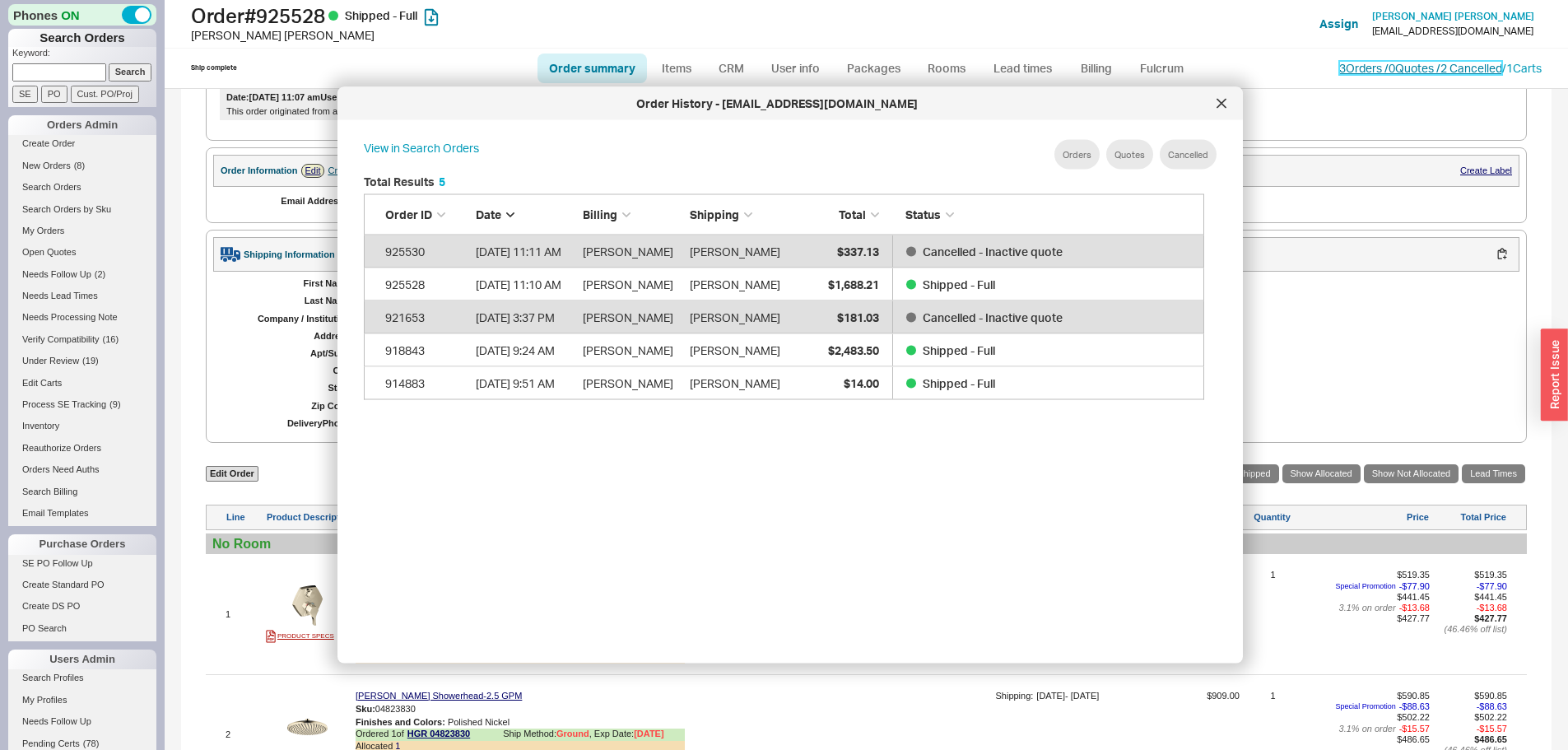
scroll to position [491, 854]
click at [1218, 100] on icon at bounding box center [1221, 104] width 10 height 10
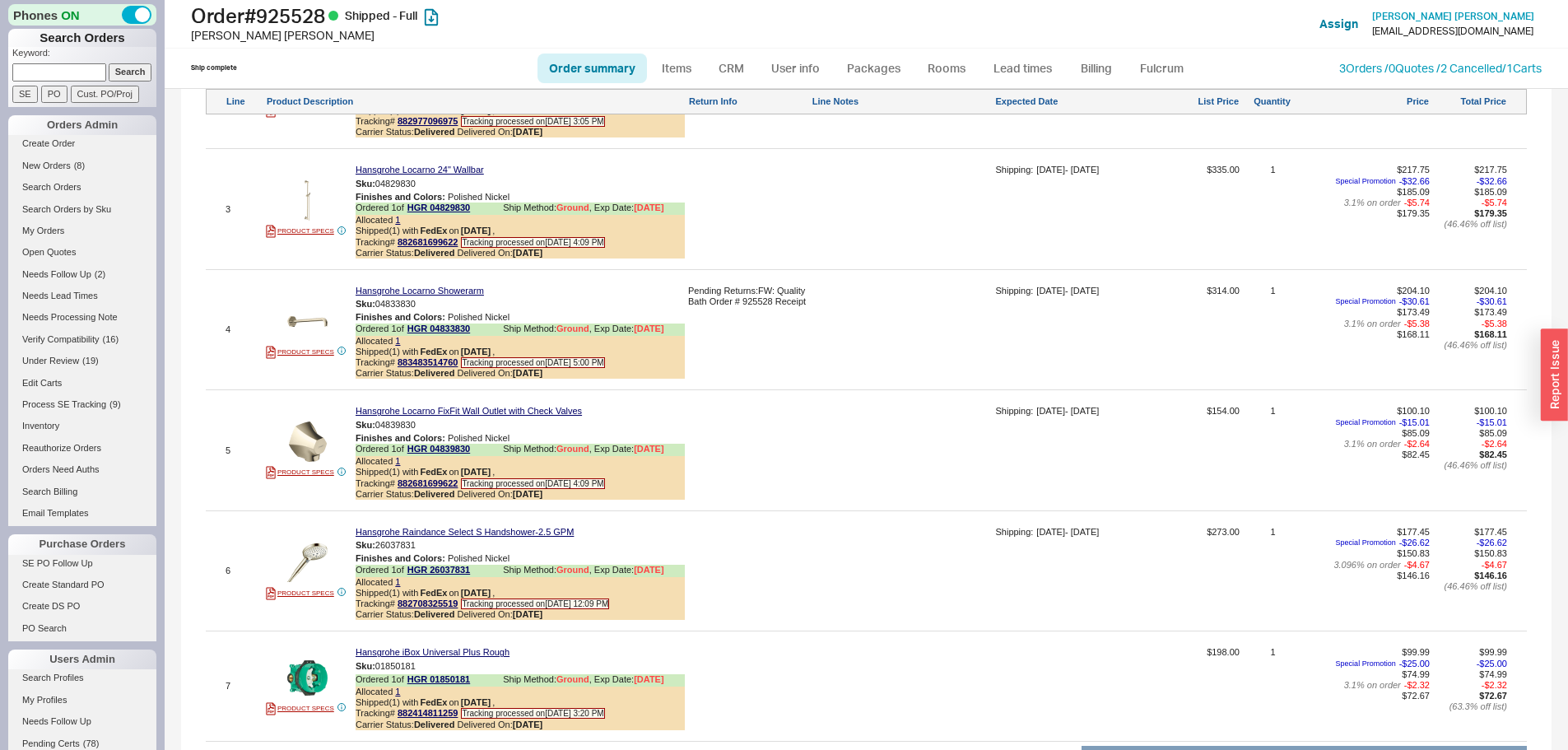
scroll to position [1318, 0]
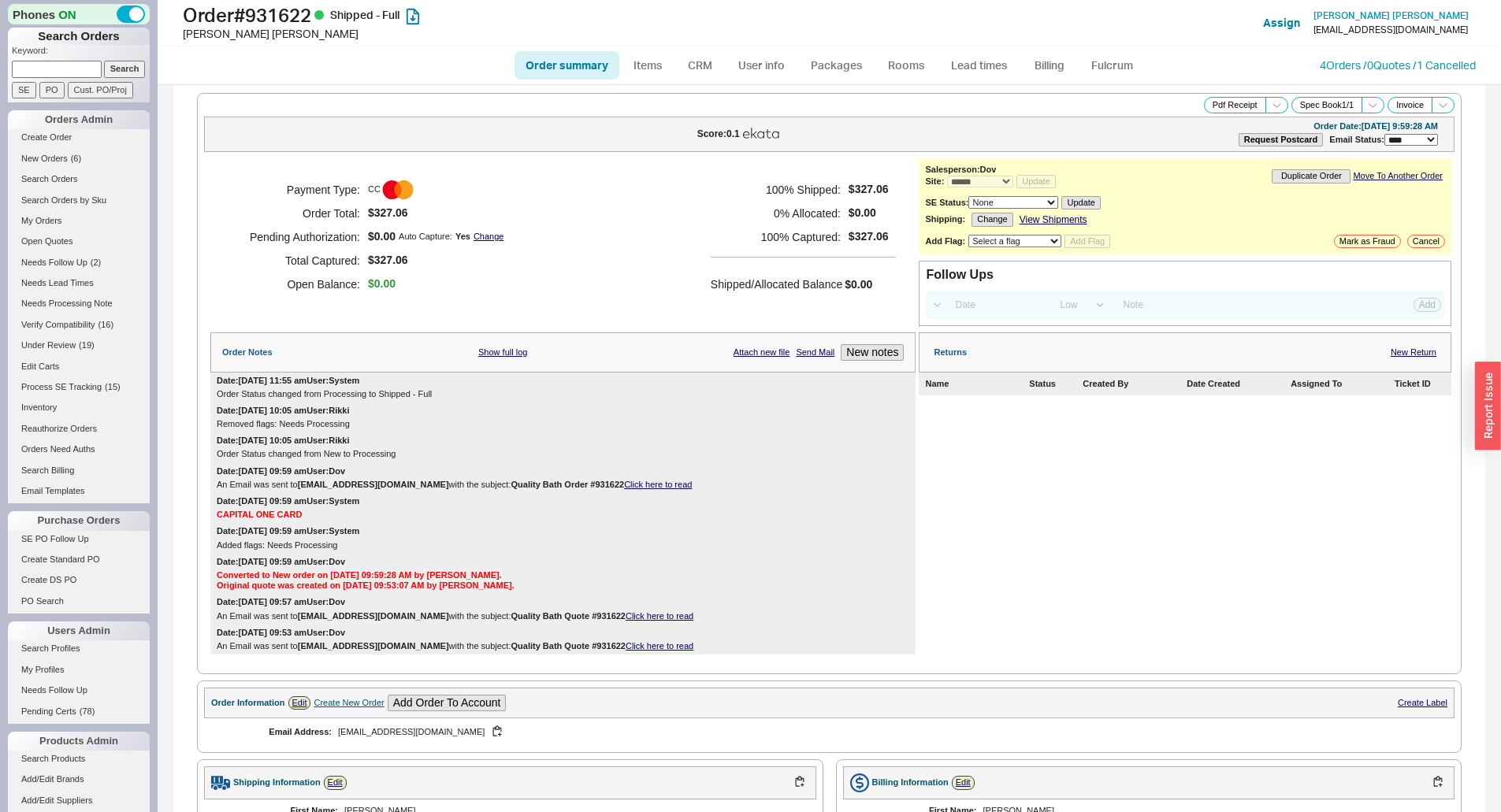
select select "*"
select select "LOW"
select select "3"
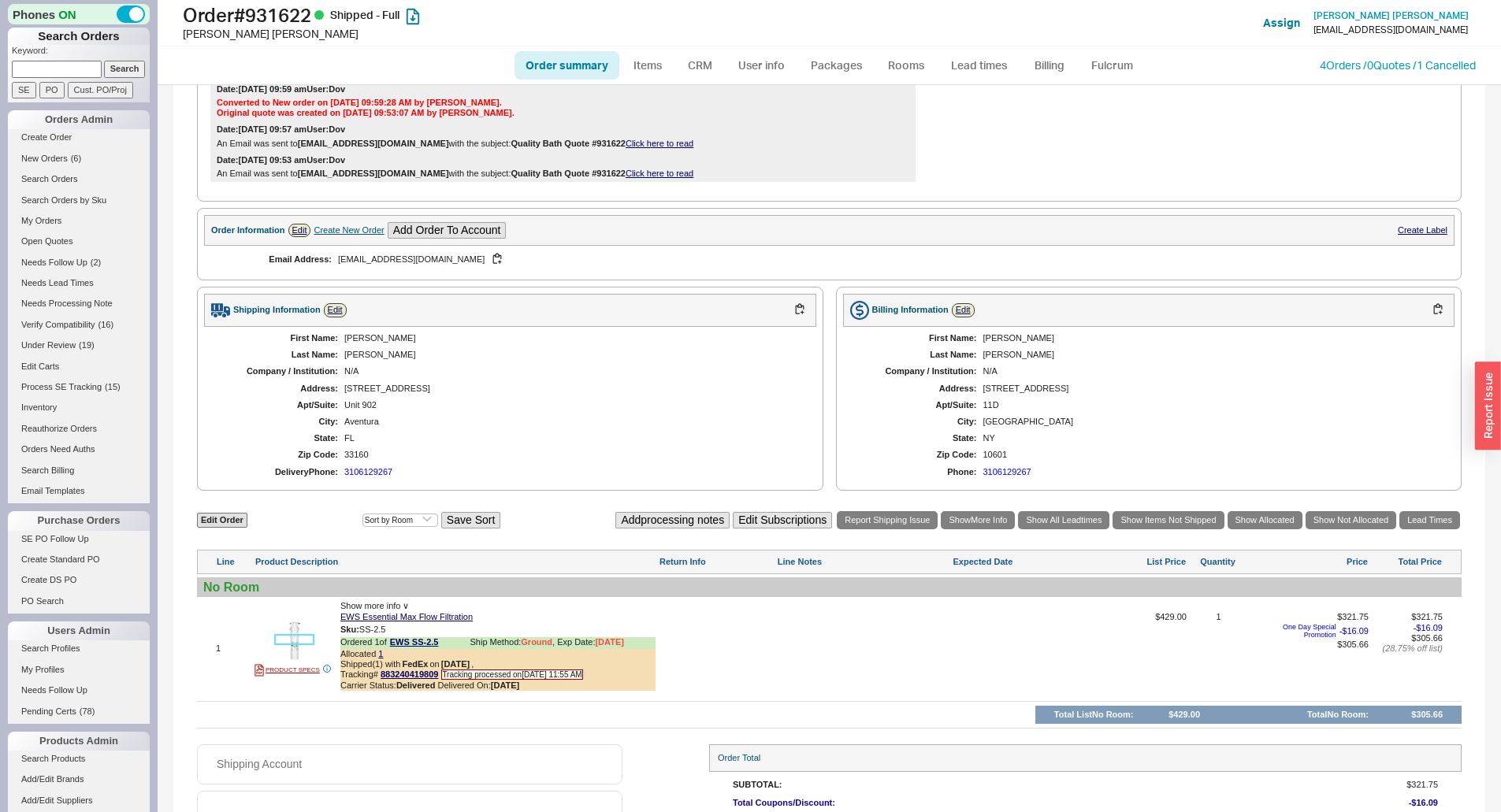
click at [305, 637] on img at bounding box center [295, 641] width 39 height 39
click at [568, 718] on div "Edit Order Select an option Sort by Brand Sort by Room Save Sort Add processing…" at bounding box center [829, 619] width 1265 height 219
click at [670, 374] on div "N/A" at bounding box center [572, 371] width 456 height 10
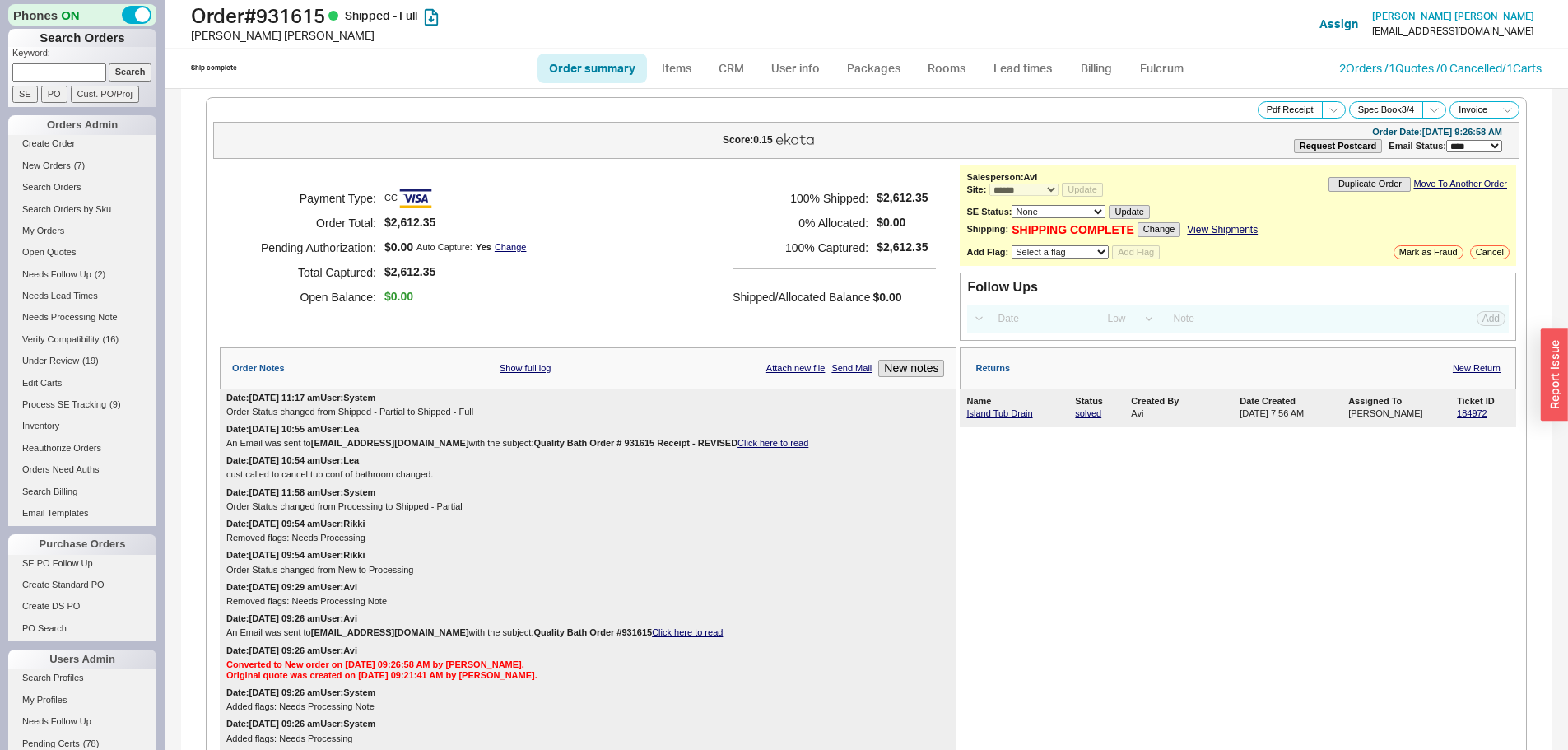
select select "*"
select select "LOW"
select select "3"
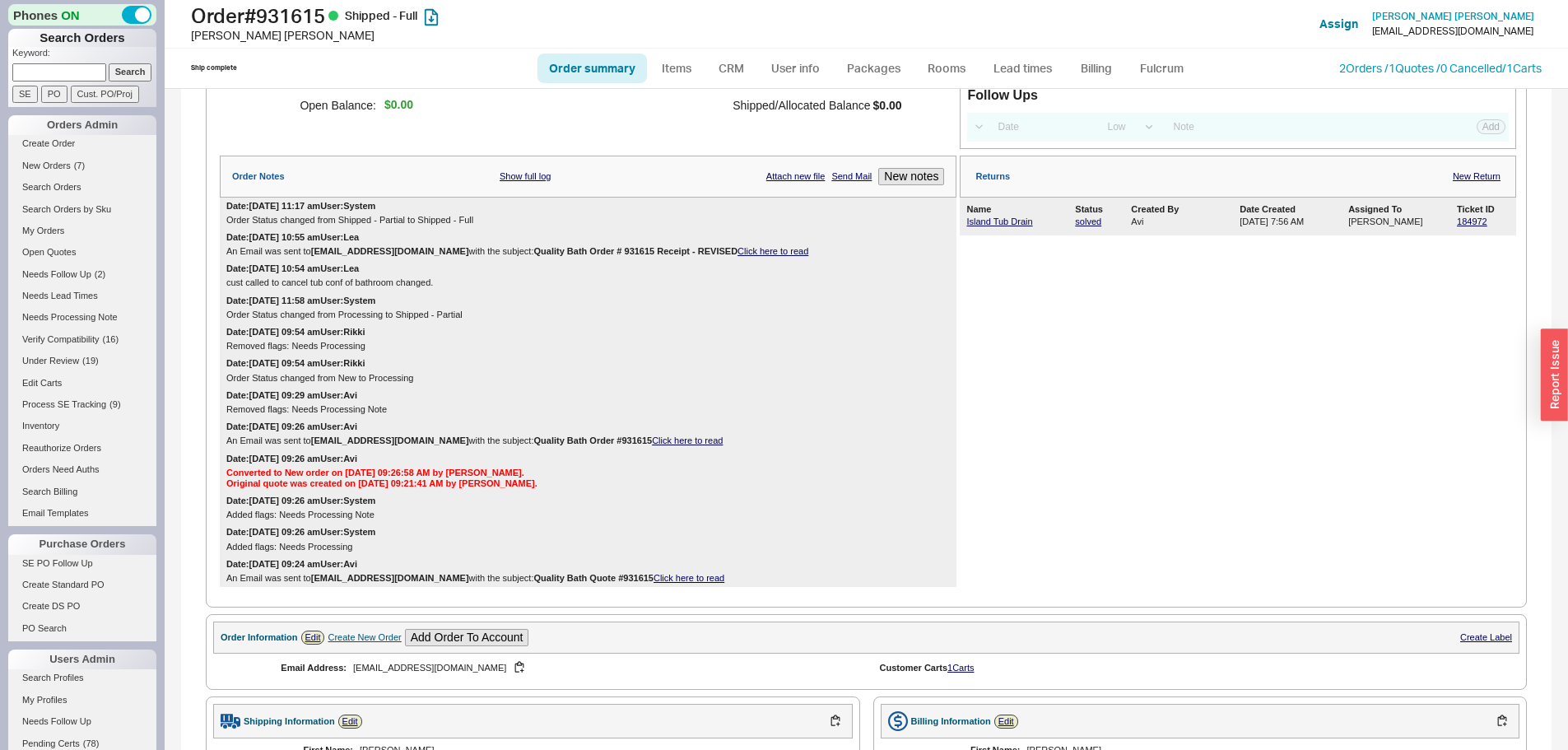
scroll to position [20, 0]
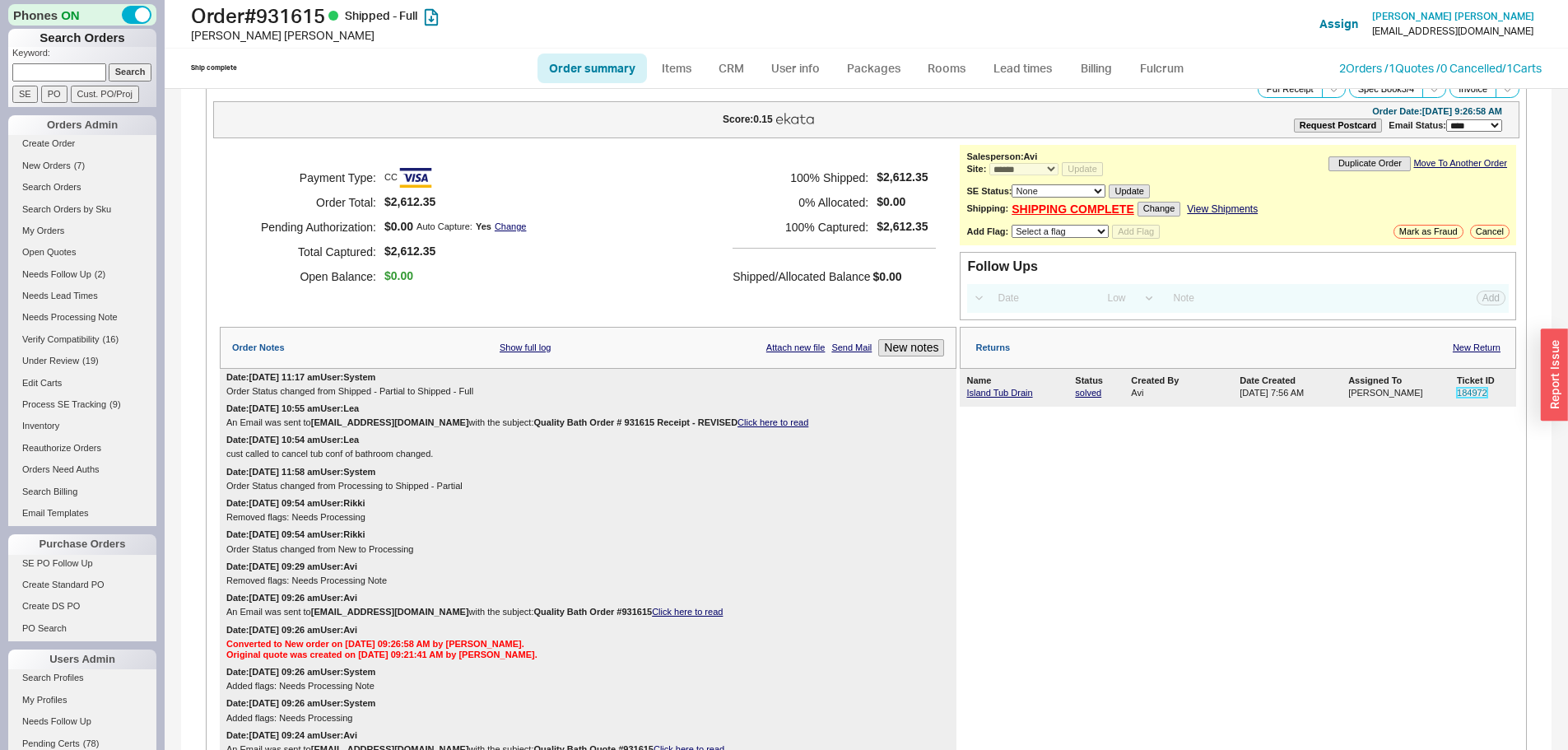
click at [1469, 394] on link "184972" at bounding box center [1471, 392] width 30 height 10
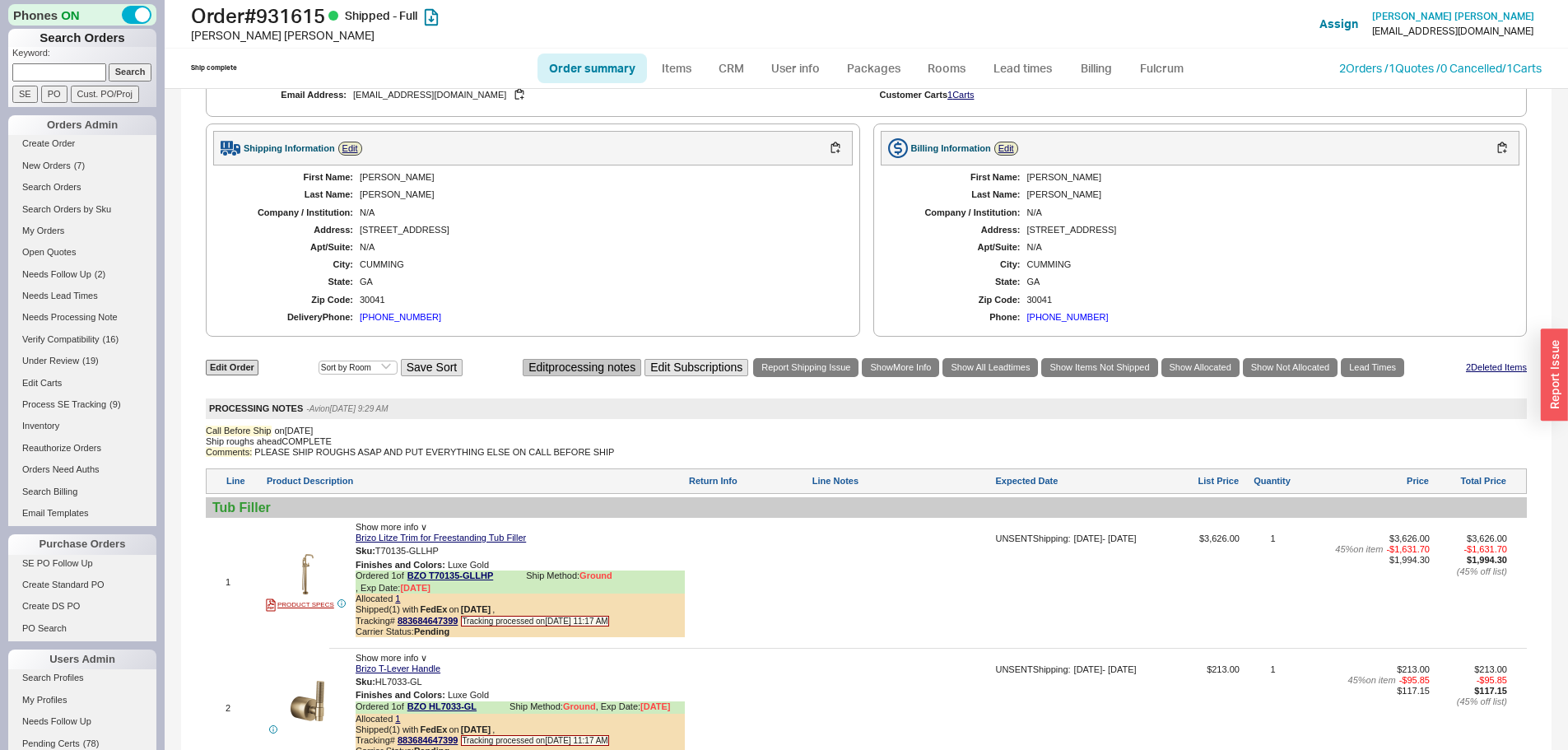
scroll to position [844, 0]
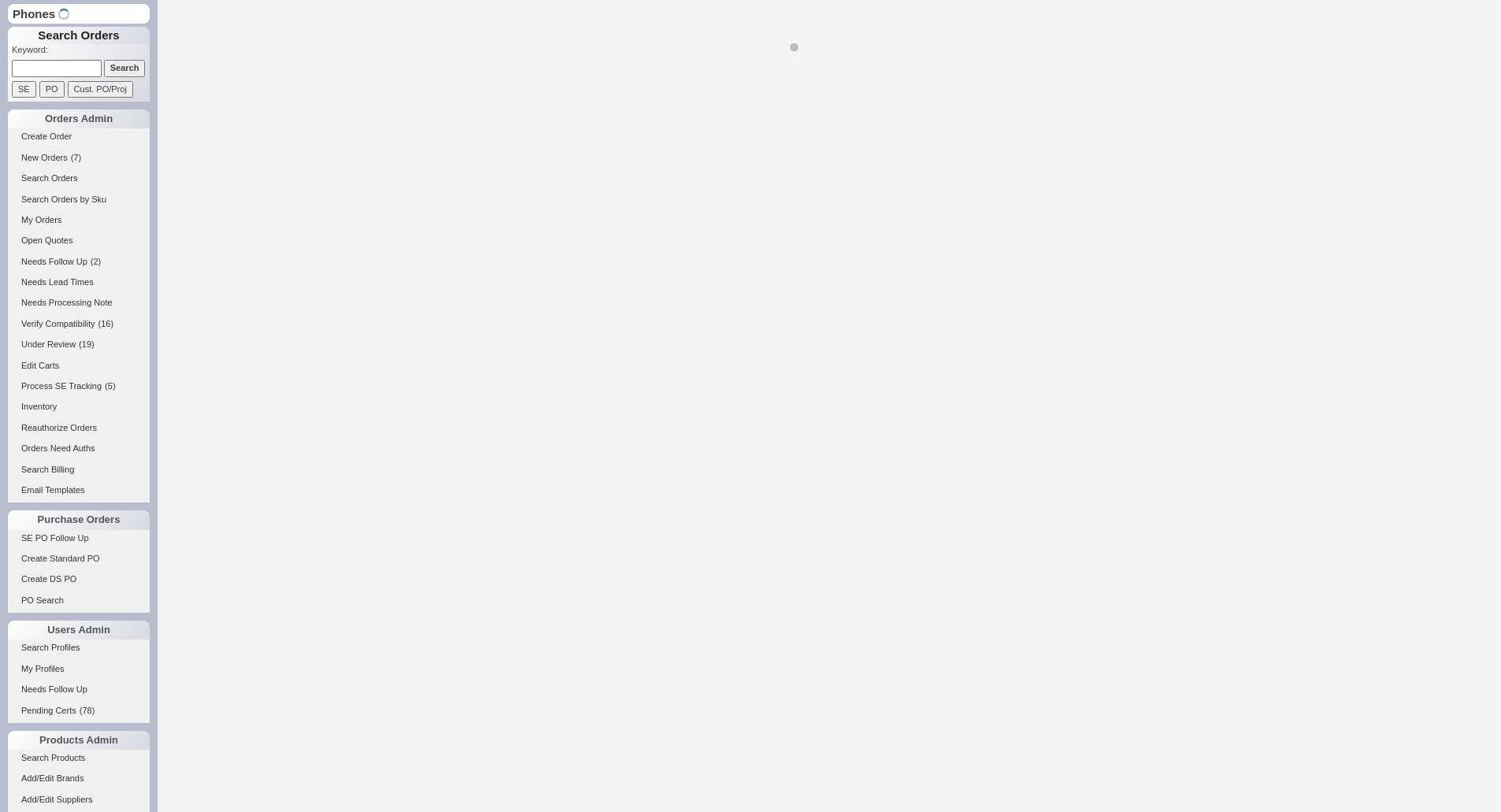
select select "LOW"
select select "3"
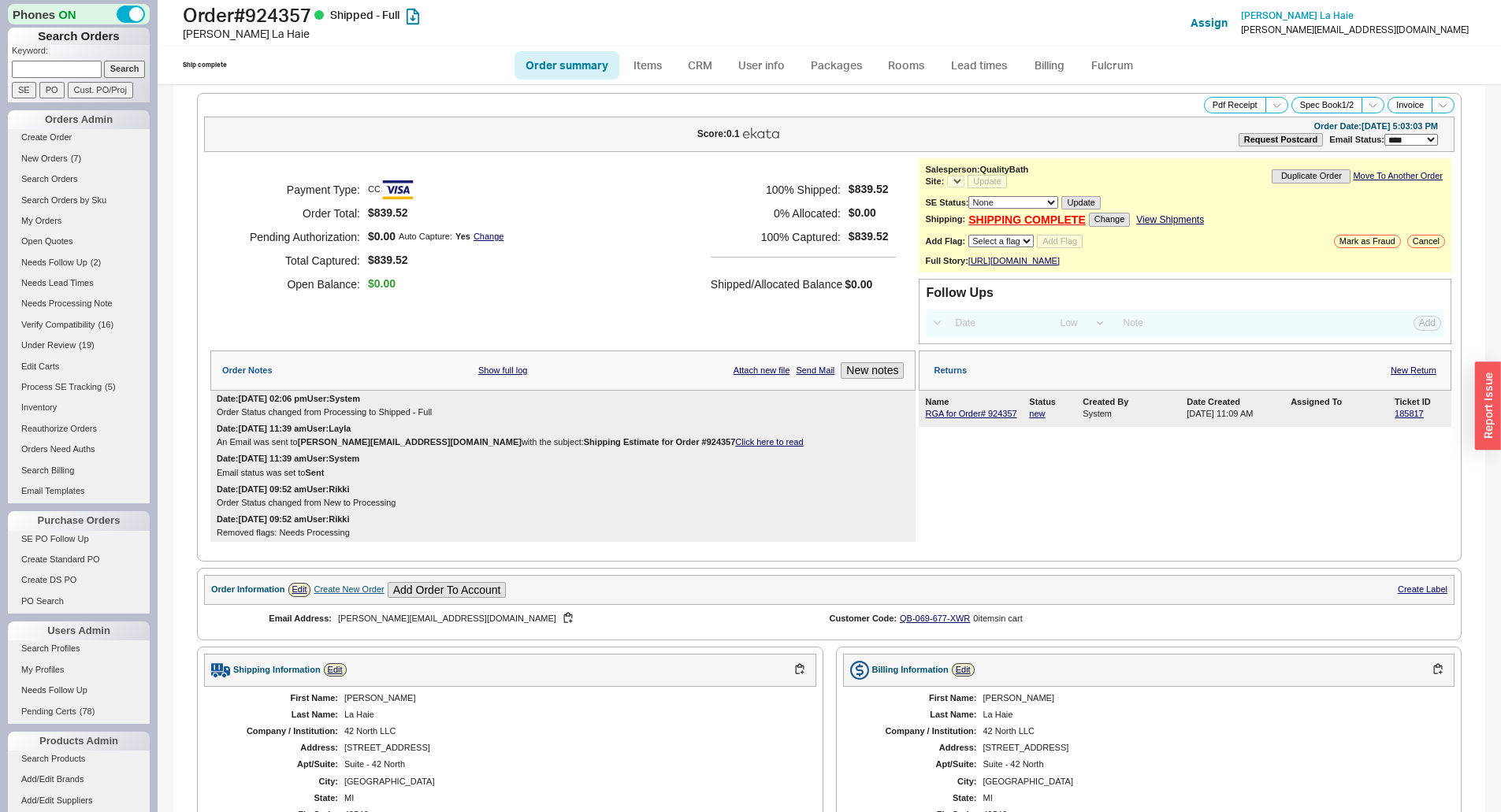
select select "*"
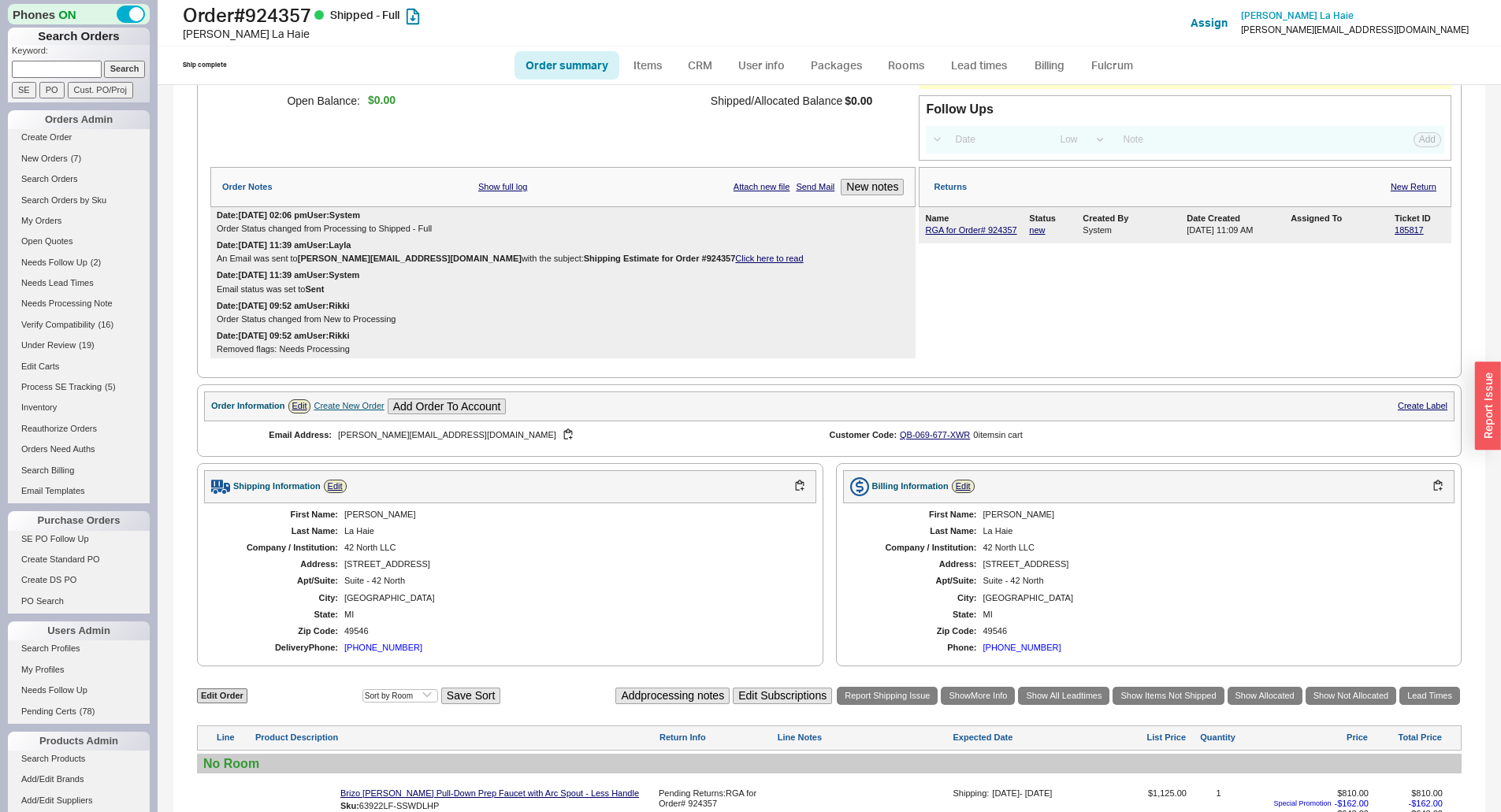
scroll to position [552, 0]
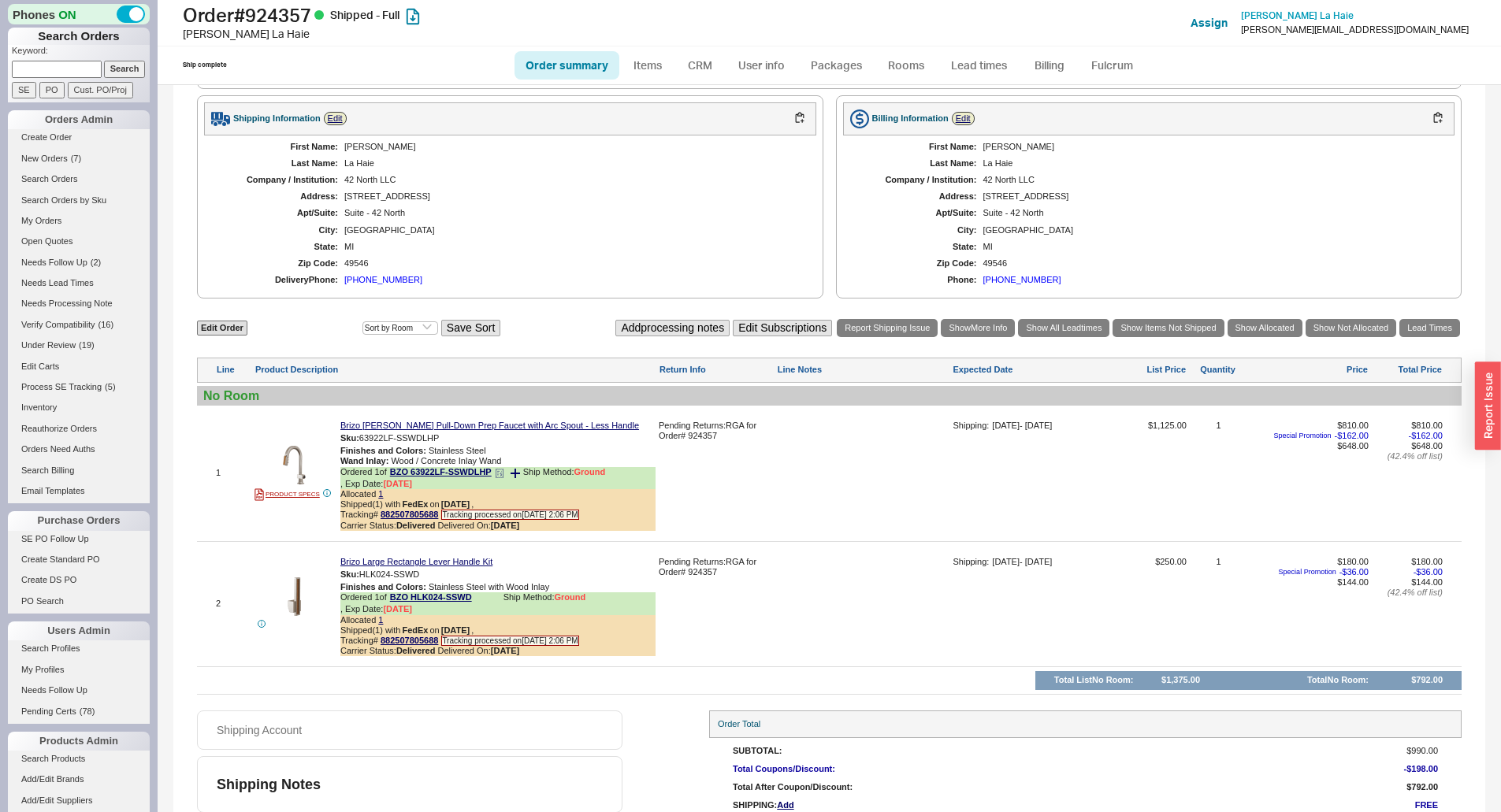
click at [501, 478] on icon at bounding box center [500, 474] width 9 height 9
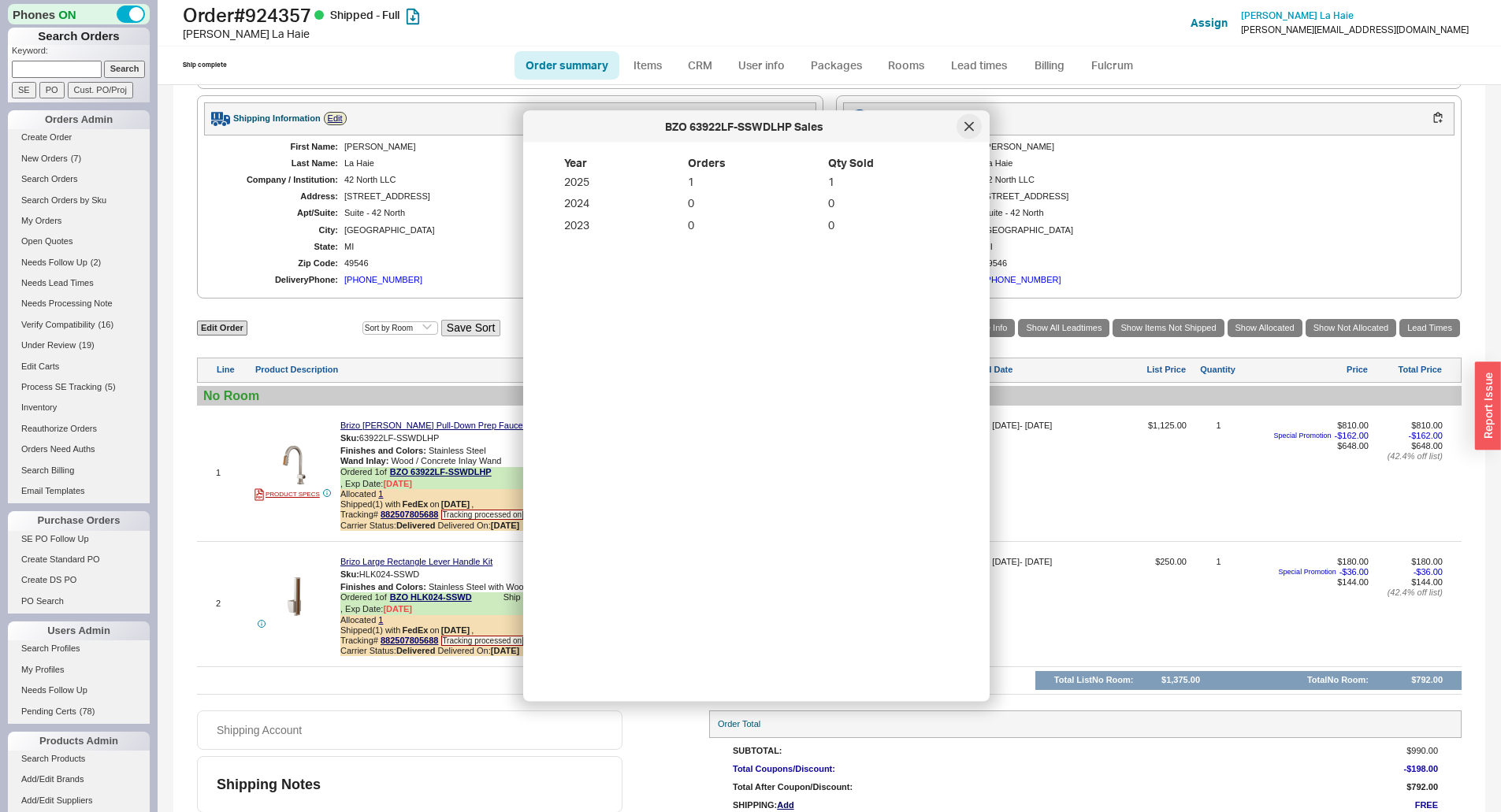
click at [969, 126] on icon at bounding box center [969, 126] width 7 height 7
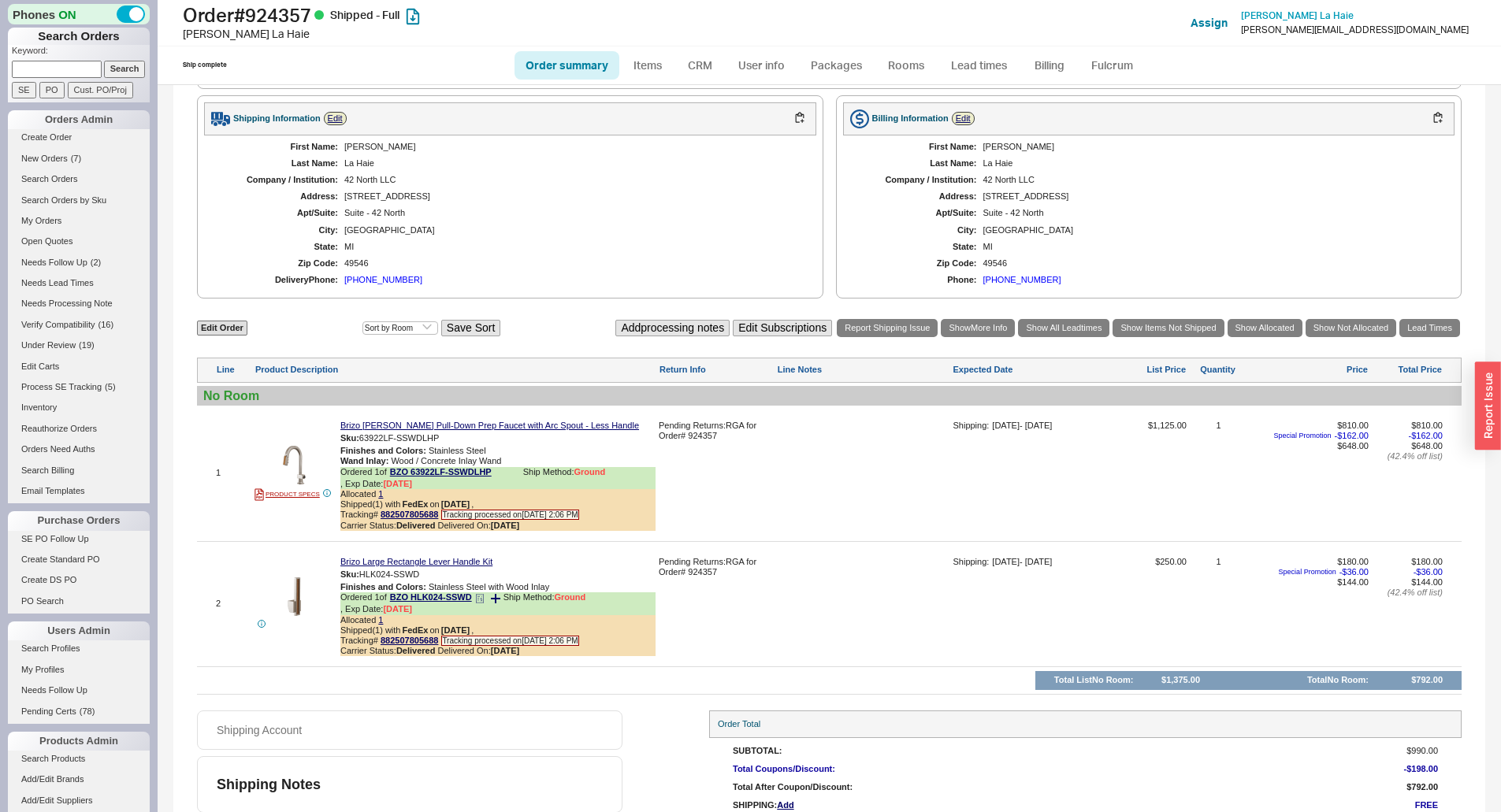
click at [476, 613] on div "Ordered 1 of BZO HLK024-SSWD Ship Method: Ground , Exp Date: 6/24/25" at bounding box center [498, 603] width 315 height 22
click at [477, 603] on icon at bounding box center [479, 599] width 9 height 9
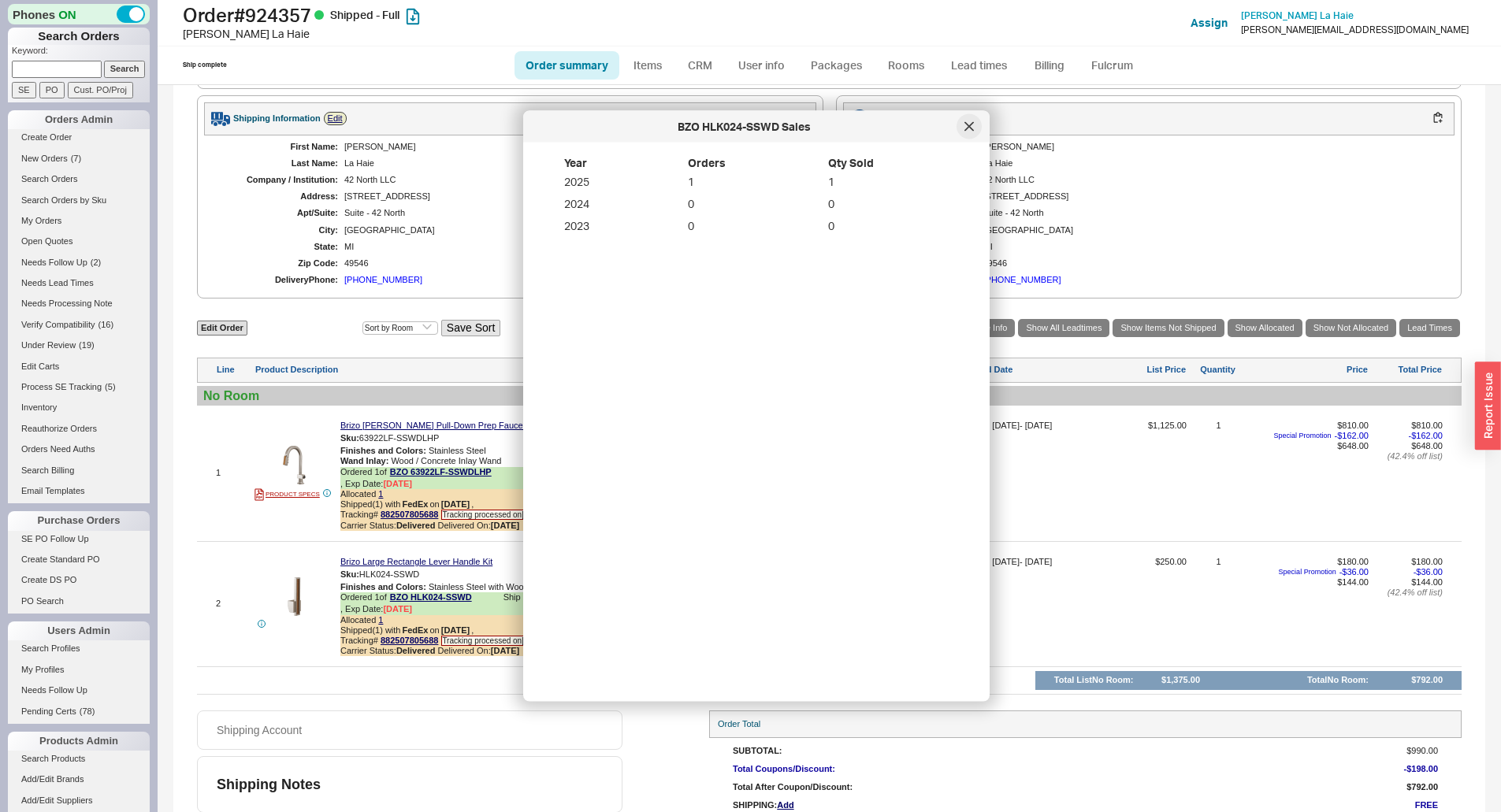
click at [967, 128] on icon at bounding box center [969, 126] width 7 height 7
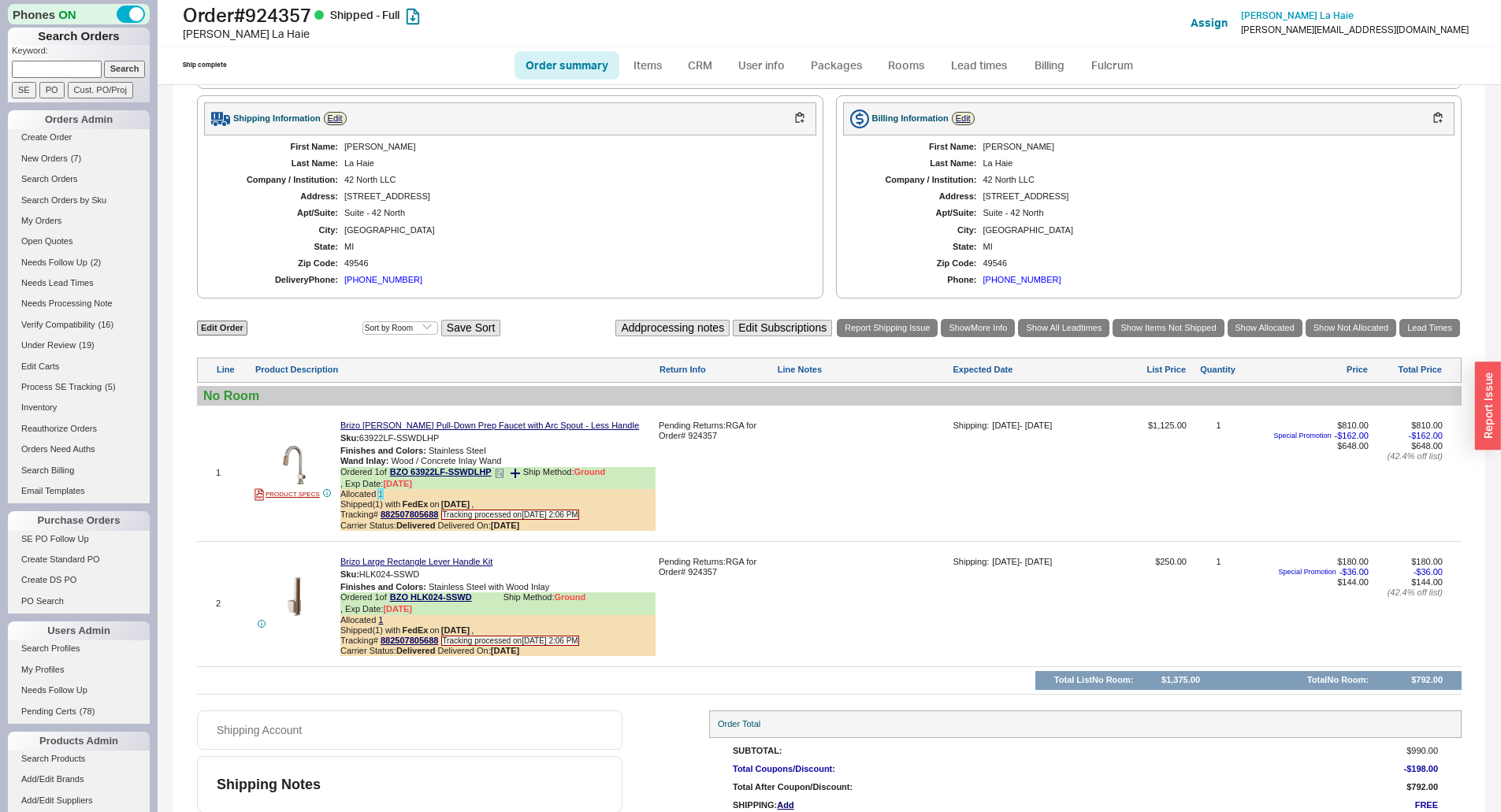
click at [380, 499] on link "1" at bounding box center [380, 494] width 5 height 9
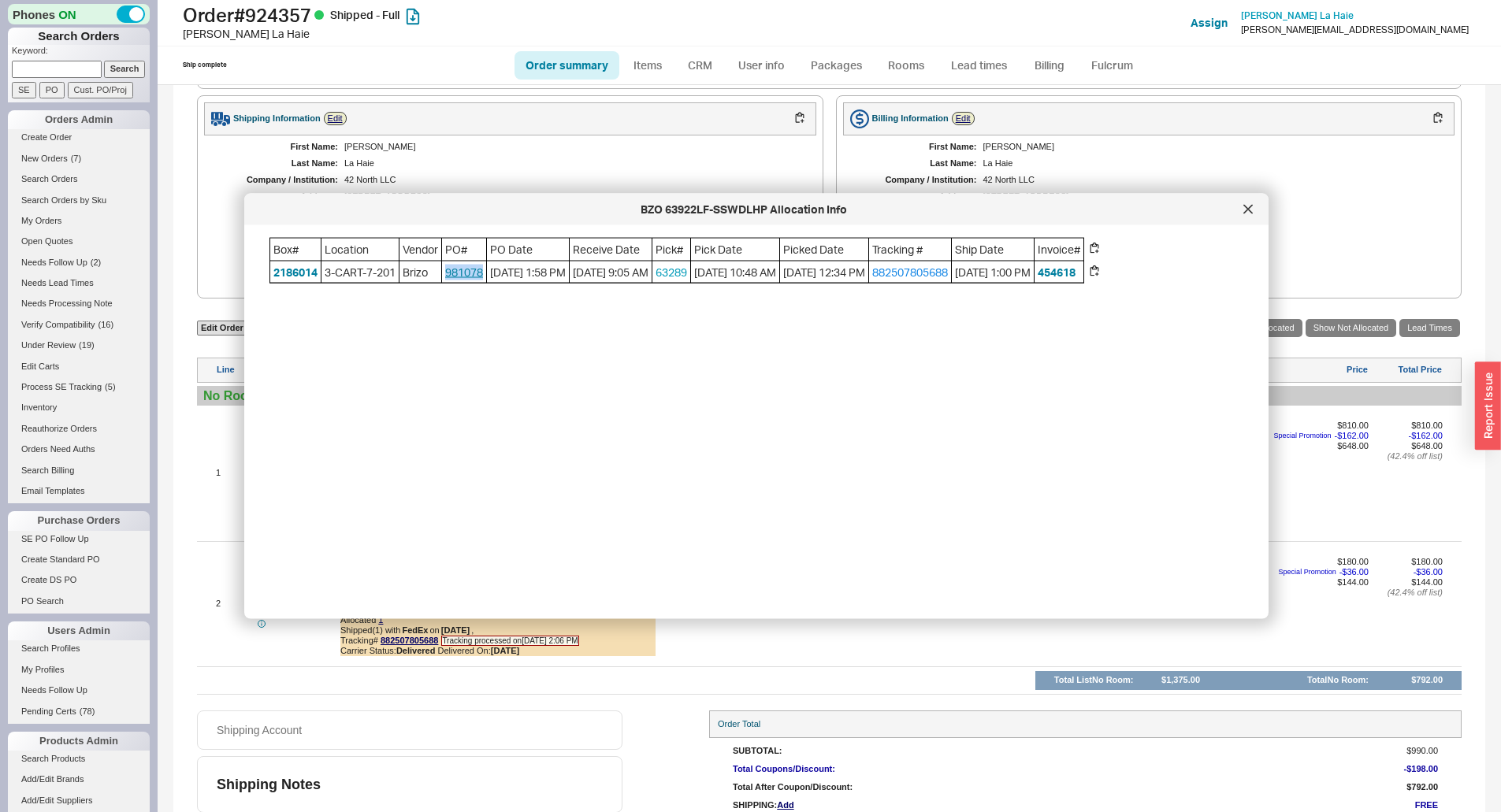
drag, startPoint x: 490, startPoint y: 272, endPoint x: 450, endPoint y: 275, distance: 40.1
click at [450, 275] on span "981078" at bounding box center [464, 272] width 45 height 22
copy link "981078"
click at [1244, 209] on icon at bounding box center [1248, 209] width 9 height 9
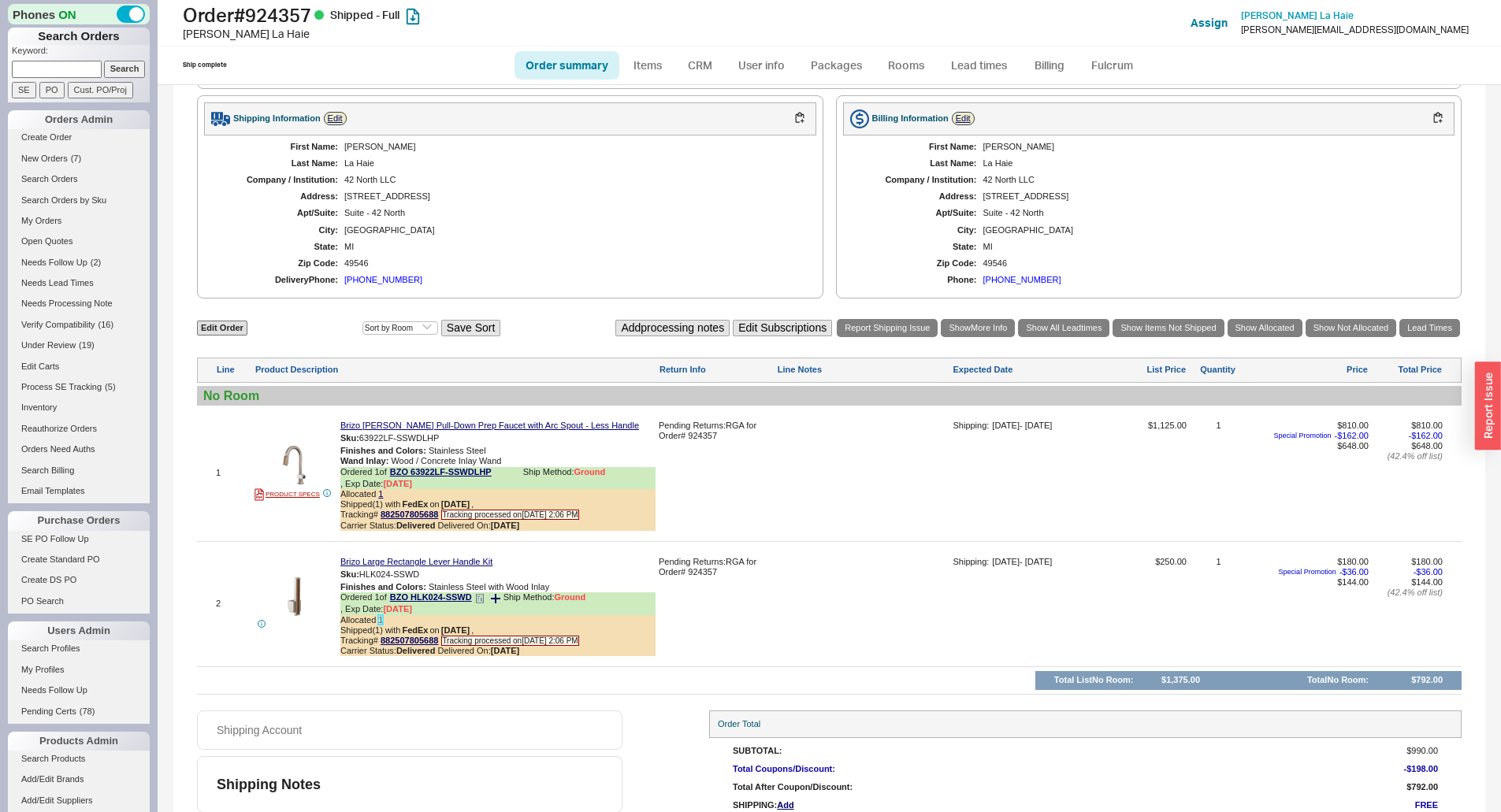
click at [380, 625] on link "1" at bounding box center [380, 620] width 5 height 9
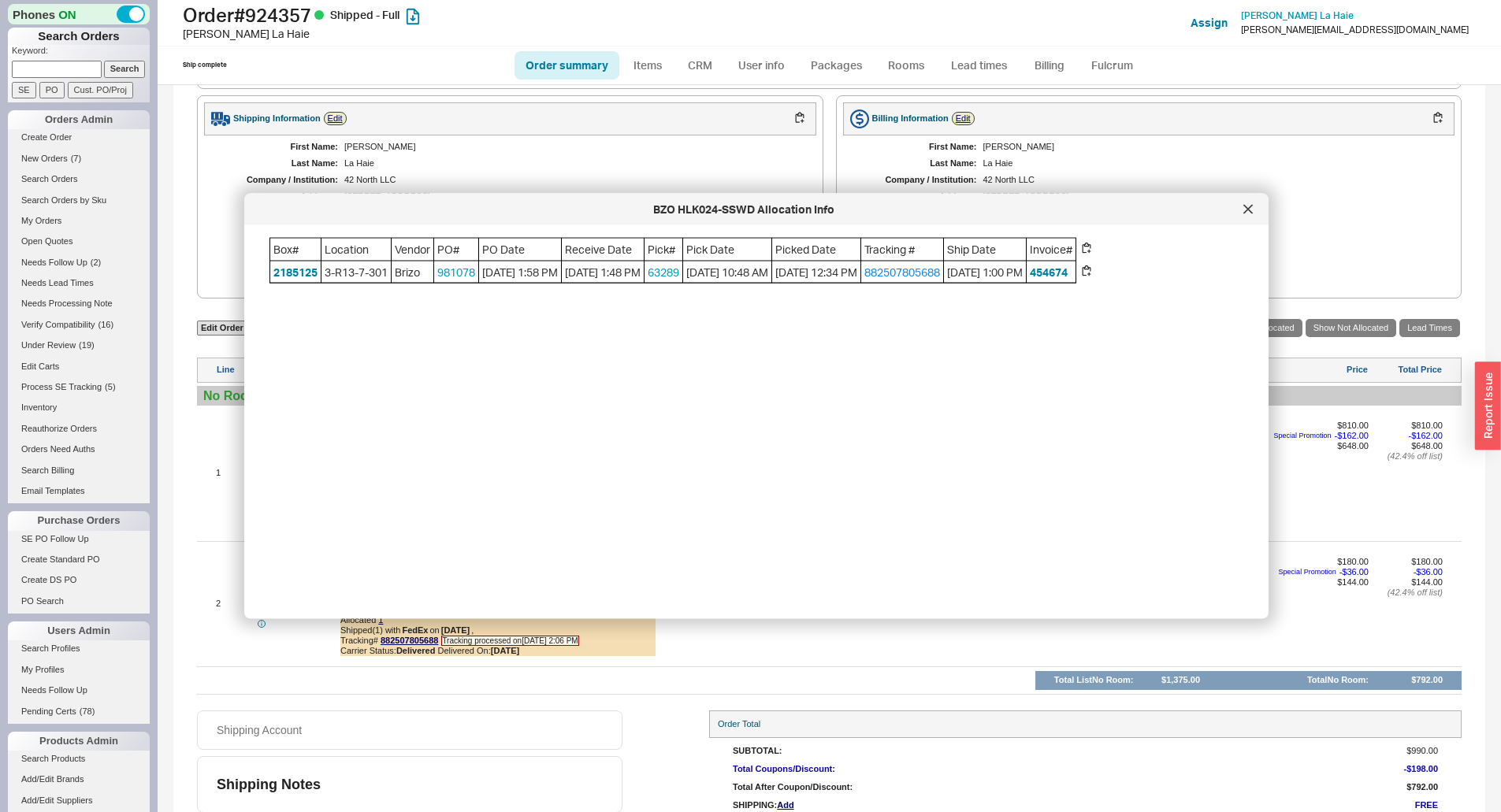
click at [1247, 207] on icon at bounding box center [1248, 209] width 9 height 9
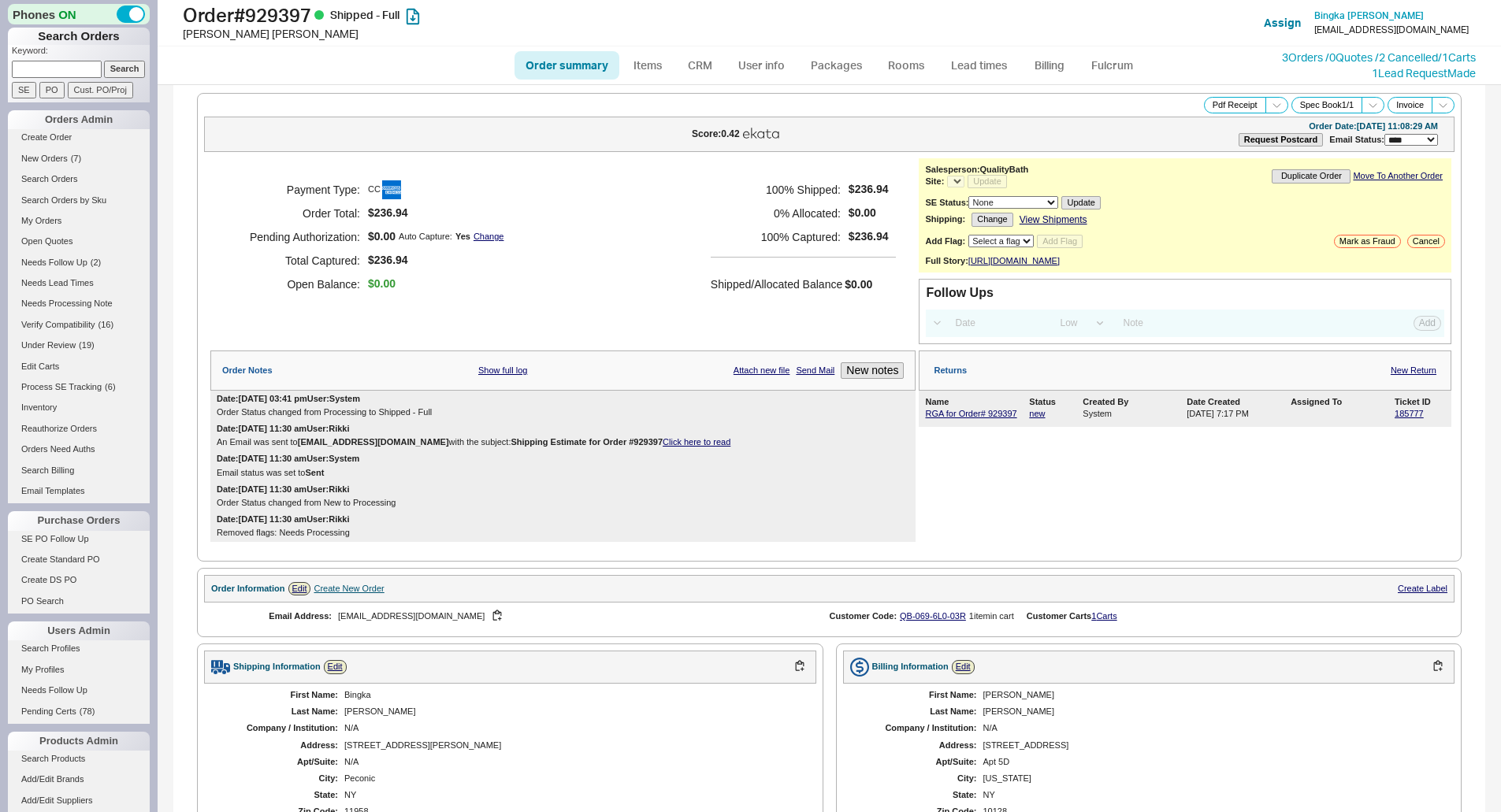
select select "LOW"
select select "3"
select select "*"
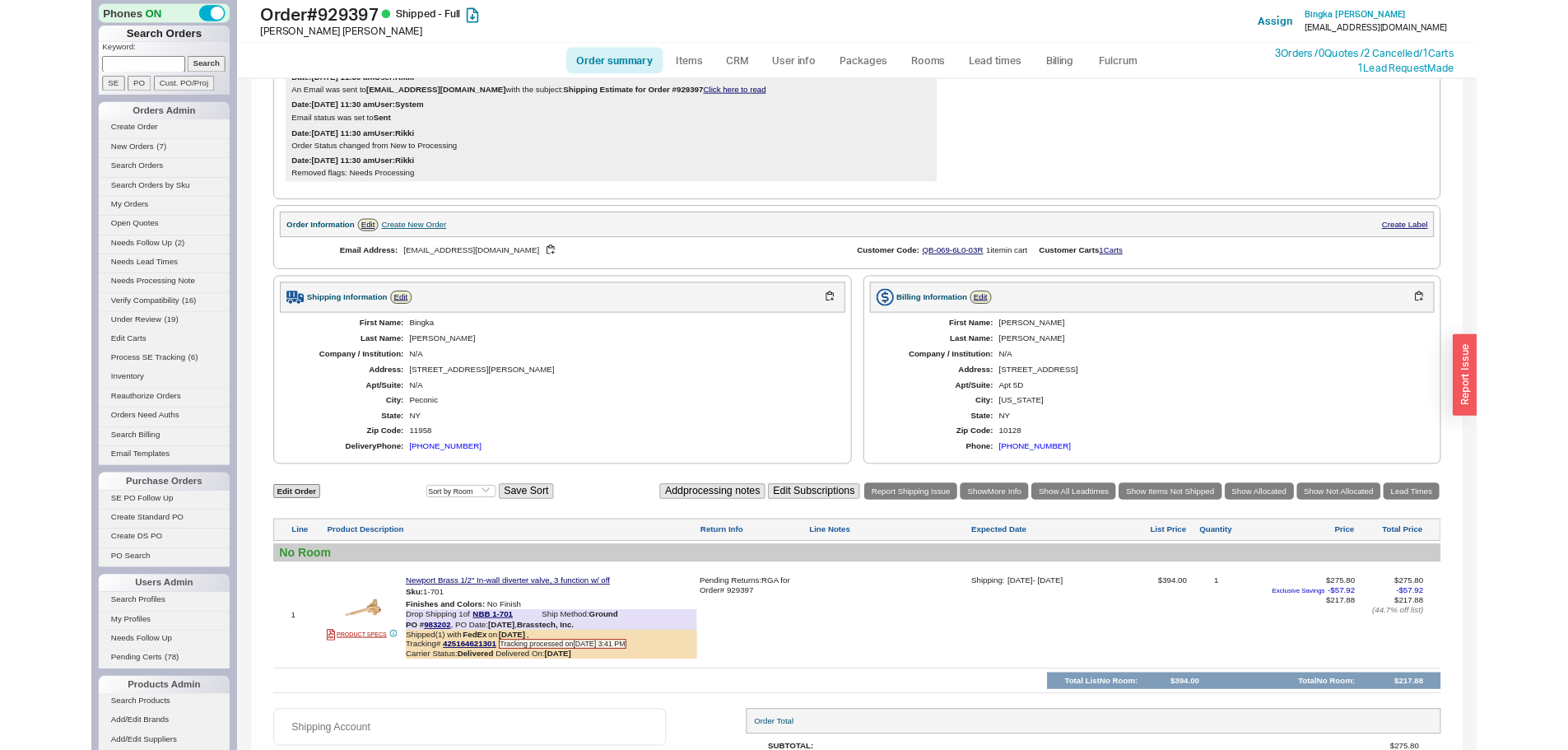
scroll to position [493, 0]
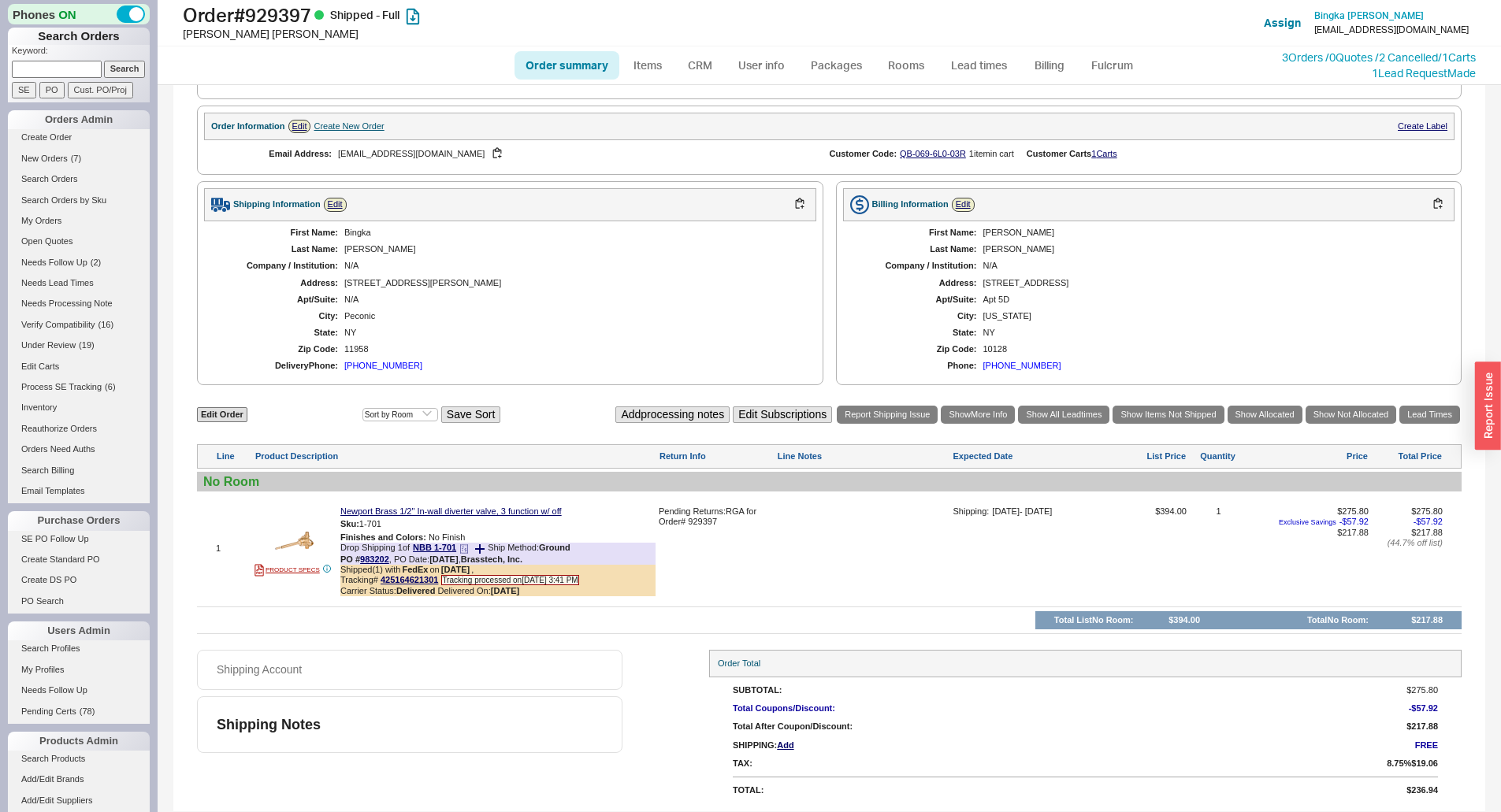
click at [464, 551] on icon at bounding box center [463, 551] width 2 height 0
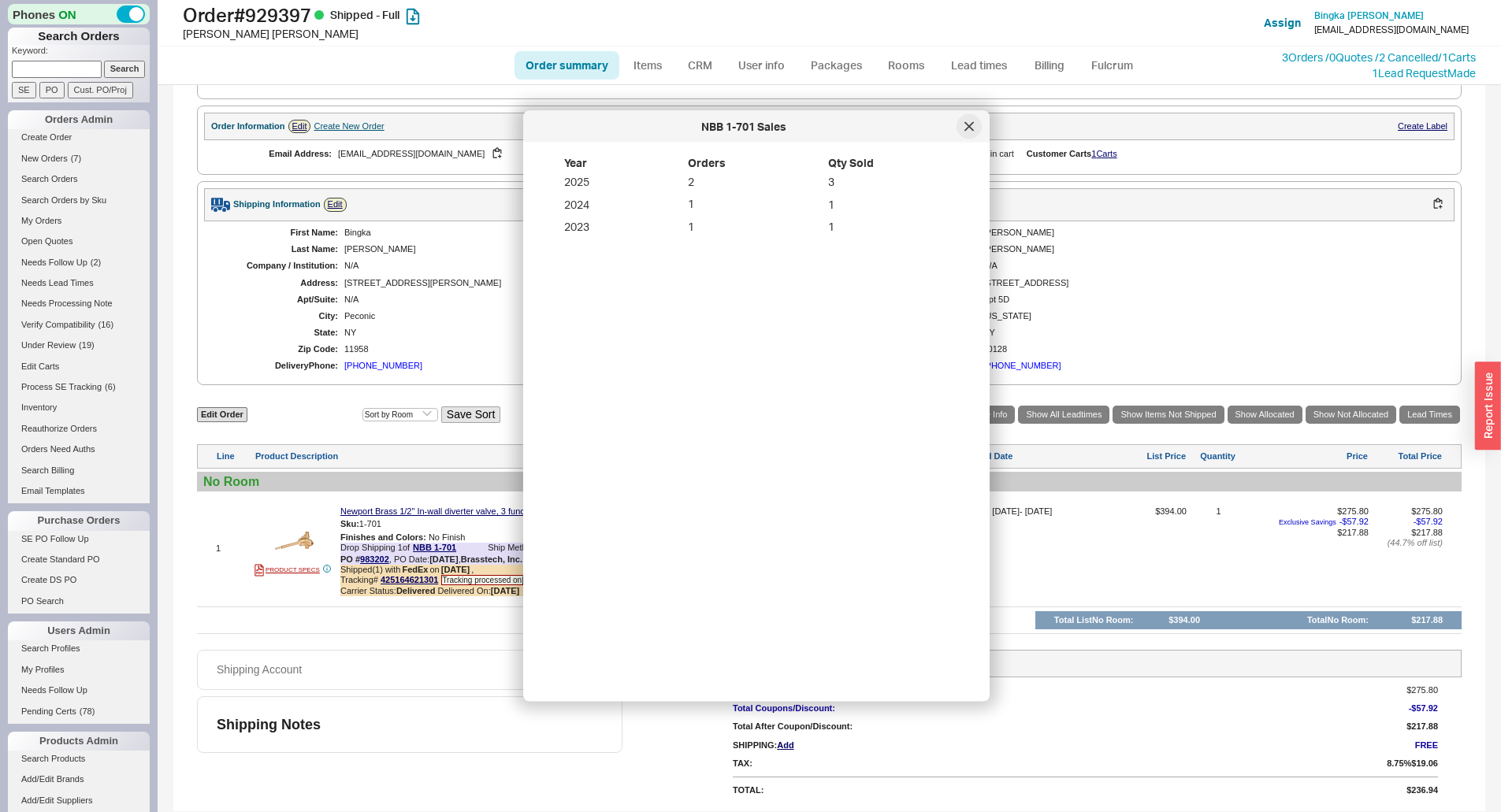
click at [975, 130] on div at bounding box center [969, 126] width 25 height 25
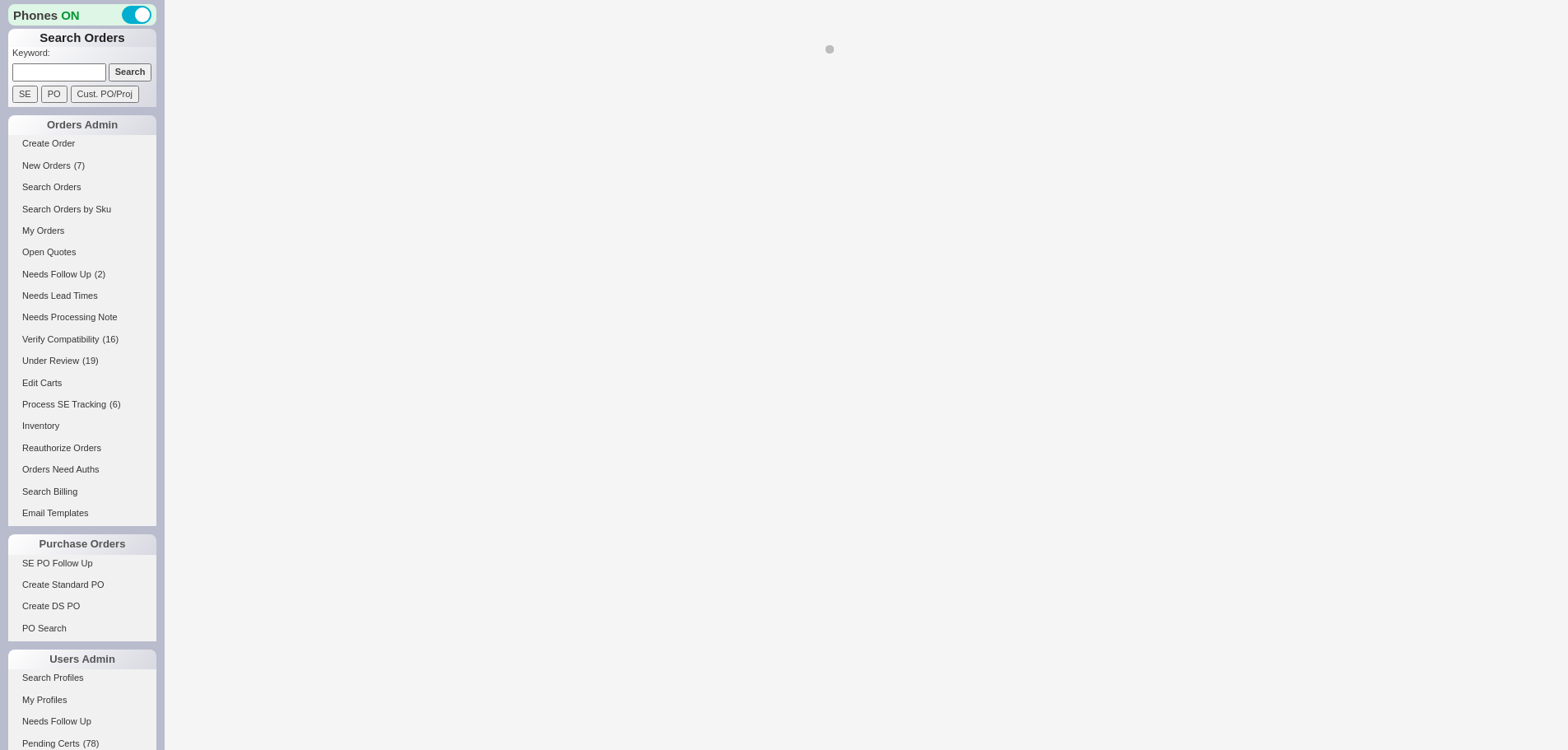
select select "LOW"
select select "3"
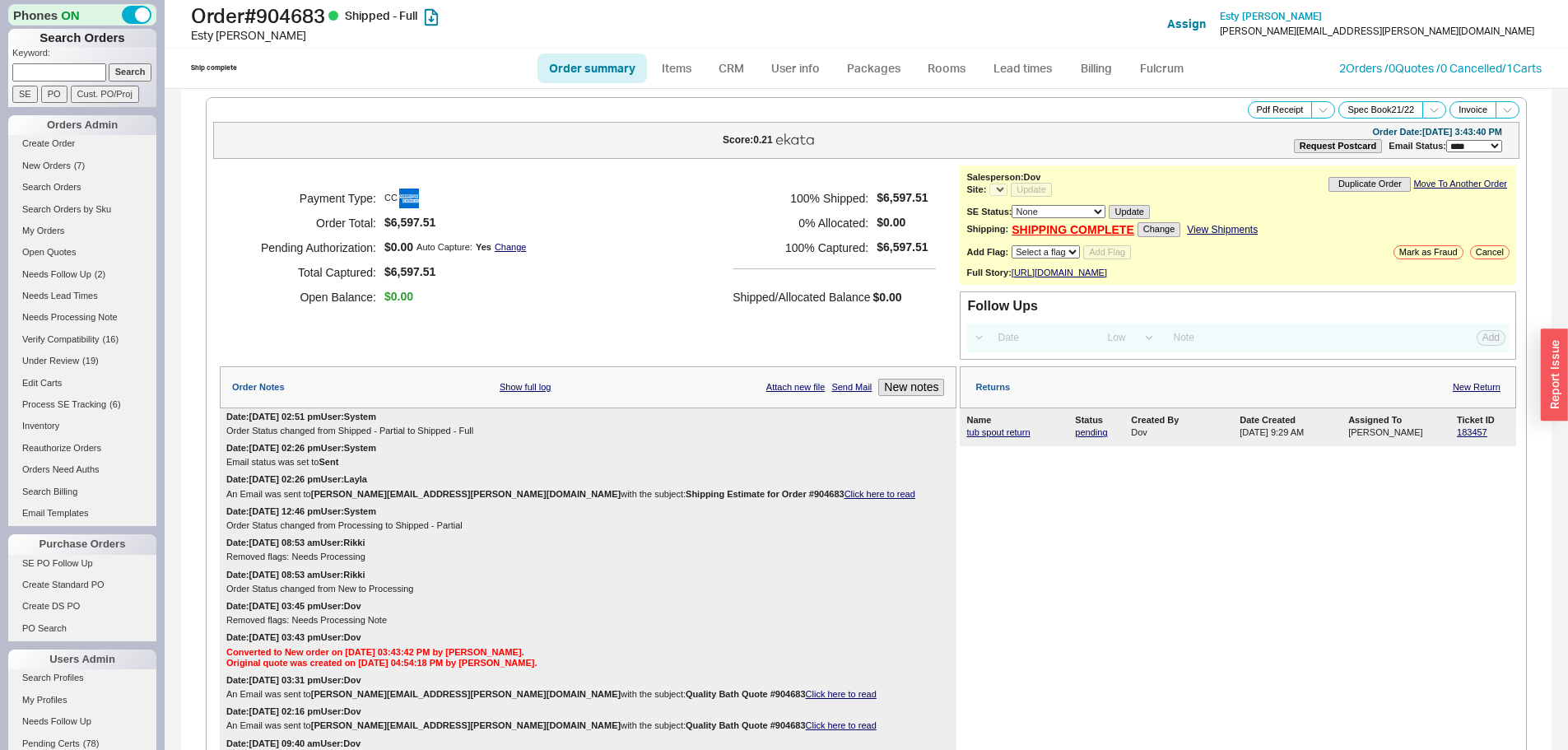
select select "*"
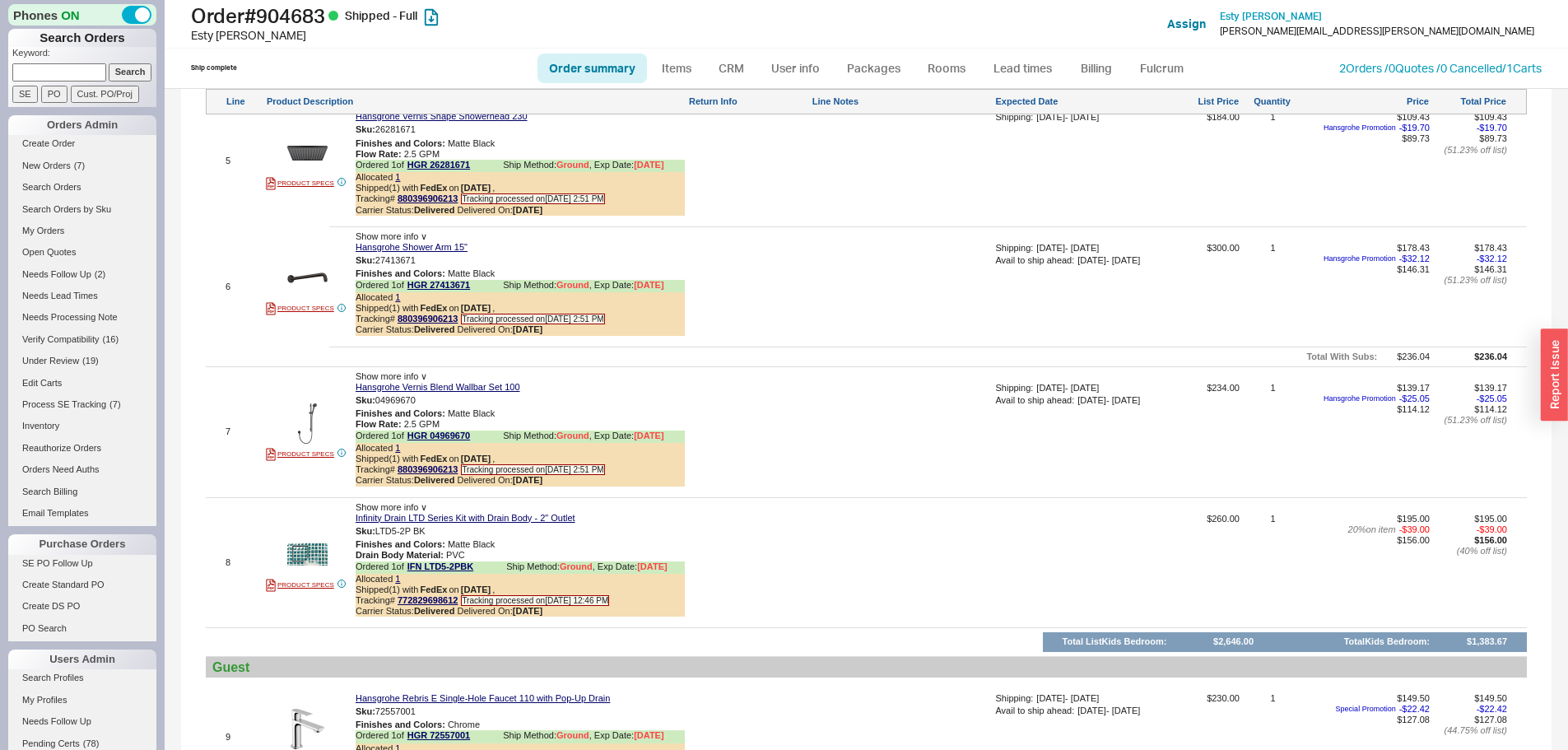
scroll to position [1729, 0]
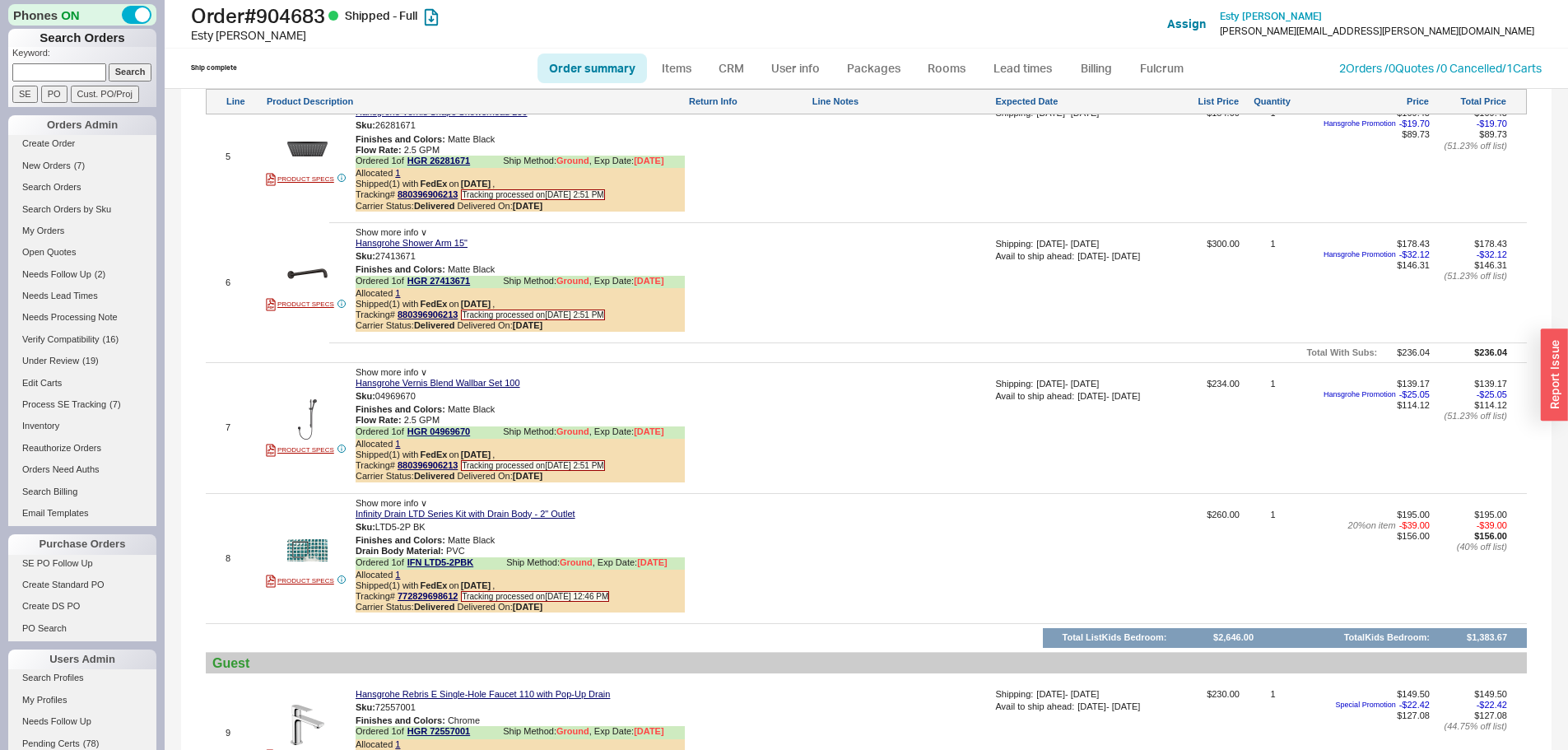
click at [763, 297] on div at bounding box center [748, 288] width 120 height 100
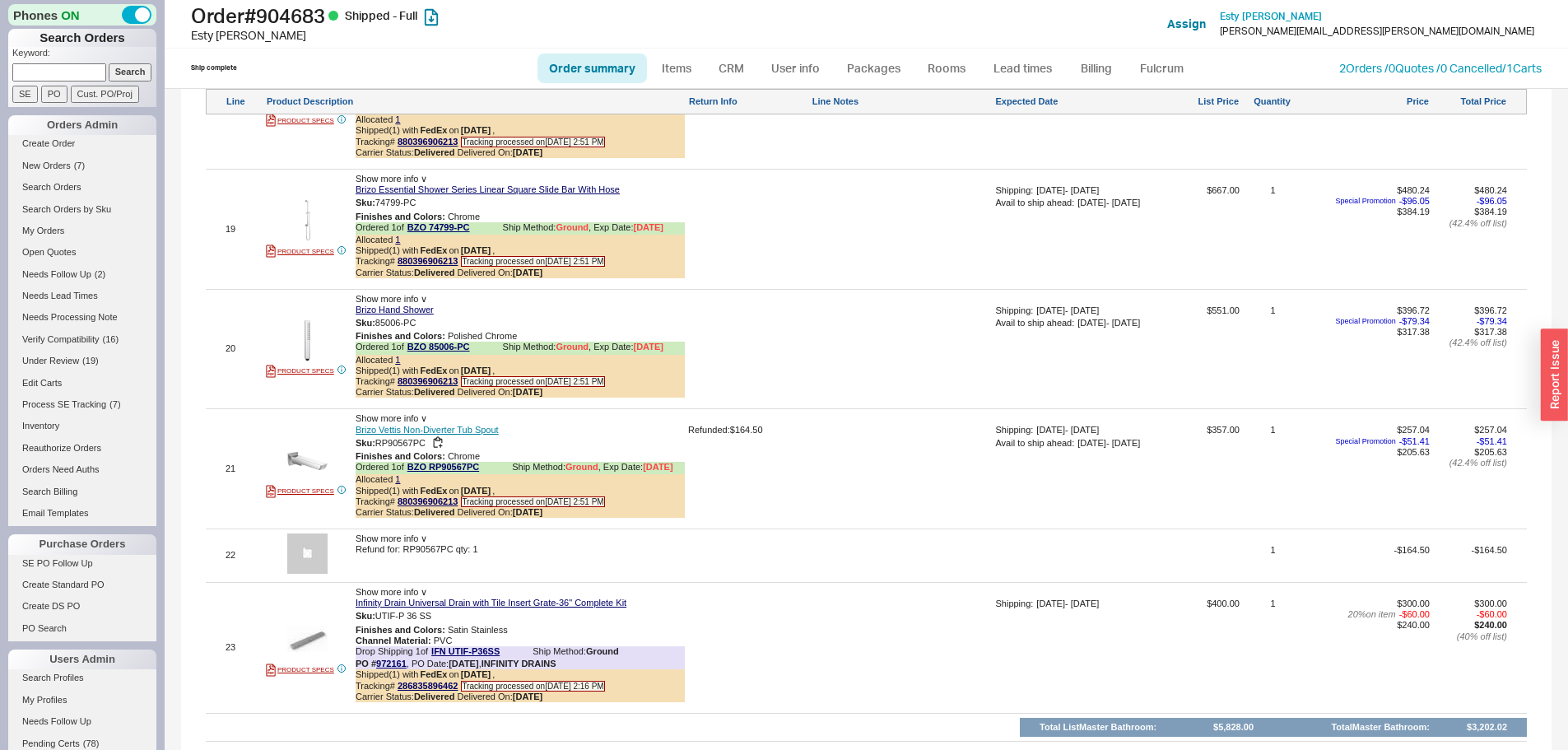
scroll to position [3529, 0]
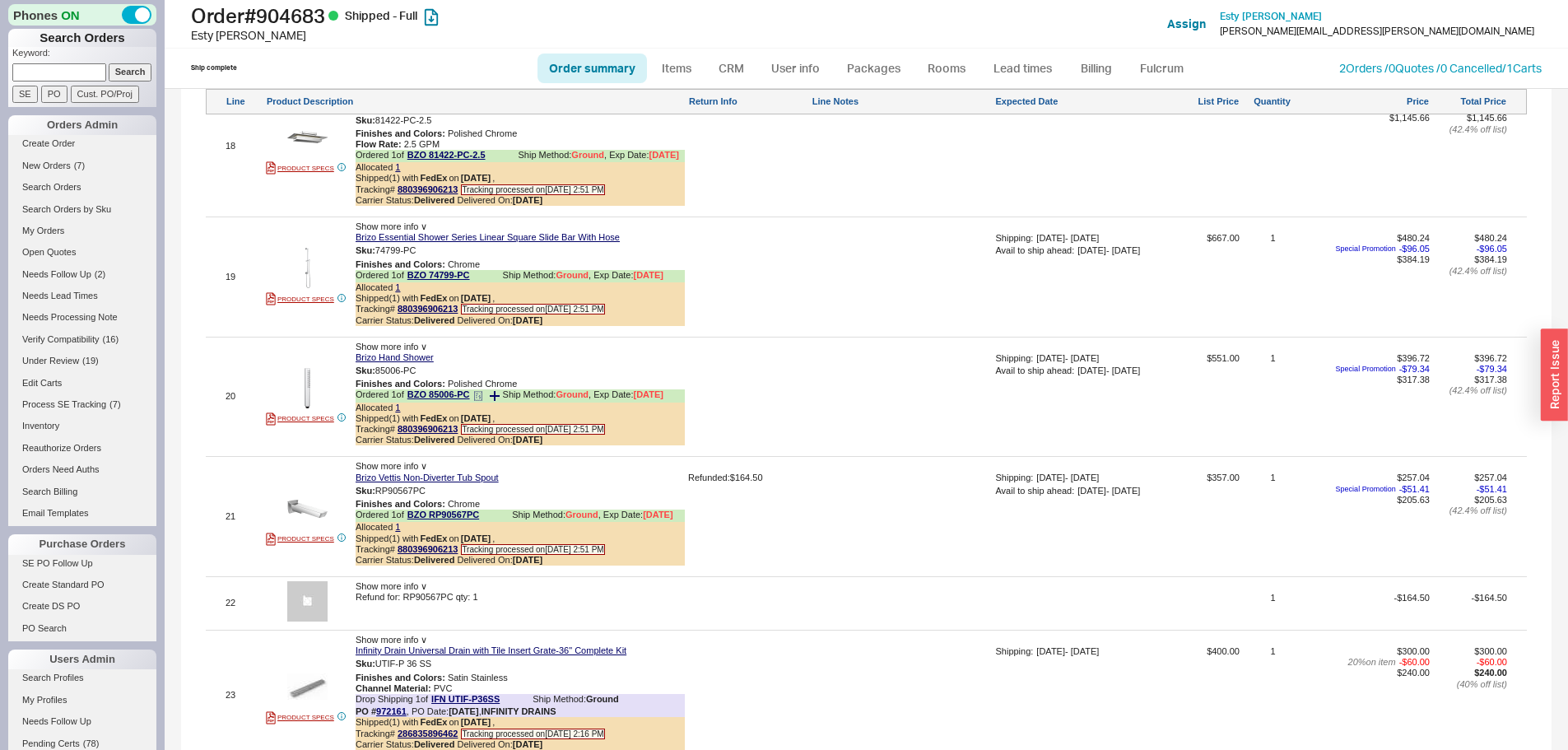
click at [542, 446] on div "Carrier Status: Delivered Delivered On: 4/11/25" at bounding box center [520, 440] width 329 height 11
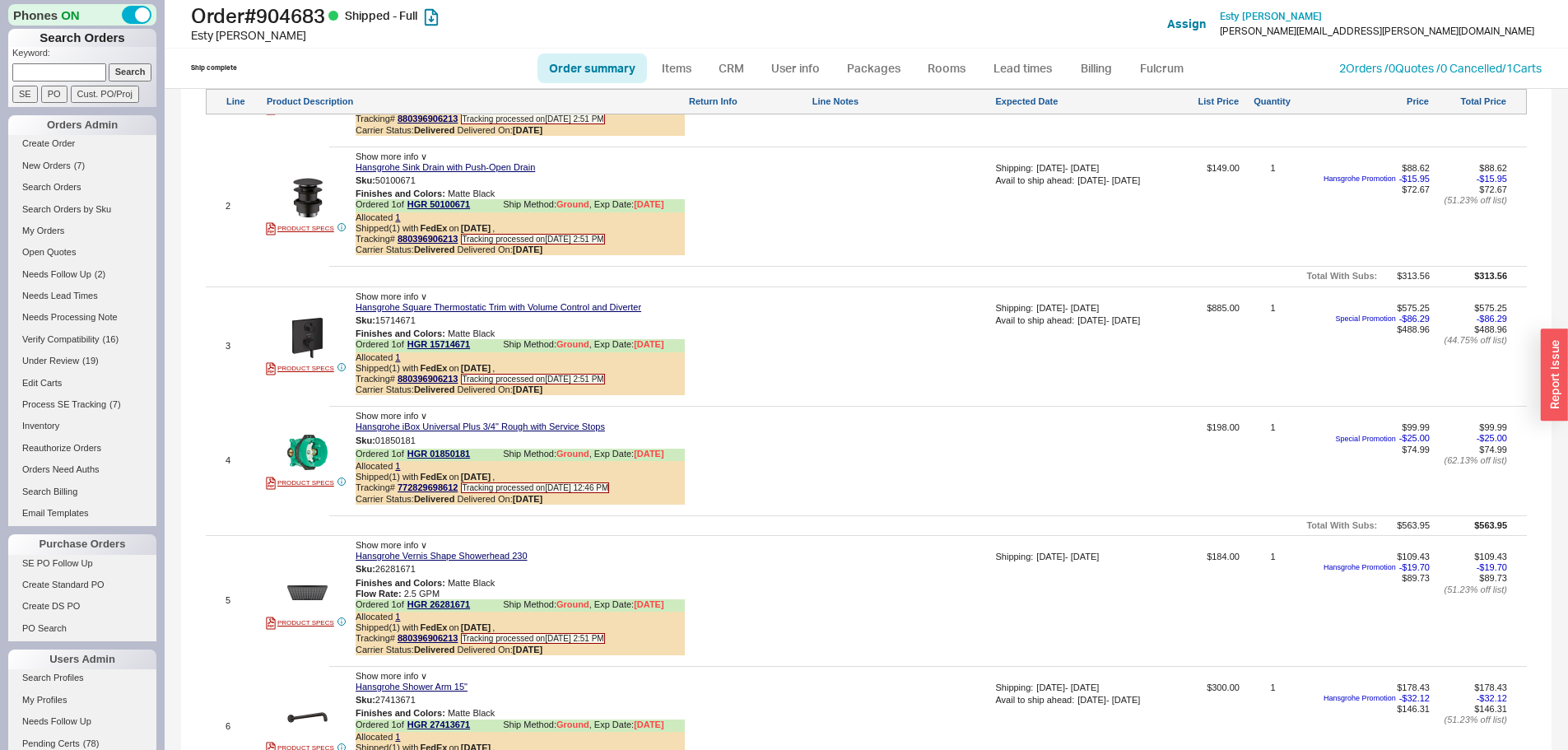
scroll to position [0, 0]
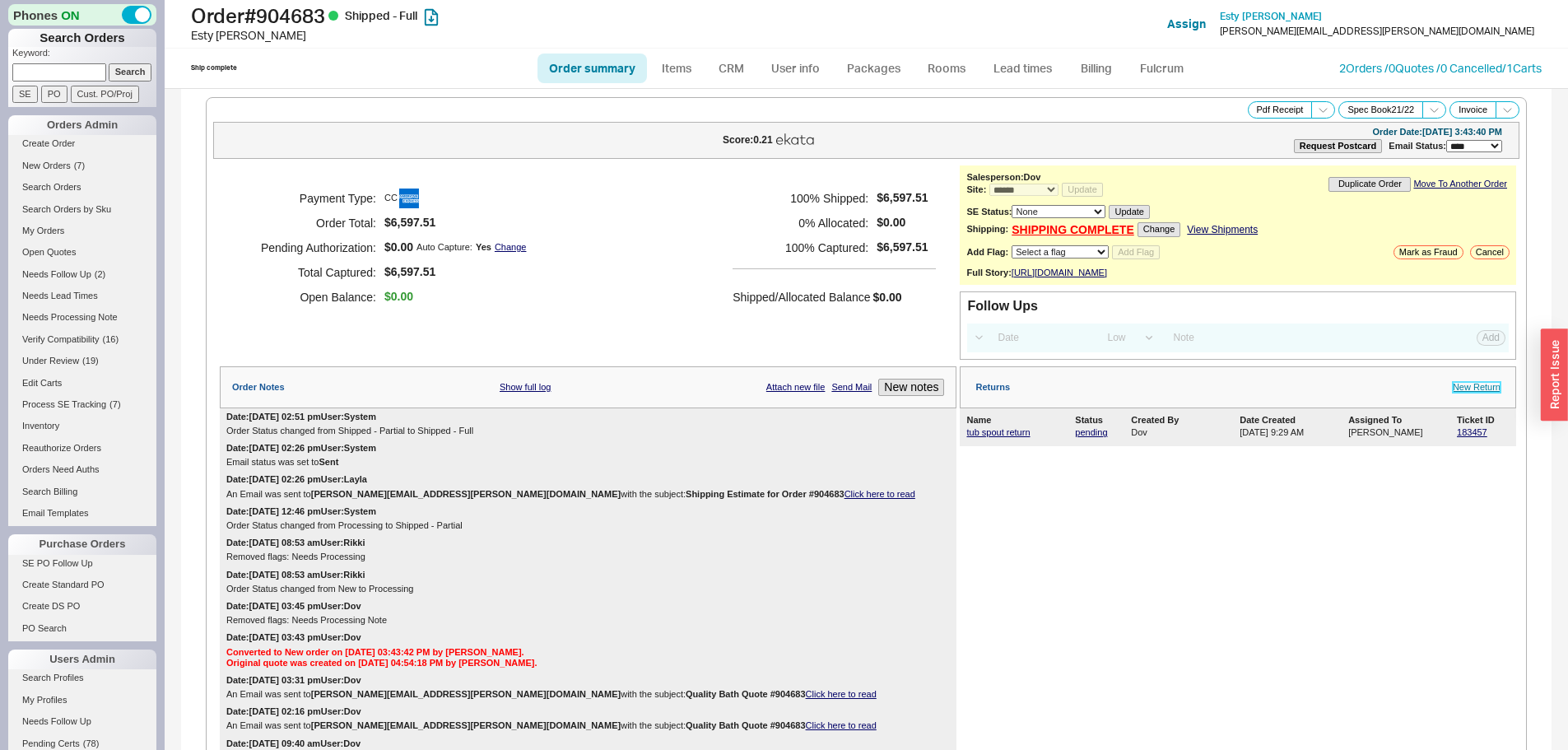
click at [1454, 392] on link "New Return" at bounding box center [1476, 387] width 47 height 11
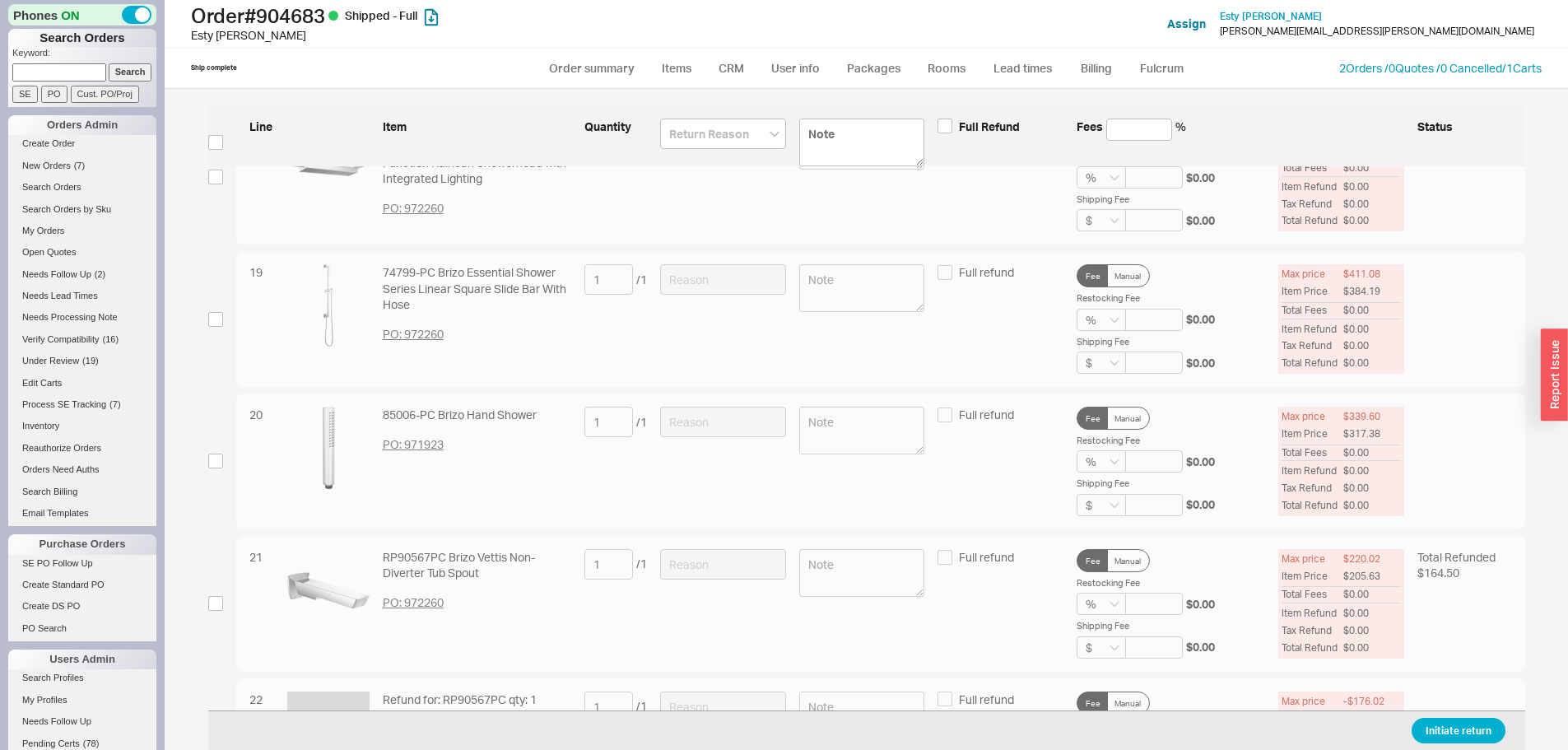
scroll to position [2626, 0]
click at [218, 452] on input "checkbox" at bounding box center [215, 456] width 15 height 15
checkbox input "true"
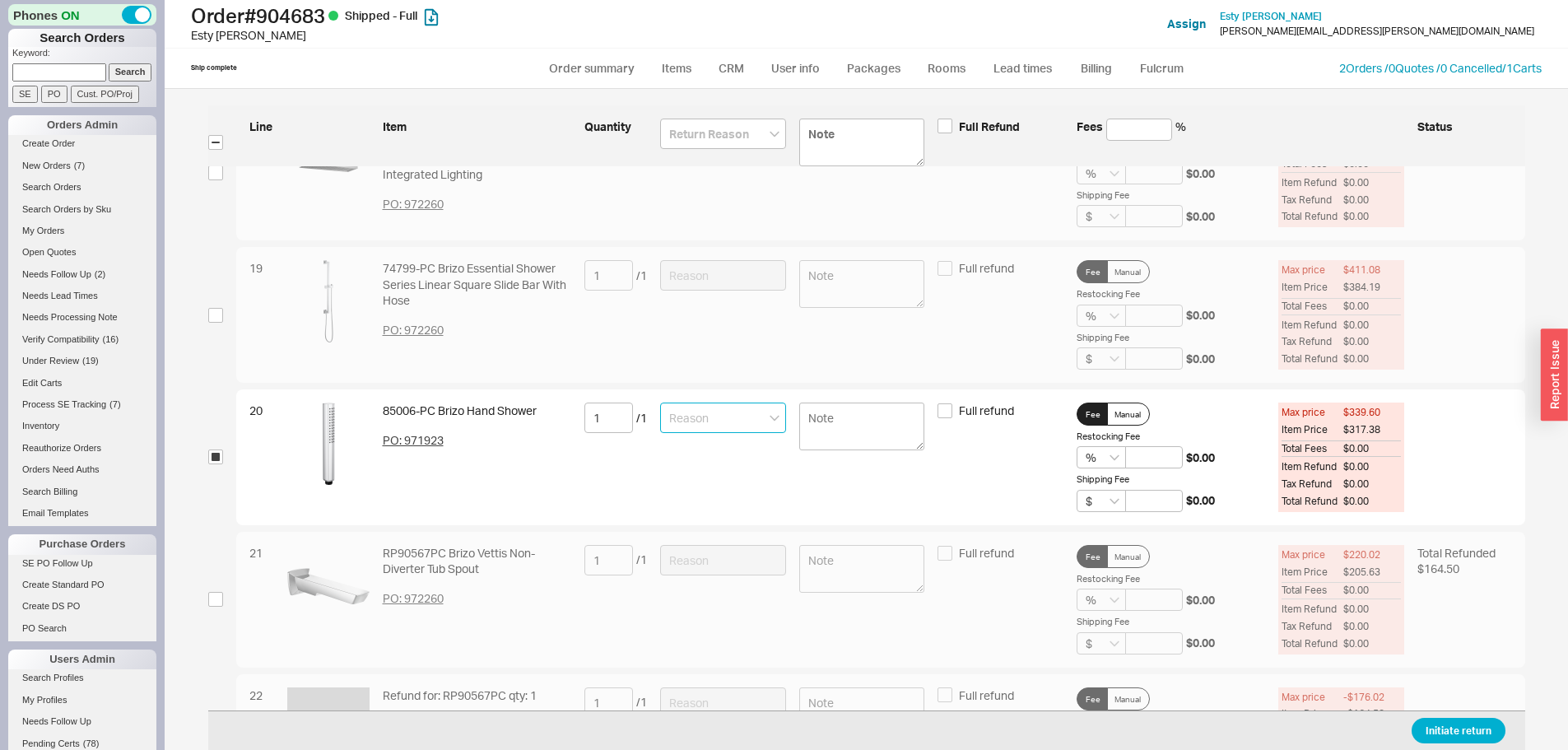
click at [681, 408] on input at bounding box center [723, 418] width 126 height 30
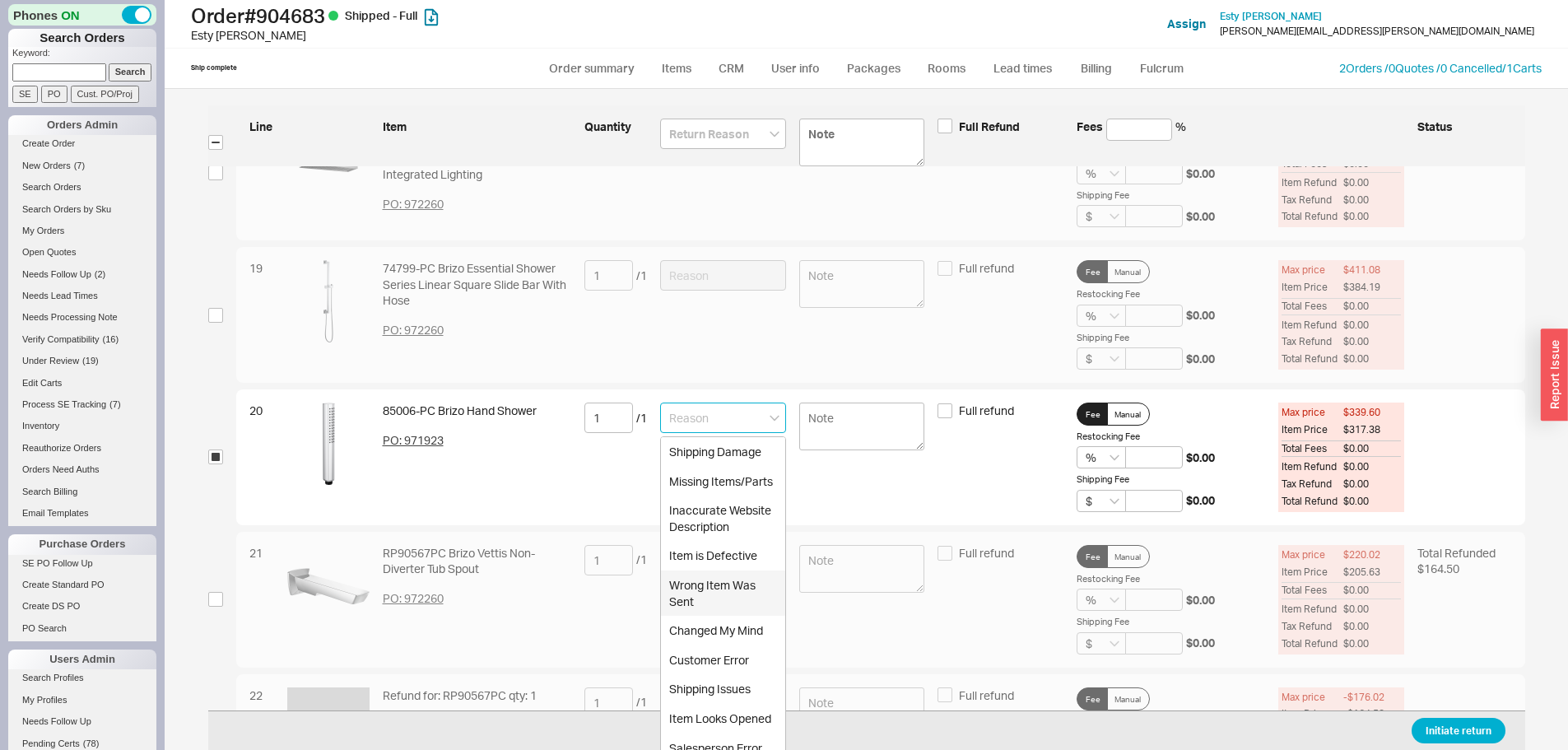
click at [740, 587] on div "Wrong Item Was Sent" at bounding box center [723, 593] width 124 height 46
type input "Wrong Item Was Sent"
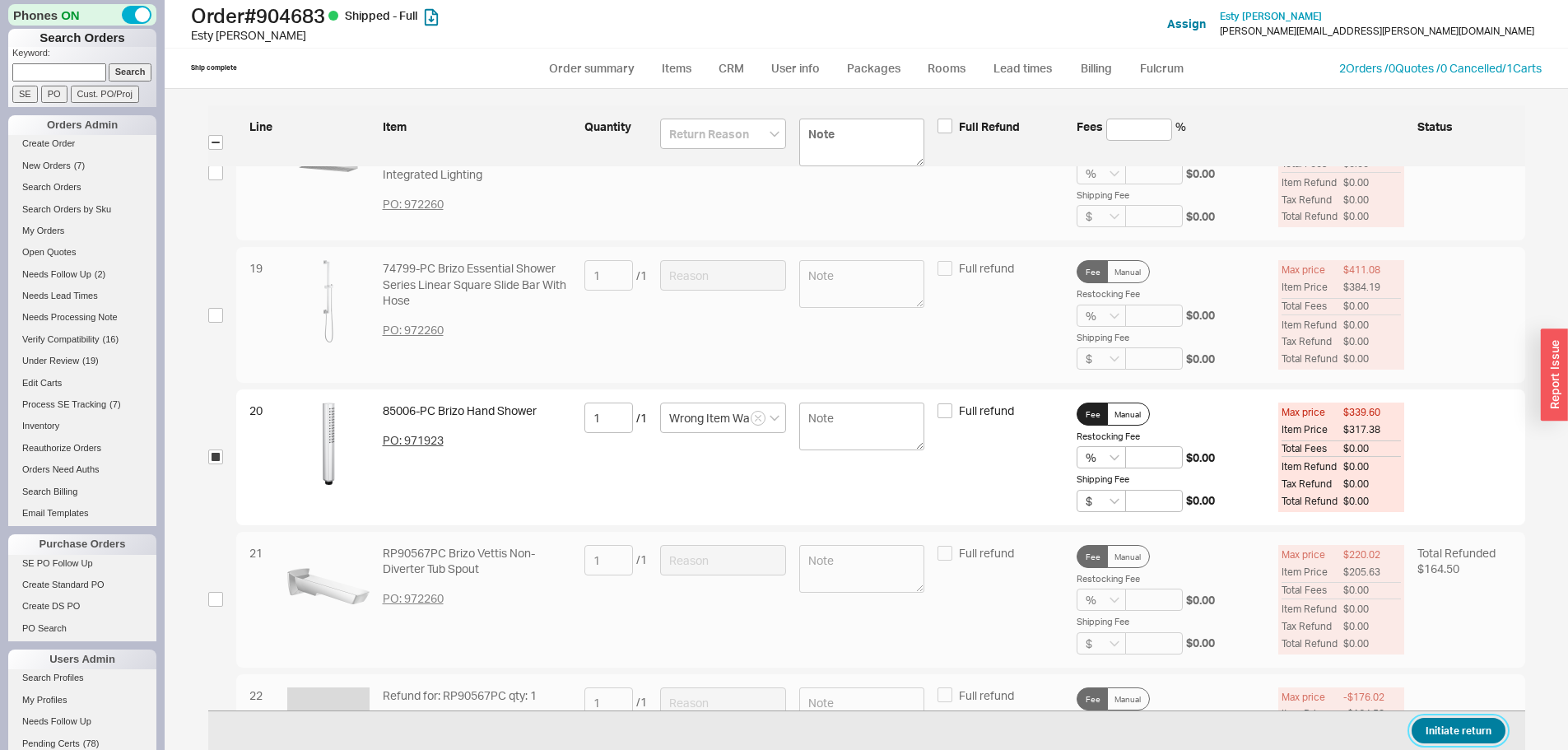
click at [1430, 730] on button "Initiate return" at bounding box center [1458, 731] width 94 height 25
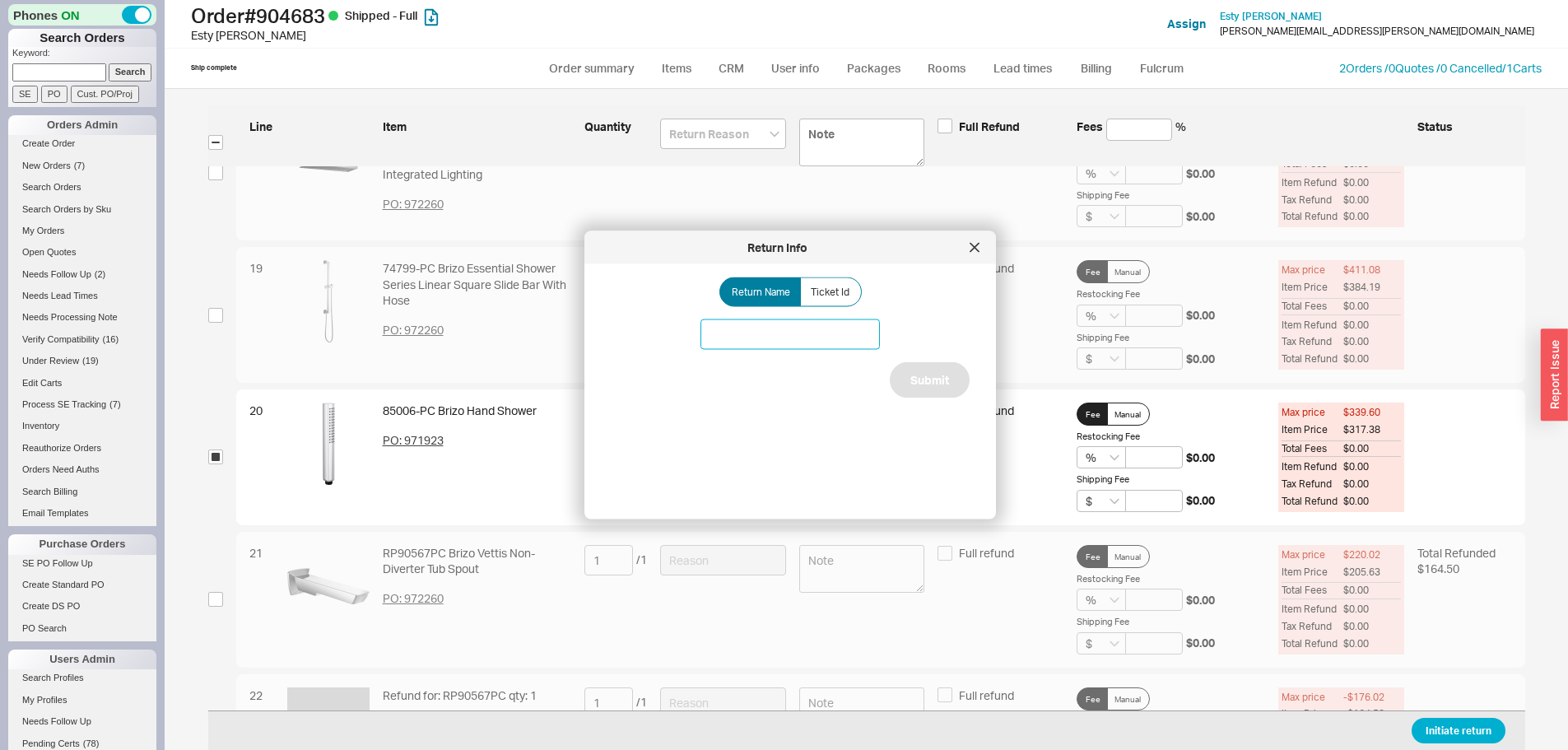
click at [807, 339] on input at bounding box center [789, 334] width 179 height 30
click at [788, 328] on input at bounding box center [789, 334] width 179 height 30
type input "Brizo issue"
click at [934, 373] on button "Submit" at bounding box center [930, 380] width 79 height 36
select select "*"
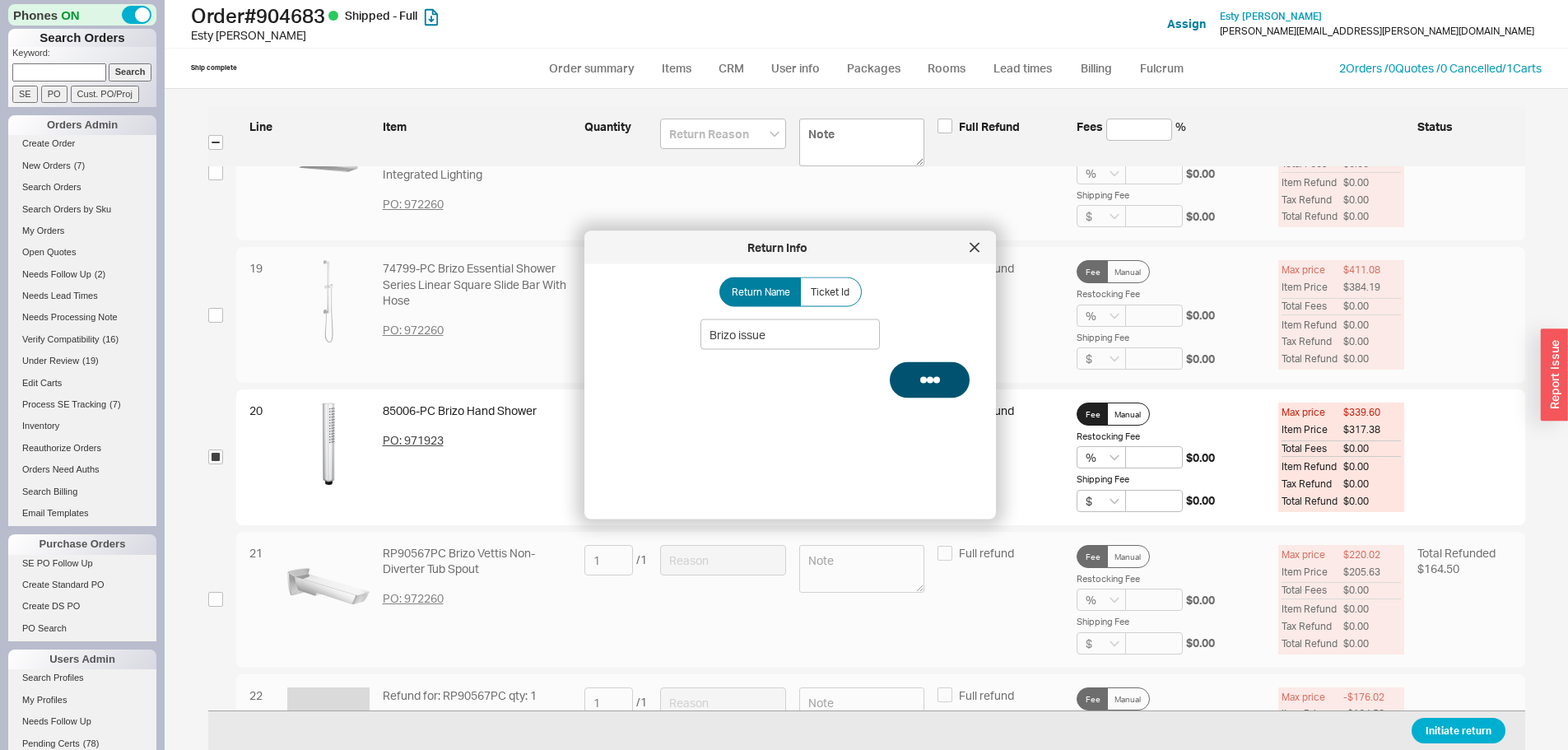
select select "LOW"
select select "3"
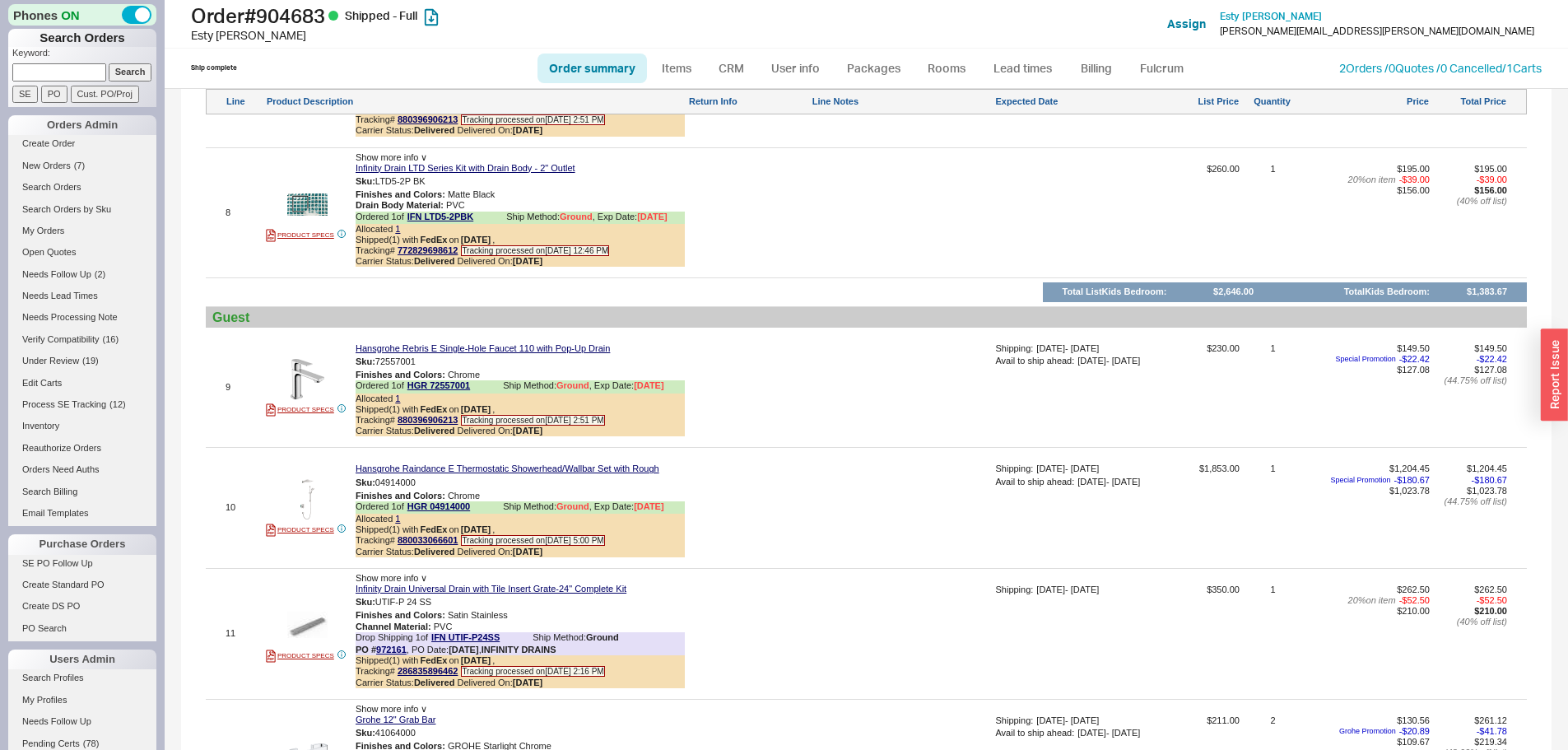
scroll to position [2388, 0]
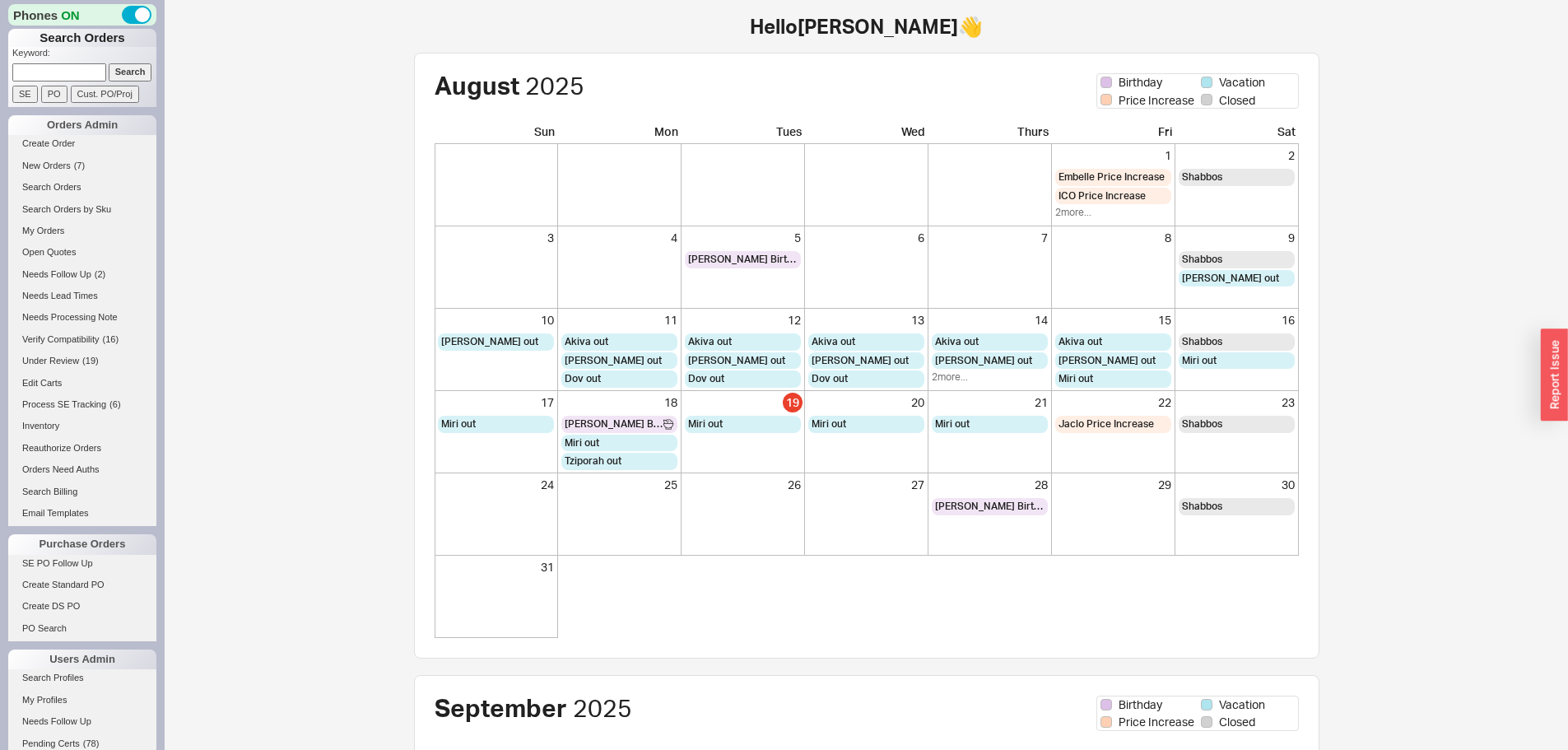
click at [66, 74] on input at bounding box center [59, 72] width 94 height 17
type input "1076279"
click at [108, 63] on input "Search" at bounding box center [130, 72] width 44 height 17
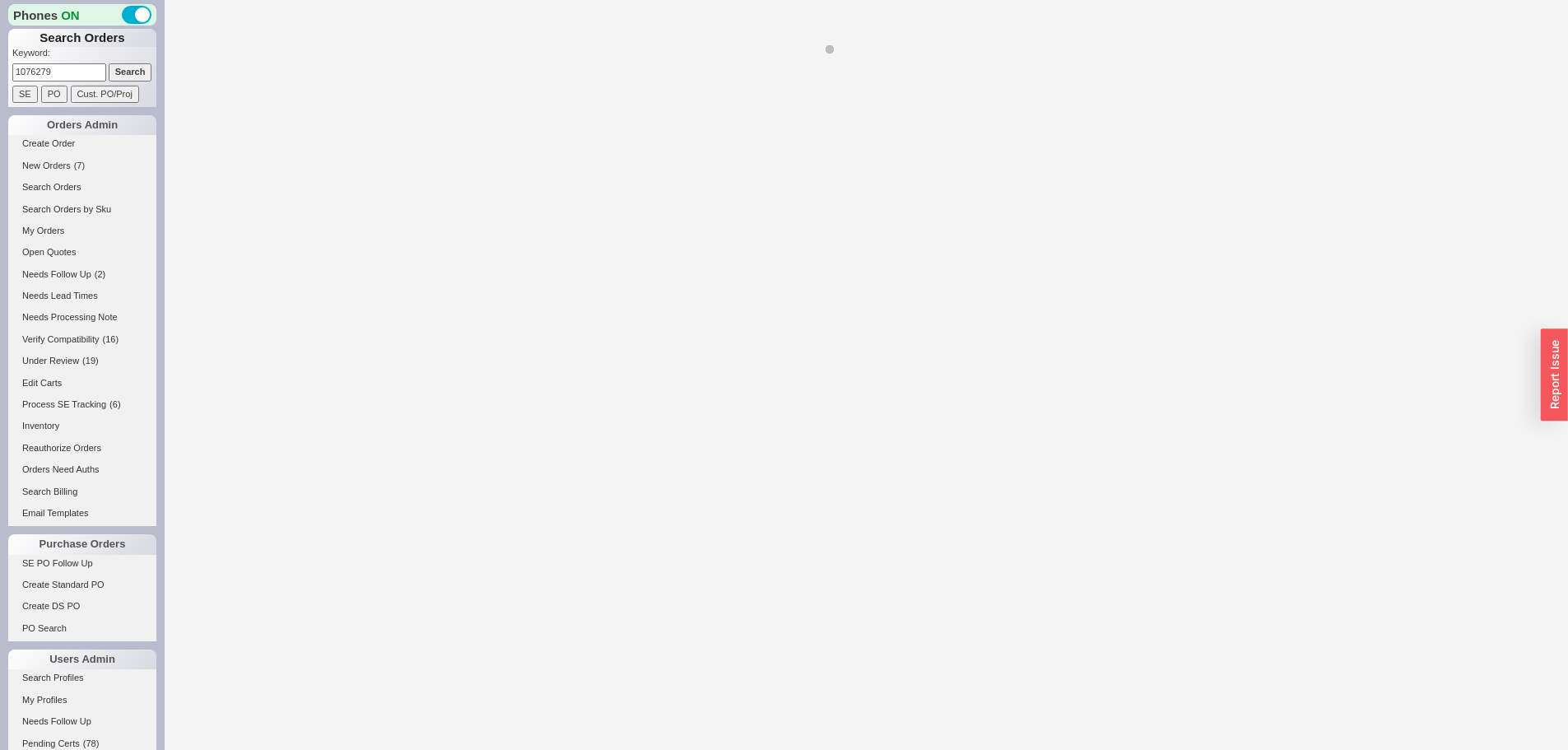
select select "*"
select select "LOW"
select select "3"
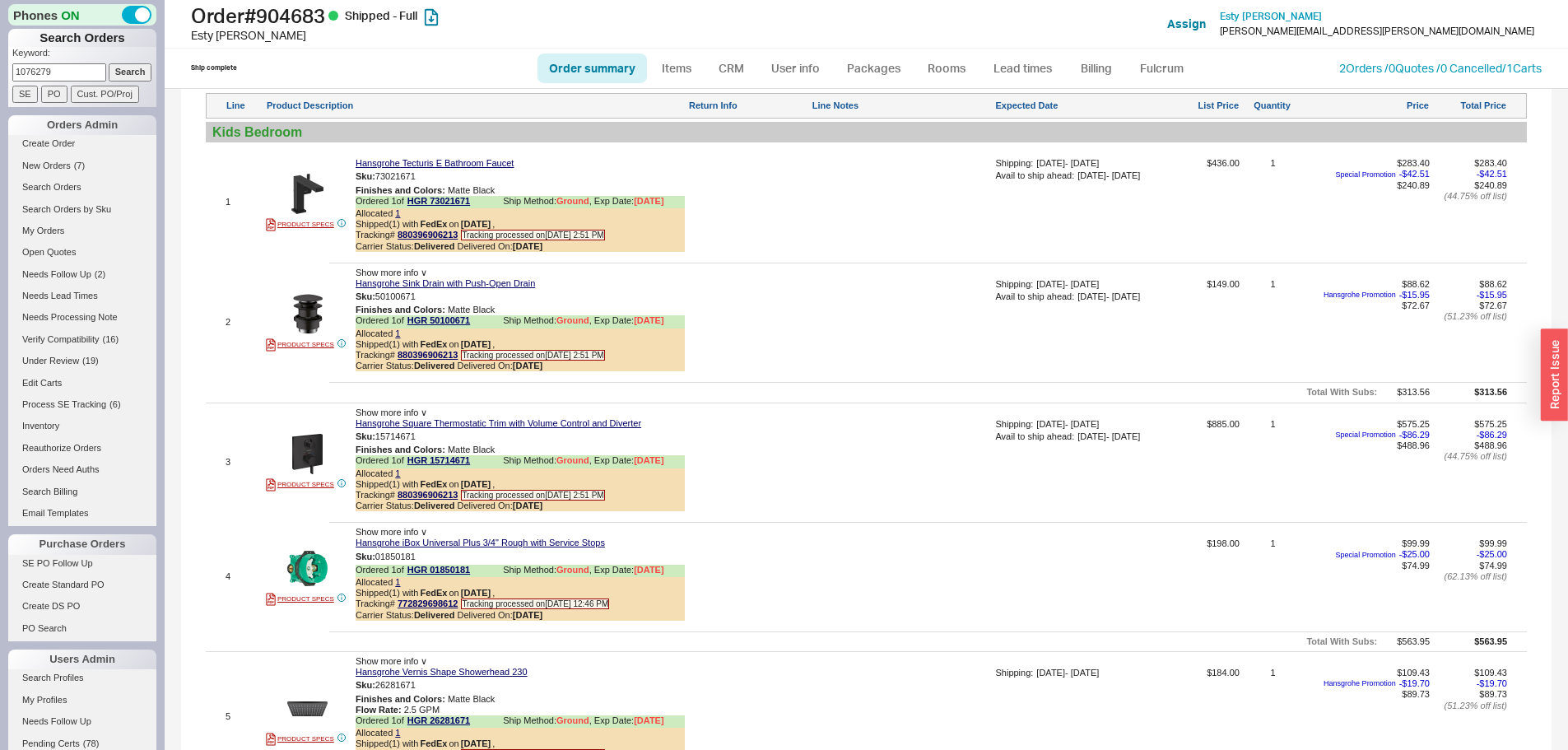
scroll to position [1318, 0]
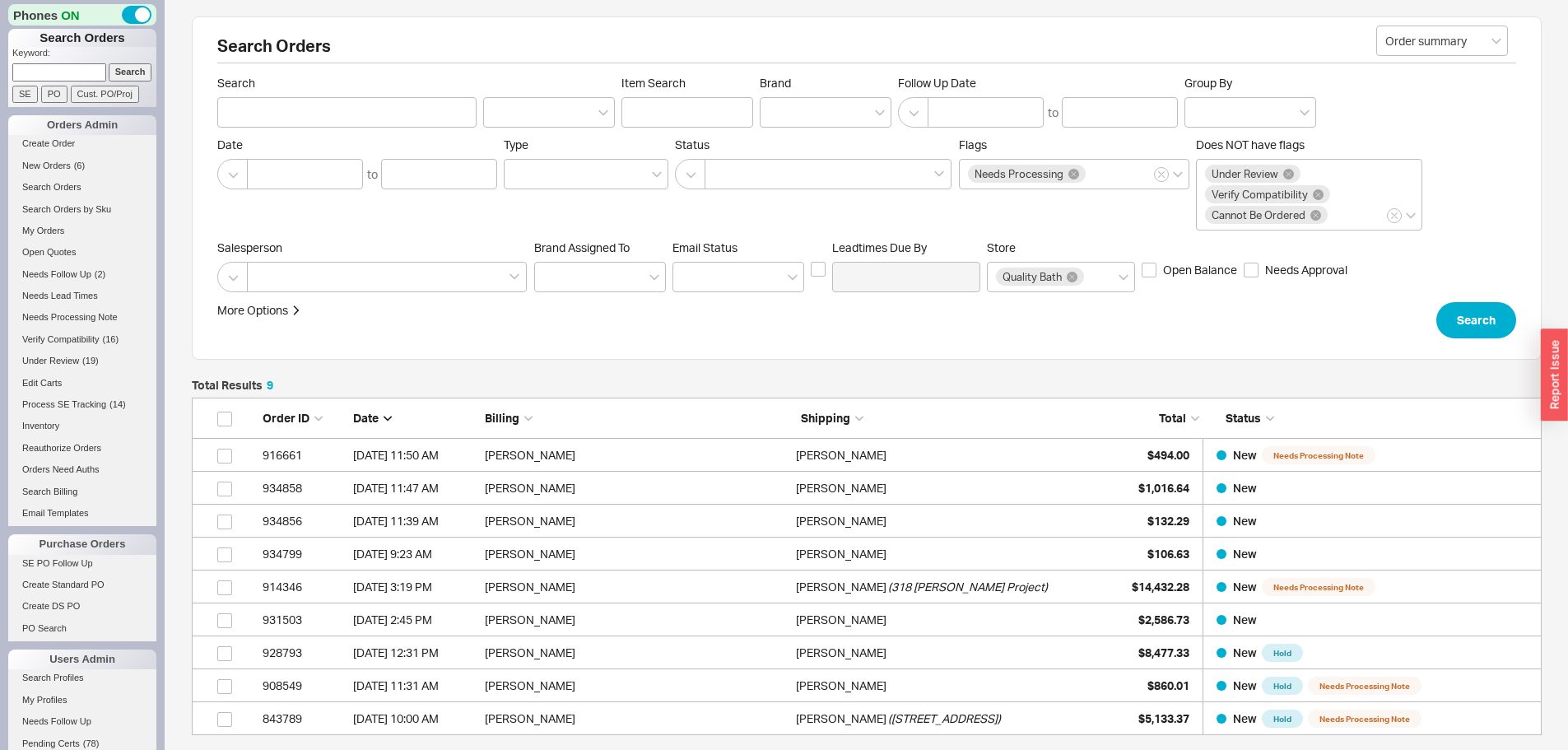
scroll to position [326, 1337]
click at [63, 171] on link "New Orders ( 7 )" at bounding box center [81, 166] width 148 height 17
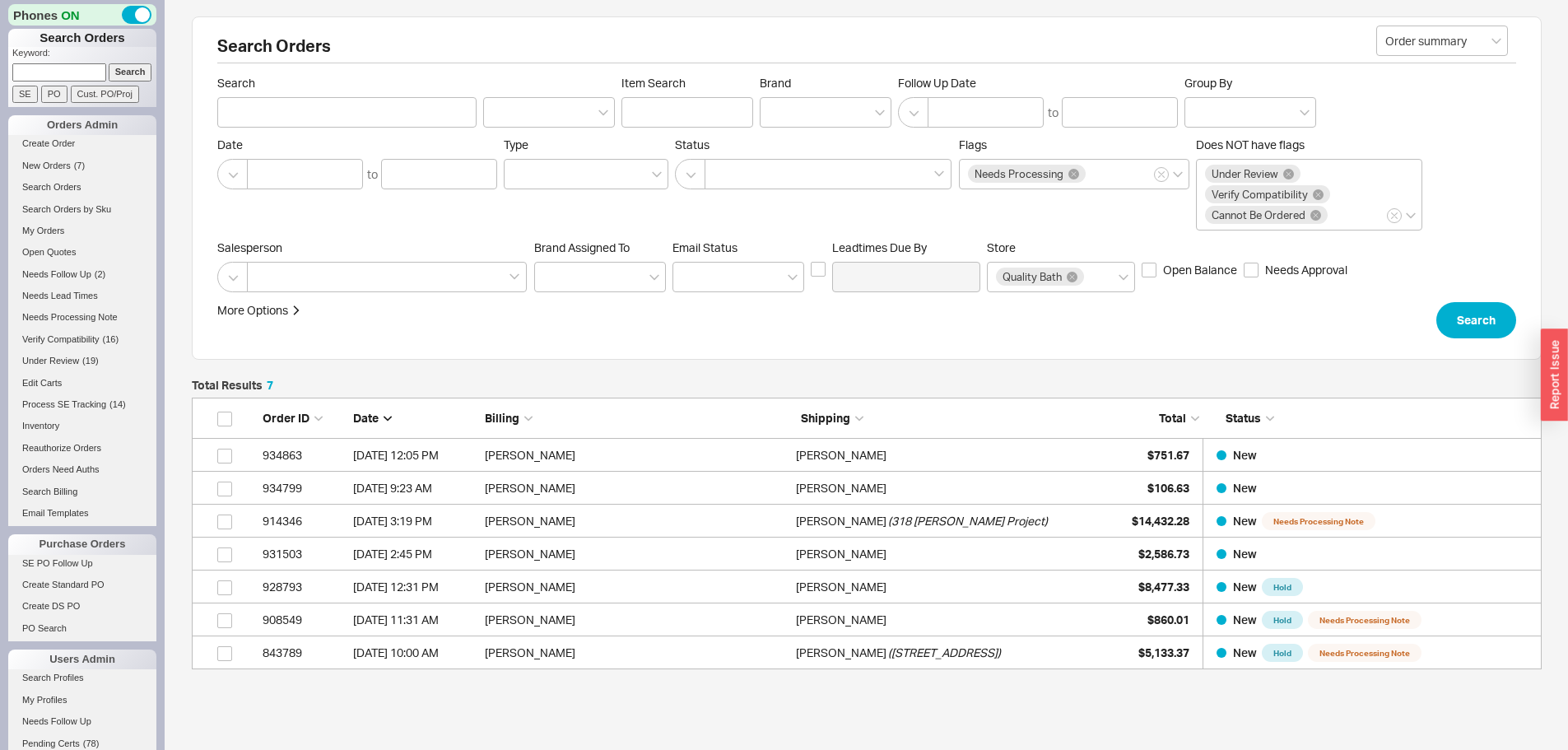
scroll to position [14, 14]
click at [72, 64] on input at bounding box center [59, 72] width 94 height 17
paste input "928510"
type input "928510"
click at [108, 63] on input "Search" at bounding box center [130, 72] width 44 height 17
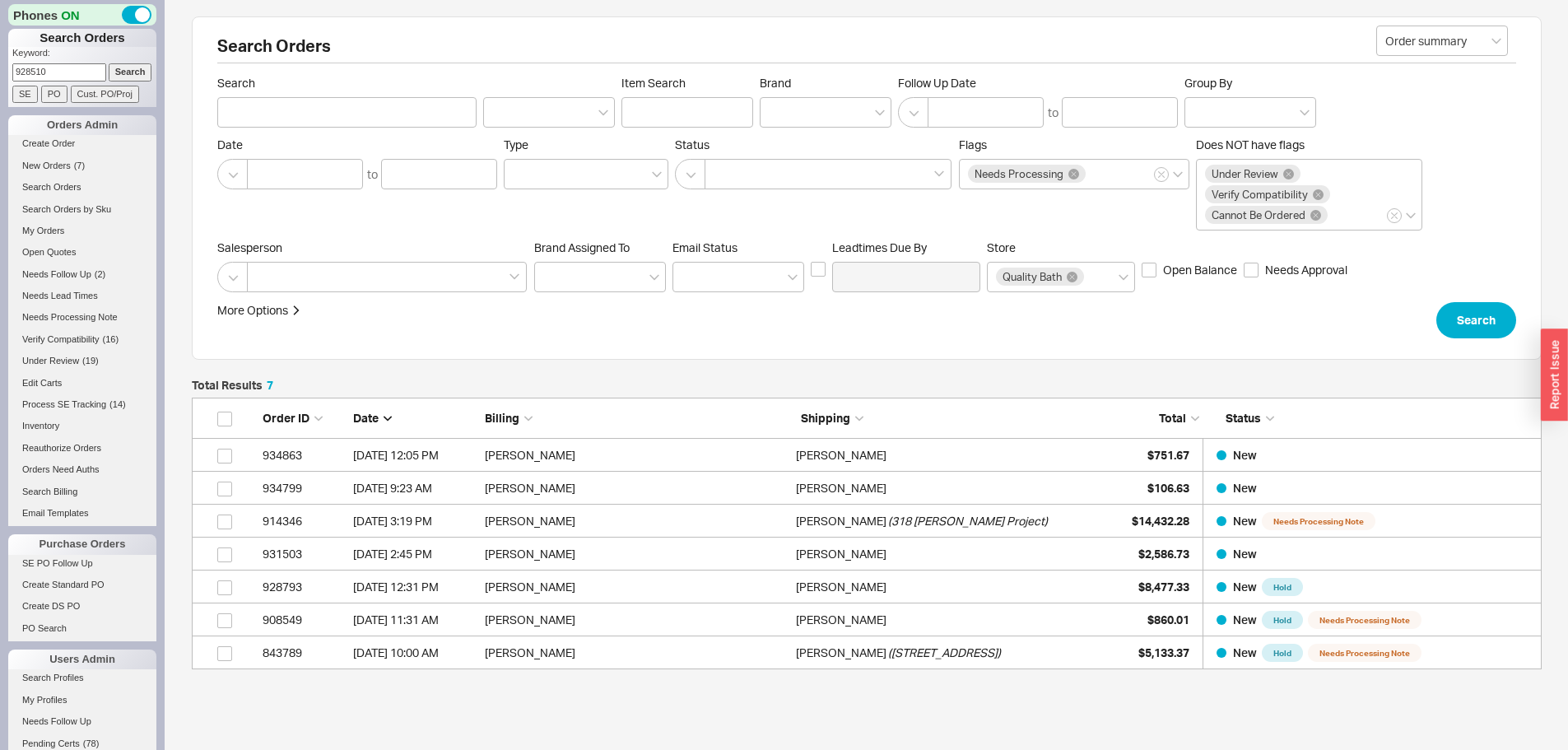
type input "928510"
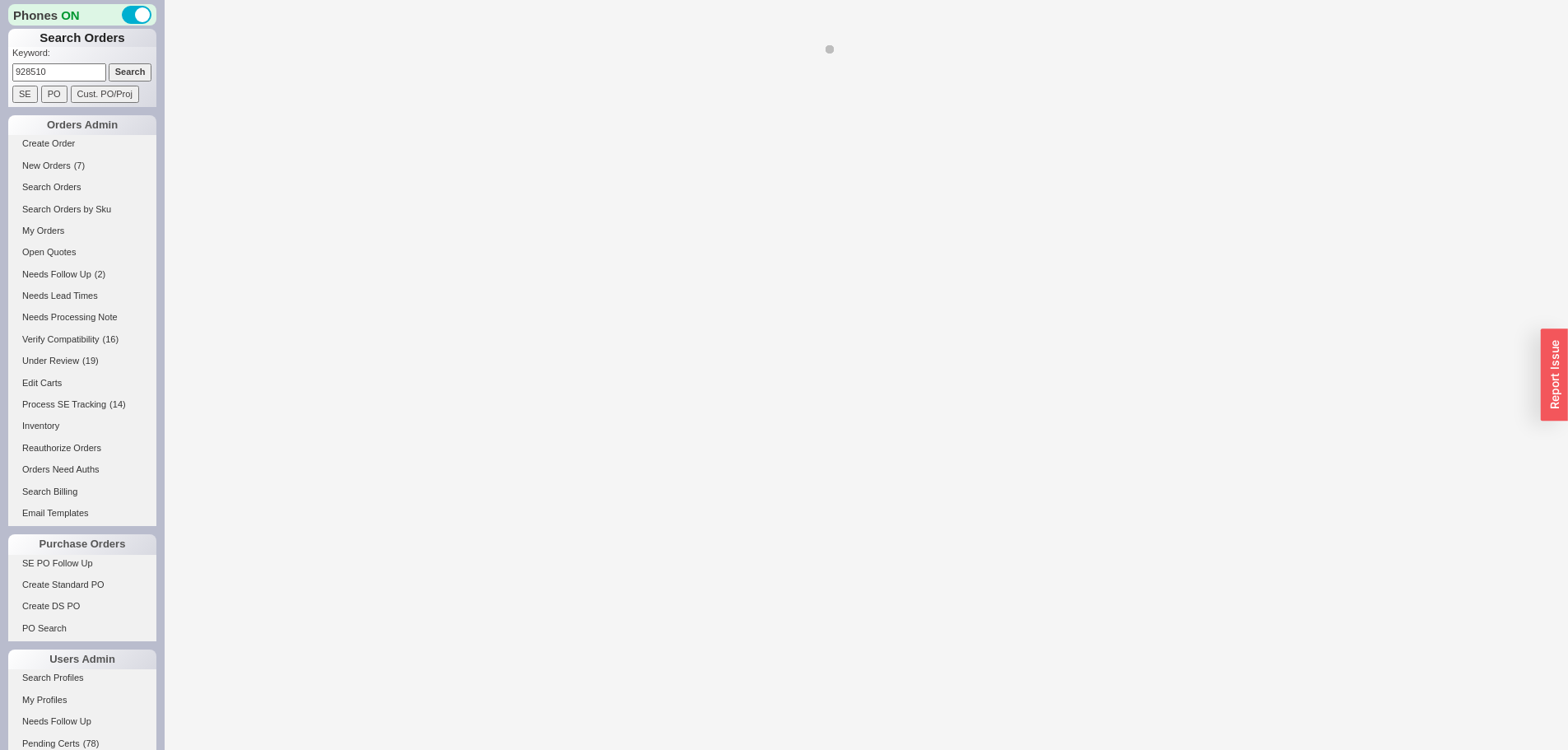
select select "*"
select select "LOW"
select select "3"
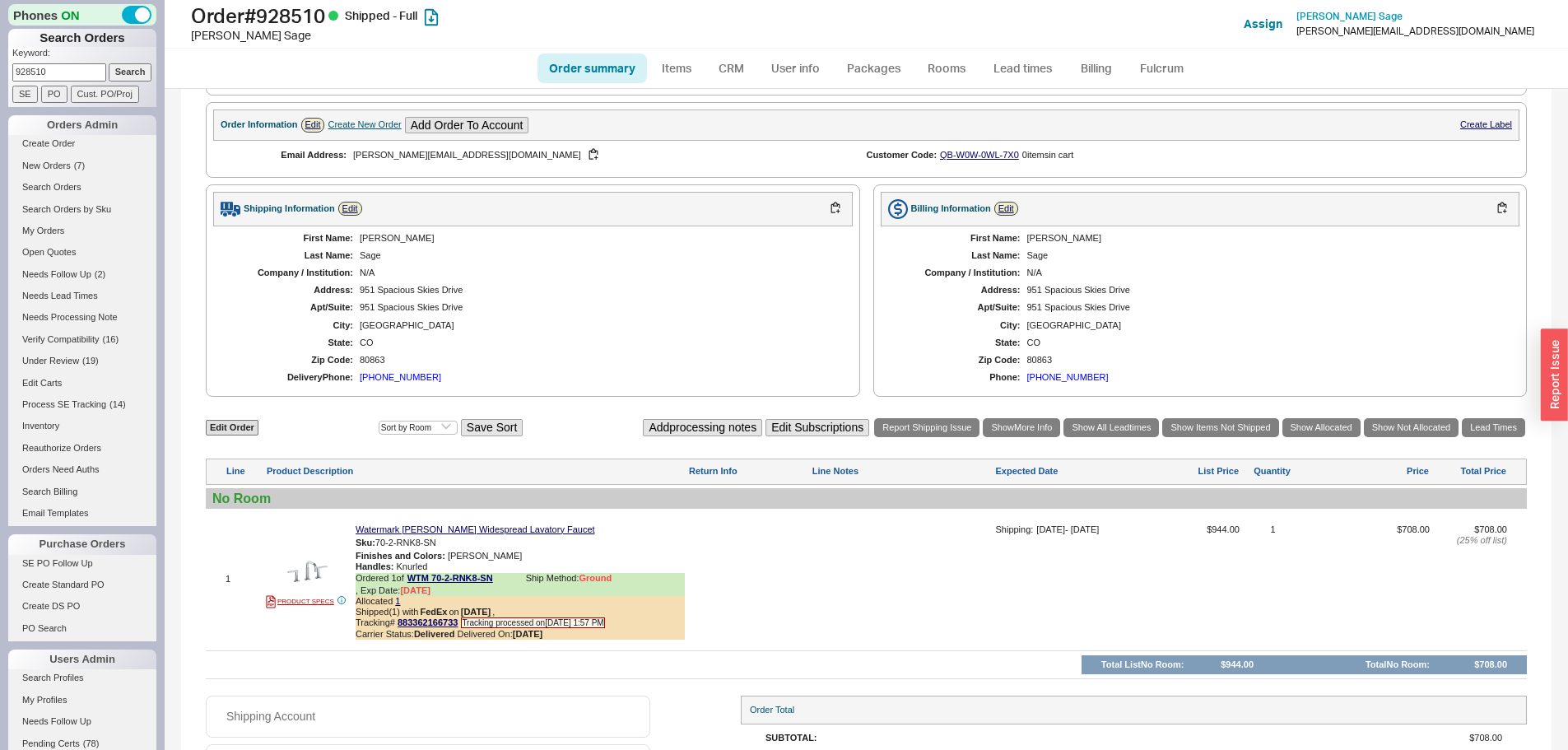
scroll to position [578, 0]
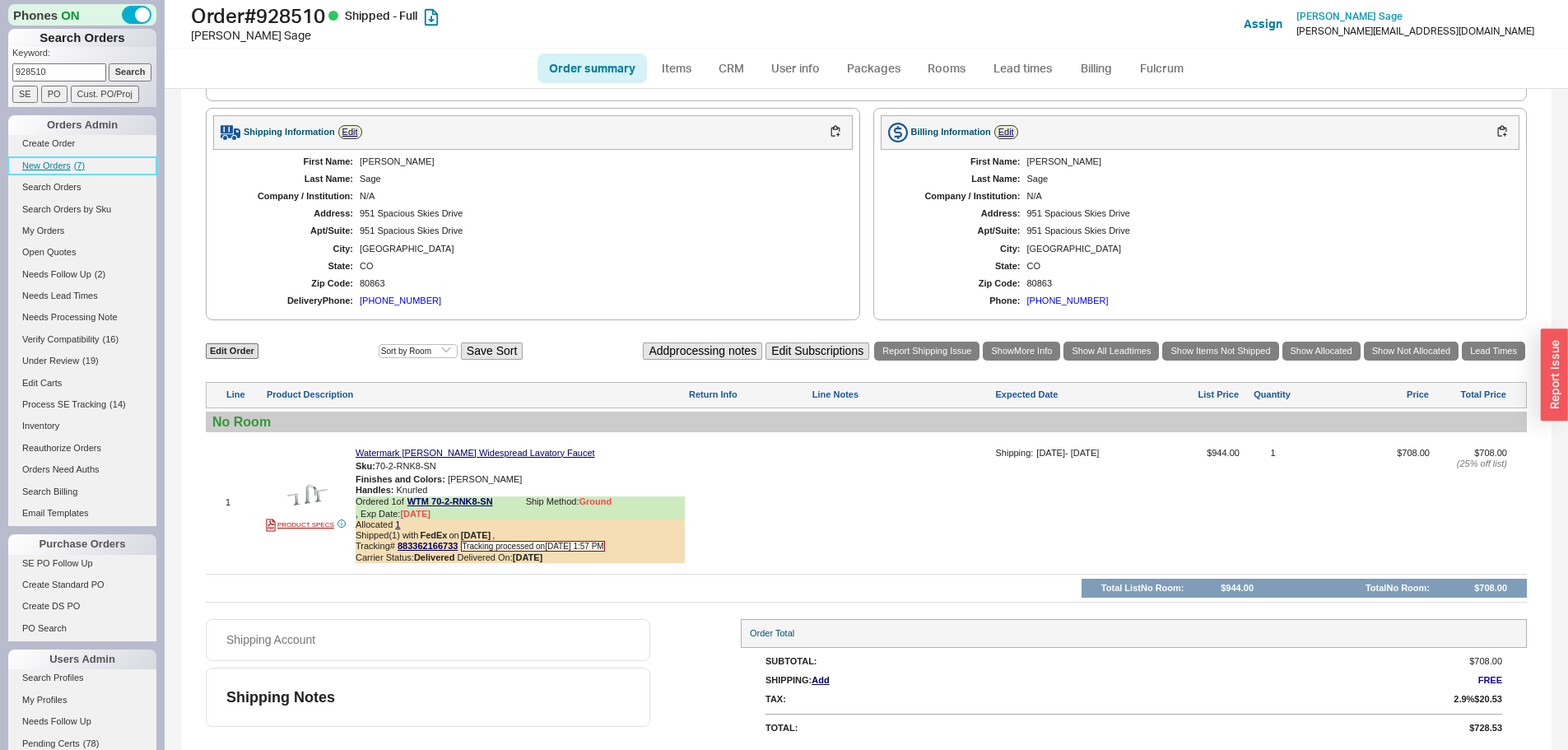
click at [77, 169] on span "( 7 )" at bounding box center [78, 166] width 11 height 10
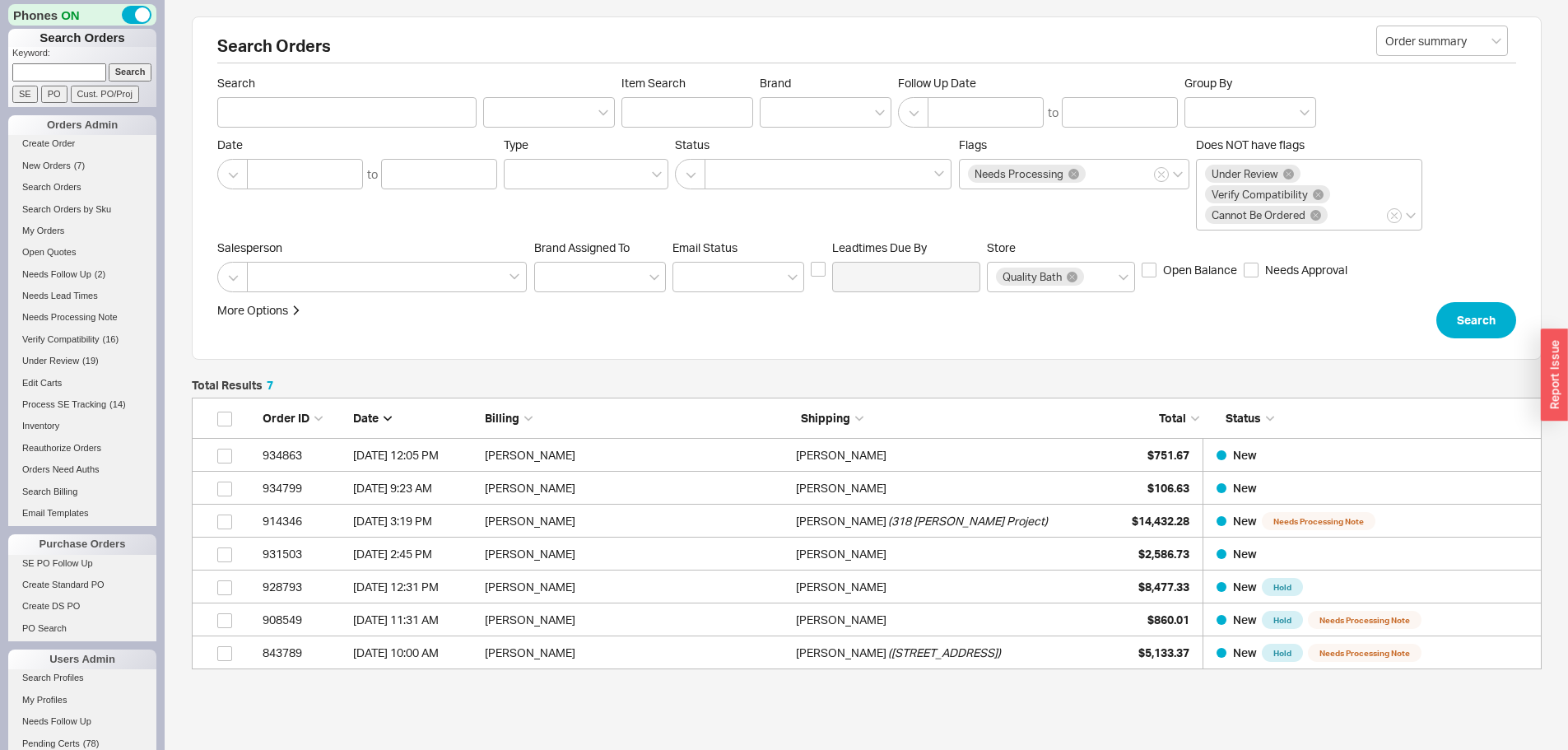
scroll to position [260, 1337]
click at [38, 168] on span "New Orders" at bounding box center [46, 166] width 48 height 10
click at [74, 162] on span "( 4 )" at bounding box center [78, 166] width 11 height 10
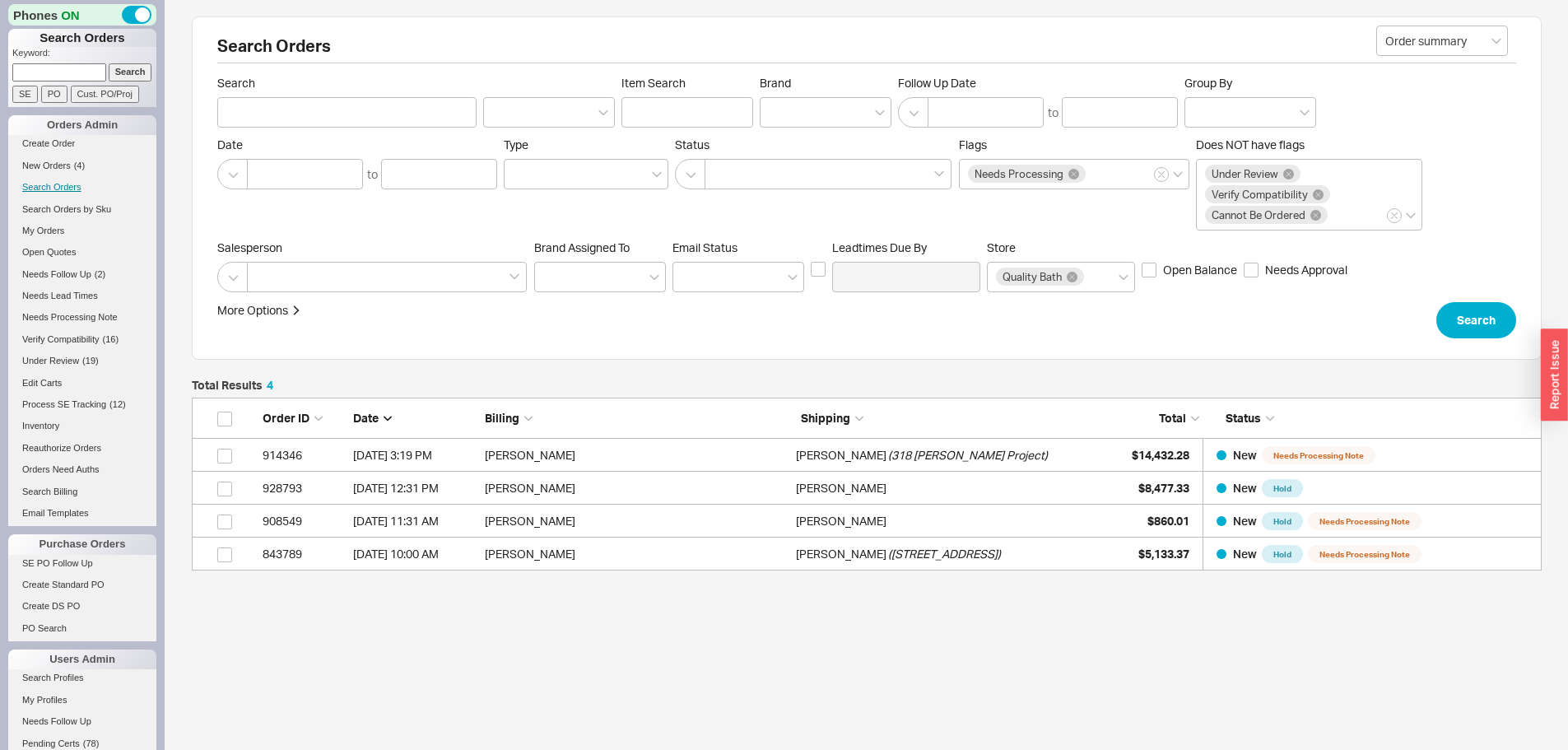
scroll to position [161, 1337]
click at [74, 165] on span "( 4 )" at bounding box center [78, 166] width 11 height 10
click at [35, 62] on p "Keyword:" at bounding box center [84, 54] width 144 height 16
click at [59, 74] on input at bounding box center [59, 72] width 94 height 17
type input "930711"
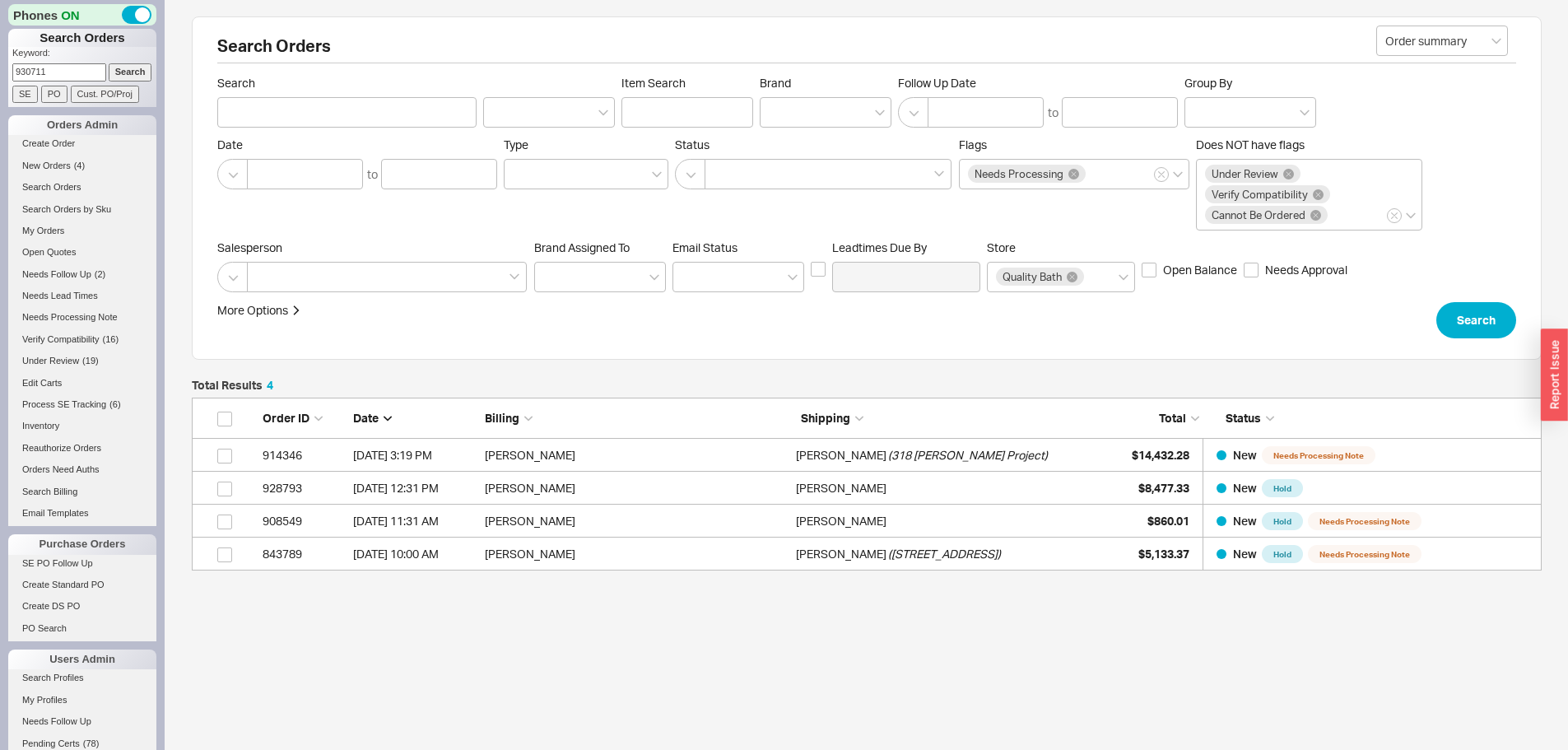
click at [108, 63] on input "Search" at bounding box center [130, 72] width 44 height 17
type input "930711"
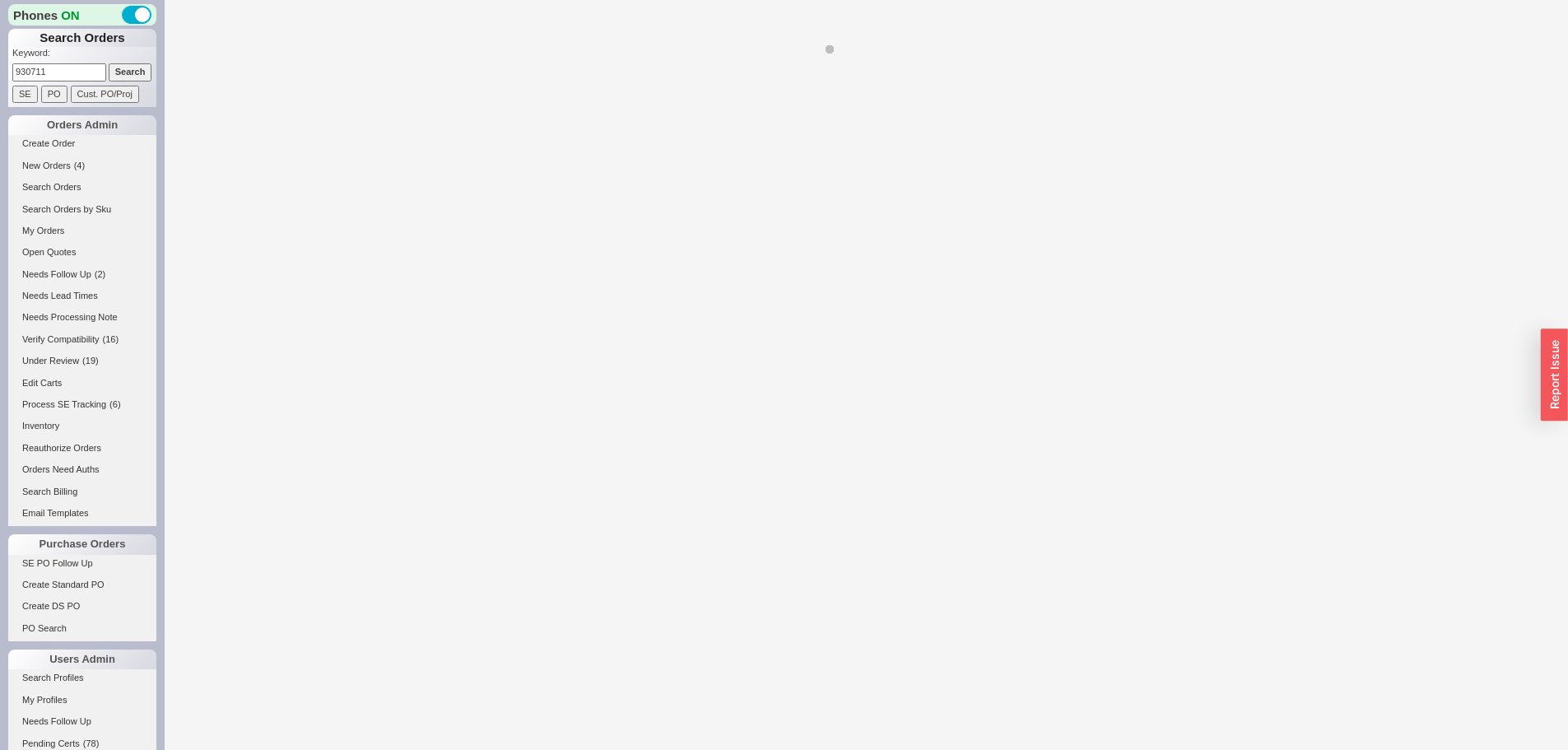
select select "*"
select select "LOW"
select select "3"
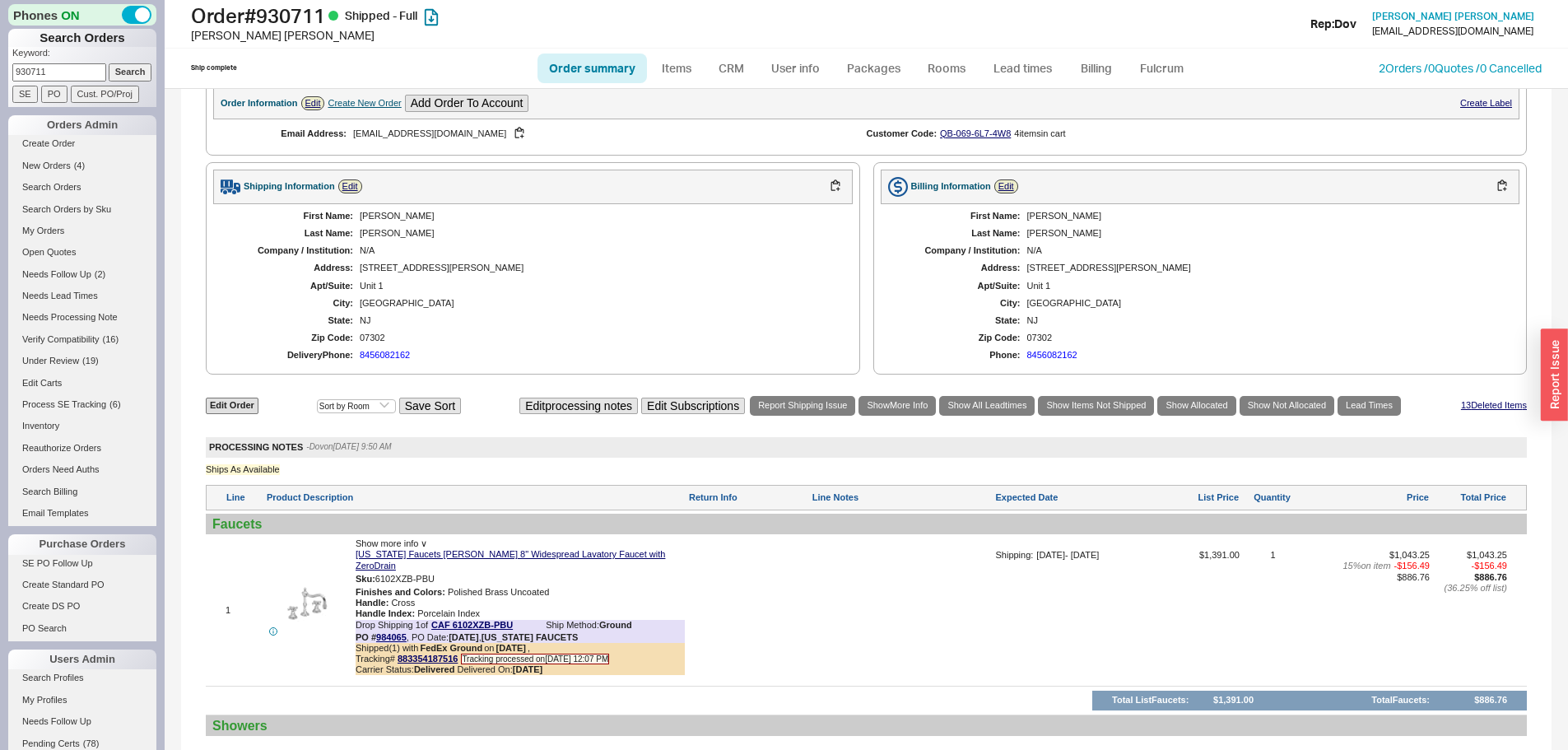
scroll to position [906, 0]
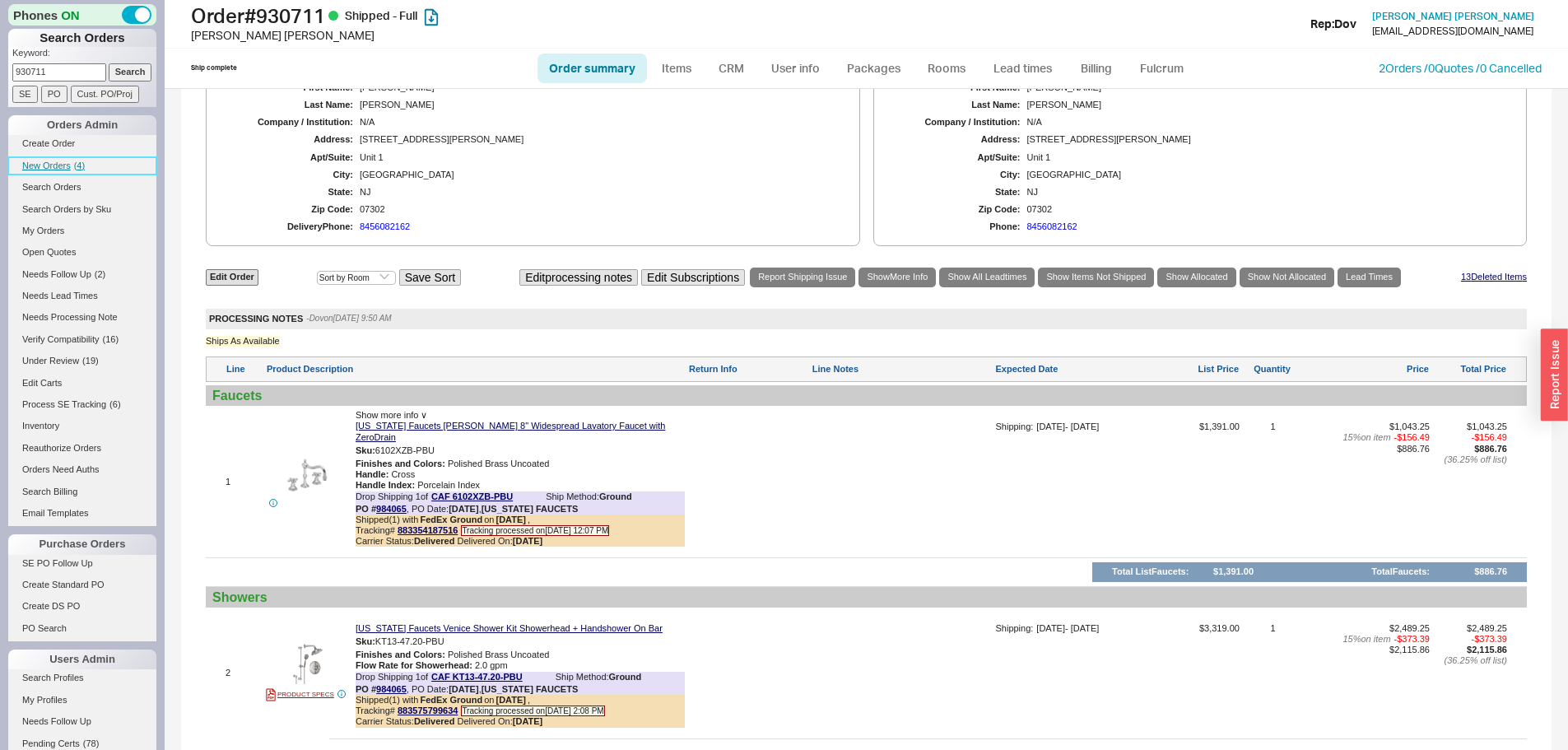
click at [57, 168] on span "New Orders" at bounding box center [46, 166] width 48 height 10
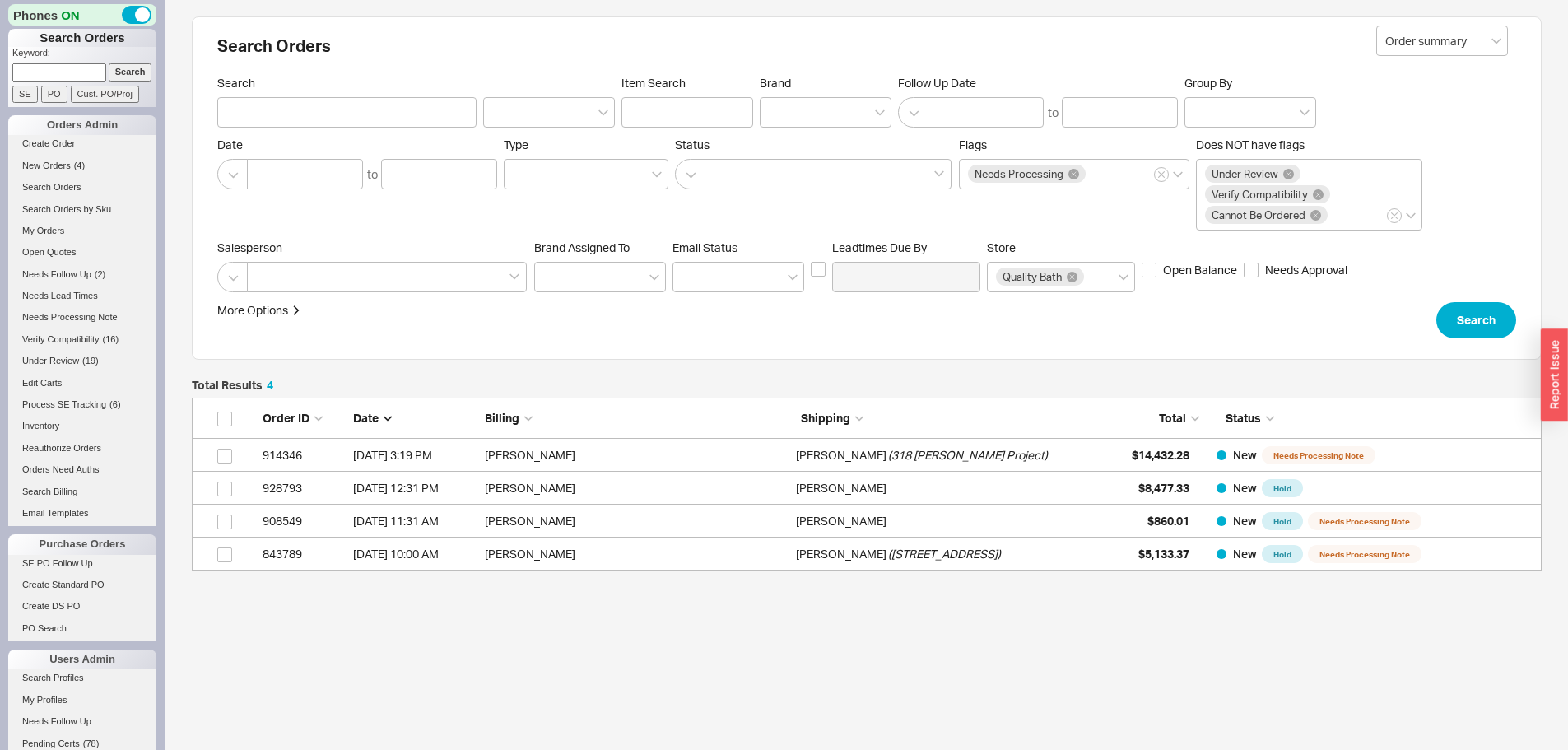
scroll to position [161, 1337]
click at [48, 178] on link "Search Orders" at bounding box center [81, 187] width 148 height 17
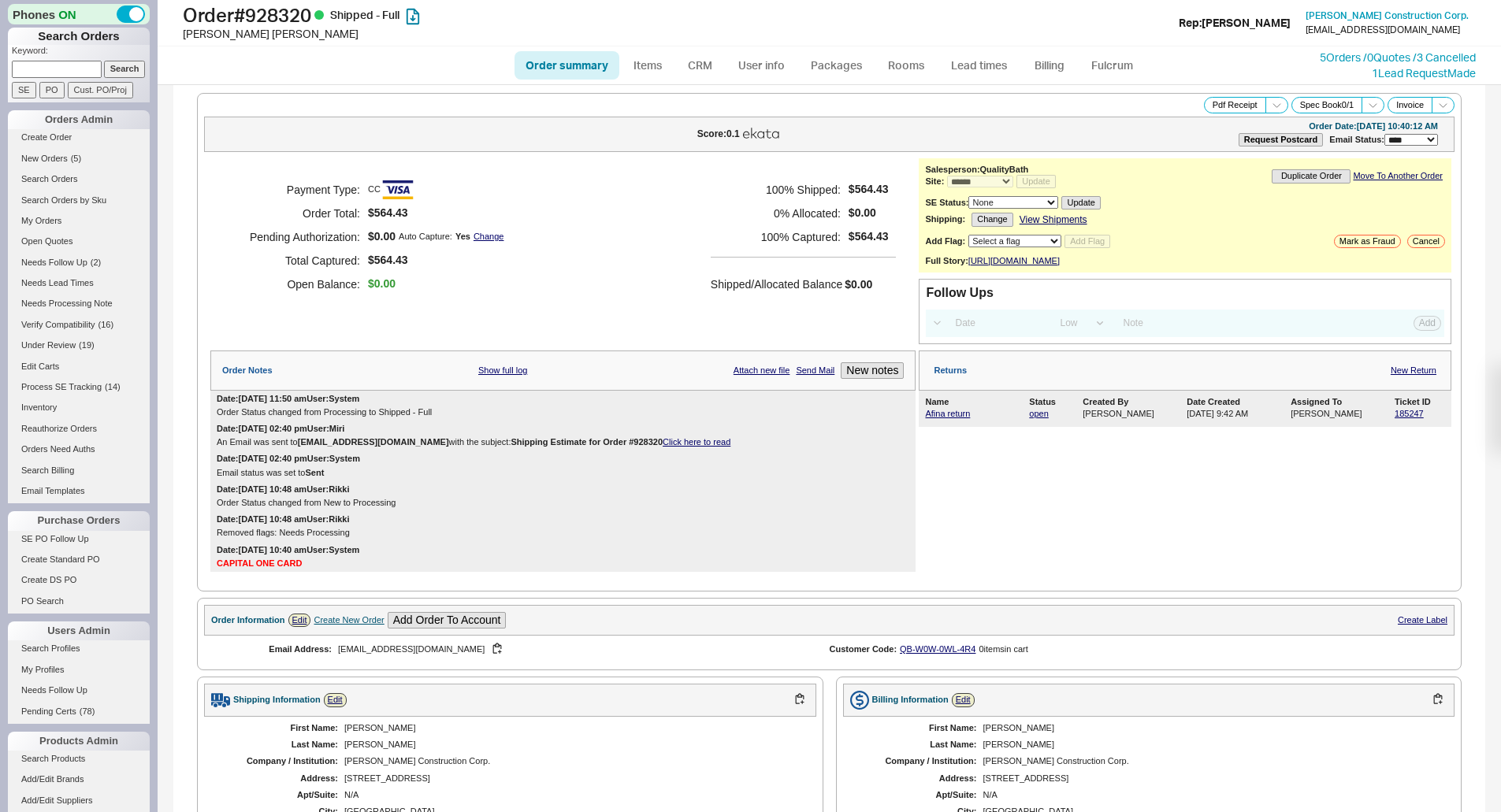
select select "*"
select select "LOW"
select select "3"
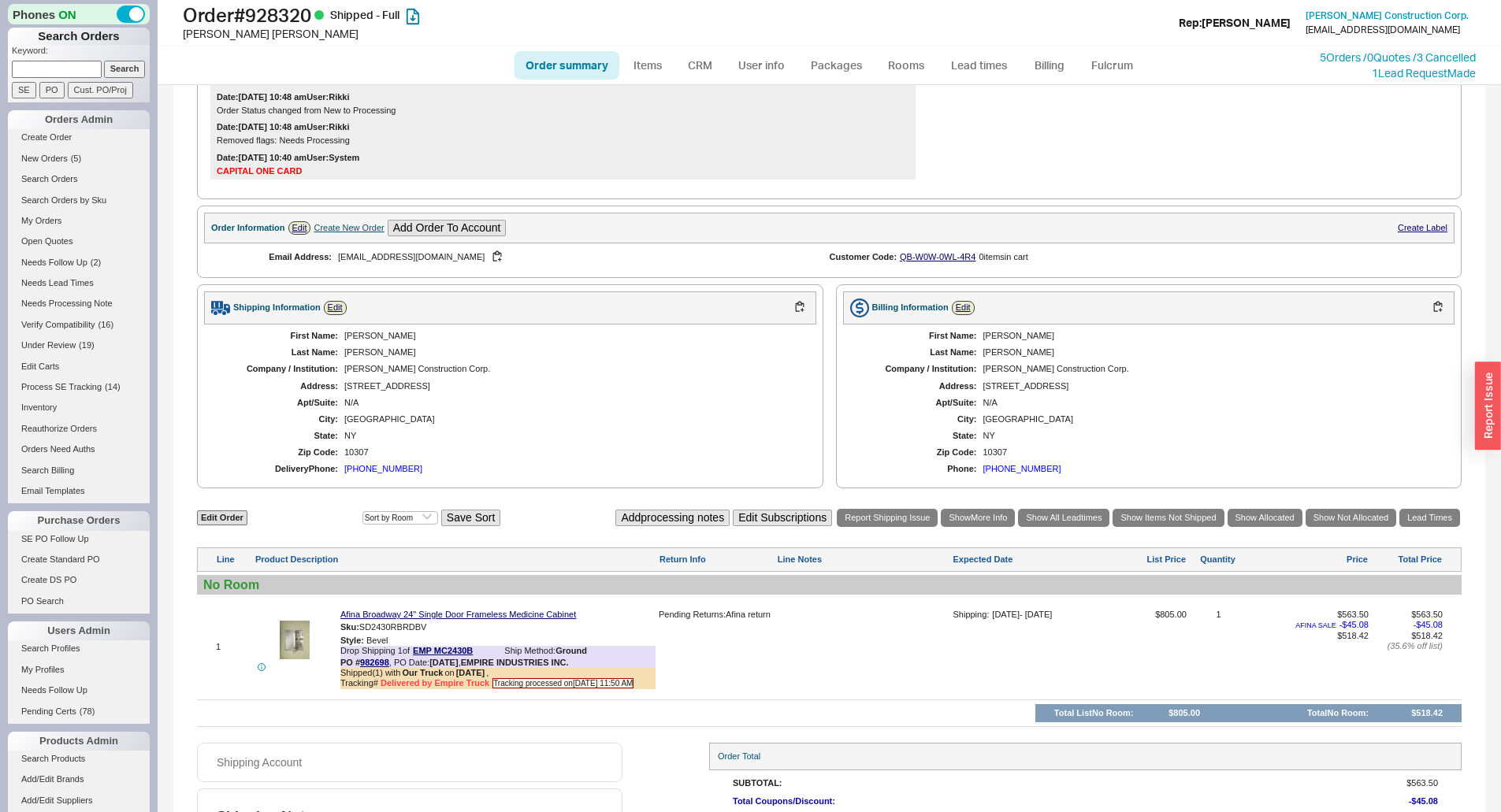
scroll to position [495, 0]
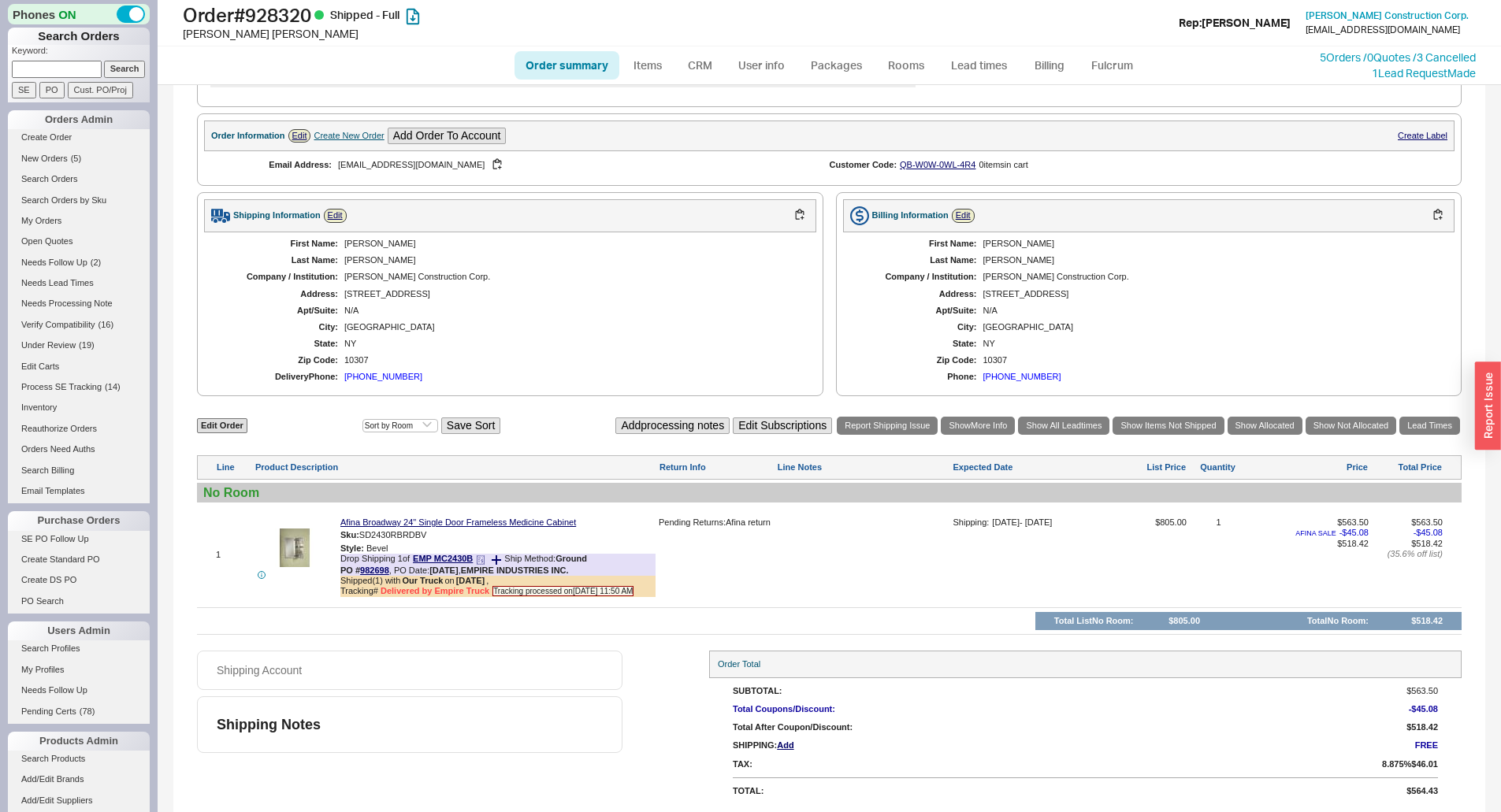
click at [468, 590] on span "Delivered by Empire Truck" at bounding box center [434, 590] width 108 height 9
click at [464, 607] on div at bounding box center [829, 607] width 1265 height 1
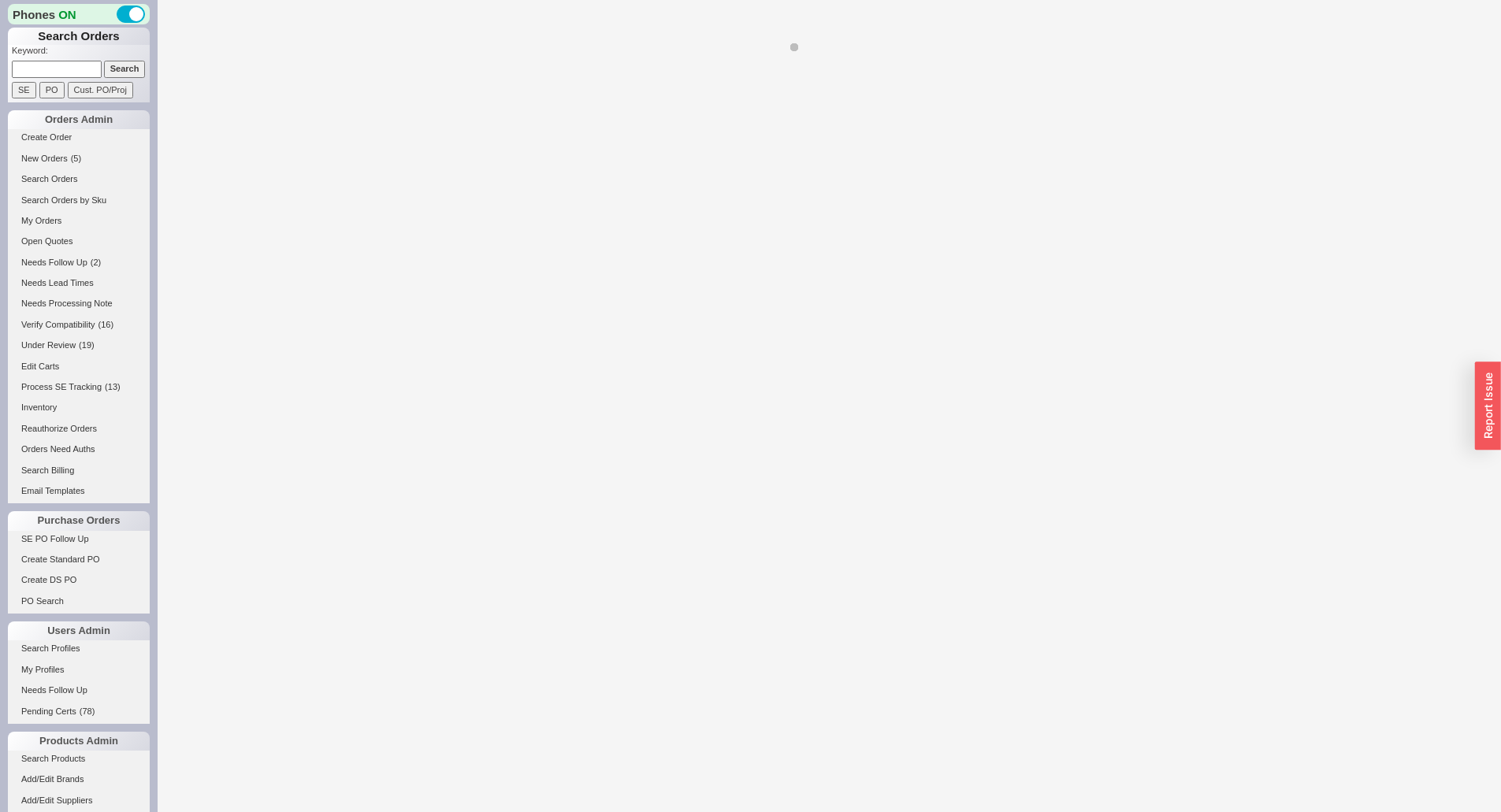
select select "LOW"
select select "3"
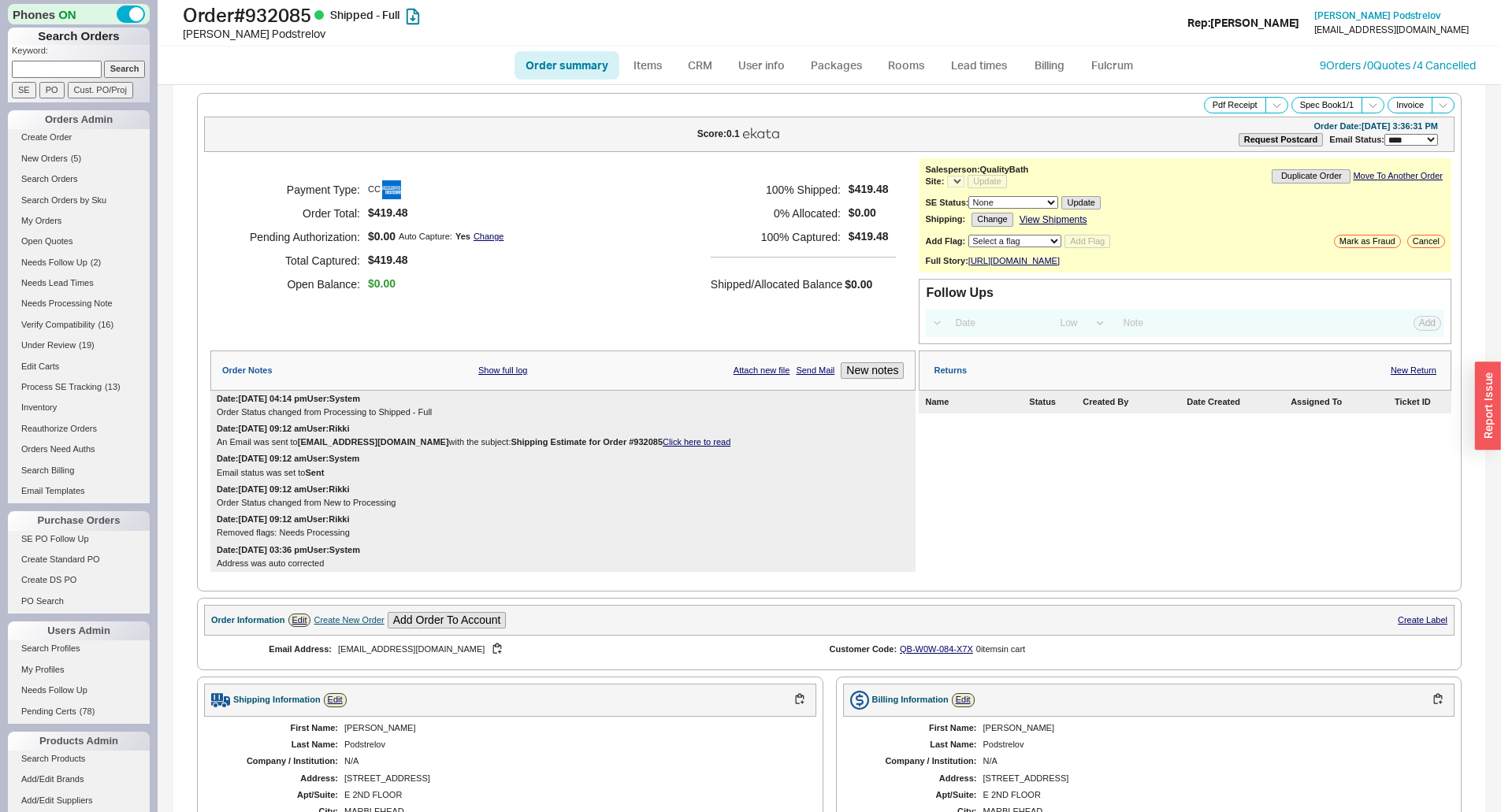
select select "*"
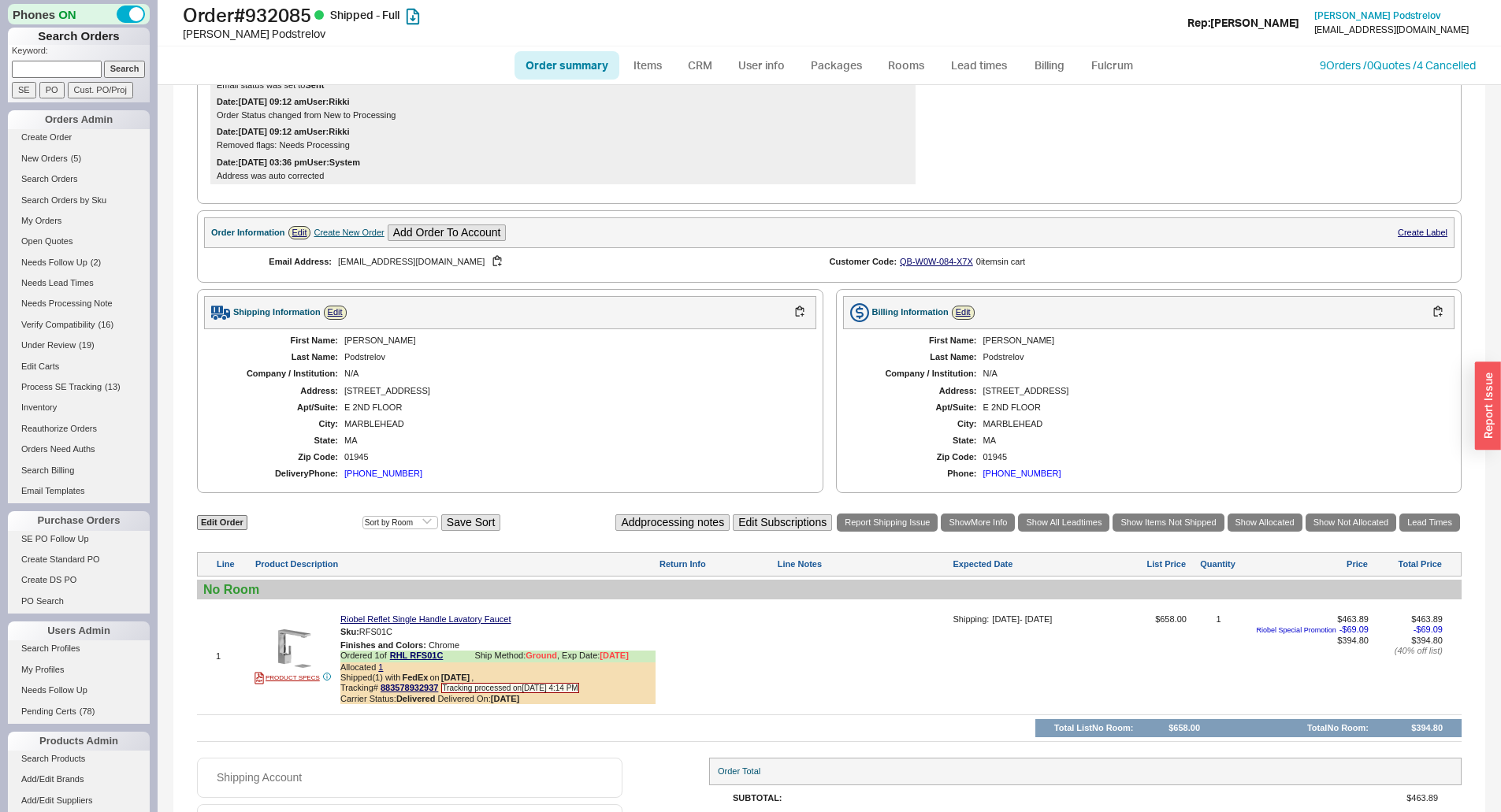
scroll to position [505, 0]
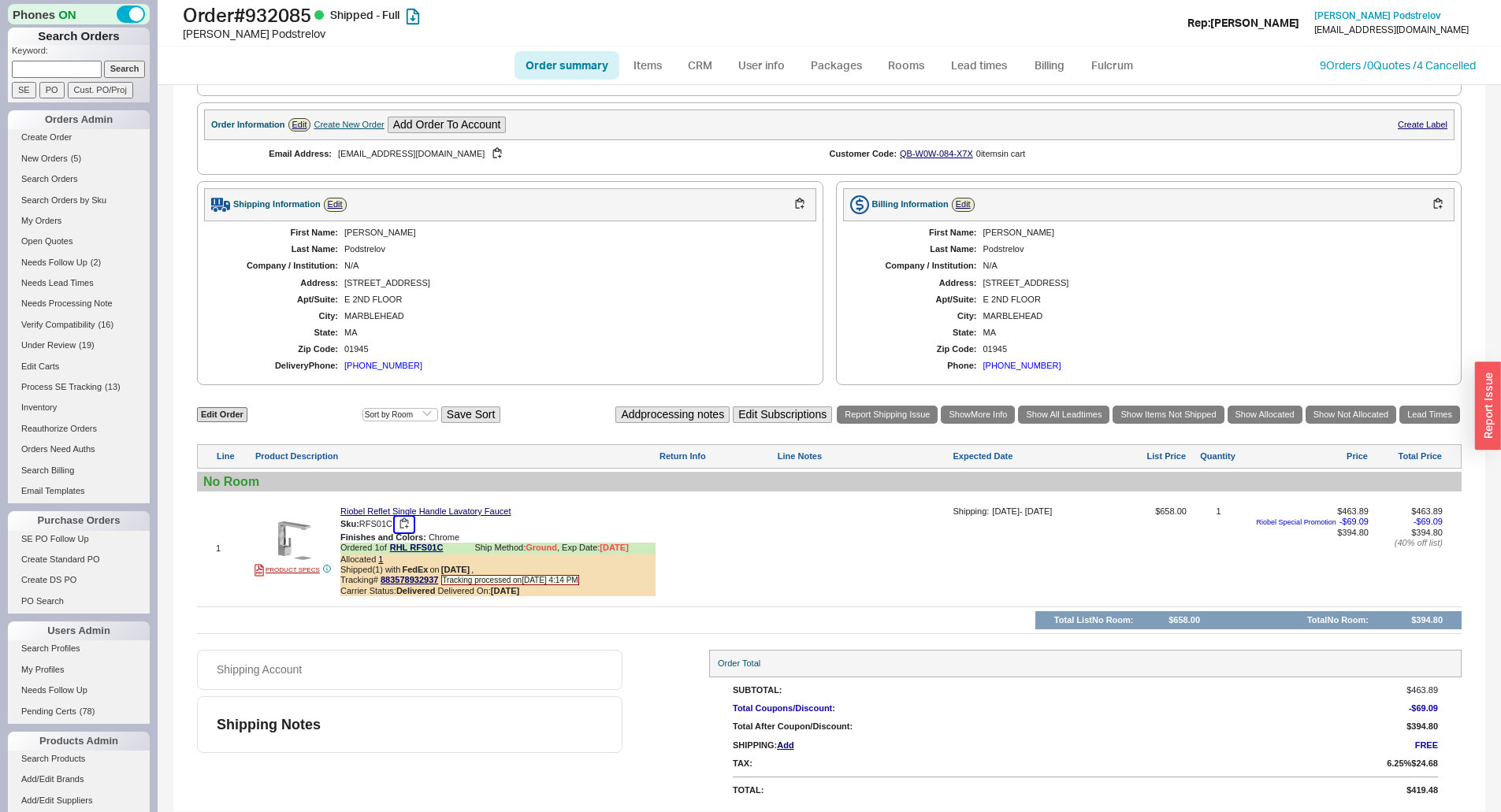
click at [408, 528] on button "button" at bounding box center [404, 524] width 19 height 15
click at [293, 19] on h1 "Order # 932085 Shipped - Full" at bounding box center [468, 15] width 572 height 22
click at [291, 19] on h1 "Order # 932085 Shipped - Full" at bounding box center [468, 15] width 572 height 22
copy h1 "932085"
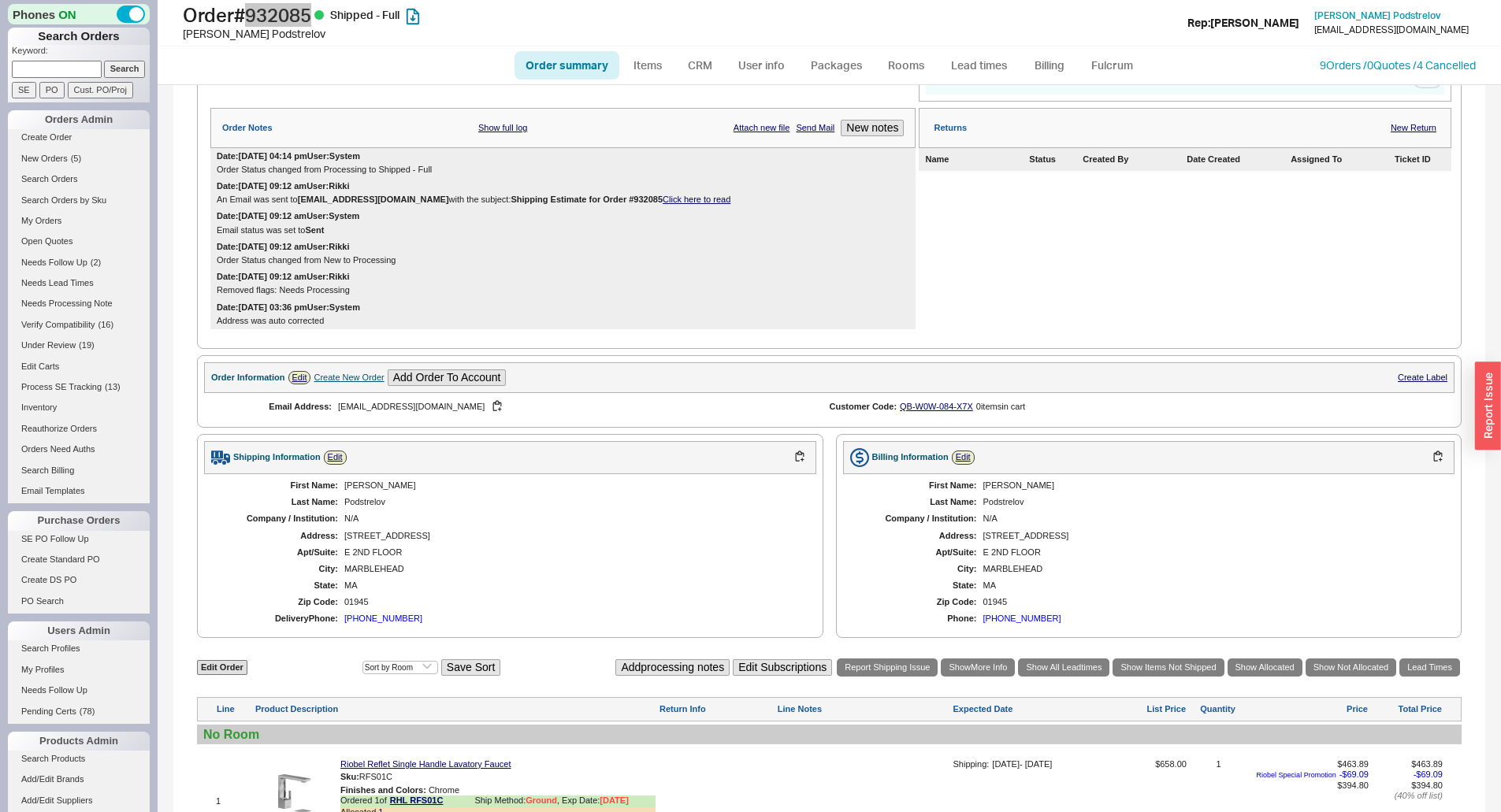
scroll to position [473, 0]
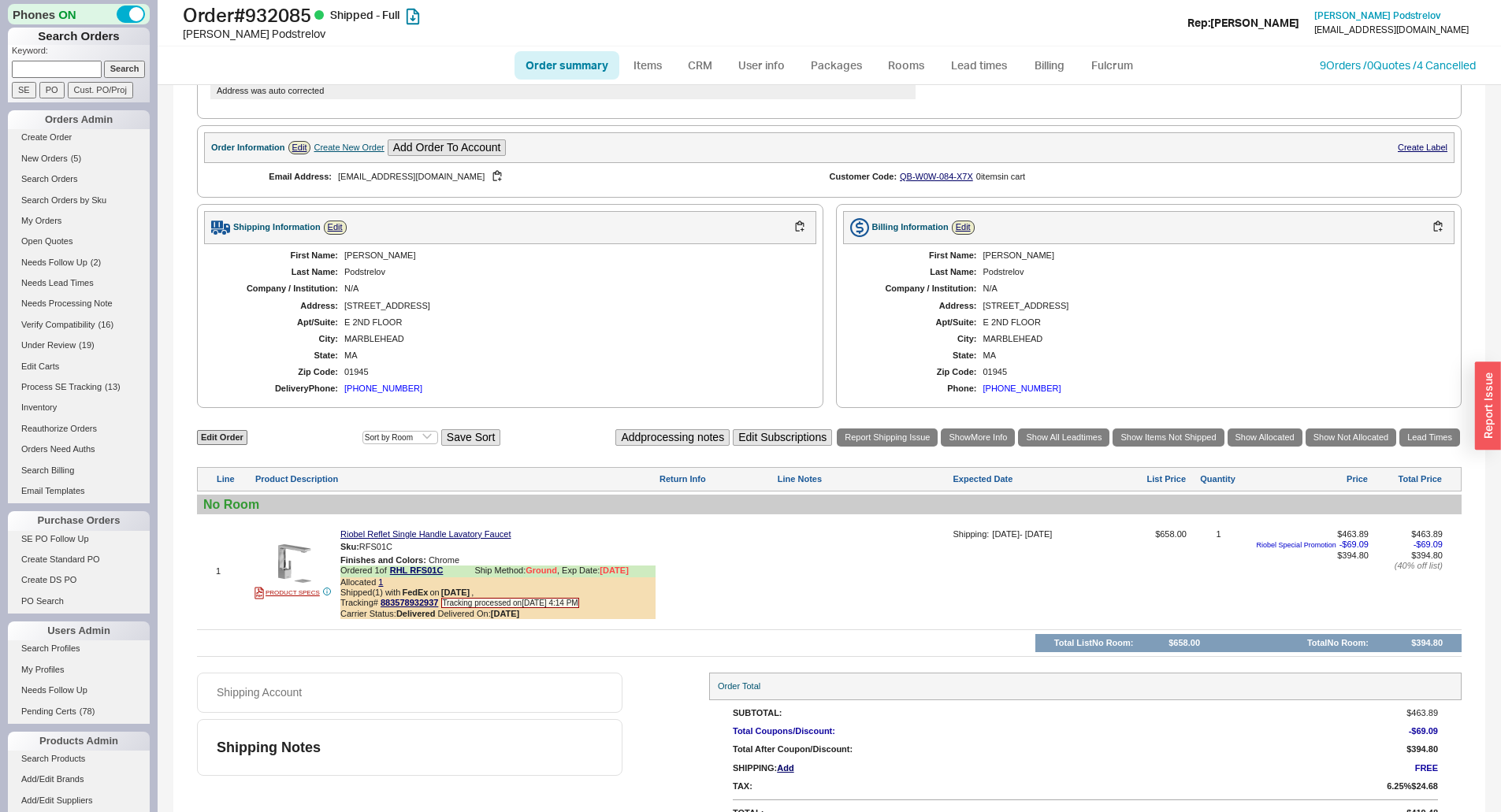
click at [356, 260] on div "Anatoliy" at bounding box center [572, 255] width 456 height 10
copy div "Anatoliy"
click at [354, 277] on div "Podstrelov" at bounding box center [572, 272] width 456 height 10
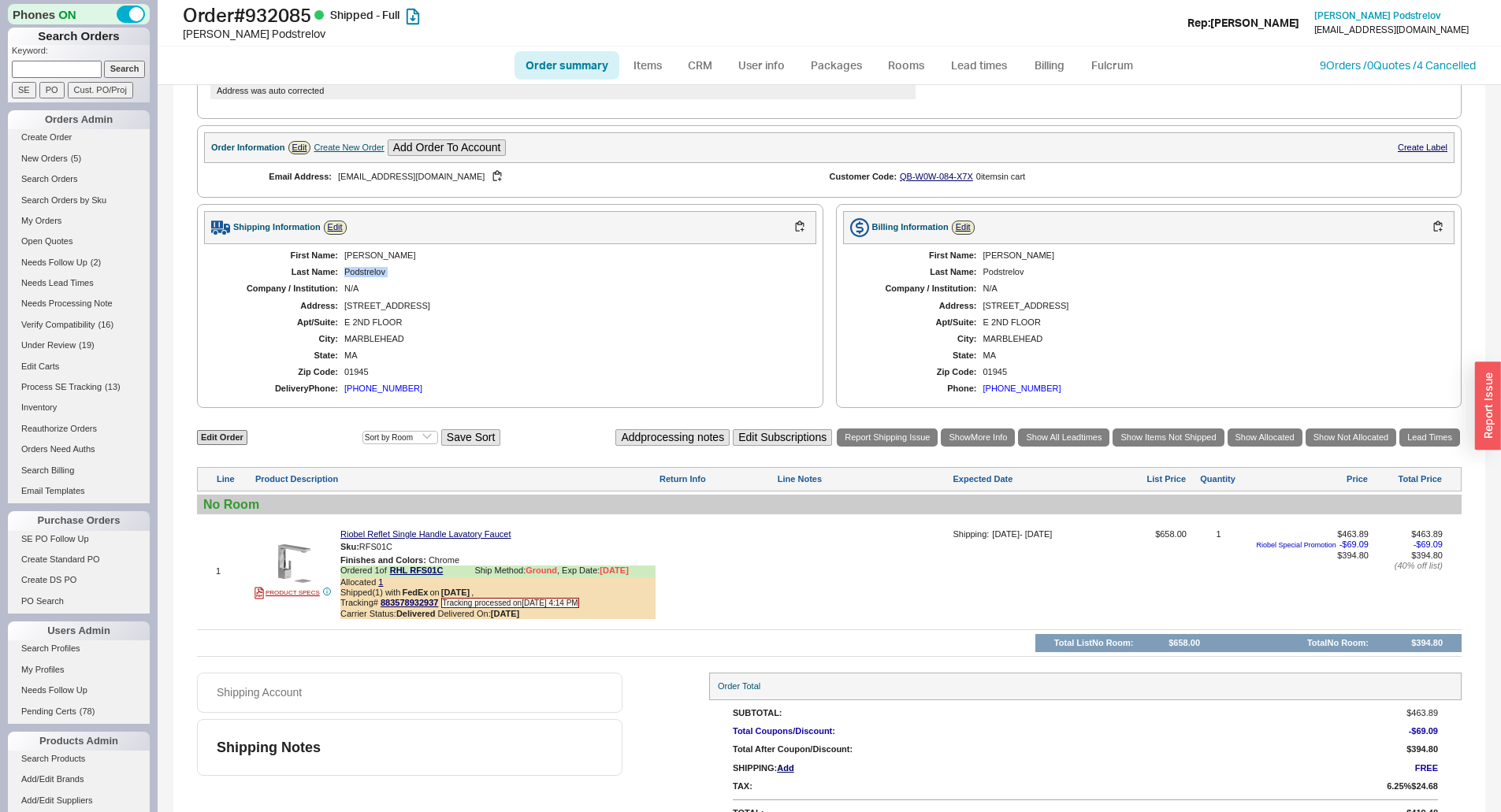
click at [354, 277] on div "Podstrelov" at bounding box center [572, 272] width 456 height 10
copy div "Podstrelov"
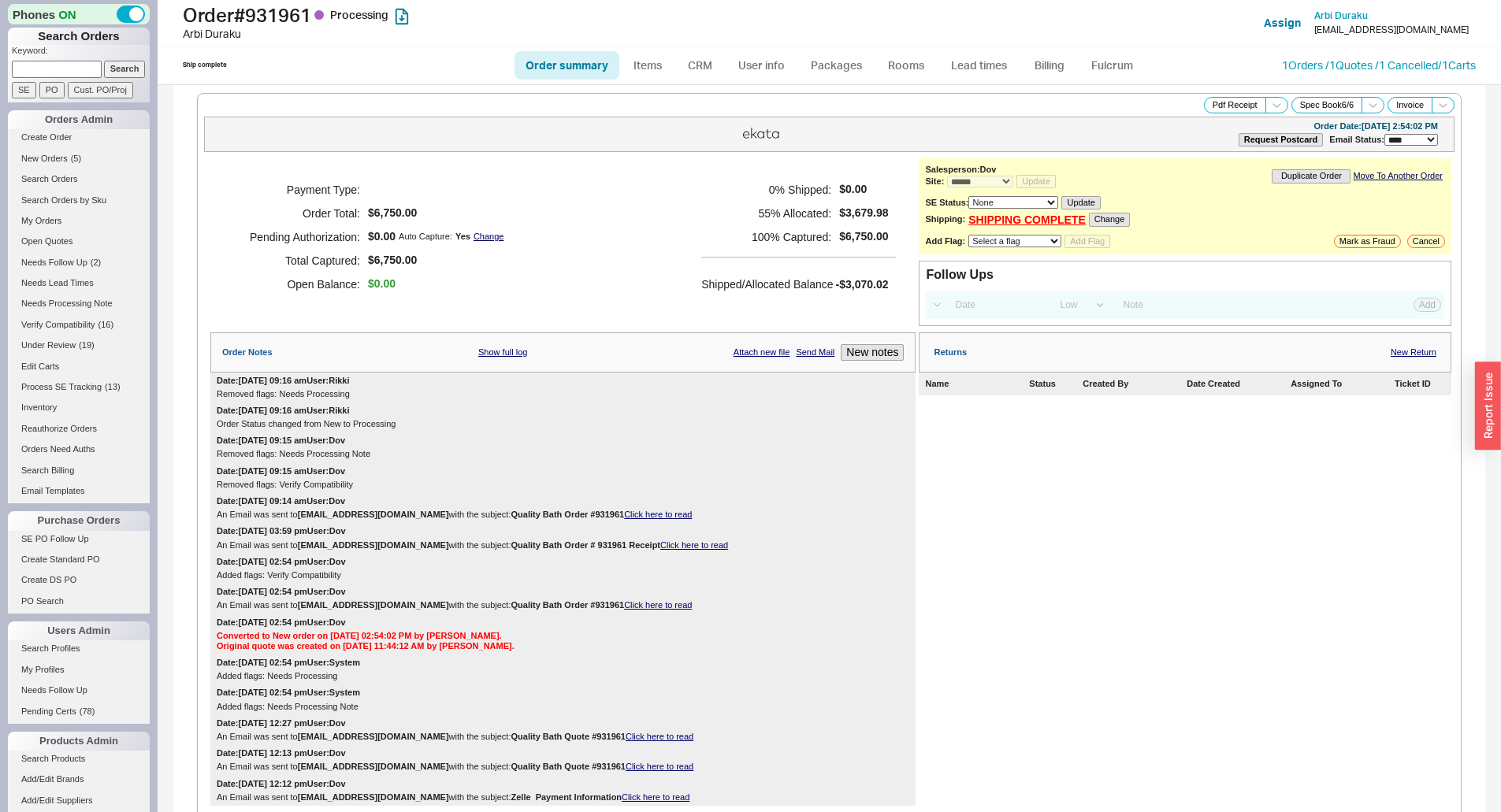
select select "*"
select select "LOW"
select select "3"
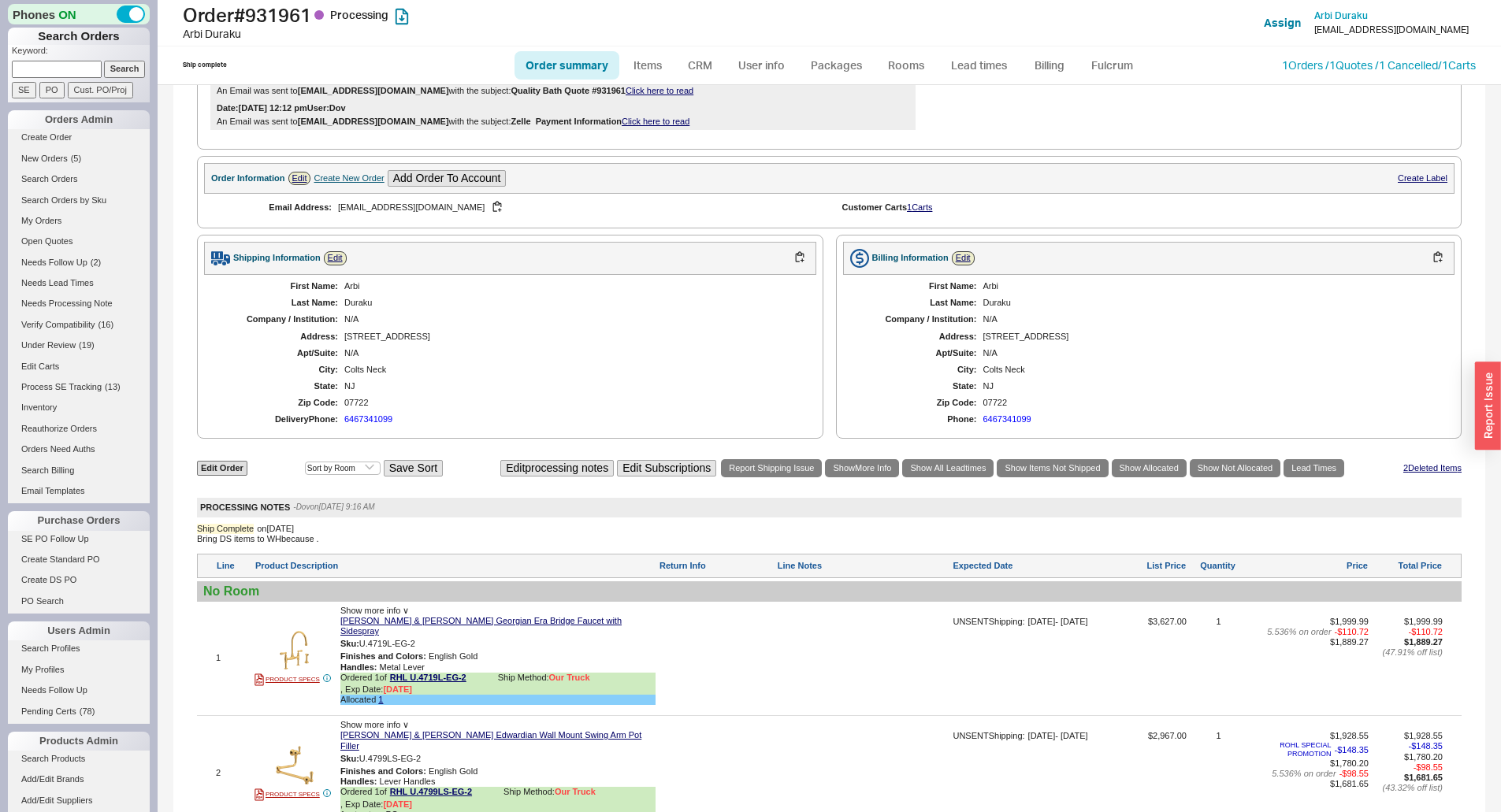
scroll to position [945, 0]
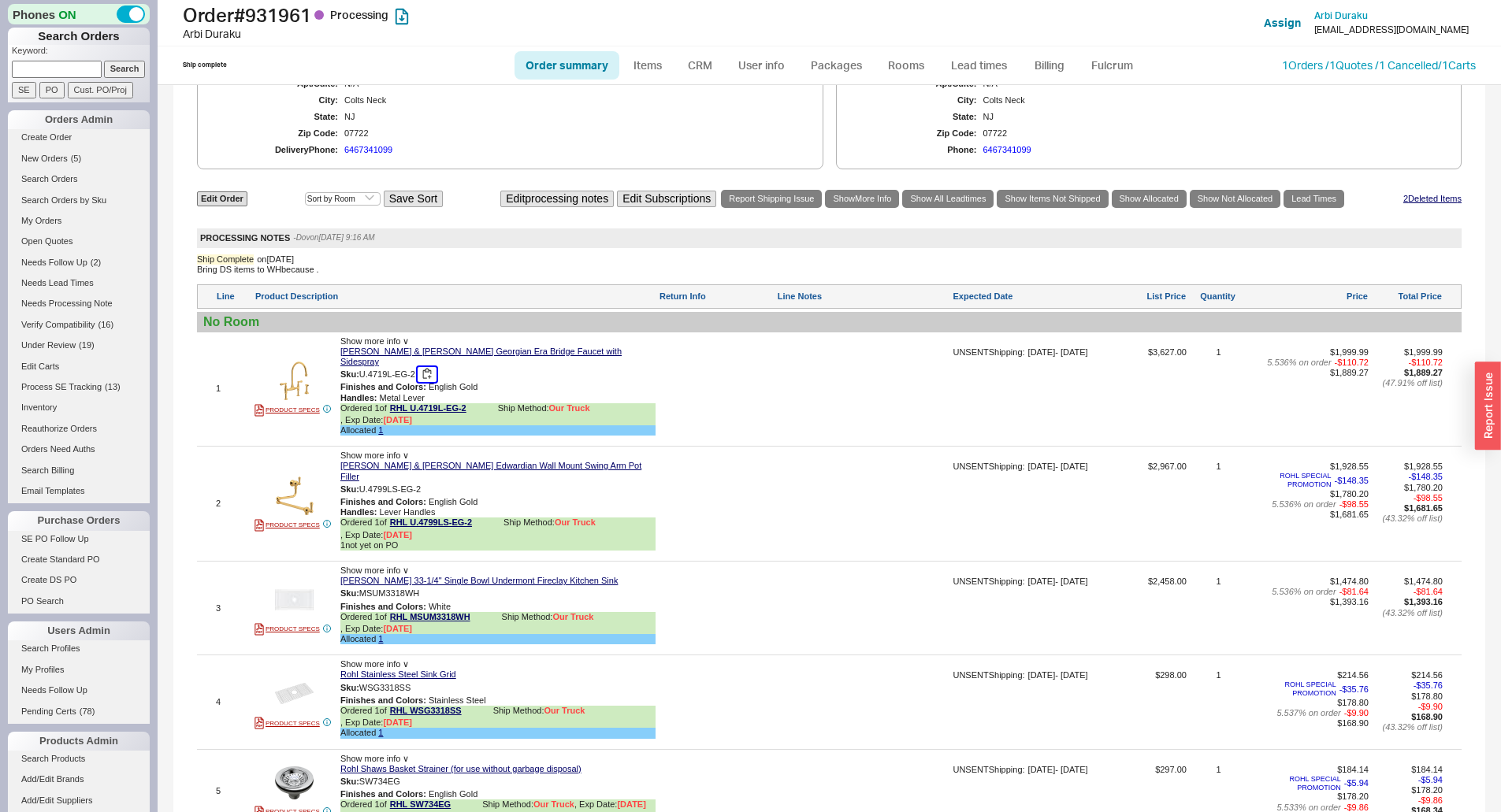
click at [429, 367] on button "button" at bounding box center [426, 374] width 19 height 15
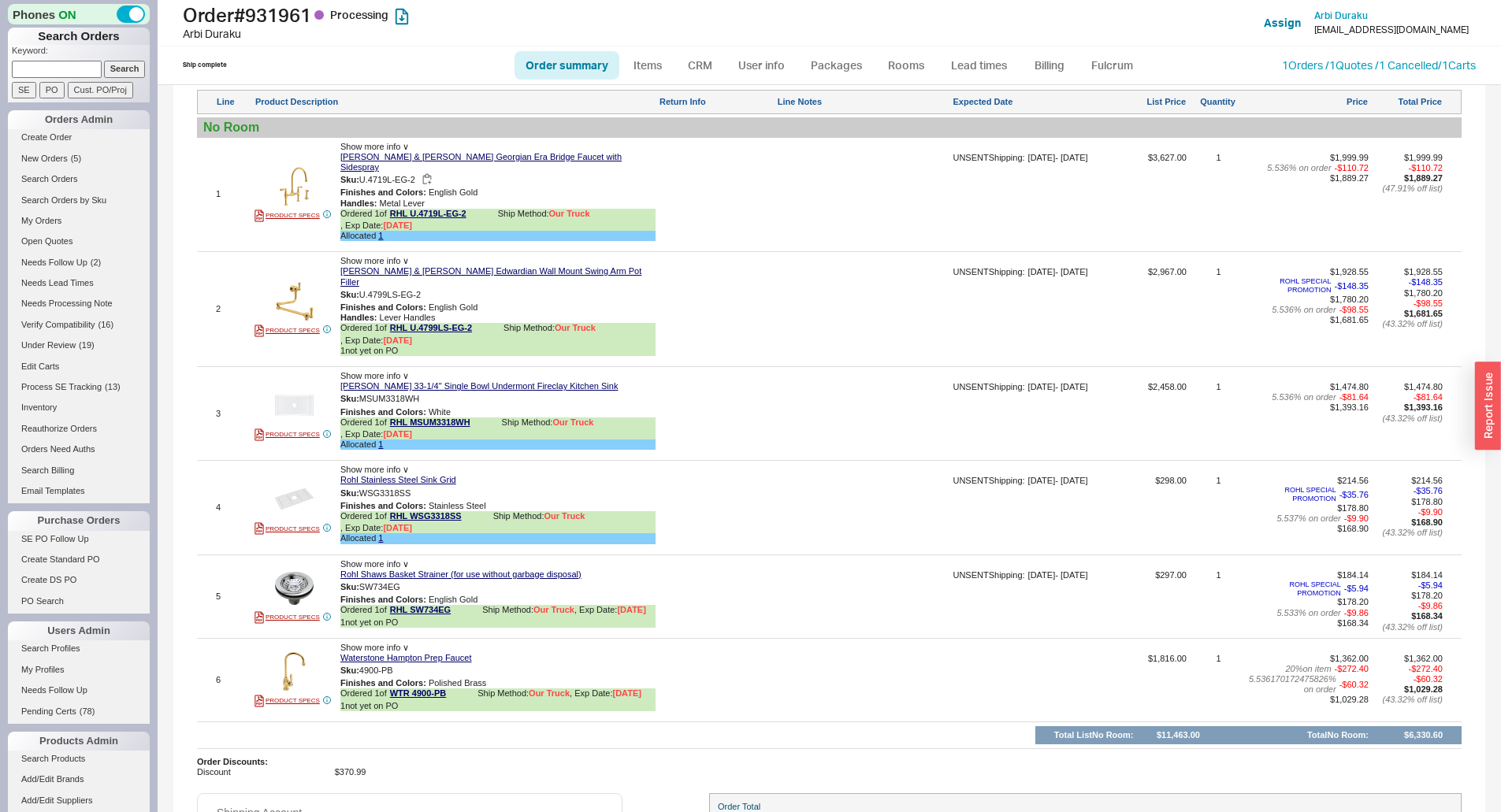
scroll to position [1103, 0]
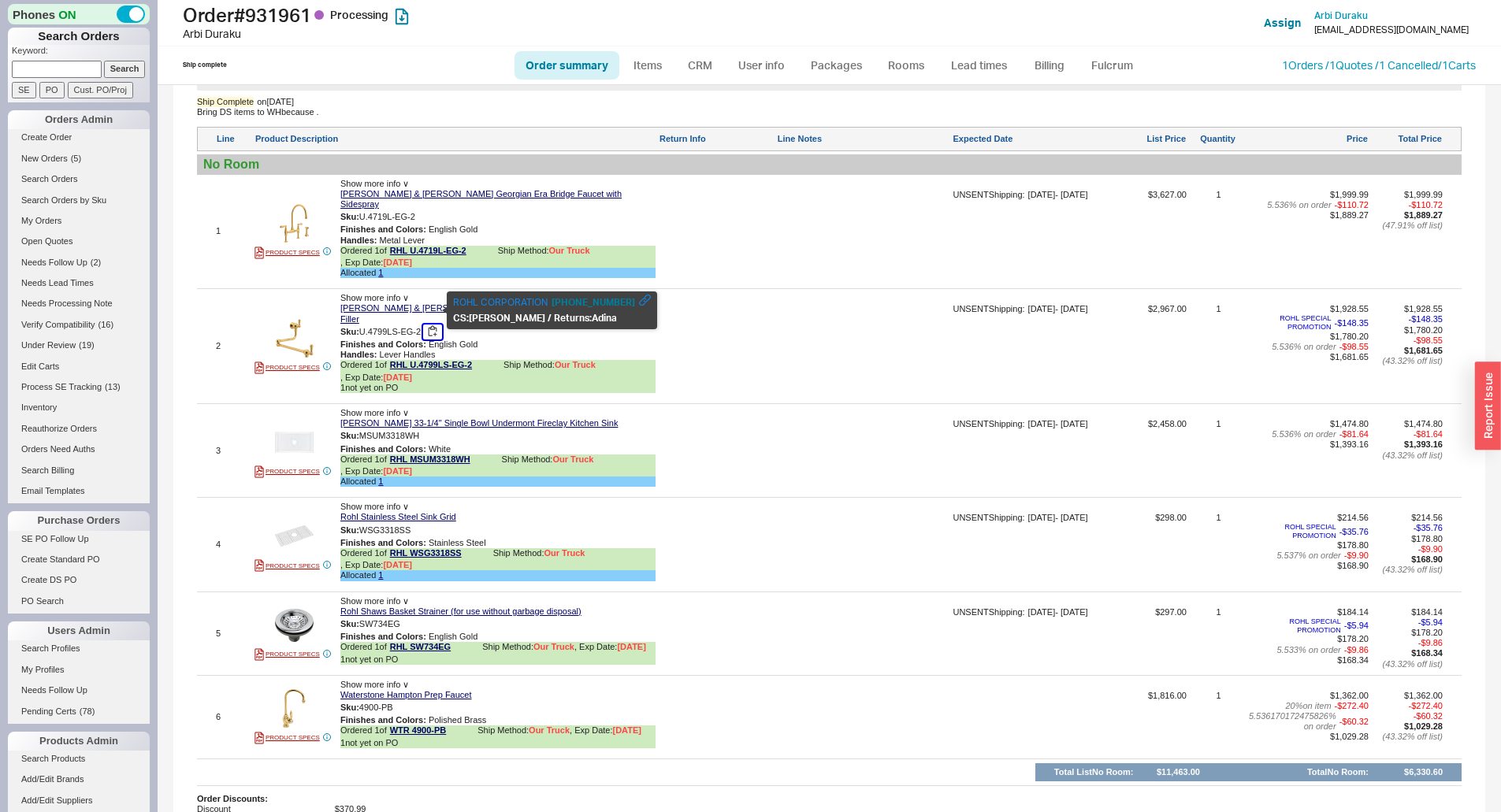
click at [433, 324] on button "button" at bounding box center [432, 332] width 19 height 15
click at [436, 428] on button "button" at bounding box center [431, 436] width 19 height 15
click at [277, 3] on div "Order # 931961 Processing [PERSON_NAME] Add Customer Ref Assign [PERSON_NAME] […" at bounding box center [829, 23] width 1343 height 46
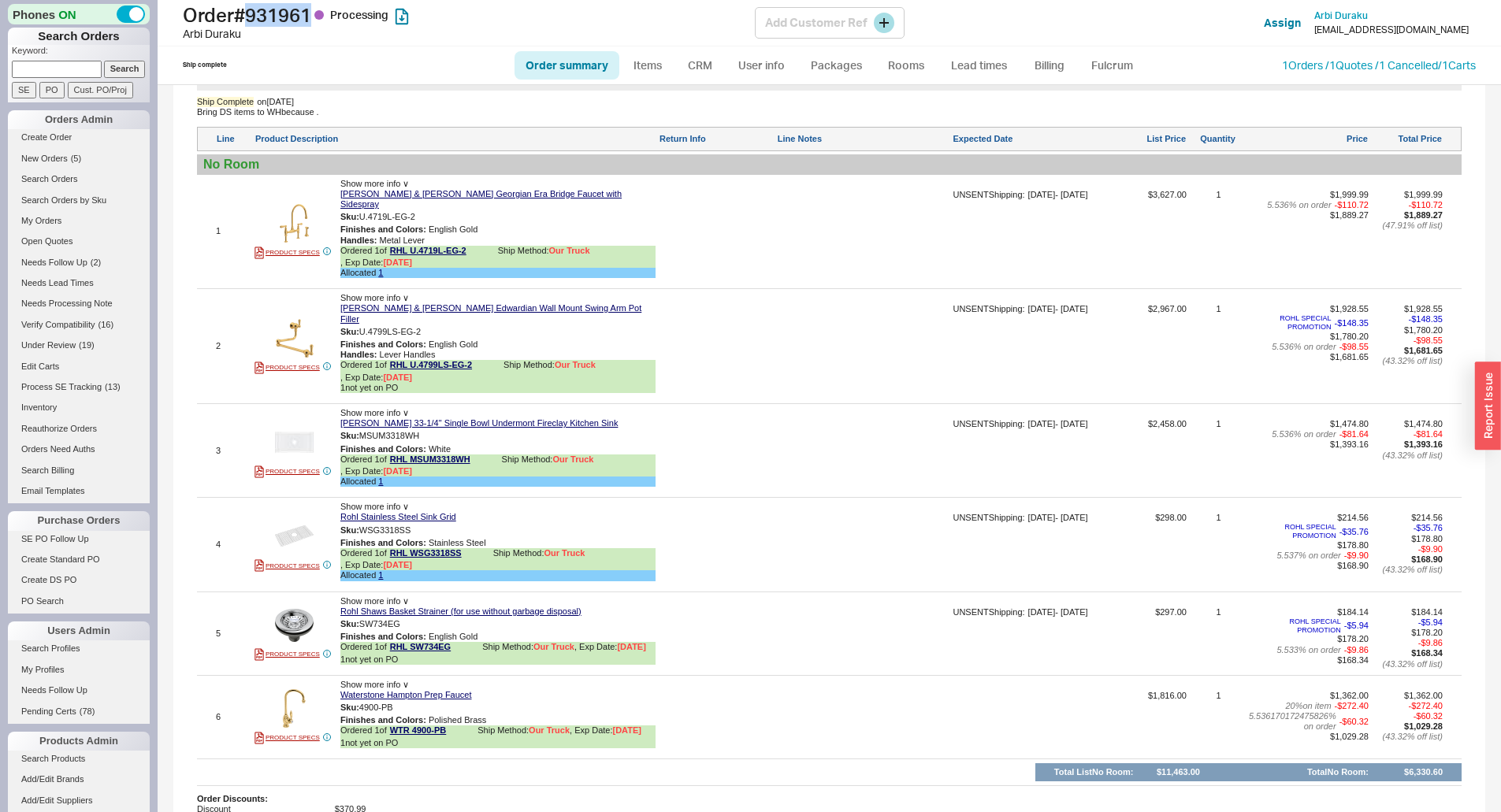
click at [277, 3] on div "Order # 931961 Processing [PERSON_NAME] Add Customer Ref Assign [PERSON_NAME] […" at bounding box center [829, 23] width 1343 height 46
copy h1 "931961"
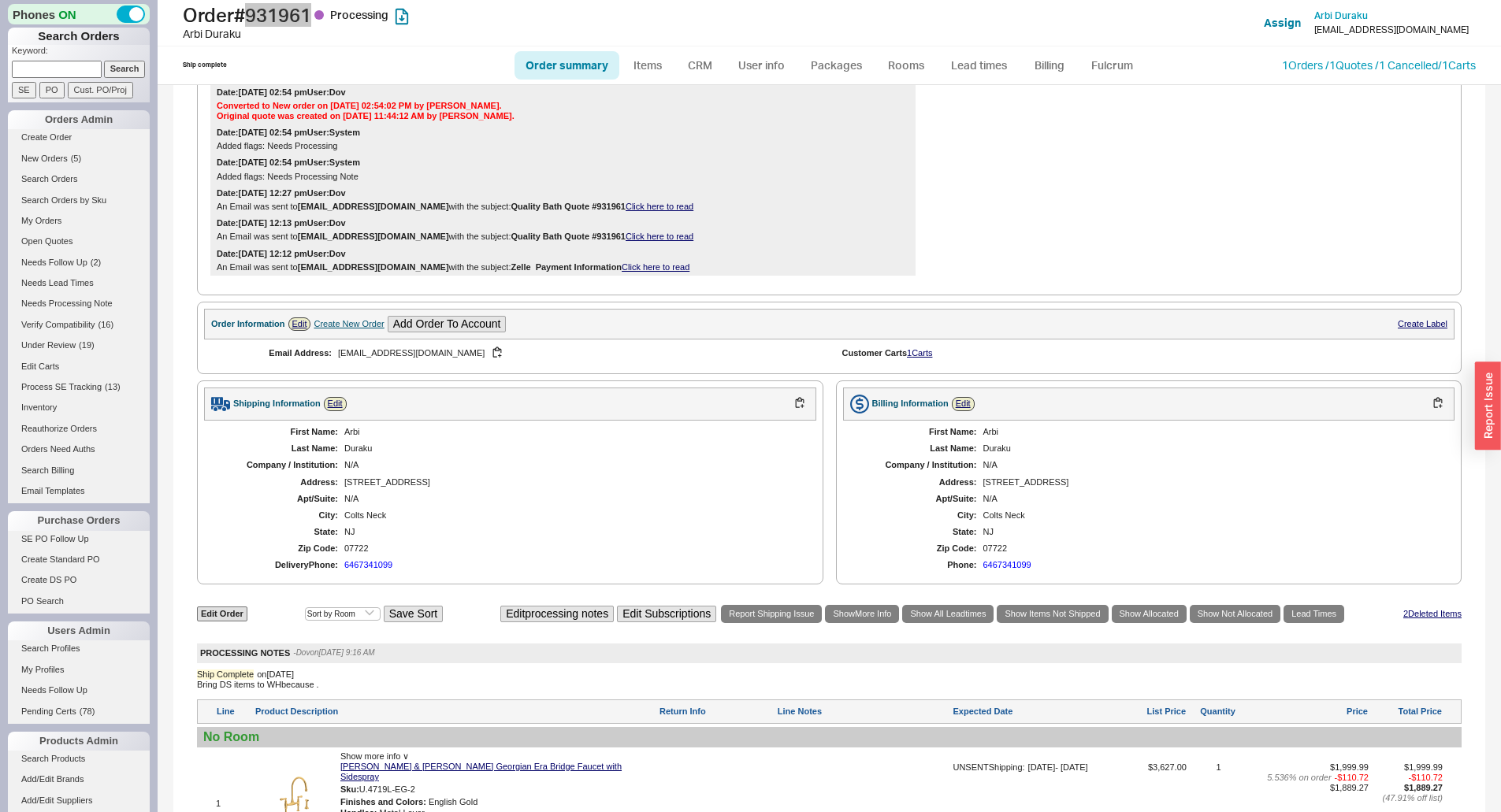
scroll to position [709, 0]
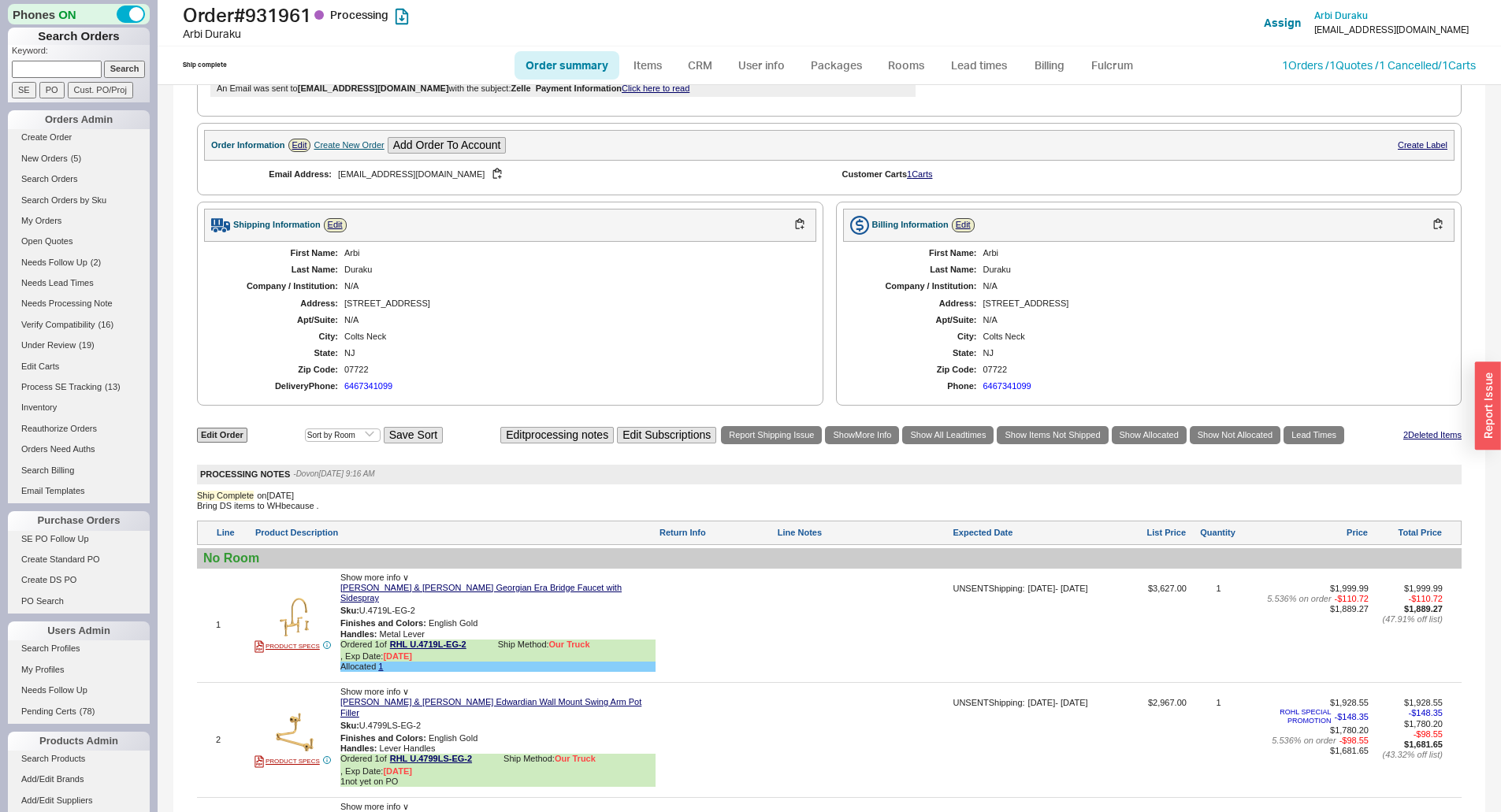
click at [349, 255] on div "Arbi" at bounding box center [572, 253] width 456 height 10
drag, startPoint x: 349, startPoint y: 255, endPoint x: 358, endPoint y: 251, distance: 9.8
click at [349, 254] on div "Arbi" at bounding box center [572, 253] width 456 height 10
copy div "Arbi"
click at [359, 270] on div "Duraku" at bounding box center [572, 269] width 456 height 10
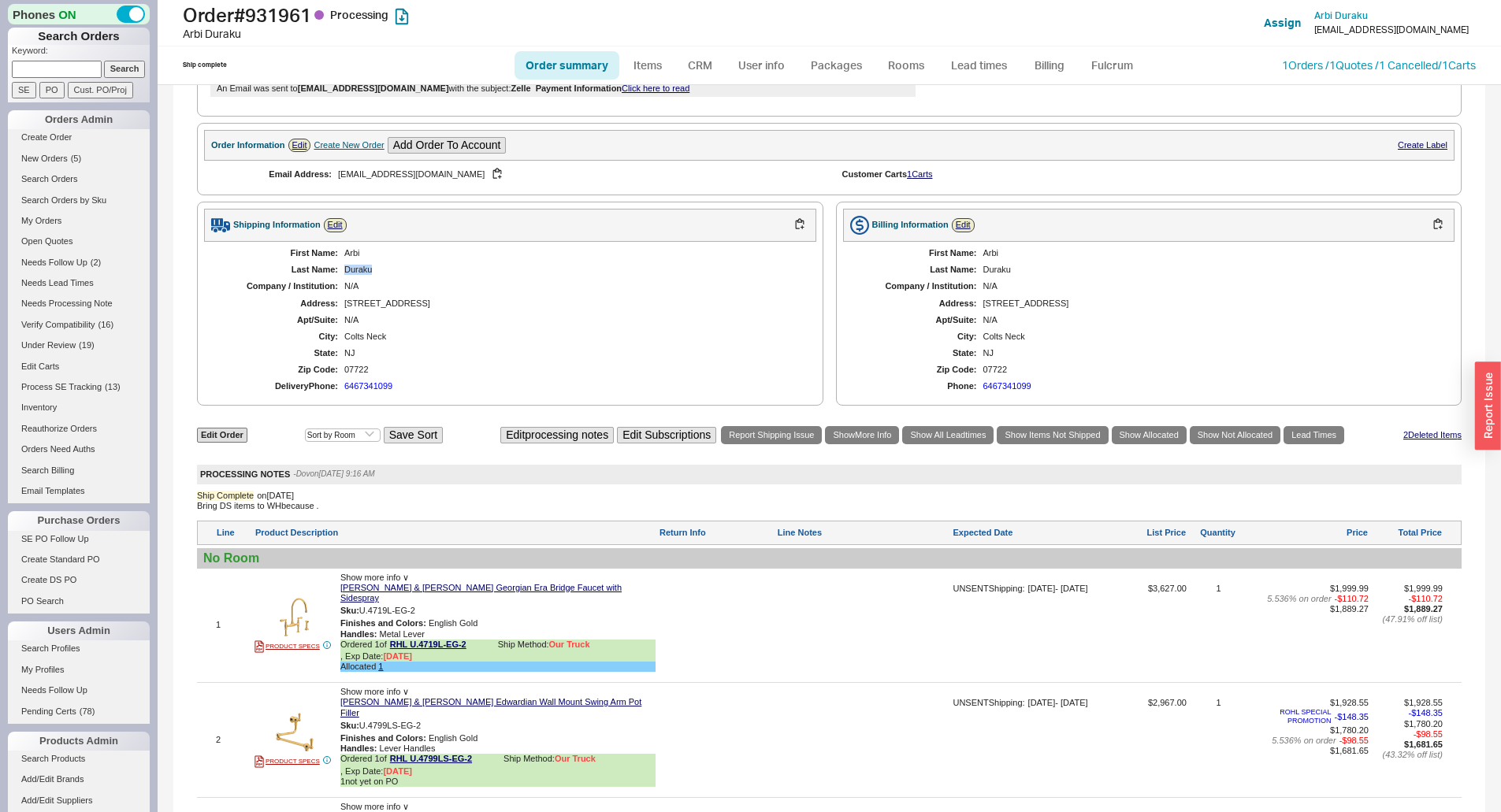
click at [359, 270] on div "Duraku" at bounding box center [572, 269] width 456 height 10
copy div "Duraku"
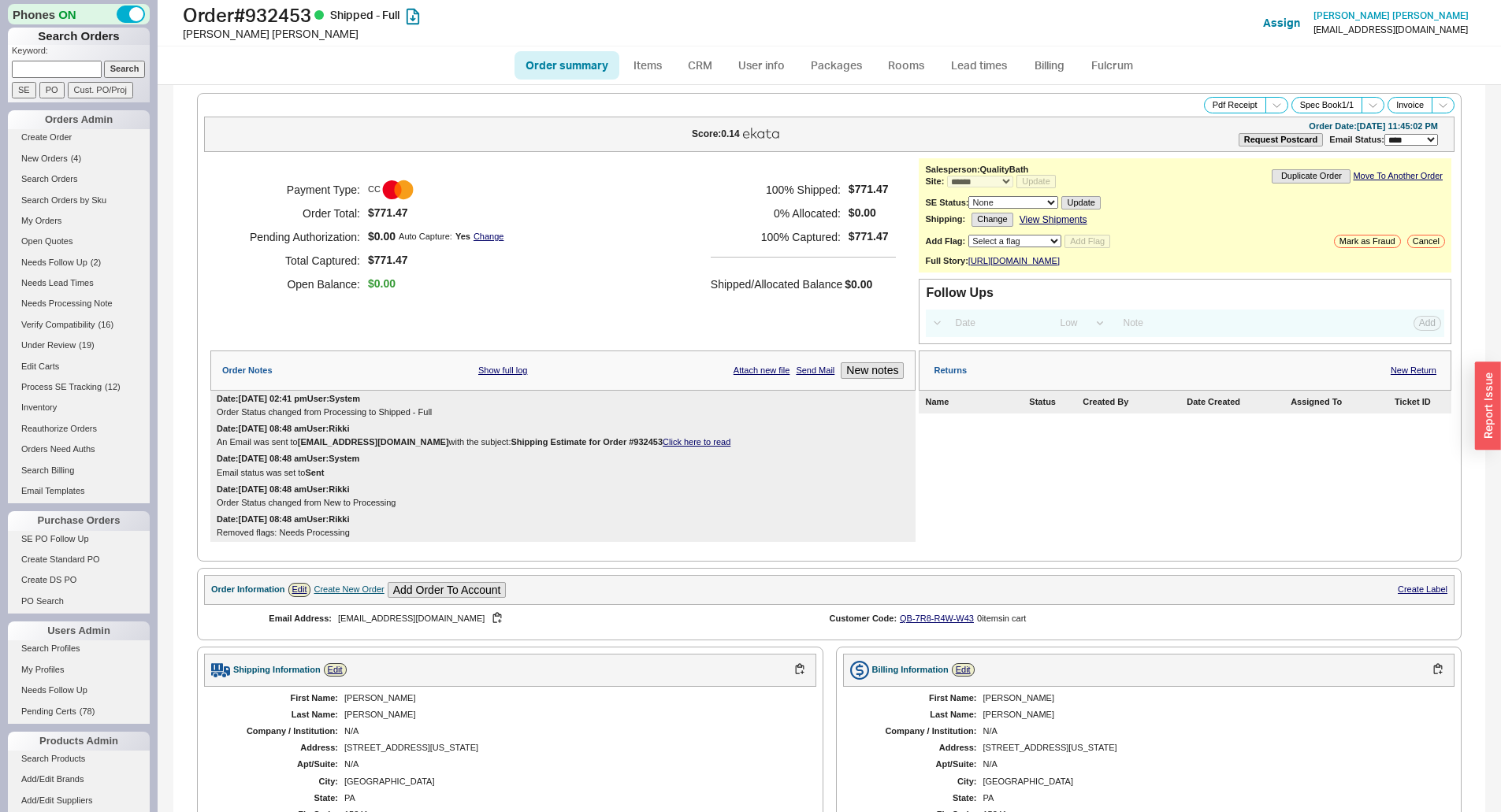
select select "*"
select select "LOW"
select select "3"
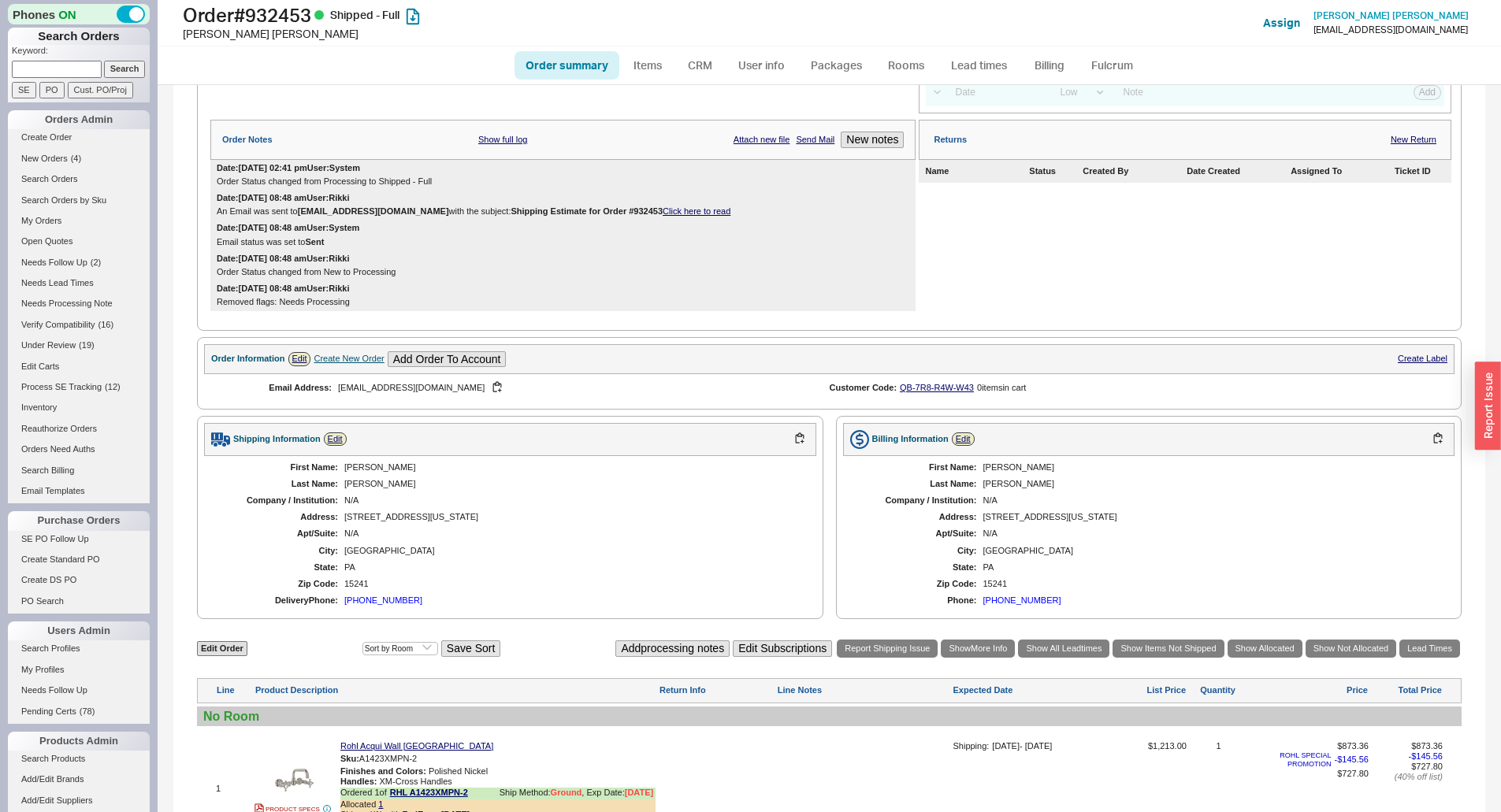
scroll to position [394, 0]
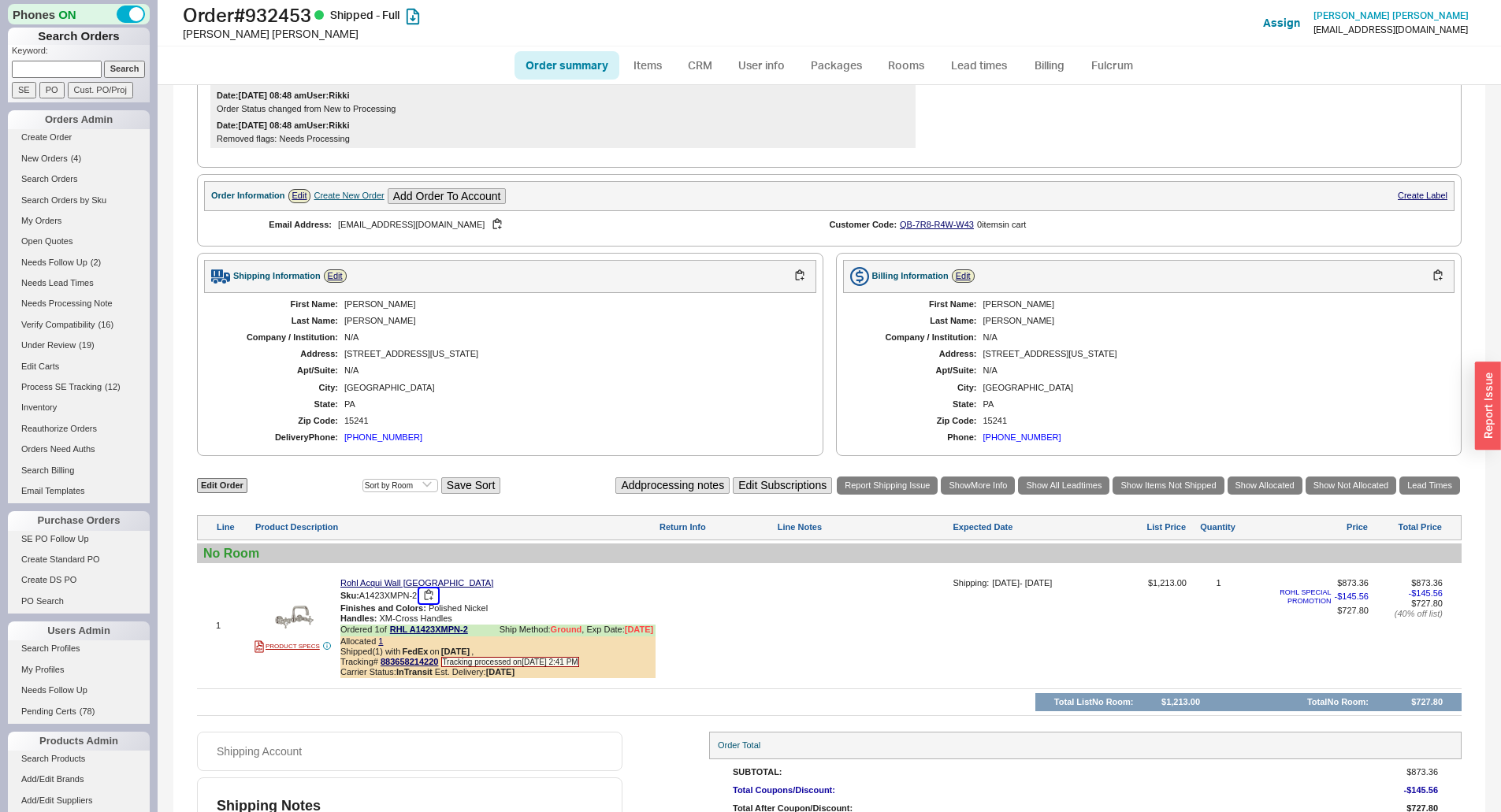
click at [431, 603] on button "button" at bounding box center [428, 596] width 19 height 15
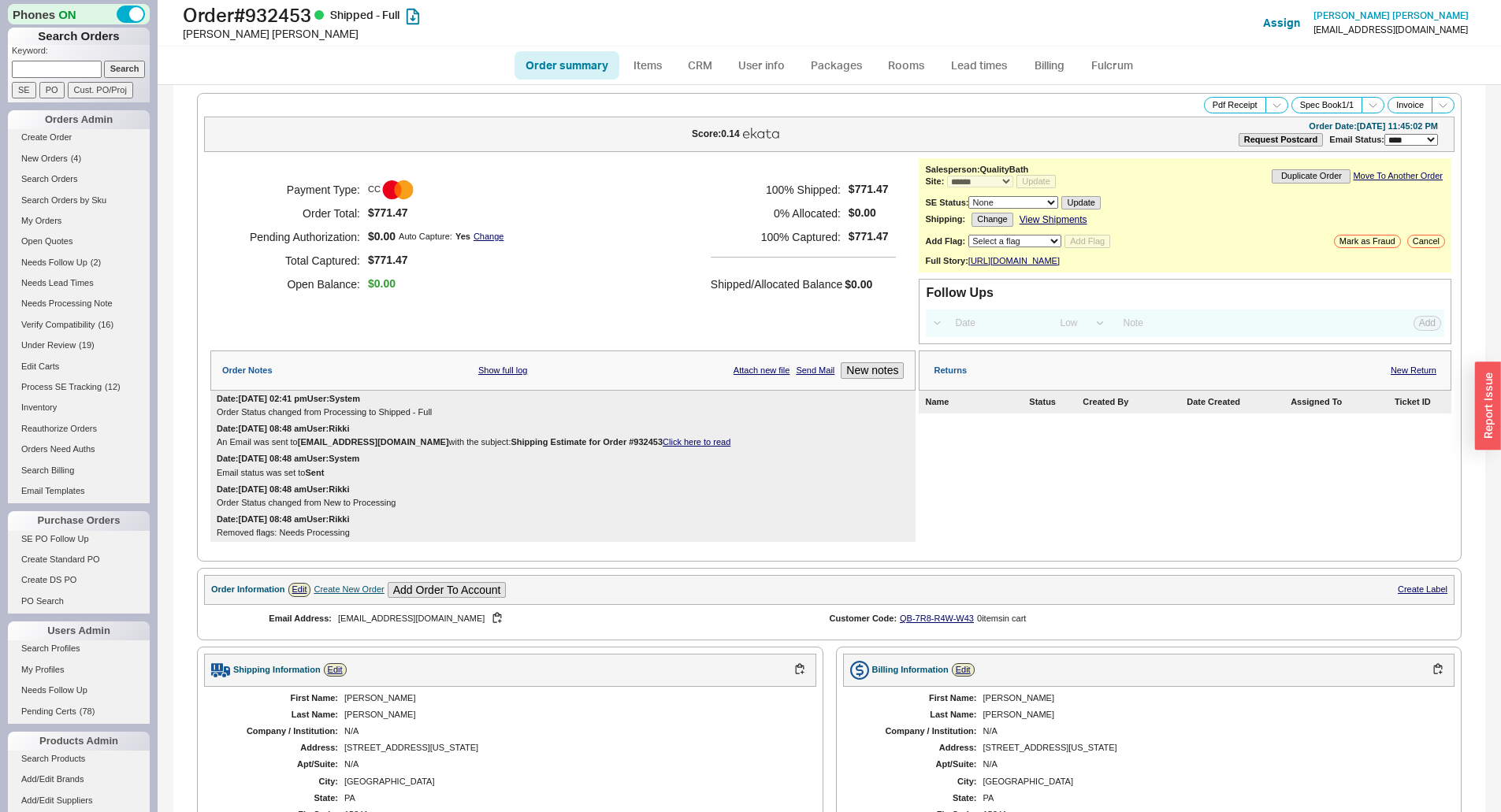
select select "*"
select select "LOW"
select select "3"
click at [295, 13] on h1 "Order # 932453 Shipped - Full" at bounding box center [468, 15] width 572 height 22
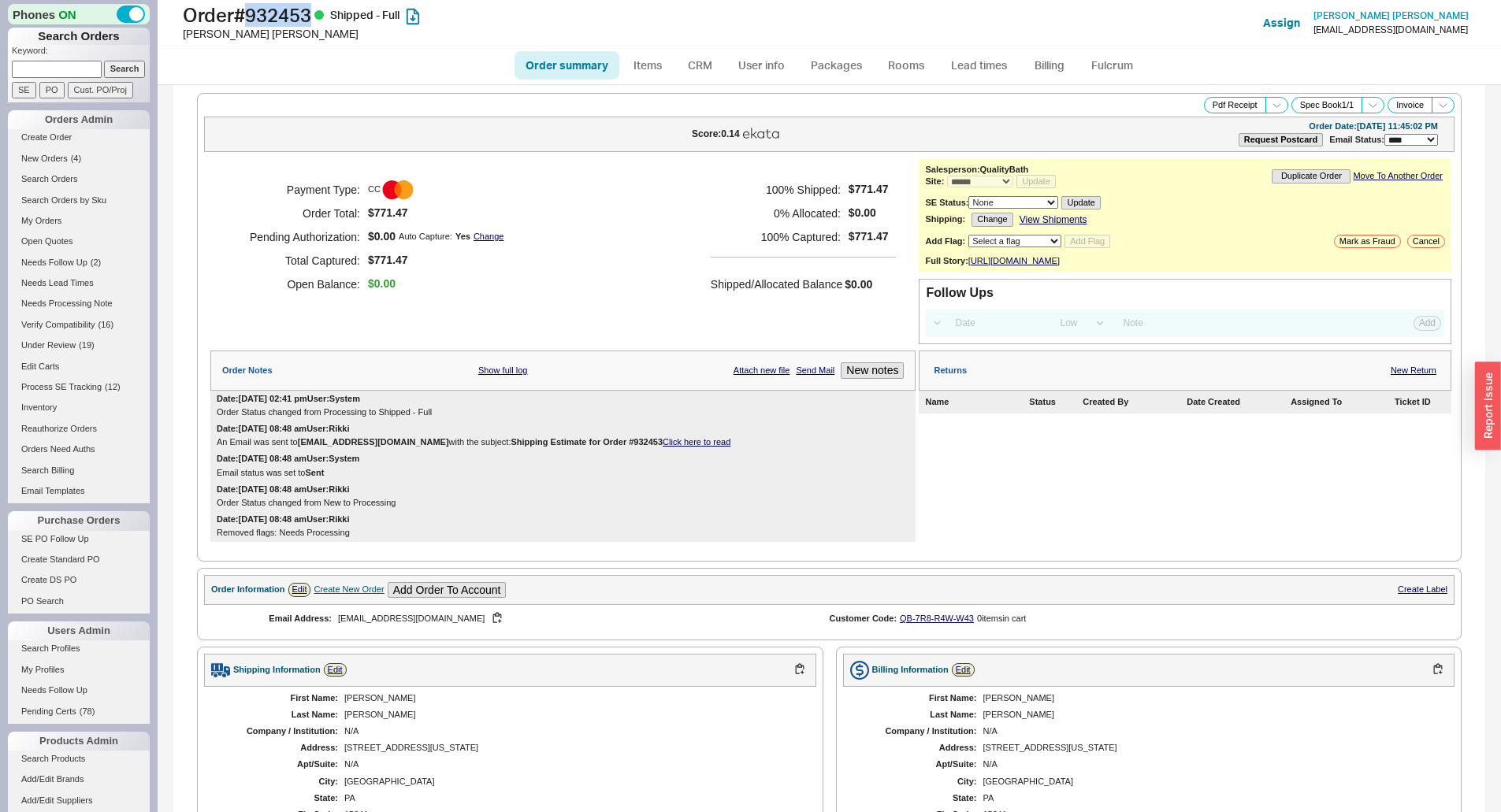
copy h1 "932453"
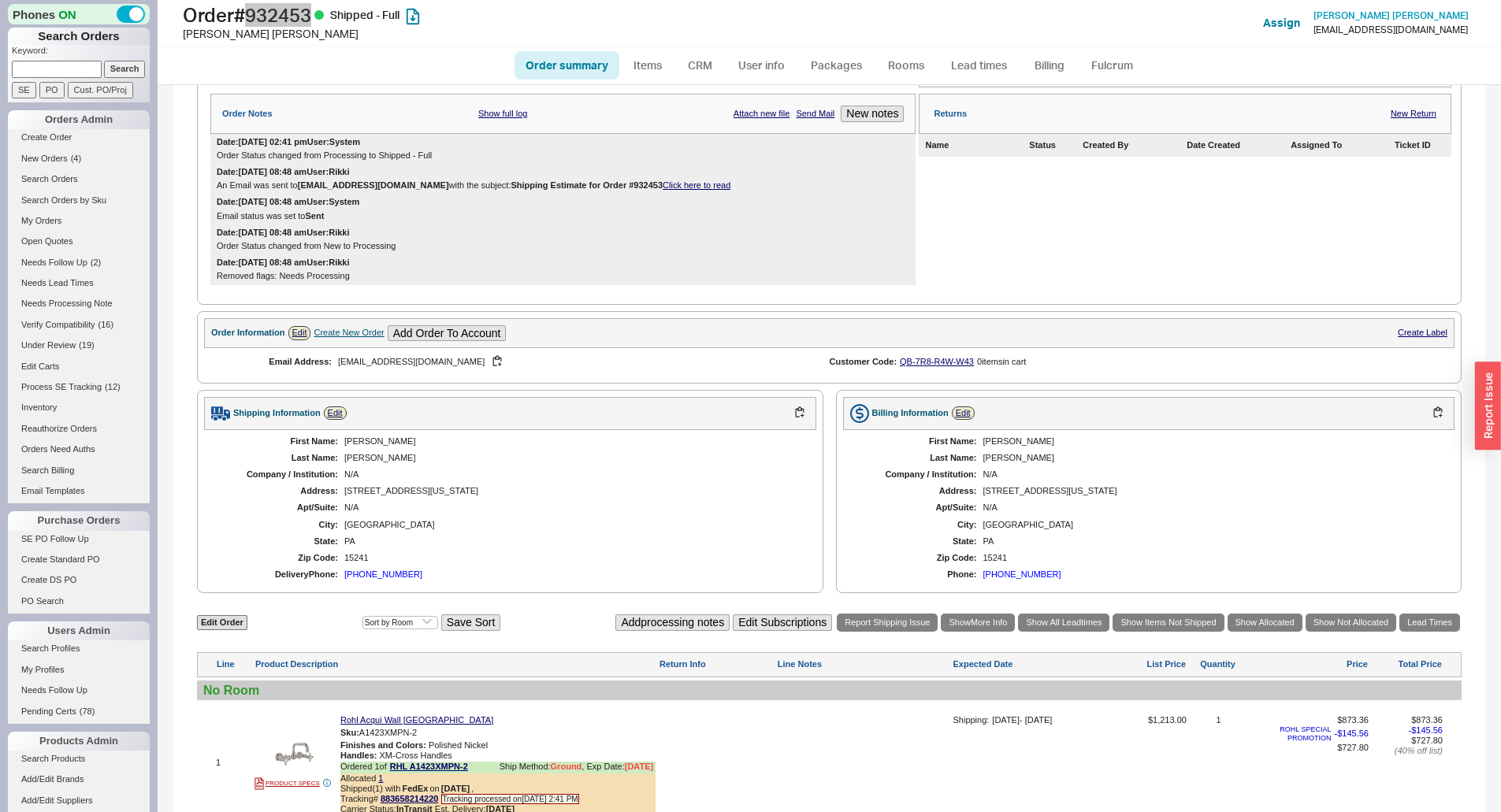
scroll to position [315, 0]
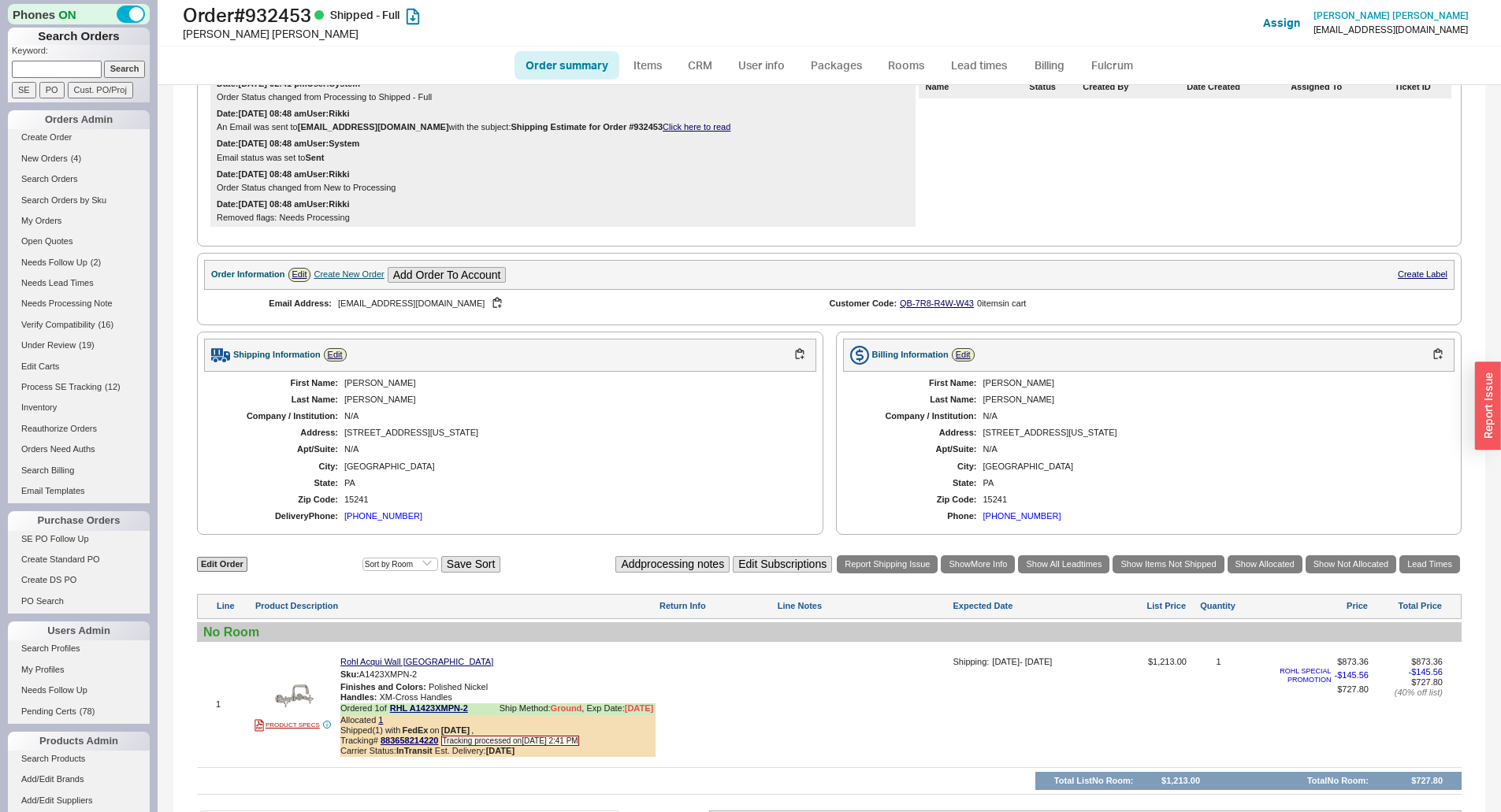
click at [352, 388] on div "[PERSON_NAME]" at bounding box center [572, 383] width 456 height 10
copy div "[PERSON_NAME]"
click at [354, 405] on div "Lenhart" at bounding box center [572, 400] width 456 height 10
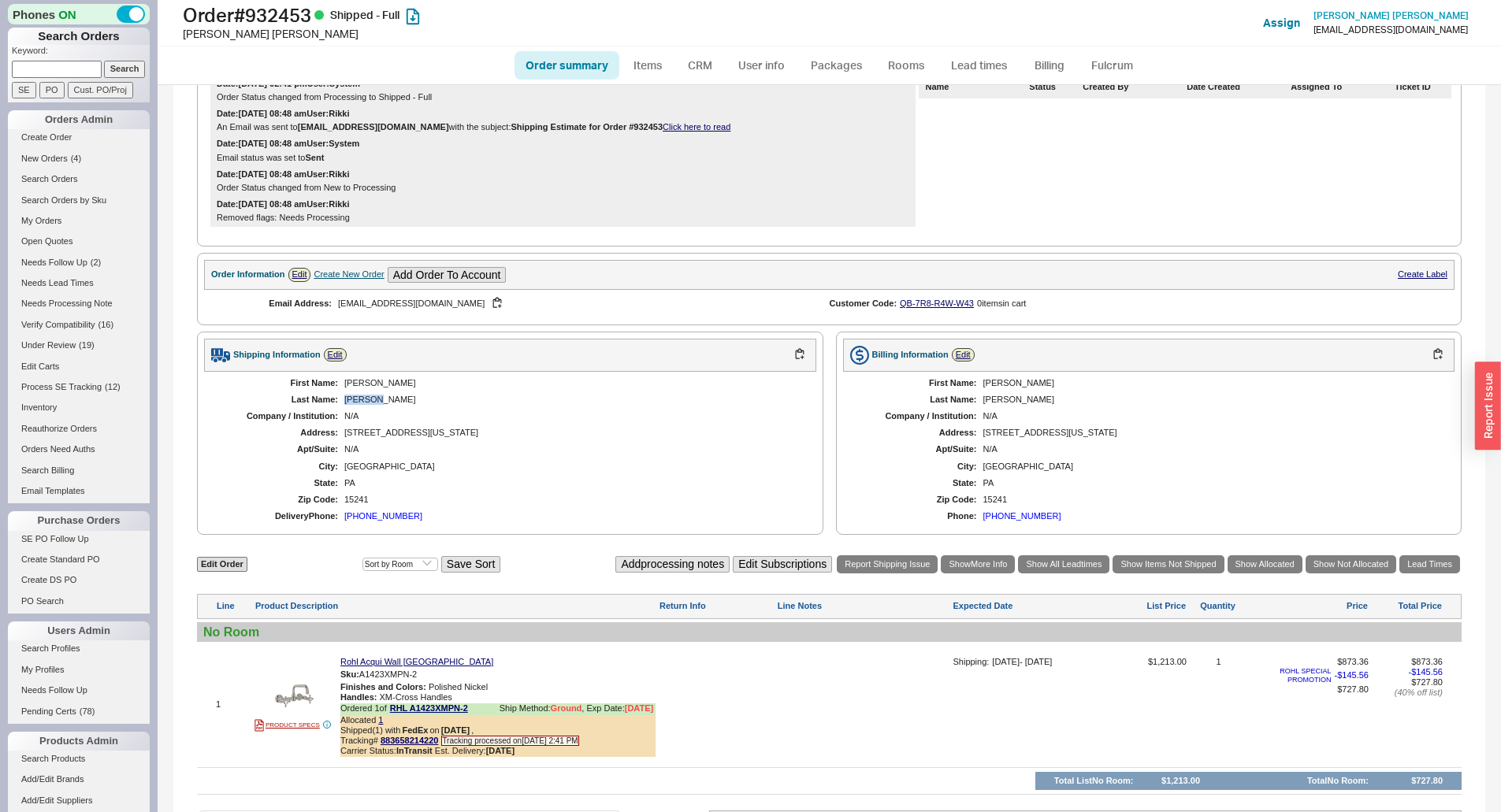
copy div "Lenhart"
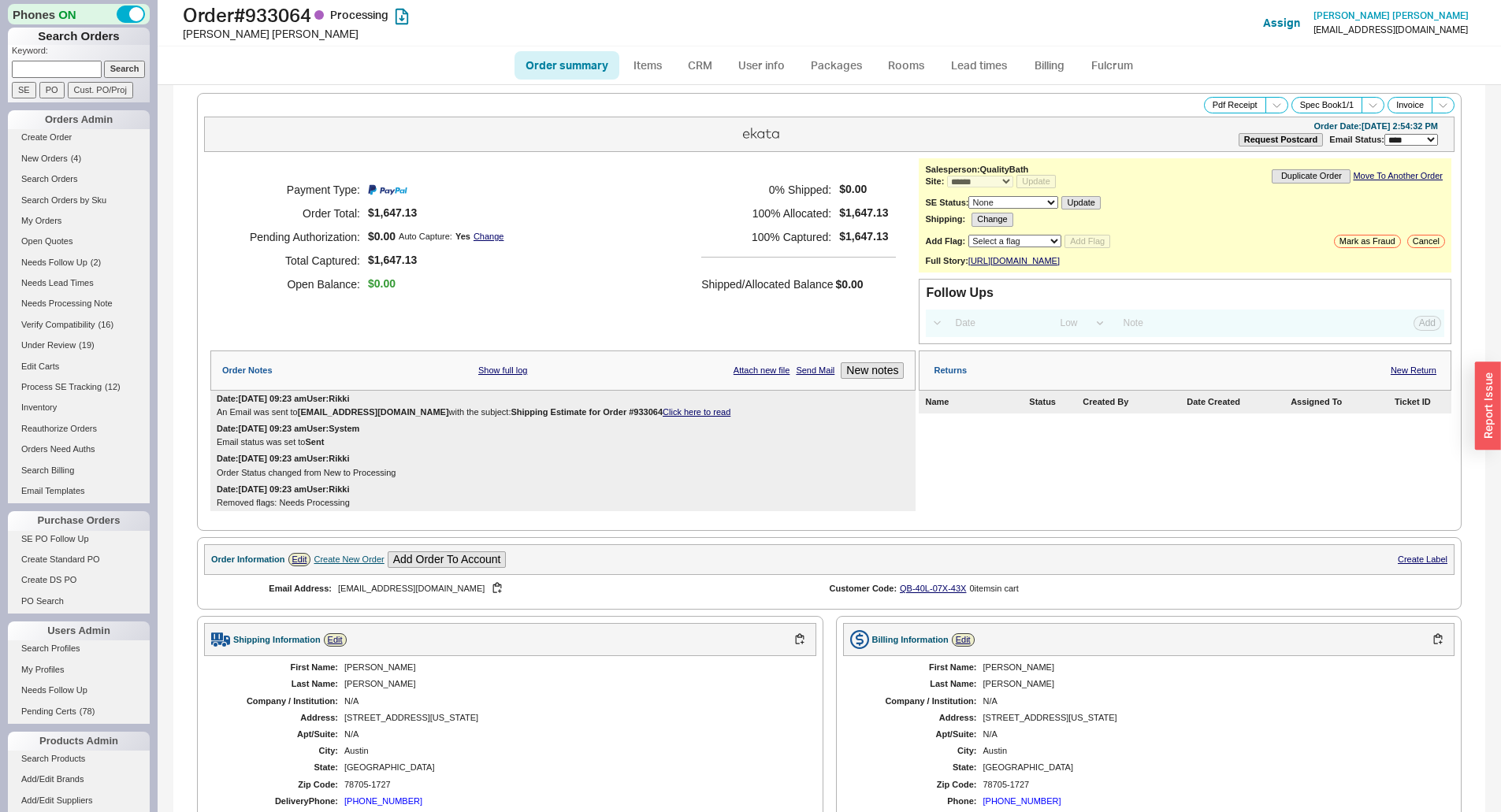
select select "*"
select select "LOW"
select select "3"
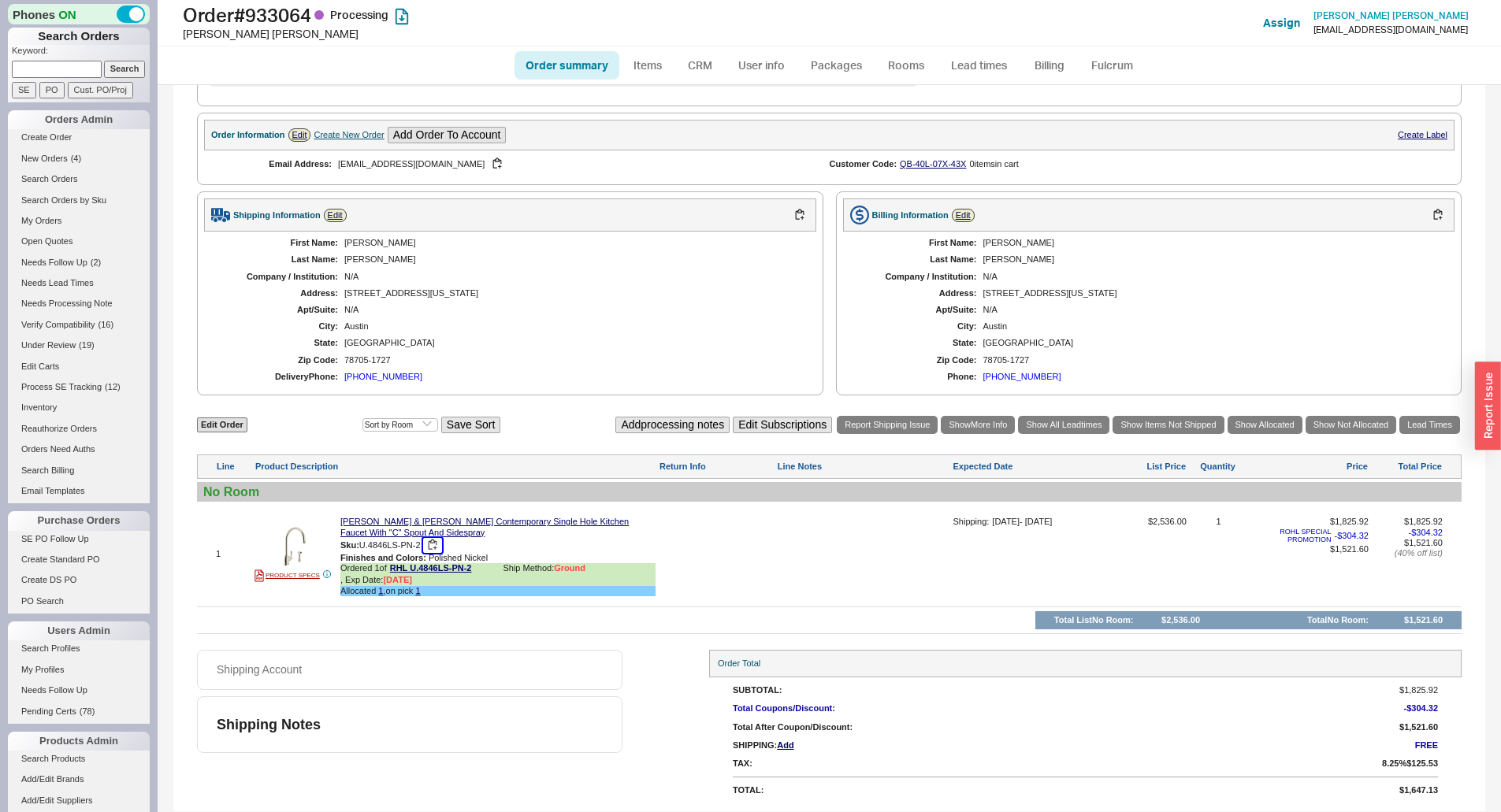
click at [434, 542] on button "button" at bounding box center [432, 545] width 19 height 15
click at [286, 10] on h1 "Order # 933064 Processing" at bounding box center [468, 15] width 572 height 22
copy h1 "933064"
click at [353, 238] on div "First Name: [PERSON_NAME] Last Name: [PERSON_NAME] Company / Institution: N/A A…" at bounding box center [510, 310] width 612 height 157
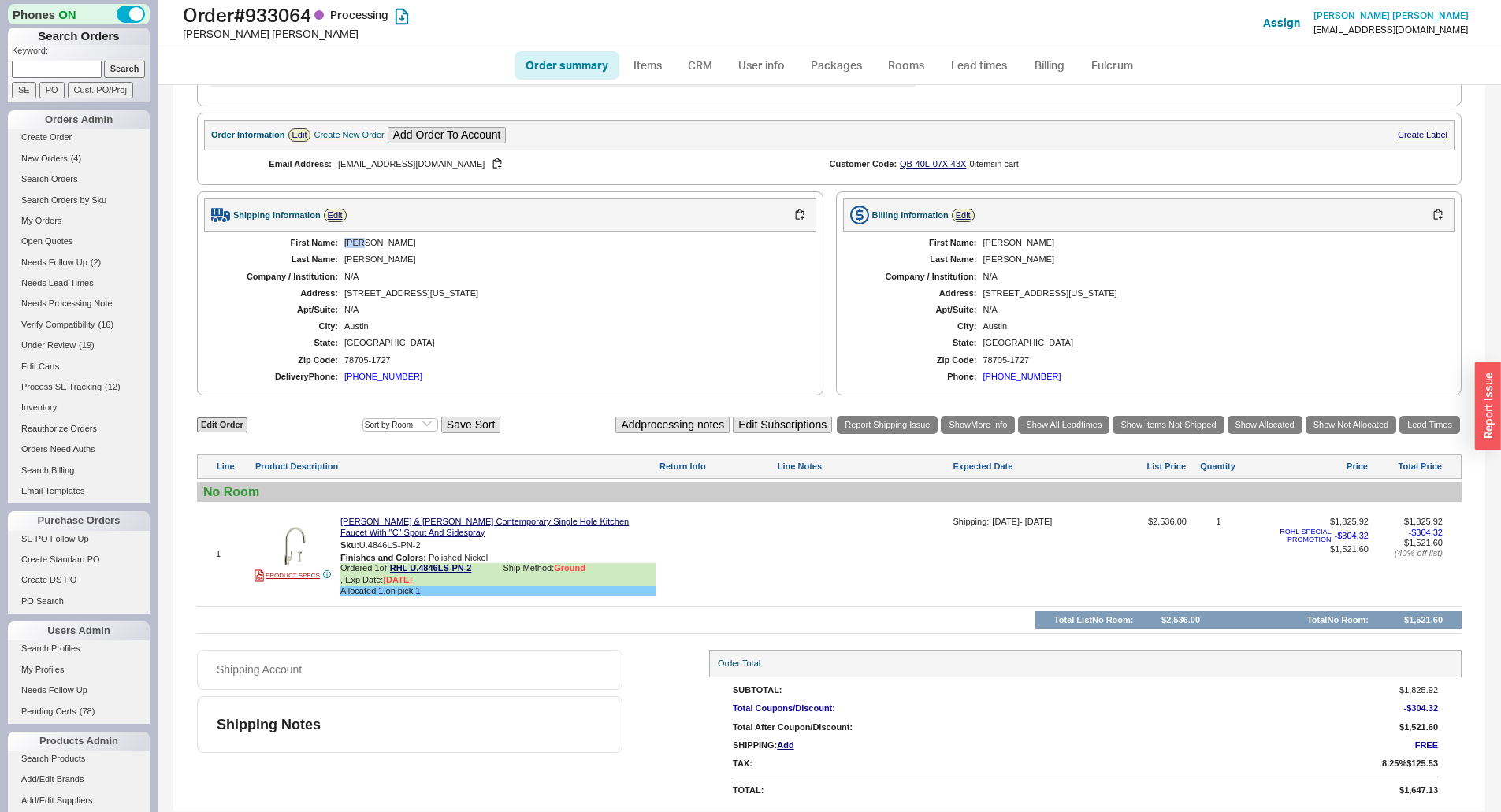
click at [353, 238] on div "First Name: [PERSON_NAME] Last Name: [PERSON_NAME] Company / Institution: N/A A…" at bounding box center [510, 310] width 612 height 157
copy div "[PERSON_NAME]"
click at [357, 263] on div "[PERSON_NAME]" at bounding box center [572, 259] width 456 height 10
copy div "[PERSON_NAME]"
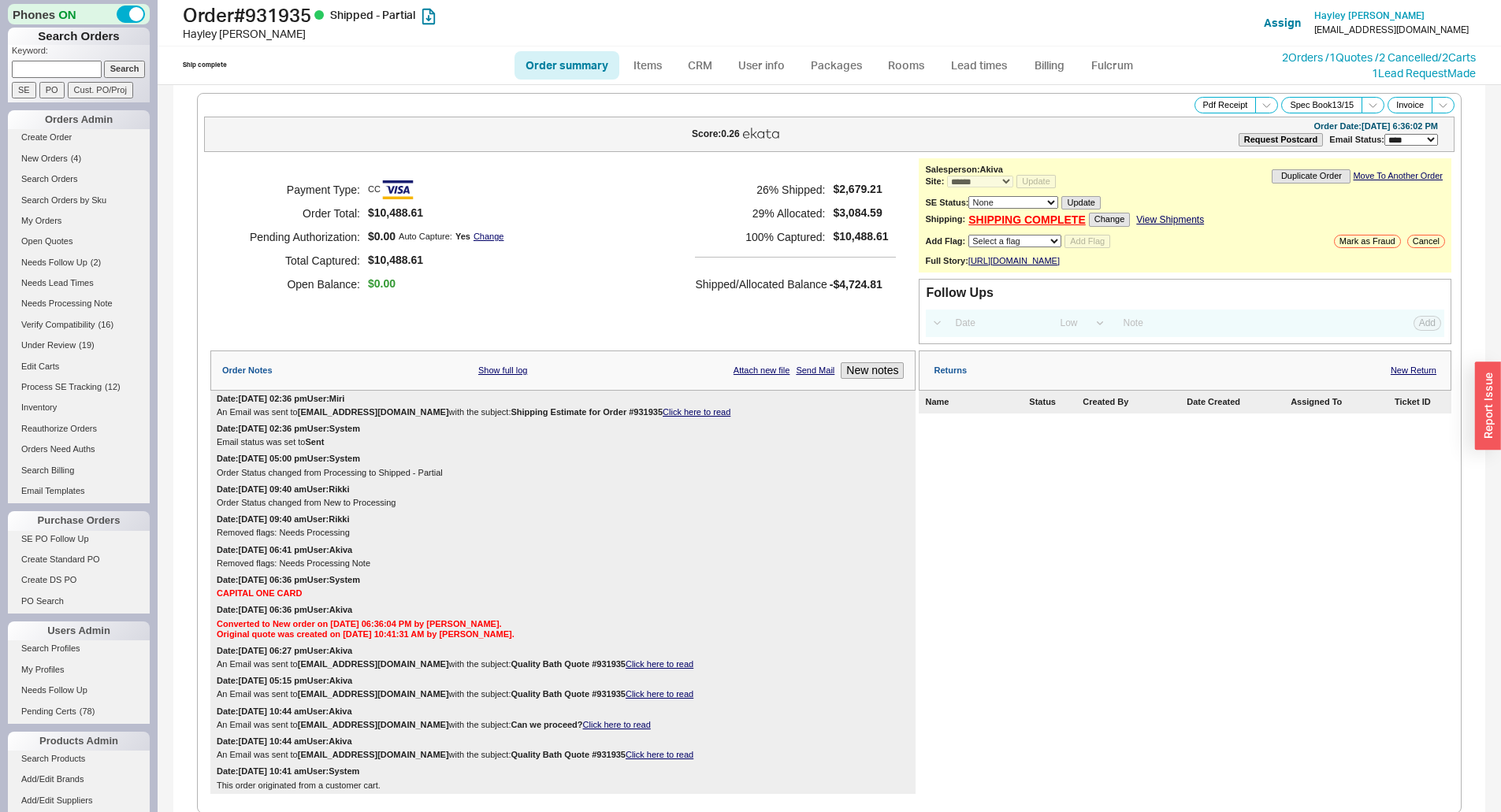
select select "*"
select select "LOW"
select select "3"
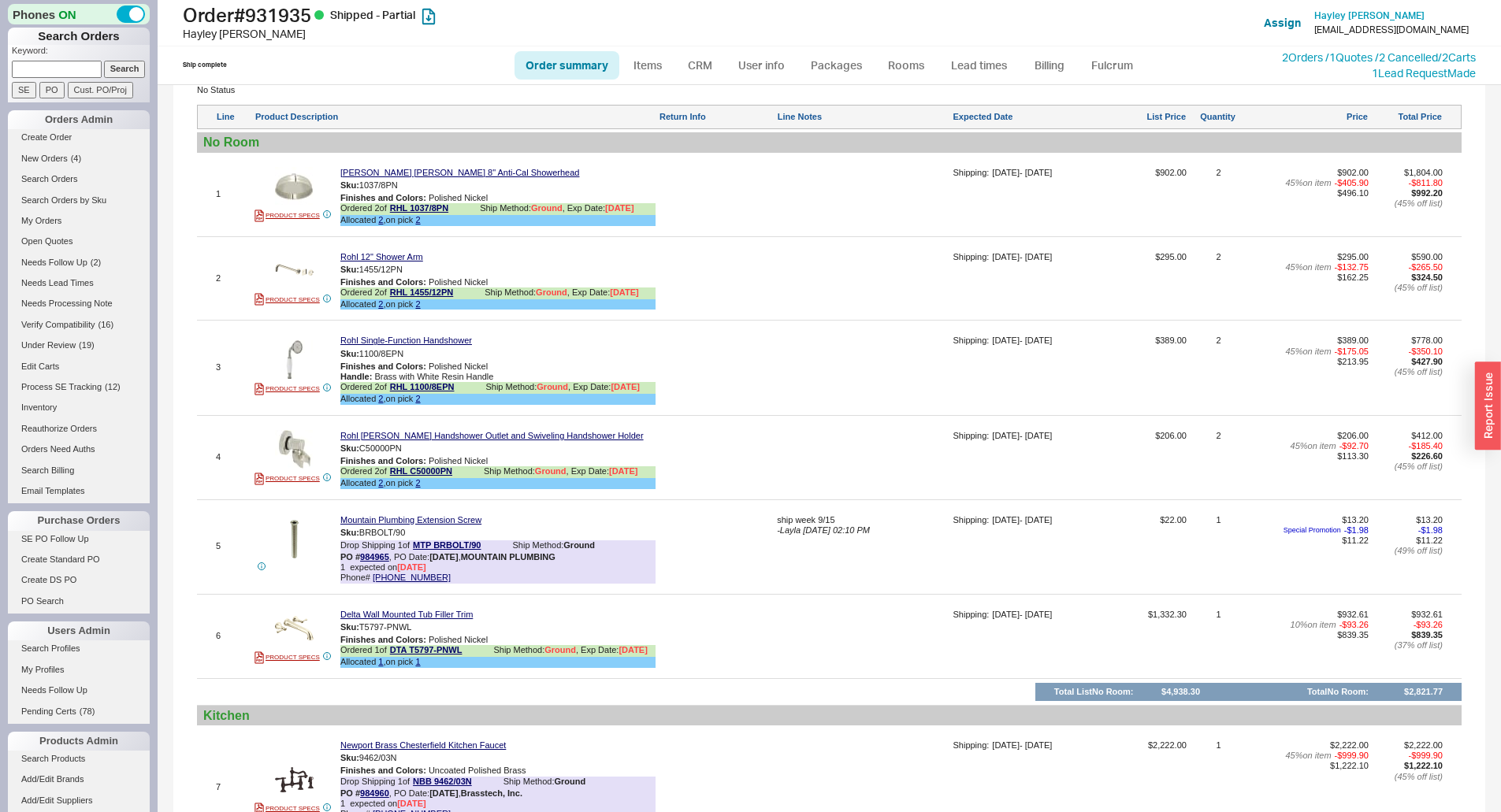
scroll to position [1103, 0]
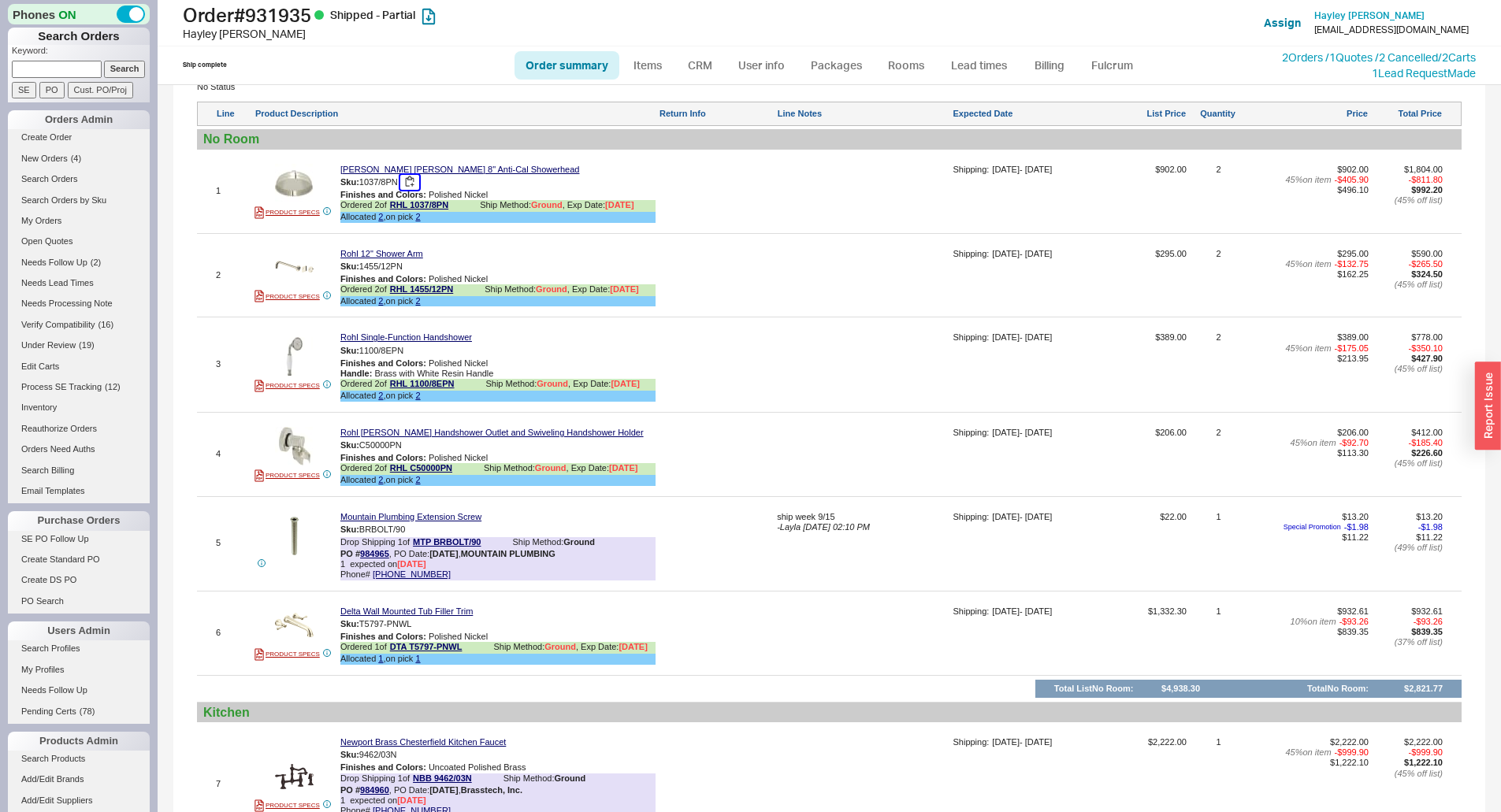
click at [413, 190] on button "button" at bounding box center [410, 183] width 19 height 15
click at [416, 359] on button "button" at bounding box center [415, 350] width 19 height 15
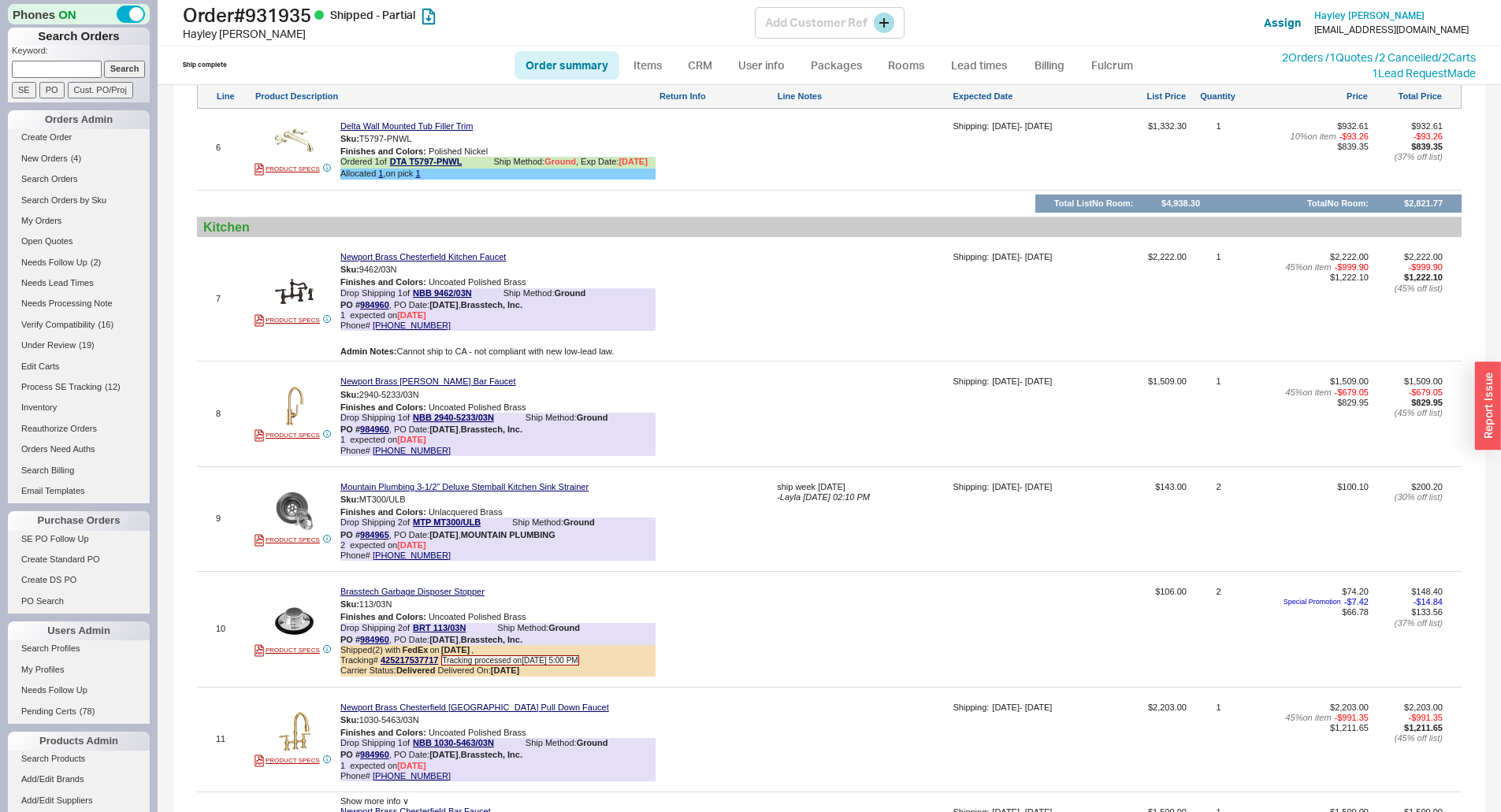
scroll to position [1465, 0]
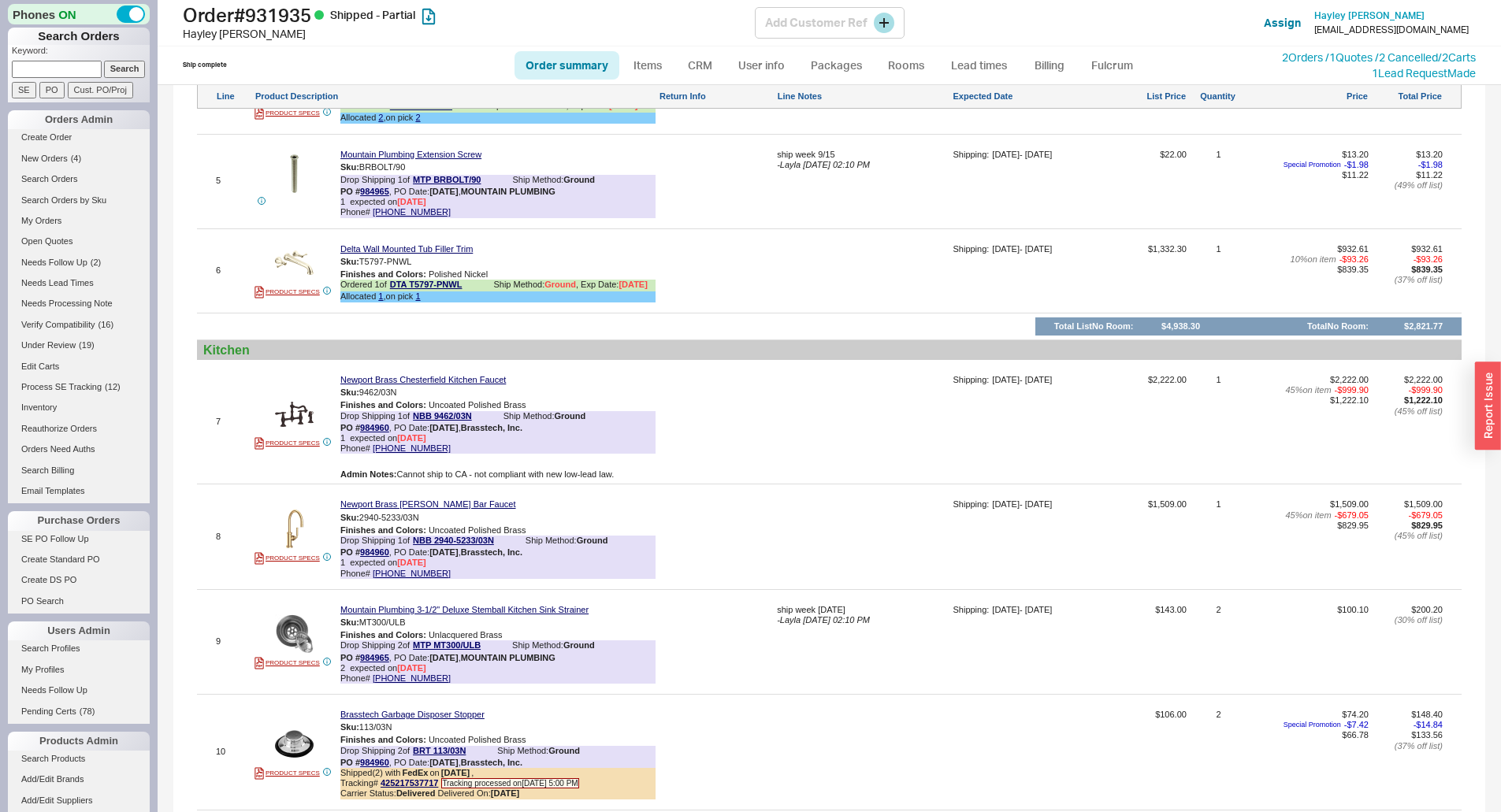
click at [294, 15] on h1 "Order # 931935 Shipped - Partial" at bounding box center [468, 15] width 572 height 22
copy h1 "931935"
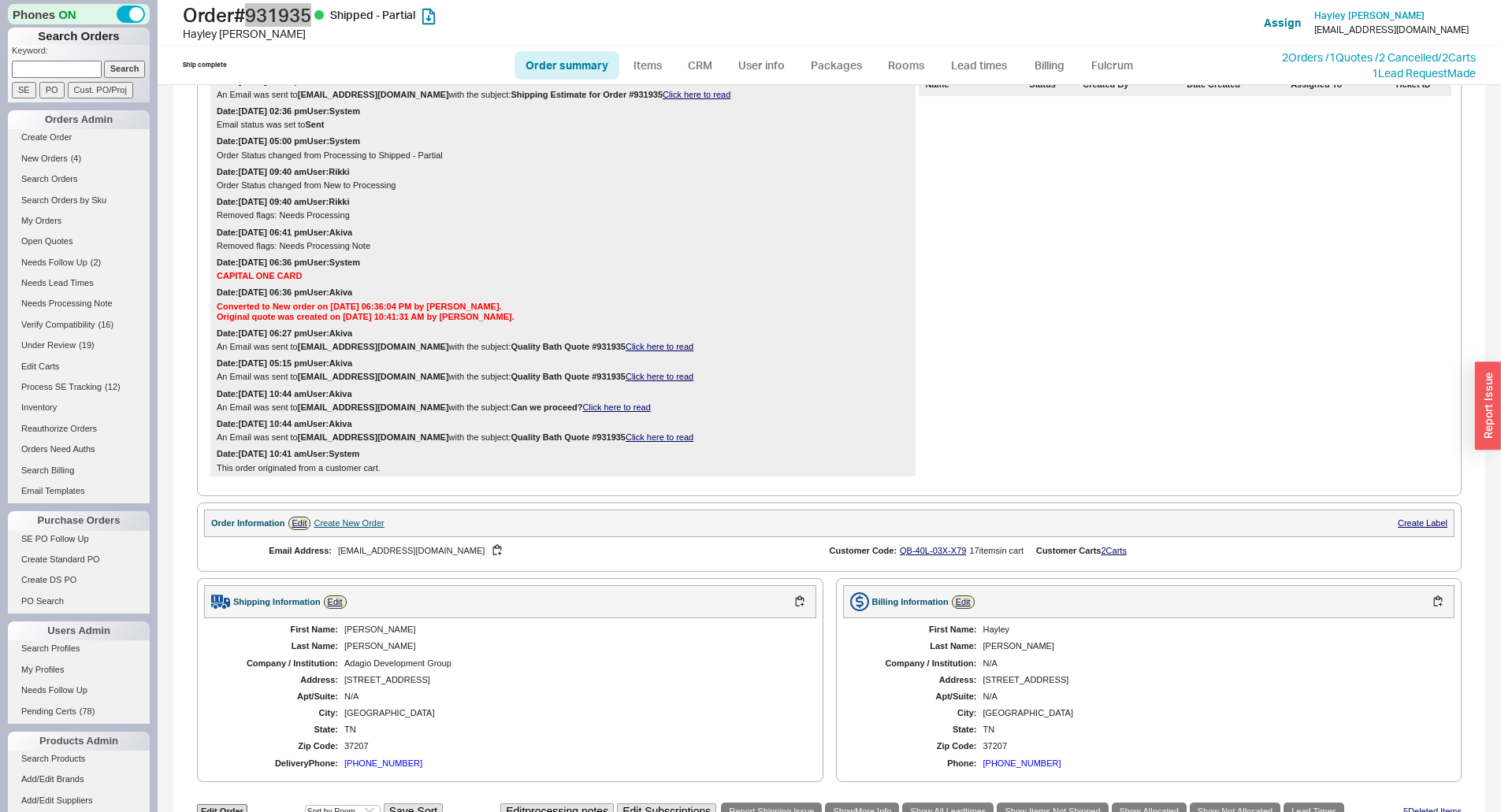
scroll to position [394, 0]
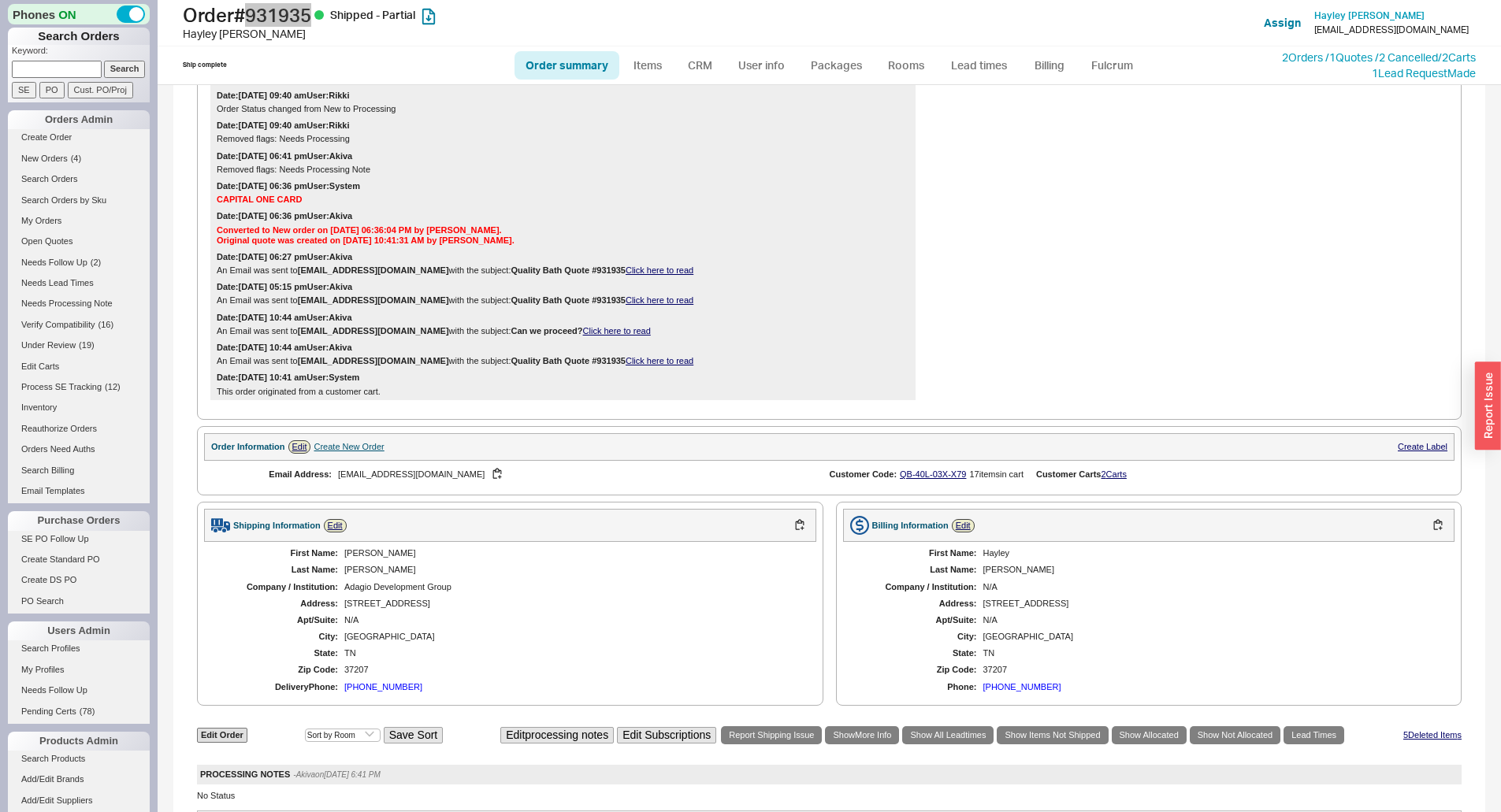
click at [359, 558] on div "David" at bounding box center [572, 552] width 456 height 10
copy div "David"
click at [350, 572] on div "First Name: David Last Name: Morgan Company / Institution: Adagio Development G…" at bounding box center [510, 620] width 612 height 157
click at [354, 575] on div "Morgan" at bounding box center [572, 569] width 456 height 10
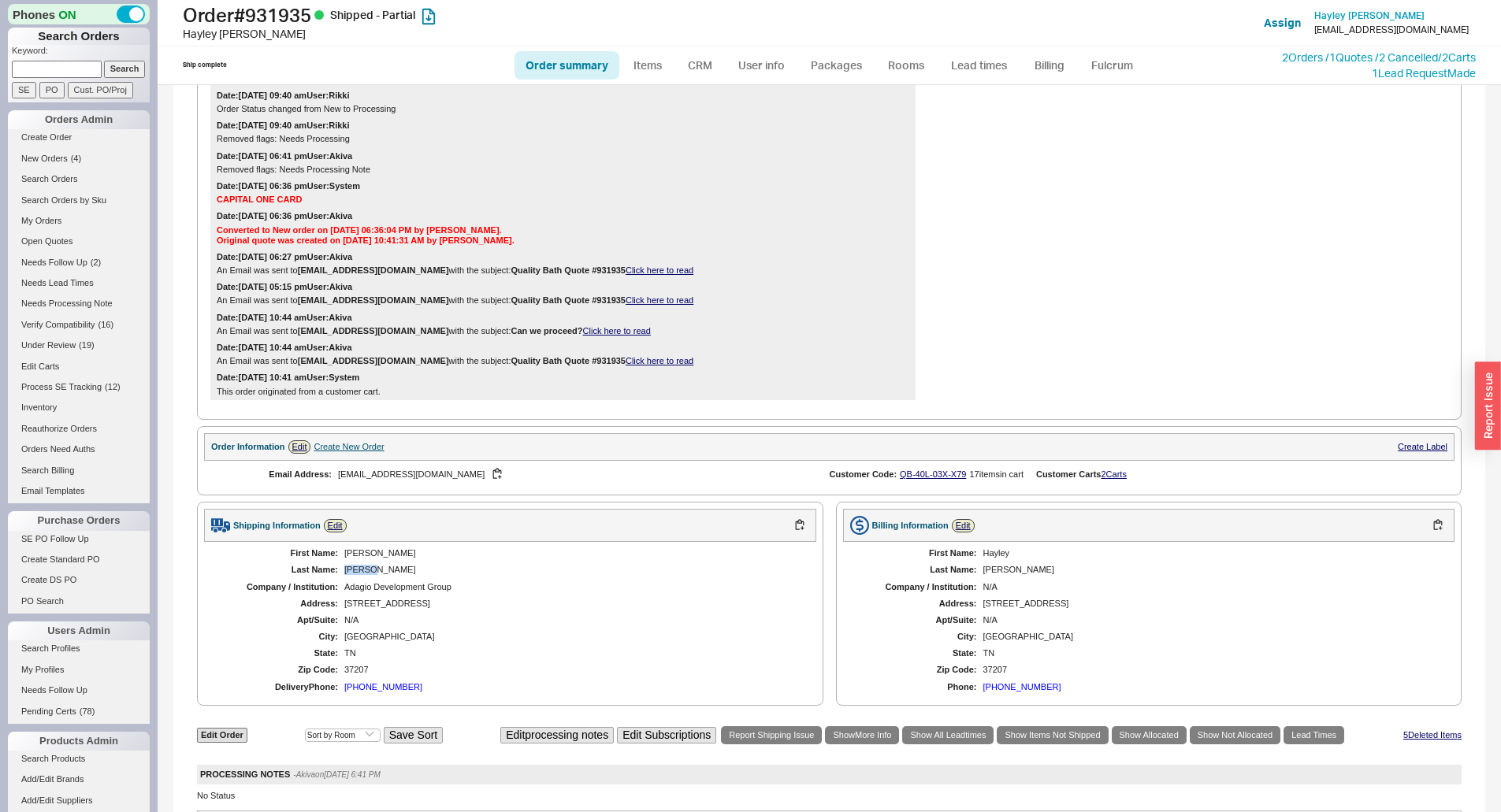
click at [354, 575] on div "Morgan" at bounding box center [572, 569] width 456 height 10
copy div "Morgan"
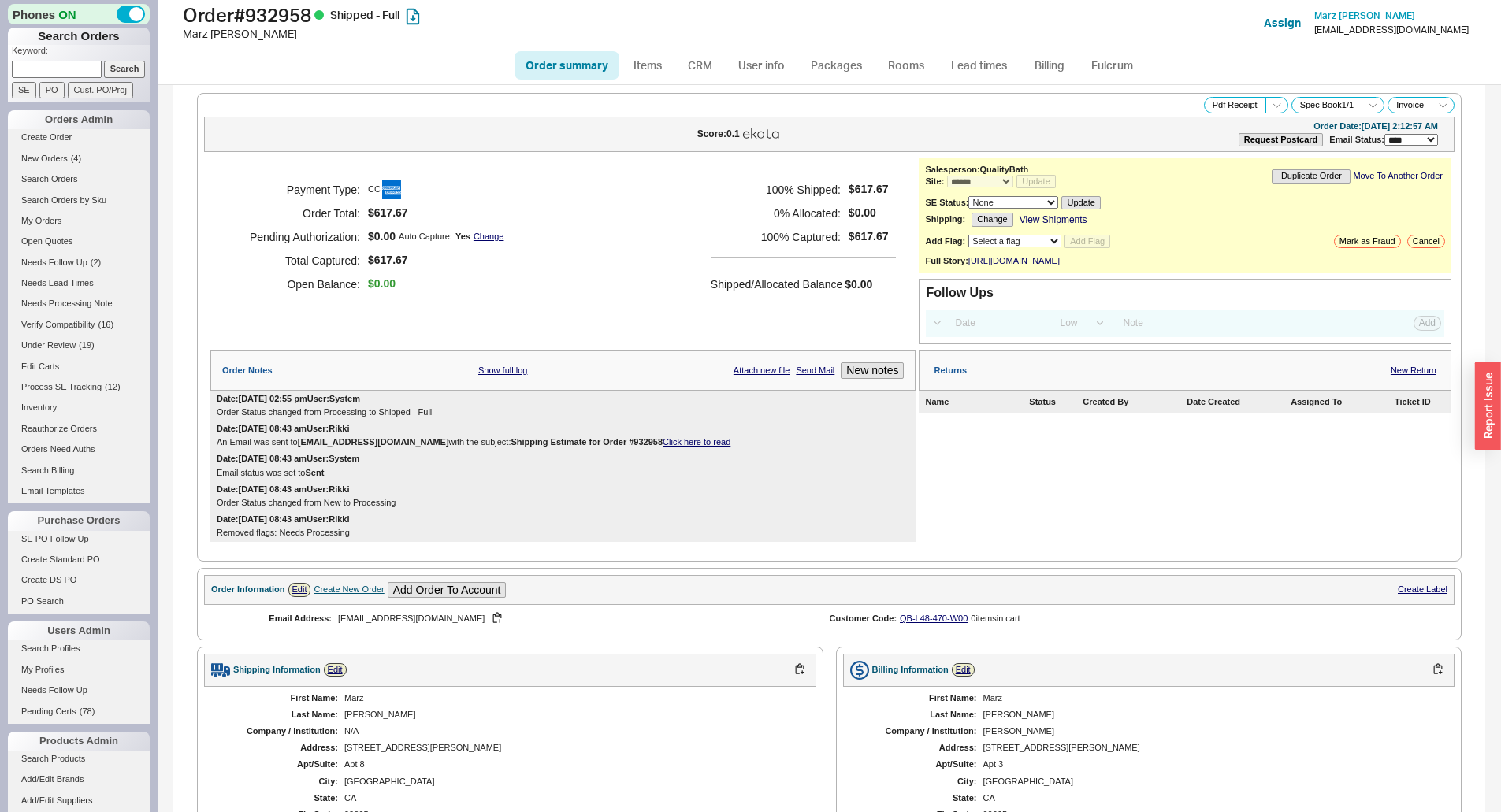
select select "*"
select select "LOW"
select select "3"
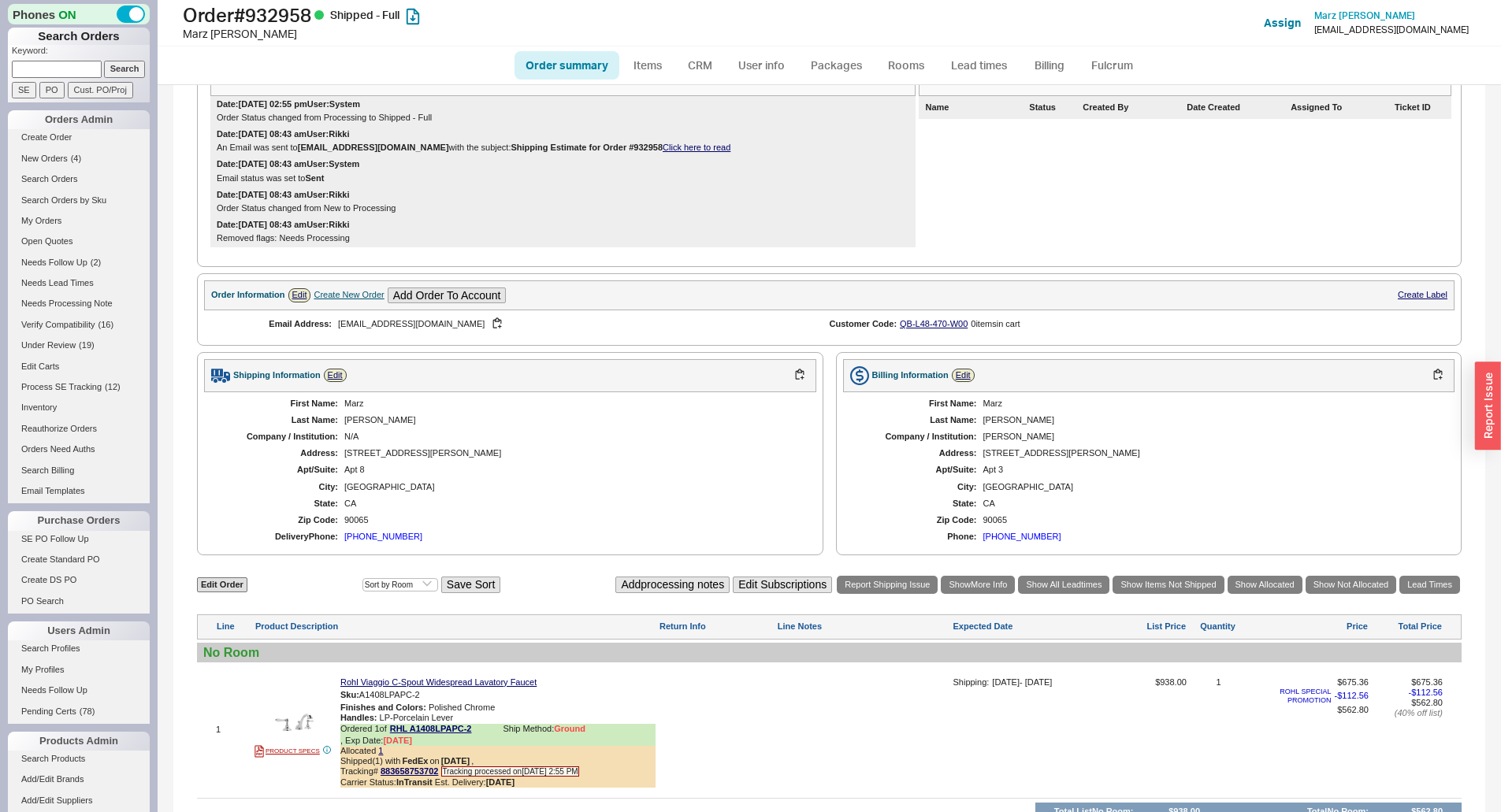
scroll to position [495, 0]
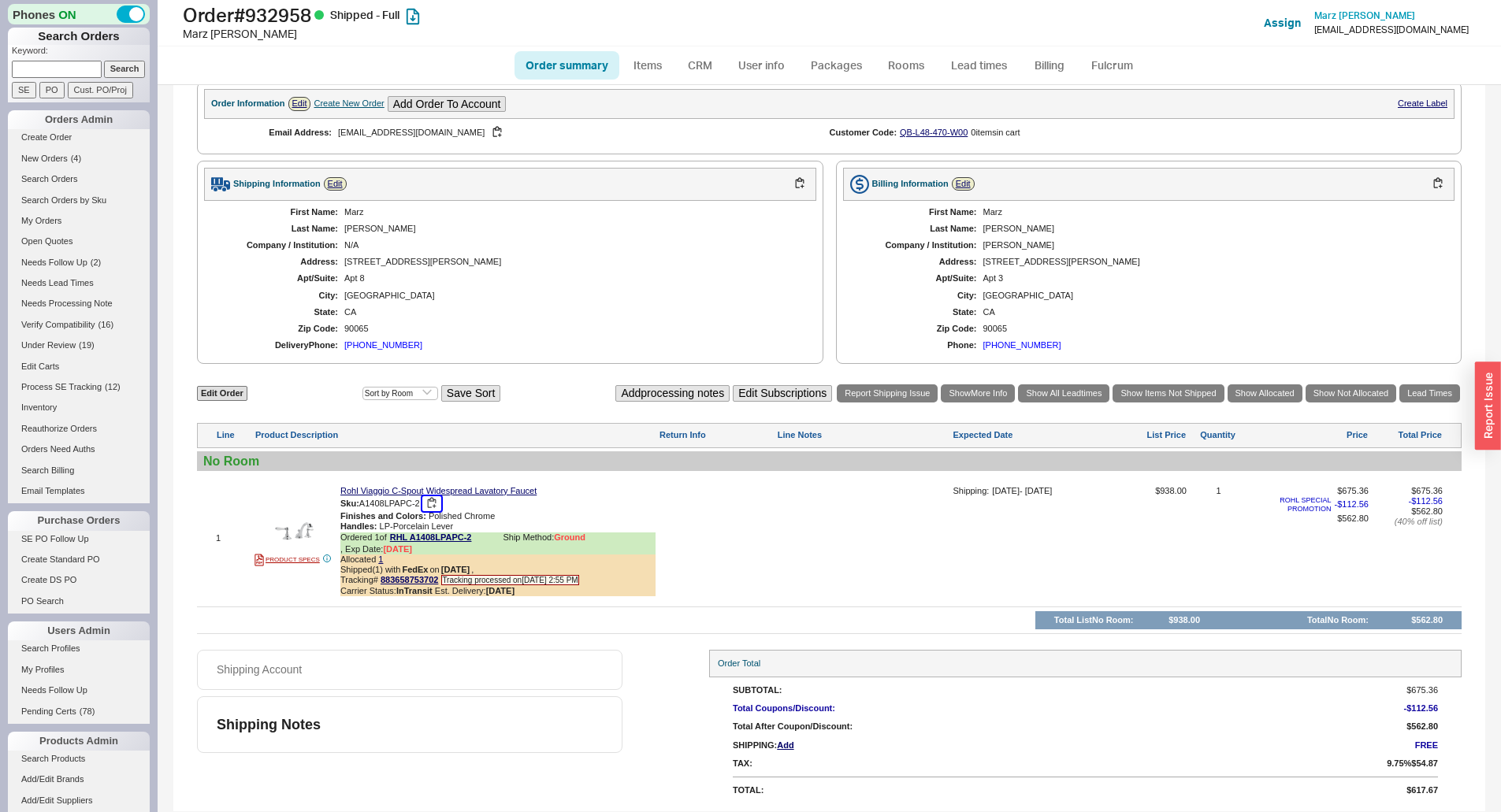
click at [429, 501] on button "button" at bounding box center [431, 503] width 19 height 15
click at [293, 13] on h1 "Order # 932958 Shipped - Full" at bounding box center [468, 15] width 572 height 22
copy h1 "932958"
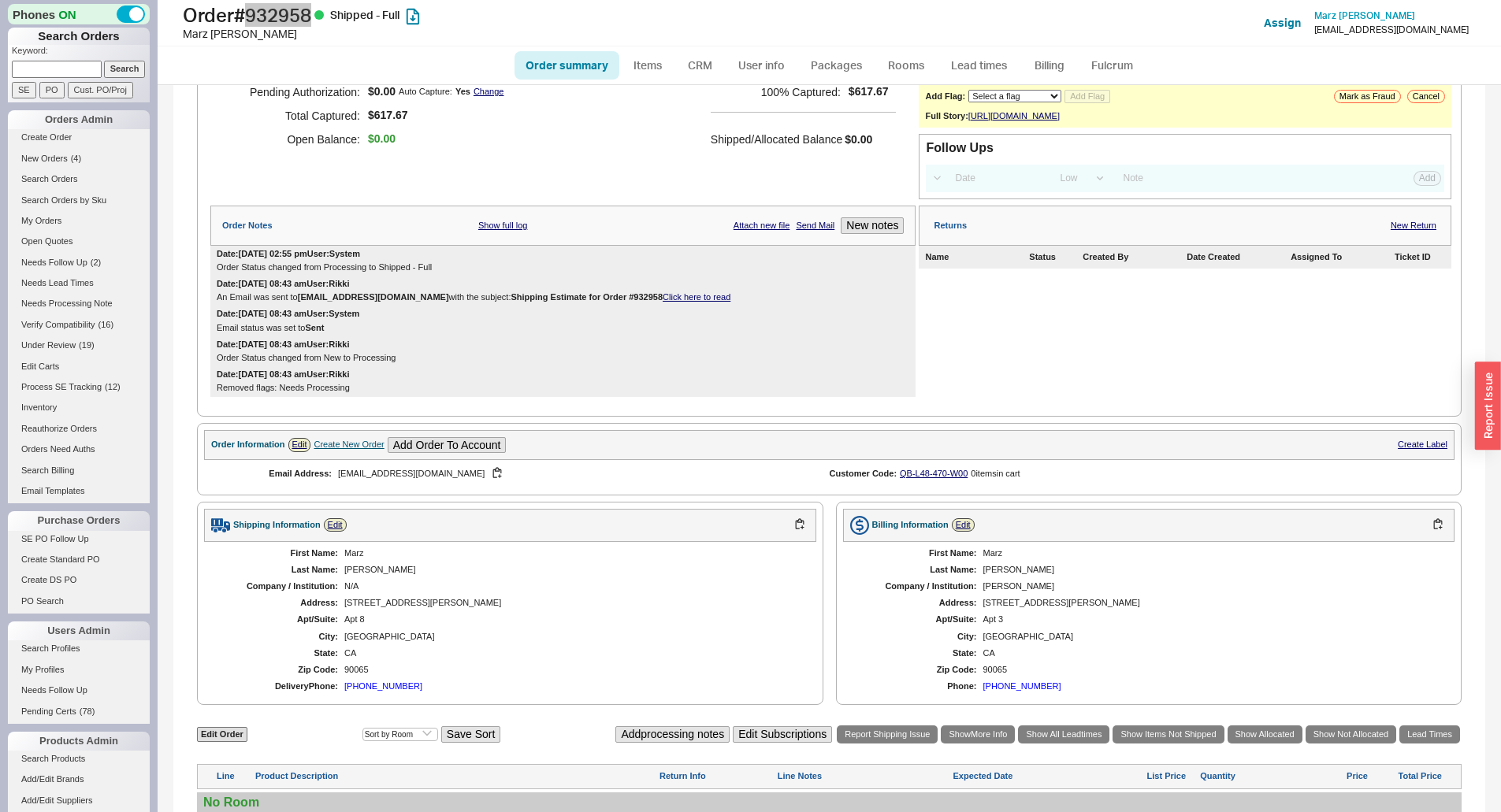
scroll to position [158, 0]
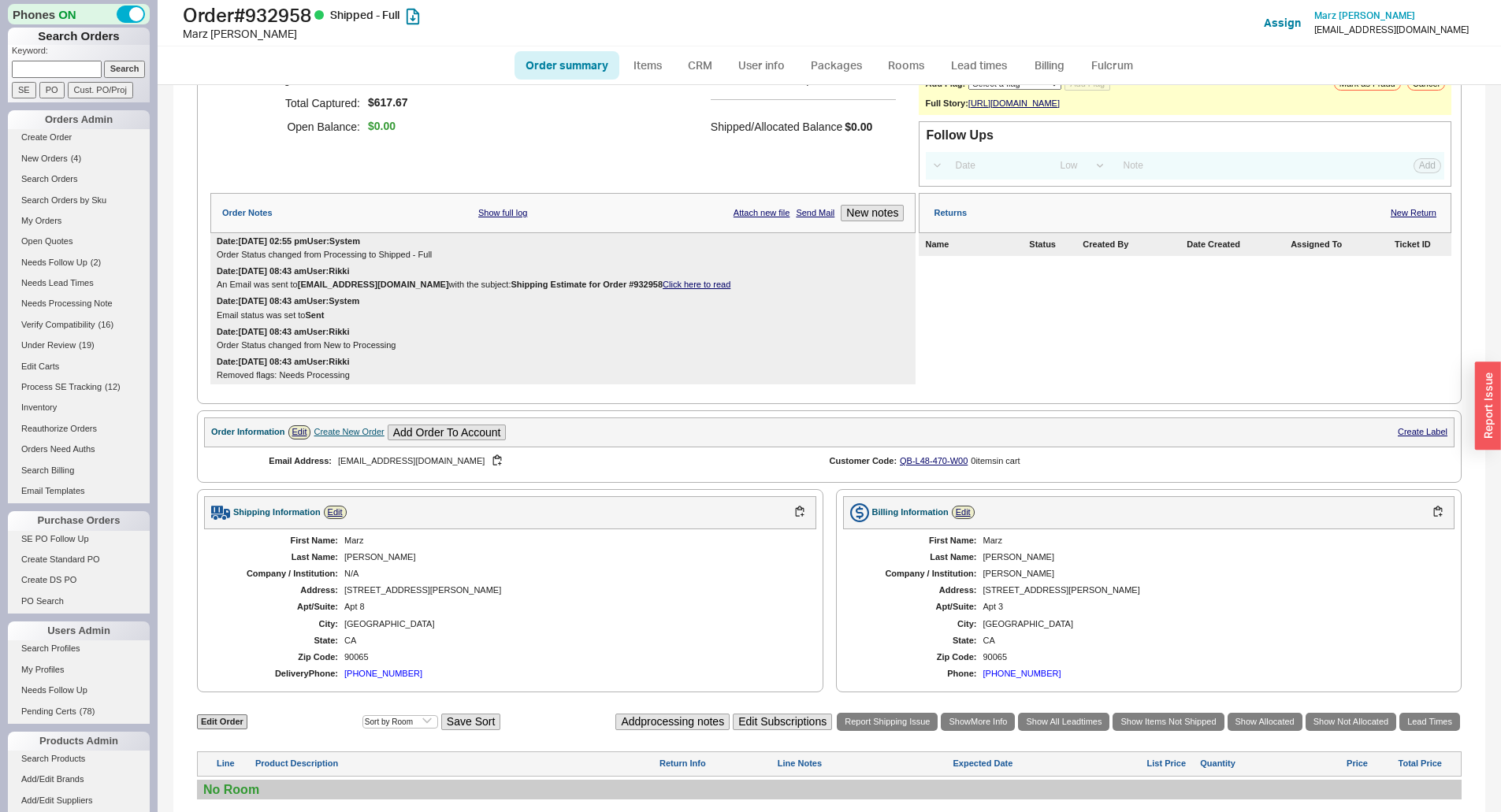
click at [354, 529] on div "Shipping Information Edit" at bounding box center [510, 513] width 612 height 33
click at [354, 546] on div "Marz" at bounding box center [572, 540] width 456 height 10
copy div "Marz"
click at [347, 563] on div "Miller" at bounding box center [572, 557] width 456 height 10
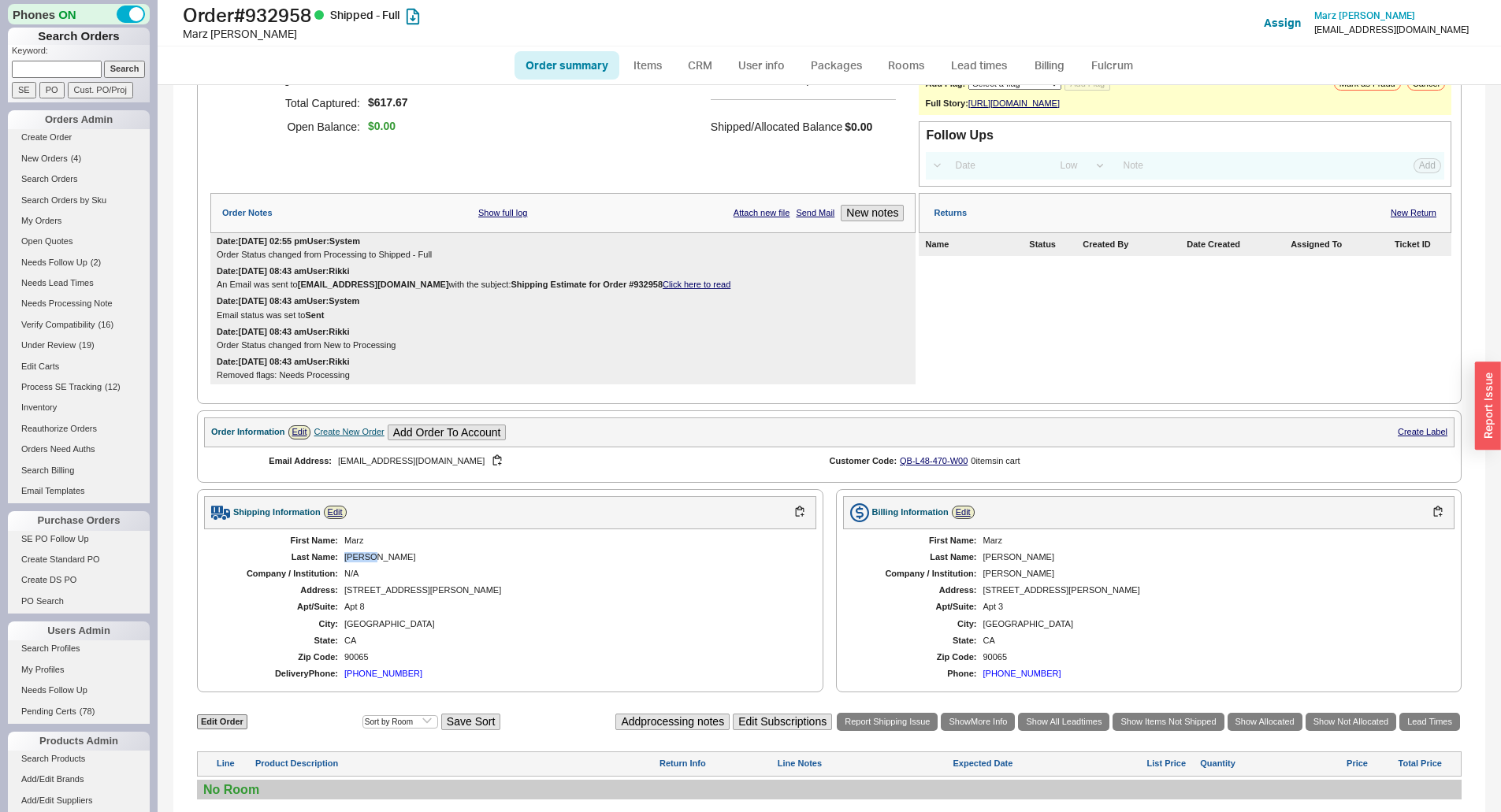
click at [347, 563] on div "Miller" at bounding box center [572, 557] width 456 height 10
copy div "Miller"
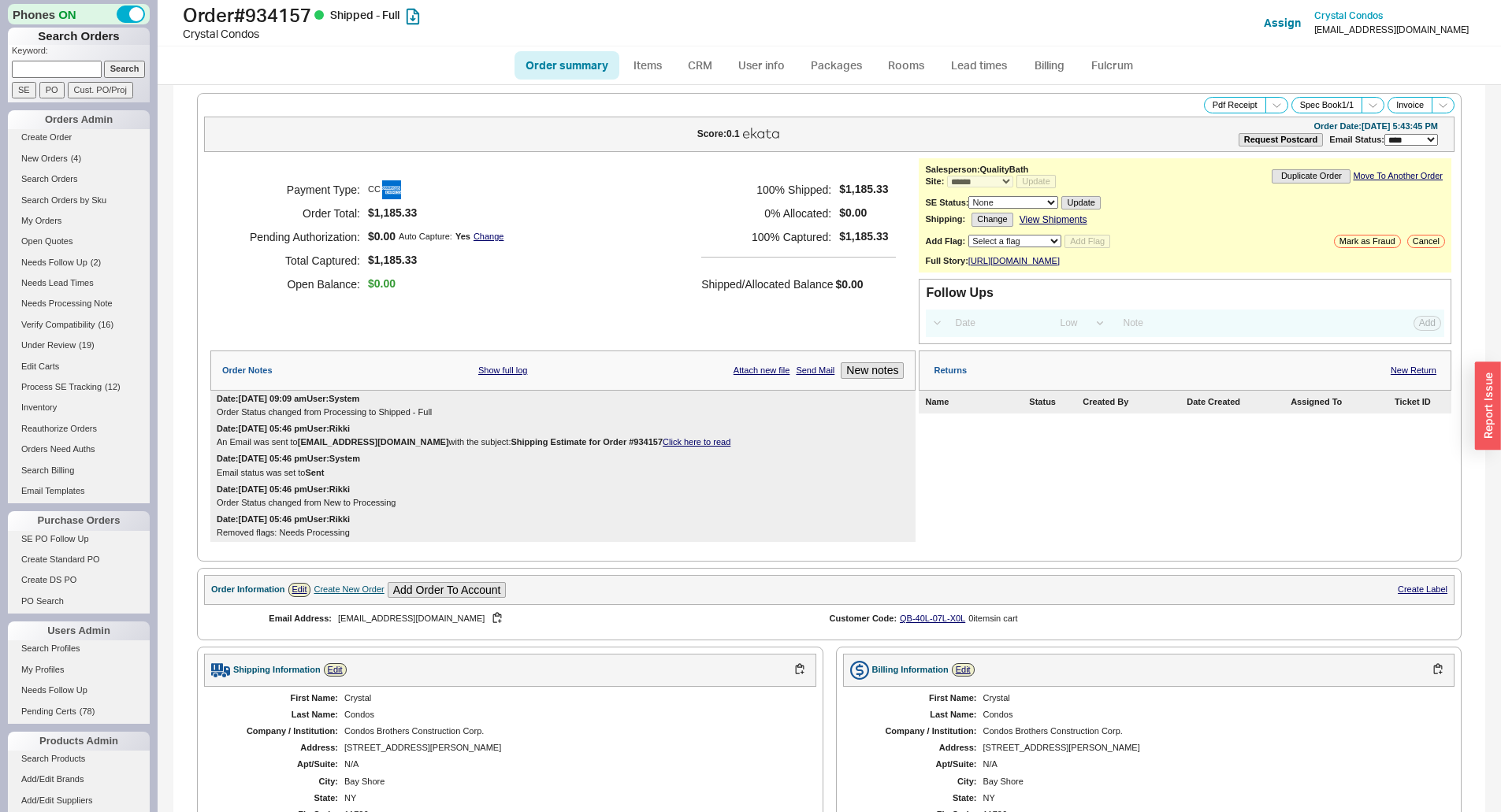
select select "*"
select select "LOW"
select select "3"
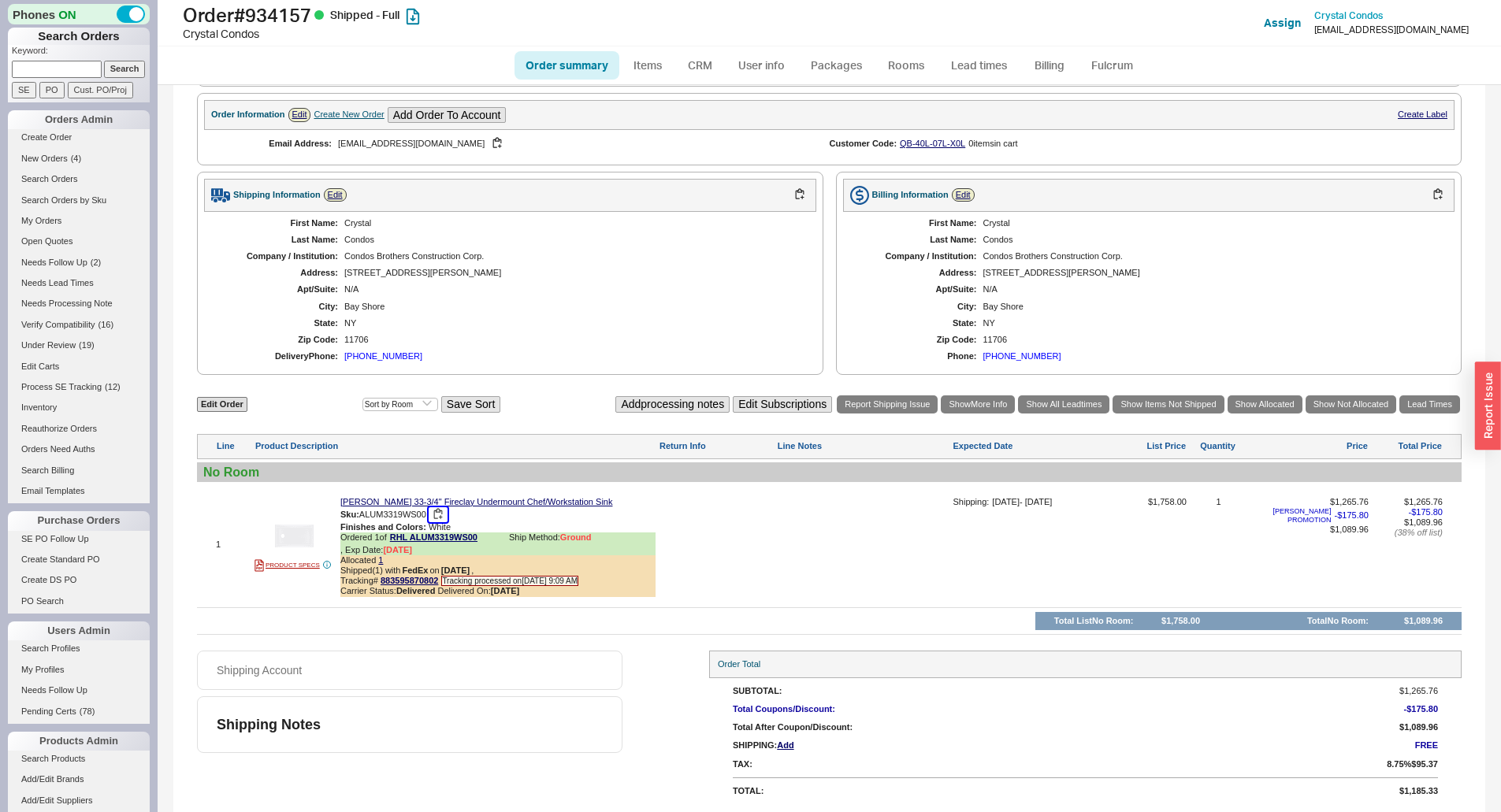
click at [440, 510] on button "button" at bounding box center [438, 514] width 19 height 15
click at [301, 15] on h1 "Order # 934157 Shipped - Full" at bounding box center [468, 15] width 572 height 22
copy h1 "934157"
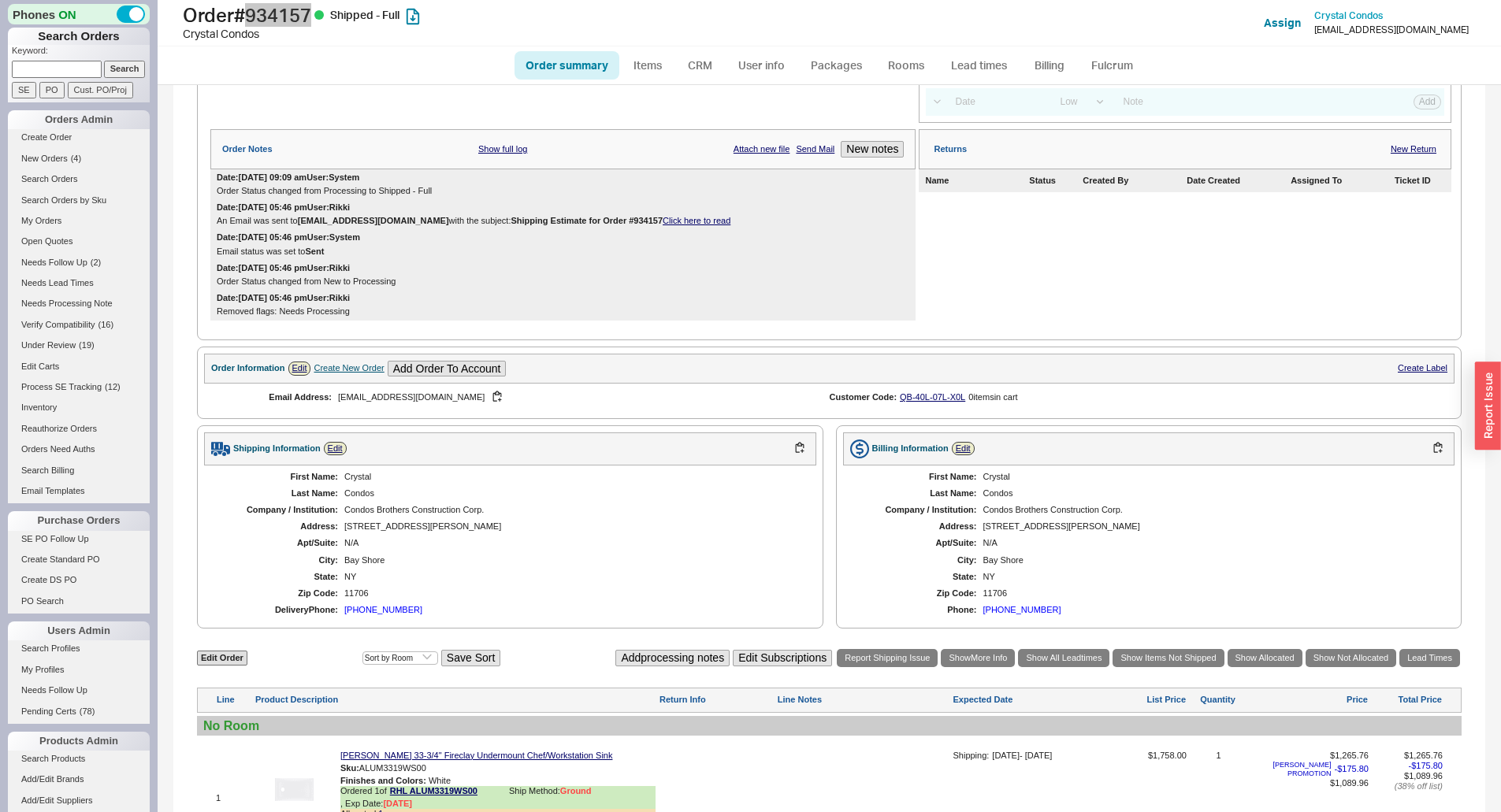
scroll to position [394, 0]
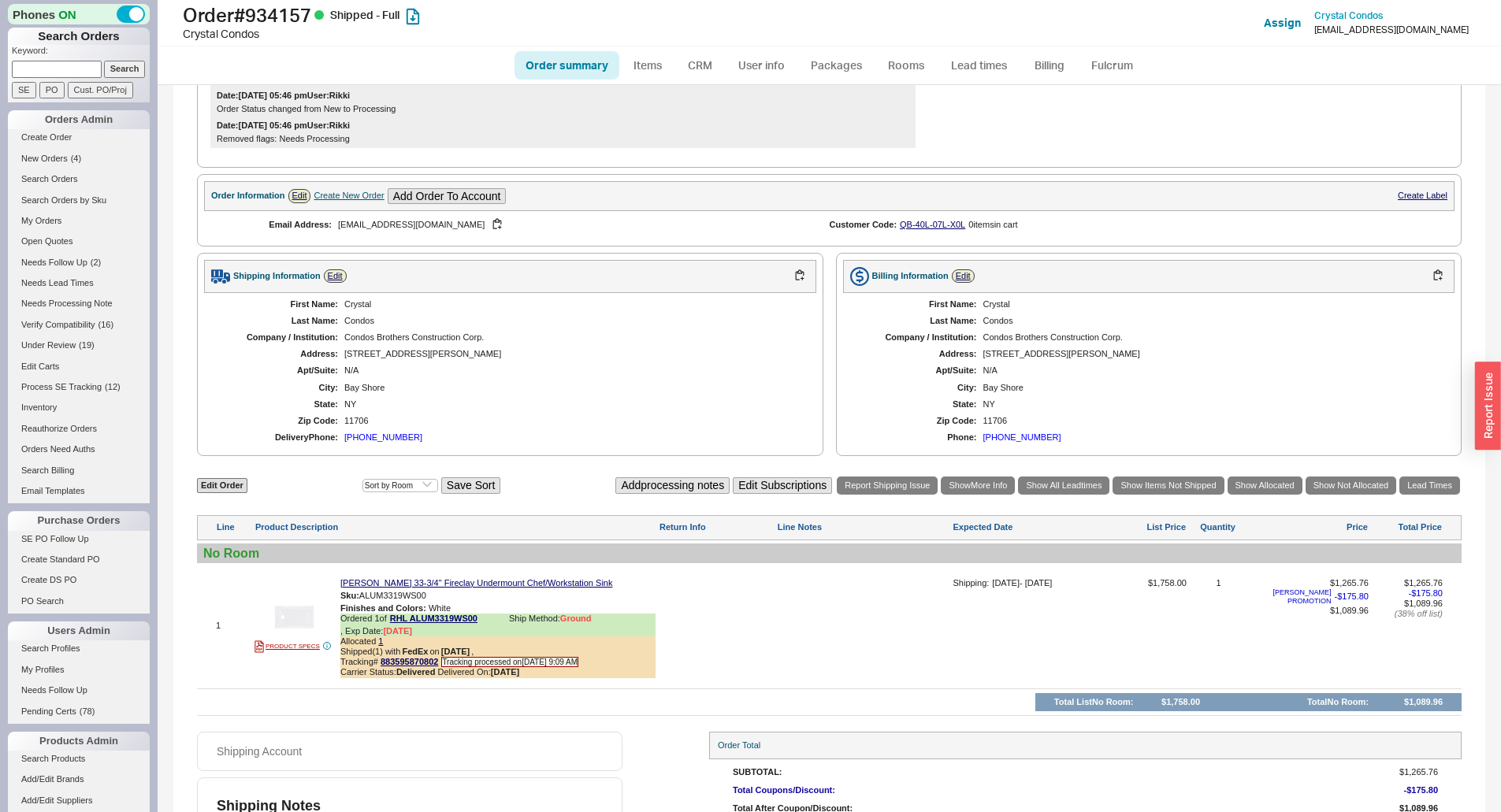
click at [349, 310] on div "Crystal" at bounding box center [572, 304] width 456 height 10
copy div "Crystal"
click at [353, 326] on div "Condos" at bounding box center [572, 321] width 456 height 10
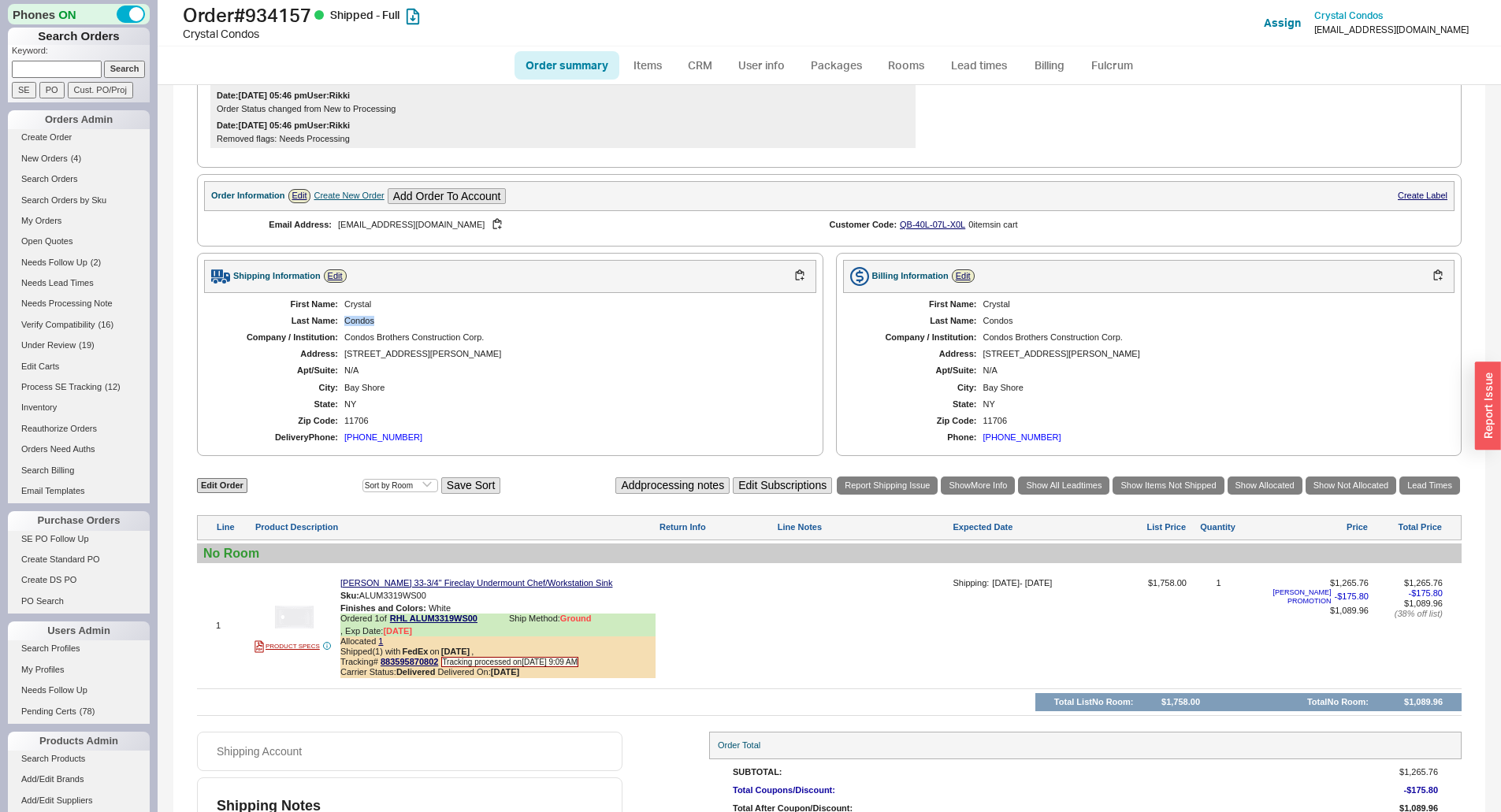
copy div "Condos"
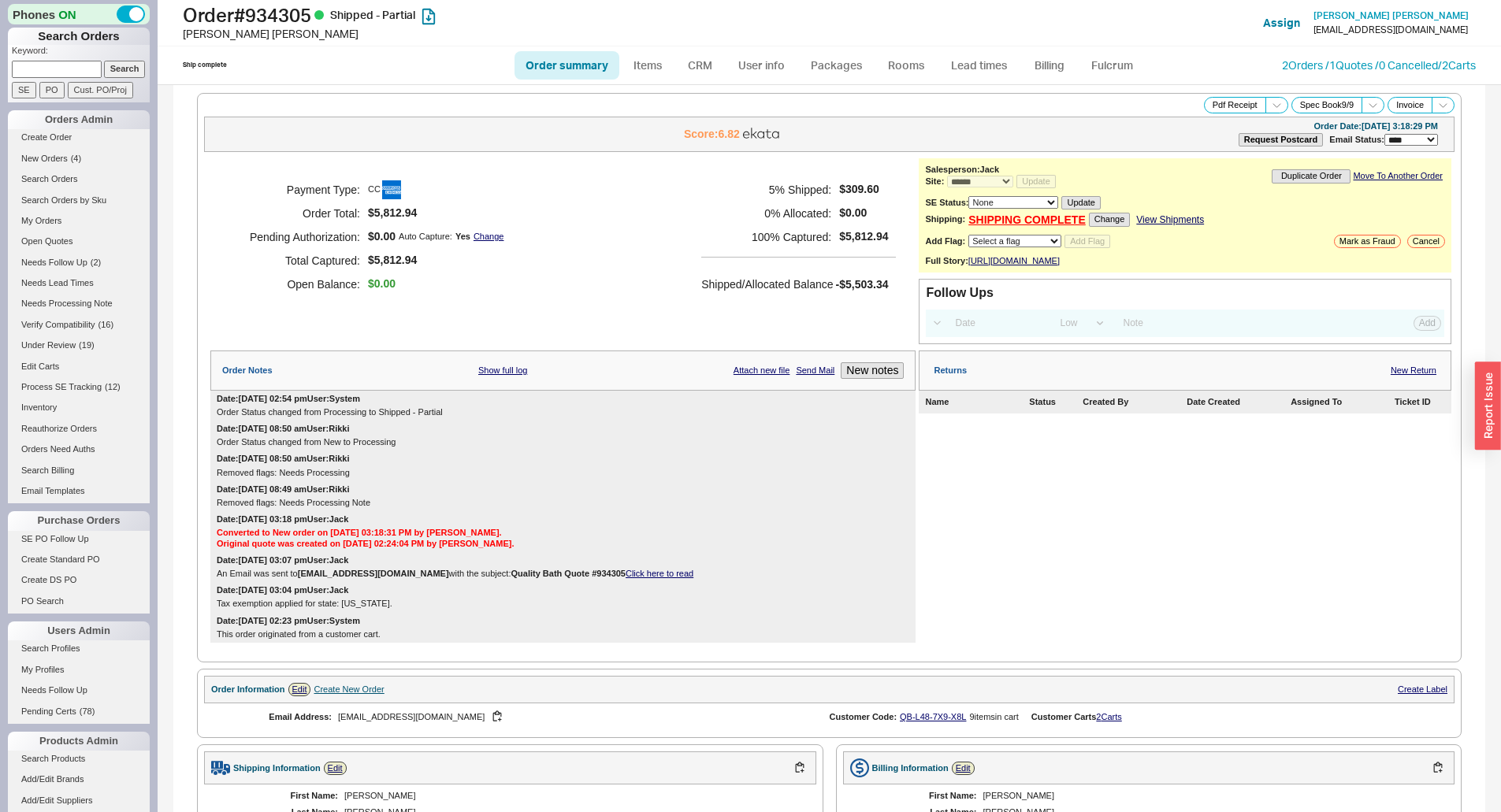
select select "*"
select select "LOW"
select select "3"
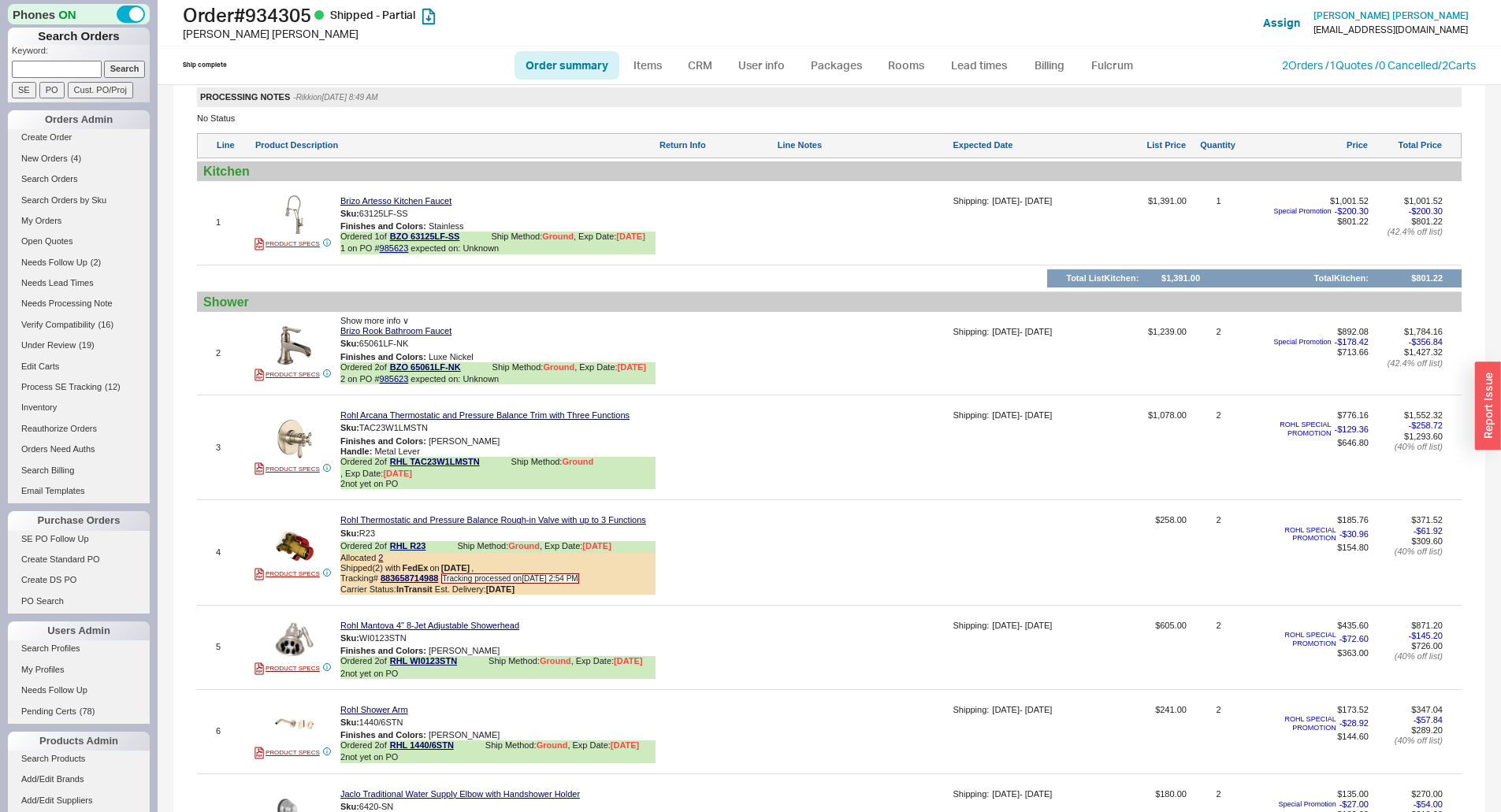
scroll to position [945, 0]
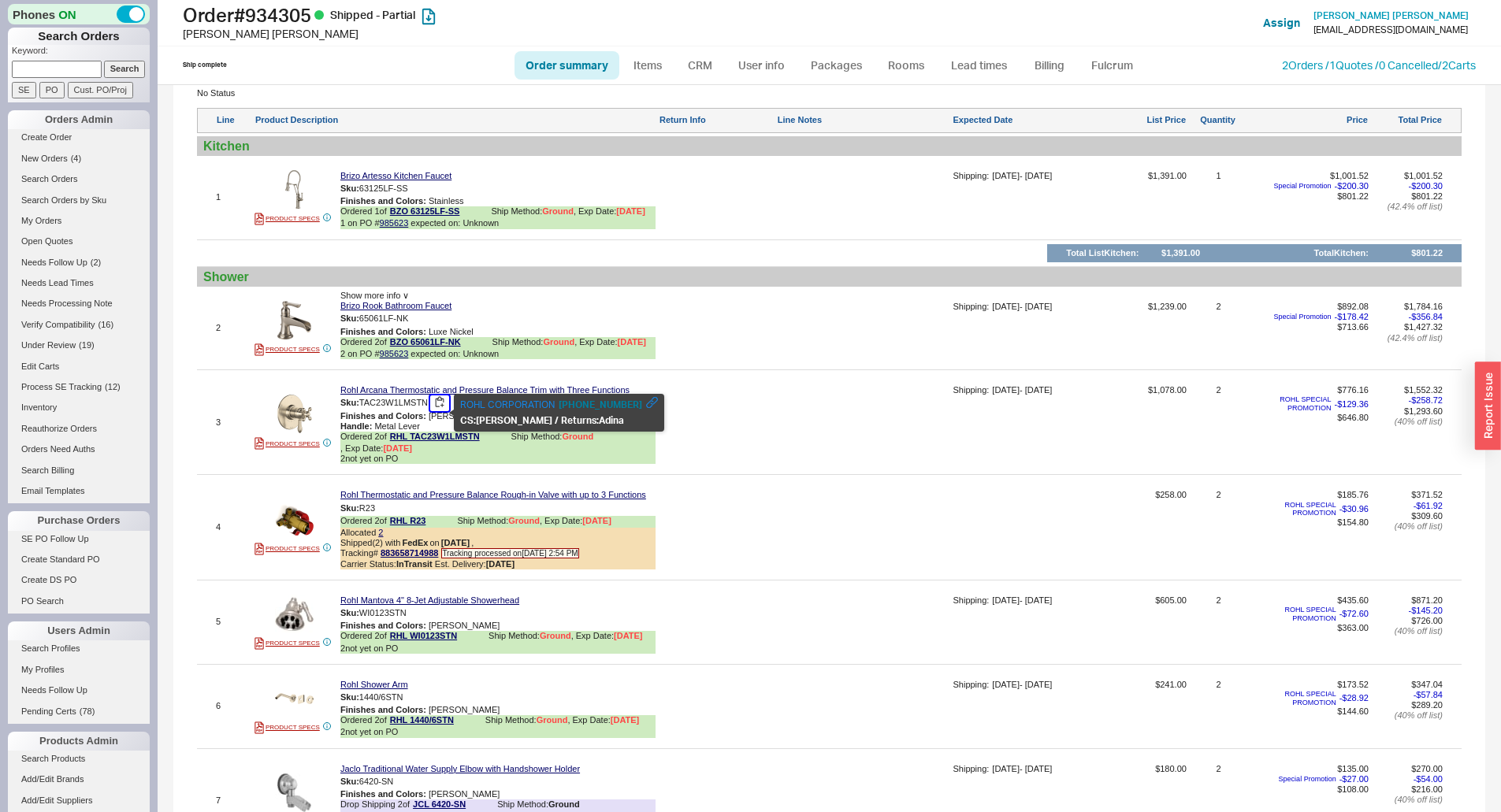
click at [440, 411] on button "button" at bounding box center [439, 403] width 19 height 15
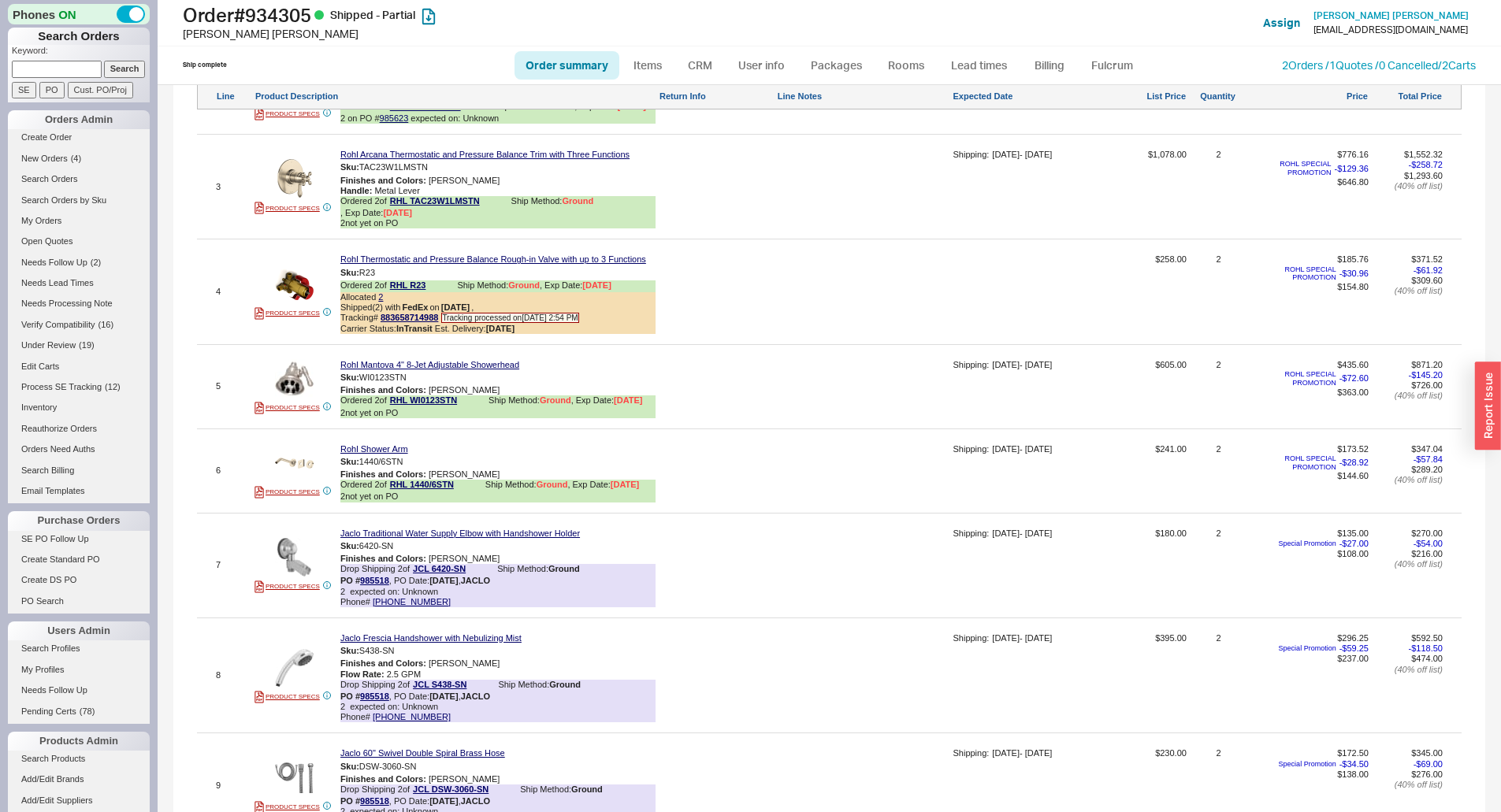
scroll to position [1182, 0]
click at [422, 385] on button "button" at bounding box center [418, 377] width 19 height 15
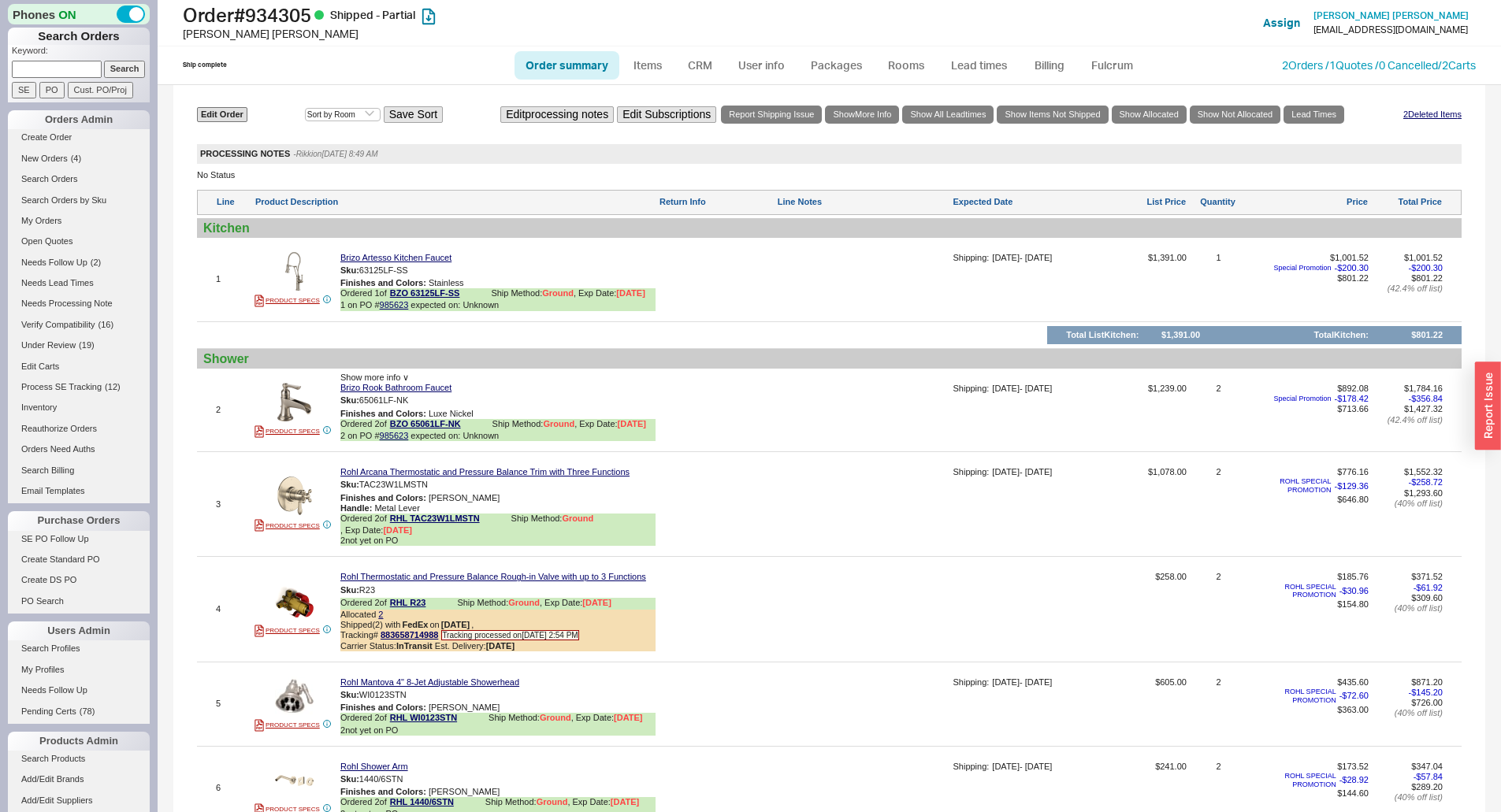
scroll to position [709, 0]
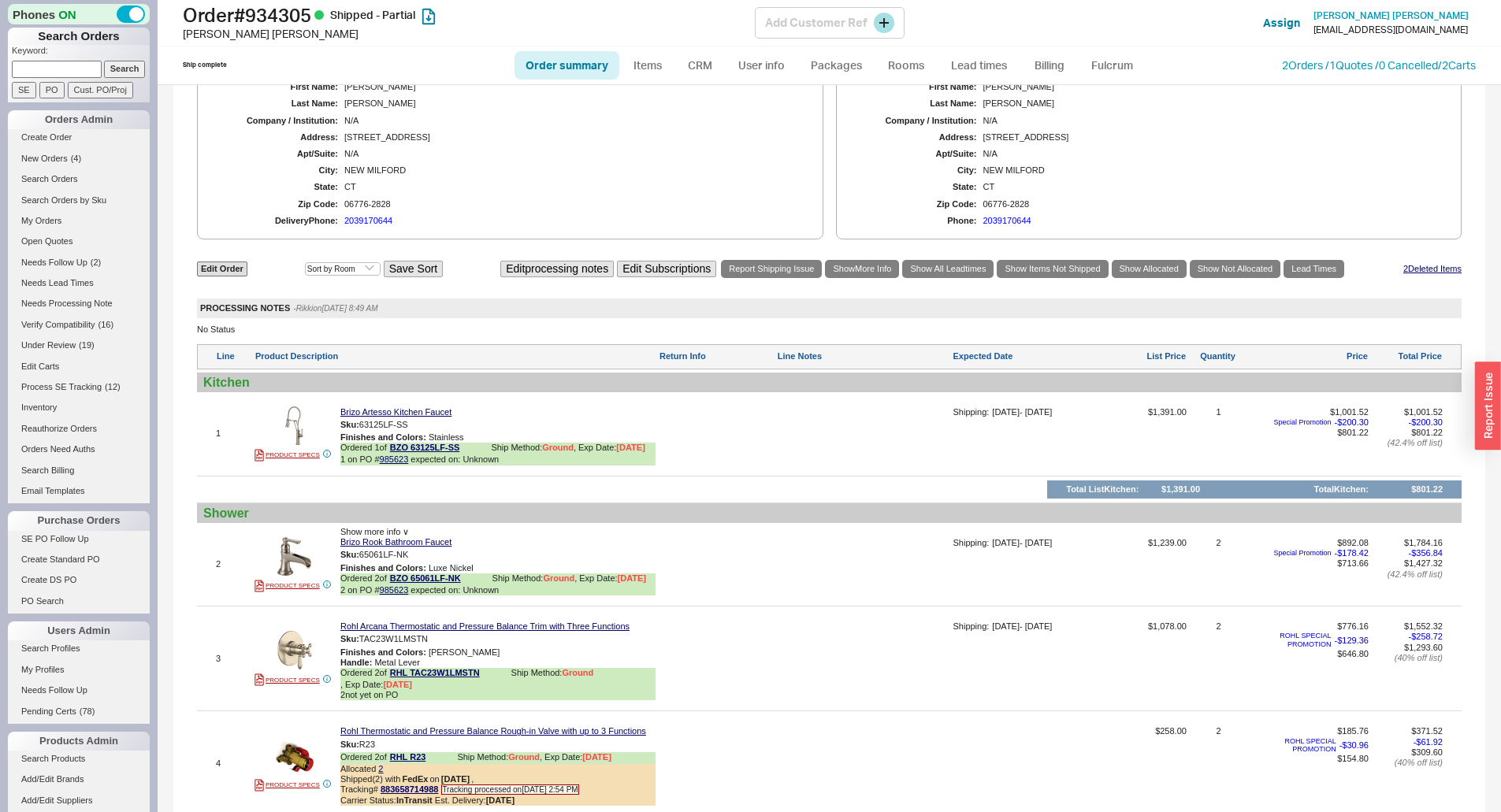
click at [294, 10] on h1 "Order # 934305 Shipped - Partial" at bounding box center [468, 15] width 572 height 22
copy h1 "934305"
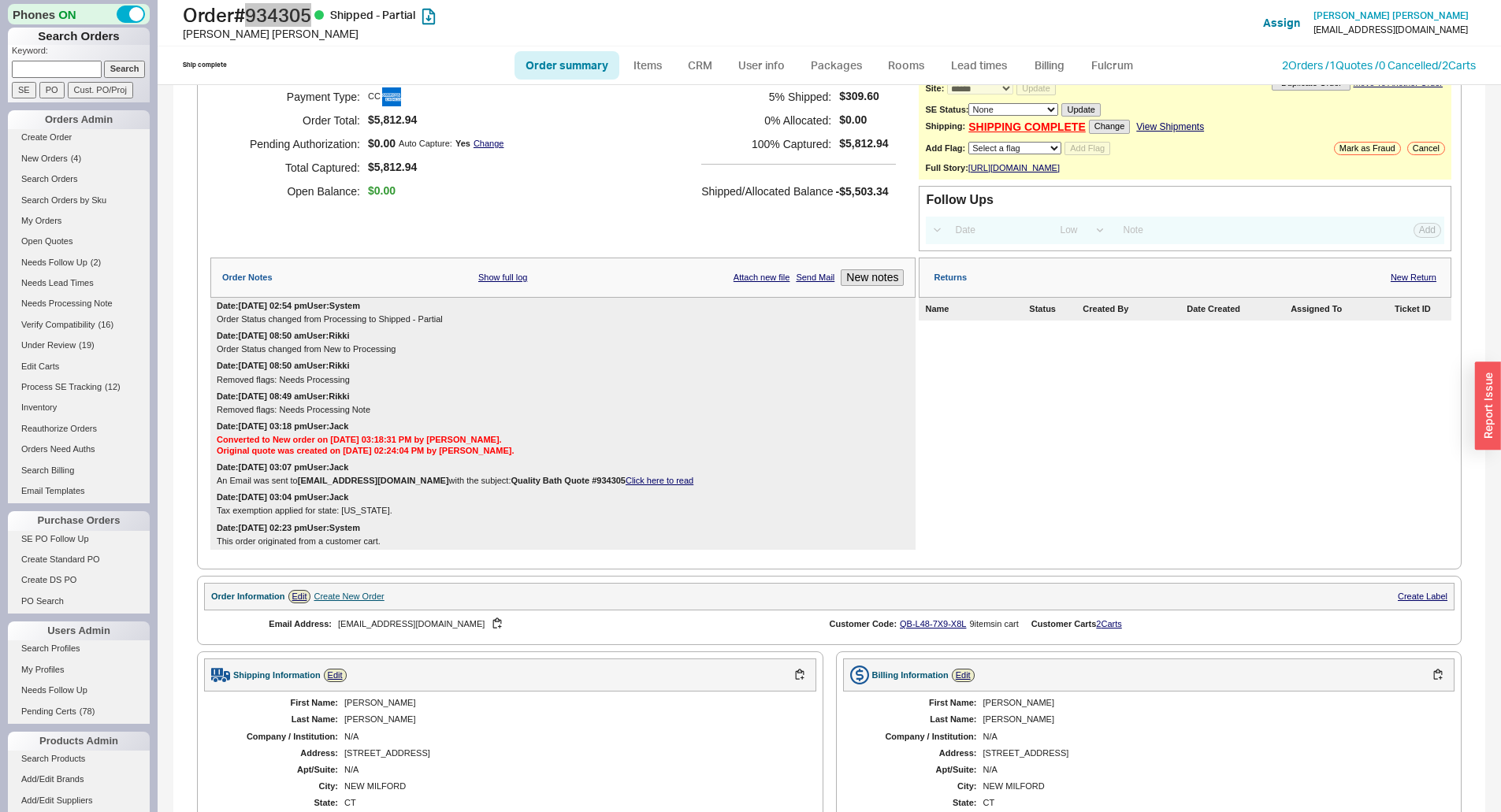
scroll to position [236, 0]
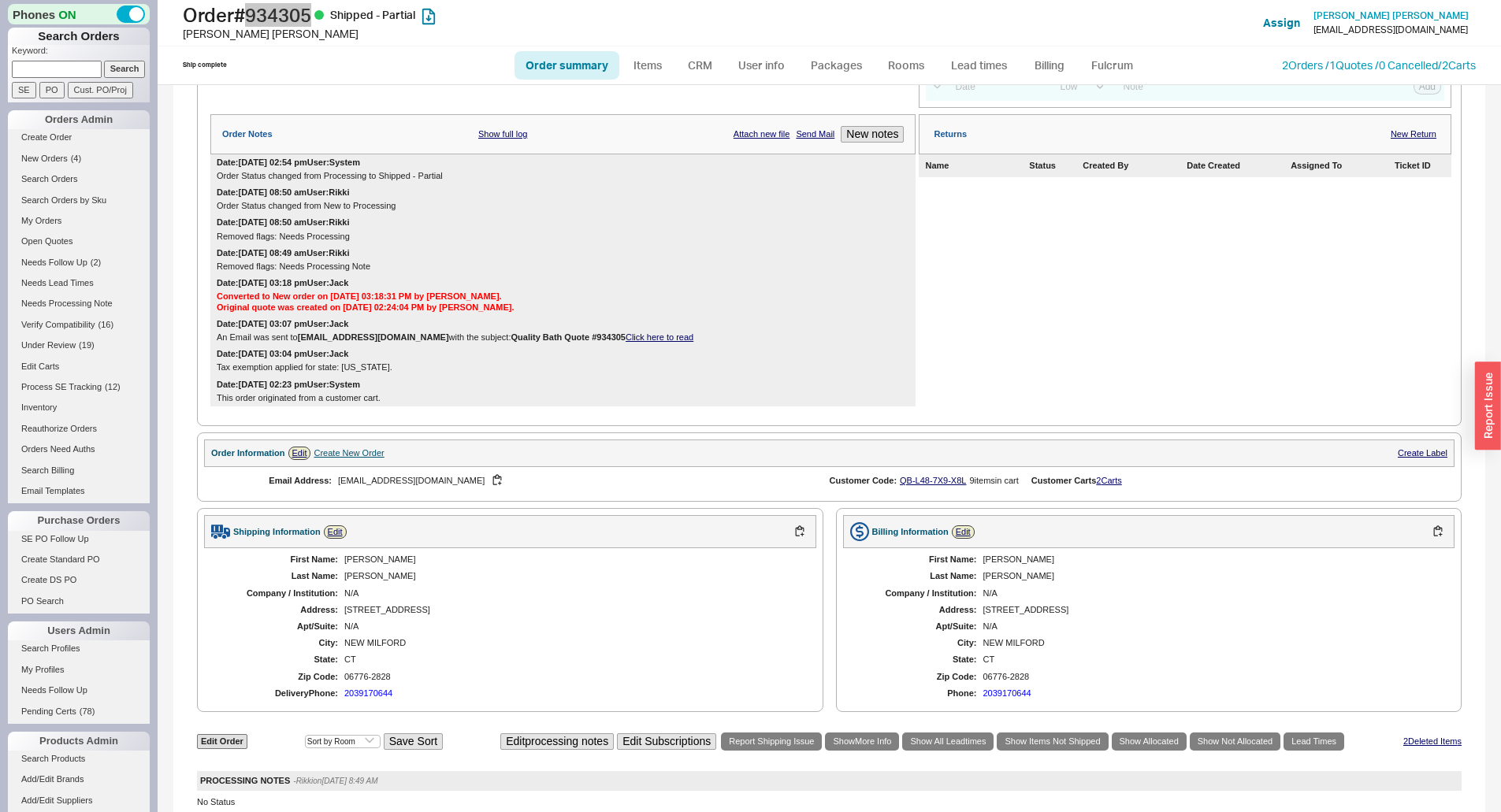
click at [351, 576] on div "First Name: Brian Last Name: Williamson Company / Institution: N/A Address: 21 …" at bounding box center [510, 626] width 612 height 157
click at [351, 565] on div "Brian" at bounding box center [572, 559] width 456 height 10
click at [371, 581] on div "Williamson" at bounding box center [572, 576] width 456 height 10
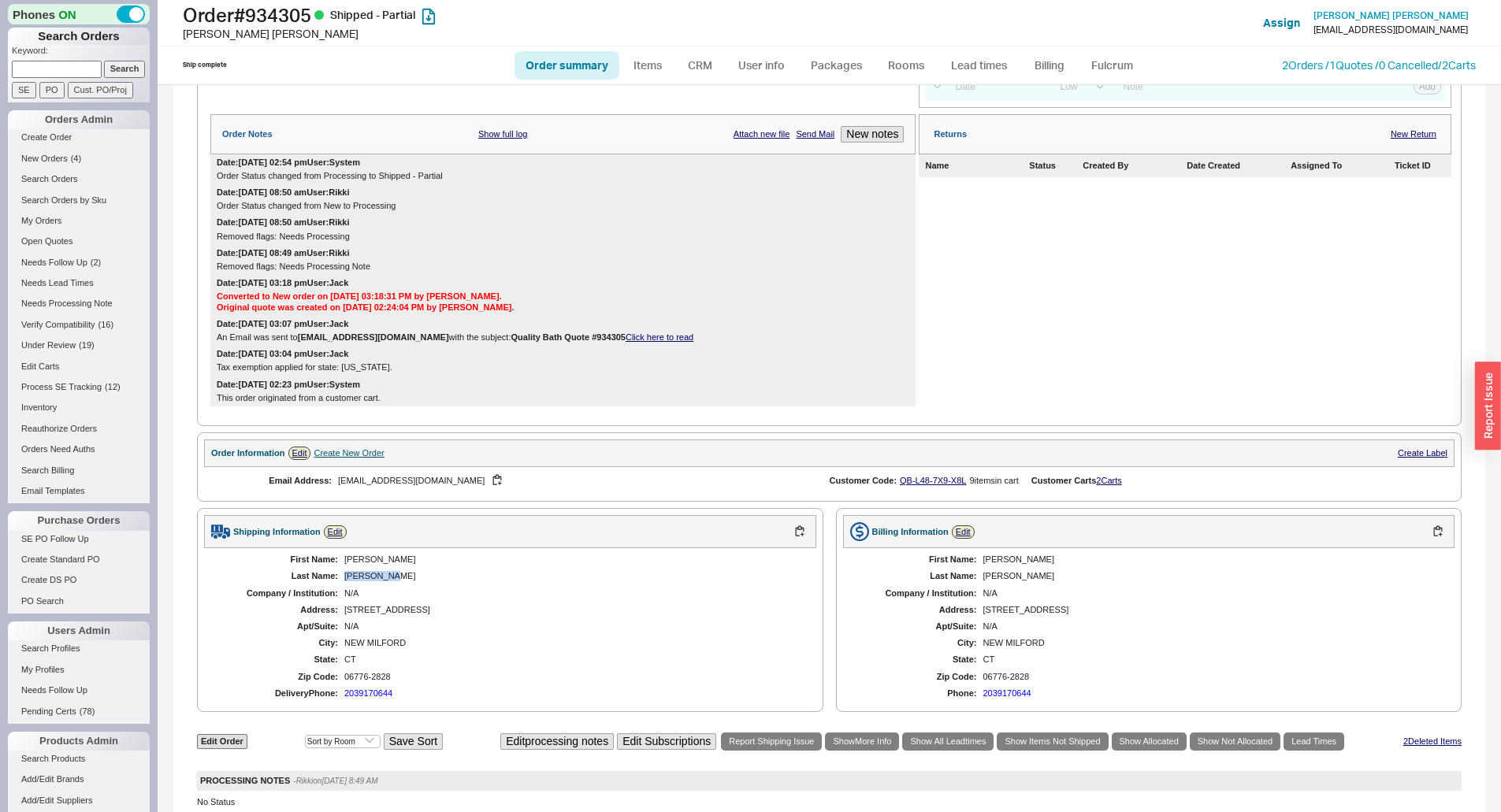
click at [371, 581] on div "Williamson" at bounding box center [572, 576] width 456 height 10
copy div "Williamson"
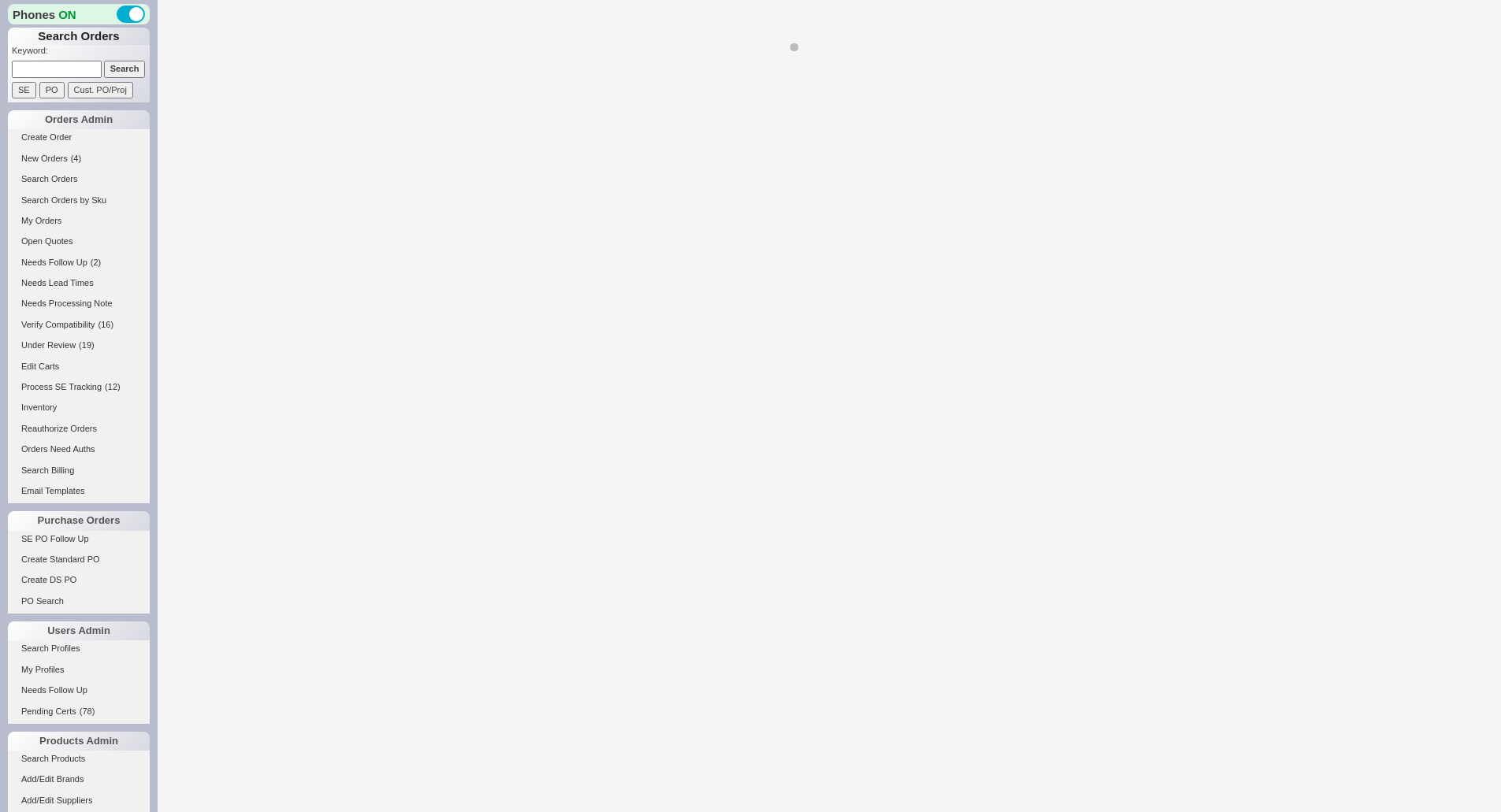
select select "*"
select select "LOW"
select select "3"
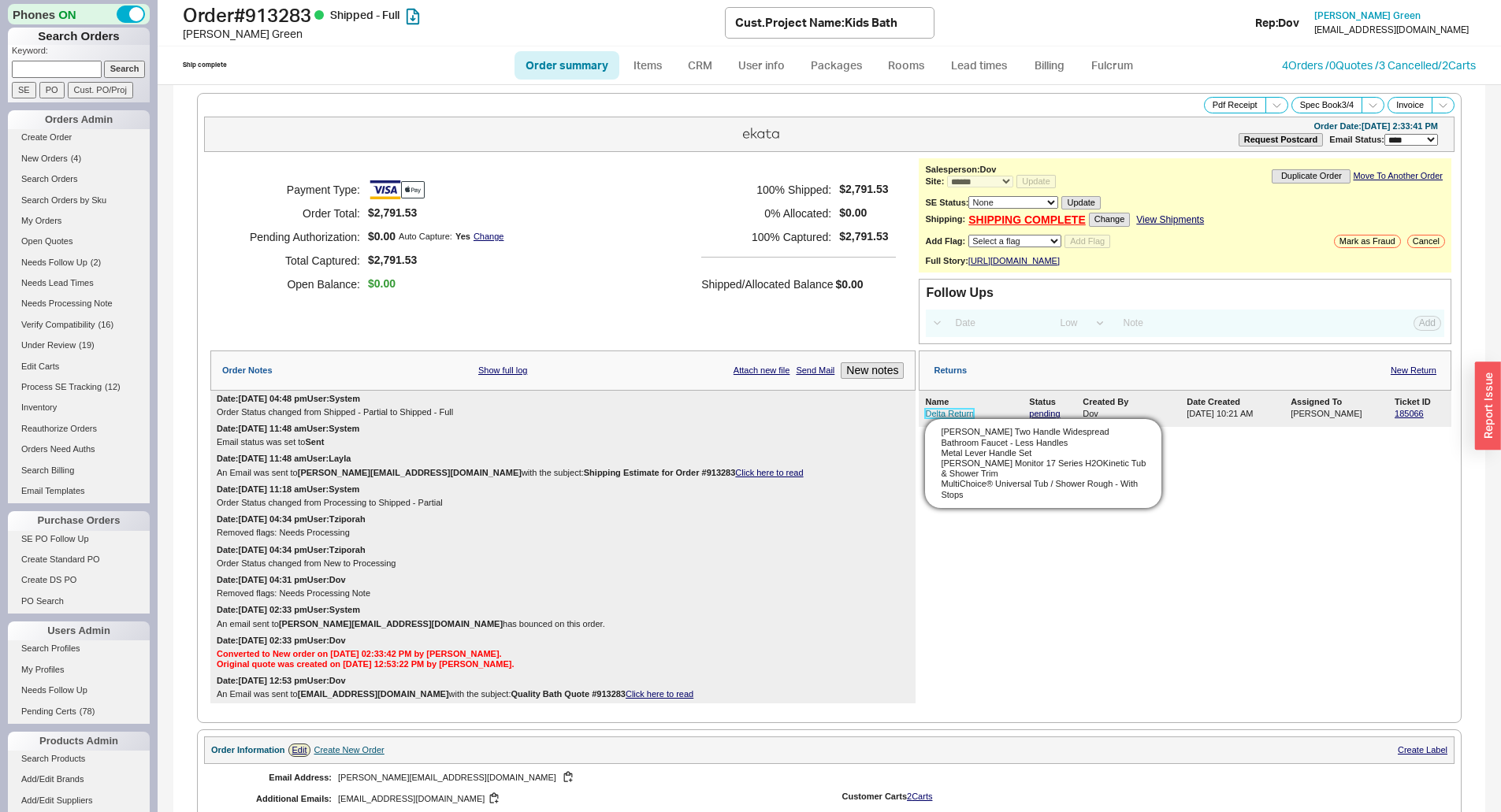
click at [947, 418] on link "Delta Return" at bounding box center [949, 413] width 49 height 9
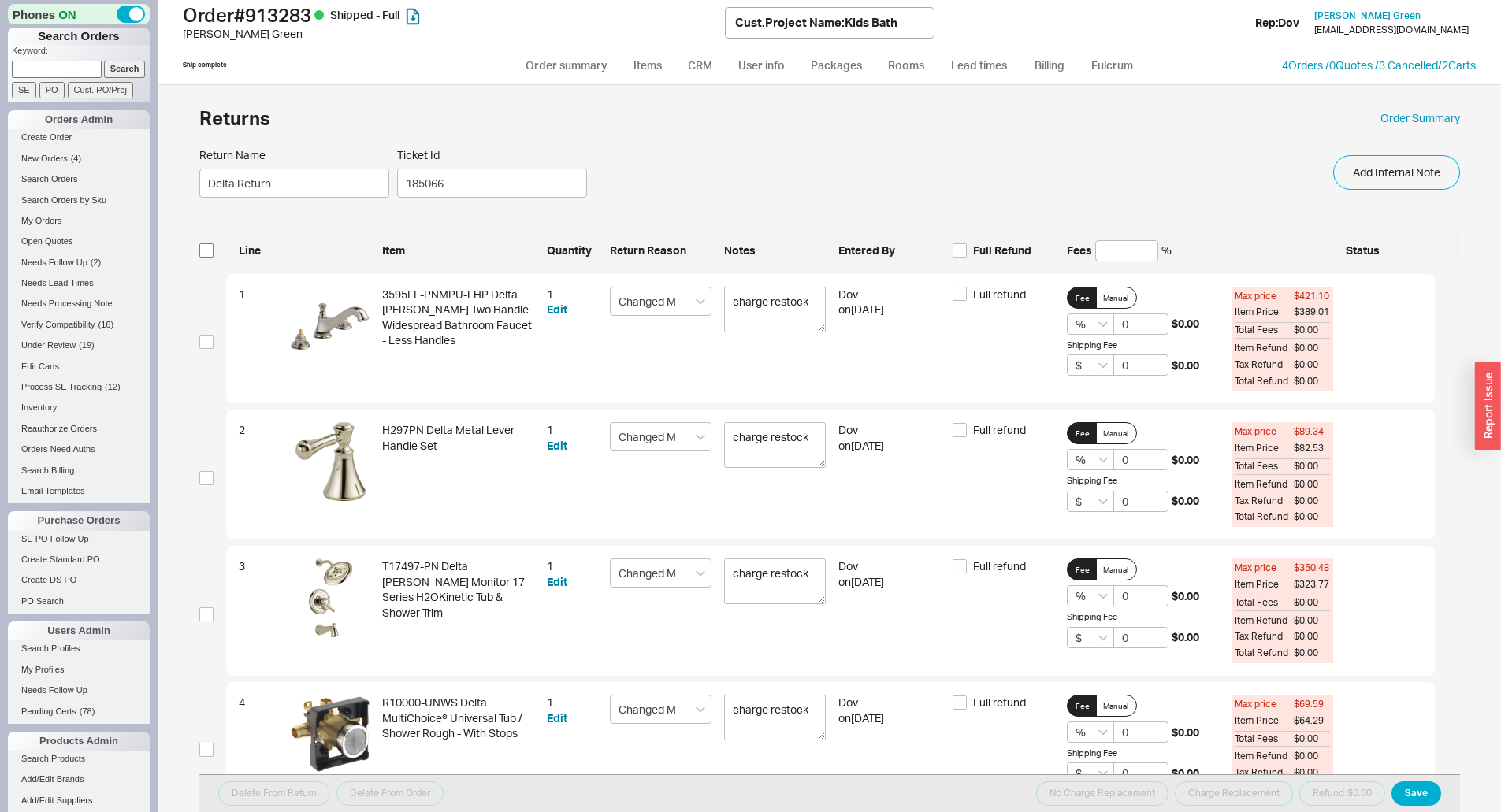
click at [207, 250] on input "checkbox" at bounding box center [206, 250] width 14 height 14
checkbox input "true"
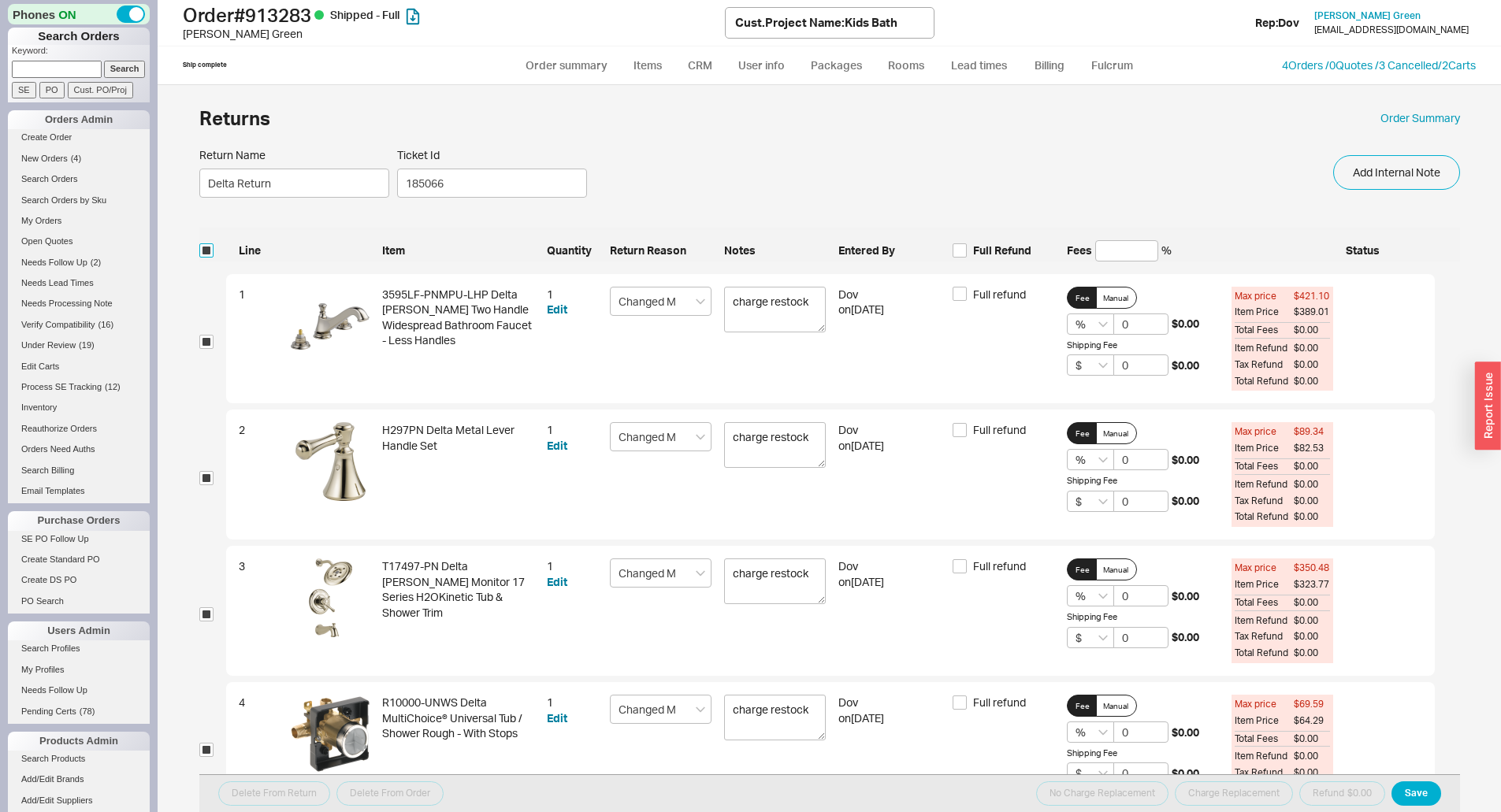
checkbox input "true"
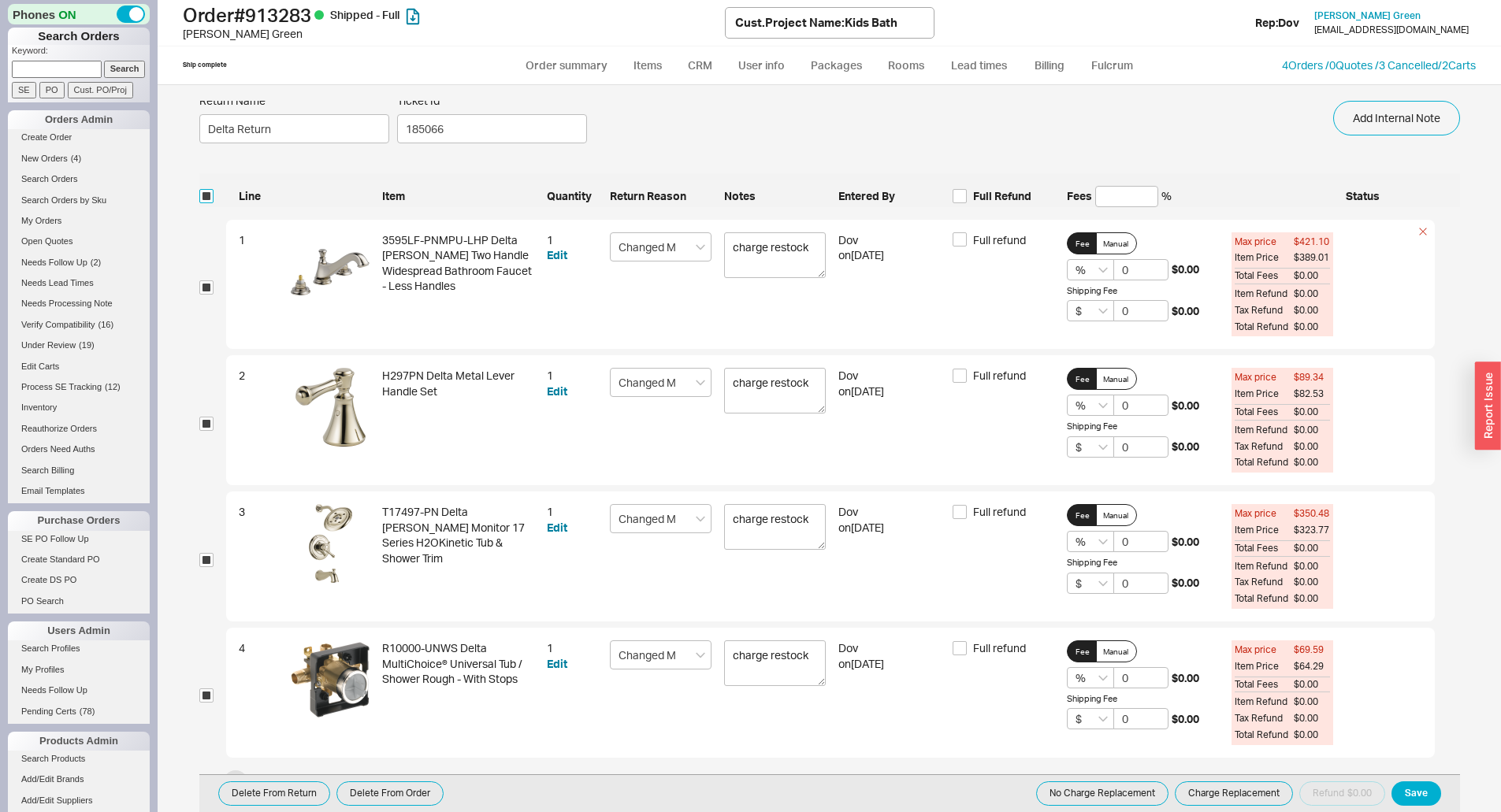
scroll to position [79, 0]
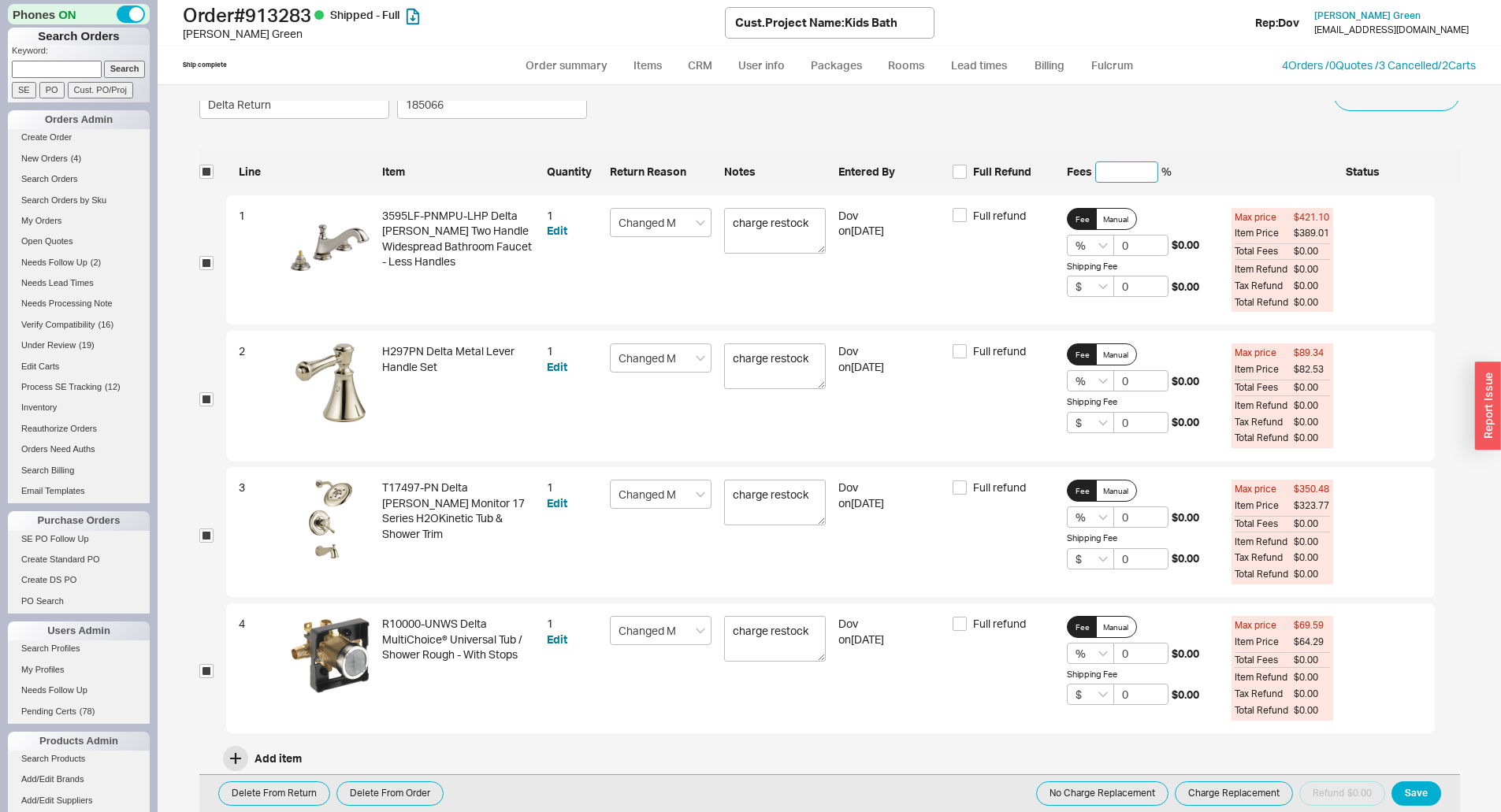
click at [1121, 175] on input at bounding box center [1126, 171] width 63 height 21
type input "2"
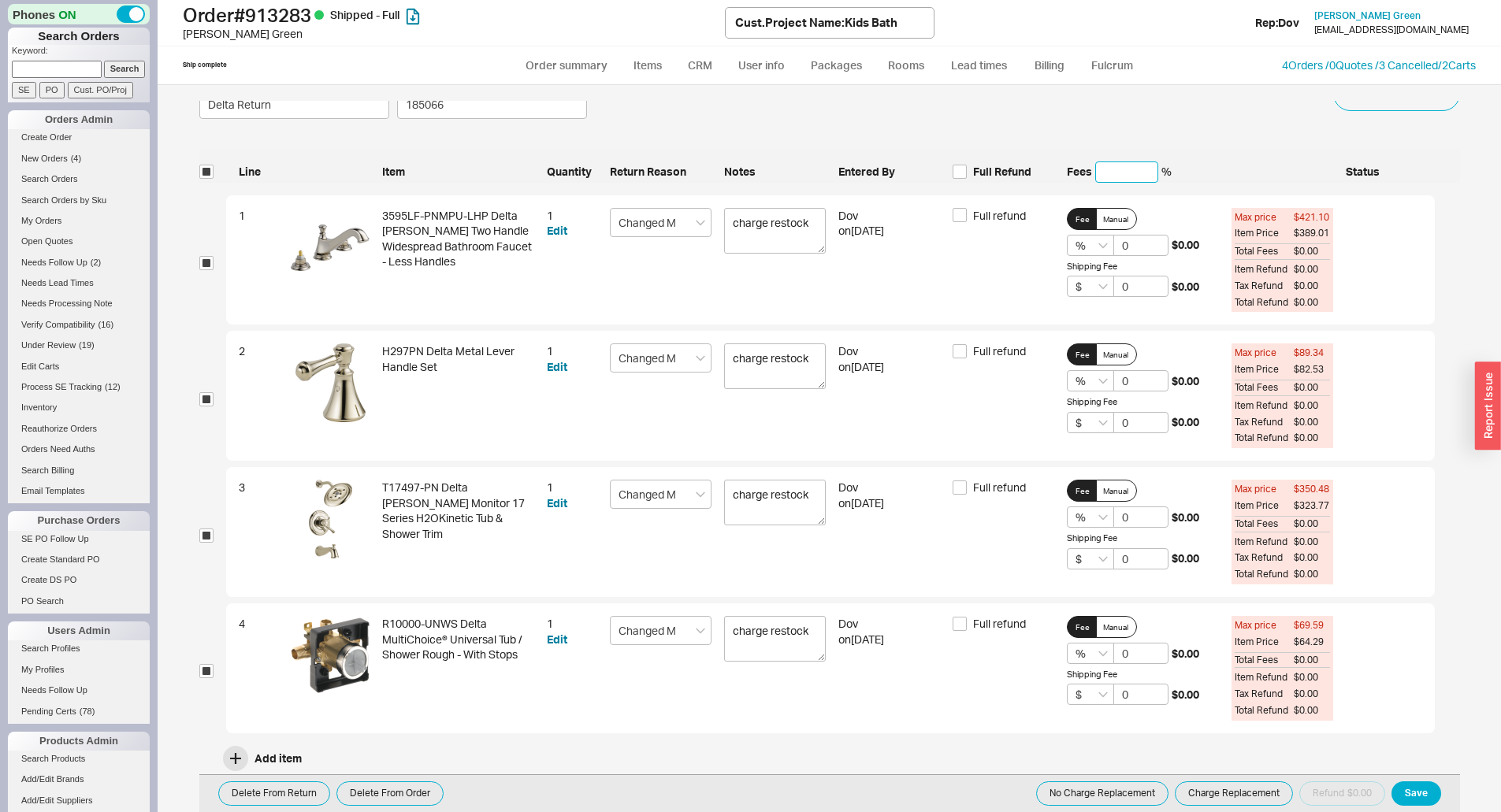
type input "2"
type input "20"
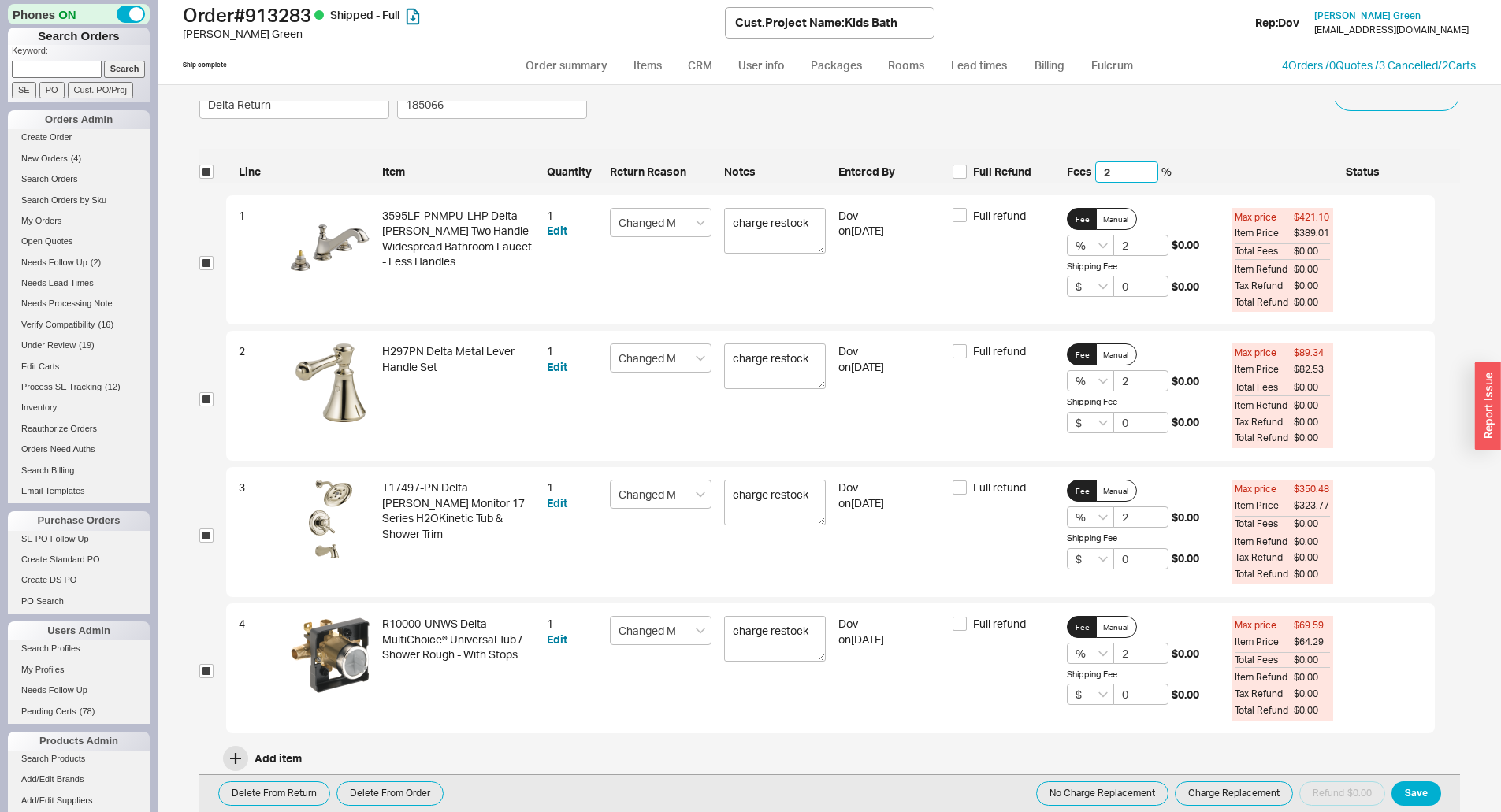
type input "20"
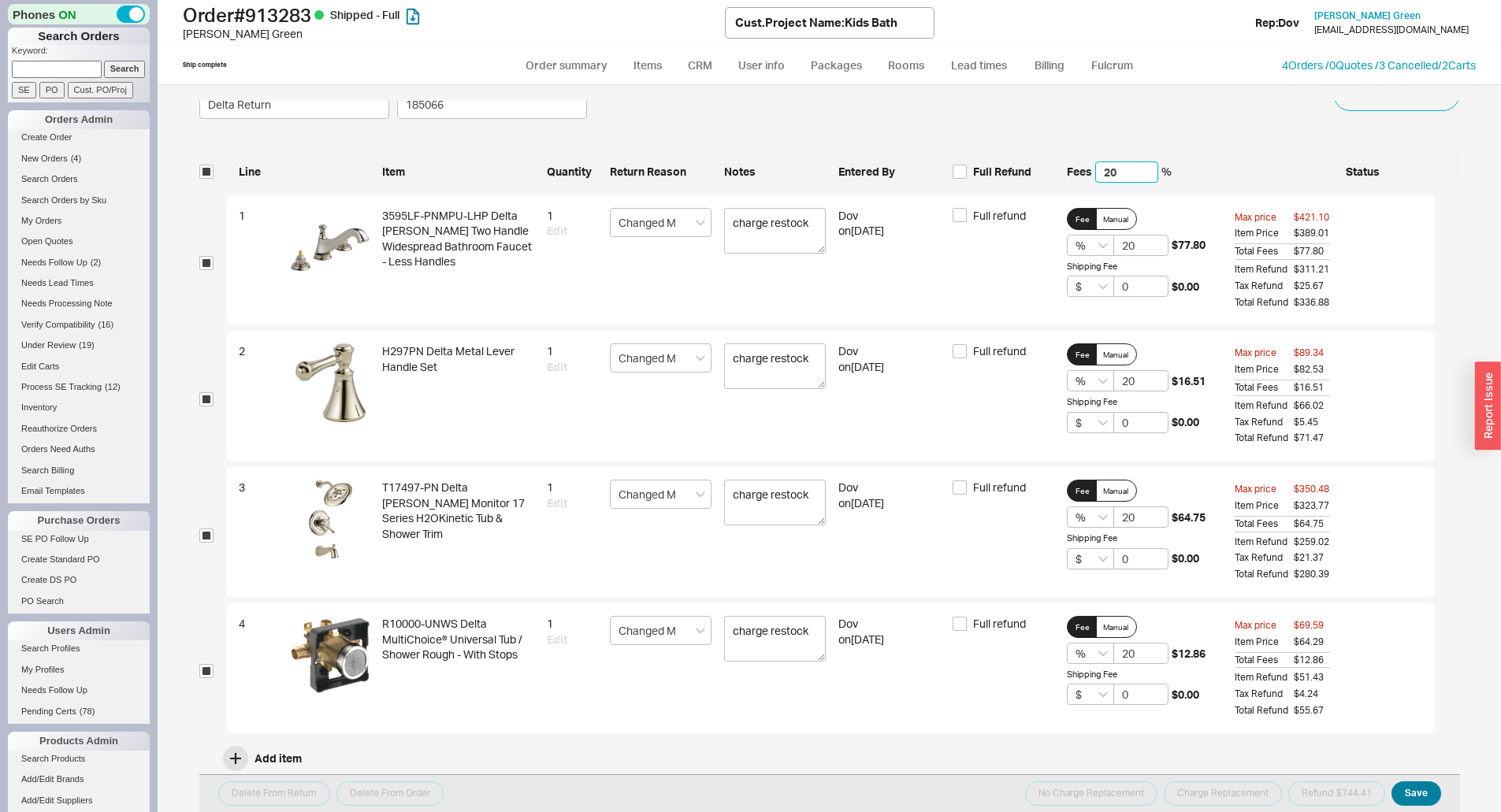
type input "20"
click at [1413, 792] on button "Save" at bounding box center [1417, 793] width 50 height 24
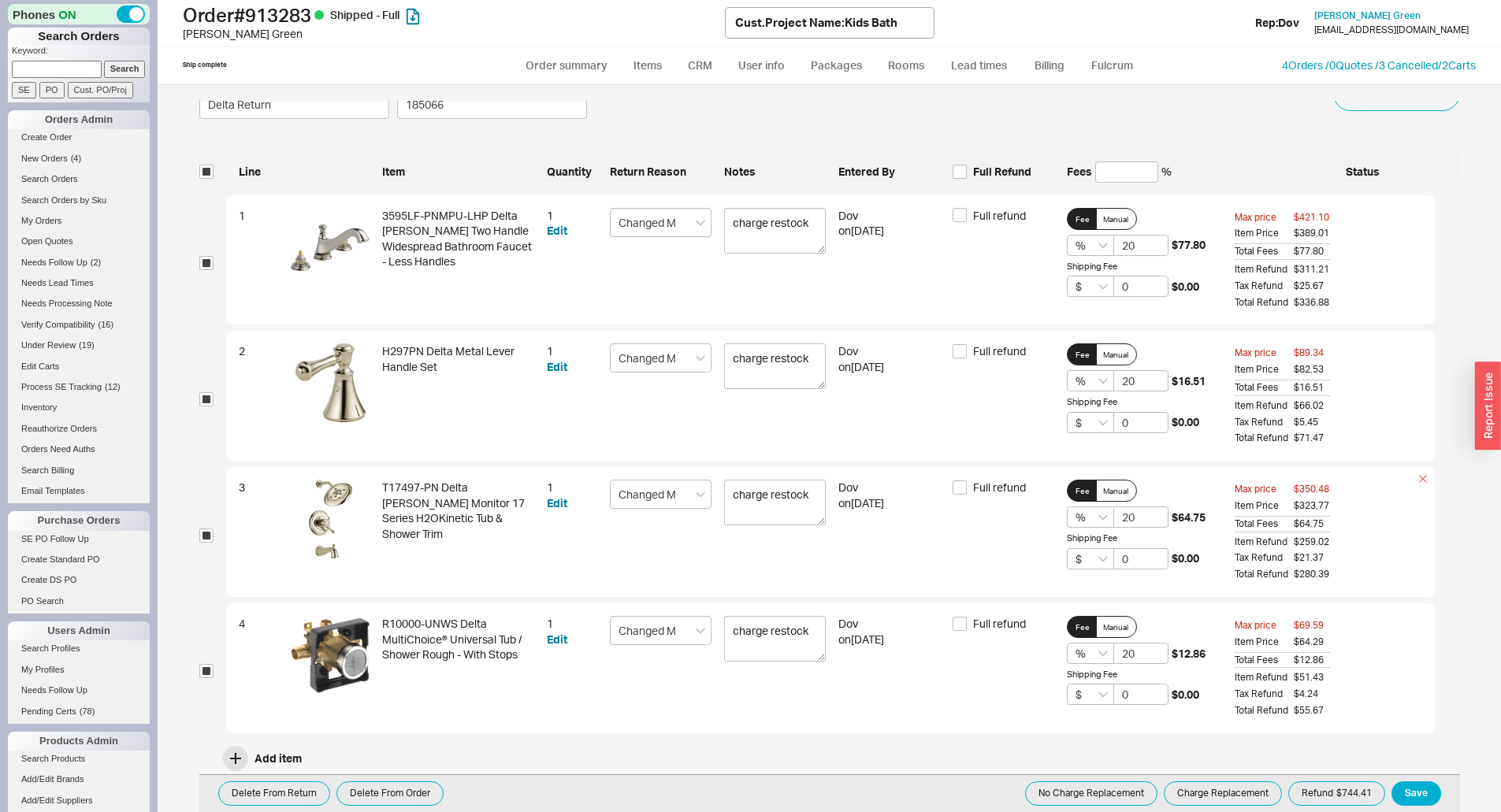
scroll to position [88, 0]
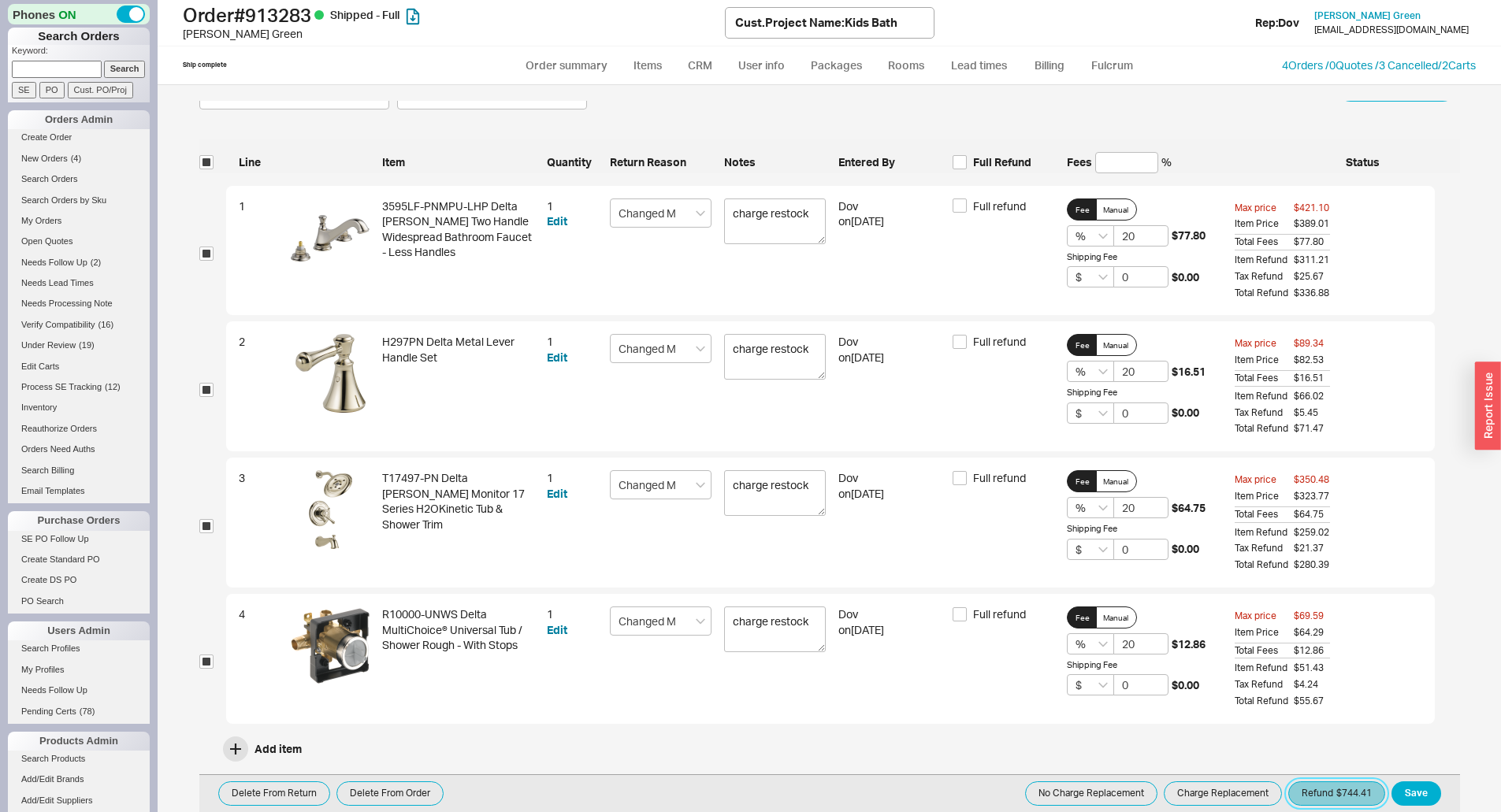
click at [1307, 804] on button "Refund $744.41" at bounding box center [1336, 793] width 97 height 24
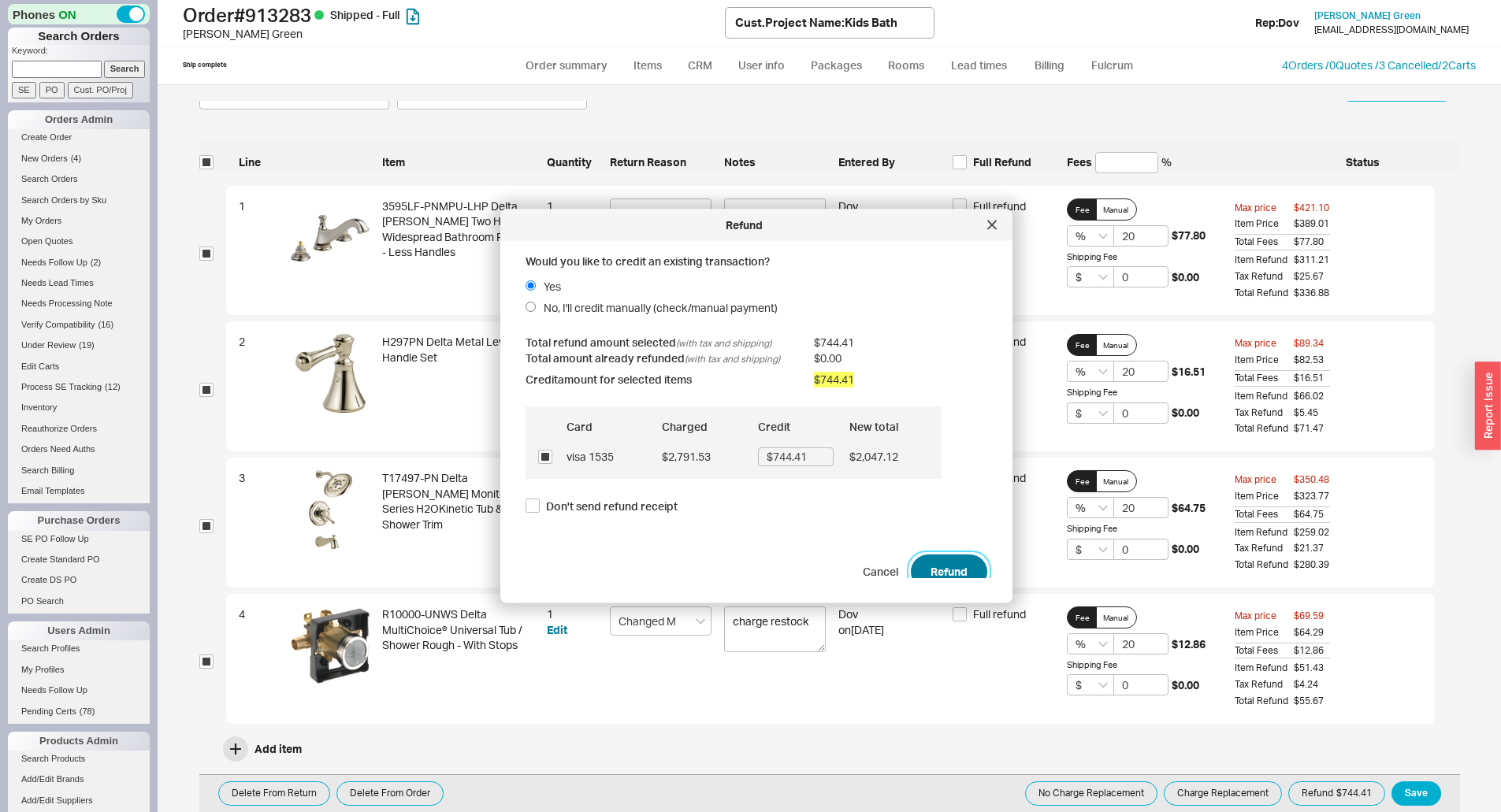
click at [934, 562] on button "Refund" at bounding box center [948, 570] width 76 height 34
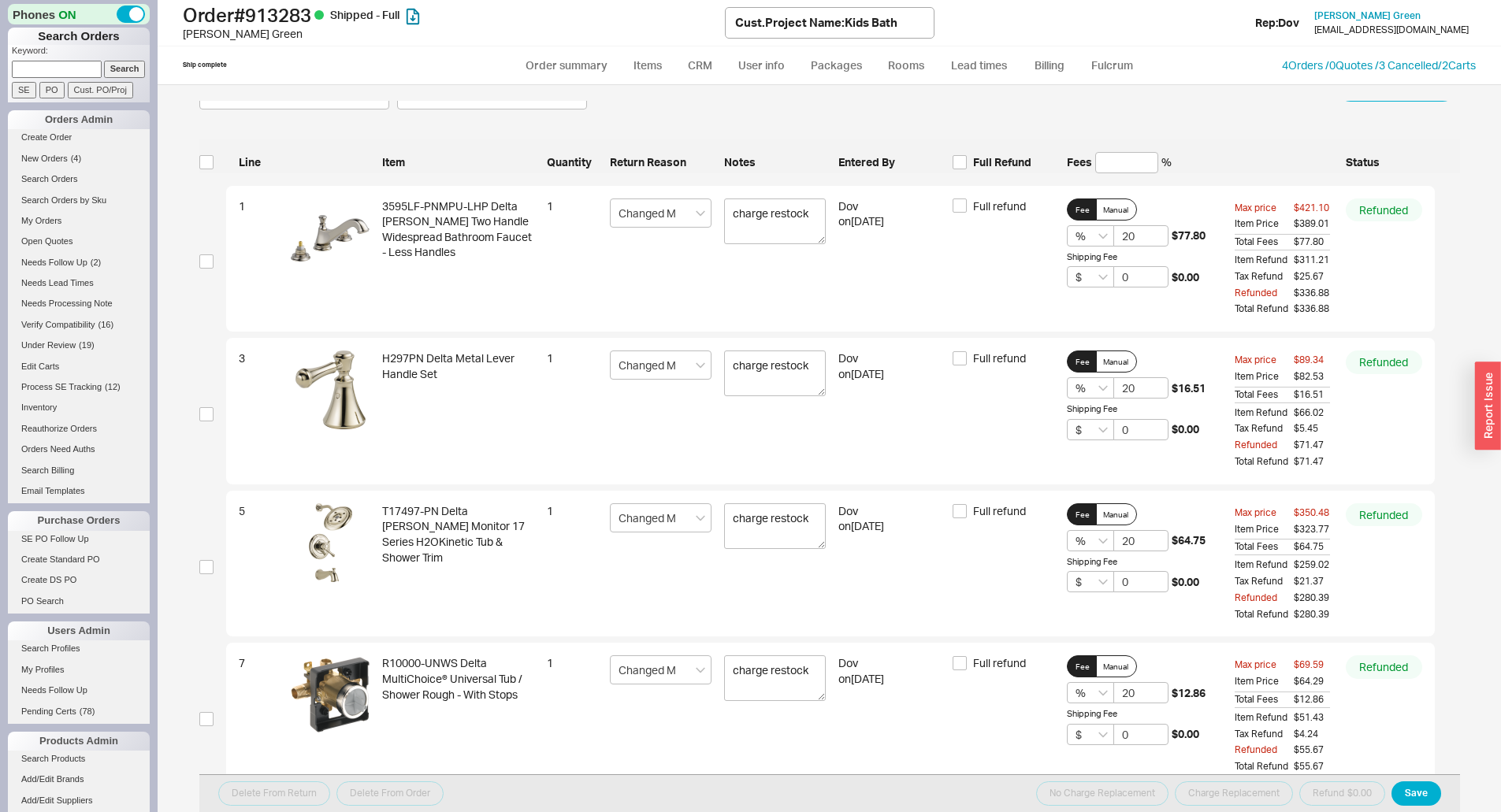
scroll to position [0, 0]
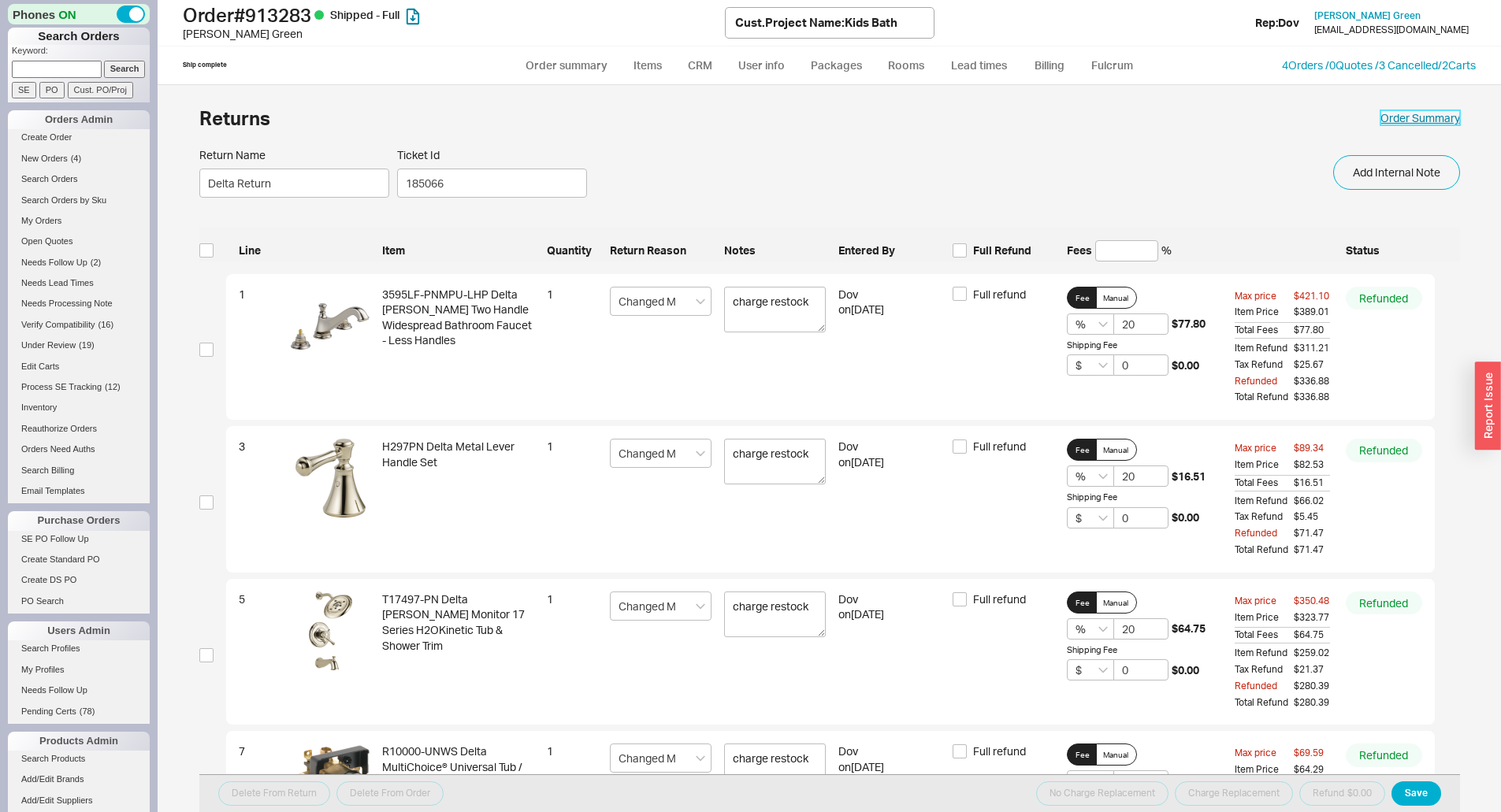
click at [1380, 121] on link "Order Summary" at bounding box center [1420, 118] width 80 height 16
select select "*"
select select "LOW"
select select "3"
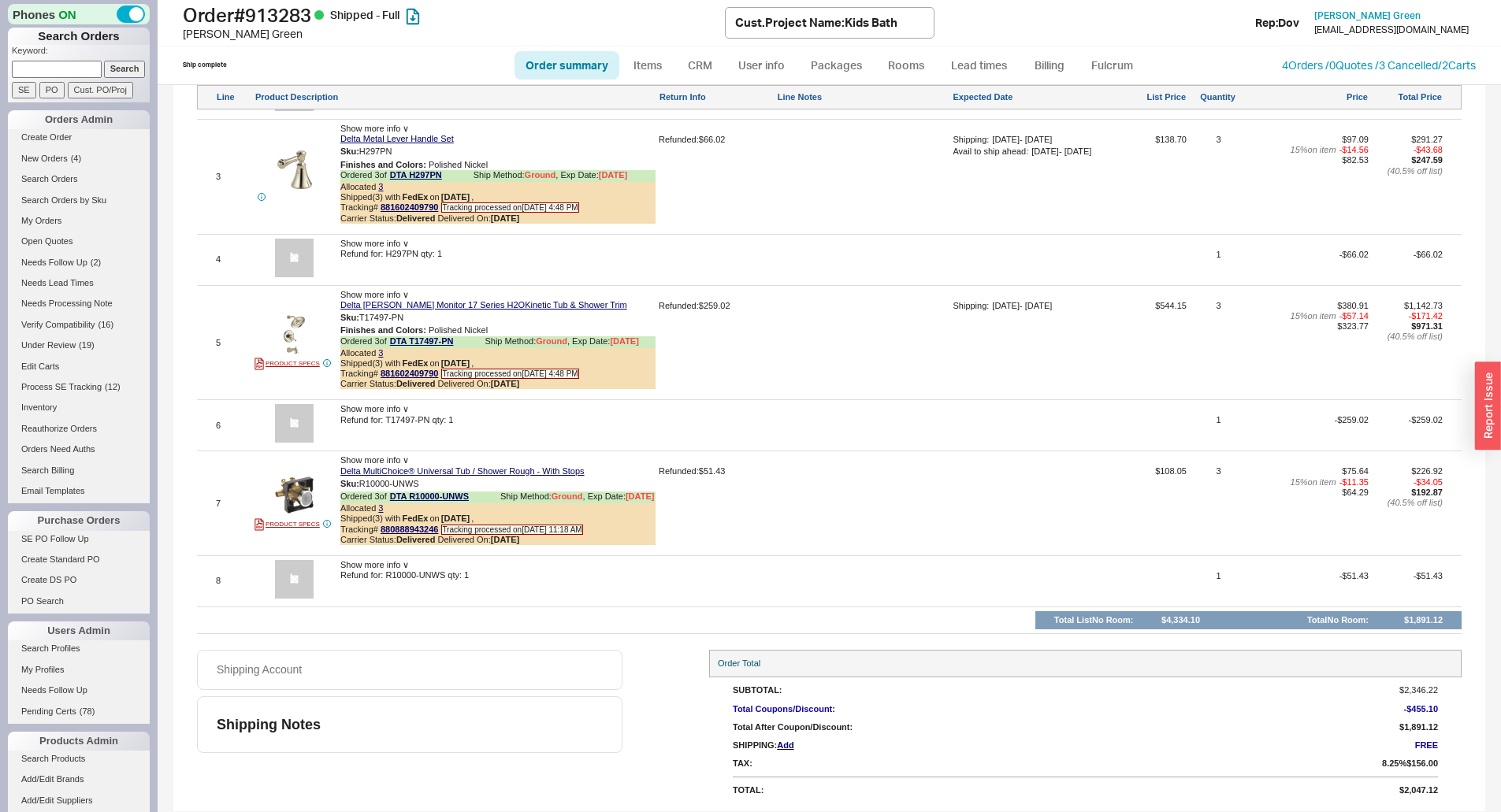
scroll to position [1287, 0]
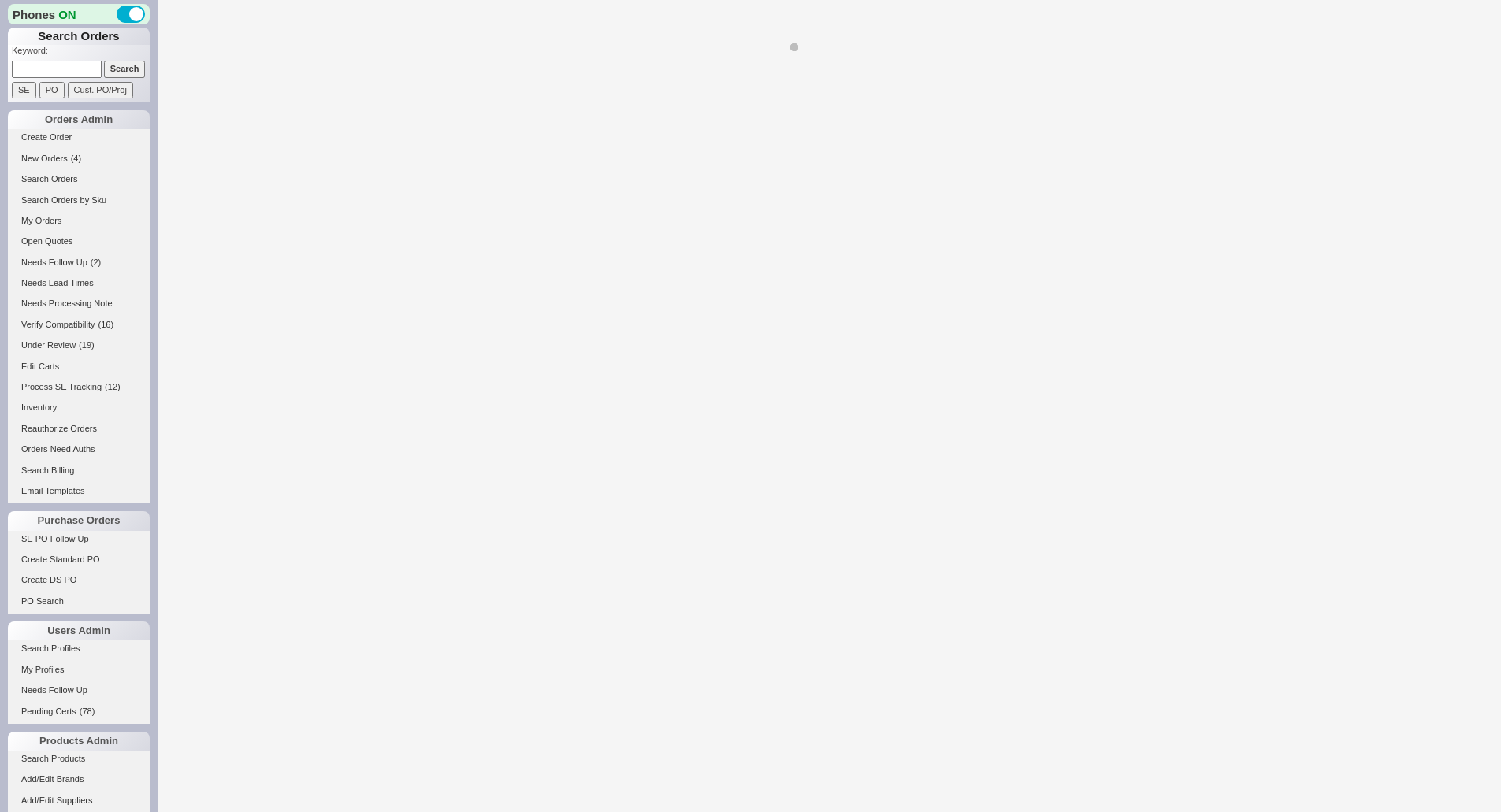
select select "LOW"
select select "3"
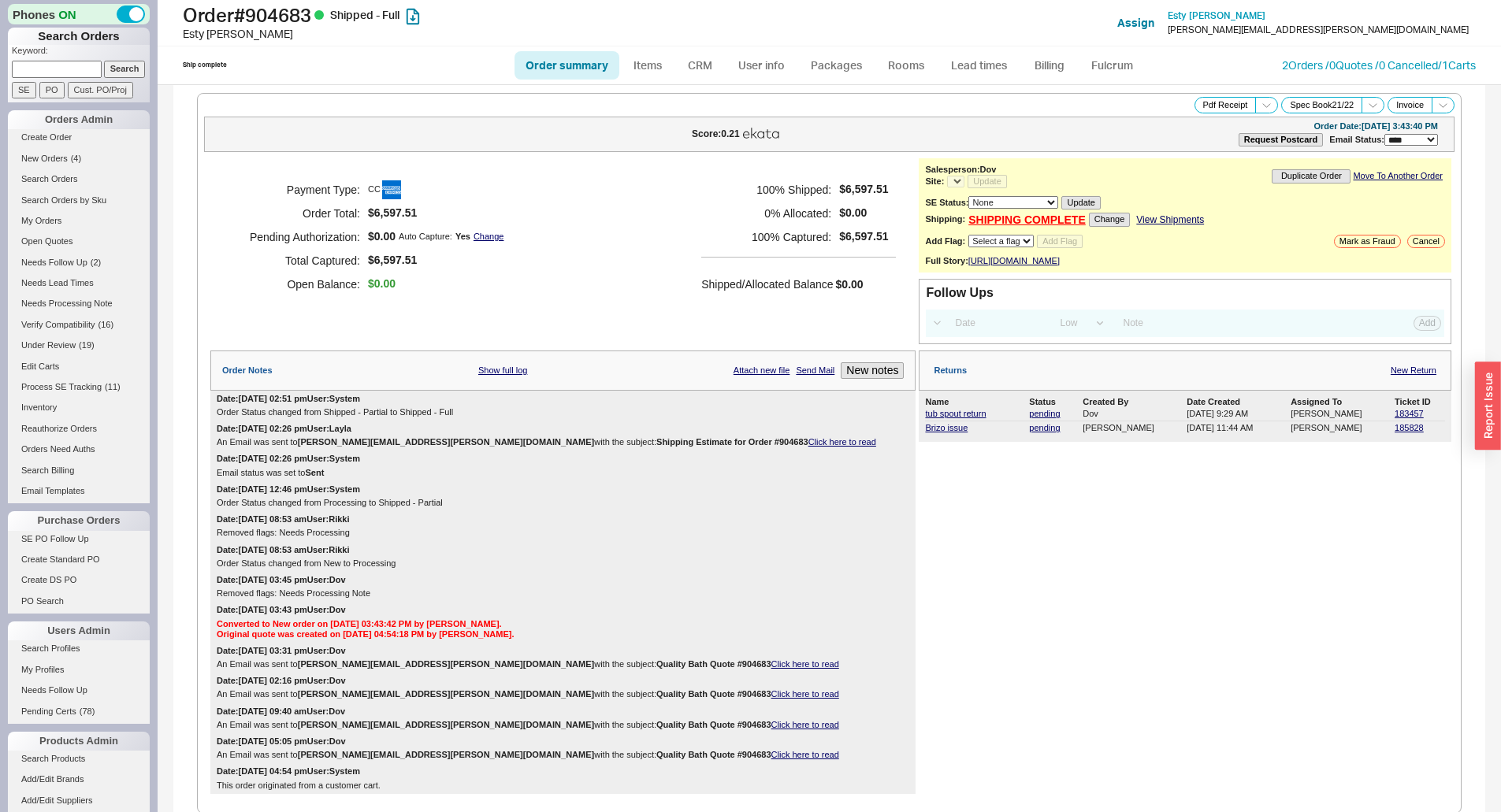
select select "*"
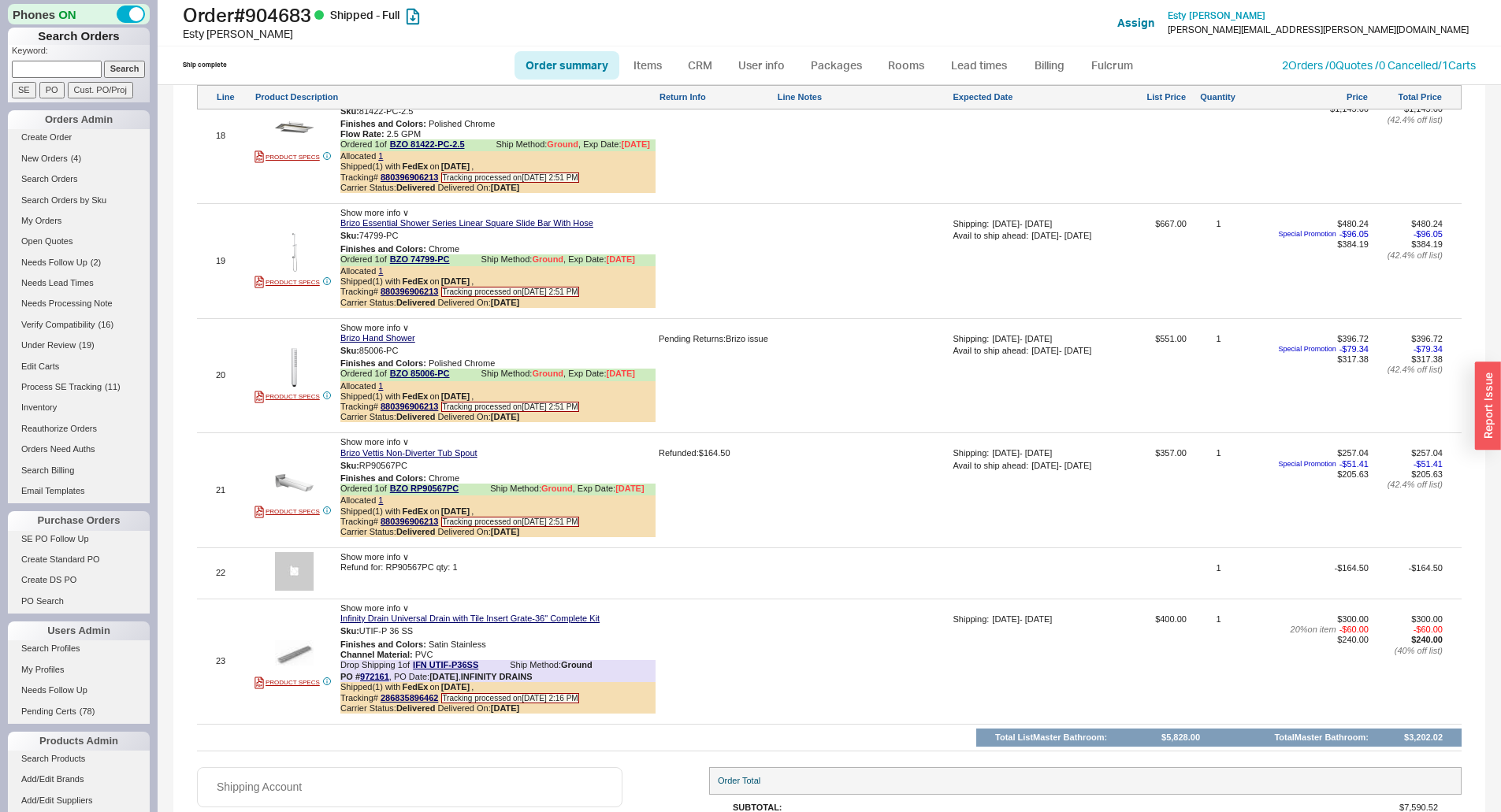
scroll to position [3387, 0]
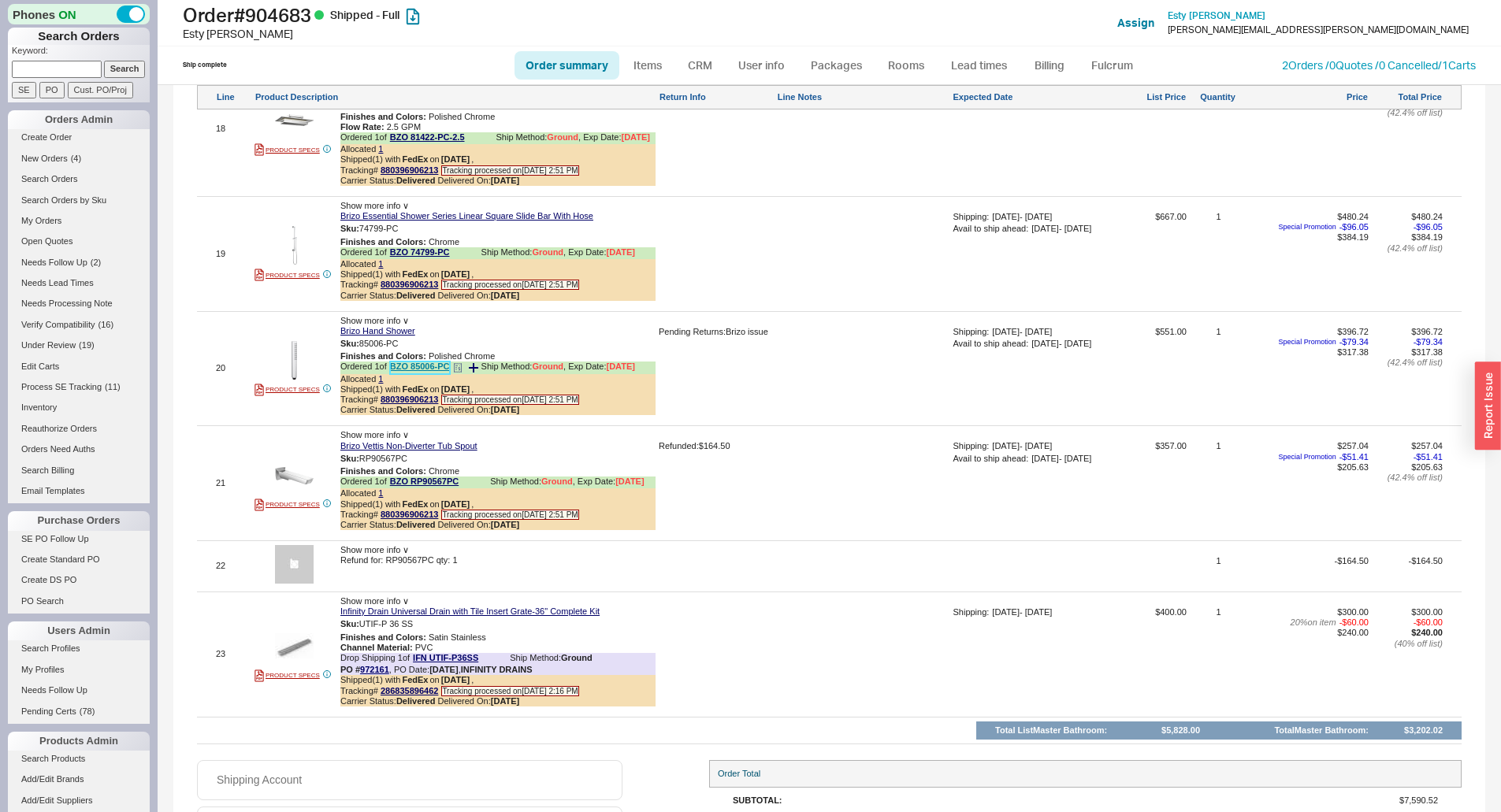
click at [435, 374] on link "BZO 85006-PC" at bounding box center [420, 367] width 60 height 12
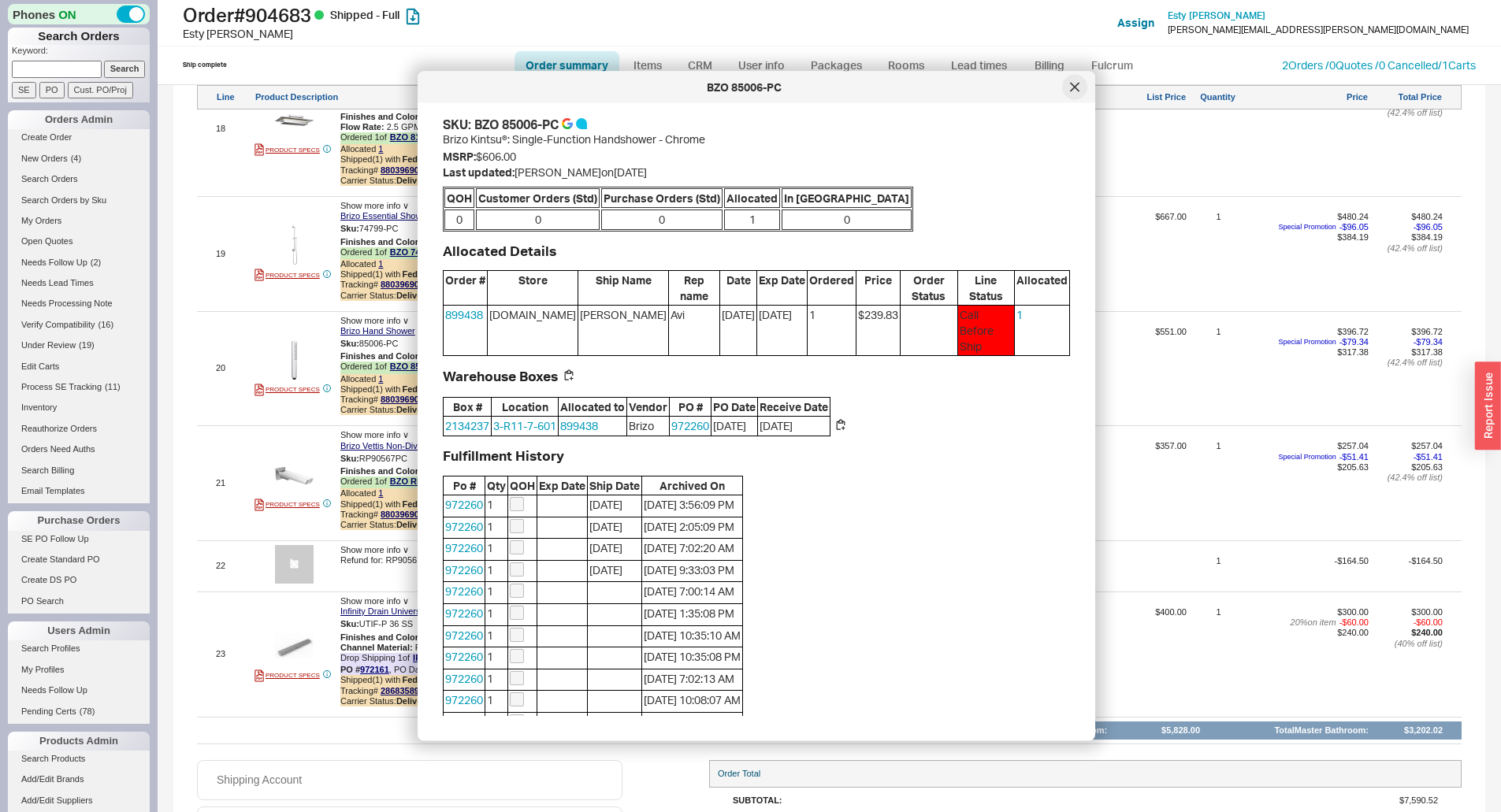
click at [1072, 92] on icon at bounding box center [1075, 87] width 9 height 9
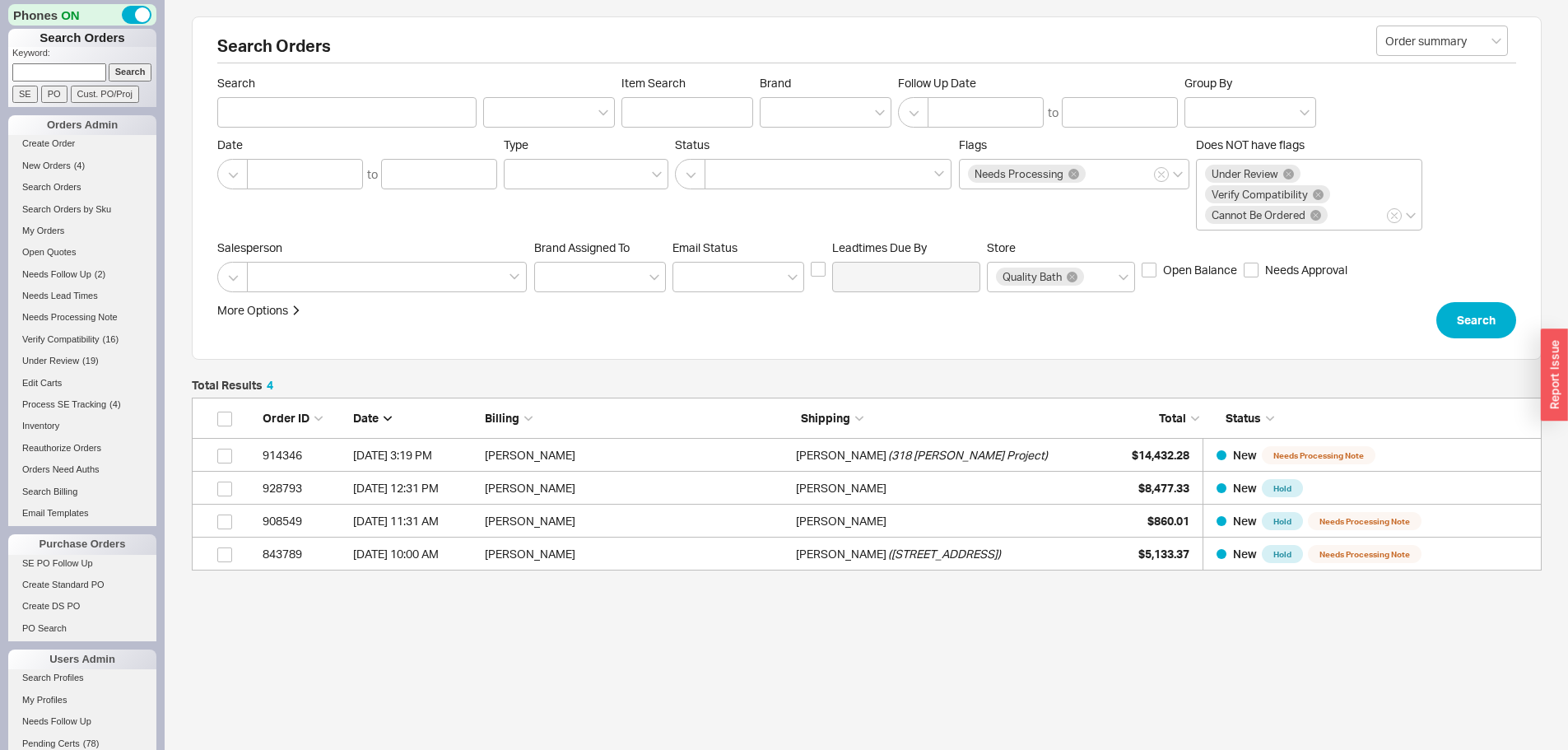
scroll to position [161, 1337]
click at [85, 167] on link "New Orders ( 4 )" at bounding box center [81, 166] width 148 height 17
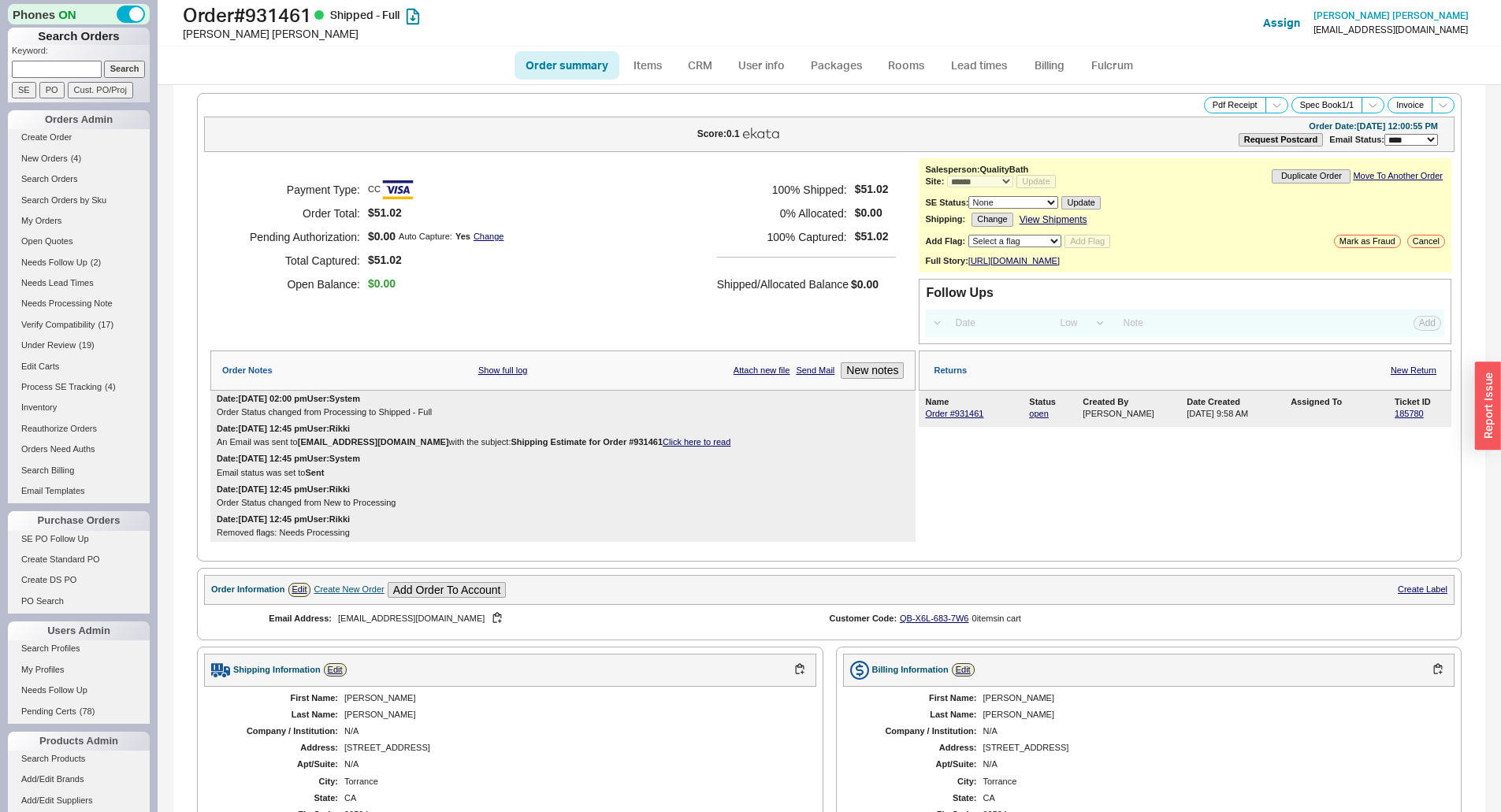
select select "*"
select select "LOW"
select select "3"
click at [974, 419] on span "Order #931461 Vernis Blend Handshower Vario-Jet" at bounding box center [975, 413] width 101 height 10
click at [970, 418] on link "Order #931461" at bounding box center [954, 413] width 58 height 9
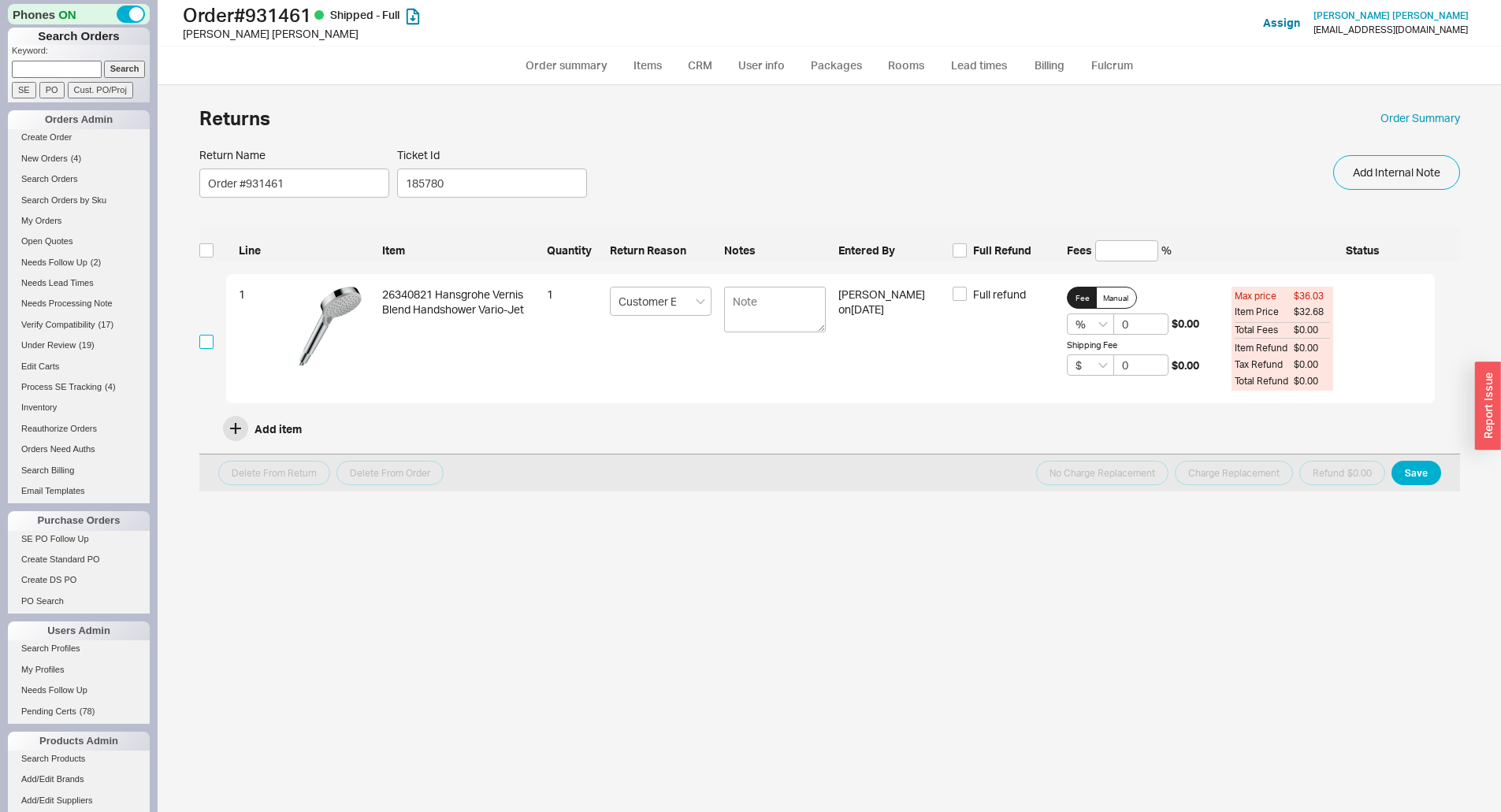
click at [206, 343] on input "checkbox" at bounding box center [206, 341] width 14 height 14
checkbox input "true"
click at [1093, 325] on div "% 0 $0.00" at bounding box center [1142, 324] width 152 height 21
type input "50"
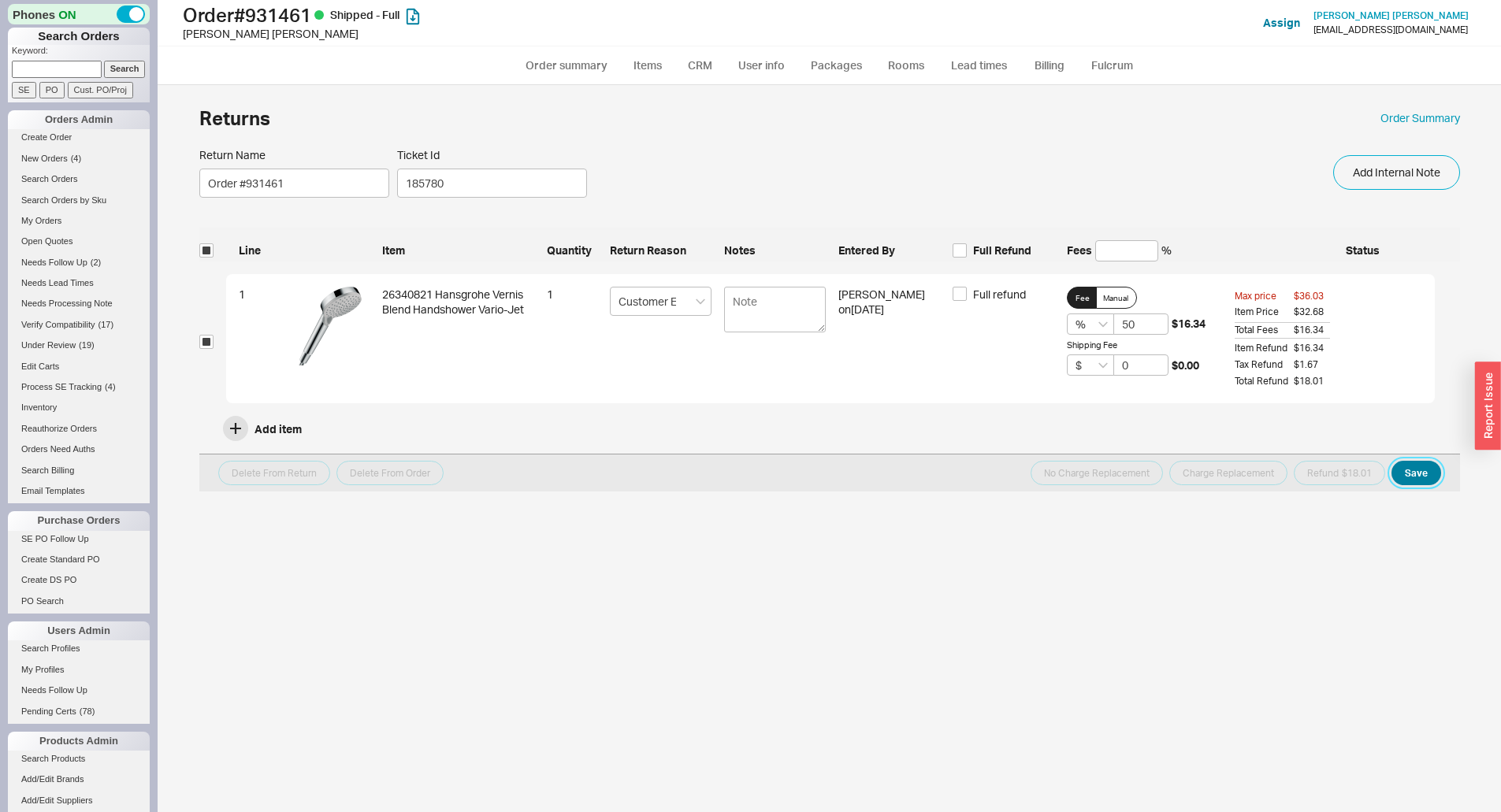
click at [1424, 476] on button "Save" at bounding box center [1417, 473] width 50 height 24
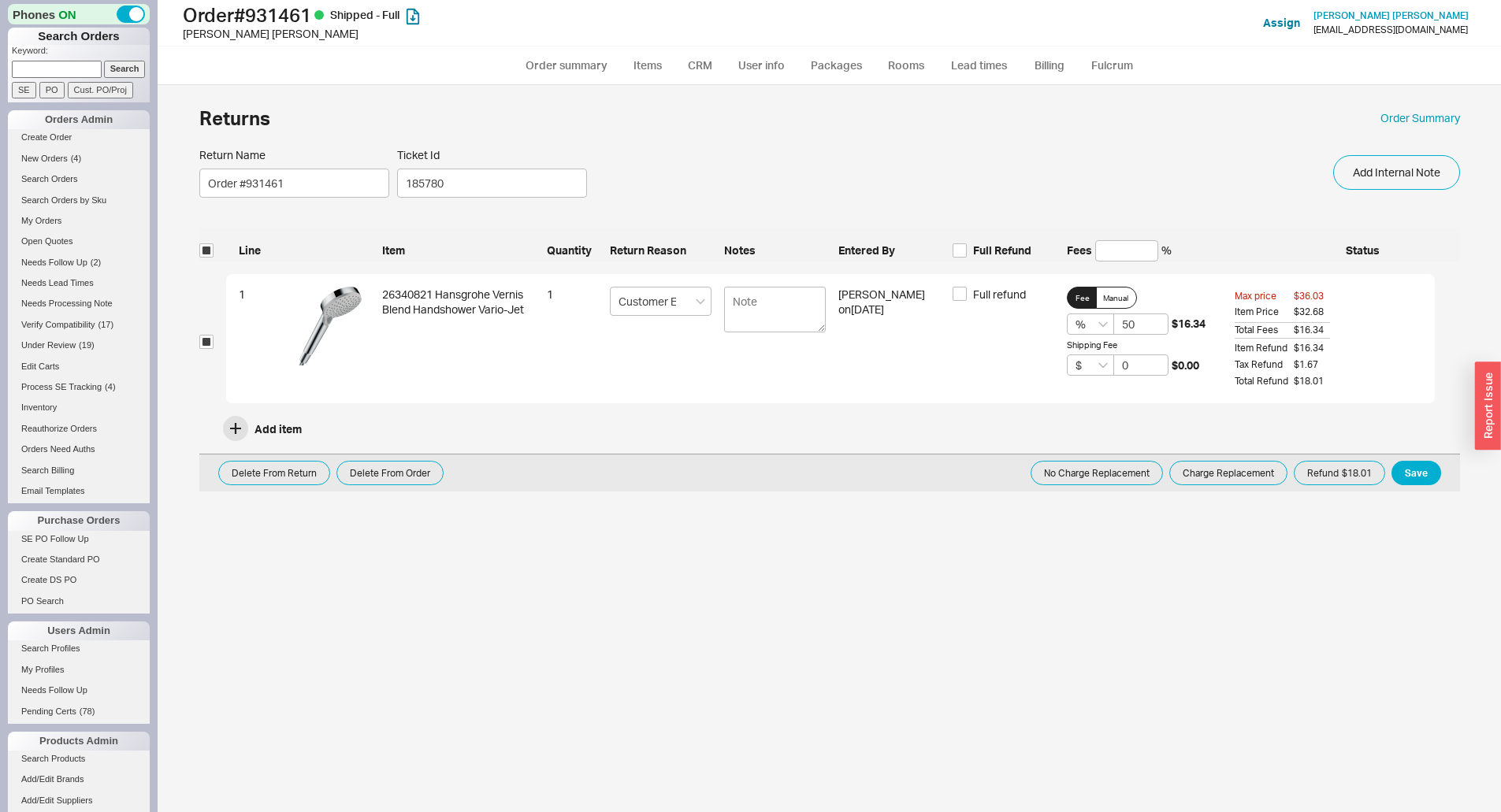
click at [1381, 482] on div "Delete From Return Delete From Order No Charge Replacement Charge Replacement R…" at bounding box center [830, 472] width 1261 height 38
click at [1363, 480] on button "Refund $18.01" at bounding box center [1339, 473] width 92 height 24
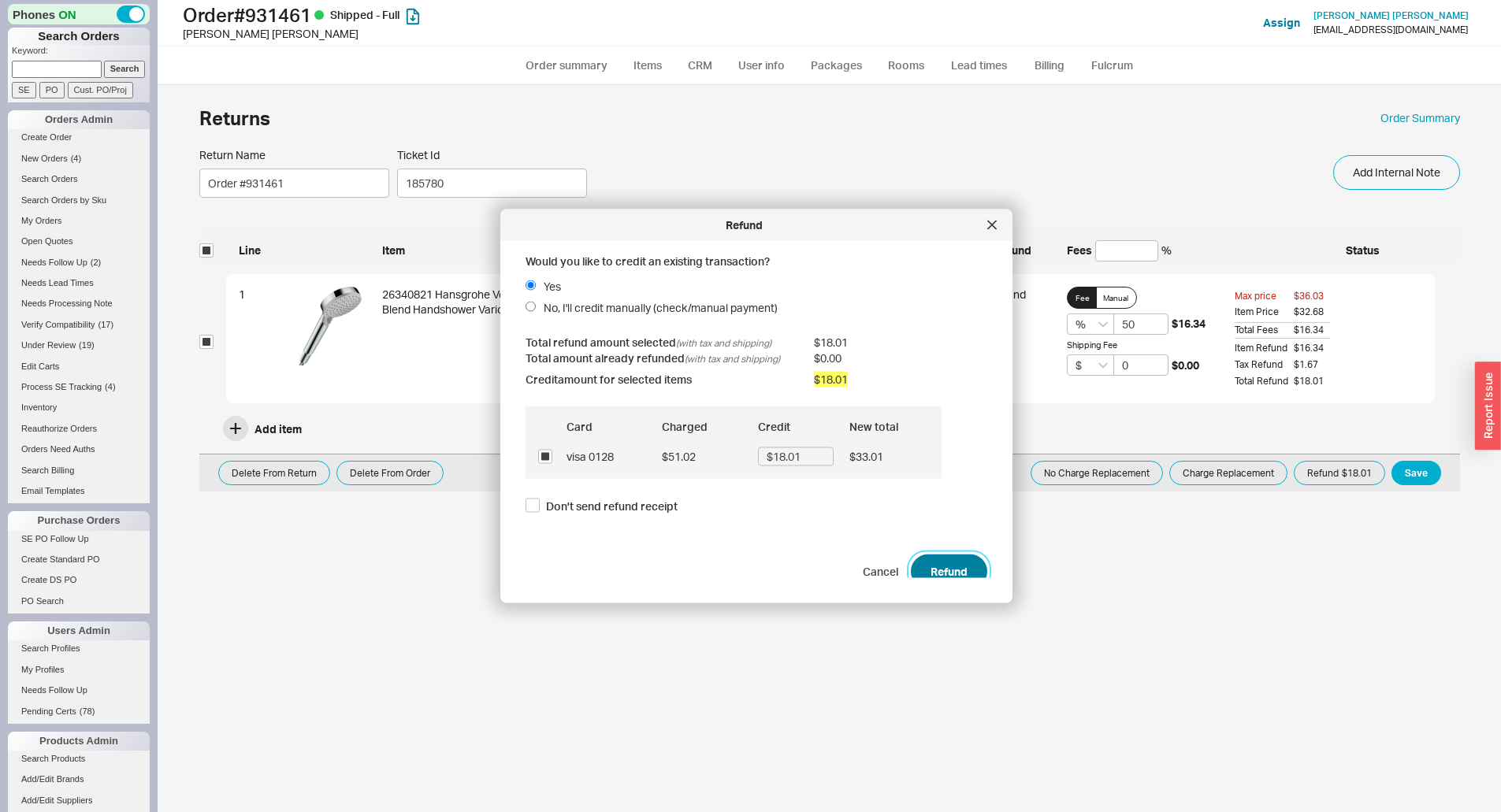
click at [923, 568] on button "Refund" at bounding box center [948, 570] width 76 height 34
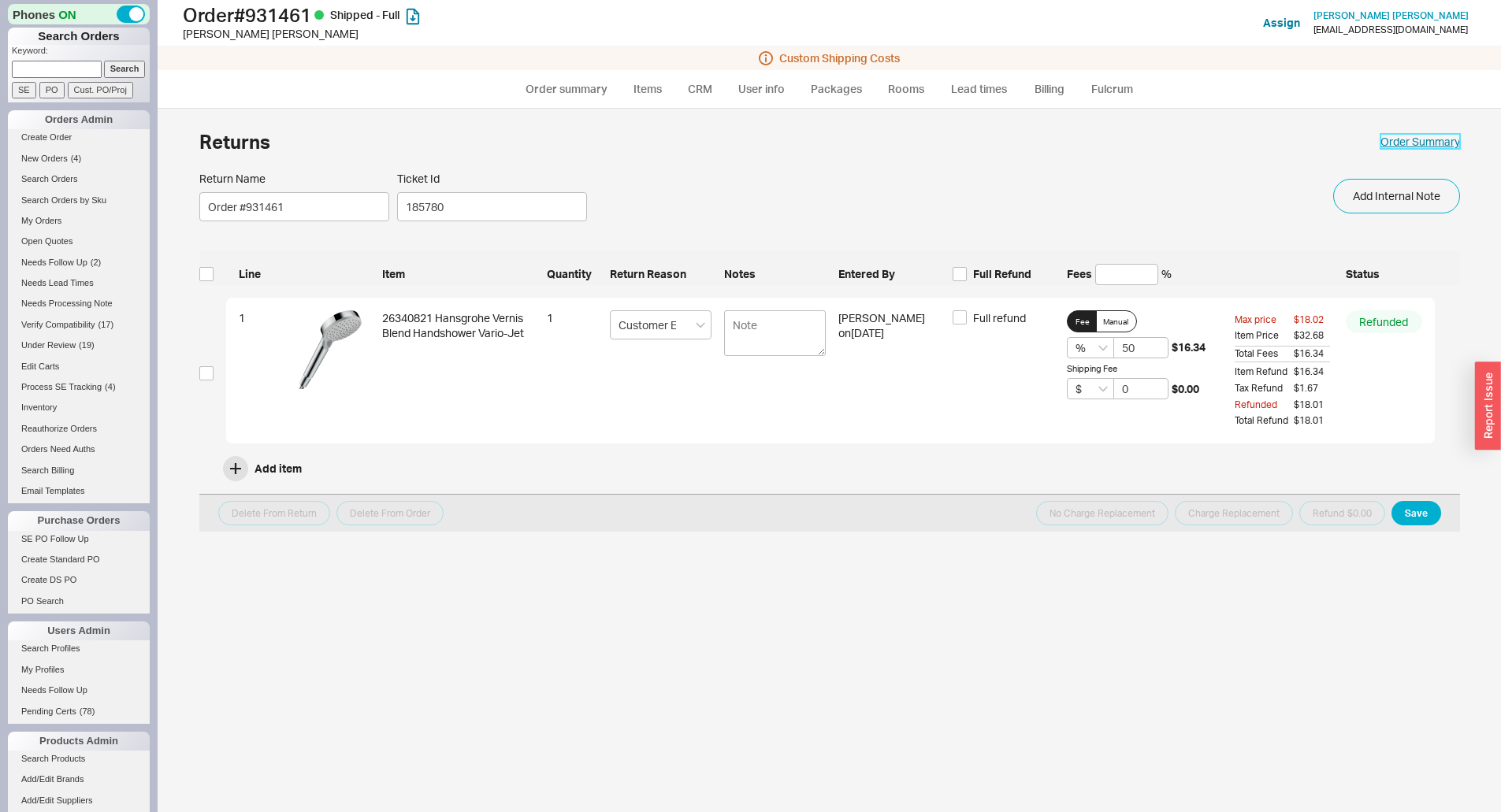
click at [1423, 137] on link "Order Summary" at bounding box center [1420, 141] width 80 height 16
select select "*"
select select "LOW"
select select "3"
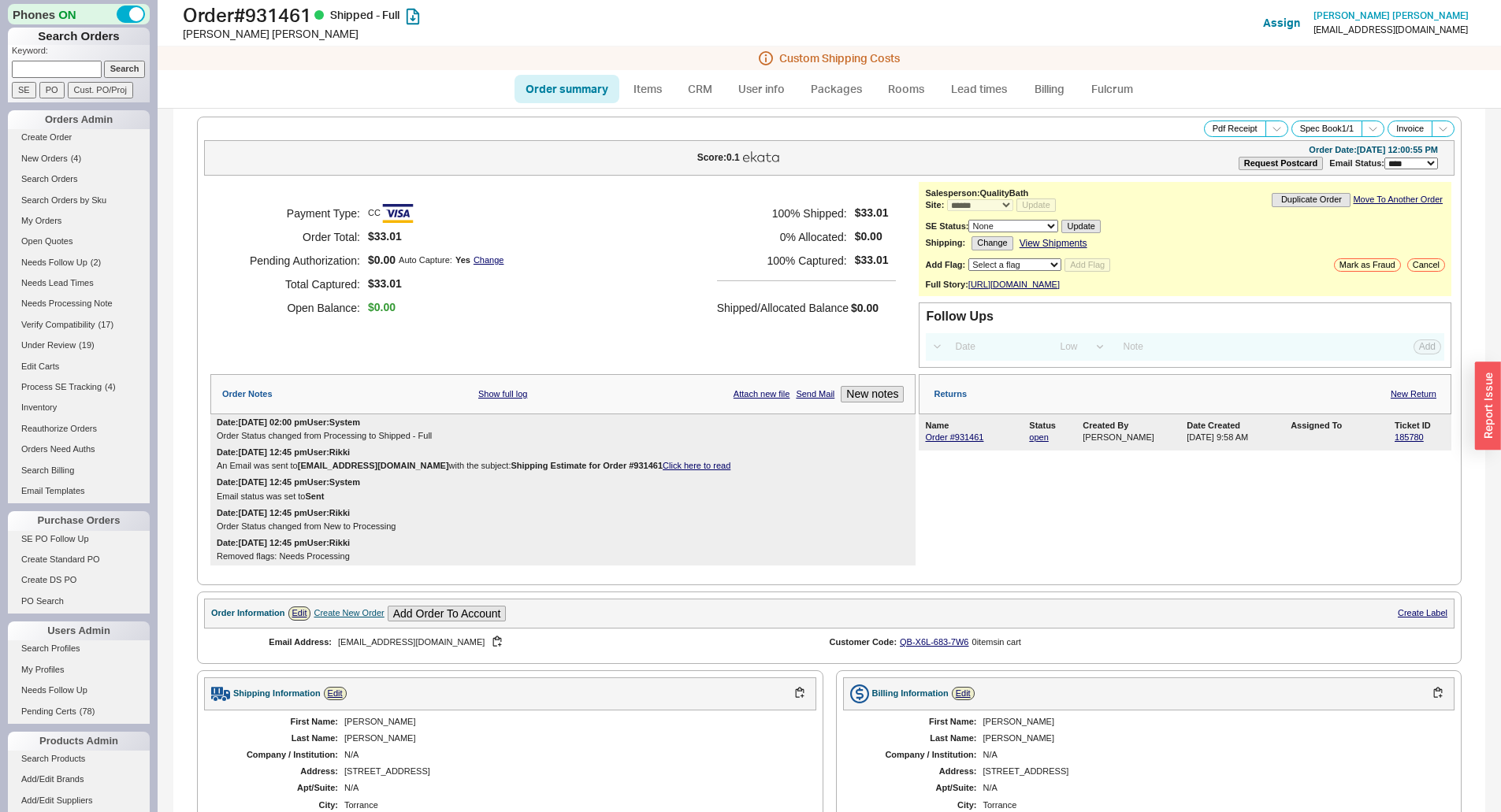
click at [256, 172] on div "**********" at bounding box center [829, 158] width 1250 height 35
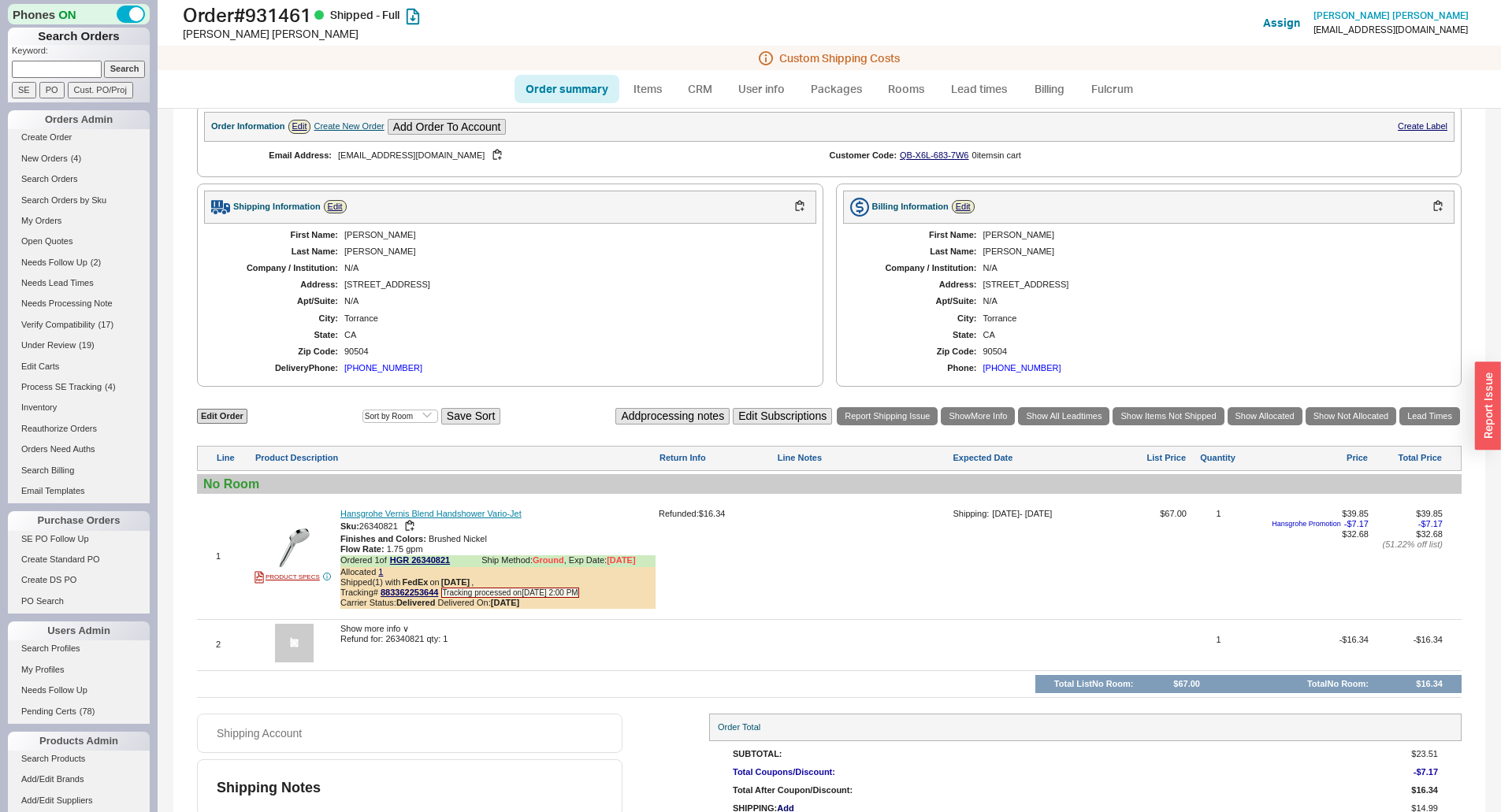
scroll to position [560, 0]
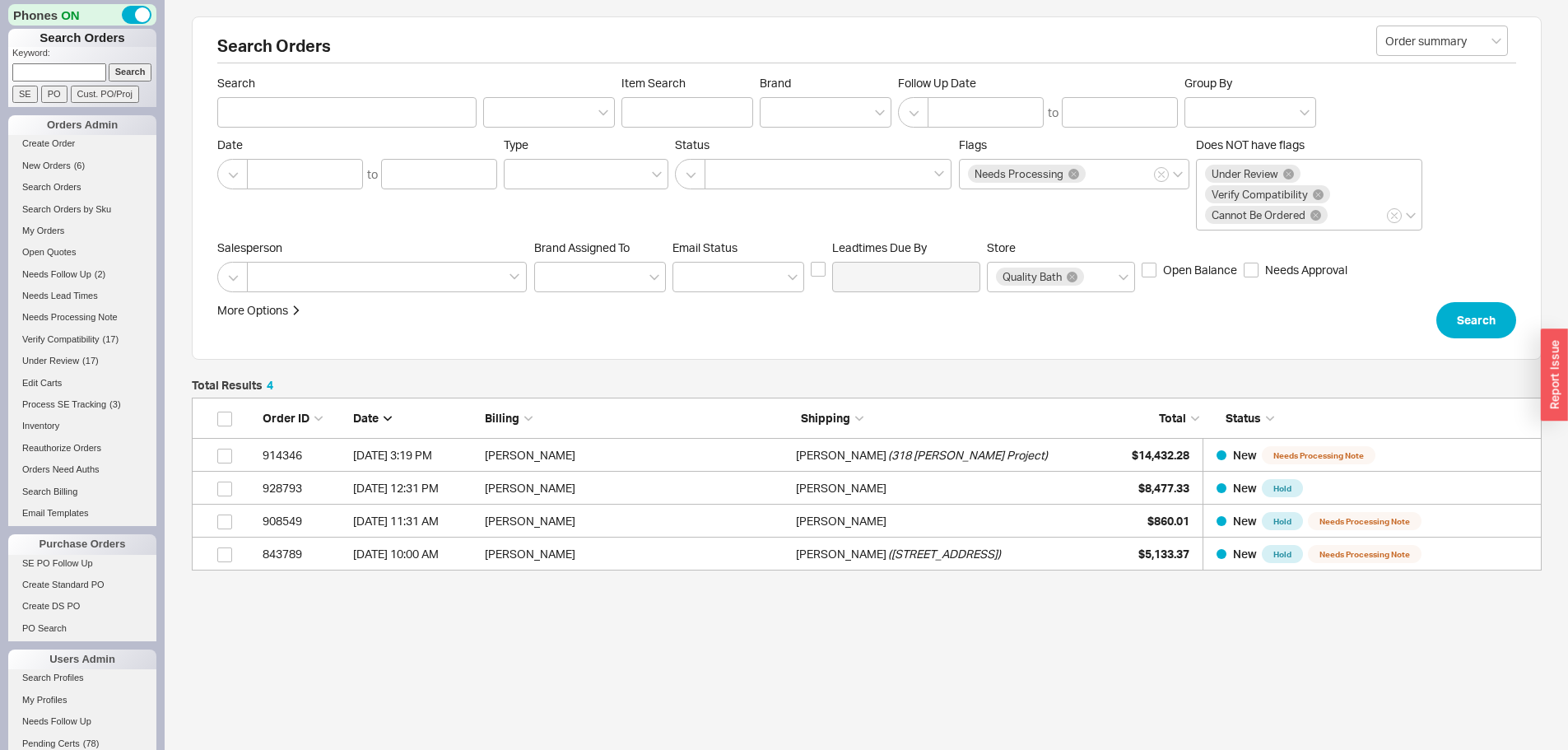
scroll to position [161, 1337]
click at [74, 361] on span "Under Review" at bounding box center [50, 360] width 57 height 10
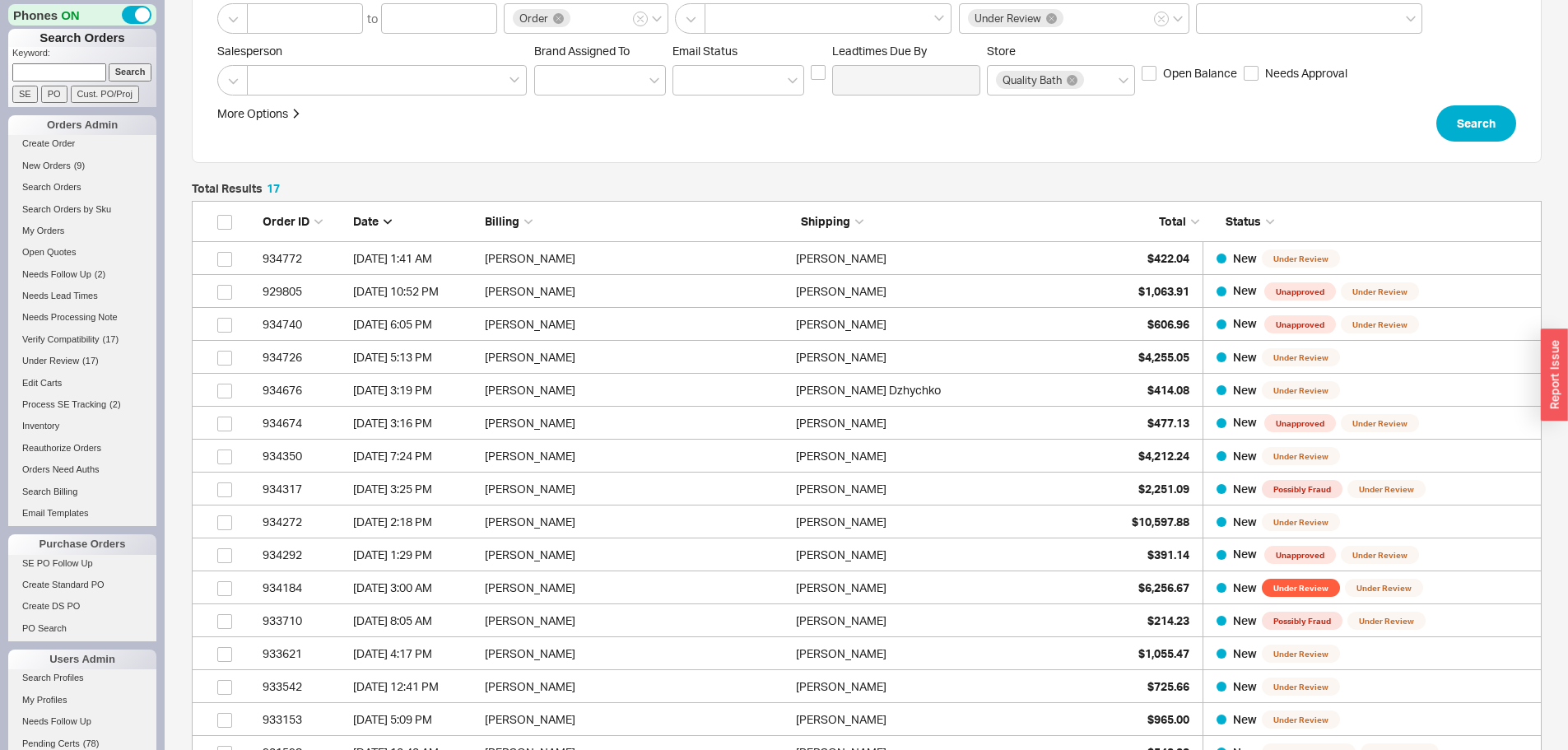
scroll to position [69, 0]
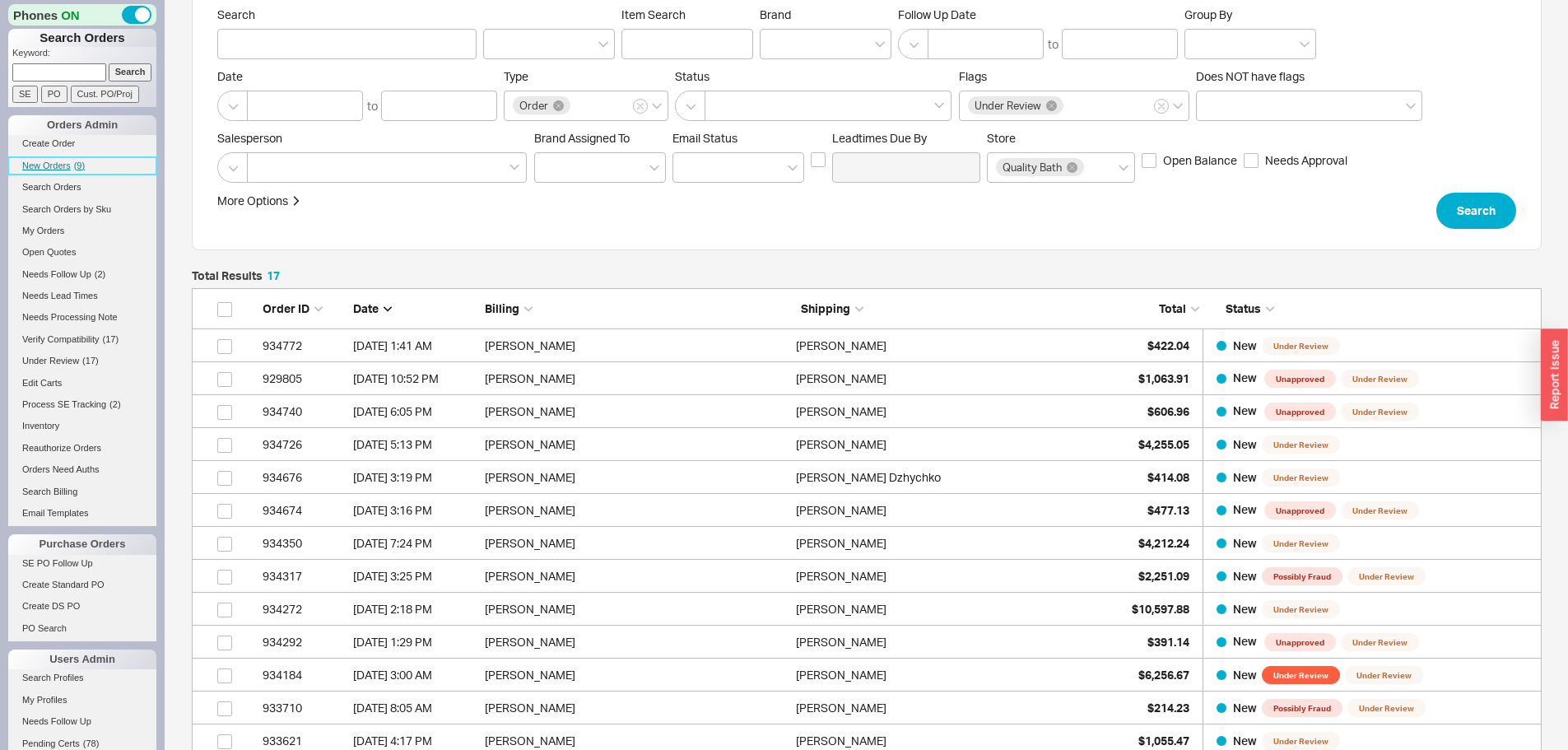
click at [80, 165] on span "( 9 )" at bounding box center [78, 166] width 11 height 10
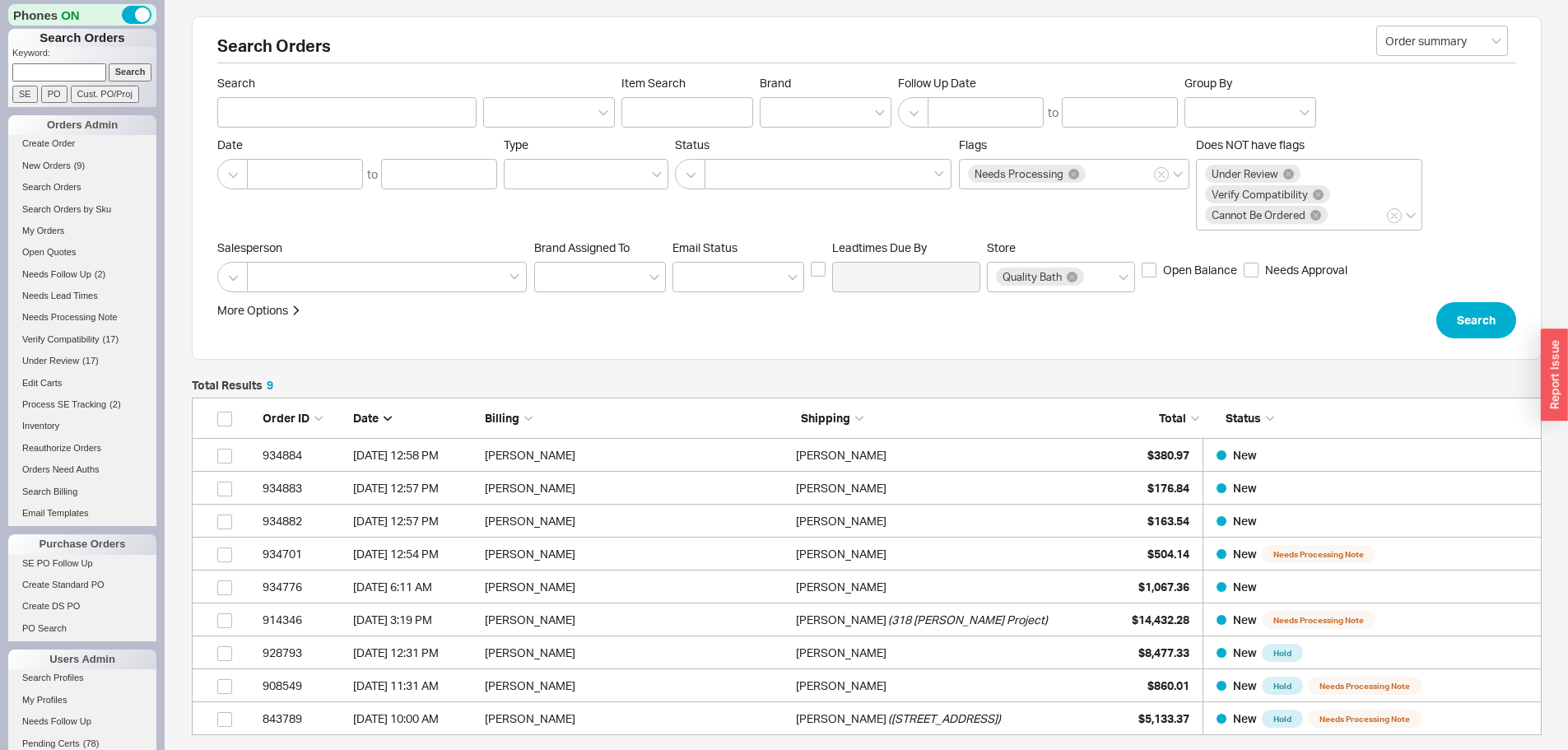
scroll to position [326, 1337]
click at [41, 74] on input at bounding box center [59, 72] width 94 height 17
paste input "933208"
type input "933208"
click at [108, 63] on input "Search" at bounding box center [130, 72] width 44 height 17
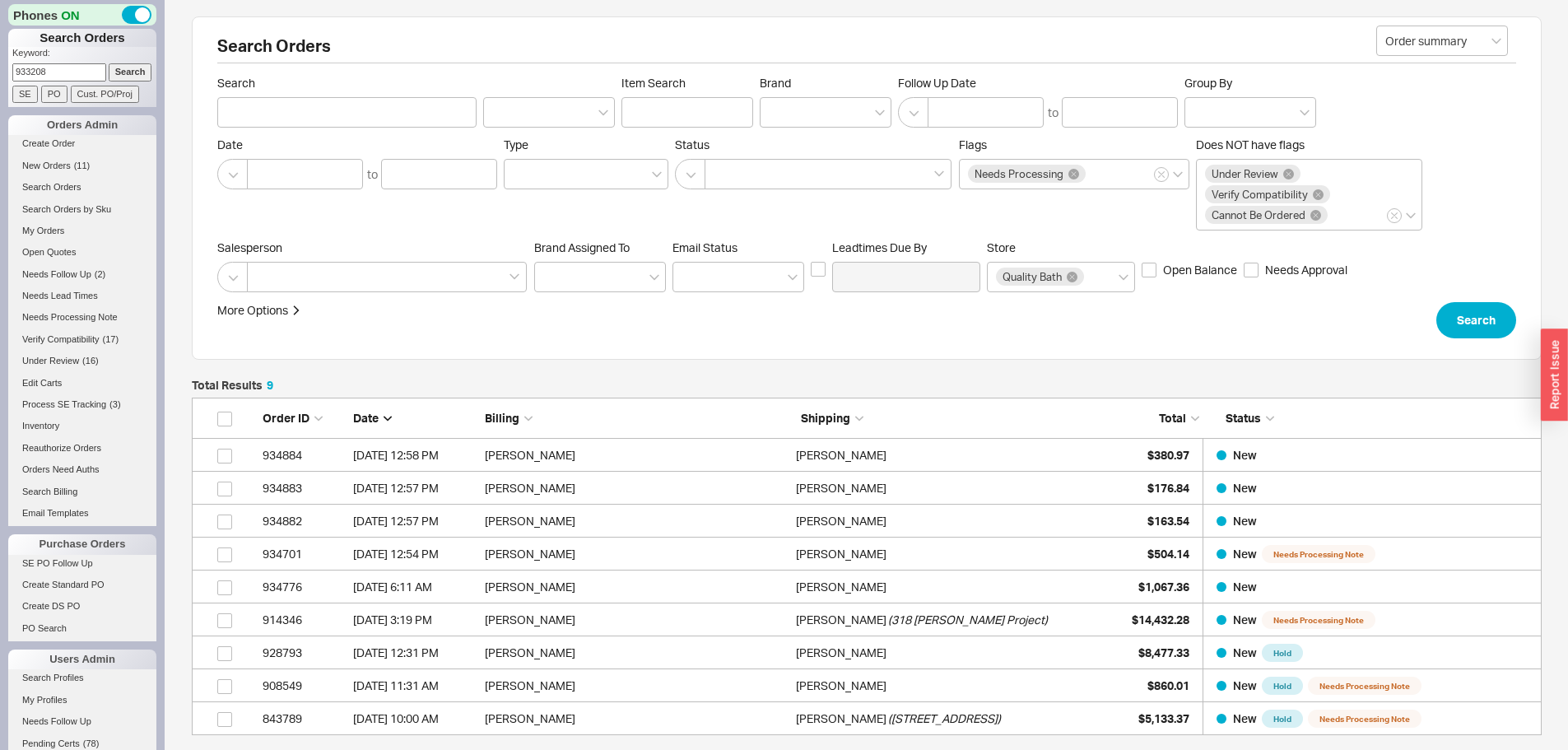
type input "933208"
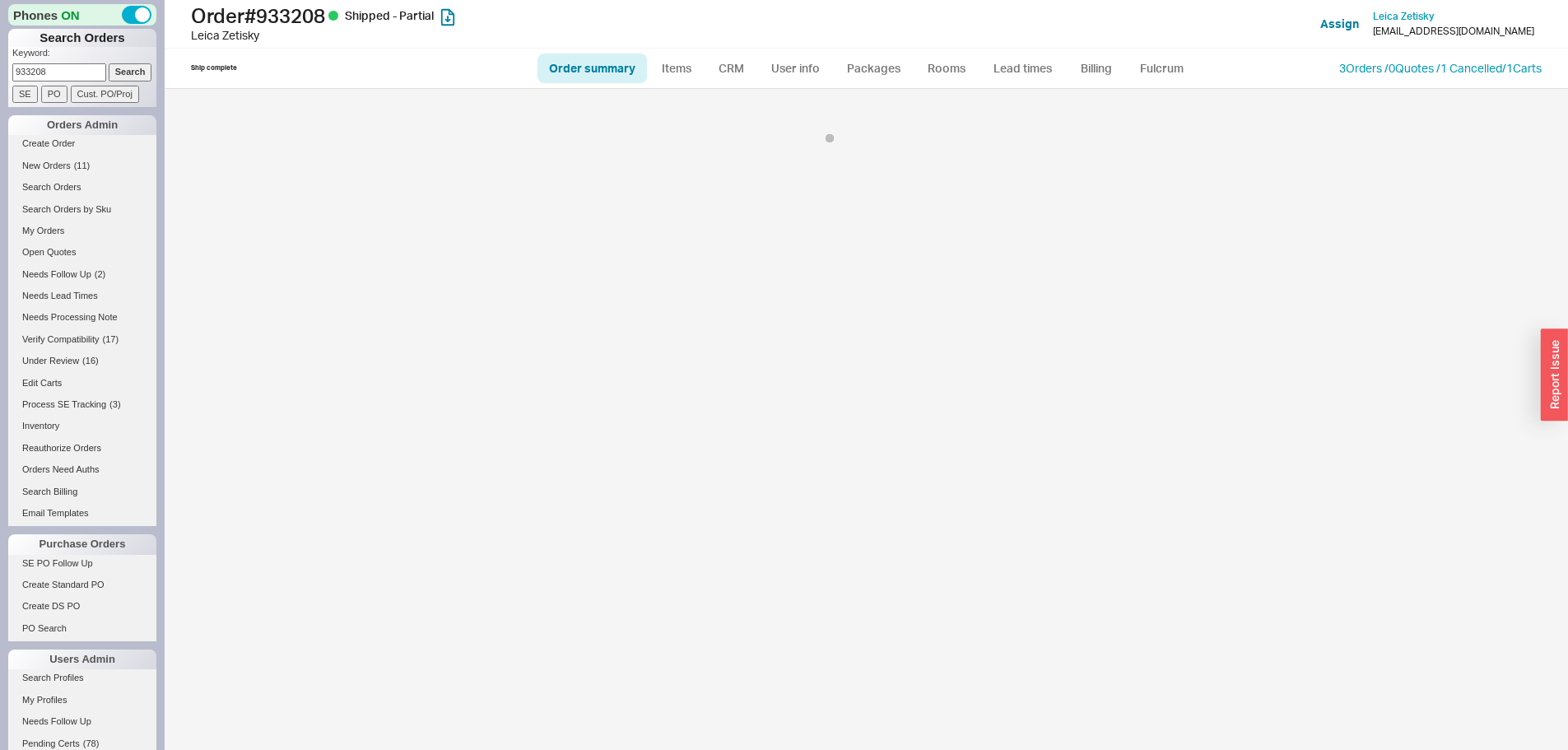
select select "LOW"
select select "3"
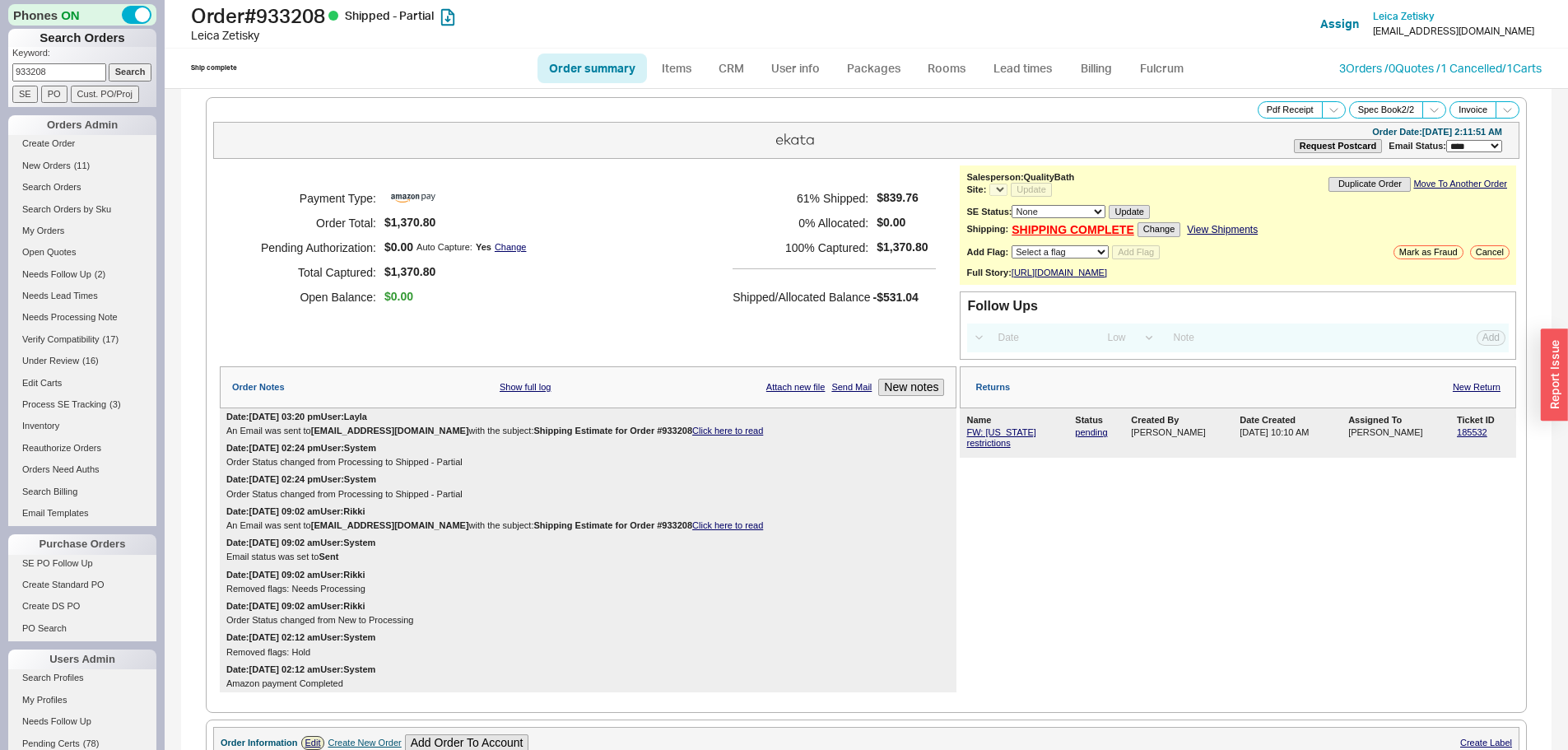
select select "*"
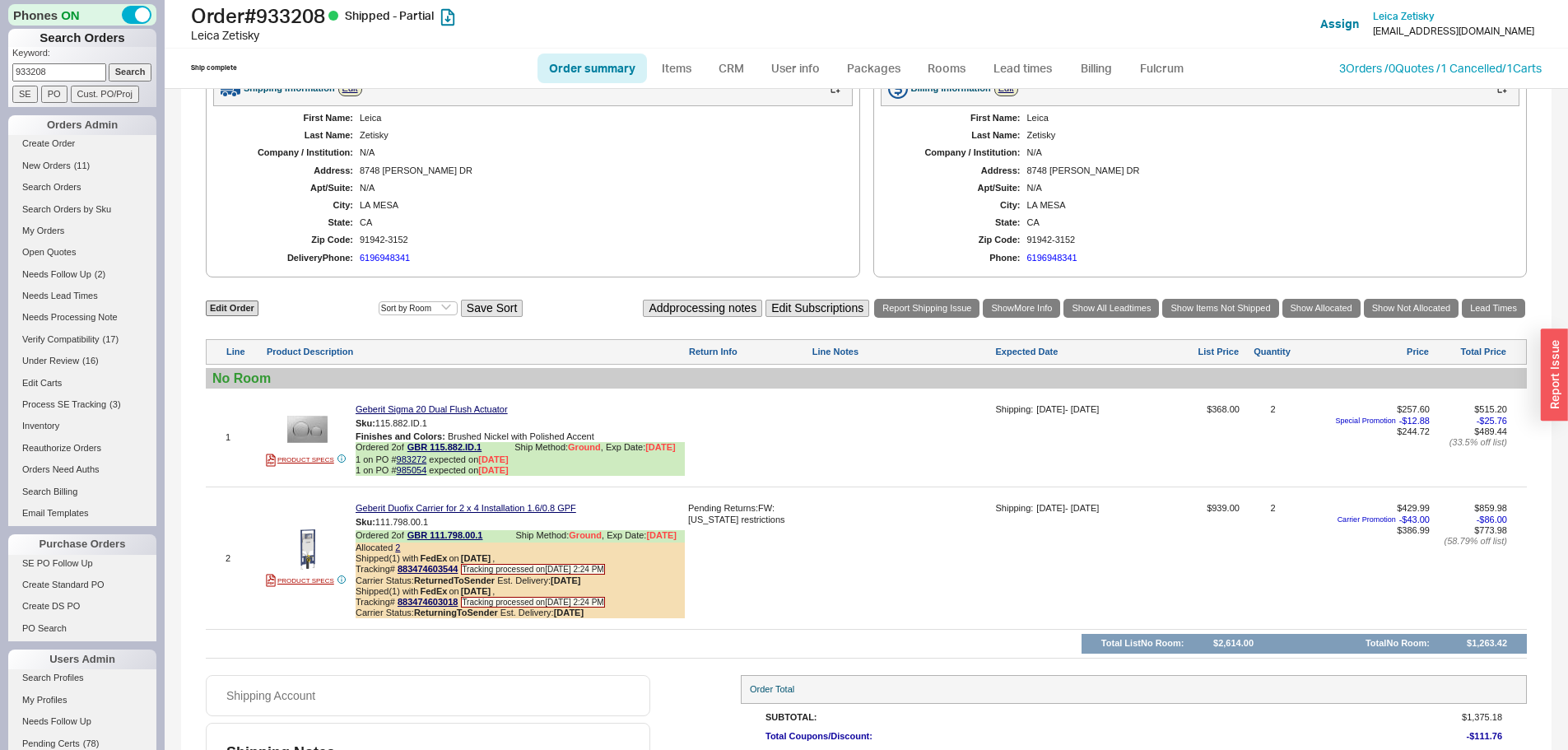
scroll to position [842, 0]
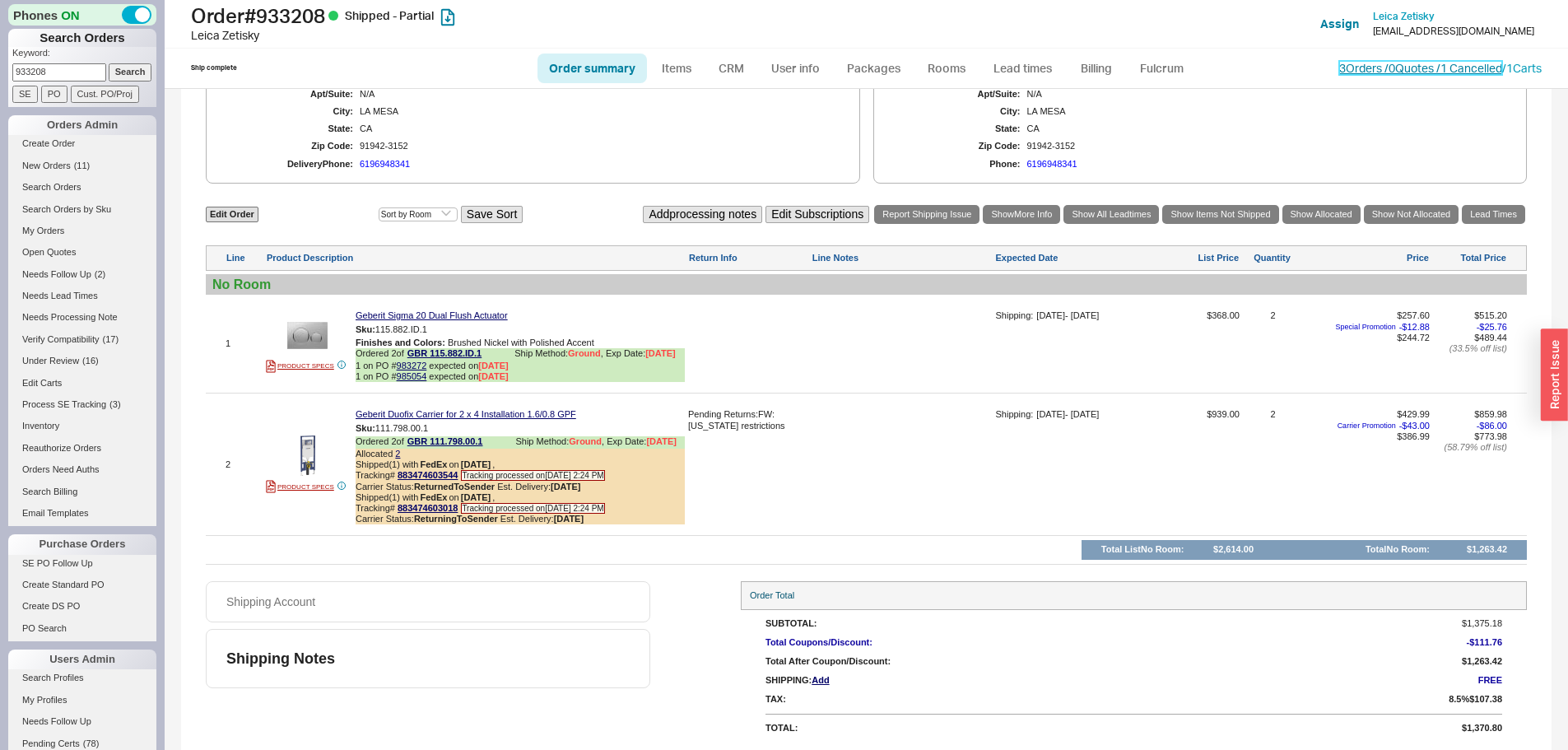
click at [1382, 69] on link "3 Orders / 0 Quotes / 1 Cancelled" at bounding box center [1420, 68] width 163 height 14
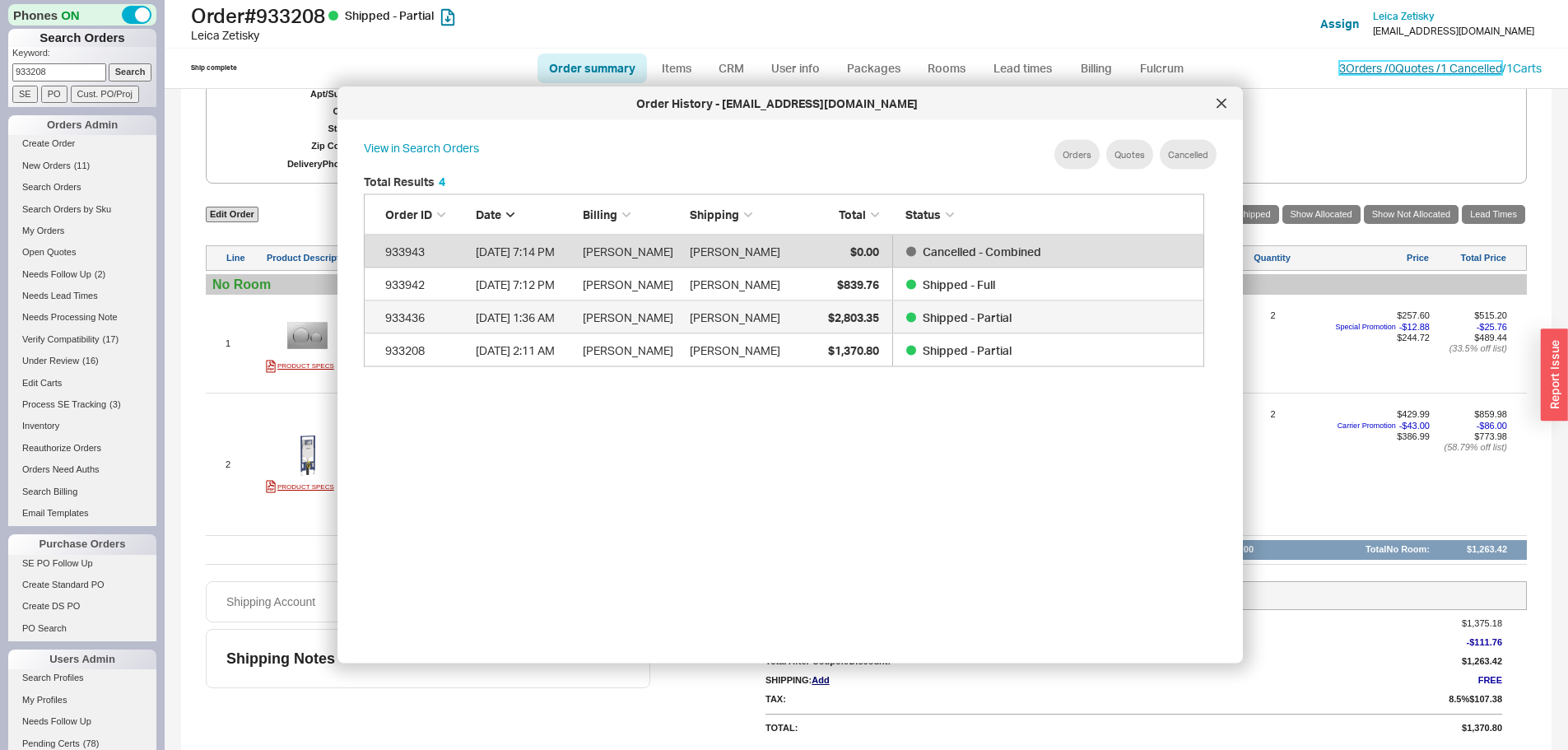
scroll to position [491, 854]
click at [1220, 111] on div at bounding box center [1220, 103] width 26 height 26
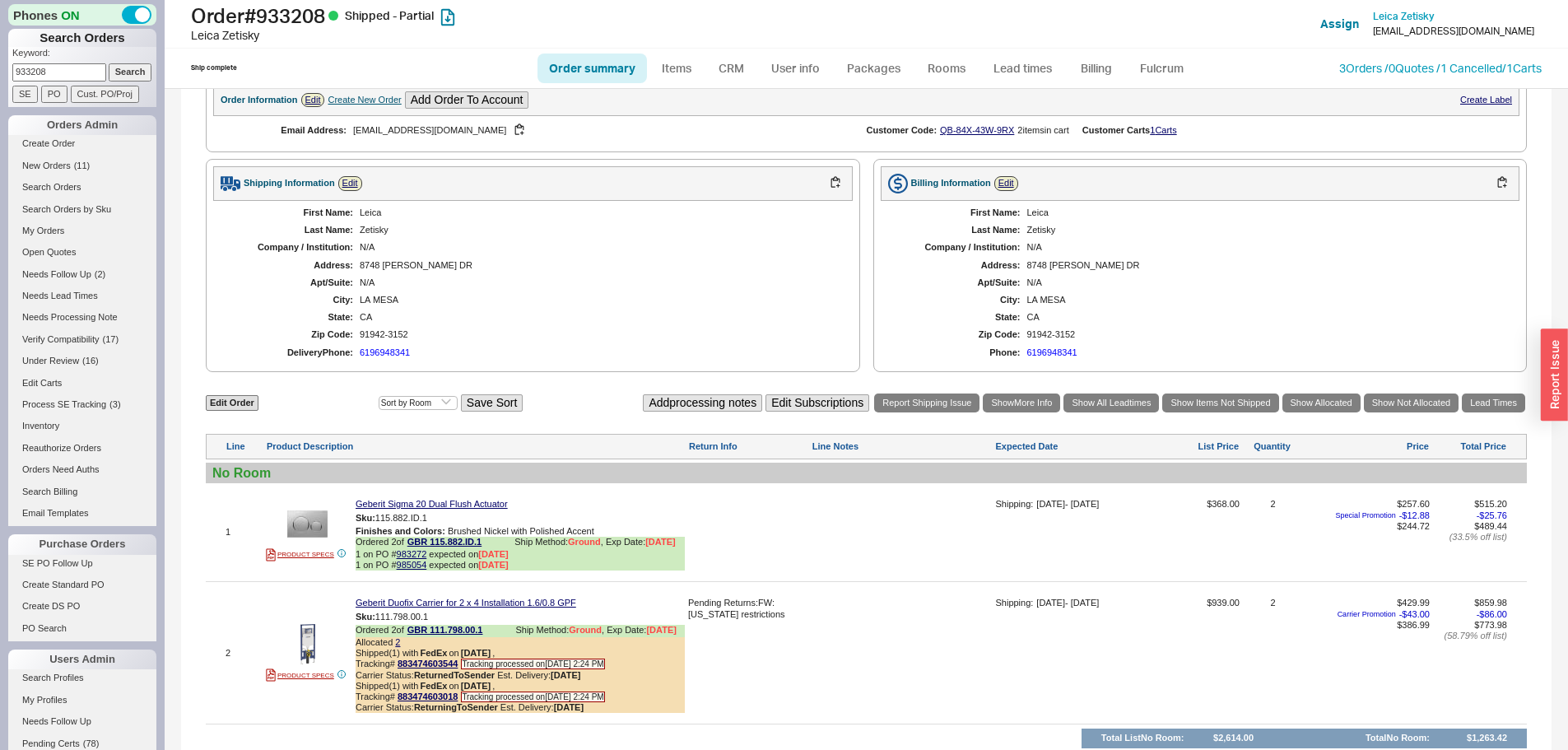
scroll to position [348, 0]
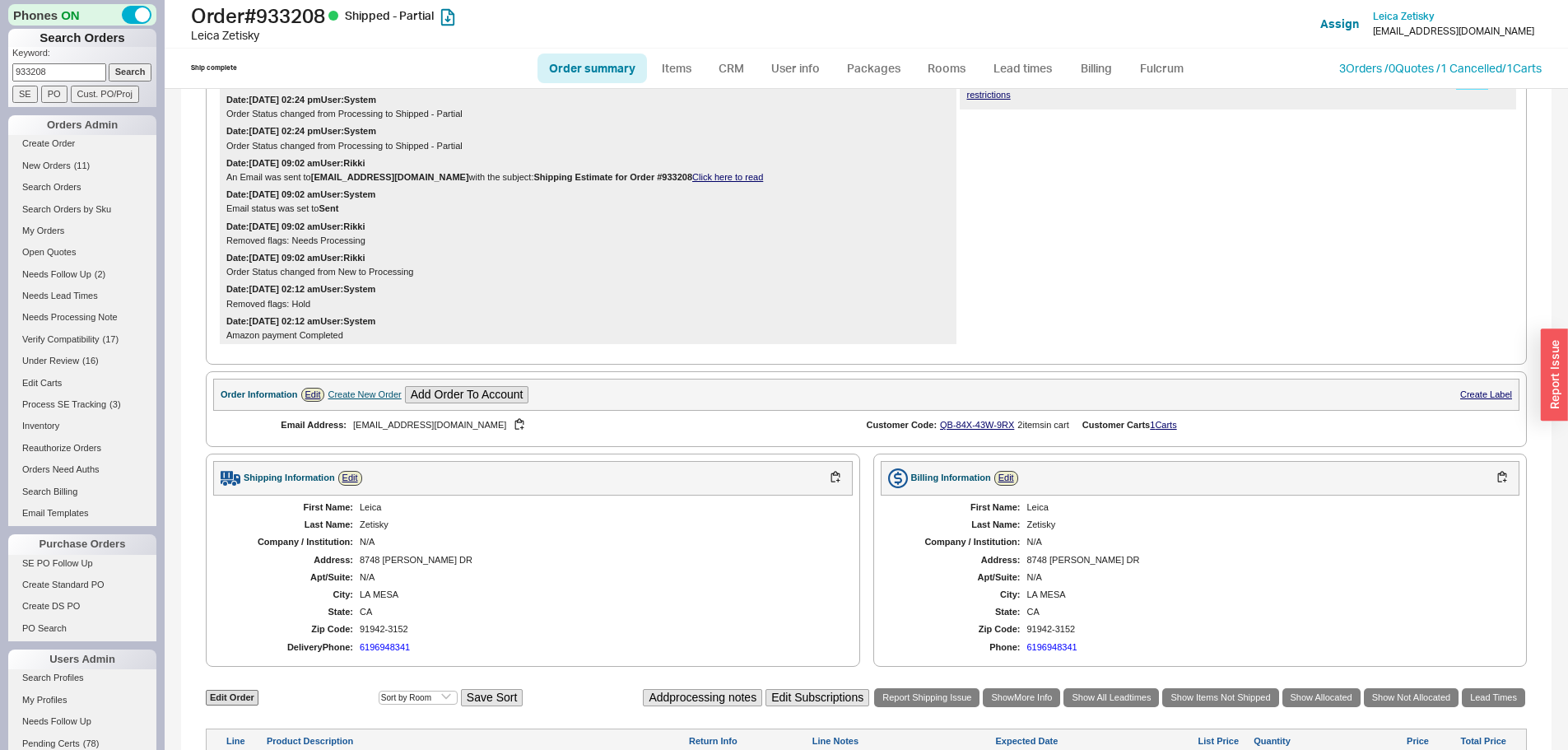
click at [1457, 89] on link "185532" at bounding box center [1471, 84] width 30 height 10
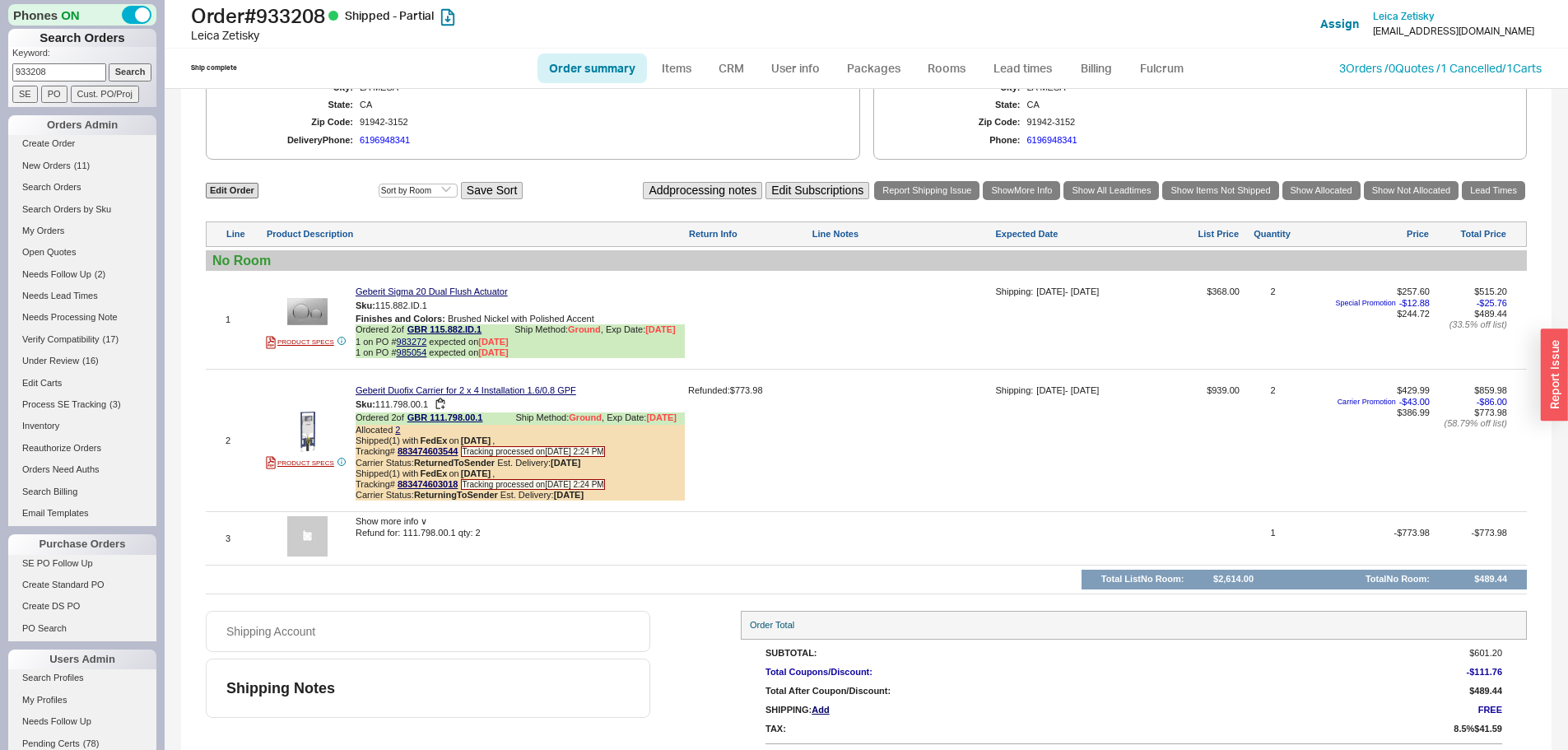
scroll to position [895, 0]
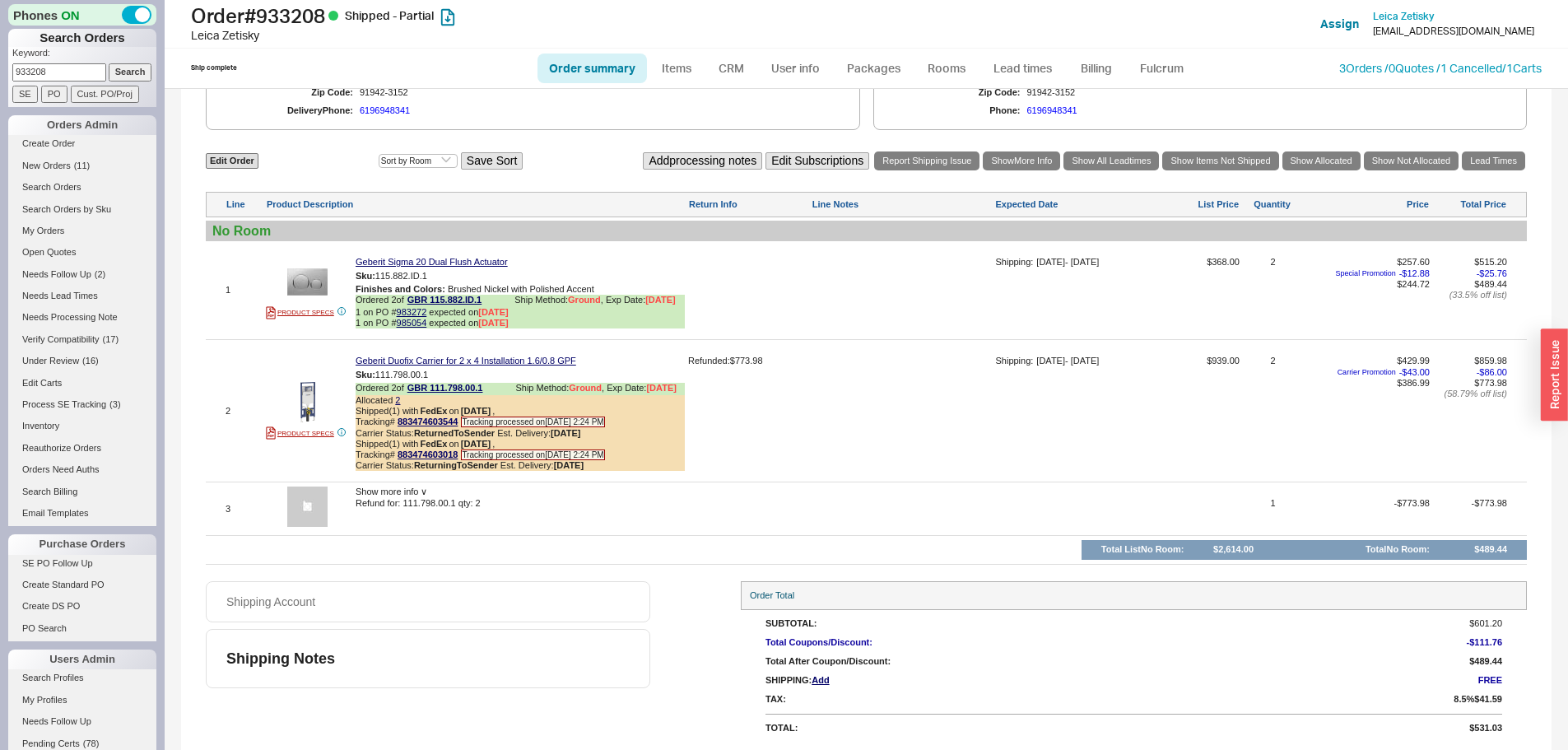
click at [12, 72] on div "Keyword: 933208 Search SE PO Cust. PO/Proj" at bounding box center [81, 77] width 148 height 60
click at [31, 69] on input "933208" at bounding box center [59, 72] width 94 height 17
paste input "01403"
type input "901403"
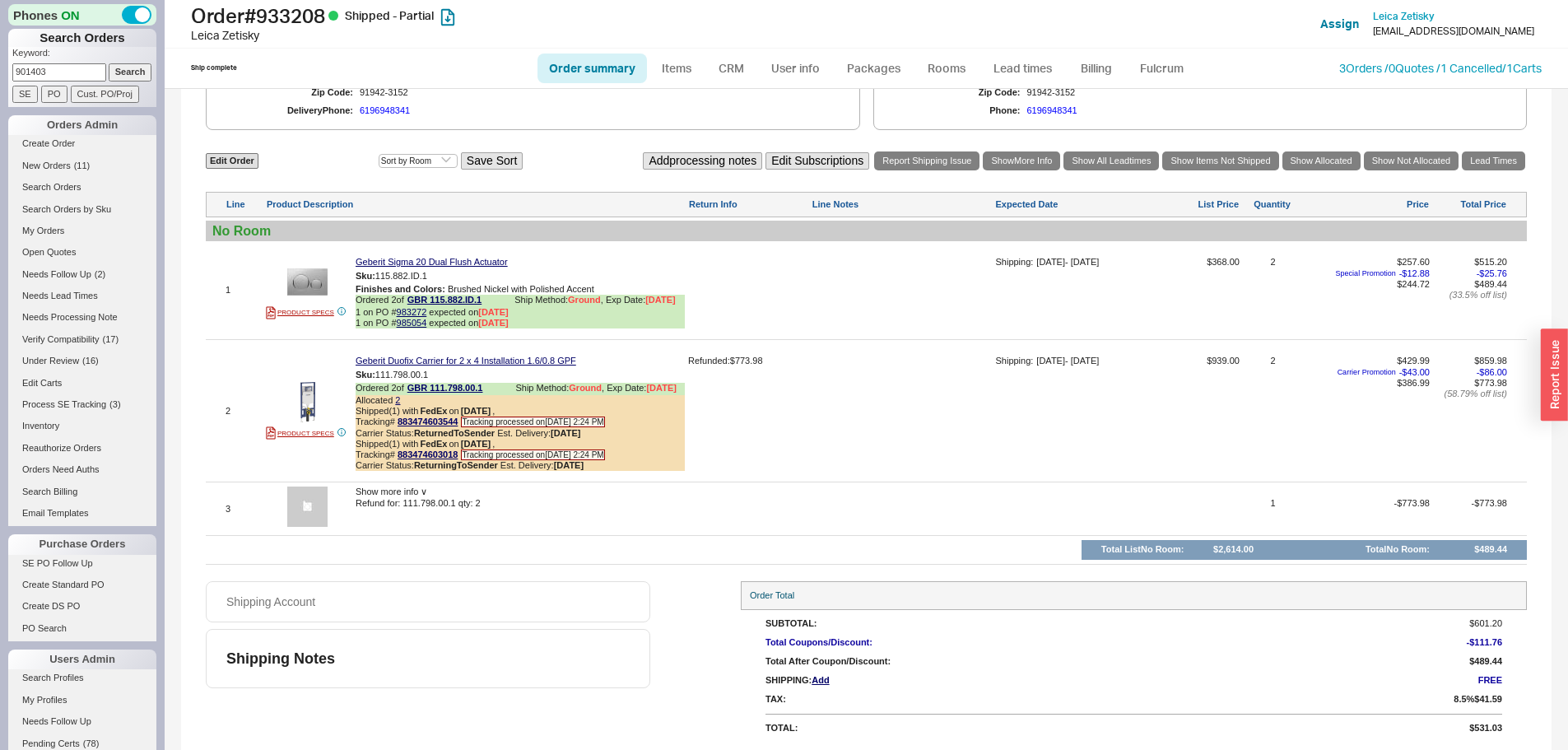
click at [108, 63] on input "Search" at bounding box center [130, 72] width 44 height 17
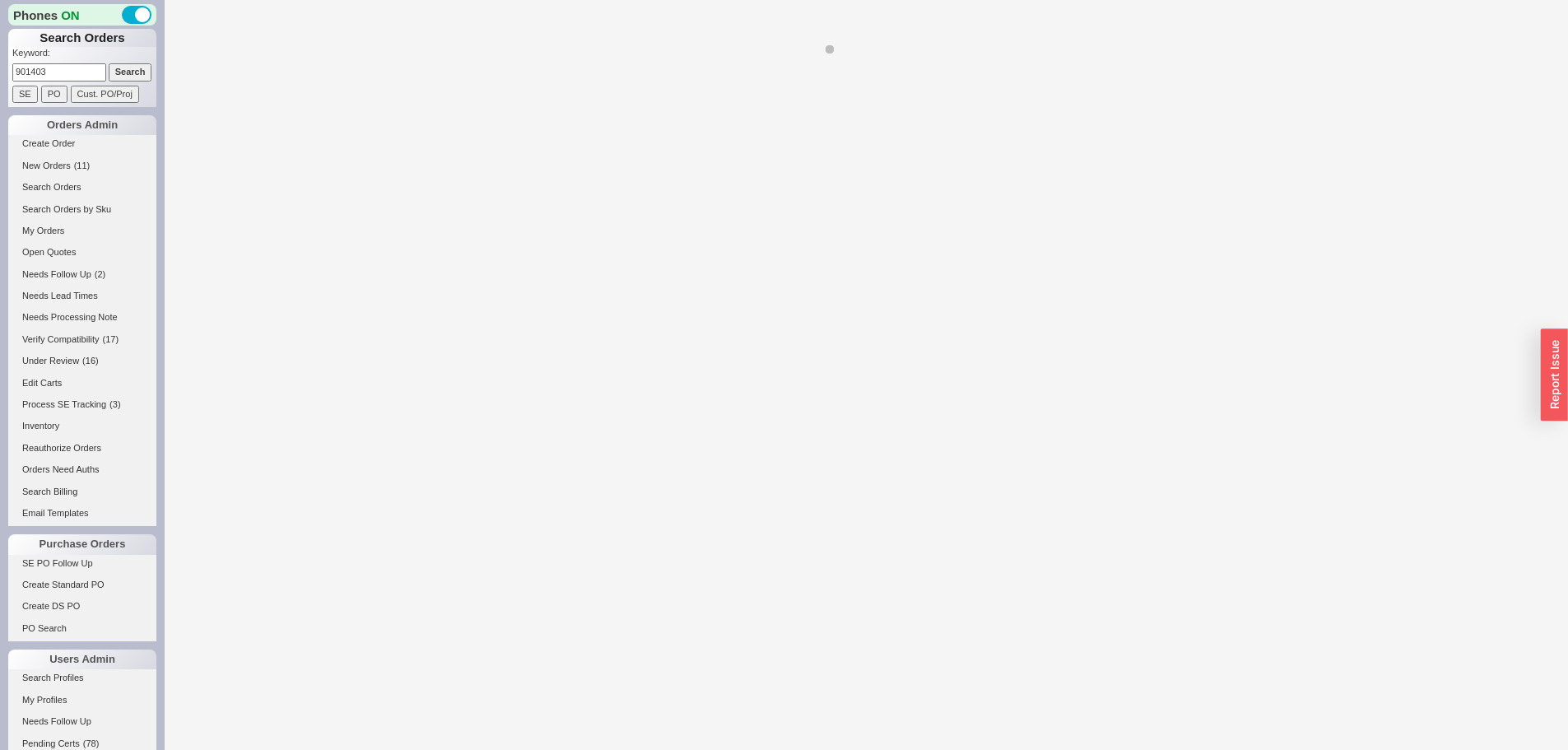
select select "*"
select select "LOW"
select select "3"
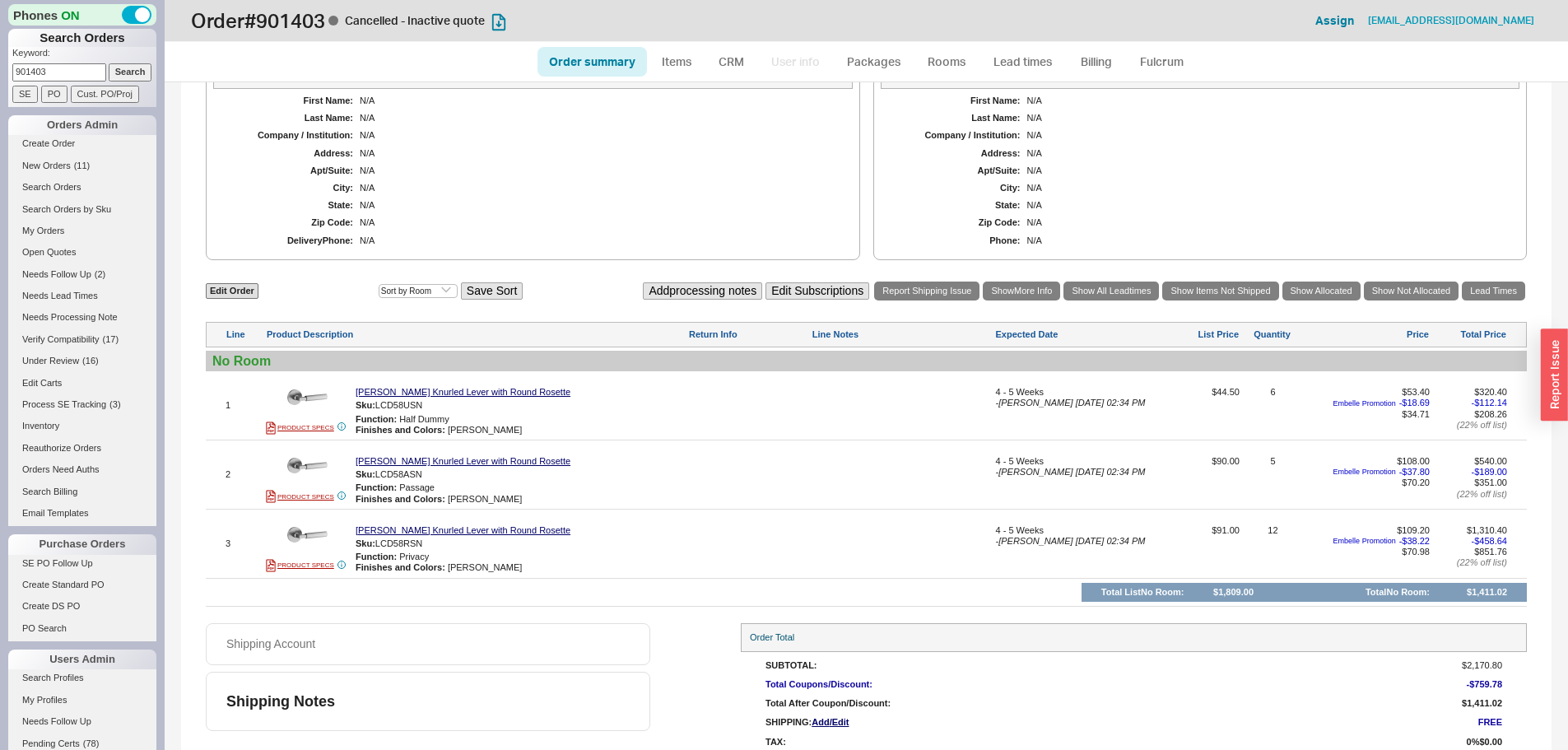
scroll to position [582, 0]
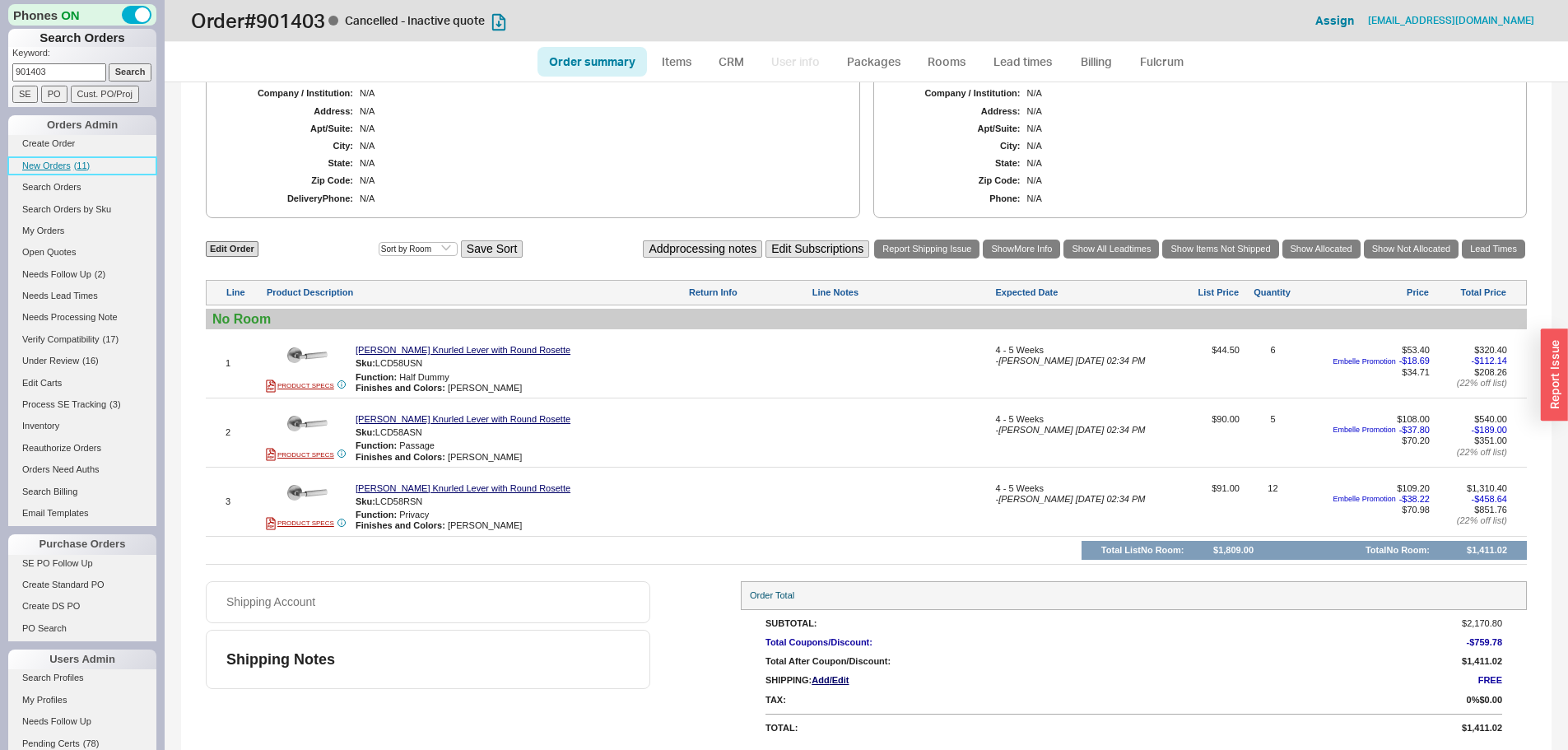
click at [63, 165] on span "New Orders" at bounding box center [46, 166] width 48 height 10
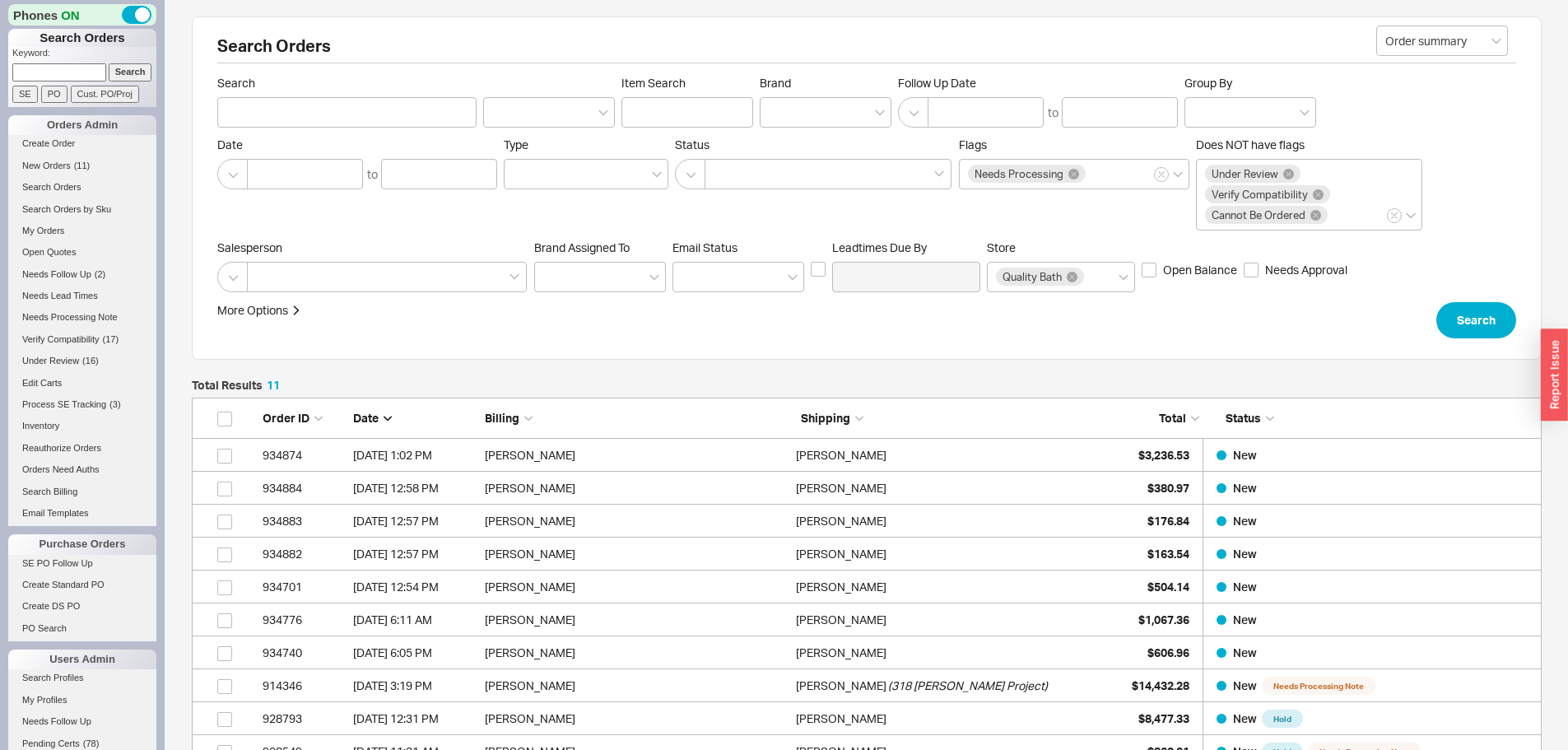
scroll to position [391, 1337]
drag, startPoint x: 62, startPoint y: 53, endPoint x: 63, endPoint y: 63, distance: 10.0
click at [62, 53] on p "Keyword:" at bounding box center [84, 54] width 144 height 16
click at [63, 64] on input at bounding box center [59, 72] width 94 height 17
paste input "929963"
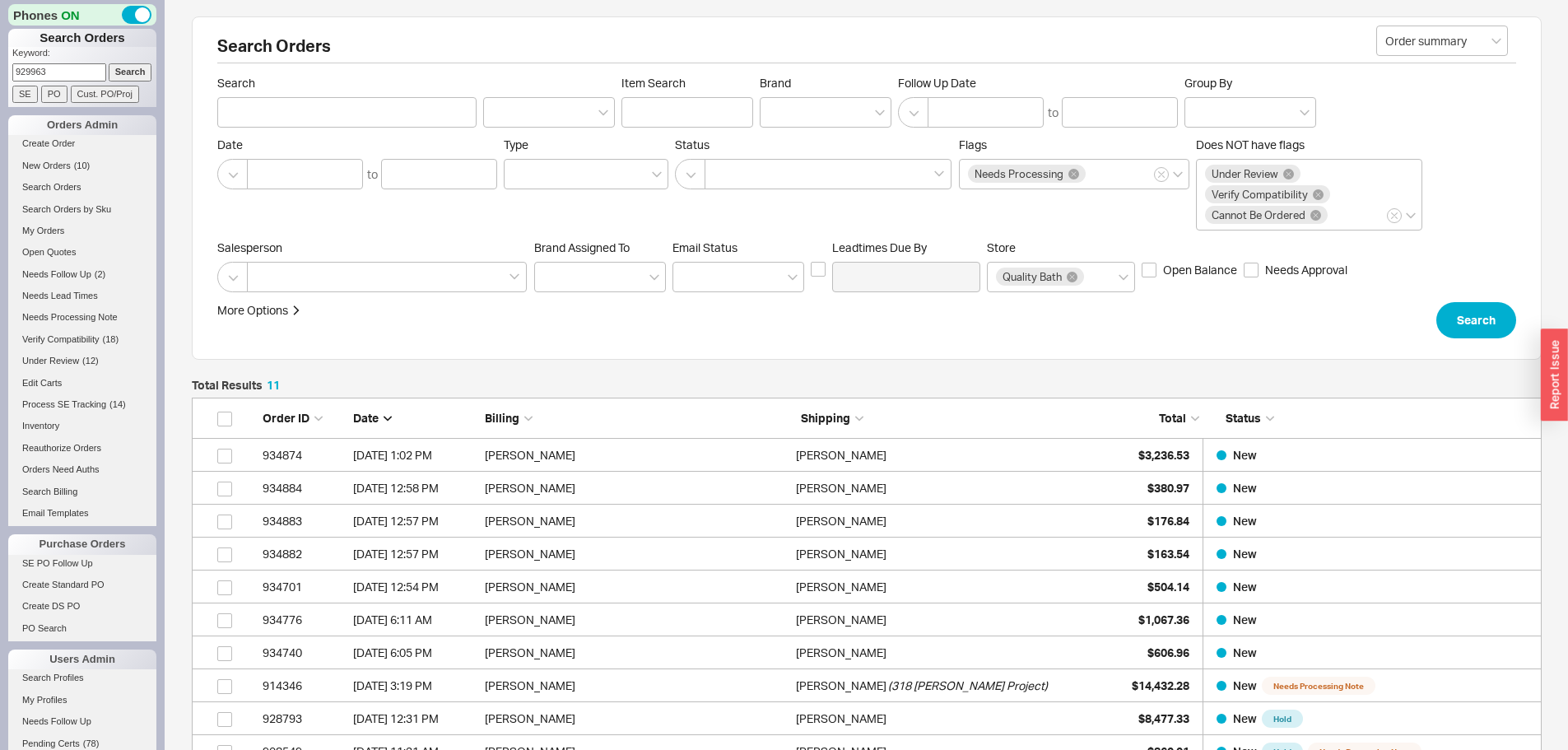
type input "929963"
click at [108, 63] on input "Search" at bounding box center [130, 72] width 44 height 17
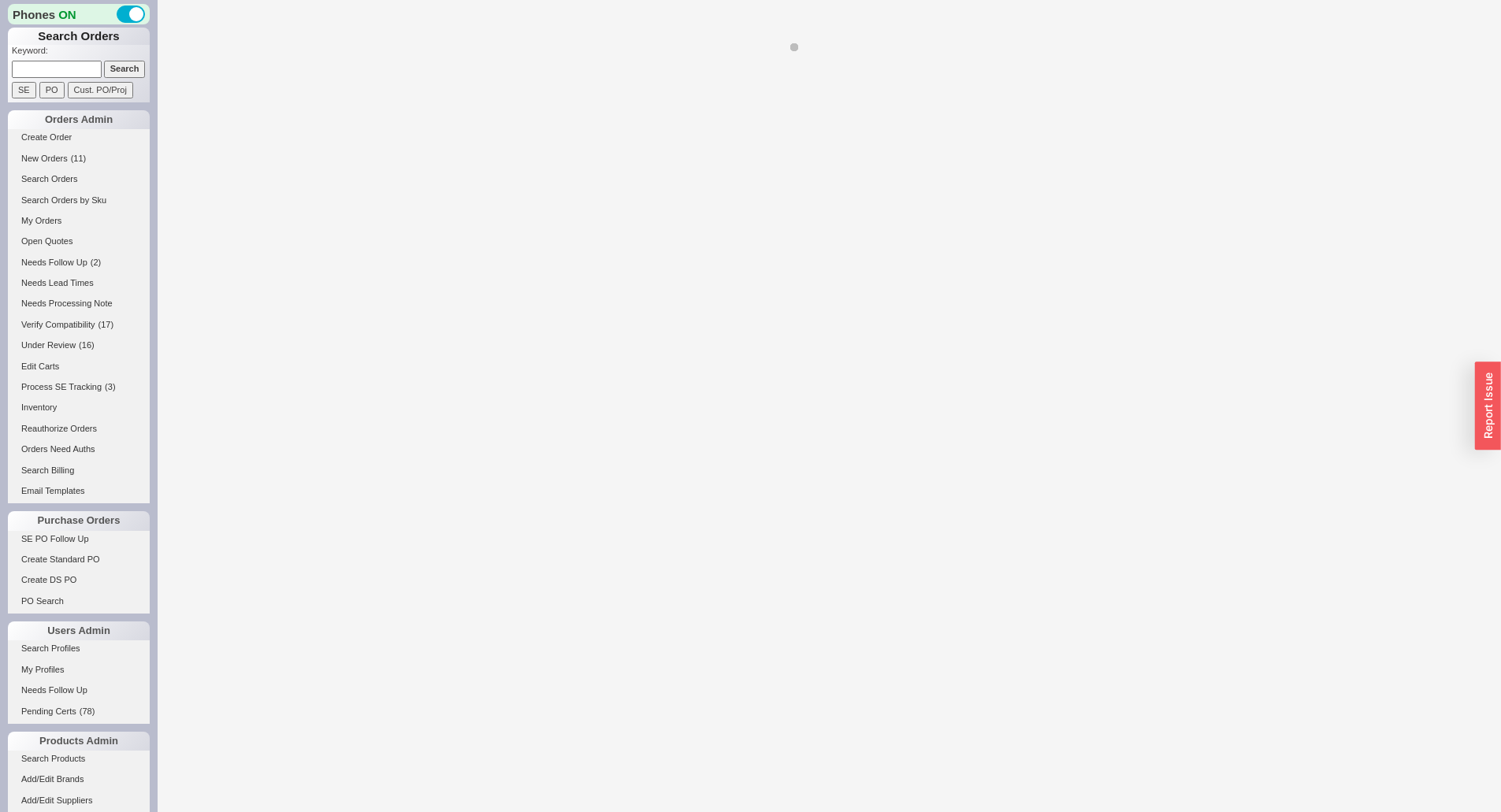
select select "LOW"
select select "3"
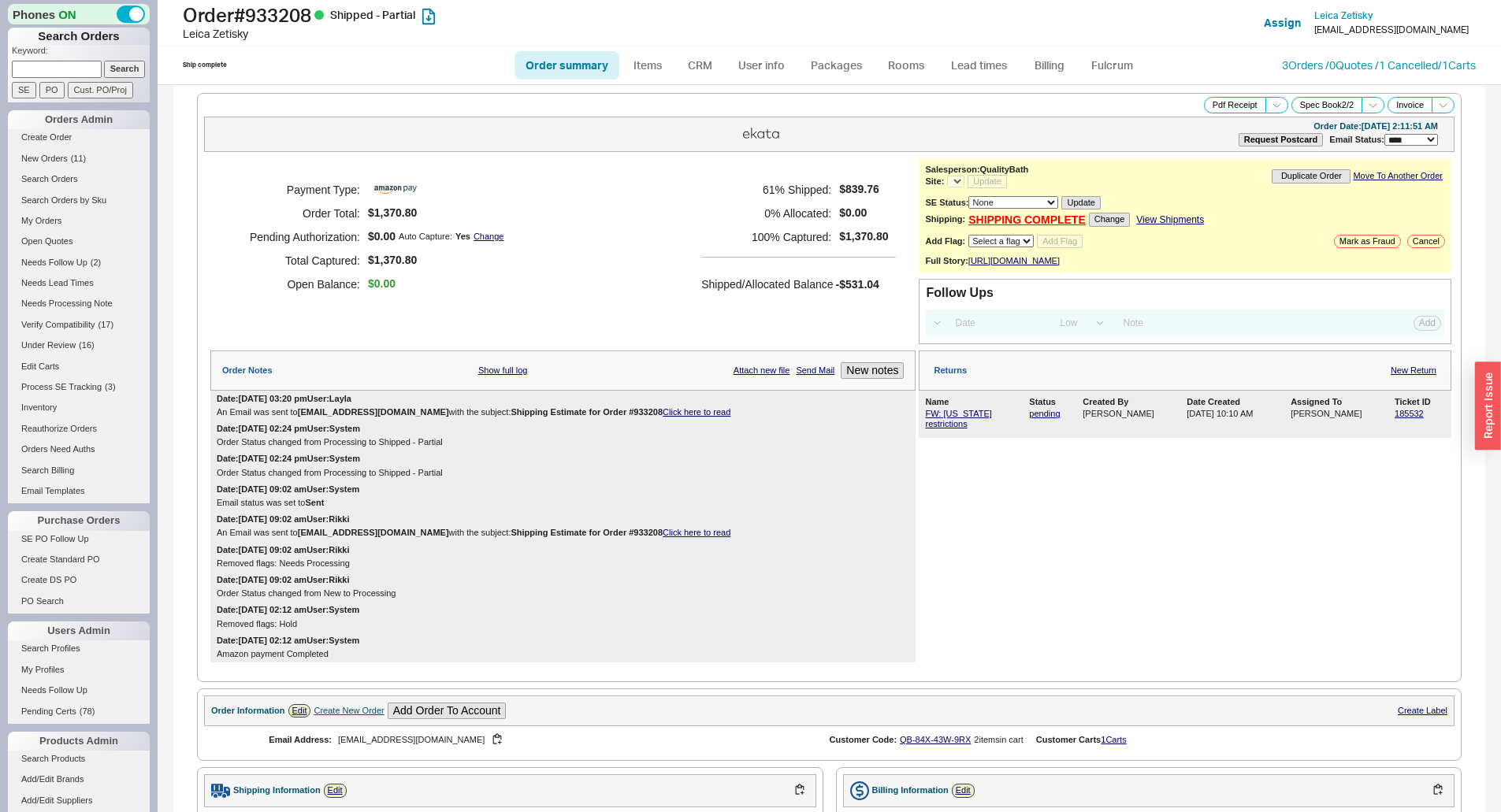
select select "*"
click at [977, 423] on link "FW: [US_STATE] restrictions" at bounding box center [958, 418] width 66 height 19
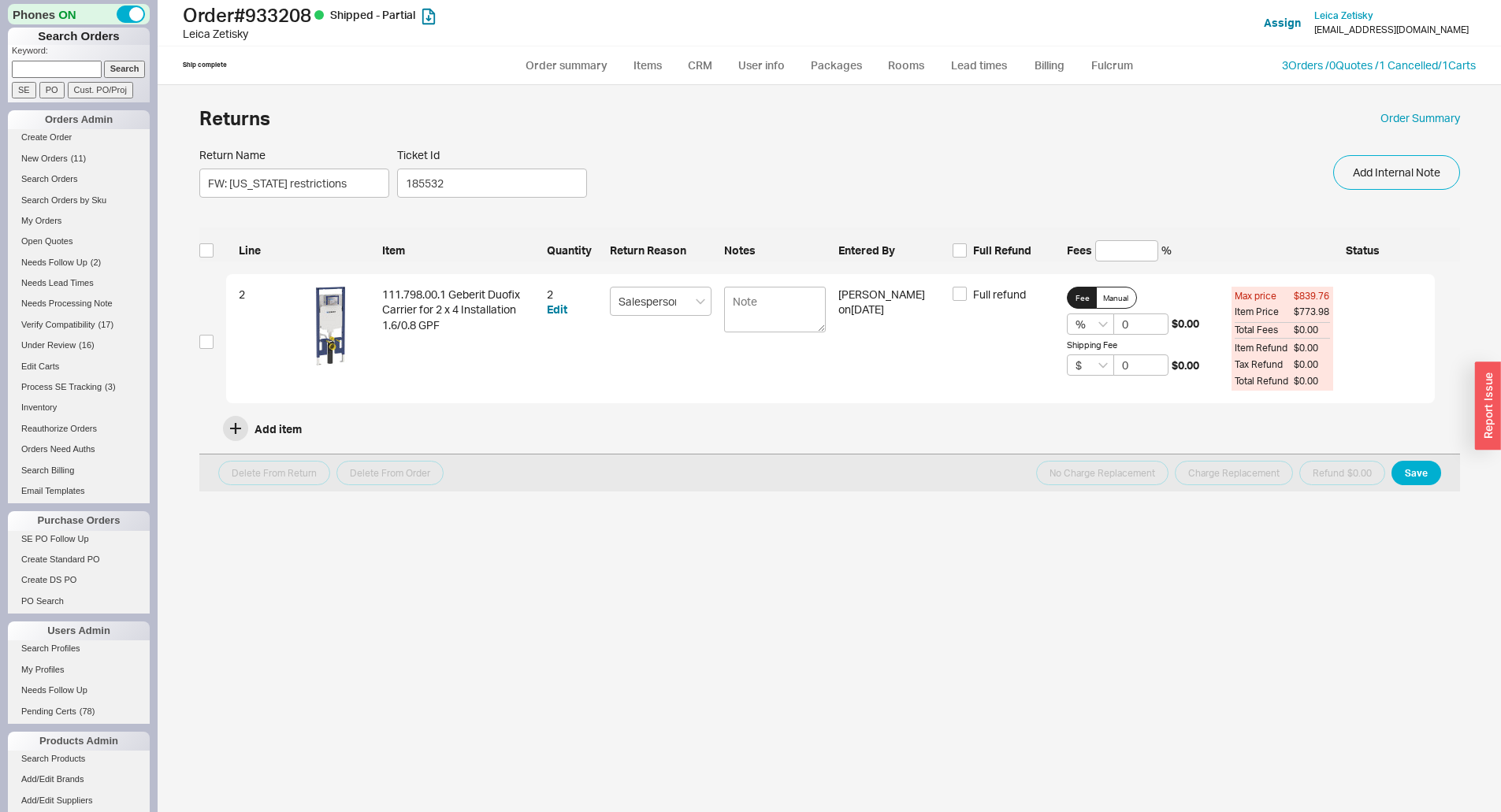
click at [216, 336] on div "2 111.798.00.1 Geberit Duofix Carrier for 2 x 4 Installation 1.6/0.8 GPF 2 Edit…" at bounding box center [817, 342] width 1235 height 136
click at [210, 347] on input "checkbox" at bounding box center [206, 341] width 14 height 14
checkbox input "true"
click at [1007, 291] on span "Full refund" at bounding box center [999, 294] width 53 height 16
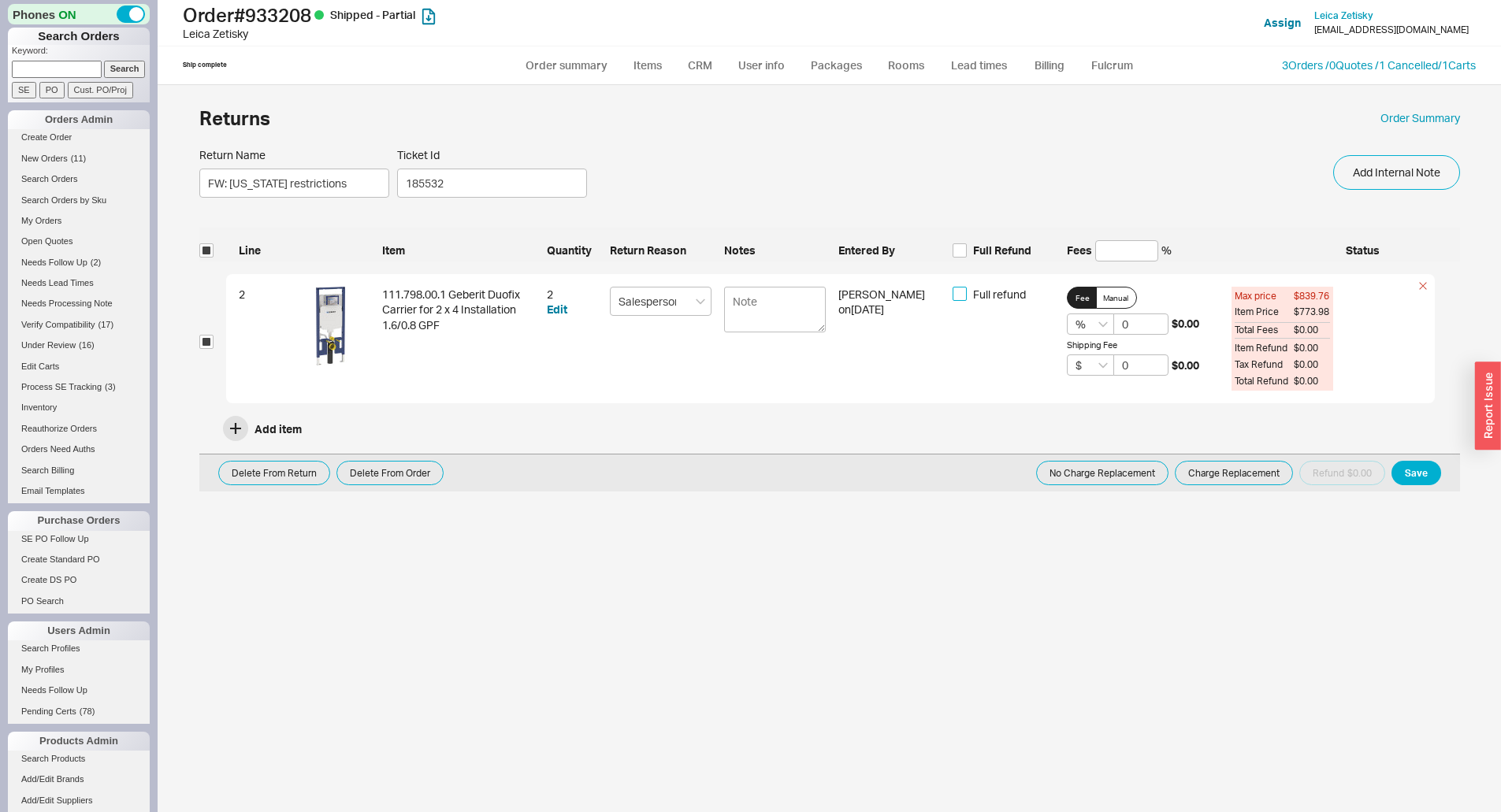
click at [967, 291] on input "Full refund" at bounding box center [959, 293] width 14 height 14
checkbox input "true"
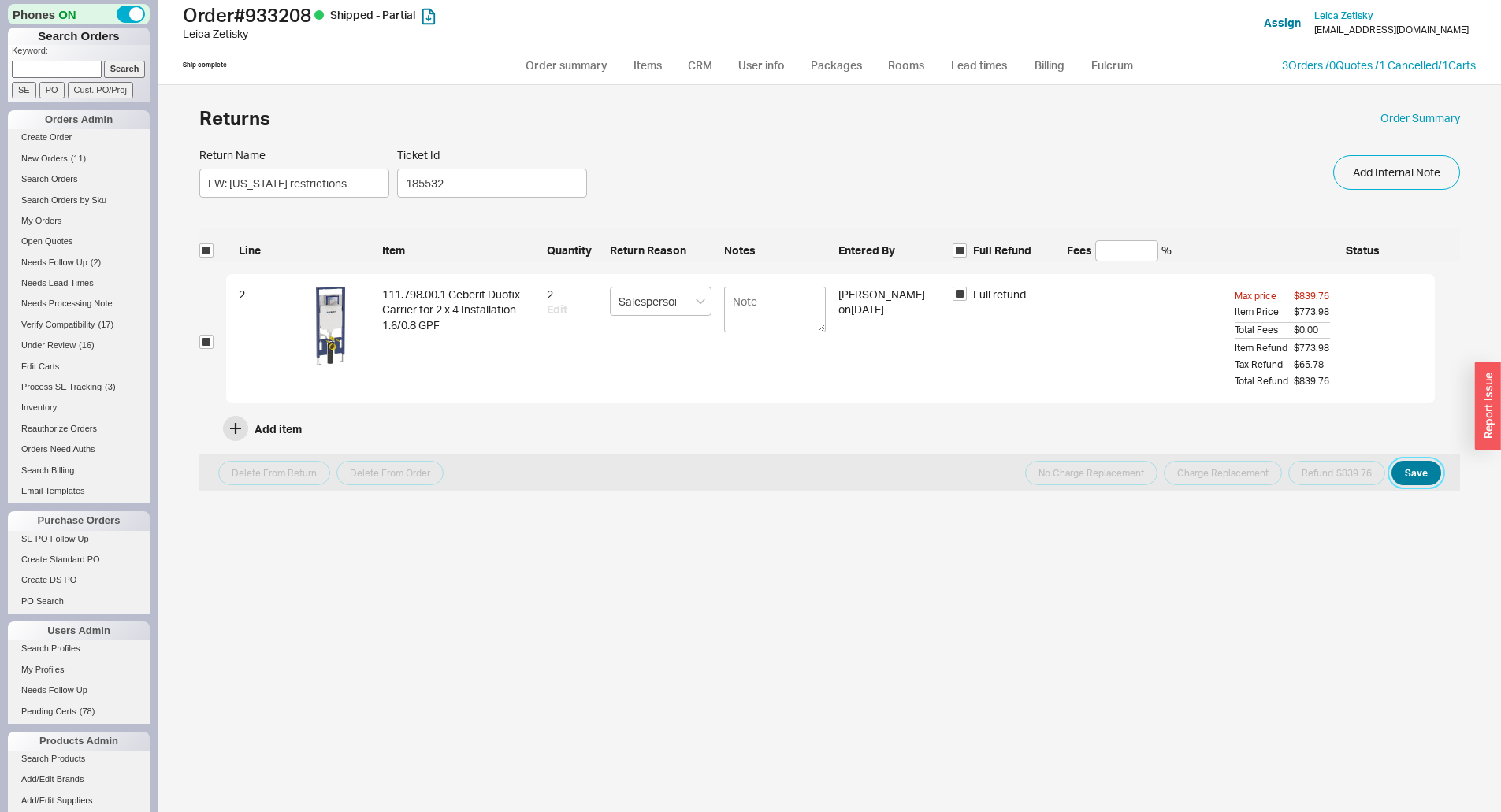
click at [1418, 471] on button "Save" at bounding box center [1417, 473] width 50 height 24
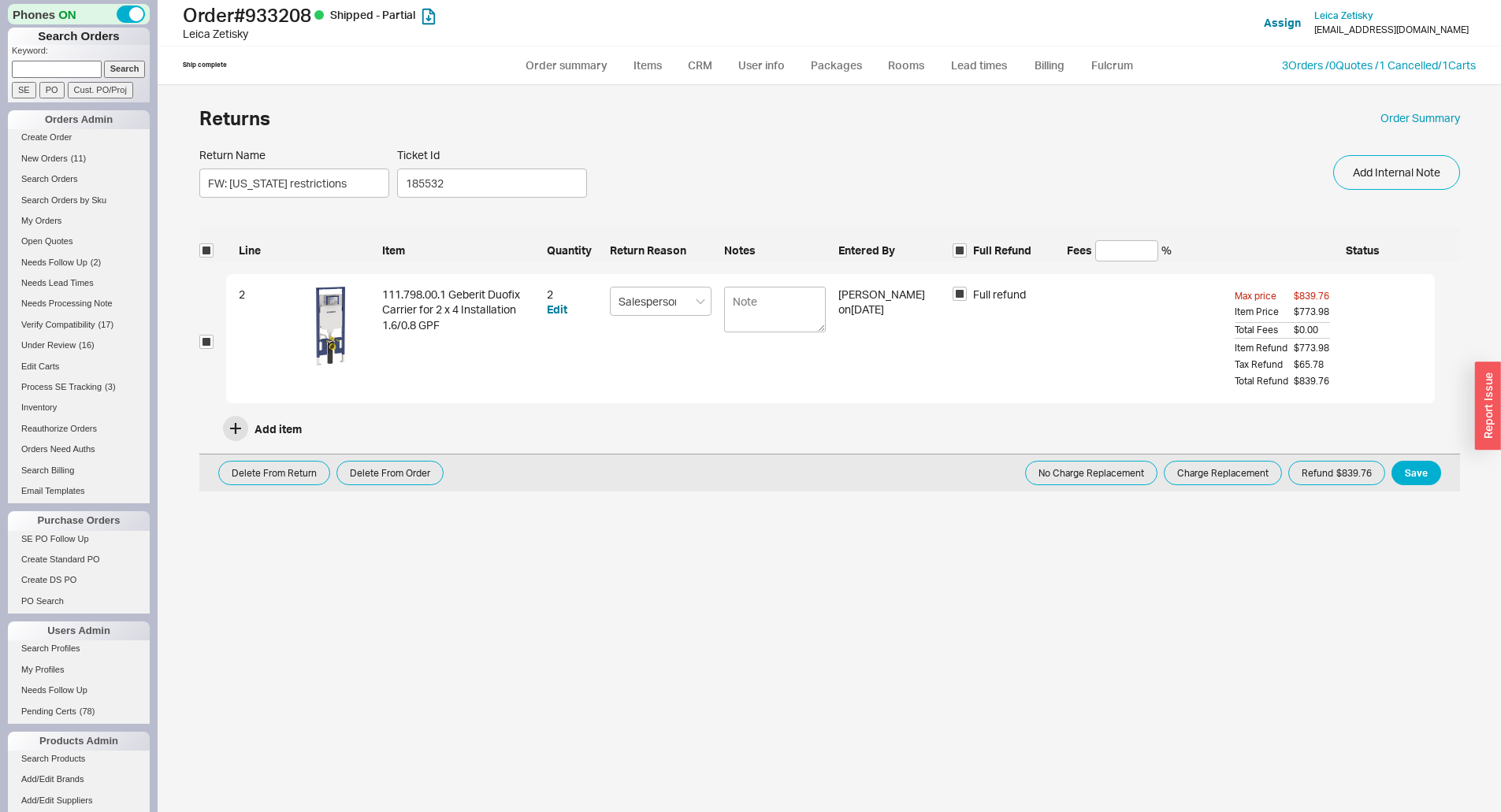
click at [1349, 467] on button "Refund $839.76" at bounding box center [1336, 473] width 97 height 24
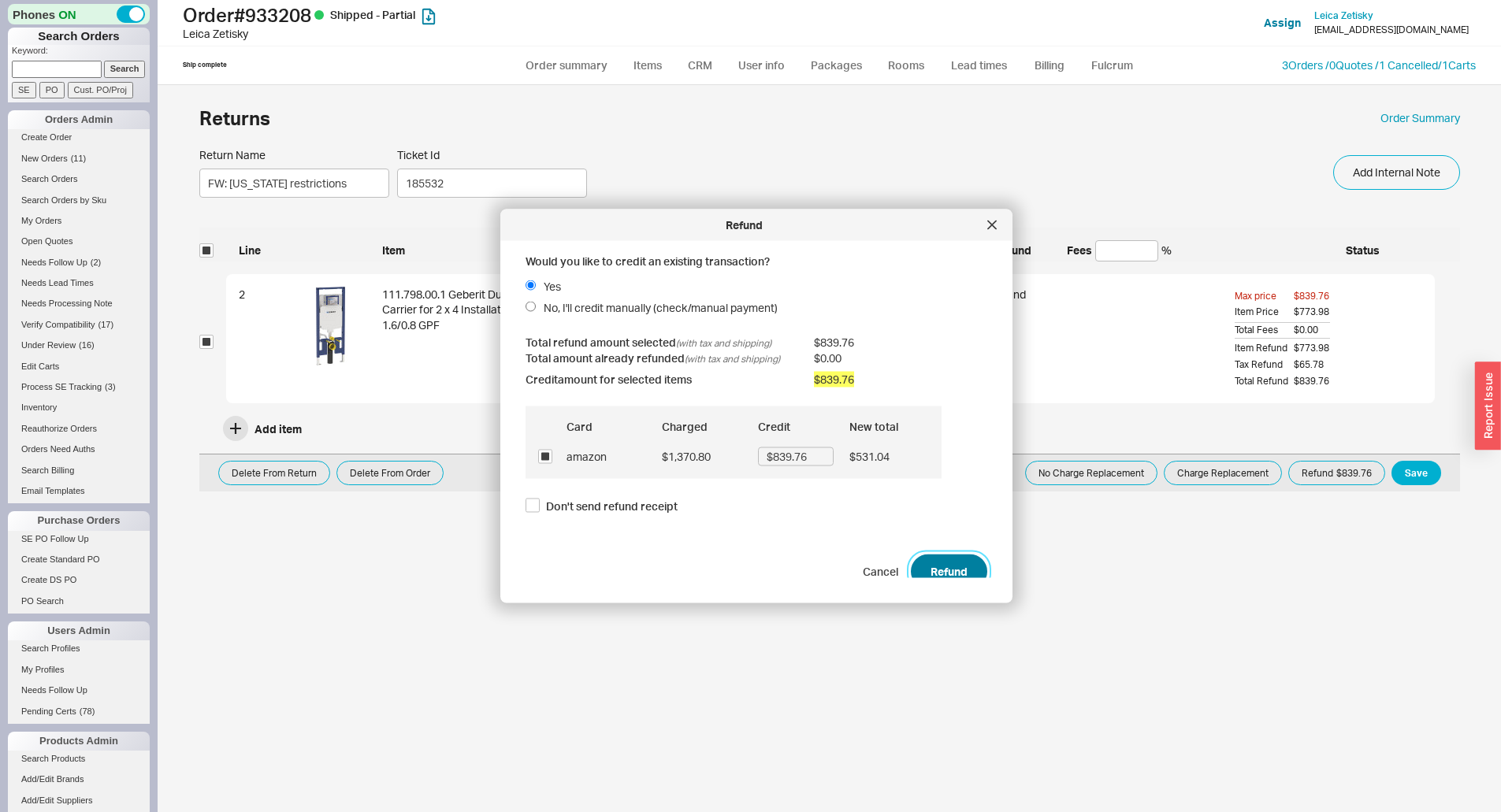
click at [947, 560] on button "Refund" at bounding box center [948, 570] width 76 height 34
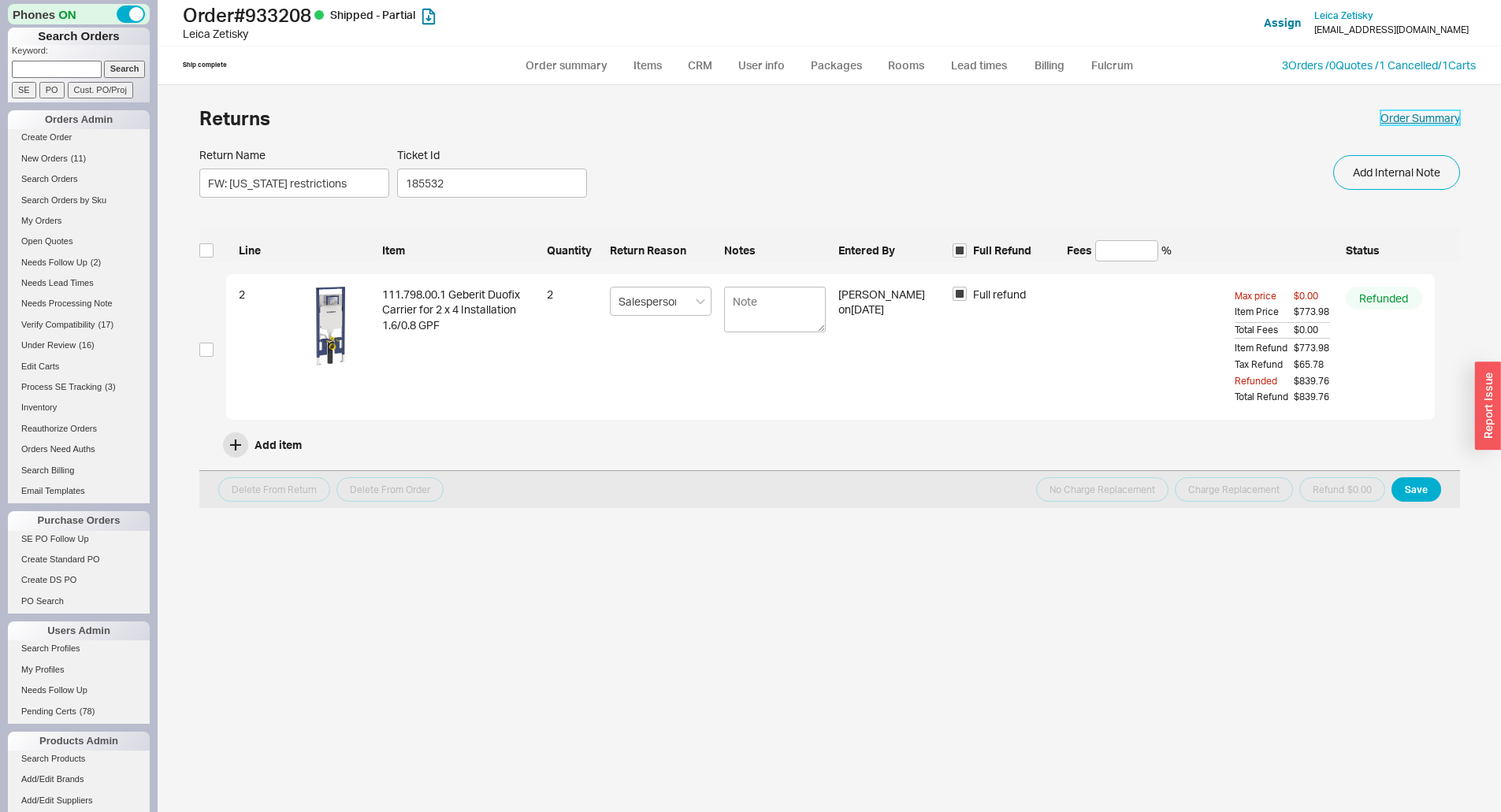
click at [1430, 118] on link "Order Summary" at bounding box center [1420, 118] width 80 height 16
select select "*"
select select "LOW"
select select "3"
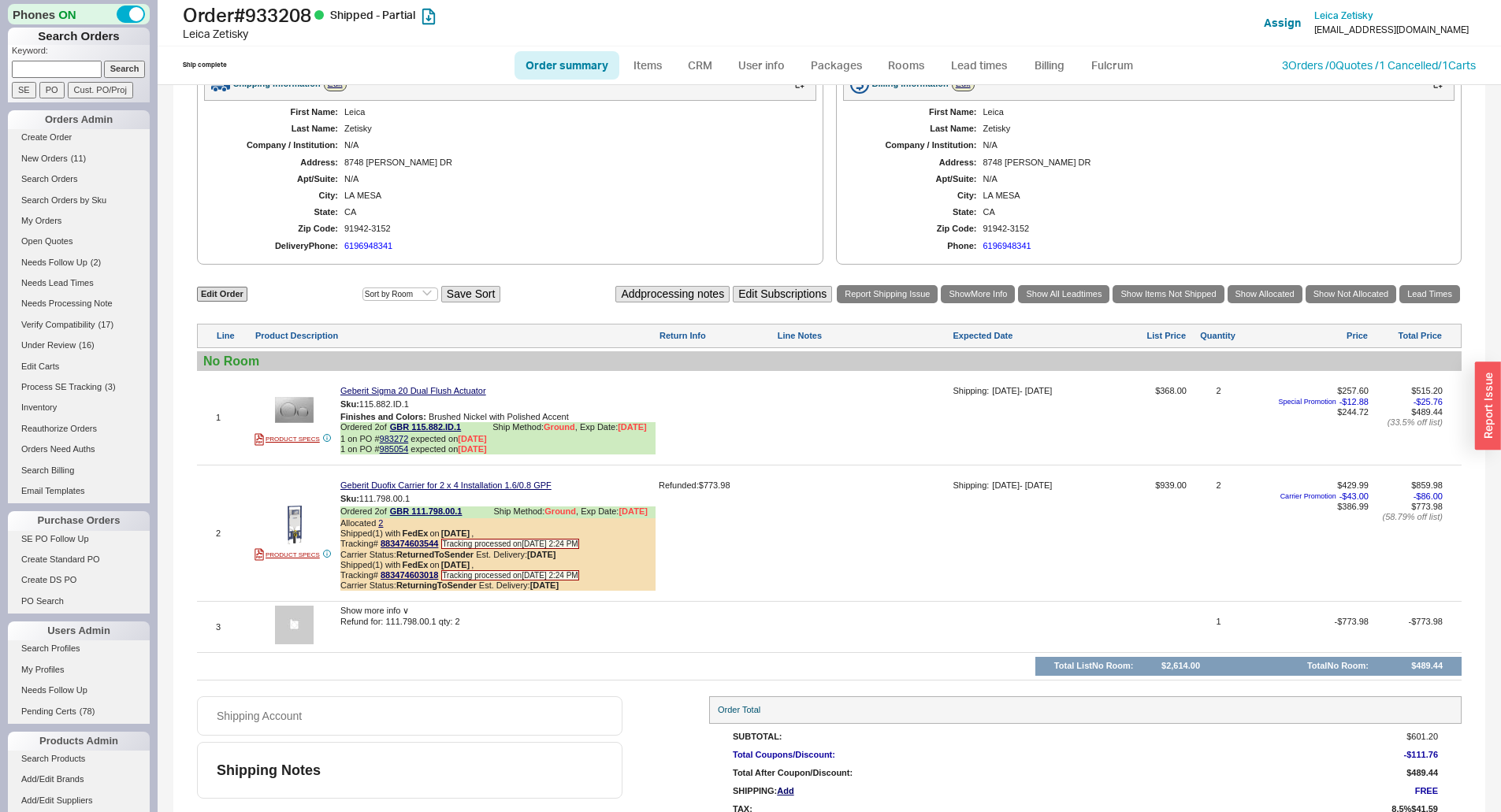
scroll to position [763, 0]
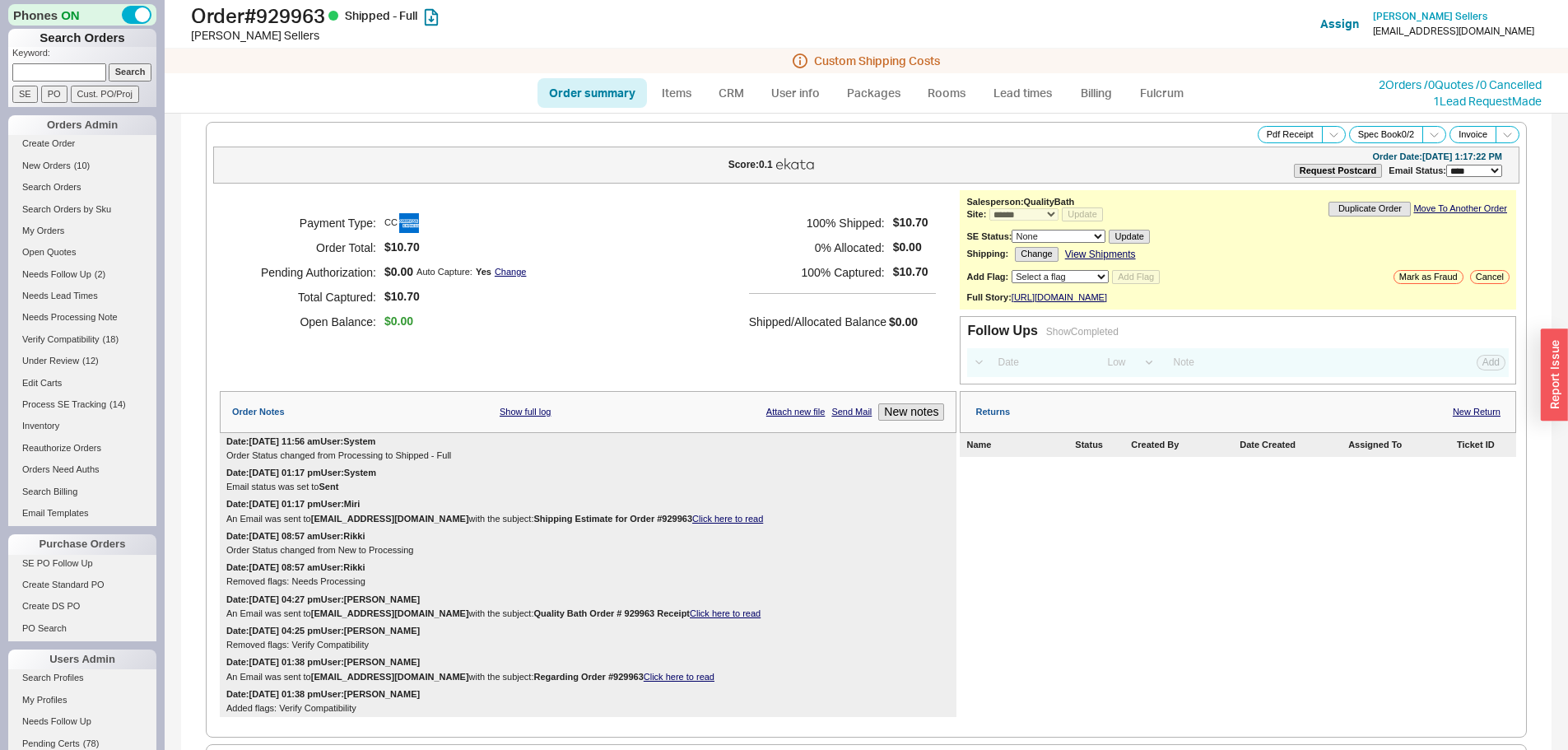
select select "*"
select select "LOW"
select select "3"
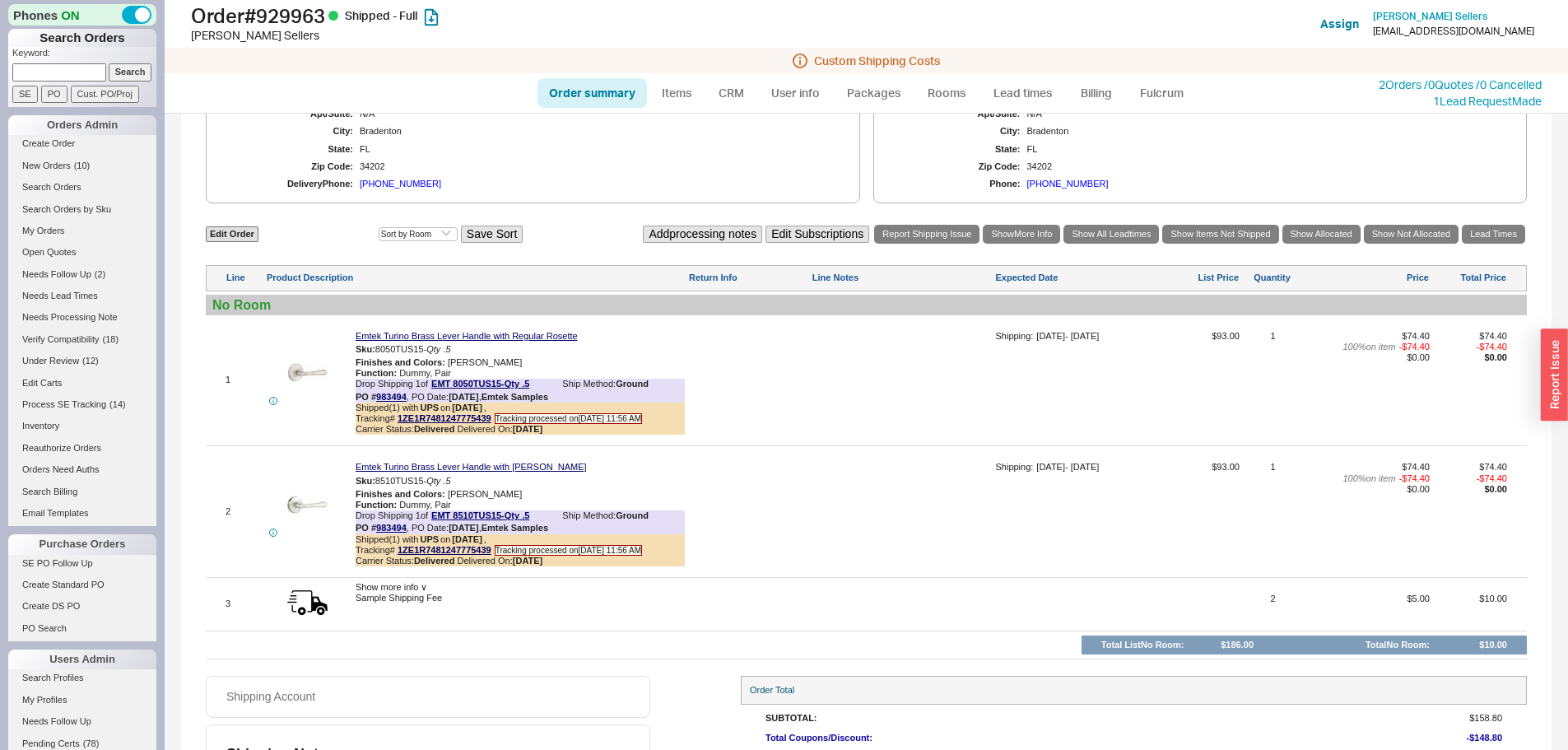
scroll to position [940, 0]
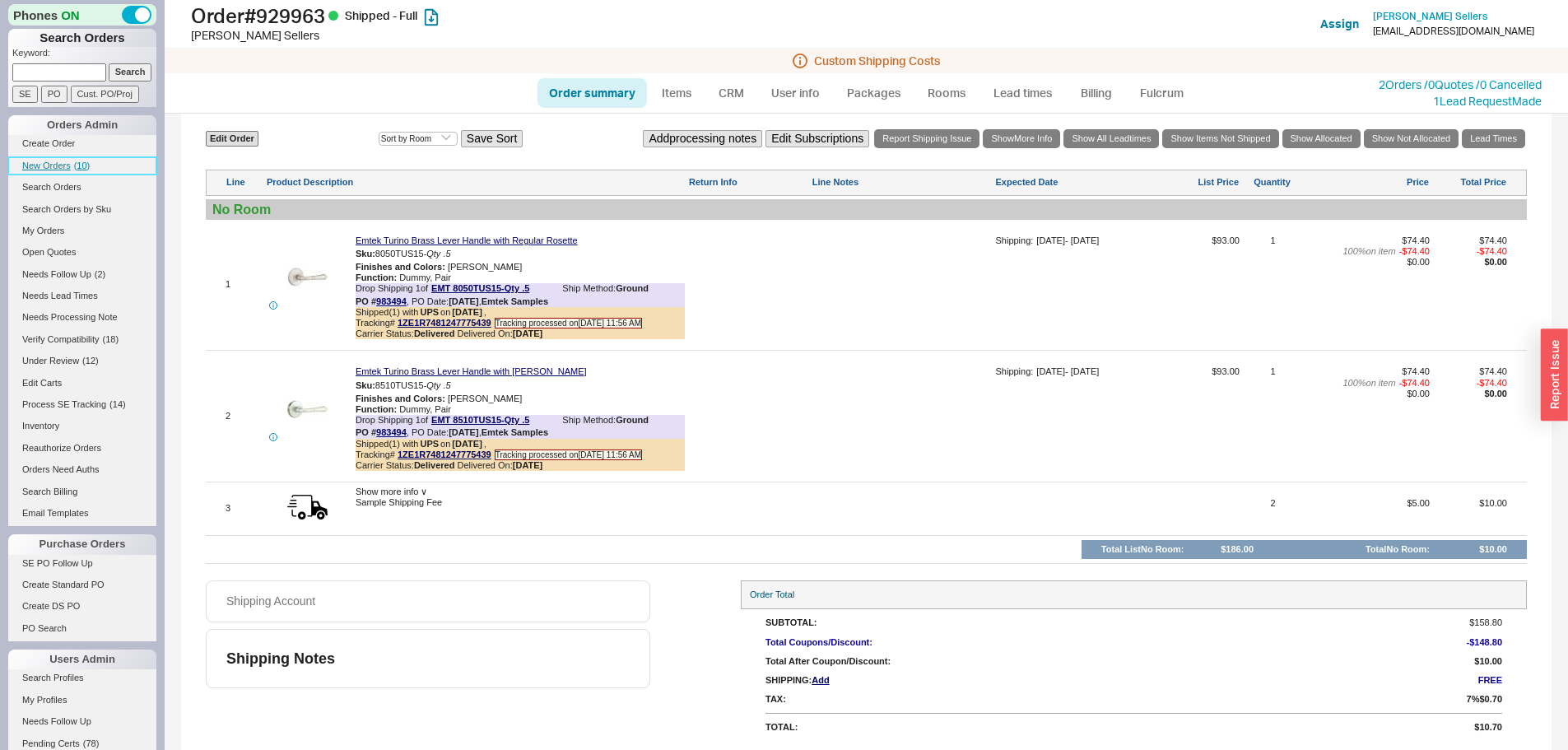
click at [47, 167] on span "New Orders" at bounding box center [46, 166] width 48 height 10
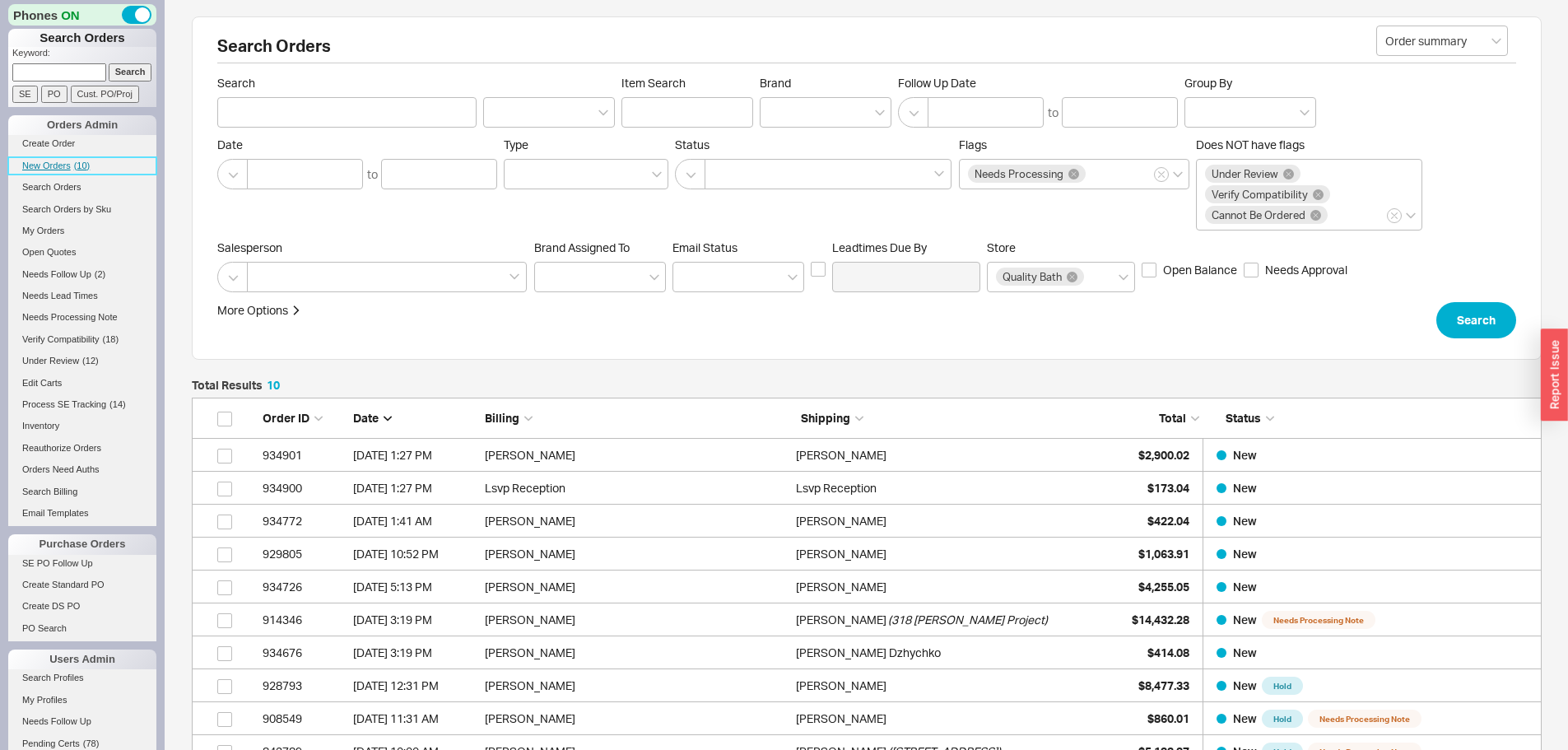
click at [71, 167] on link "New Orders ( 10 )" at bounding box center [81, 166] width 148 height 17
click at [69, 167] on span "New Orders" at bounding box center [46, 166] width 48 height 10
click at [60, 167] on span "New Orders" at bounding box center [46, 166] width 48 height 10
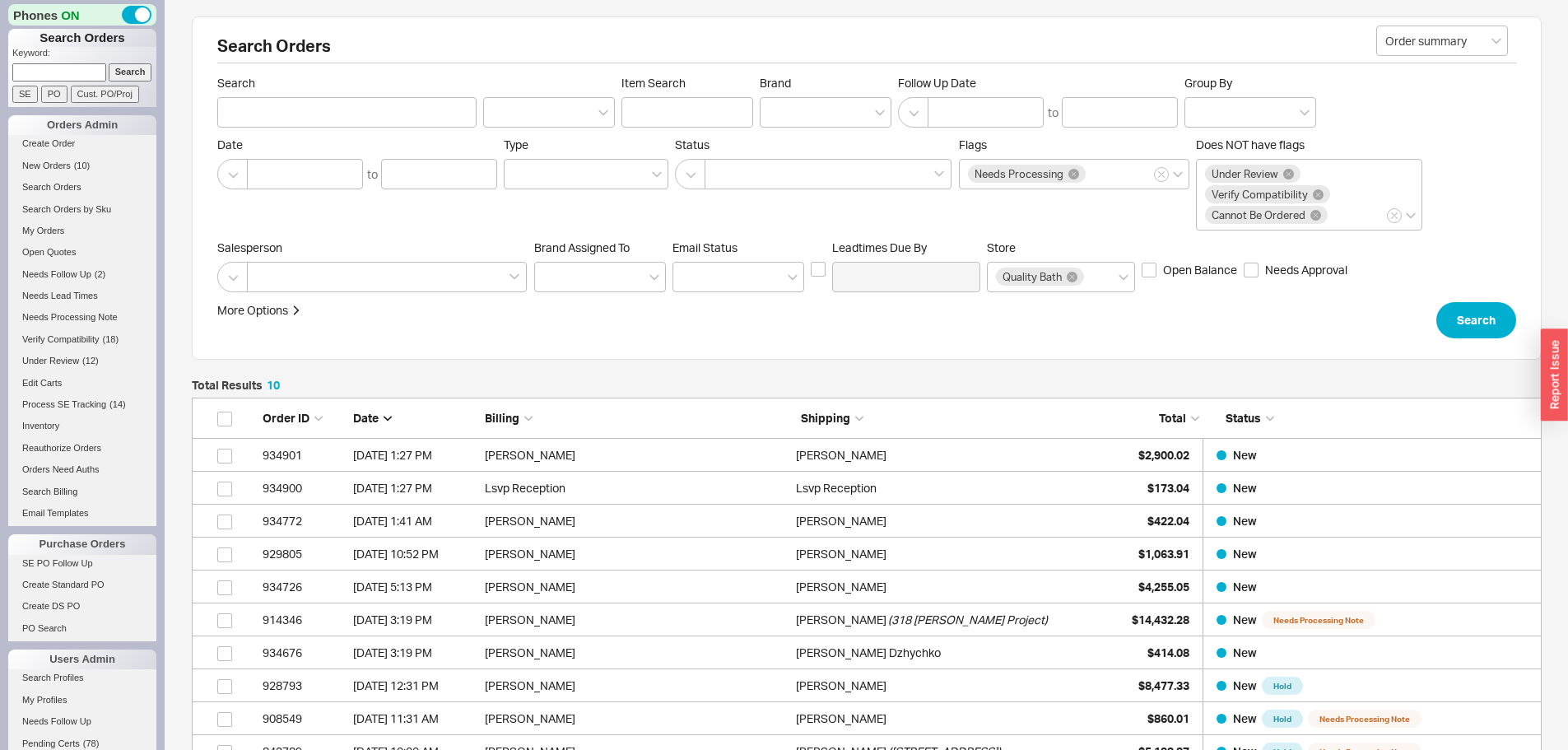
scroll to position [359, 1337]
click at [45, 170] on span "New Orders" at bounding box center [46, 166] width 48 height 10
click at [76, 168] on span "( 8 )" at bounding box center [78, 166] width 11 height 10
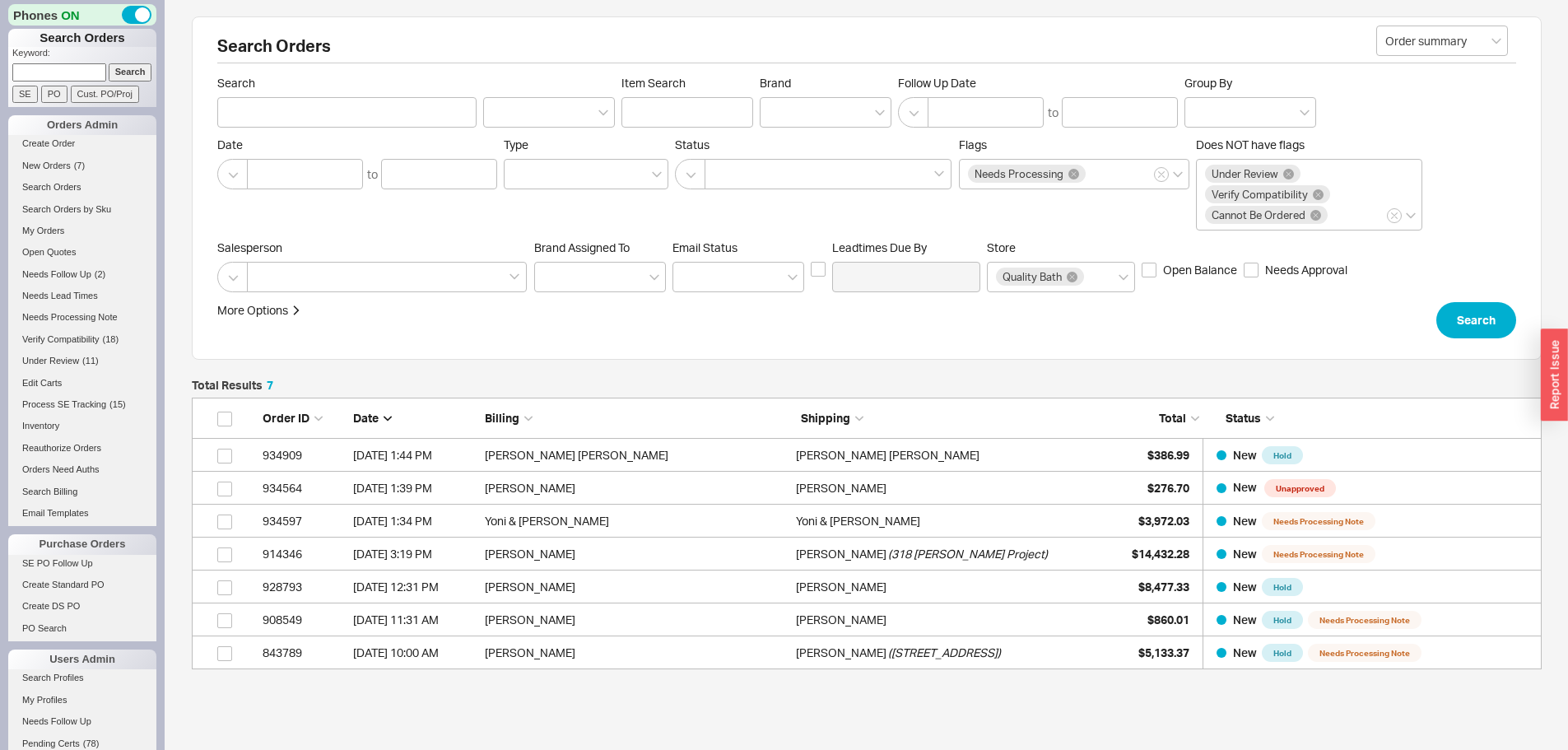
scroll to position [260, 1337]
click at [69, 166] on span "New Orders" at bounding box center [46, 166] width 48 height 10
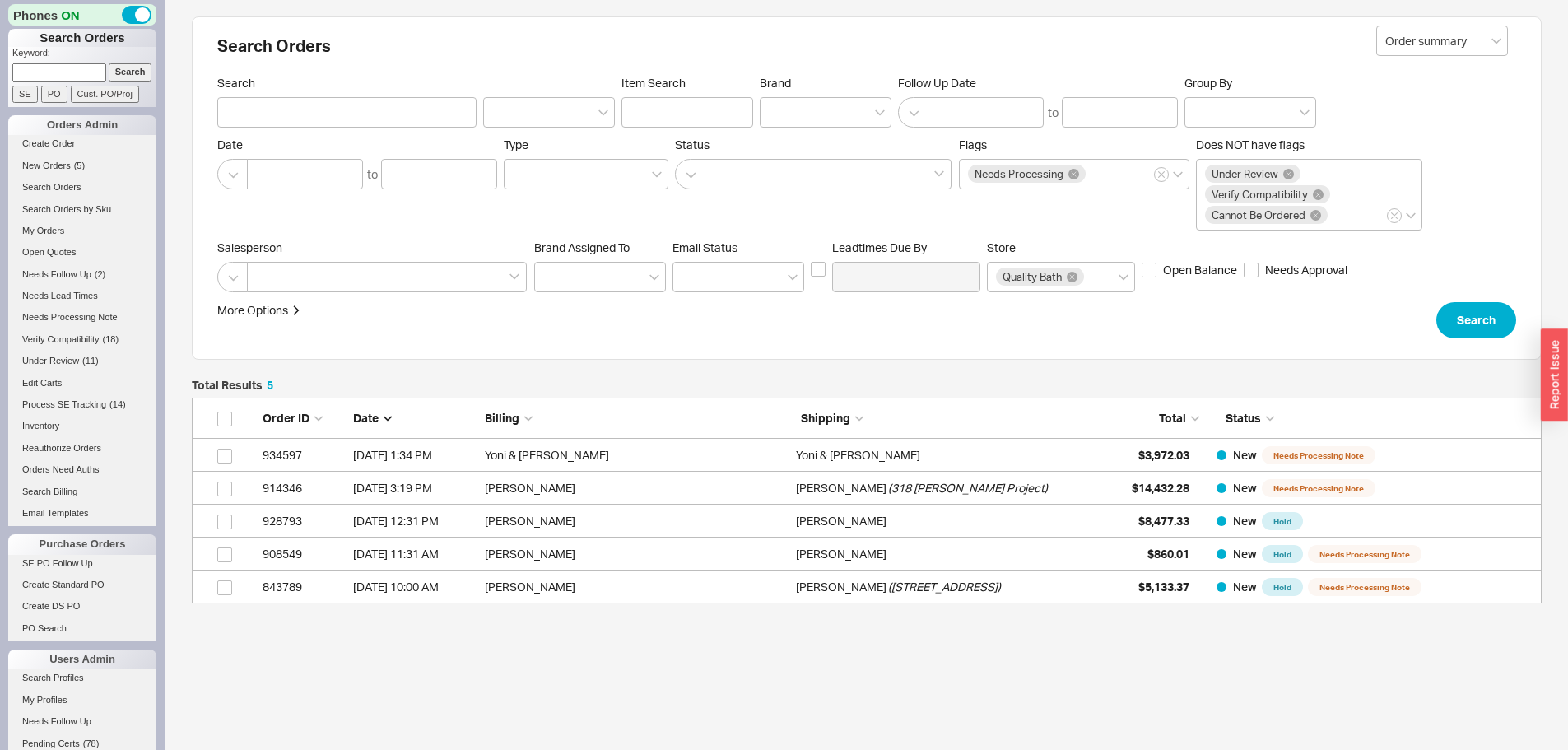
scroll to position [194, 1337]
click at [65, 63] on input at bounding box center [59, 72] width 94 height 17
paste input "926576"
type input "926576"
click at [108, 63] on input "Search" at bounding box center [130, 72] width 44 height 17
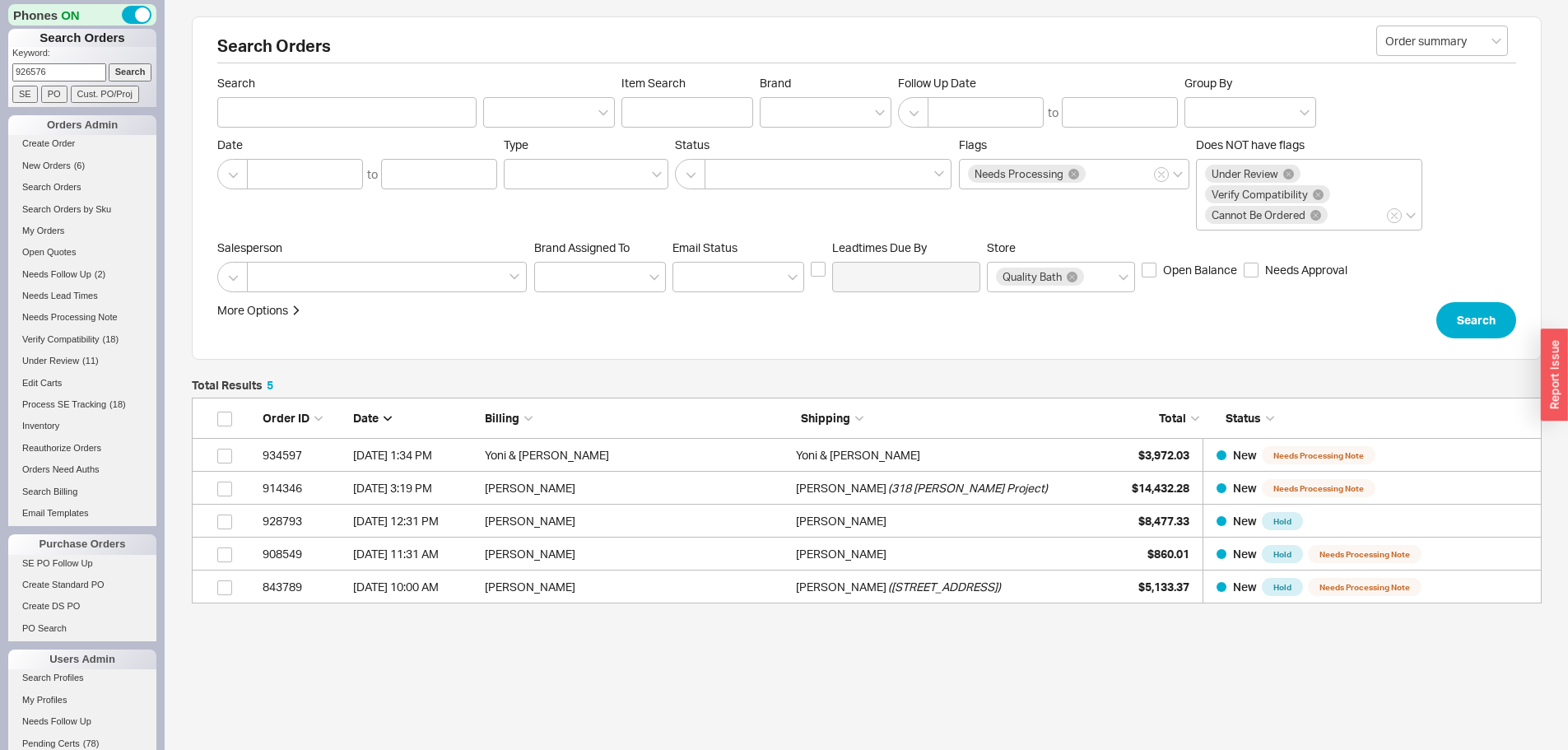
type input "926576"
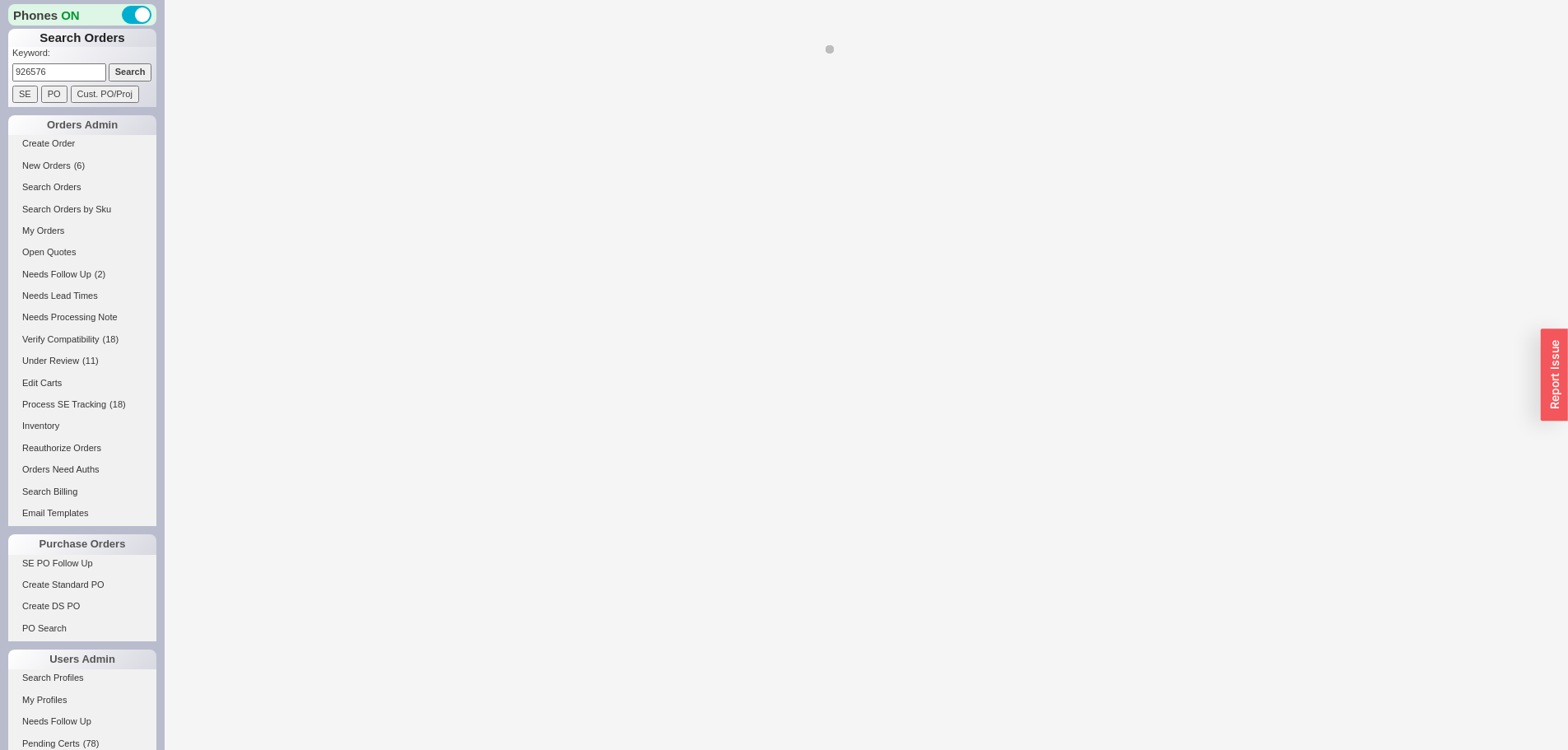
select select "*"
select select "LOW"
select select "3"
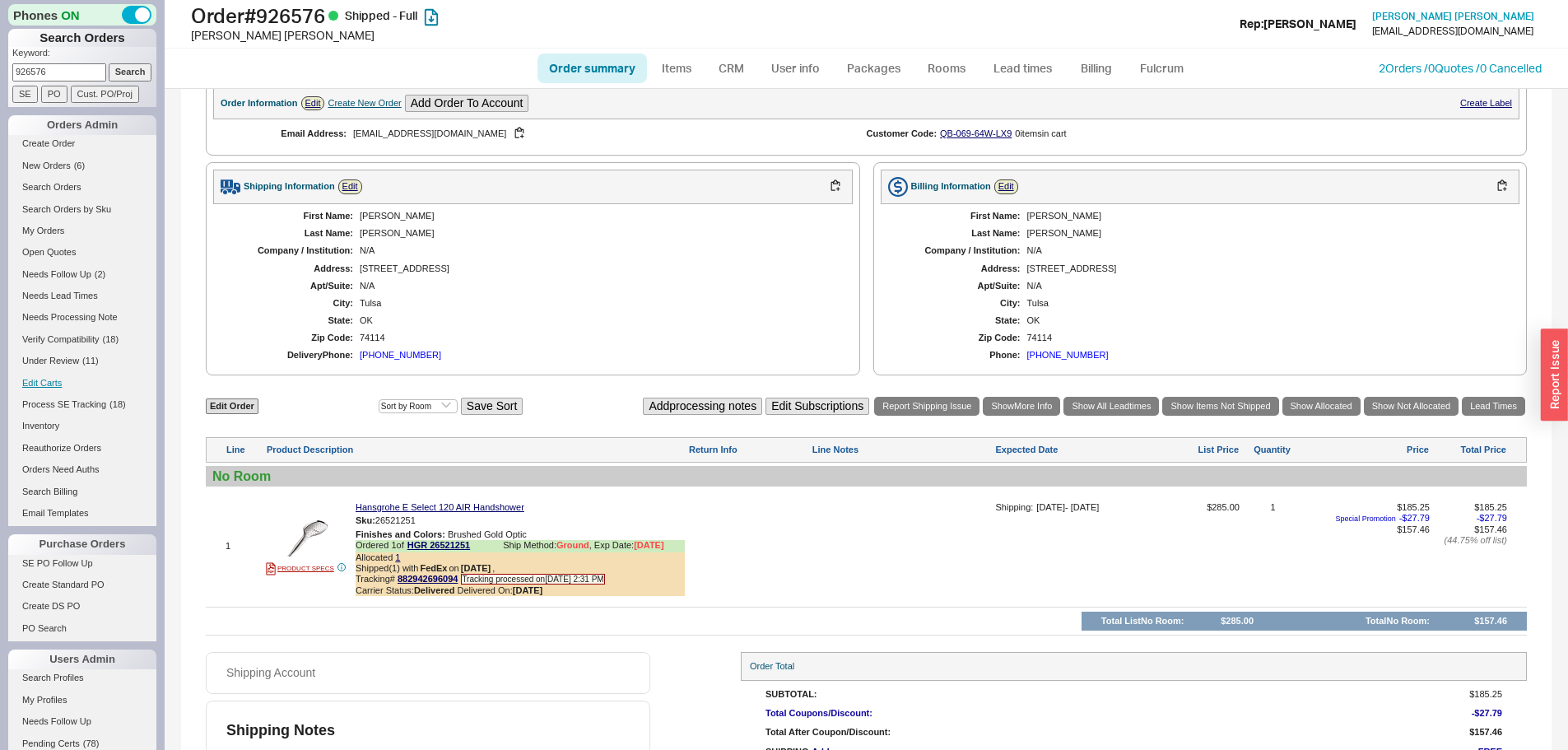
scroll to position [545, 0]
click at [40, 65] on input "926576" at bounding box center [59, 72] width 94 height 17
click at [40, 64] on input "926576" at bounding box center [59, 72] width 94 height 17
type input "928465"
click at [108, 63] on input "Search" at bounding box center [130, 72] width 44 height 17
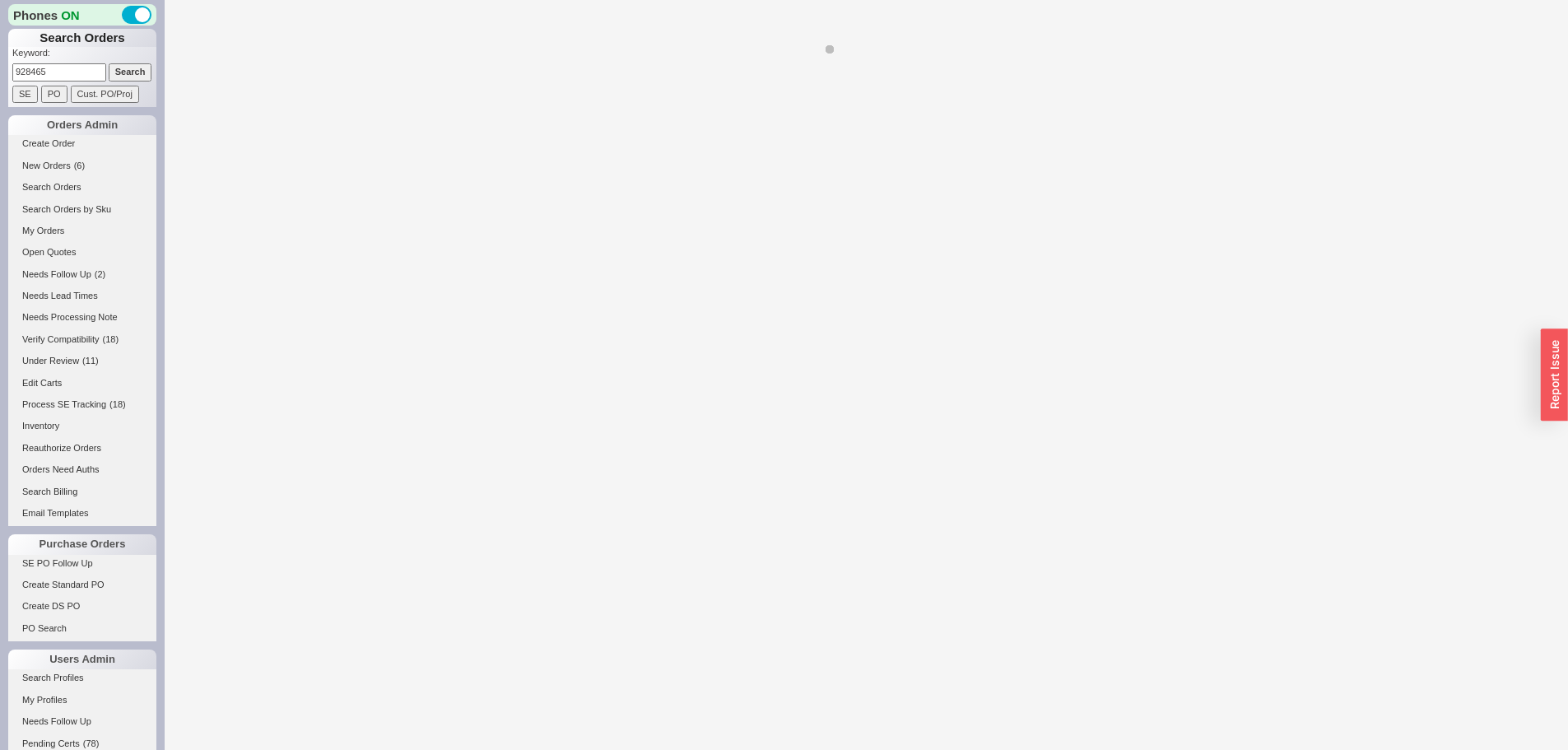
select select "*"
select select "LOW"
select select "3"
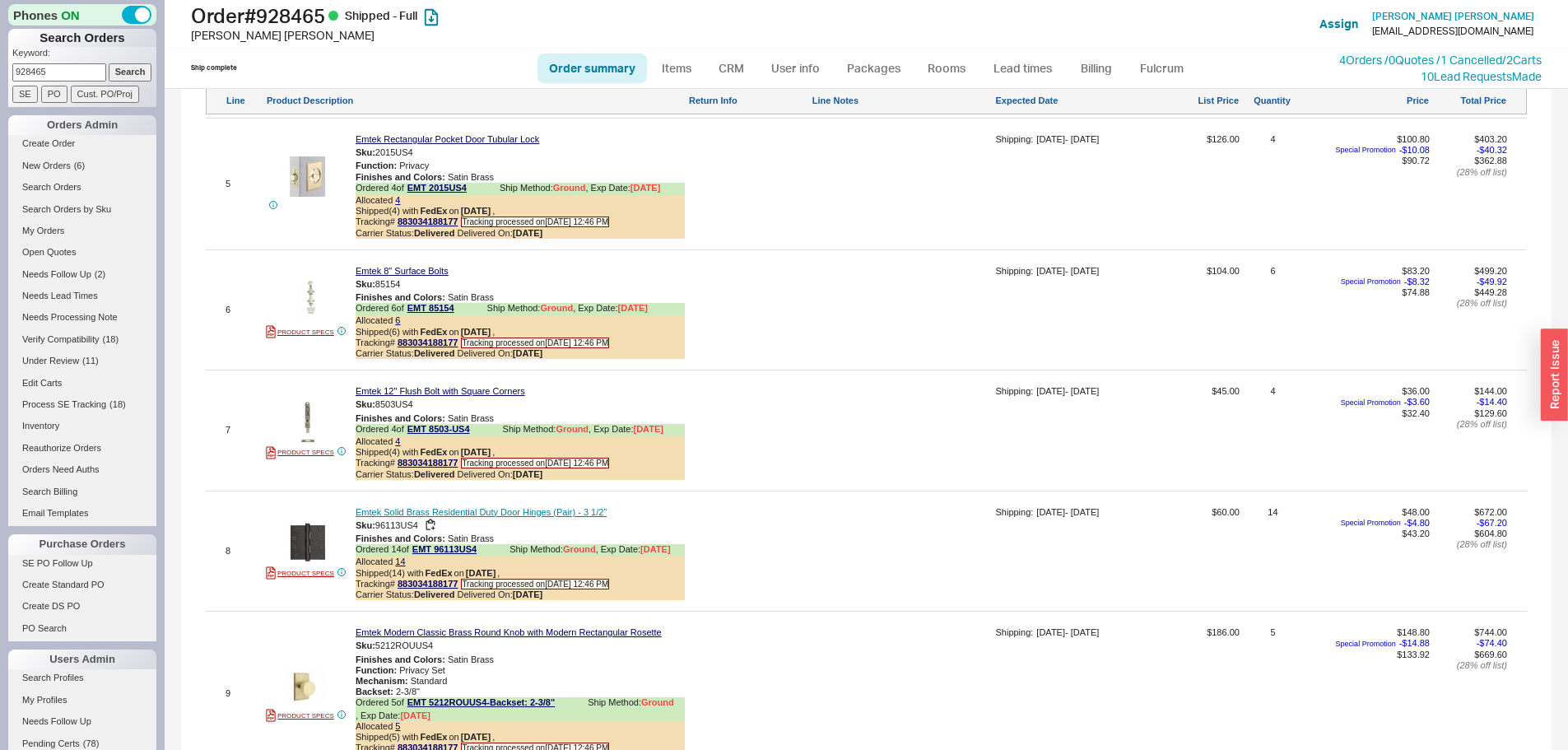
scroll to position [1646, 0]
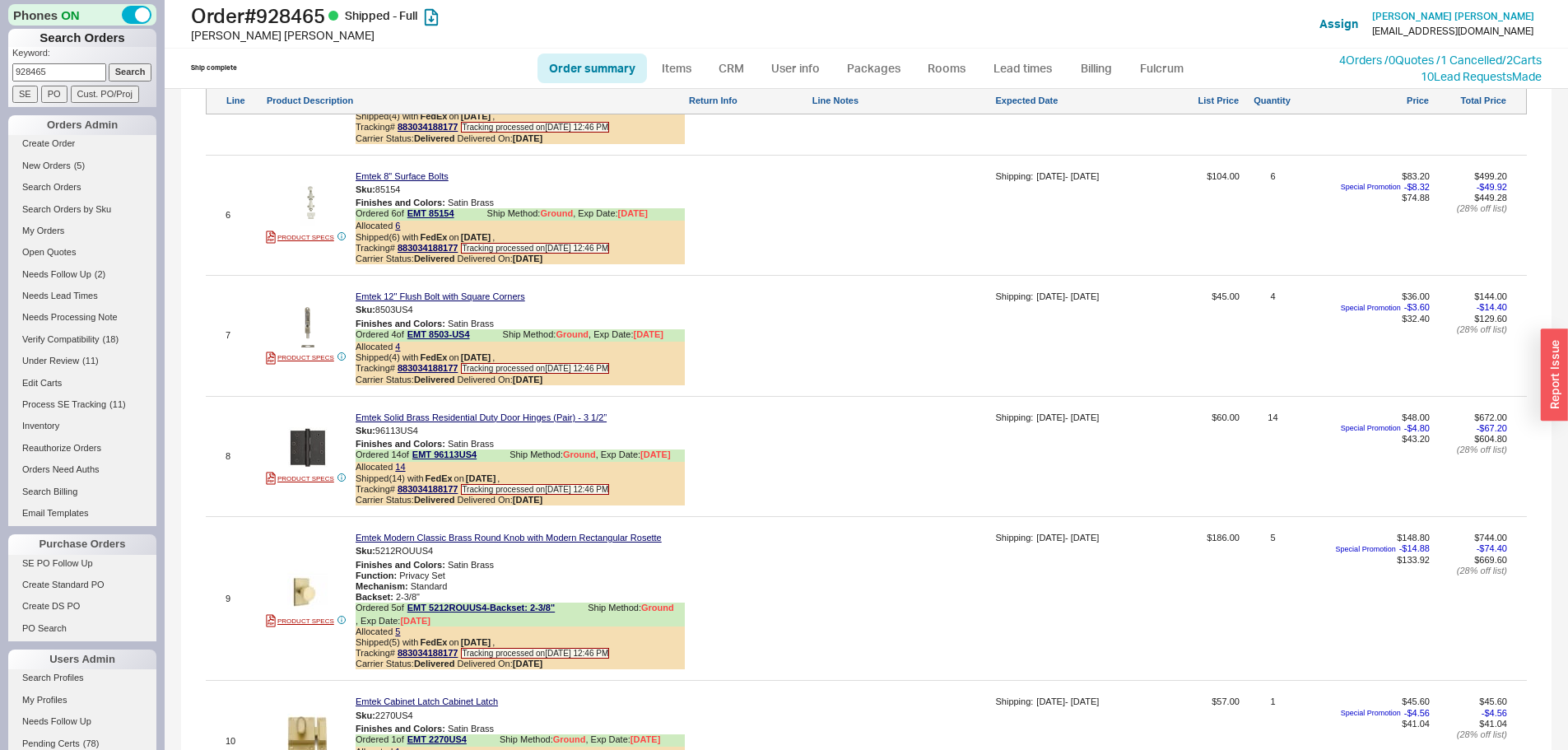
click at [52, 71] on input "928465" at bounding box center [59, 72] width 94 height 17
type input "816512"
click at [108, 63] on input "Search" at bounding box center [130, 72] width 44 height 17
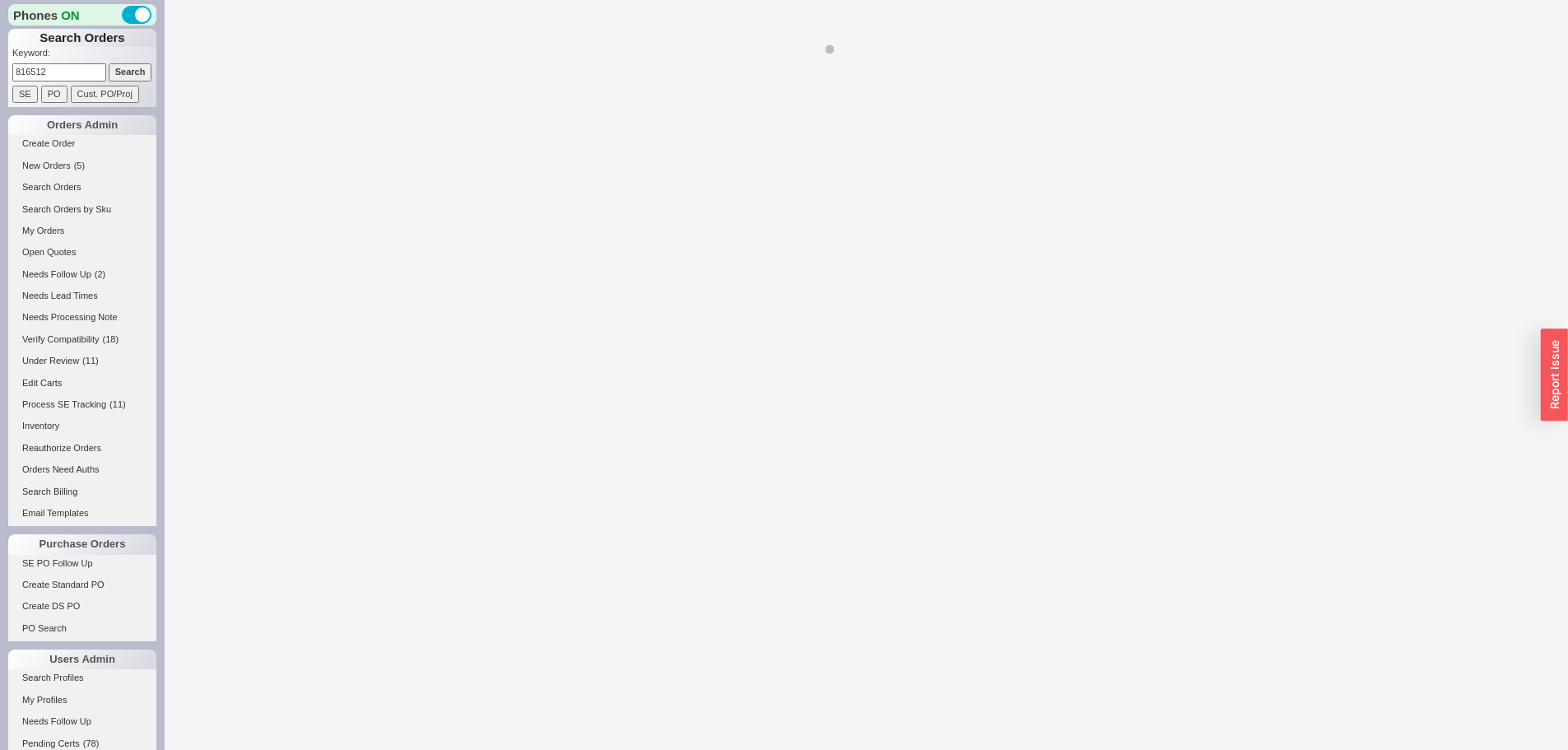
select select "*"
select select "LOW"
select select "3"
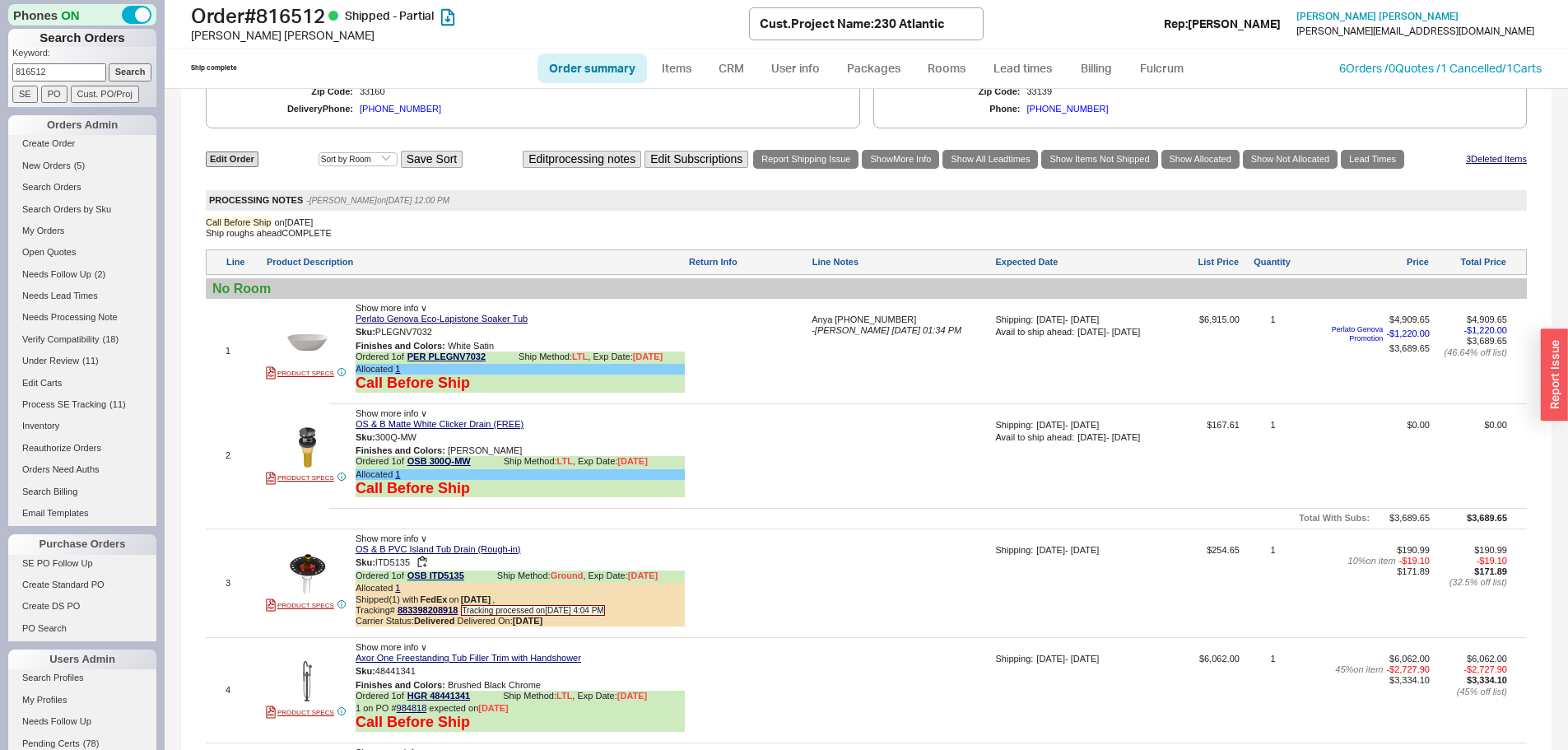
scroll to position [2041, 0]
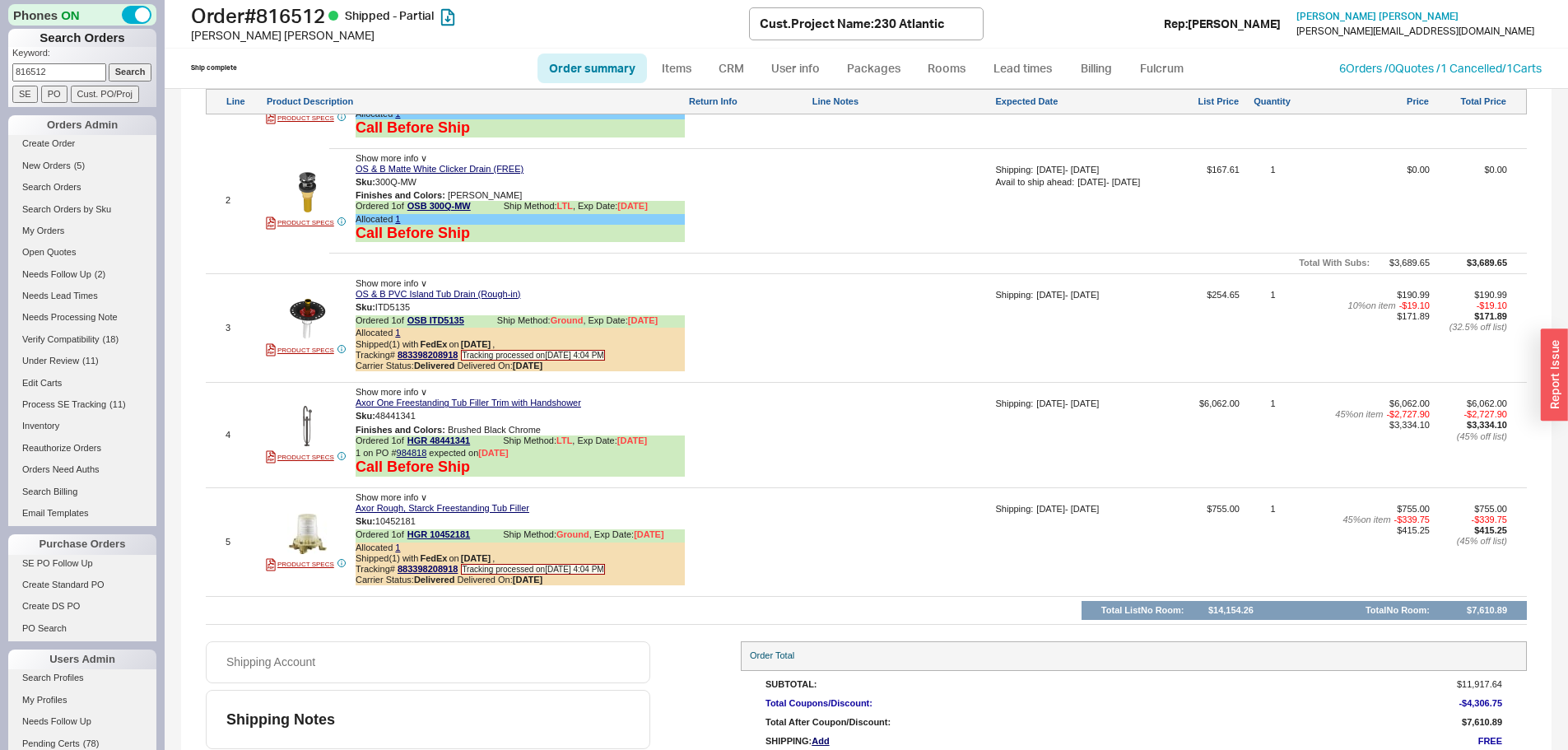
click at [32, 69] on input "816512" at bounding box center [59, 72] width 94 height 17
paste input "926576"
type input "926576"
click at [108, 63] on input "Search" at bounding box center [130, 72] width 44 height 17
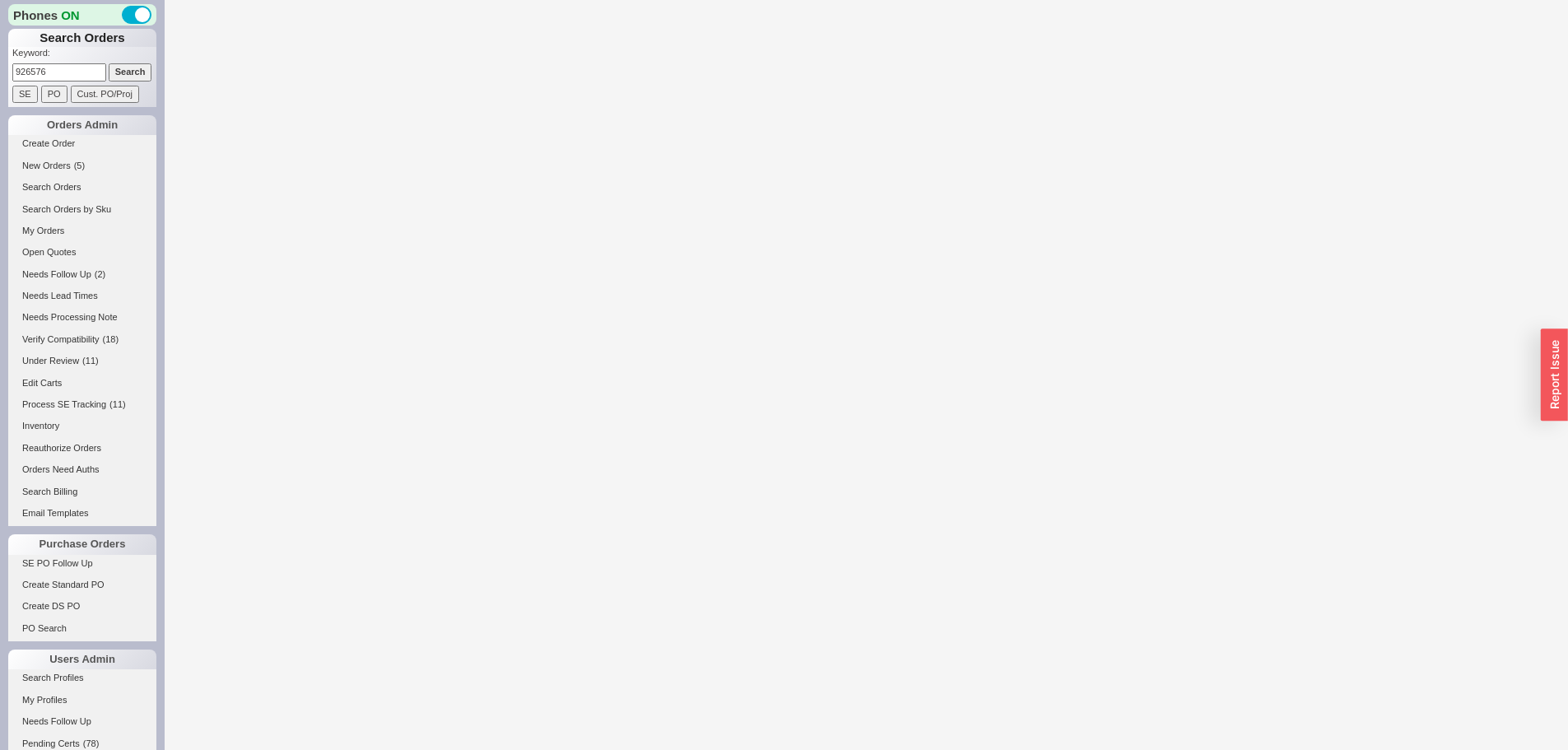
select select "*"
select select "LOW"
select select "3"
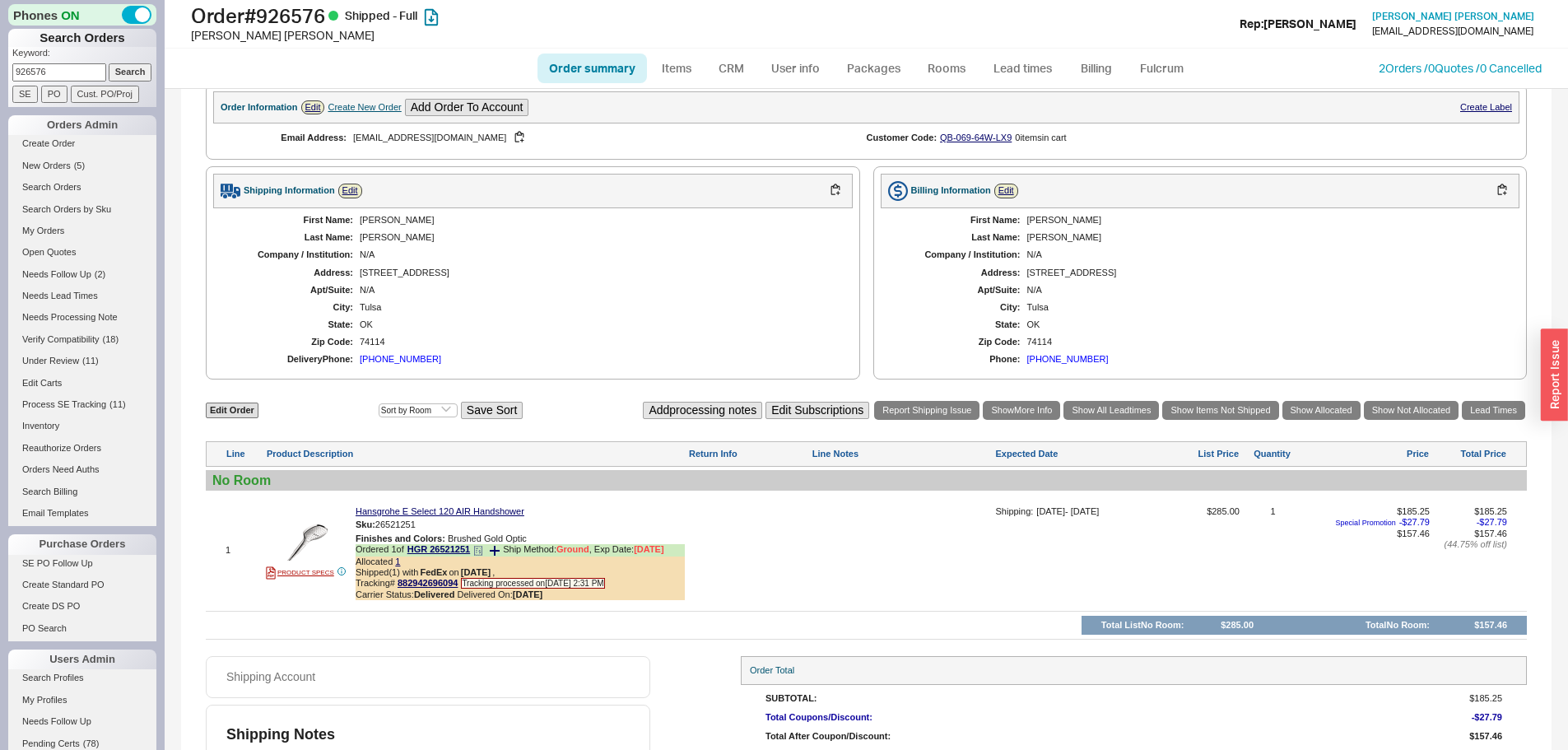
scroll to position [627, 0]
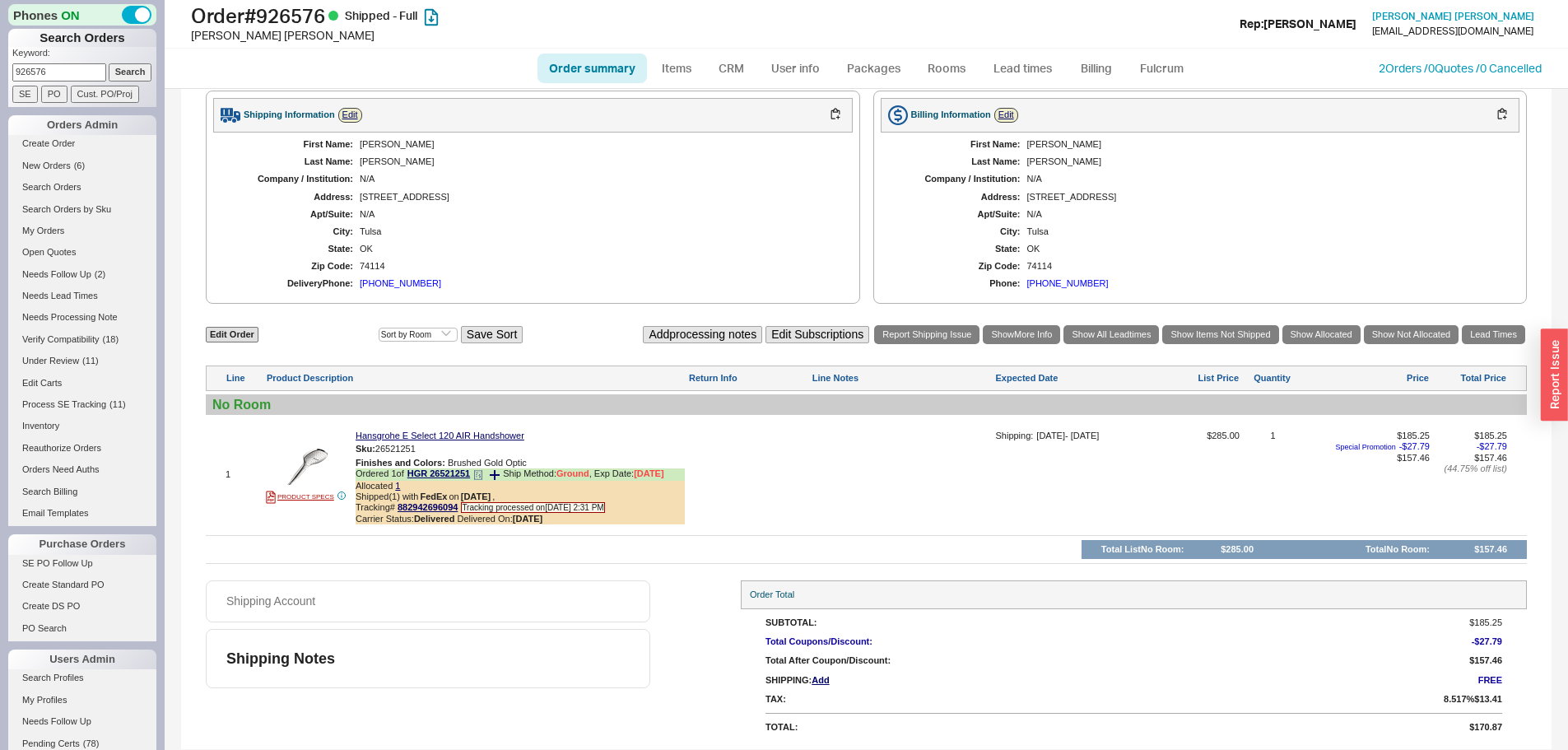
click at [479, 476] on icon at bounding box center [478, 475] width 10 height 10
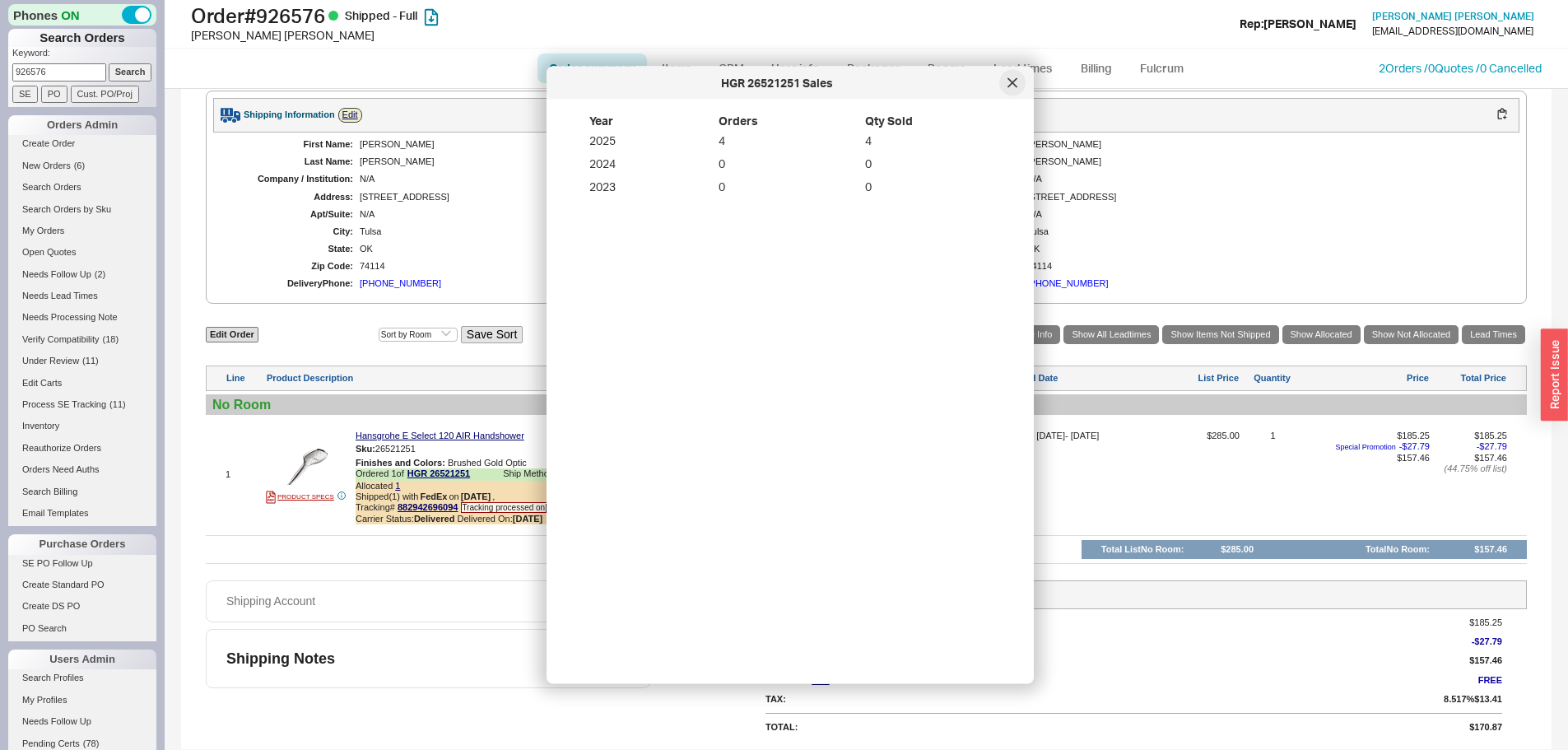
click at [1021, 85] on div at bounding box center [1012, 82] width 26 height 26
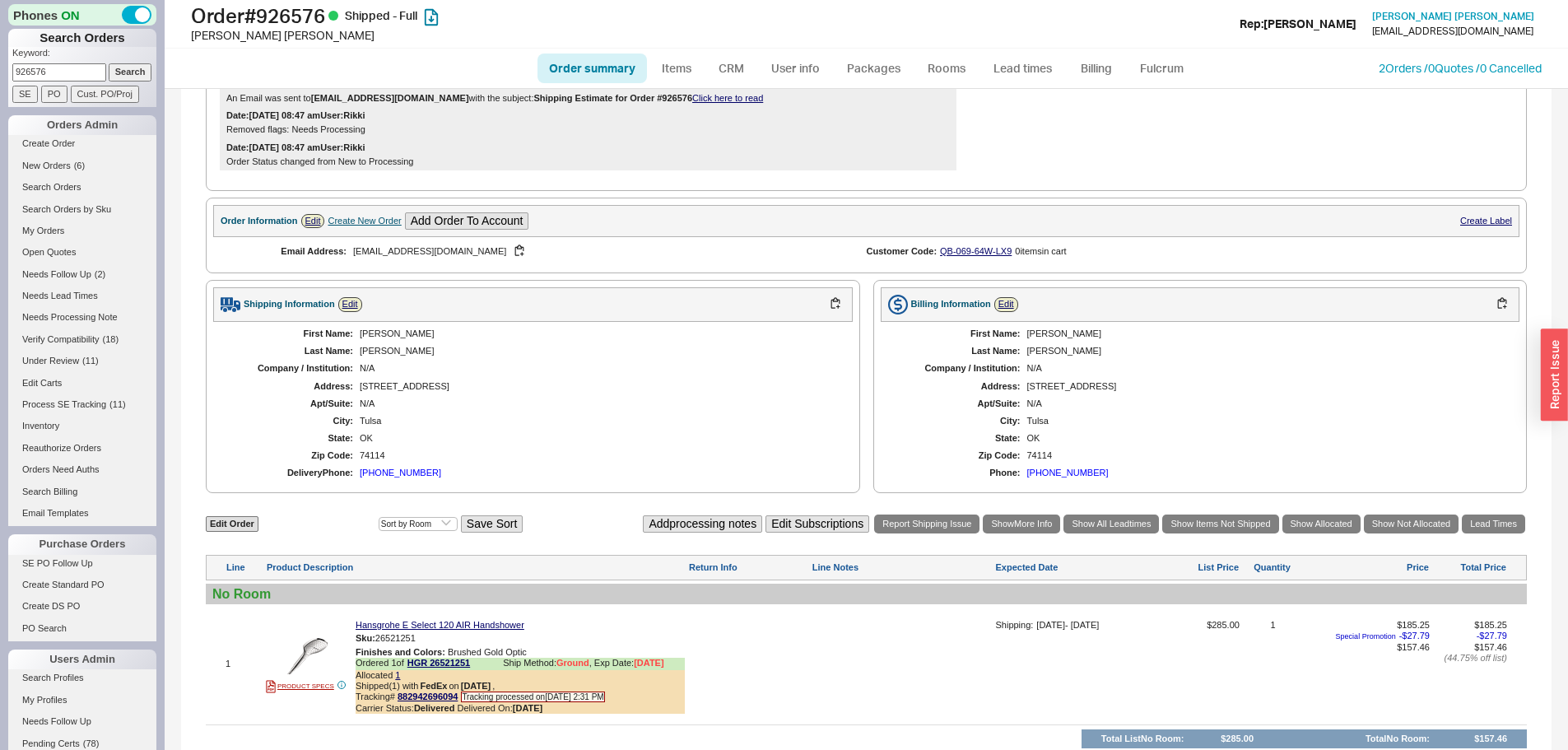
scroll to position [215, 0]
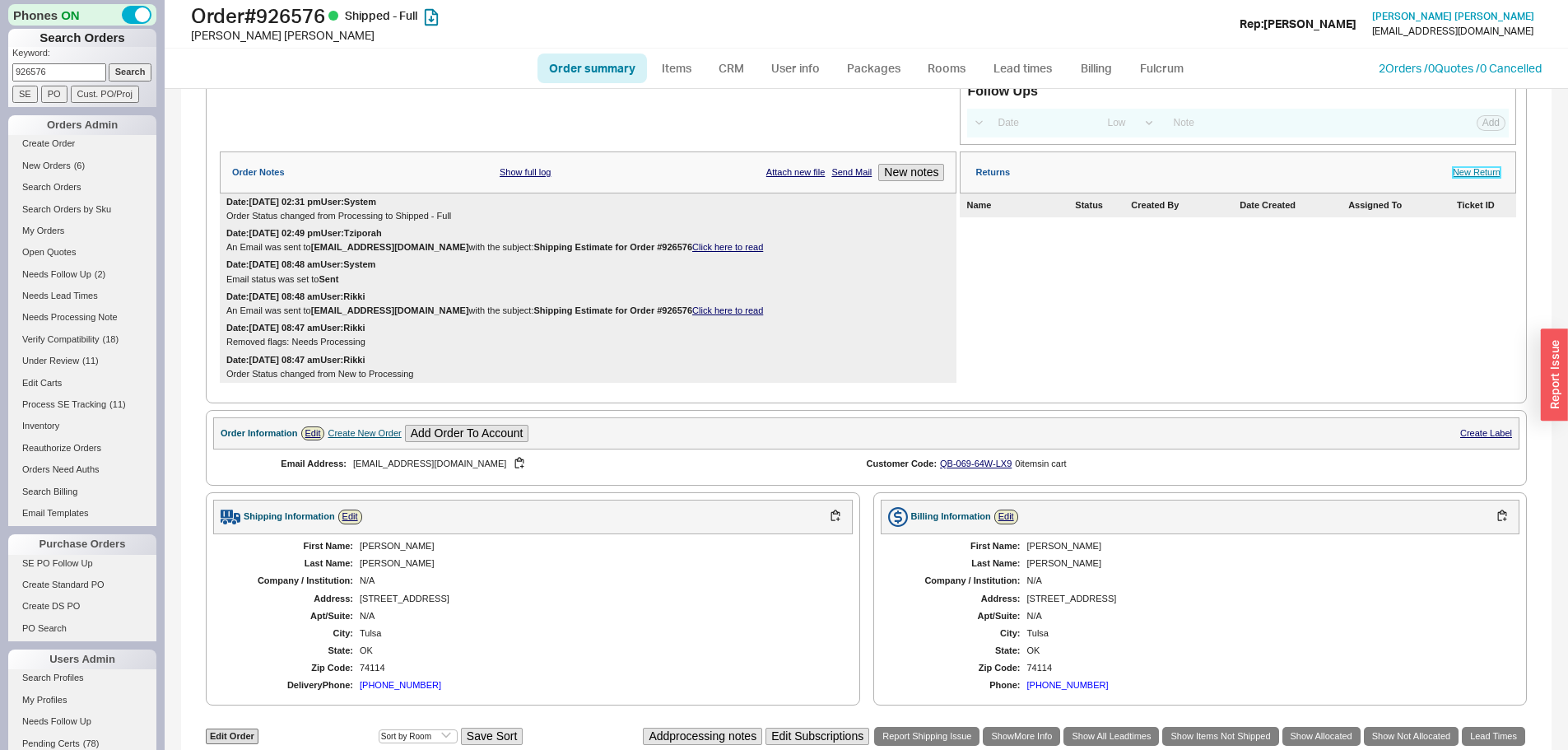
click at [1476, 178] on link "New Return" at bounding box center [1476, 172] width 47 height 11
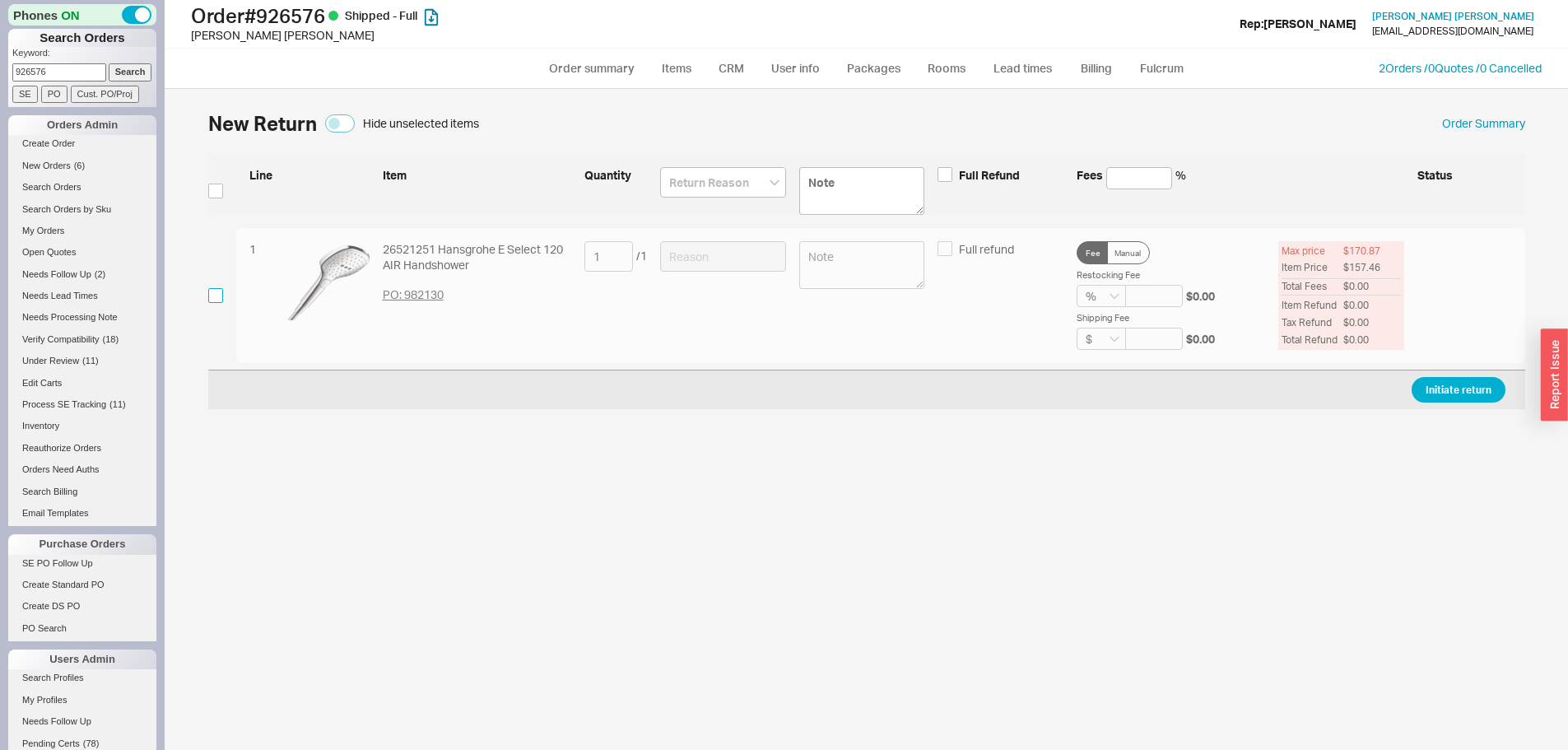
click at [216, 297] on input "checkbox" at bounding box center [215, 295] width 15 height 15
checkbox input "true"
click at [688, 258] on input at bounding box center [723, 256] width 126 height 30
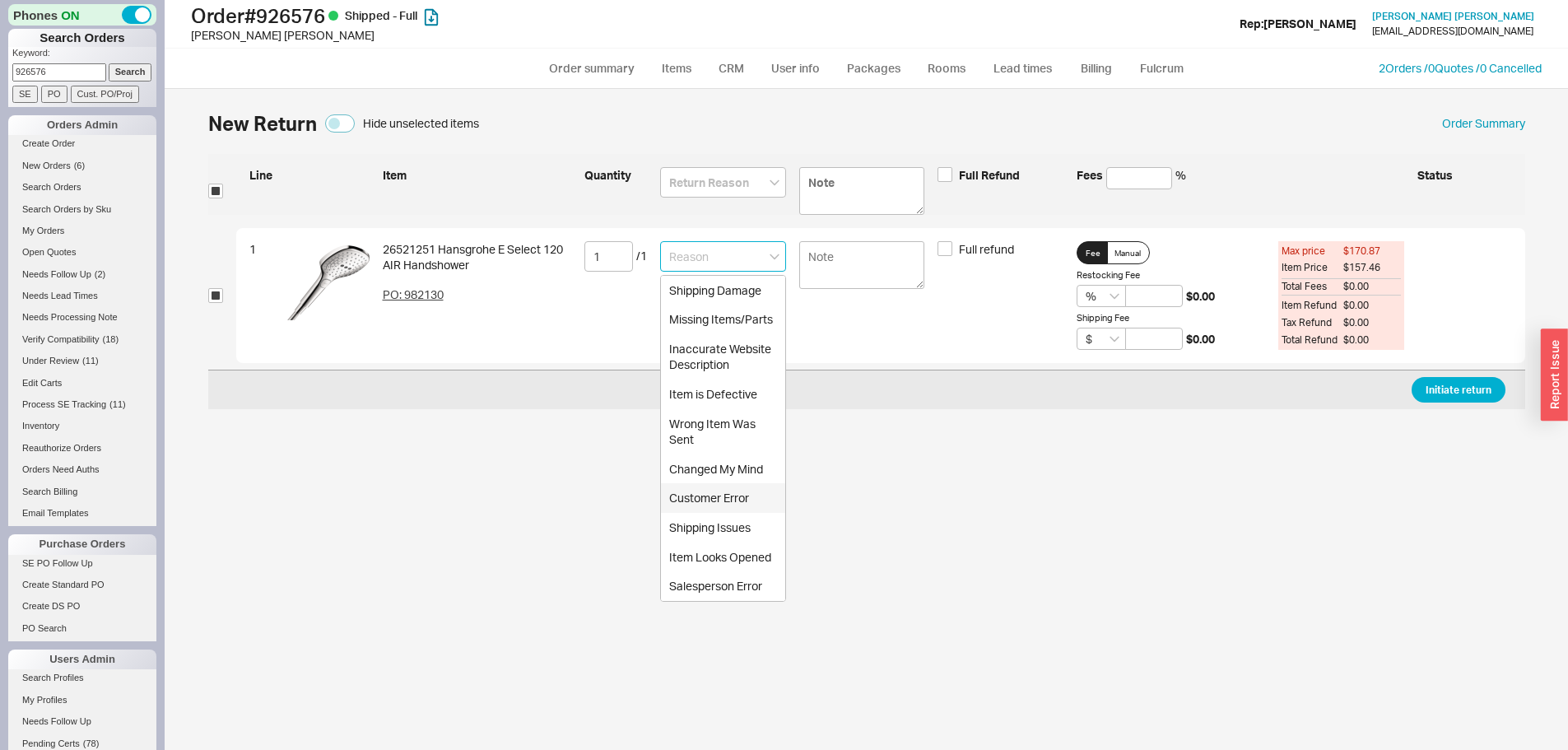
click at [718, 507] on div "Customer Error" at bounding box center [723, 498] width 124 height 30
type input "Customer Error"
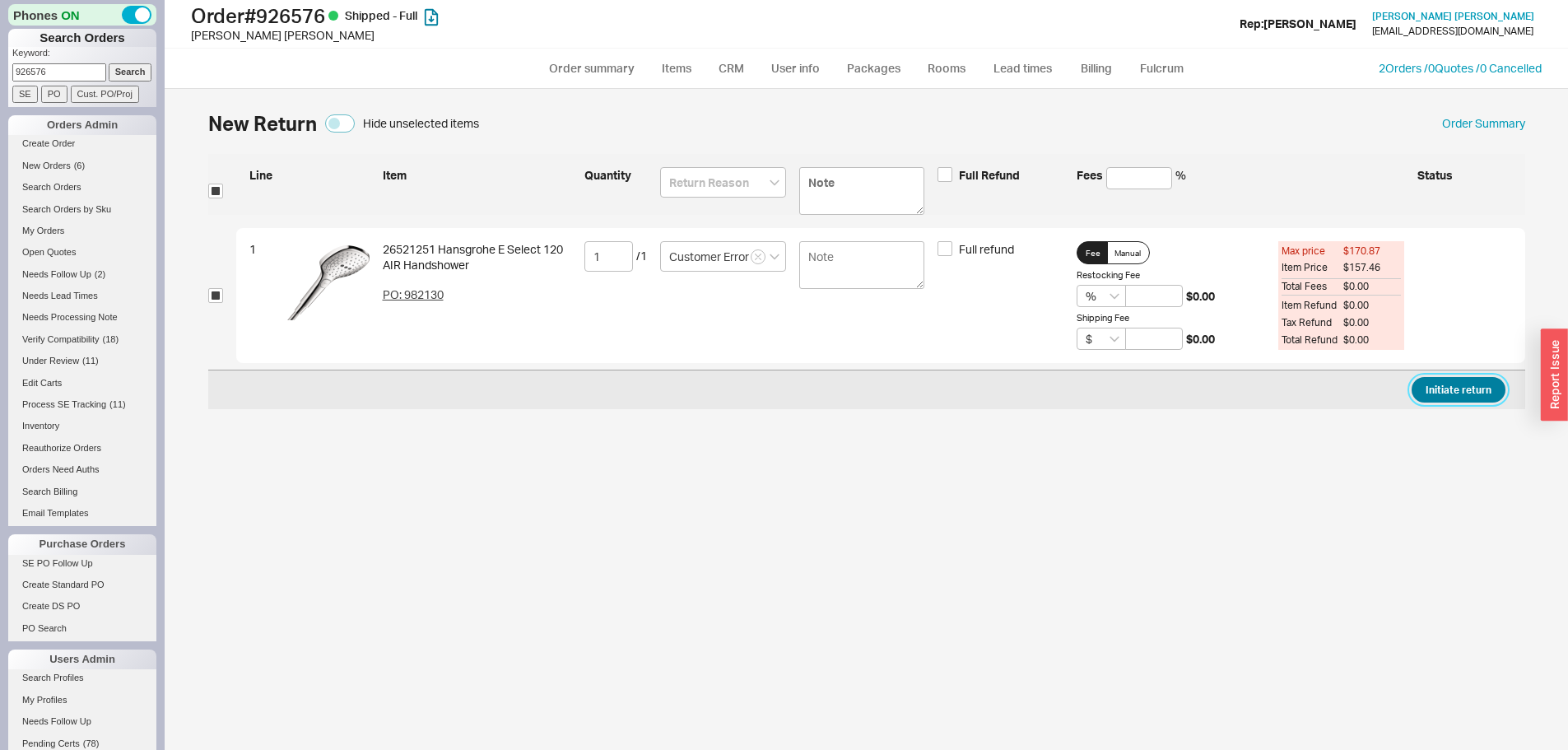
click at [1479, 381] on button "Initiate return" at bounding box center [1458, 390] width 94 height 25
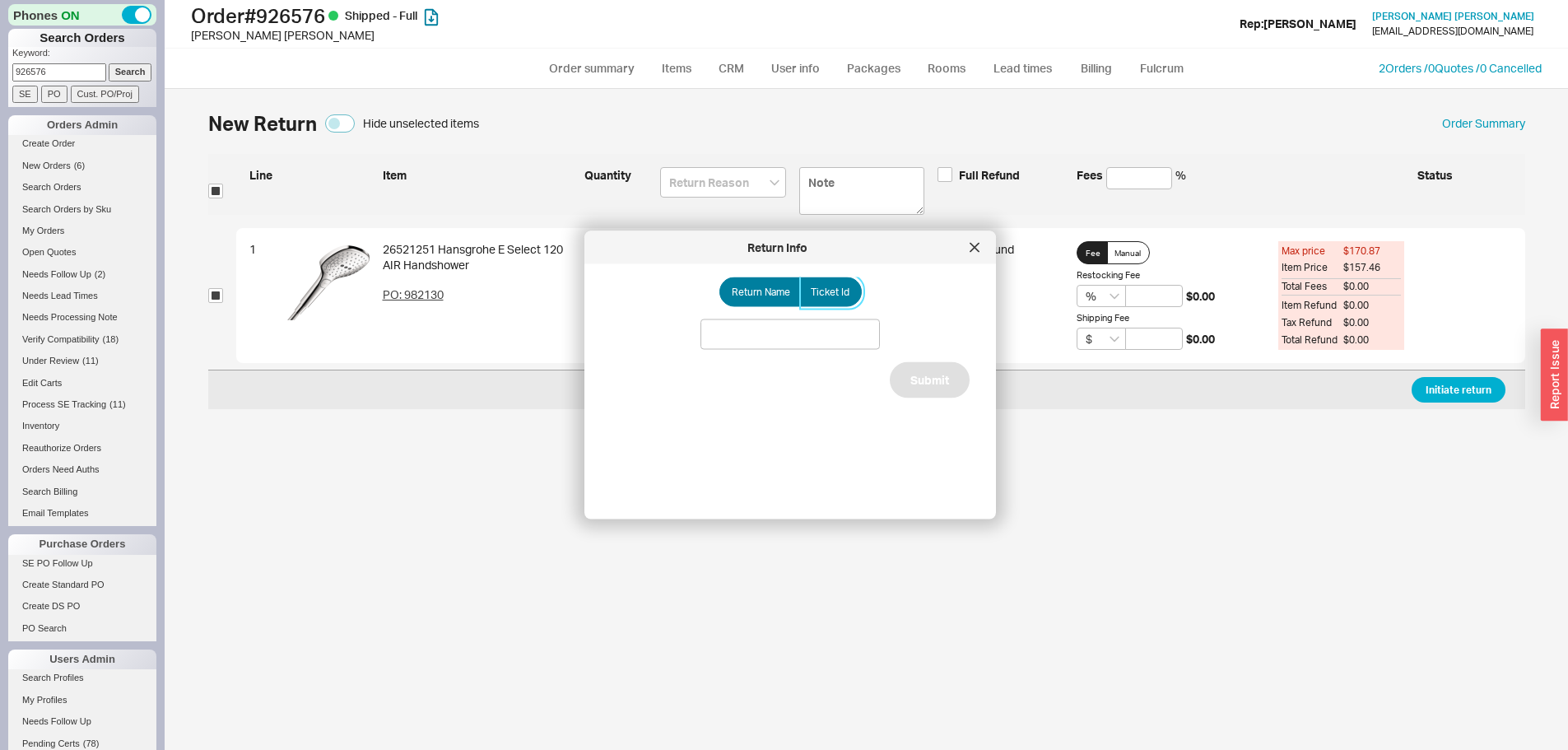
click at [825, 292] on span "Ticket Id" at bounding box center [830, 293] width 39 height 14
click at [0, 0] on input "Ticket Id" at bounding box center [0, 0] width 0 height 0
click at [814, 342] on input at bounding box center [789, 334] width 179 height 30
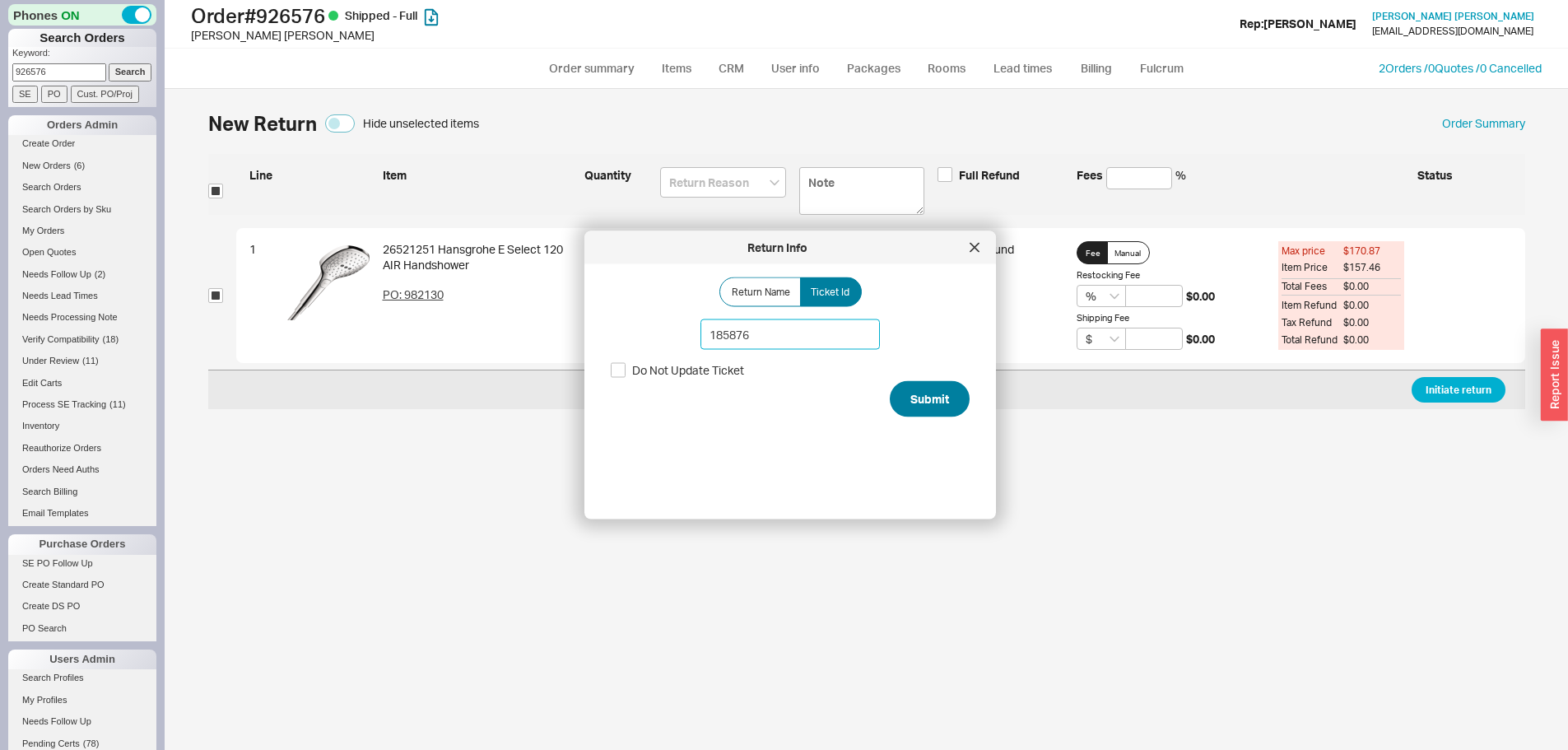
type input "185876"
click at [954, 401] on button "Submit" at bounding box center [930, 398] width 79 height 36
select select "*"
select select "LOW"
select select "3"
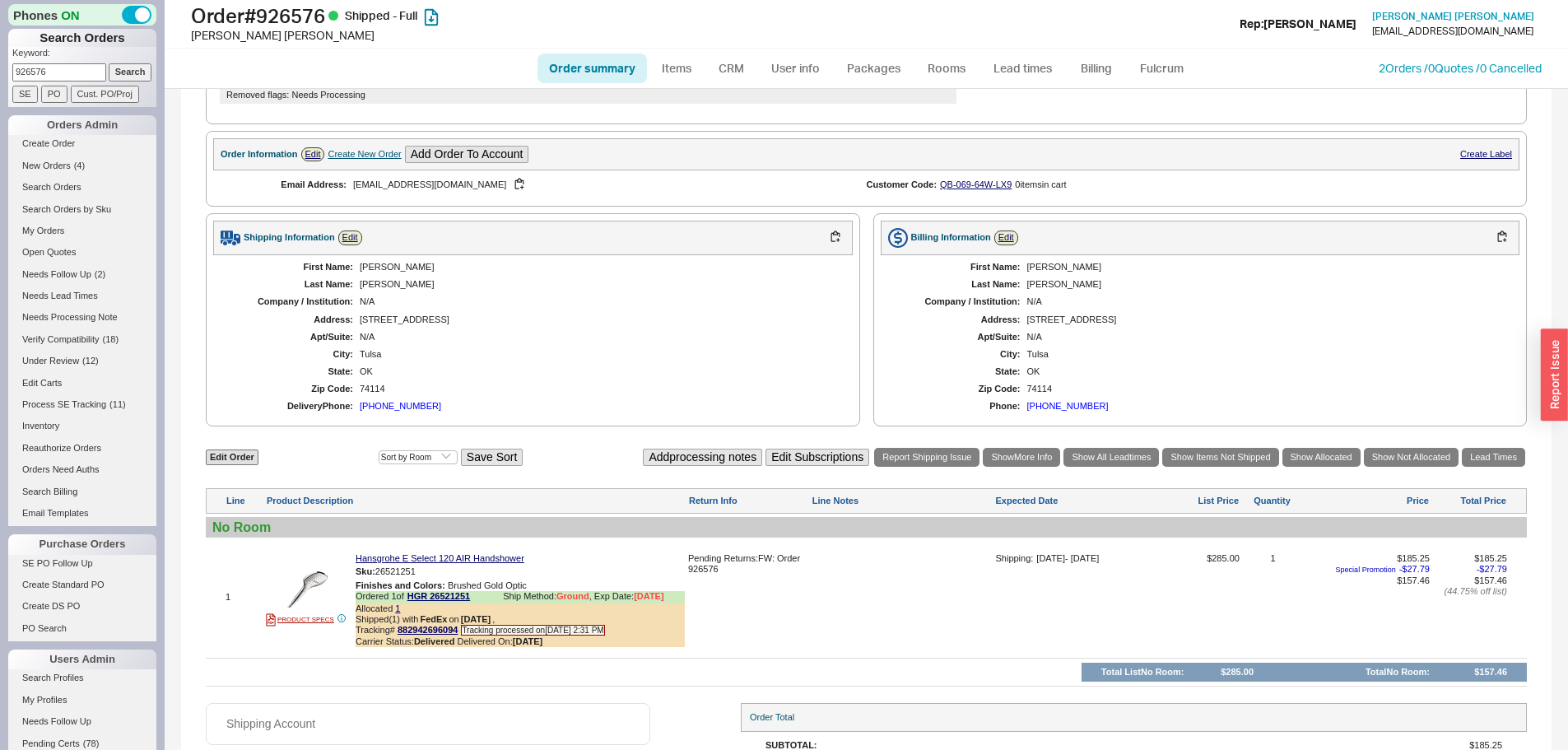
scroll to position [577, 0]
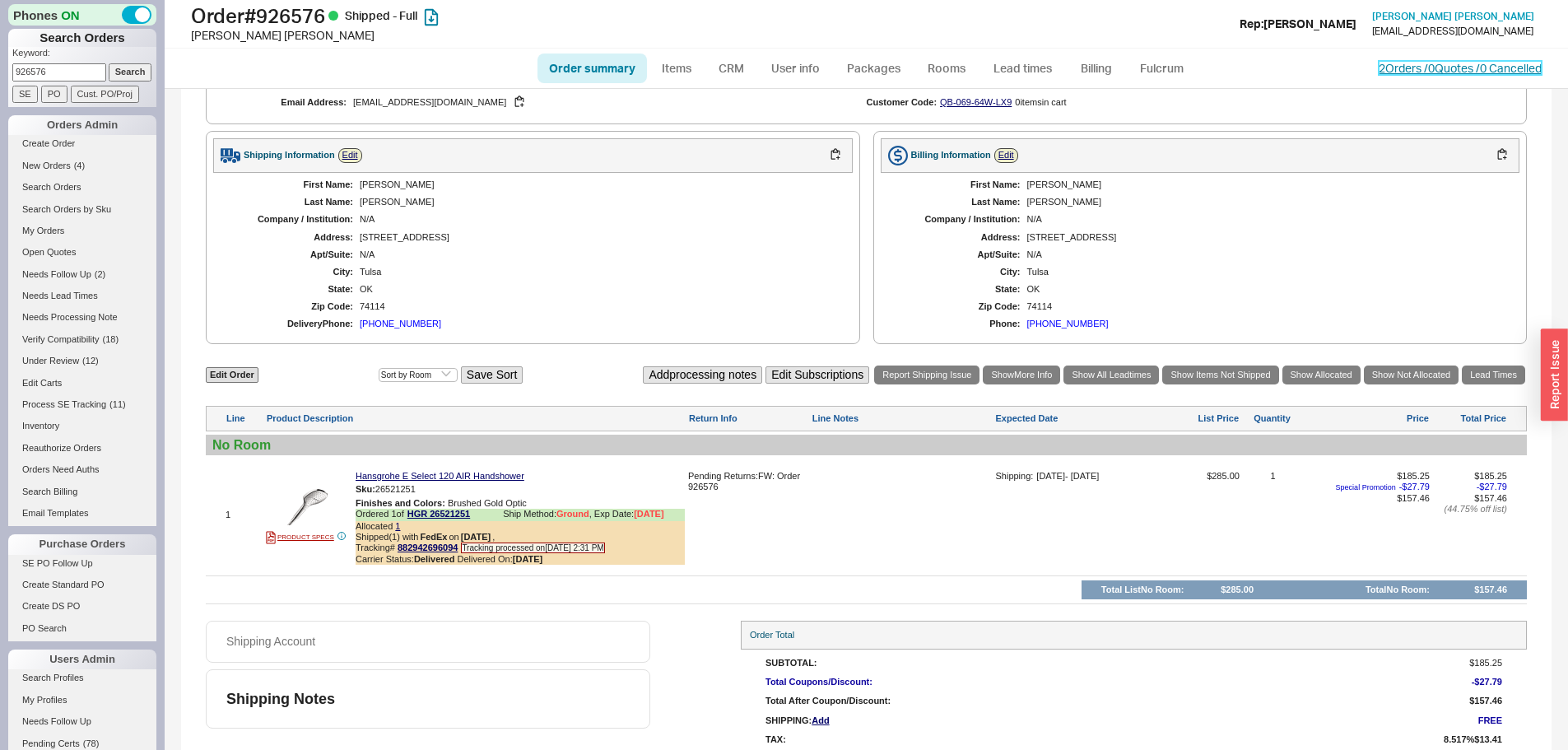
click at [1439, 69] on link "2 Orders / 0 Quotes / 0 Cancelled" at bounding box center [1460, 68] width 163 height 14
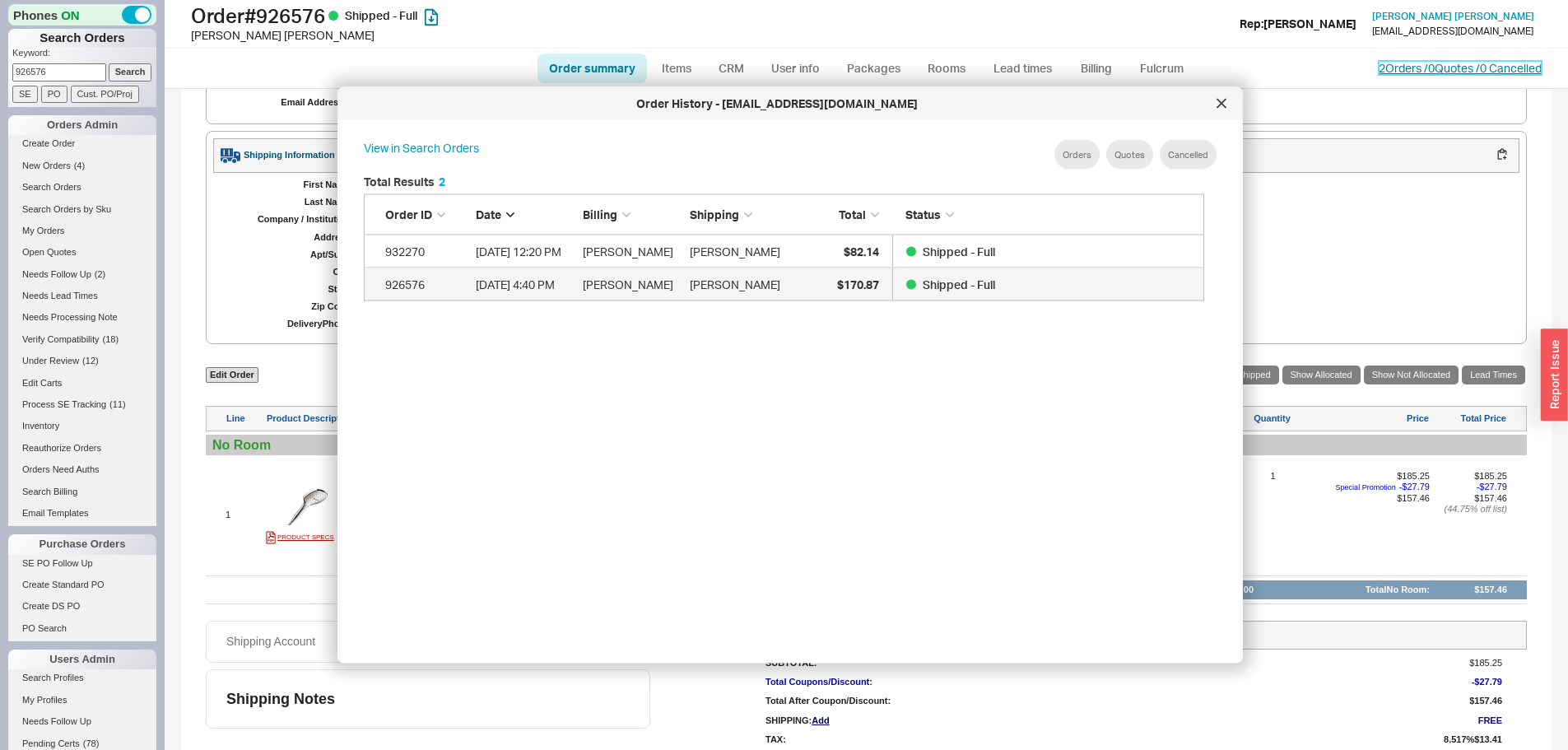
scroll to position [491, 854]
click at [1220, 107] on icon at bounding box center [1221, 104] width 10 height 10
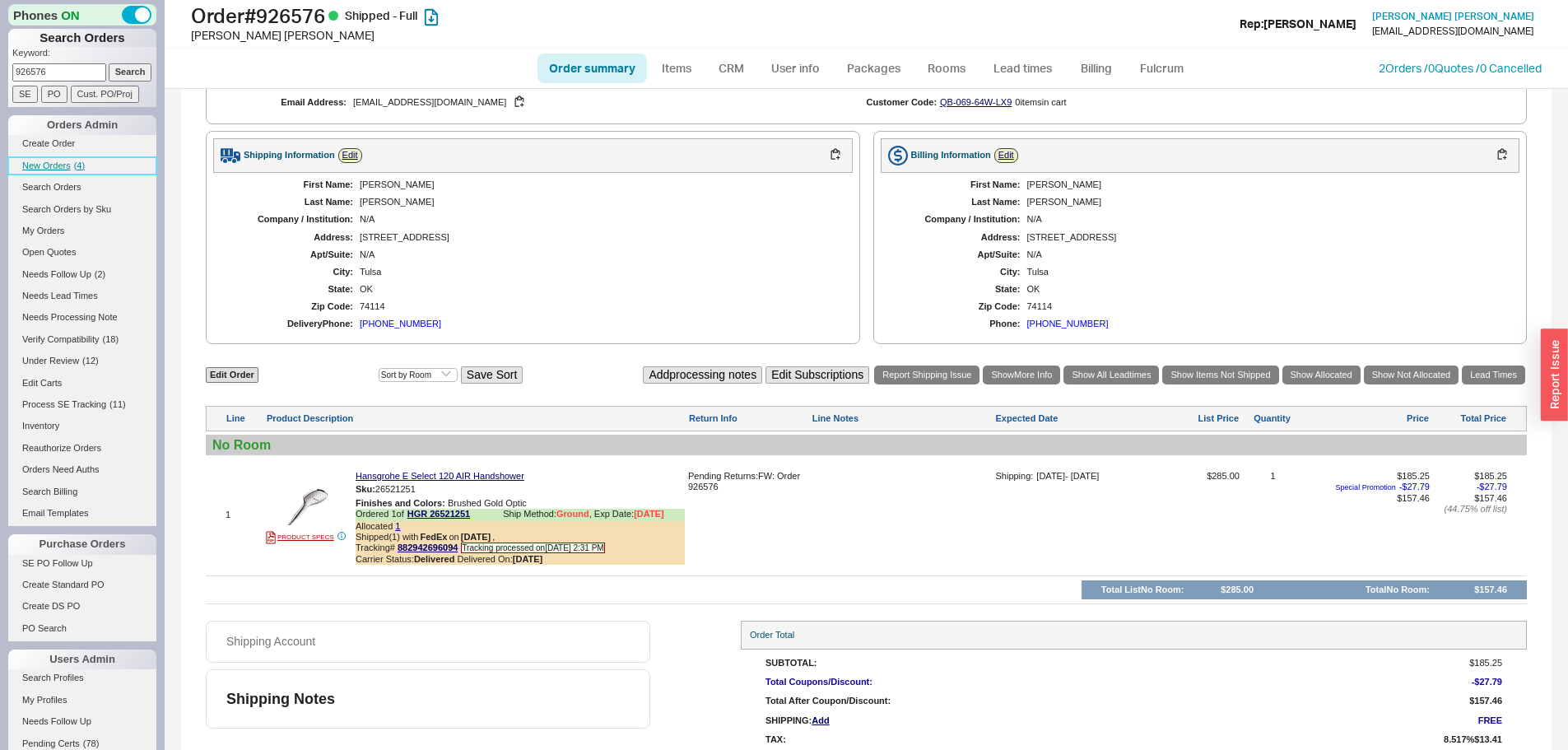
click at [79, 171] on link "New Orders ( 4 )" at bounding box center [81, 166] width 148 height 17
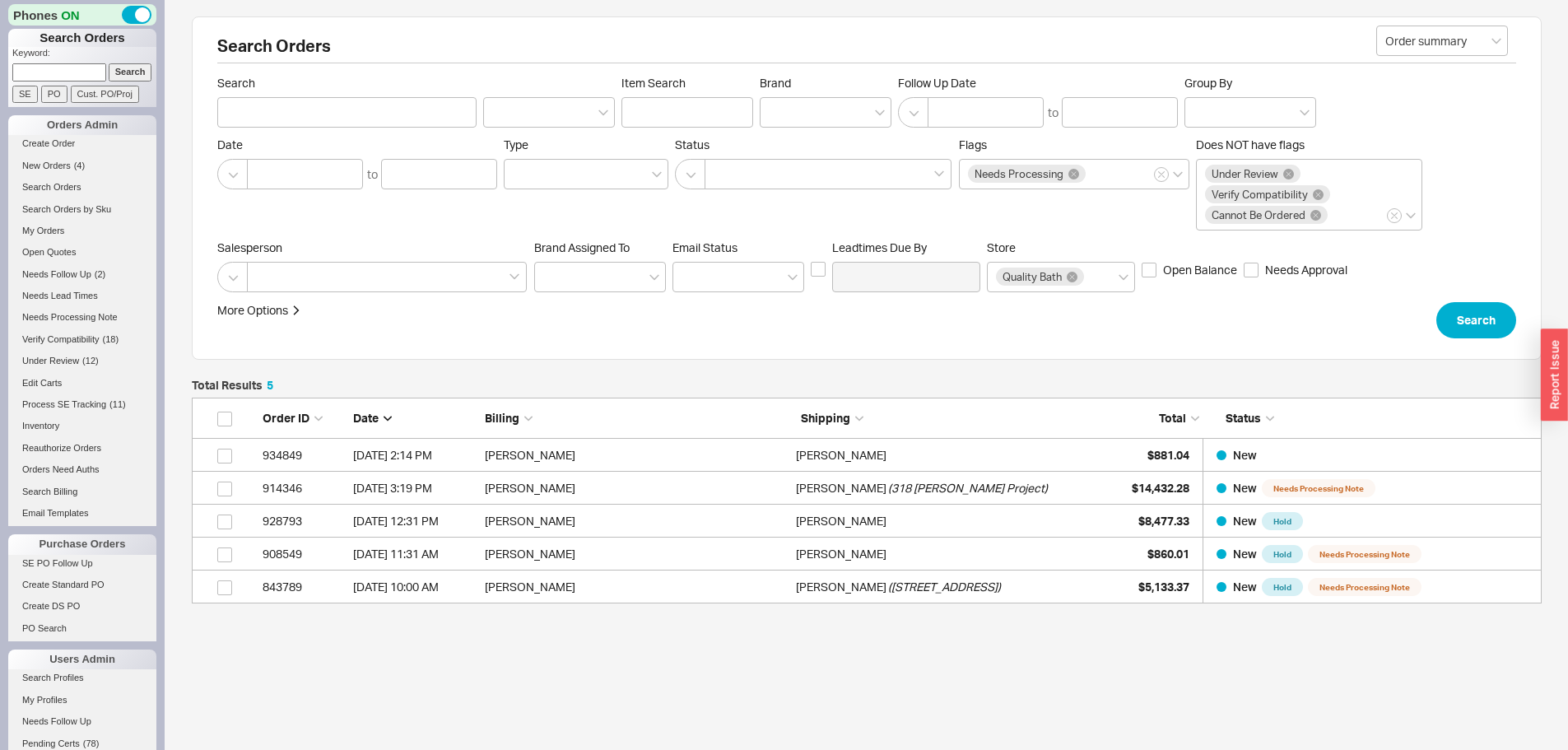
scroll to position [194, 1337]
click at [66, 172] on link "New Orders ( 5 )" at bounding box center [81, 166] width 148 height 17
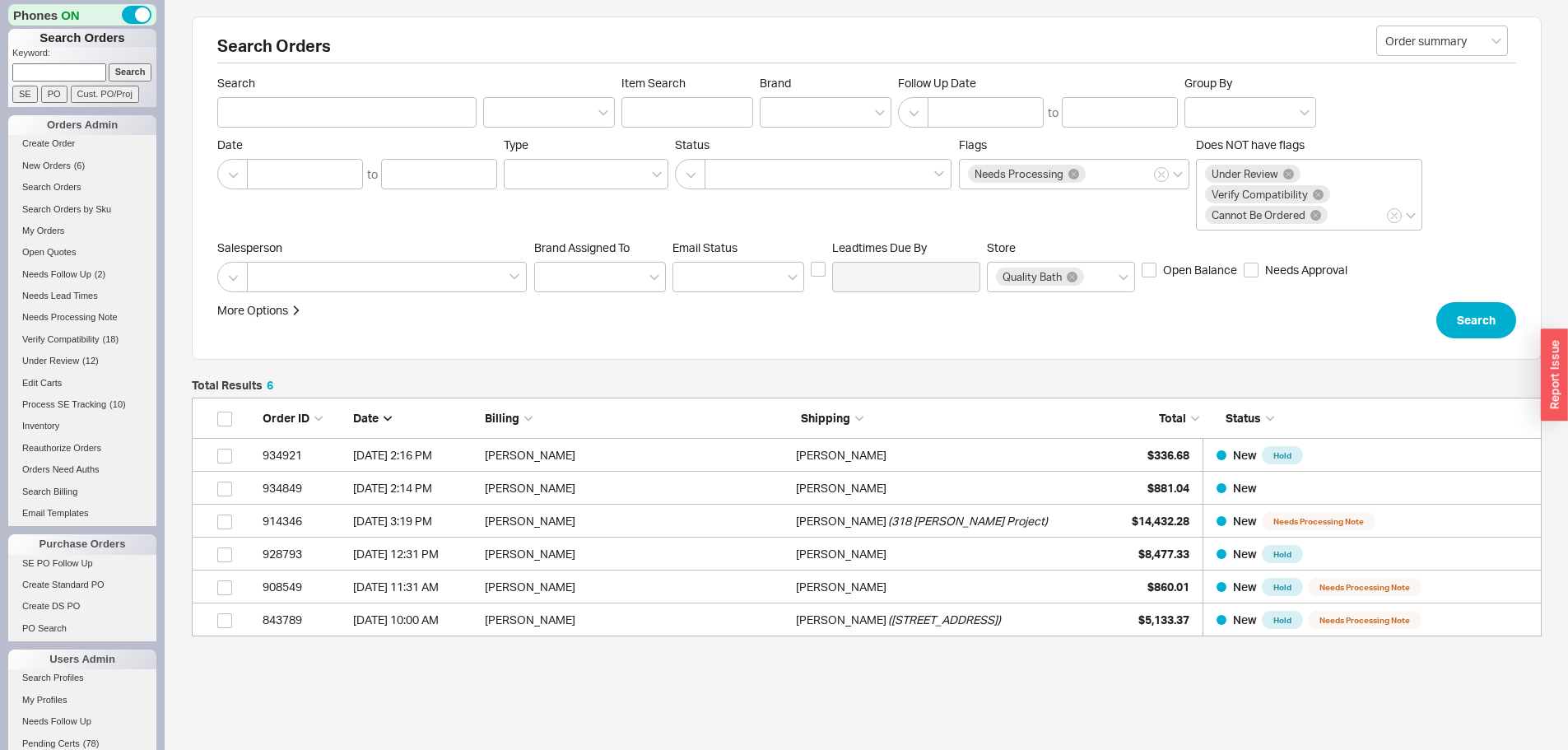
scroll to position [227, 1337]
click at [54, 164] on span "New Orders" at bounding box center [46, 166] width 48 height 10
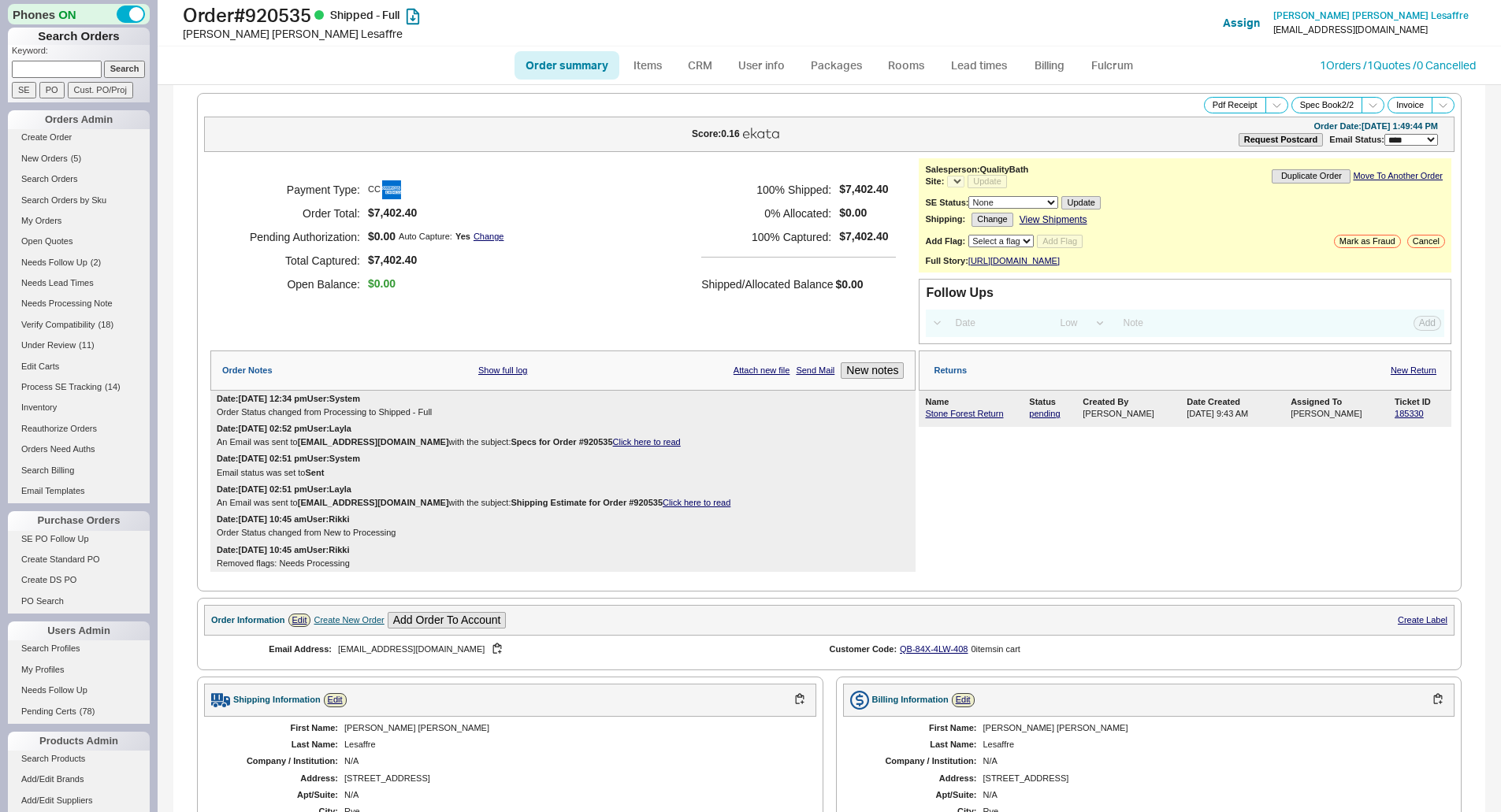
select select "LOW"
select select "3"
select select "*"
click at [1347, 68] on link "1 Orders / 1 Quotes / 0 Cancelled" at bounding box center [1397, 65] width 156 height 13
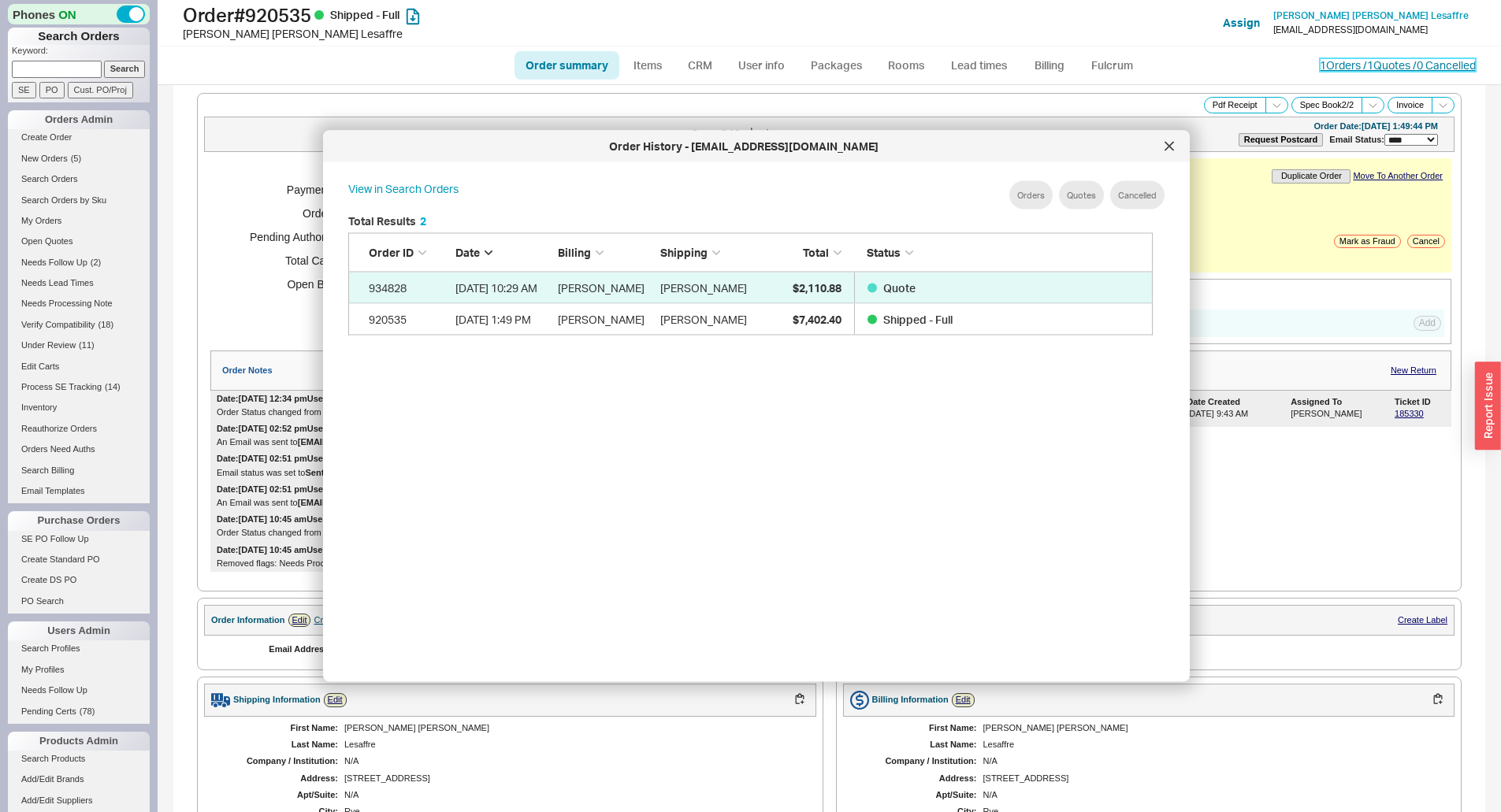
scroll to position [470, 818]
click at [1166, 146] on icon at bounding box center [1169, 146] width 9 height 9
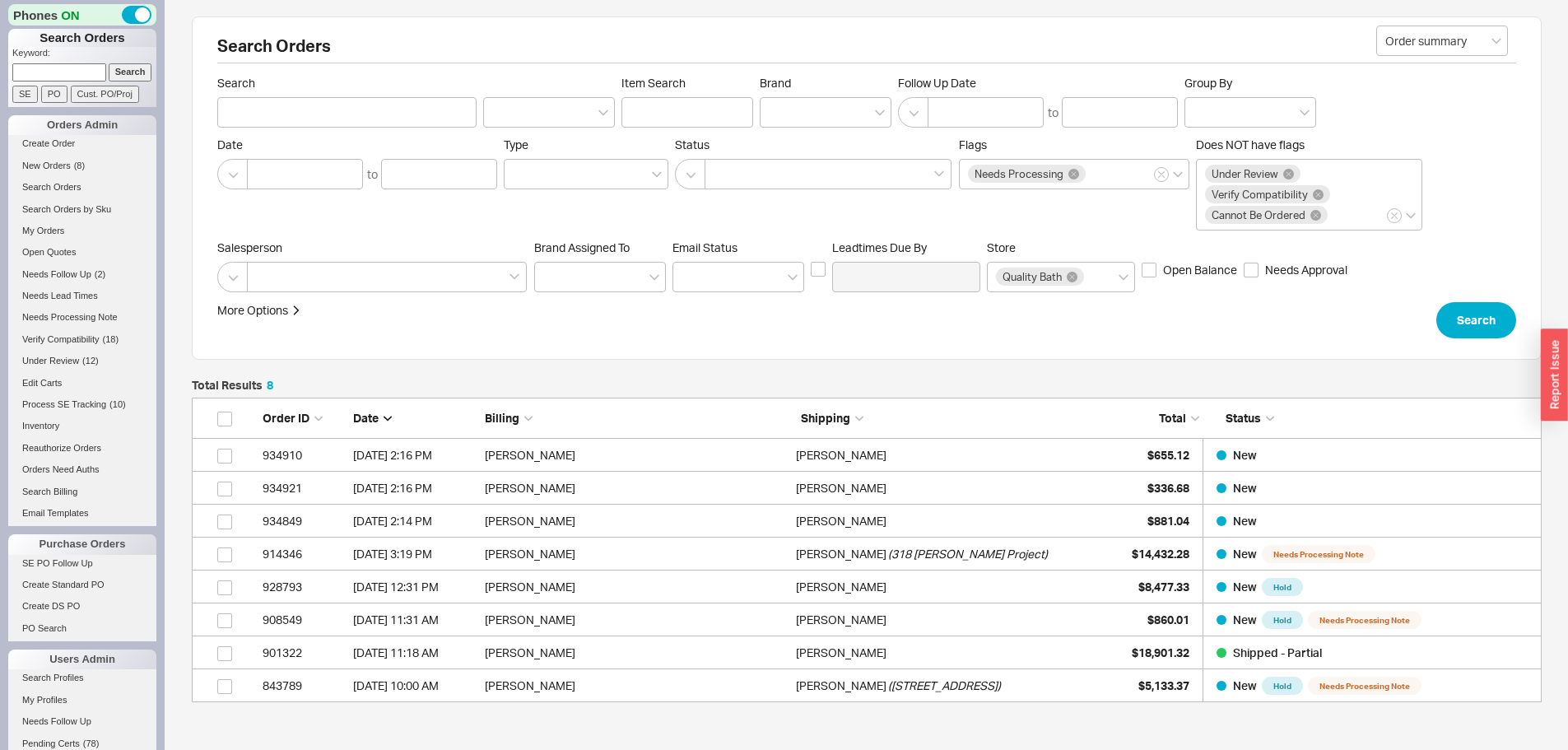
scroll to position [293, 1337]
